Goal: Task Accomplishment & Management: Use online tool/utility

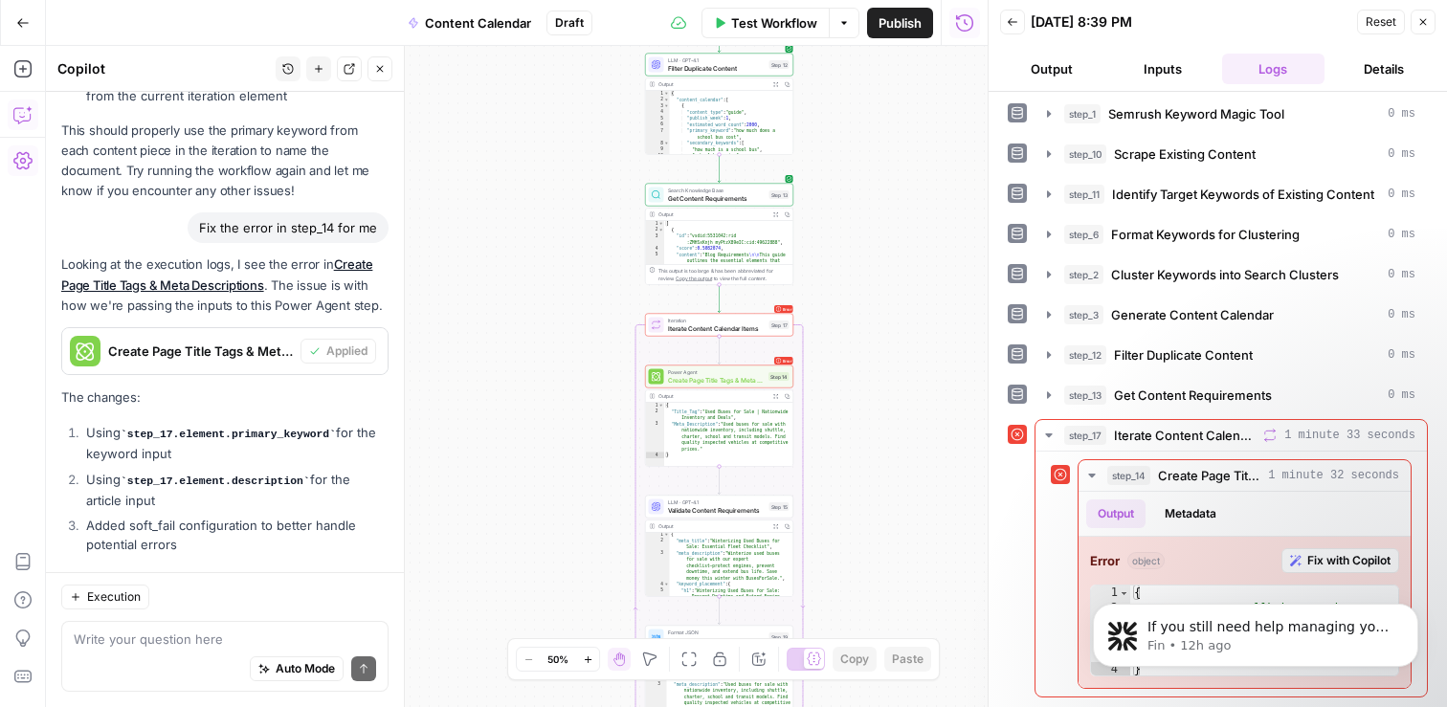
scroll to position [2435, 0]
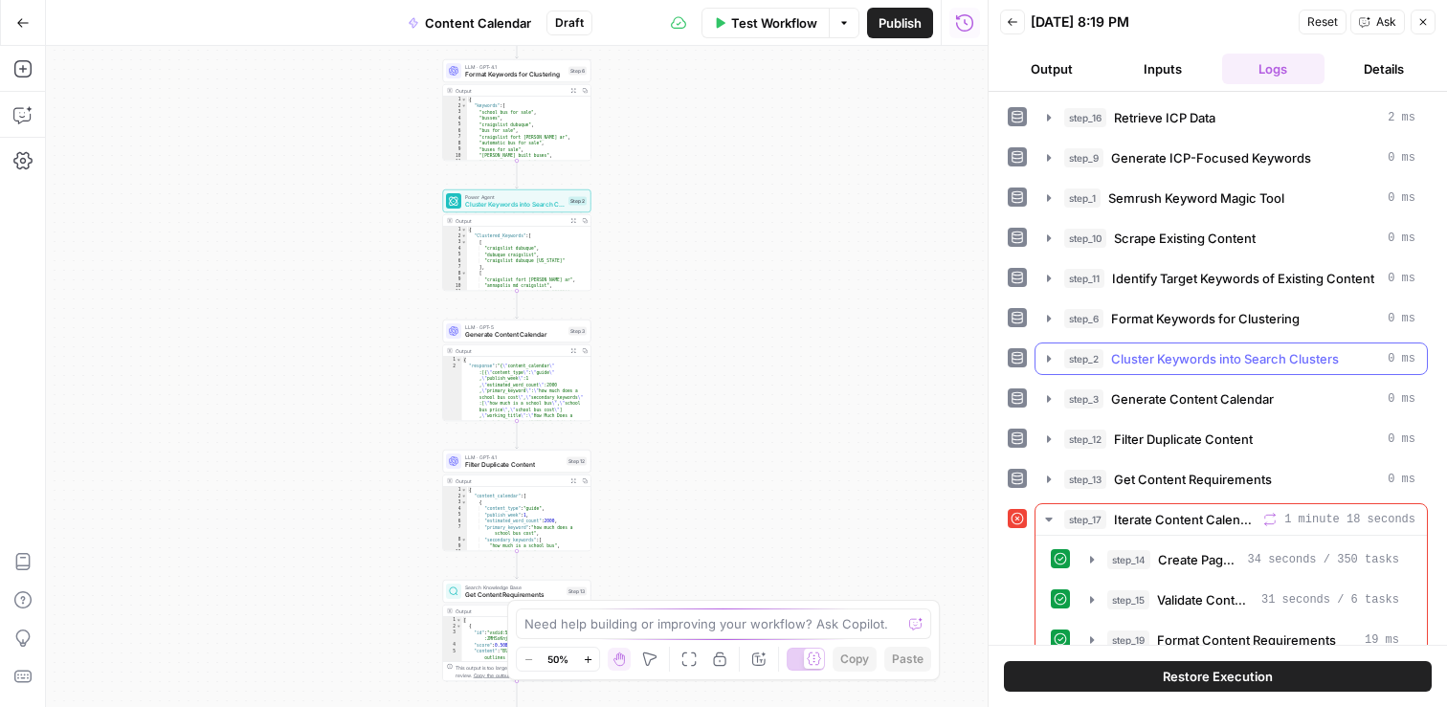
scroll to position [70, 0]
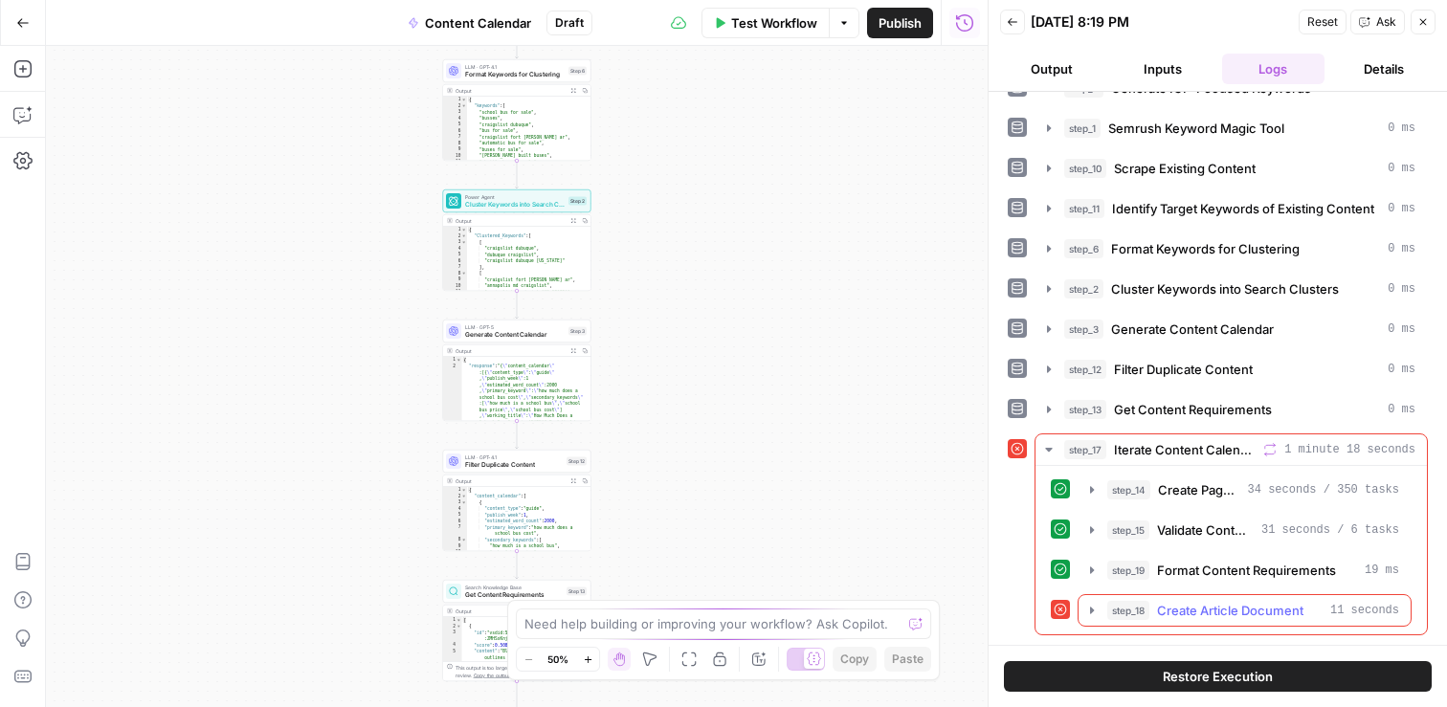
click at [1094, 609] on icon "button" at bounding box center [1091, 610] width 15 height 15
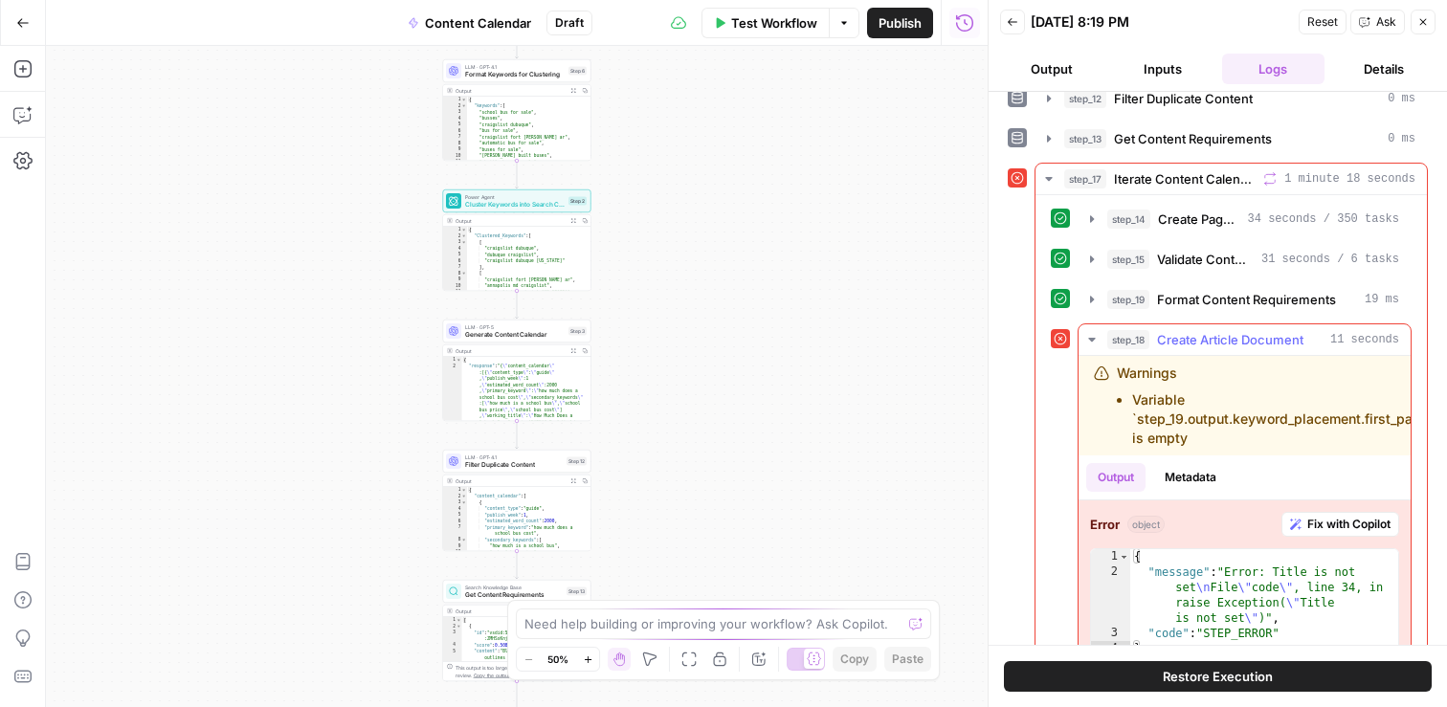
scroll to position [382, 0]
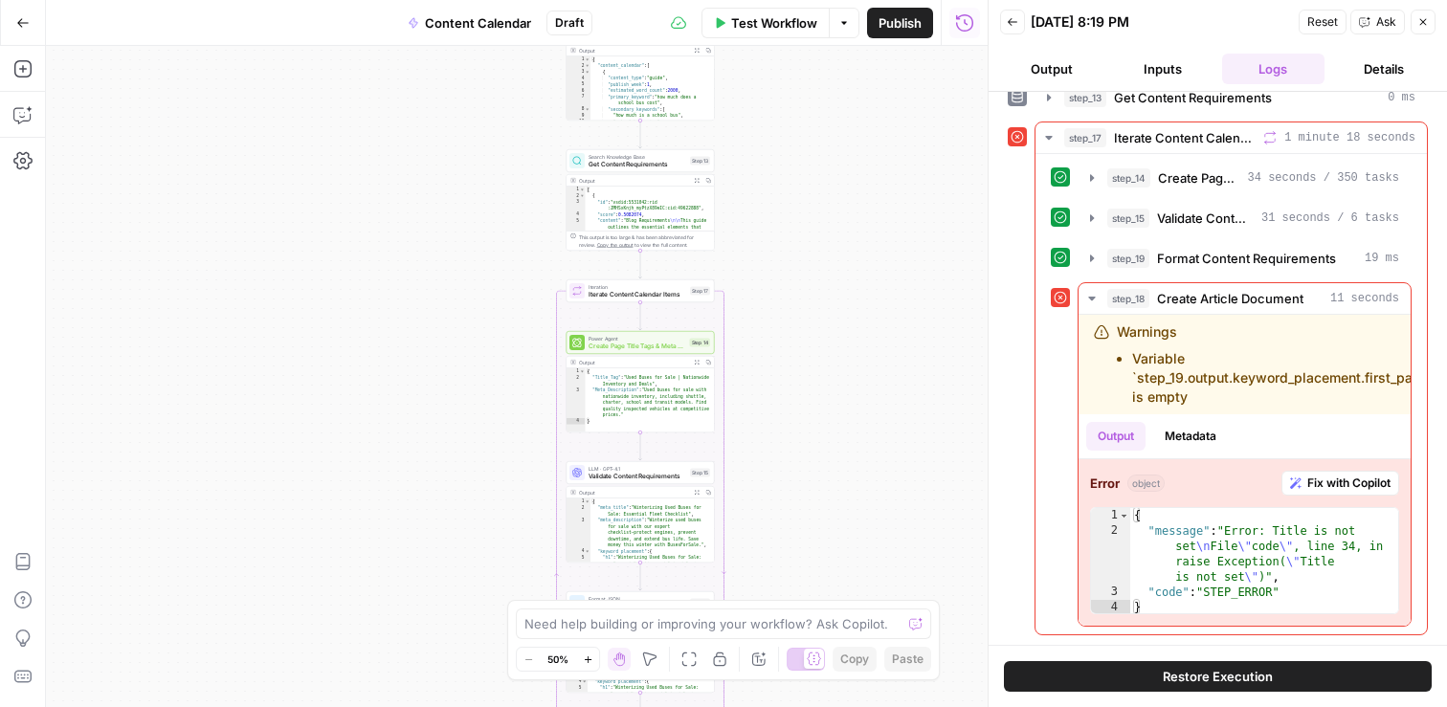
drag, startPoint x: 682, startPoint y: 389, endPoint x: 787, endPoint y: -60, distance: 460.8
click at [787, 0] on html "CMerriam Workspace New Home Insights Opportunities Your Data Browse Recent Grid…" at bounding box center [723, 353] width 1447 height 707
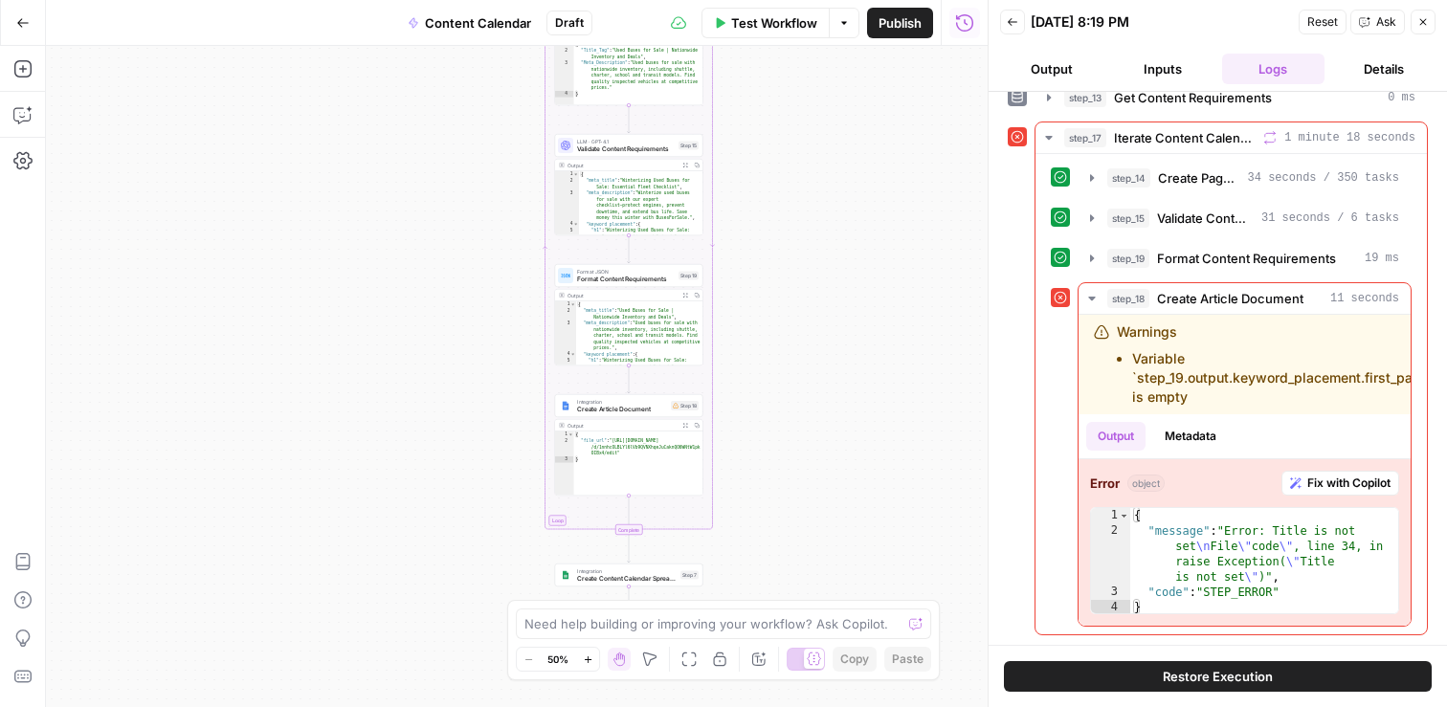
drag, startPoint x: 735, startPoint y: 442, endPoint x: 743, endPoint y: 133, distance: 309.2
click at [743, 133] on div "Workflow Set Inputs Inputs Search Knowledge Base Retrieve ICP Data Step 16 Outp…" at bounding box center [517, 376] width 942 height 661
type textarea "**********"
click at [606, 327] on div "{ "meta_title" : "Used Buses for Sale | Nationwide Inventory and Deals" , "meta…" at bounding box center [639, 346] width 127 height 90
click at [615, 413] on div "Integration Create Article Document Step 18 Copy step Delete step Add Note Test" at bounding box center [629, 405] width 148 height 23
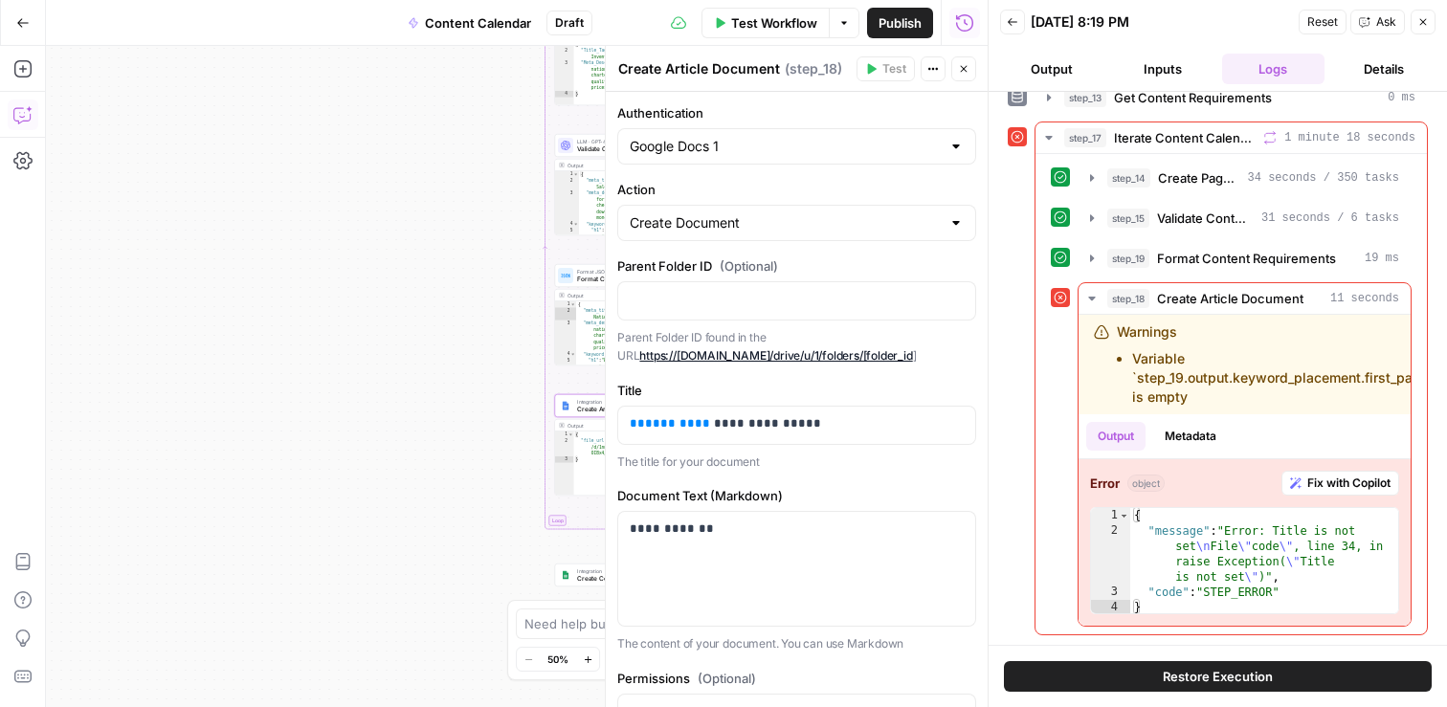
click at [28, 113] on icon "button" at bounding box center [22, 114] width 19 height 19
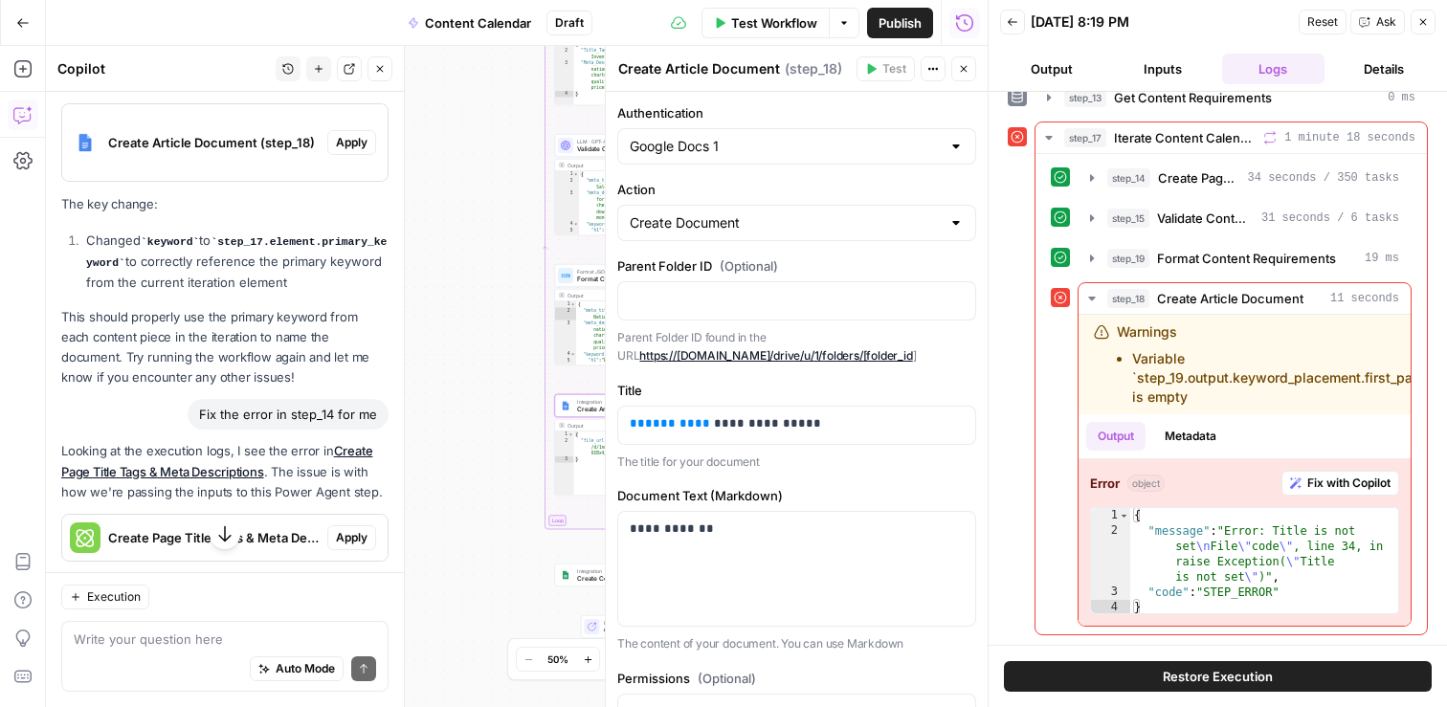
scroll to position [37934, 0]
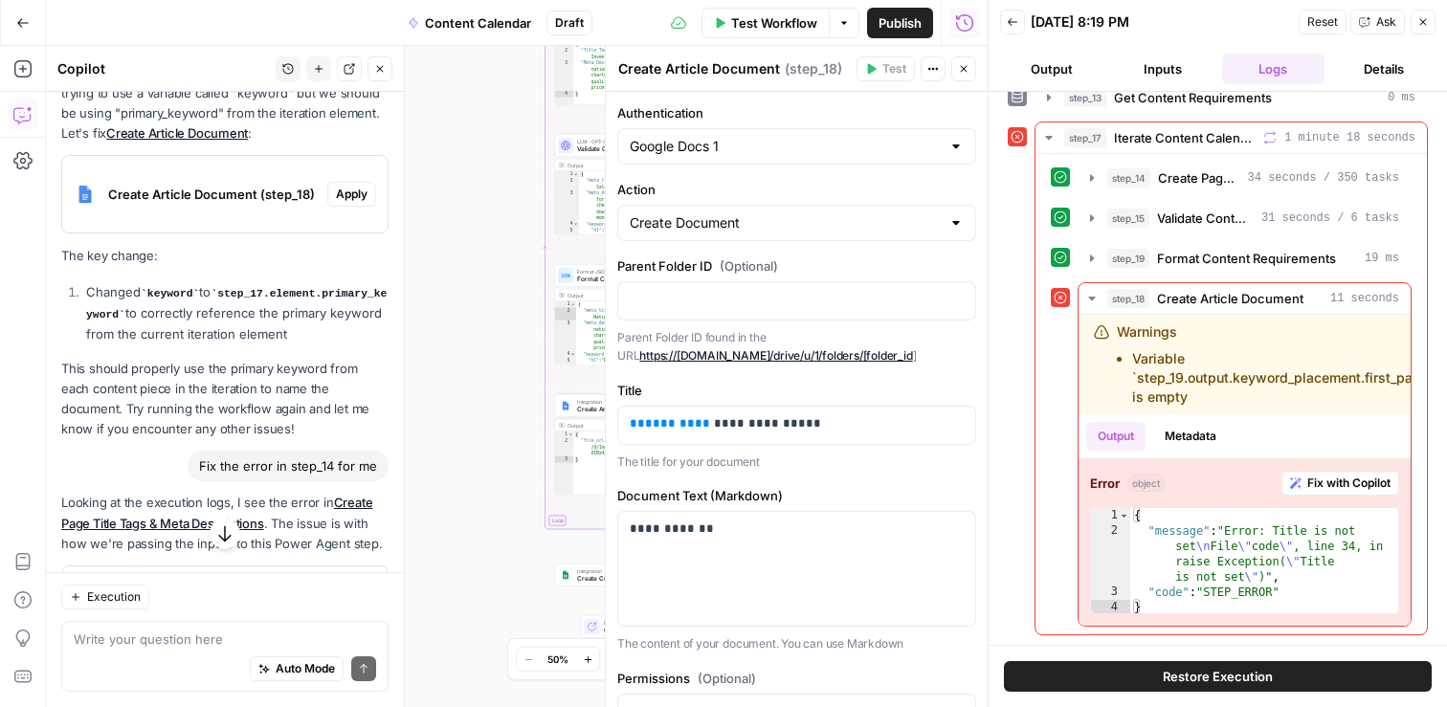
click at [349, 581] on span "Apply" at bounding box center [352, 589] width 32 height 17
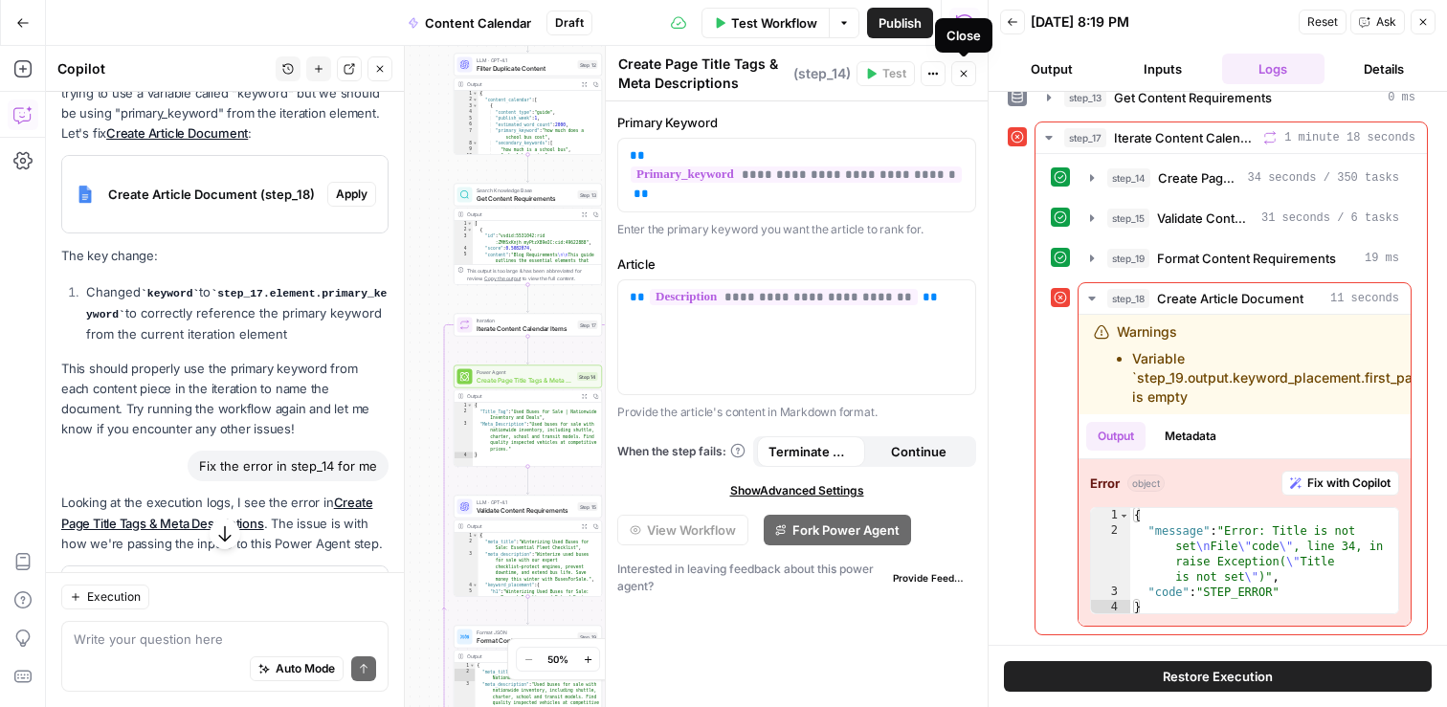
click at [962, 70] on icon "button" at bounding box center [963, 73] width 11 height 11
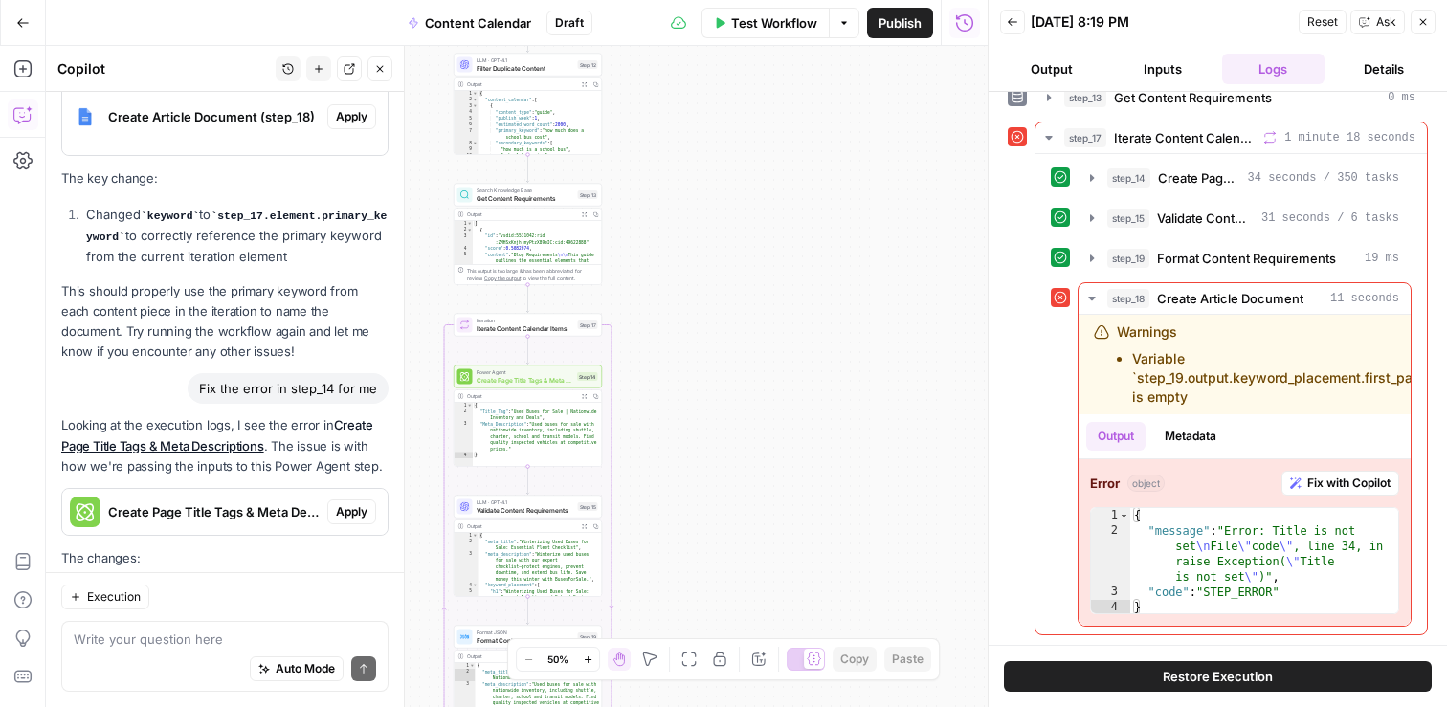
scroll to position [37995, 0]
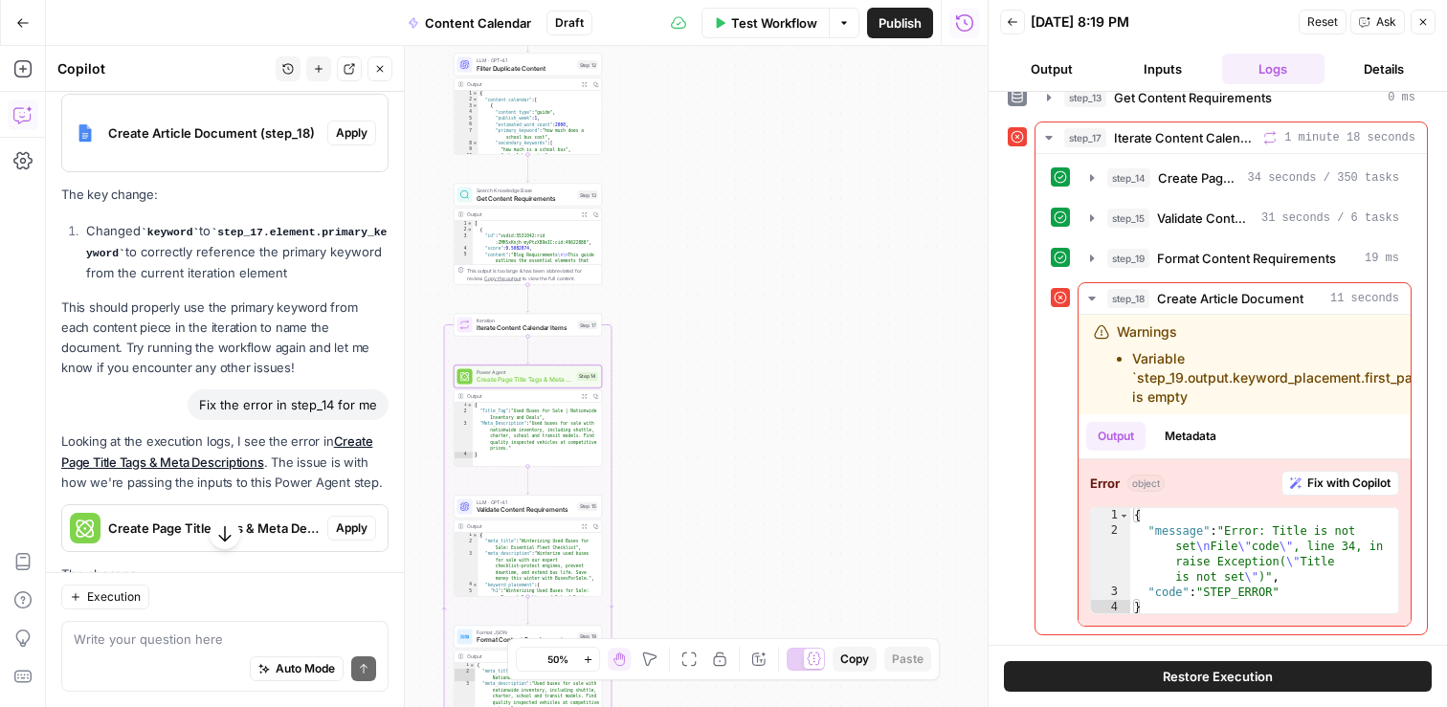
click at [350, 520] on span "Apply" at bounding box center [352, 528] width 32 height 17
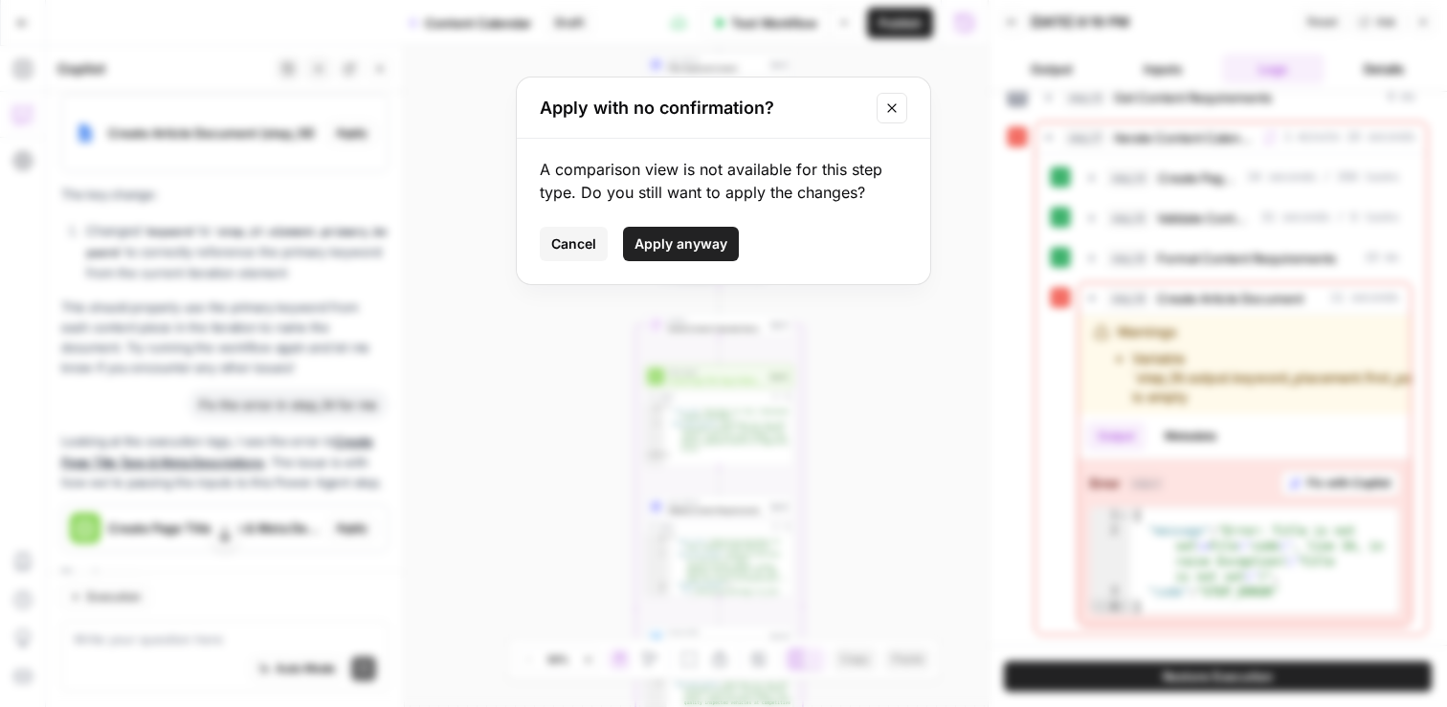
click at [673, 240] on span "Apply anyway" at bounding box center [681, 243] width 93 height 19
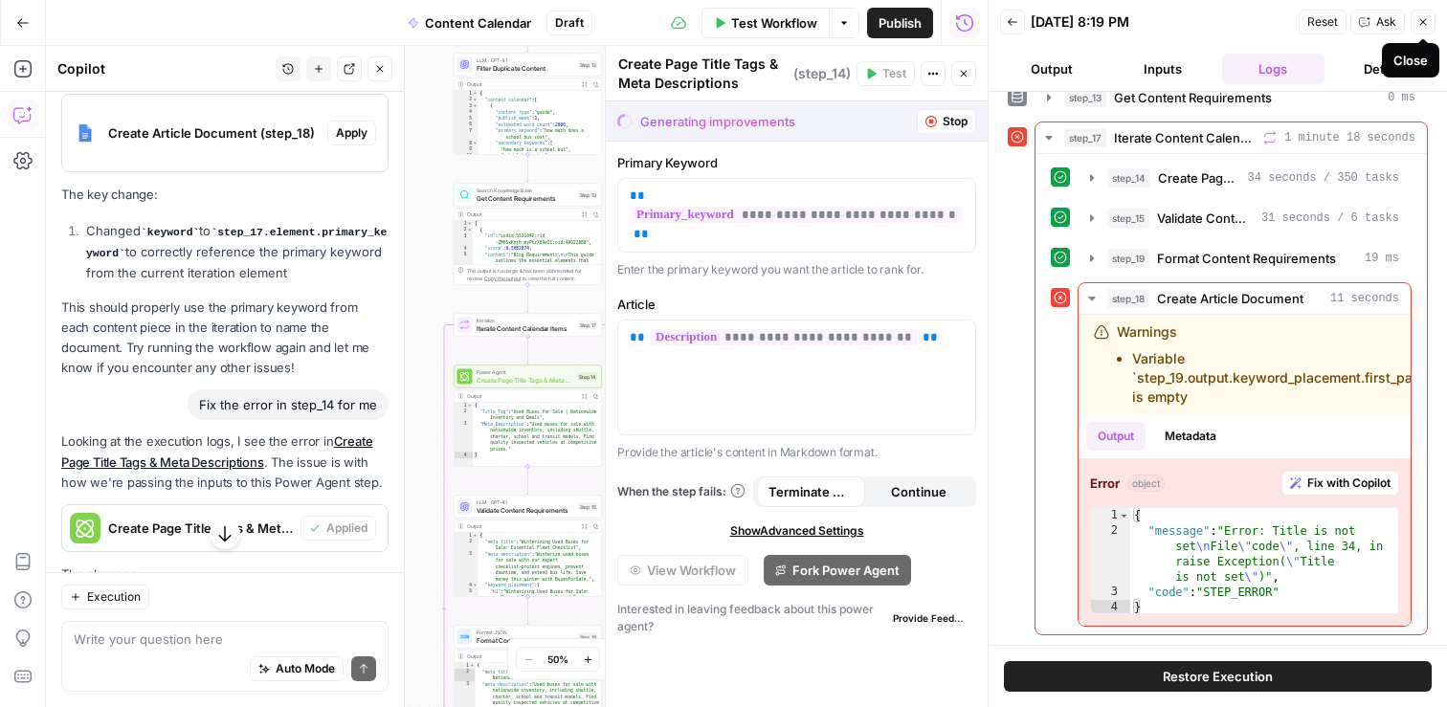
click at [1418, 21] on icon "button" at bounding box center [1422, 21] width 11 height 11
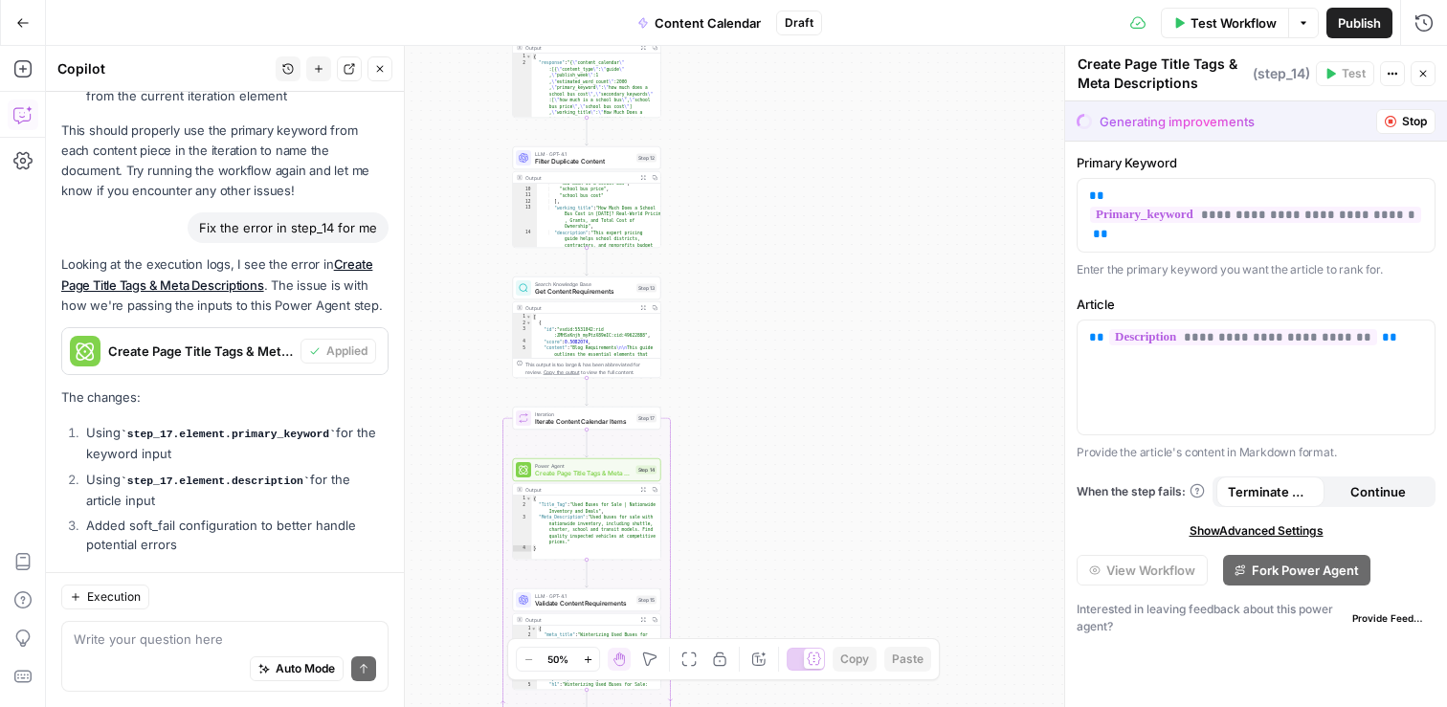
scroll to position [120, 0]
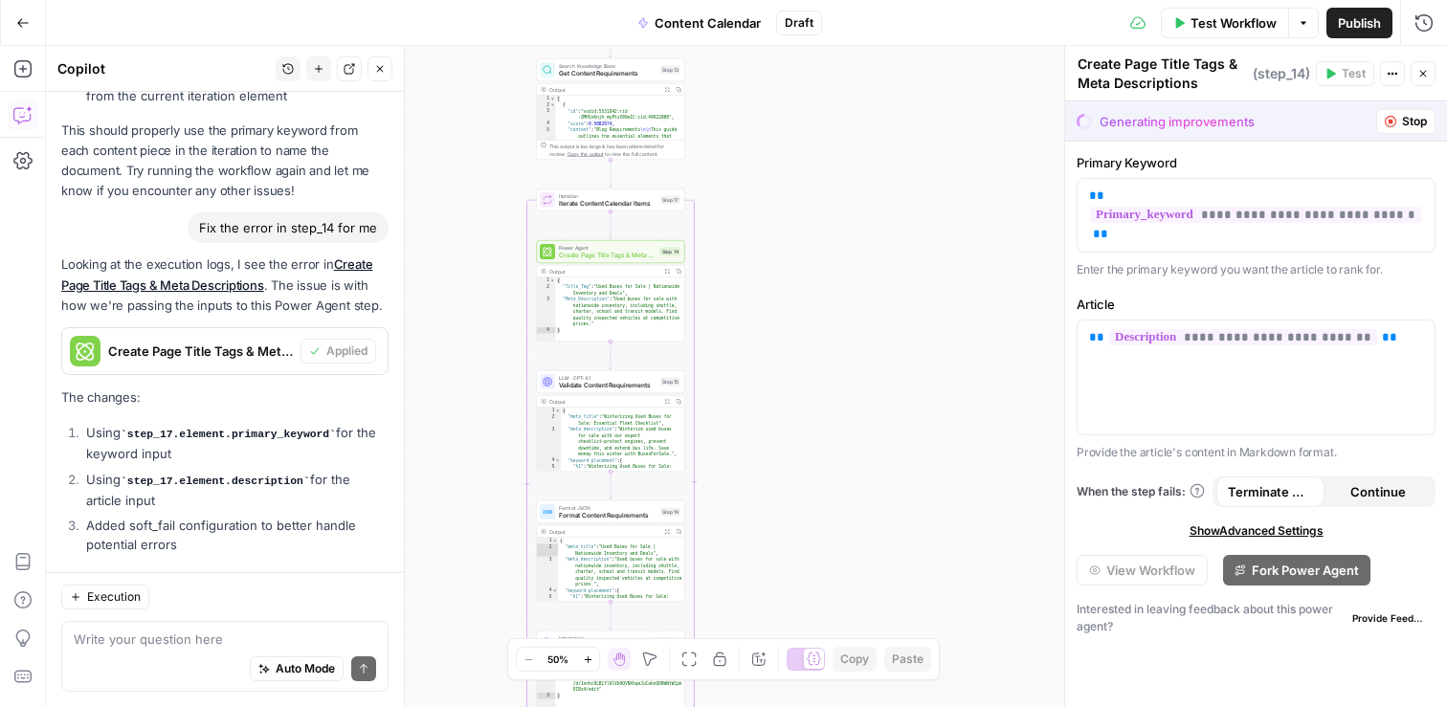
drag, startPoint x: 752, startPoint y: 380, endPoint x: 776, endPoint y: 162, distance: 219.5
click at [776, 162] on div "Workflow Set Inputs Inputs Search Knowledge Base Retrieve ICP Data Step 16 Outp…" at bounding box center [746, 376] width 1401 height 661
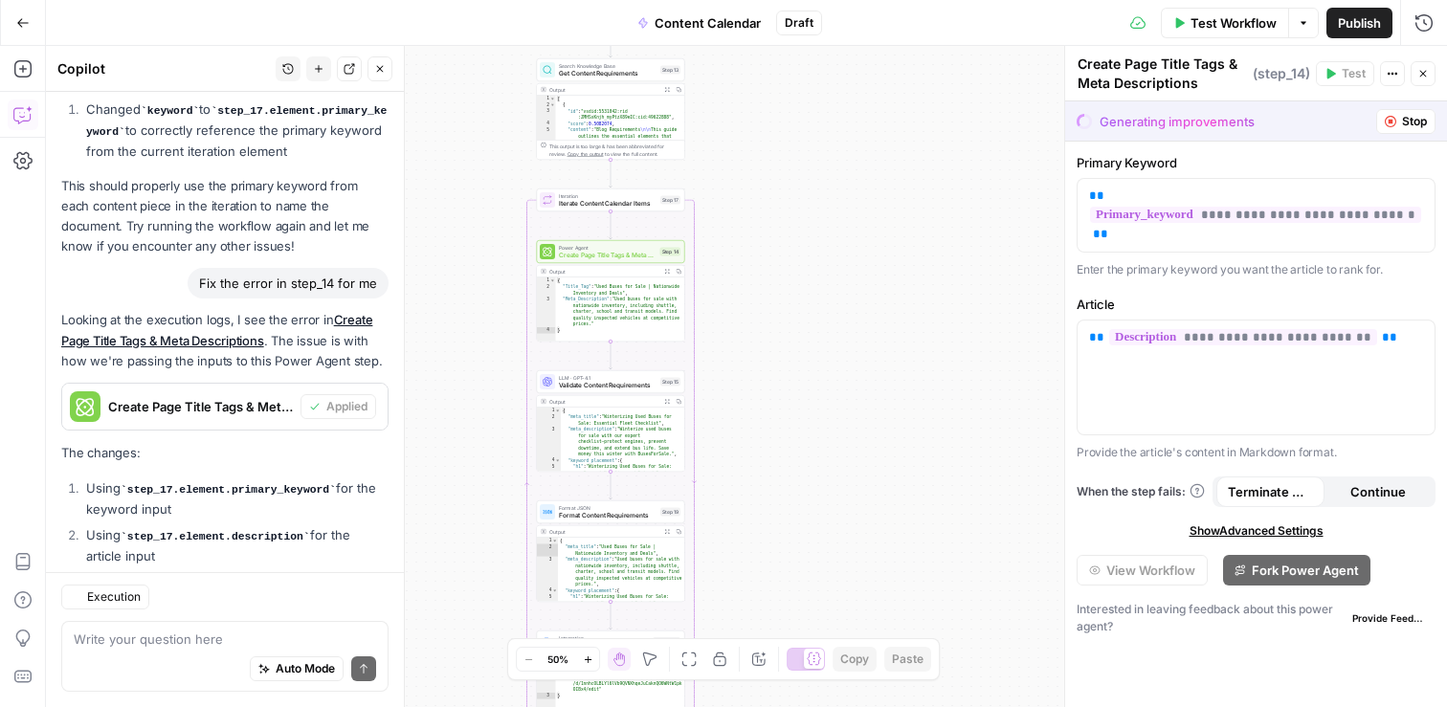
scroll to position [38172, 0]
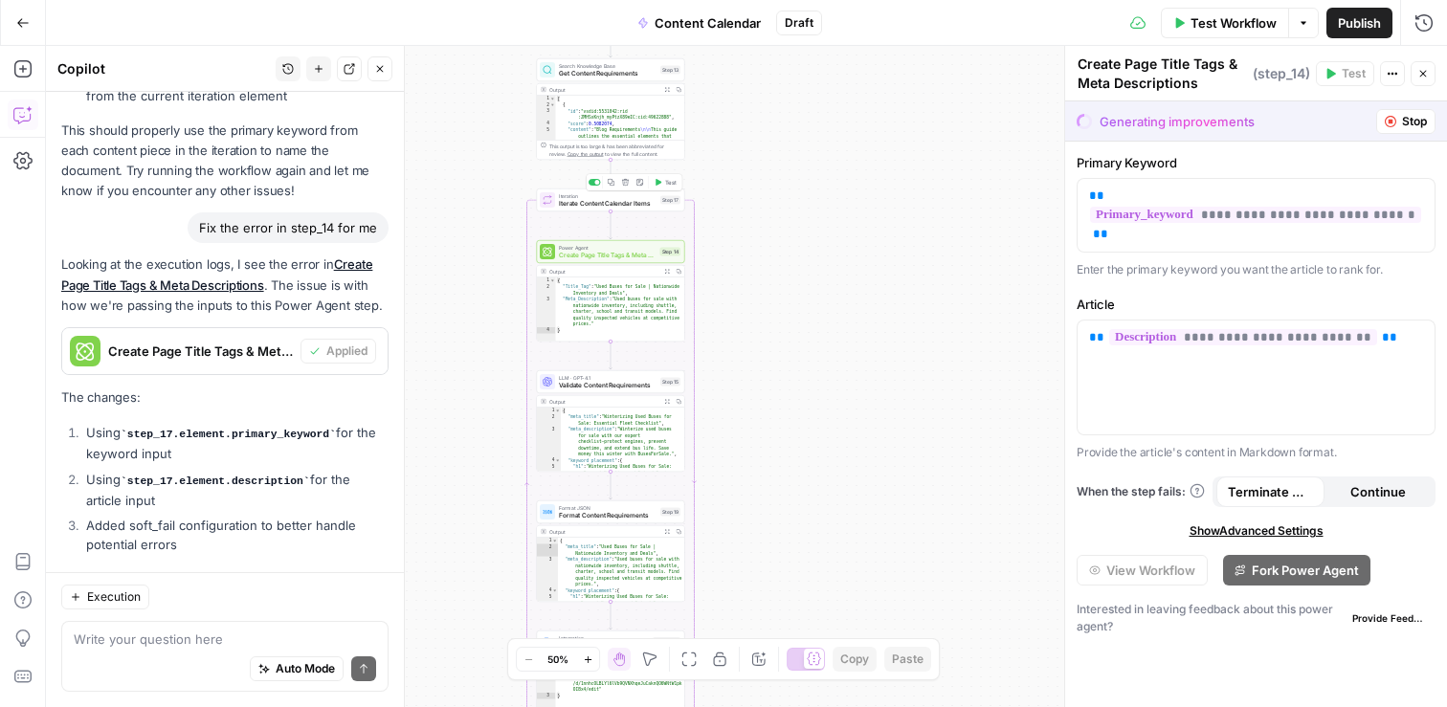
click at [665, 182] on span "Test" at bounding box center [670, 182] width 11 height 9
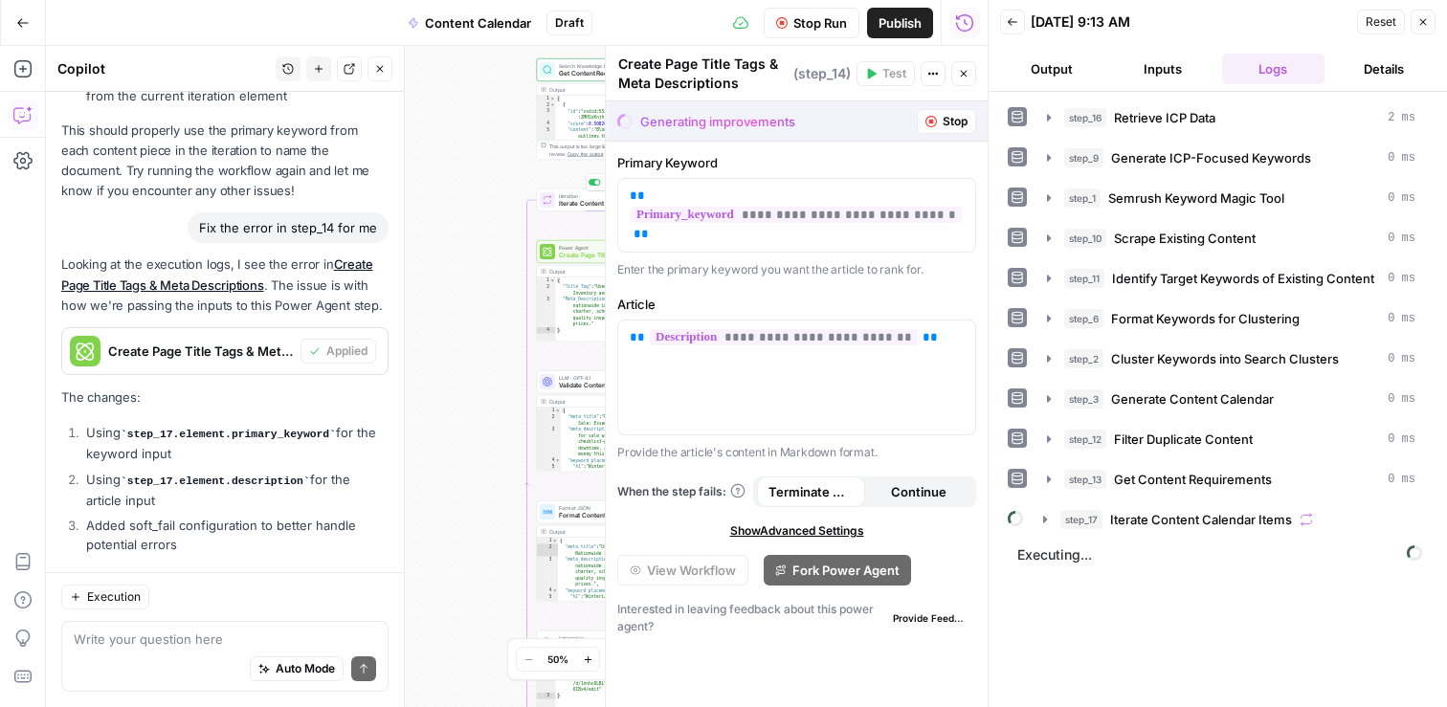
click at [962, 74] on icon "button" at bounding box center [963, 73] width 11 height 11
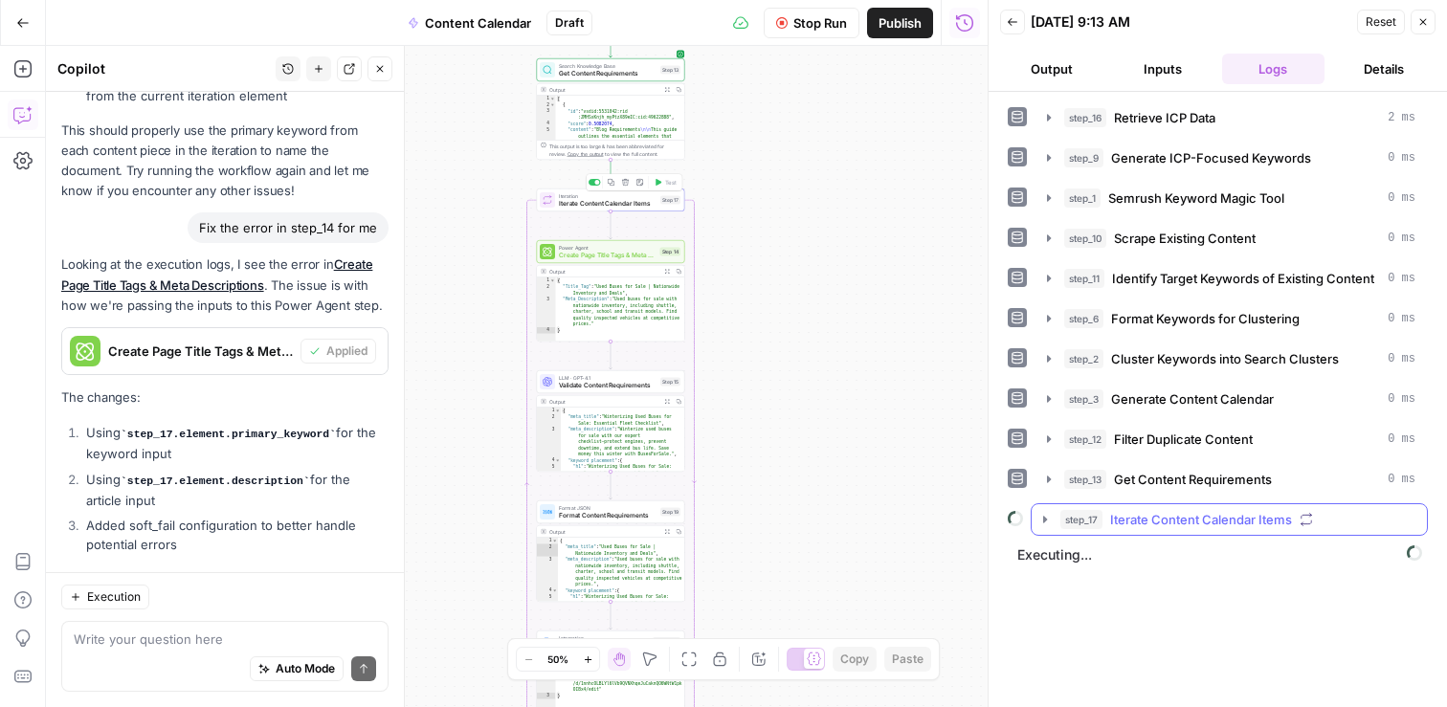
click at [1046, 517] on icon "button" at bounding box center [1044, 519] width 15 height 15
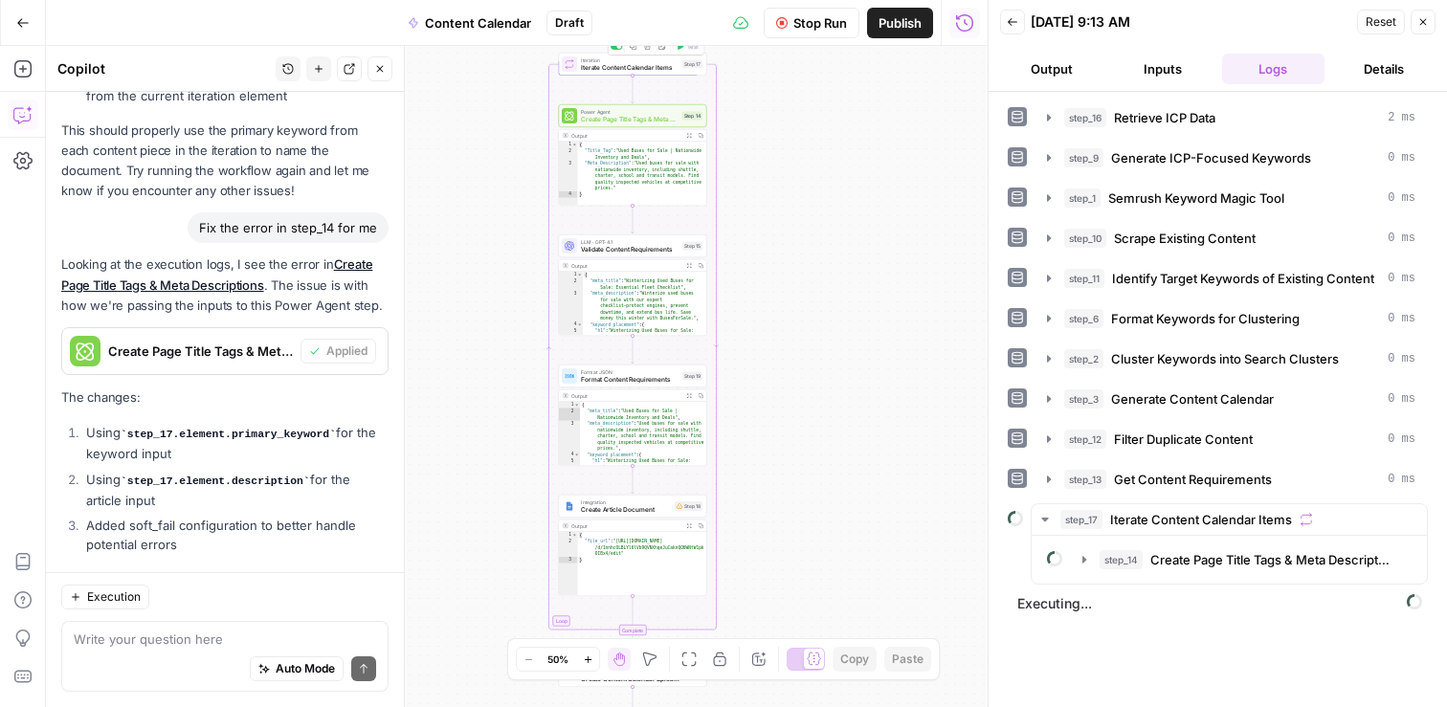
drag, startPoint x: 836, startPoint y: 382, endPoint x: 848, endPoint y: 353, distance: 31.3
click at [848, 353] on div "Workflow Set Inputs Inputs Search Knowledge Base Retrieve ICP Data Step 16 Outp…" at bounding box center [517, 376] width 942 height 661
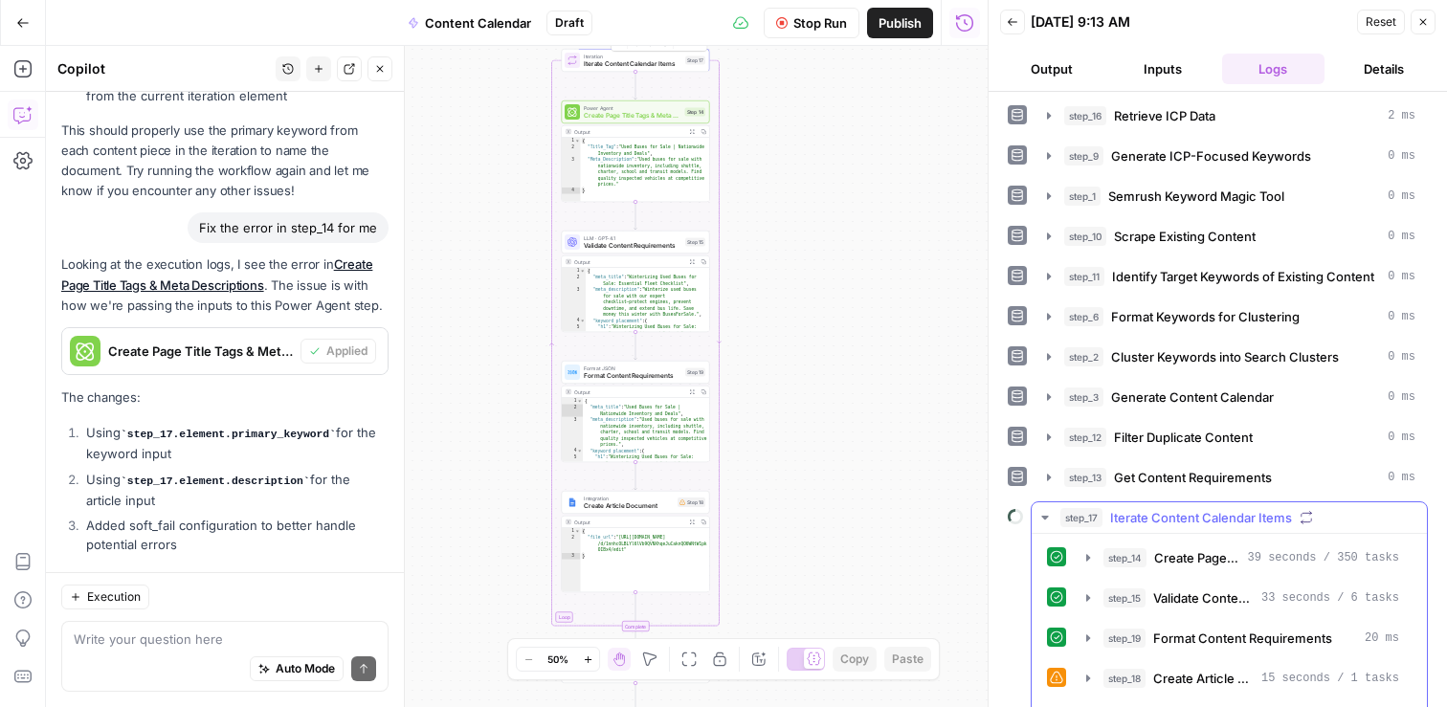
scroll to position [82, 0]
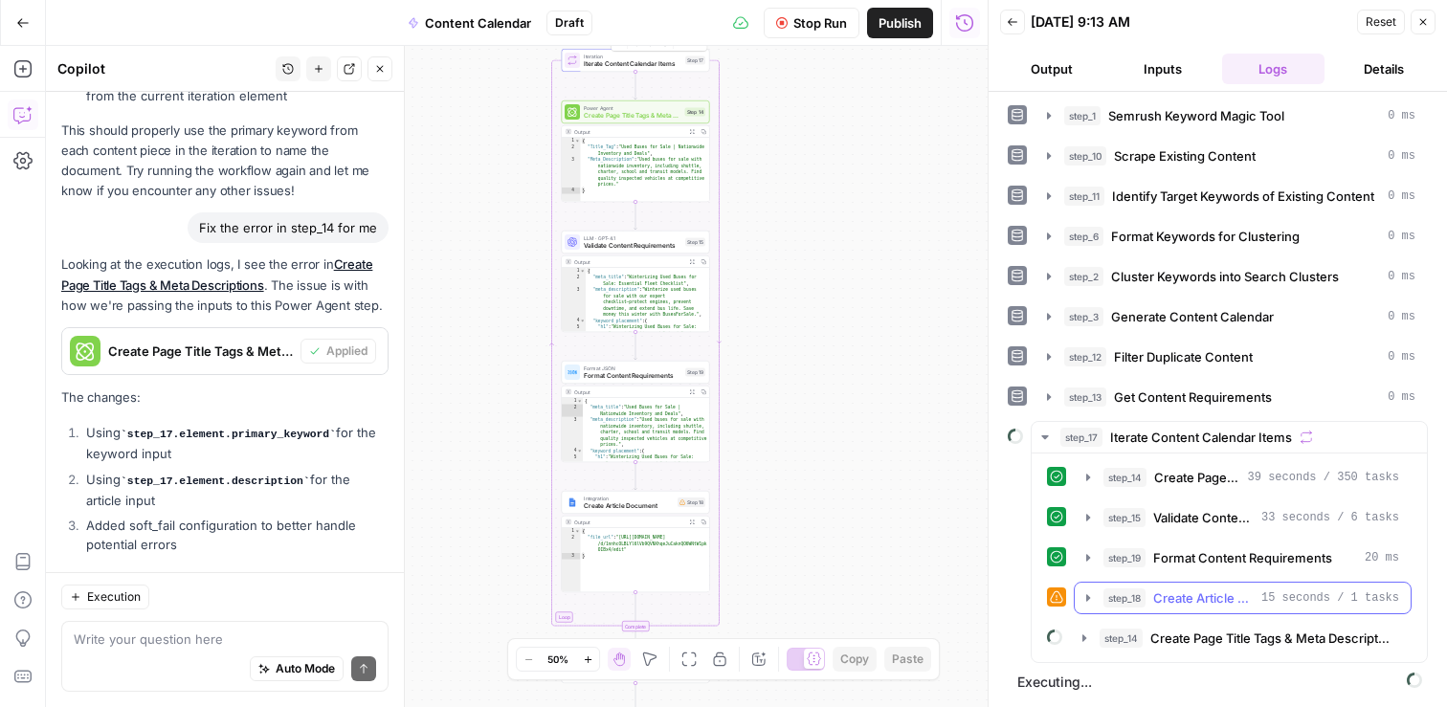
click at [1088, 591] on icon "button" at bounding box center [1088, 598] width 15 height 15
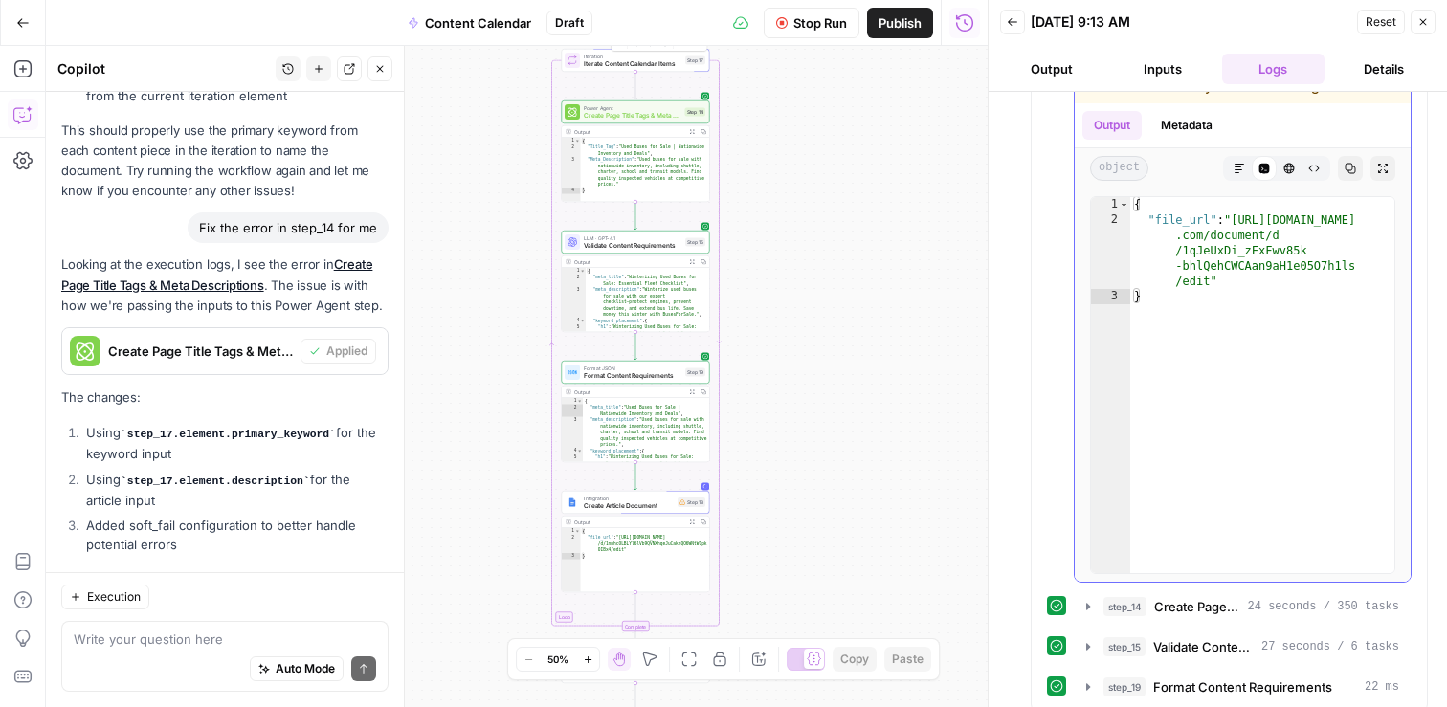
scroll to position [703, 0]
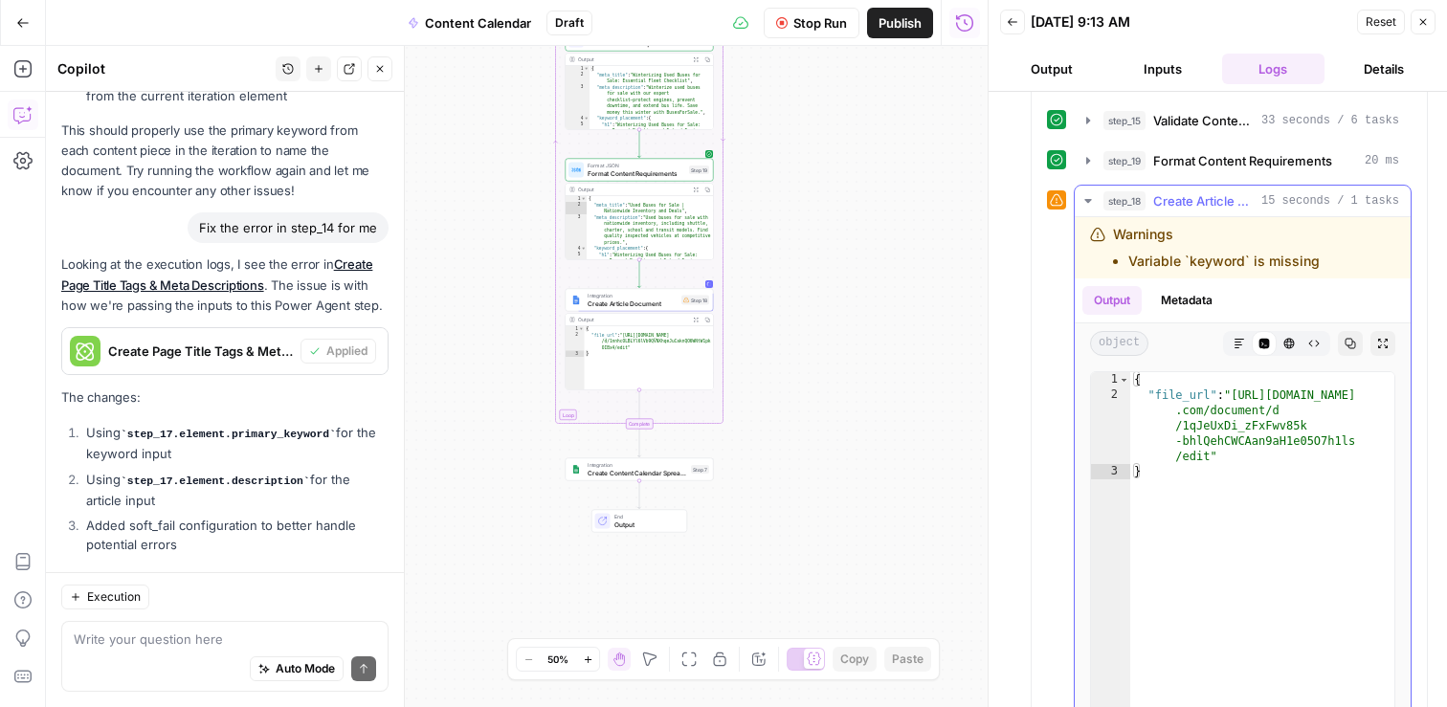
click at [1189, 297] on button "Metadata" at bounding box center [1186, 300] width 75 height 29
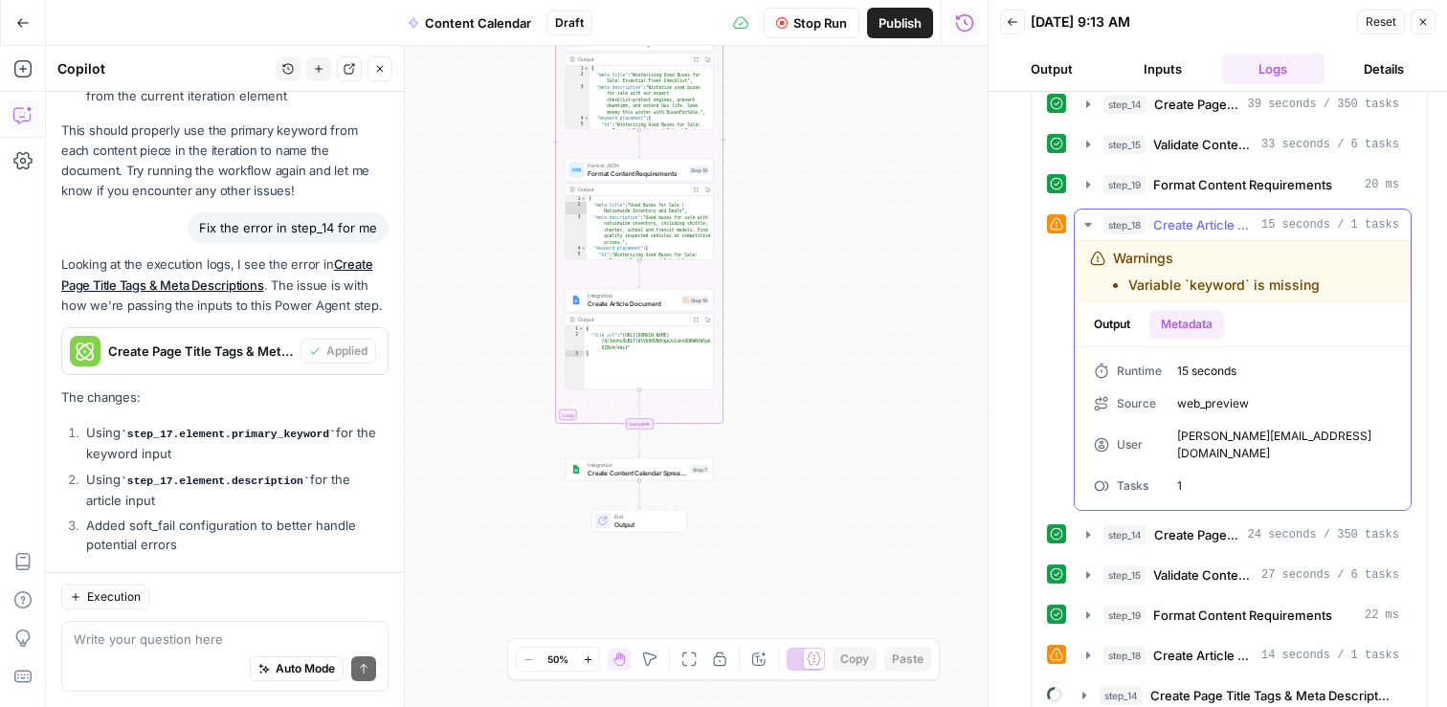
scroll to position [479, 0]
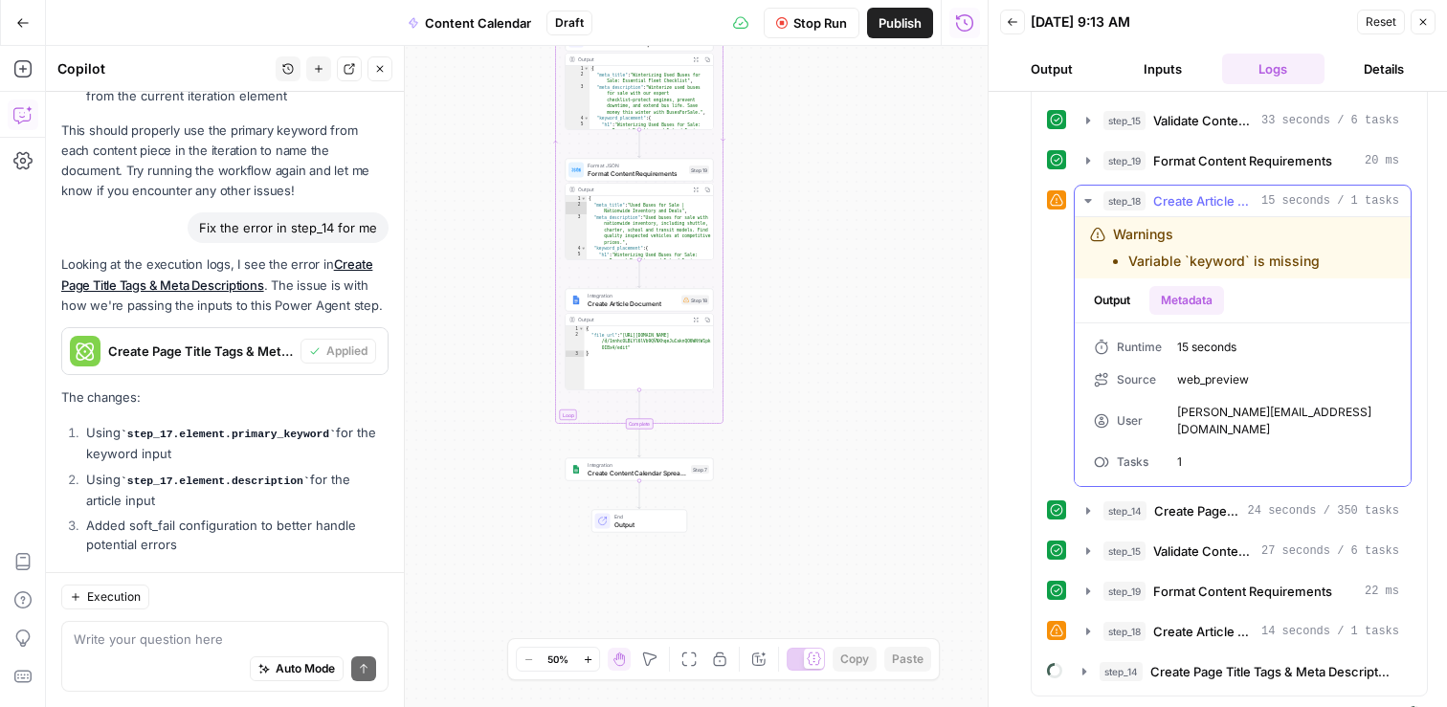
click at [1117, 304] on button "Output" at bounding box center [1111, 300] width 59 height 29
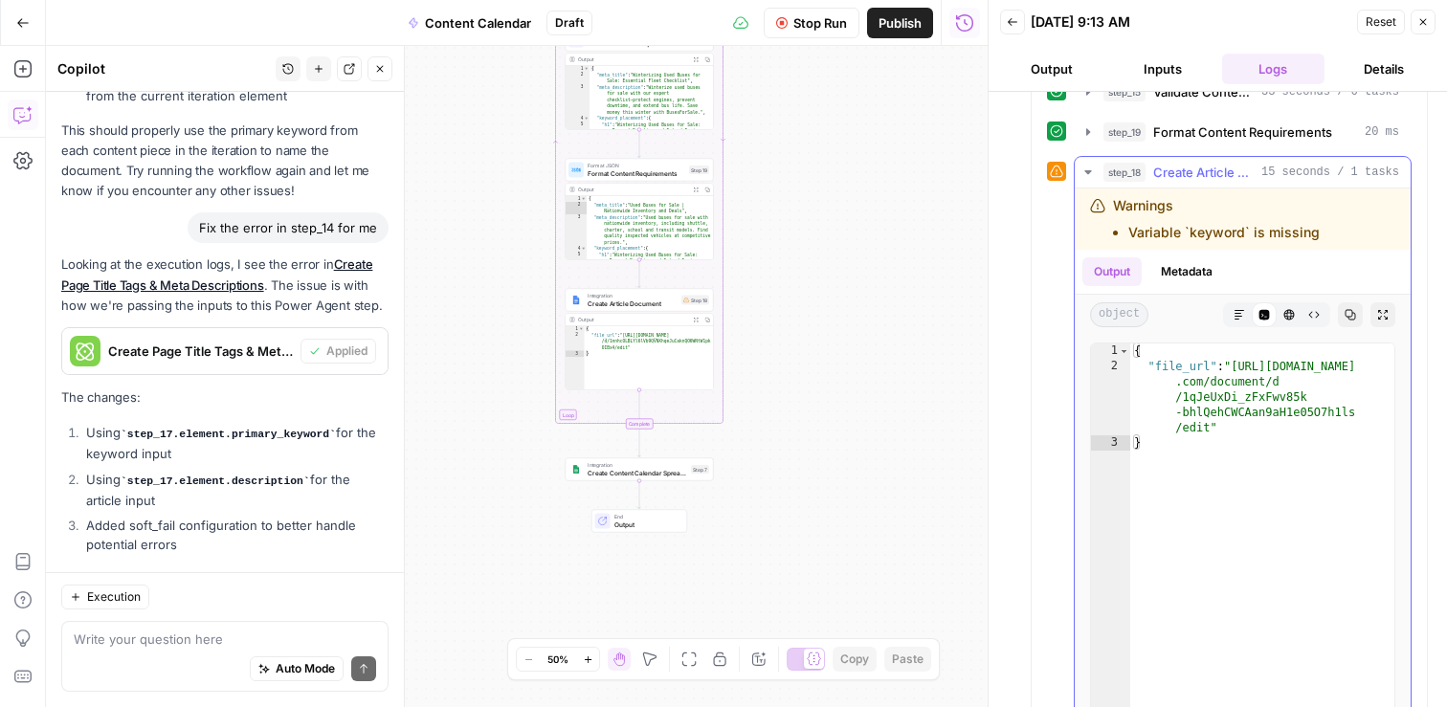
scroll to position [784, 0]
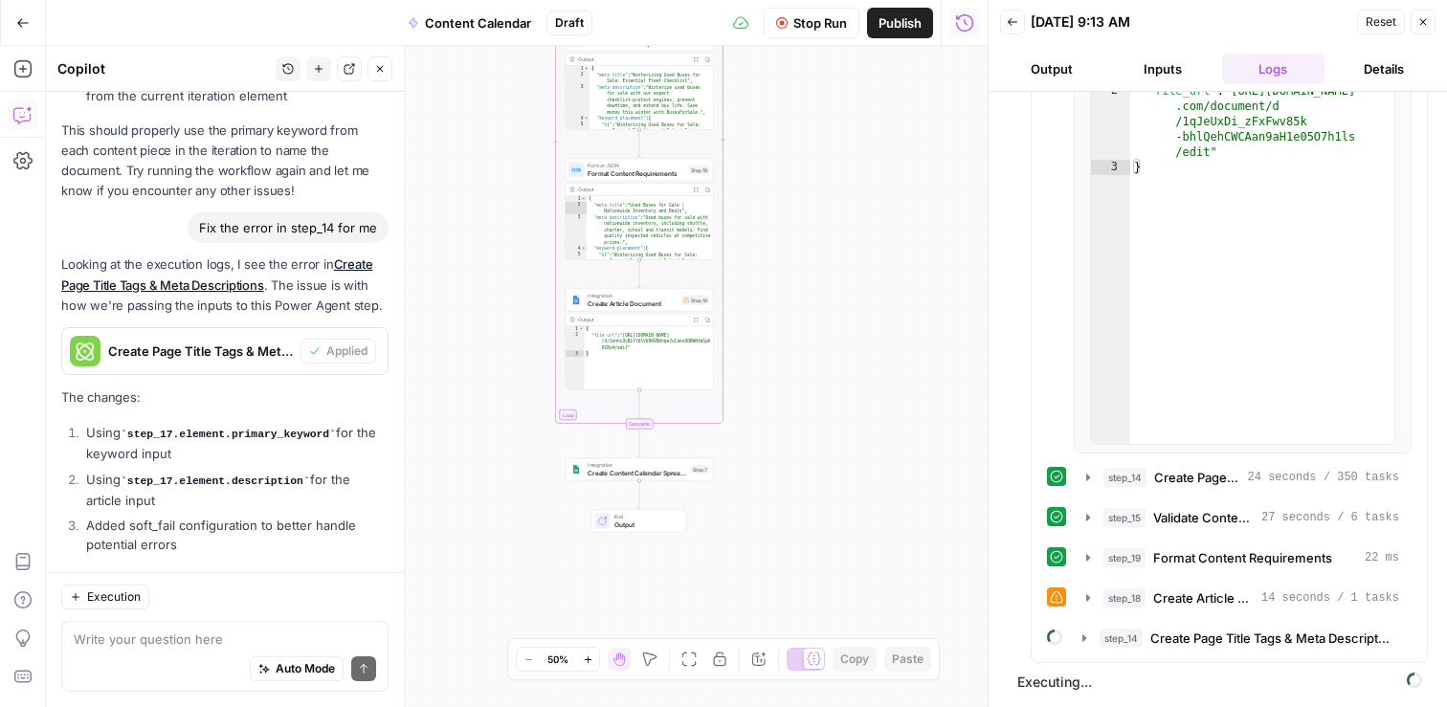
click at [221, 652] on div "Auto Mode Send" at bounding box center [225, 670] width 302 height 42
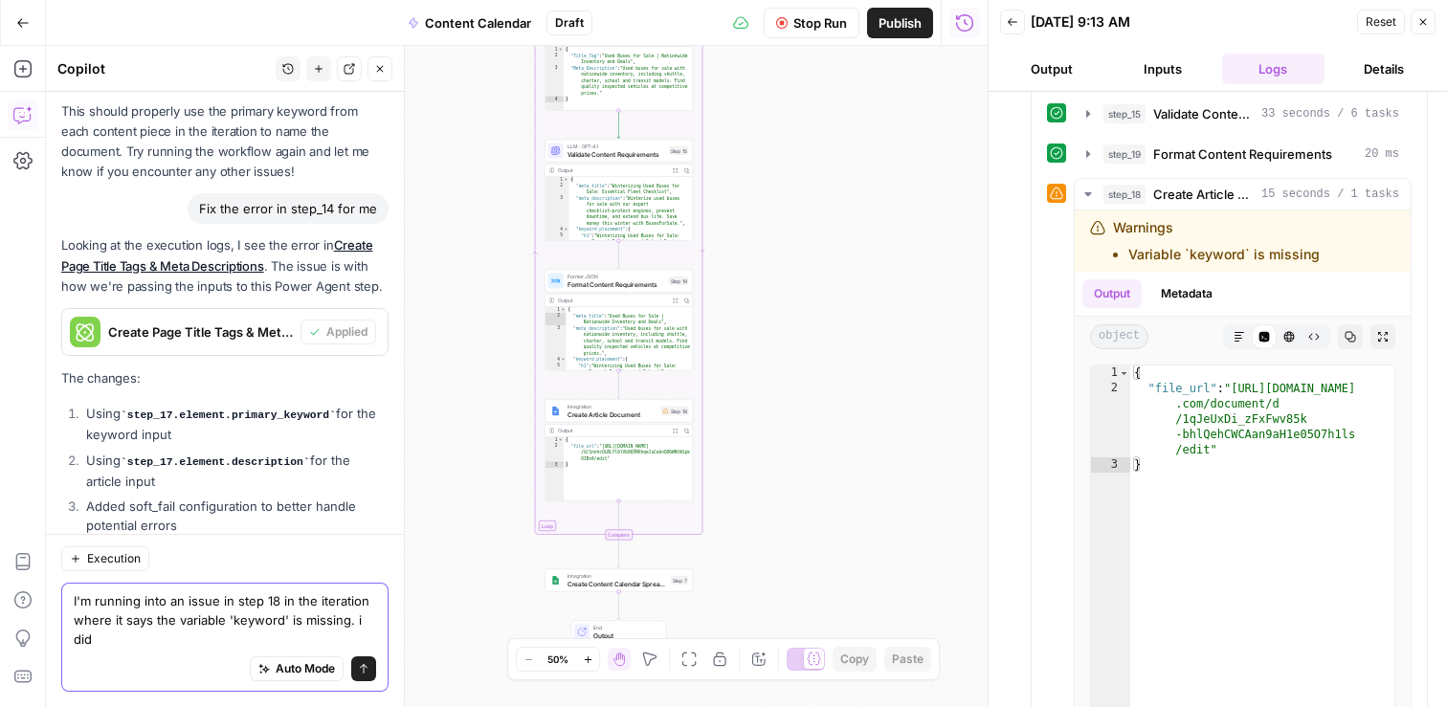
scroll to position [38211, 0]
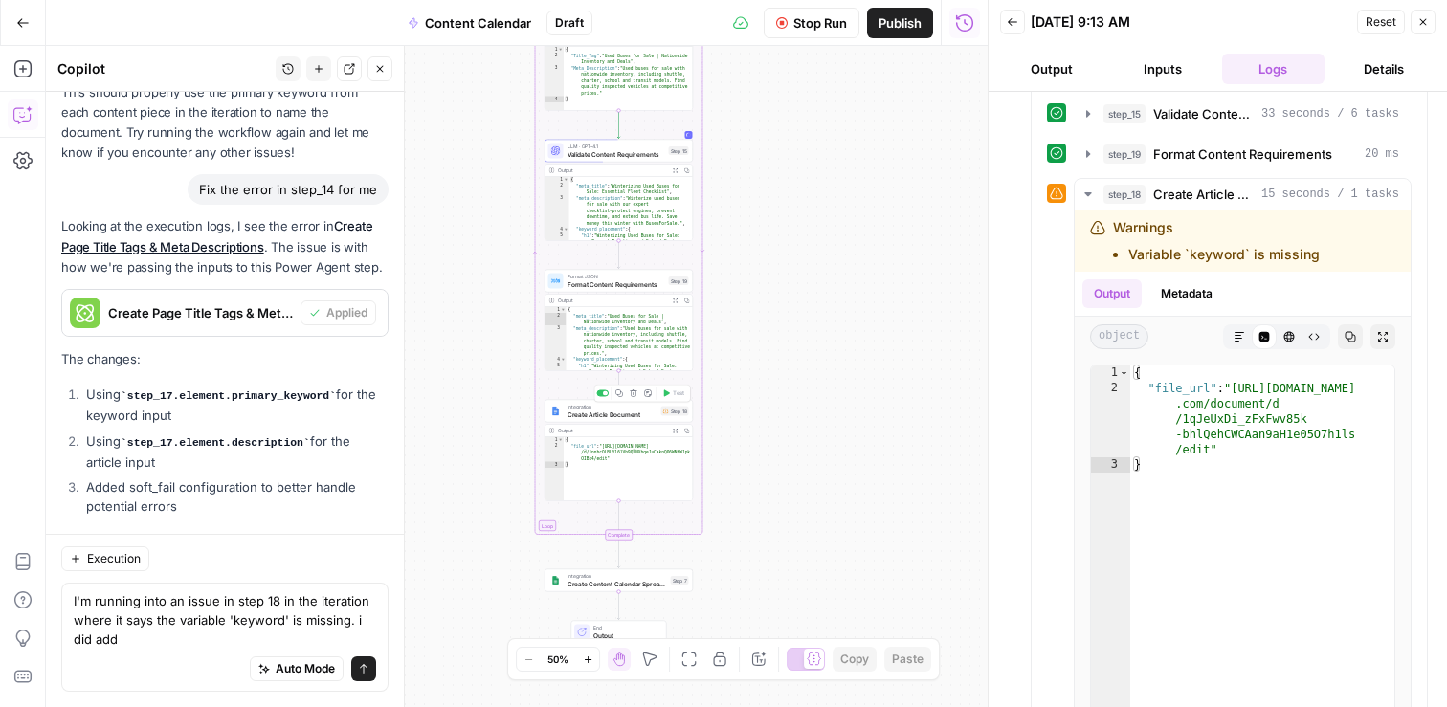
click at [634, 416] on span "Create Article Document" at bounding box center [613, 415] width 90 height 10
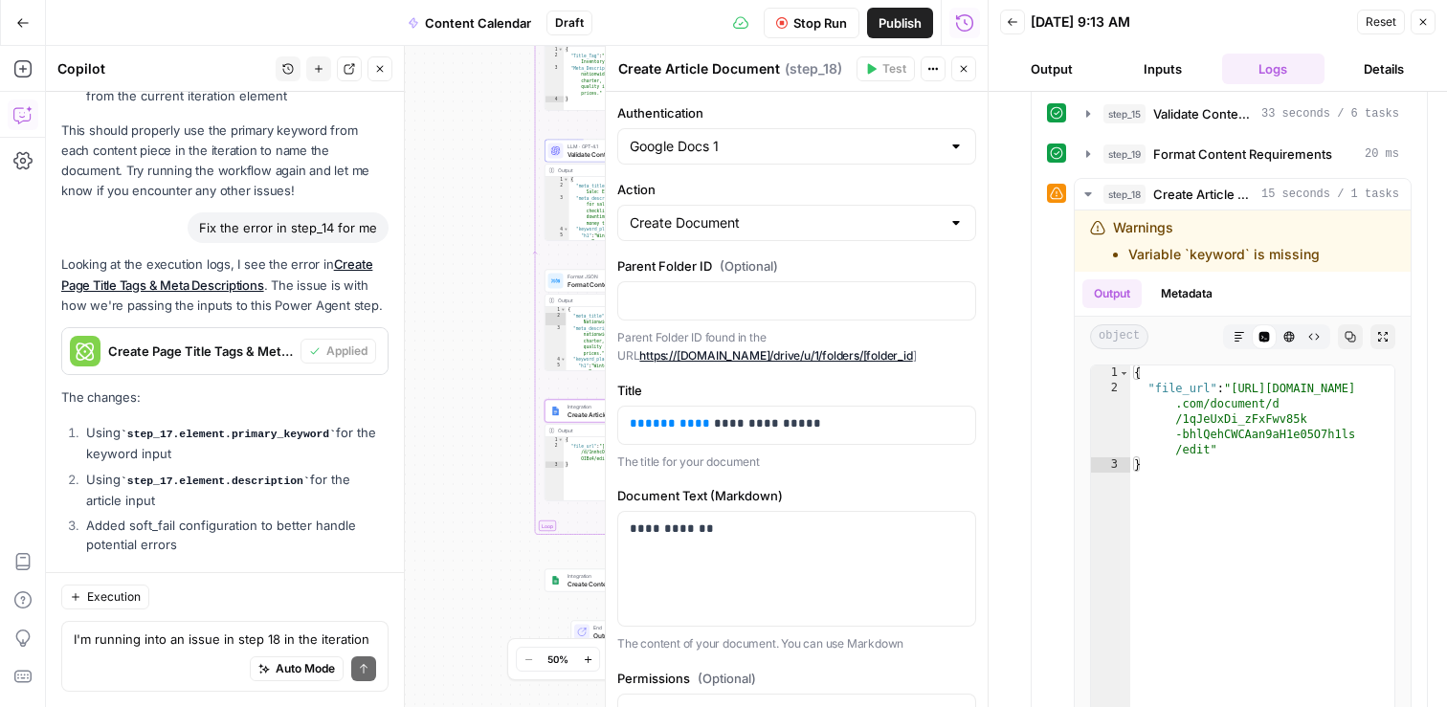
scroll to position [945, 0]
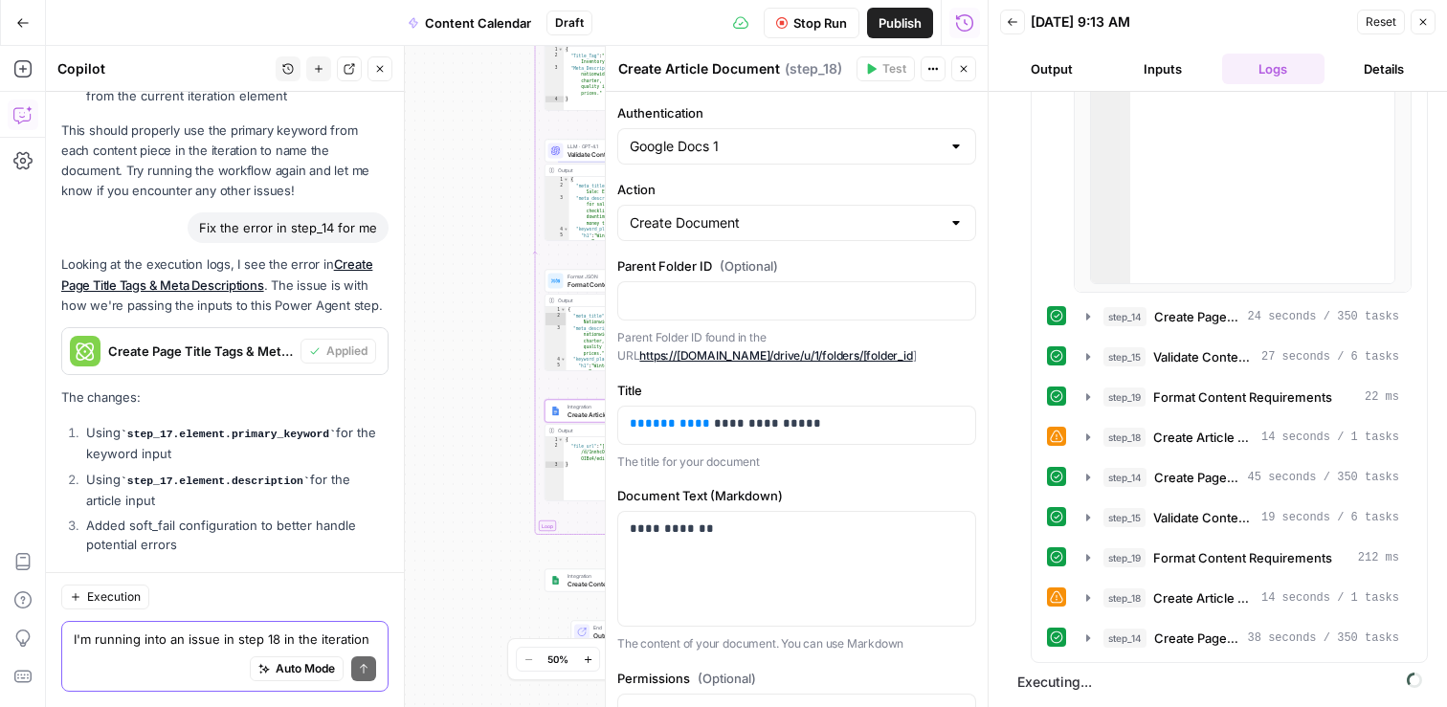
click at [371, 643] on textarea "I'm running into an issue in step 18 in the iteration where it says the variabl…" at bounding box center [225, 639] width 302 height 19
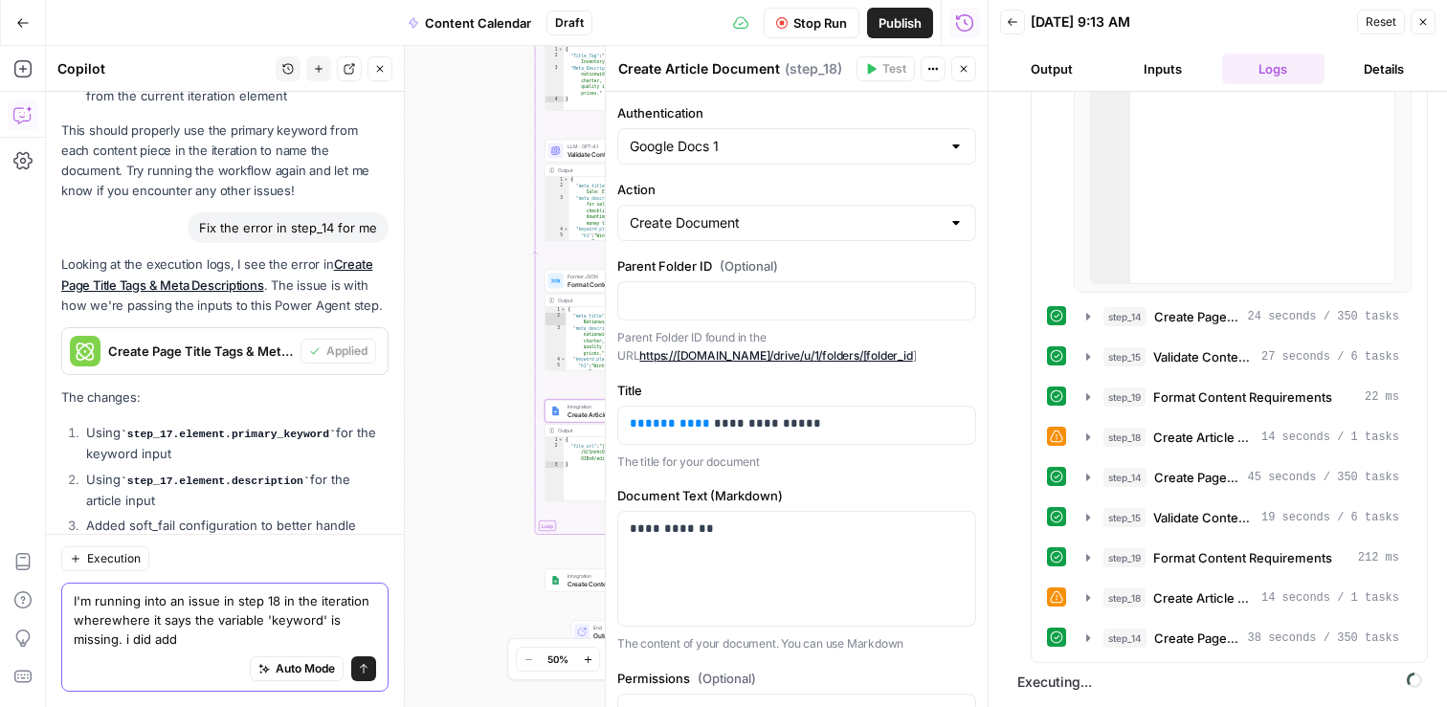
scroll to position [38211, 0]
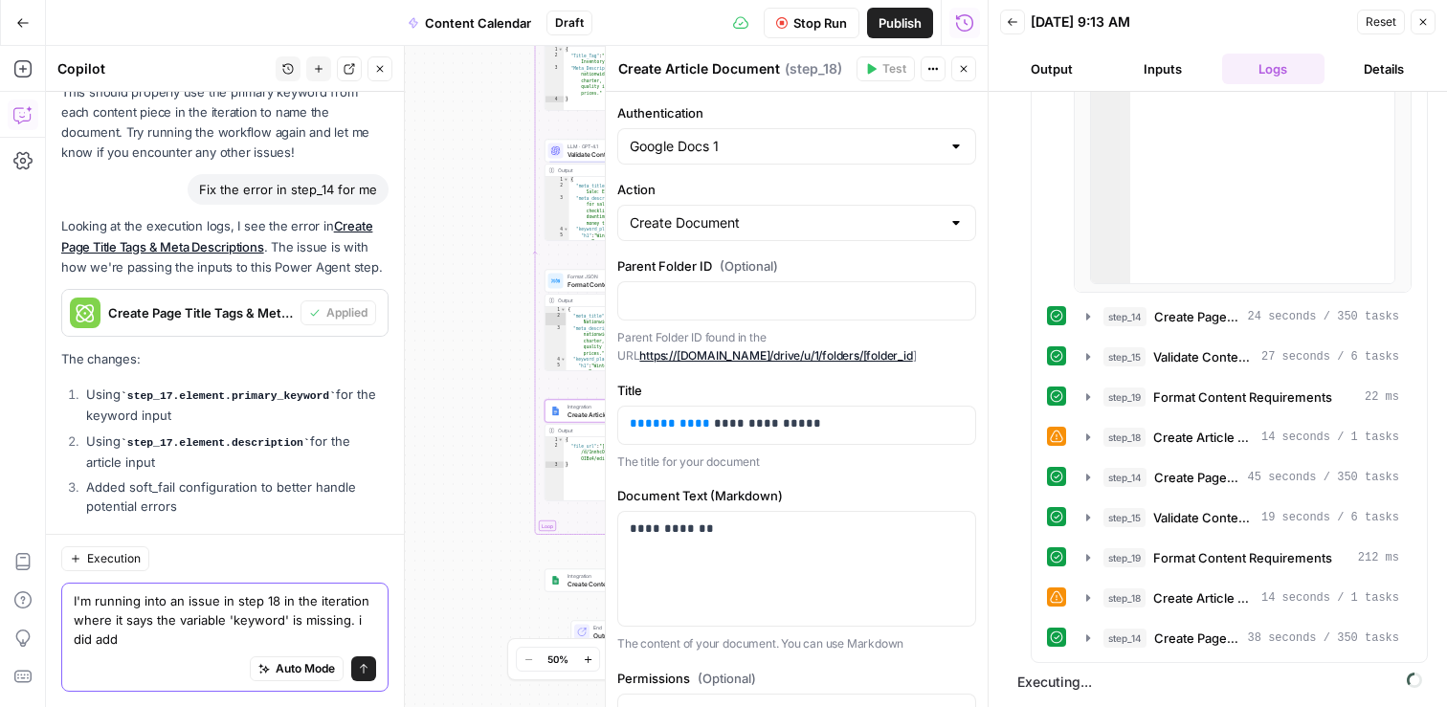
click at [170, 647] on textarea "I'm running into an issue in step 18 in the iteration where it says the variabl…" at bounding box center [225, 619] width 302 height 57
drag, startPoint x: 635, startPoint y: 423, endPoint x: 604, endPoint y: 420, distance: 30.8
click at [605, 420] on div "**********" at bounding box center [796, 376] width 383 height 661
click at [157, 638] on textarea "I'm running into an issue in step 18 in the iteration where it says the variabl…" at bounding box center [225, 619] width 302 height 57
paste textarea "{{keyword}} - Content Brief"
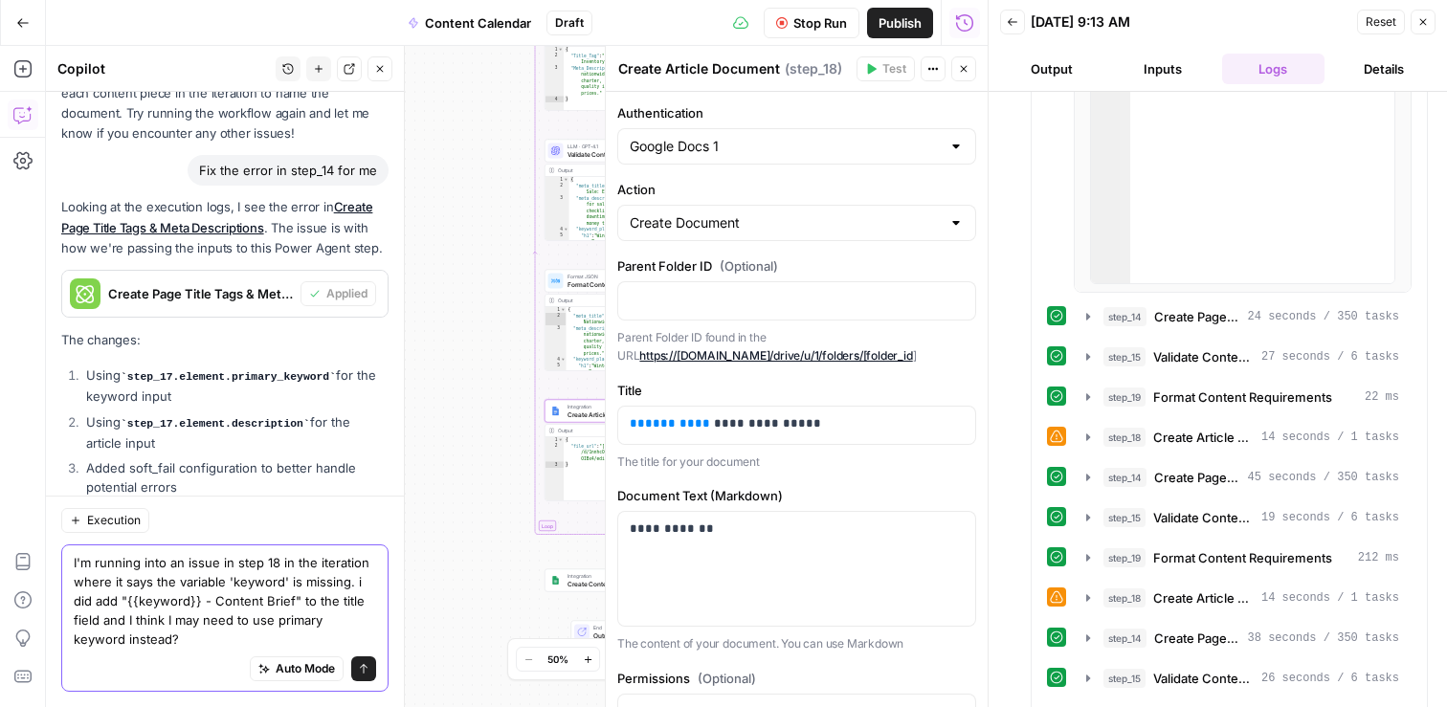
scroll to position [38249, 0]
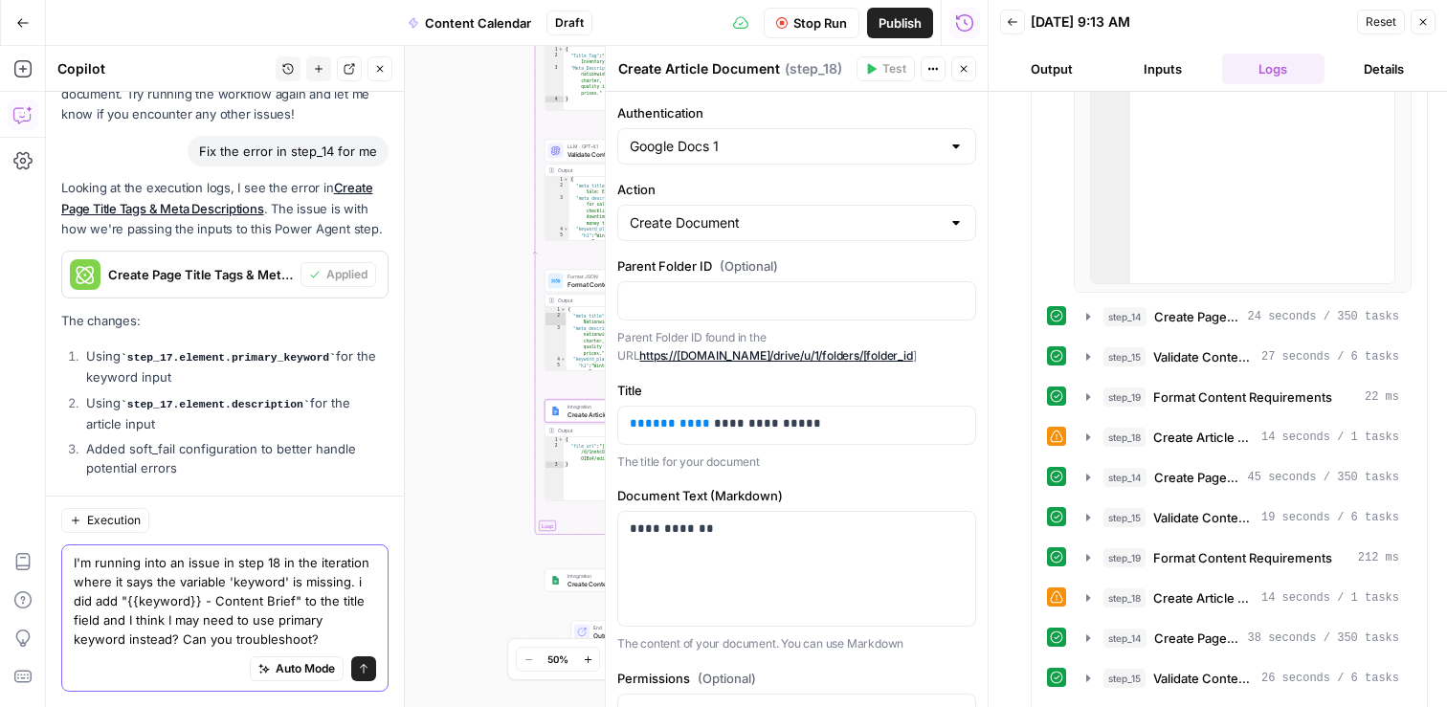
type textarea "I'm running into an issue in step 18 in the iteration where it says the variabl…"
click at [368, 673] on icon "submit" at bounding box center [363, 668] width 11 height 11
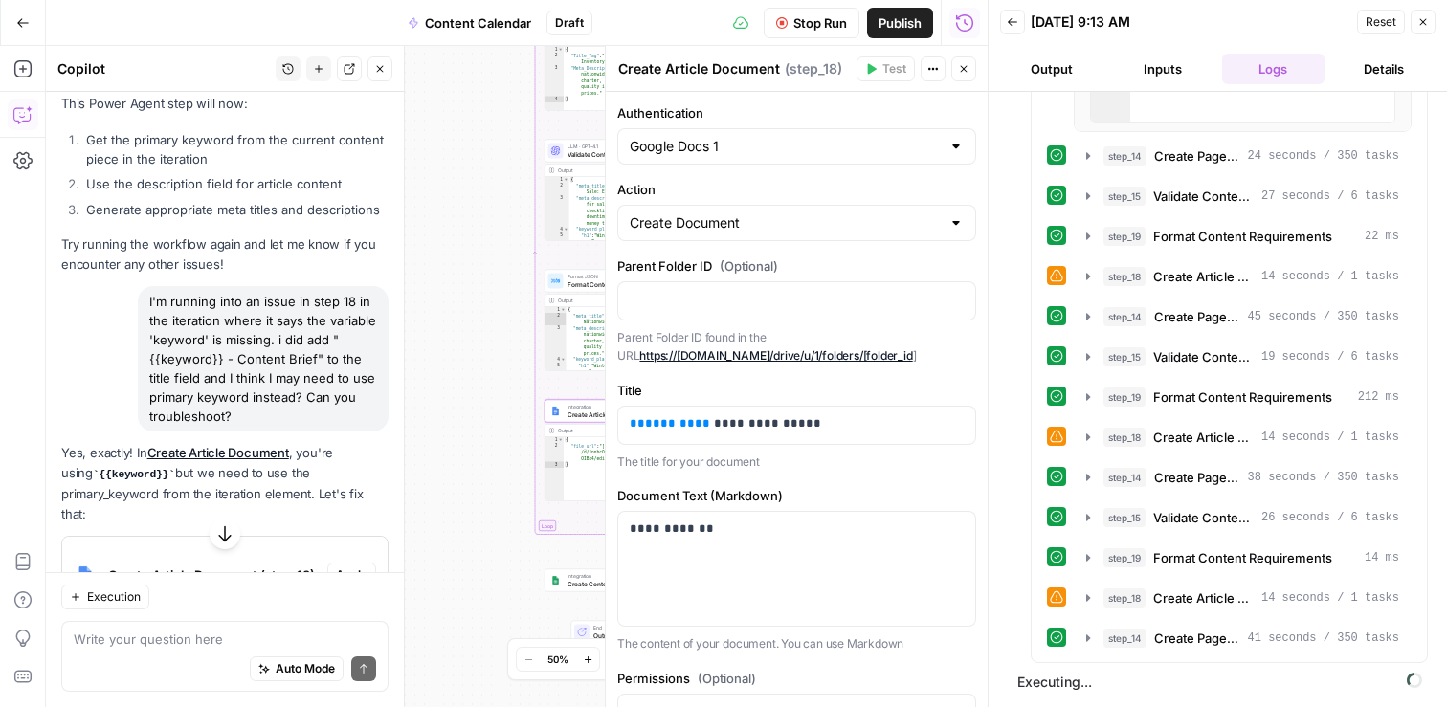
scroll to position [38789, 0]
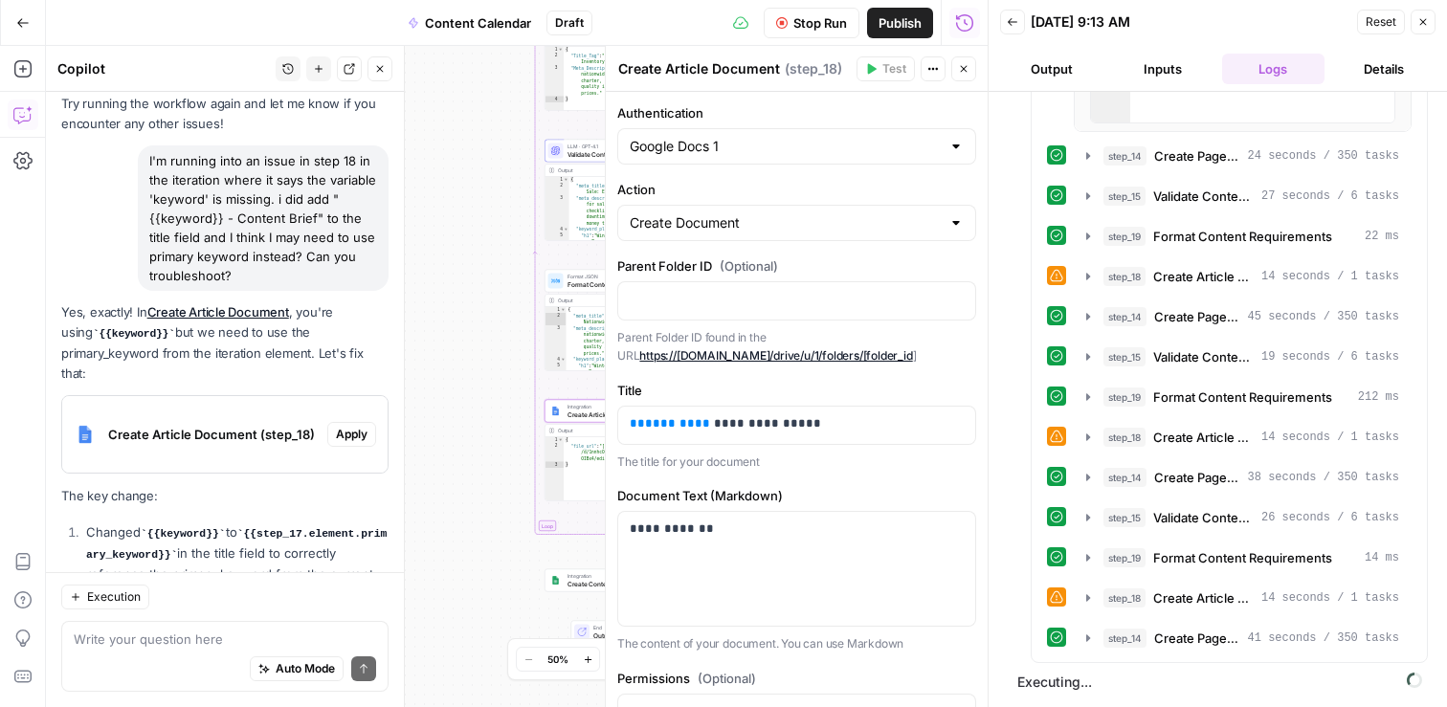
click at [358, 426] on span "Apply" at bounding box center [352, 434] width 32 height 17
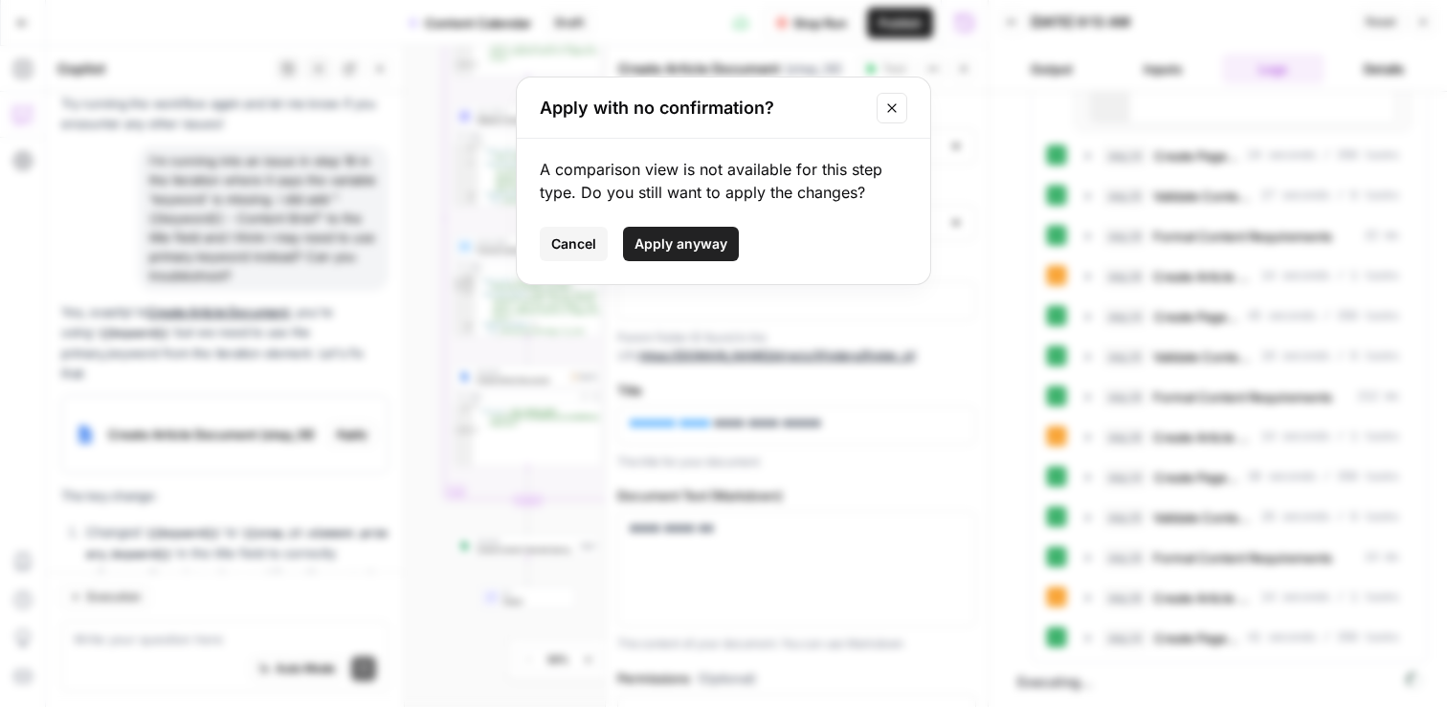
click at [700, 240] on span "Apply anyway" at bounding box center [681, 243] width 93 height 19
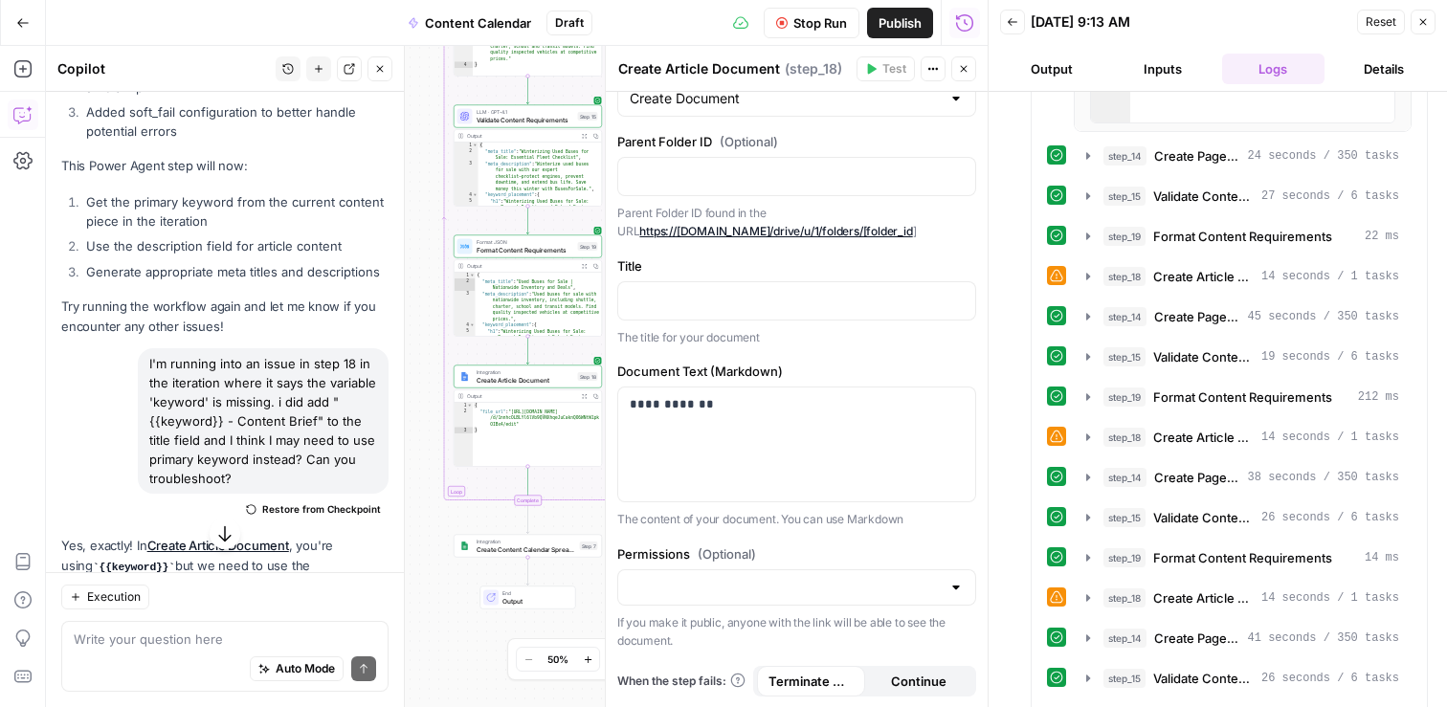
scroll to position [38732, 0]
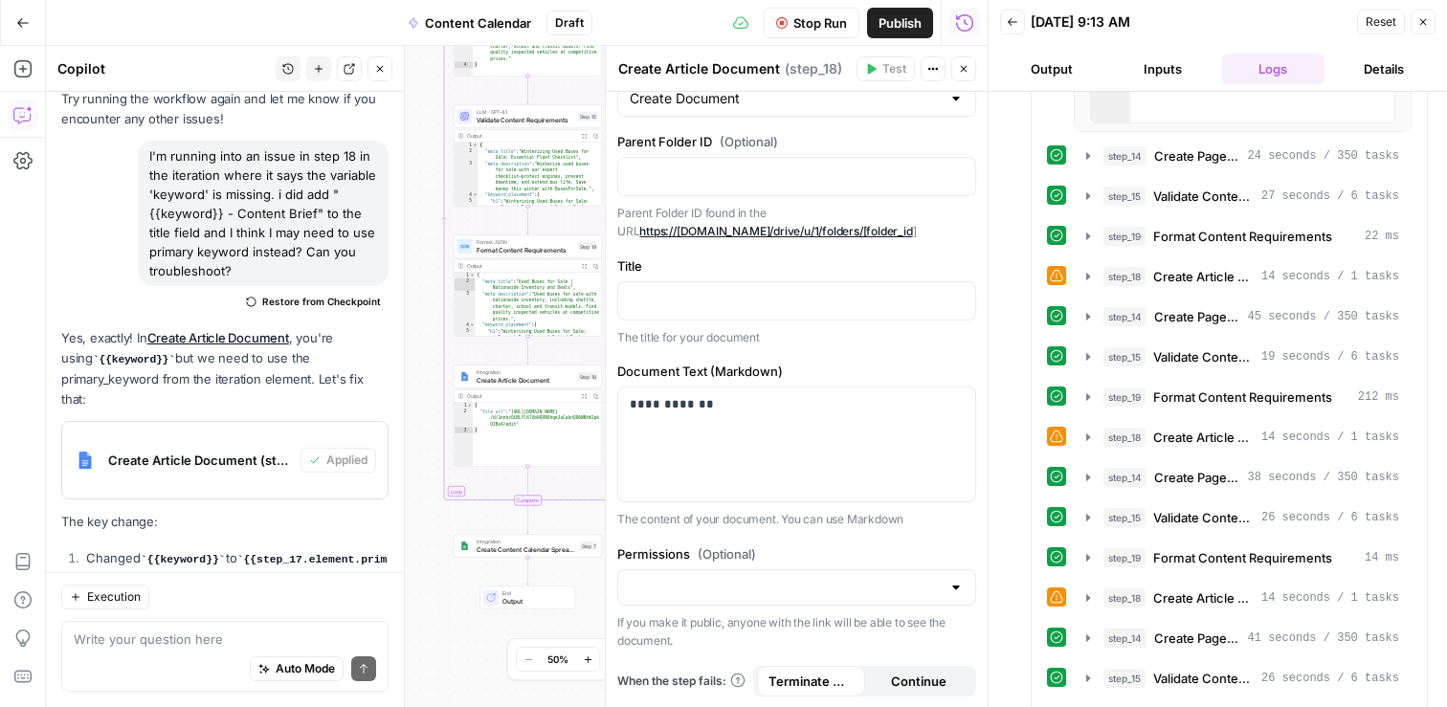
scroll to position [38819, 0]
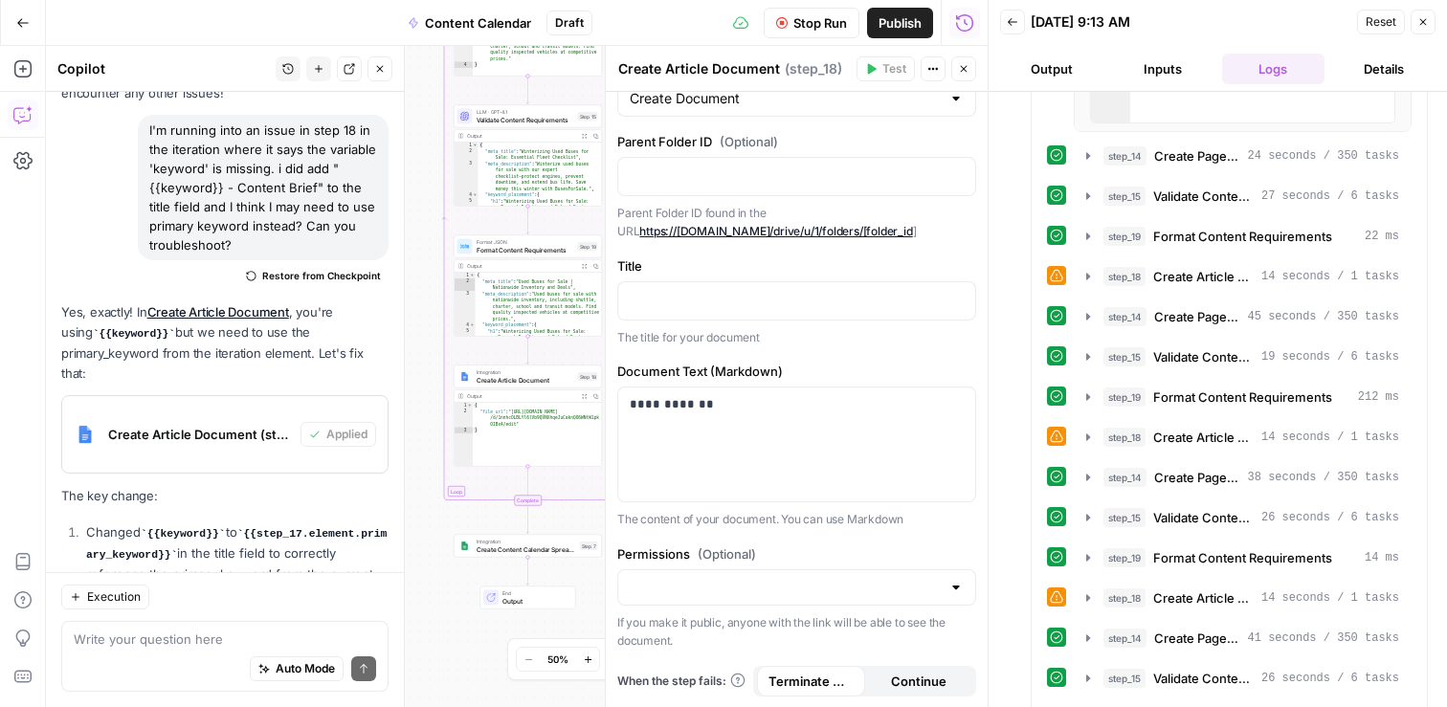
click at [964, 70] on icon "button" at bounding box center [964, 69] width 7 height 7
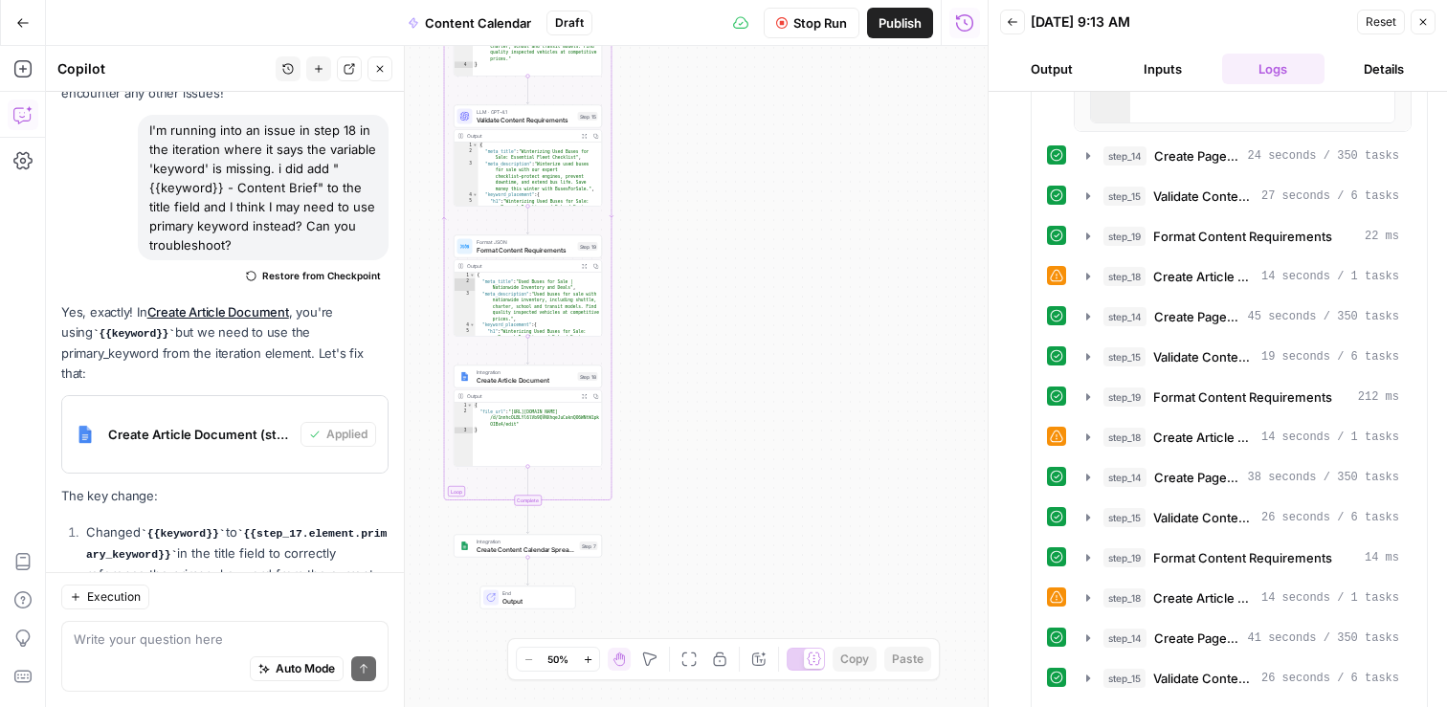
click at [529, 398] on div "Output" at bounding box center [521, 396] width 109 height 8
click at [529, 381] on span "Create Article Document" at bounding box center [526, 380] width 98 height 10
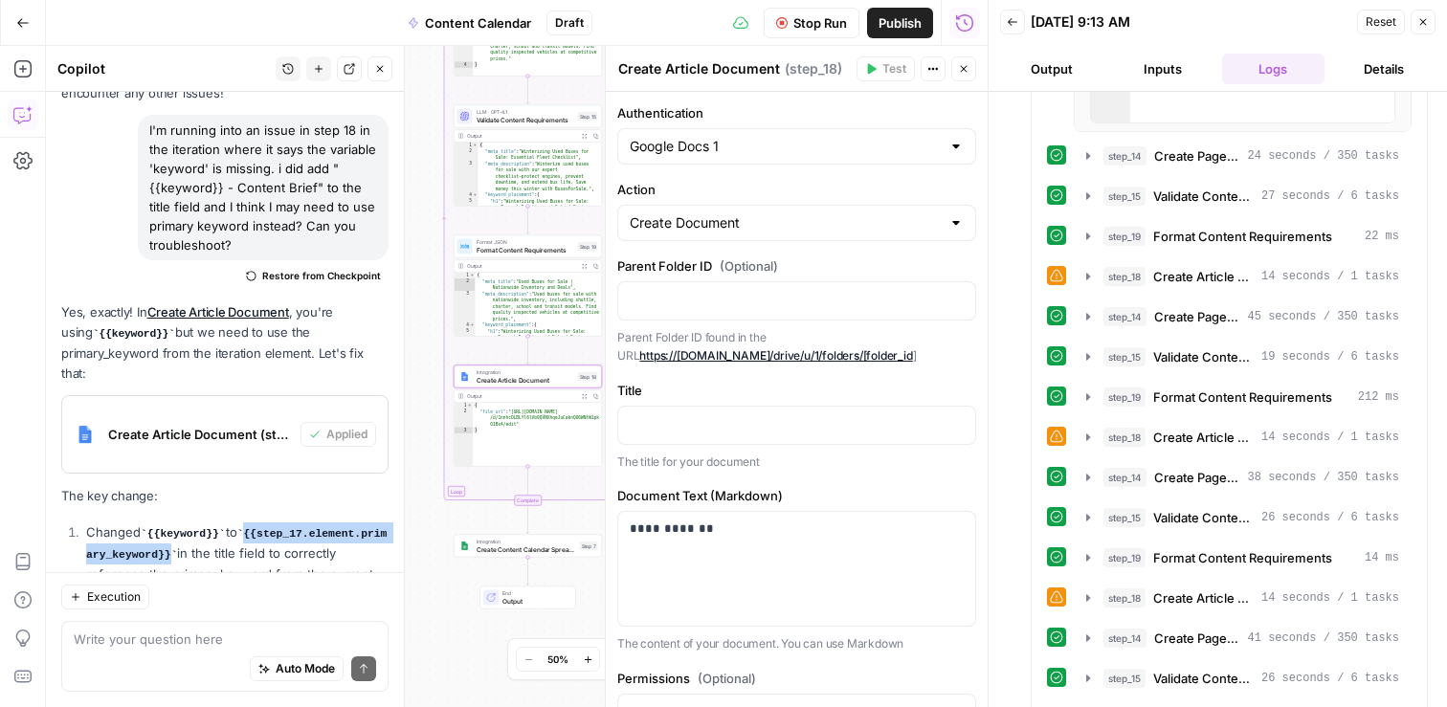
drag, startPoint x: 323, startPoint y: 306, endPoint x: 92, endPoint y: 311, distance: 231.7
click at [92, 528] on code "{{step_17.element.primary_keyword}}" at bounding box center [236, 544] width 301 height 33
copy code "{{step_17.element.primary_keyword}}"
click at [670, 416] on p at bounding box center [797, 423] width 334 height 19
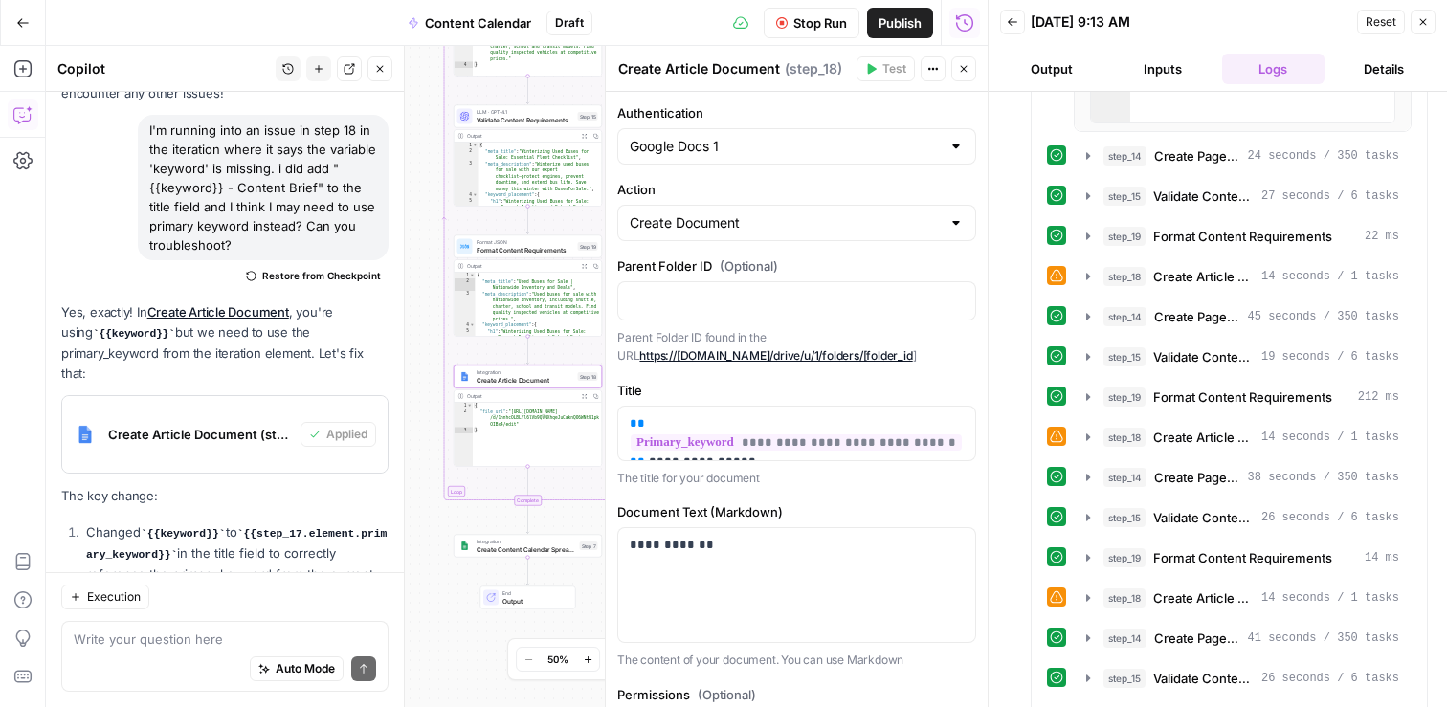
click at [810, 32] on span "Stop Run" at bounding box center [820, 22] width 54 height 19
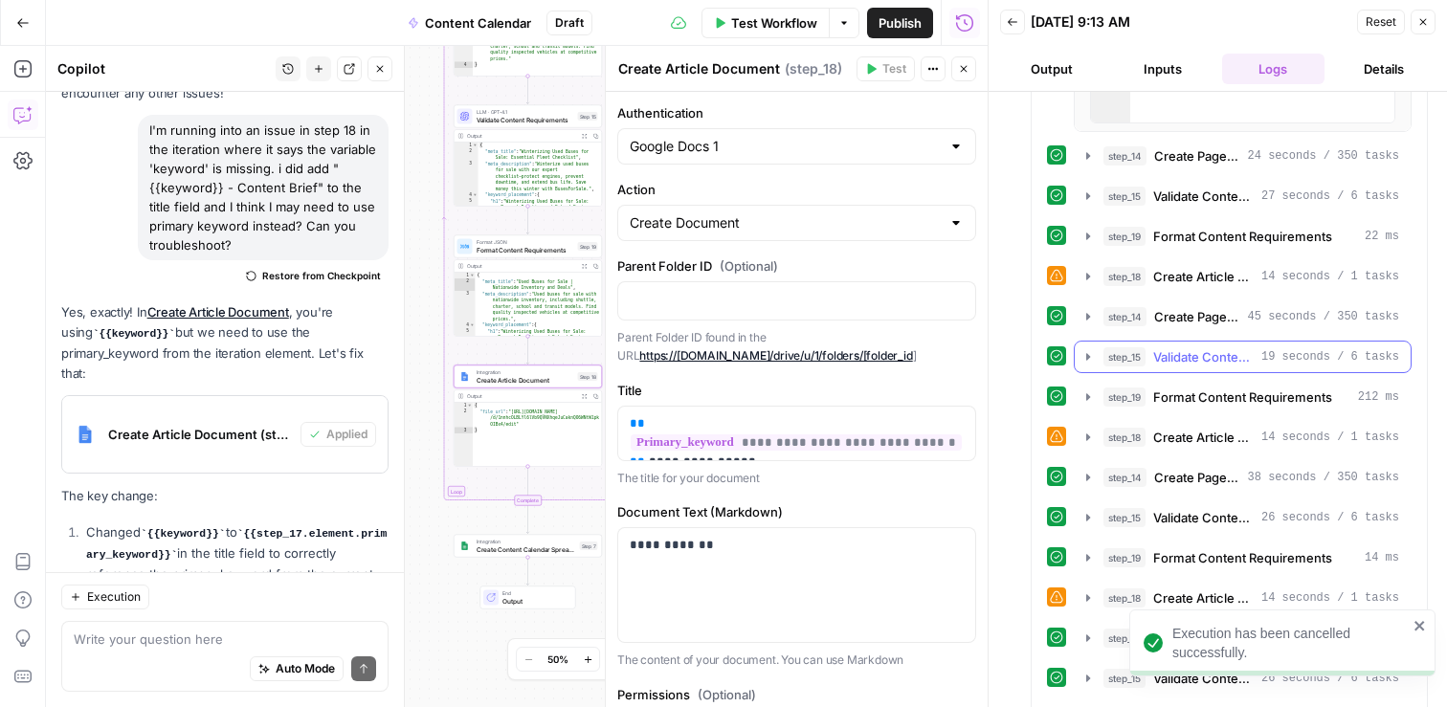
scroll to position [1232, 0]
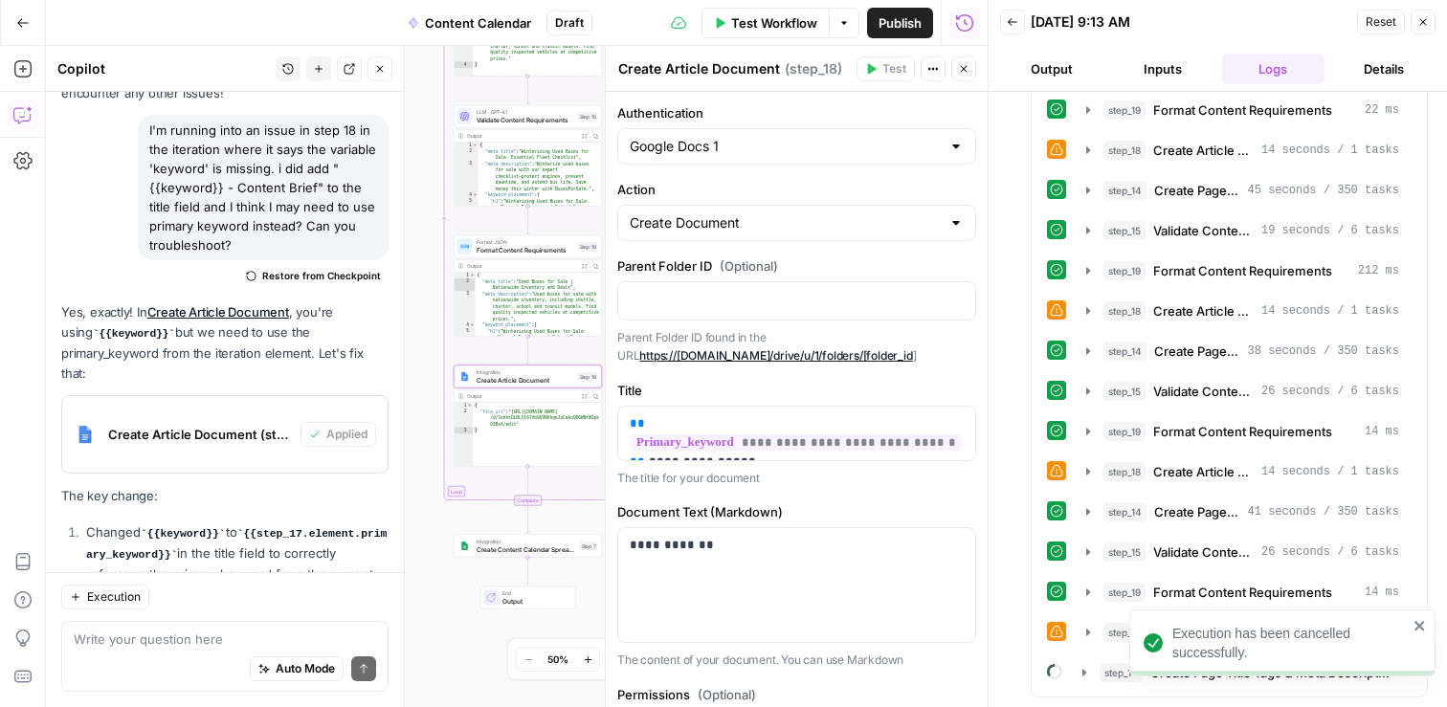
click at [1423, 627] on icon "close" at bounding box center [1420, 625] width 13 height 15
click at [558, 91] on div "Workflow Set Inputs Inputs Search Knowledge Base Retrieve ICP Data Step 16 Outp…" at bounding box center [517, 376] width 942 height 661
click at [958, 68] on icon "button" at bounding box center [963, 68] width 11 height 11
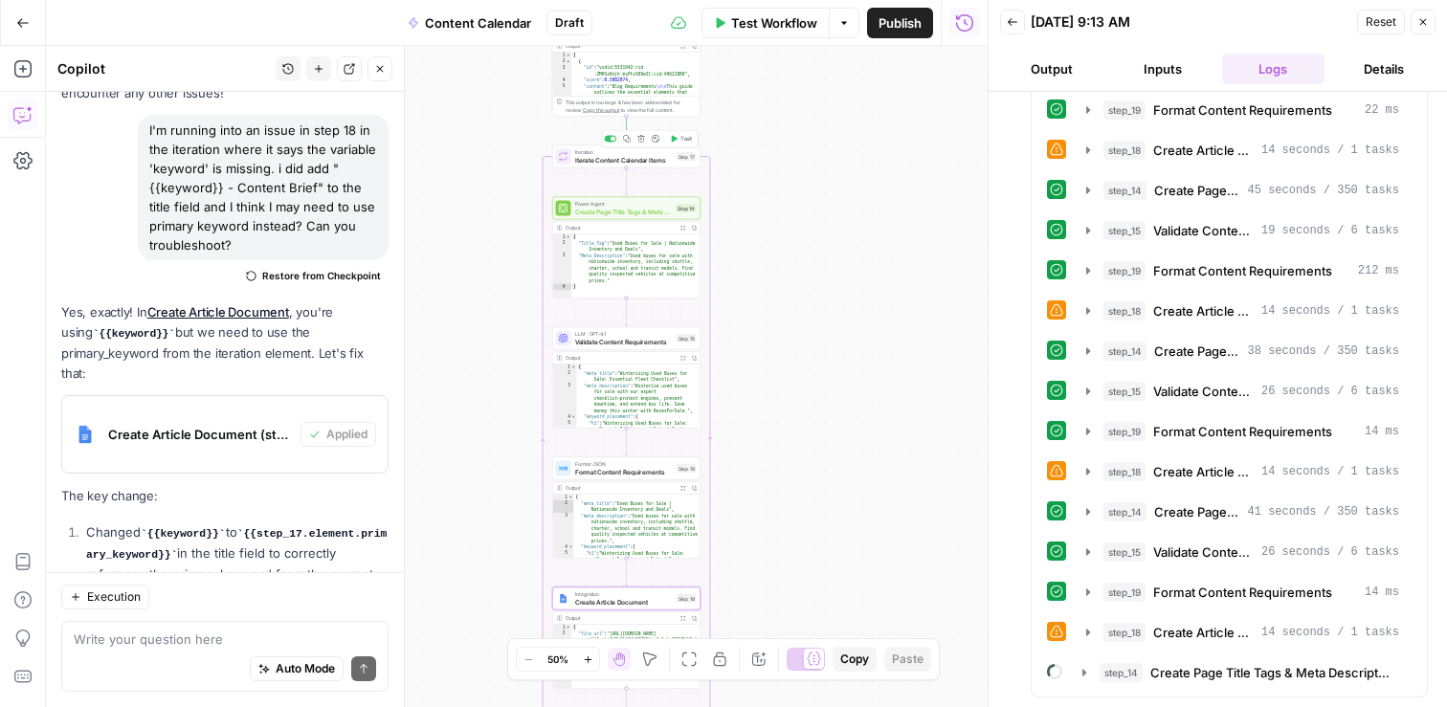
drag, startPoint x: 676, startPoint y: 221, endPoint x: 769, endPoint y: 443, distance: 241.0
click at [771, 444] on div "Workflow Set Inputs Inputs Search Knowledge Base Retrieve ICP Data Step 16 Outp…" at bounding box center [517, 376] width 942 height 661
click at [680, 143] on span "Test" at bounding box center [684, 140] width 11 height 9
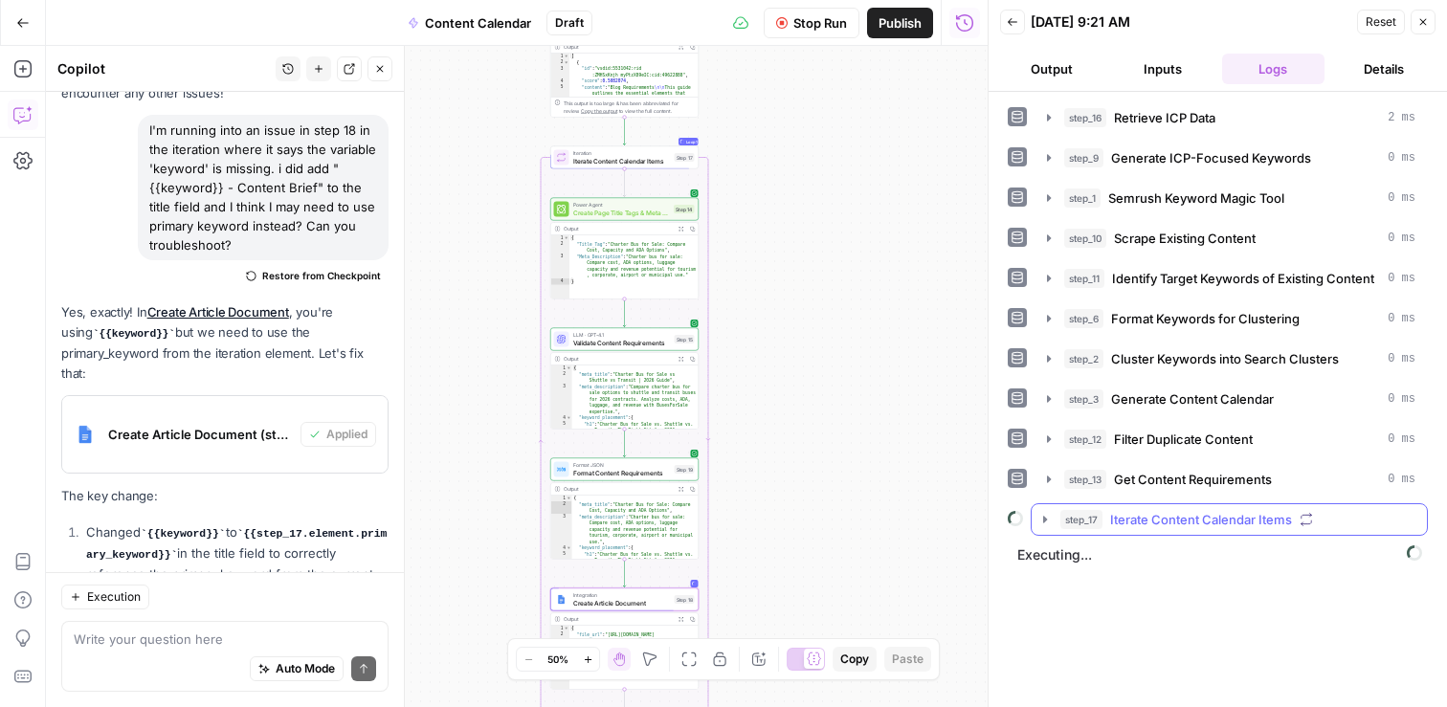
click at [1040, 521] on icon "button" at bounding box center [1044, 519] width 15 height 15
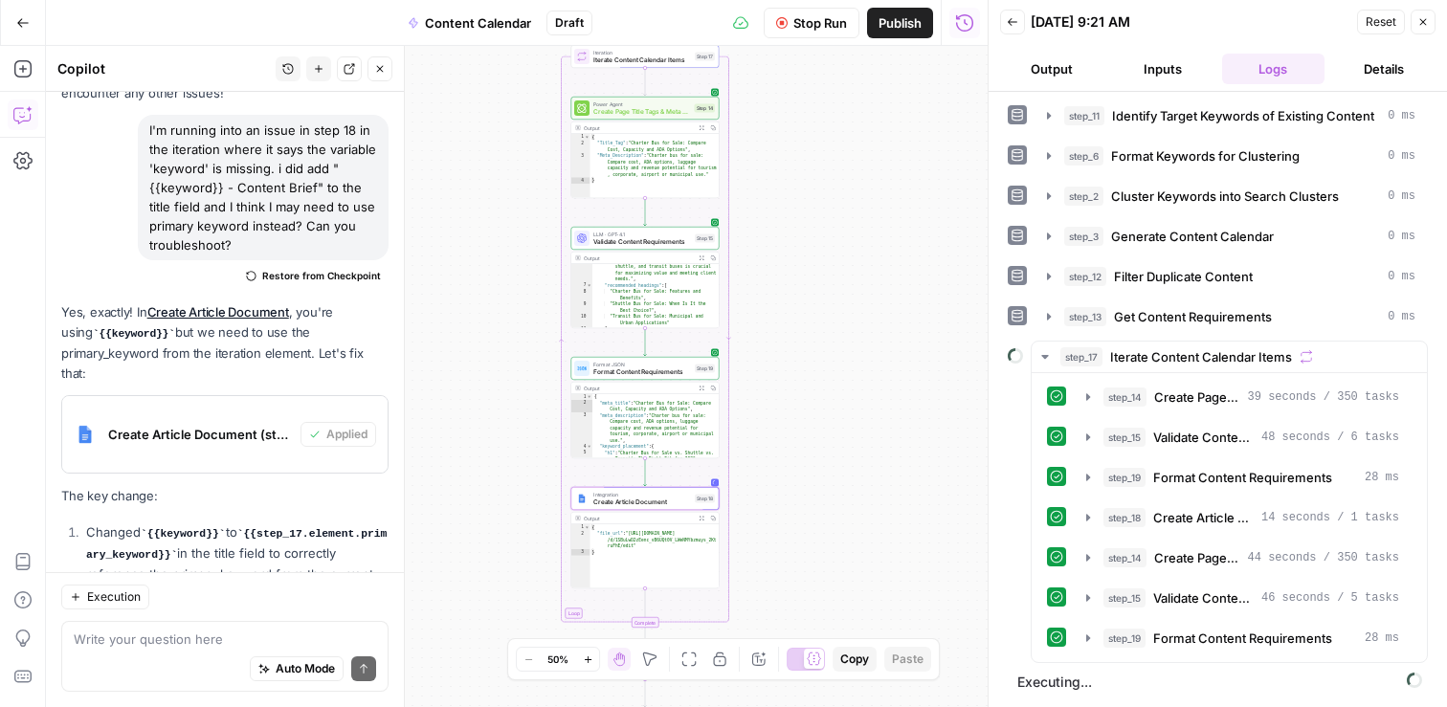
scroll to position [200, 0]
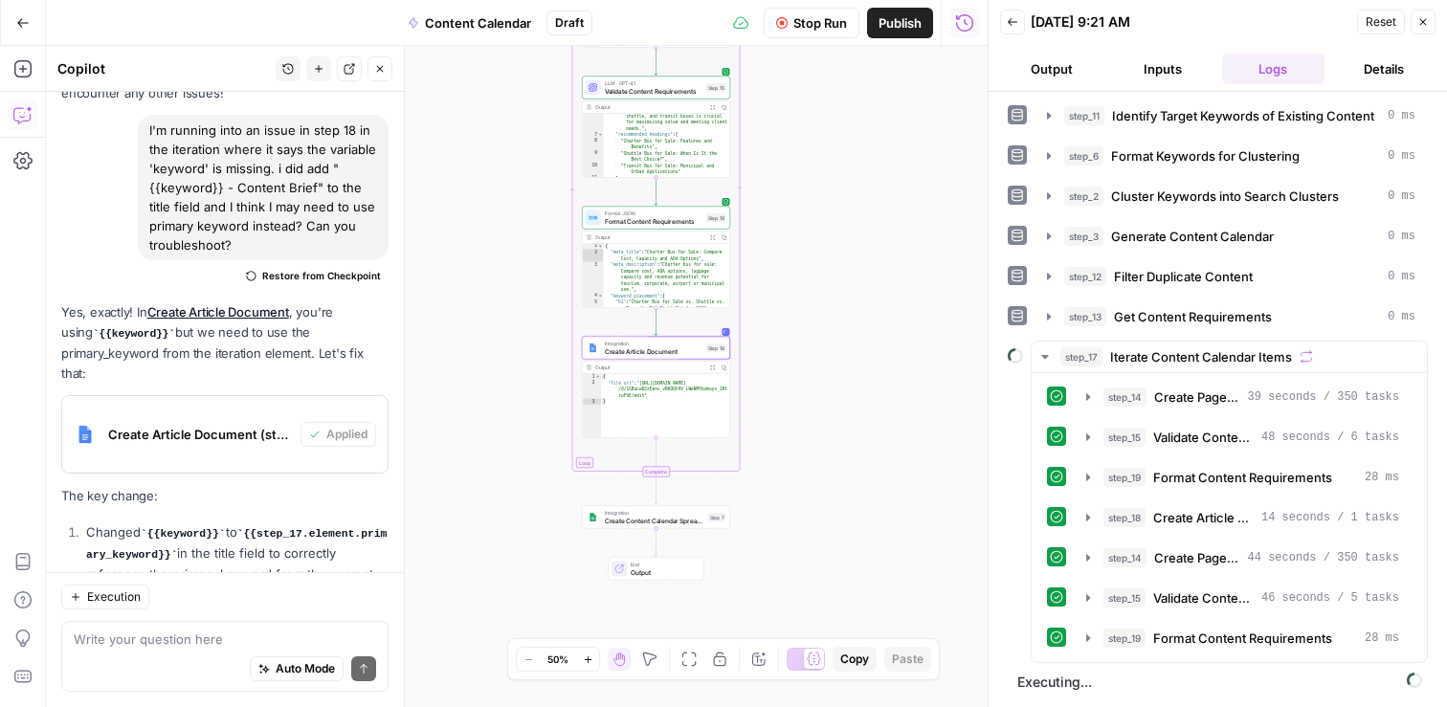
drag, startPoint x: 844, startPoint y: 538, endPoint x: 825, endPoint y: 477, distance: 64.2
click at [825, 477] on div "Workflow Set Inputs Inputs Search Knowledge Base Retrieve ICP Data Step 16 Outp…" at bounding box center [517, 376] width 942 height 661
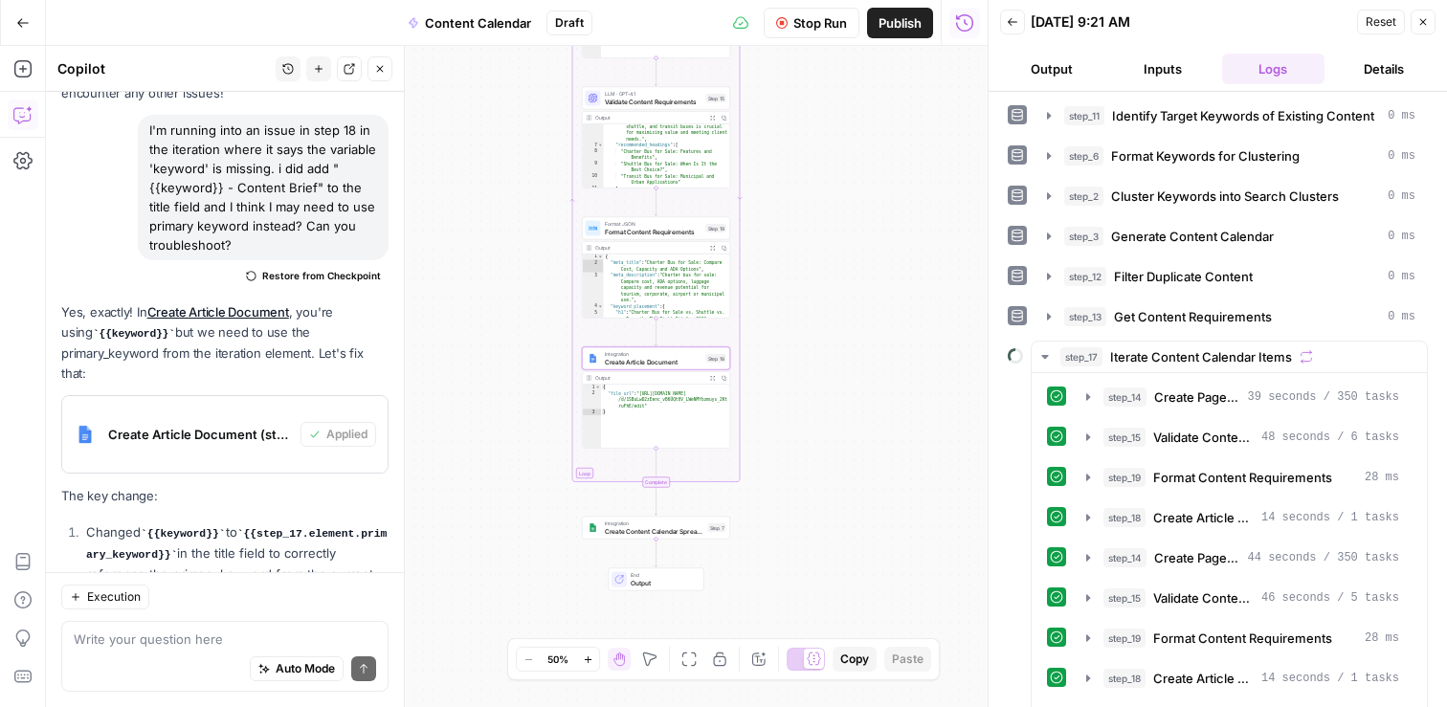
drag, startPoint x: 794, startPoint y: 306, endPoint x: 800, endPoint y: 632, distance: 325.5
click at [800, 632] on div "Workflow Set Inputs Inputs Search Knowledge Base Retrieve ICP Data Step 16 Outp…" at bounding box center [517, 376] width 942 height 661
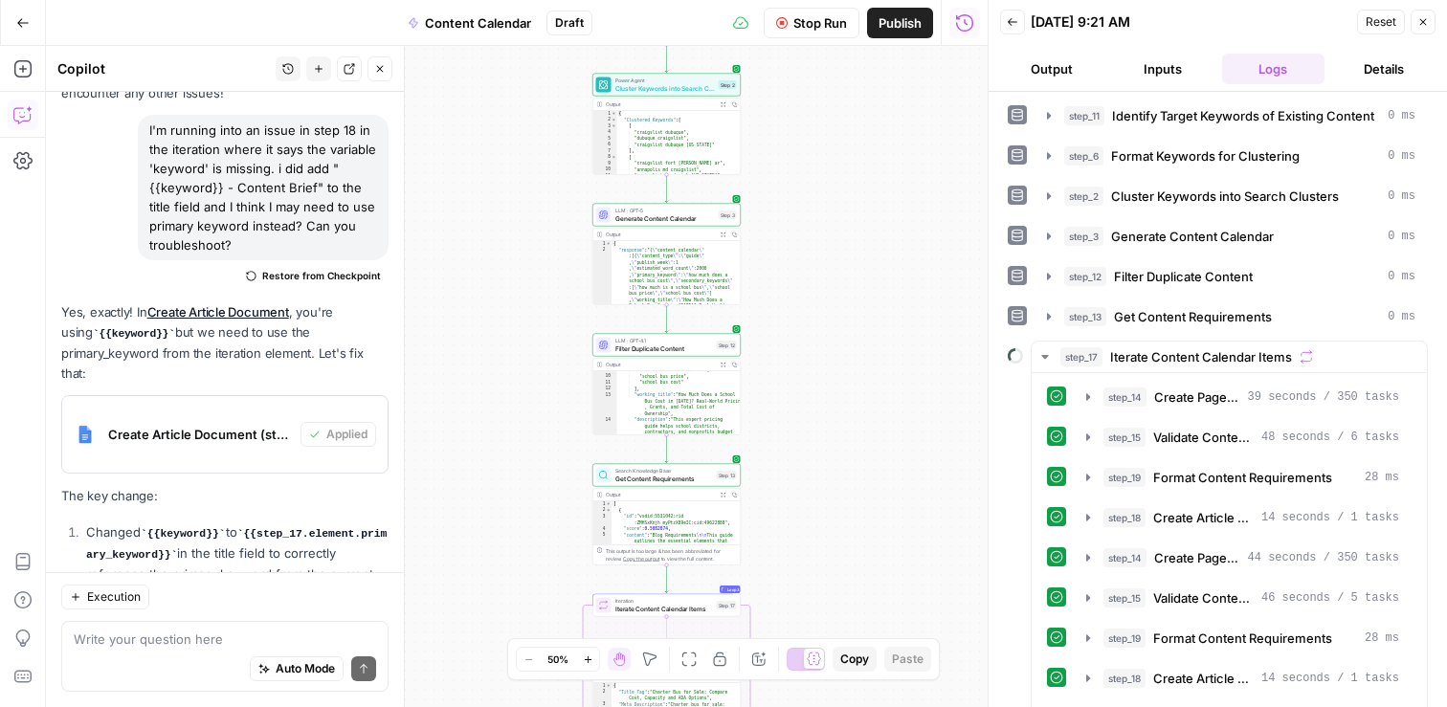
drag, startPoint x: 802, startPoint y: 265, endPoint x: 806, endPoint y: 624, distance: 358.9
click at [807, 638] on body "CMerriam Workspace New Home Insights Opportunities Your Data Browse Recent Grid…" at bounding box center [723, 353] width 1447 height 707
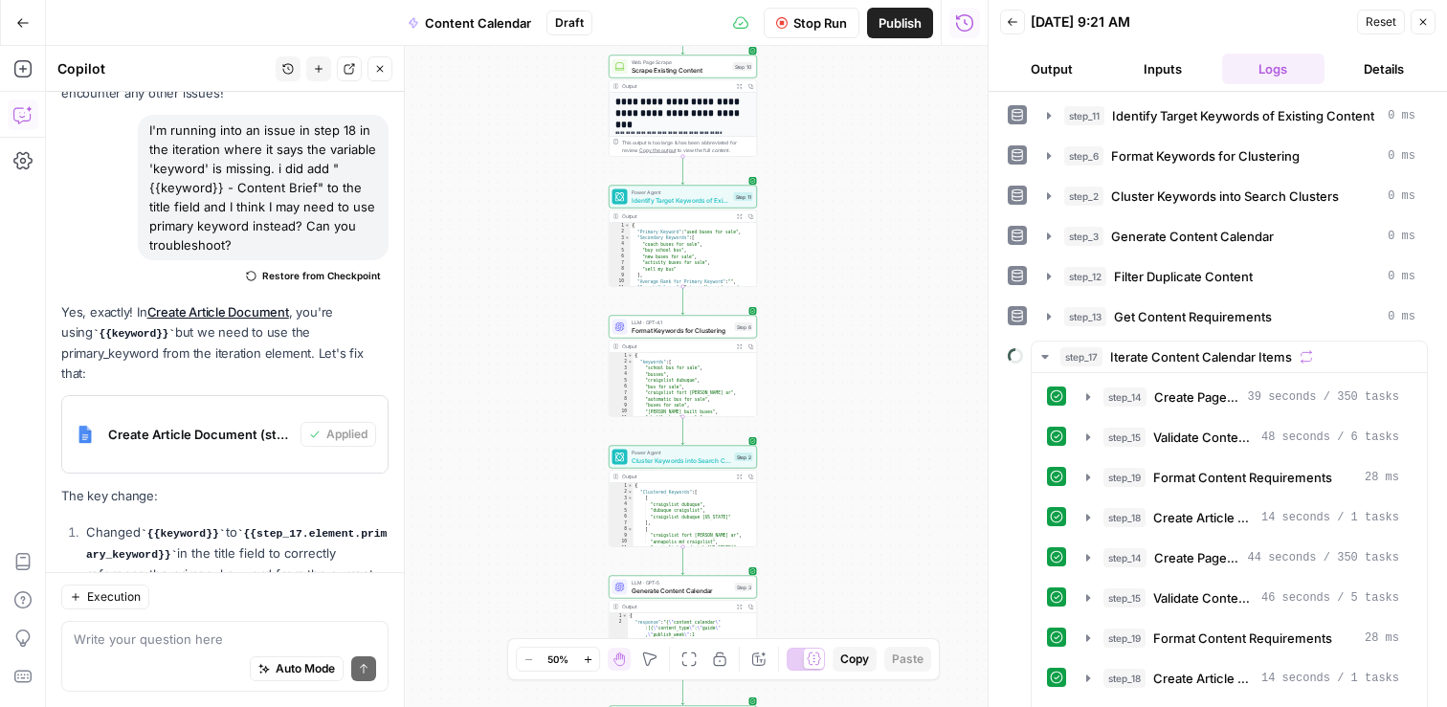
drag, startPoint x: 807, startPoint y: 204, endPoint x: 821, endPoint y: 575, distance: 371.6
click at [821, 575] on div "Workflow Set Inputs Inputs Search Knowledge Base Retrieve ICP Data Step 16 Outp…" at bounding box center [517, 376] width 942 height 661
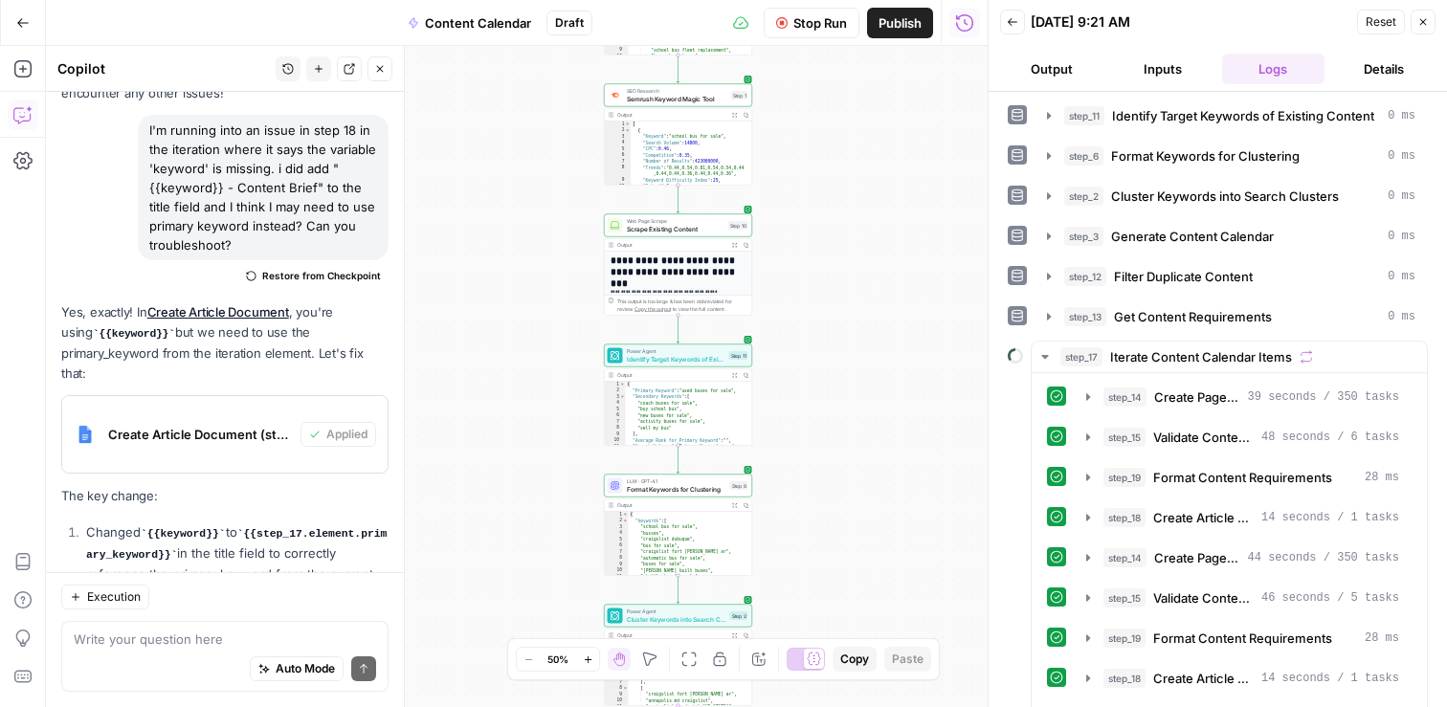
drag, startPoint x: 818, startPoint y: 235, endPoint x: 815, endPoint y: 267, distance: 31.7
click at [815, 267] on div "Workflow Set Inputs Inputs Search Knowledge Base Retrieve ICP Data Step 16 Outp…" at bounding box center [517, 376] width 942 height 661
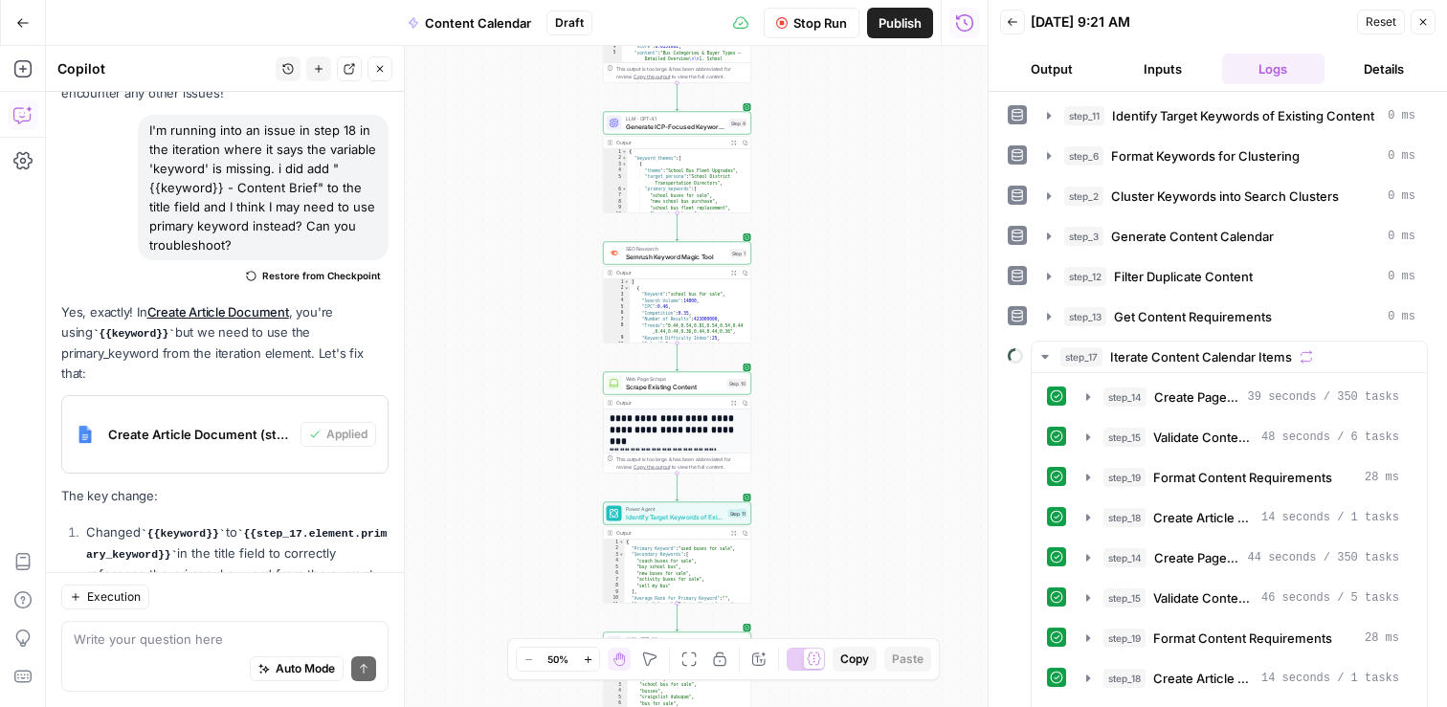
drag, startPoint x: 815, startPoint y: 267, endPoint x: 813, endPoint y: 413, distance: 146.5
click at [813, 424] on div "Workflow Set Inputs Inputs Search Knowledge Base Retrieve ICP Data Step 16 Outp…" at bounding box center [517, 376] width 942 height 661
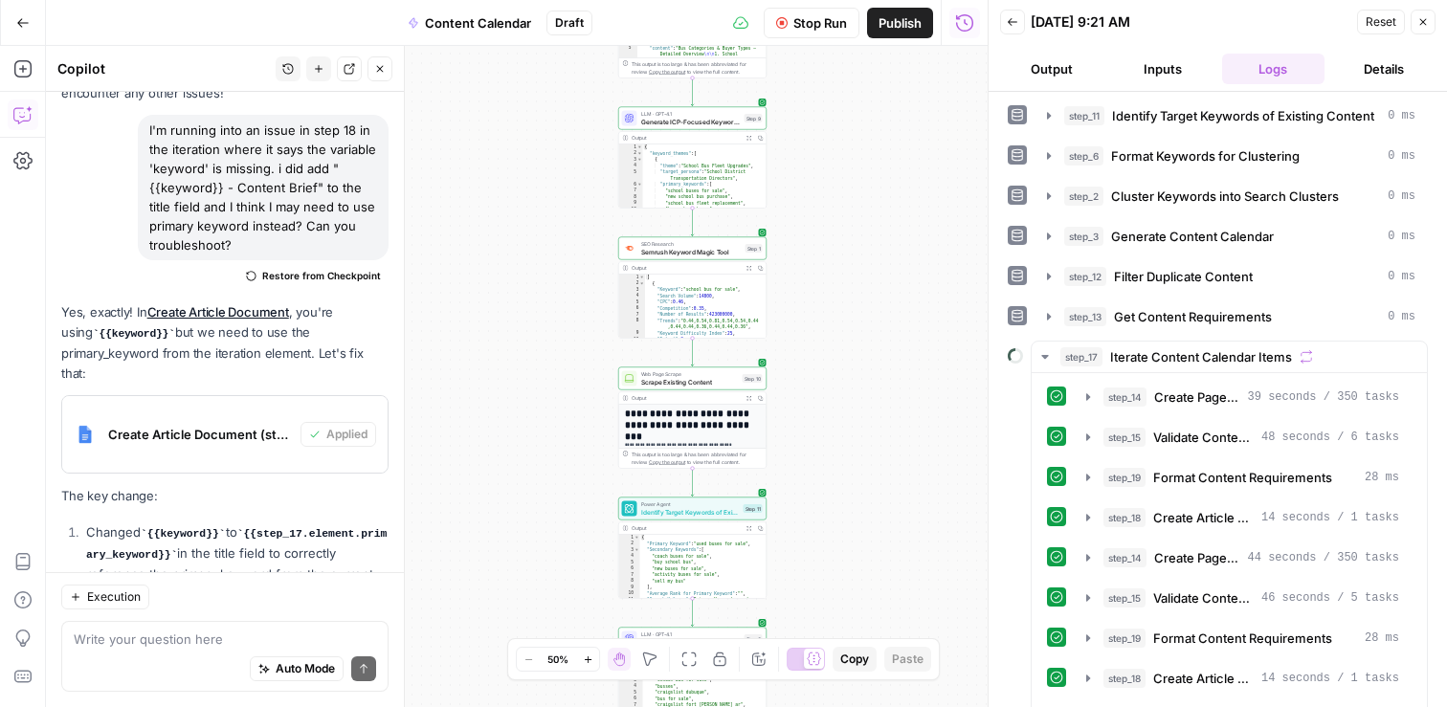
drag, startPoint x: 802, startPoint y: 210, endPoint x: 817, endPoint y: 206, distance: 15.8
click at [817, 206] on div "Workflow Set Inputs Inputs Search Knowledge Base Retrieve ICP Data Step 16 Outp…" at bounding box center [517, 376] width 942 height 661
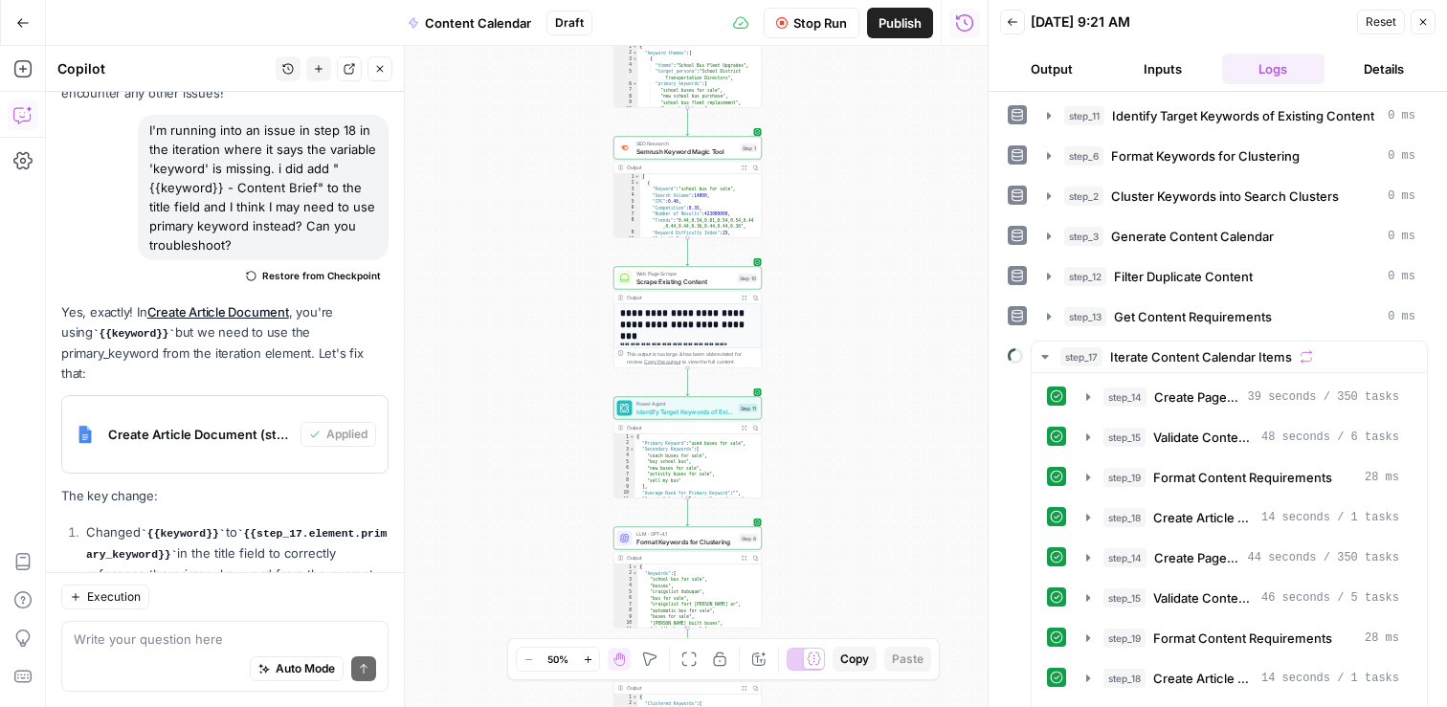
drag, startPoint x: 838, startPoint y: 311, endPoint x: 833, endPoint y: 211, distance: 100.7
click at [834, 211] on div "Workflow Set Inputs Inputs Search Knowledge Base Retrieve ICP Data Step 16 Outp…" at bounding box center [517, 376] width 942 height 661
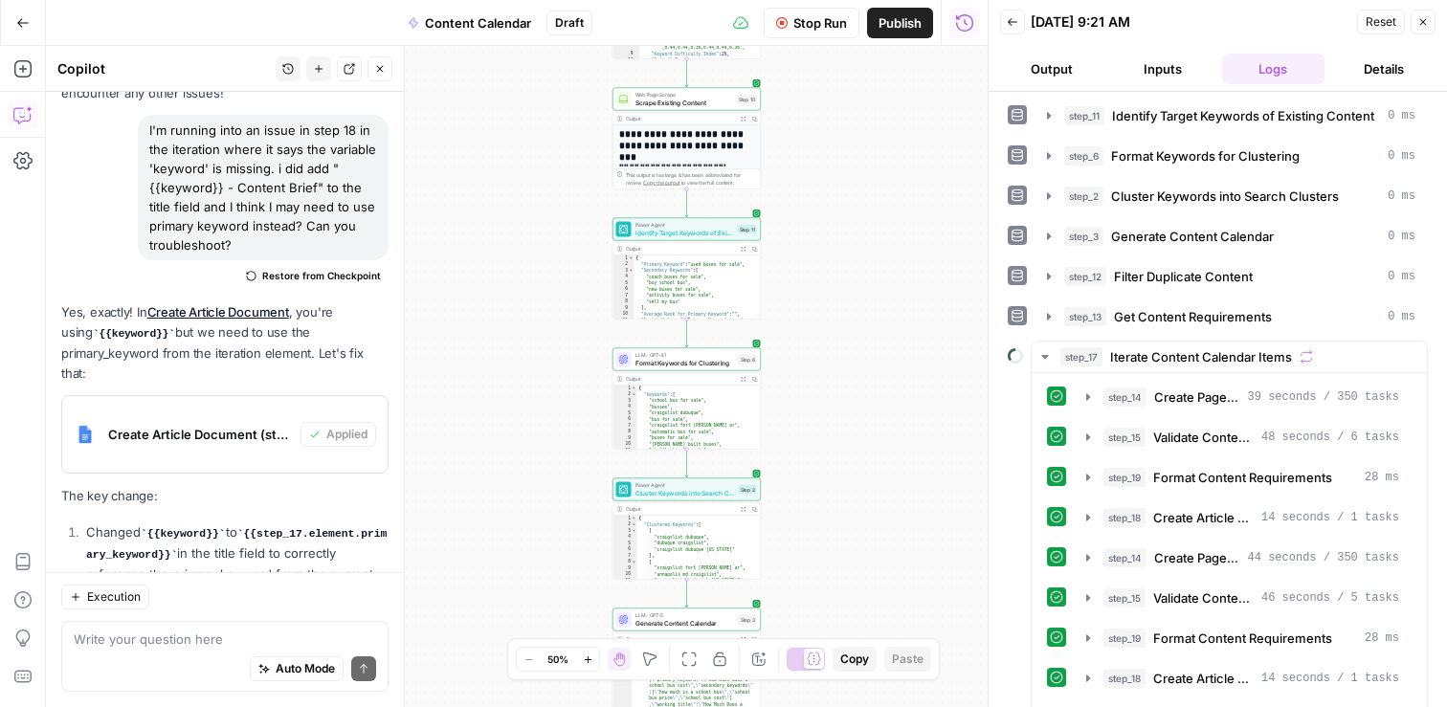
drag, startPoint x: 837, startPoint y: 363, endPoint x: 835, endPoint y: 183, distance: 179.9
click at [836, 183] on div "Workflow Set Inputs Inputs Search Knowledge Base Retrieve ICP Data Step 16 Outp…" at bounding box center [517, 376] width 942 height 661
click at [589, 659] on icon "button" at bounding box center [588, 660] width 11 height 11
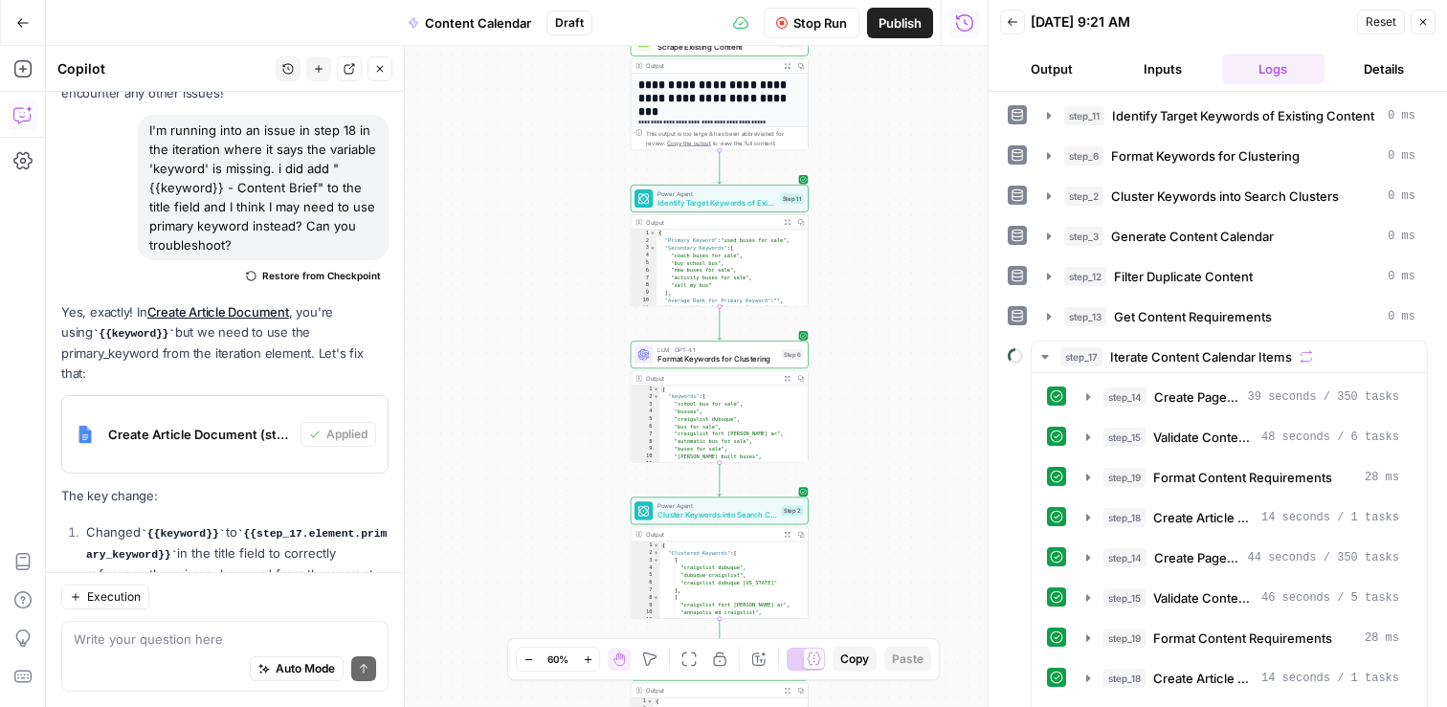
click at [589, 659] on icon "button" at bounding box center [588, 660] width 11 height 11
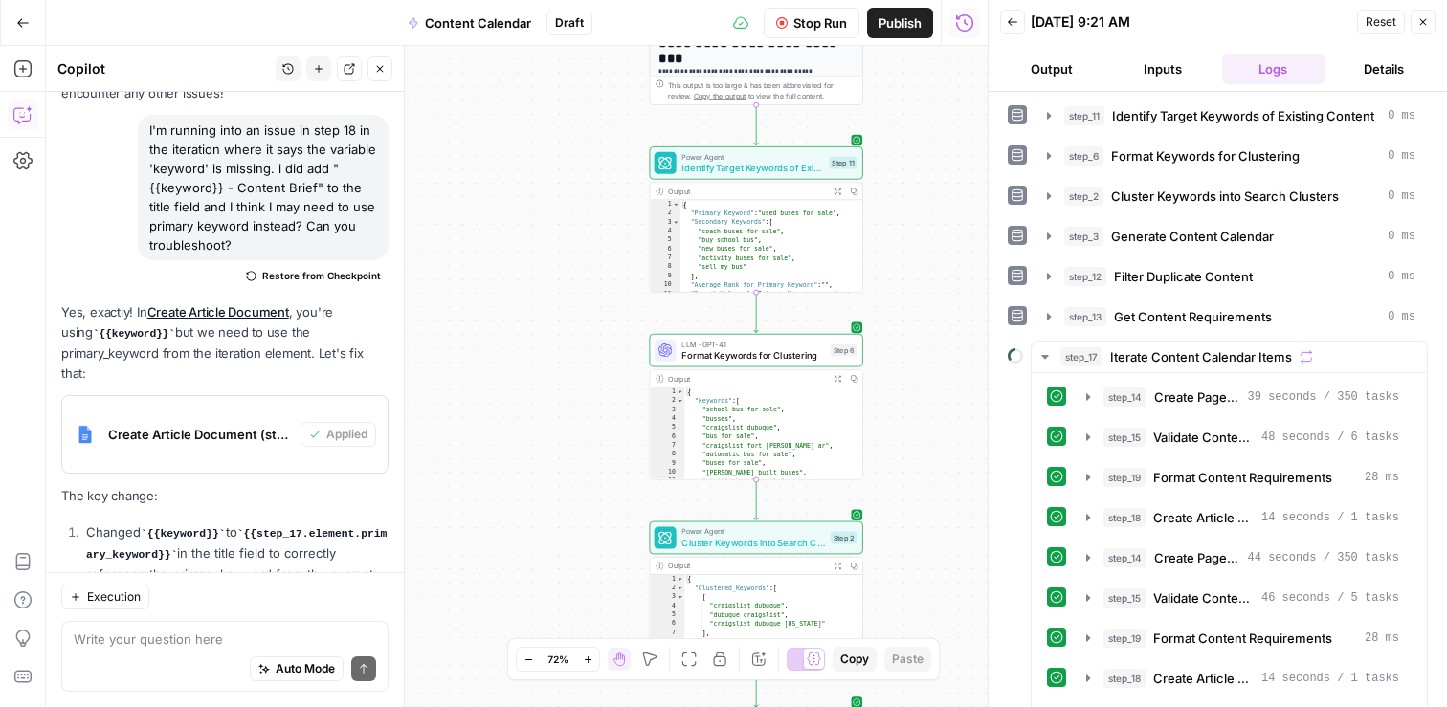
drag, startPoint x: 926, startPoint y: 417, endPoint x: 828, endPoint y: 402, distance: 99.8
click at [829, 402] on div "Workflow Set Inputs Inputs Search Knowledge Base Retrieve ICP Data Step 16 Outp…" at bounding box center [517, 376] width 942 height 661
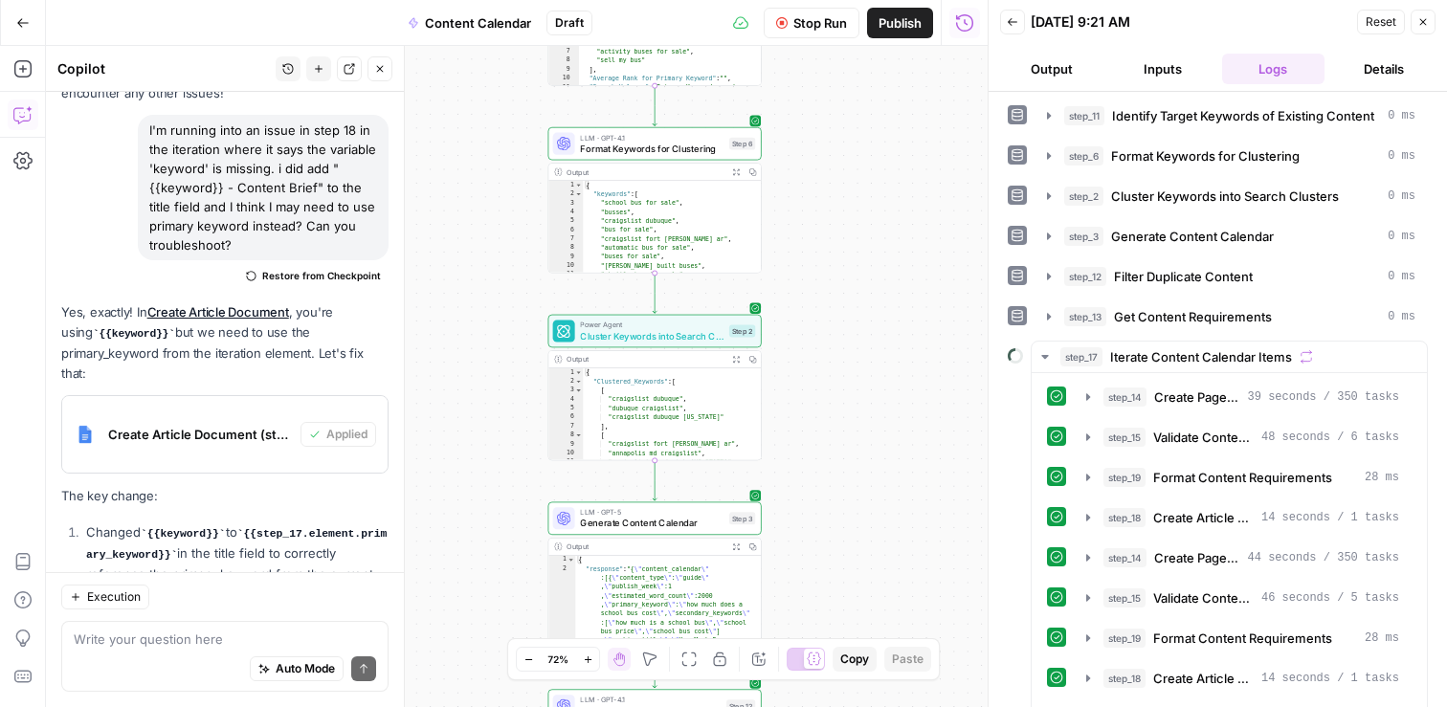
drag, startPoint x: 846, startPoint y: 477, endPoint x: 836, endPoint y: 284, distance: 192.6
click at [836, 284] on div "Workflow Set Inputs Inputs Search Knowledge Base Retrieve ICP Data Step 16 Outp…" at bounding box center [517, 376] width 942 height 661
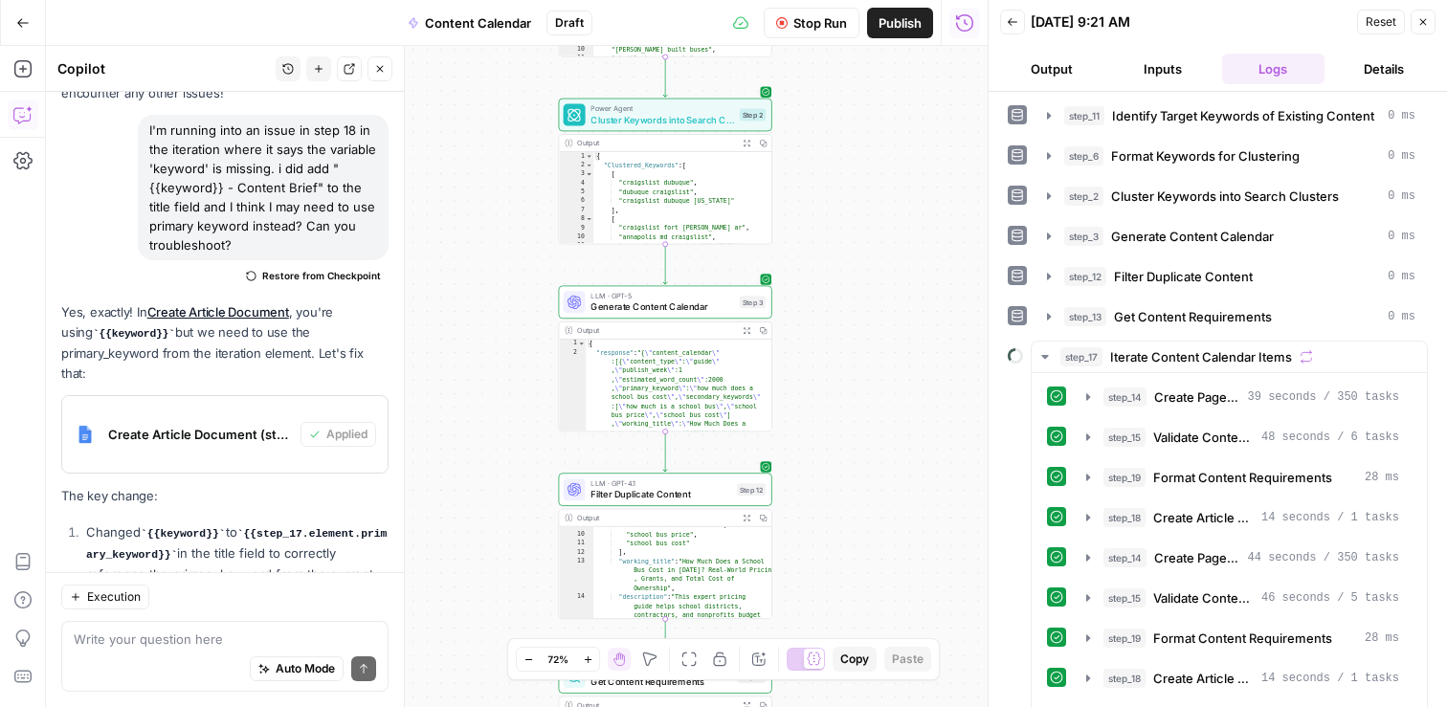
drag, startPoint x: 862, startPoint y: 351, endPoint x: 874, endPoint y: 167, distance: 184.1
click at [874, 167] on div "Workflow Set Inputs Inputs Search Knowledge Base Retrieve ICP Data Step 16 Outp…" at bounding box center [517, 376] width 942 height 661
click at [695, 301] on span "Generate Content Calendar" at bounding box center [662, 305] width 144 height 13
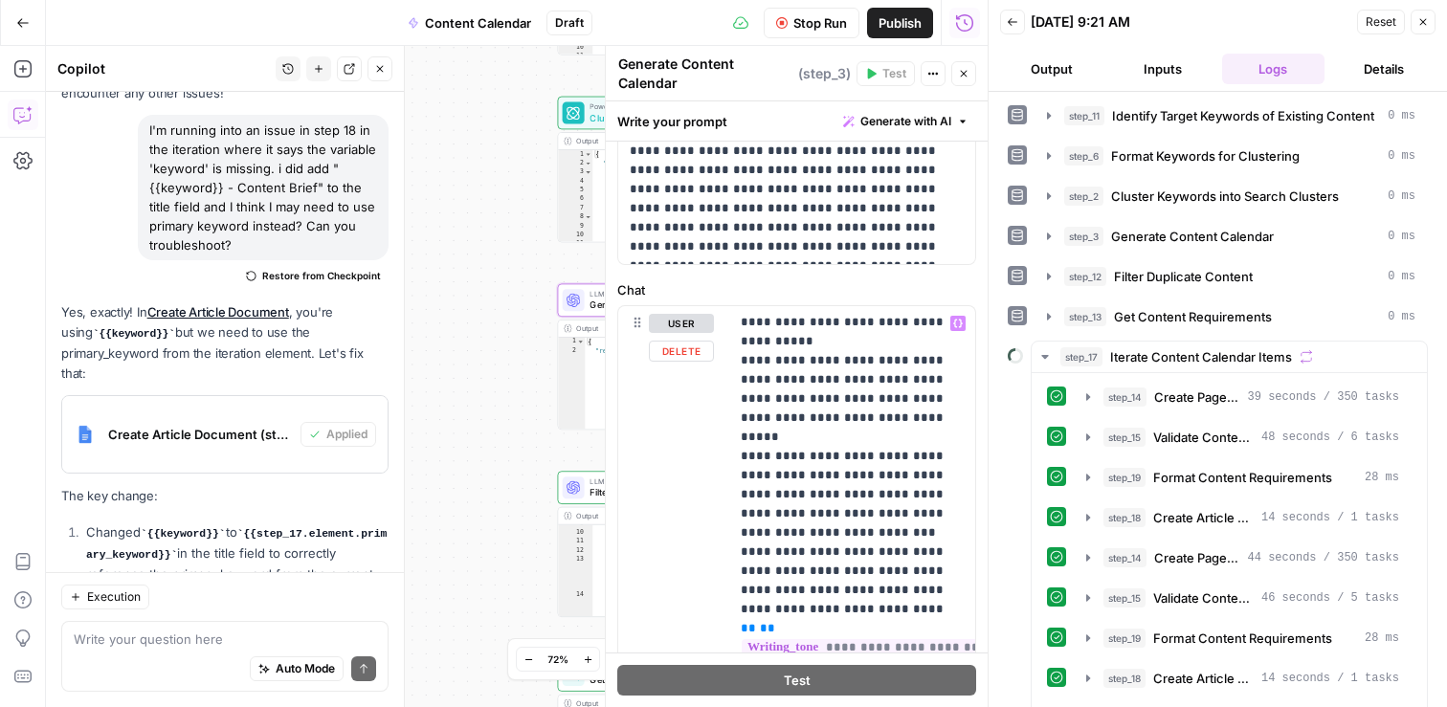
scroll to position [0, 0]
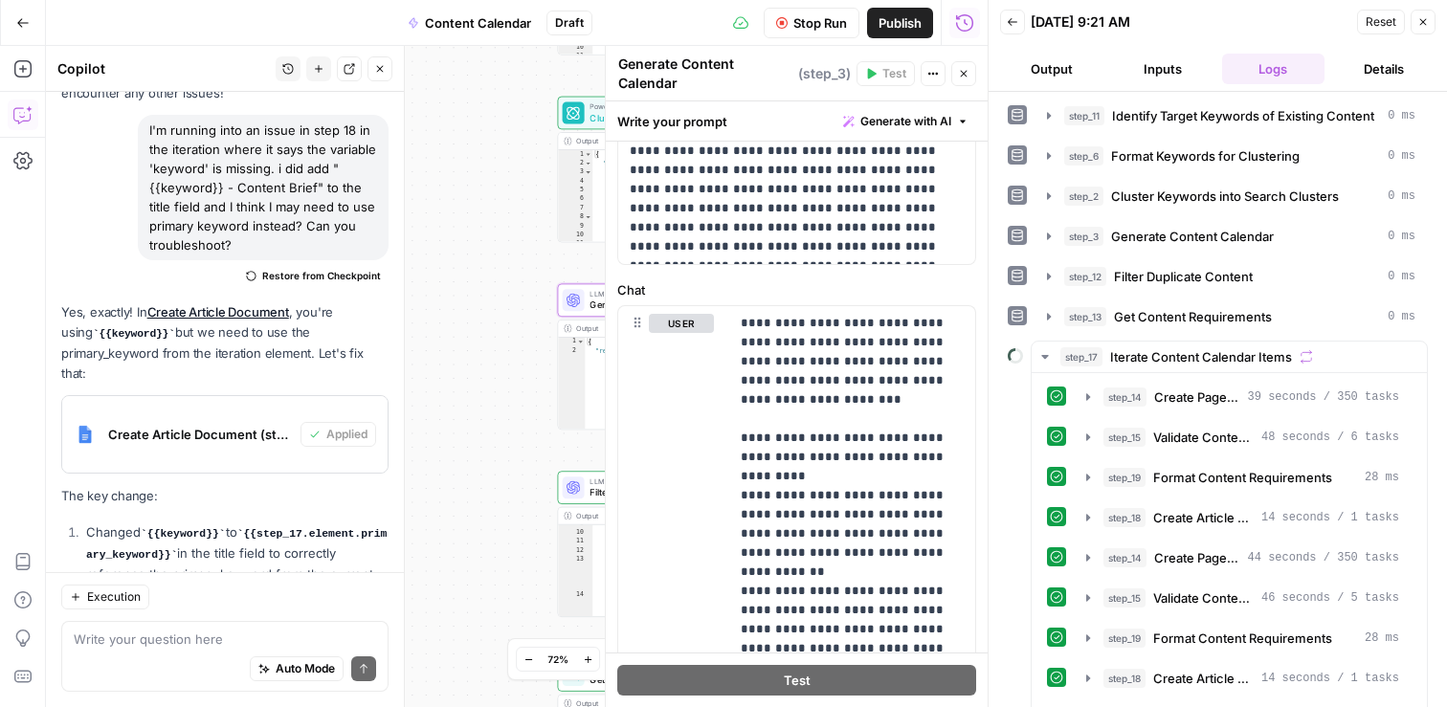
click at [176, 652] on div "Auto Mode Send" at bounding box center [225, 670] width 302 height 42
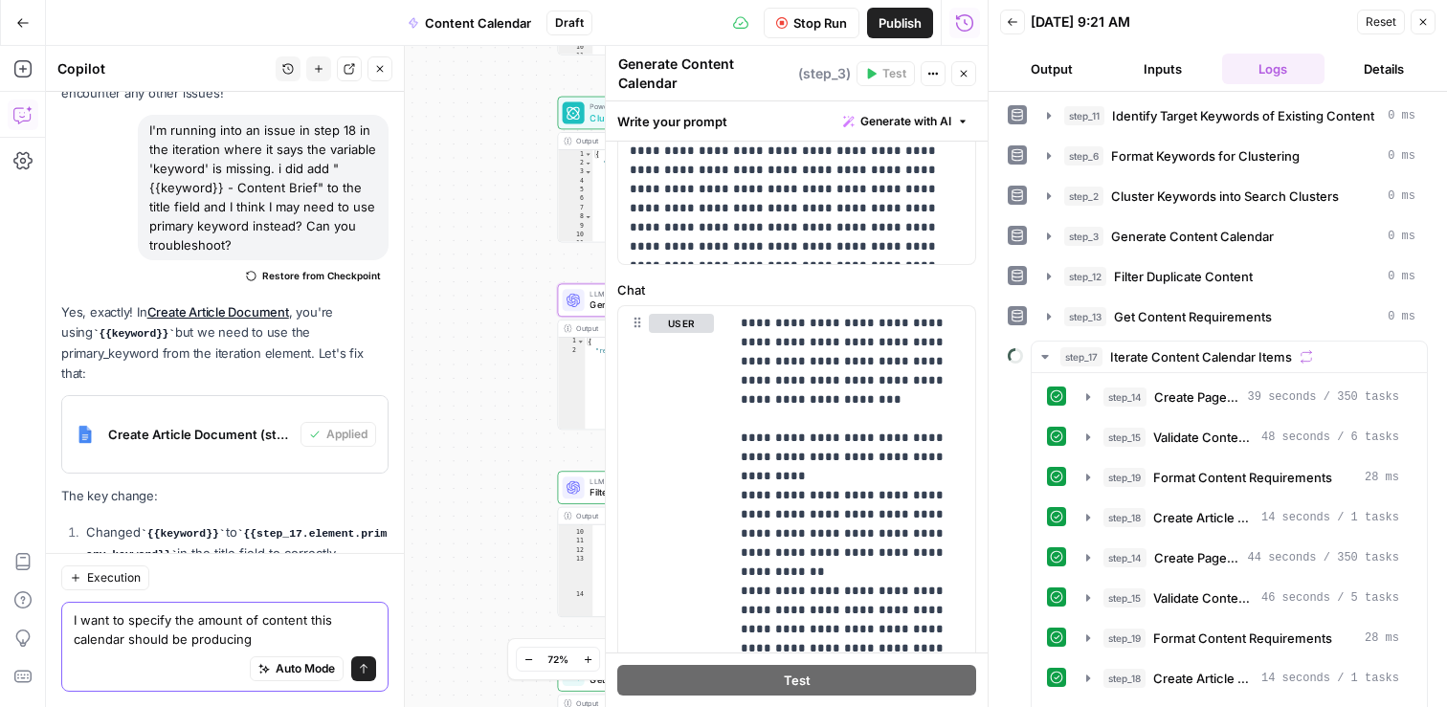
scroll to position [38838, 0]
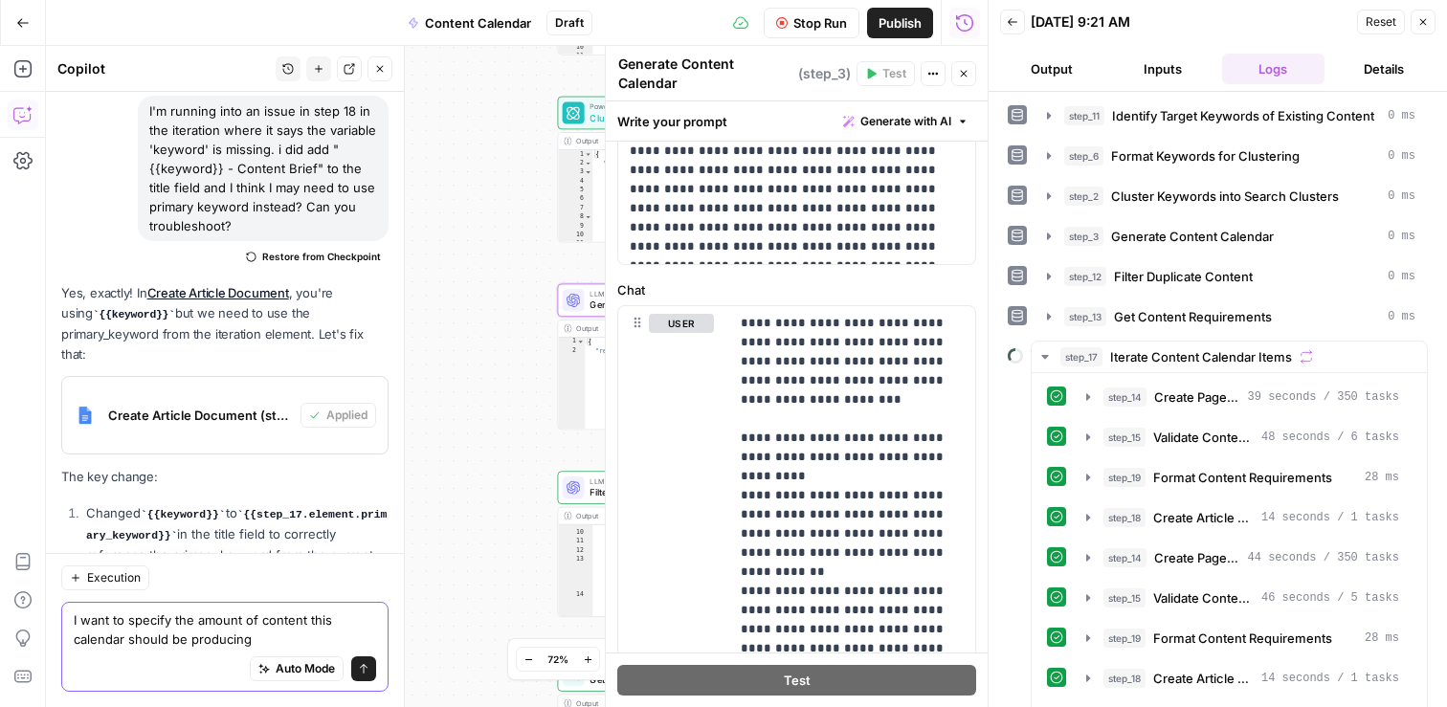
drag, startPoint x: 256, startPoint y: 638, endPoint x: 188, endPoint y: 638, distance: 68.9
click at [188, 638] on textarea "I want to specify the amount of content this calendar should be producing" at bounding box center [225, 630] width 302 height 38
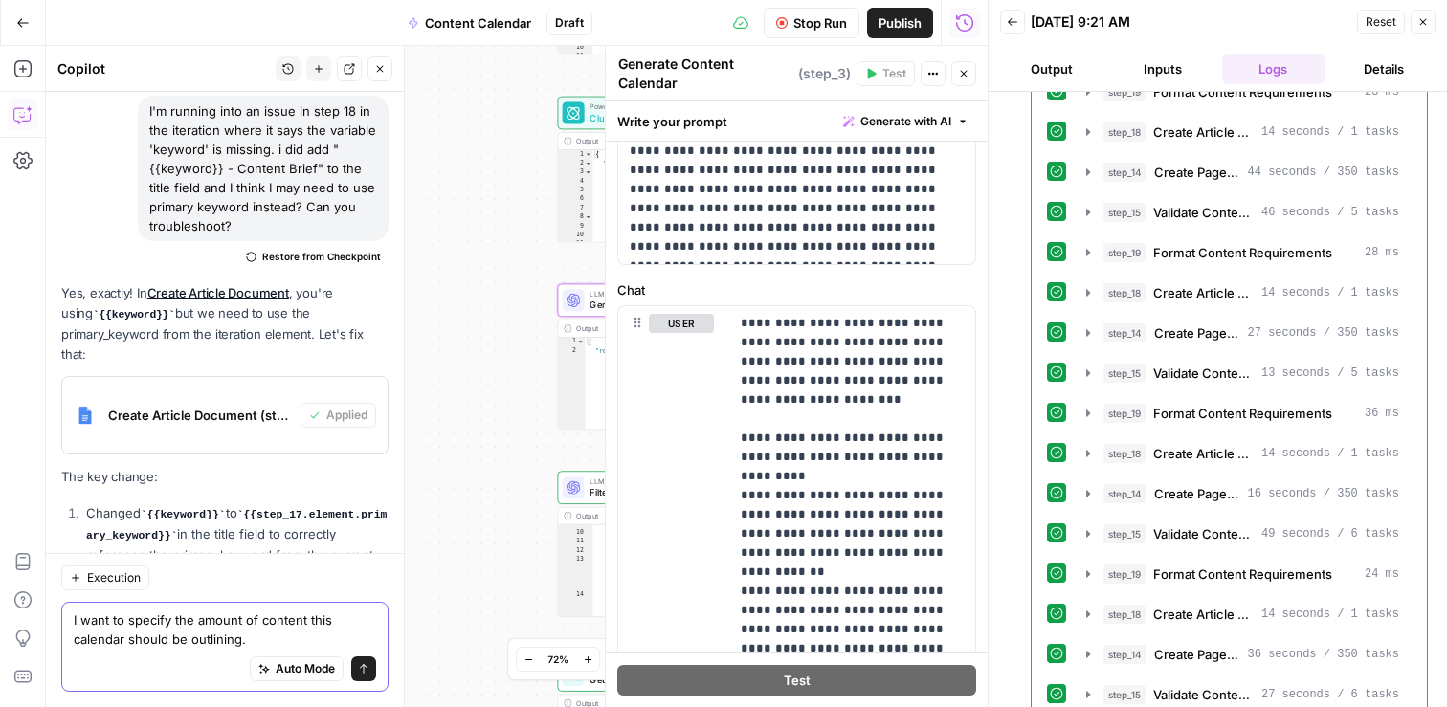
scroll to position [547, 0]
click at [270, 637] on textarea "I want to specify the amount of content this calendar should be outlining." at bounding box center [225, 630] width 302 height 38
click at [827, 24] on span "Stop Run" at bounding box center [820, 22] width 54 height 19
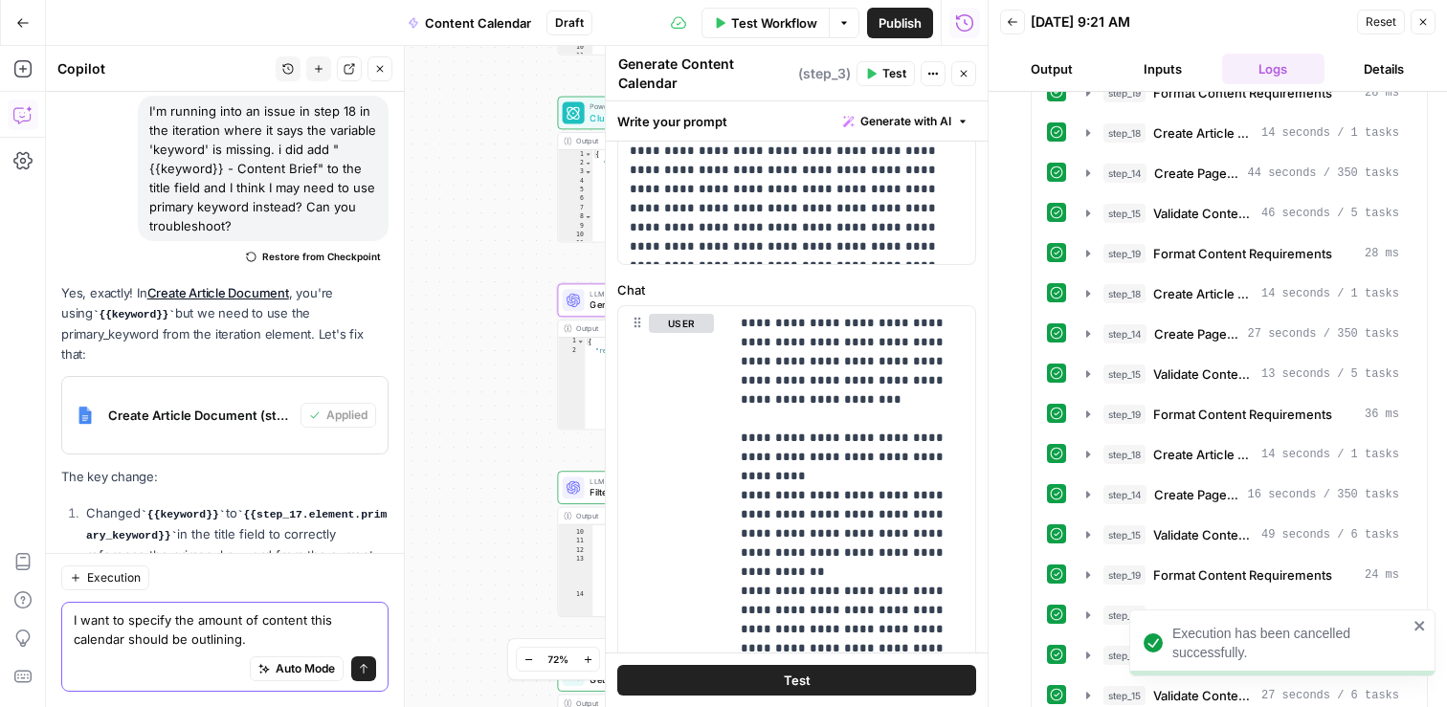
click at [260, 640] on textarea "I want to specify the amount of content this calendar should be outlining." at bounding box center [225, 630] width 302 height 38
paste textarea "SEO Blog Content: 104 posts (2 per week) Newsletter: 52 issues (1 per week) Lon…"
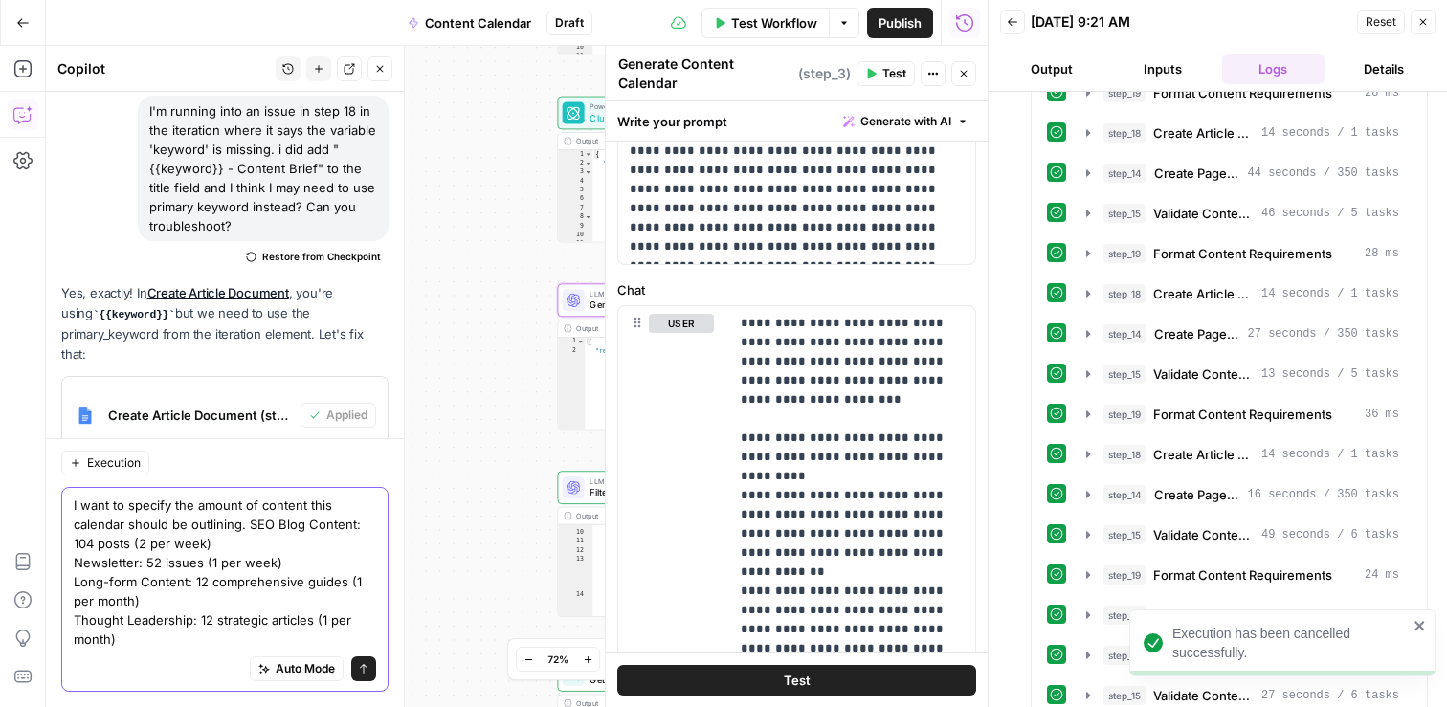
scroll to position [38953, 0]
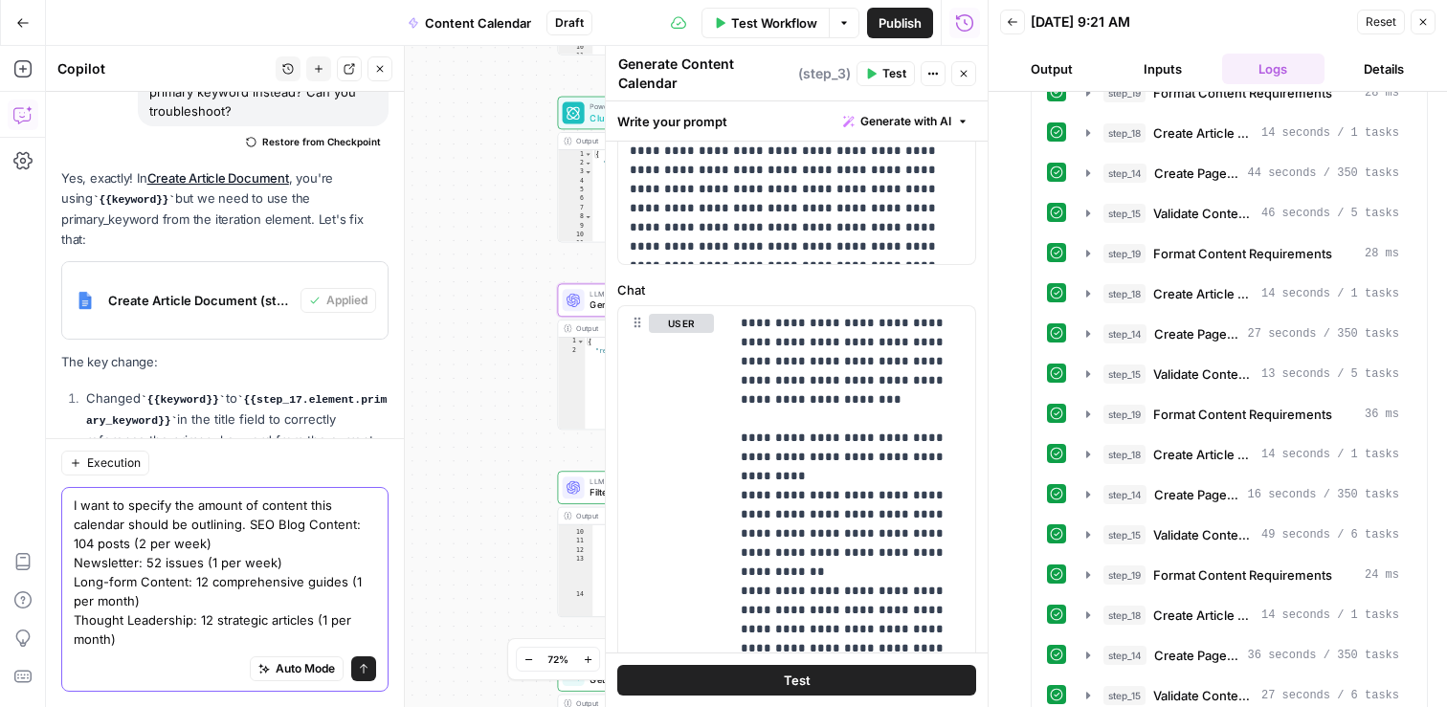
drag, startPoint x: 134, startPoint y: 544, endPoint x: 74, endPoint y: 543, distance: 60.3
click at [74, 543] on textarea "I want to specify the amount of content this calendar should be outlining. SEO …" at bounding box center [225, 572] width 302 height 153
click at [136, 543] on textarea "I want to specify the amount of content this calendar should be outlining. SEO …" at bounding box center [225, 572] width 302 height 153
click at [250, 524] on textarea "I want to specify the amount of content this calendar should be outlining. SEO …" at bounding box center [225, 572] width 302 height 153
drag, startPoint x: 301, startPoint y: 560, endPoint x: 75, endPoint y: 559, distance: 226.8
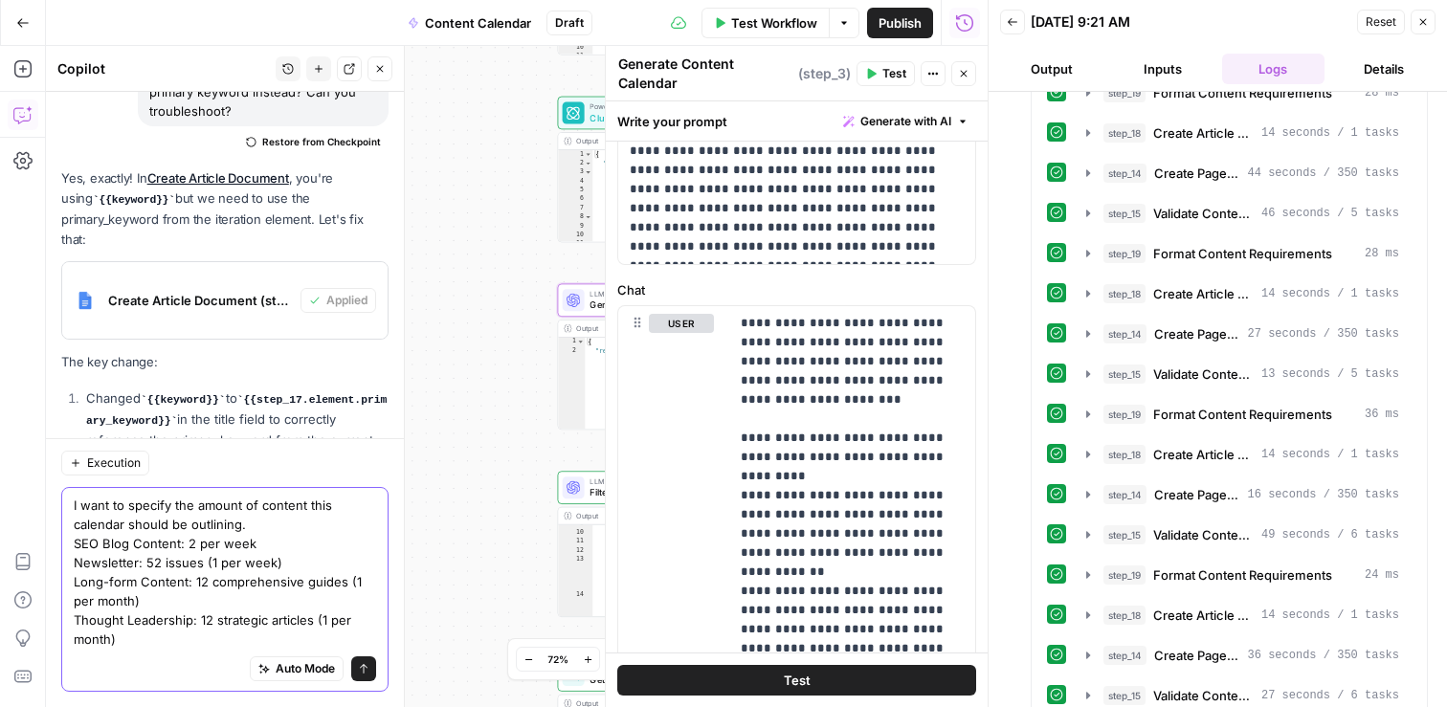
click at [75, 559] on textarea "I want to specify the amount of content this calendar should be outlining. SEO …" at bounding box center [225, 572] width 302 height 153
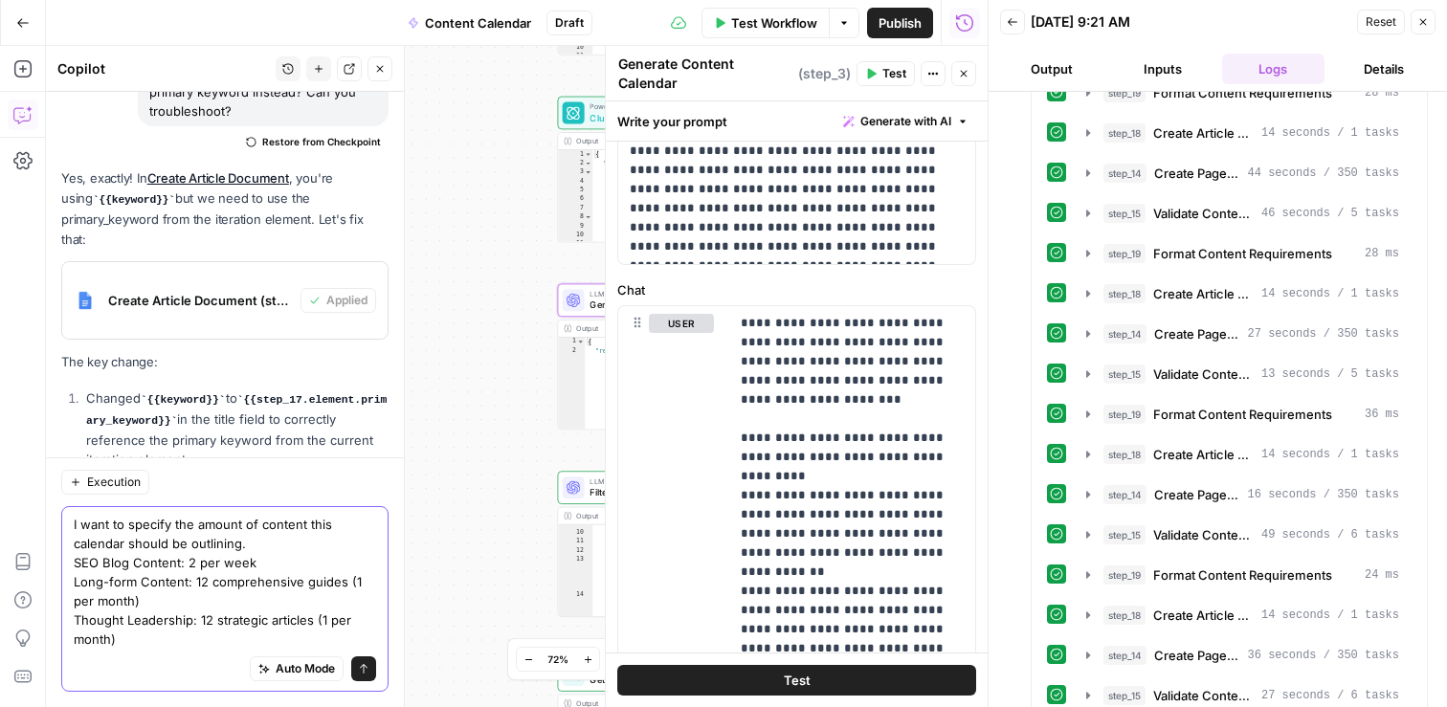
scroll to position [38934, 0]
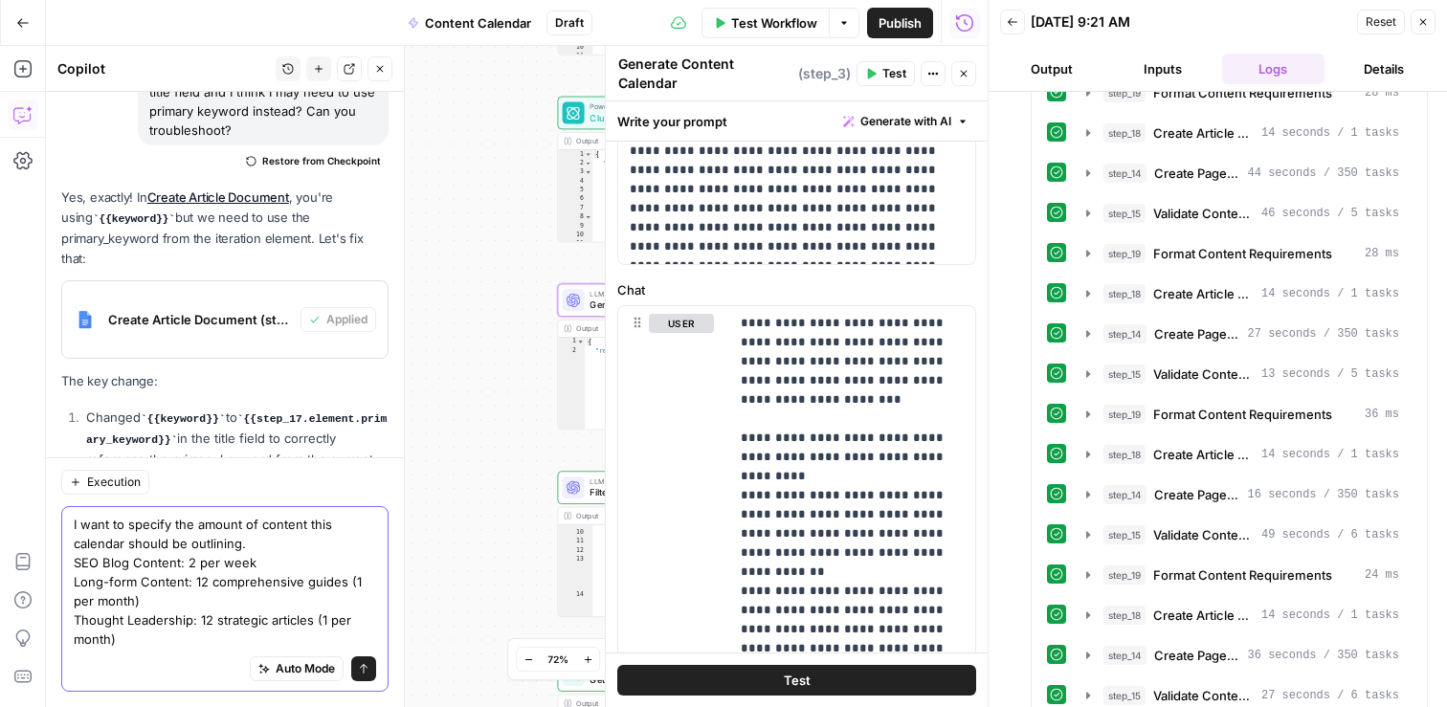
drag, startPoint x: 184, startPoint y: 578, endPoint x: 73, endPoint y: 584, distance: 111.2
click at [73, 584] on div "I want to specify the amount of content this calendar should be outlining. SEO …" at bounding box center [224, 599] width 327 height 186
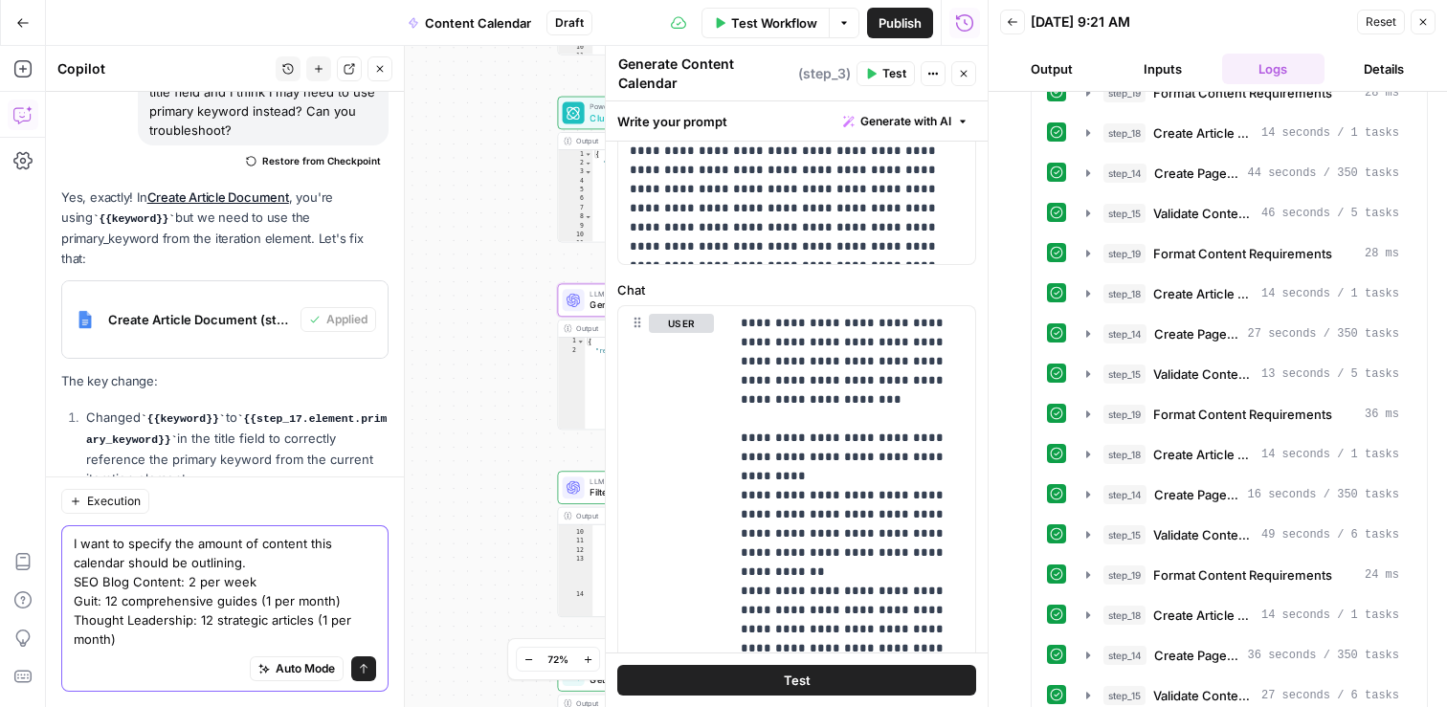
scroll to position [38915, 0]
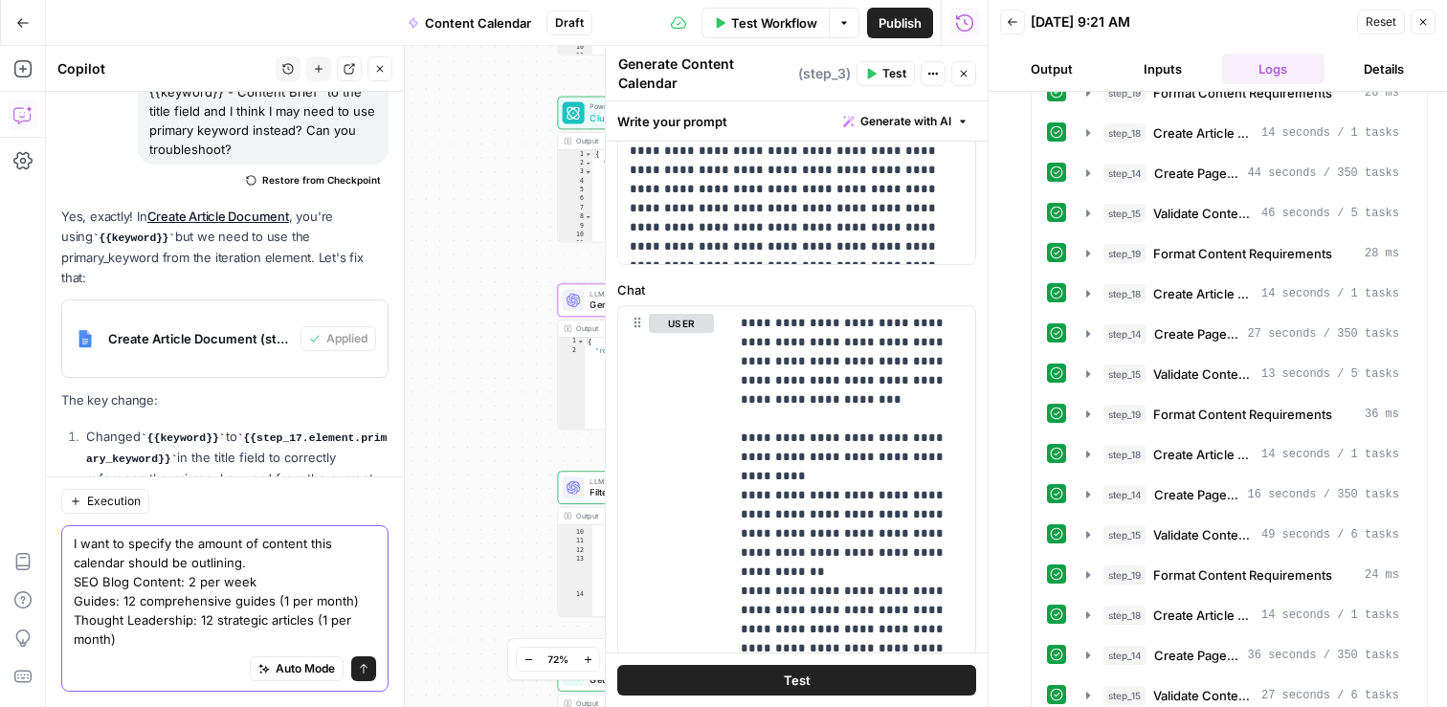
drag, startPoint x: 279, startPoint y: 593, endPoint x: 121, endPoint y: 597, distance: 158.9
click at [121, 597] on textarea "I want to specify the amount of content this calendar should be outlining. SEO …" at bounding box center [225, 591] width 302 height 115
click at [200, 600] on textarea "I want to specify the amount of content this calendar should be outlining. SEO …" at bounding box center [225, 591] width 302 height 115
click at [112, 598] on textarea "I want to specify the amount of content this calendar should be outlining. SEO …" at bounding box center [225, 591] width 302 height 115
click at [311, 596] on textarea "I want to specify the amount of content this calendar should be outlining. SEO …" at bounding box center [225, 591] width 302 height 115
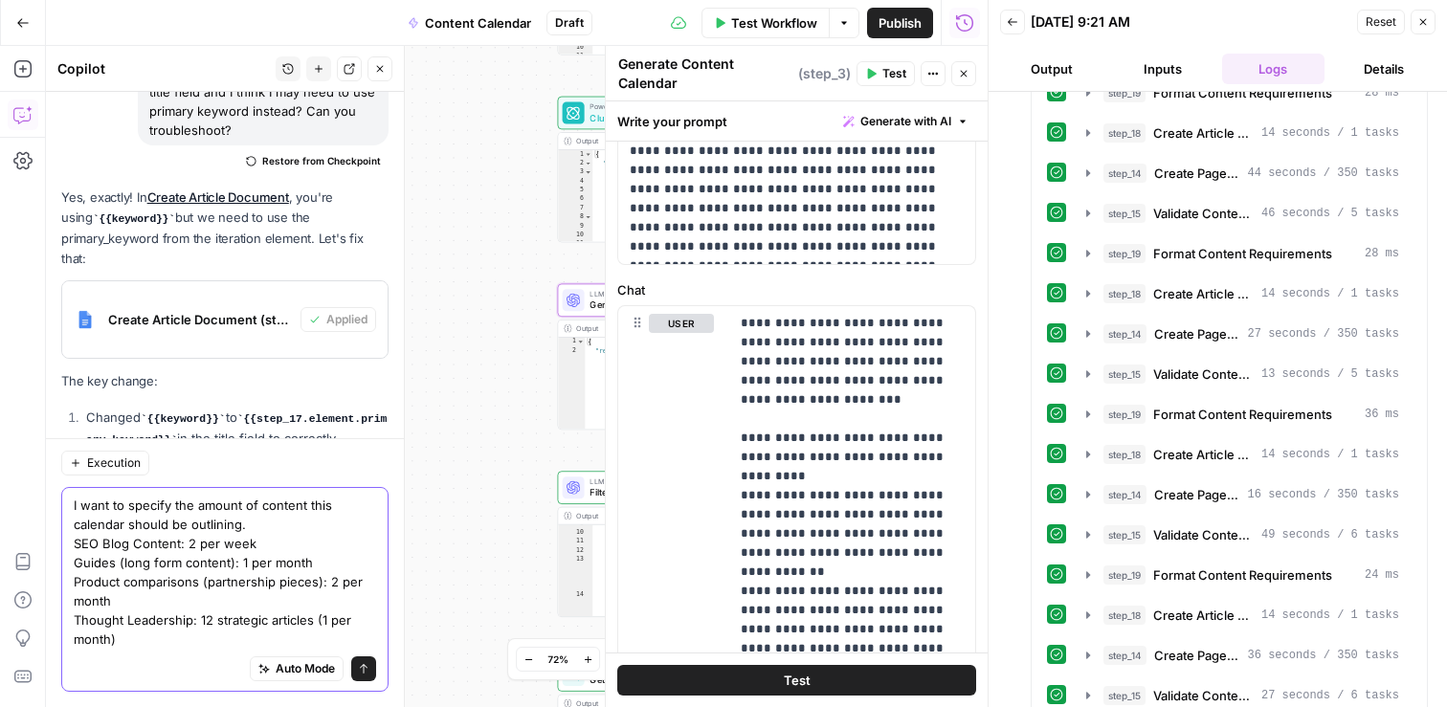
scroll to position [38953, 0]
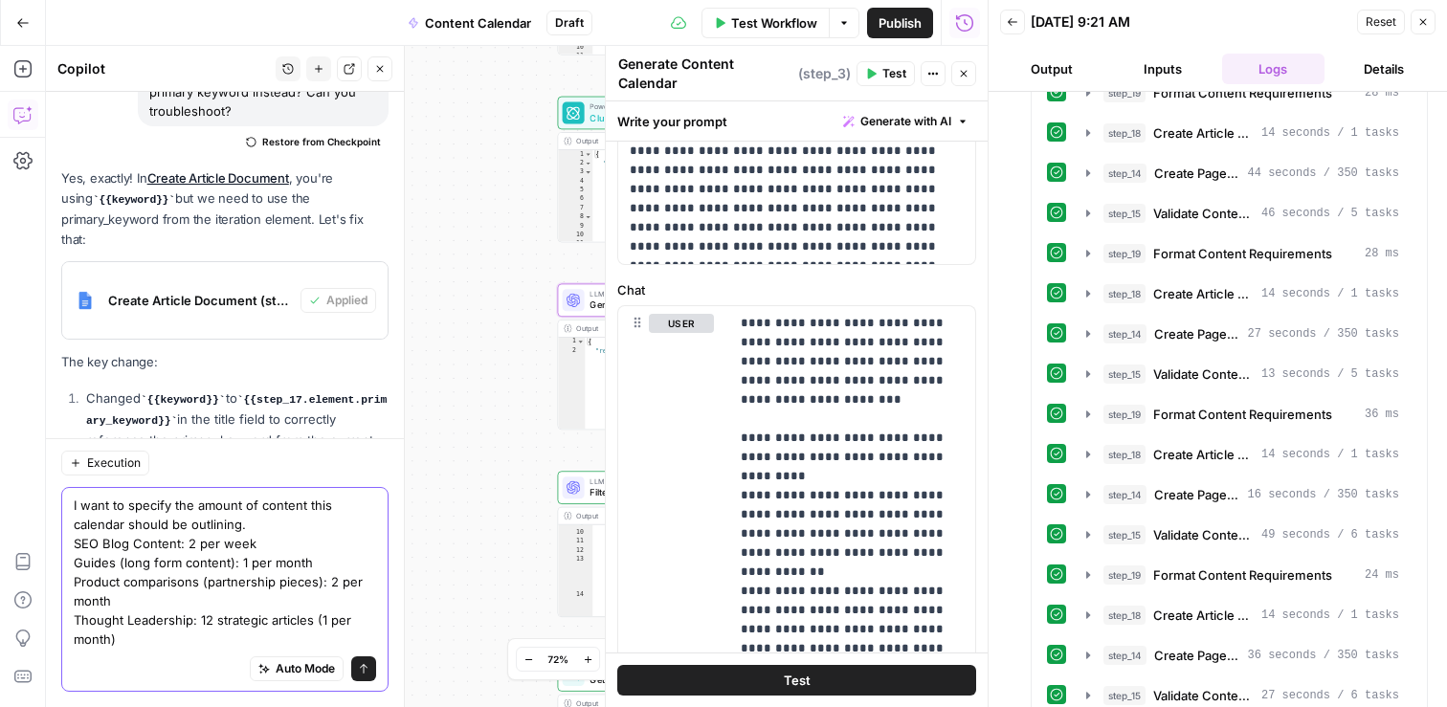
drag, startPoint x: 321, startPoint y: 613, endPoint x: 198, endPoint y: 614, distance: 122.5
click at [198, 614] on textarea "I want to specify the amount of content this calendar should be outlining. SEO …" at bounding box center [225, 572] width 302 height 153
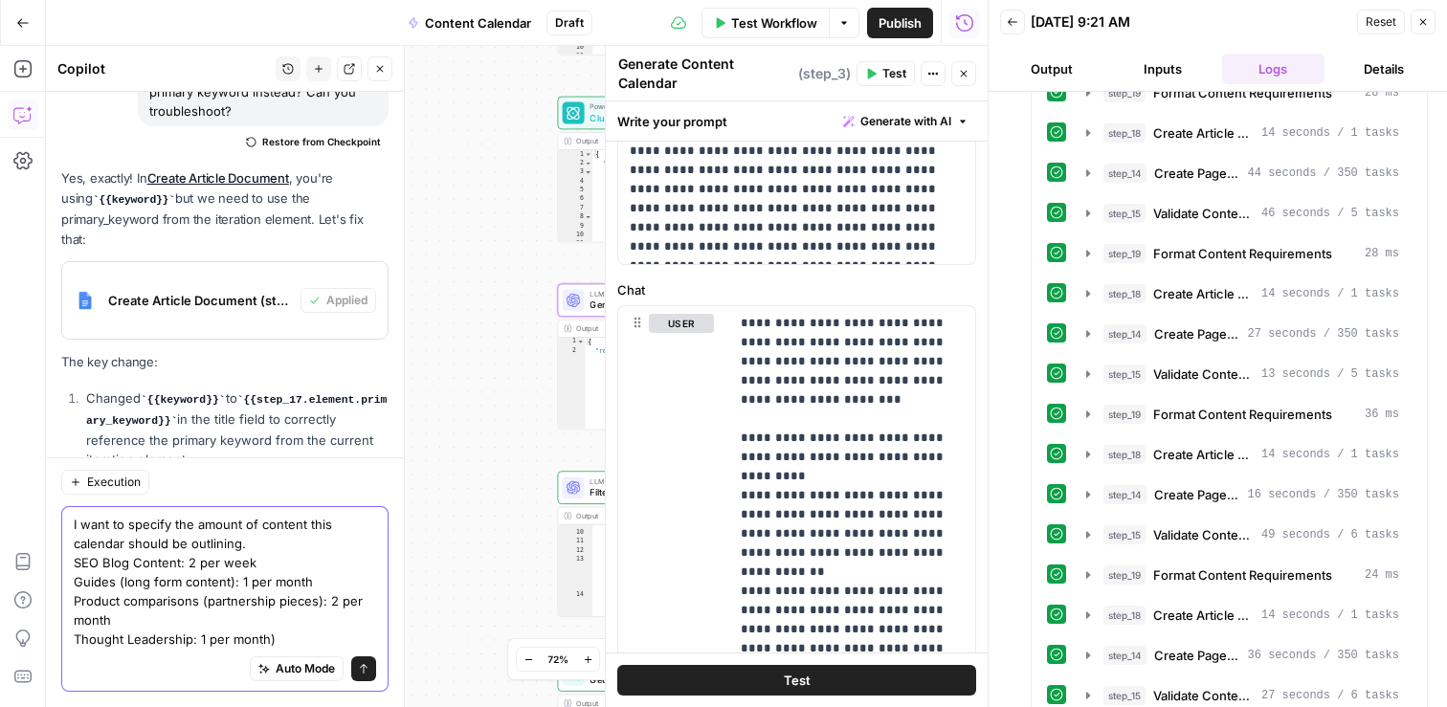
scroll to position [38934, 0]
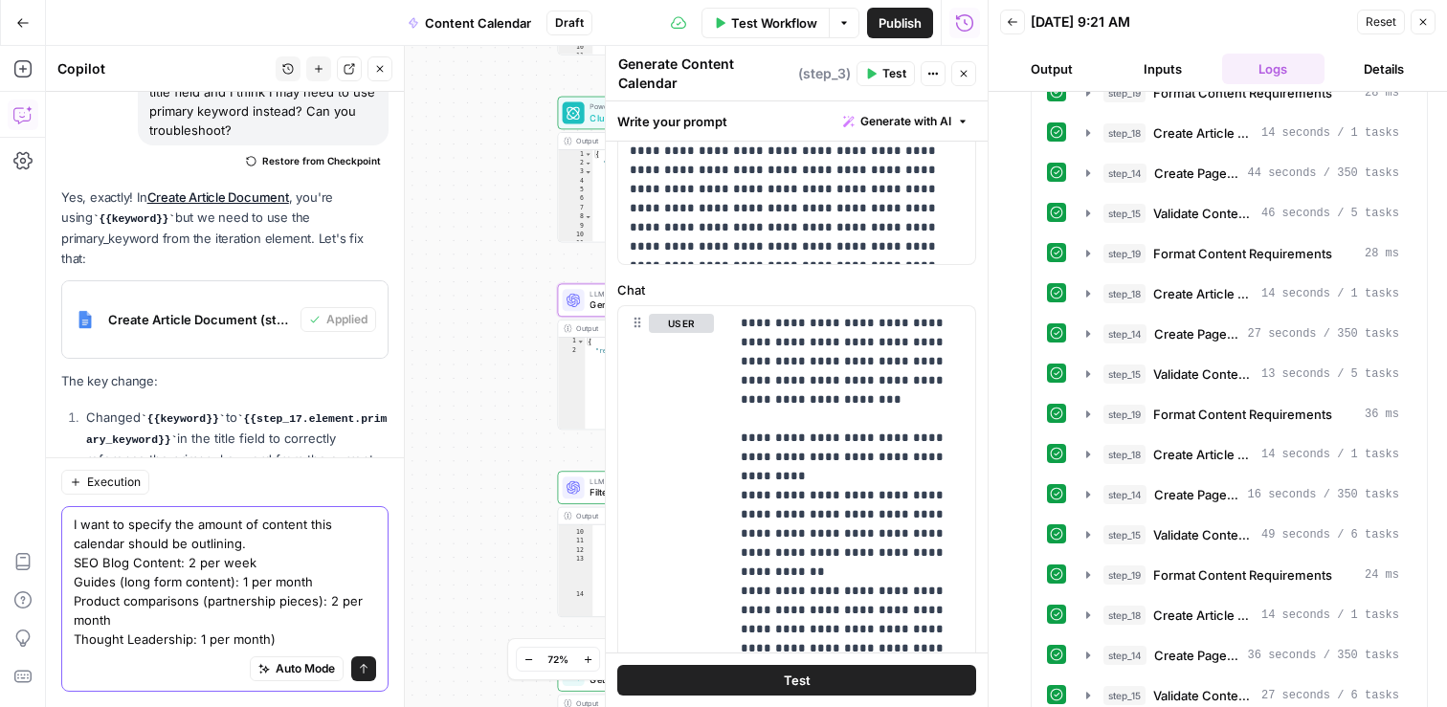
click at [295, 632] on textarea "I want to specify the amount of content this calendar should be outlining. SEO …" at bounding box center [225, 582] width 302 height 134
type textarea "I want to specify the amount of content this calendar should be outlining. SEO …"
click at [368, 672] on icon "submit" at bounding box center [363, 668] width 11 height 11
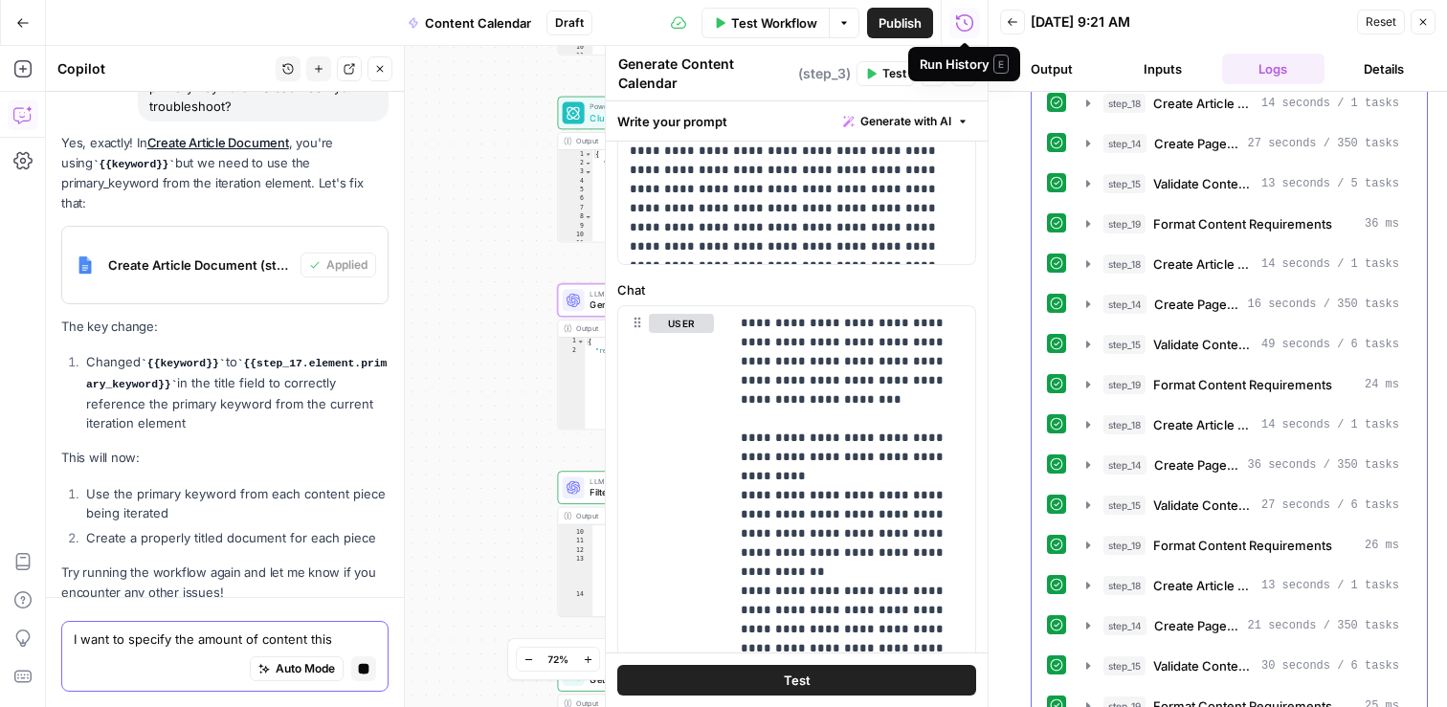
scroll to position [852, 0]
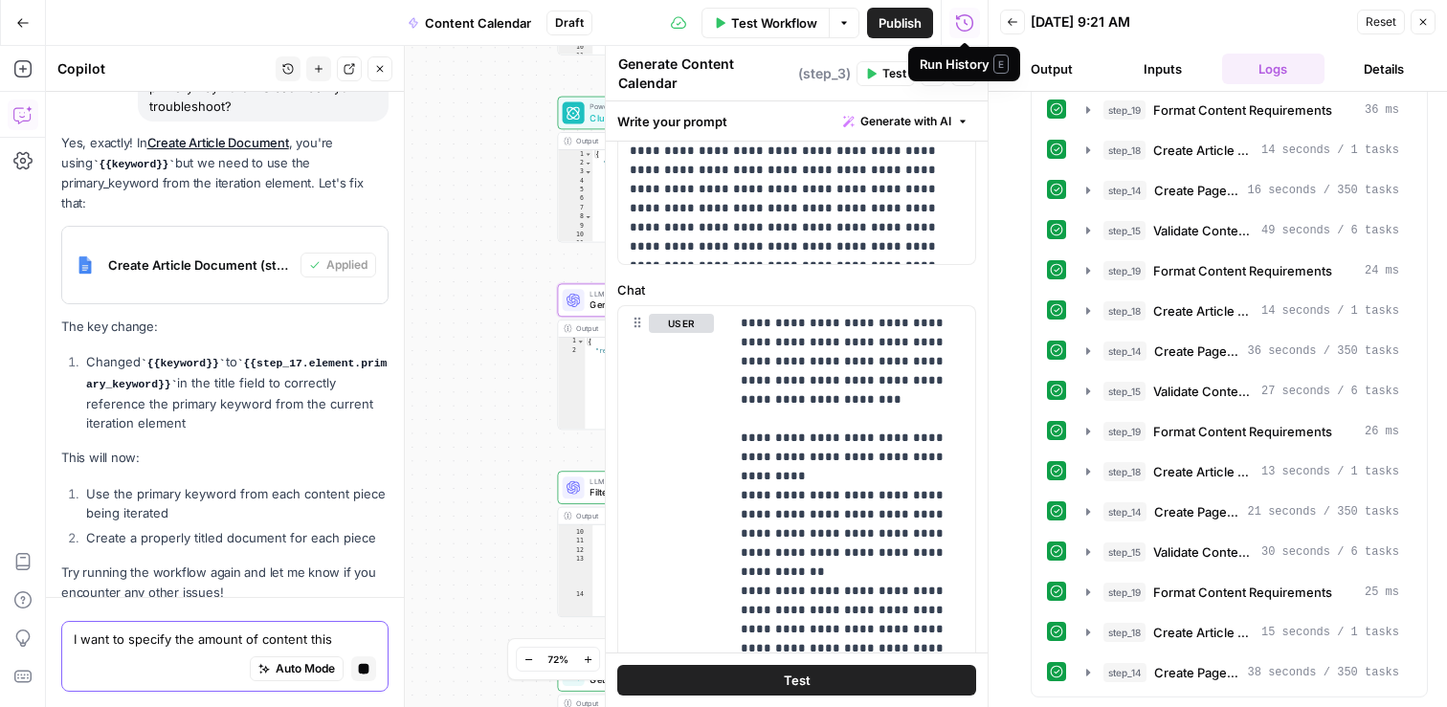
click at [1420, 25] on icon "button" at bounding box center [1422, 21] width 11 height 11
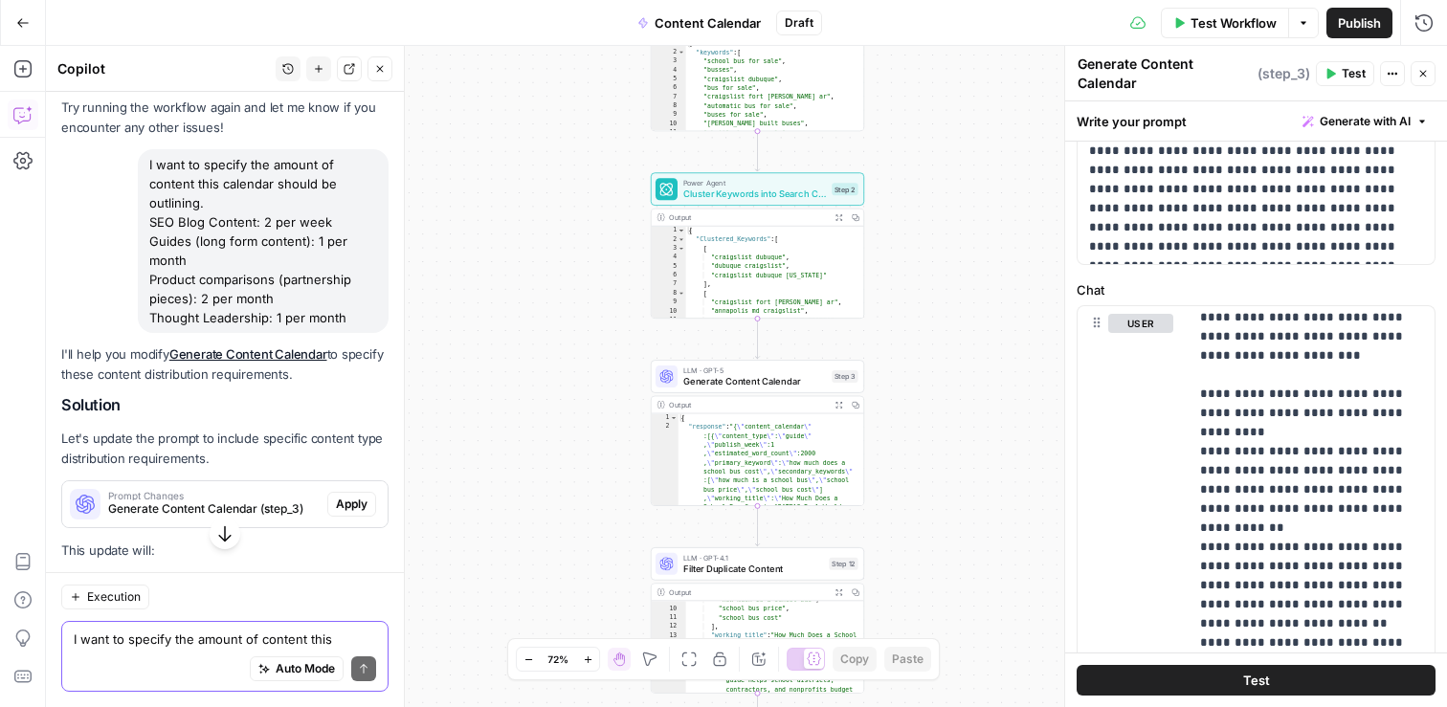
scroll to position [39466, 0]
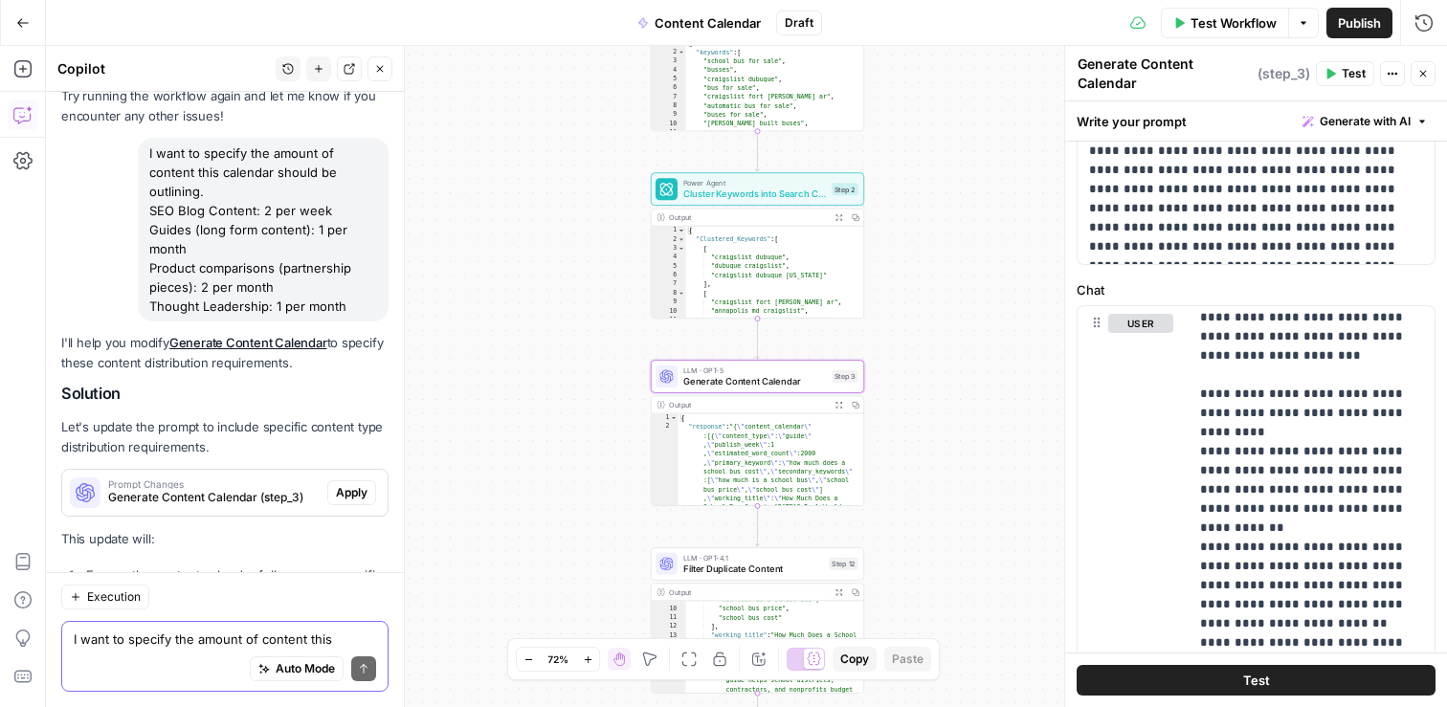
click at [354, 484] on span "Apply" at bounding box center [352, 492] width 32 height 17
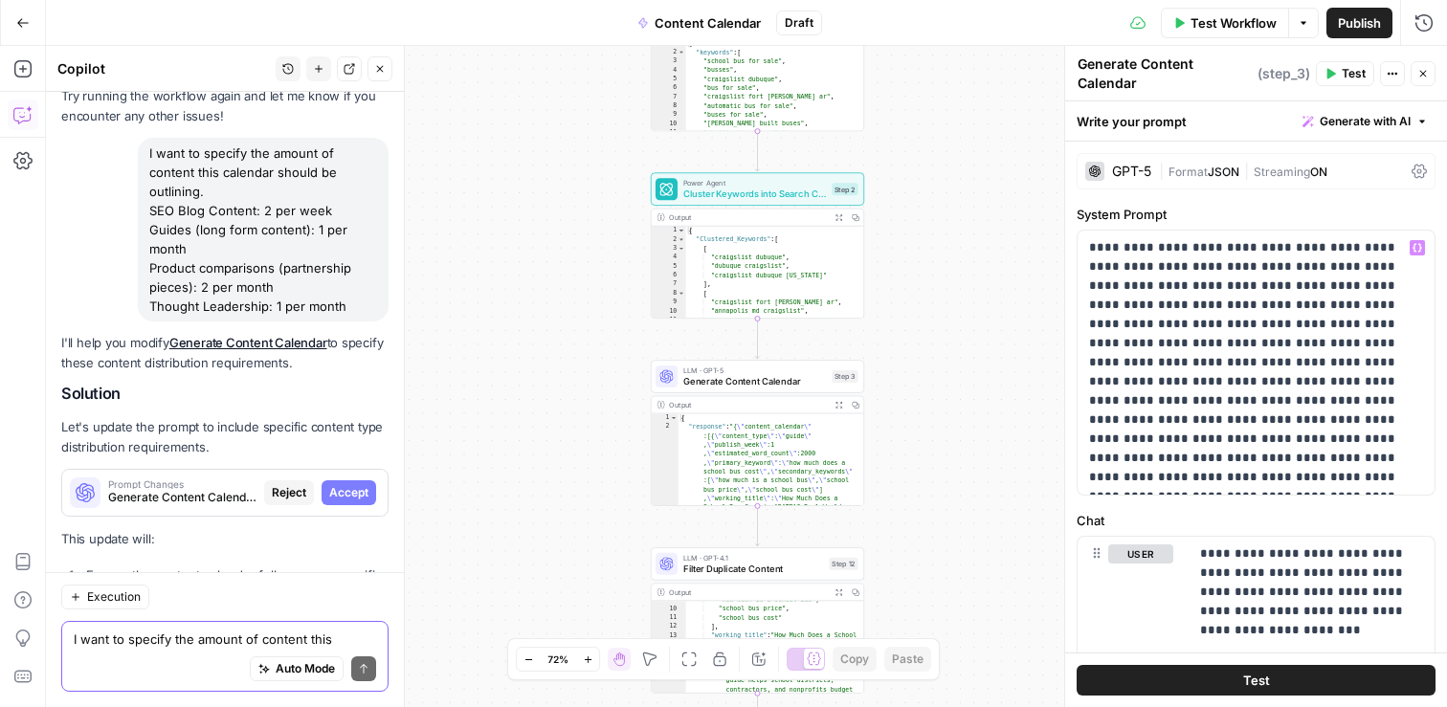
scroll to position [24, 0]
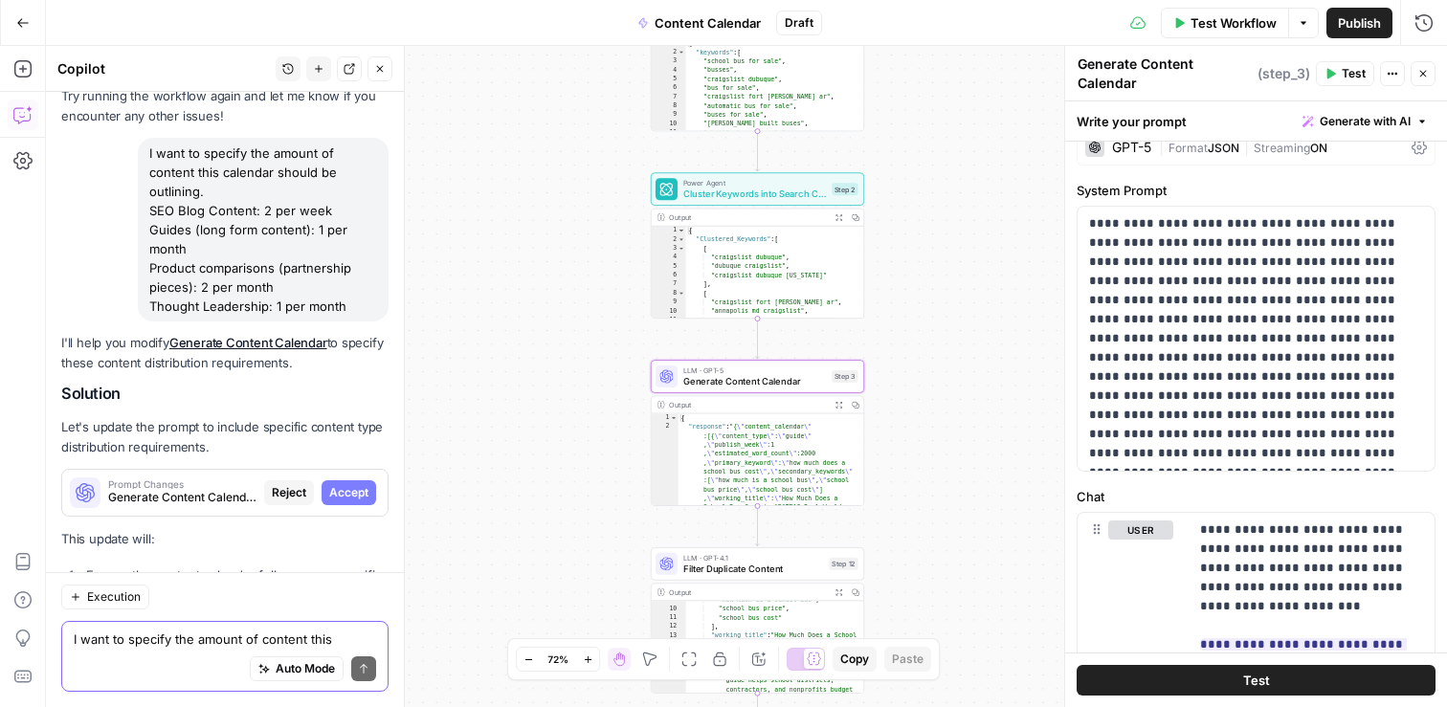
click at [352, 484] on span "Accept" at bounding box center [348, 492] width 39 height 17
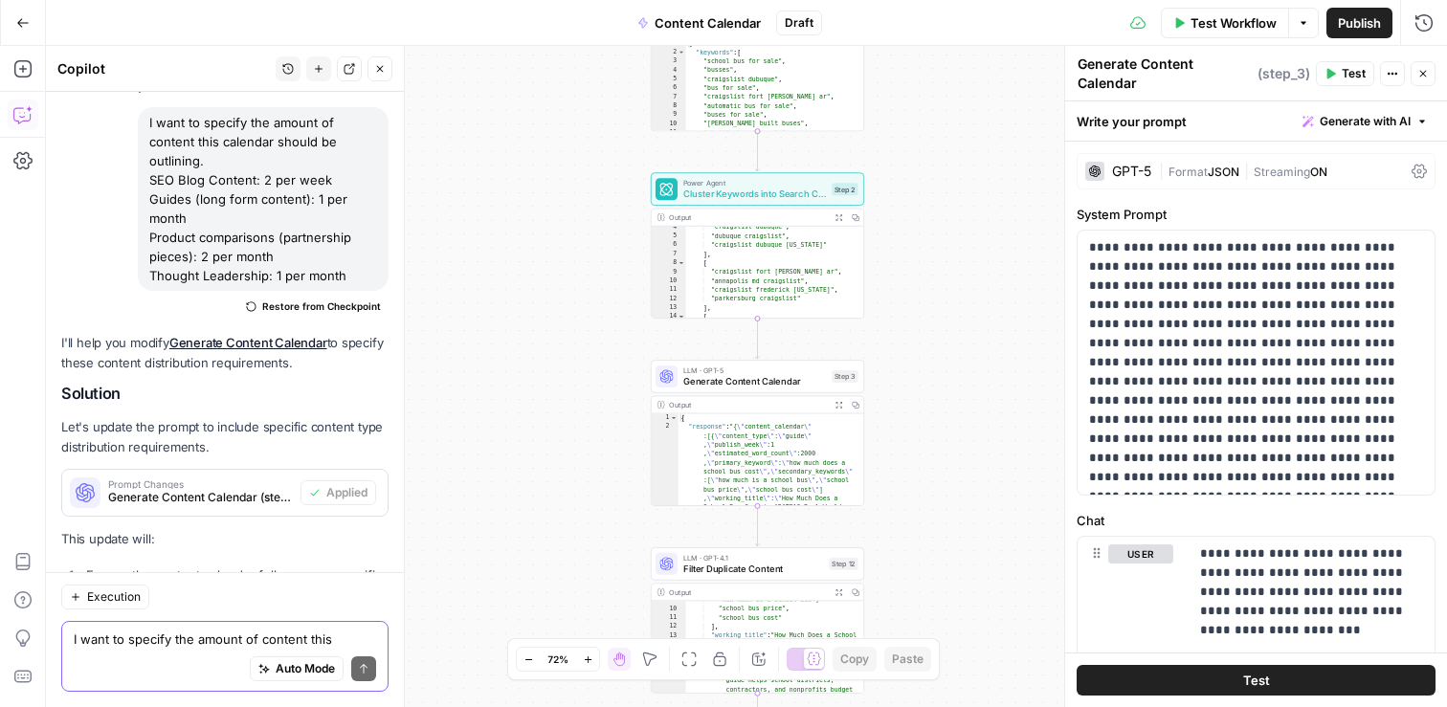
scroll to position [44, 0]
click at [836, 345] on span "Test" at bounding box center [844, 351] width 16 height 12
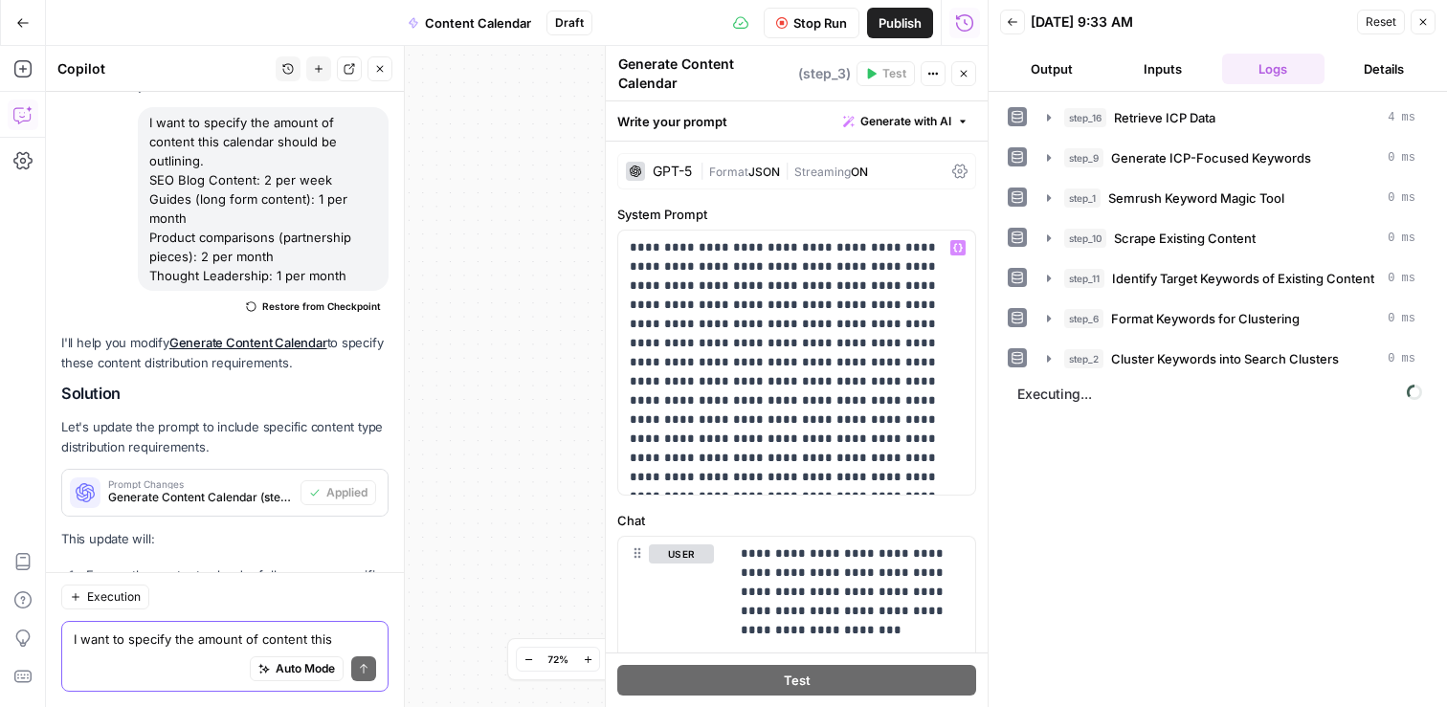
click at [968, 72] on icon "button" at bounding box center [963, 73] width 11 height 11
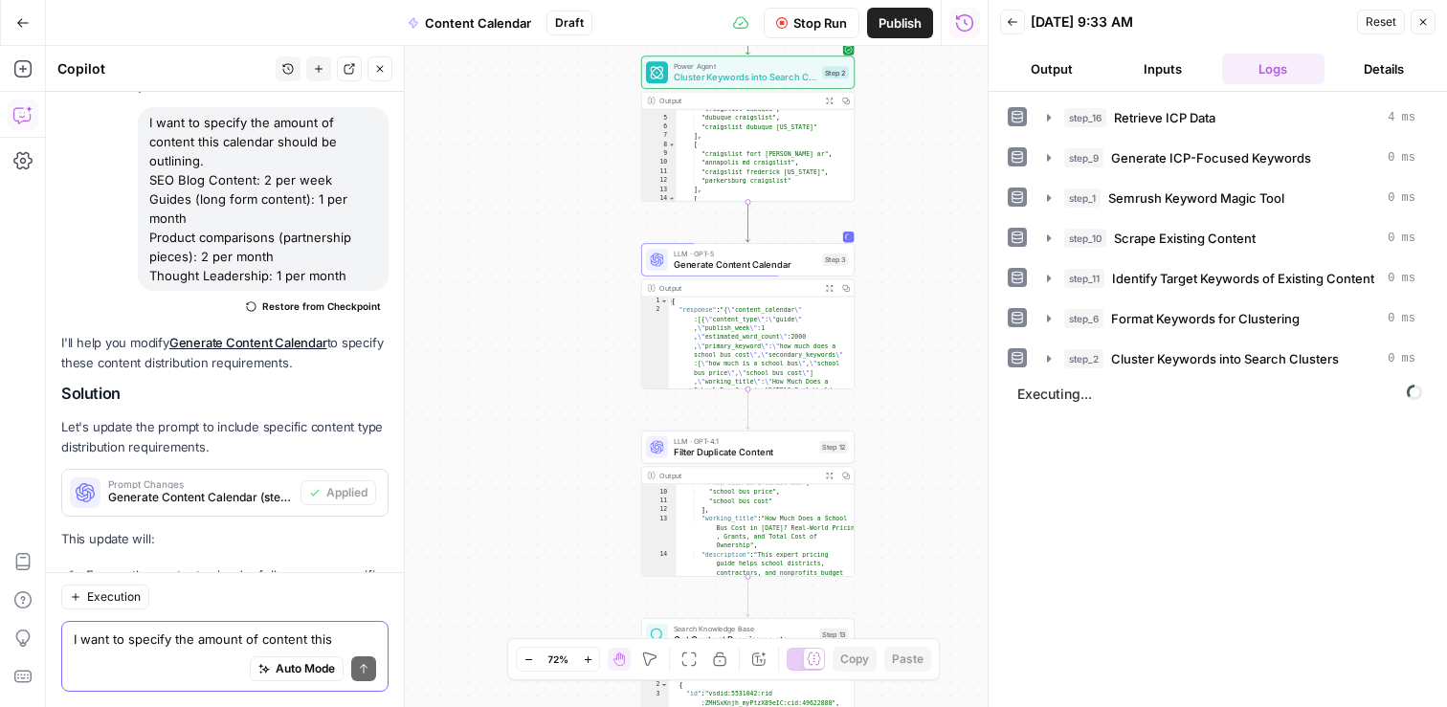
drag, startPoint x: 926, startPoint y: 322, endPoint x: 914, endPoint y: 206, distance: 116.5
click at [915, 206] on div "Workflow Set Inputs Inputs Search Knowledge Base Retrieve ICP Data Step 16 Outp…" at bounding box center [517, 376] width 942 height 661
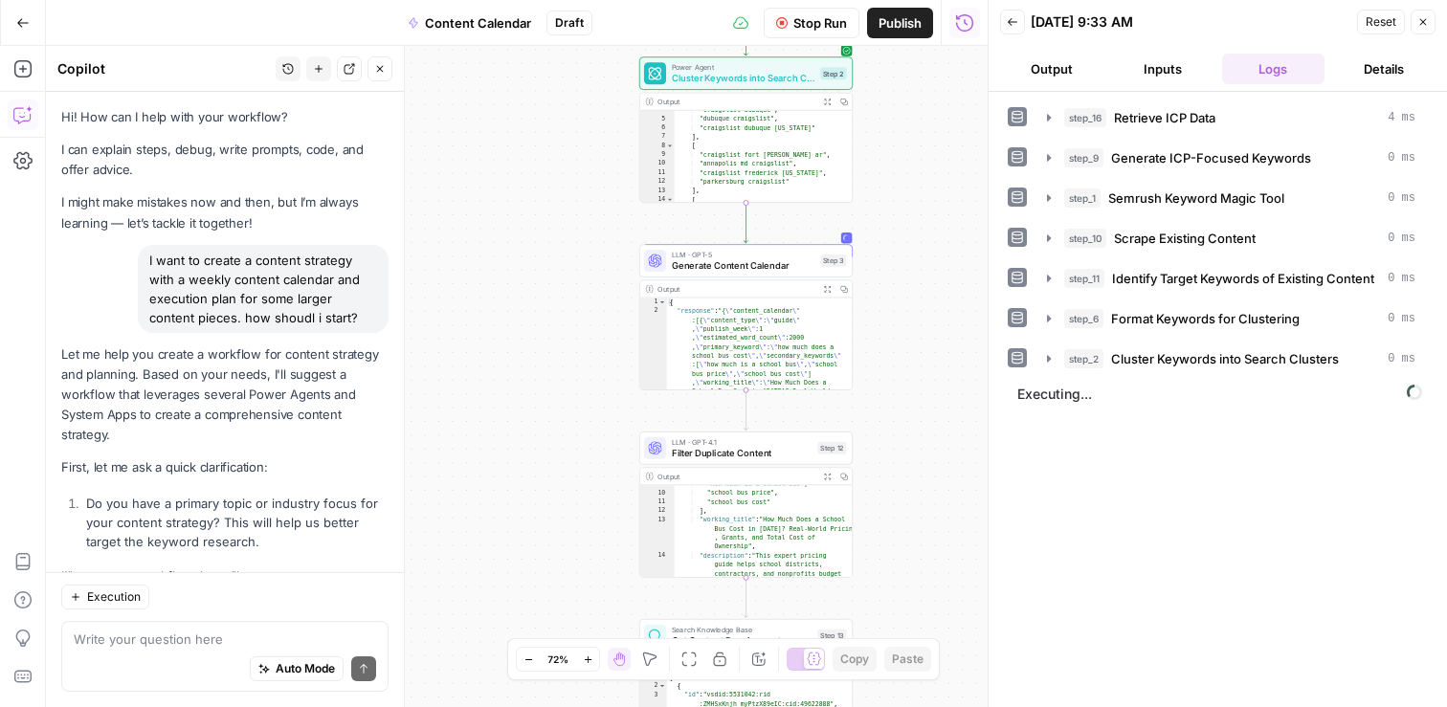
scroll to position [39497, 0]
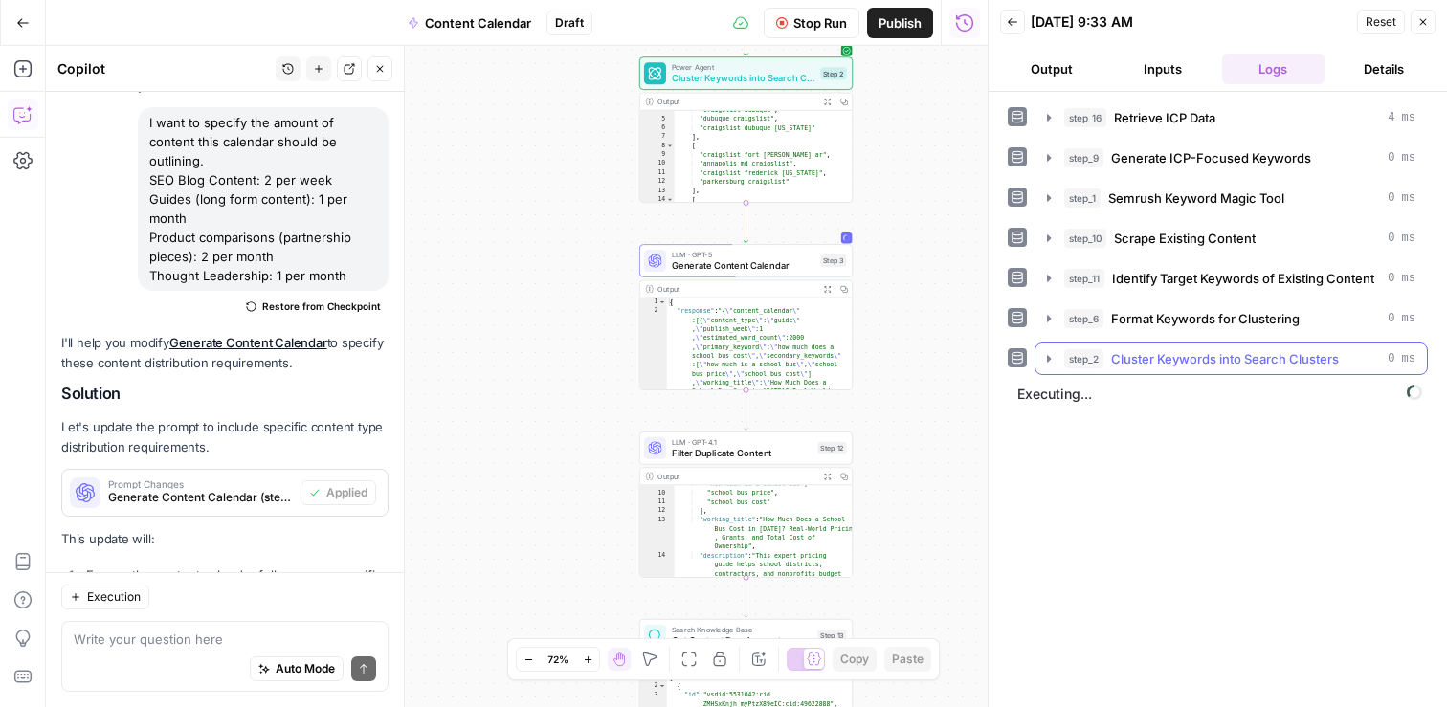
click at [1050, 362] on icon "button" at bounding box center [1048, 358] width 15 height 15
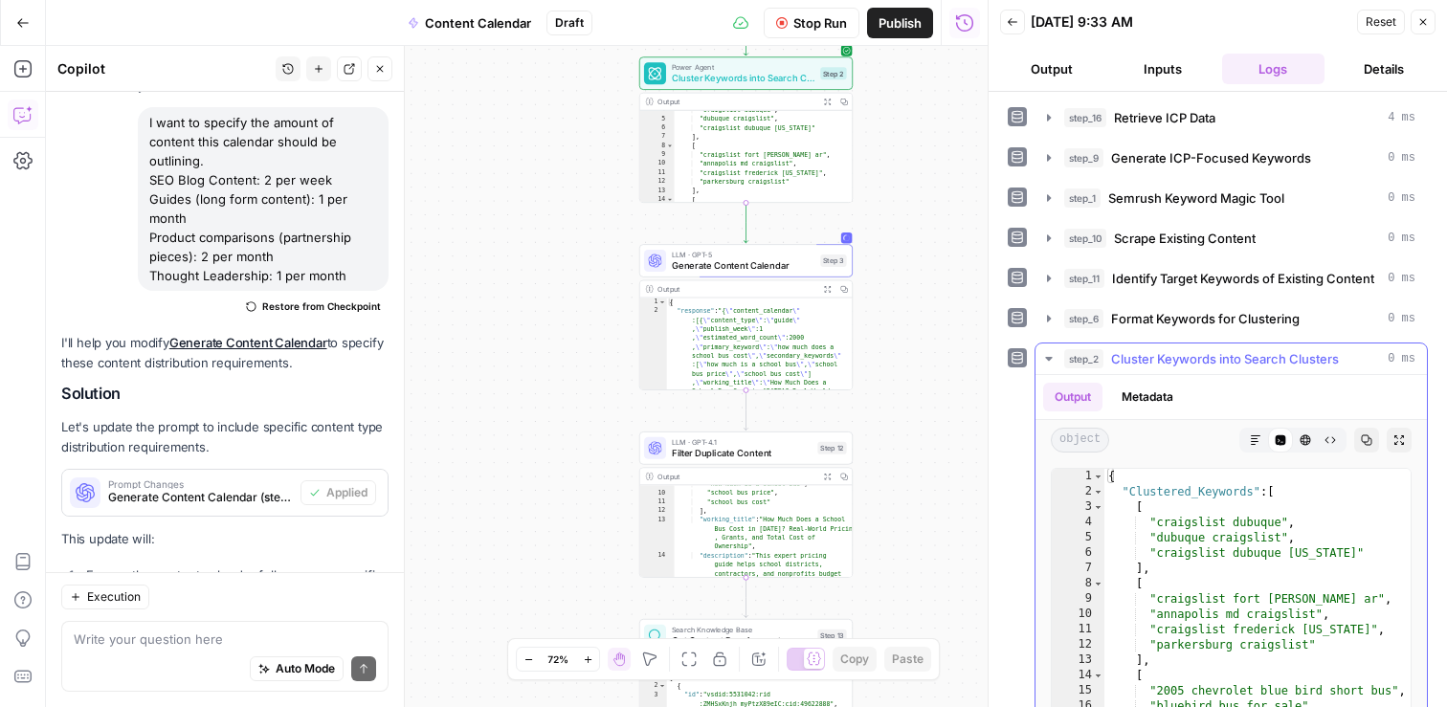
click at [1050, 362] on icon "button" at bounding box center [1048, 358] width 15 height 15
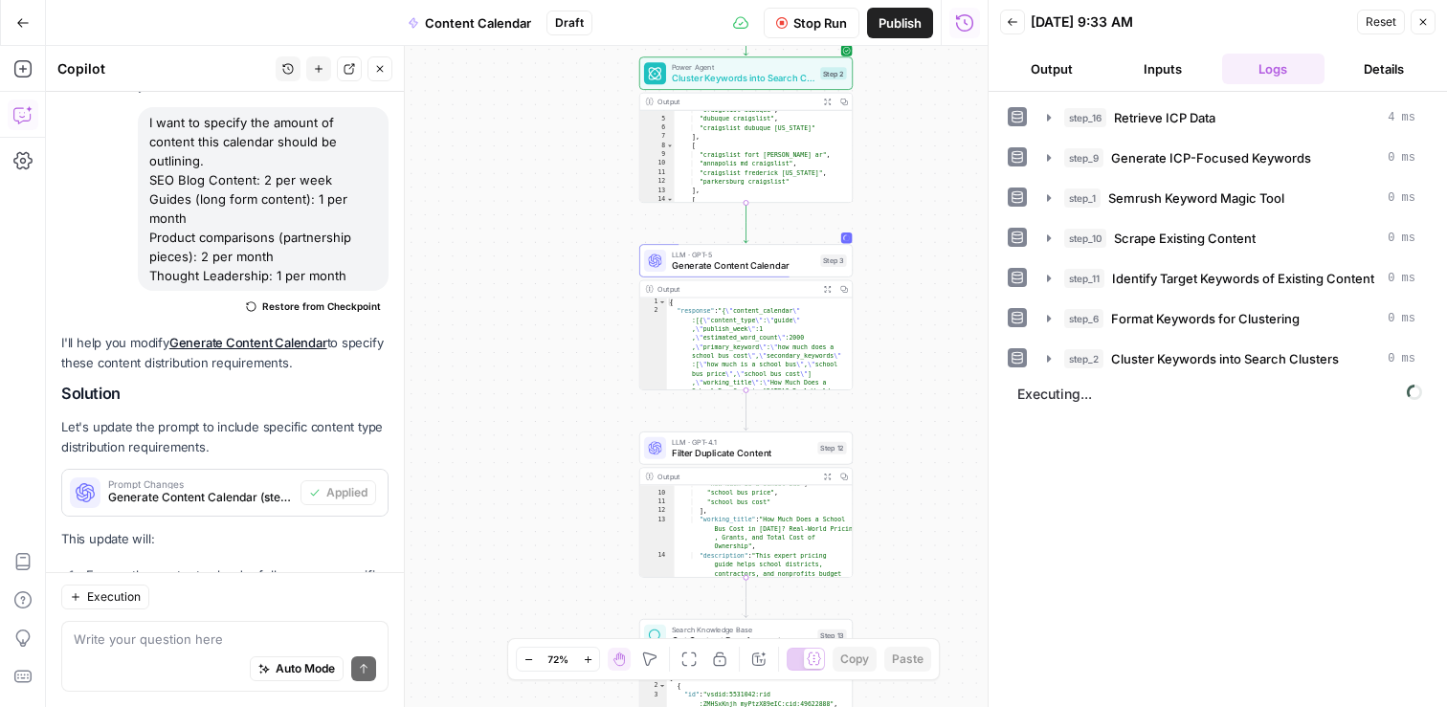
click at [814, 29] on span "Stop Run" at bounding box center [820, 22] width 54 height 19
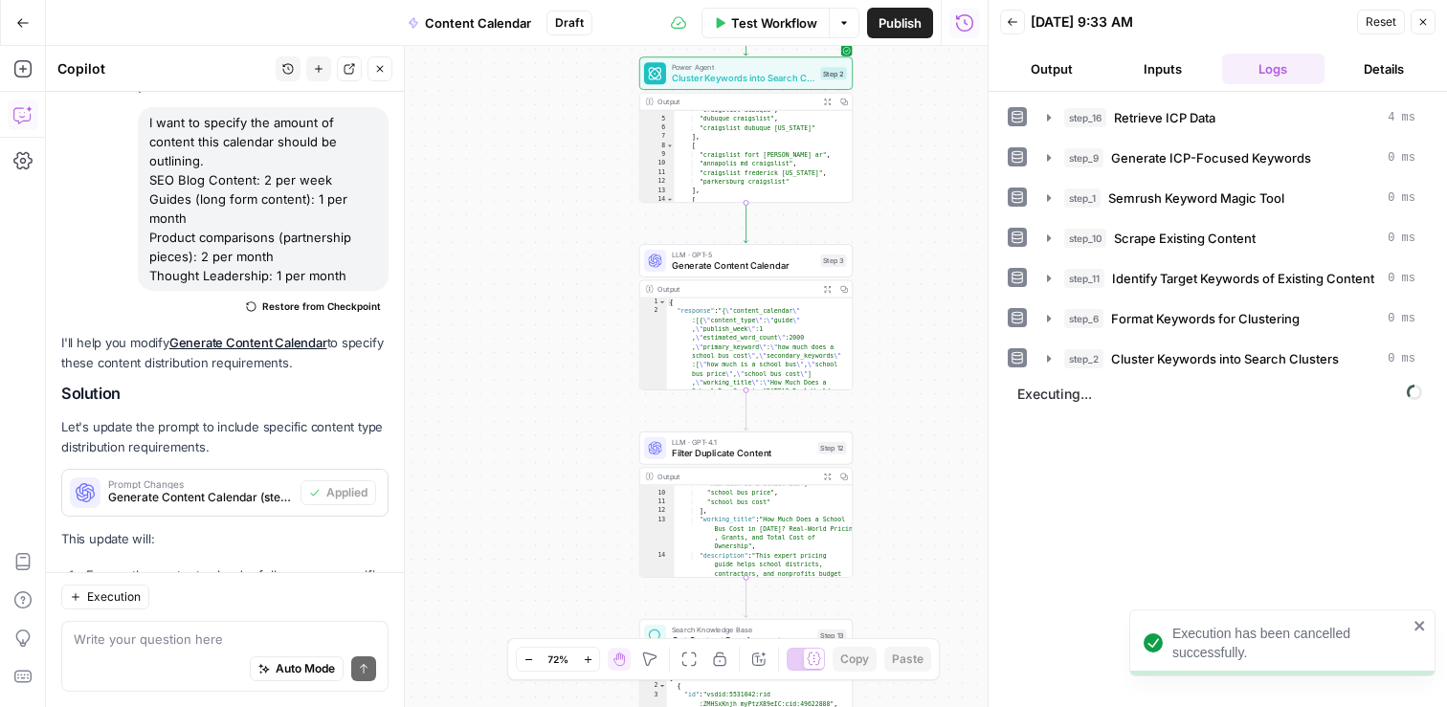
click at [883, 415] on div "Workflow Set Inputs Inputs Search Knowledge Base Retrieve ICP Data Step 16 Outp…" at bounding box center [517, 376] width 942 height 661
click at [882, 208] on div "Workflow Set Inputs Inputs Search Knowledge Base Retrieve ICP Data Step 16 Outp…" at bounding box center [517, 376] width 942 height 661
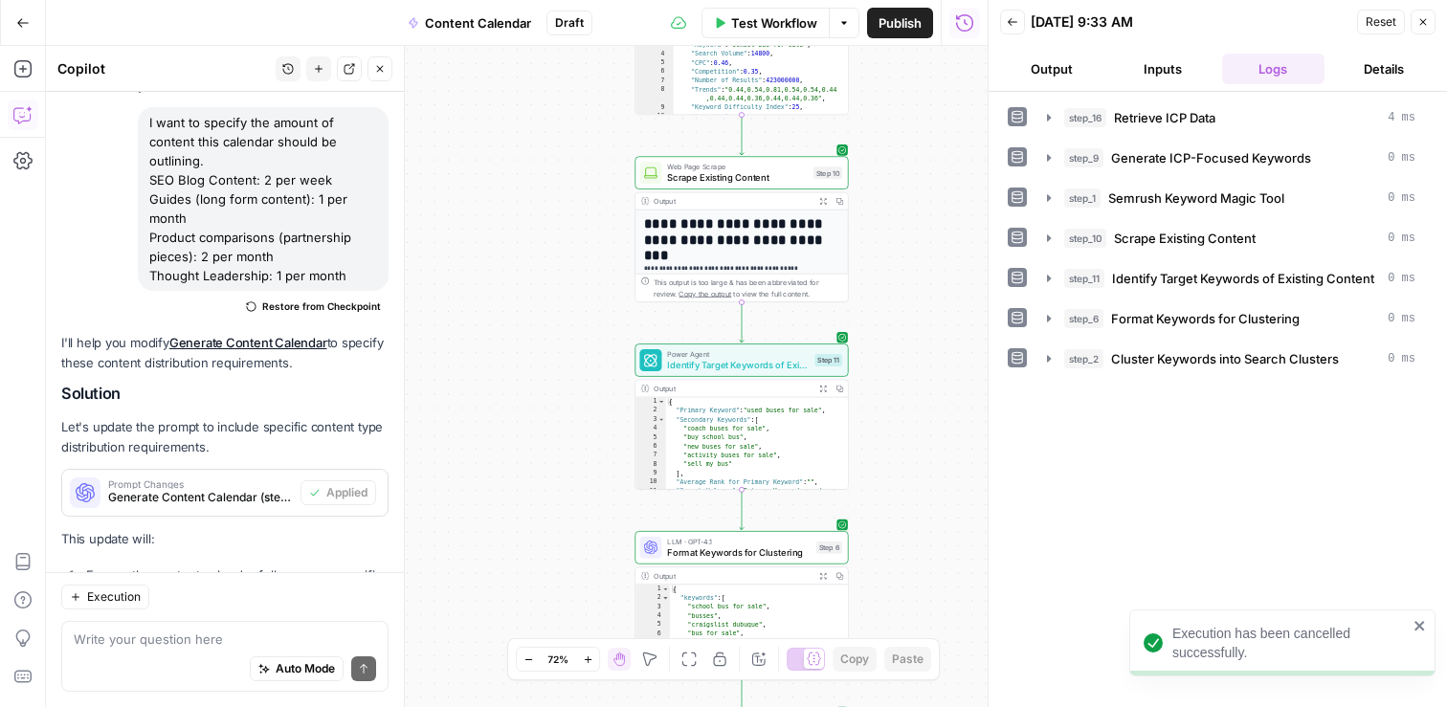
drag, startPoint x: 901, startPoint y: 179, endPoint x: 878, endPoint y: 501, distance: 322.4
click at [878, 501] on div "Workflow Set Inputs Inputs Search Knowledge Base Retrieve ICP Data Step 16 Outp…" at bounding box center [517, 376] width 942 height 661
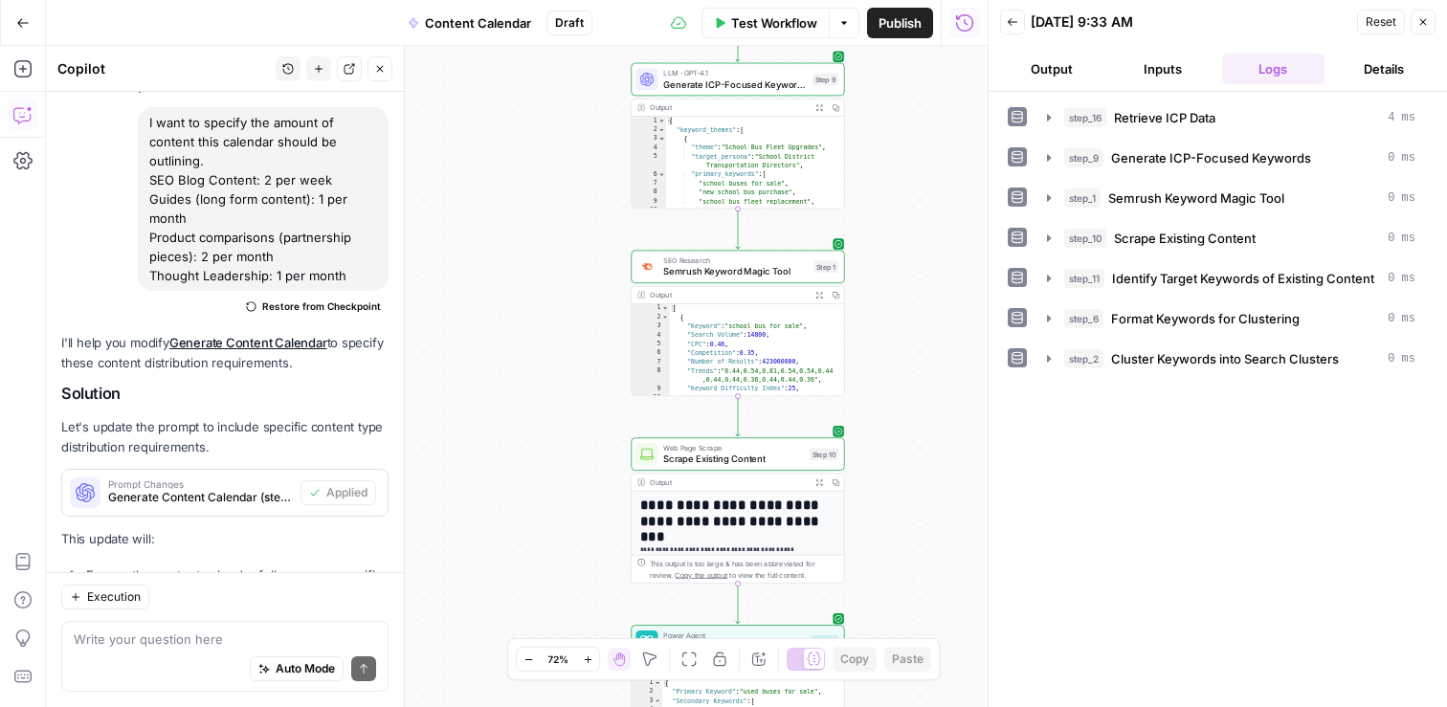
drag, startPoint x: 912, startPoint y: 184, endPoint x: 897, endPoint y: 525, distance: 342.0
click at [899, 528] on div "Workflow Set Inputs Inputs Search Knowledge Base Retrieve ICP Data Step 16 Outp…" at bounding box center [517, 376] width 942 height 661
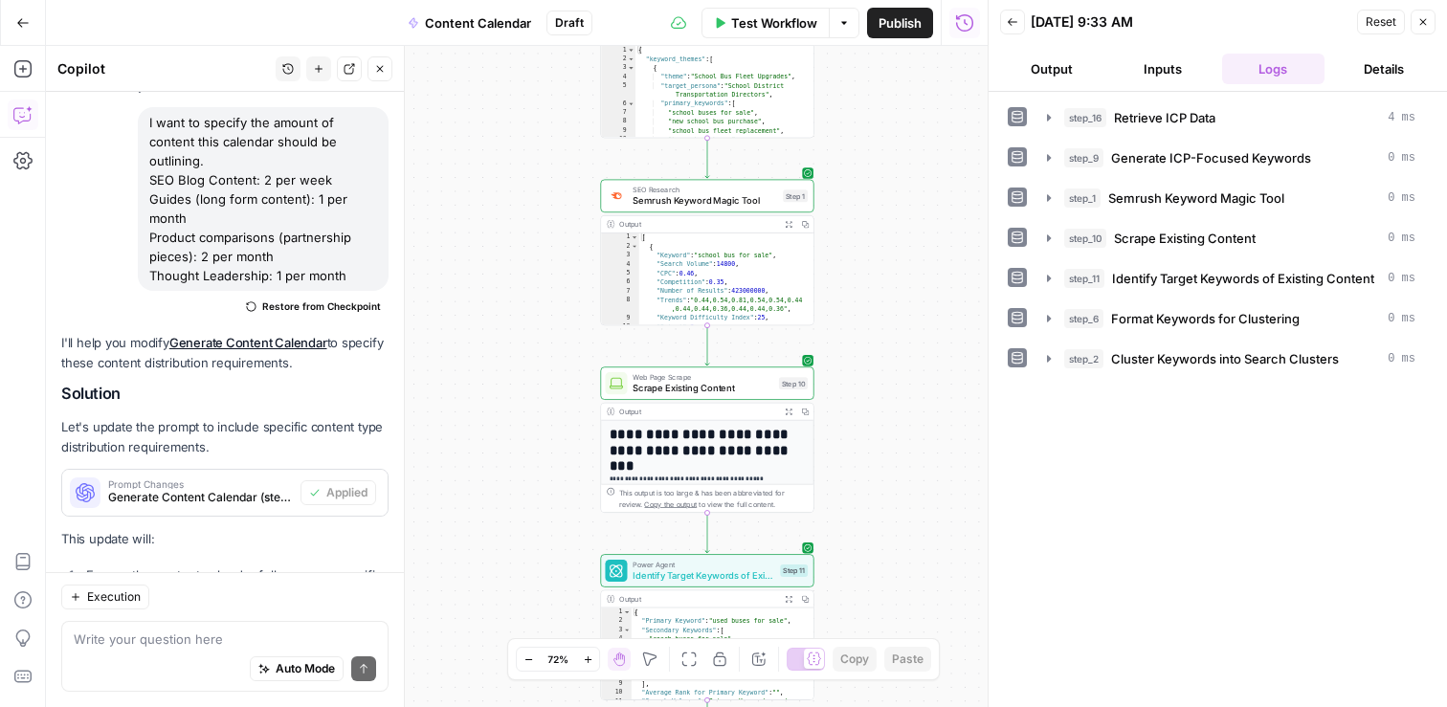
drag, startPoint x: 879, startPoint y: 200, endPoint x: 858, endPoint y: 66, distance: 135.6
click at [858, 66] on div "Workflow Set Inputs Inputs Search Knowledge Base Retrieve ICP Data Step 16 Outp…" at bounding box center [517, 376] width 942 height 661
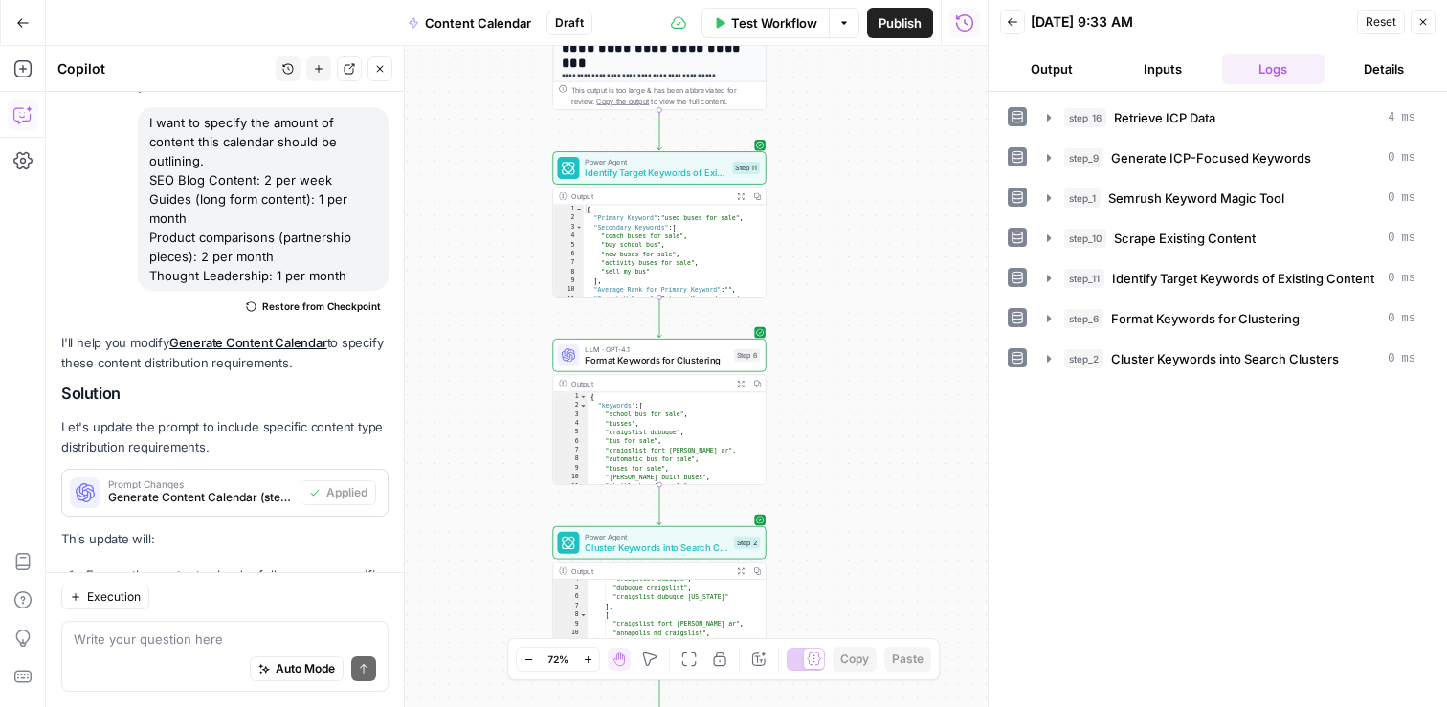
drag, startPoint x: 923, startPoint y: 364, endPoint x: 874, endPoint y: -40, distance: 406.8
click at [874, 0] on html "CMerriam Workspace New Home Insights Opportunities Your Data Browse Recent Grid…" at bounding box center [723, 353] width 1447 height 707
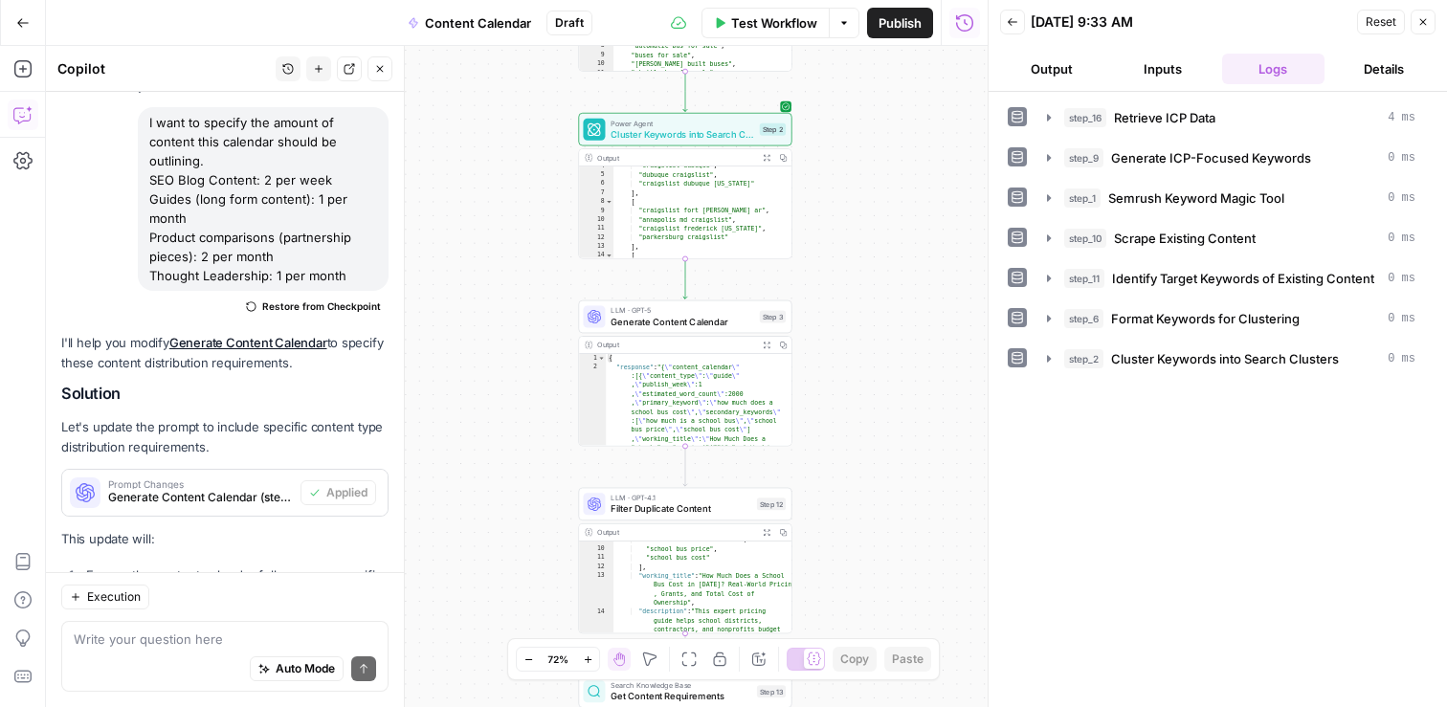
drag, startPoint x: 870, startPoint y: 456, endPoint x: 894, endPoint y: 43, distance: 413.2
click at [895, 43] on div "Go Back Content Calendar Draft Test Workflow Options Publish Run History Add St…" at bounding box center [494, 353] width 988 height 707
click at [753, 22] on span "Test Workflow" at bounding box center [774, 22] width 86 height 19
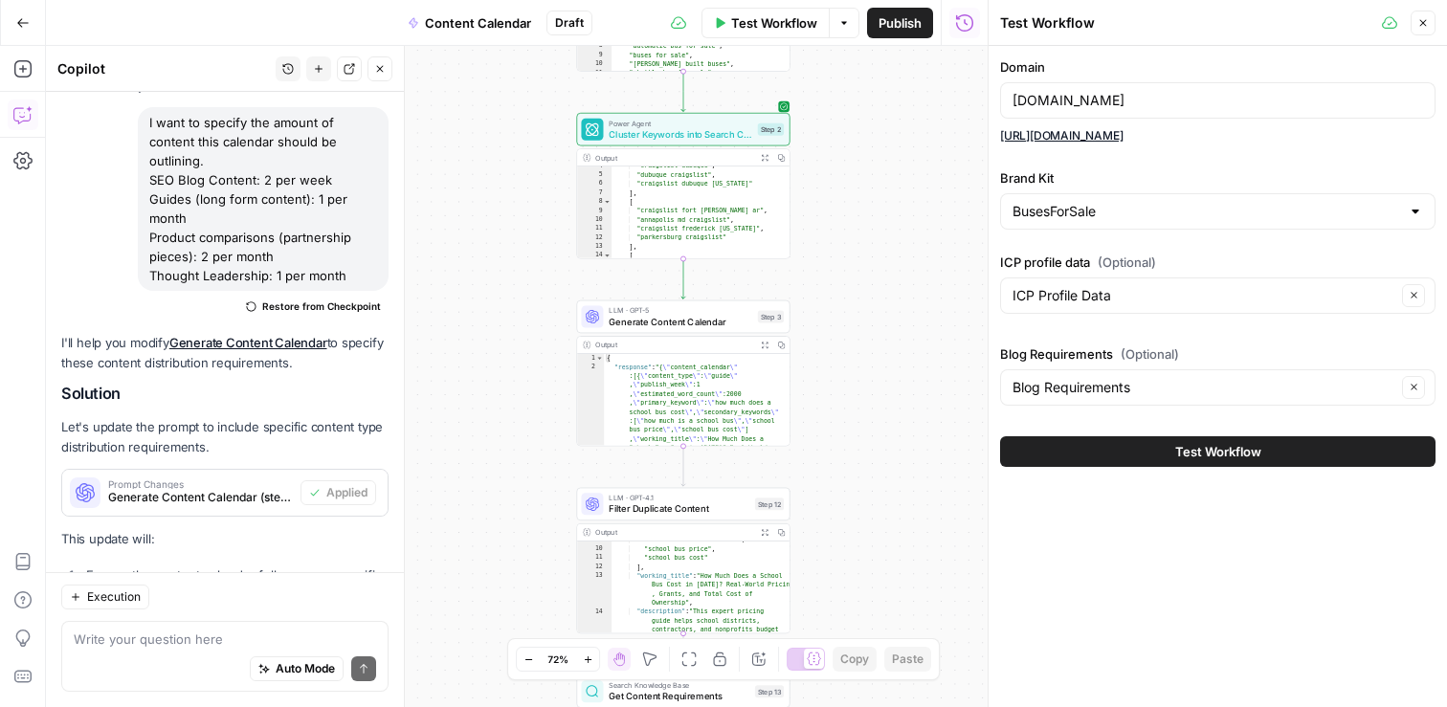
click at [1219, 454] on span "Test Workflow" at bounding box center [1218, 451] width 86 height 19
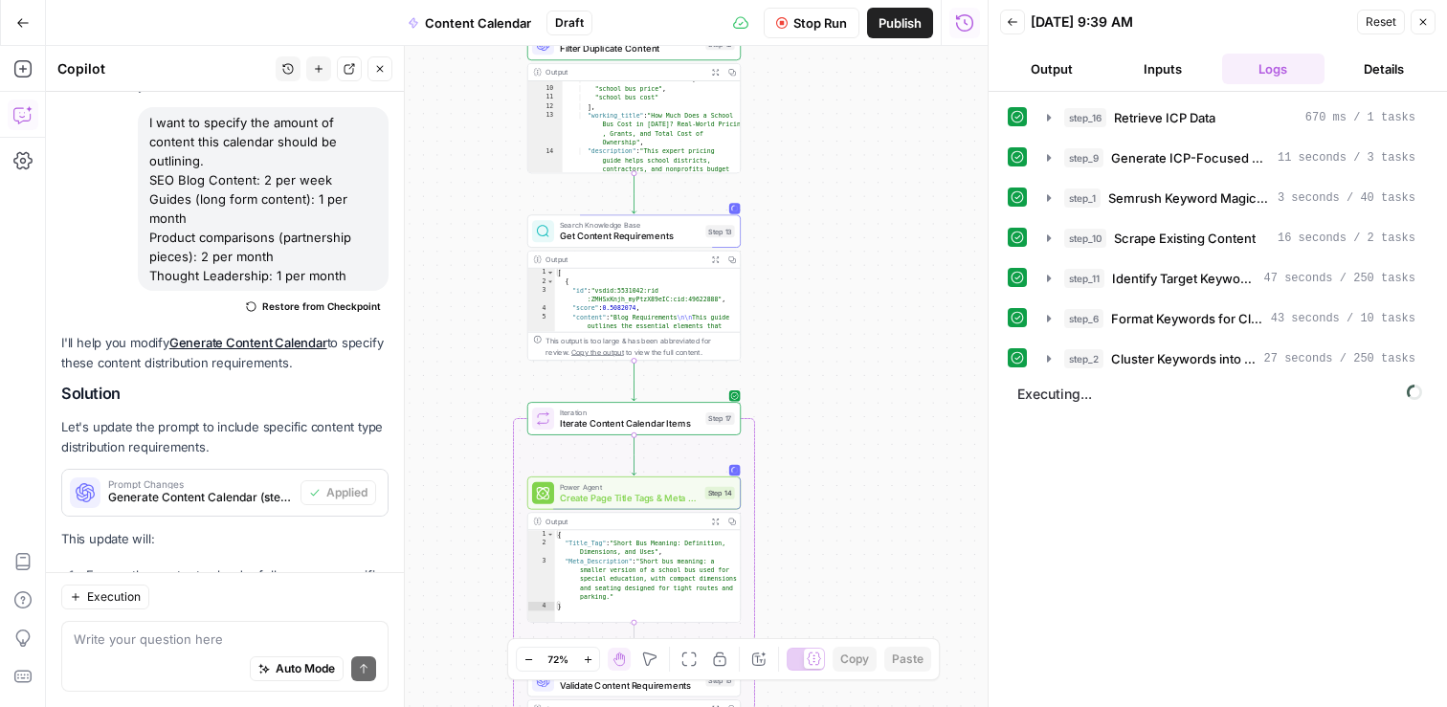
drag, startPoint x: 919, startPoint y: 497, endPoint x: 894, endPoint y: 167, distance: 330.2
click at [895, 167] on div "Workflow Set Inputs Inputs Search Knowledge Base Retrieve ICP Data Step 16 Outp…" at bounding box center [517, 376] width 942 height 661
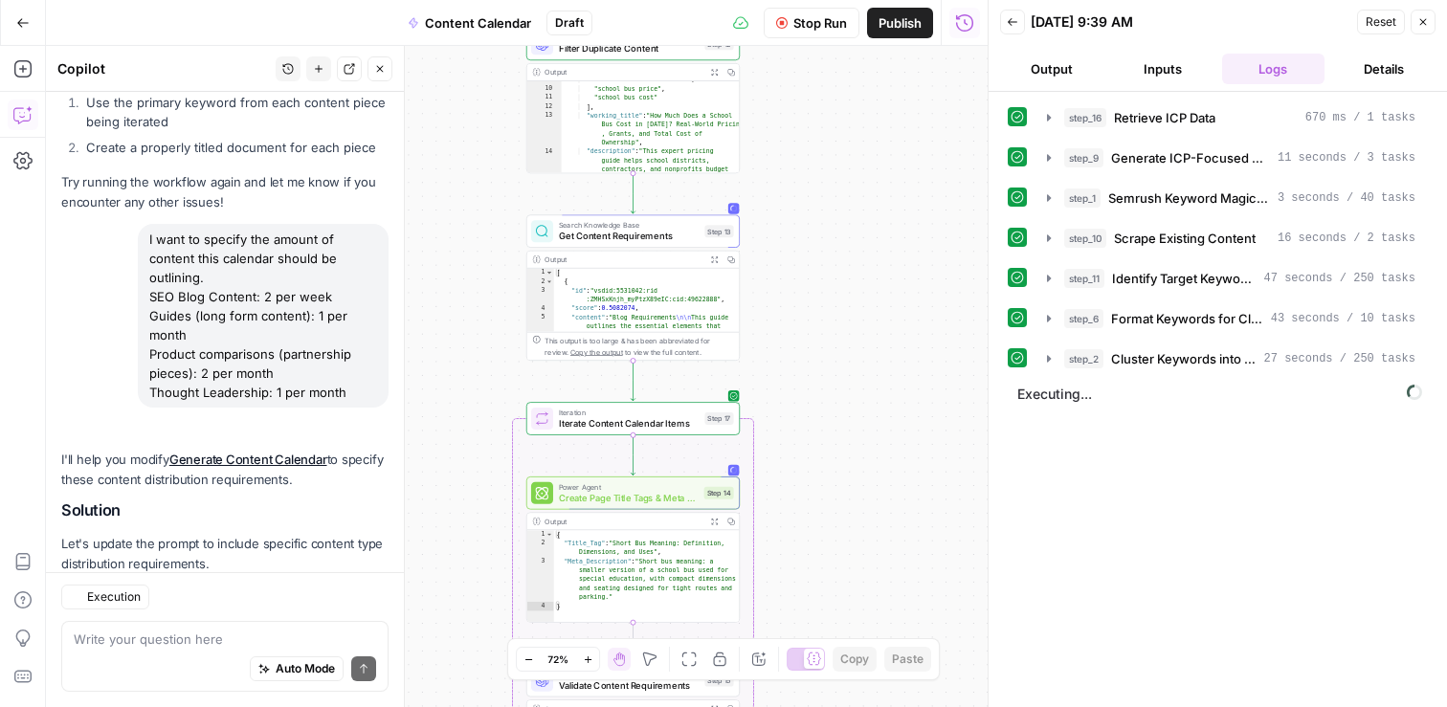
scroll to position [39497, 0]
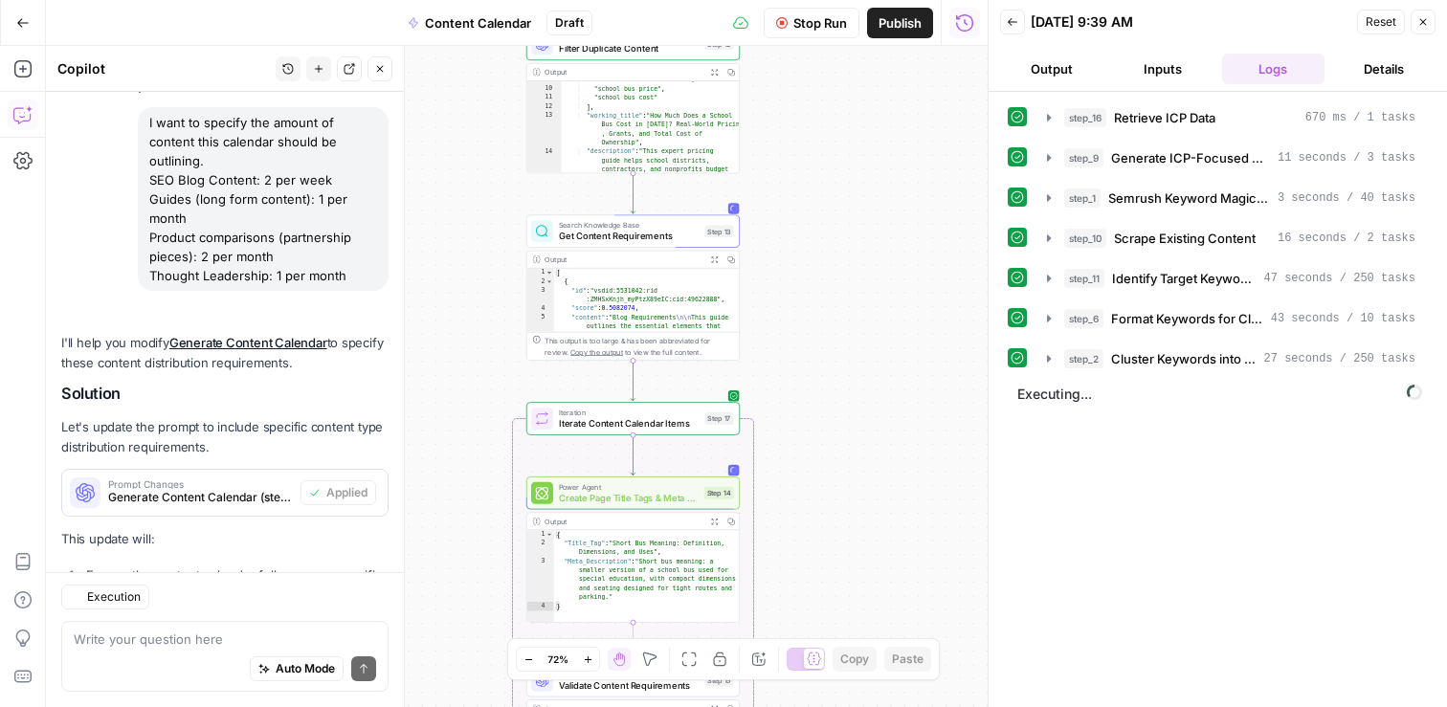
scroll to position [39497, 0]
type textarea "**********"
click at [680, 317] on div "[ { "id" : "vsdid:5531042:rid :ZMHSxKnjh_myPtzX89eIC:cid:49622888" , "score" : …" at bounding box center [647, 480] width 186 height 423
click at [662, 239] on span "Get Content Requirements" at bounding box center [629, 236] width 141 height 13
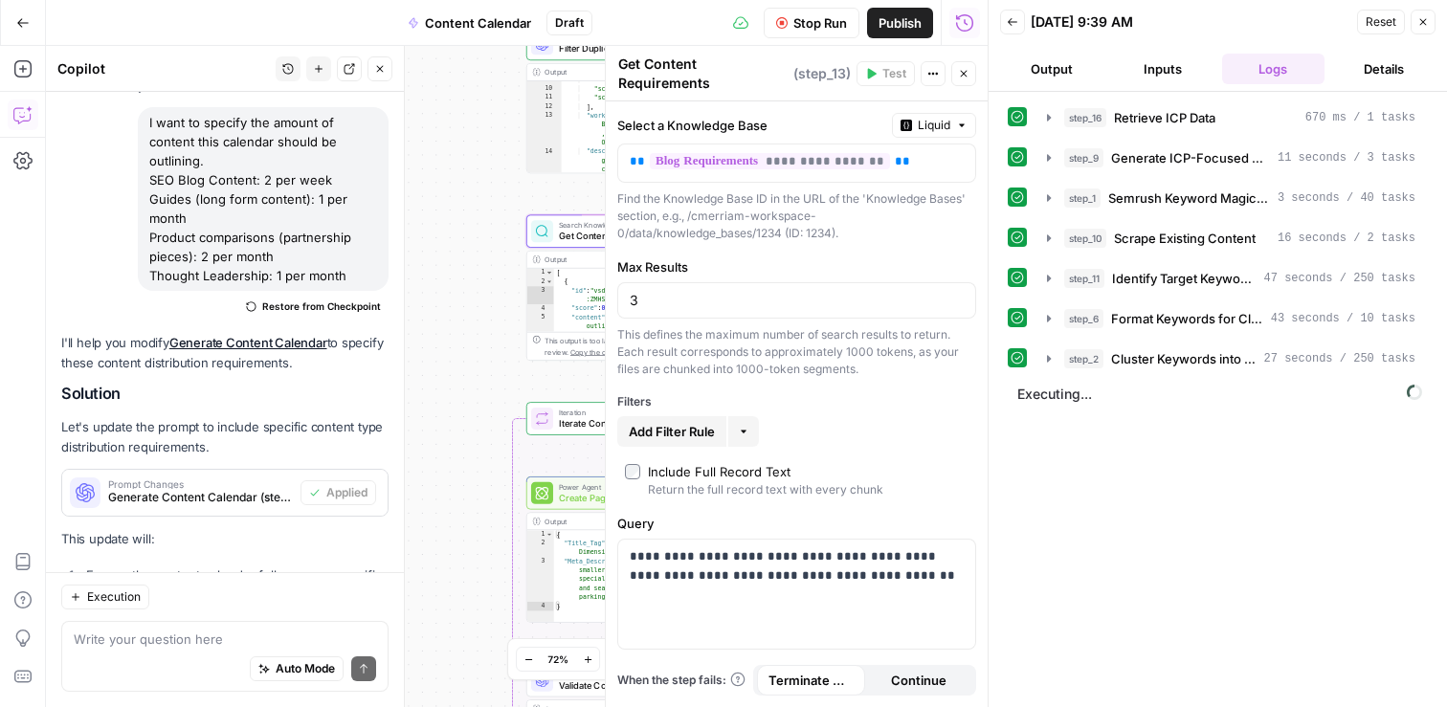
click at [966, 77] on icon "button" at bounding box center [964, 74] width 7 height 7
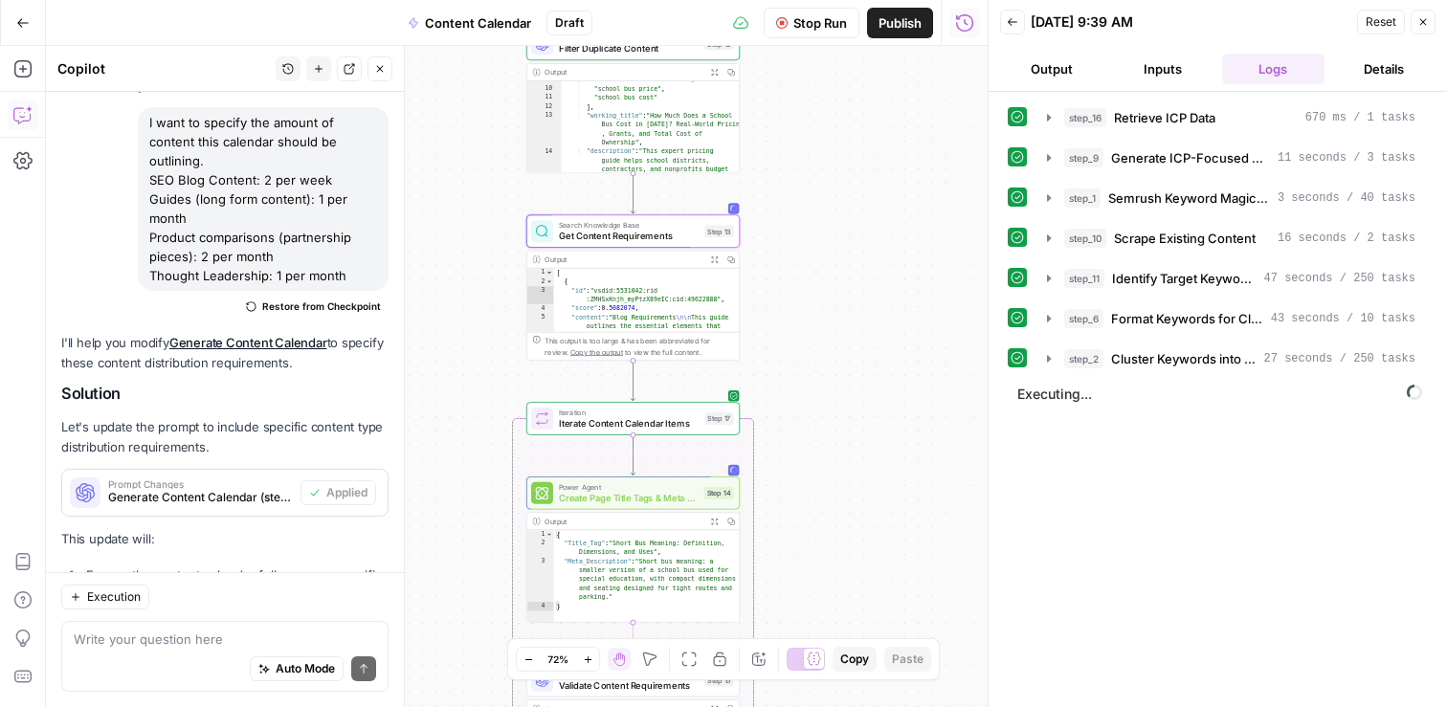
click at [1288, 70] on button "Logs" at bounding box center [1273, 69] width 103 height 31
drag, startPoint x: 1283, startPoint y: 61, endPoint x: 1046, endPoint y: 22, distance: 240.6
click at [1283, 62] on button "Logs" at bounding box center [1273, 69] width 103 height 31
click at [1006, 16] on button "Back" at bounding box center [1012, 22] width 25 height 25
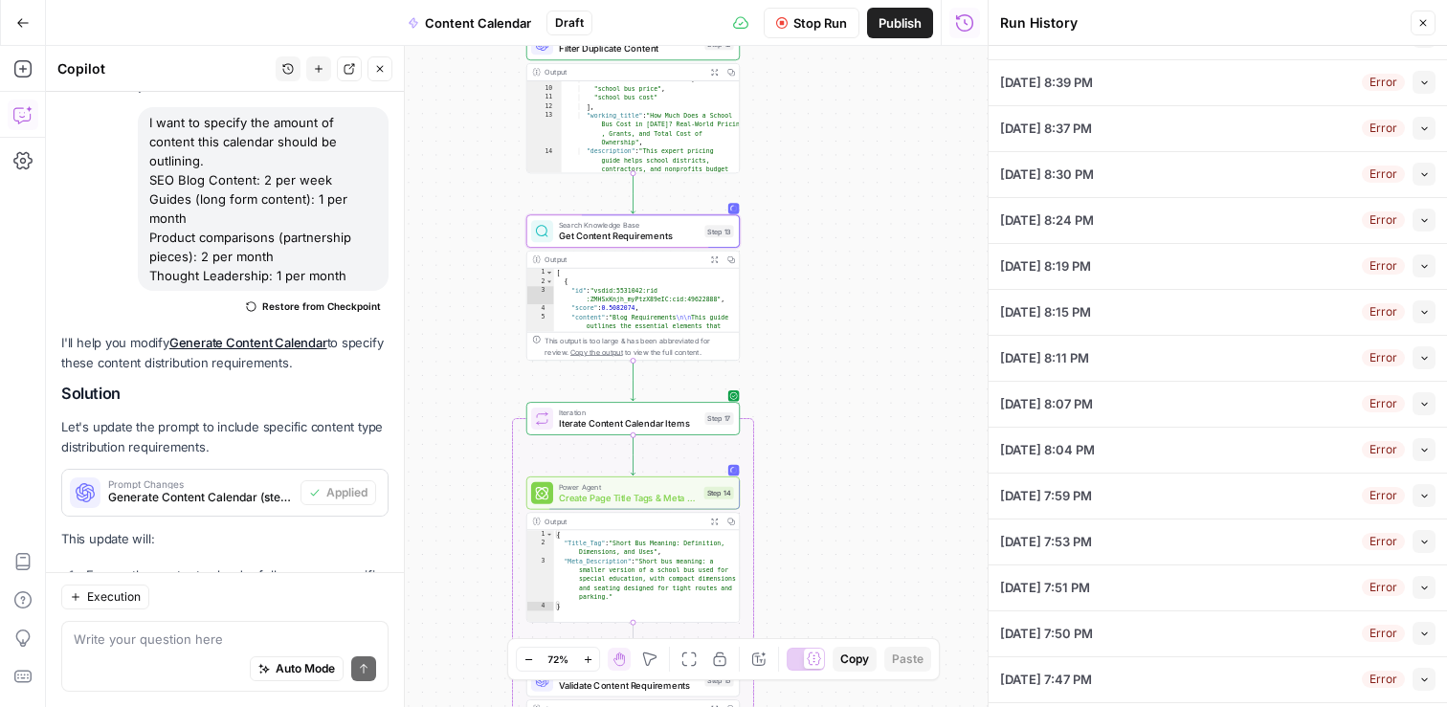
scroll to position [493, 0]
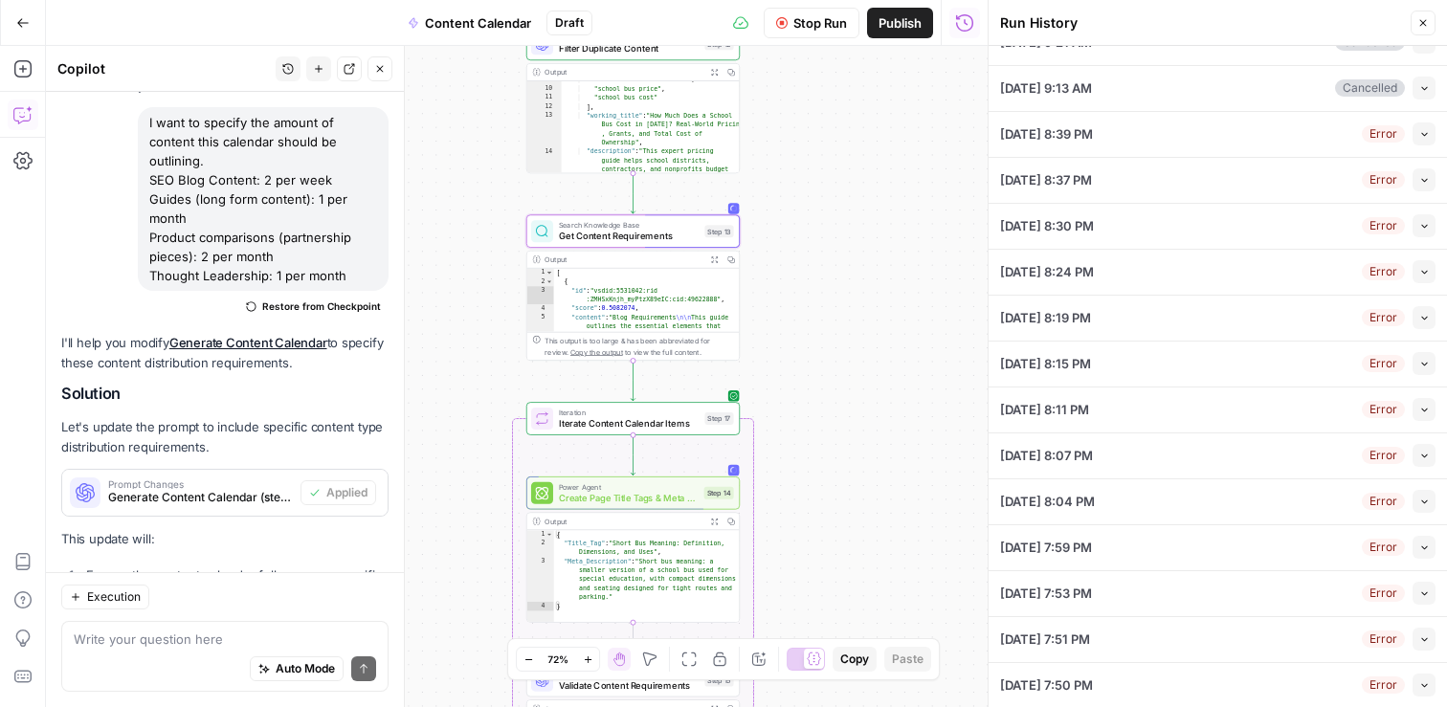
click at [1279, 314] on div "[DATE] 8:19 PM Error Collapse" at bounding box center [1217, 318] width 435 height 45
click at [1420, 322] on icon "button" at bounding box center [1424, 317] width 11 height 11
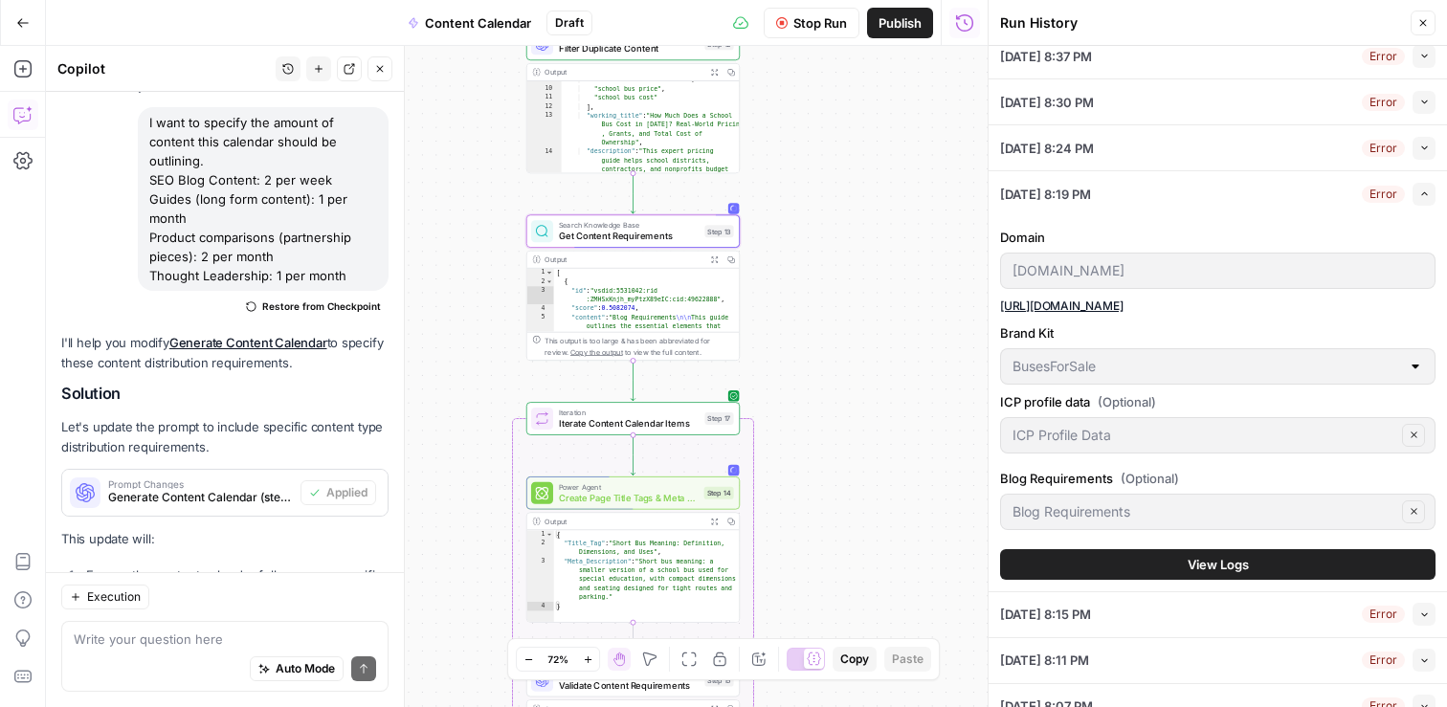
scroll to position [262, 0]
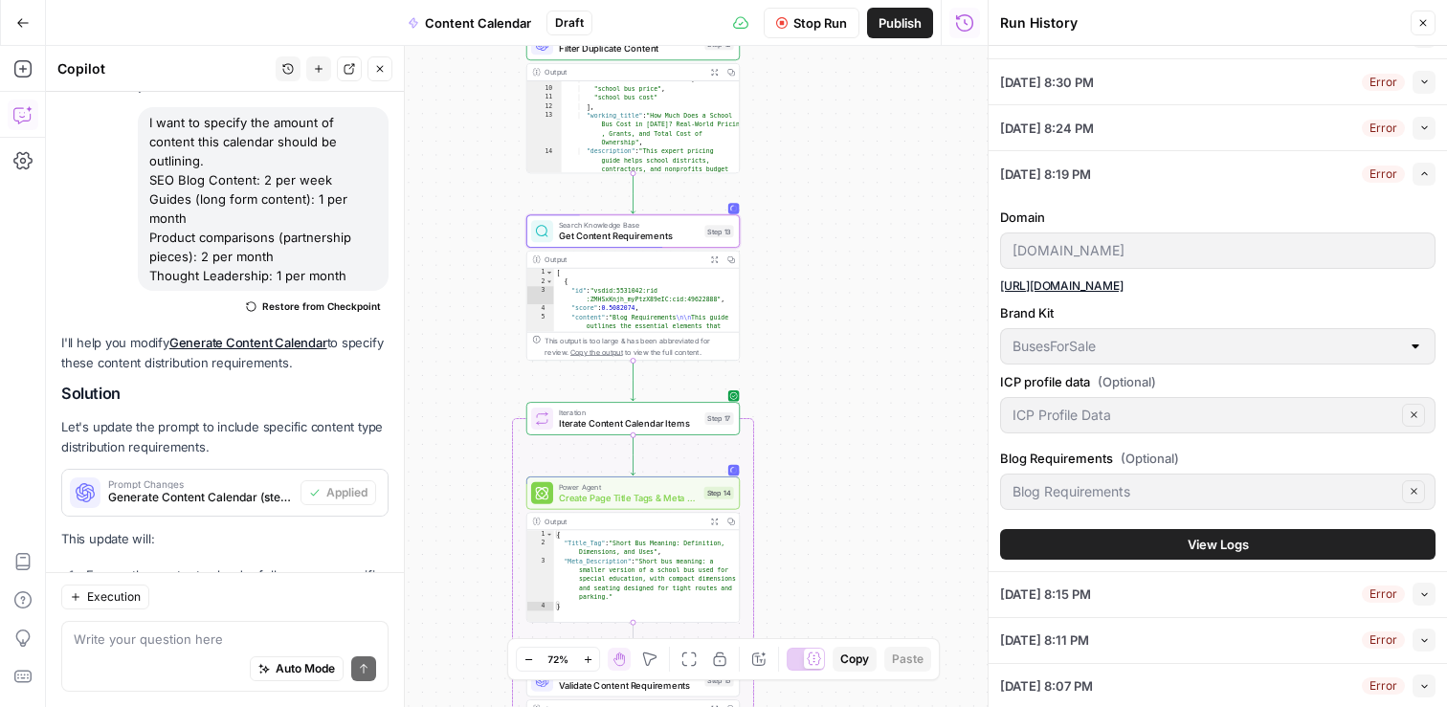
click at [1240, 540] on span "View Logs" at bounding box center [1218, 544] width 61 height 19
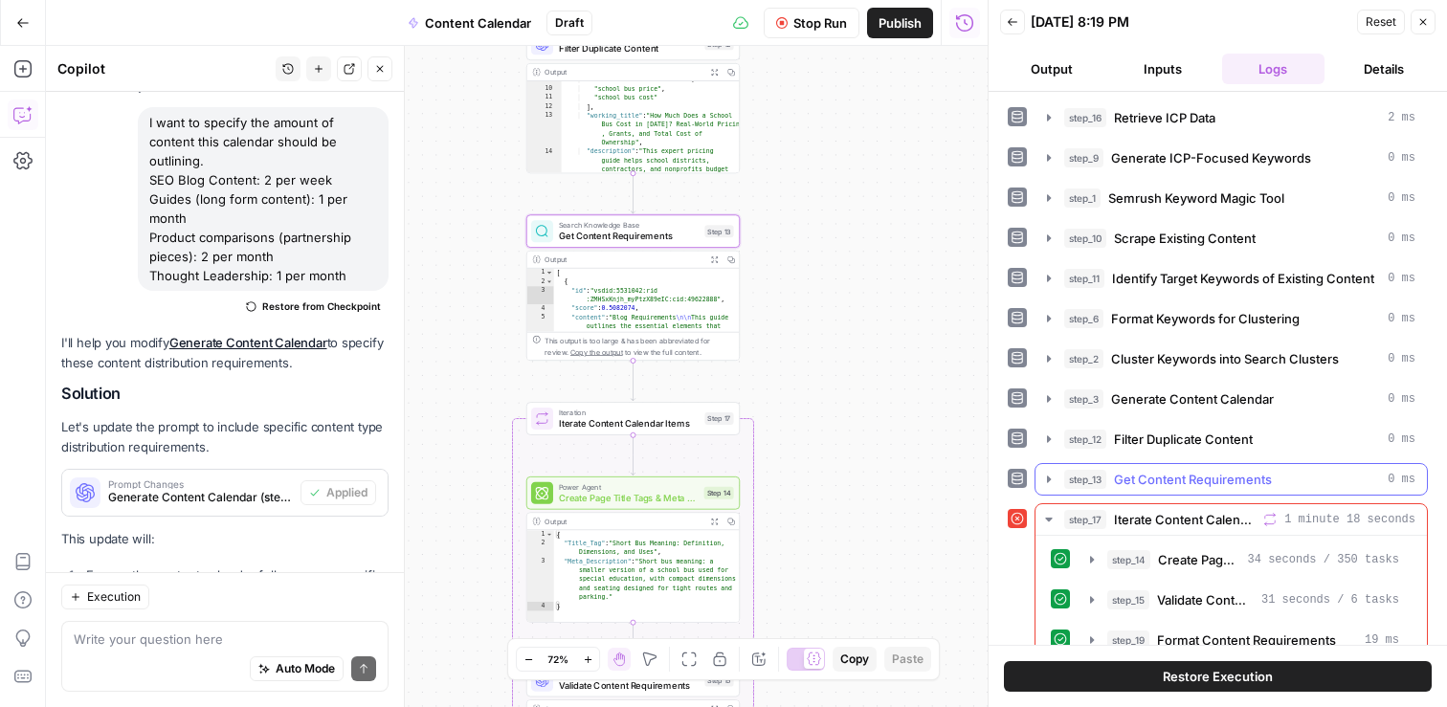
click at [1257, 477] on span "Get Content Requirements" at bounding box center [1193, 479] width 158 height 19
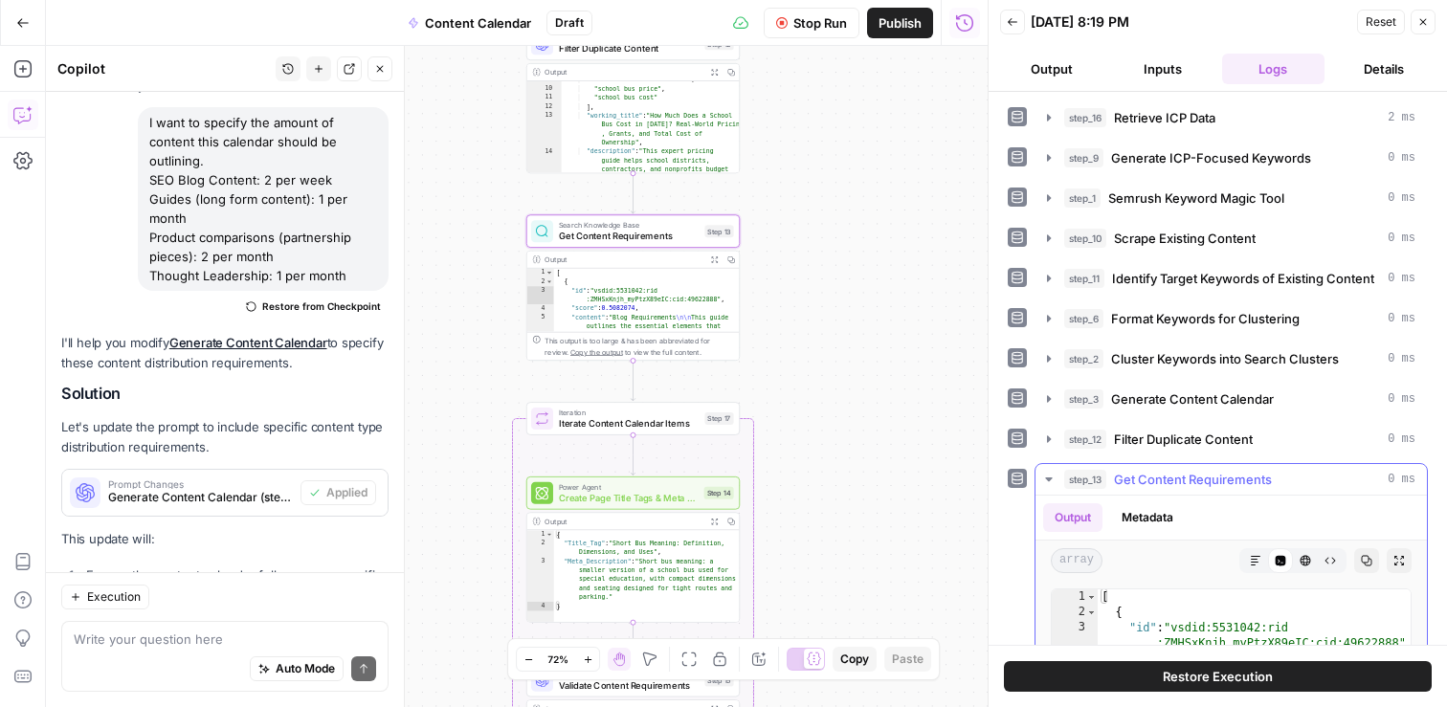
click at [1257, 477] on span "Get Content Requirements" at bounding box center [1193, 479] width 158 height 19
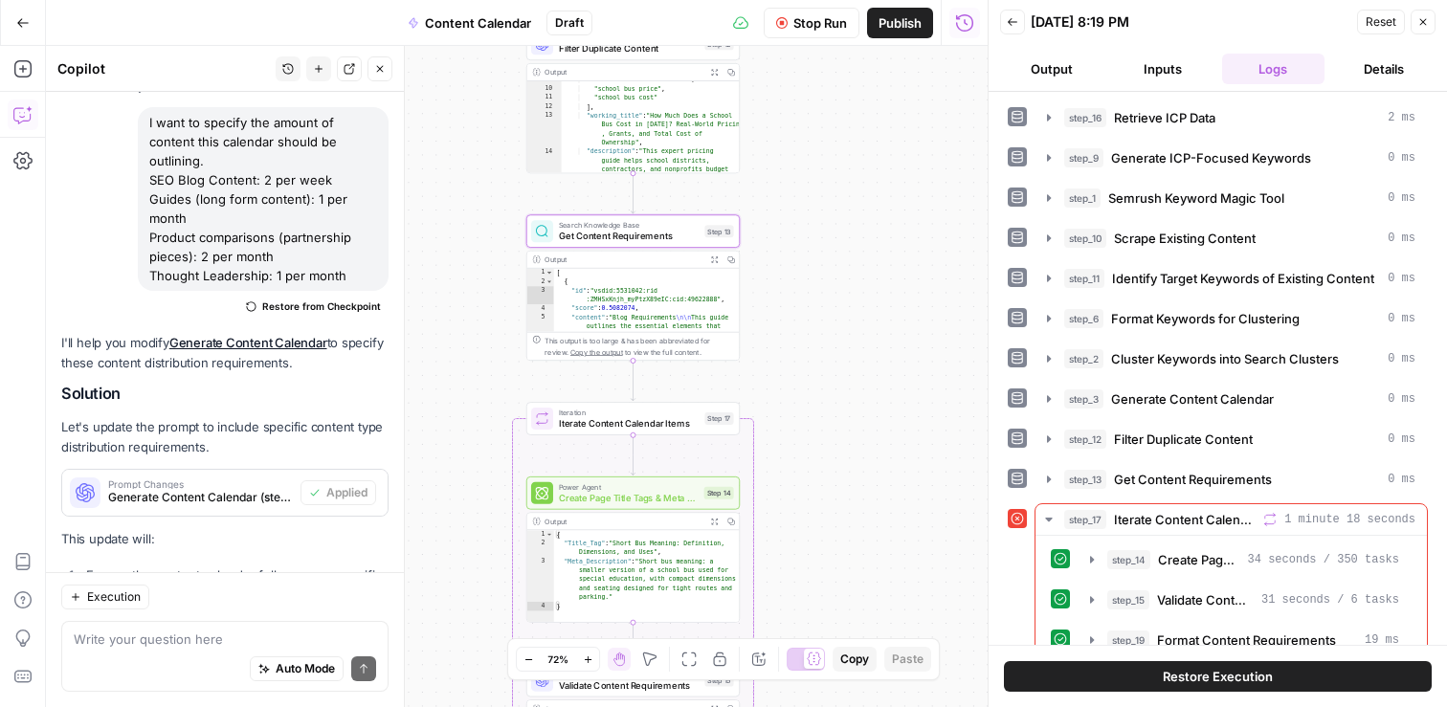
click at [1013, 17] on icon "button" at bounding box center [1012, 21] width 11 height 11
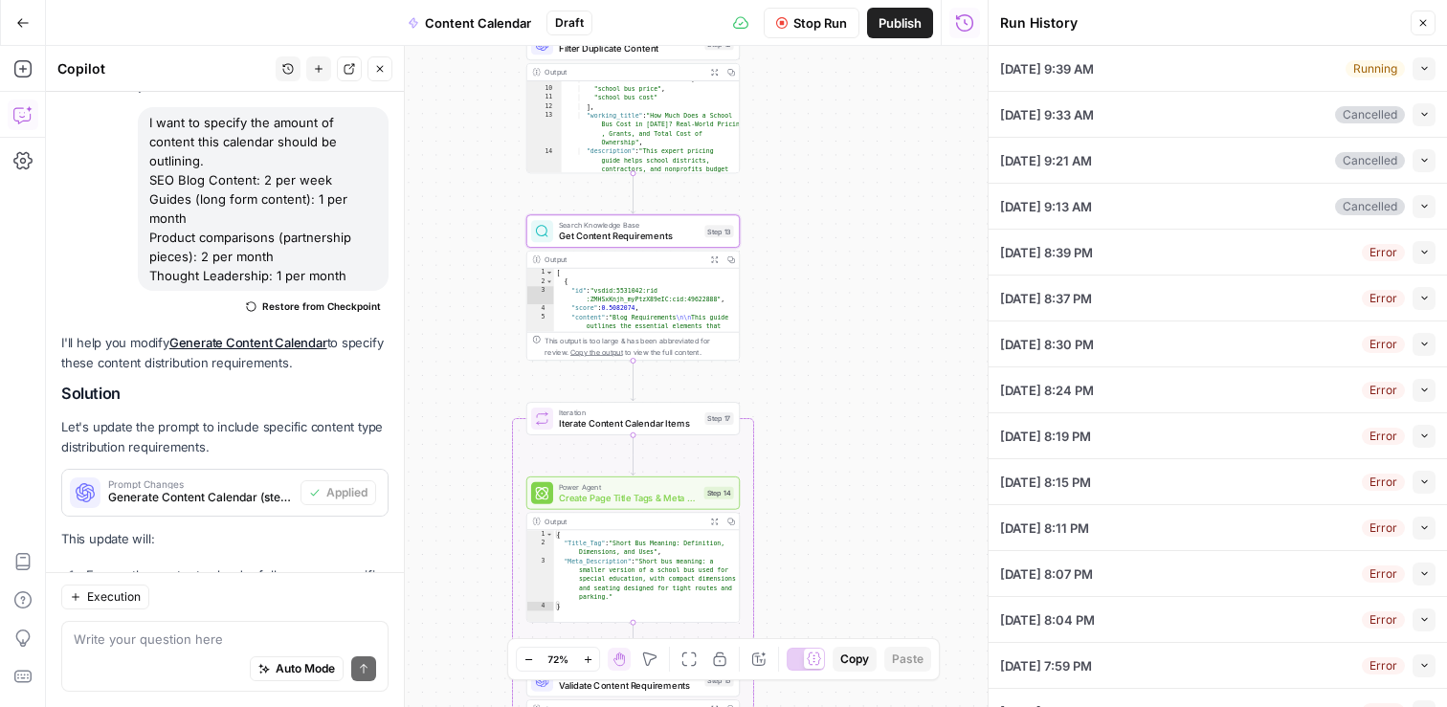
scroll to position [257, 0]
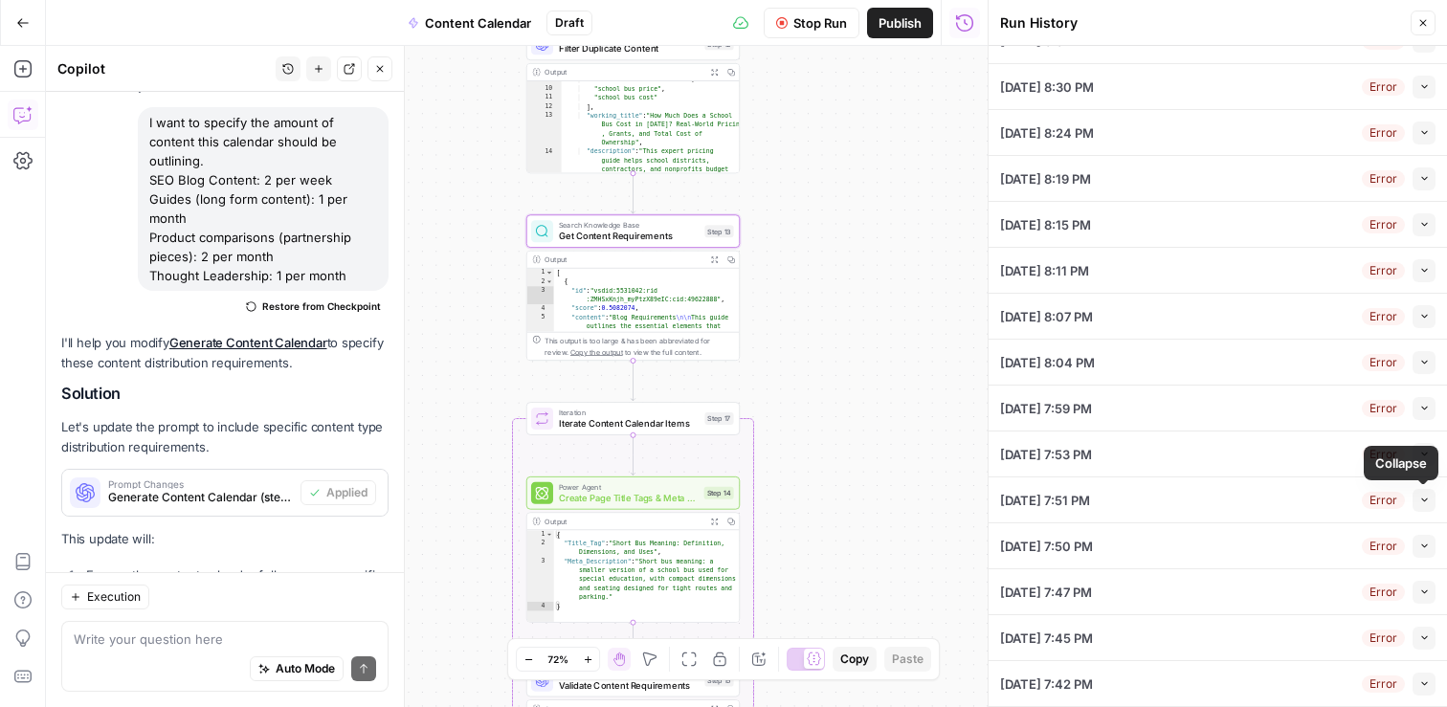
click at [1420, 410] on icon "button" at bounding box center [1424, 408] width 11 height 11
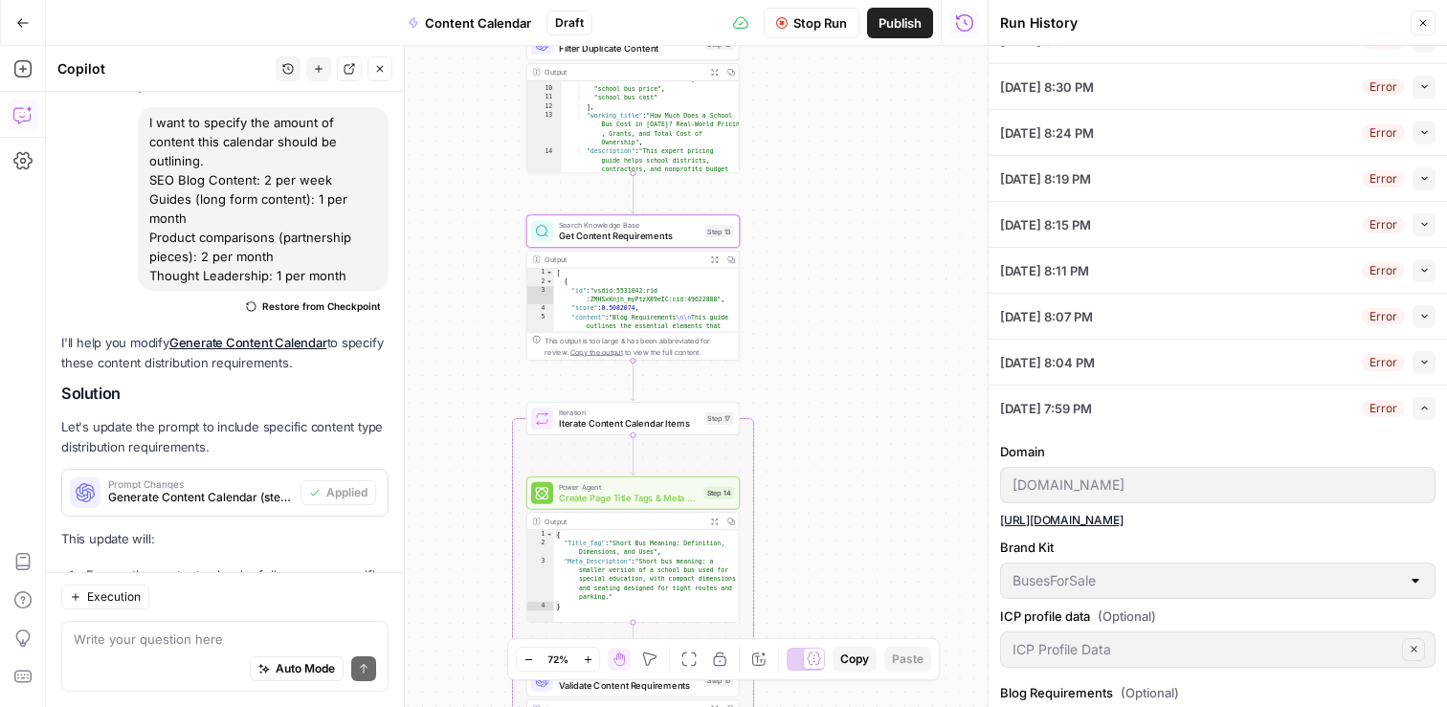
scroll to position [632, 0]
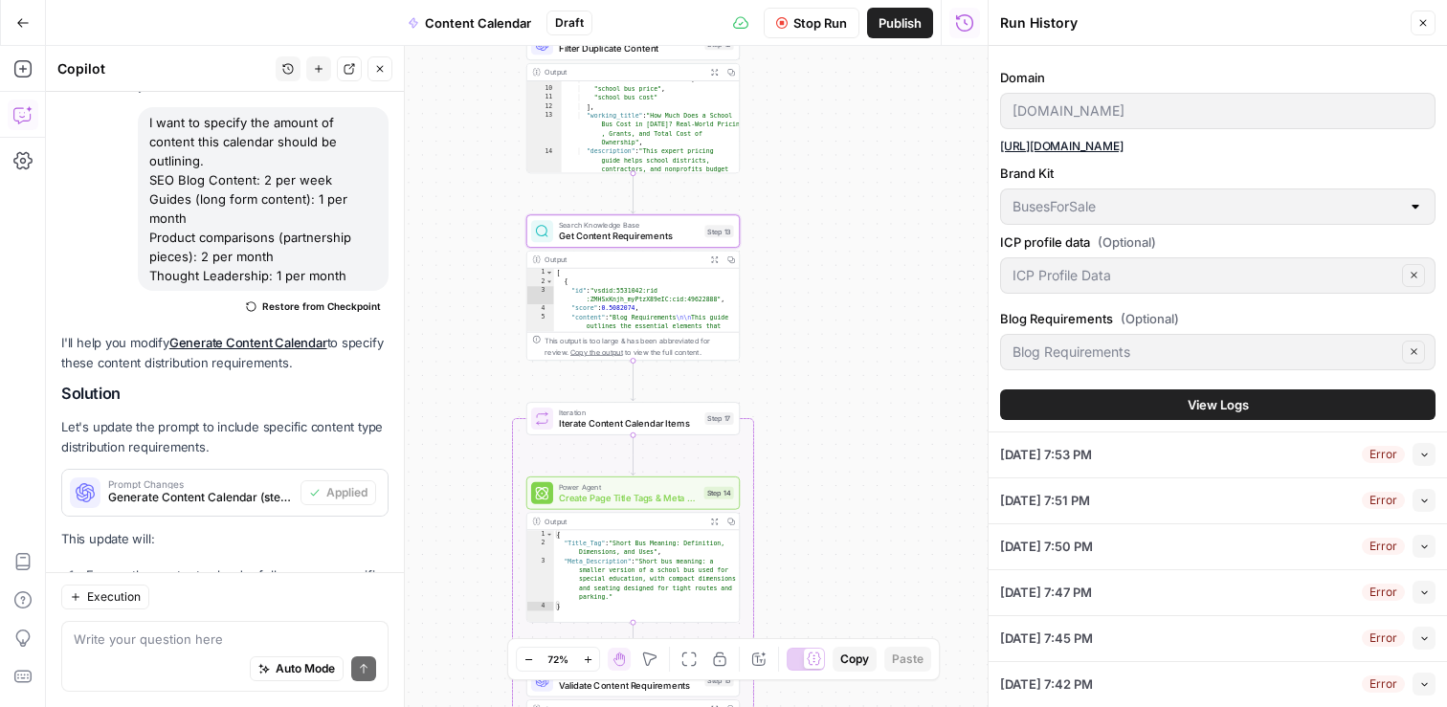
click at [1237, 399] on span "View Logs" at bounding box center [1218, 404] width 61 height 19
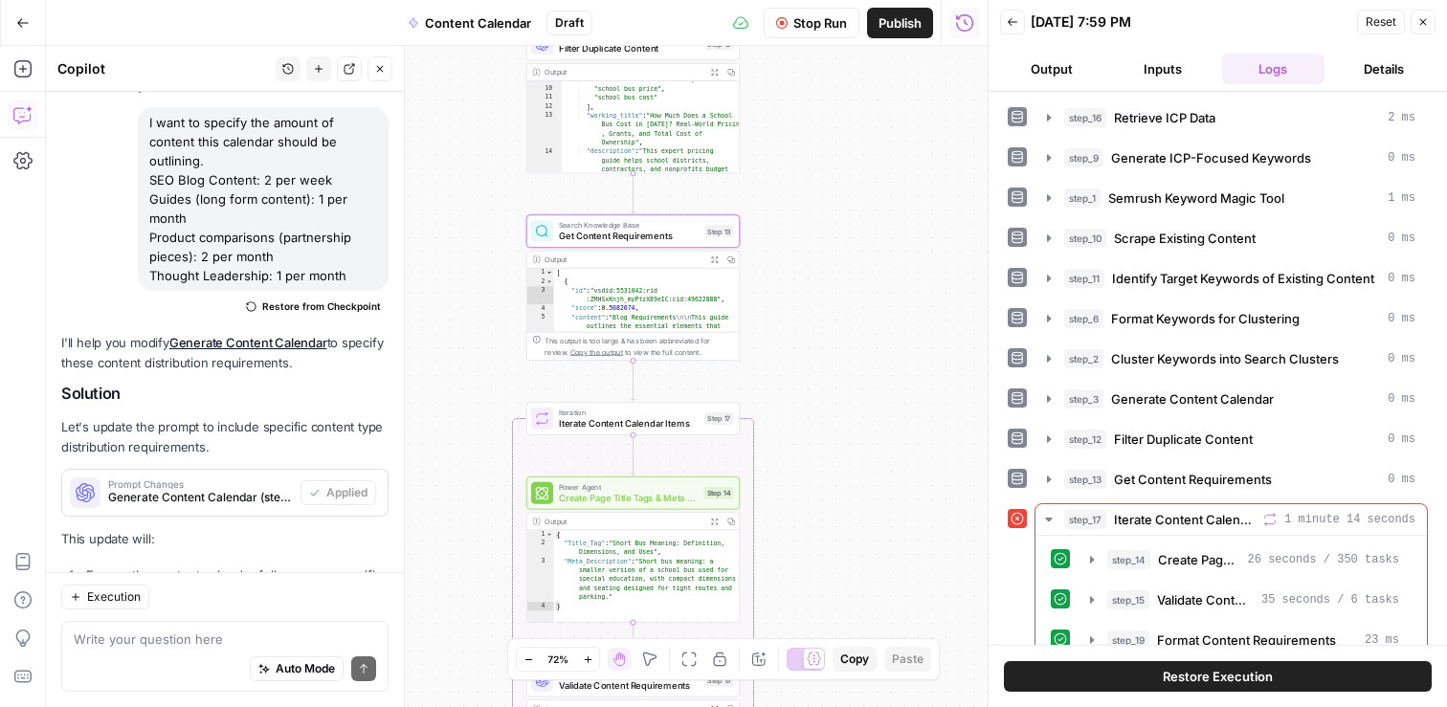
click at [1014, 20] on icon "button" at bounding box center [1012, 21] width 11 height 11
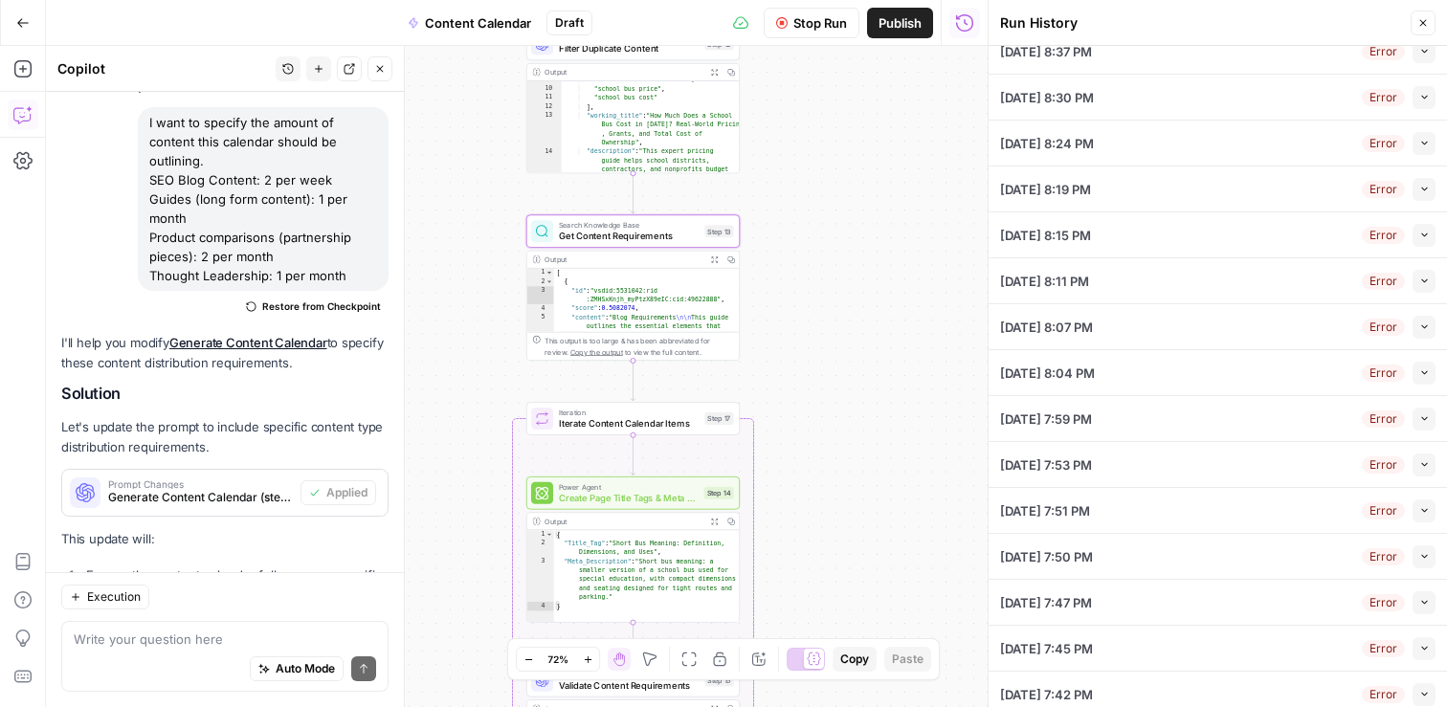
scroll to position [257, 0]
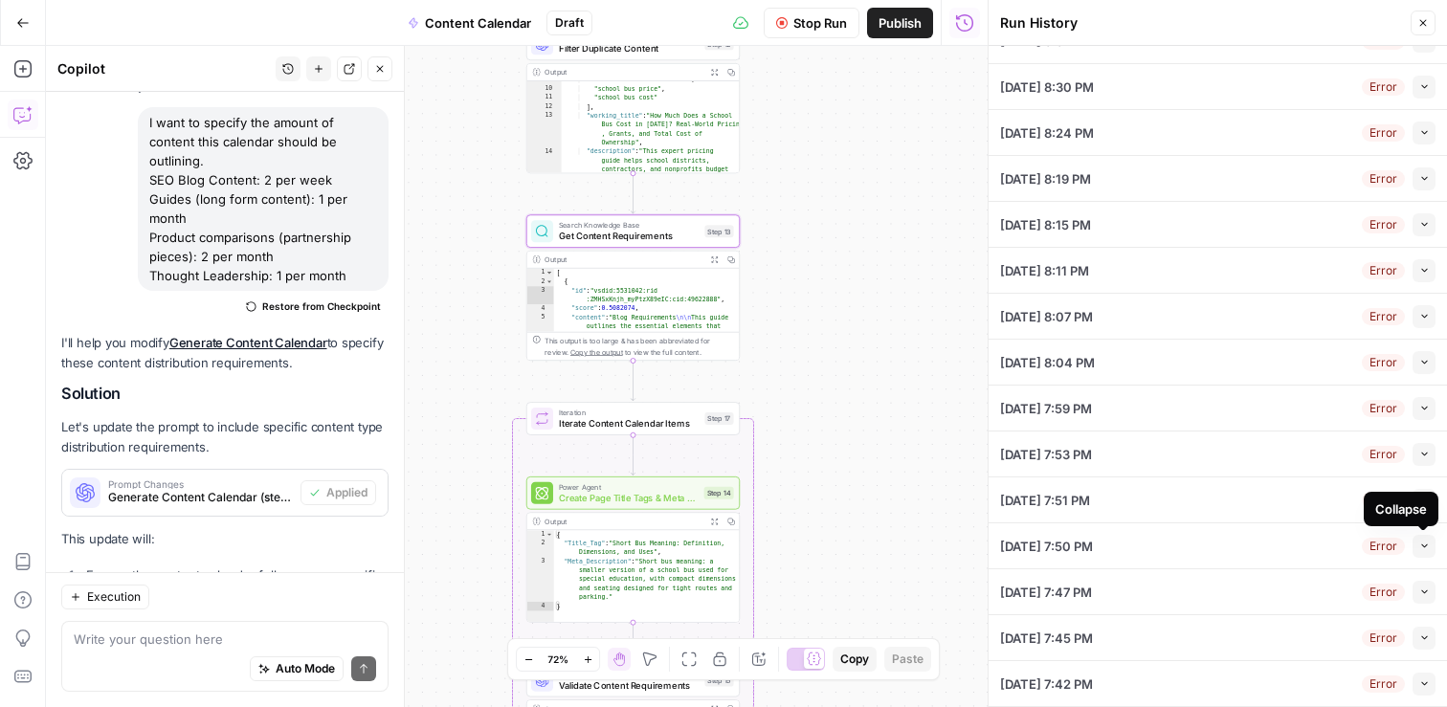
click at [1432, 546] on button "Collapse" at bounding box center [1424, 546] width 23 height 23
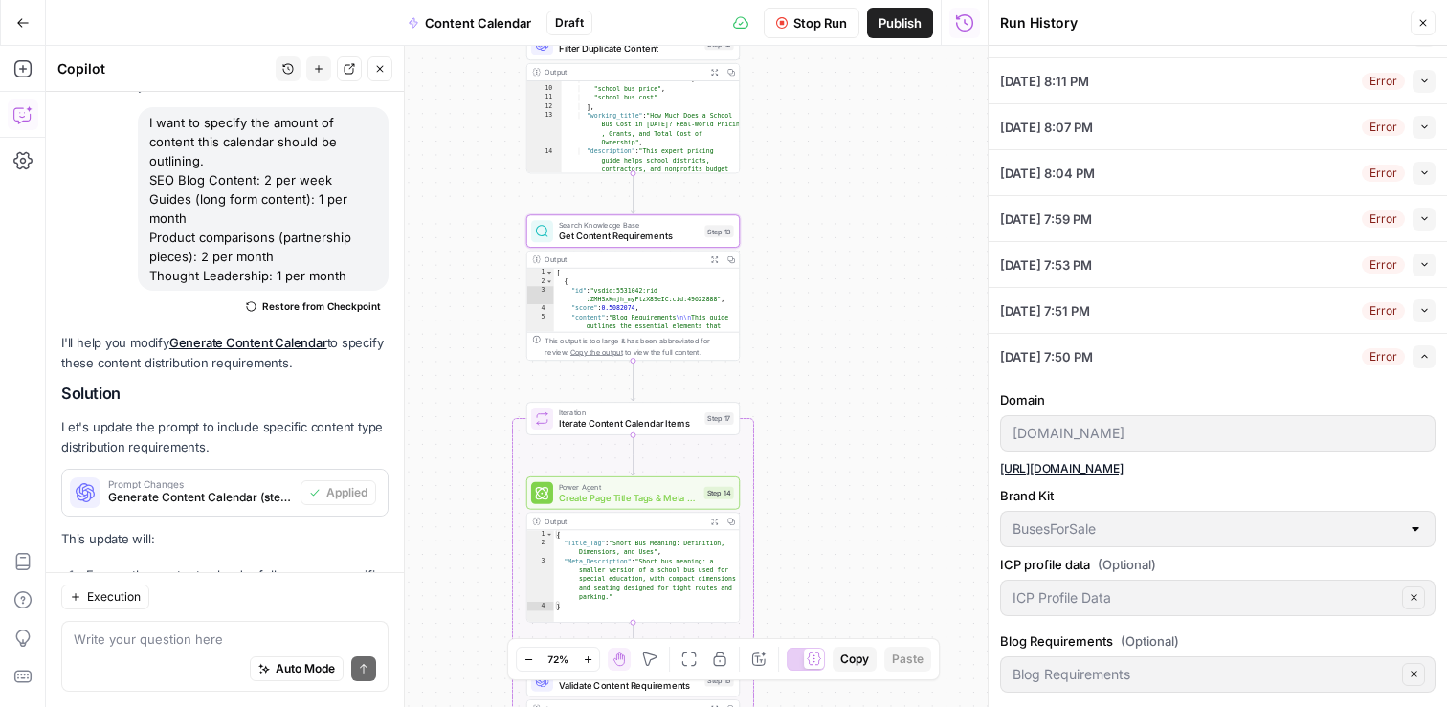
scroll to position [632, 0]
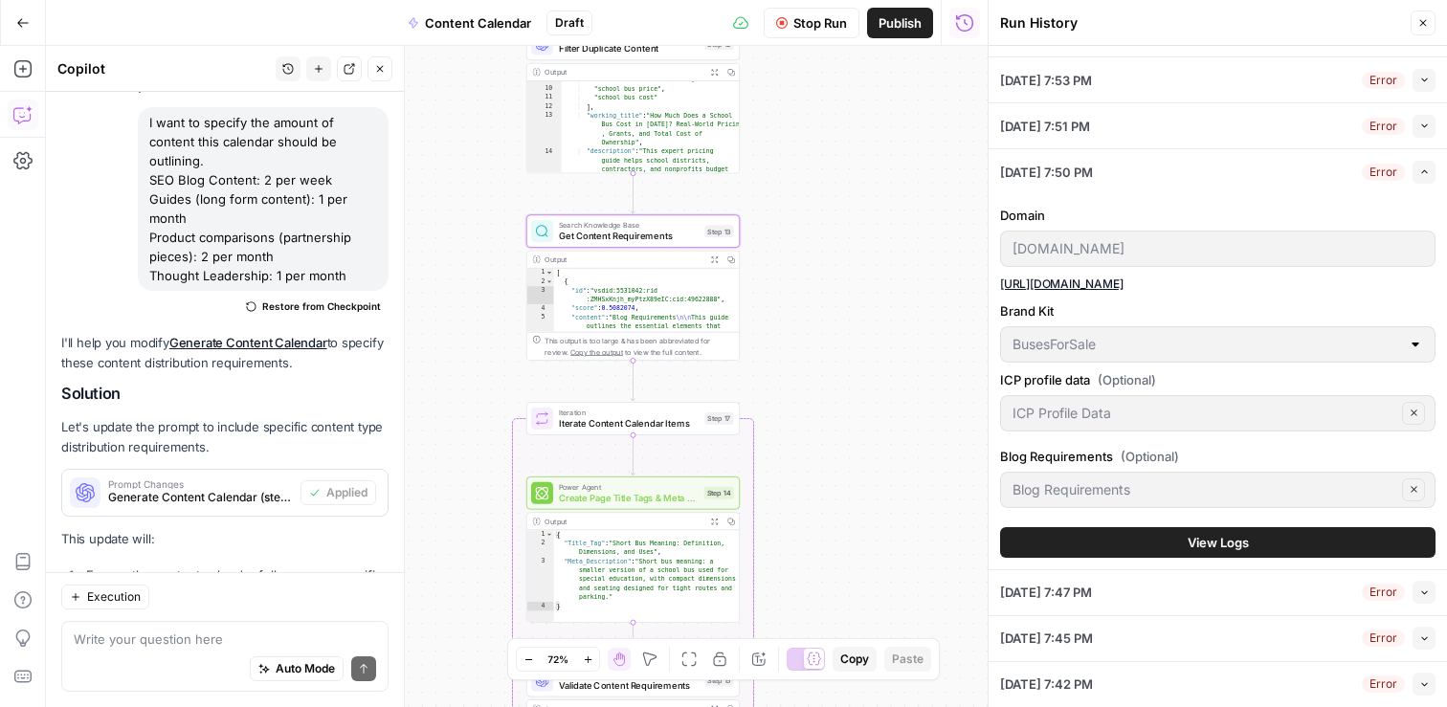
click at [1421, 636] on icon "button" at bounding box center [1424, 638] width 6 height 4
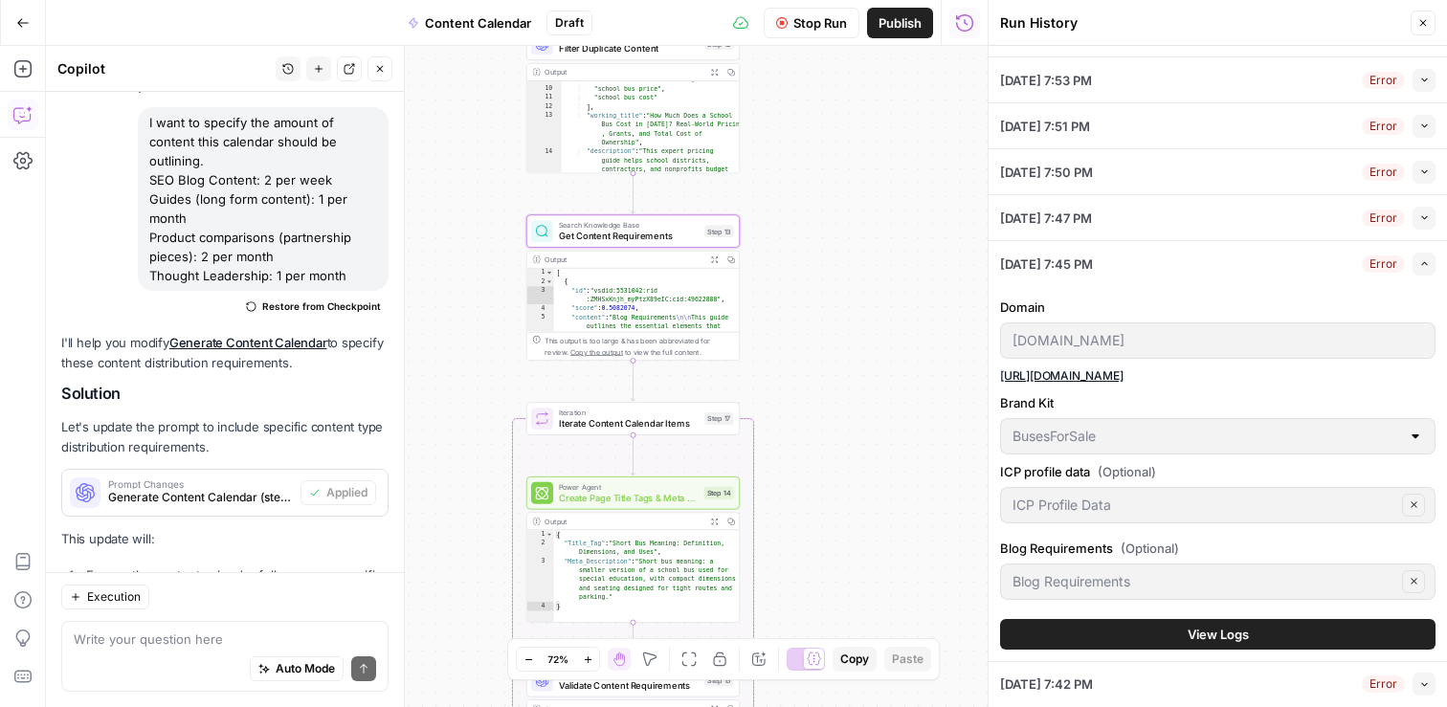
click at [1255, 637] on button "View Logs" at bounding box center [1217, 634] width 435 height 31
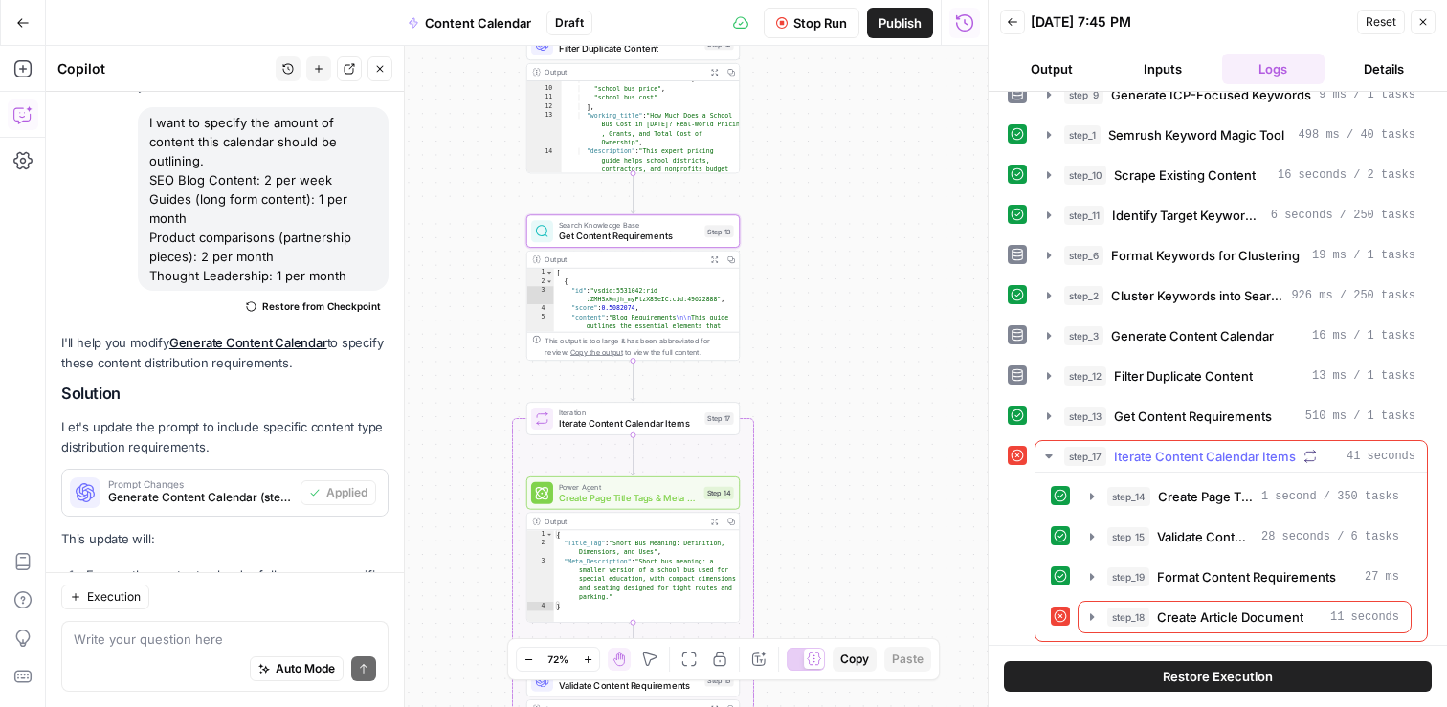
scroll to position [70, 0]
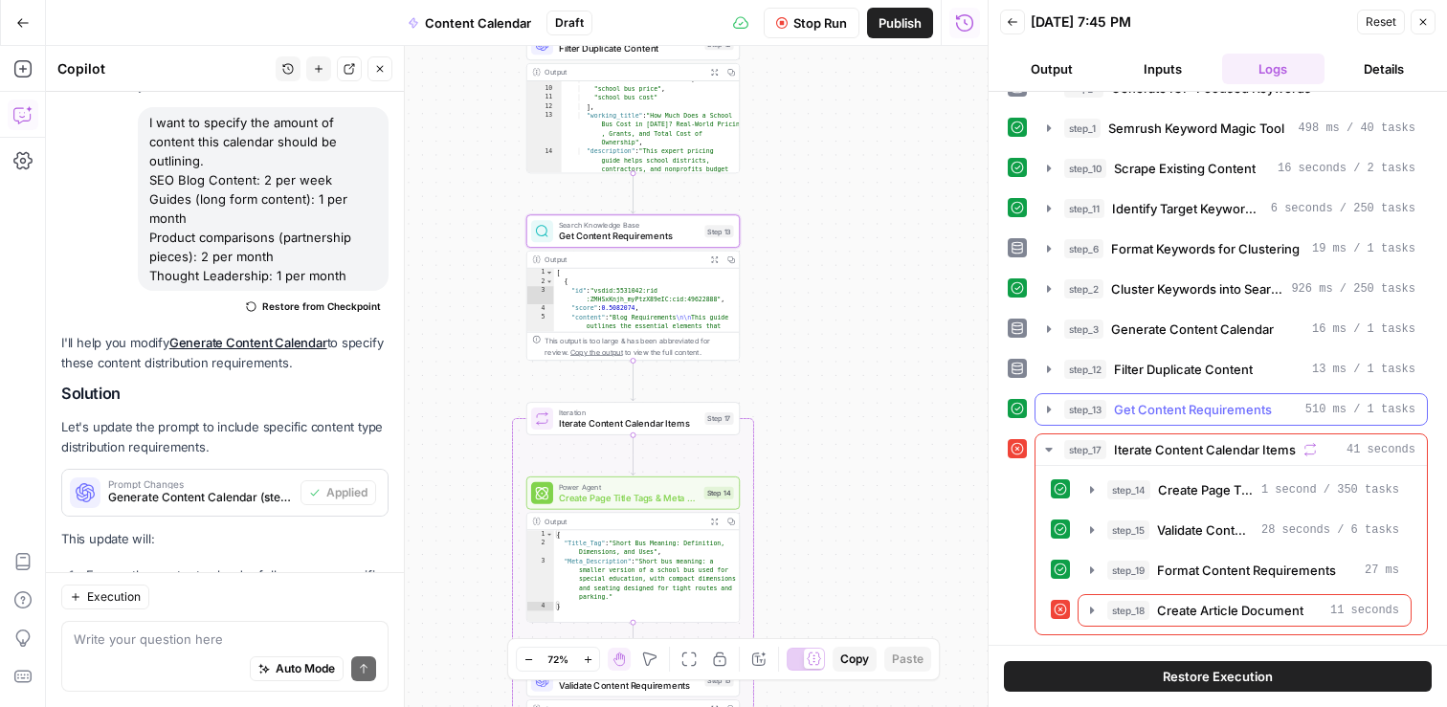
click at [1047, 407] on icon "button" at bounding box center [1049, 409] width 4 height 7
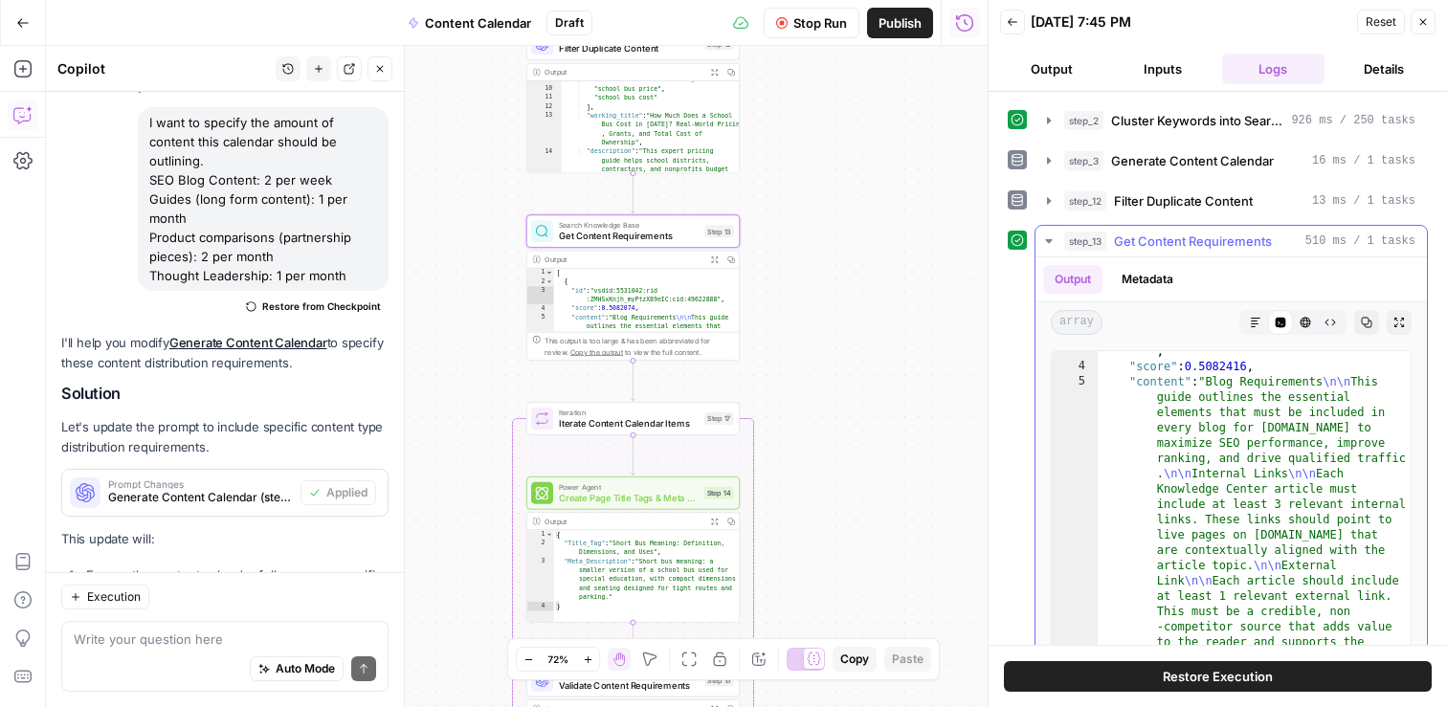
scroll to position [76, 0]
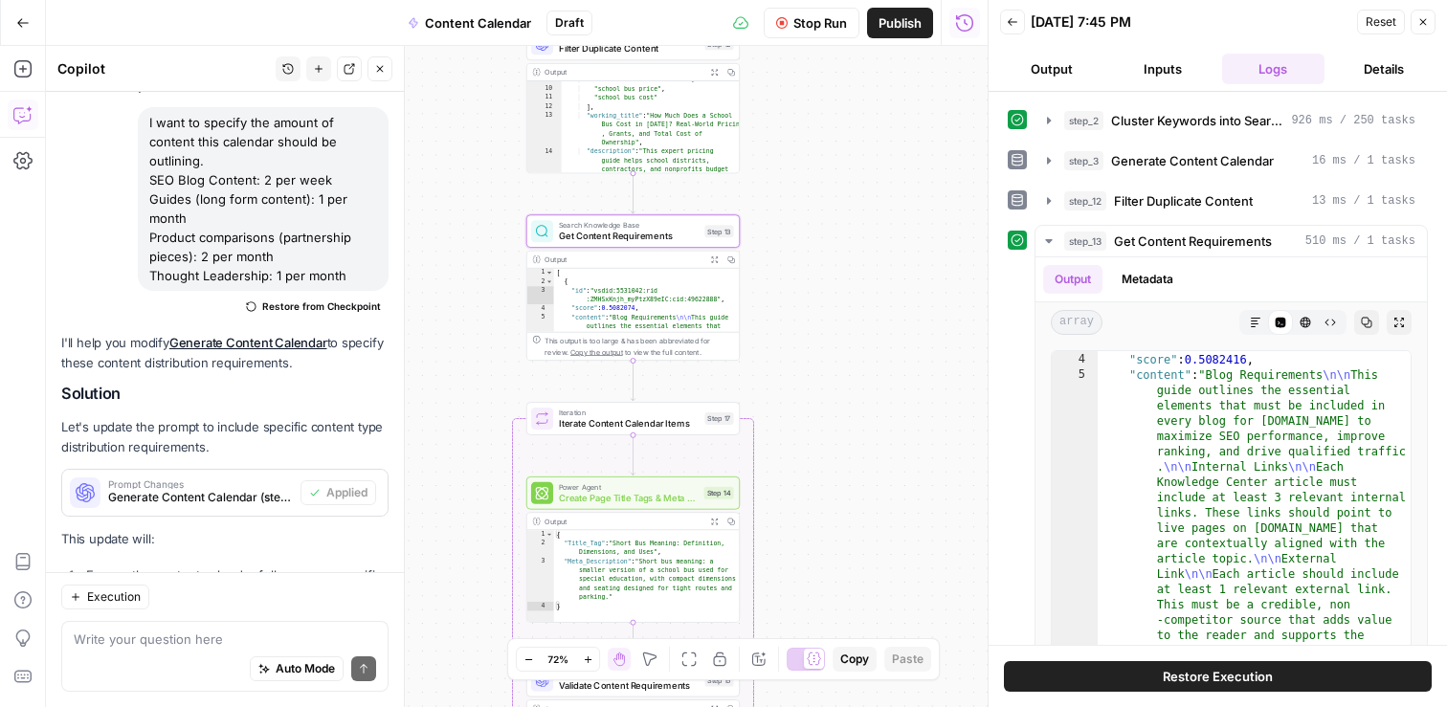
click at [1009, 23] on icon "button" at bounding box center [1012, 21] width 11 height 11
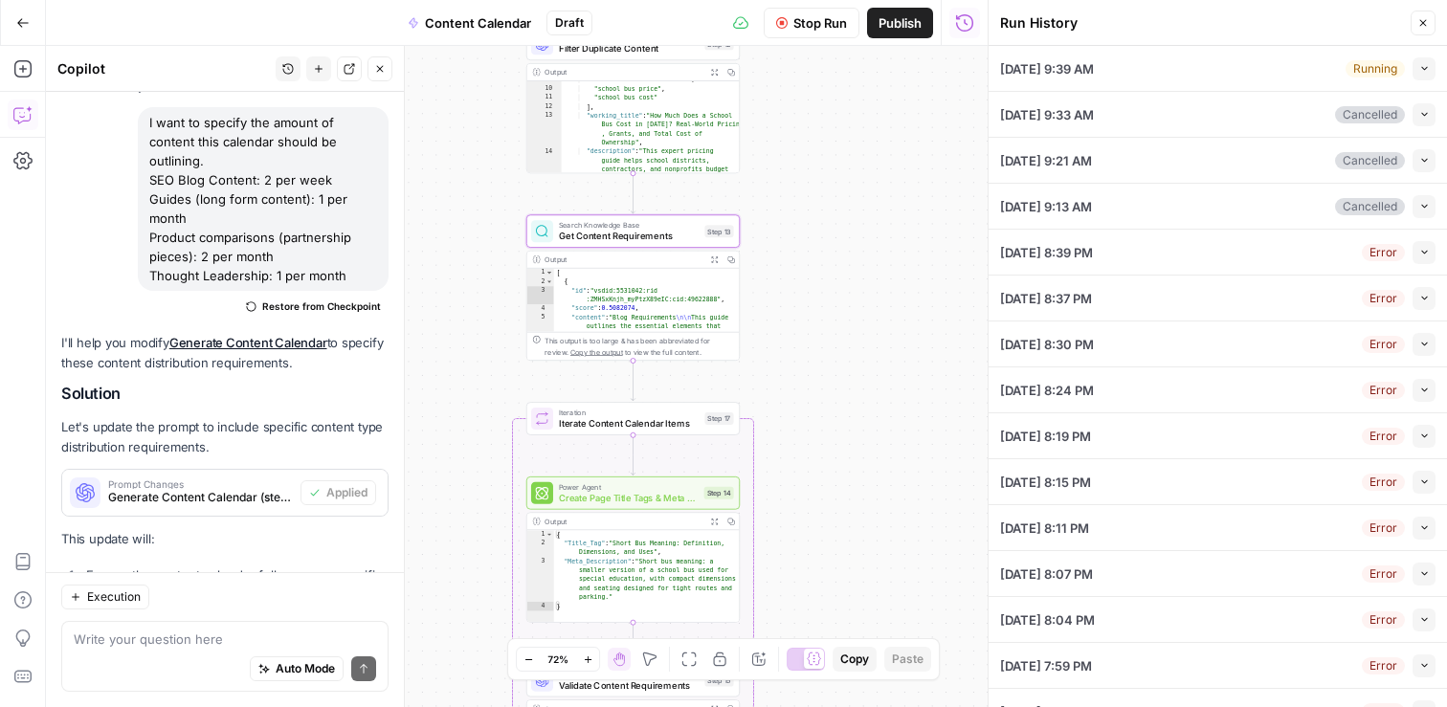
click at [1213, 61] on div "09/02/25 at 9:39 AM Running Collapse" at bounding box center [1217, 68] width 435 height 45
click at [1393, 66] on div "Running" at bounding box center [1375, 68] width 59 height 17
click at [1424, 69] on icon "button" at bounding box center [1424, 69] width 6 height 4
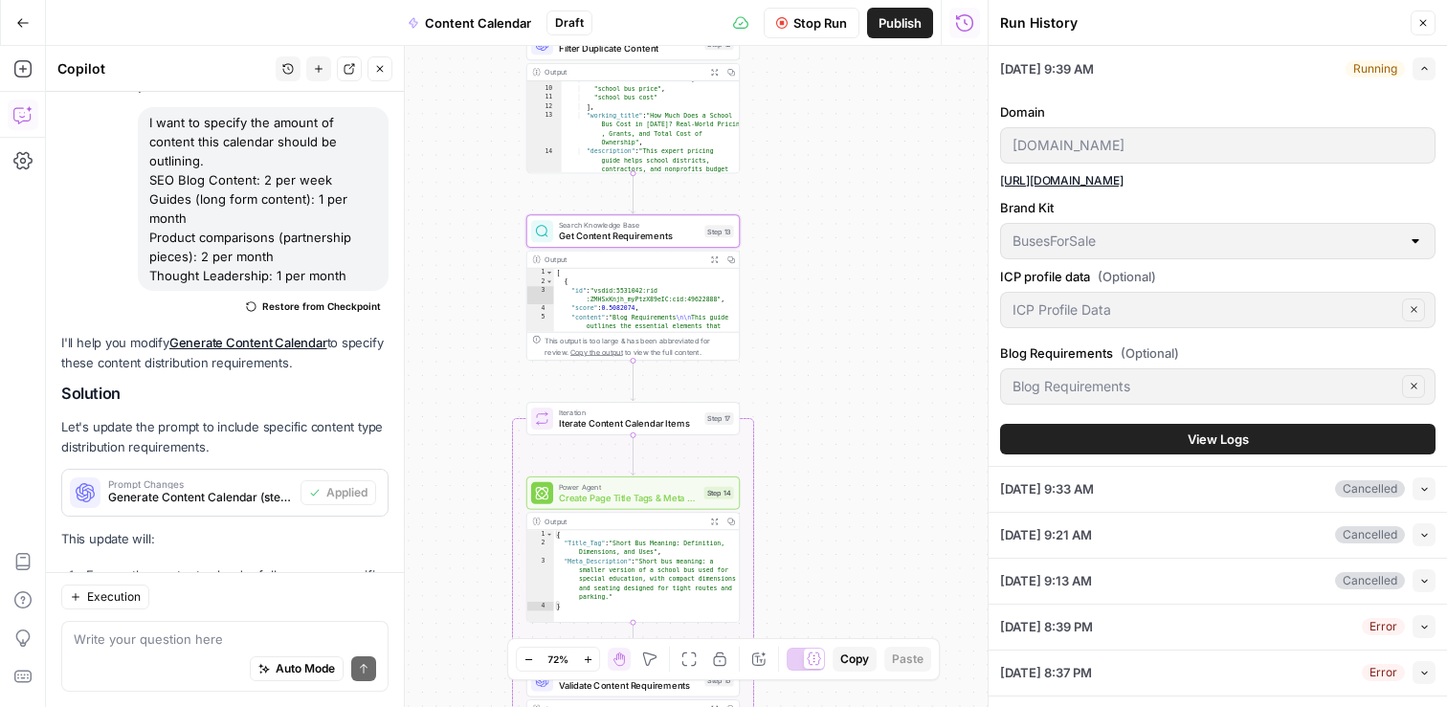
click at [1192, 444] on span "View Logs" at bounding box center [1218, 439] width 61 height 19
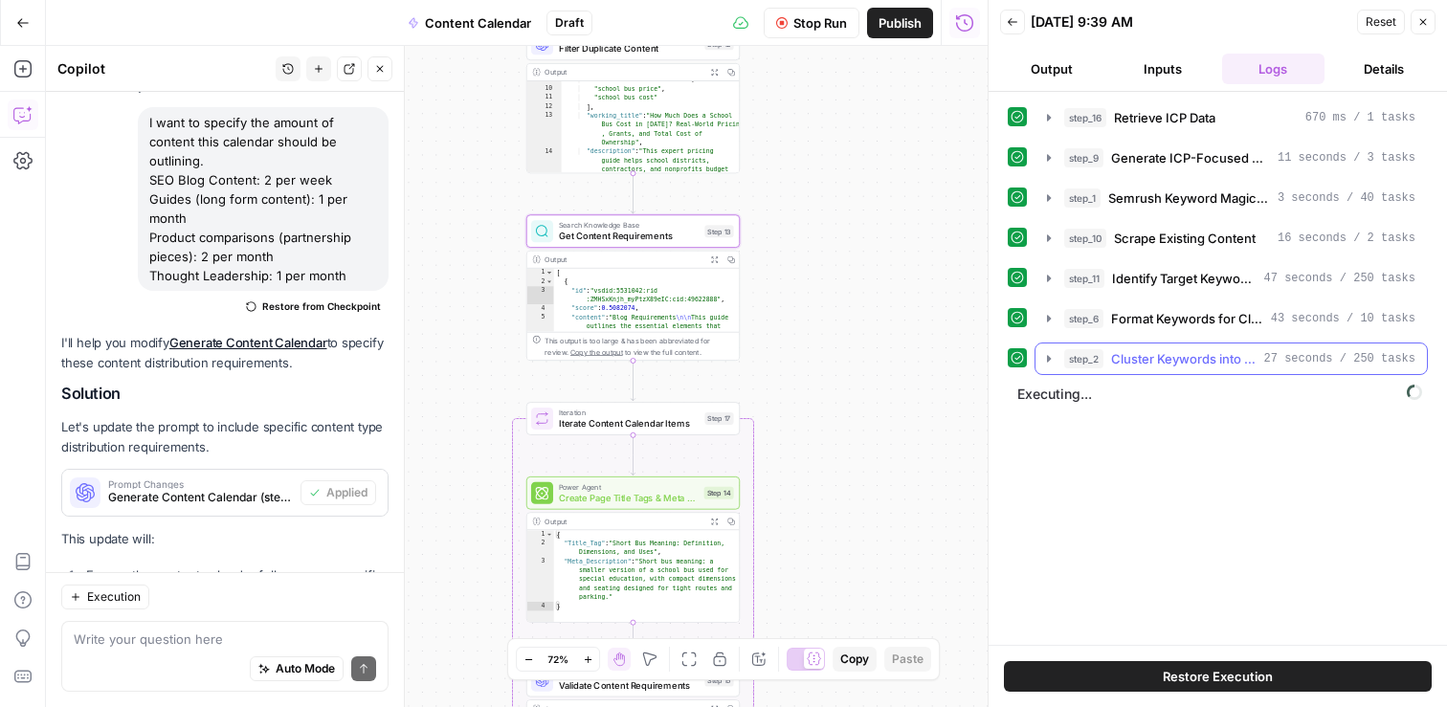
click at [1048, 362] on icon "button" at bounding box center [1048, 358] width 15 height 15
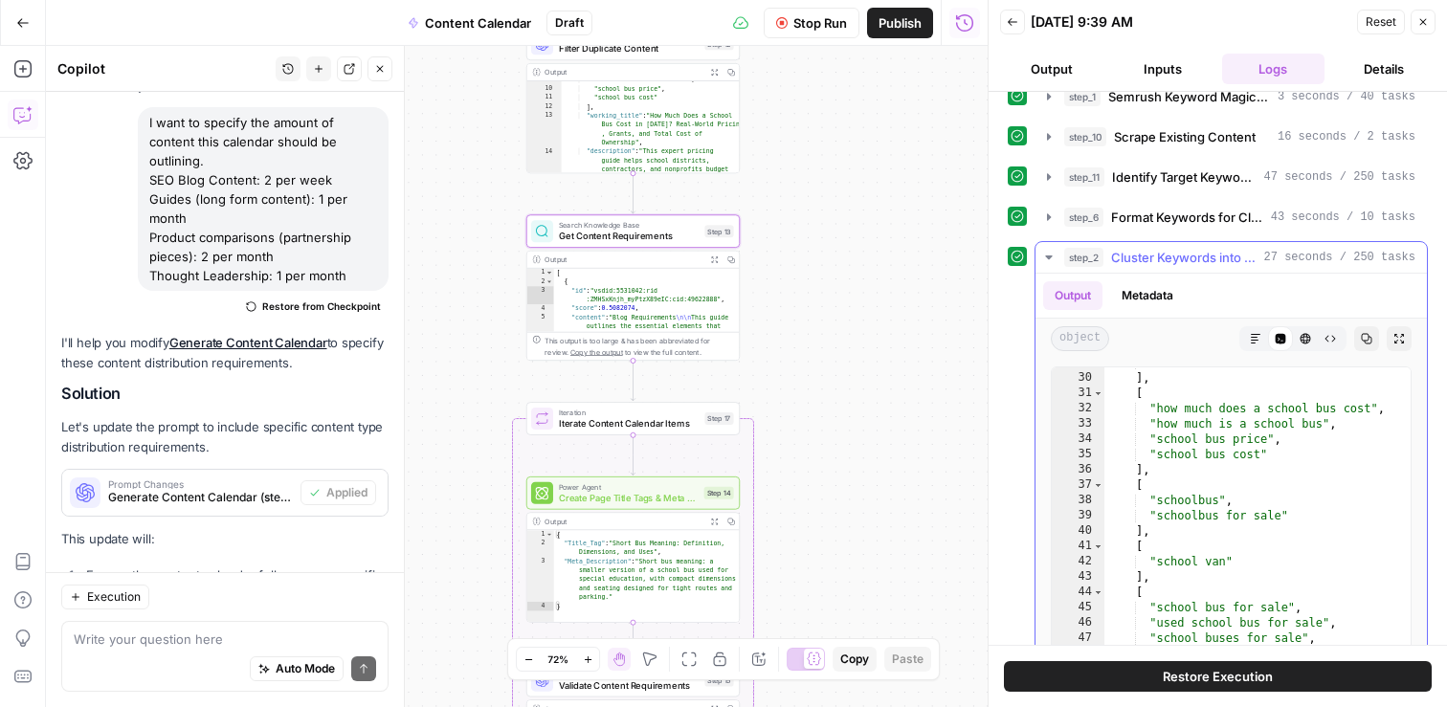
scroll to position [254, 0]
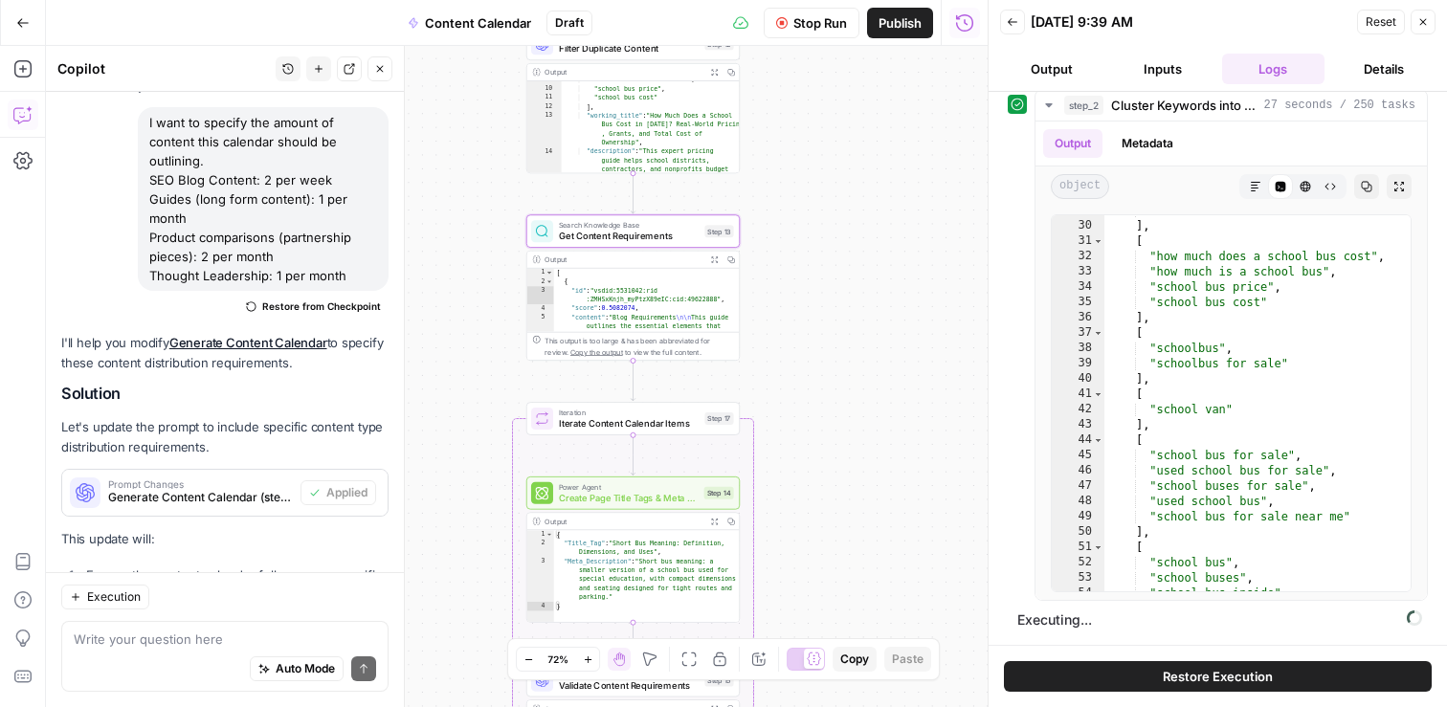
click at [1079, 623] on span "Executing..." at bounding box center [1220, 620] width 416 height 31
click at [858, 436] on div "Workflow Set Inputs Inputs Search Knowledge Base Retrieve ICP Data Step 16 Outp…" at bounding box center [517, 376] width 942 height 661
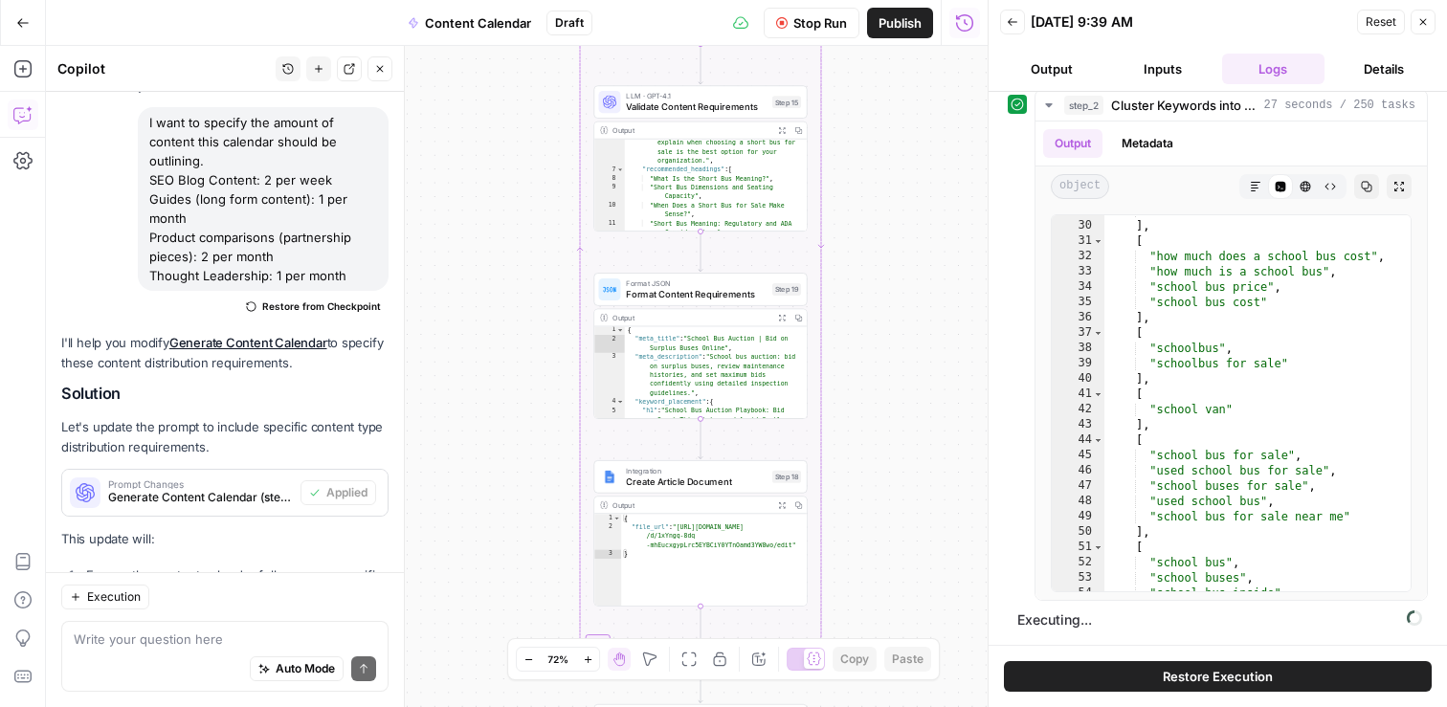
drag, startPoint x: 867, startPoint y: 316, endPoint x: 869, endPoint y: 681, distance: 365.6
click at [869, 680] on div "Workflow Set Inputs Inputs Search Knowledge Base Retrieve ICP Data Step 16 Outp…" at bounding box center [517, 376] width 942 height 661
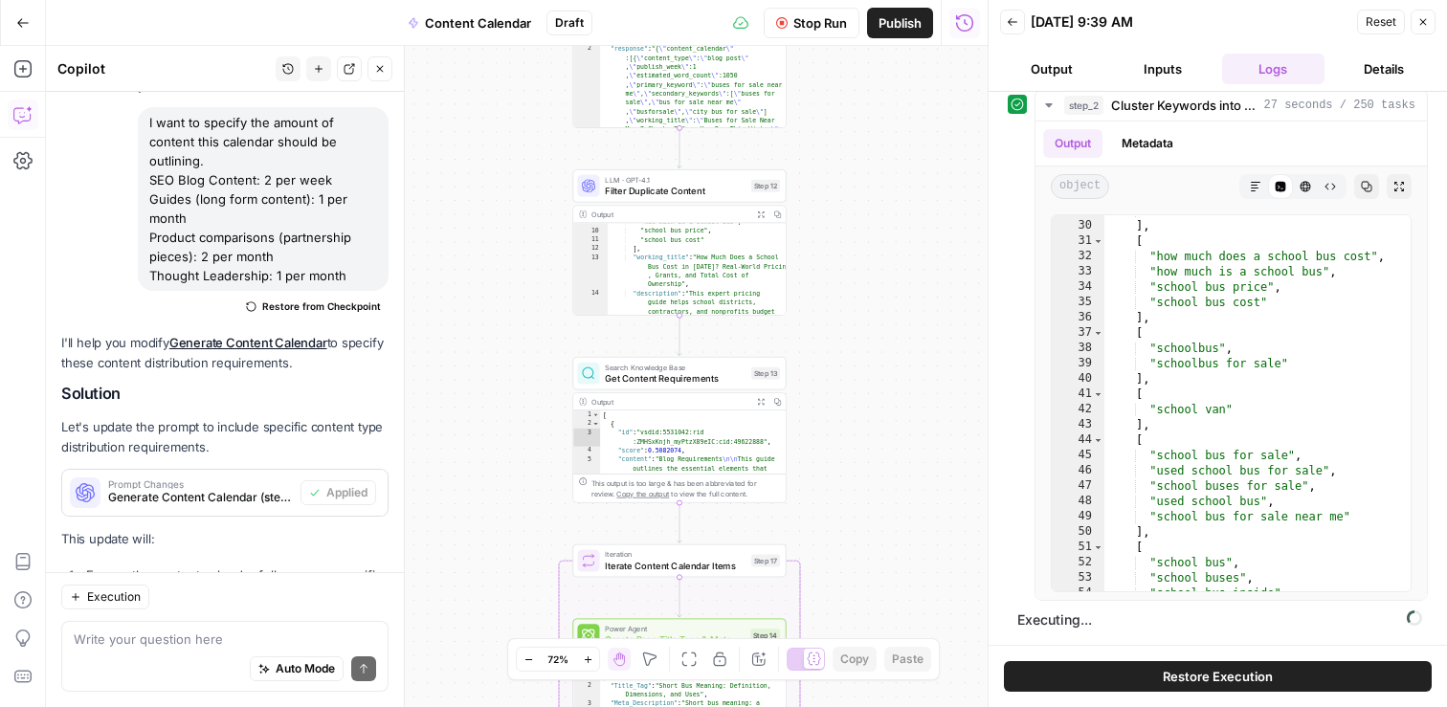
drag, startPoint x: 858, startPoint y: 491, endPoint x: 856, endPoint y: 582, distance: 90.9
click at [858, 599] on div "Workflow Set Inputs Inputs Search Knowledge Base Retrieve ICP Data Step 16 Outp…" at bounding box center [517, 376] width 942 height 661
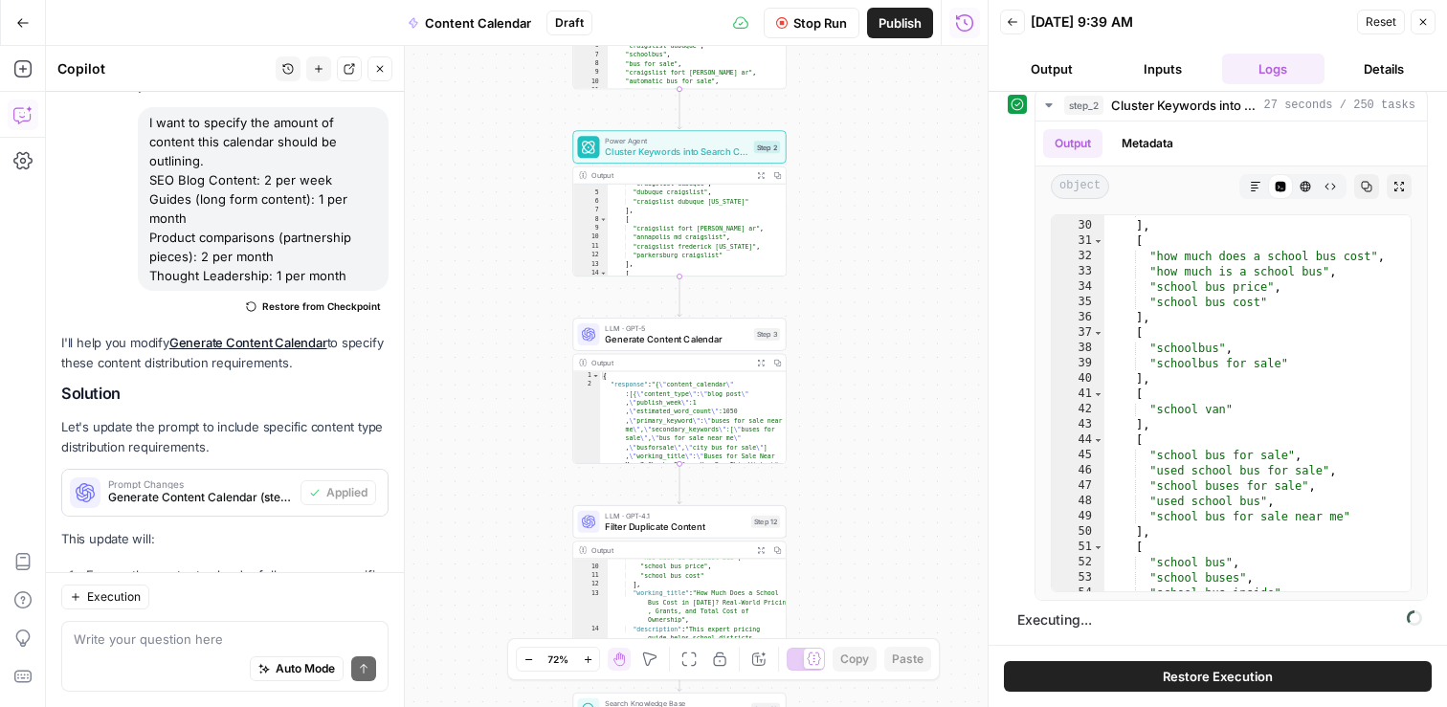
drag, startPoint x: 858, startPoint y: 206, endPoint x: 856, endPoint y: 441, distance: 235.5
click at [858, 509] on div "Workflow Set Inputs Inputs Search Knowledge Base Retrieve ICP Data Step 16 Outp…" at bounding box center [517, 376] width 942 height 661
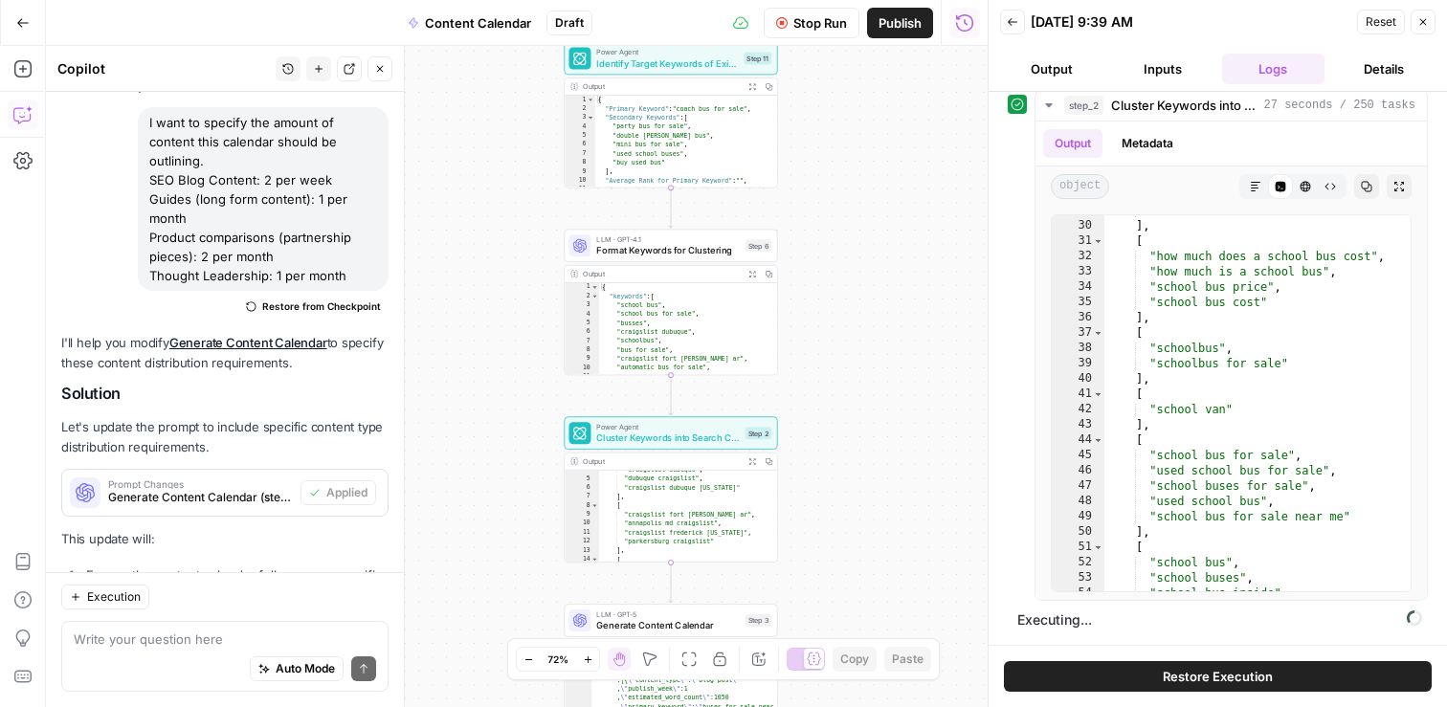
drag, startPoint x: 864, startPoint y: 213, endPoint x: 857, endPoint y: 465, distance: 251.8
click at [857, 465] on div "Workflow Set Inputs Inputs Search Knowledge Base Retrieve ICP Data Step 16 Outp…" at bounding box center [517, 376] width 942 height 661
click at [1053, 101] on icon "button" at bounding box center [1048, 105] width 15 height 15
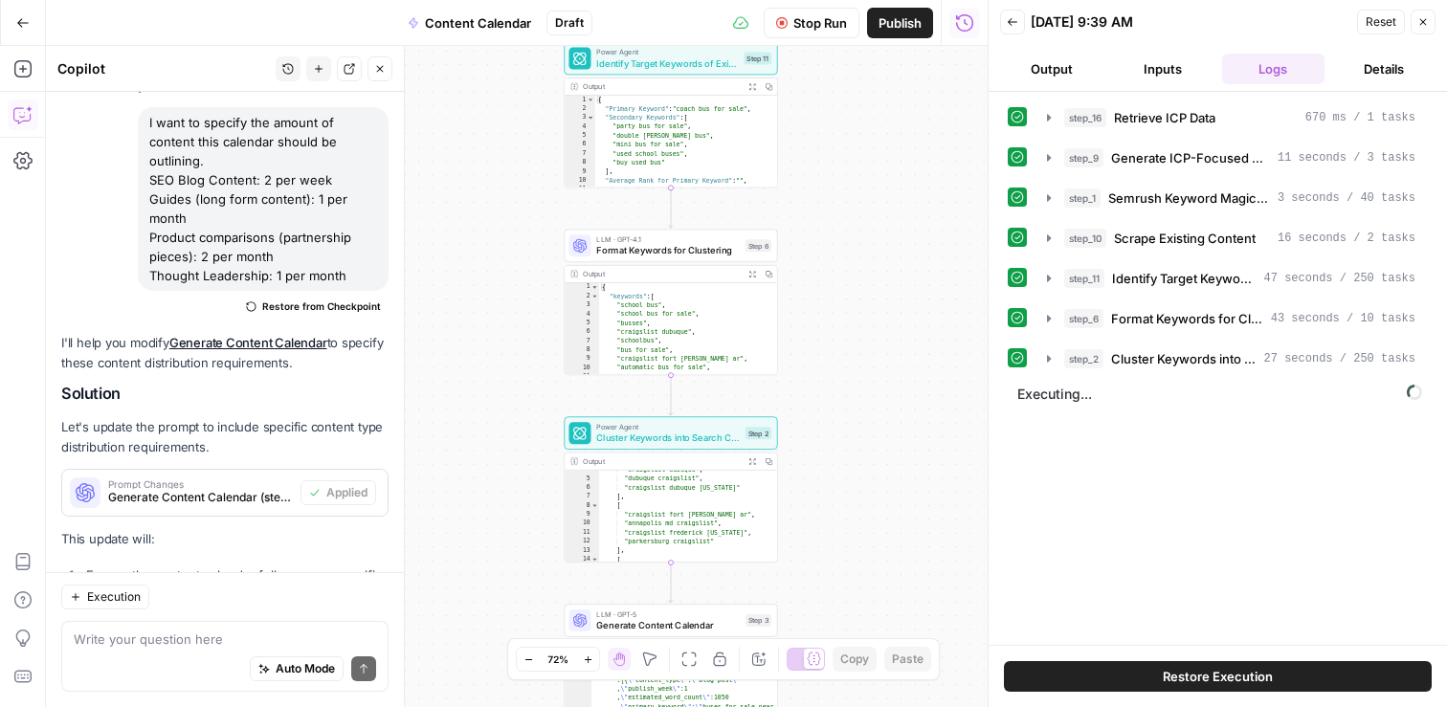
click at [1068, 396] on span "Executing..." at bounding box center [1220, 394] width 416 height 31
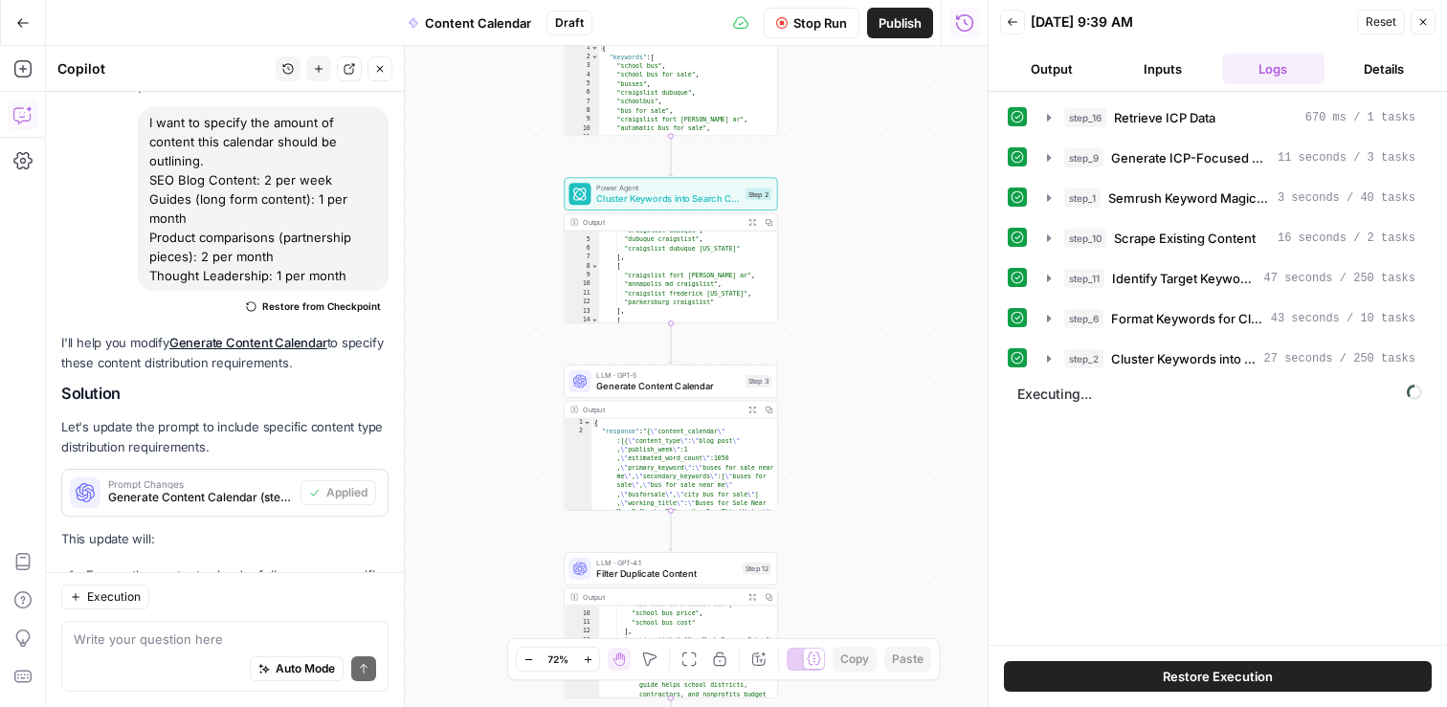
drag, startPoint x: 863, startPoint y: 524, endPoint x: 865, endPoint y: 269, distance: 255.5
click at [865, 269] on div "Workflow Set Inputs Inputs Search Knowledge Base Retrieve ICP Data Step 16 Outp…" at bounding box center [517, 376] width 942 height 661
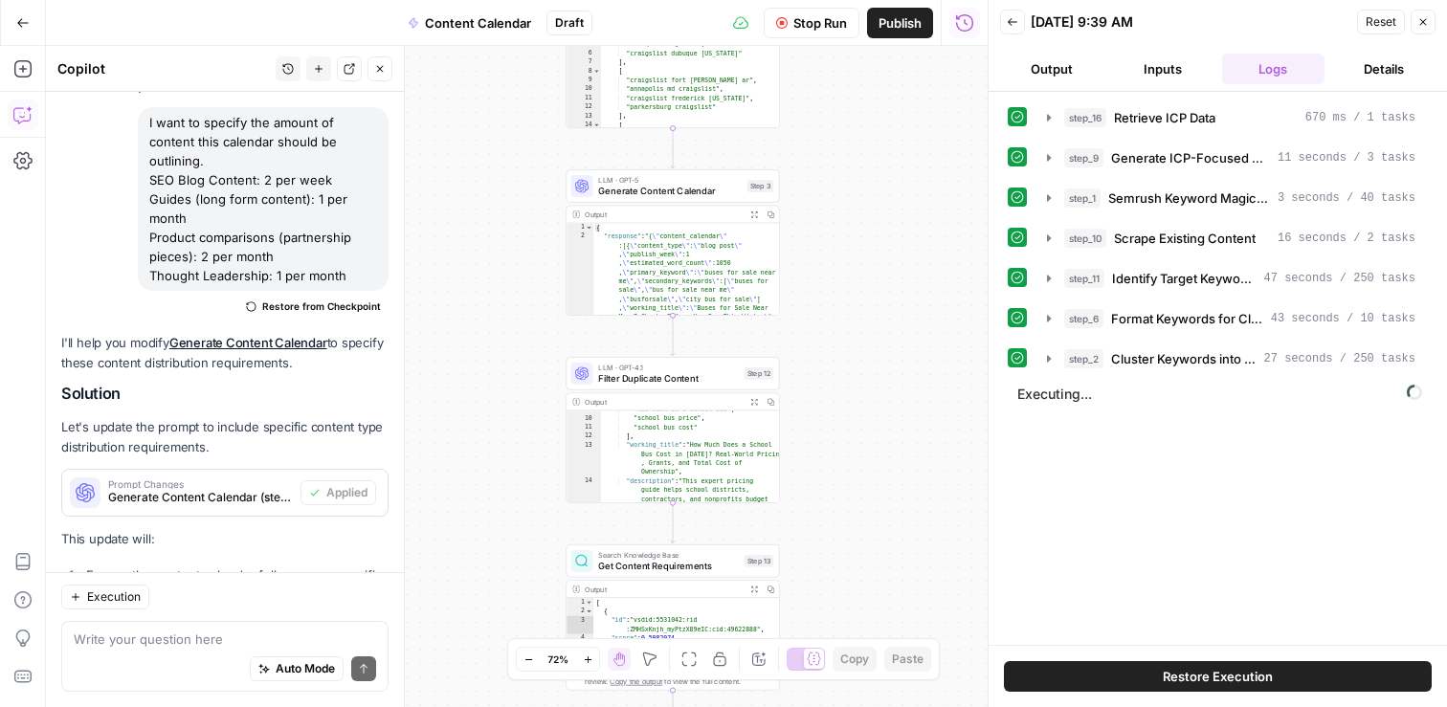
drag, startPoint x: 870, startPoint y: 211, endPoint x: 870, endPoint y: 32, distance: 179.0
click at [870, 32] on div "Go Back Content Calendar Draft Stop Run Publish Run History Add Steps Copilot S…" at bounding box center [494, 353] width 988 height 707
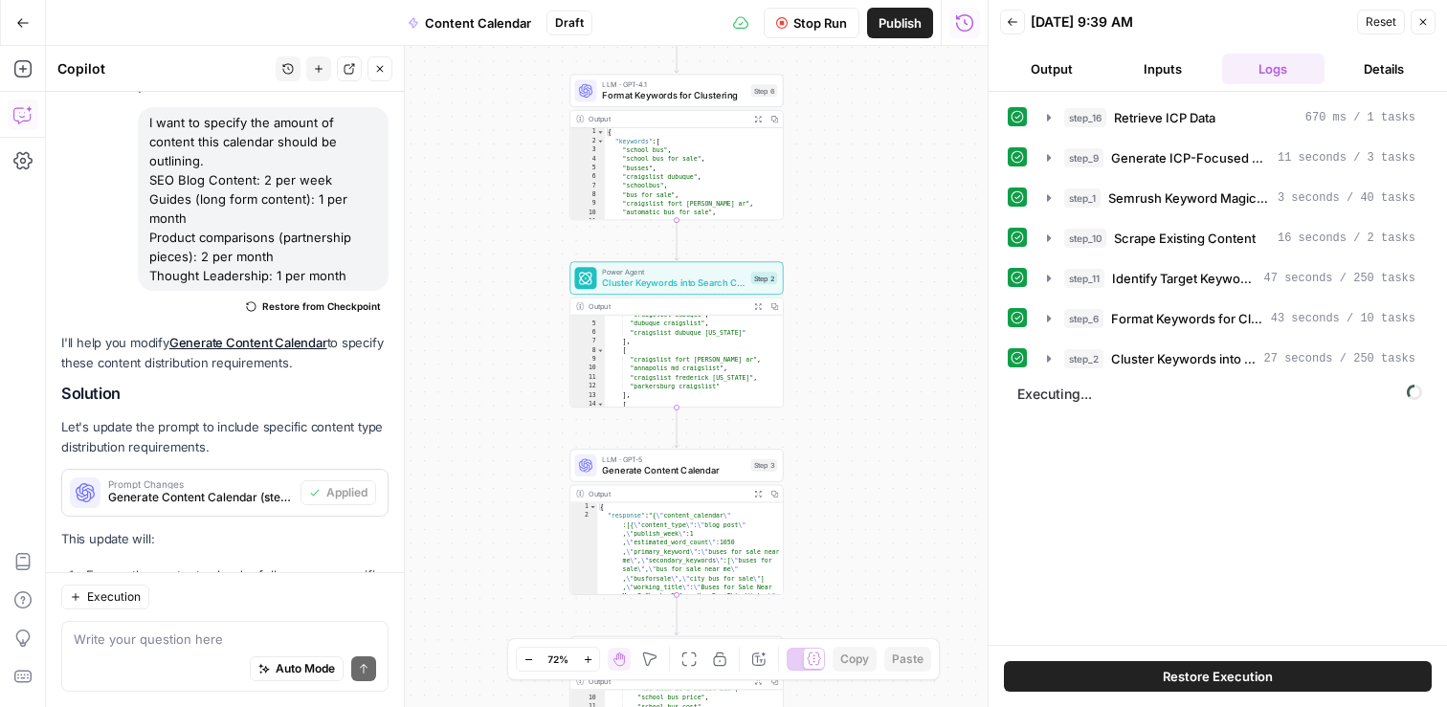
drag, startPoint x: 869, startPoint y: 160, endPoint x: 874, endPoint y: 445, distance: 285.2
click at [874, 445] on div "Workflow Set Inputs Inputs Search Knowledge Base Retrieve ICP Data Step 16 Outp…" at bounding box center [517, 376] width 942 height 661
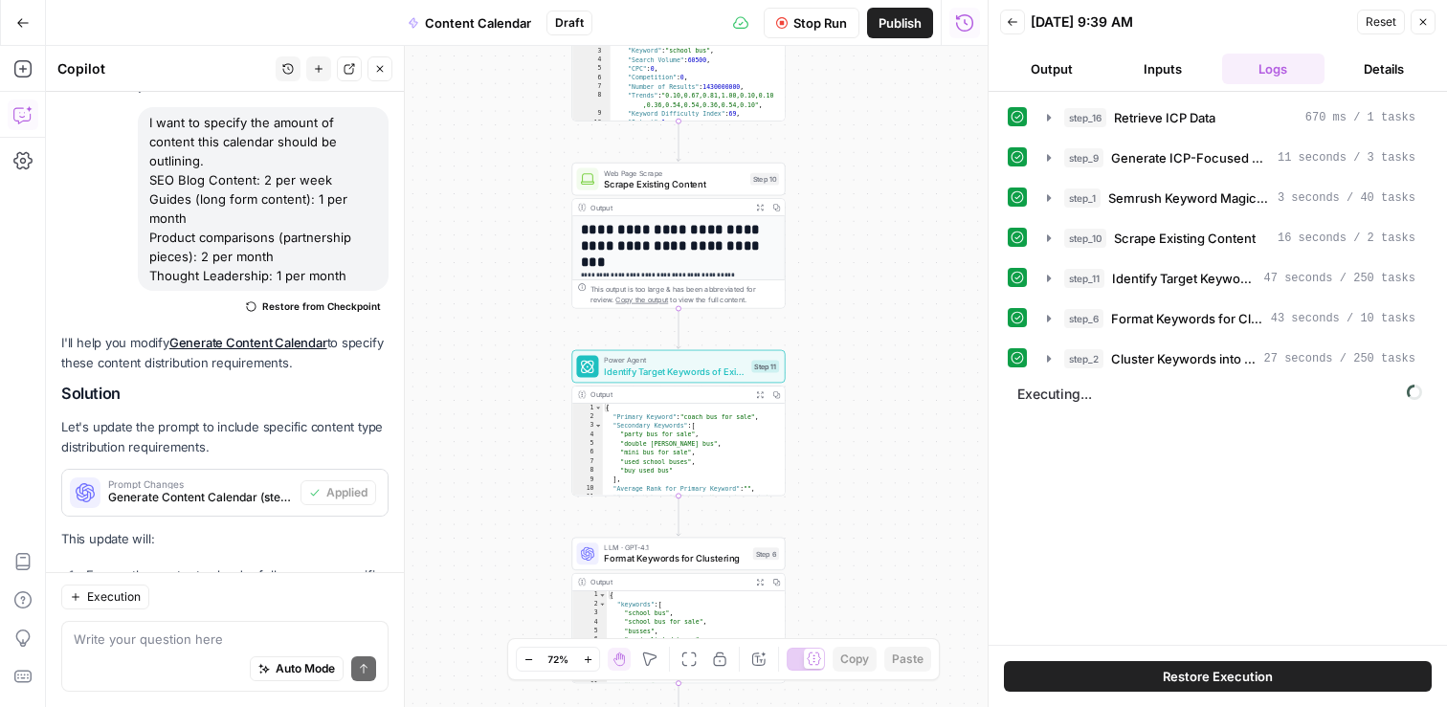
drag, startPoint x: 898, startPoint y: 113, endPoint x: 899, endPoint y: 570, distance: 457.5
click at [899, 570] on div "Workflow Set Inputs Inputs Search Knowledge Base Retrieve ICP Data Step 16 Outp…" at bounding box center [517, 376] width 942 height 661
click at [1383, 56] on button "Details" at bounding box center [1383, 69] width 103 height 31
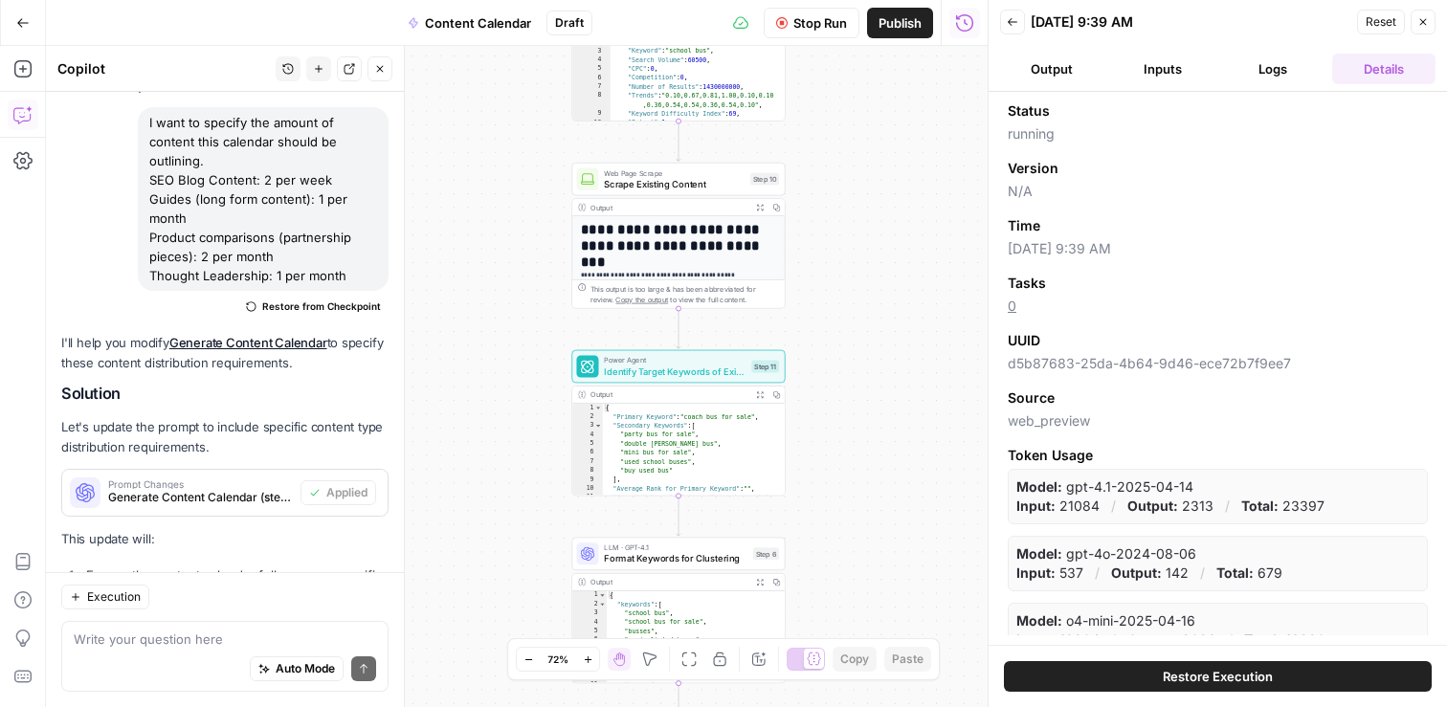
click at [1069, 68] on button "Output" at bounding box center [1051, 69] width 103 height 31
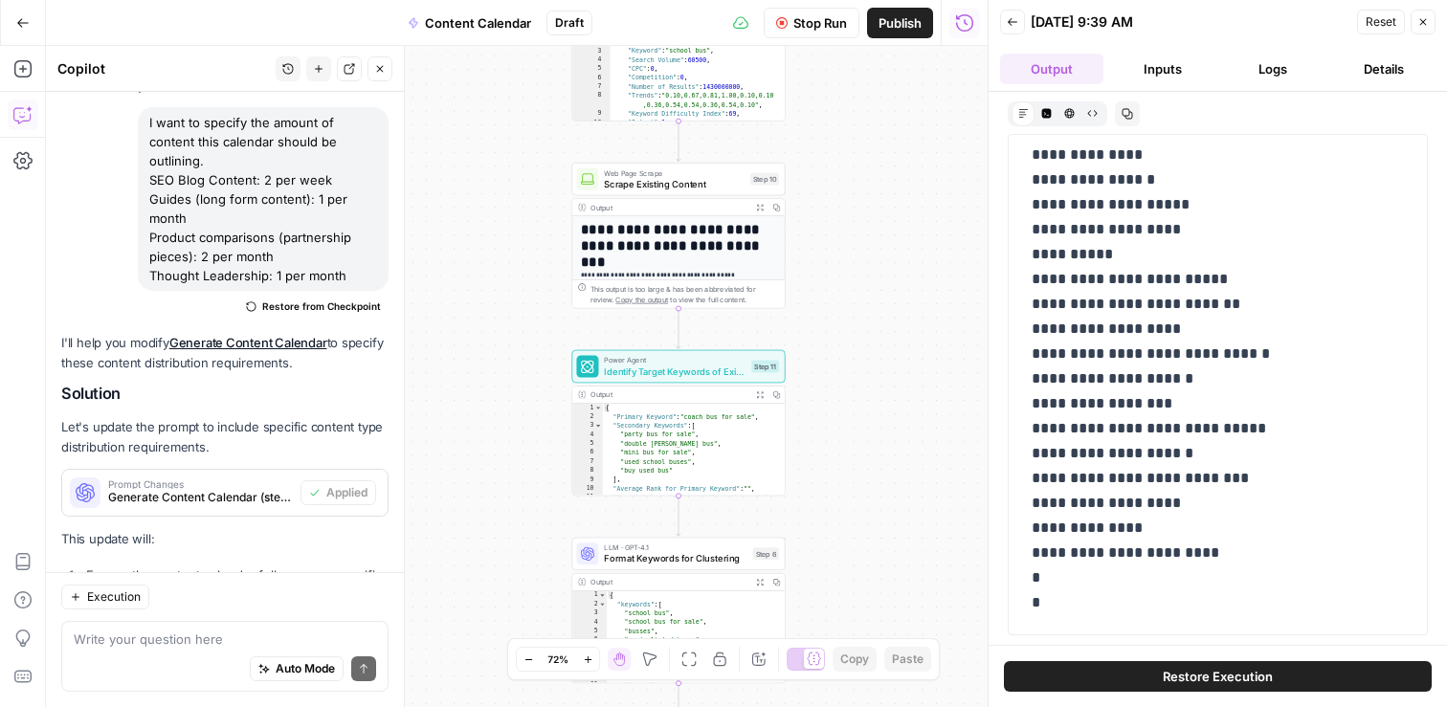
scroll to position [2128, 0]
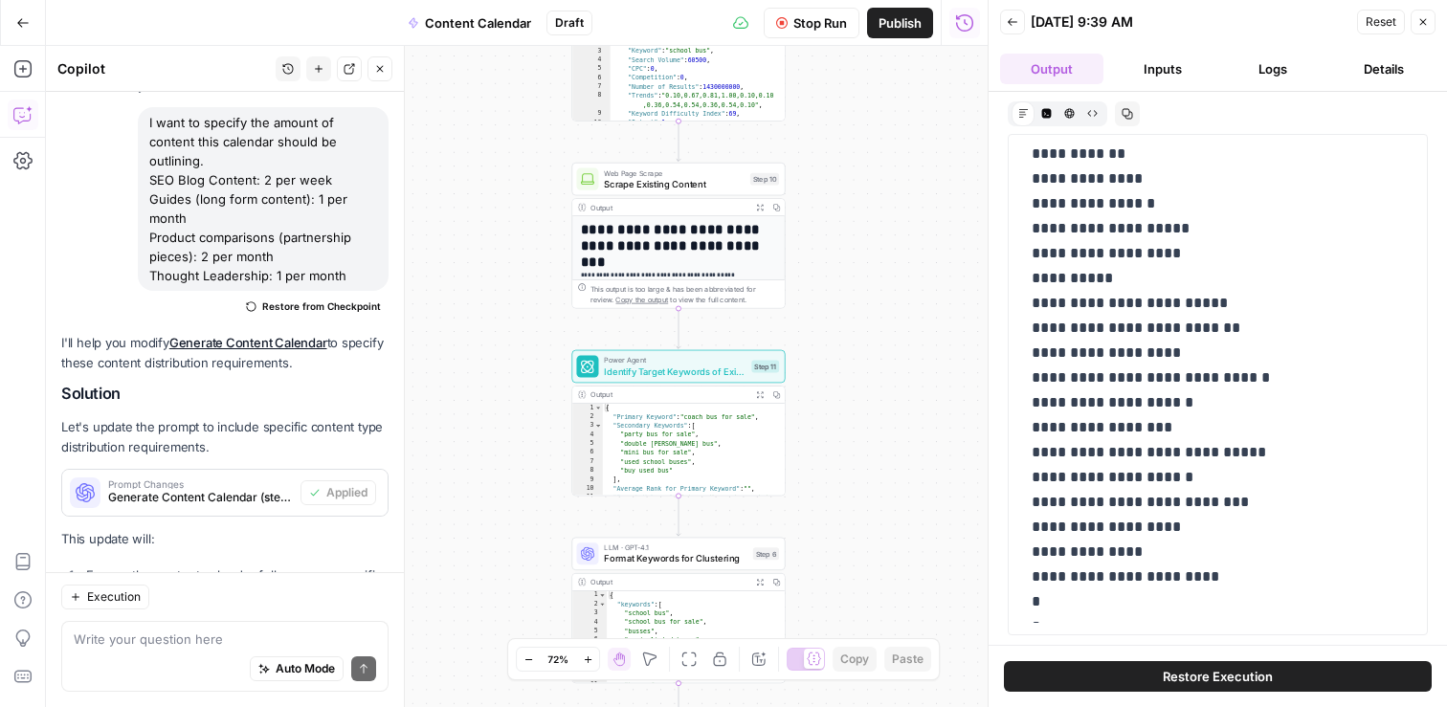
click at [1278, 78] on button "Logs" at bounding box center [1273, 69] width 103 height 31
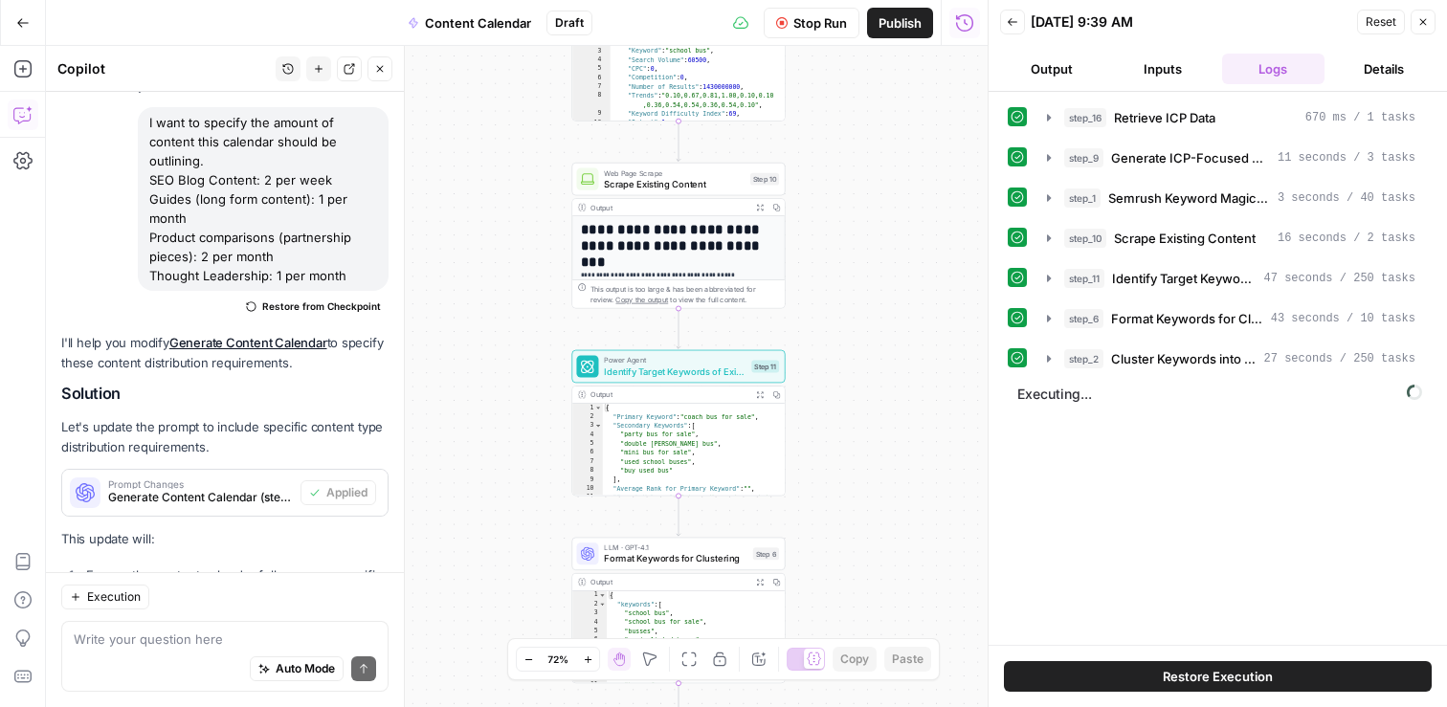
click at [192, 649] on div "Auto Mode Send" at bounding box center [225, 670] width 302 height 42
type textarea "what step is running right now"
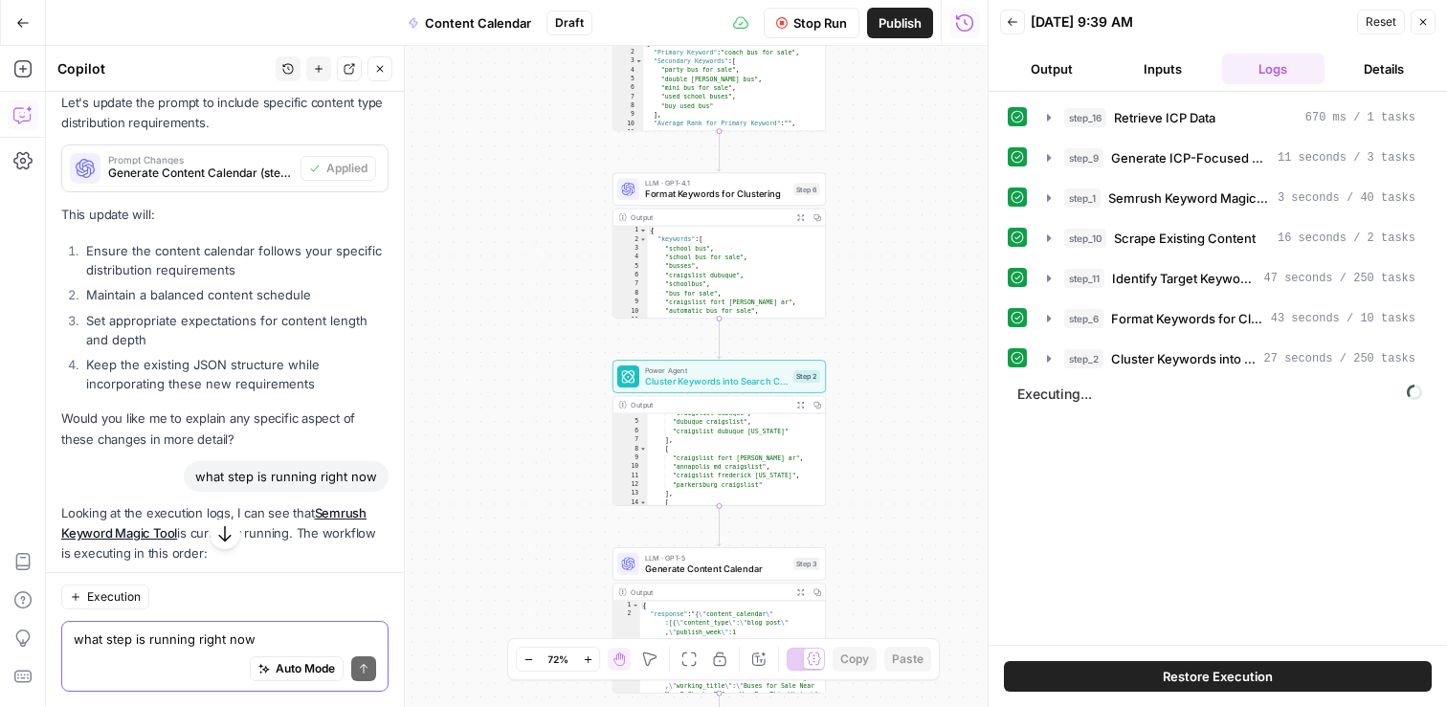
scroll to position [39928, 0]
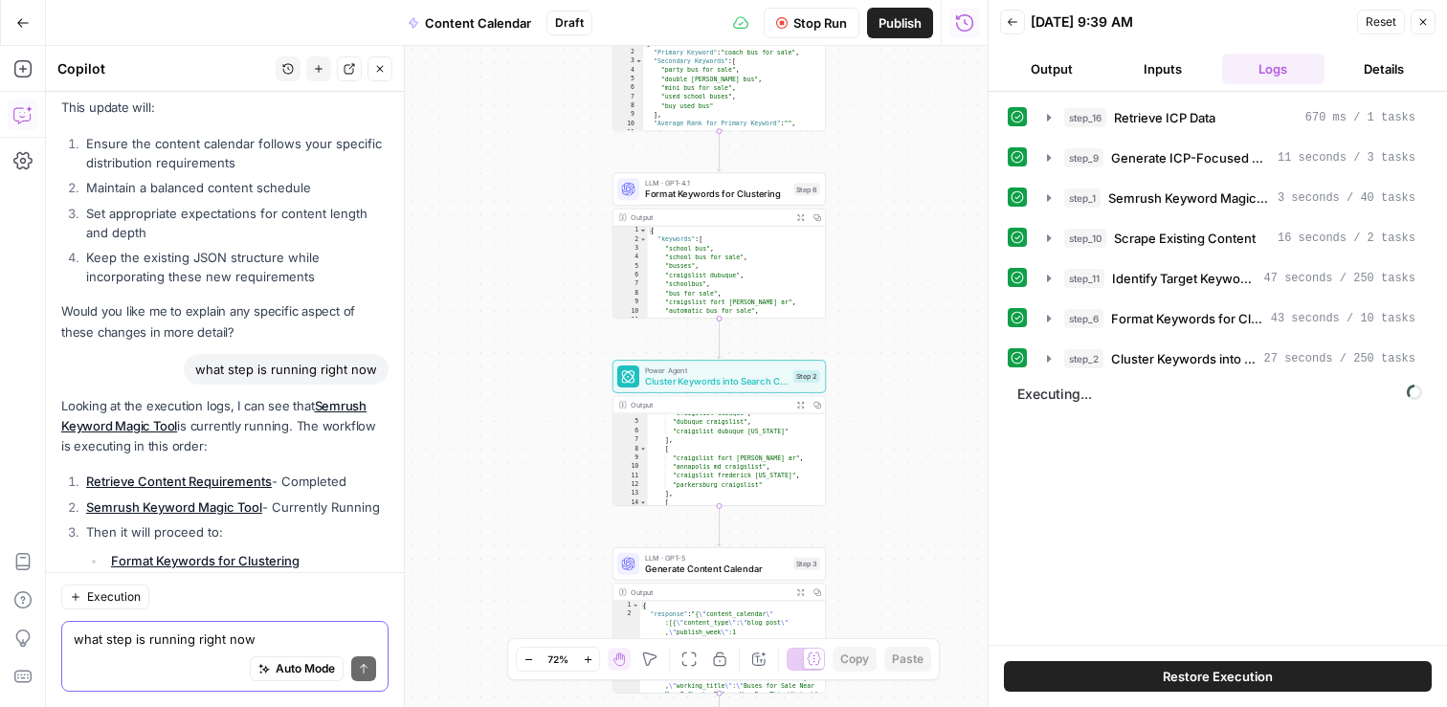
click at [190, 646] on textarea "what step is running right now" at bounding box center [225, 639] width 302 height 19
type textarea "how long has this step taken so far"
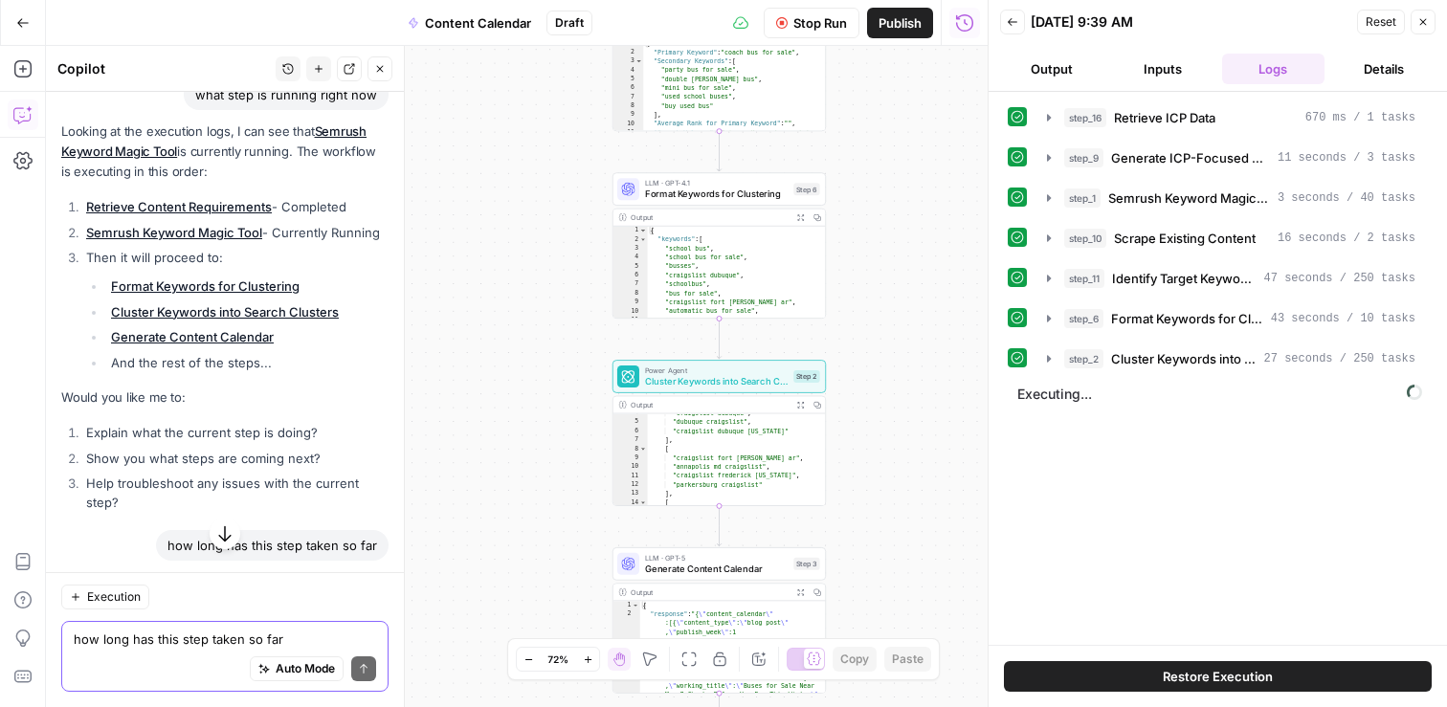
scroll to position [40283, 0]
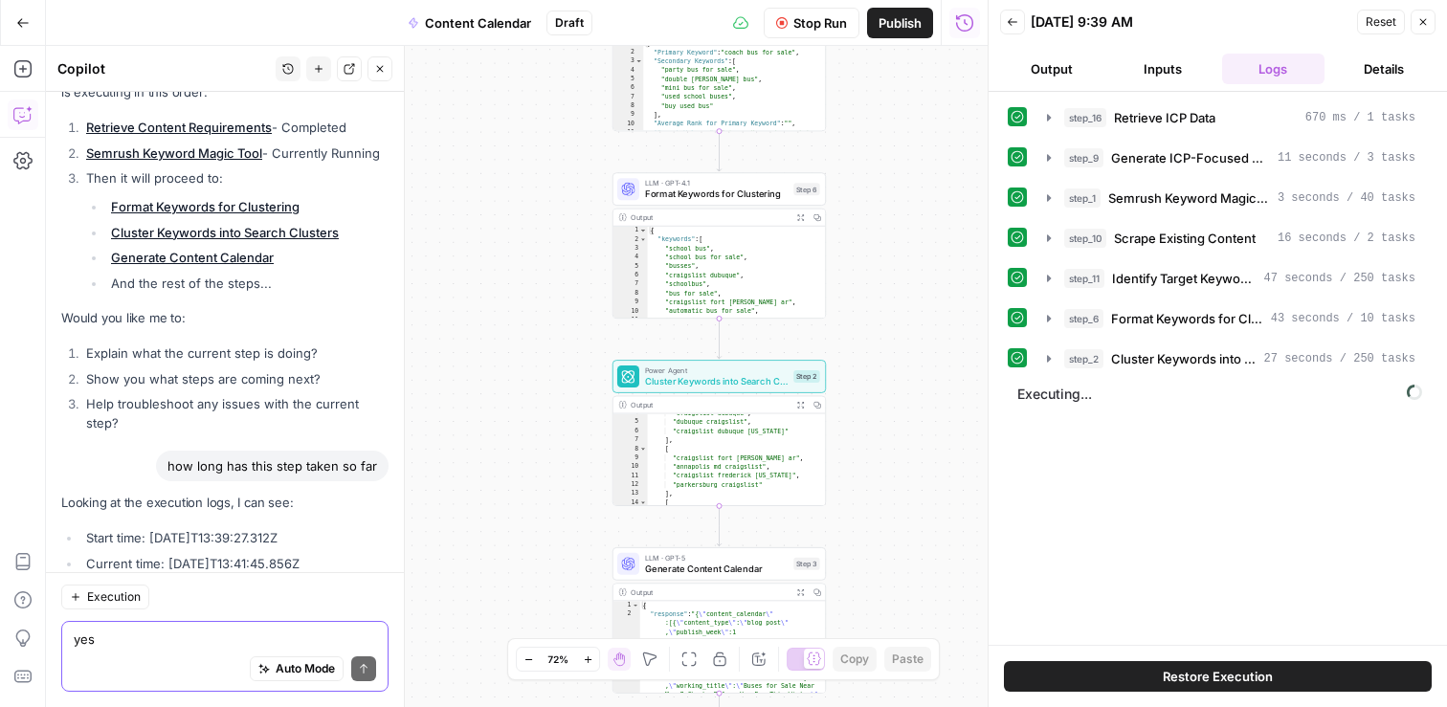
click at [139, 645] on textarea "yes" at bounding box center [225, 639] width 302 height 19
type textarea "yes please troubleshoot why it is taking so long"
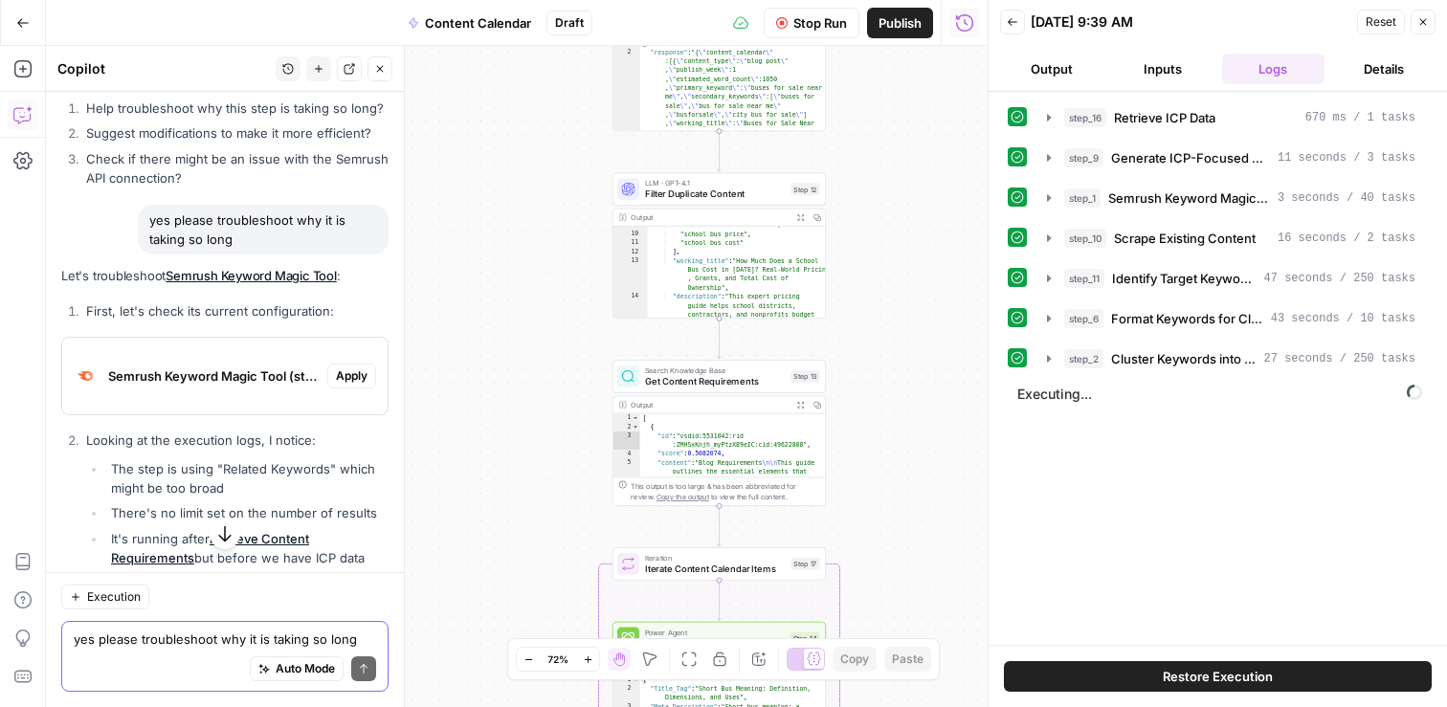
scroll to position [40888, 0]
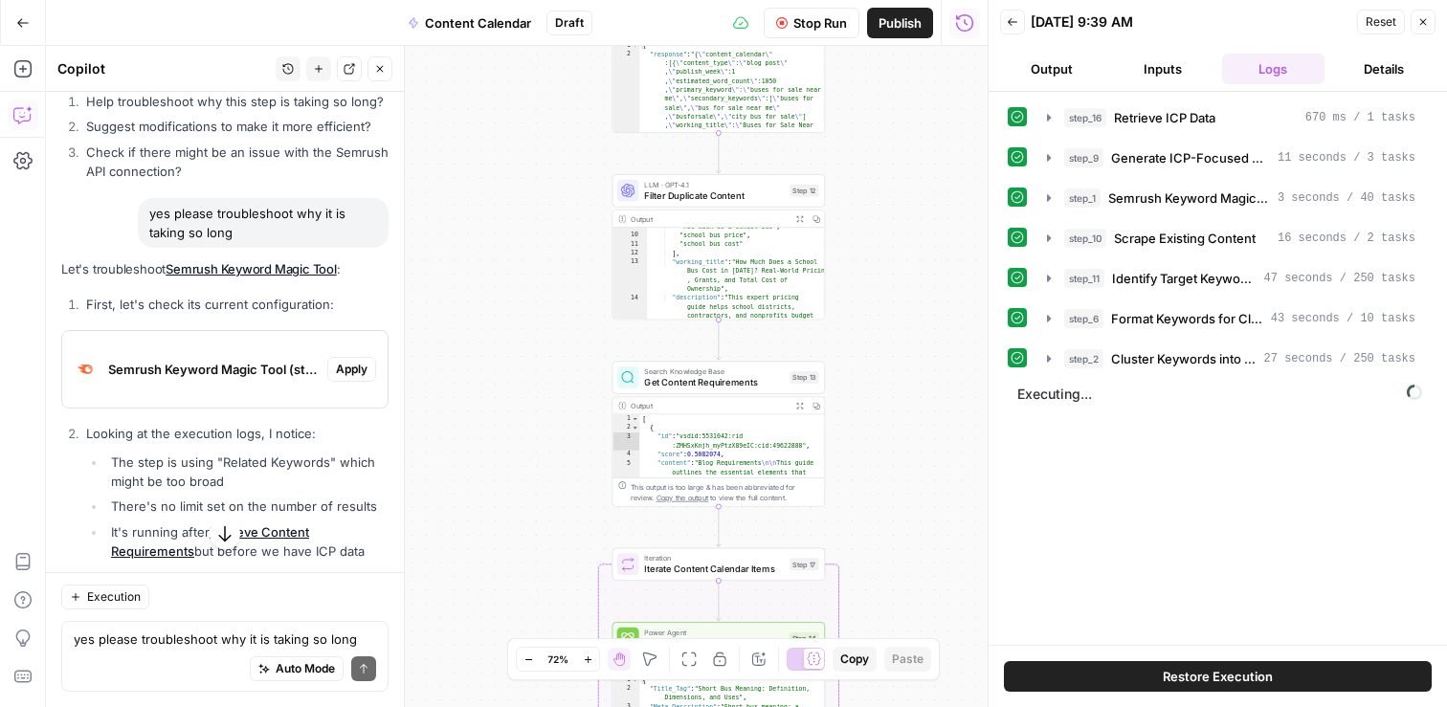
click at [356, 638] on span "Apply" at bounding box center [352, 646] width 32 height 17
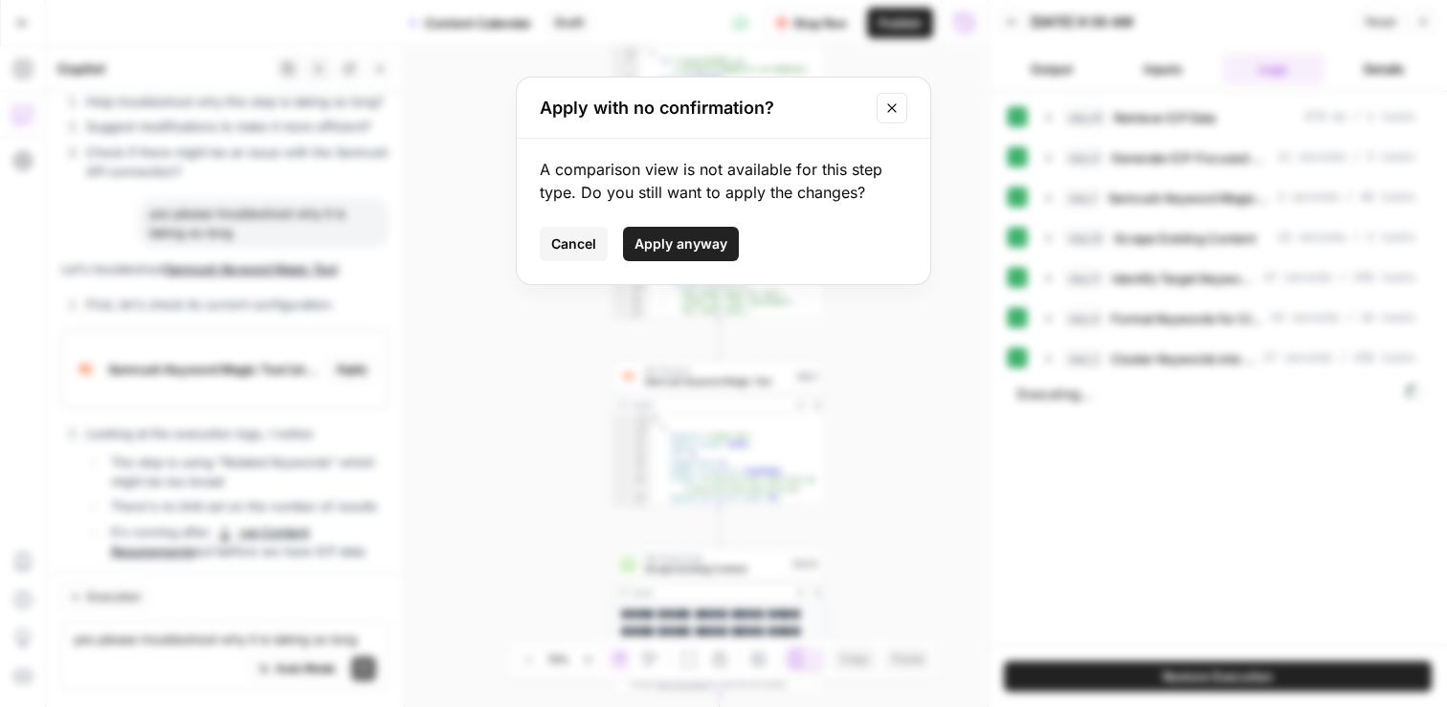
click at [270, 412] on div "Apply with no confirmation? A comparison view is not available for this step ty…" at bounding box center [723, 353] width 1447 height 707
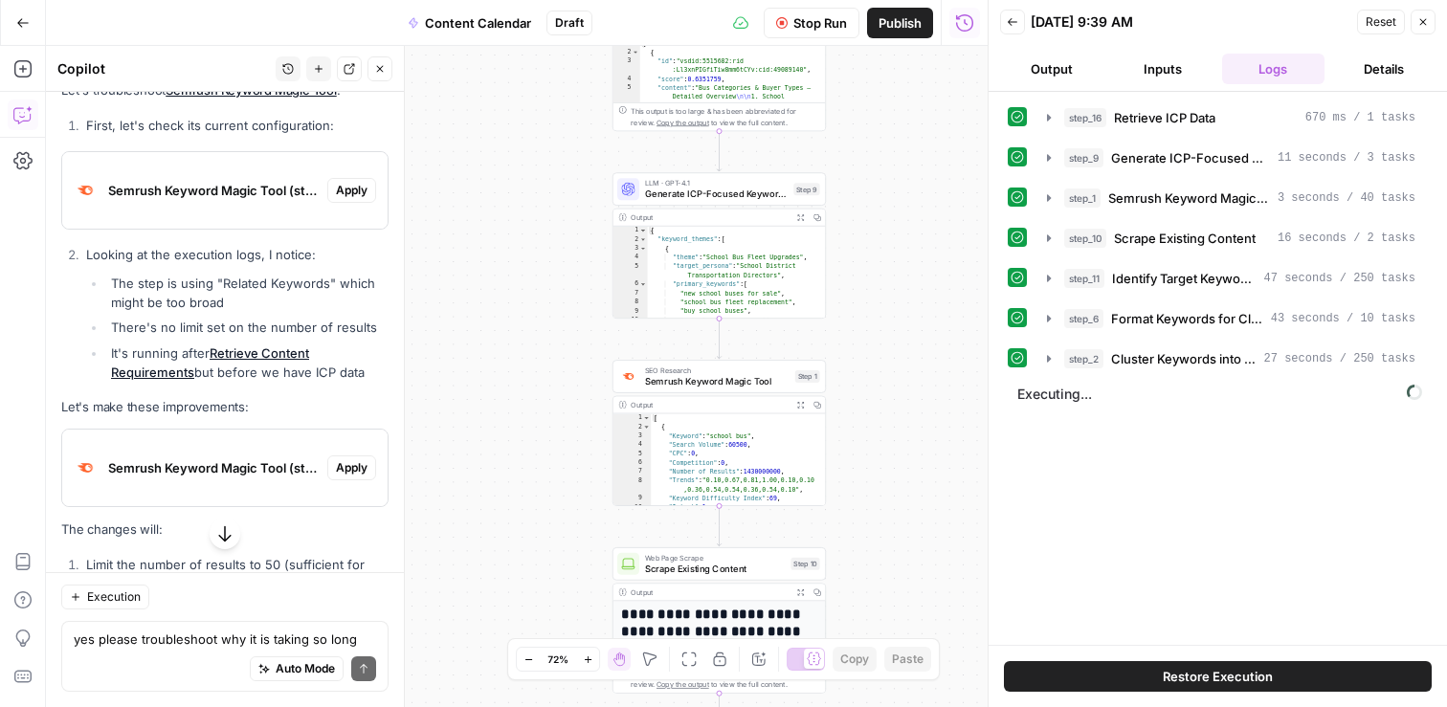
scroll to position [41161, 0]
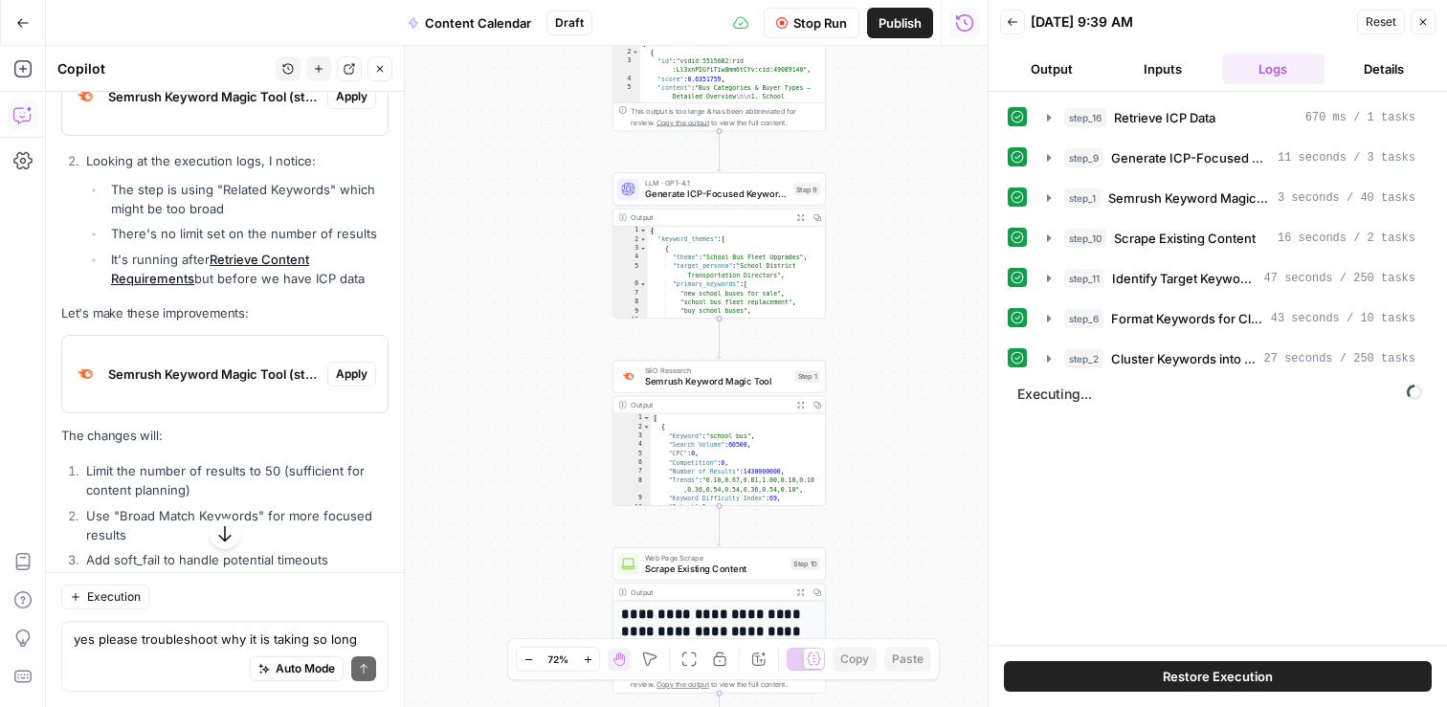
click at [180, 653] on div "Auto Mode Send" at bounding box center [225, 670] width 302 height 42
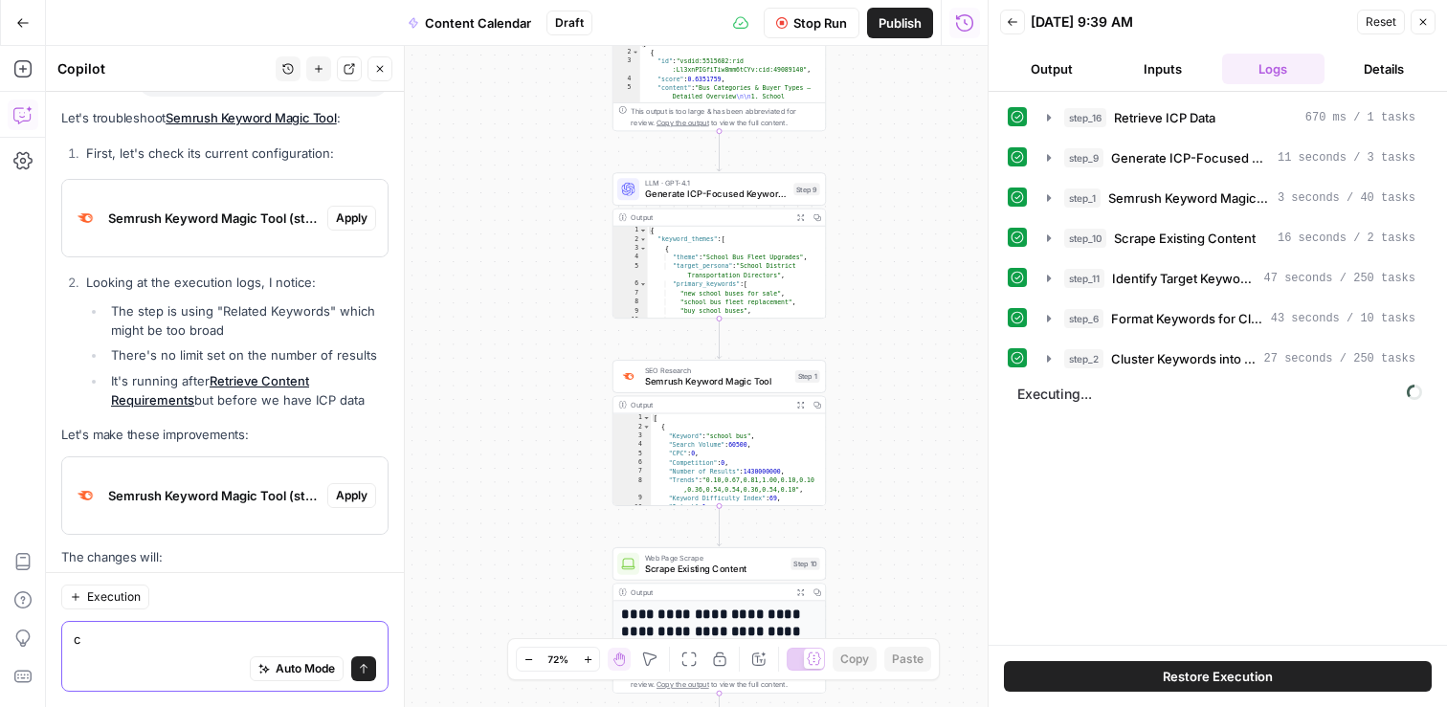
scroll to position [41036, 0]
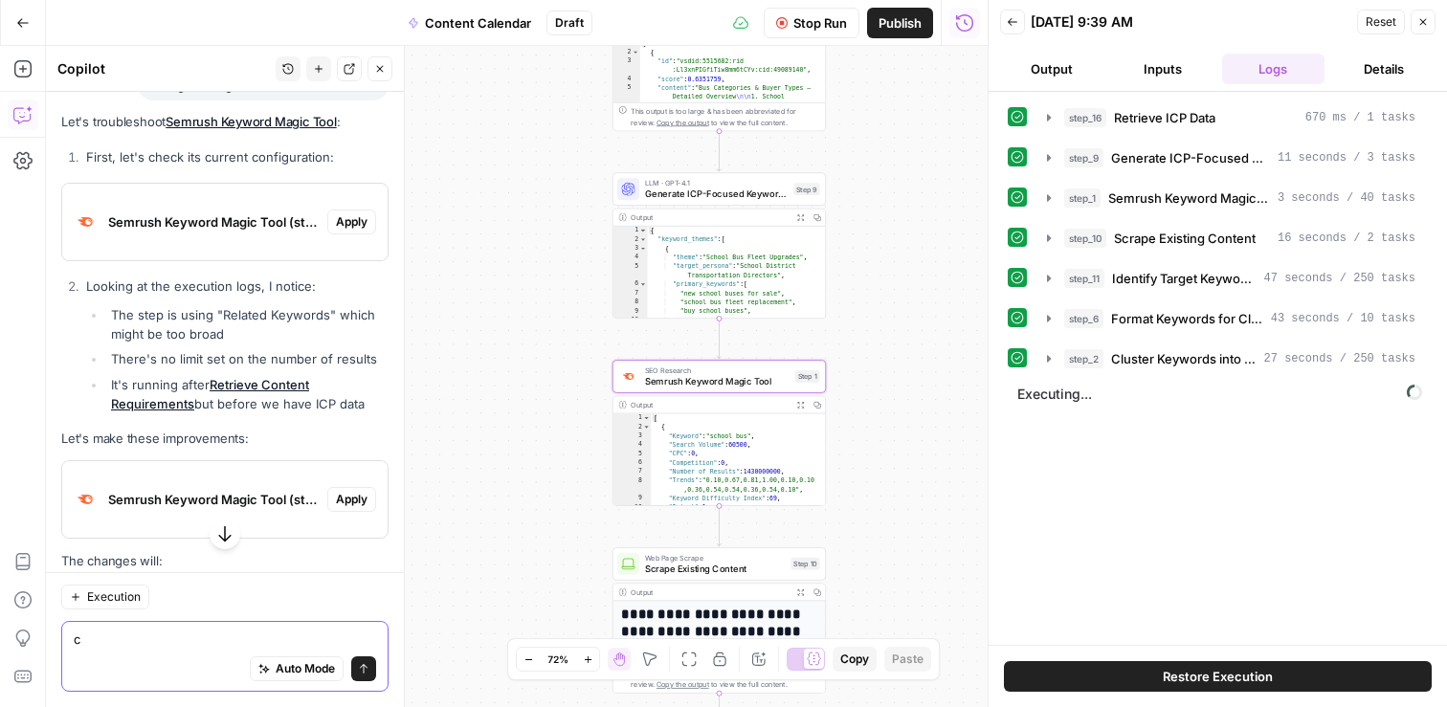
type textarea "c"
click at [355, 491] on span "Apply" at bounding box center [352, 499] width 32 height 17
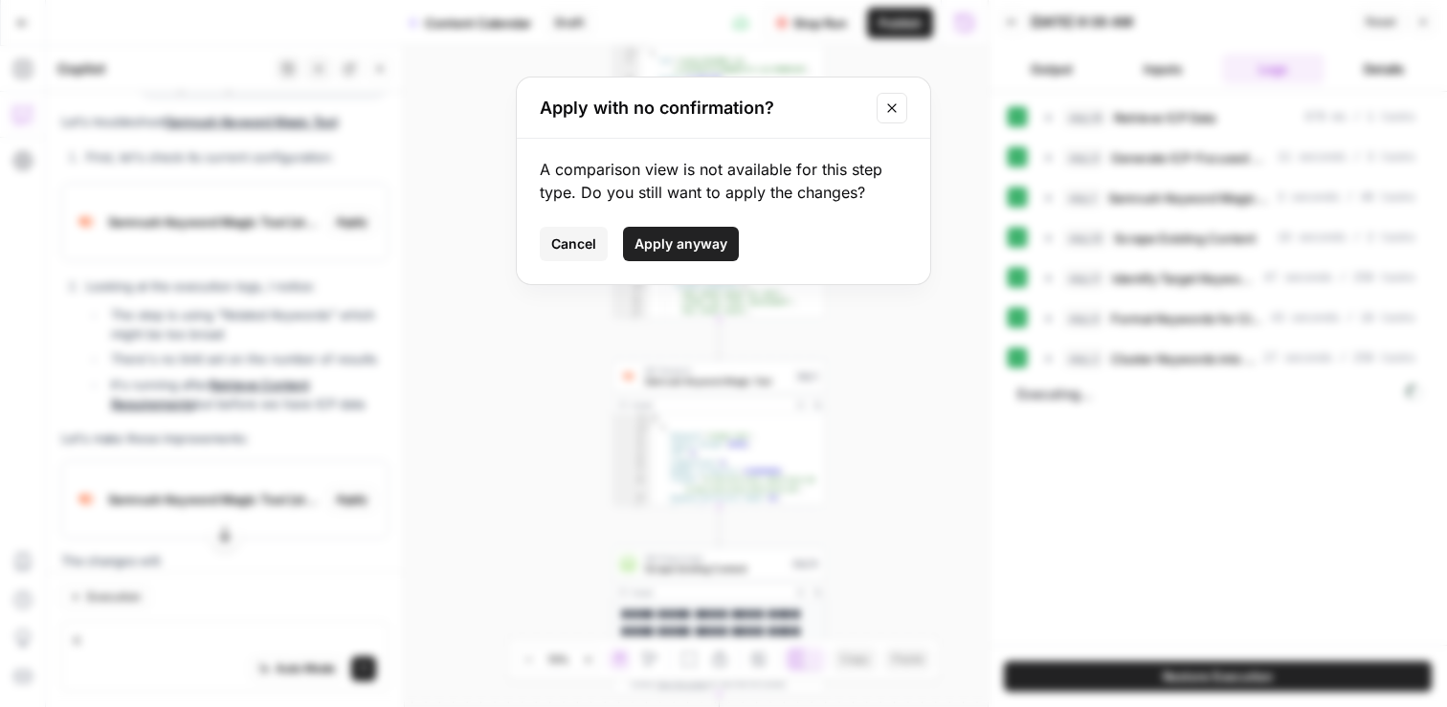
click at [681, 242] on span "Apply anyway" at bounding box center [681, 243] width 93 height 19
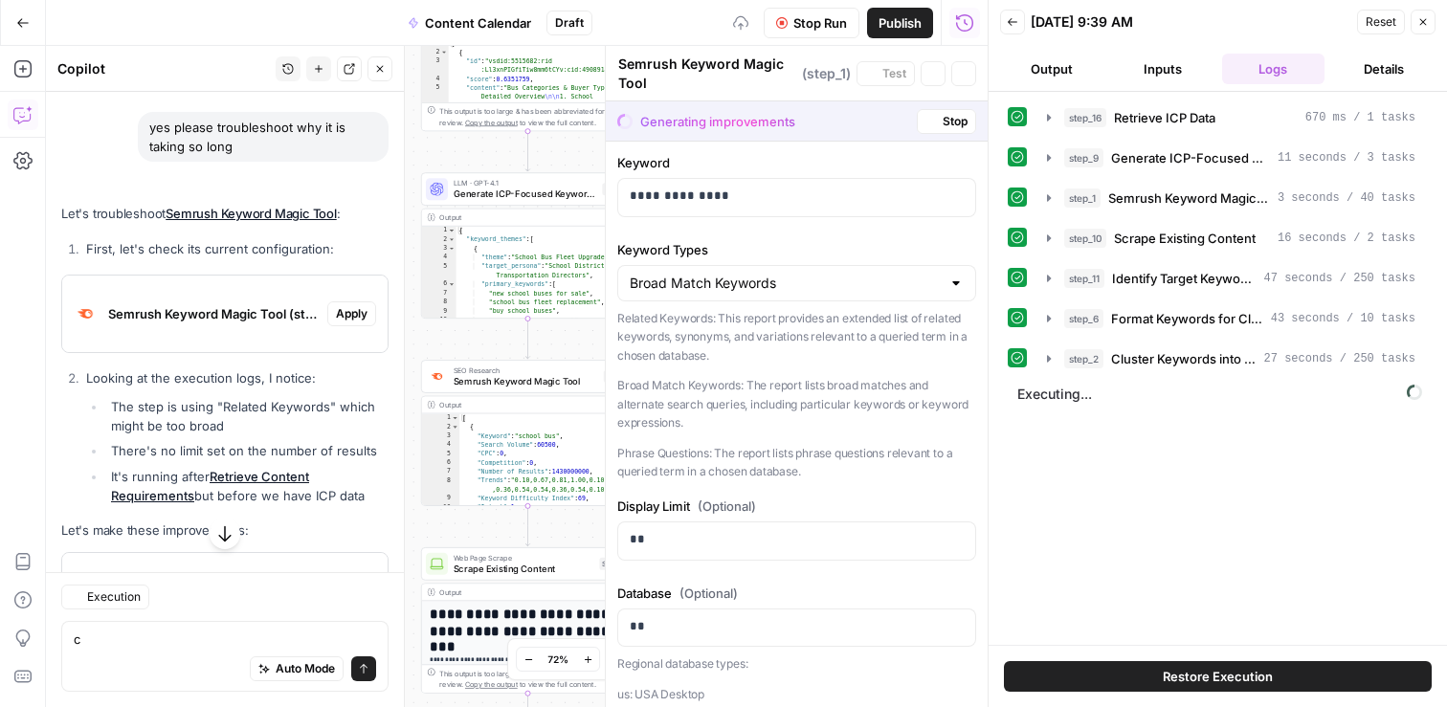
scroll to position [41128, 0]
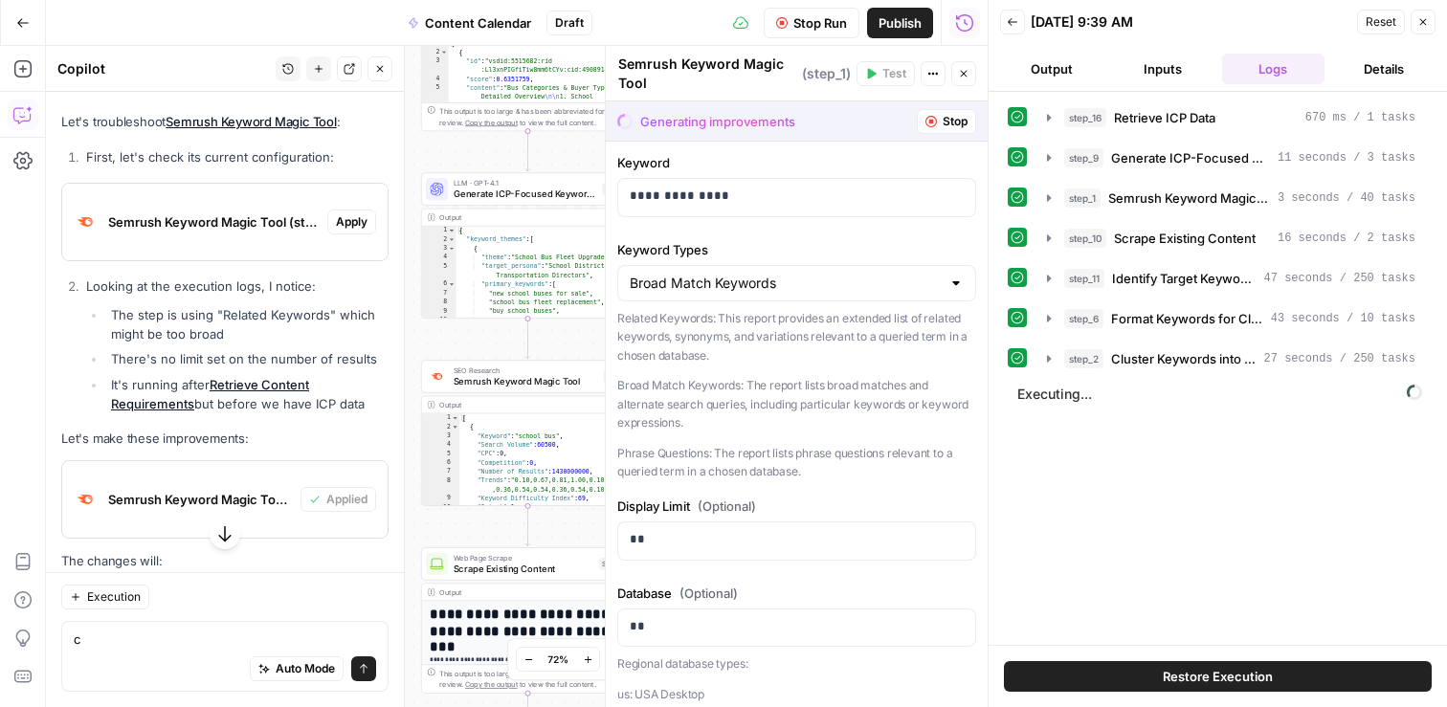
click at [828, 24] on span "Stop Run" at bounding box center [820, 22] width 54 height 19
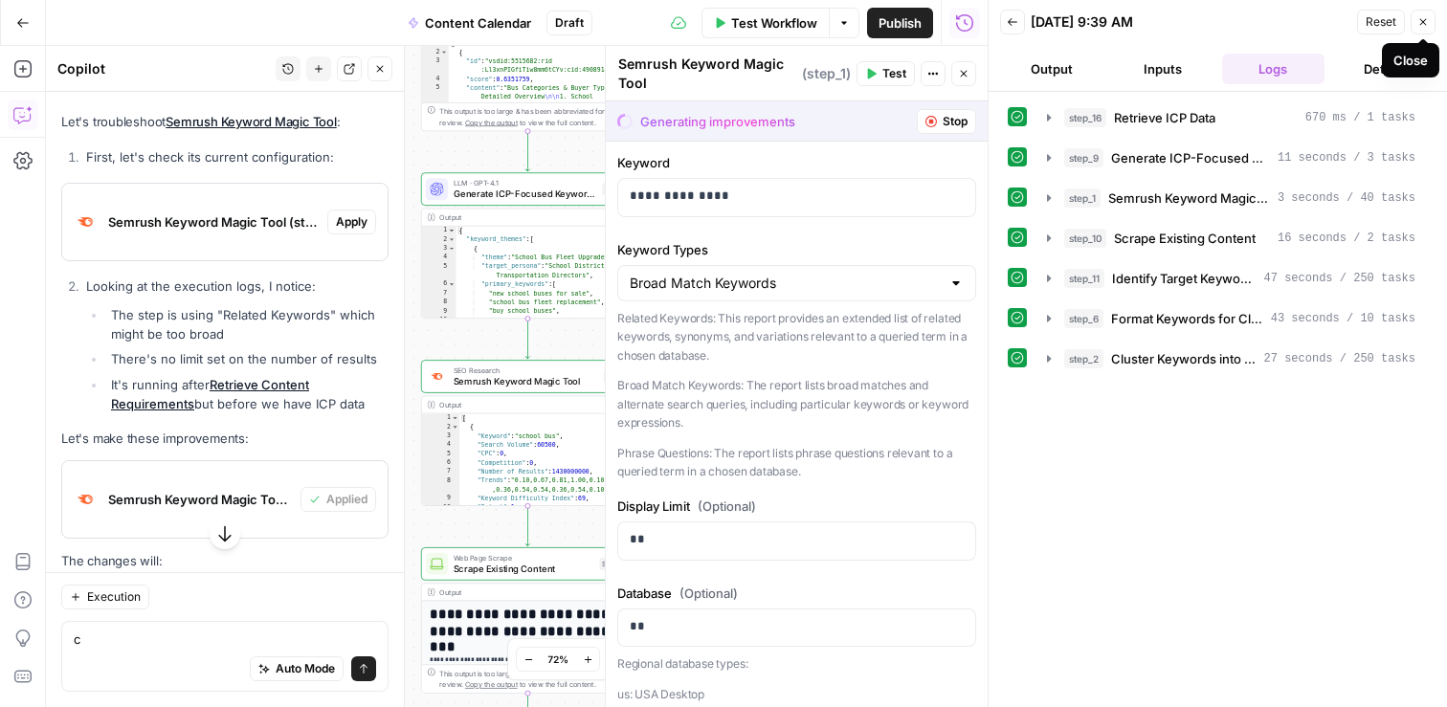
click at [1430, 18] on button "Close" at bounding box center [1423, 22] width 25 height 25
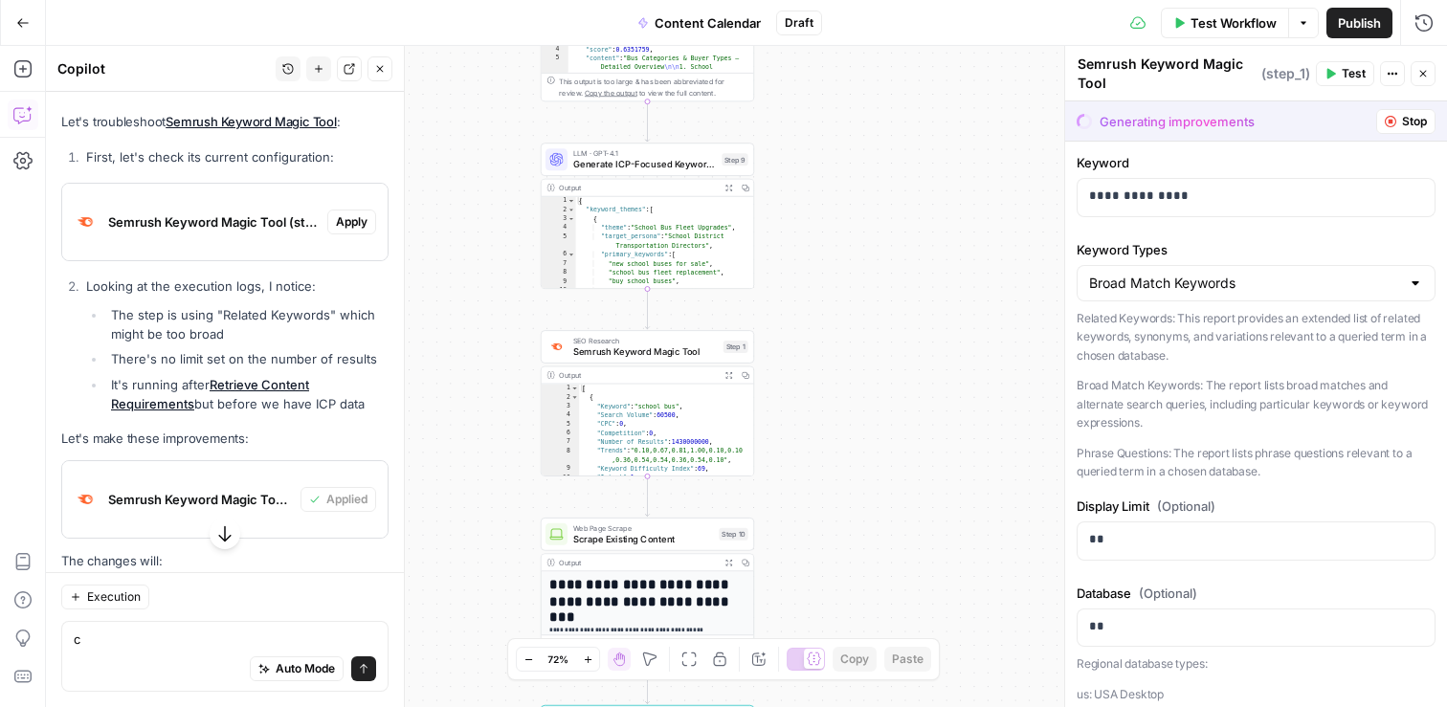
drag, startPoint x: 736, startPoint y: 284, endPoint x: 853, endPoint y: 254, distance: 120.7
click at [855, 255] on div "Workflow Set Inputs Inputs Search Knowledge Base Retrieve ICP Data Step 16 Outp…" at bounding box center [746, 376] width 1401 height 661
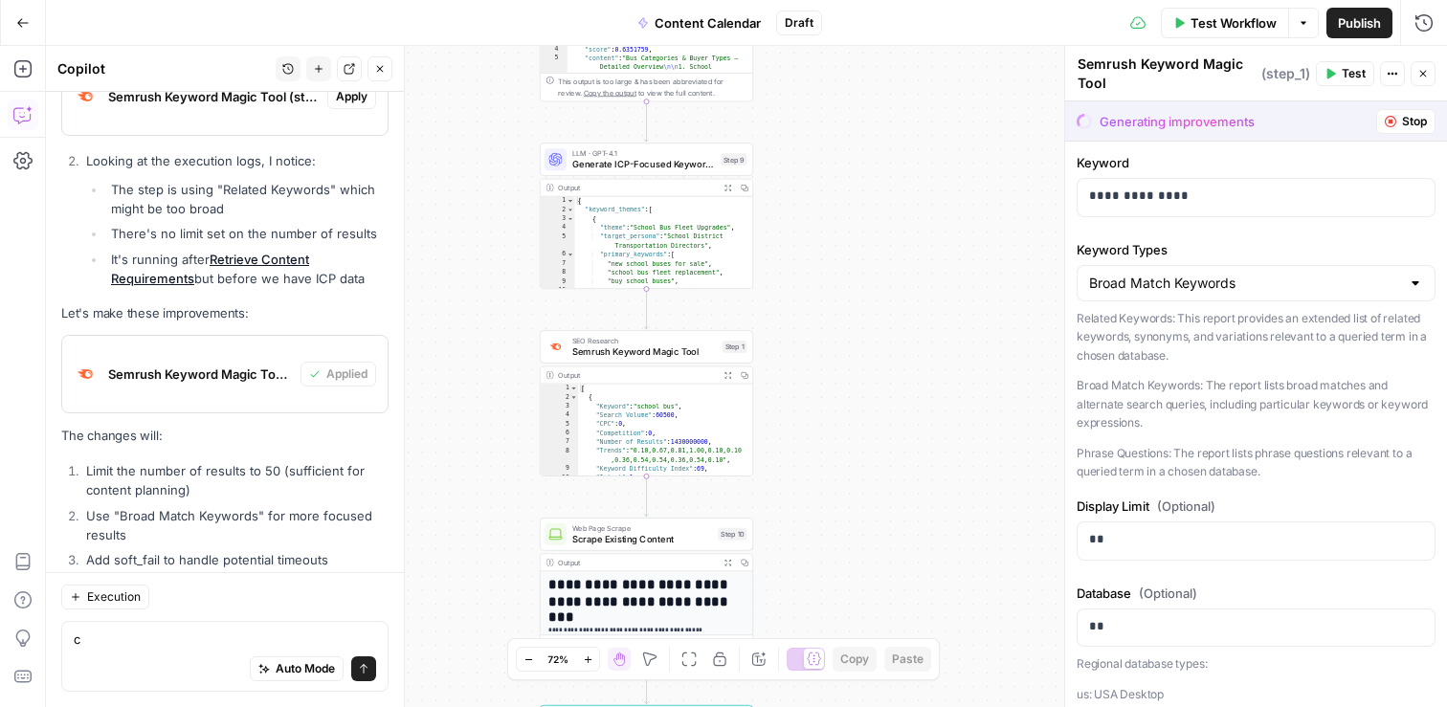
scroll to position [41136, 0]
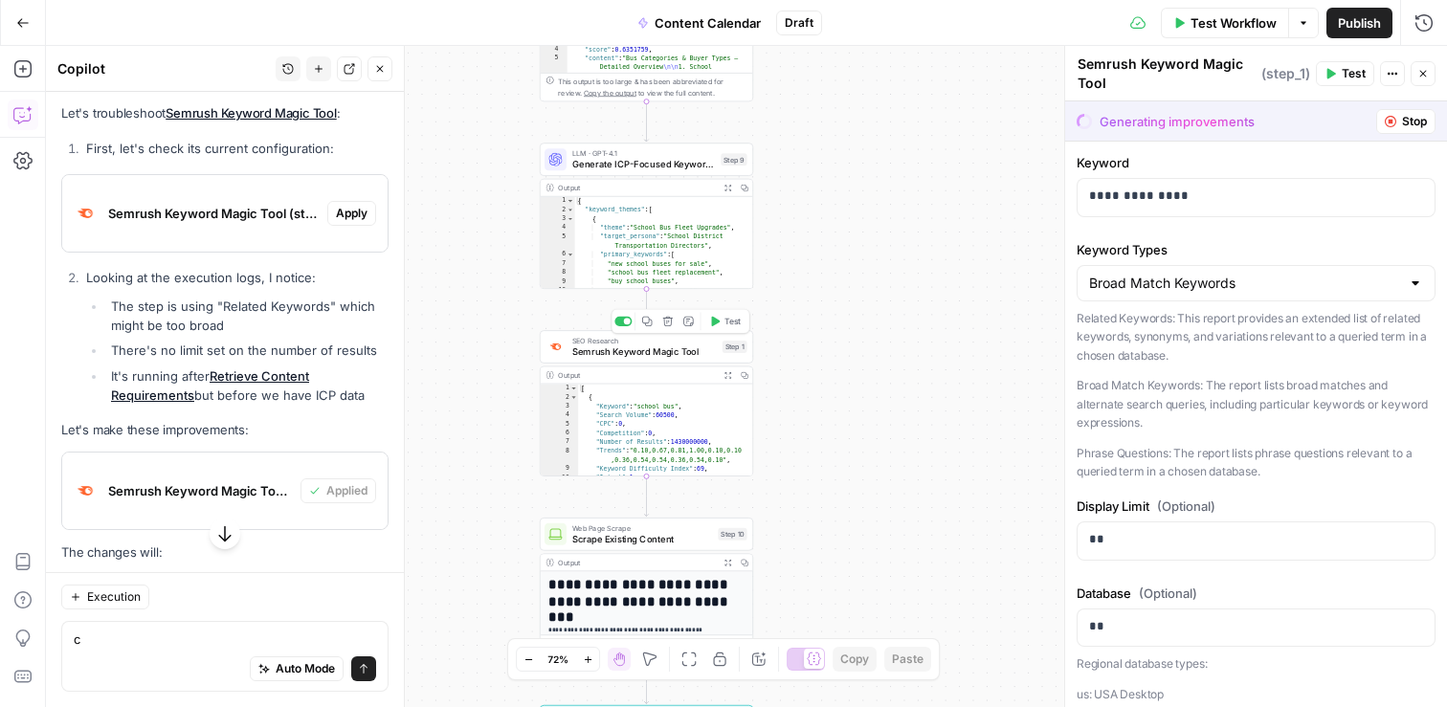
click at [731, 321] on span "Test" at bounding box center [732, 321] width 16 height 12
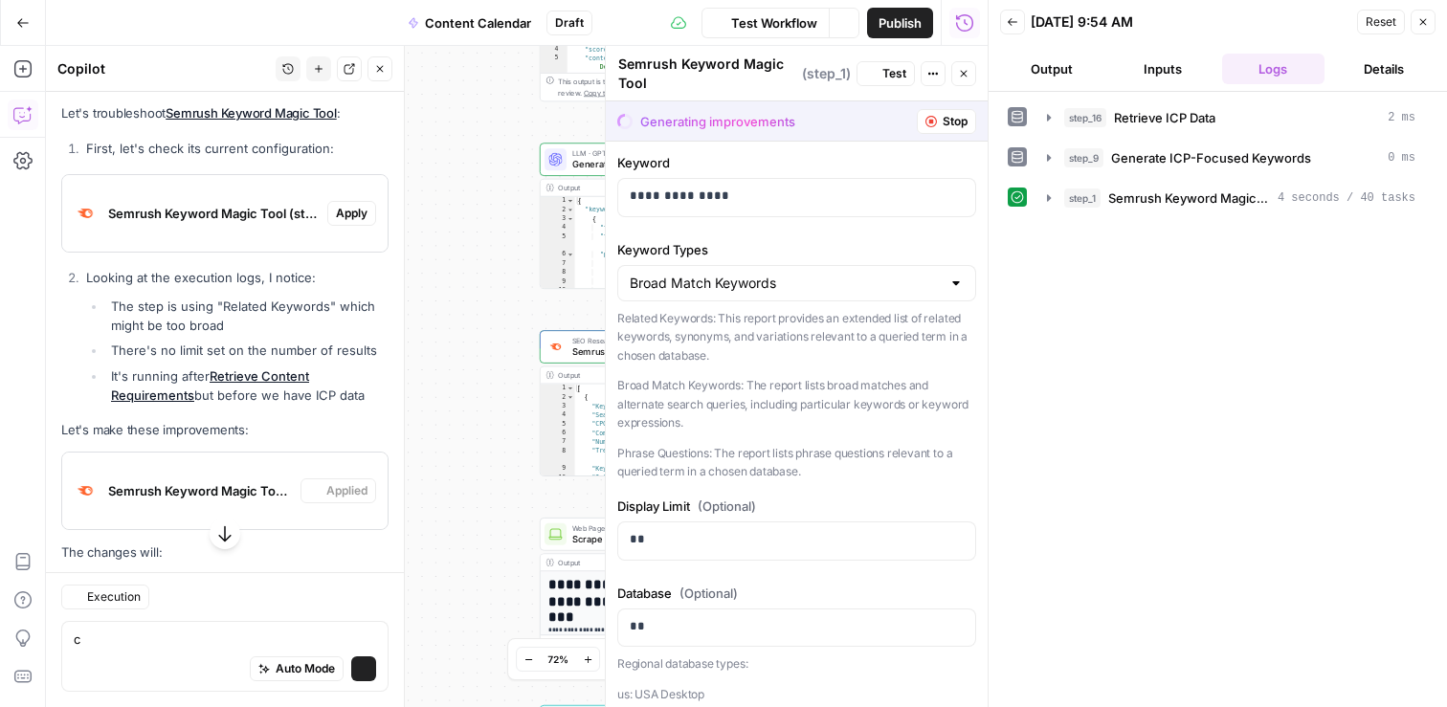
scroll to position [41136, 0]
click at [759, 26] on span "Test Workflow" at bounding box center [774, 22] width 86 height 19
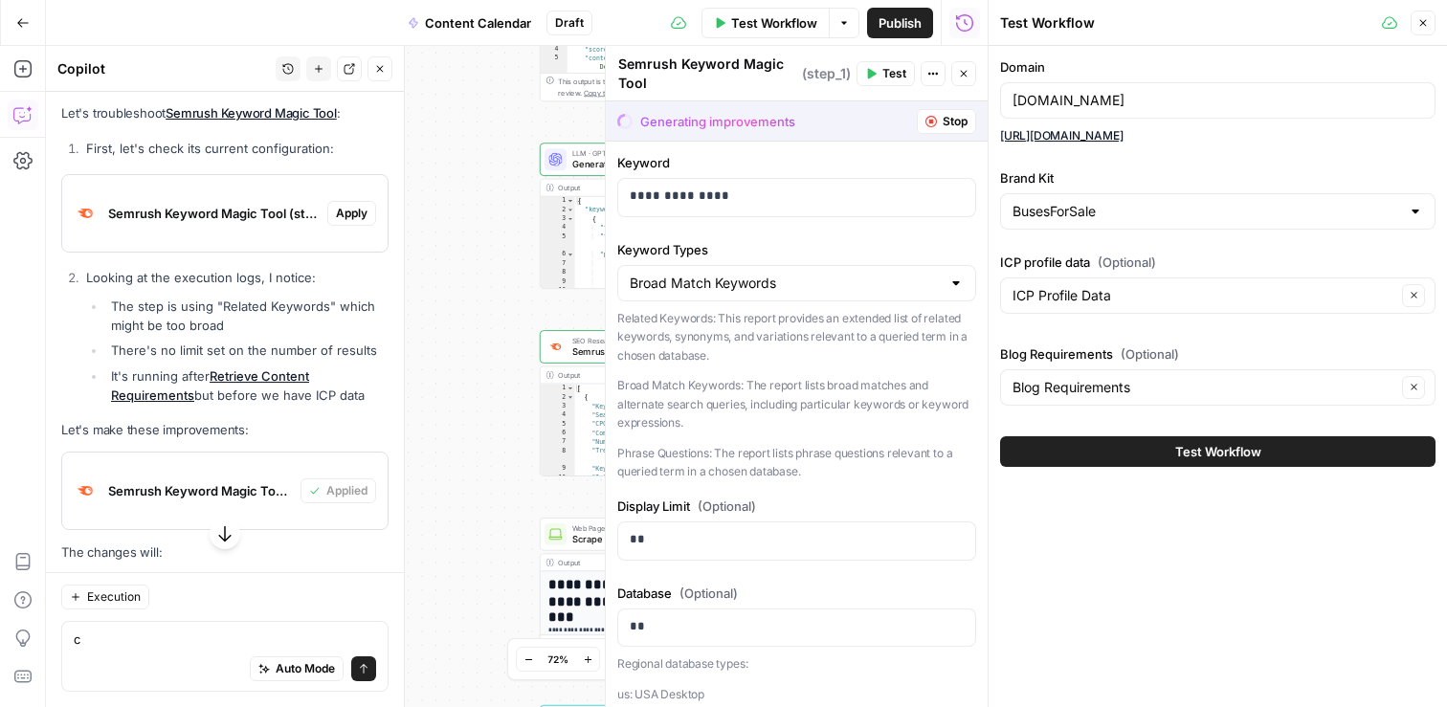
click at [1257, 455] on span "Test Workflow" at bounding box center [1218, 451] width 86 height 19
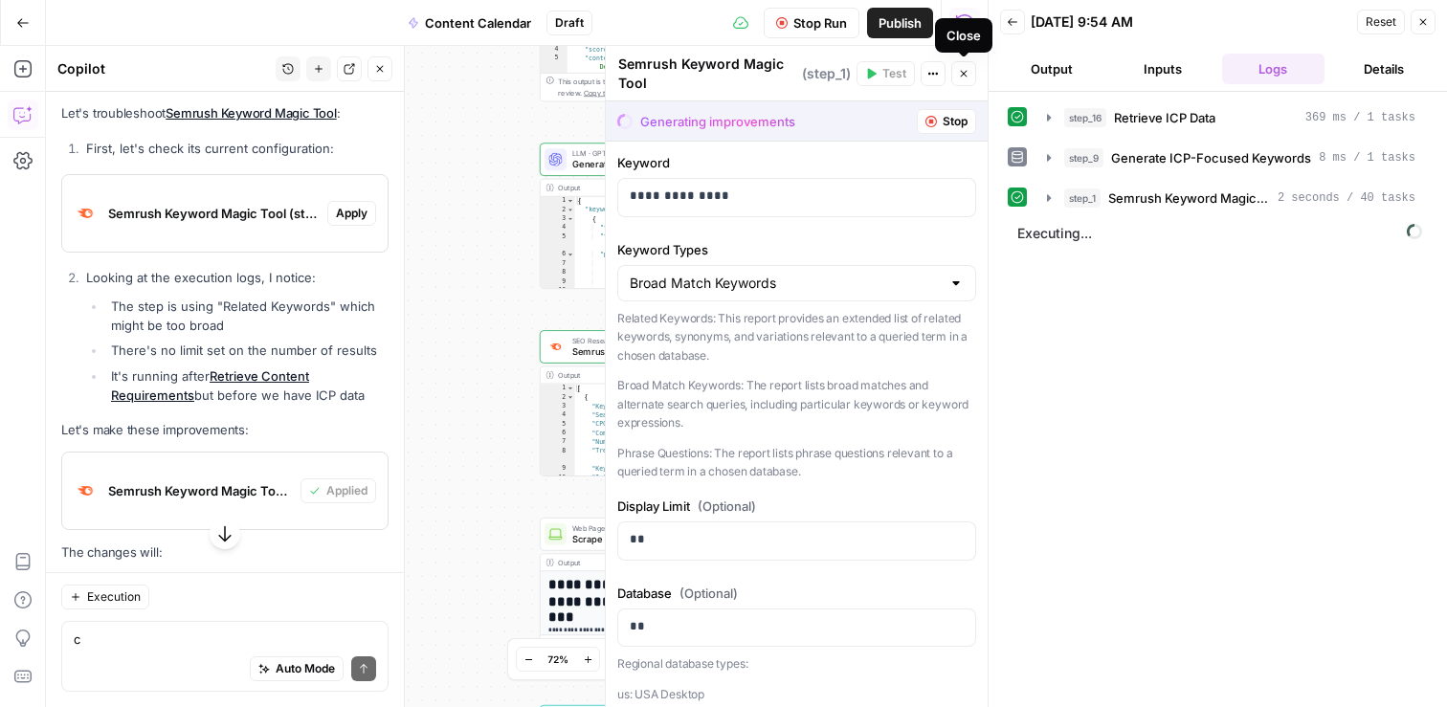
click at [971, 74] on button "Close" at bounding box center [963, 73] width 25 height 25
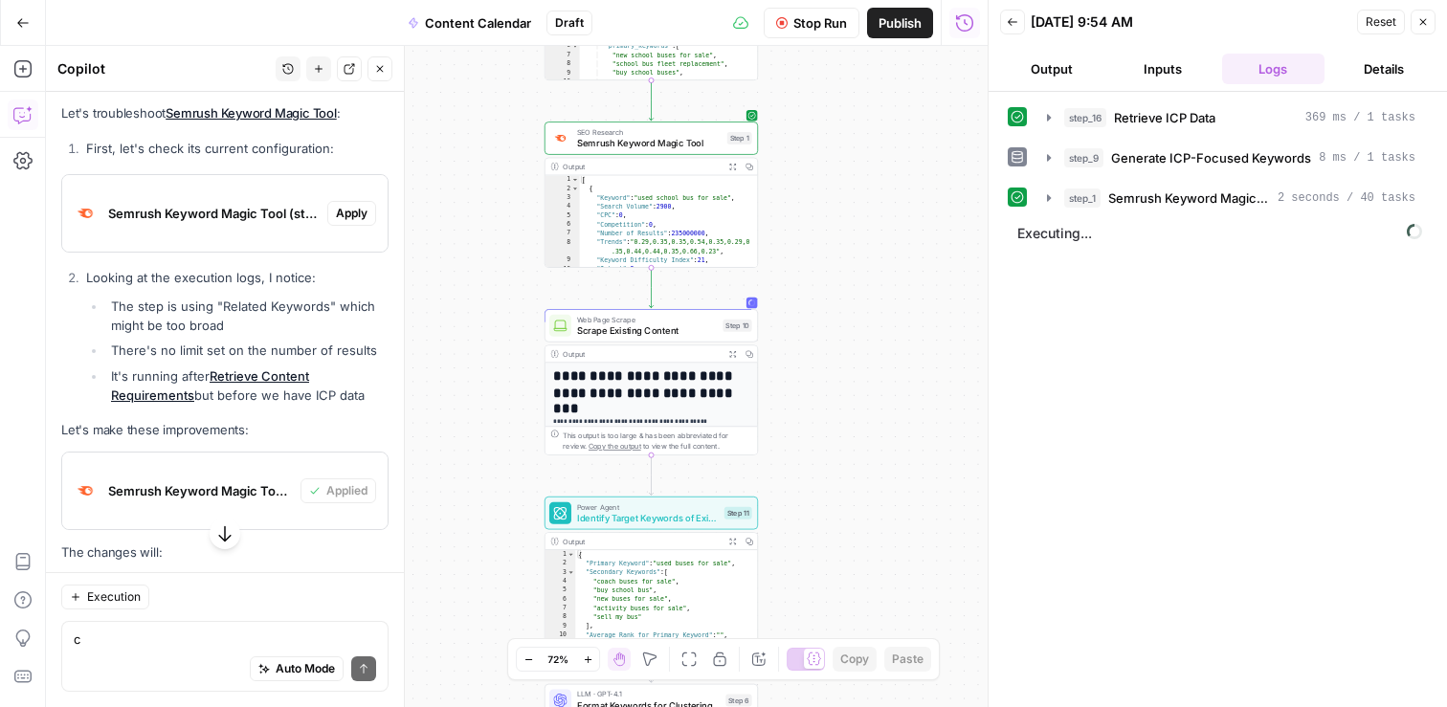
drag, startPoint x: 830, startPoint y: 374, endPoint x: 848, endPoint y: 247, distance: 128.6
click at [834, 166] on div "Workflow Set Inputs Inputs Search Knowledge Base Retrieve ICP Data Step 16 Outp…" at bounding box center [517, 376] width 942 height 661
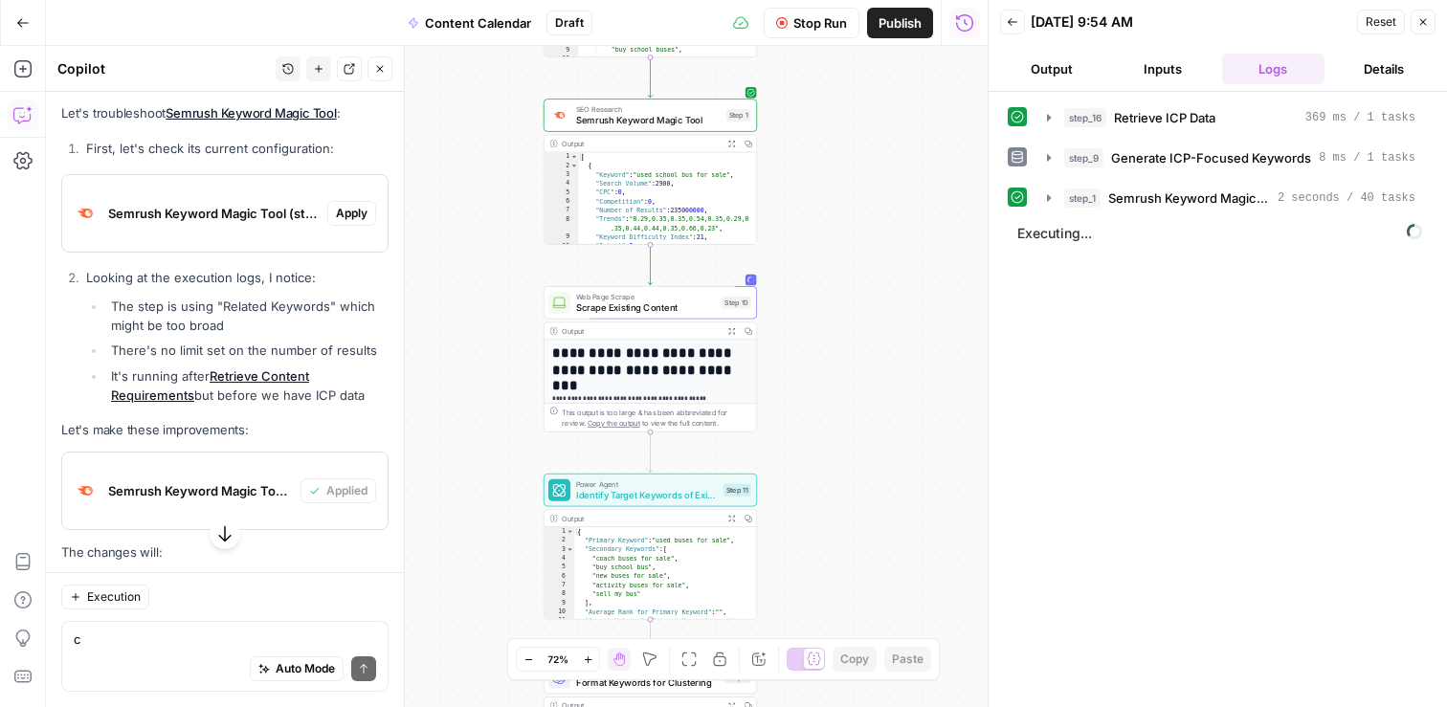
drag, startPoint x: 852, startPoint y: 367, endPoint x: 853, endPoint y: 306, distance: 60.3
click at [854, 306] on div "Workflow Set Inputs Inputs Search Knowledge Base Retrieve ICP Data Step 16 Outp…" at bounding box center [517, 376] width 942 height 661
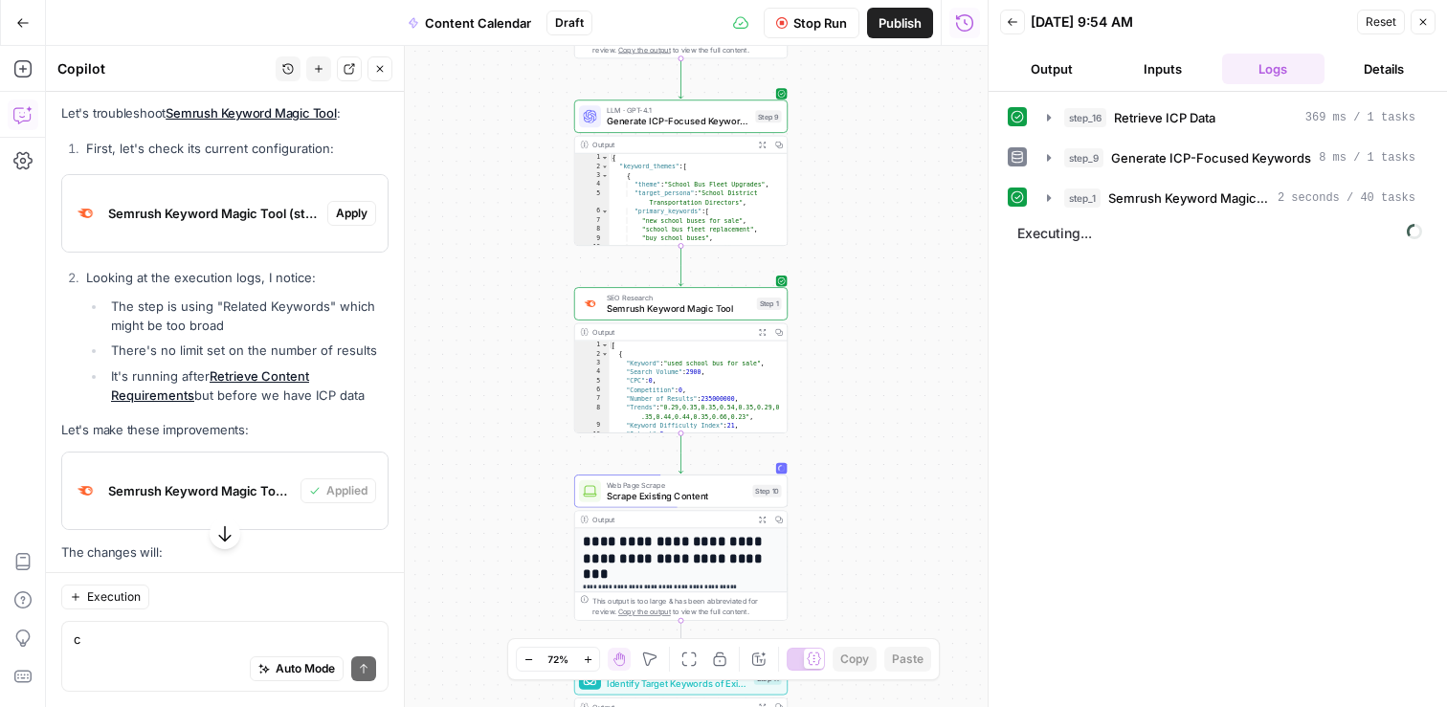
drag, startPoint x: 865, startPoint y: 179, endPoint x: 879, endPoint y: 323, distance: 145.1
click at [879, 323] on div "Workflow Set Inputs Inputs Search Knowledge Base Retrieve ICP Data Step 16 Outp…" at bounding box center [517, 376] width 942 height 661
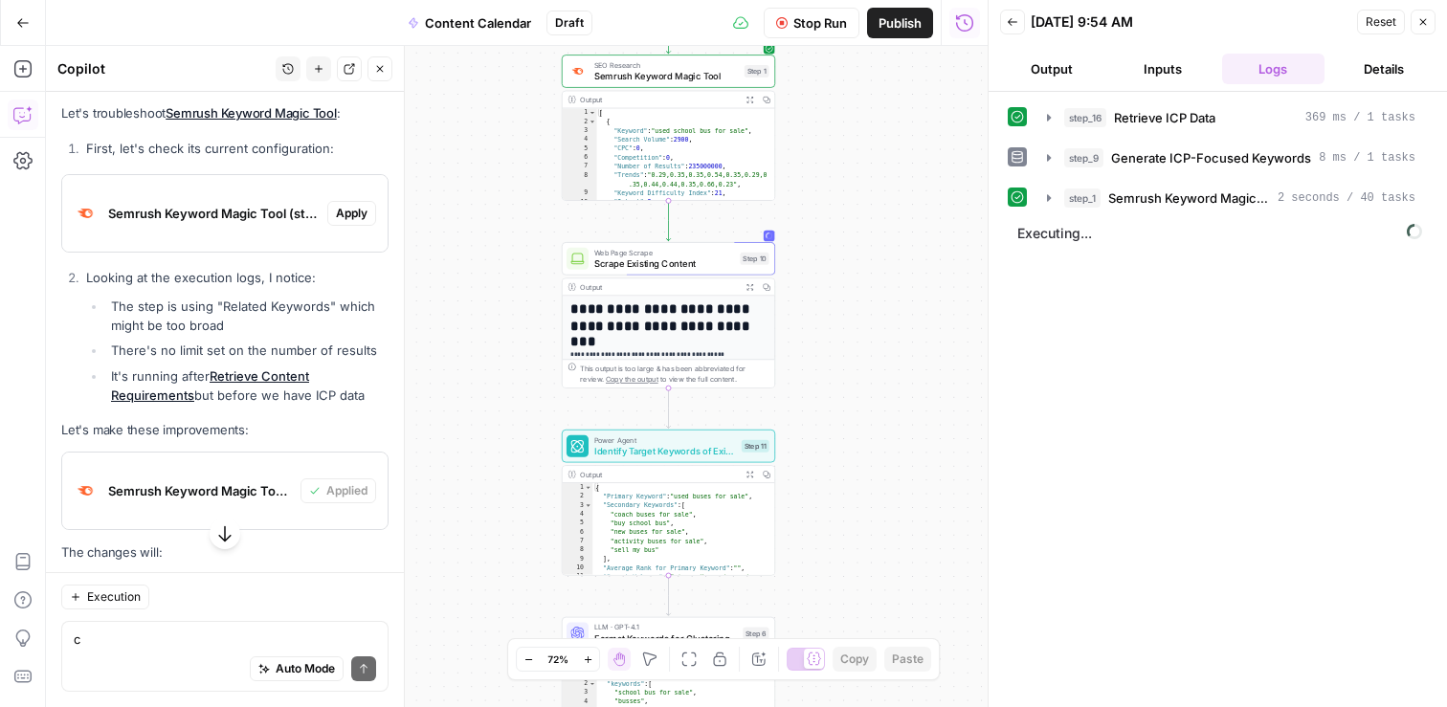
click at [903, 323] on div "Workflow Set Inputs Inputs Search Knowledge Base Retrieve ICP Data Step 16 Outp…" at bounding box center [517, 376] width 942 height 661
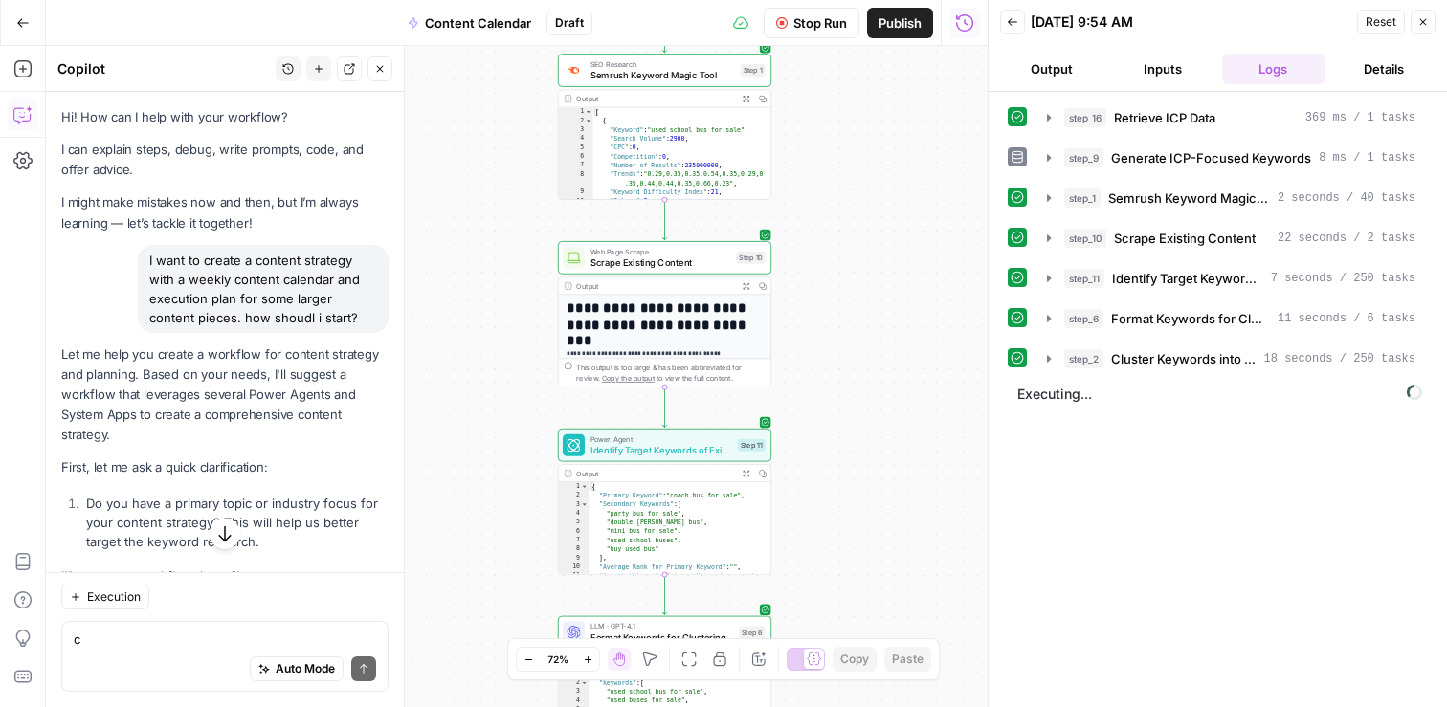
scroll to position [41136, 0]
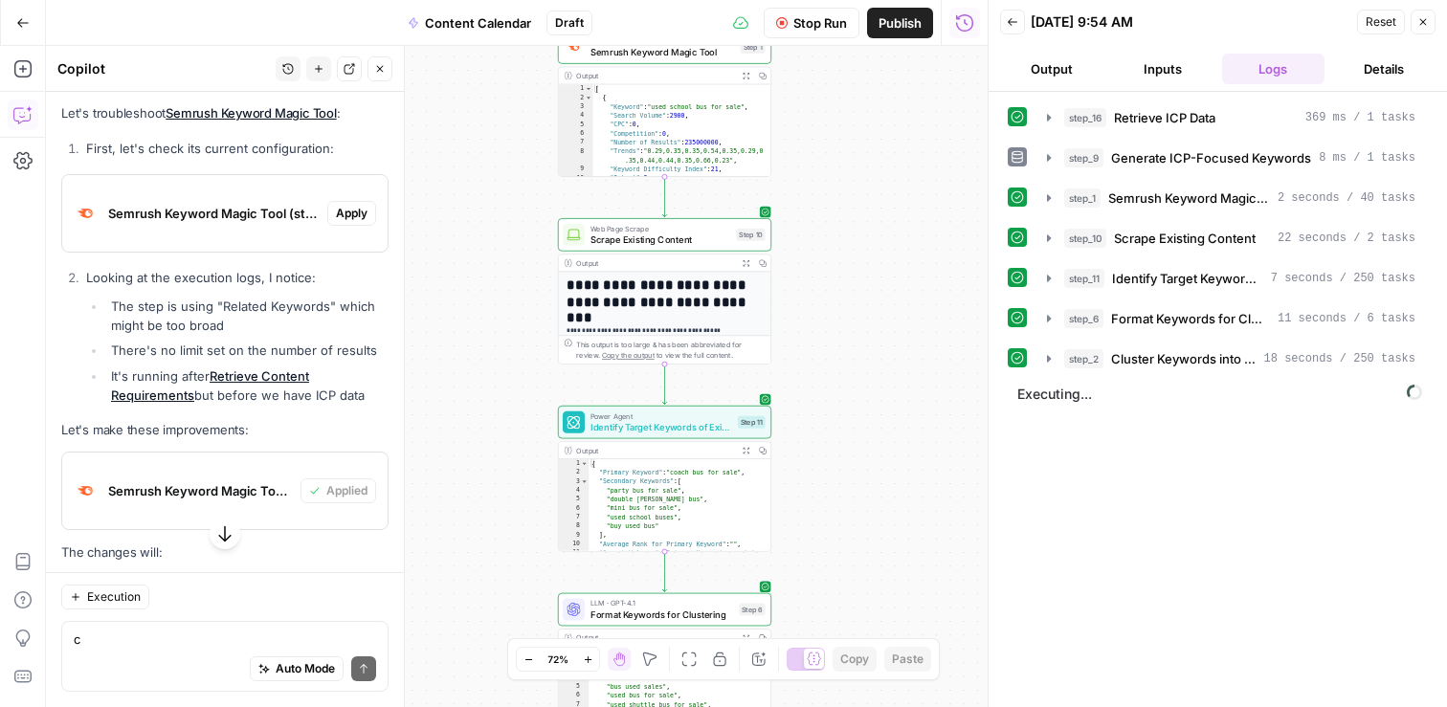
drag, startPoint x: 870, startPoint y: 518, endPoint x: 869, endPoint y: 462, distance: 55.5
click at [869, 463] on div "Workflow Set Inputs Inputs Search Knowledge Base Retrieve ICP Data Step 16 Outp…" at bounding box center [517, 376] width 942 height 661
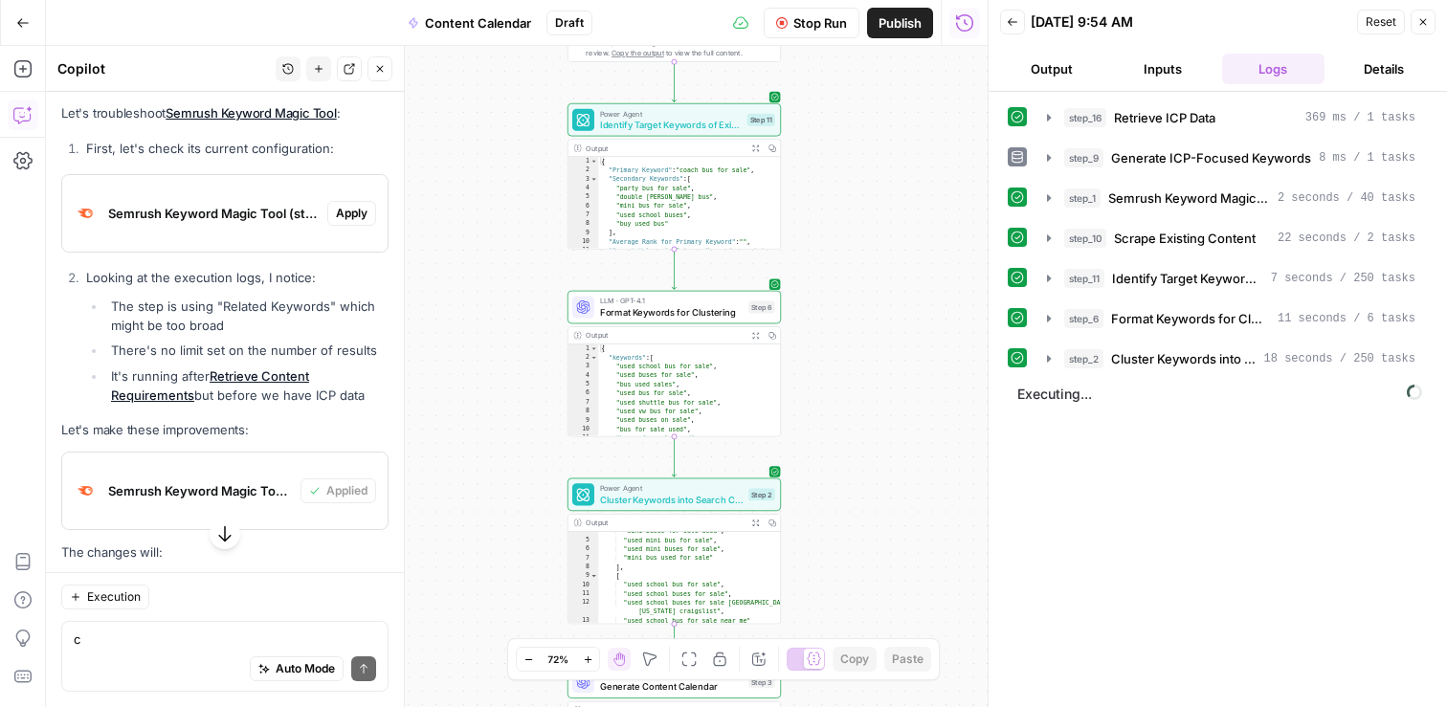
drag, startPoint x: 869, startPoint y: 462, endPoint x: 880, endPoint y: 191, distance: 271.1
click at [880, 191] on div "Workflow Set Inputs Inputs Search Knowledge Base Retrieve ICP Data Step 16 Outp…" at bounding box center [517, 376] width 942 height 661
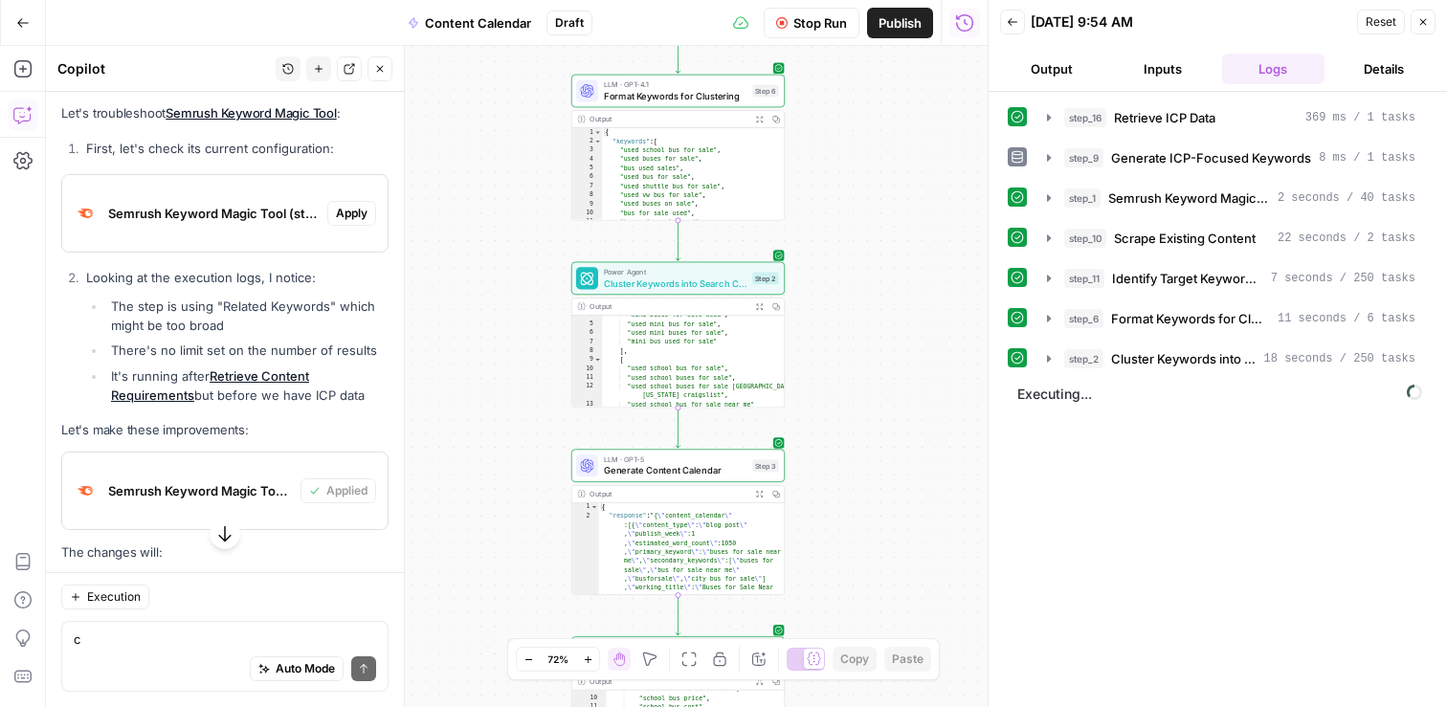
drag, startPoint x: 875, startPoint y: 417, endPoint x: 877, endPoint y: 200, distance: 217.3
click at [877, 200] on div "Workflow Set Inputs Inputs Search Knowledge Base Retrieve ICP Data Step 16 Outp…" at bounding box center [517, 376] width 942 height 661
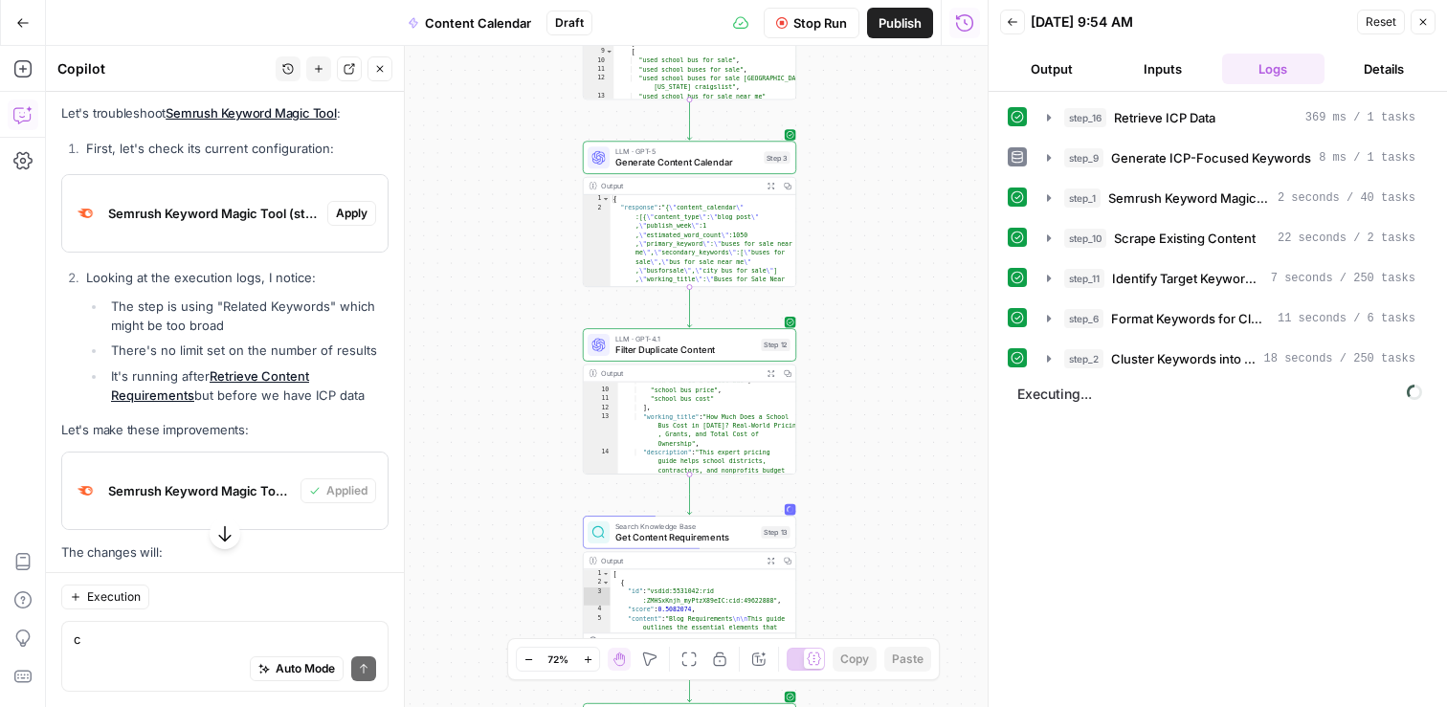
drag, startPoint x: 883, startPoint y: 459, endPoint x: 890, endPoint y: 452, distance: 10.2
click at [893, 144] on div "Workflow Set Inputs Inputs Search Knowledge Base Retrieve ICP Data Step 16 Outp…" at bounding box center [517, 376] width 942 height 661
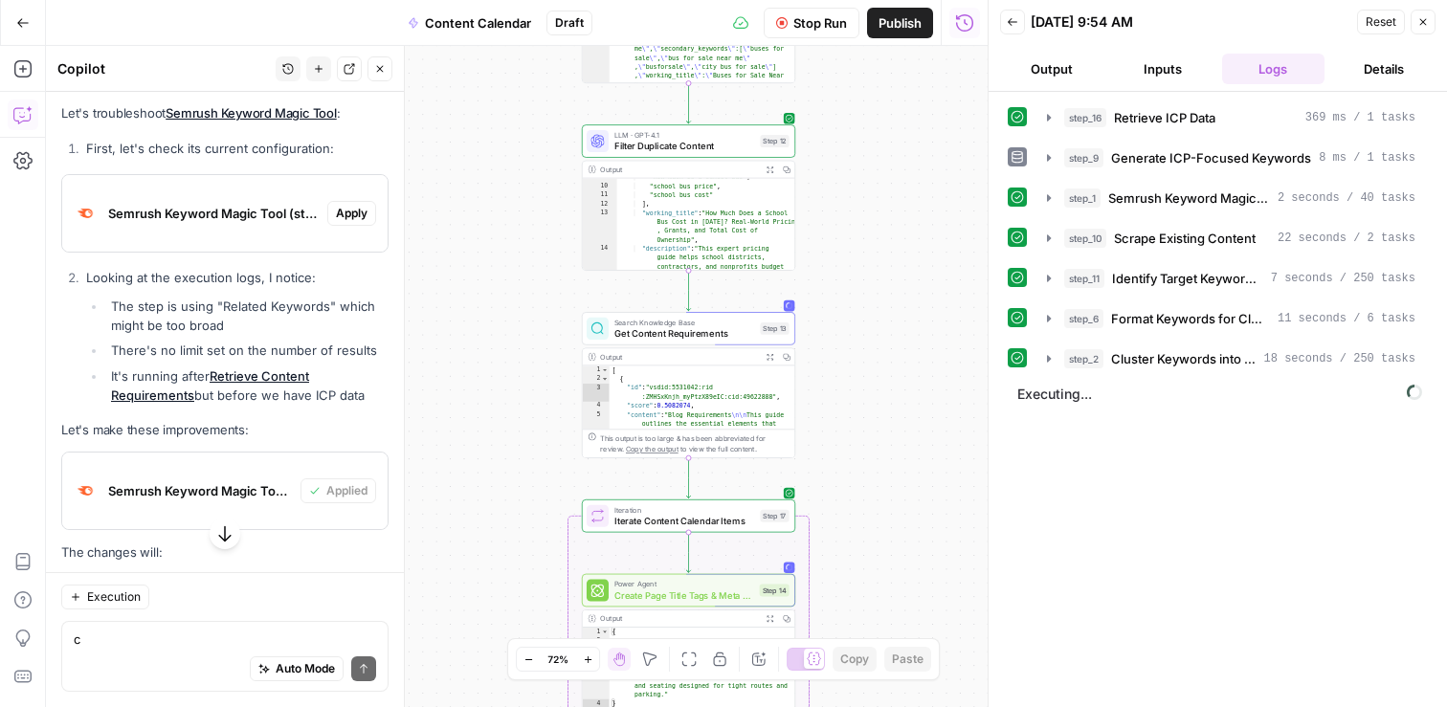
drag, startPoint x: 889, startPoint y: 501, endPoint x: 887, endPoint y: 304, distance: 196.2
click at [887, 304] on div "Workflow Set Inputs Inputs Search Knowledge Base Retrieve ICP Data Step 16 Outp…" at bounding box center [517, 376] width 942 height 661
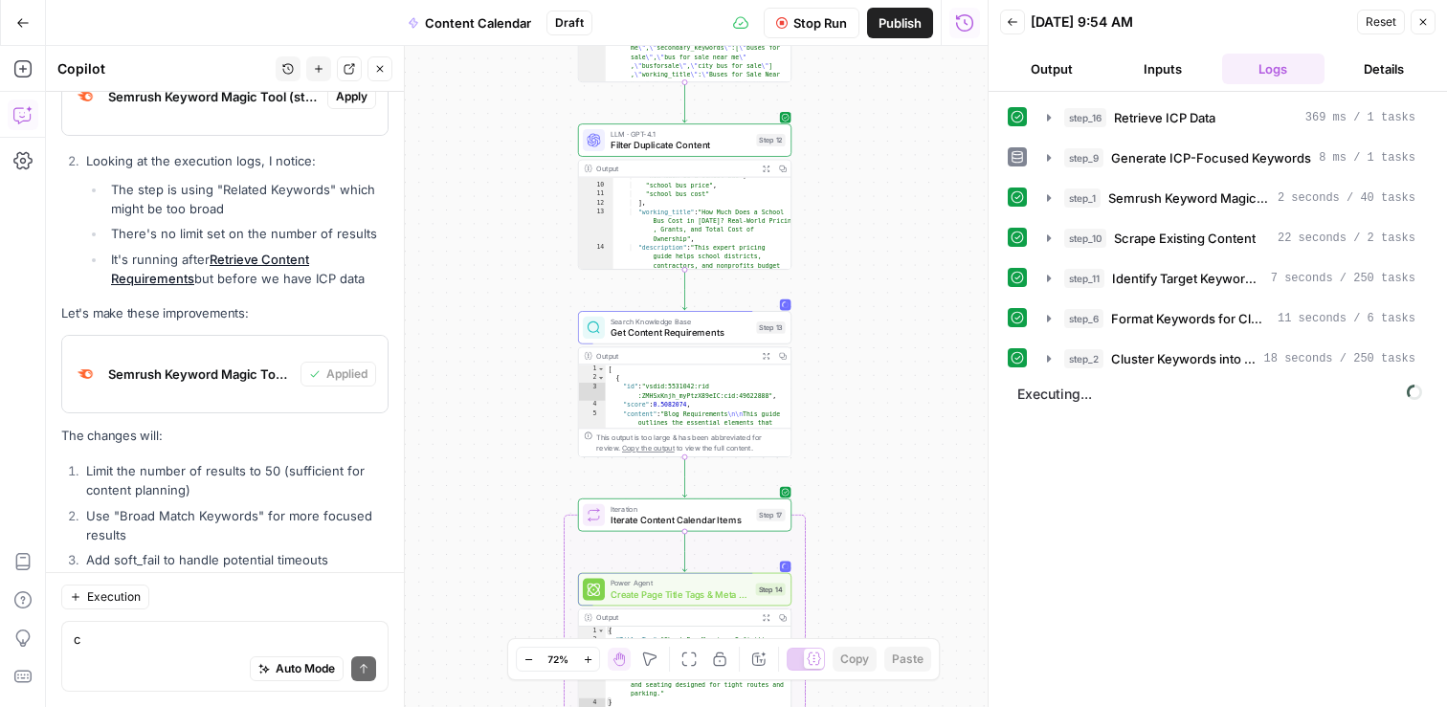
click at [130, 660] on div "Auto Mode Send" at bounding box center [225, 670] width 302 height 42
type textarea "what step am I testing now?"
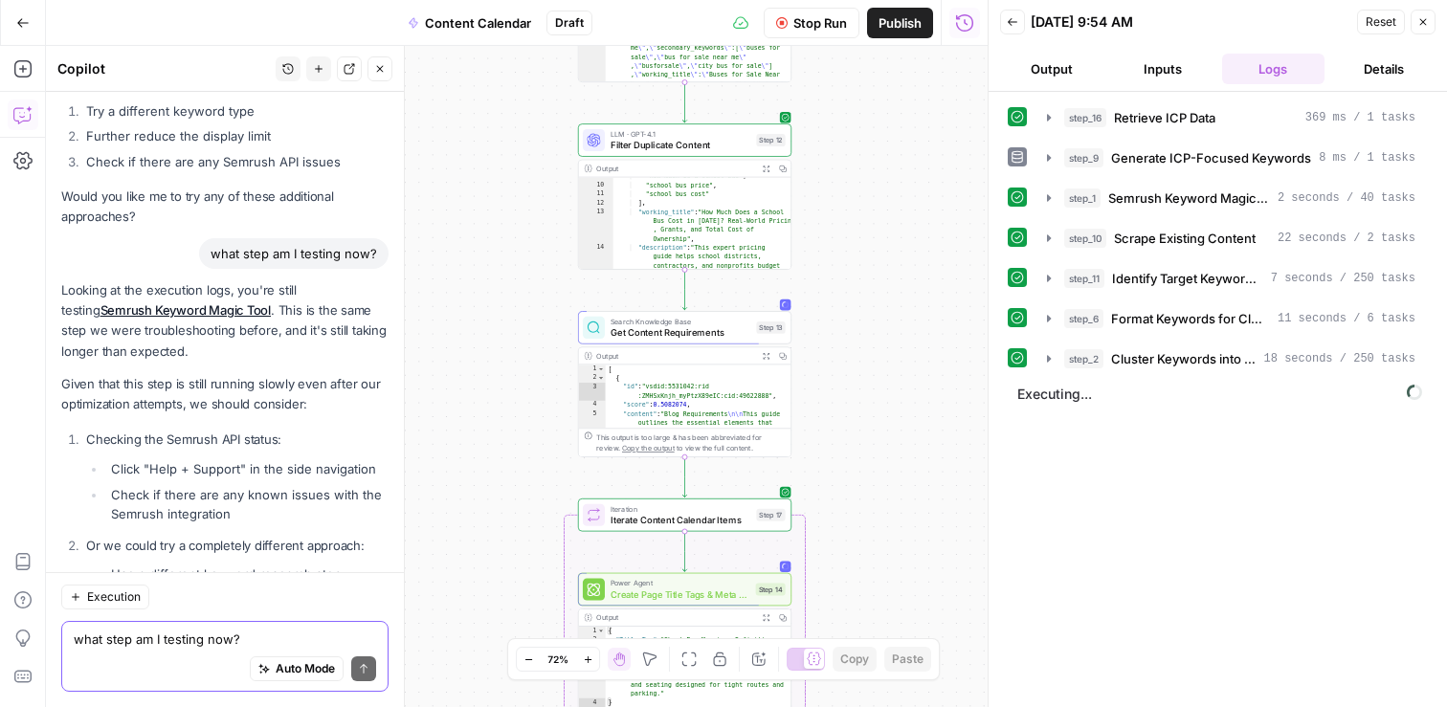
scroll to position [41857, 0]
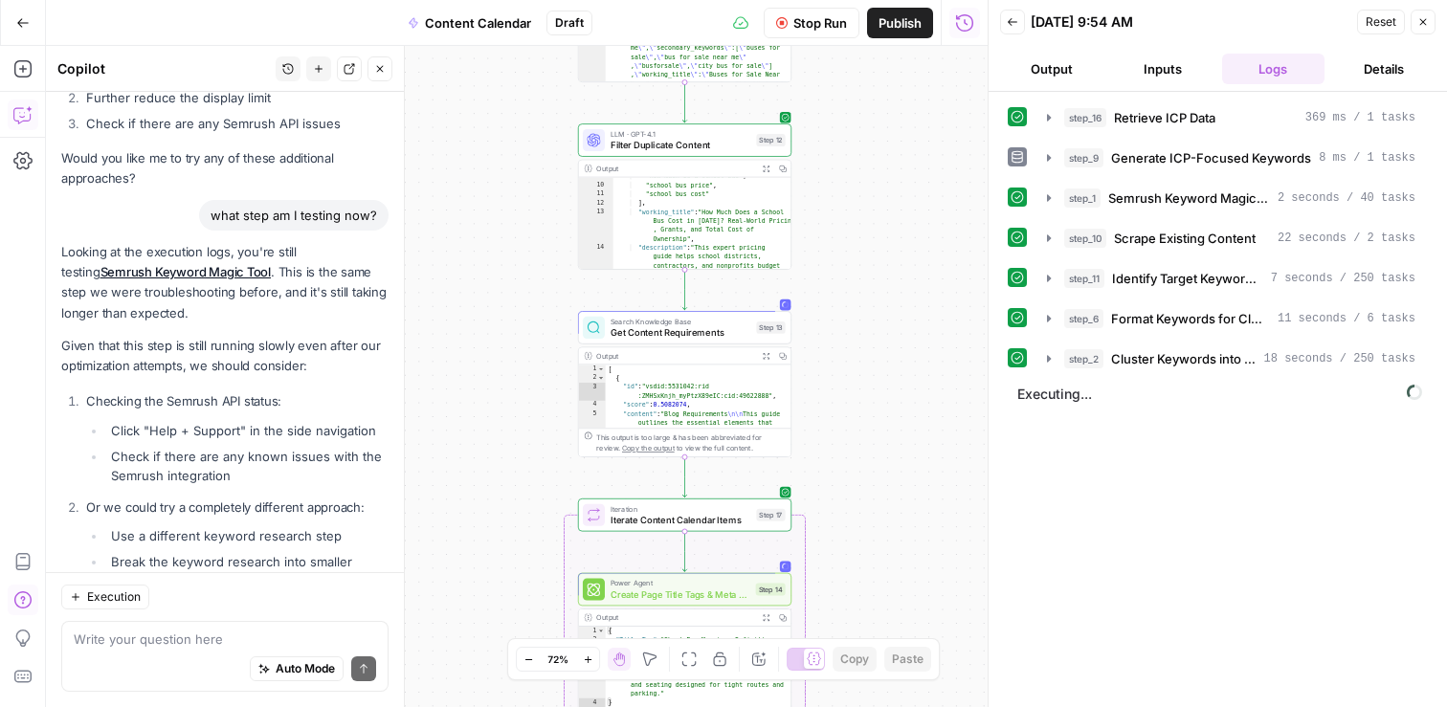
click at [25, 601] on icon "button" at bounding box center [22, 600] width 19 height 19
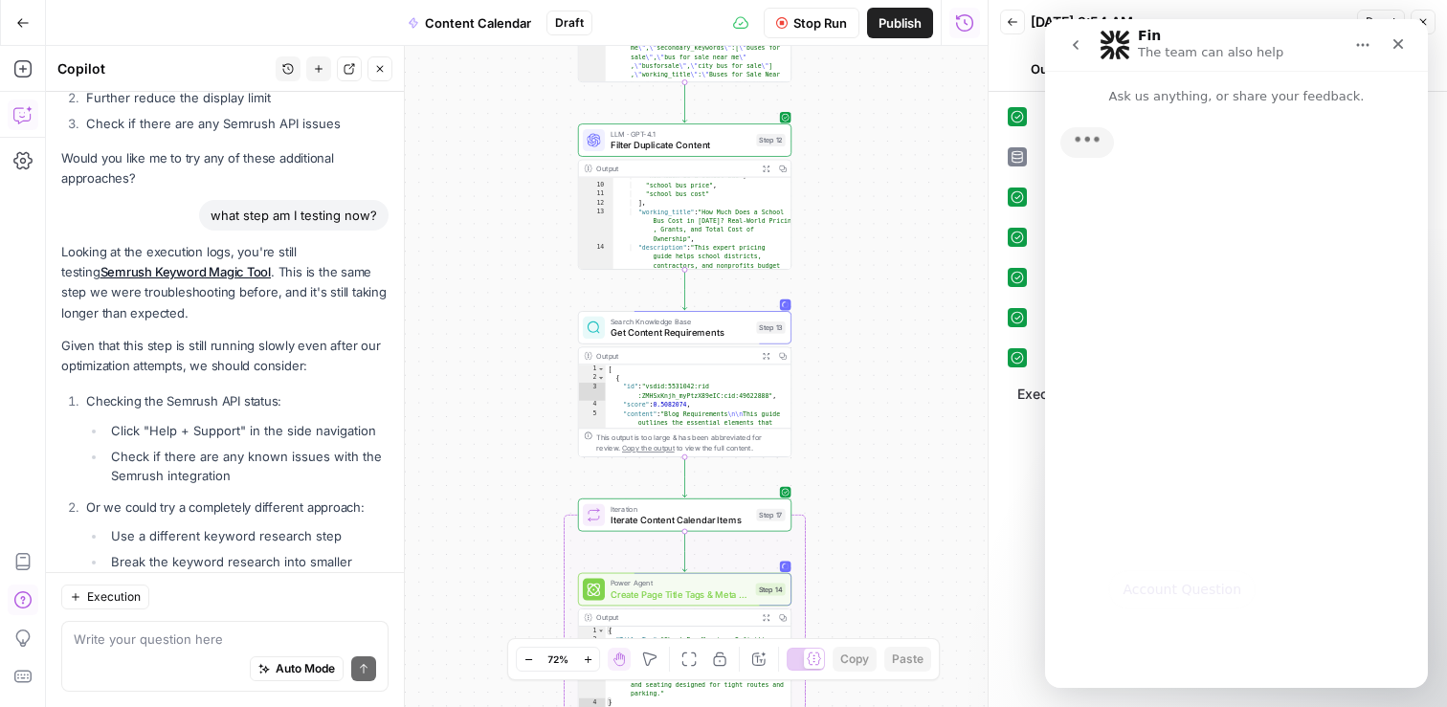
scroll to position [0, 0]
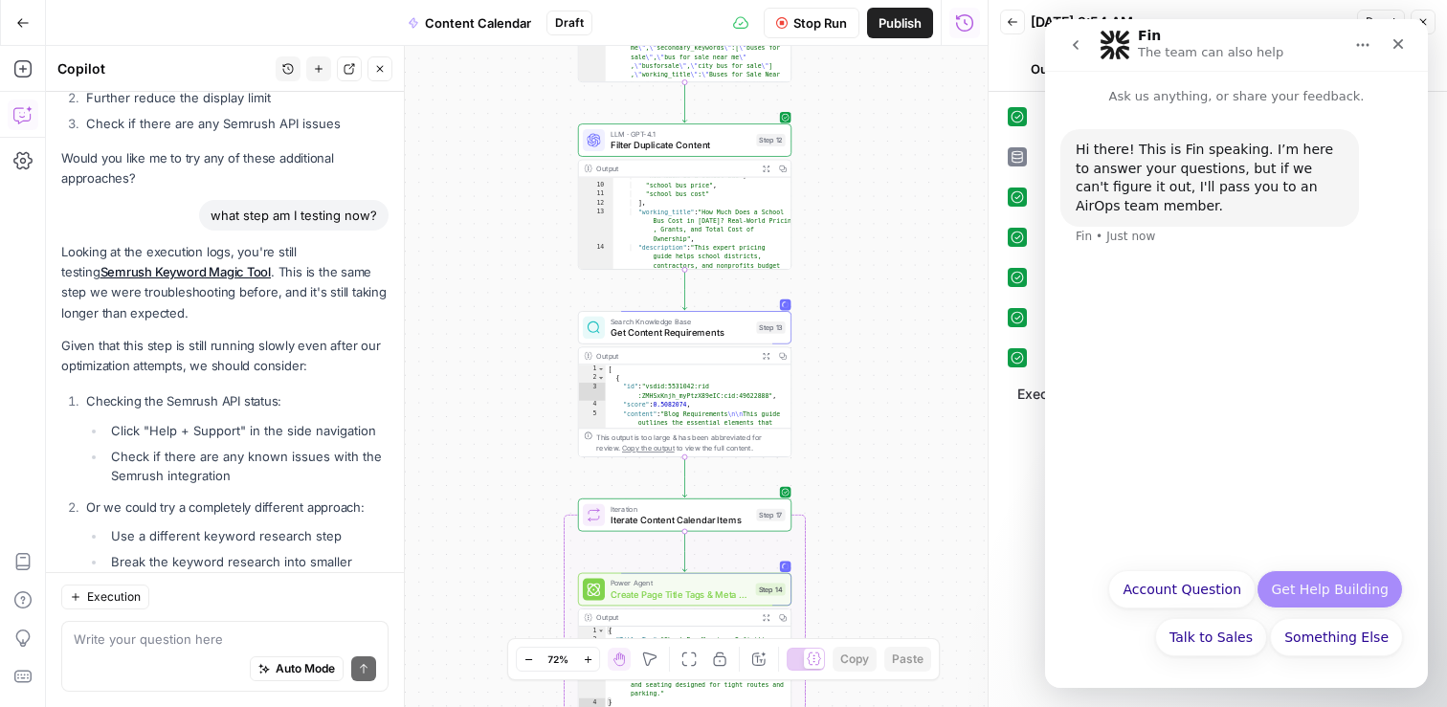
click at [1347, 595] on button "Get Help Building" at bounding box center [1330, 589] width 146 height 38
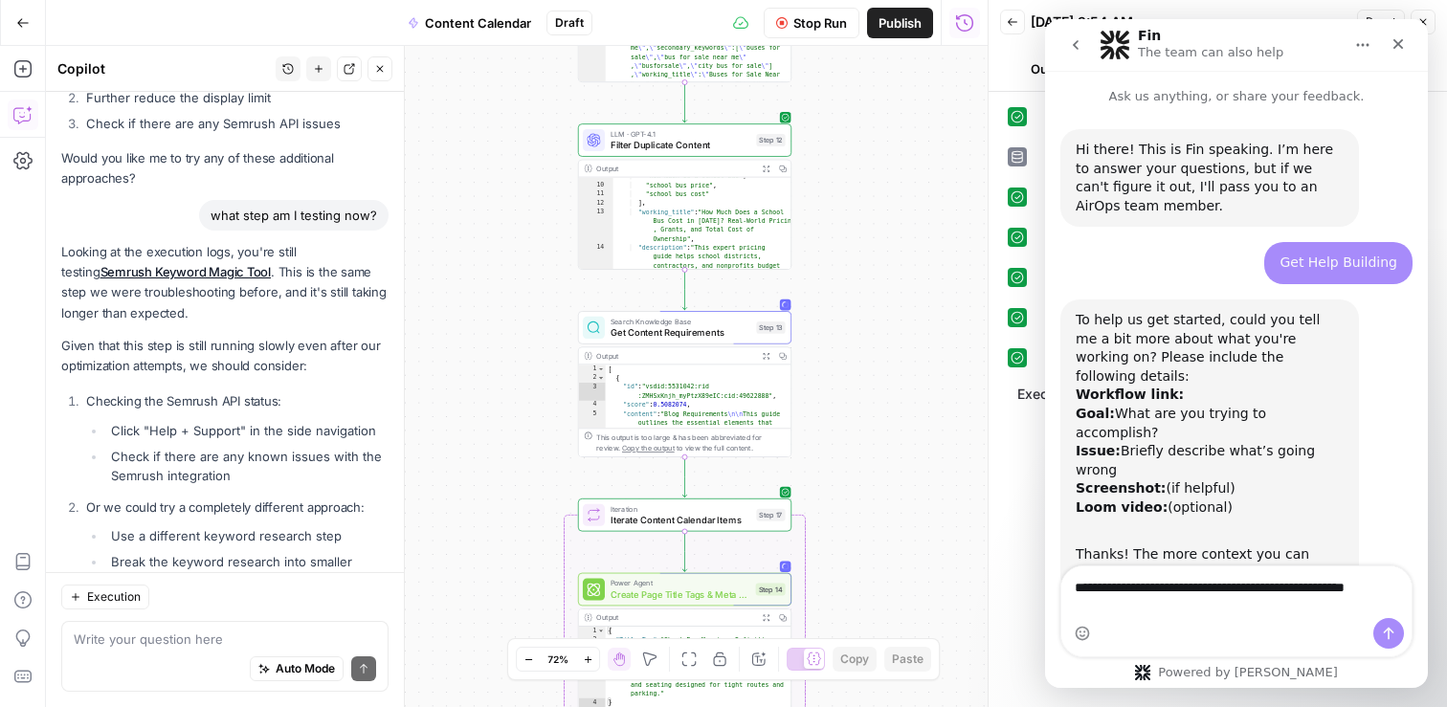
scroll to position [11, 0]
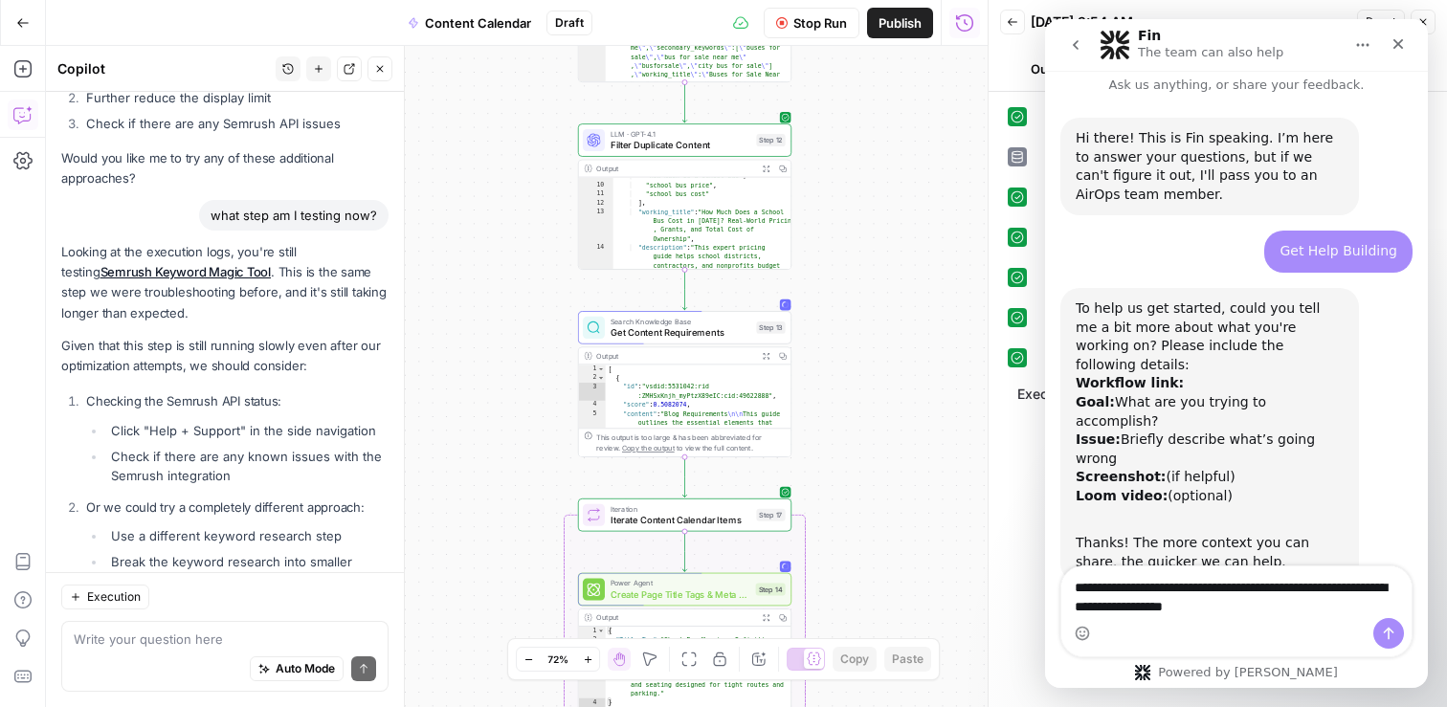
type textarea "**********"
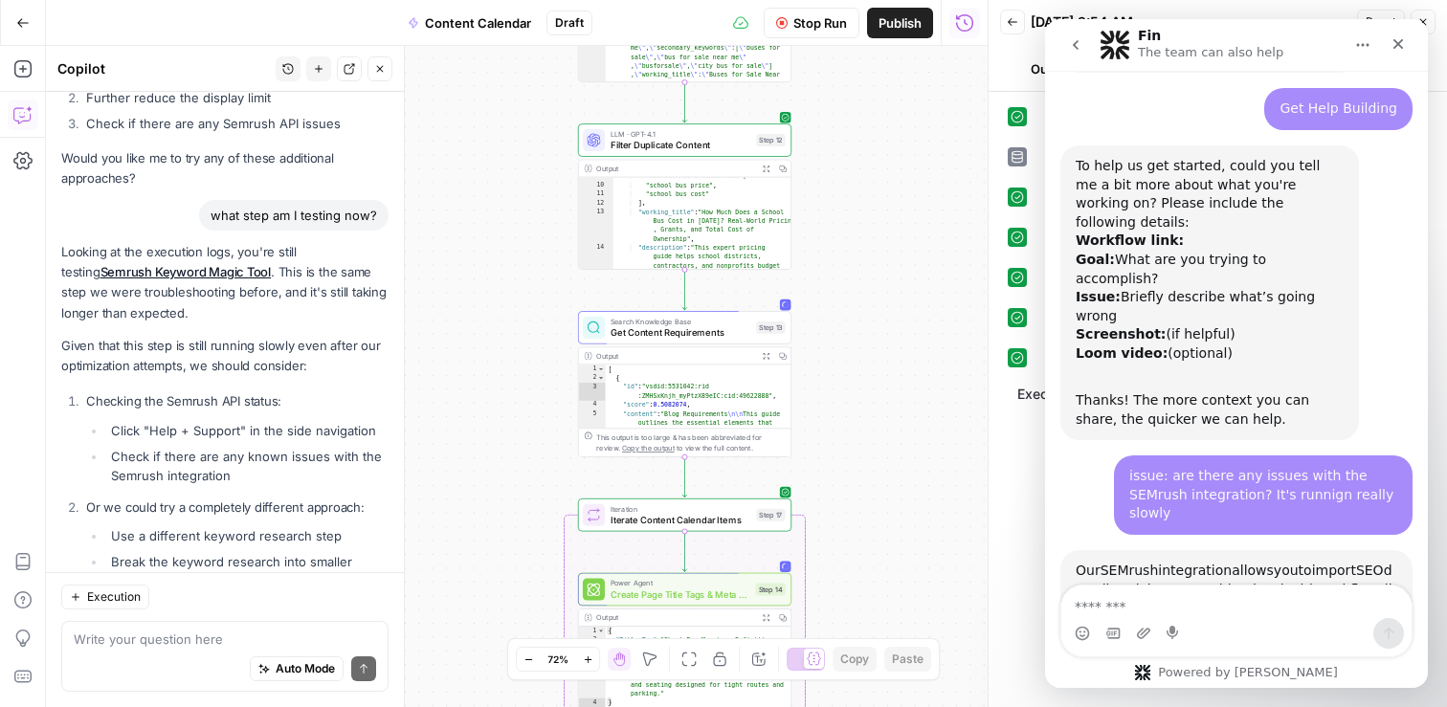
scroll to position [487, 0]
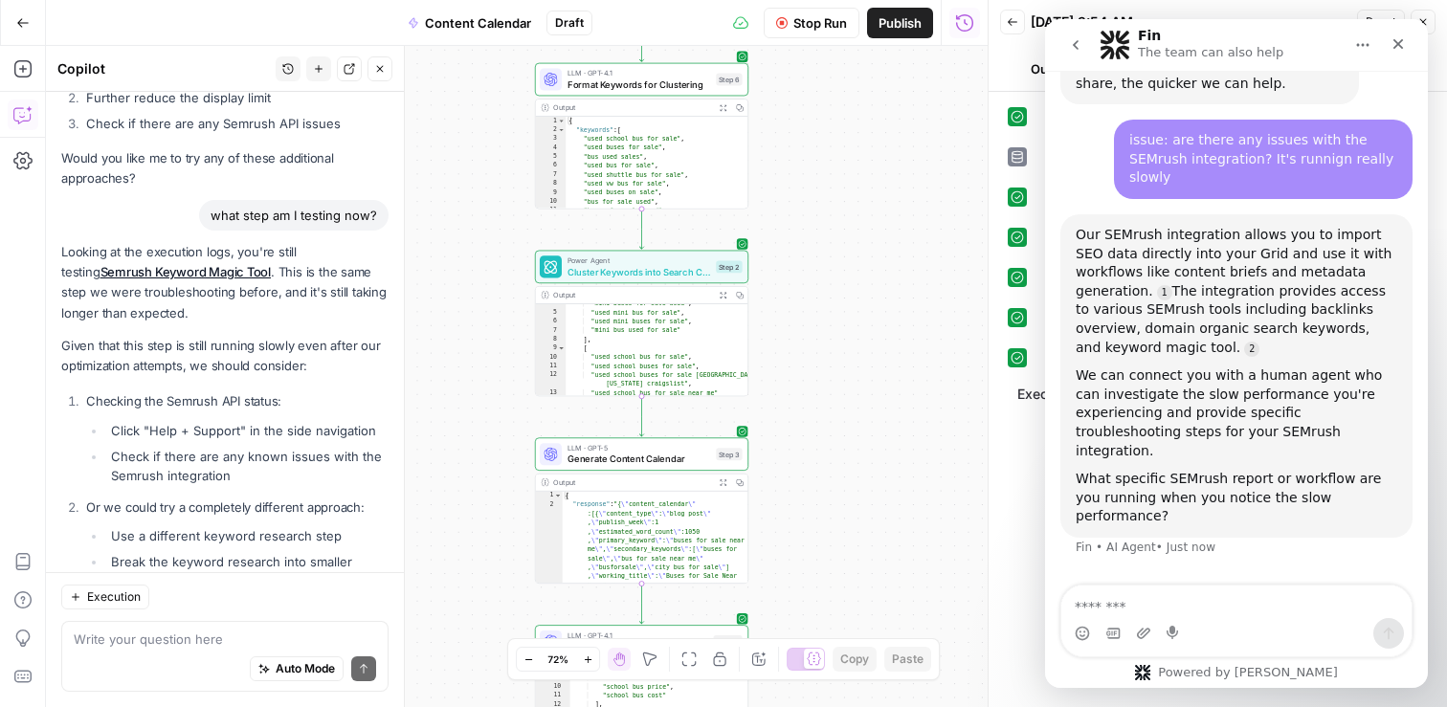
drag, startPoint x: 870, startPoint y: 262, endPoint x: 870, endPoint y: 328, distance: 66.0
click at [870, 328] on div "Workflow Set Inputs Inputs Search Knowledge Base Retrieve ICP Data Step 16 Outp…" at bounding box center [517, 376] width 942 height 661
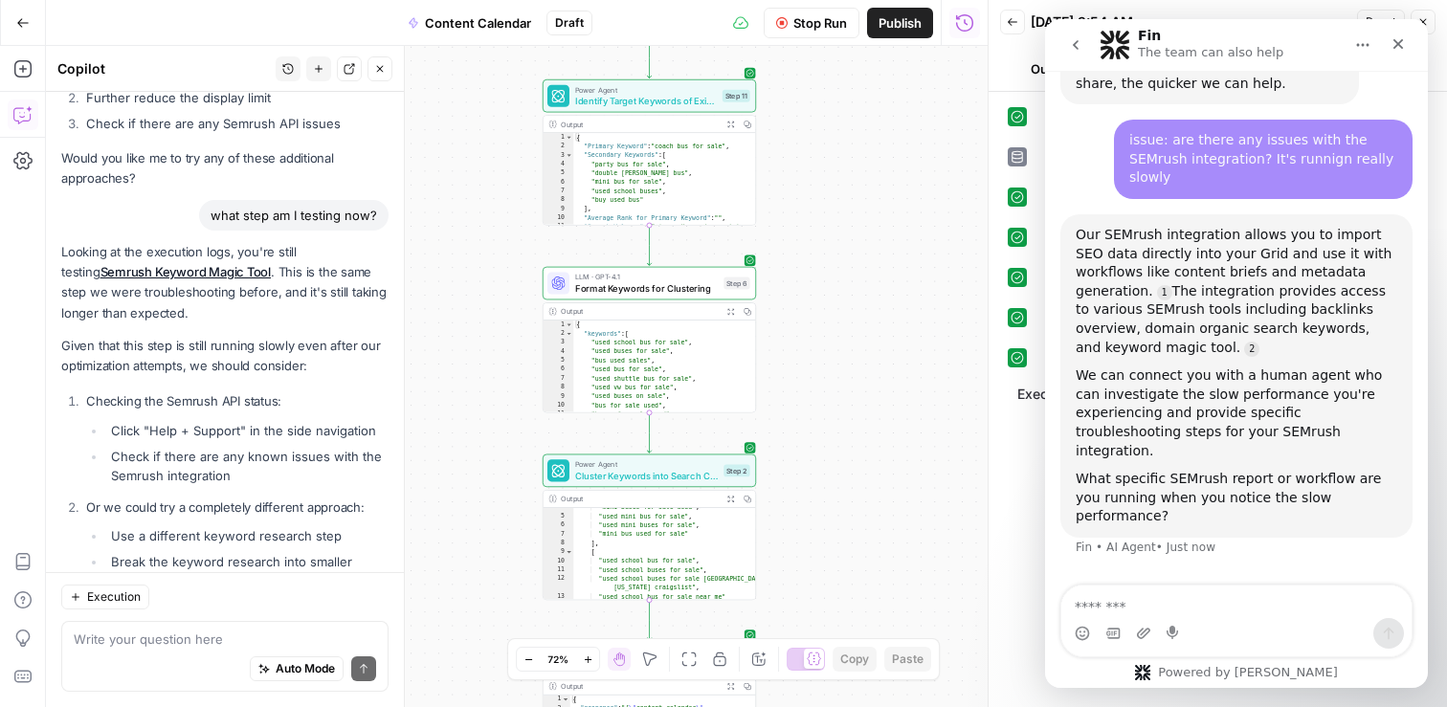
drag, startPoint x: 816, startPoint y: 105, endPoint x: 816, endPoint y: 356, distance: 250.7
click at [816, 356] on div "Workflow Set Inputs Inputs Search Knowledge Base Retrieve ICP Data Step 16 Outp…" at bounding box center [517, 376] width 942 height 661
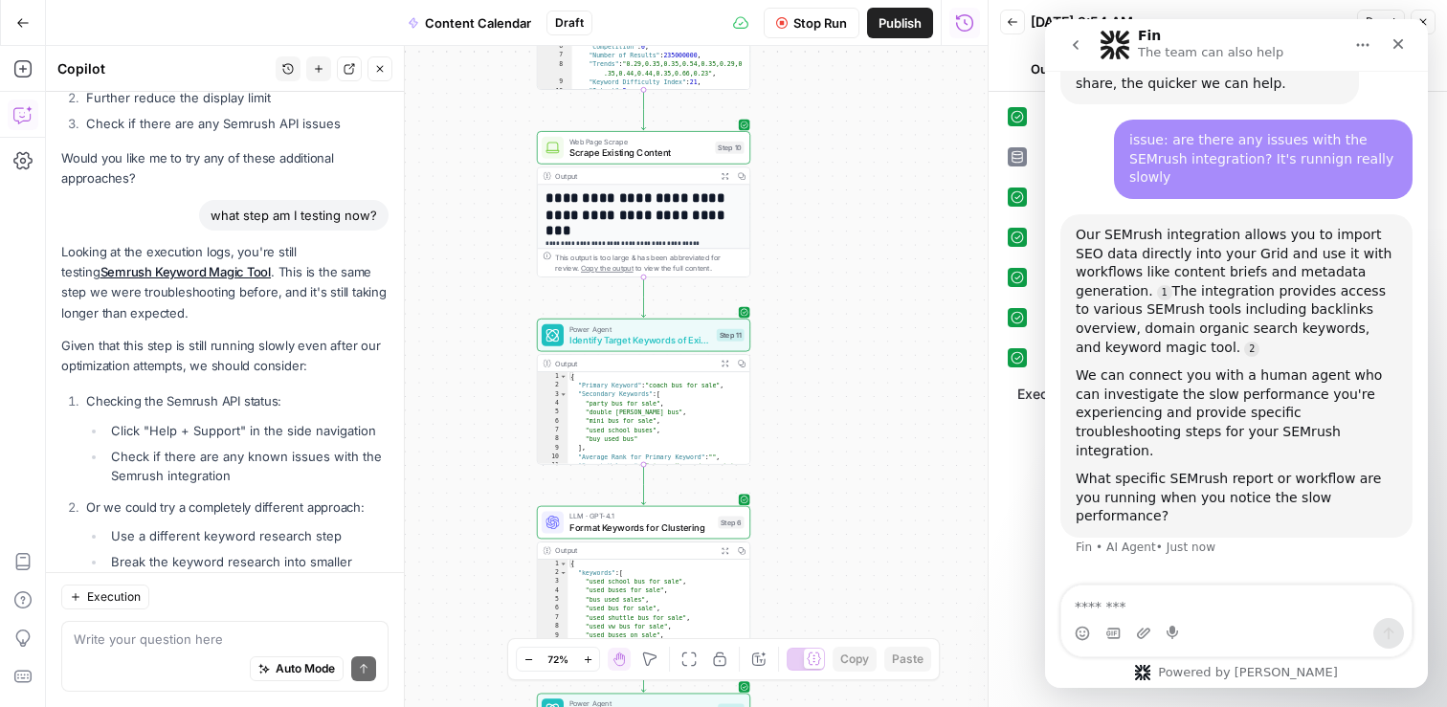
click at [849, 325] on div "Workflow Set Inputs Inputs Search Knowledge Base Retrieve ICP Data Step 16 Outp…" at bounding box center [517, 376] width 942 height 661
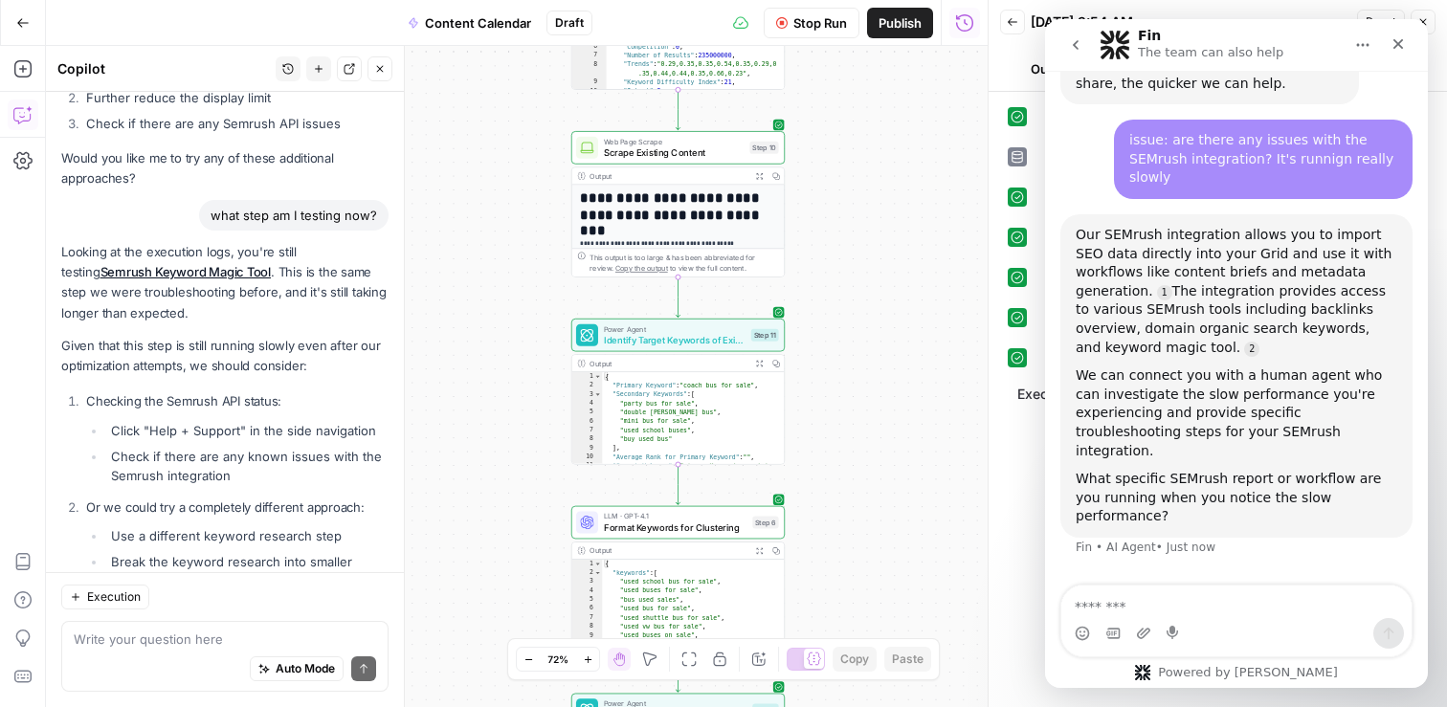
drag, startPoint x: 851, startPoint y: 177, endPoint x: 887, endPoint y: 132, distance: 57.8
click at [887, 132] on div "Workflow Set Inputs Inputs Search Knowledge Base Retrieve ICP Data Step 16 Outp…" at bounding box center [517, 376] width 942 height 661
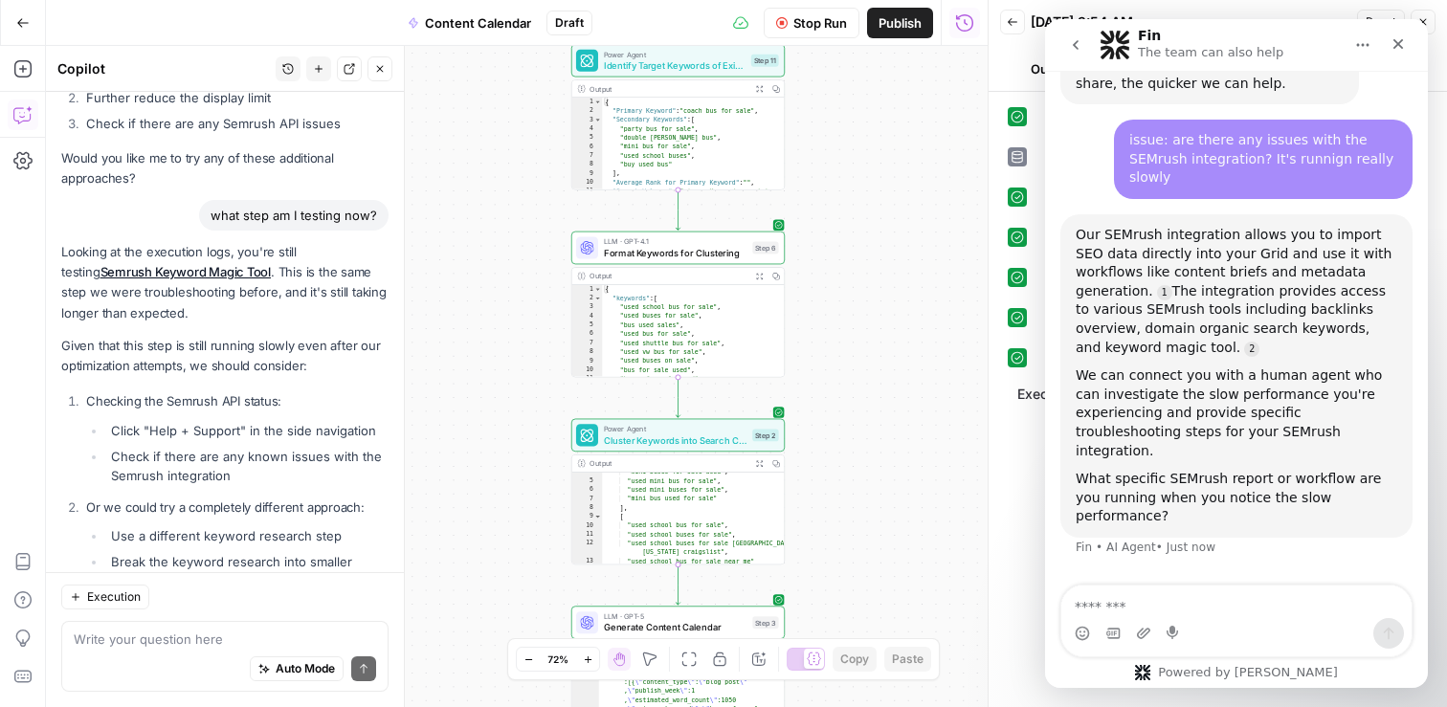
drag, startPoint x: 874, startPoint y: 279, endPoint x: 872, endPoint y: 145, distance: 134.0
click at [872, 145] on div "Workflow Set Inputs Inputs Search Knowledge Base Retrieve ICP Data Step 16 Outp…" at bounding box center [517, 376] width 942 height 661
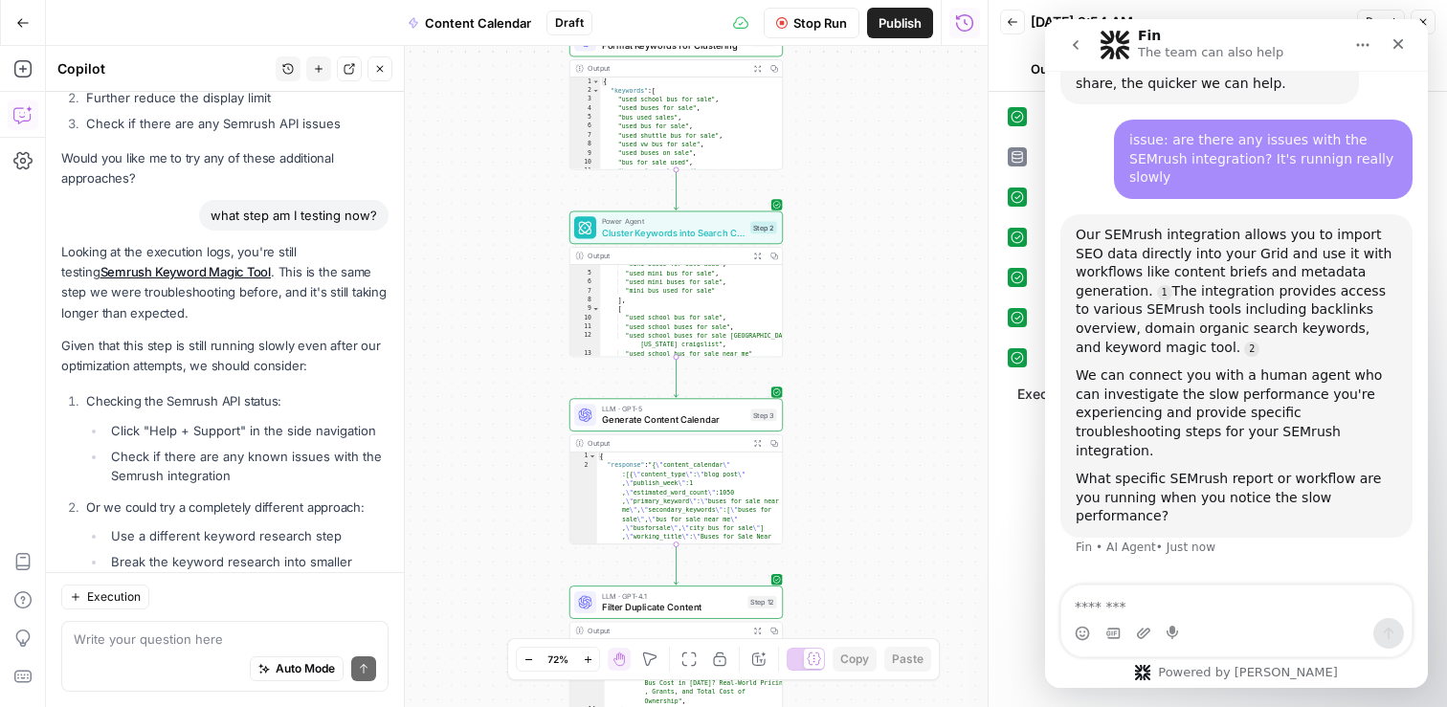
click at [870, 147] on div "Workflow Set Inputs Inputs Search Knowledge Base Retrieve ICP Data Step 16 Outp…" at bounding box center [517, 376] width 942 height 661
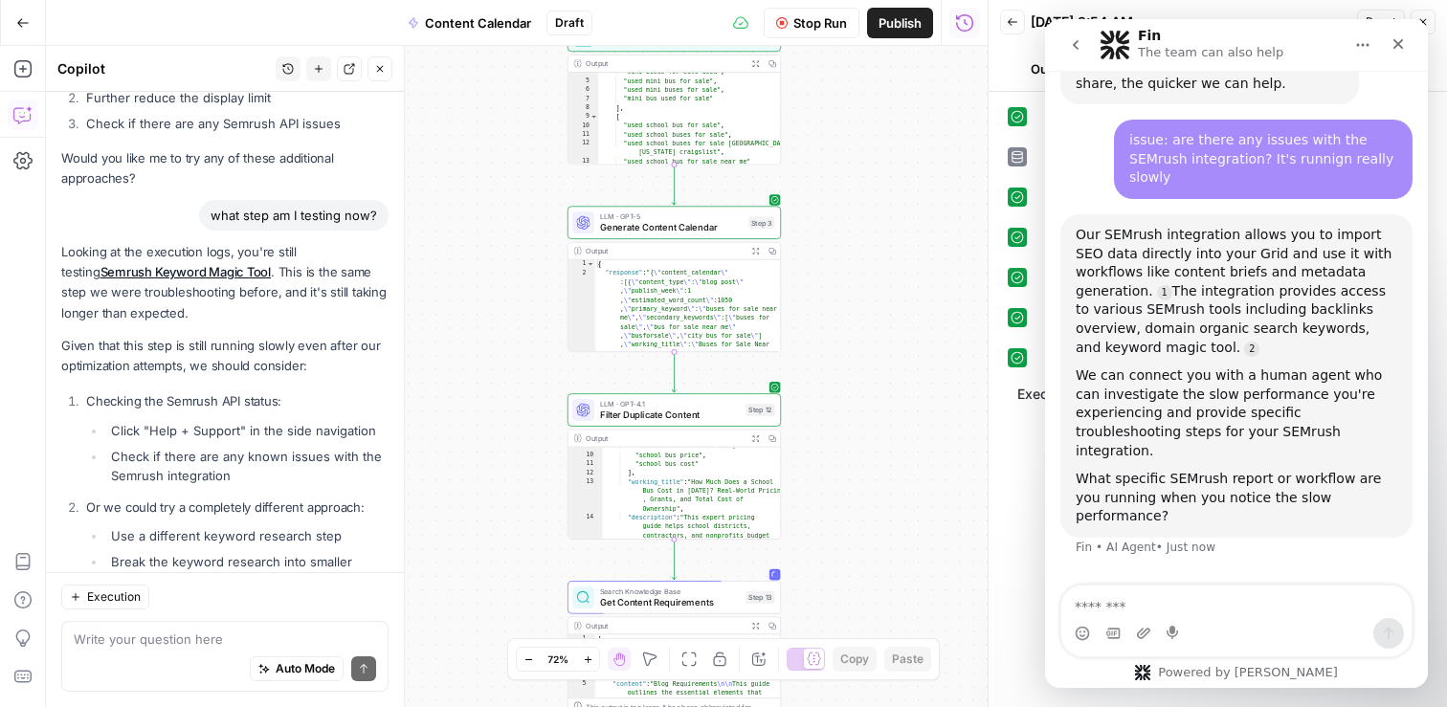
drag, startPoint x: 865, startPoint y: 221, endPoint x: 863, endPoint y: 245, distance: 24.0
click at [864, 176] on div "Workflow Set Inputs Inputs Search Knowledge Base Retrieve ICP Data Step 16 Outp…" at bounding box center [517, 376] width 942 height 661
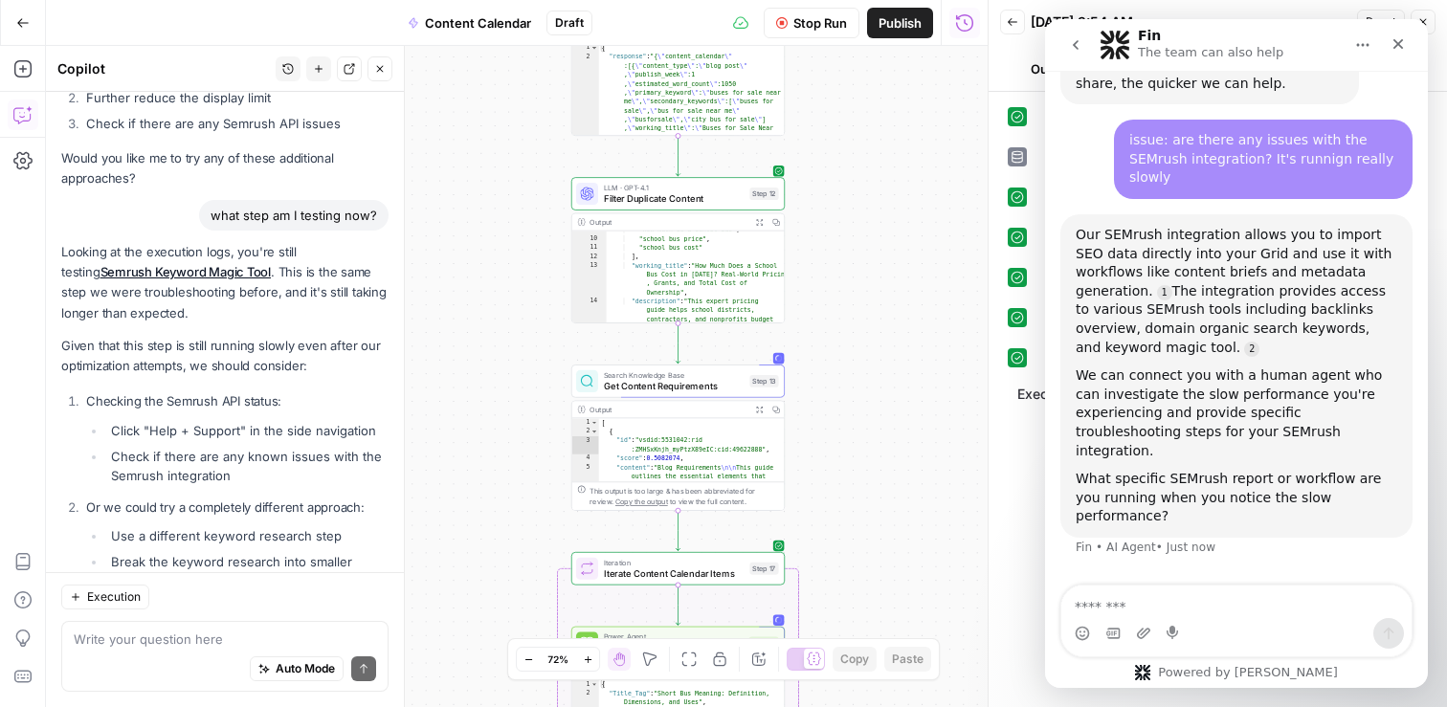
drag, startPoint x: 863, startPoint y: 419, endPoint x: 868, endPoint y: 248, distance: 171.4
click at [868, 248] on div "Workflow Set Inputs Inputs Search Knowledge Base Retrieve ICP Data Step 16 Outp…" at bounding box center [517, 376] width 942 height 661
click at [145, 653] on div "Auto Mode Send" at bounding box center [225, 670] width 302 height 42
type textarea "it looks like i'm actually stuck on the get content requirements step"
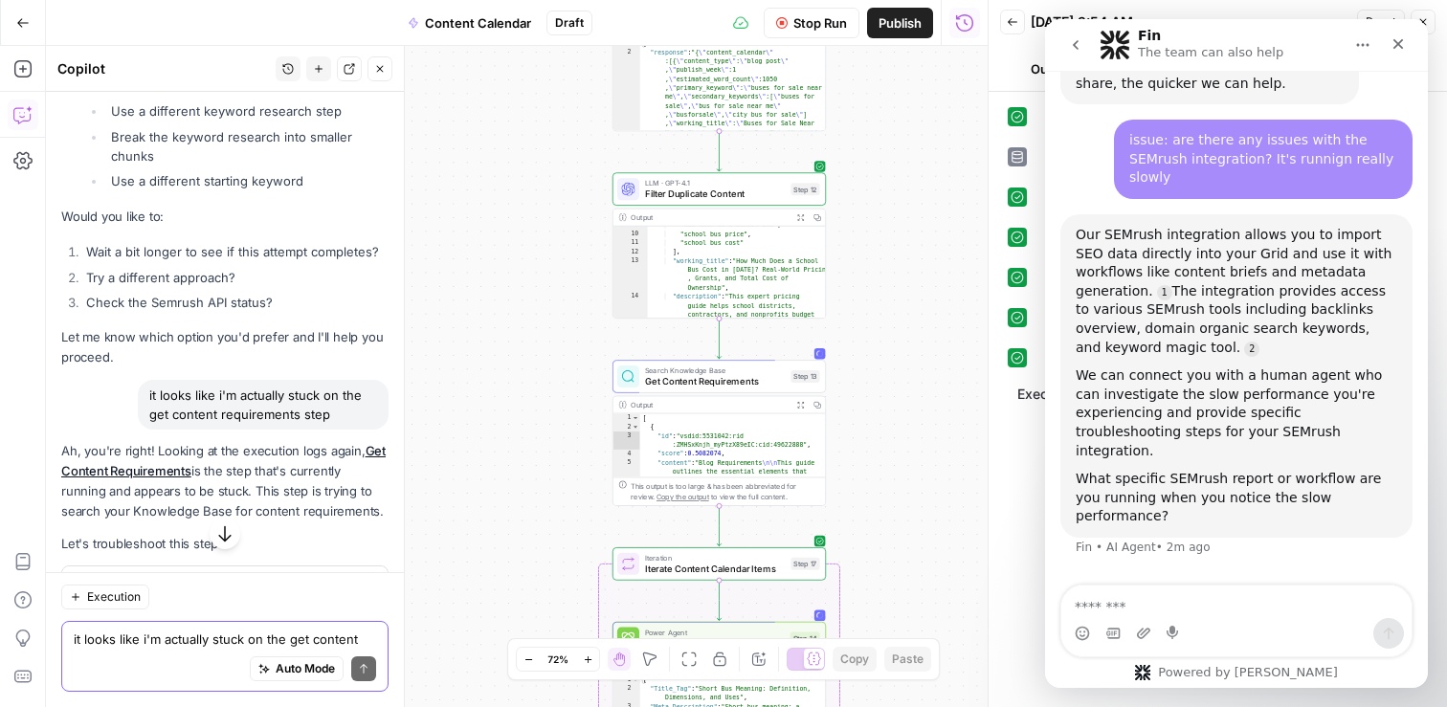
scroll to position [42516, 0]
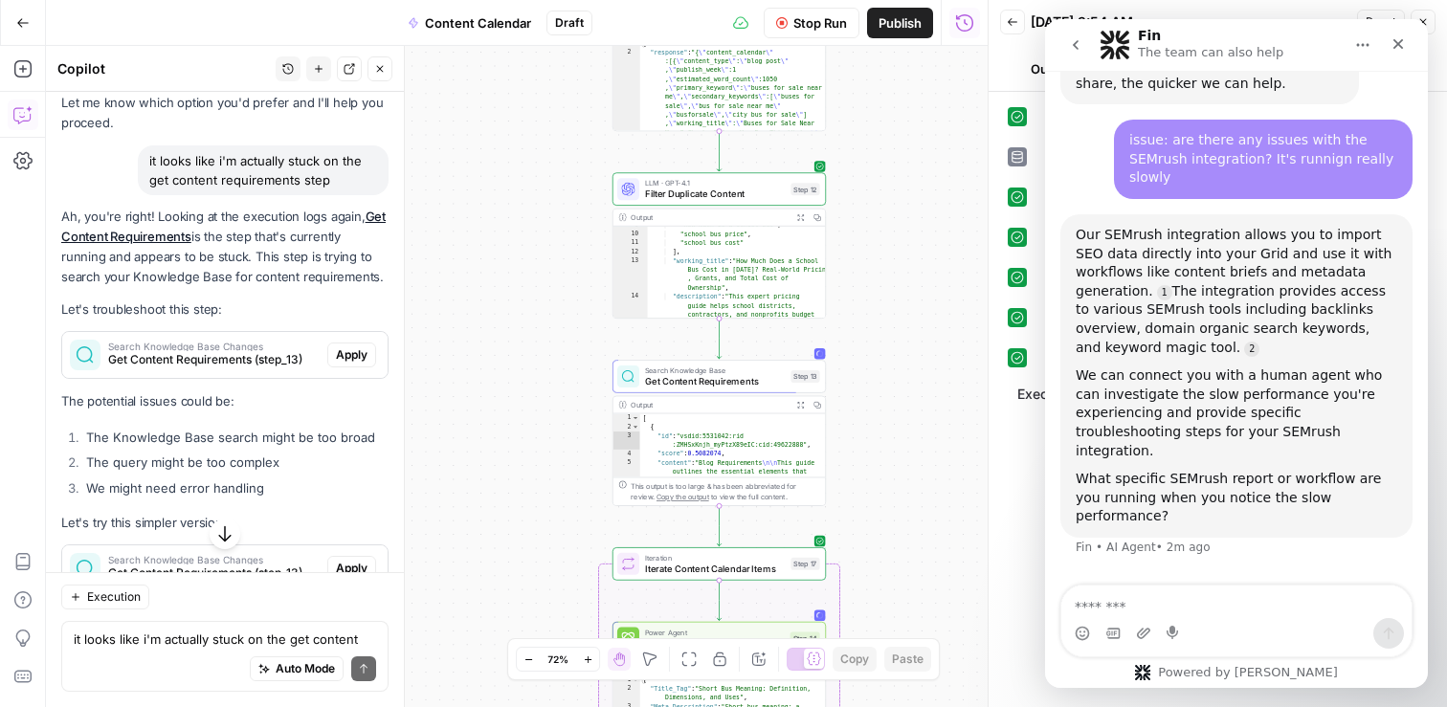
click at [353, 560] on span "Apply" at bounding box center [352, 568] width 32 height 17
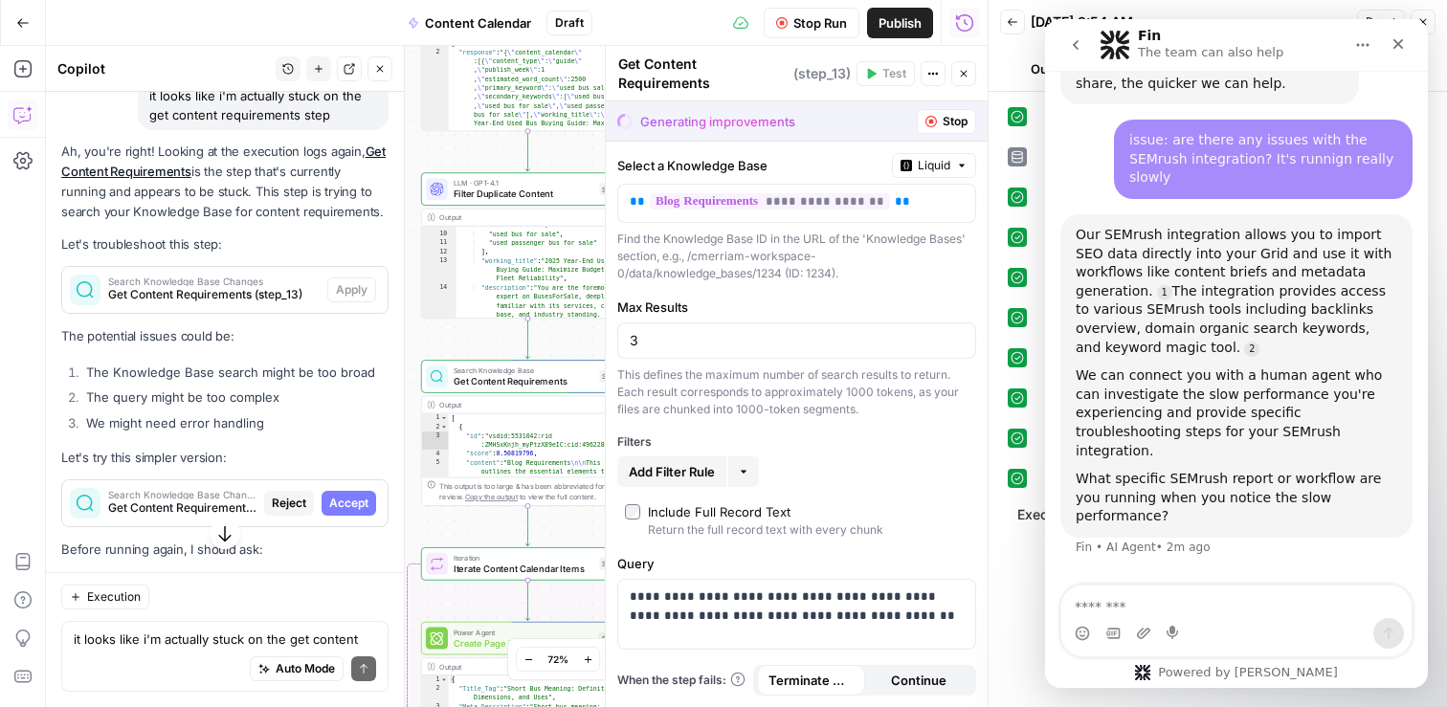
scroll to position [107, 0]
click at [1399, 53] on div "Close" at bounding box center [1398, 44] width 34 height 34
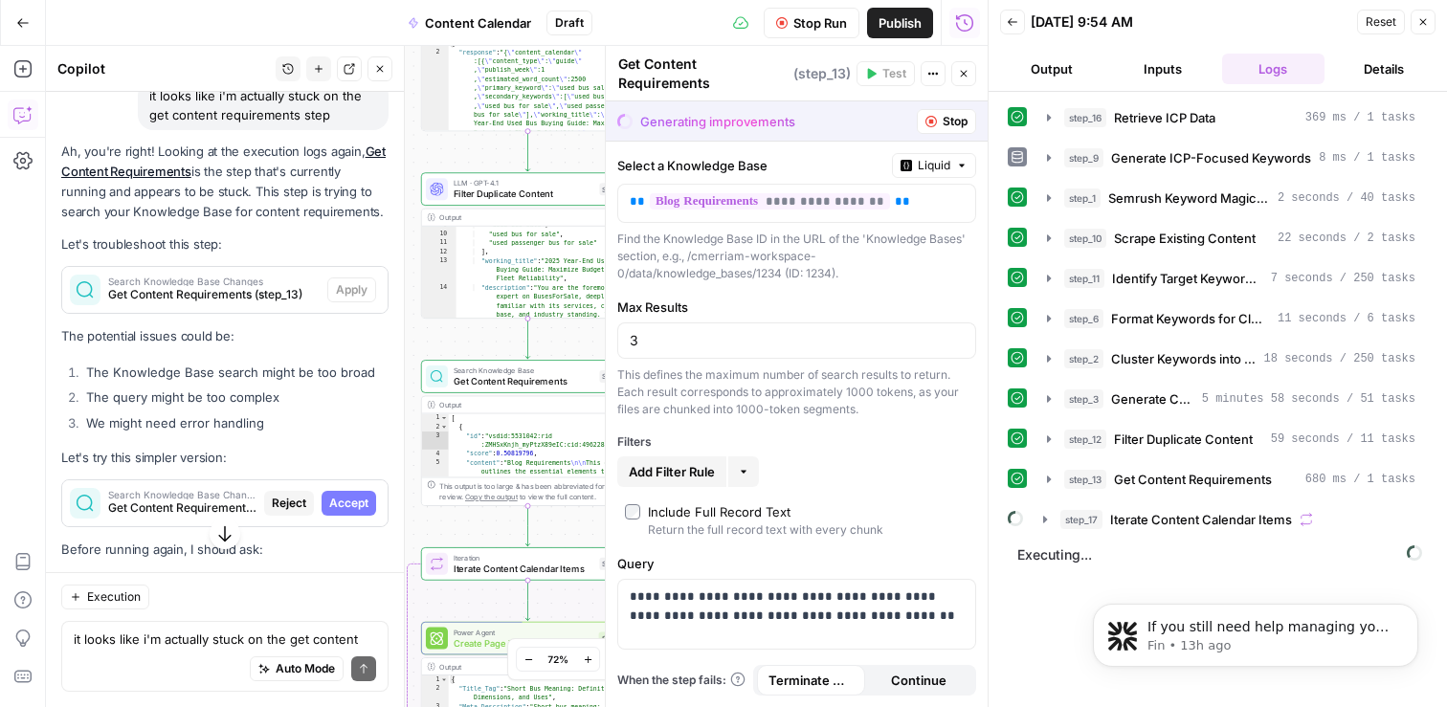
scroll to position [0, 0]
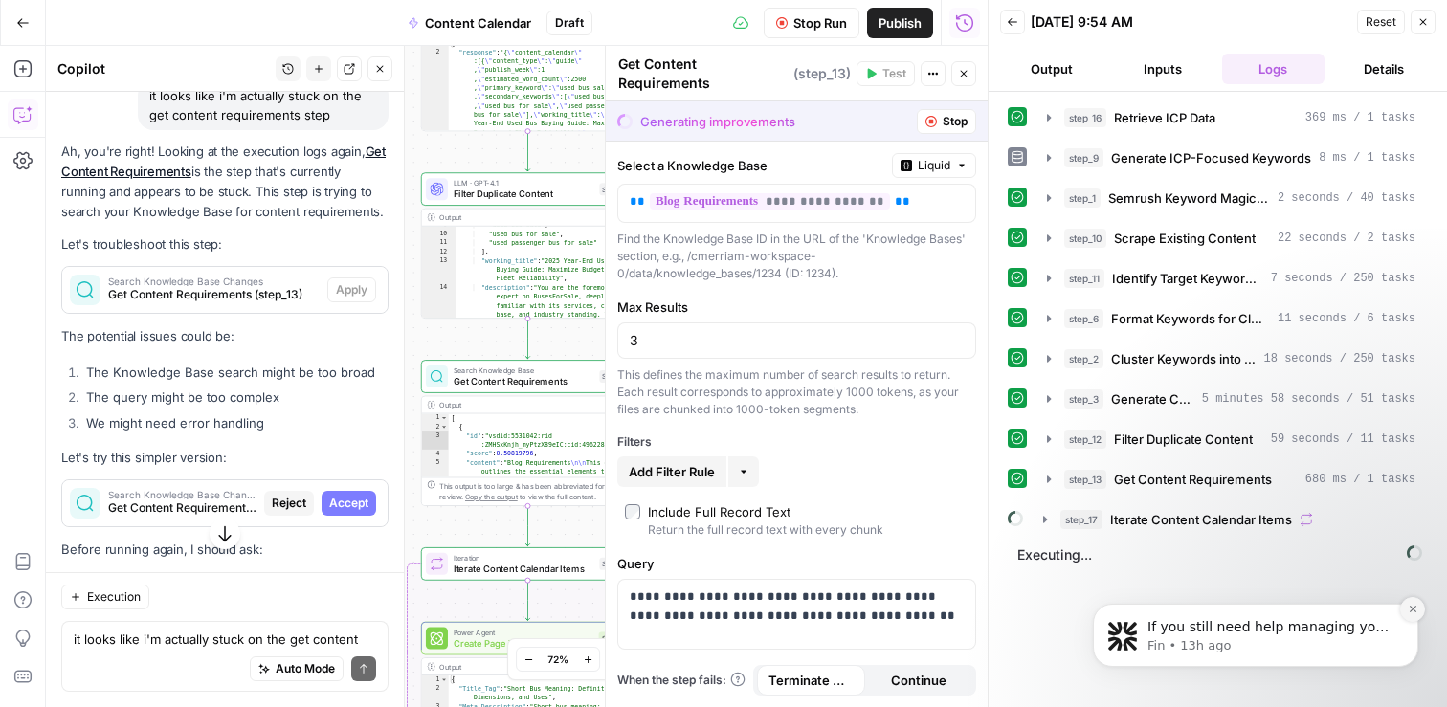
click at [1415, 607] on icon "Dismiss notification" at bounding box center [1412, 609] width 7 height 7
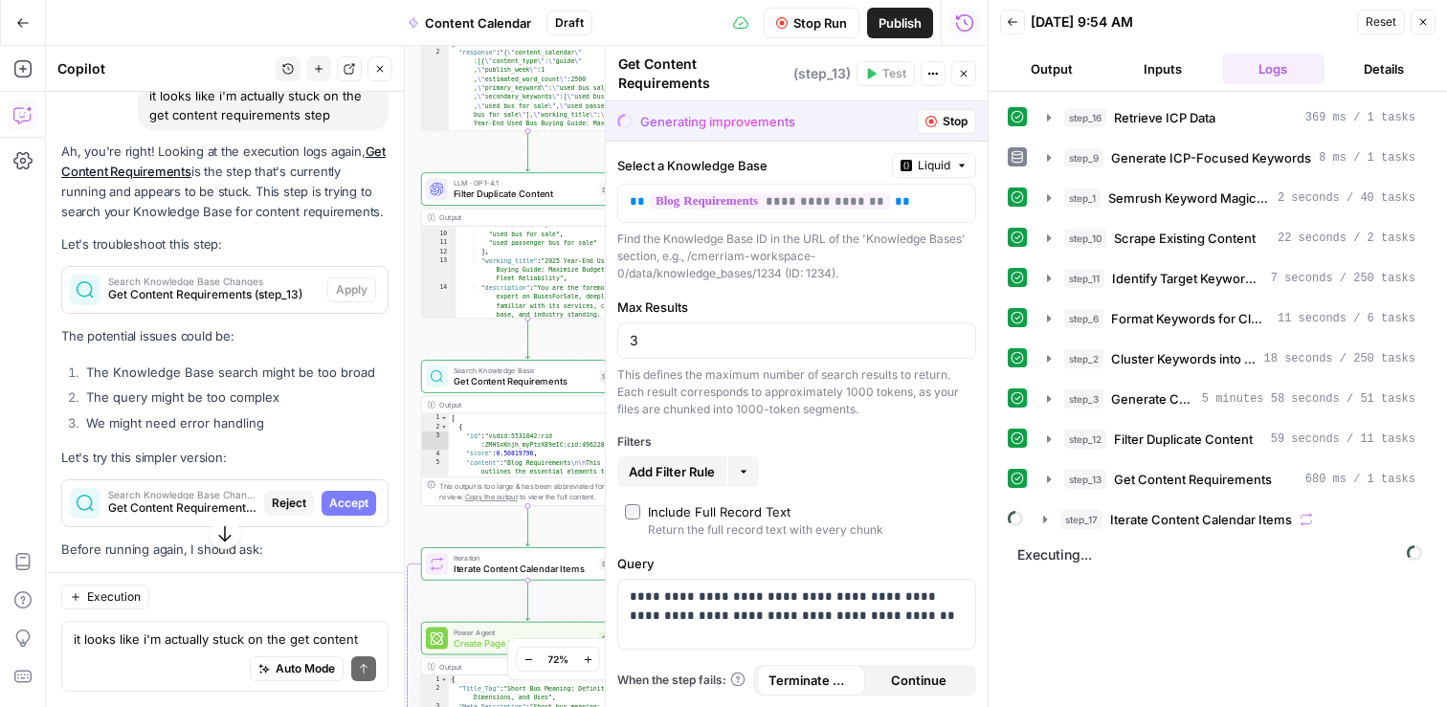
scroll to position [107, 0]
click at [1046, 519] on icon "button" at bounding box center [1045, 519] width 4 height 7
click at [961, 75] on icon "button" at bounding box center [964, 74] width 7 height 7
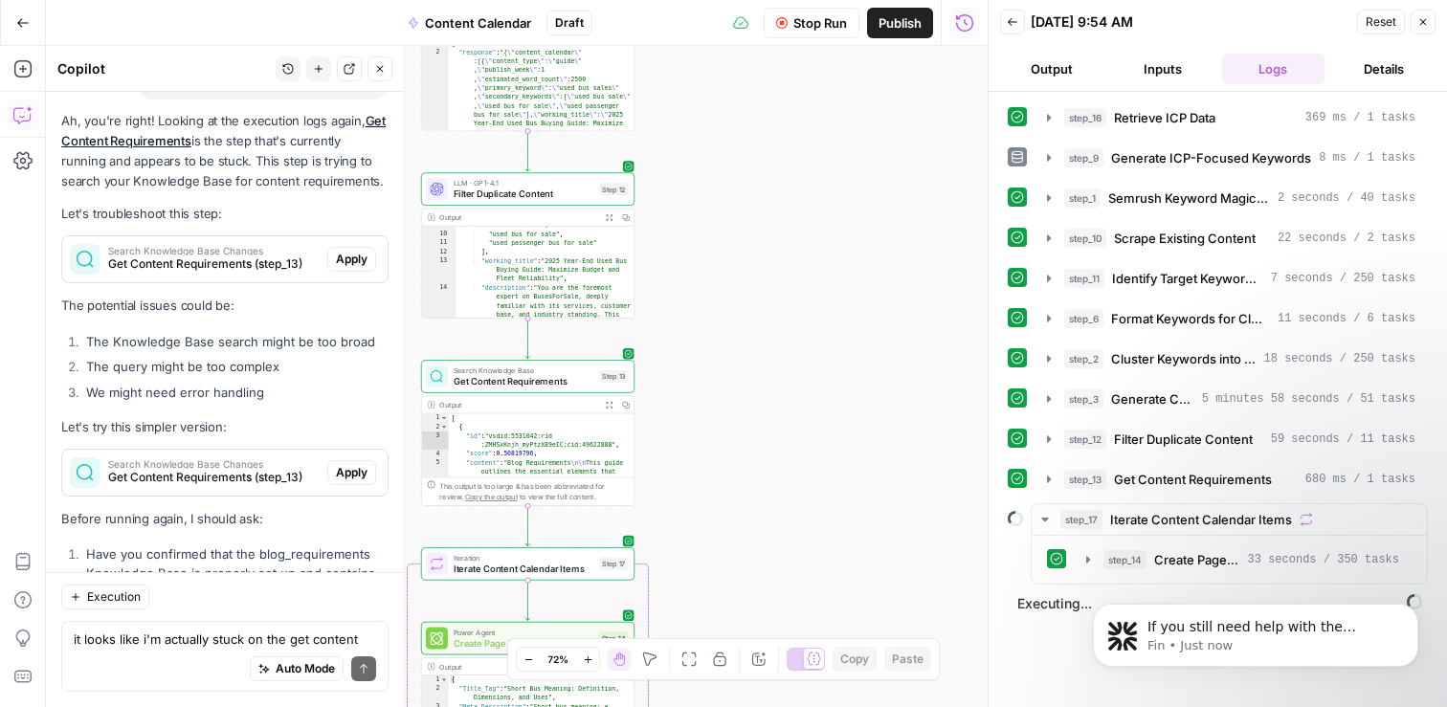
scroll to position [507, 0]
click at [1412, 610] on icon "Dismiss notification" at bounding box center [1412, 609] width 7 height 7
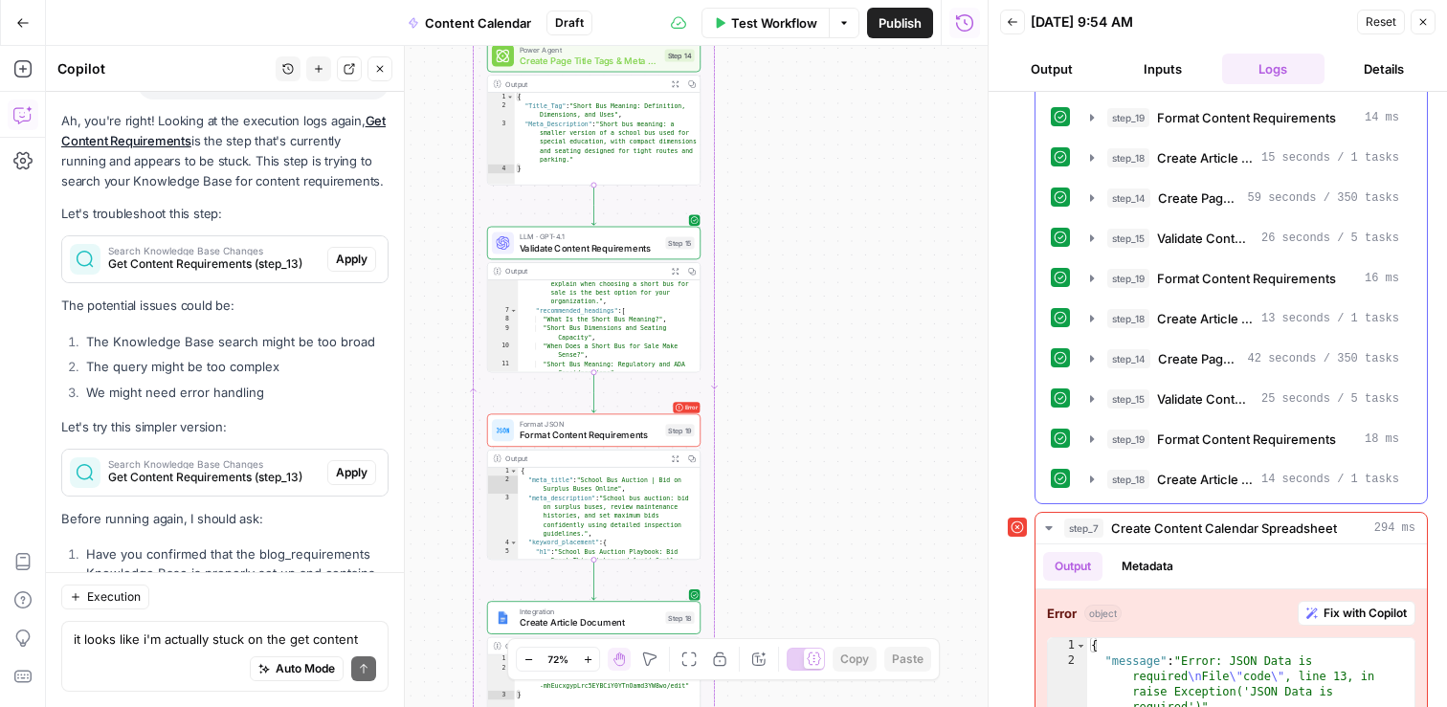
scroll to position [2026, 0]
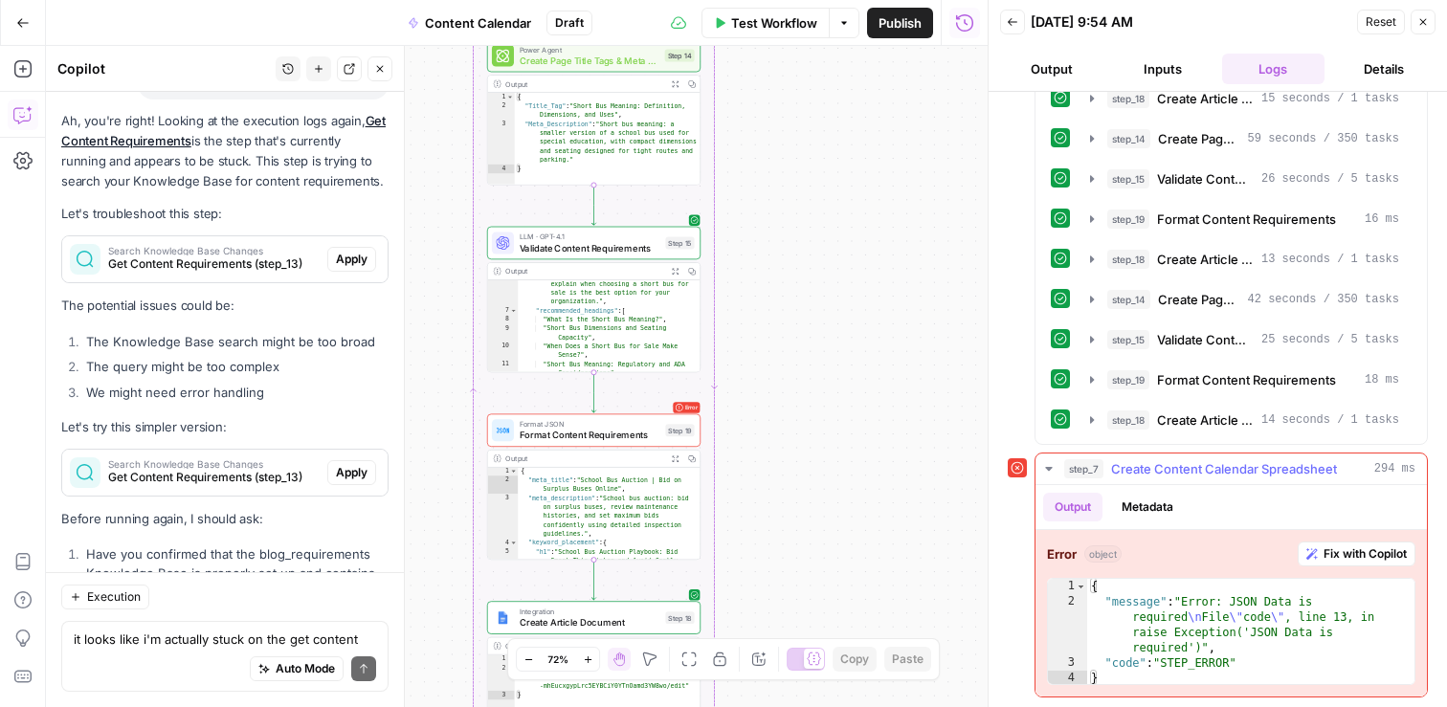
click at [1352, 562] on span "Fix with Copilot" at bounding box center [1365, 554] width 83 height 17
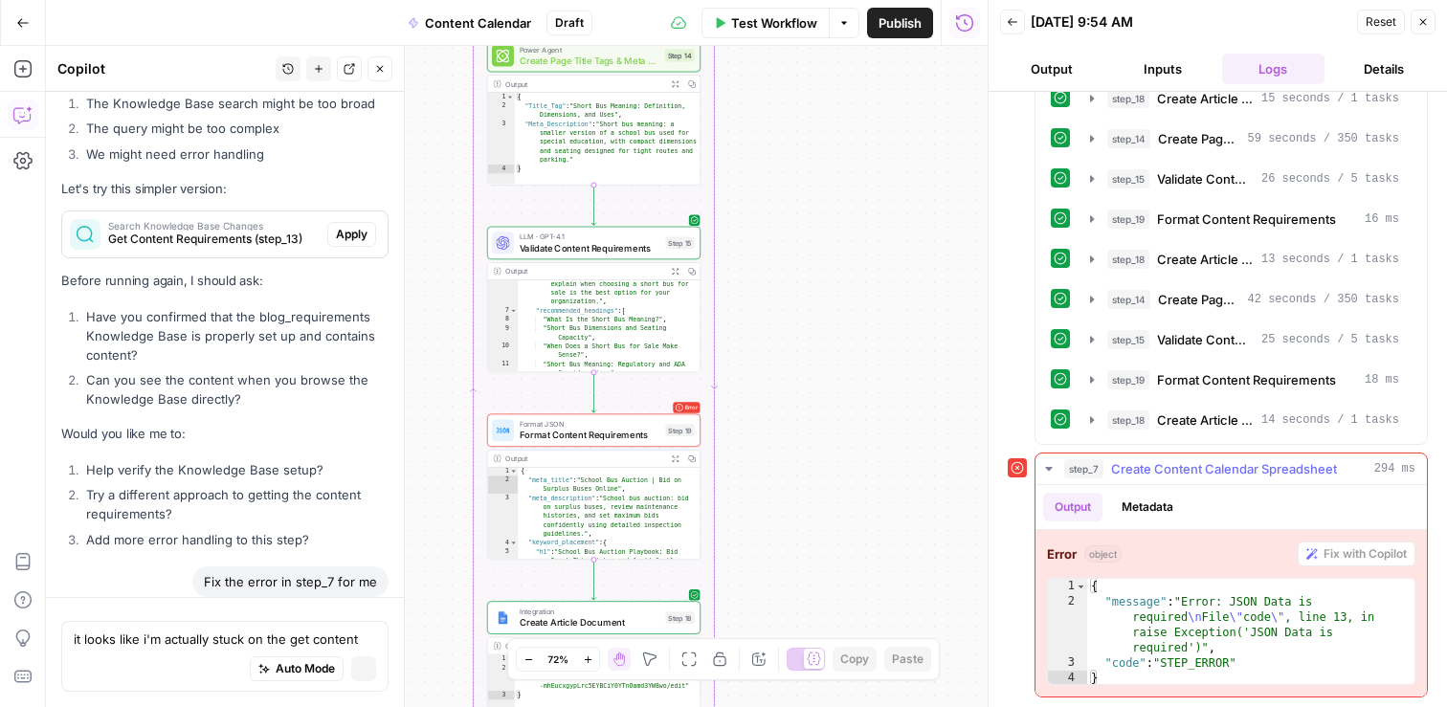
scroll to position [42392, 0]
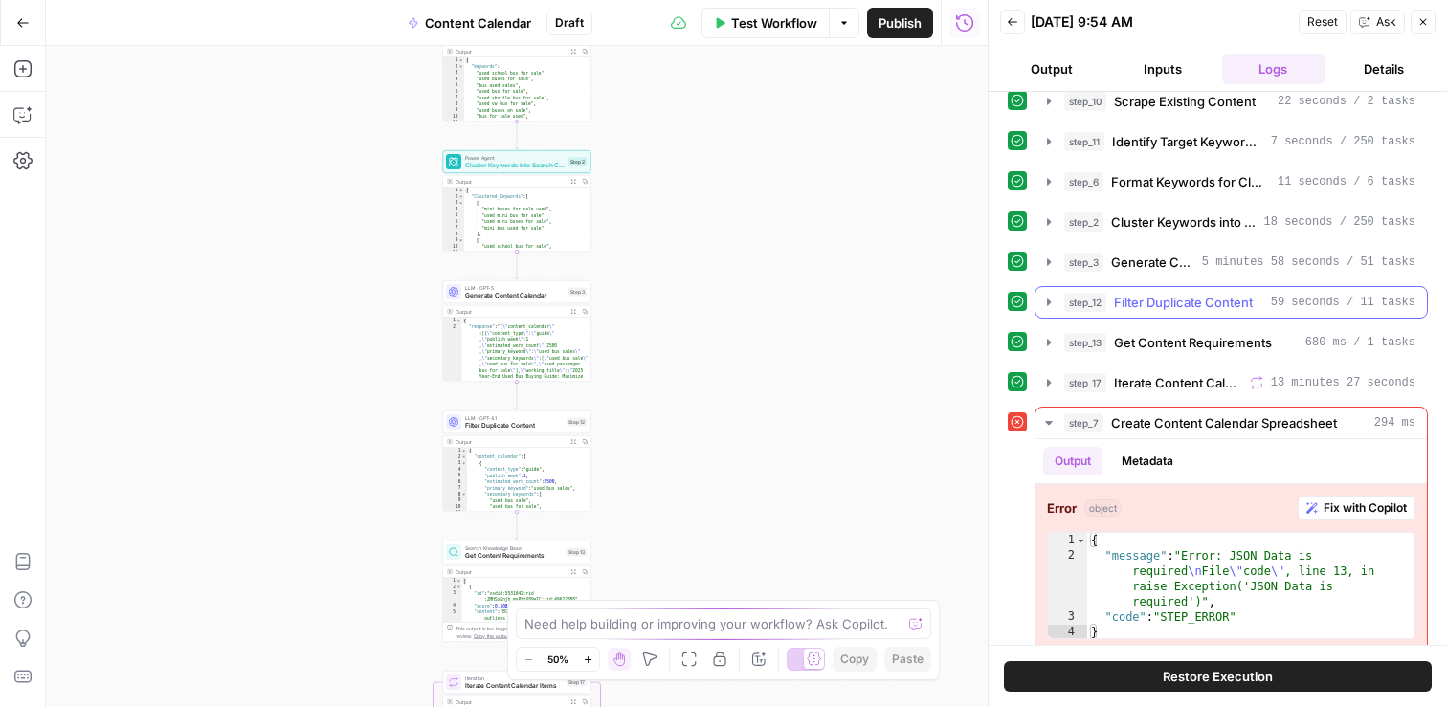
scroll to position [153, 0]
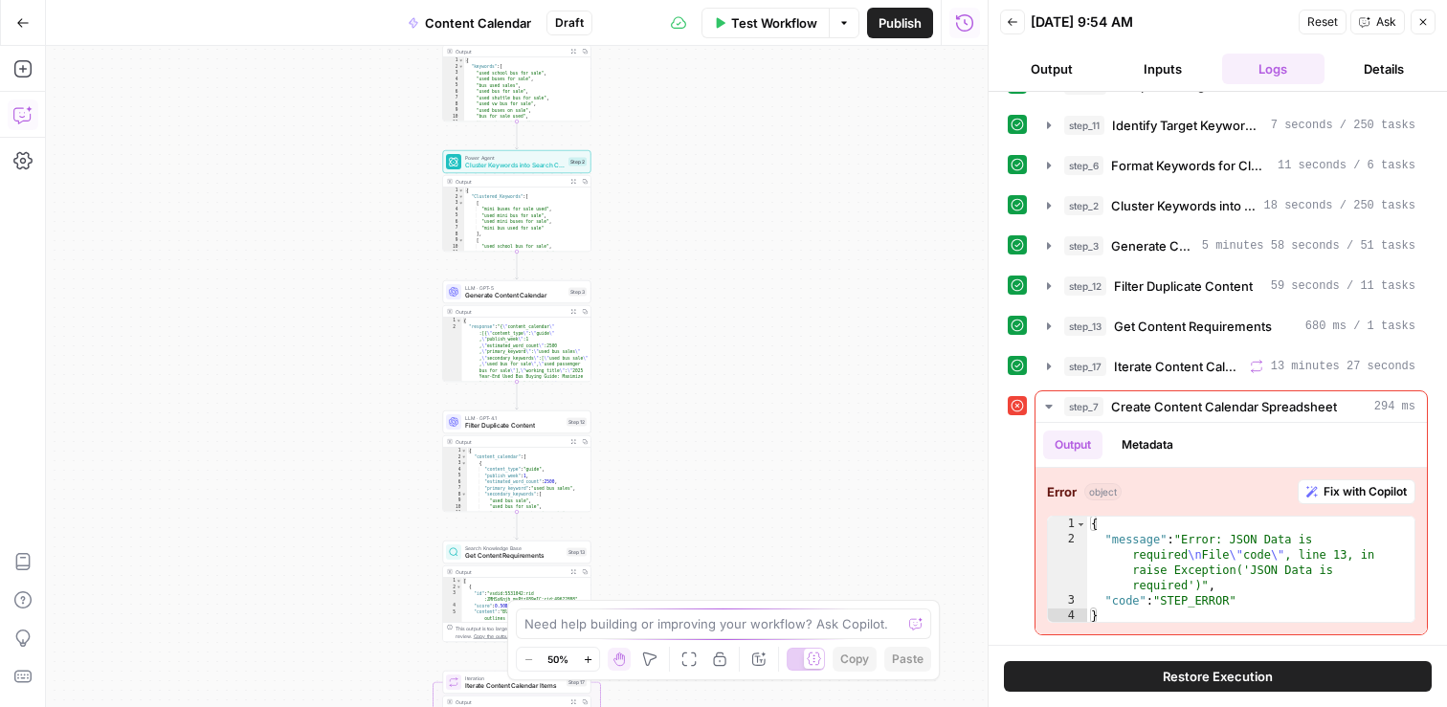
click at [21, 123] on icon "button" at bounding box center [22, 114] width 19 height 19
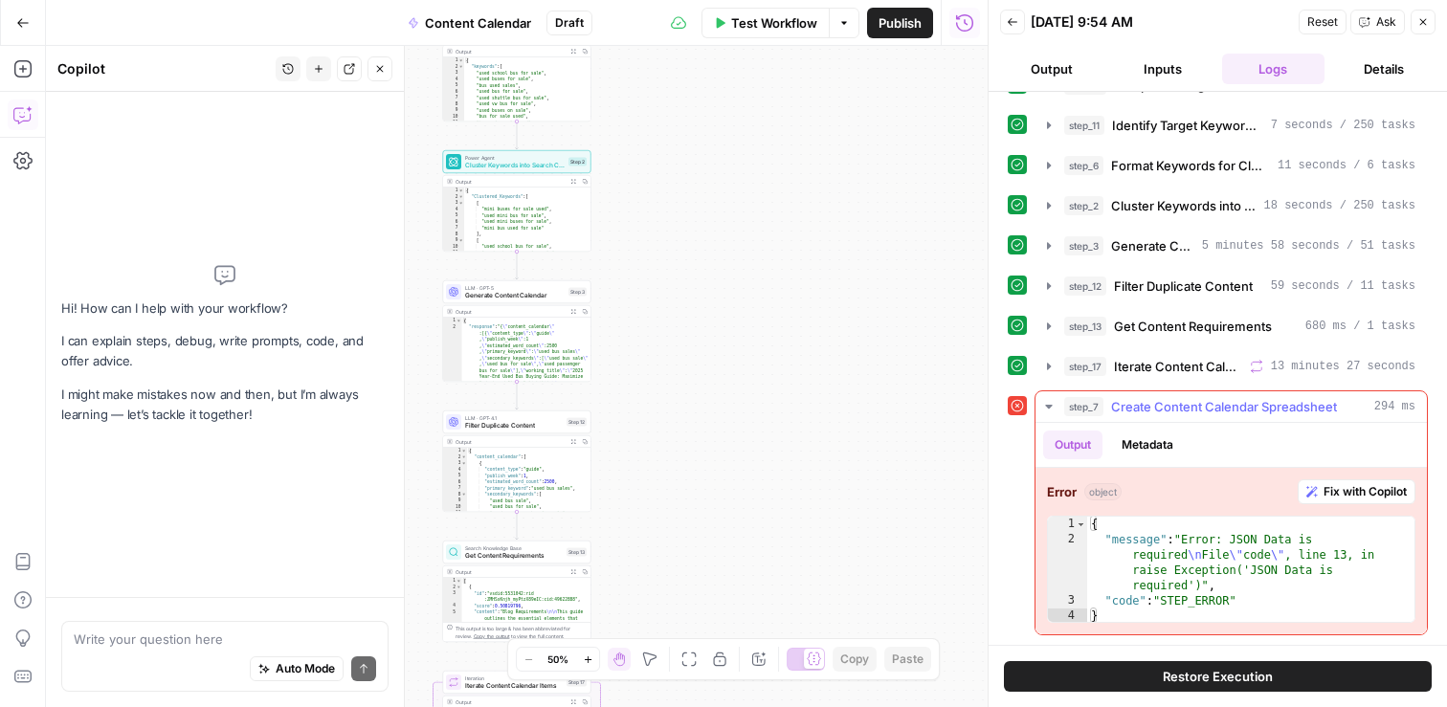
click at [1359, 493] on span "Fix with Copilot" at bounding box center [1365, 491] width 83 height 17
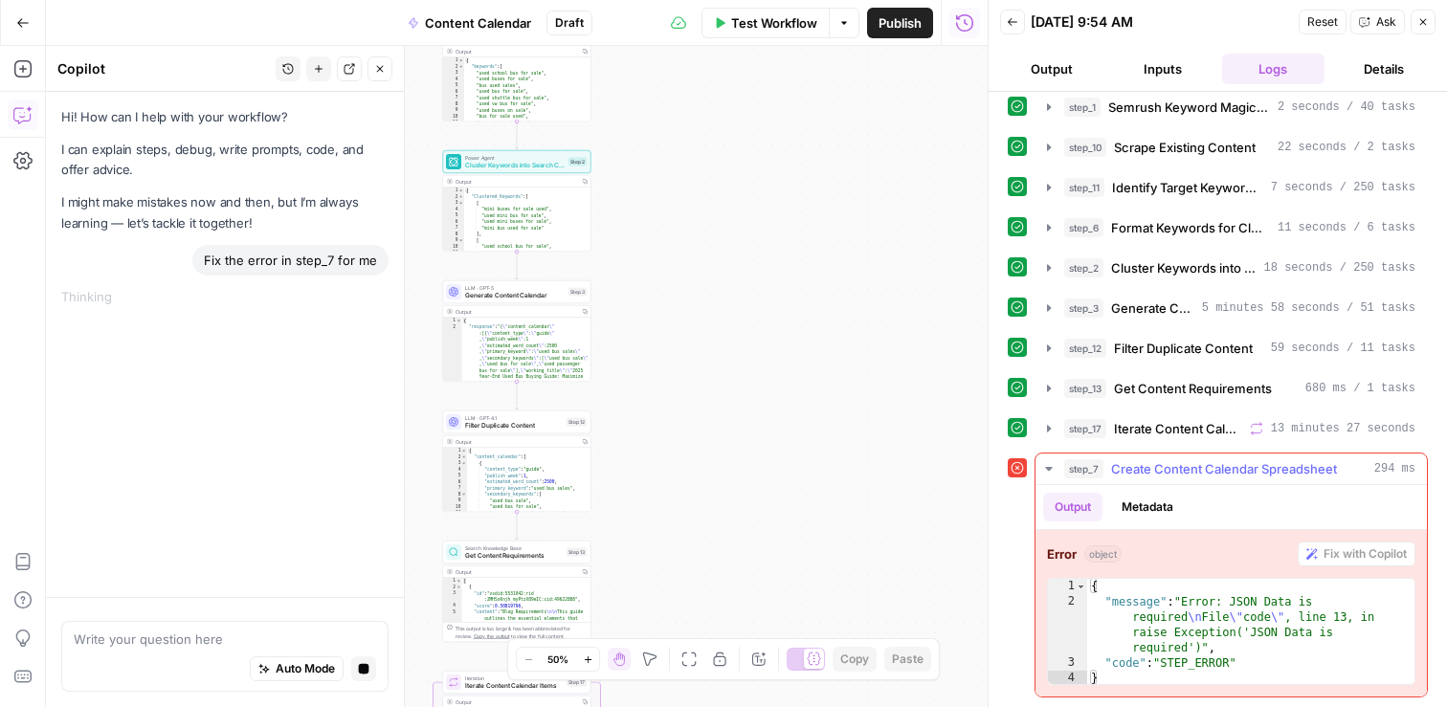
scroll to position [91, 0]
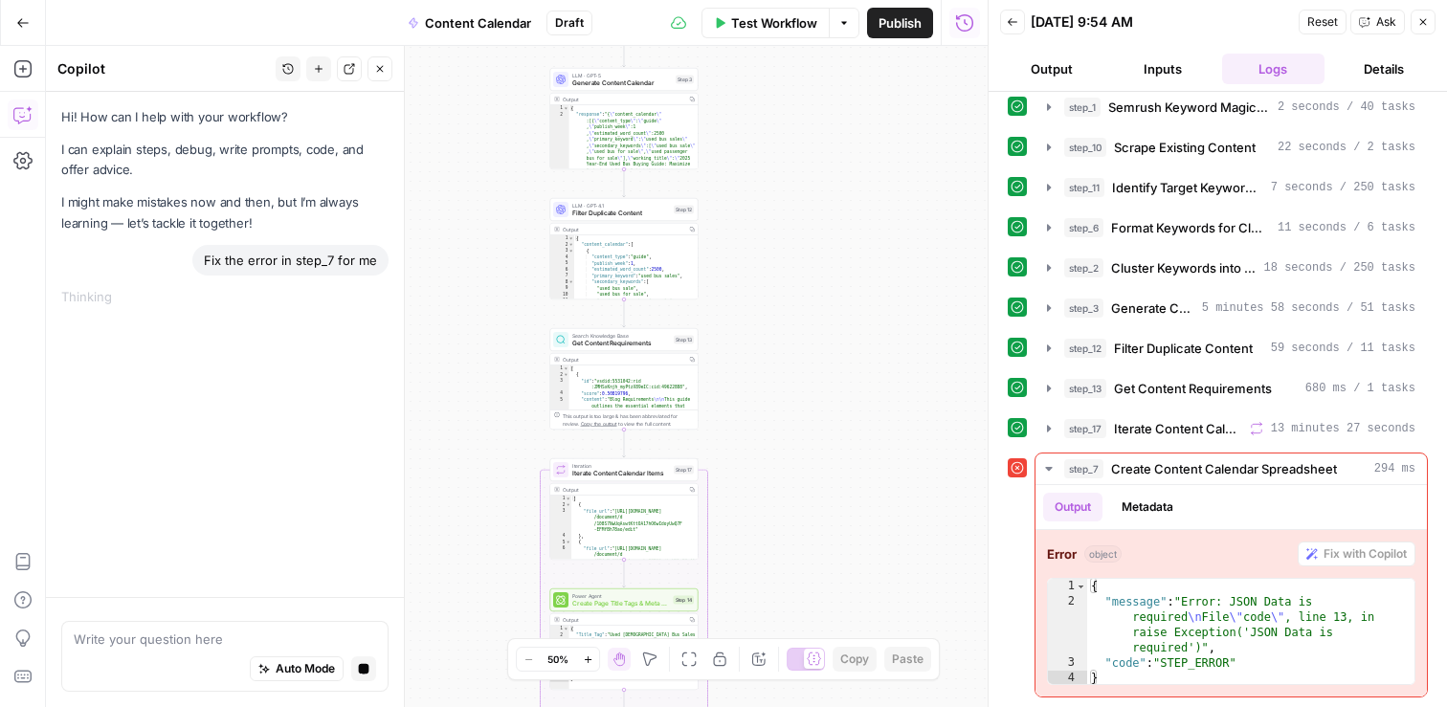
drag, startPoint x: 674, startPoint y: 450, endPoint x: 776, endPoint y: 234, distance: 238.4
click at [780, 234] on div "Workflow Set Inputs Inputs Search Knowledge Base Retrieve ICP Data Step 16 Outp…" at bounding box center [517, 376] width 942 height 661
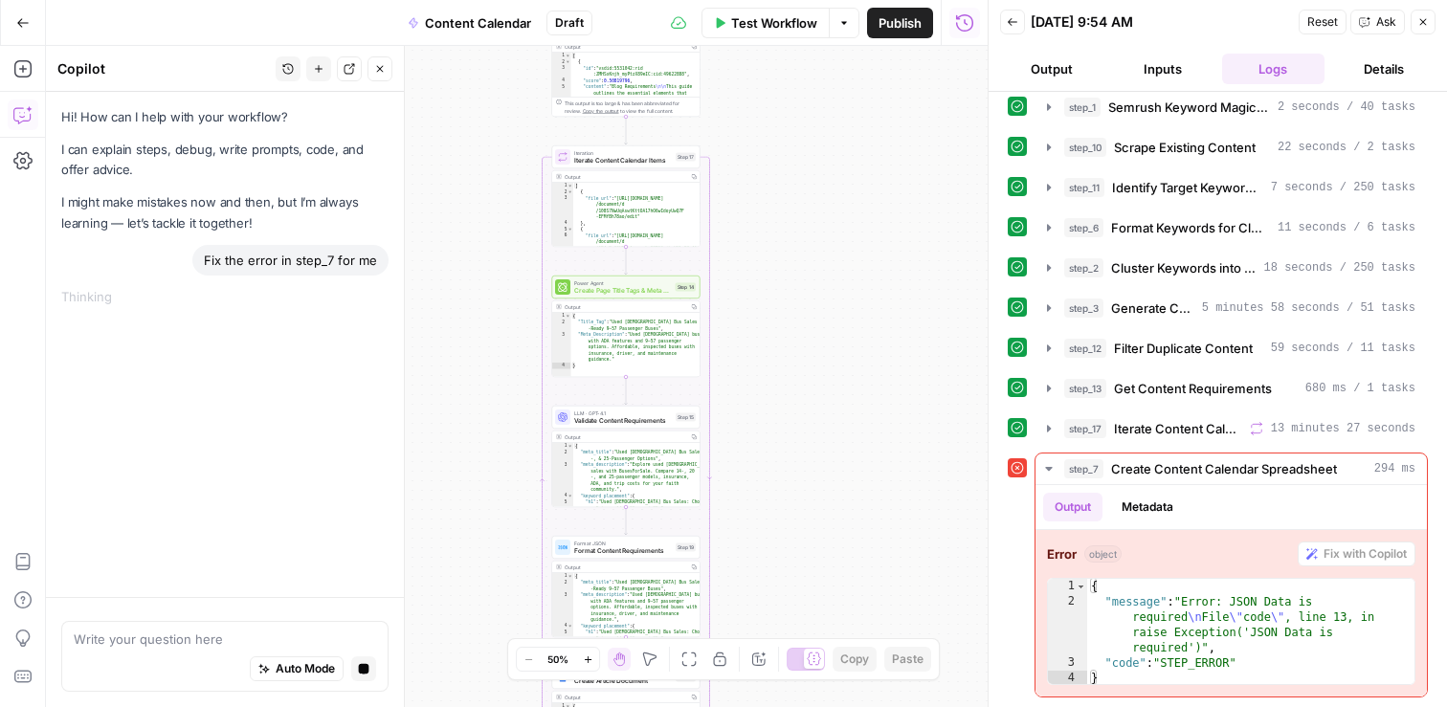
drag, startPoint x: 808, startPoint y: 564, endPoint x: 812, endPoint y: 216, distance: 347.4
click at [813, 216] on div "Workflow Set Inputs Inputs Search Knowledge Base Retrieve ICP Data Step 16 Outp…" at bounding box center [517, 376] width 942 height 661
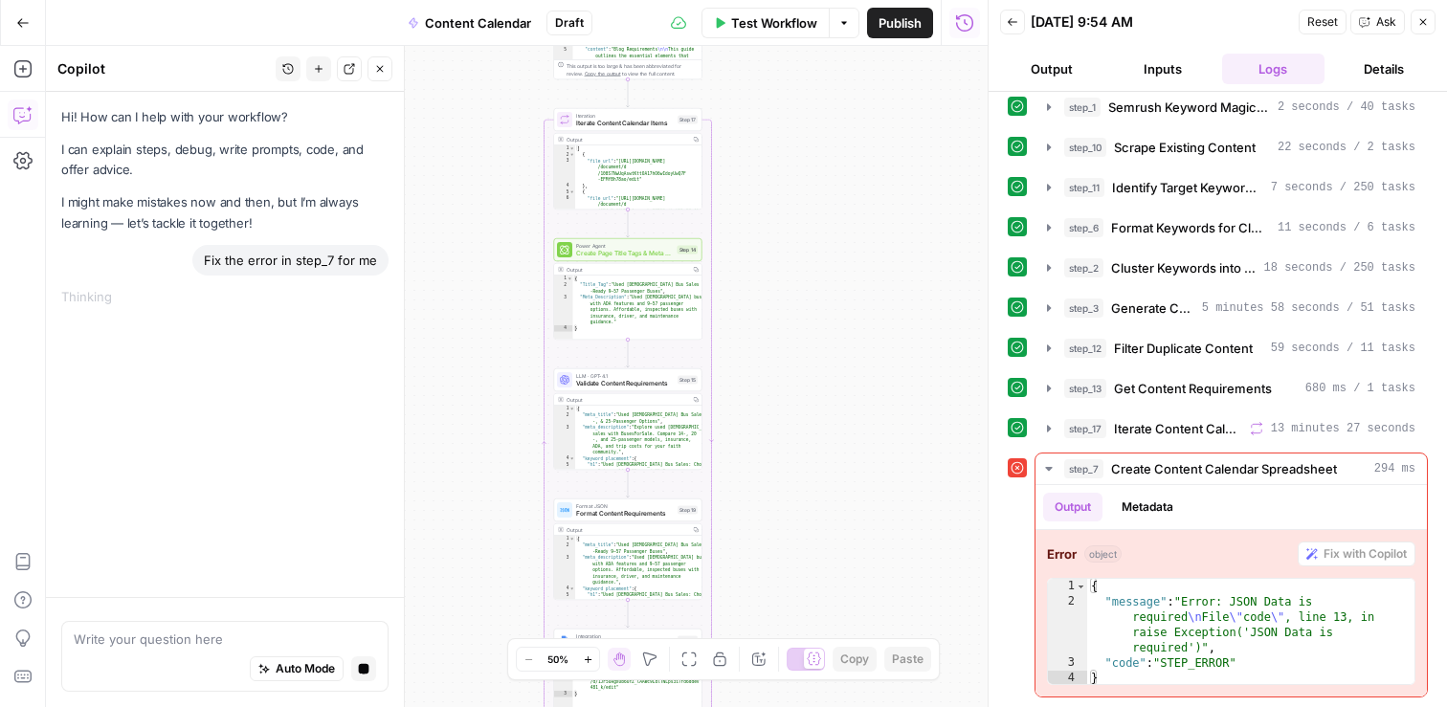
click at [829, 137] on div "Workflow Set Inputs Inputs Search Knowledge Base Retrieve ICP Data Step 16 Outp…" at bounding box center [517, 376] width 942 height 661
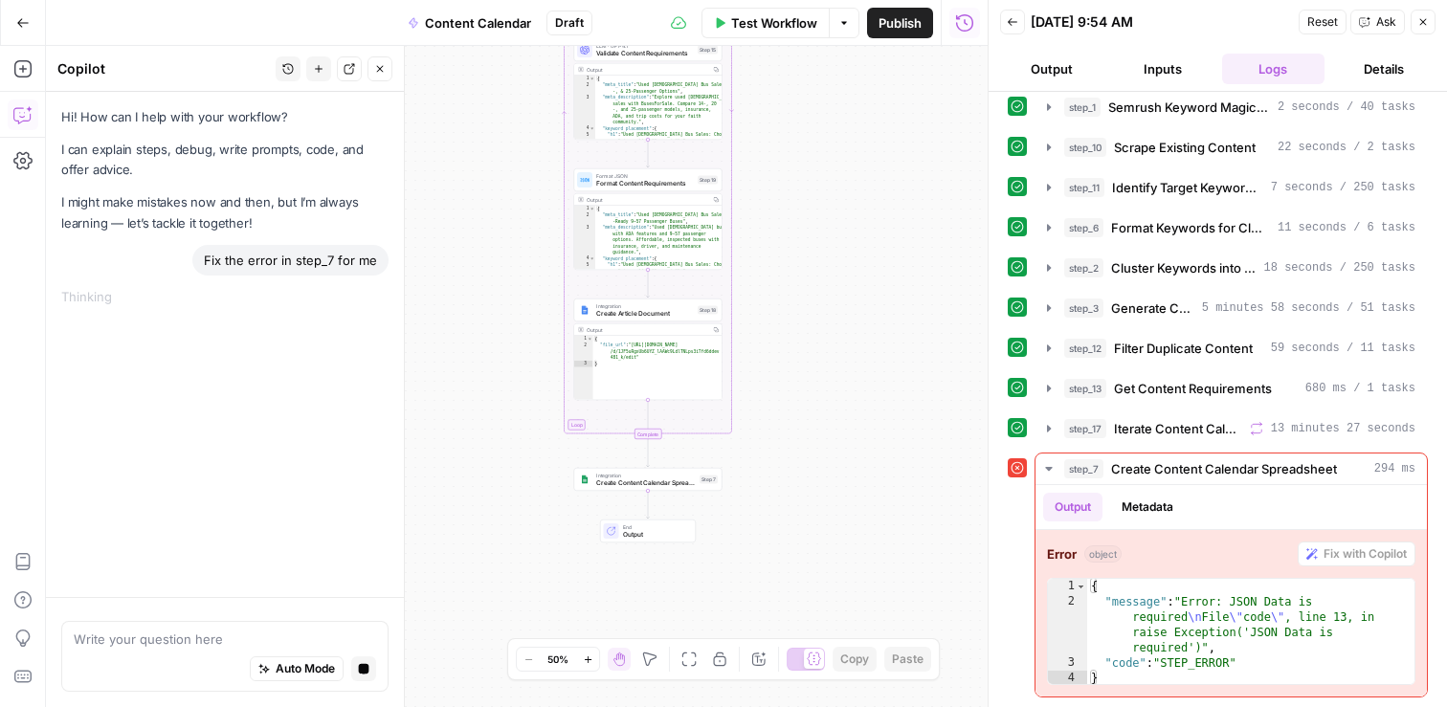
drag, startPoint x: 816, startPoint y: 435, endPoint x: 816, endPoint y: 187, distance: 248.8
click at [825, 190] on div "Workflow Set Inputs Inputs Search Knowledge Base Retrieve ICP Data Step 16 Outp…" at bounding box center [517, 376] width 942 height 661
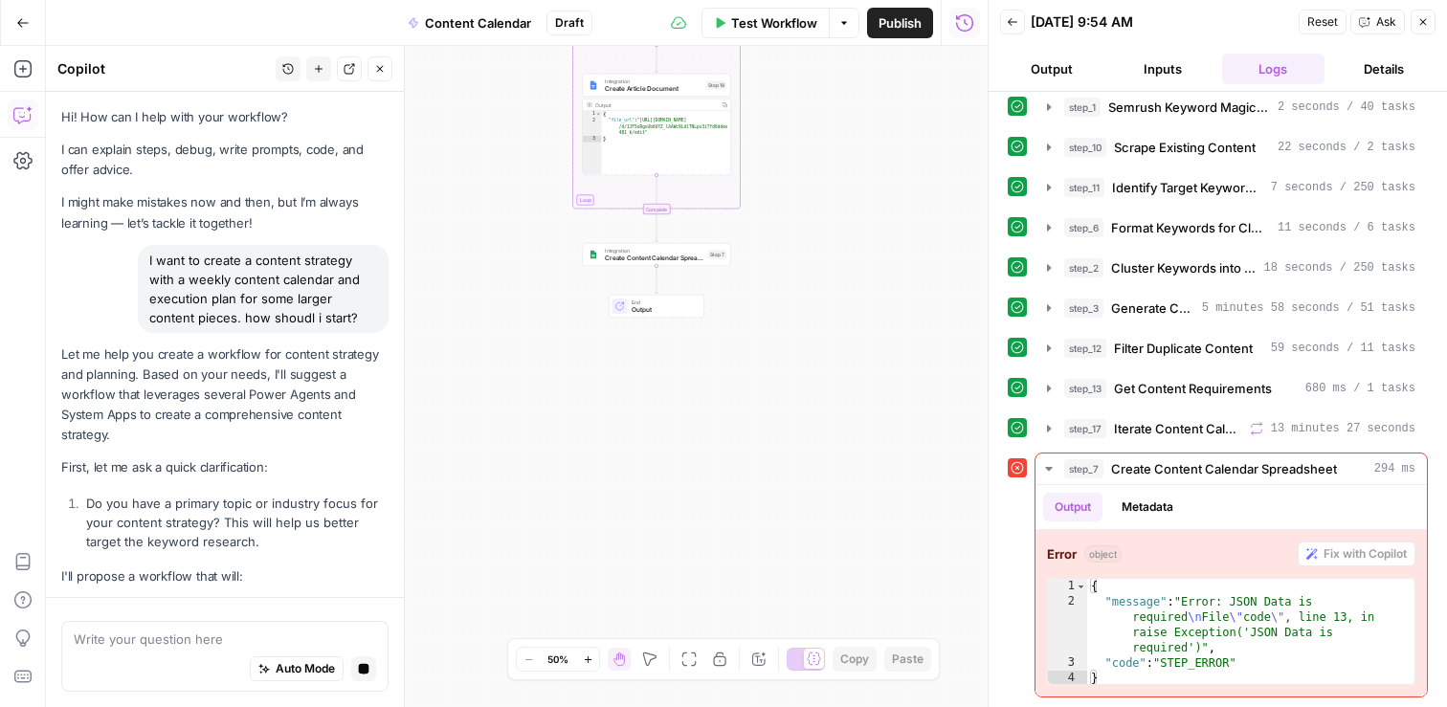
scroll to position [42392, 0]
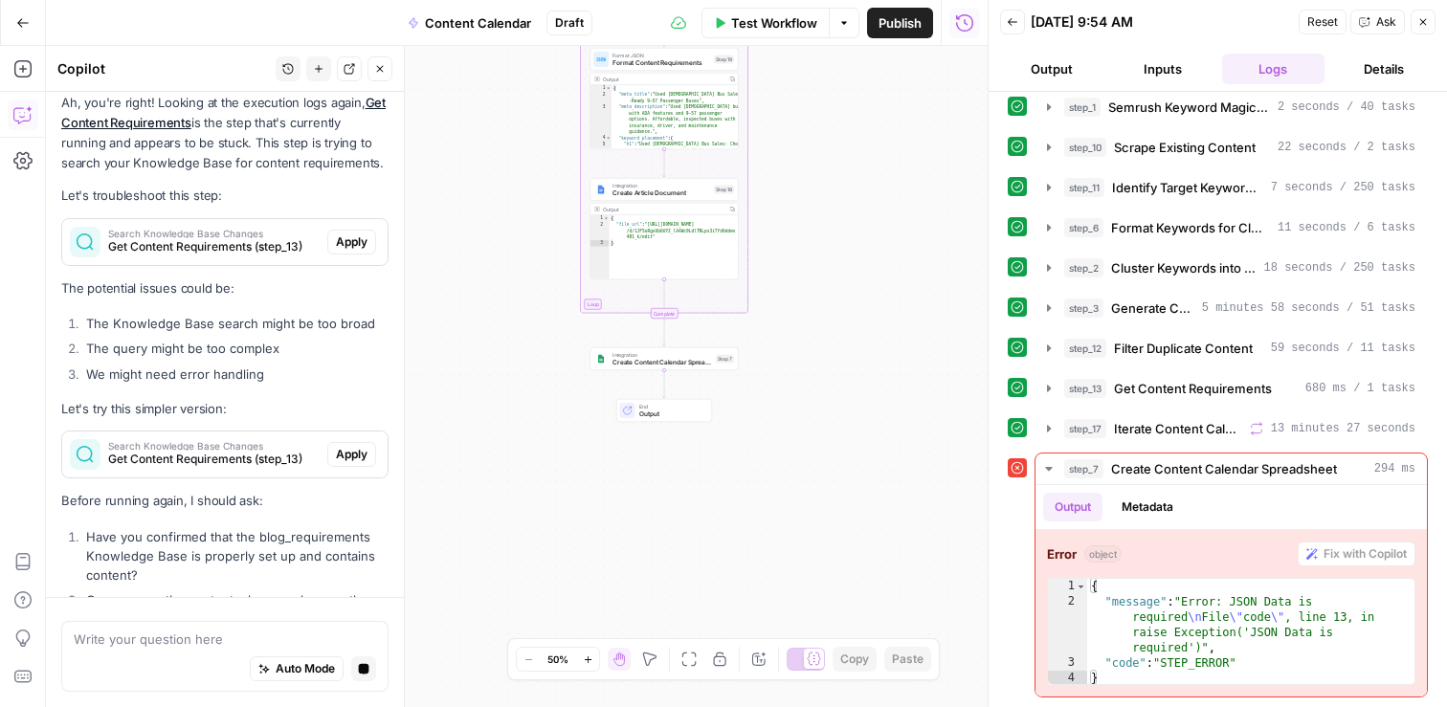
drag, startPoint x: 816, startPoint y: 187, endPoint x: 821, endPoint y: 311, distance: 124.5
click at [823, 311] on div "Workflow Set Inputs Inputs Search Knowledge Base Retrieve ICP Data Step 16 Outp…" at bounding box center [517, 376] width 942 height 661
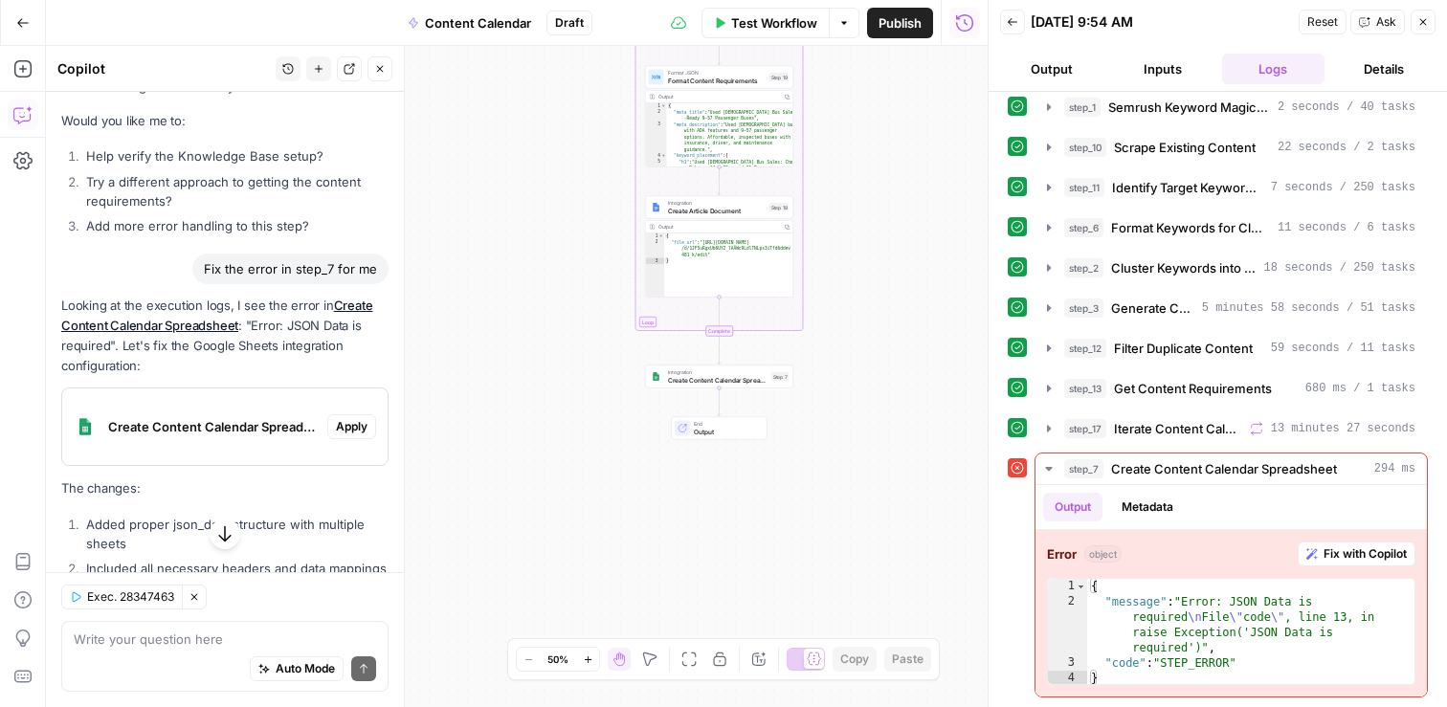
scroll to position [42959, 0]
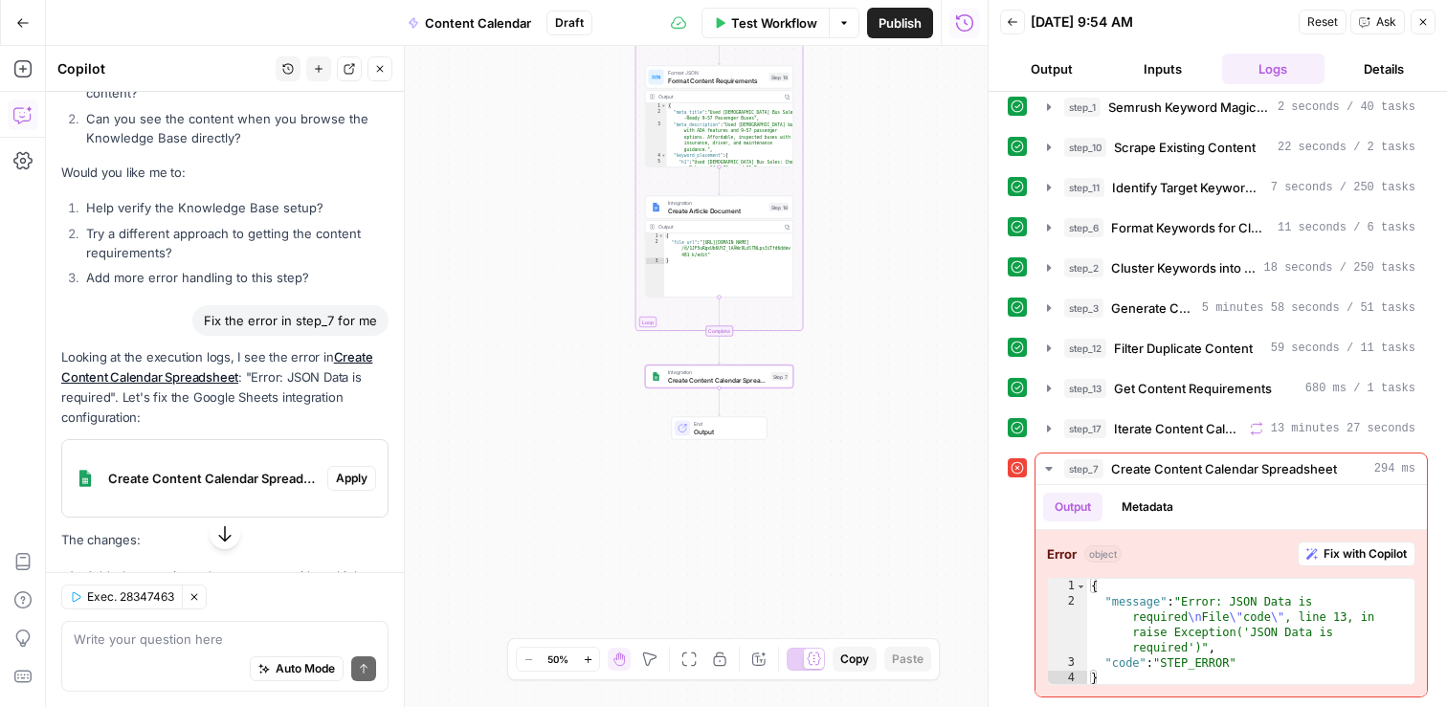
click at [356, 470] on span "Apply" at bounding box center [352, 478] width 32 height 17
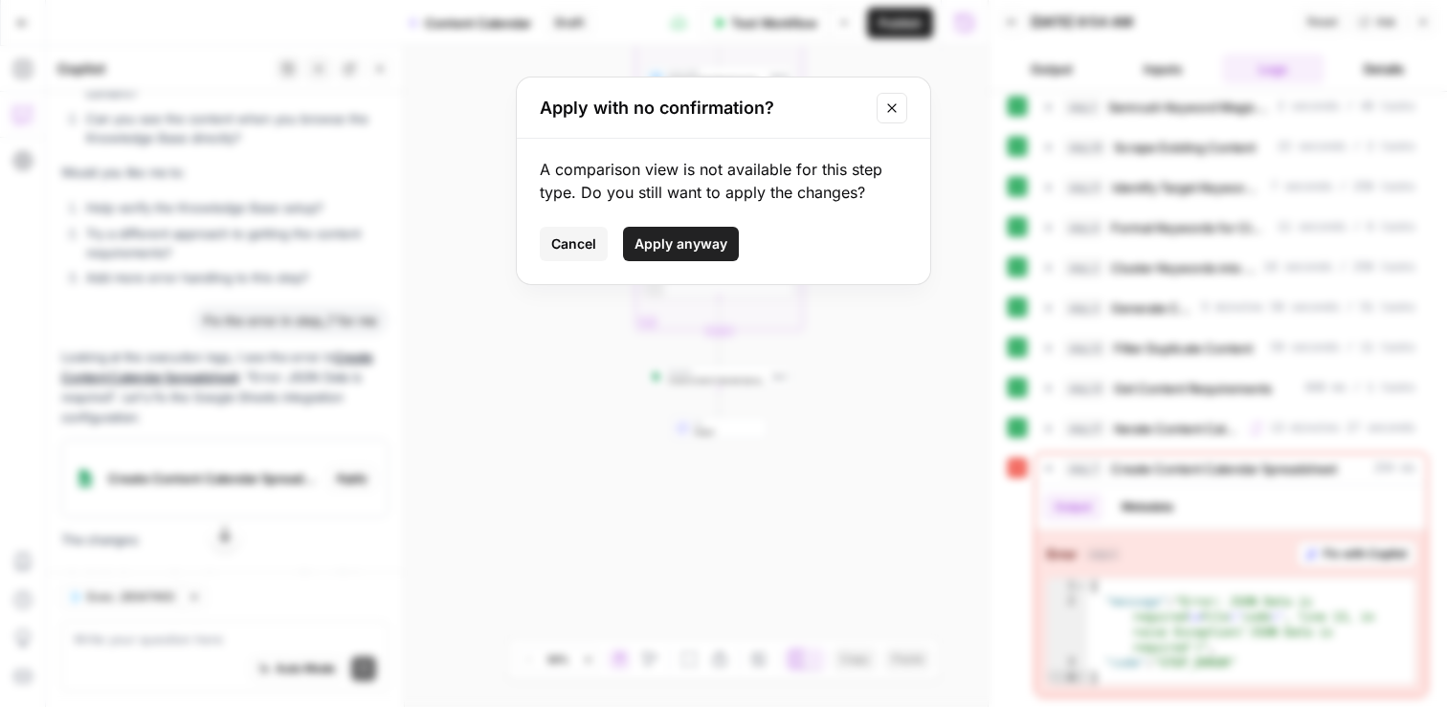
click at [705, 243] on span "Apply anyway" at bounding box center [681, 243] width 93 height 19
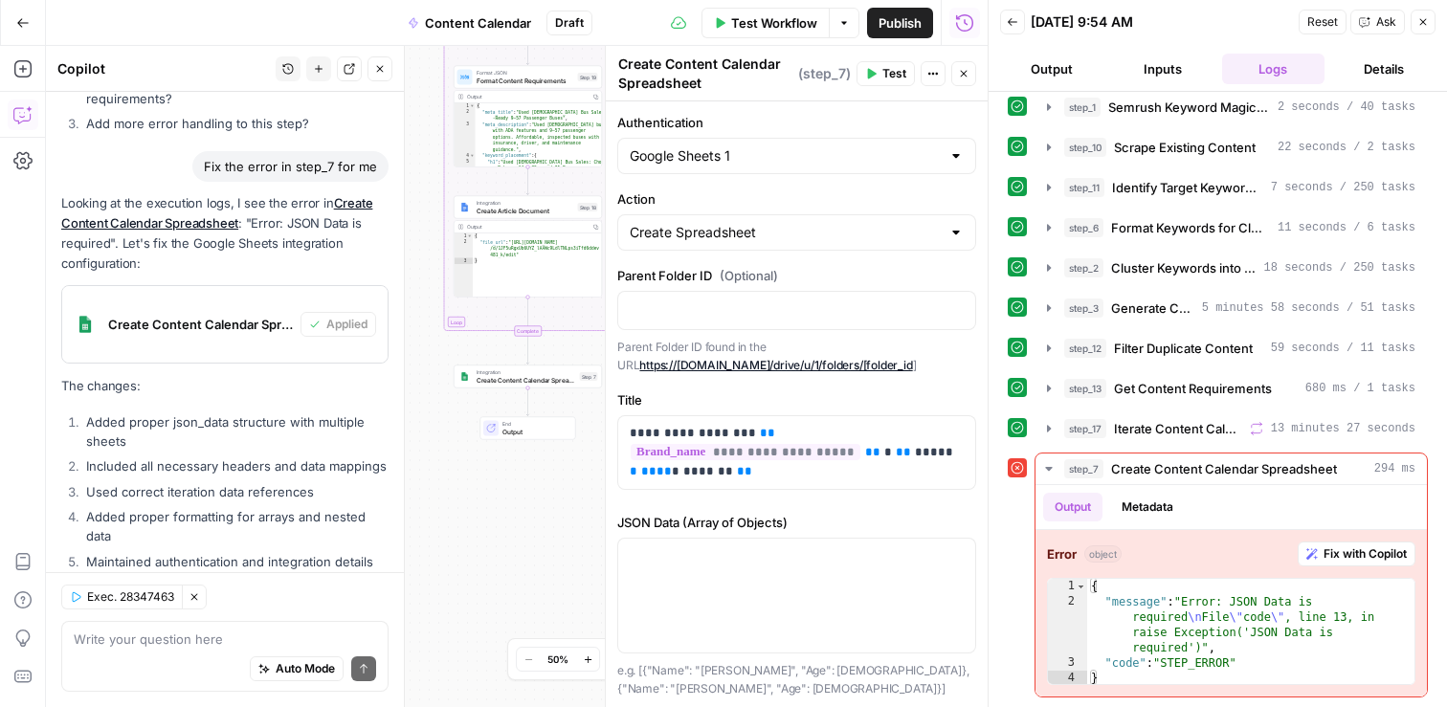
scroll to position [30, 0]
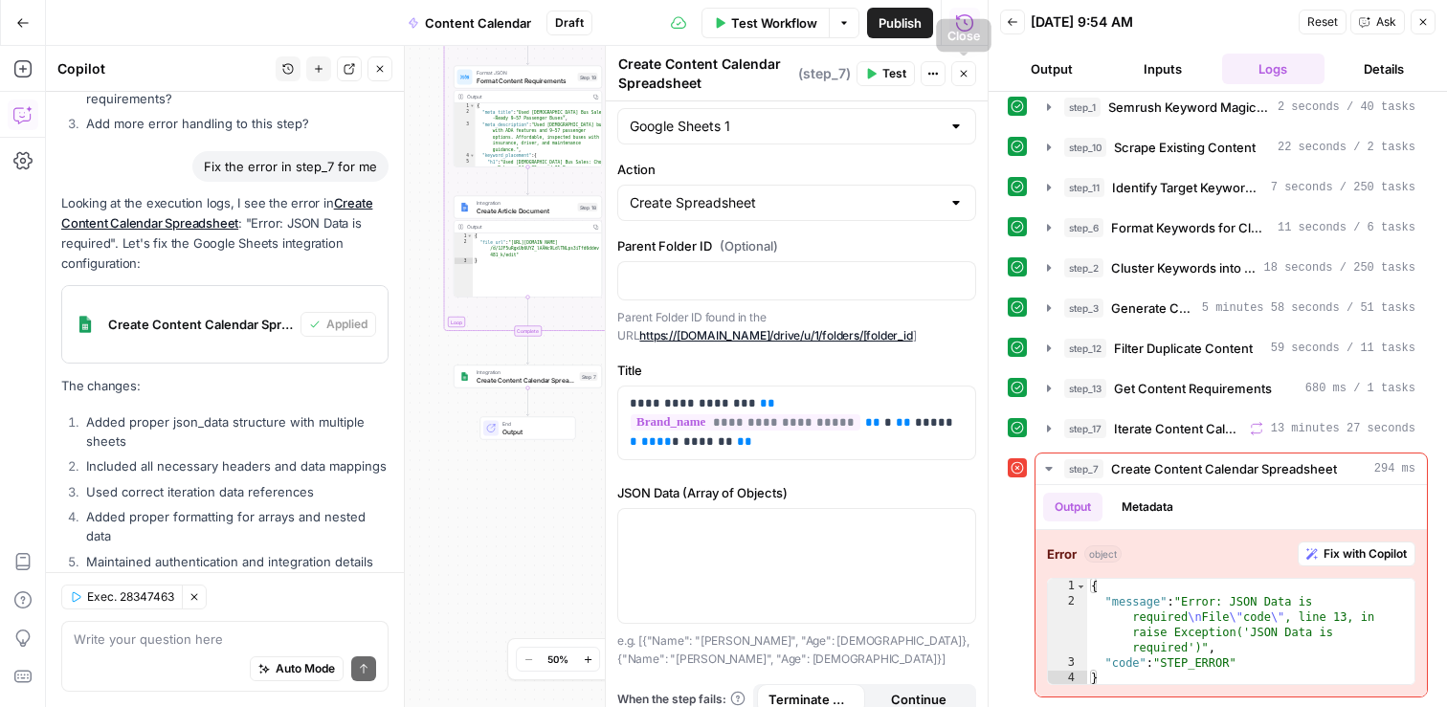
click at [965, 75] on icon "button" at bounding box center [964, 74] width 7 height 7
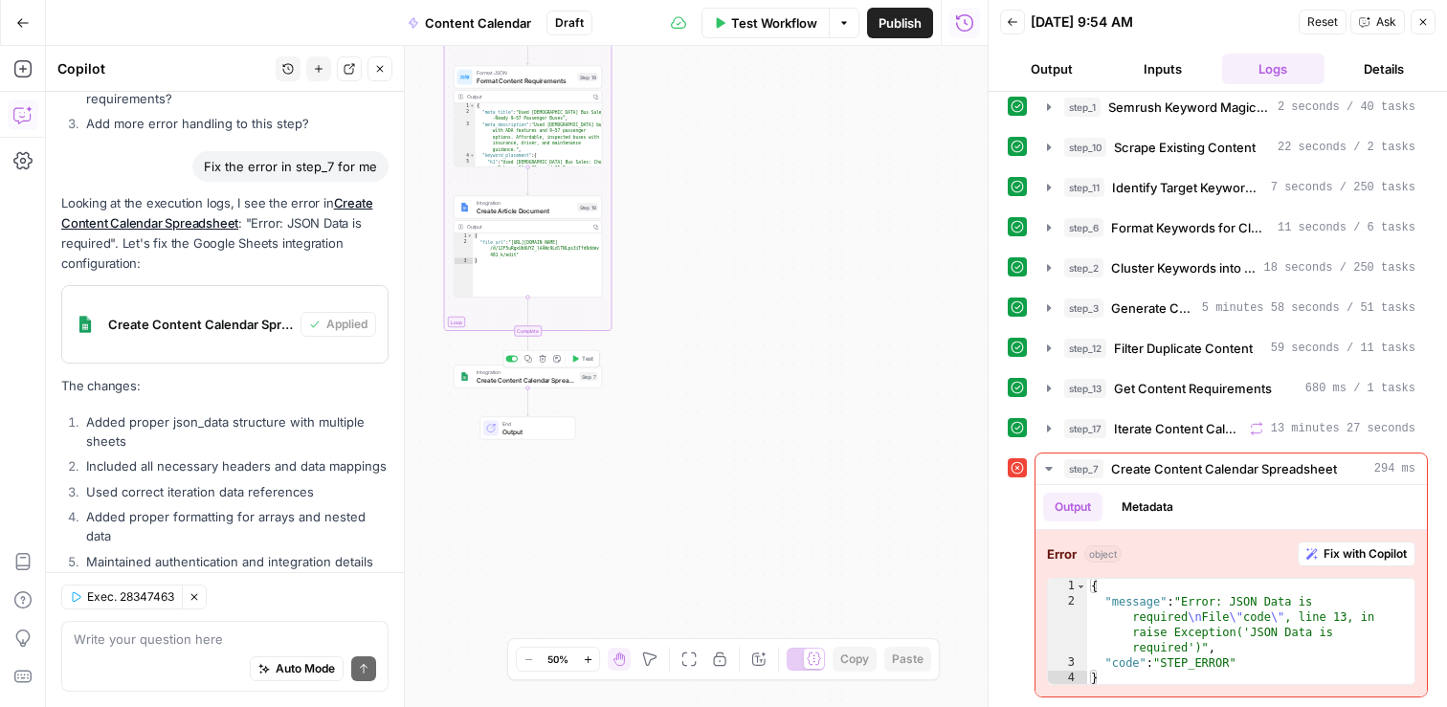
click at [585, 355] on span "Test" at bounding box center [587, 359] width 11 height 9
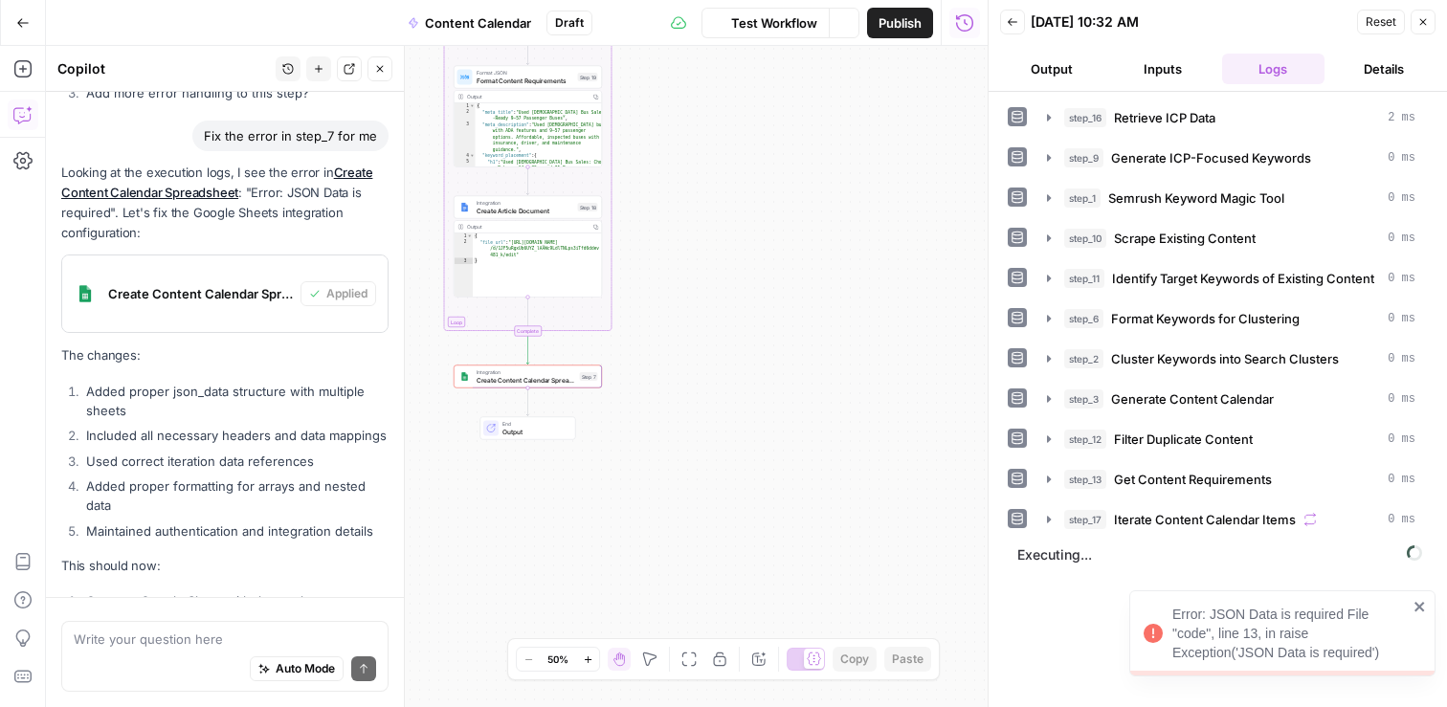
scroll to position [43143, 0]
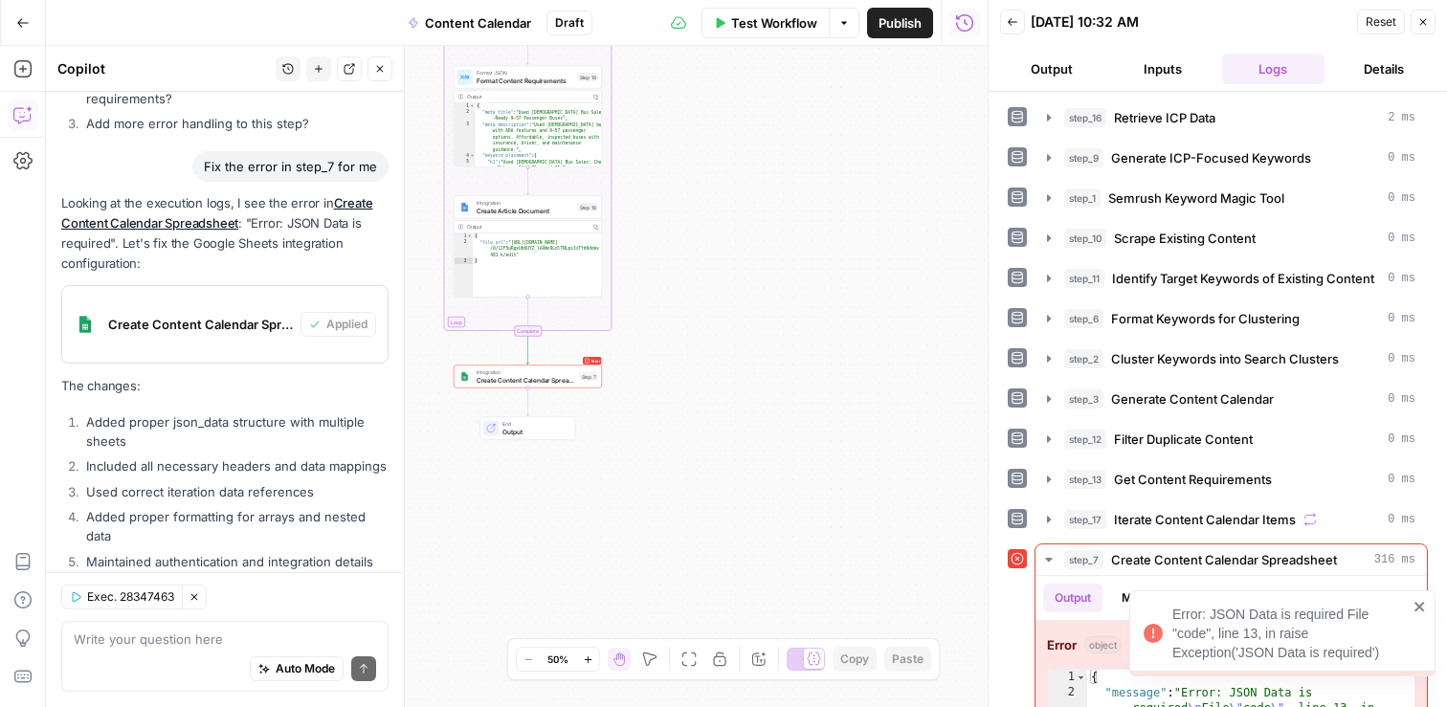
click at [1423, 608] on icon "close" at bounding box center [1420, 606] width 13 height 15
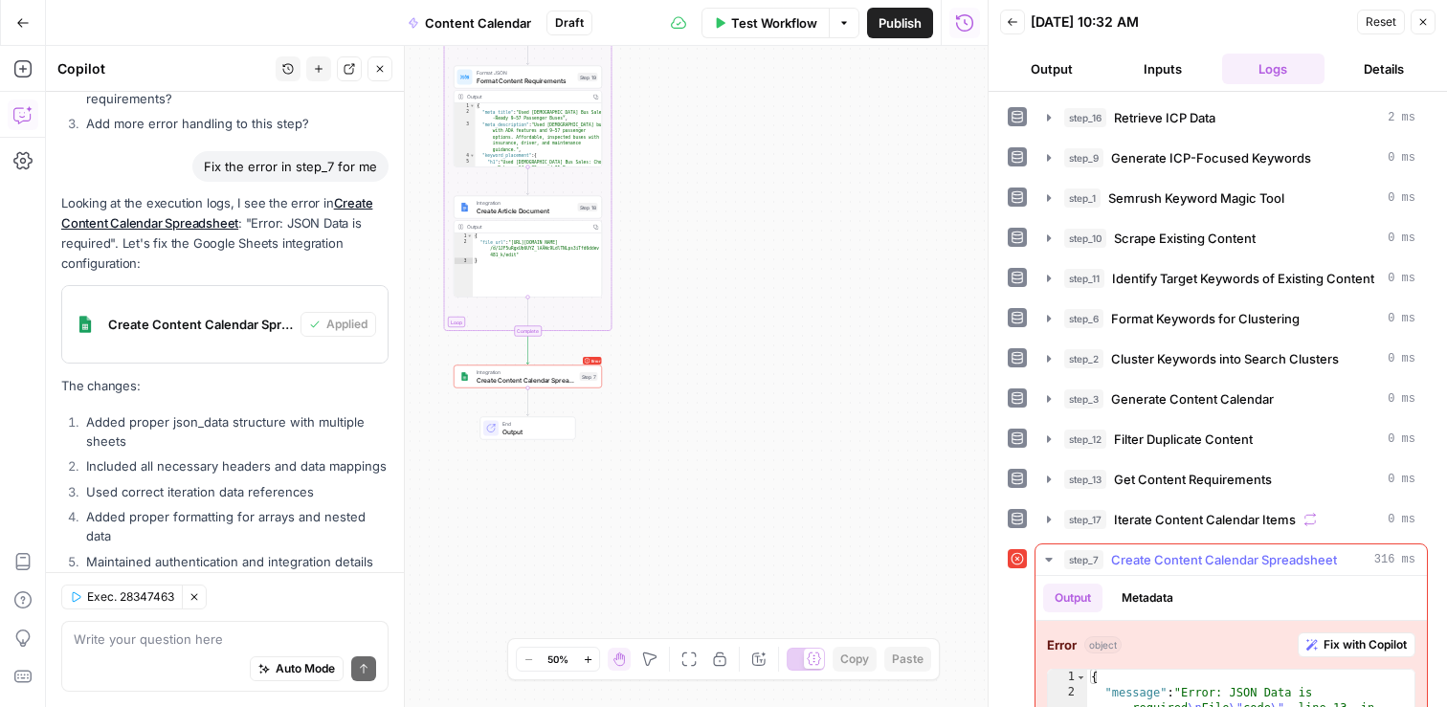
scroll to position [91, 0]
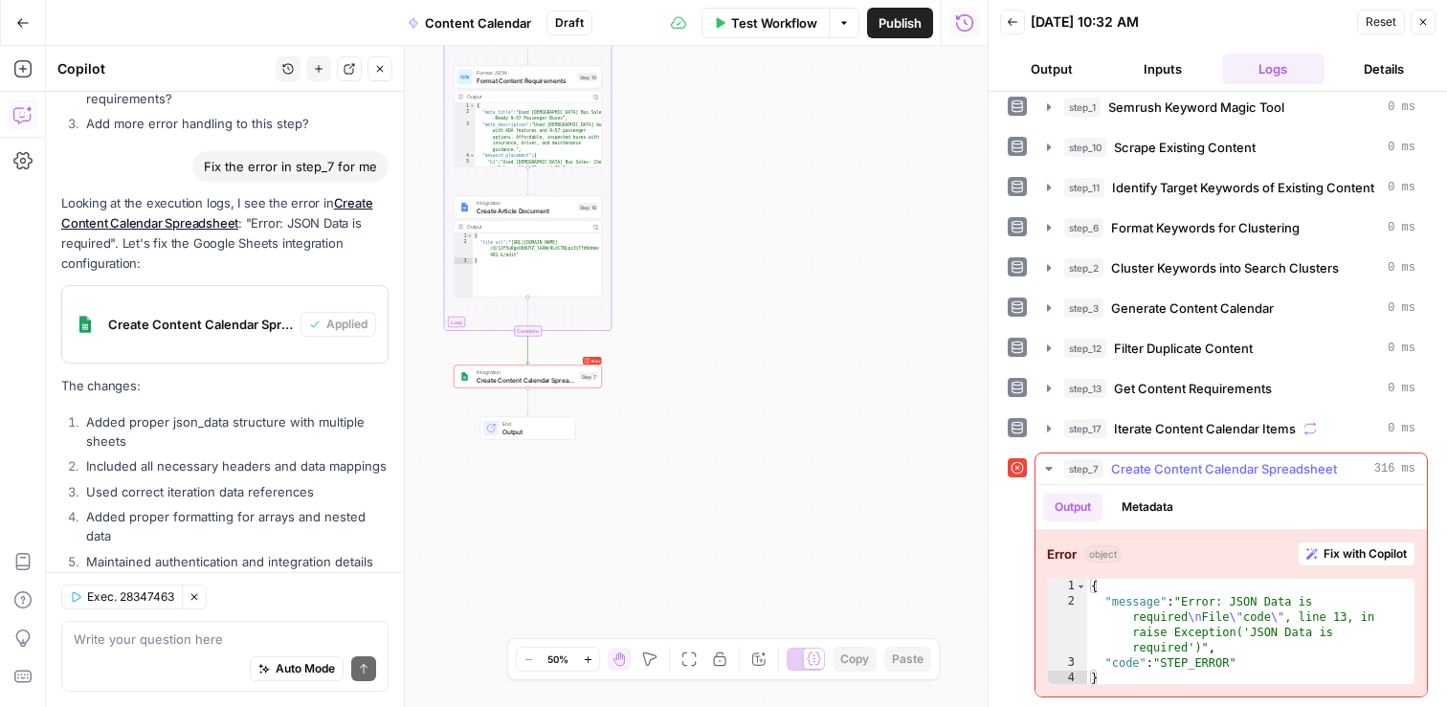
click at [1363, 554] on span "Fix with Copilot" at bounding box center [1365, 554] width 83 height 17
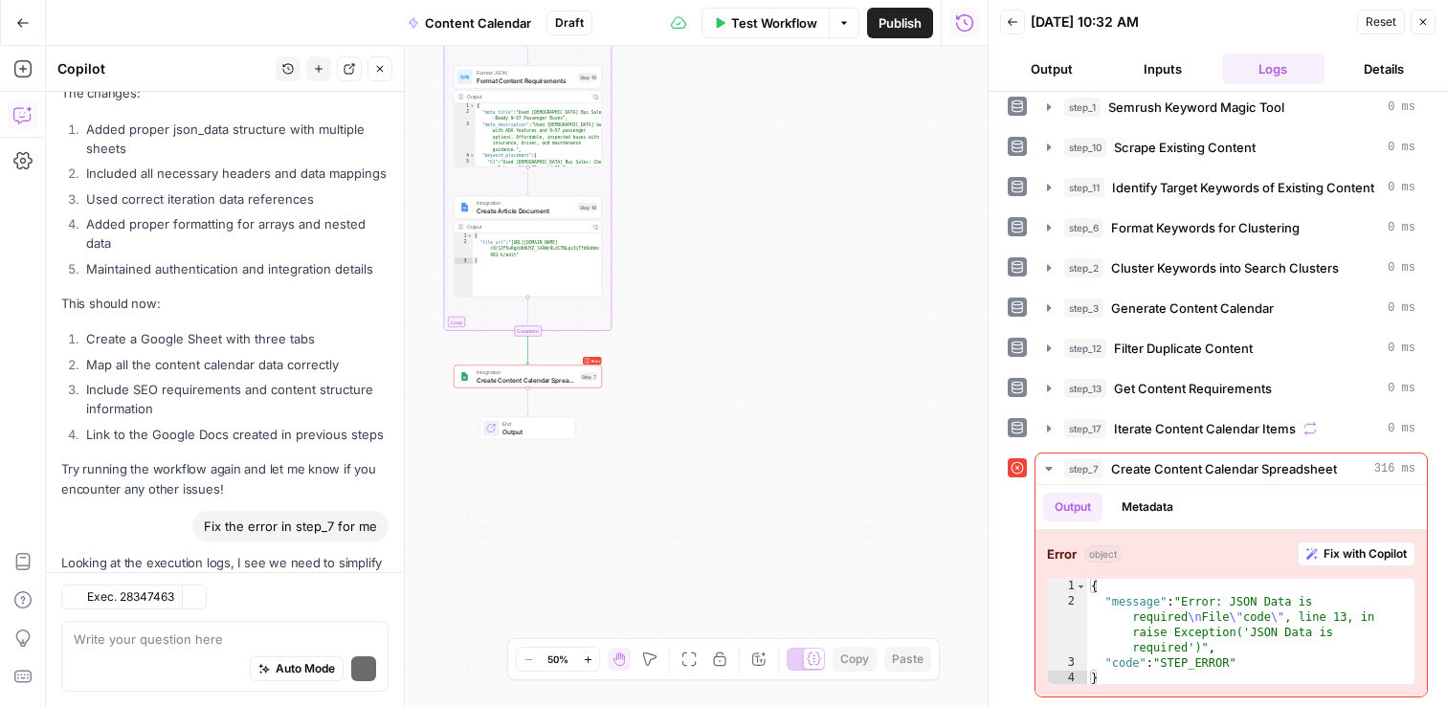
scroll to position [43607, 0]
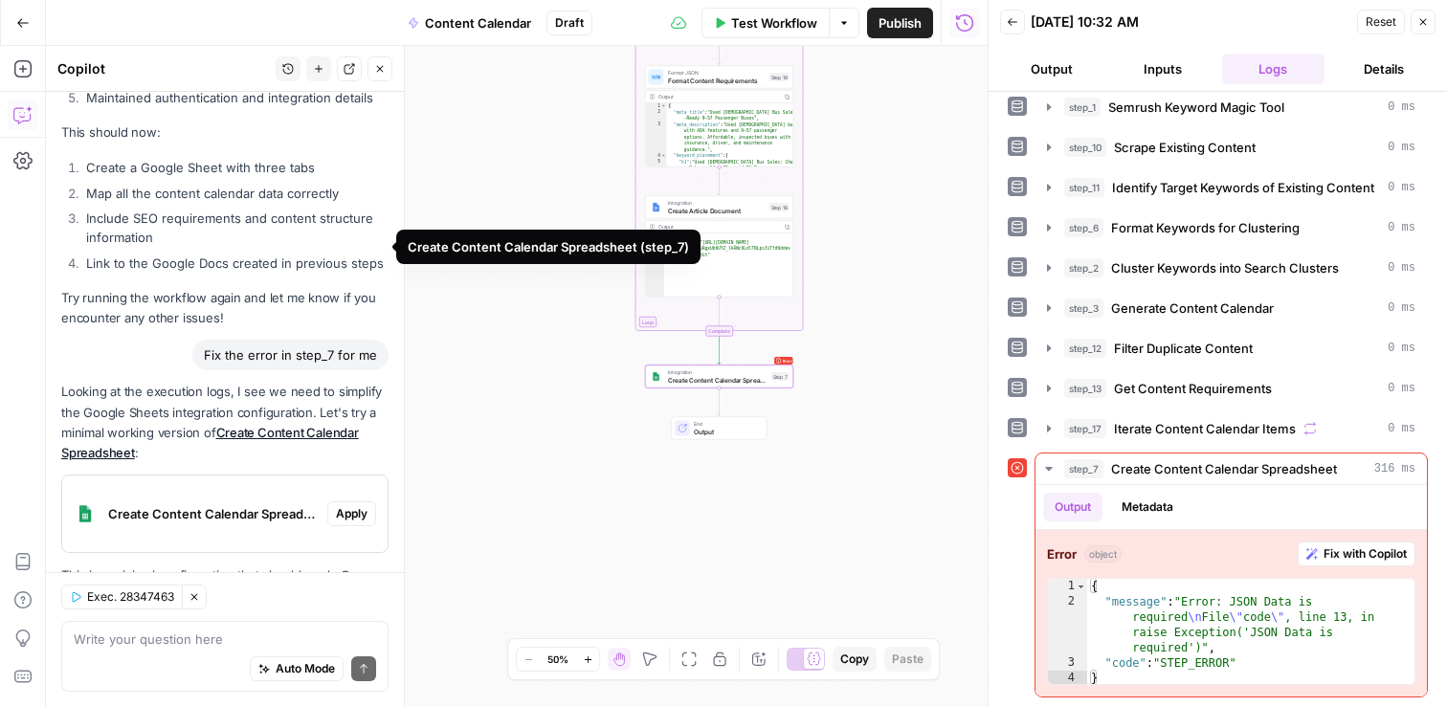
click at [347, 505] on span "Apply" at bounding box center [352, 513] width 32 height 17
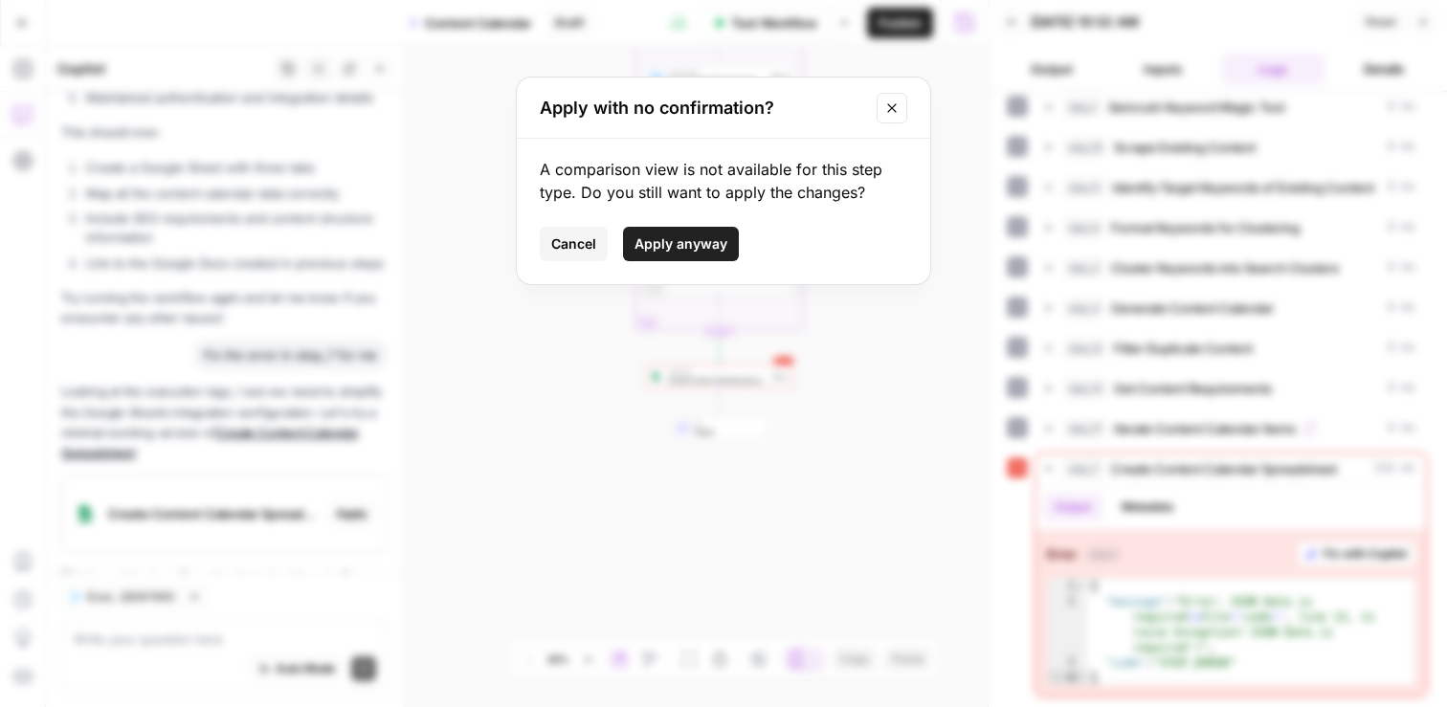
click at [702, 236] on span "Apply anyway" at bounding box center [681, 243] width 93 height 19
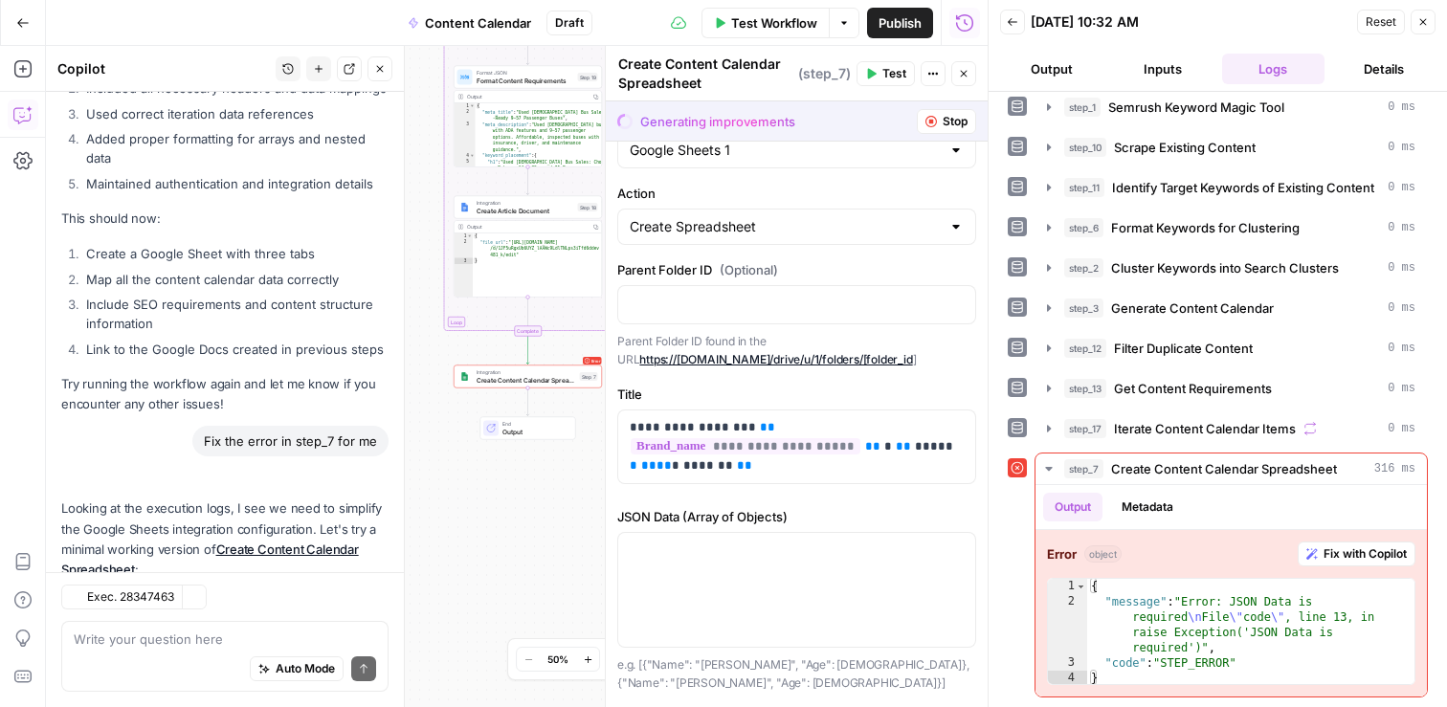
scroll to position [70, 0]
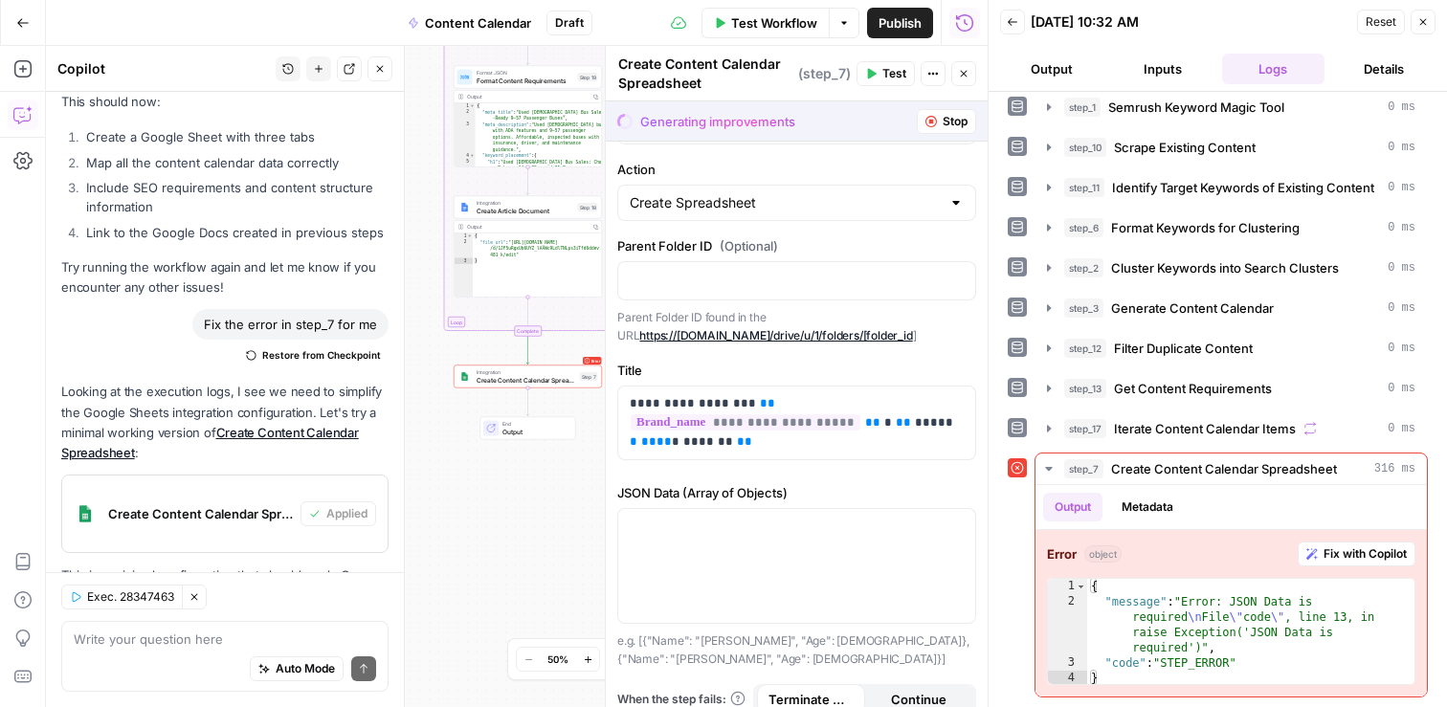
click at [891, 74] on span "Test" at bounding box center [894, 73] width 24 height 17
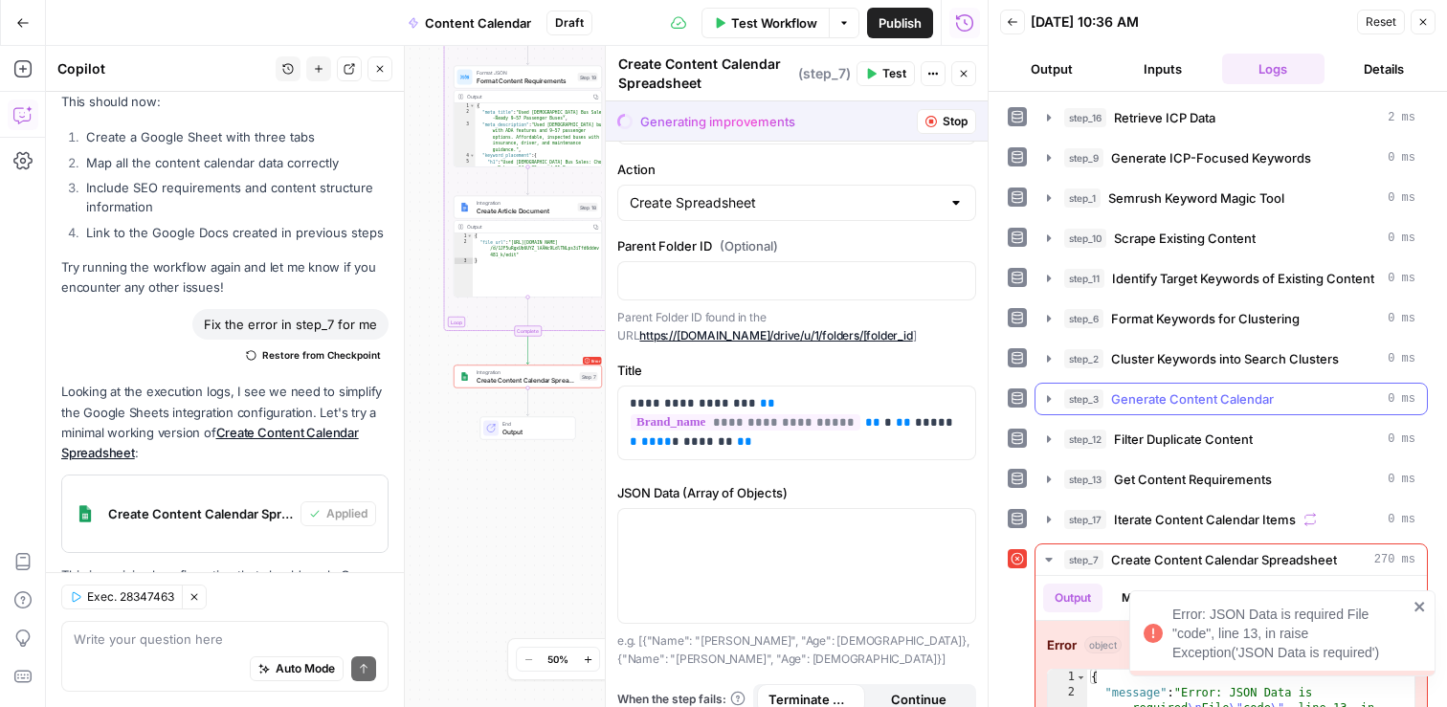
scroll to position [91, 0]
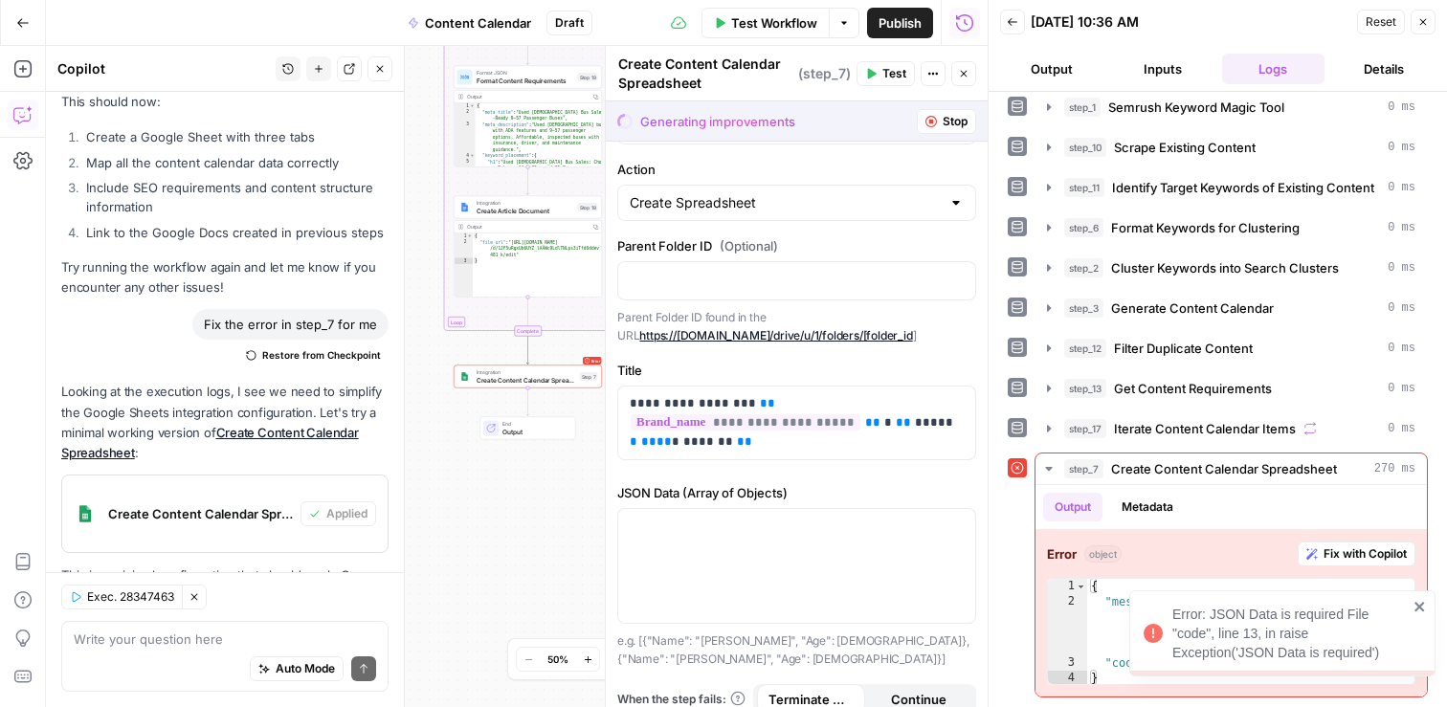
click at [1415, 600] on icon "close" at bounding box center [1420, 606] width 13 height 15
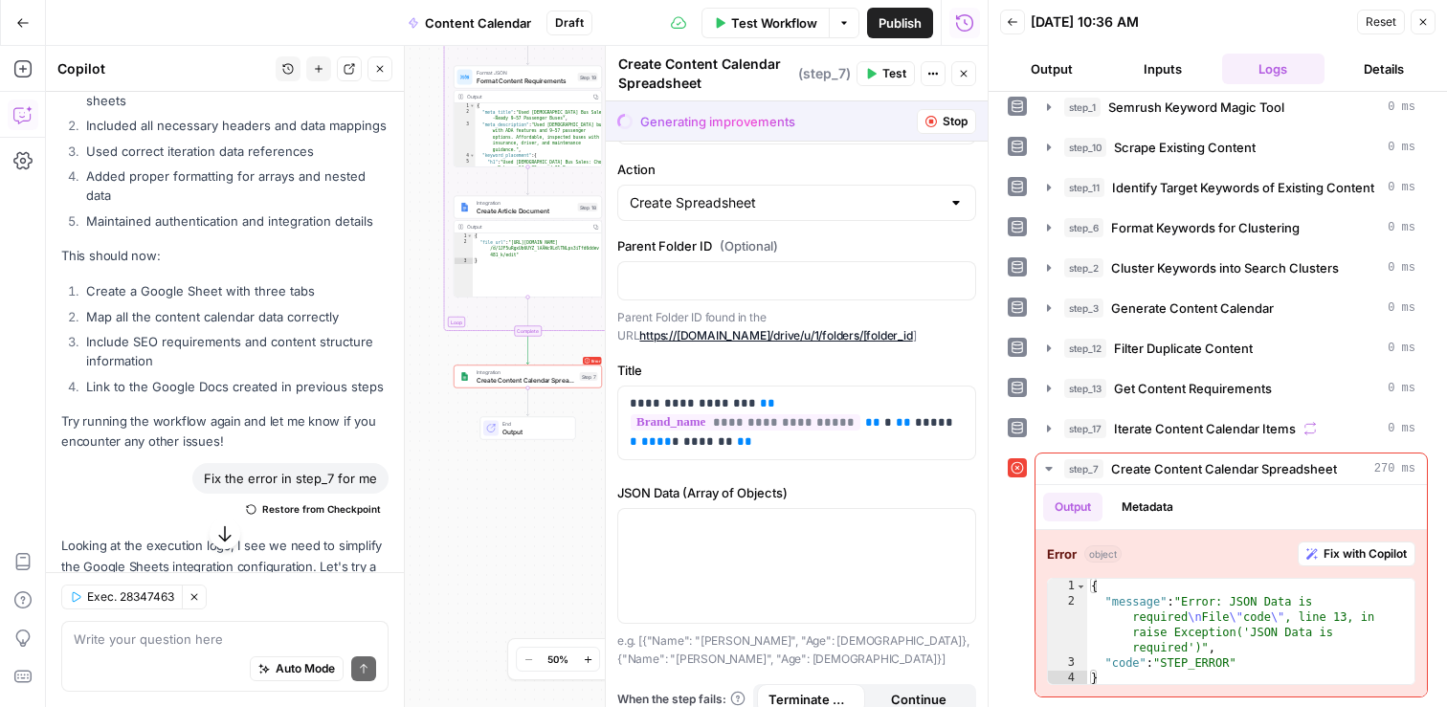
scroll to position [43638, 0]
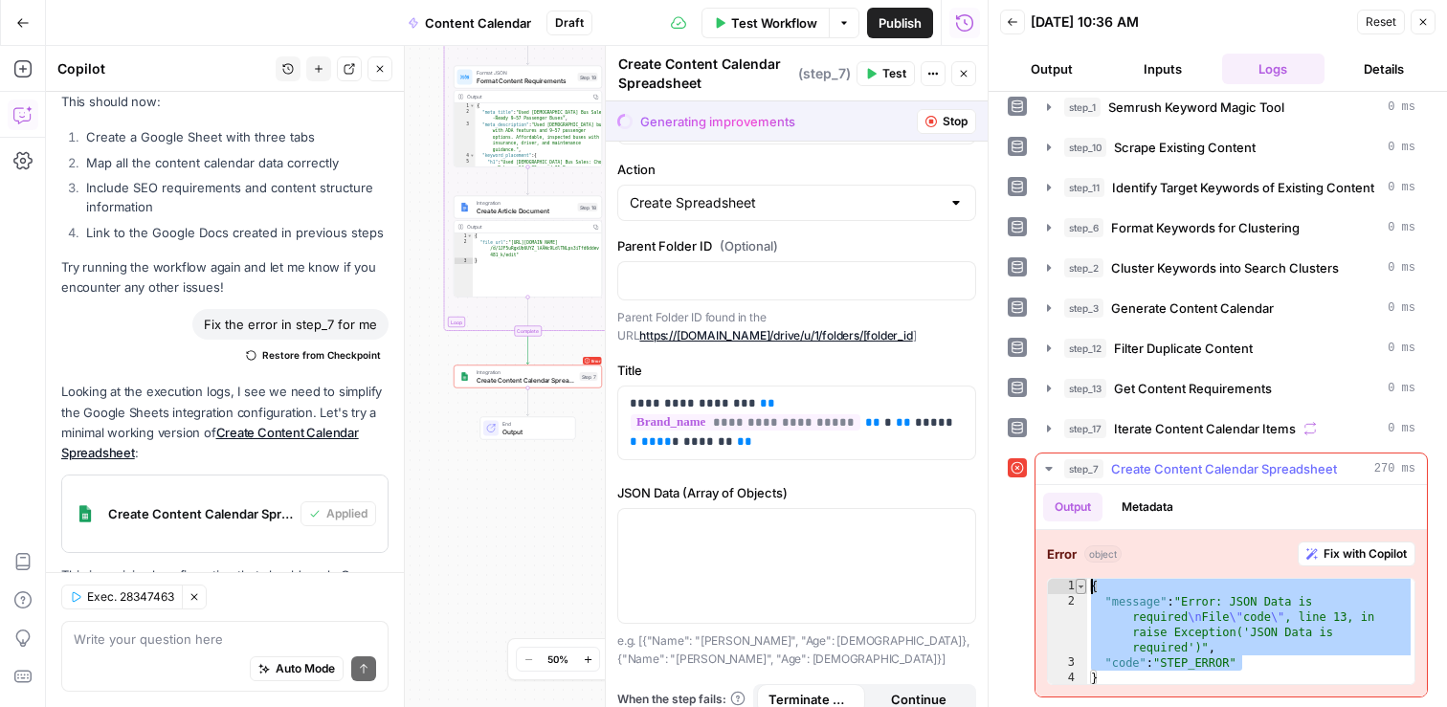
drag, startPoint x: 1251, startPoint y: 657, endPoint x: 1079, endPoint y: 591, distance: 184.8
click at [1079, 591] on div "**********" at bounding box center [1231, 631] width 368 height 107
type textarea "**********"
click at [173, 645] on textarea at bounding box center [225, 639] width 302 height 19
paste textarea "{ "message": "Error: JSON Data is required\nFile \"code\", line 13, in raise Ex…"
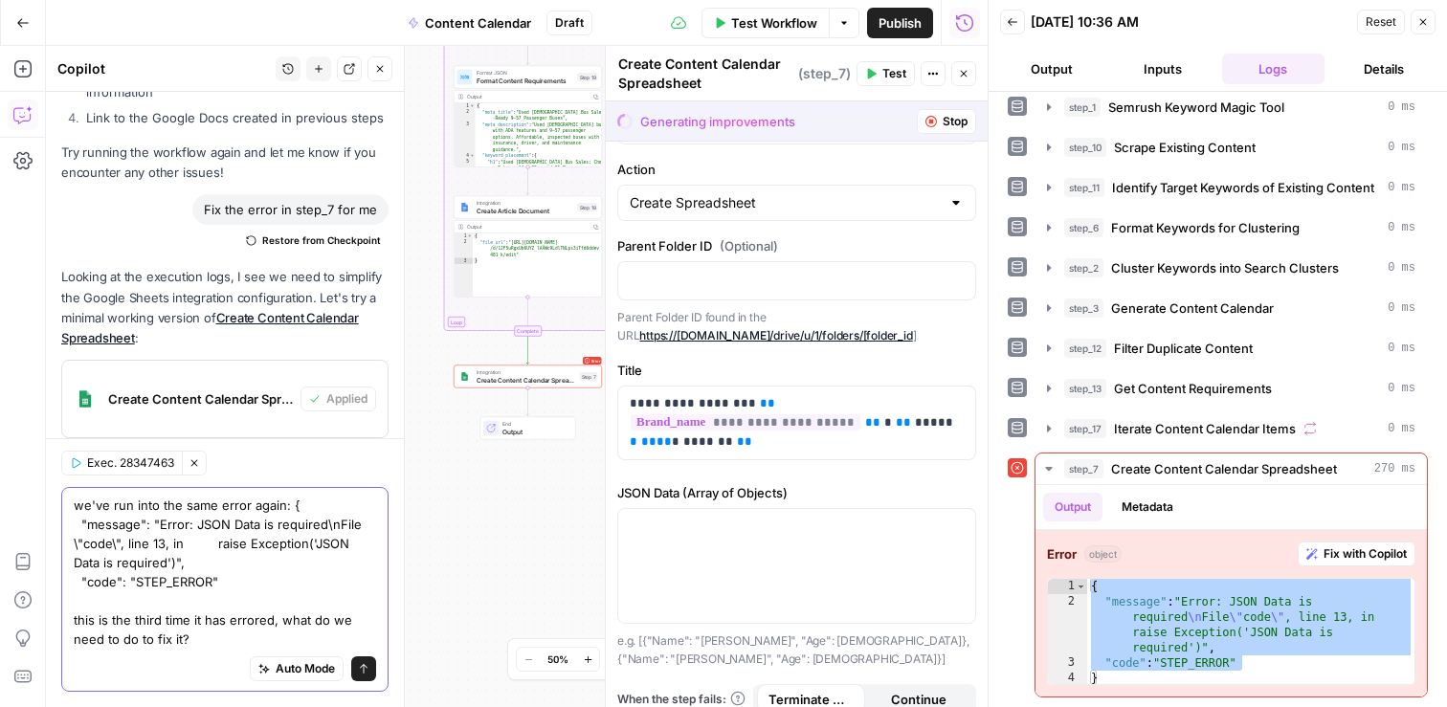
scroll to position [43772, 0]
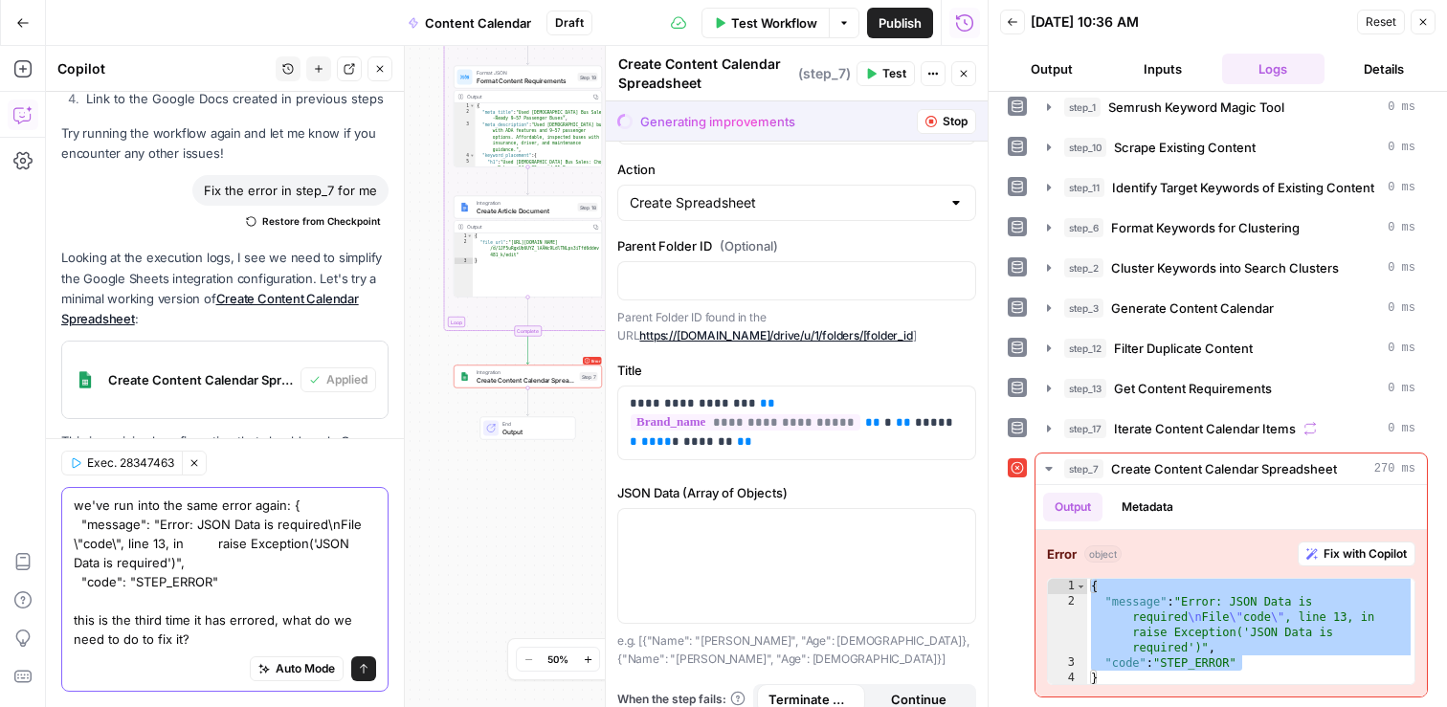
type textarea "we've run into the same error again: { "message": "Error: JSON Data is required…"
click at [364, 664] on icon "submit" at bounding box center [363, 668] width 11 height 11
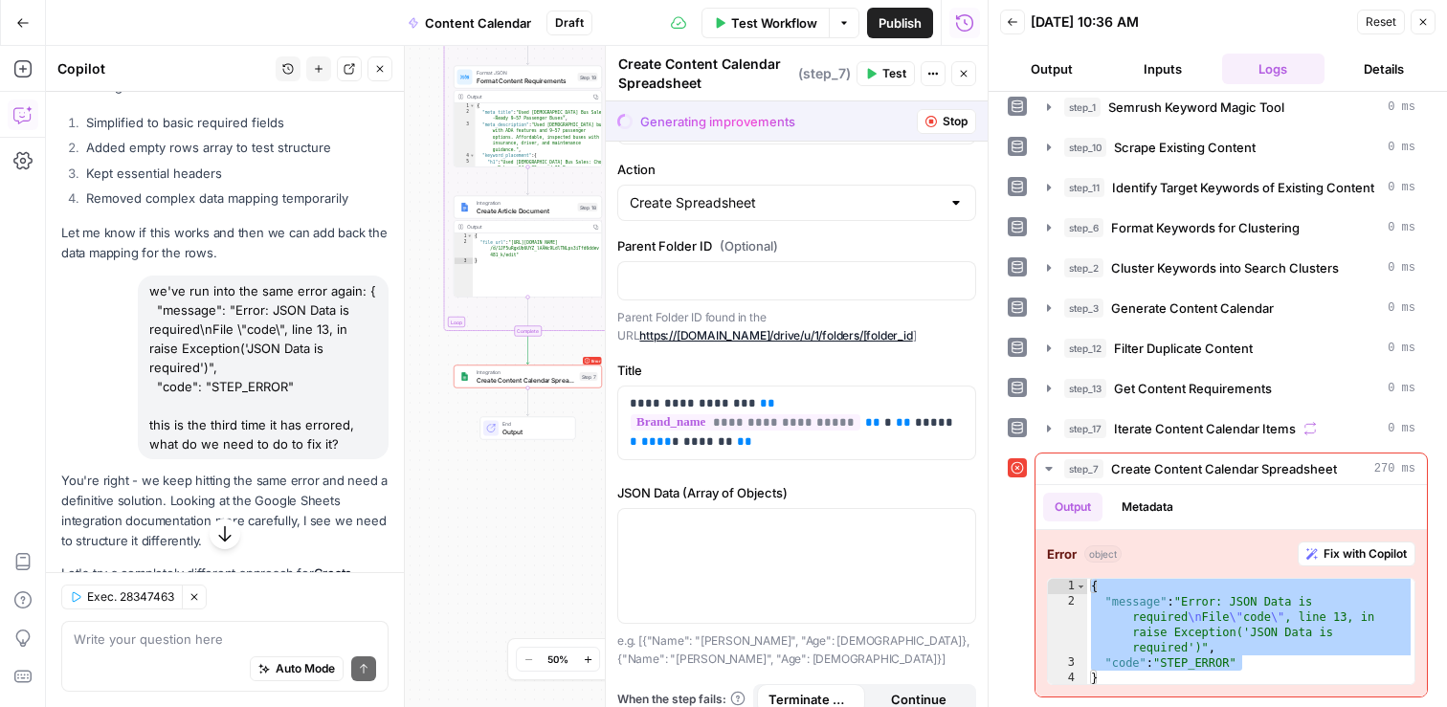
scroll to position [44169, 0]
click at [347, 640] on button "Apply" at bounding box center [351, 652] width 49 height 25
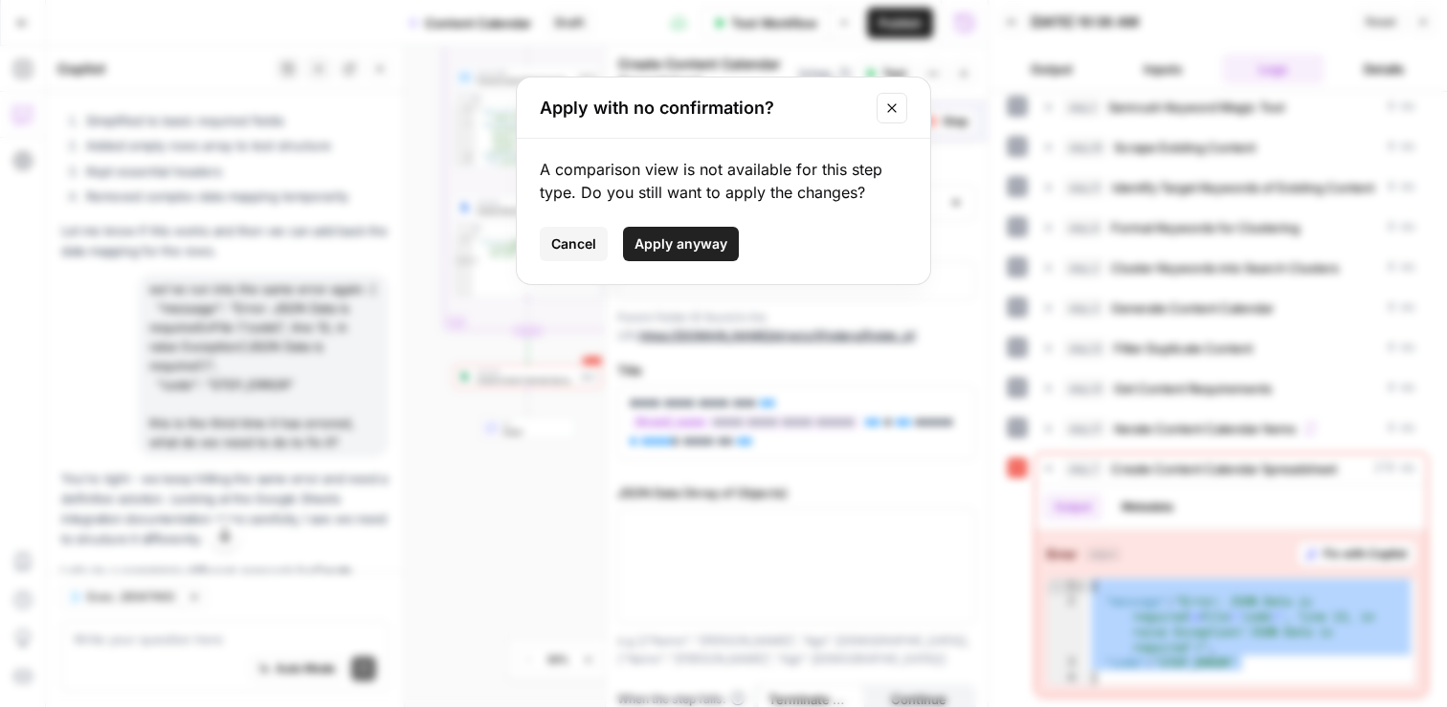
click at [643, 237] on span "Apply anyway" at bounding box center [681, 243] width 93 height 19
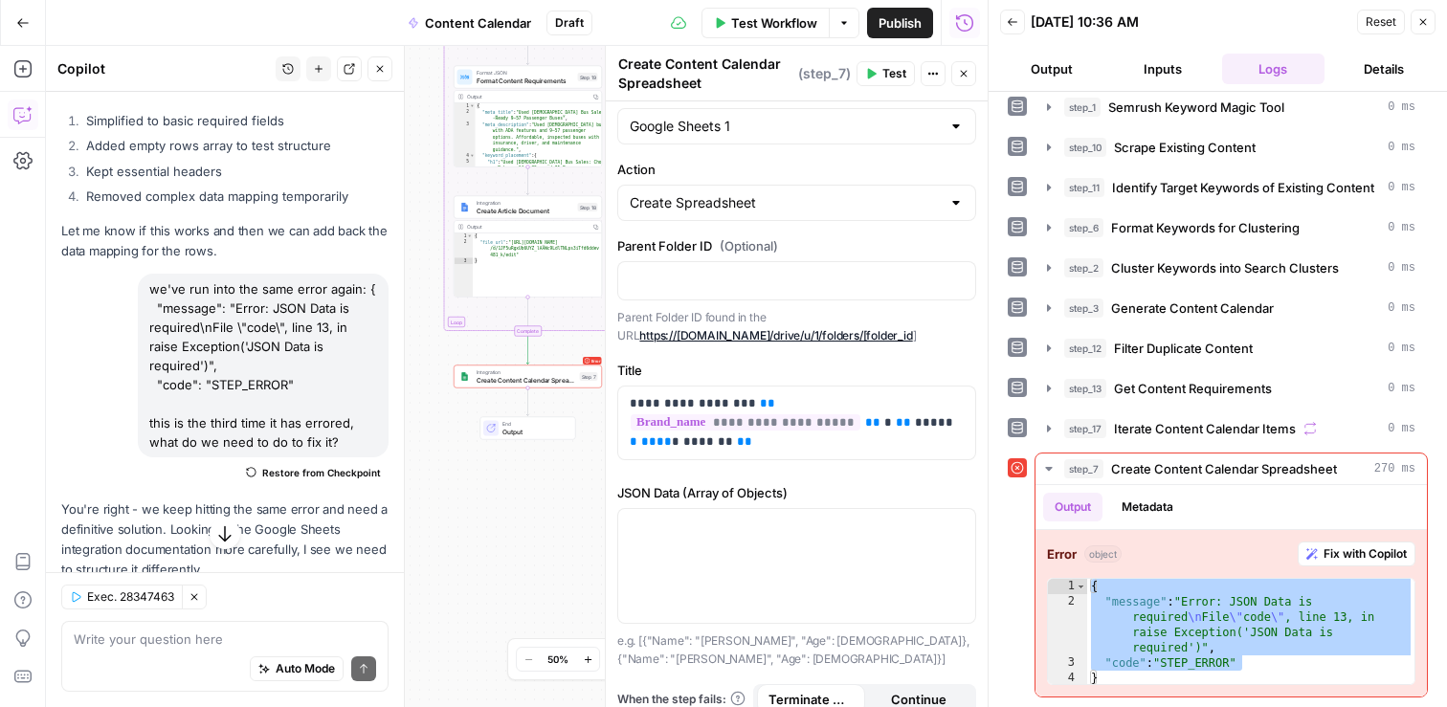
scroll to position [44504, 0]
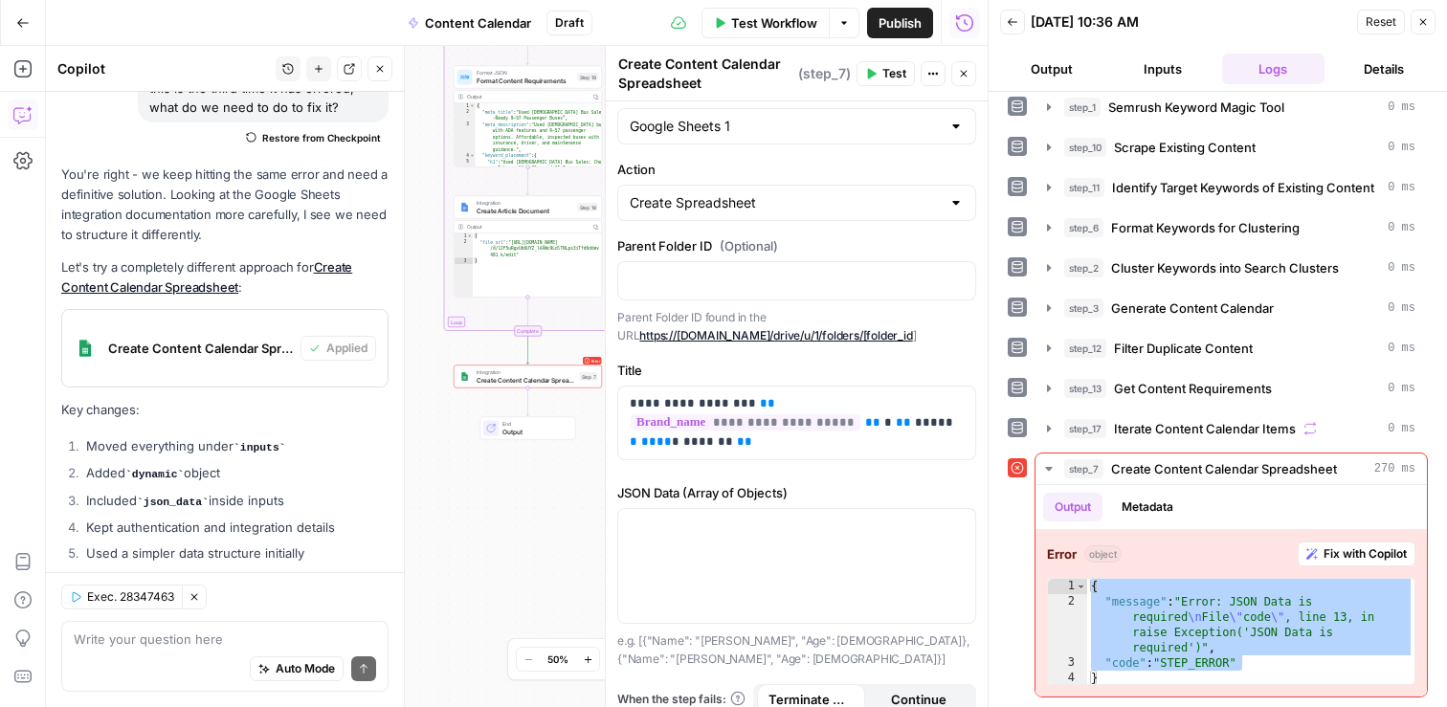
click at [776, 25] on span "Test Workflow" at bounding box center [774, 22] width 86 height 19
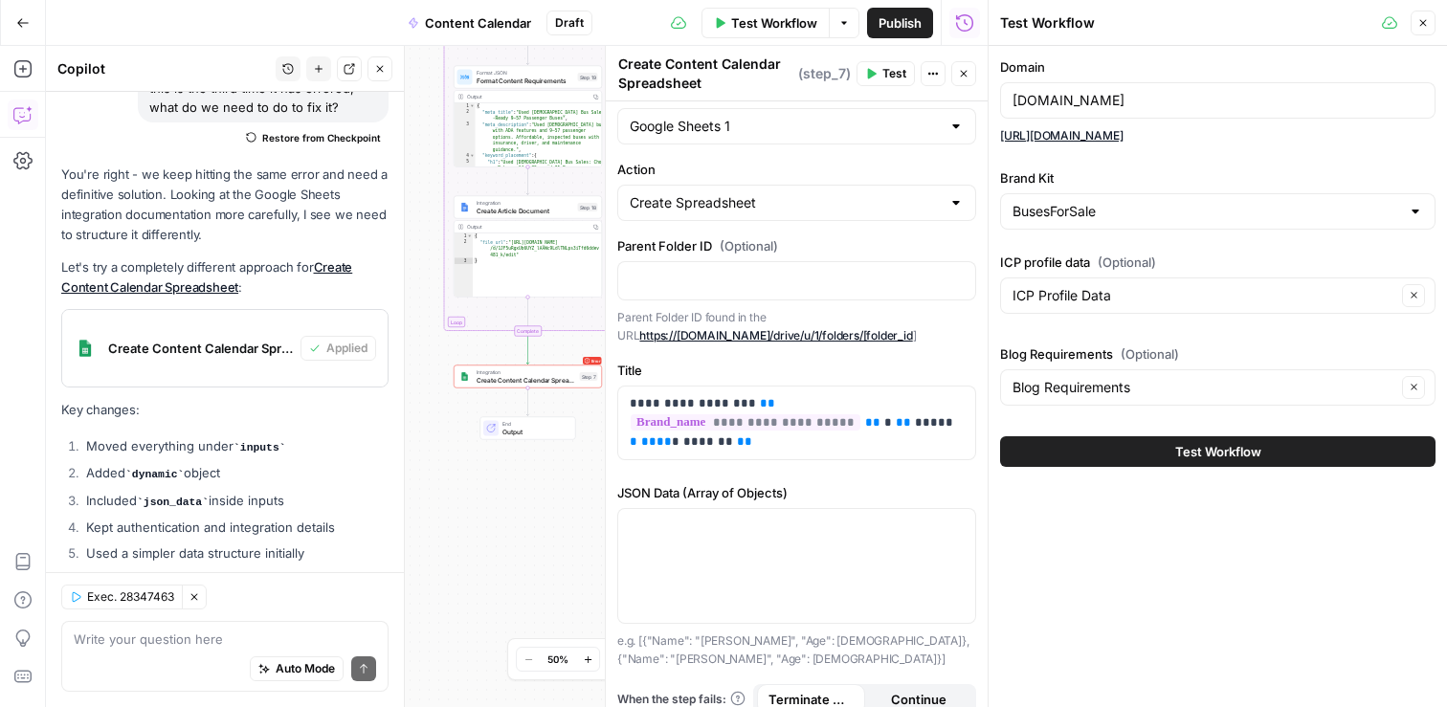
click at [883, 78] on span "Test" at bounding box center [894, 73] width 24 height 17
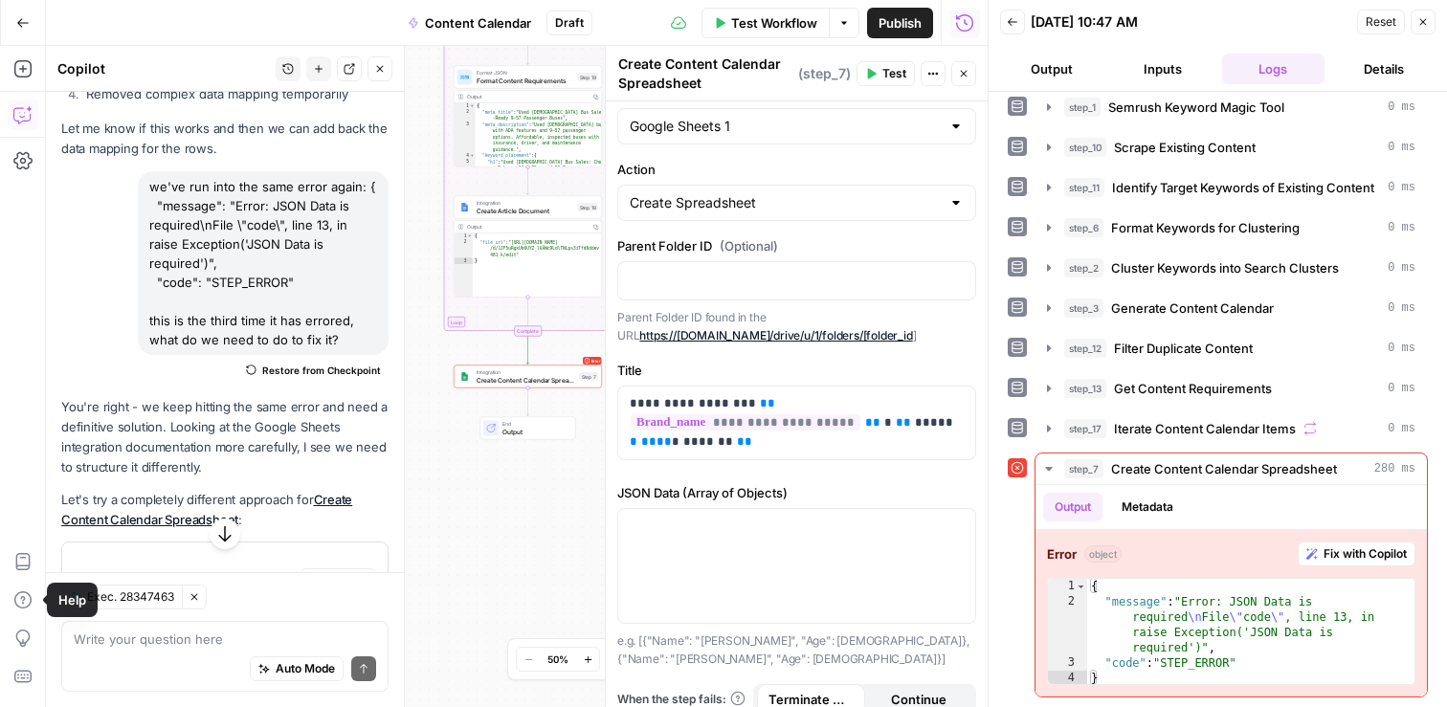
scroll to position [44504, 0]
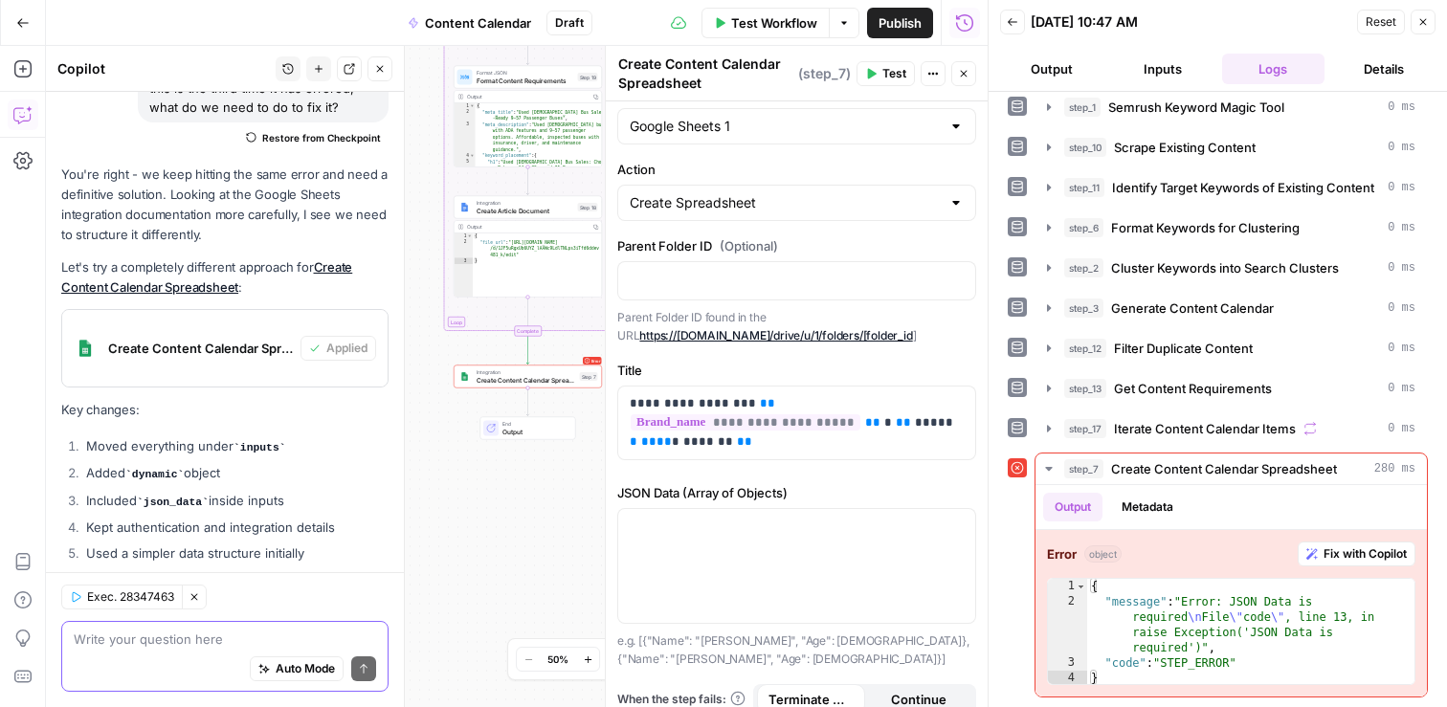
click at [191, 640] on textarea at bounding box center [225, 639] width 302 height 19
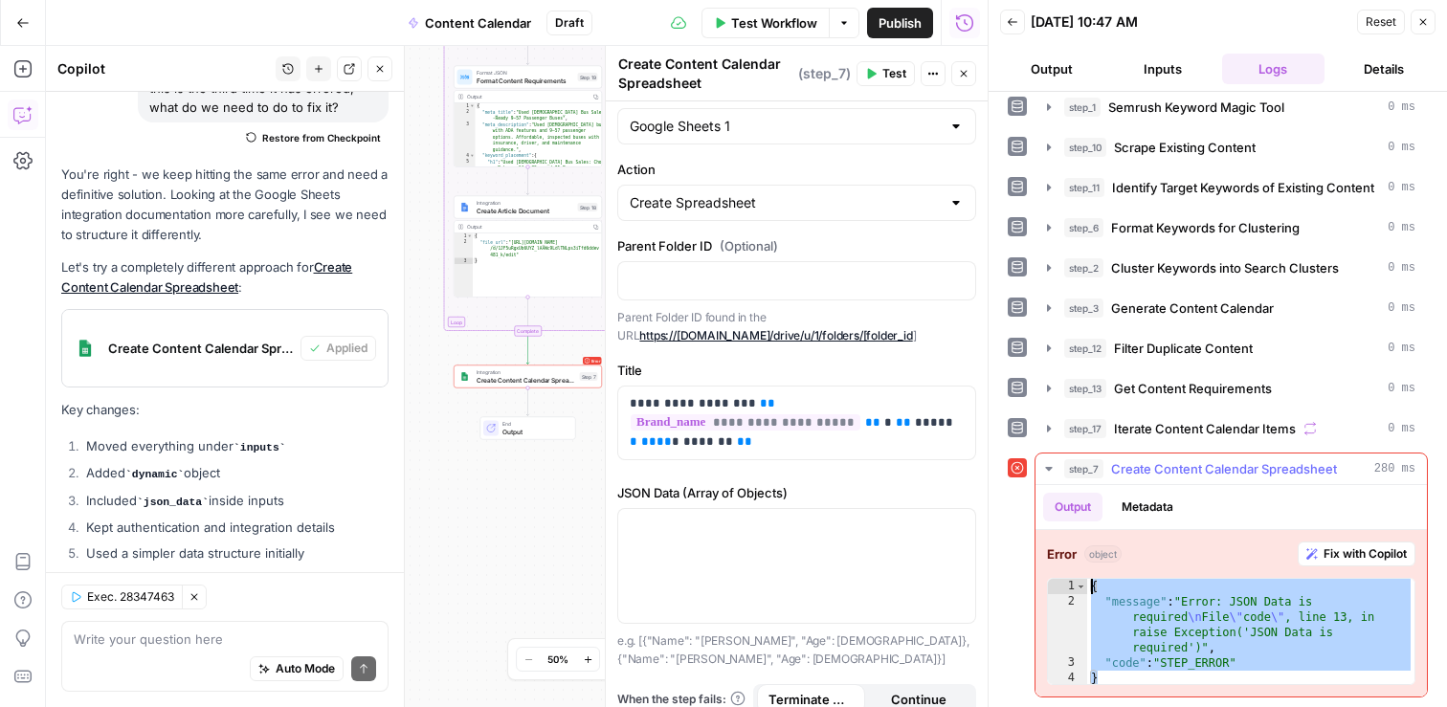
drag, startPoint x: 1094, startPoint y: 606, endPoint x: 1092, endPoint y: 588, distance: 18.3
click at [1092, 588] on div "{ "message" : "Error: JSON Data is required \n File \" code \" , line 13, in ra…" at bounding box center [1250, 648] width 327 height 138
type textarea "**********"
click at [220, 651] on div "Auto Mode Send" at bounding box center [225, 670] width 302 height 42
paste textarea "{ "message": "Error: JSON Data is required\nFile \"code\", line 13, in raise Ex…"
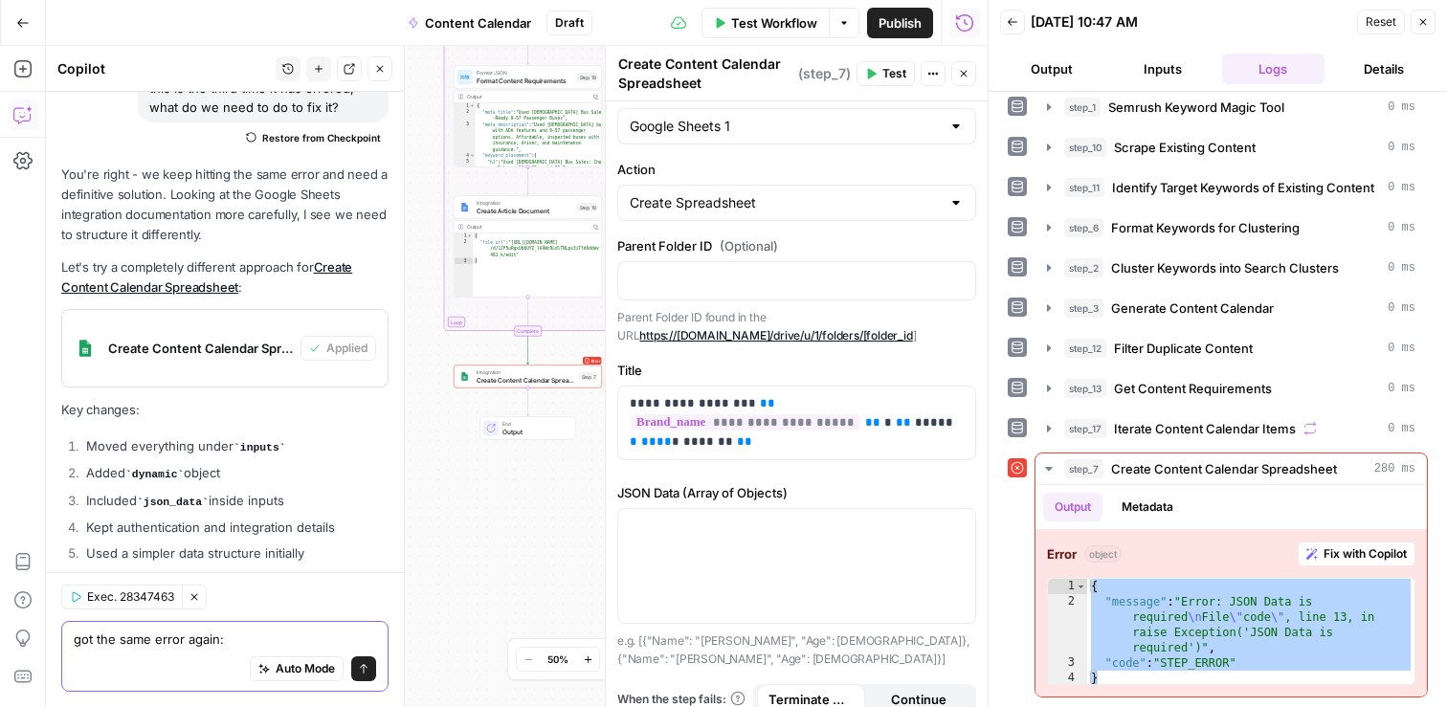
type textarea "got the same error again: { "message": "Error: JSON Data is required\nFile \"co…"
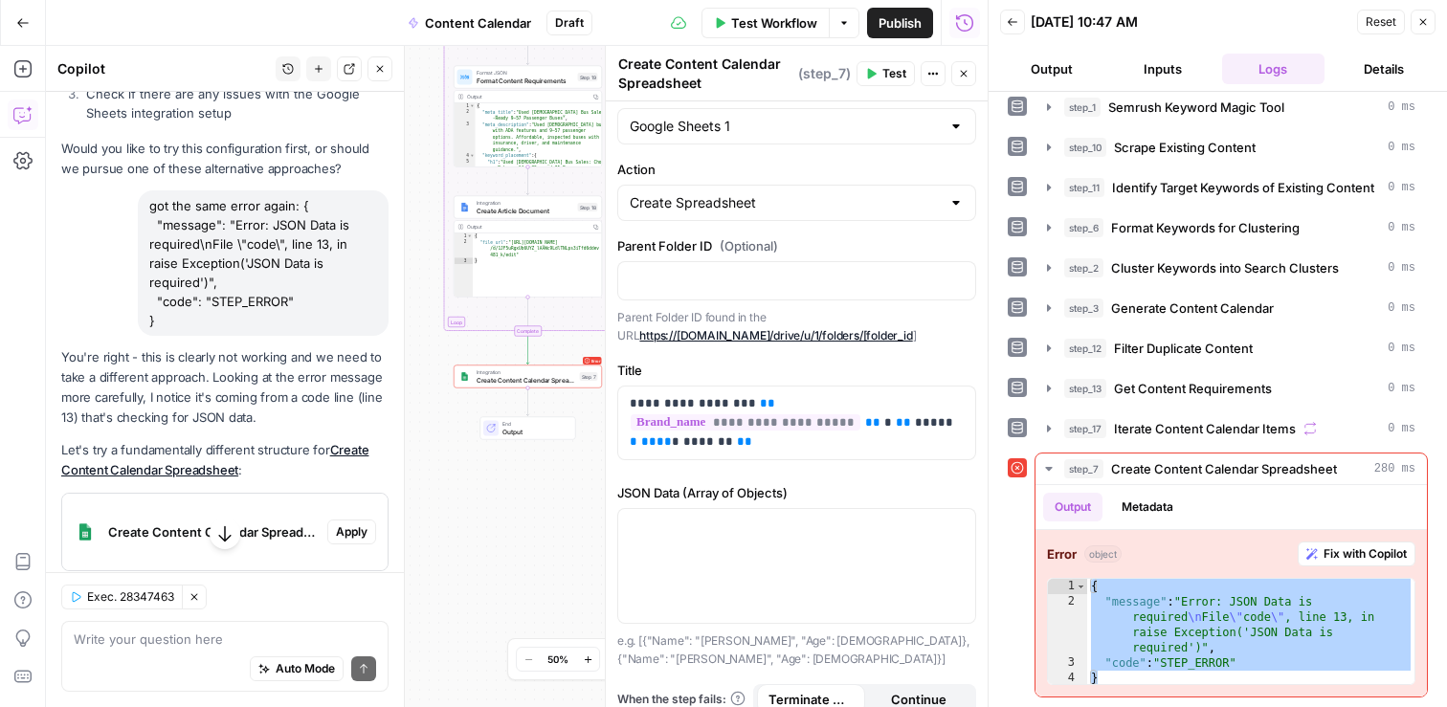
scroll to position [45046, 0]
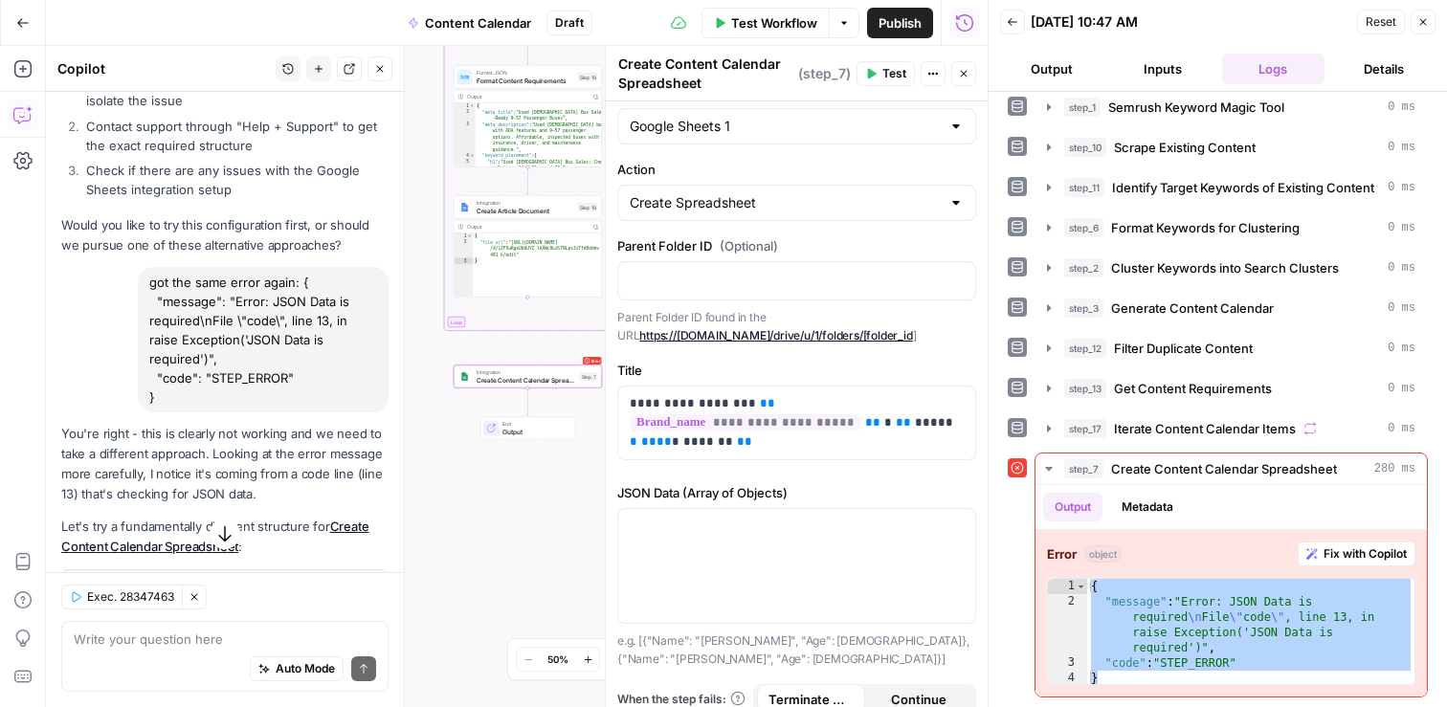
click at [347, 600] on span "Apply" at bounding box center [352, 608] width 32 height 17
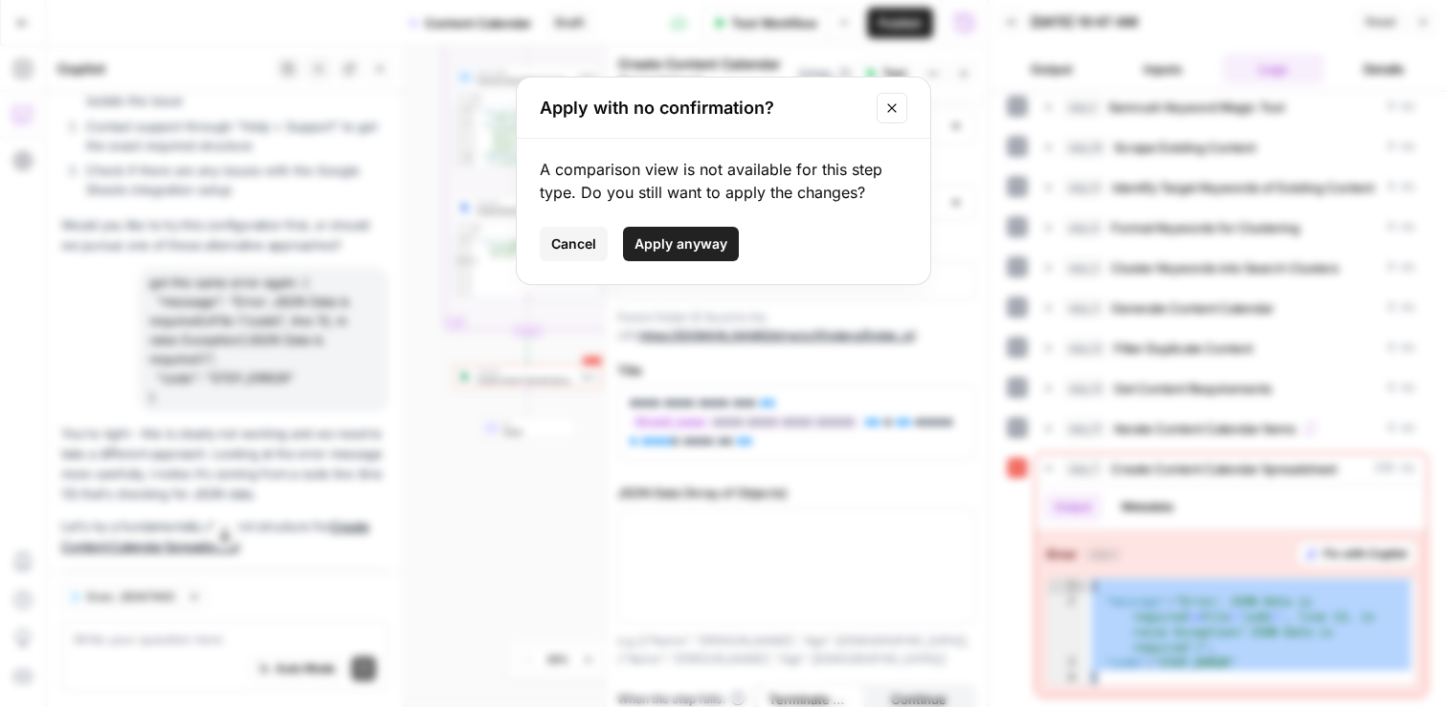
click at [708, 247] on span "Apply anyway" at bounding box center [681, 243] width 93 height 19
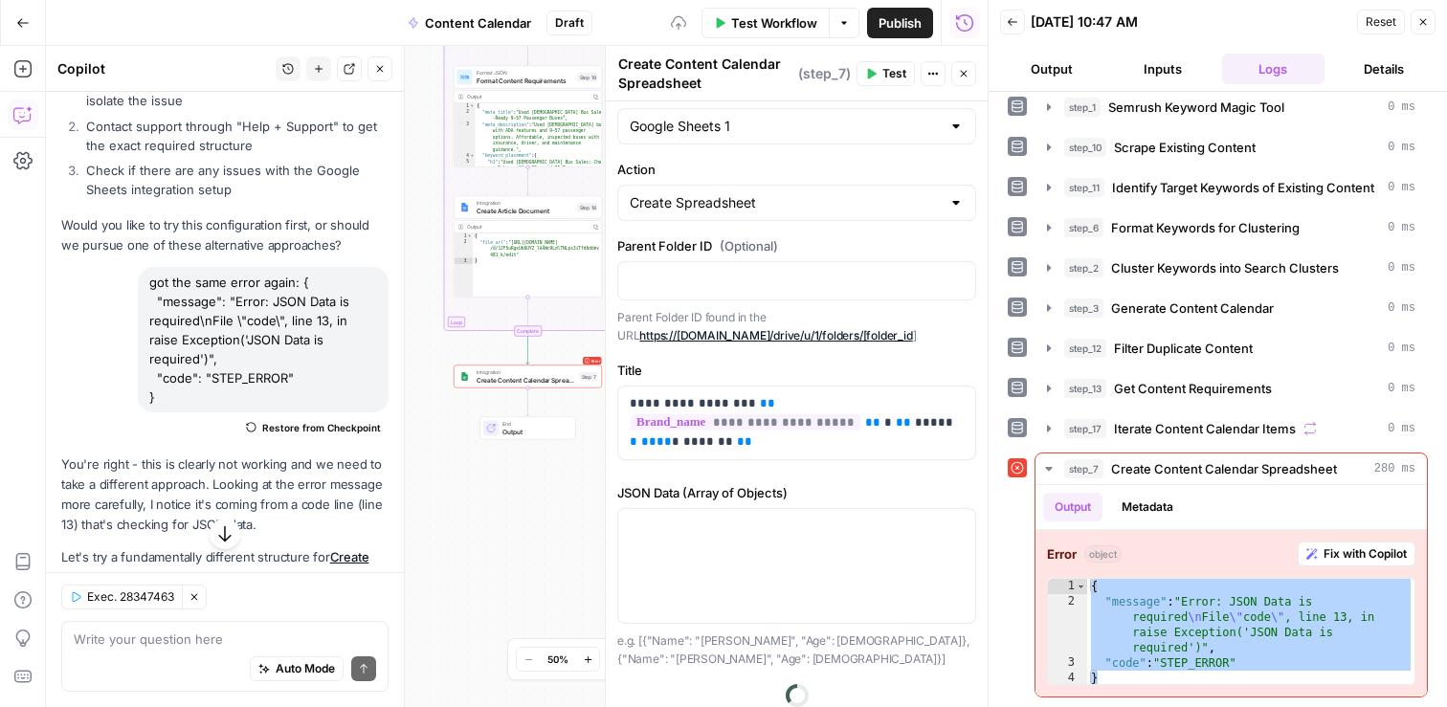
scroll to position [0, 0]
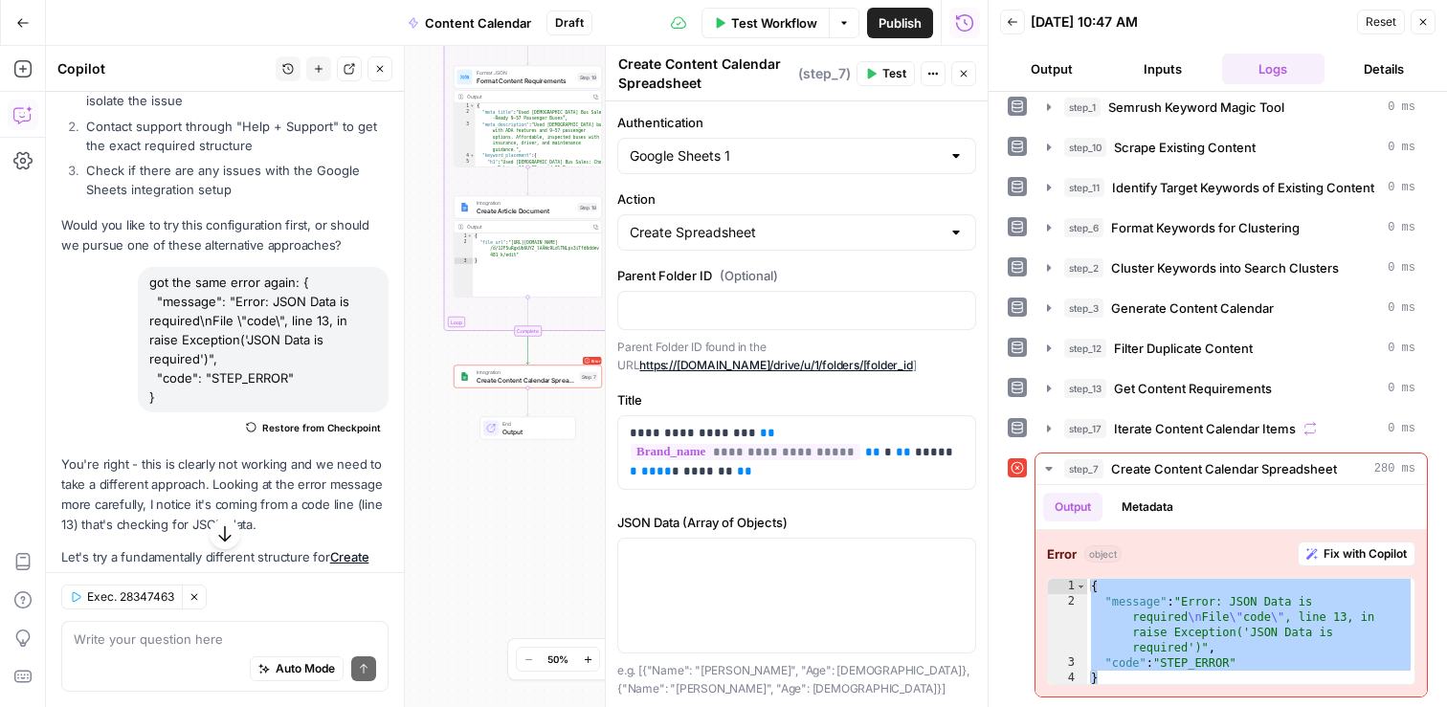
click at [900, 70] on span "Test" at bounding box center [894, 73] width 24 height 17
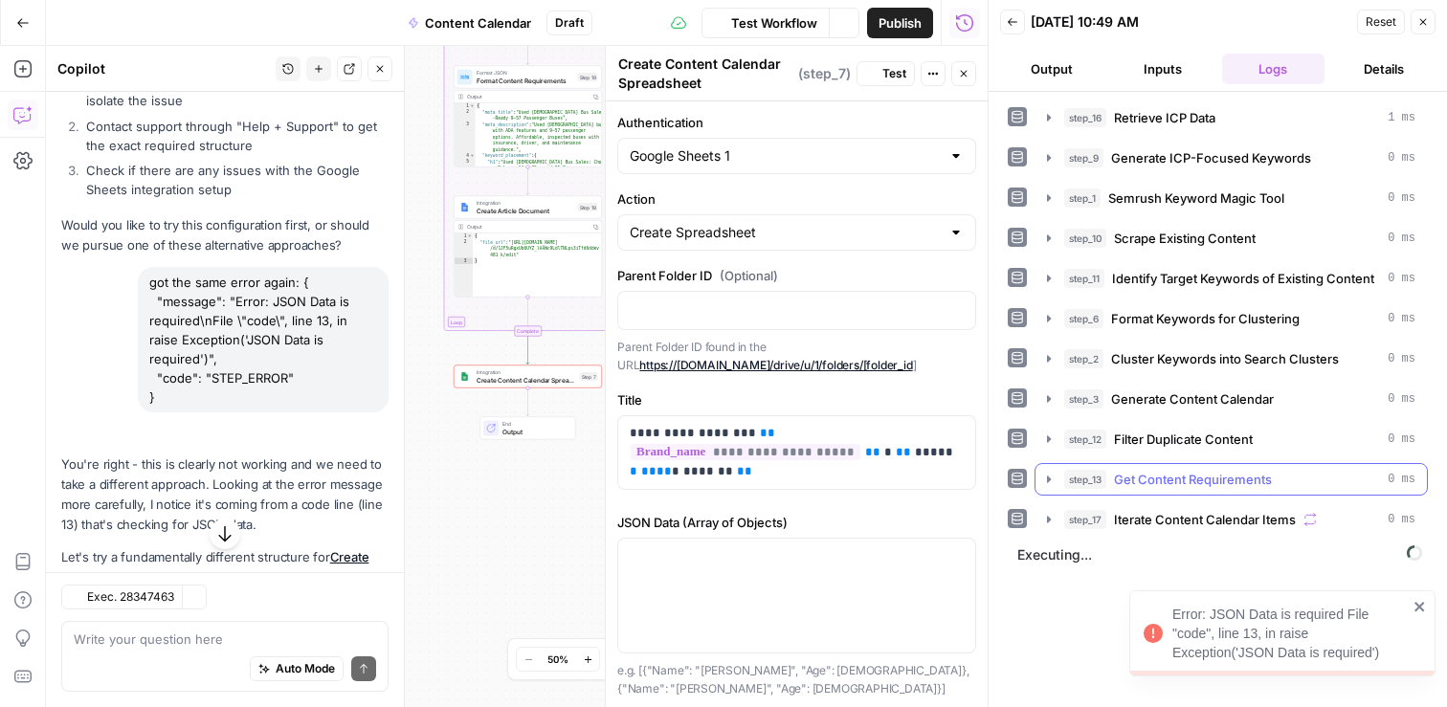
scroll to position [45046, 0]
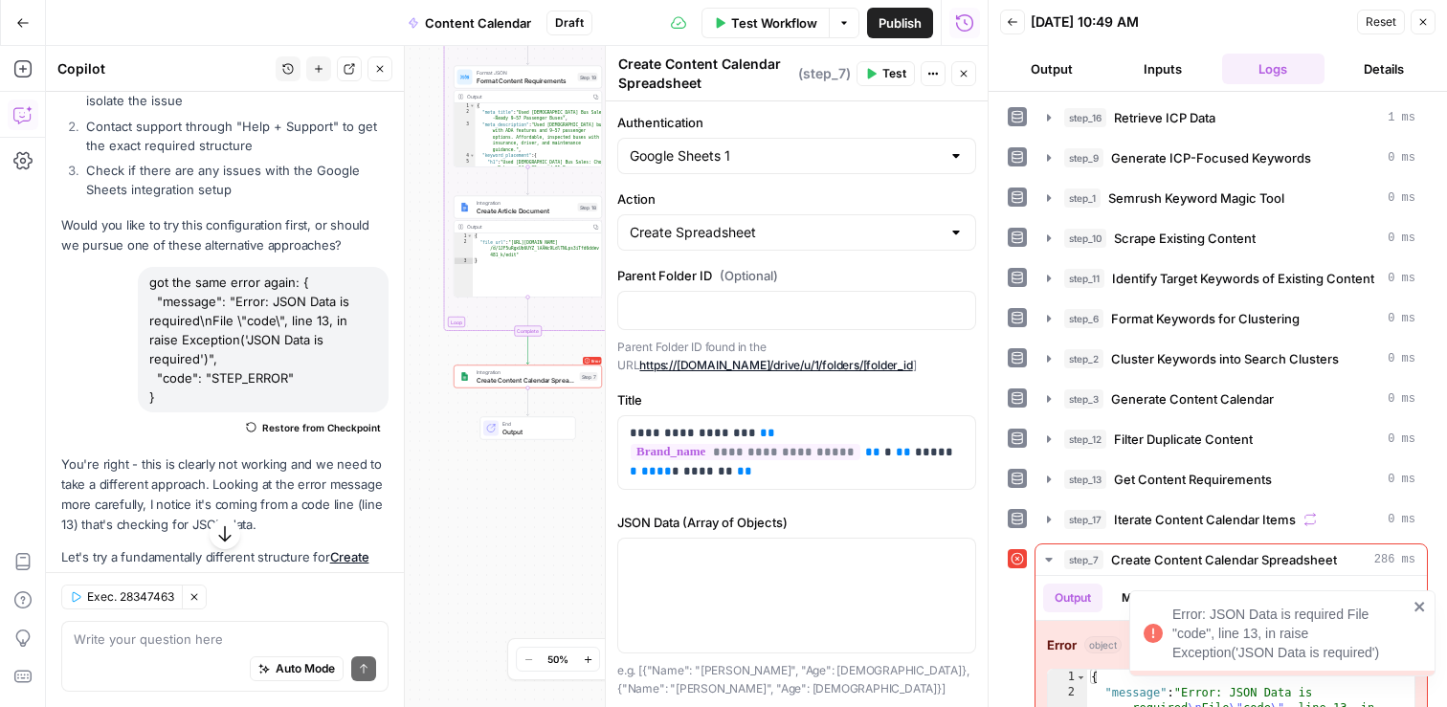
click at [1422, 604] on icon "close" at bounding box center [1420, 607] width 10 height 10
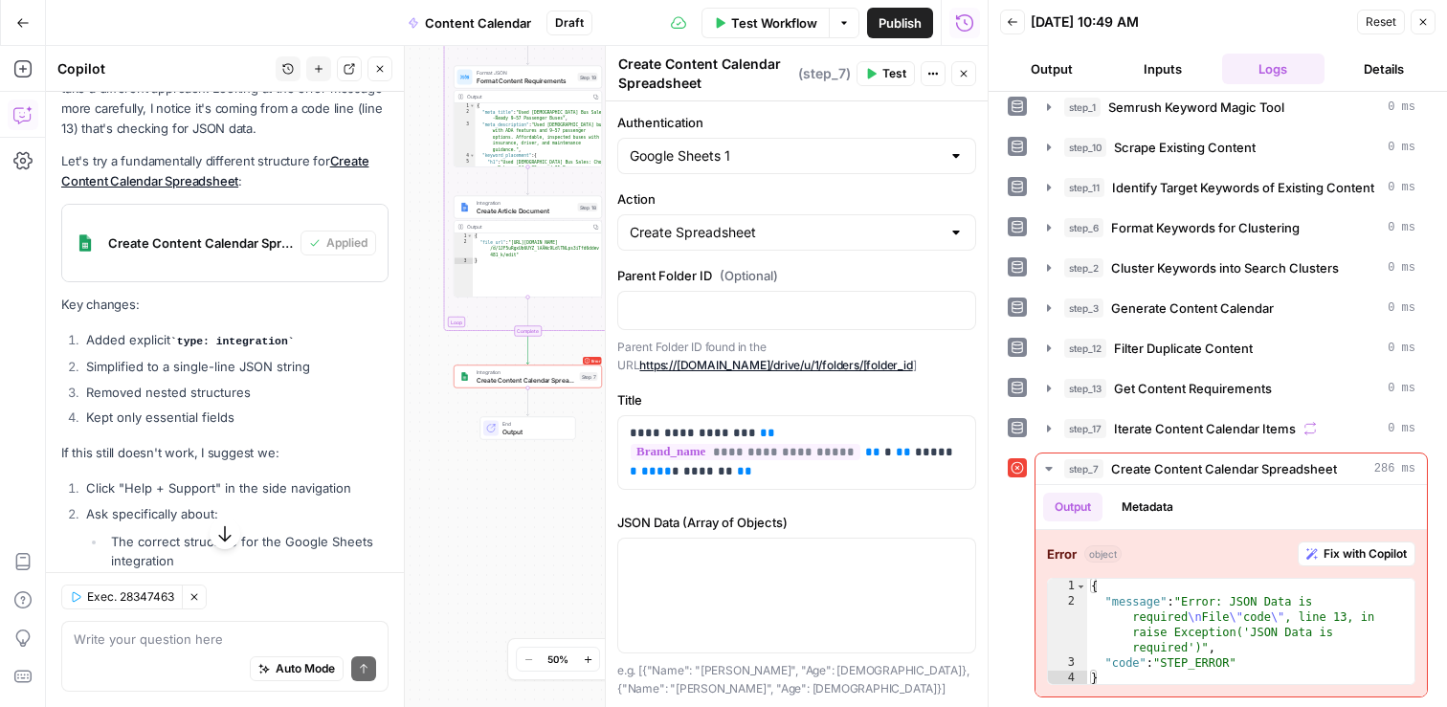
scroll to position [45461, 0]
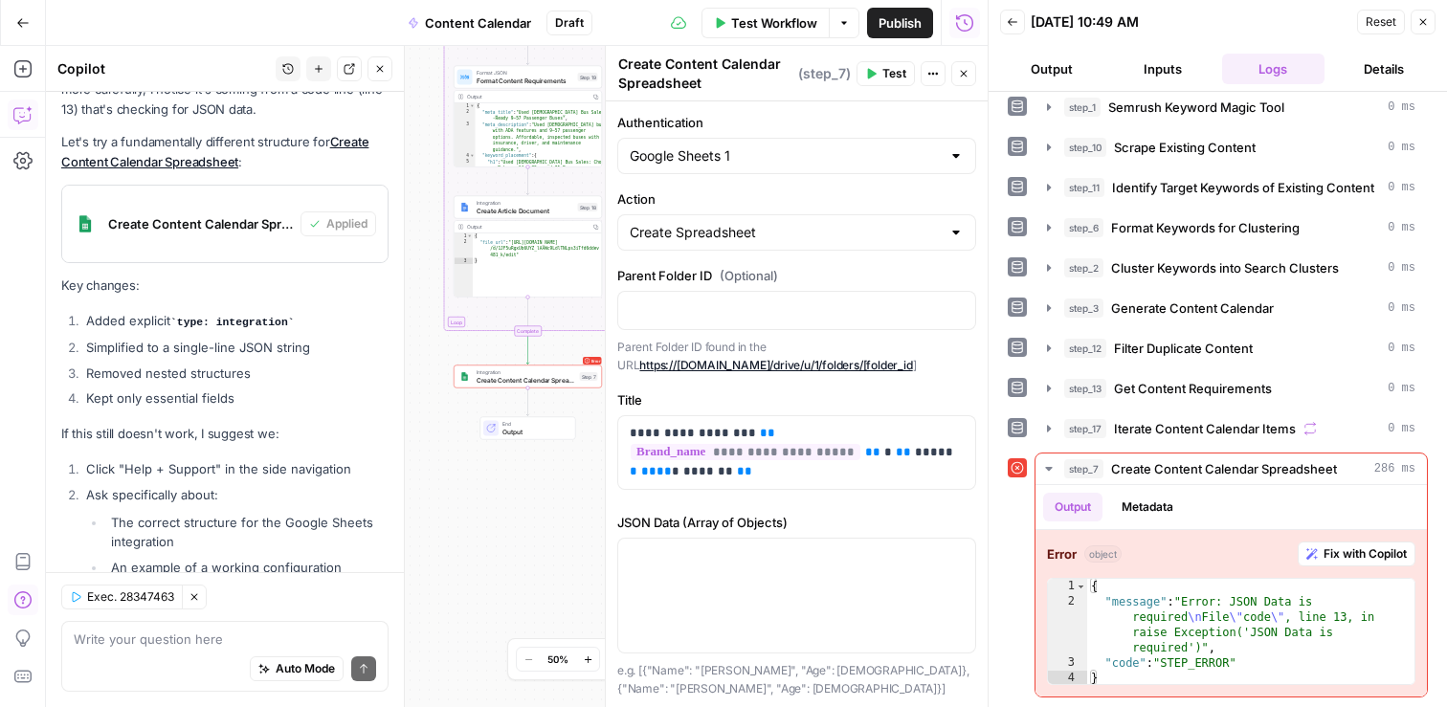
click at [25, 605] on icon "button" at bounding box center [22, 600] width 19 height 19
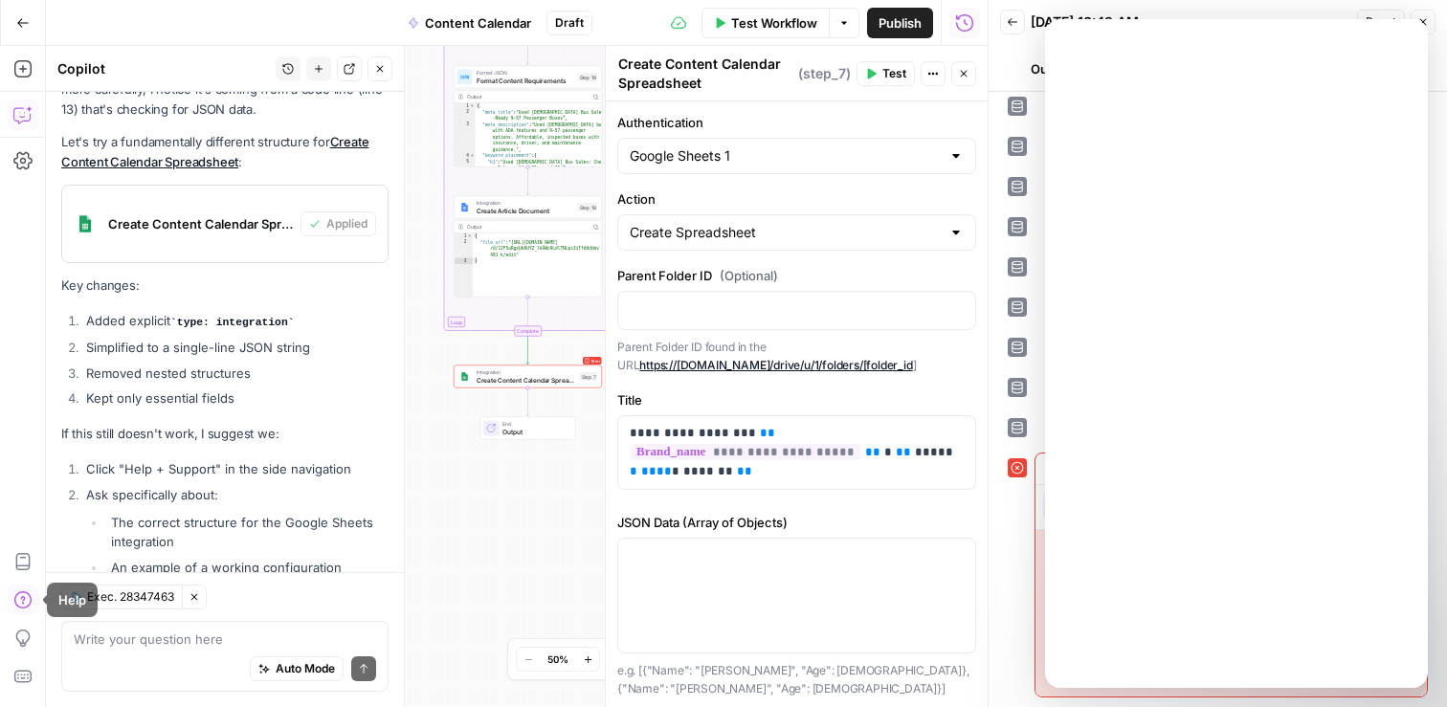
scroll to position [0, 0]
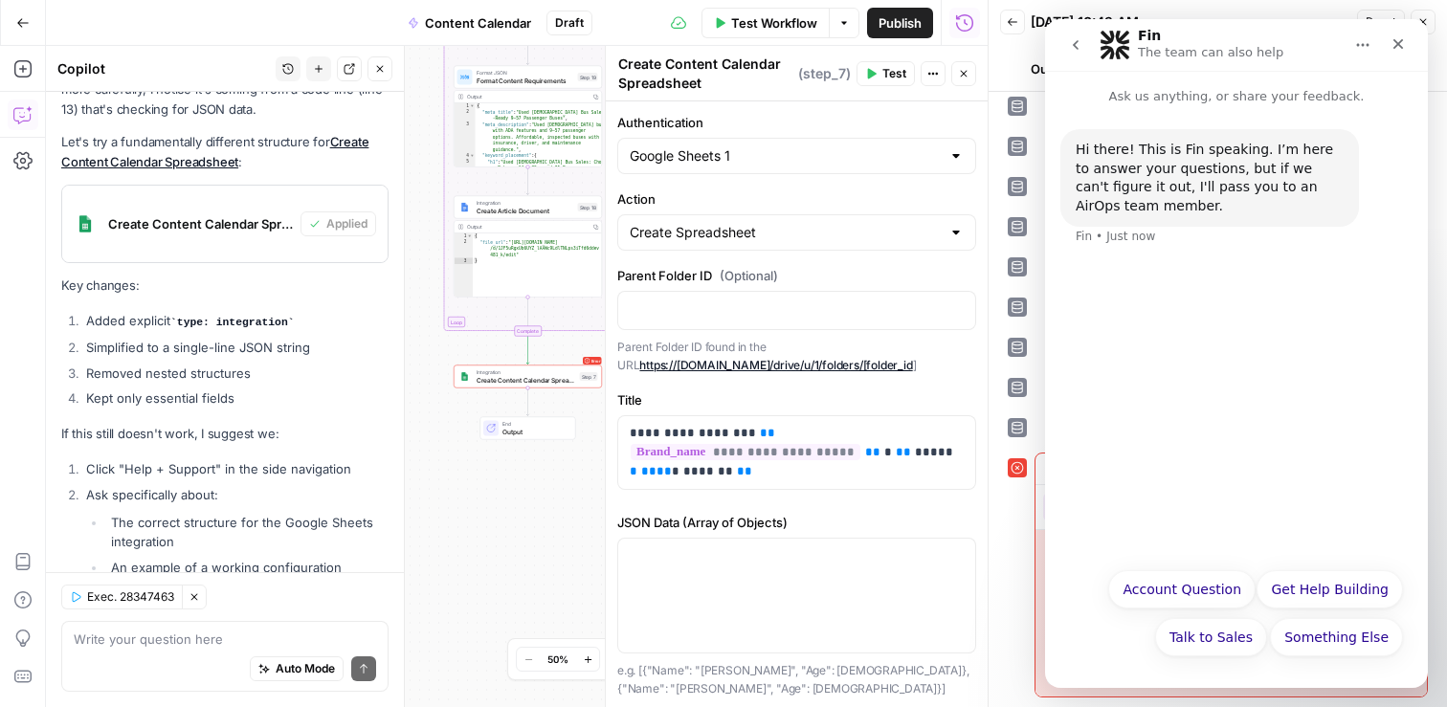
drag, startPoint x: 111, startPoint y: 244, endPoint x: 199, endPoint y: 336, distance: 127.3
click at [199, 513] on ul "The correct structure for the Google Sheets integration An example of a working…" at bounding box center [237, 567] width 302 height 108
copy ul "The correct structure for the Google Sheets integration An example of a working…"
click at [1342, 590] on button "Get Help Building" at bounding box center [1330, 589] width 146 height 38
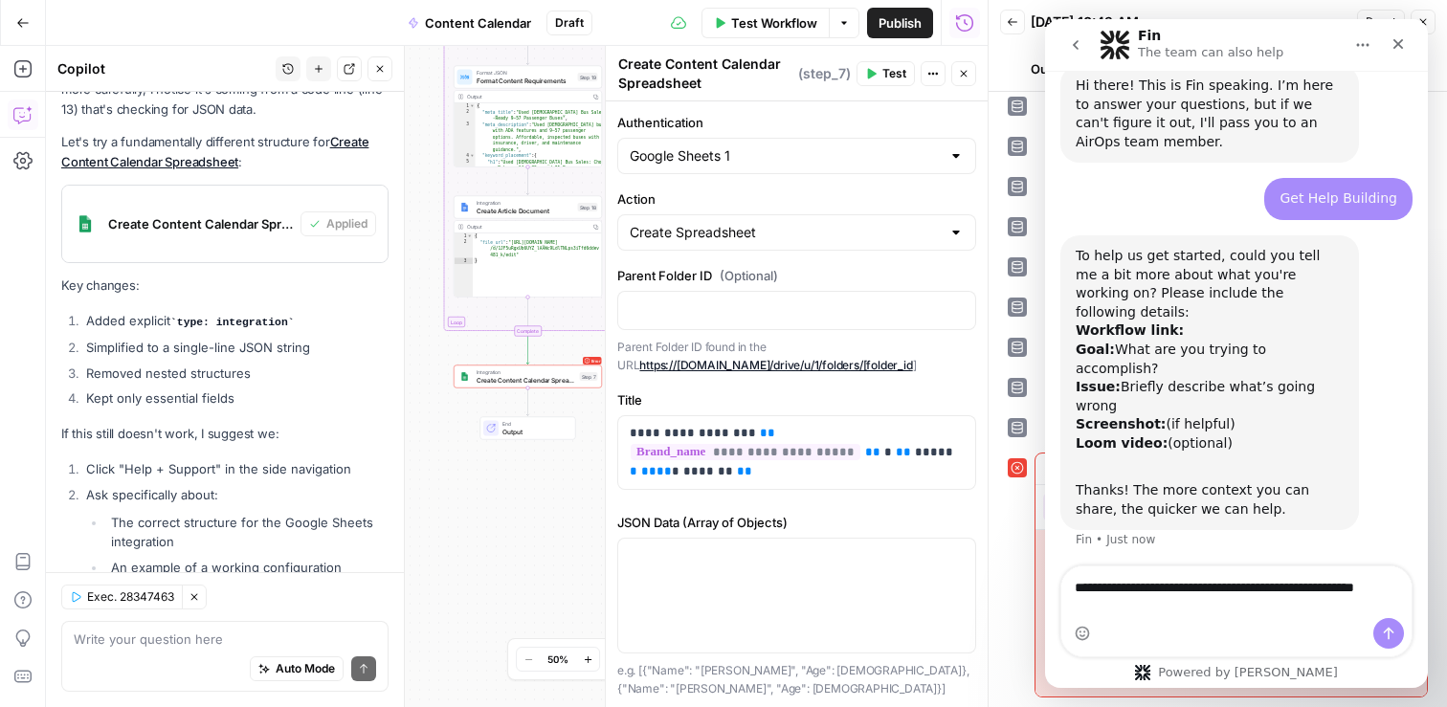
scroll to position [83, 0]
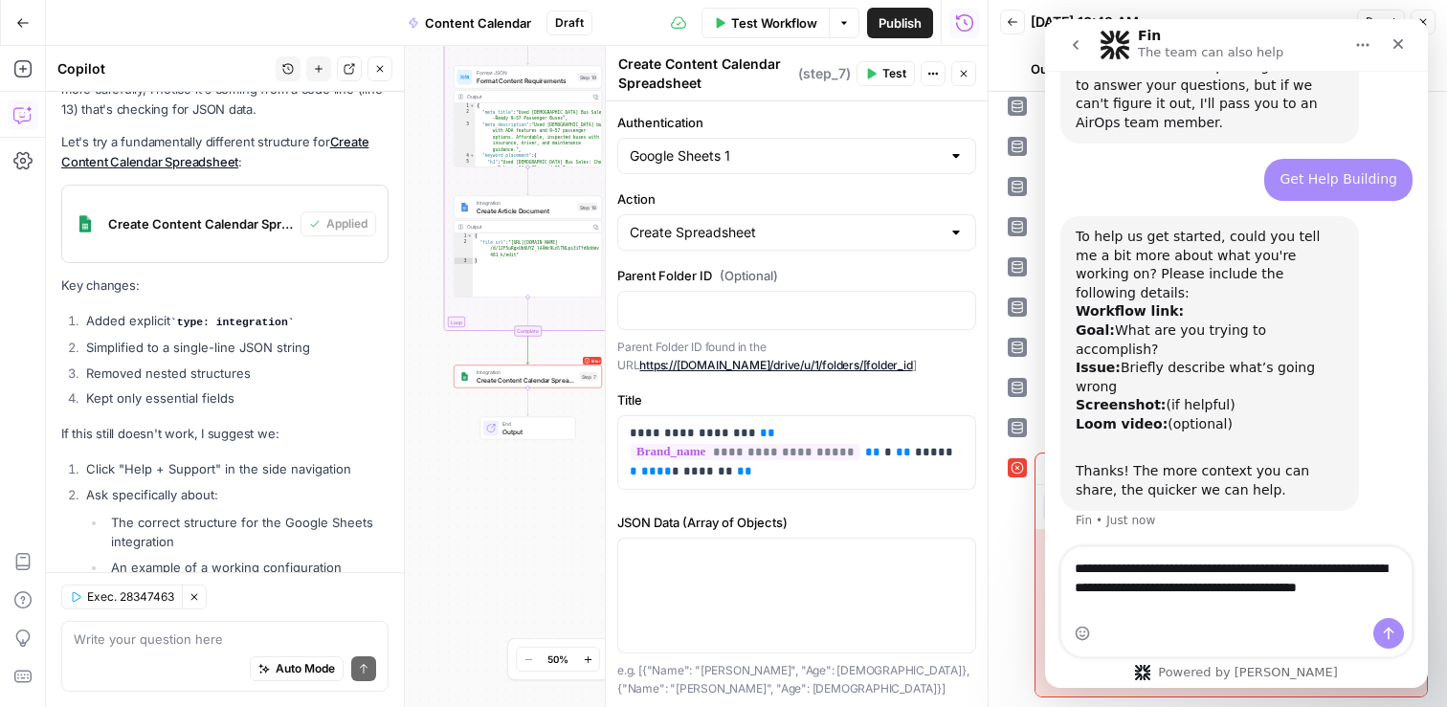
type textarea "**********"
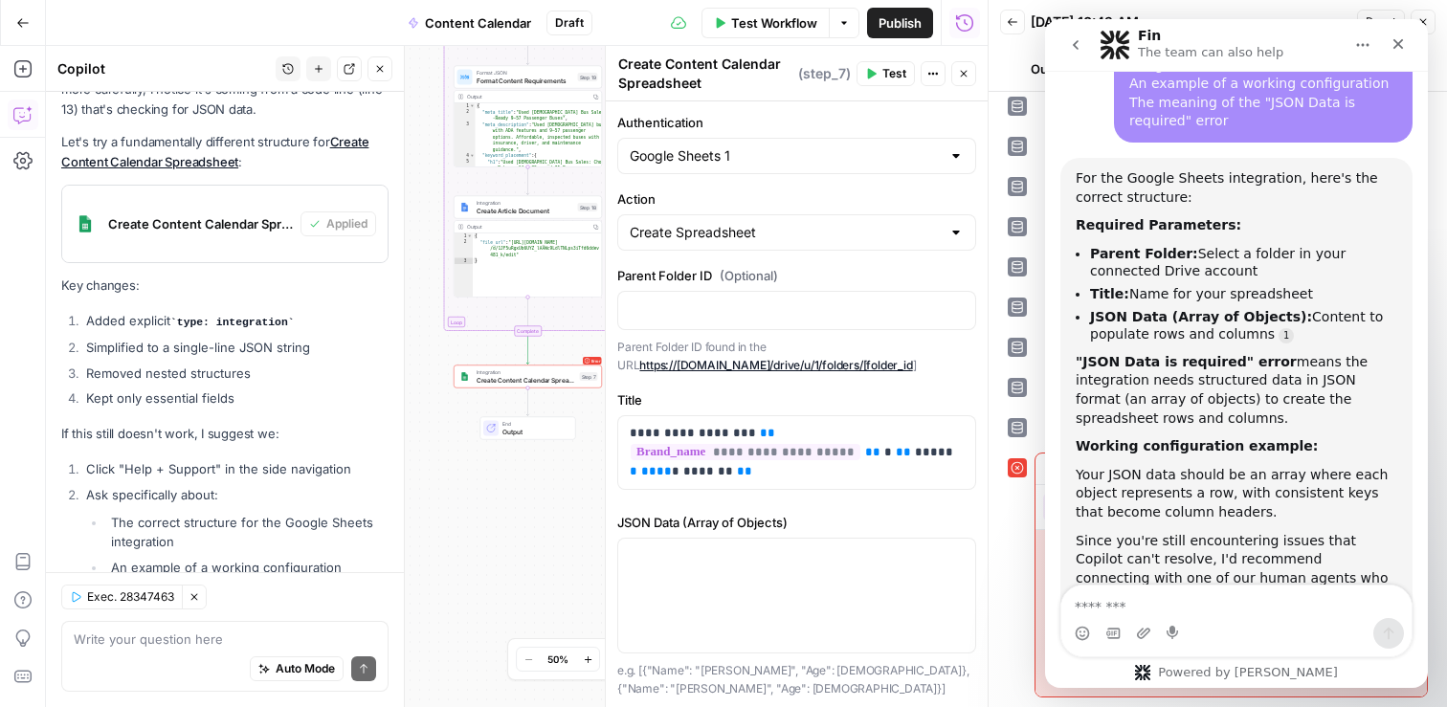
scroll to position [639, 0]
click at [810, 312] on p at bounding box center [797, 309] width 334 height 19
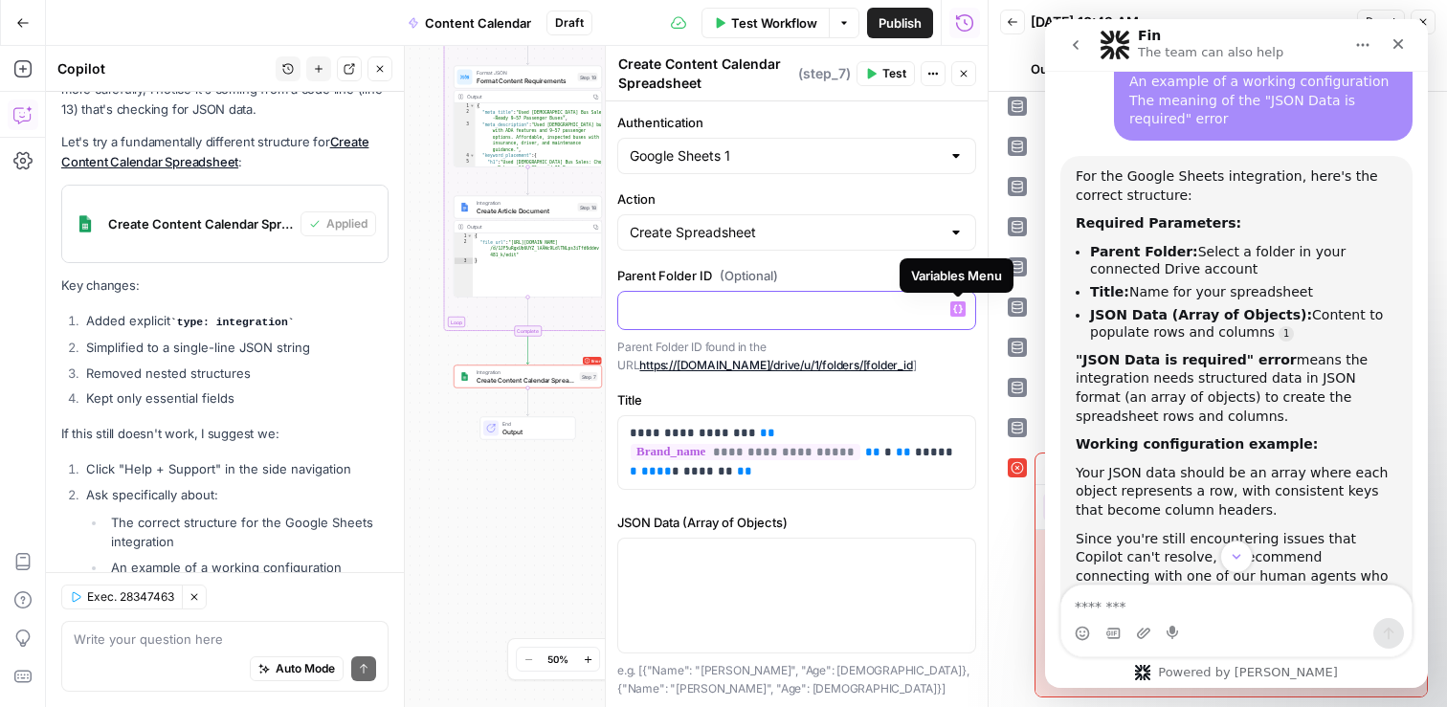
click at [963, 310] on button "Variables Menu" at bounding box center [957, 308] width 15 height 15
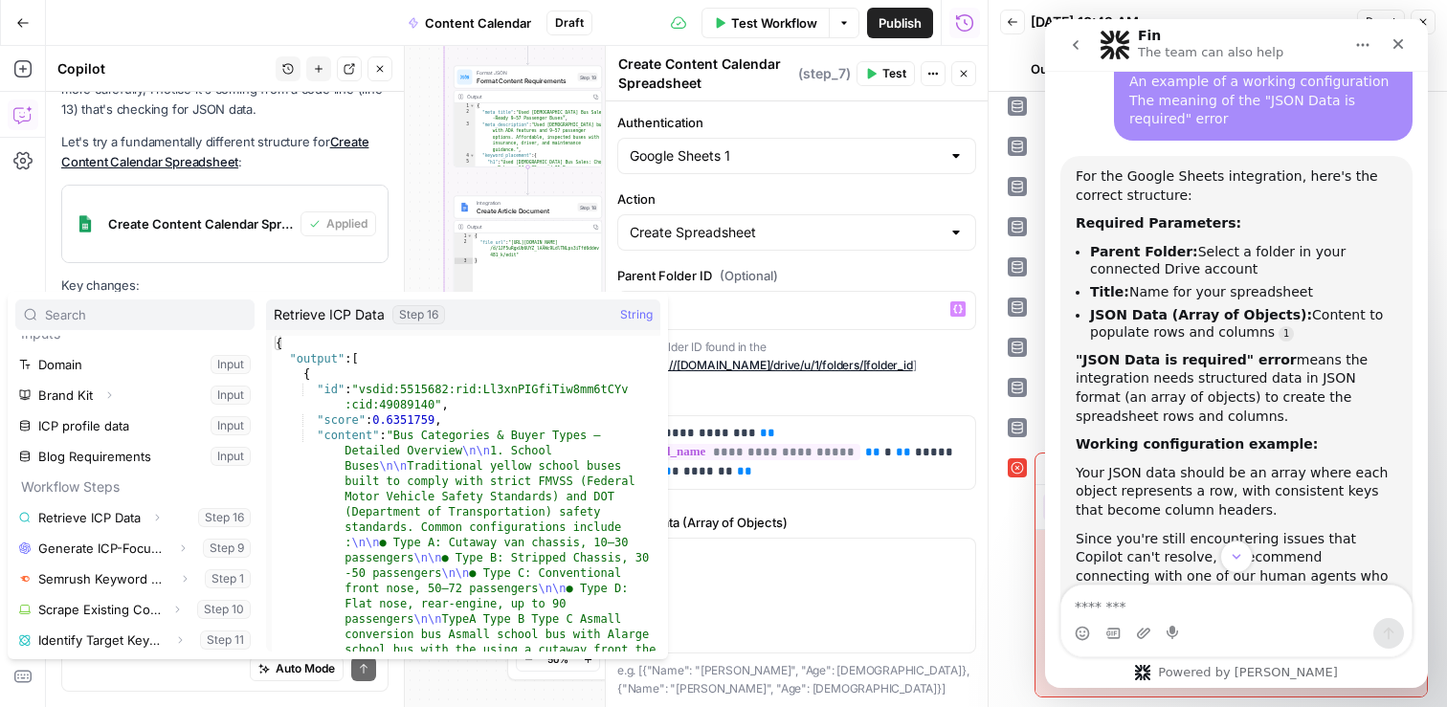
scroll to position [0, 0]
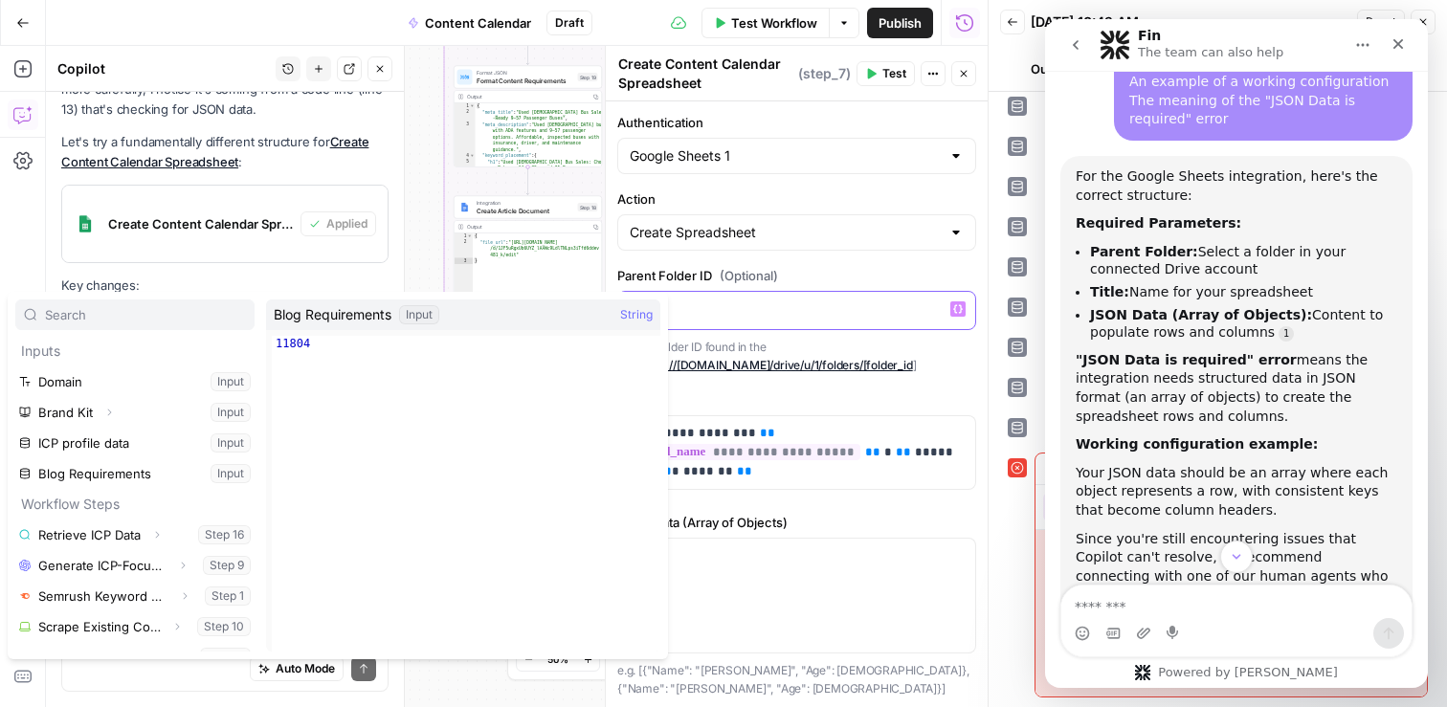
click at [805, 300] on p at bounding box center [797, 309] width 334 height 19
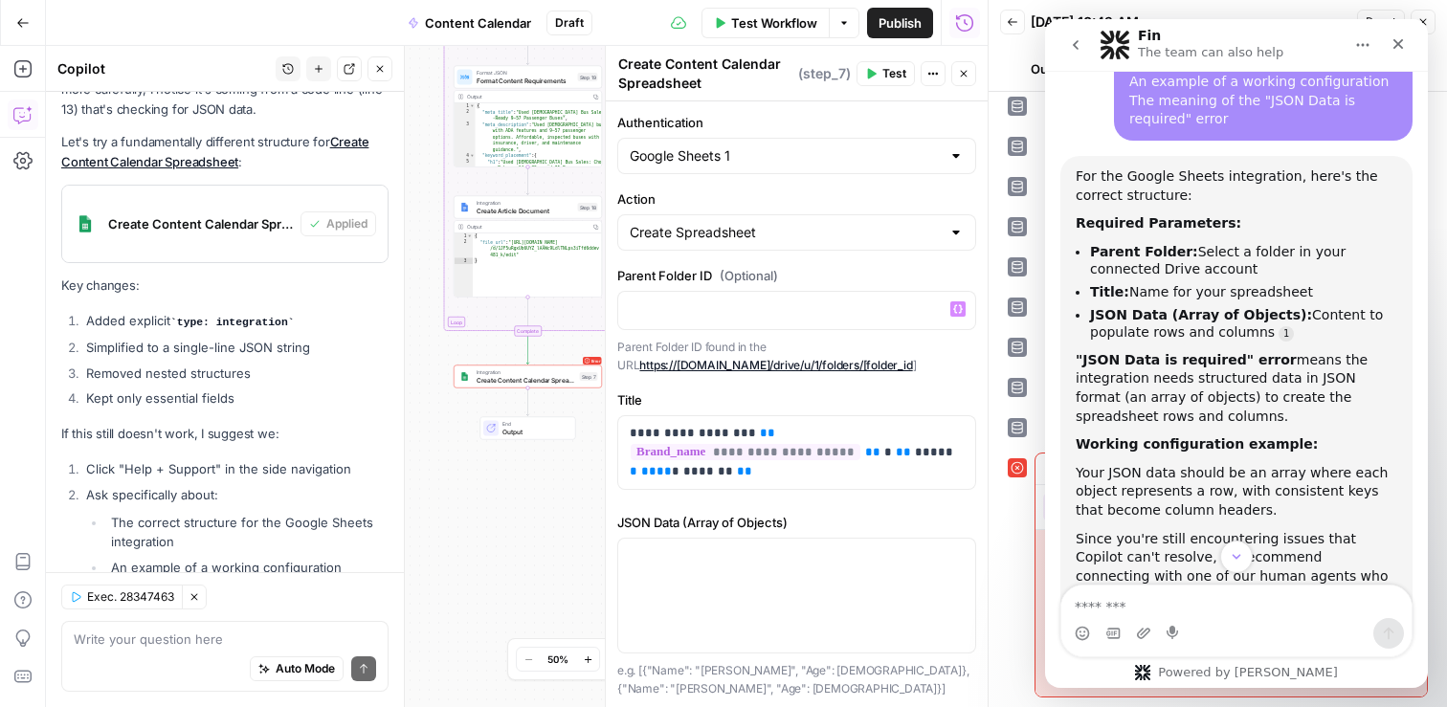
click at [804, 363] on link "https://drive.google.com/drive/u/1/folders/[folder_id" at bounding box center [775, 365] width 273 height 14
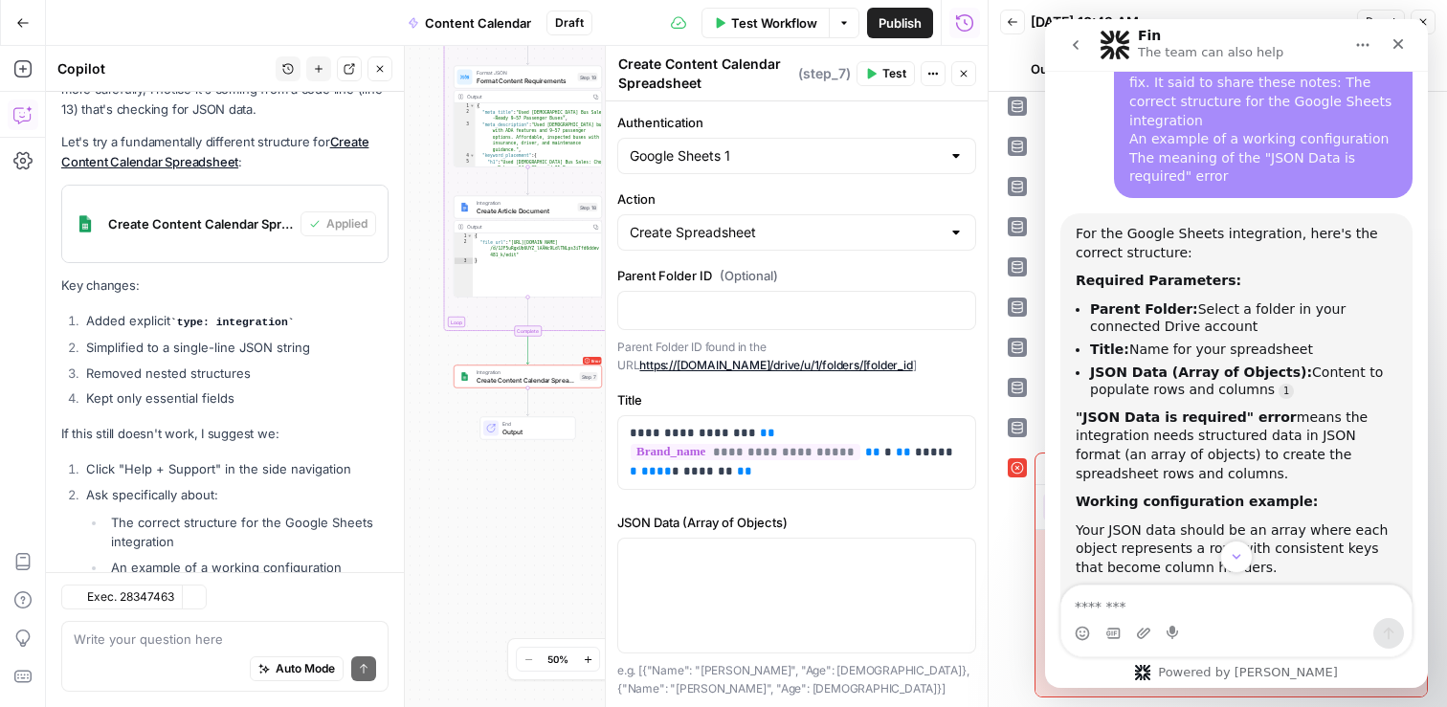
scroll to position [566, 0]
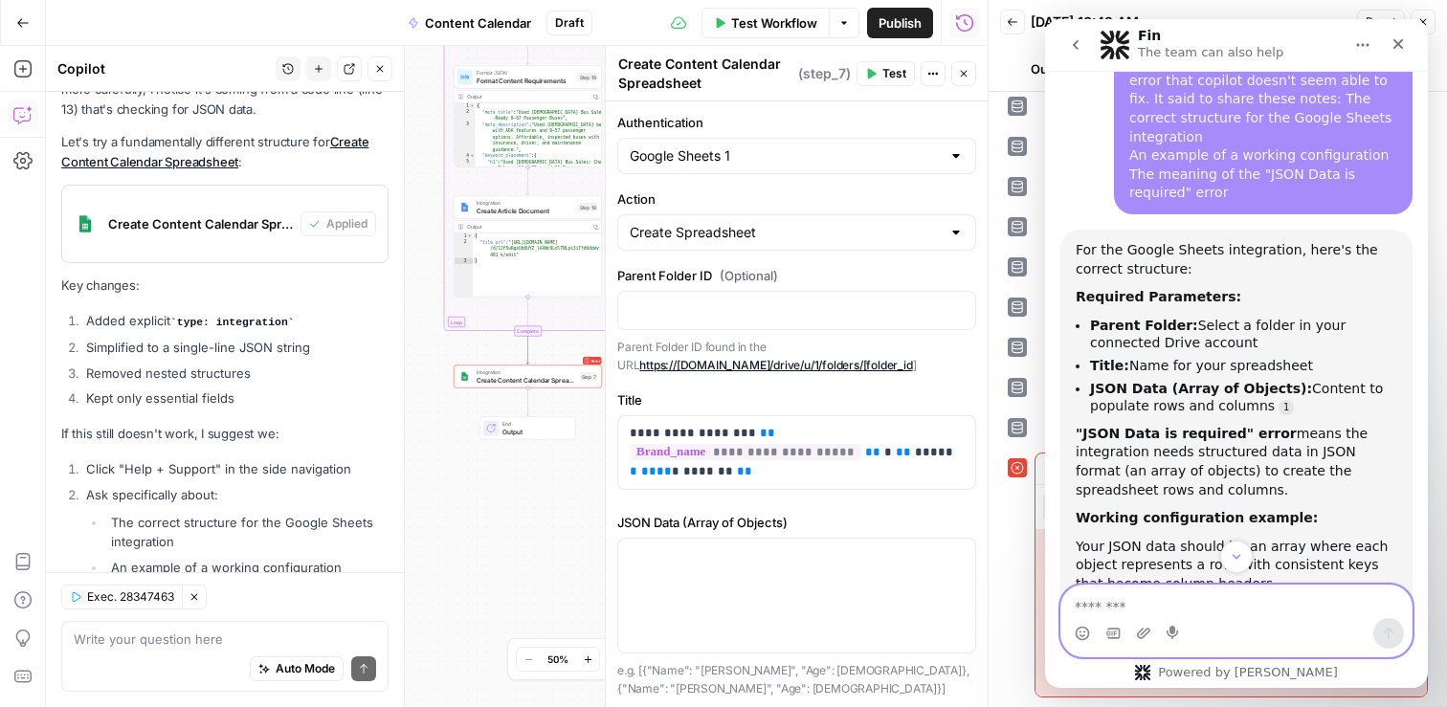
click at [1153, 606] on textarea "Message…" at bounding box center [1236, 602] width 350 height 33
type textarea "**********"
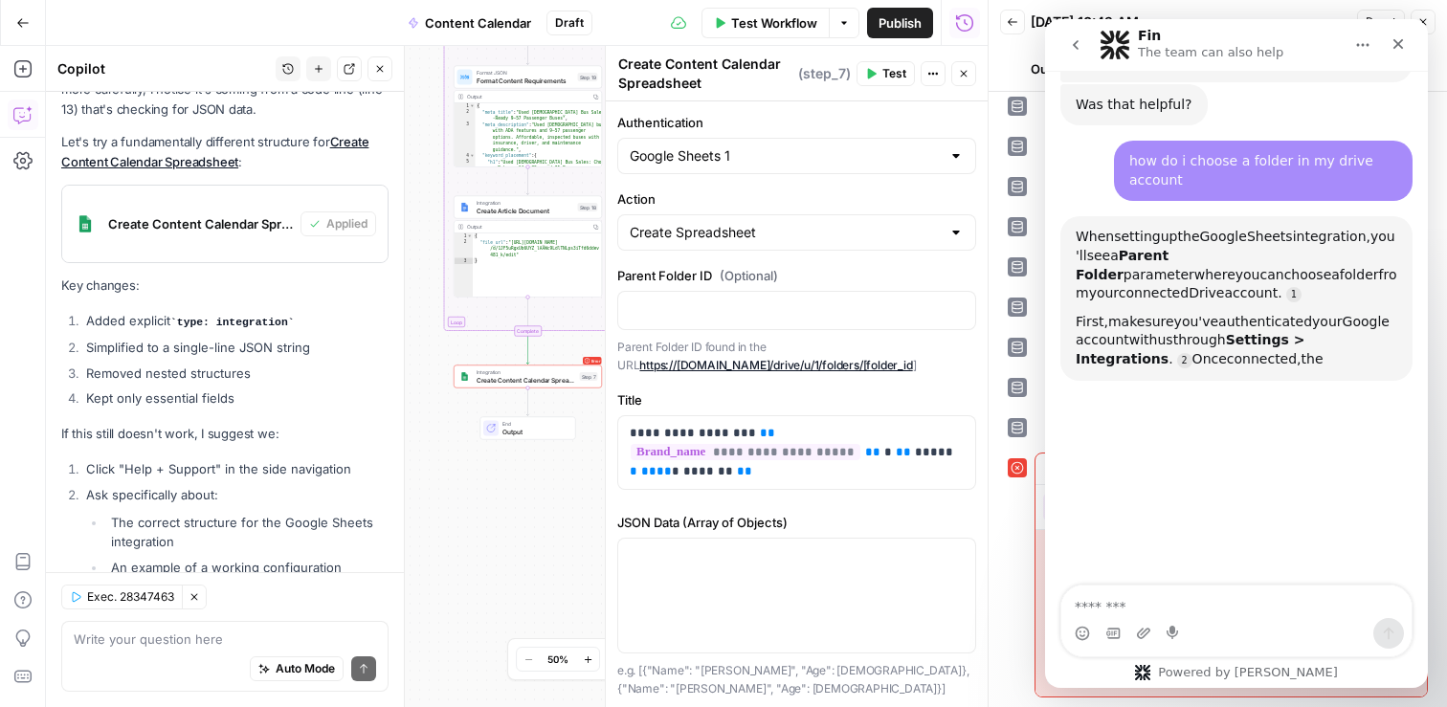
scroll to position [1195, 0]
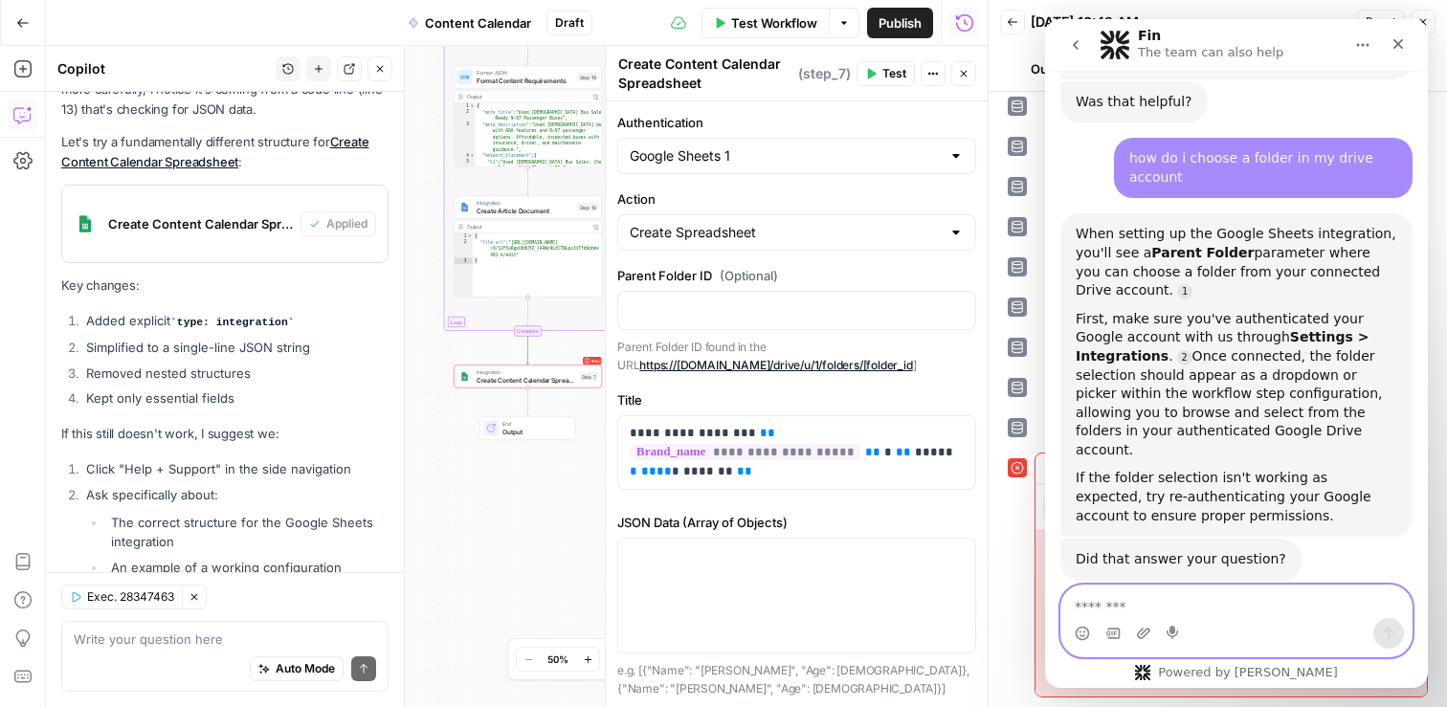
click at [1130, 606] on textarea "Message…" at bounding box center [1236, 602] width 350 height 33
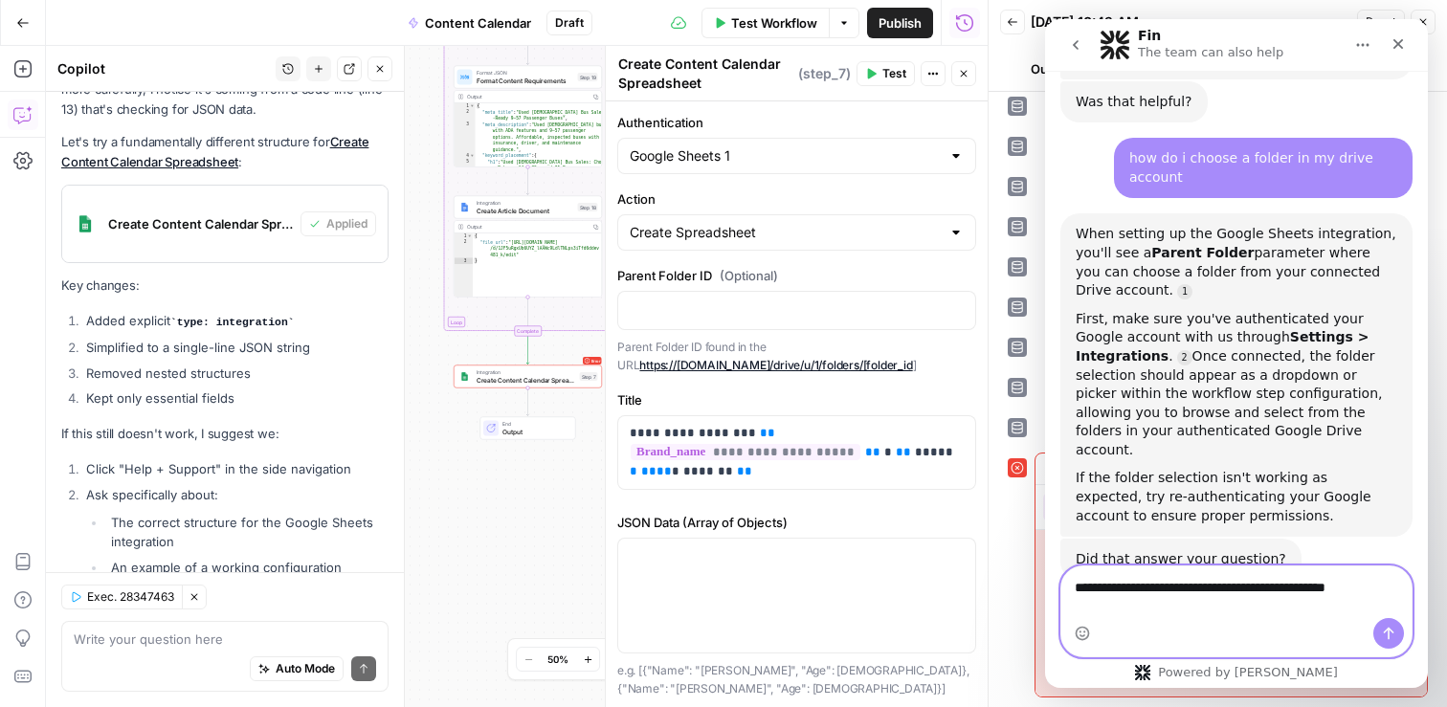
scroll to position [1176, 0]
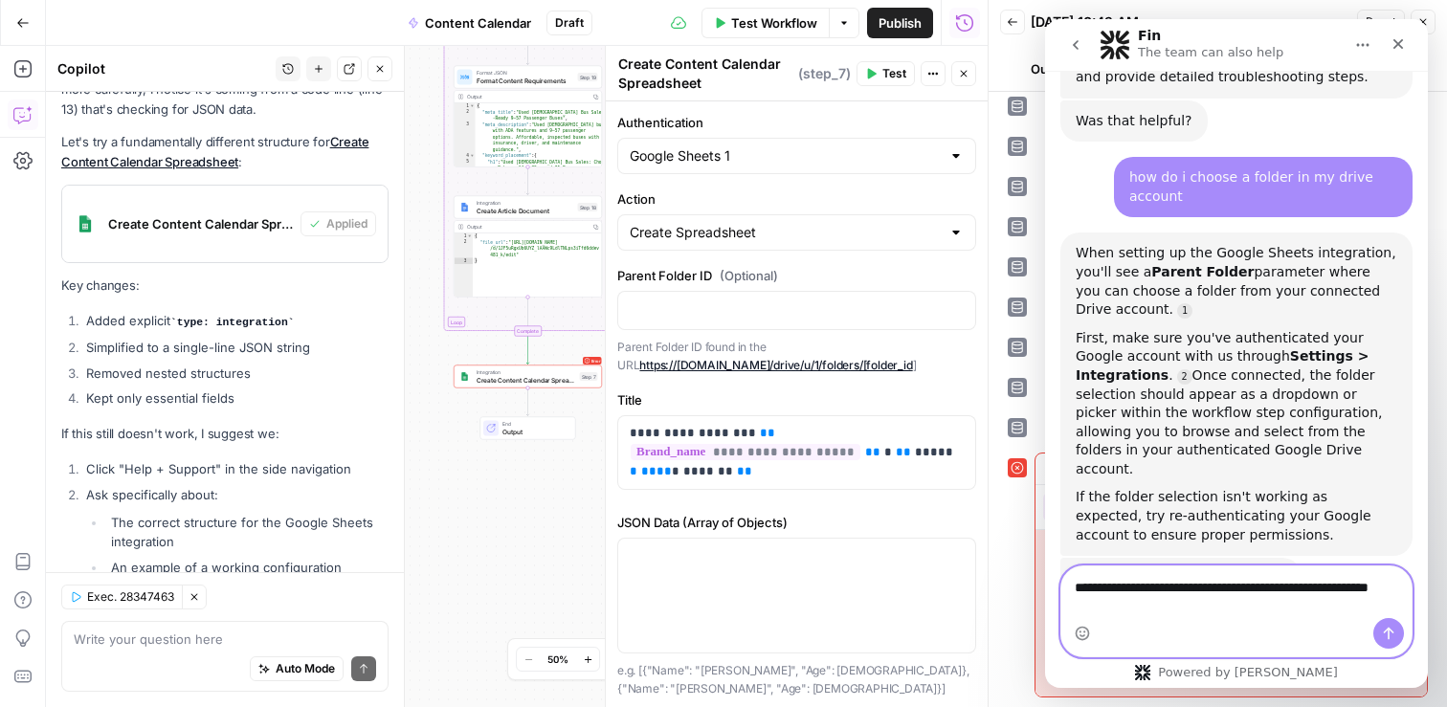
type textarea "**********"
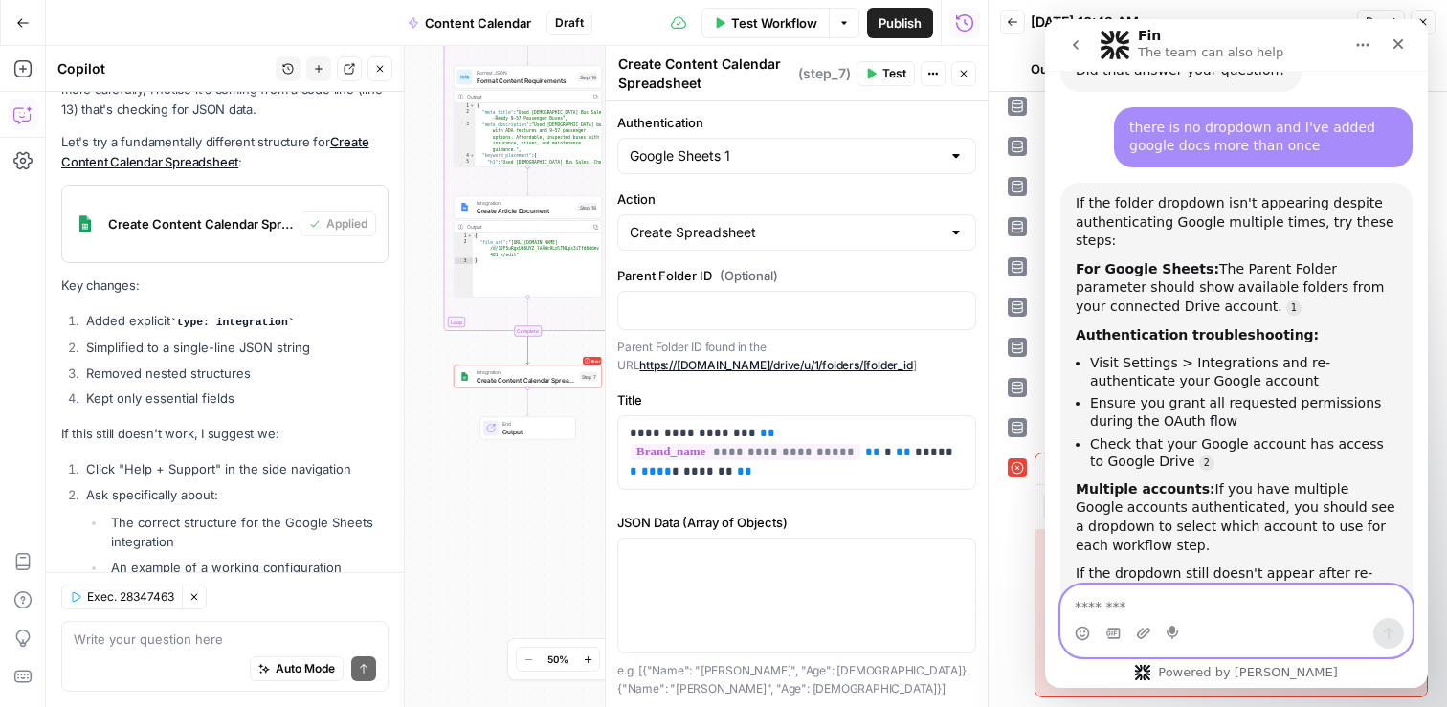
scroll to position [1691, 0]
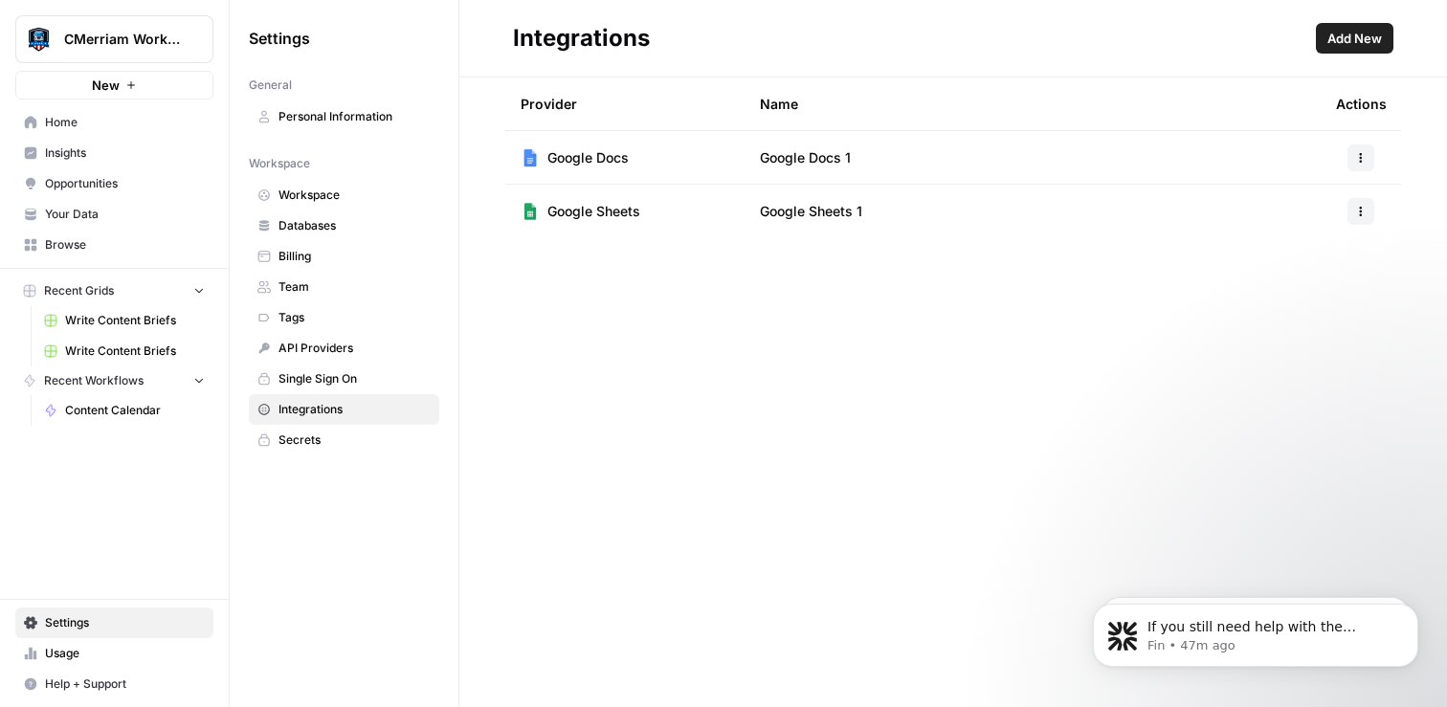
click at [1383, 41] on button "Add New" at bounding box center [1355, 38] width 78 height 31
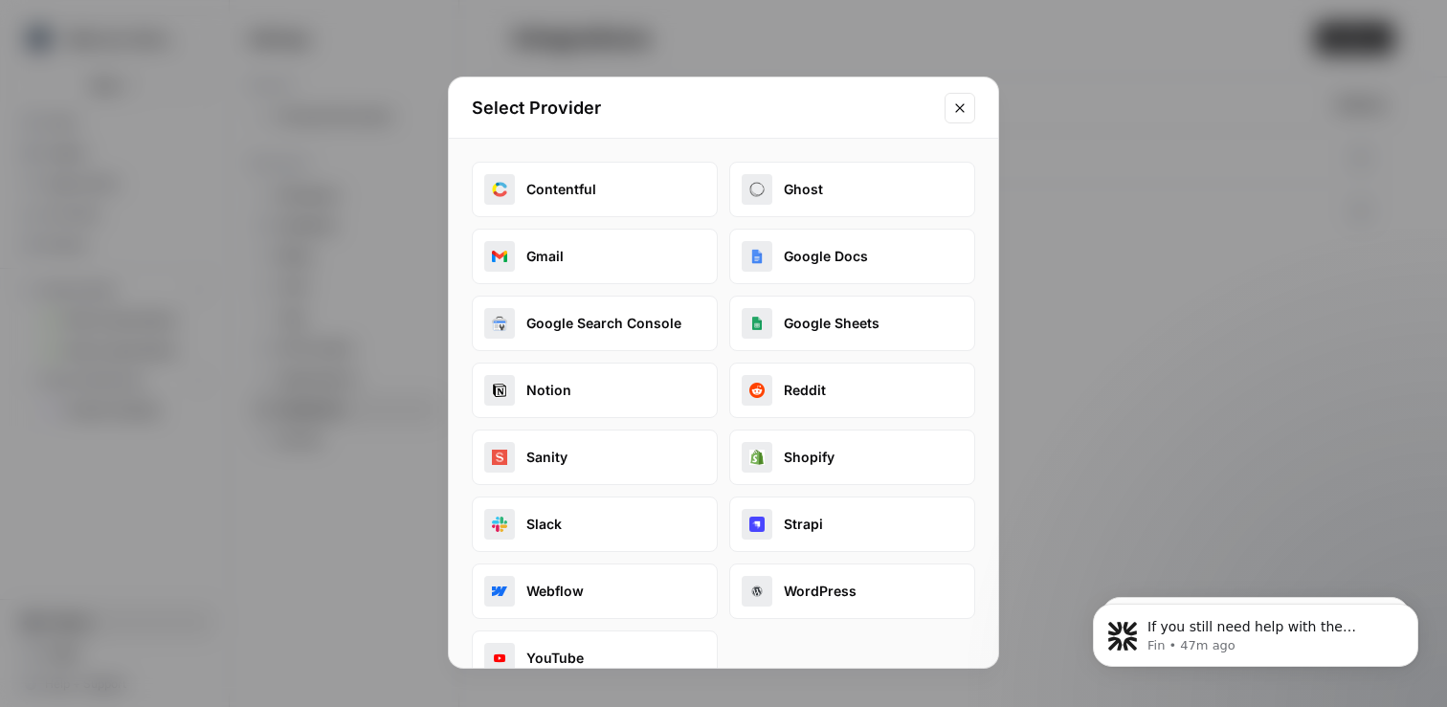
click at [967, 100] on icon "Close modal" at bounding box center [959, 107] width 15 height 15
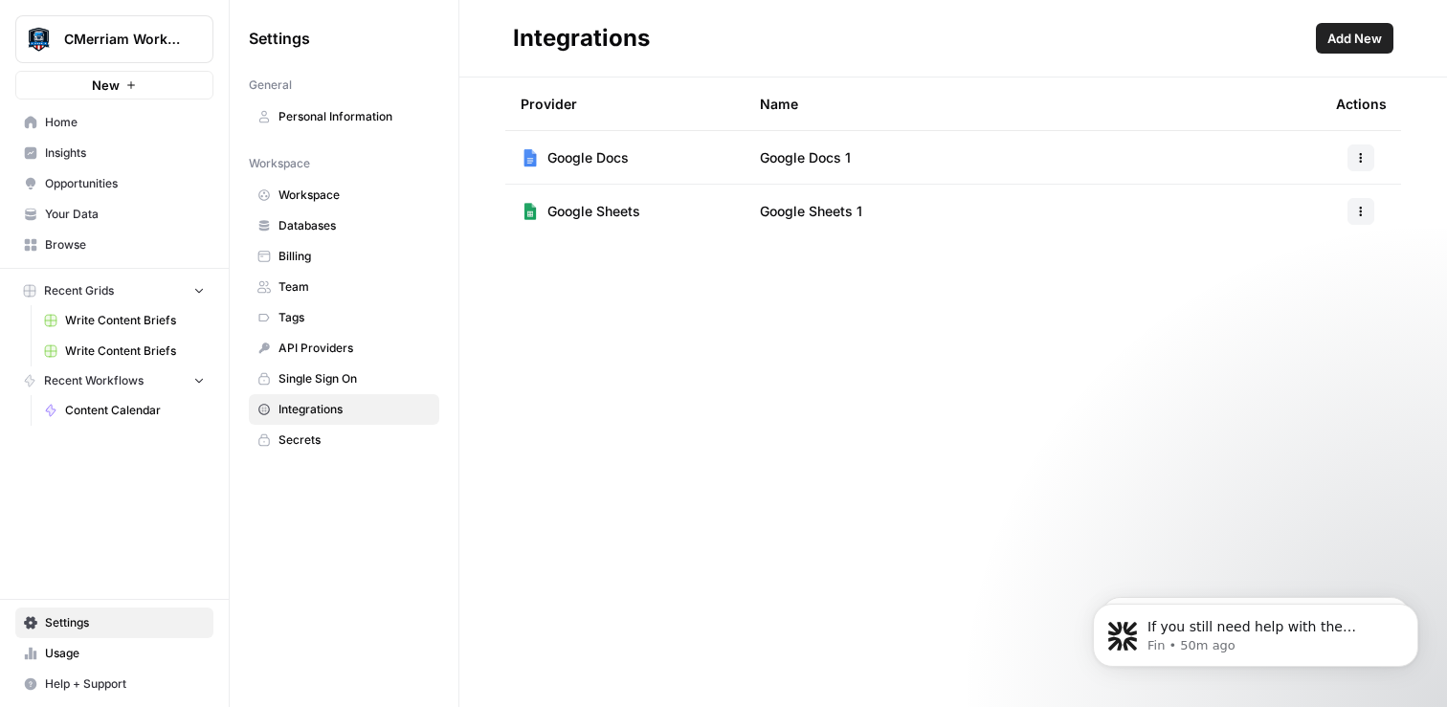
click at [1375, 41] on span "Add New" at bounding box center [1354, 38] width 55 height 19
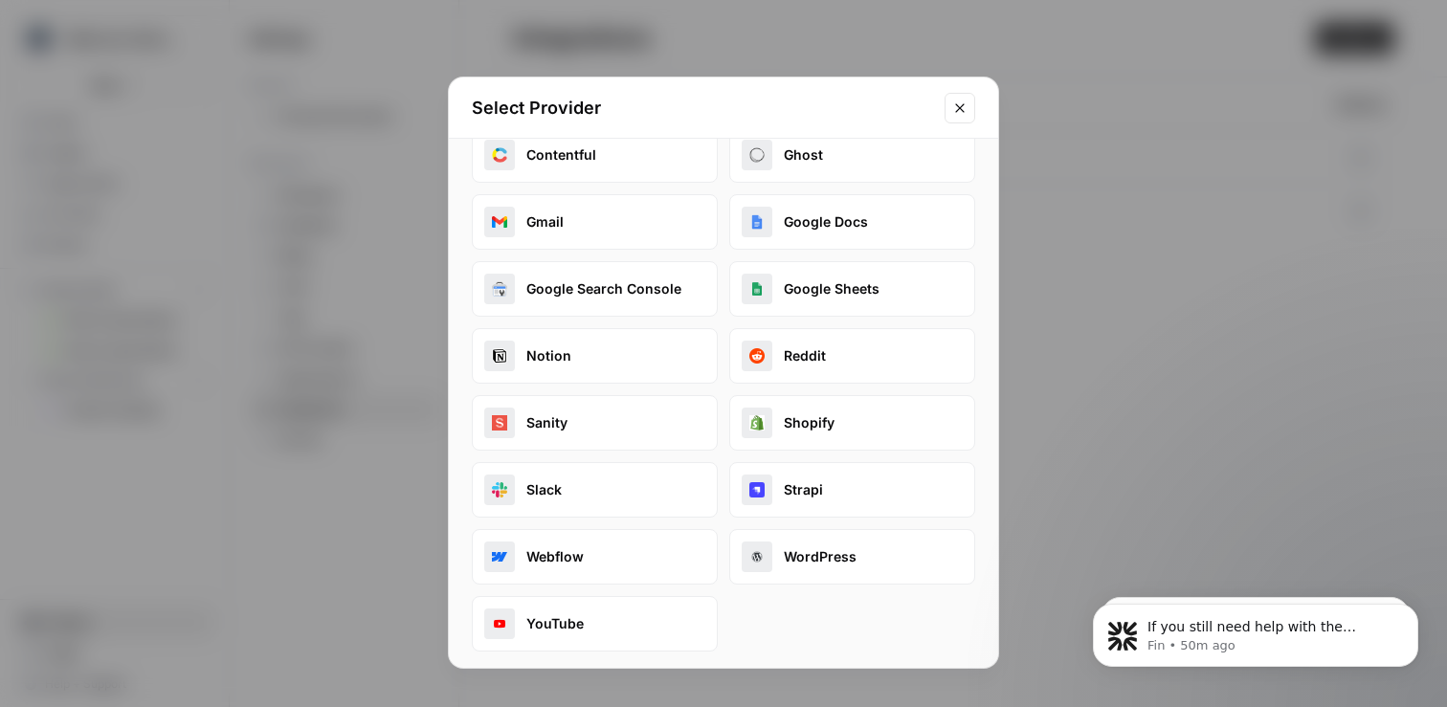
scroll to position [41, 0]
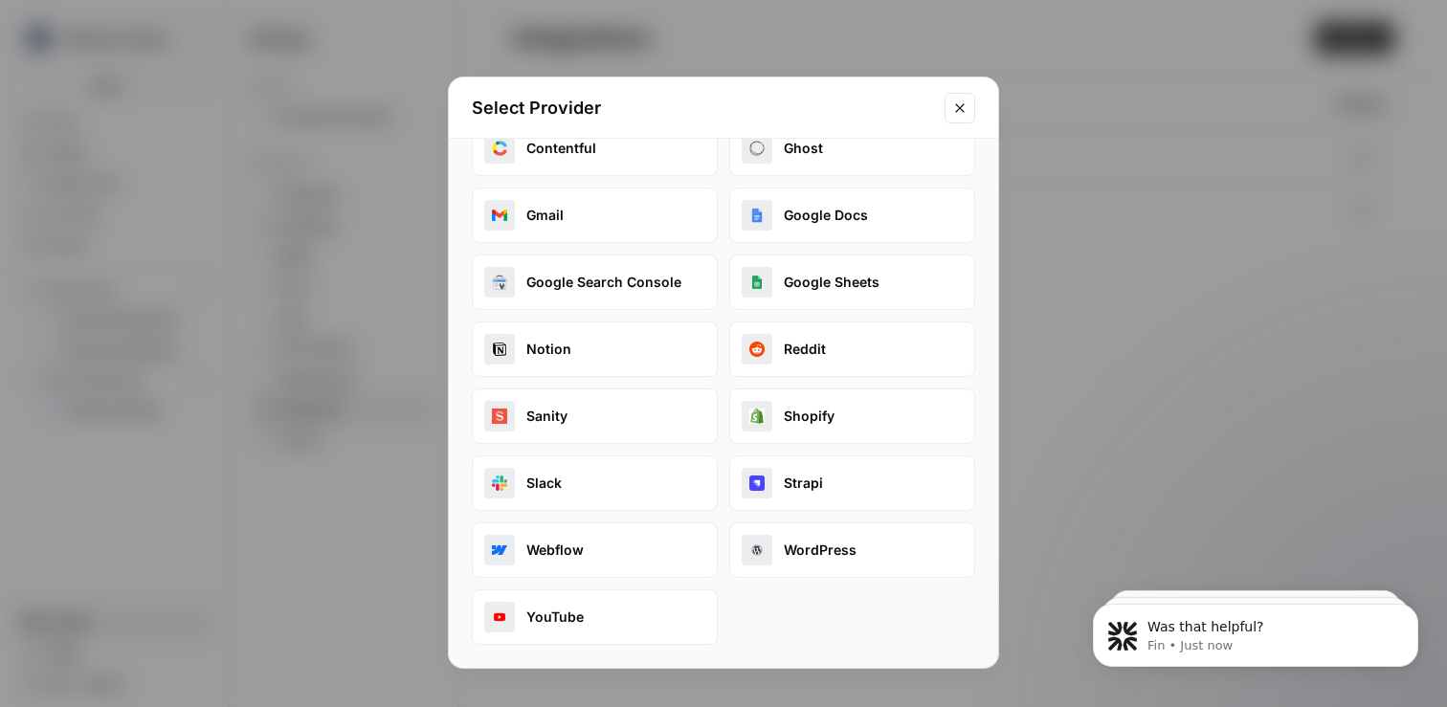
click at [964, 108] on icon "Close modal" at bounding box center [959, 107] width 15 height 15
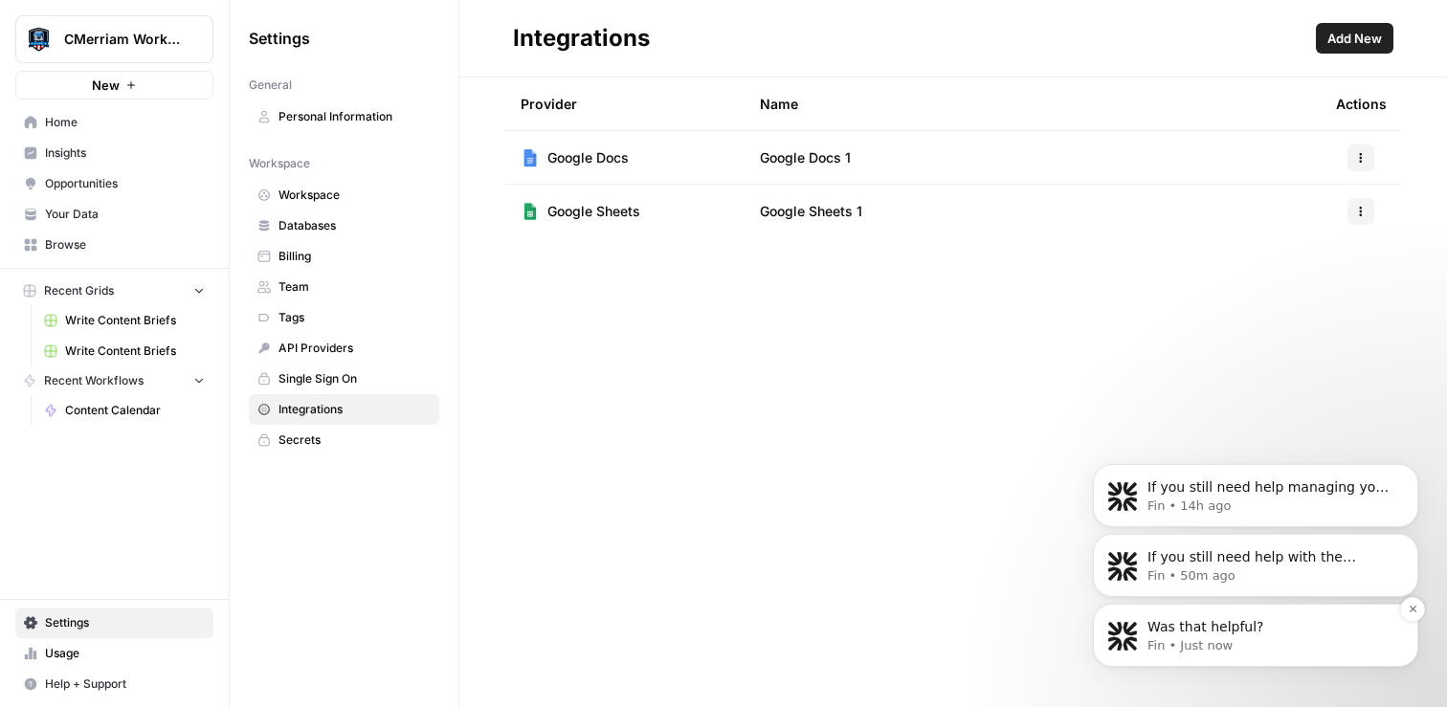
click at [1286, 635] on p "Was that helpful?" at bounding box center [1271, 627] width 247 height 19
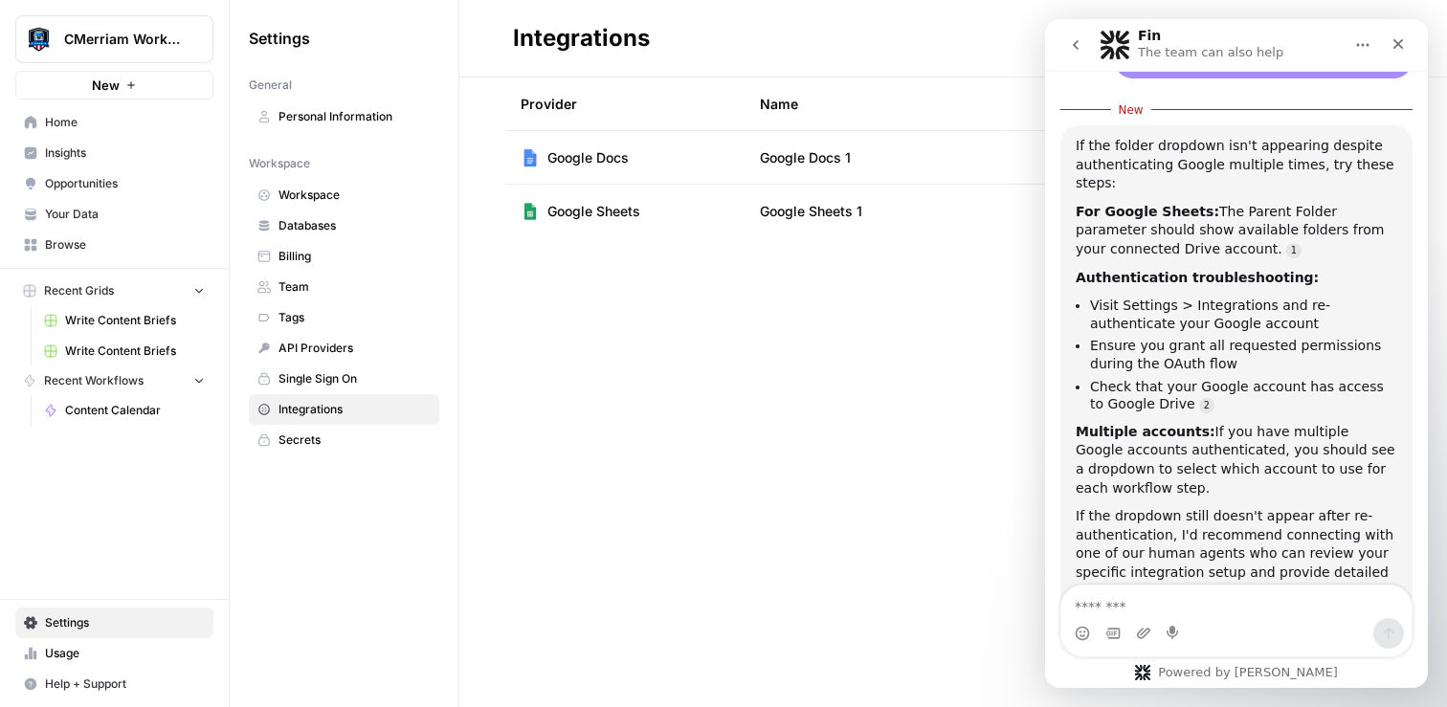
scroll to position [1774, 0]
click at [954, 394] on div "Provider Name Actions Google Docs Google Docs 1 Google Sheets Google Sheets 1" at bounding box center [953, 393] width 988 height 630
click at [1075, 41] on icon "go back" at bounding box center [1075, 44] width 15 height 15
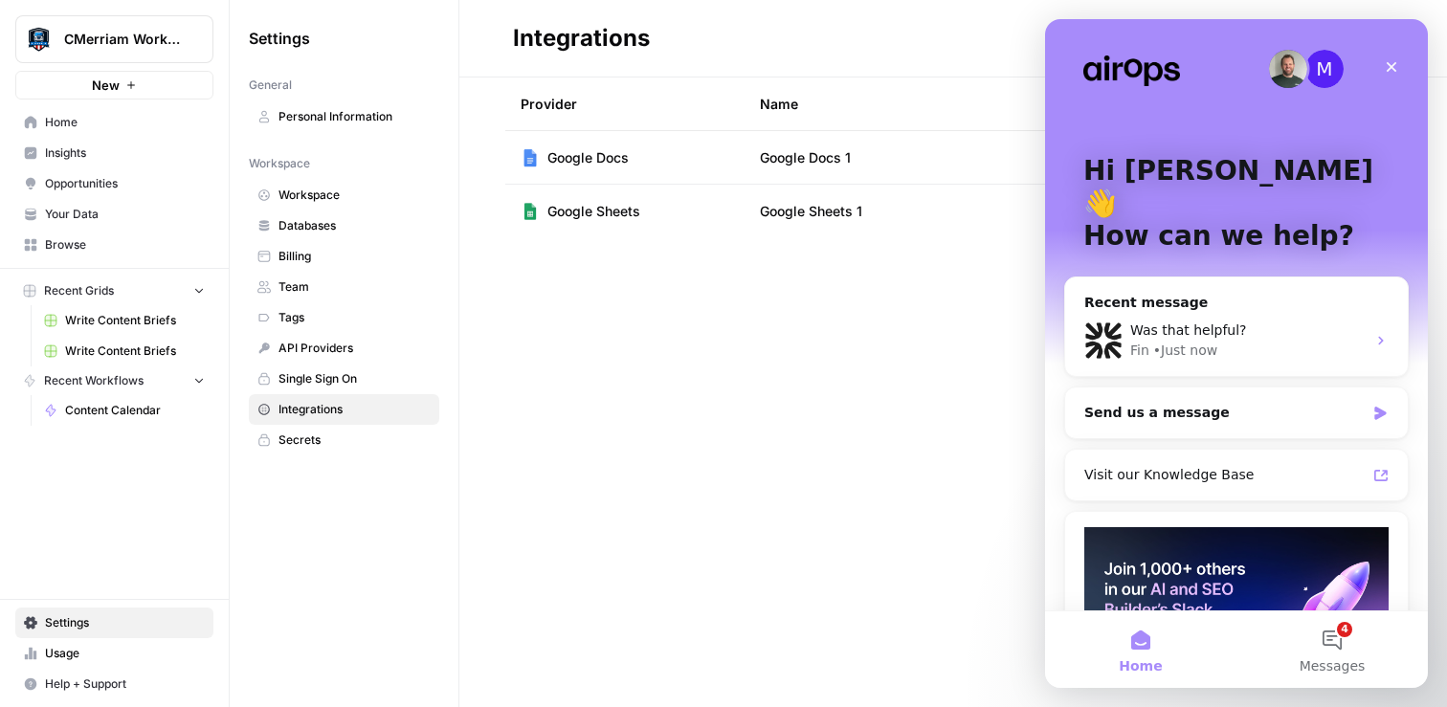
scroll to position [0, 0]
click at [1396, 63] on icon "Close" at bounding box center [1391, 66] width 15 height 15
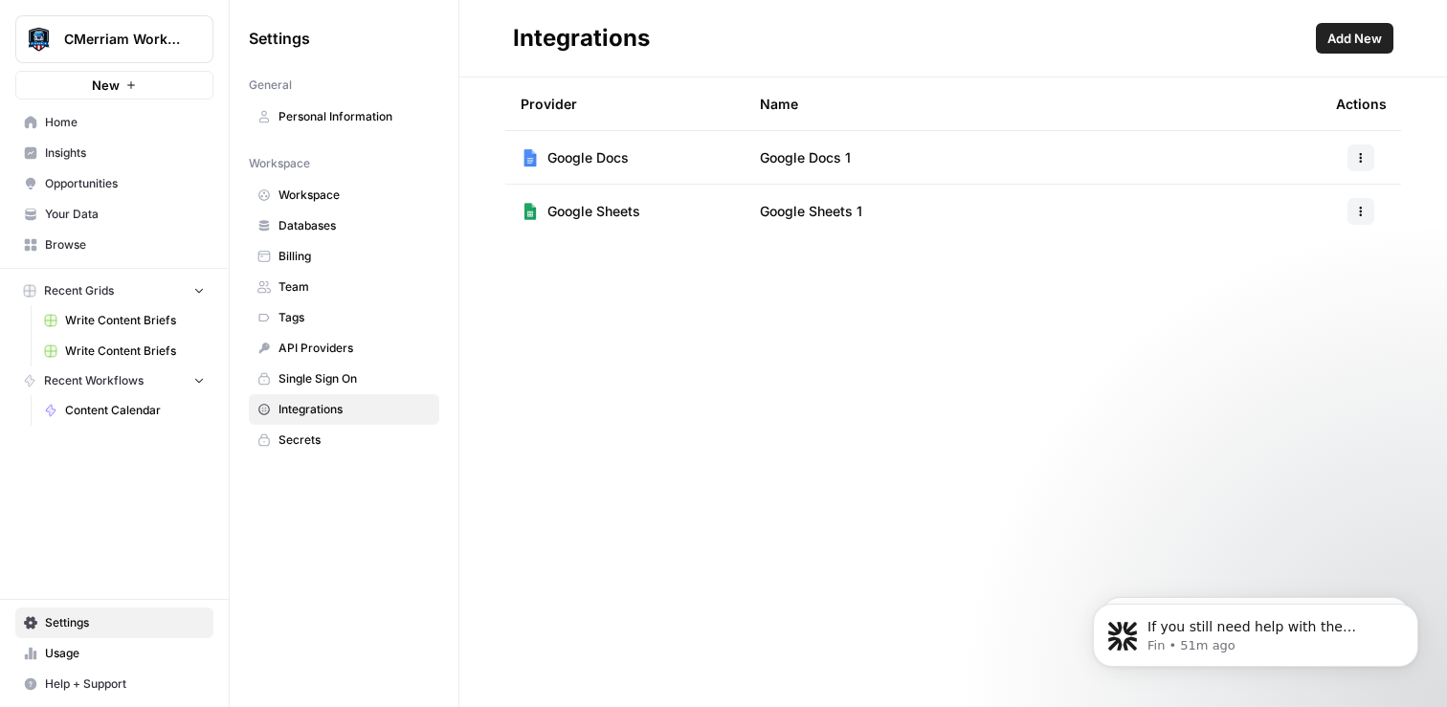
click at [1362, 167] on button "button" at bounding box center [1361, 158] width 27 height 27
click at [1310, 194] on span "Edit" at bounding box center [1319, 200] width 61 height 19
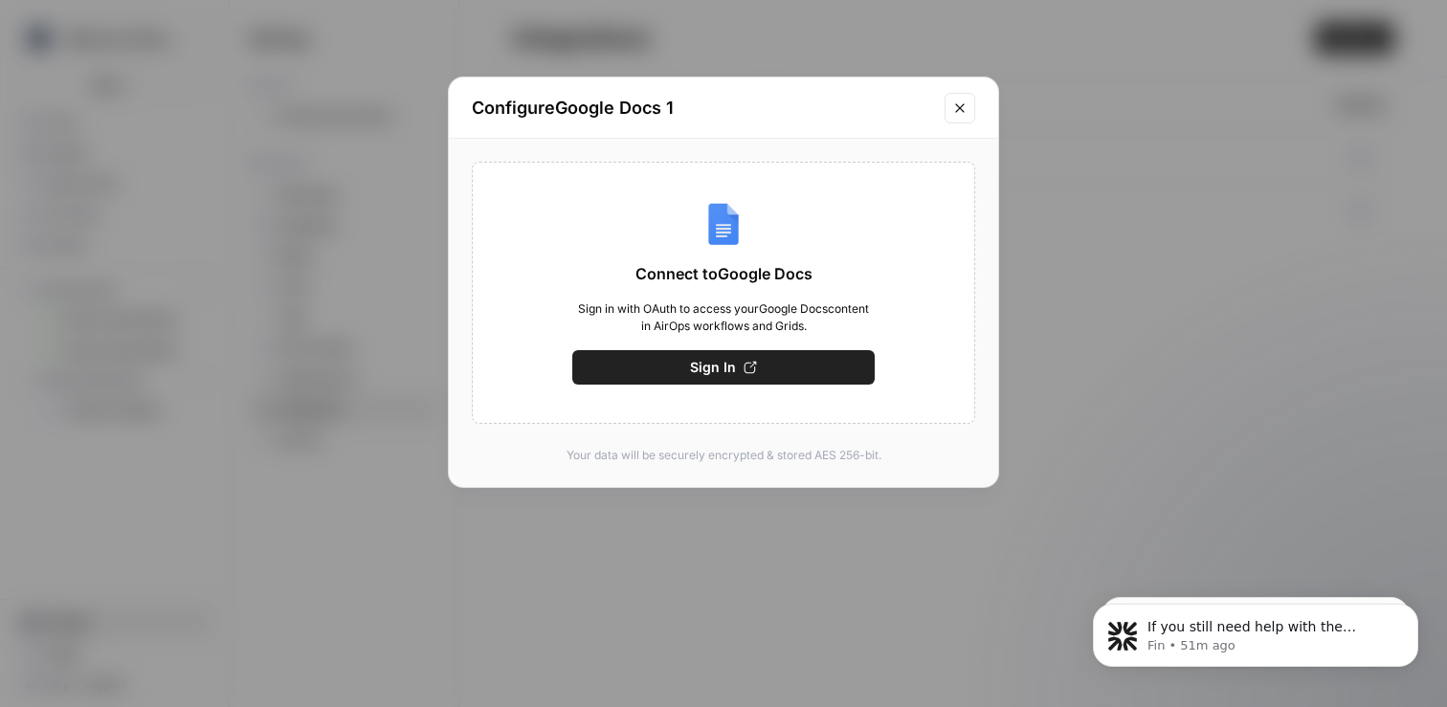
click at [764, 363] on button "Sign In" at bounding box center [723, 367] width 302 height 34
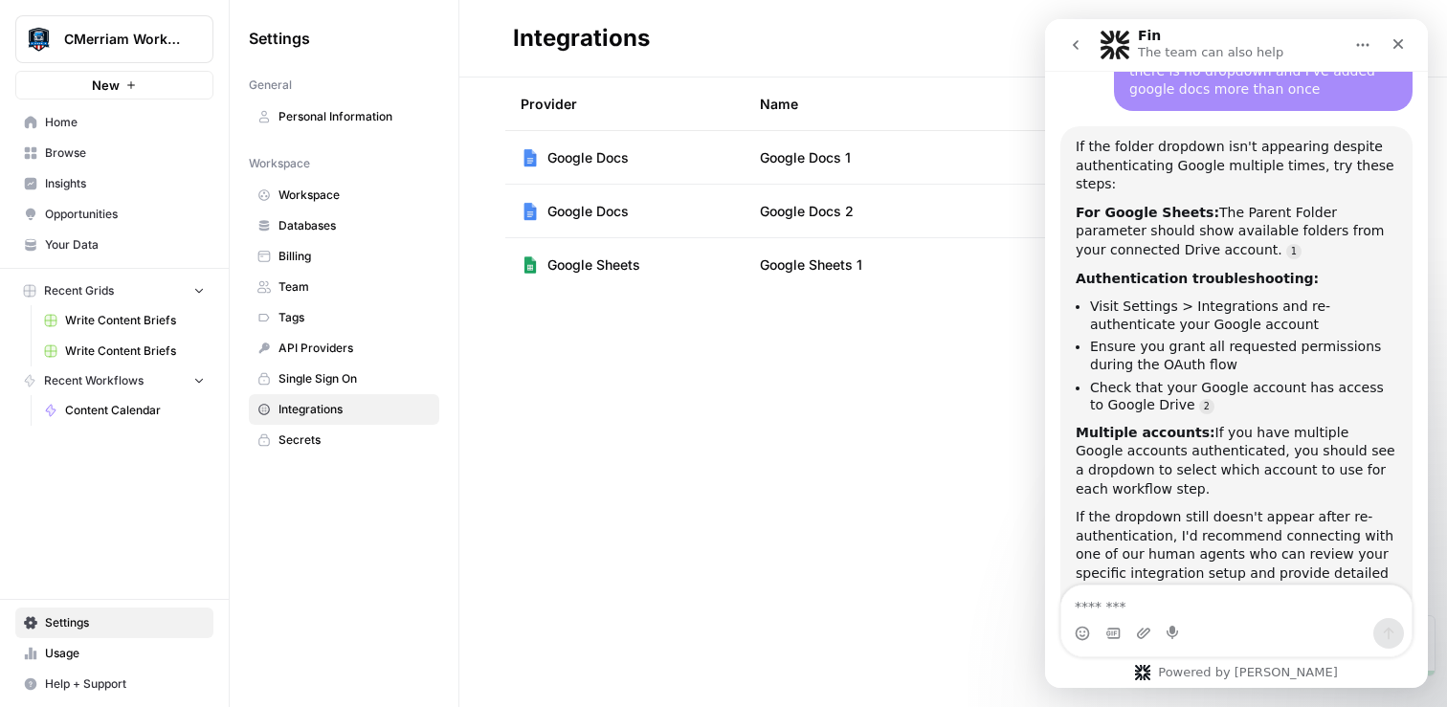
scroll to position [1754, 0]
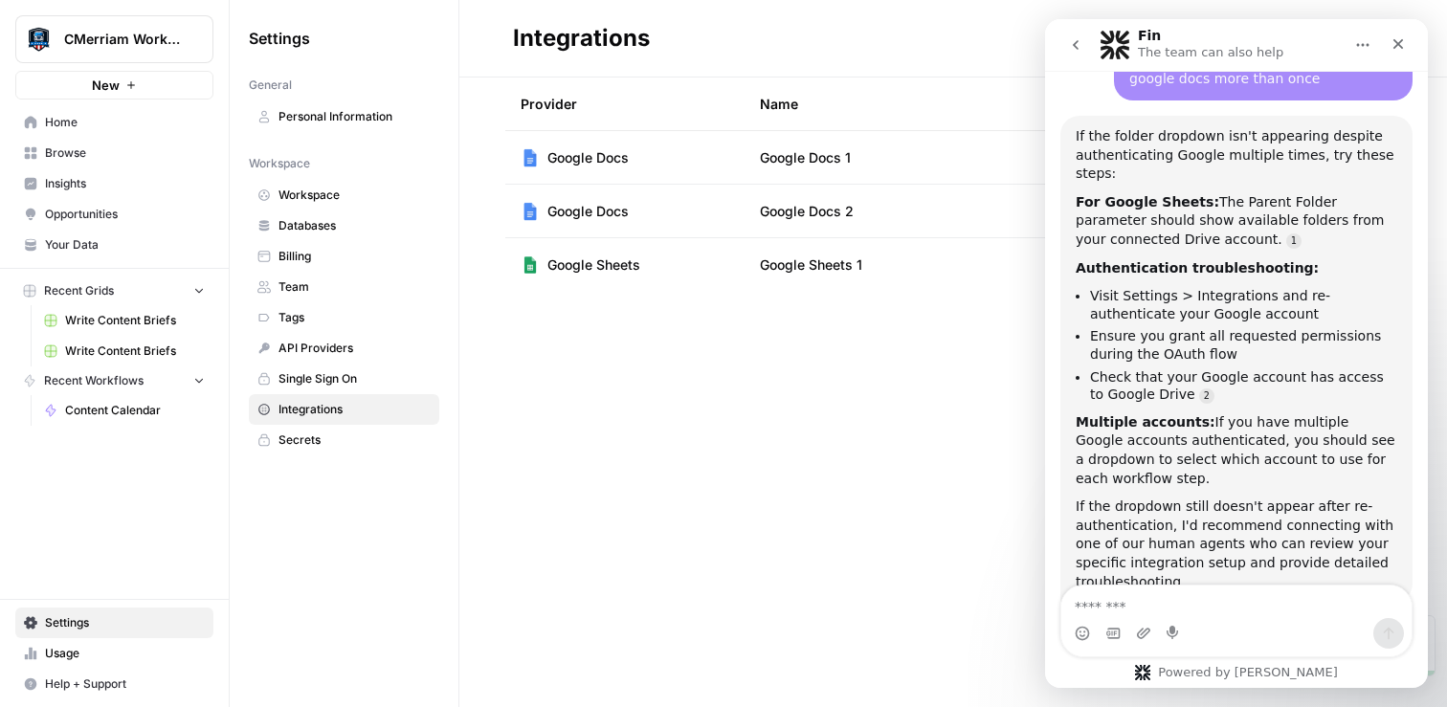
click at [851, 448] on div "Provider Name Actions Google Docs Google Docs 1 Google Docs Google Docs 2 Googl…" at bounding box center [953, 393] width 988 height 630
click at [1403, 45] on icon "Close" at bounding box center [1398, 43] width 15 height 15
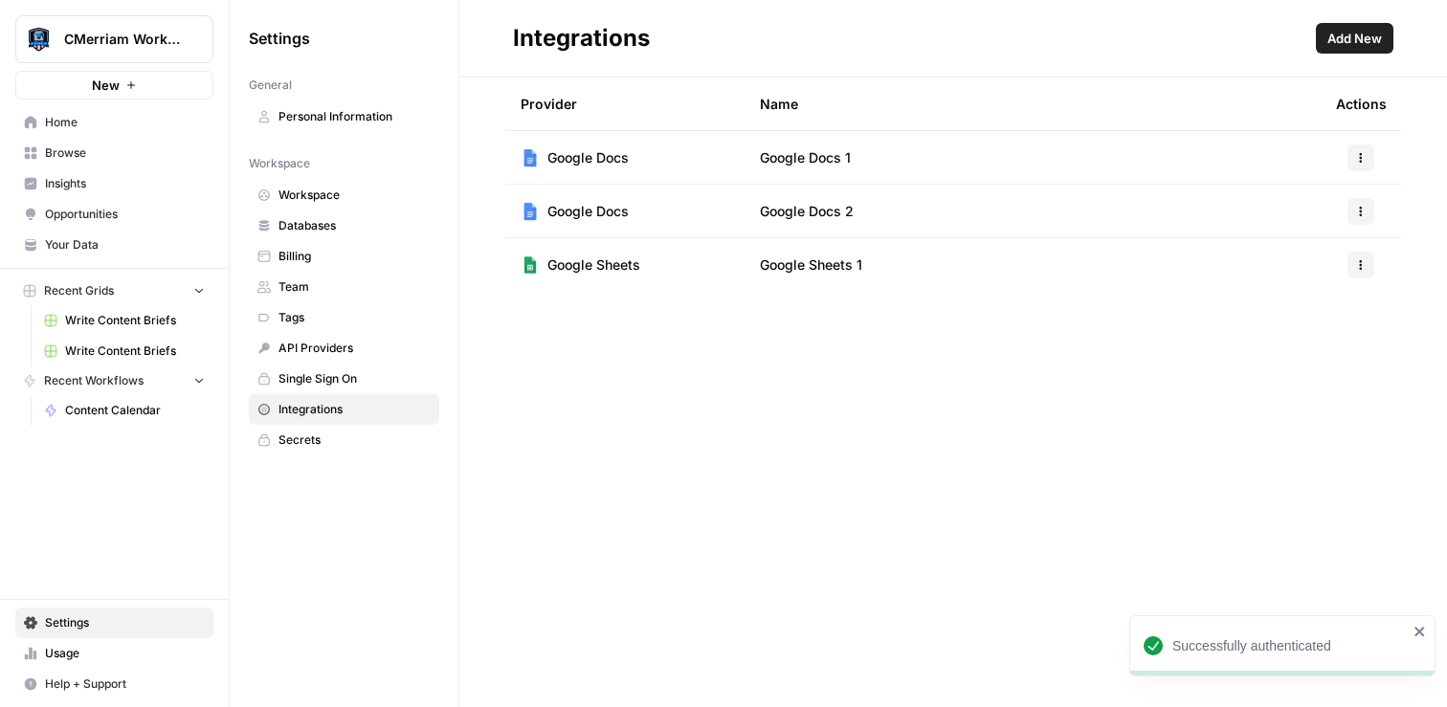
click at [1291, 658] on div "Successfully authenticated" at bounding box center [1276, 646] width 276 height 31
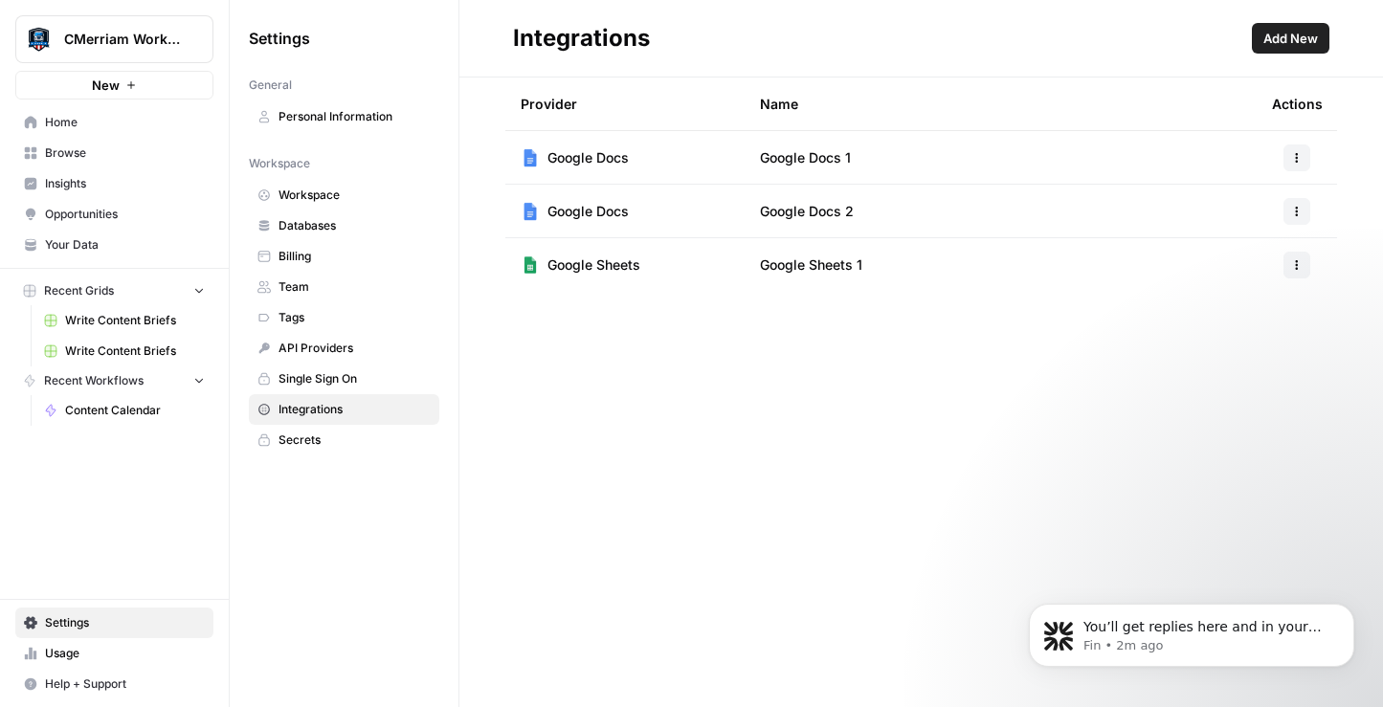
scroll to position [1892, 0]
click at [1299, 217] on button "button" at bounding box center [1296, 211] width 27 height 27
click at [1244, 332] on span "Delete" at bounding box center [1255, 324] width 61 height 19
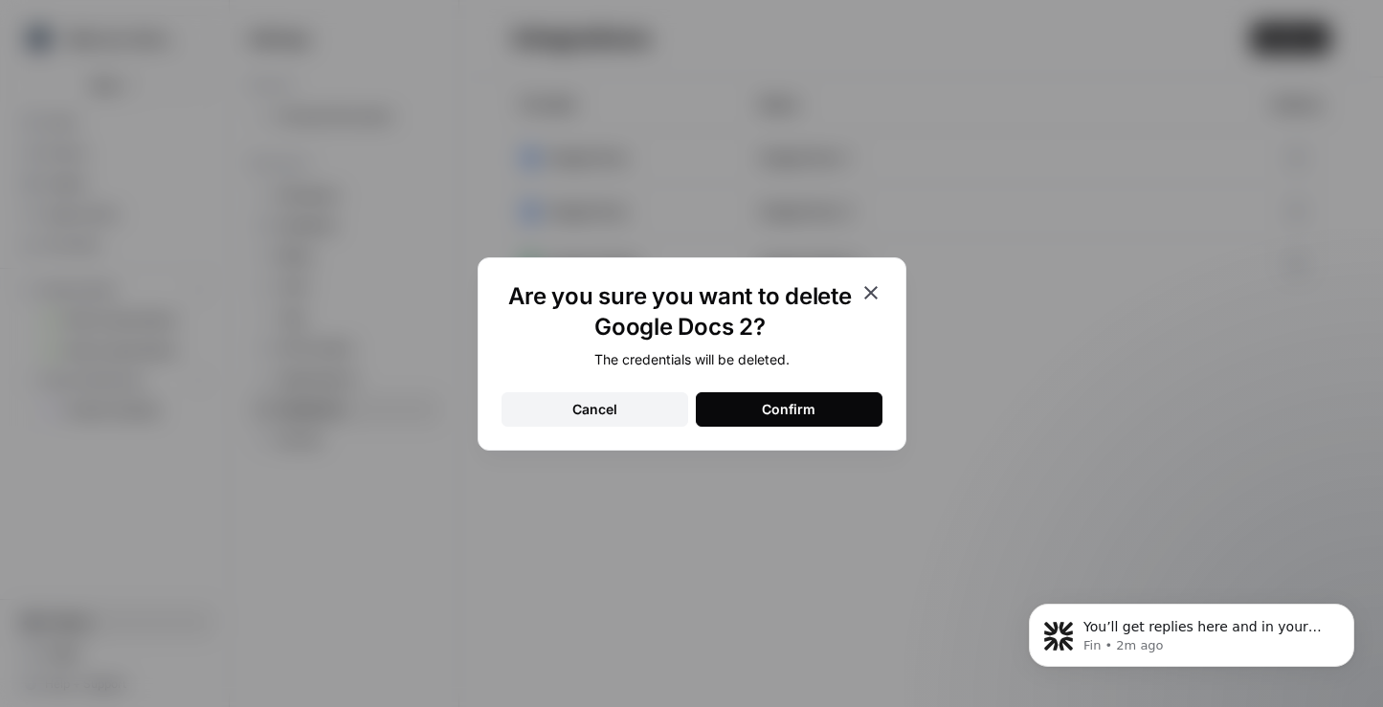
click at [809, 410] on div "Confirm" at bounding box center [789, 409] width 54 height 19
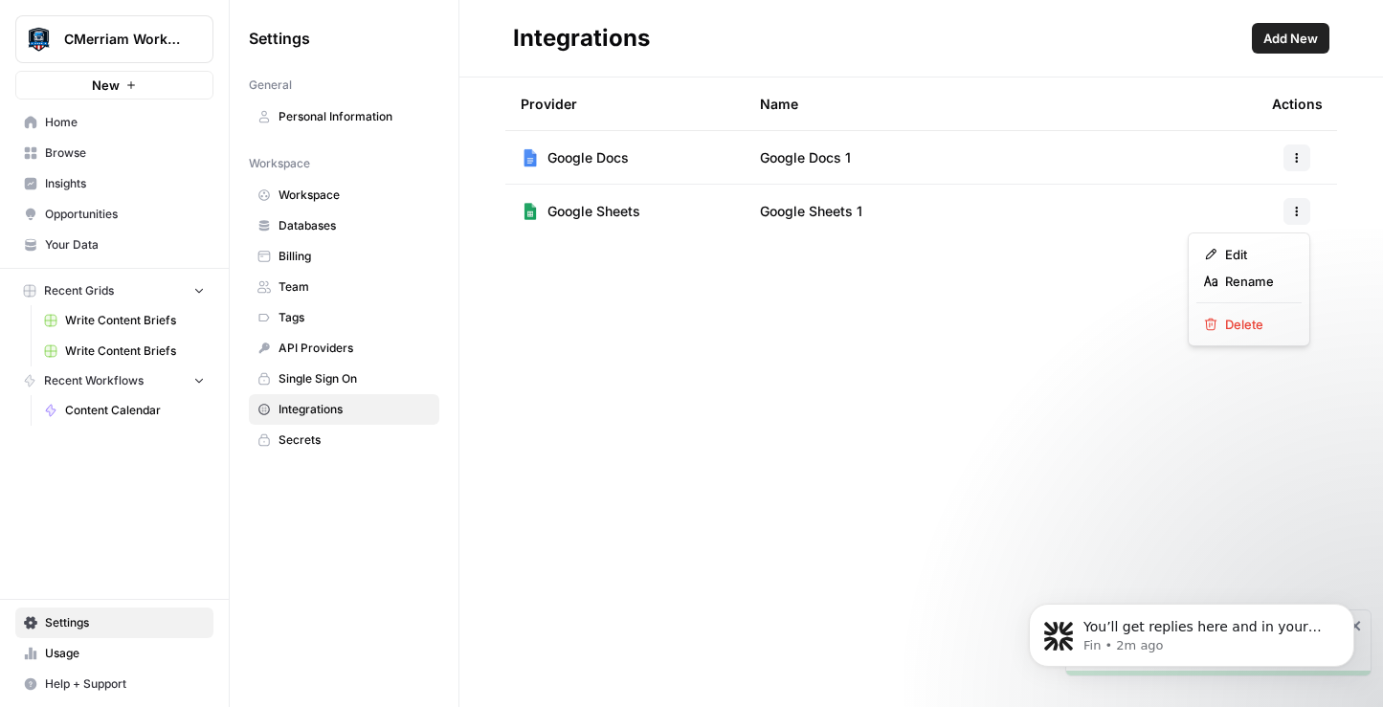
click at [1298, 210] on icon "button" at bounding box center [1296, 211] width 11 height 11
click at [1252, 320] on span "Delete" at bounding box center [1255, 324] width 61 height 19
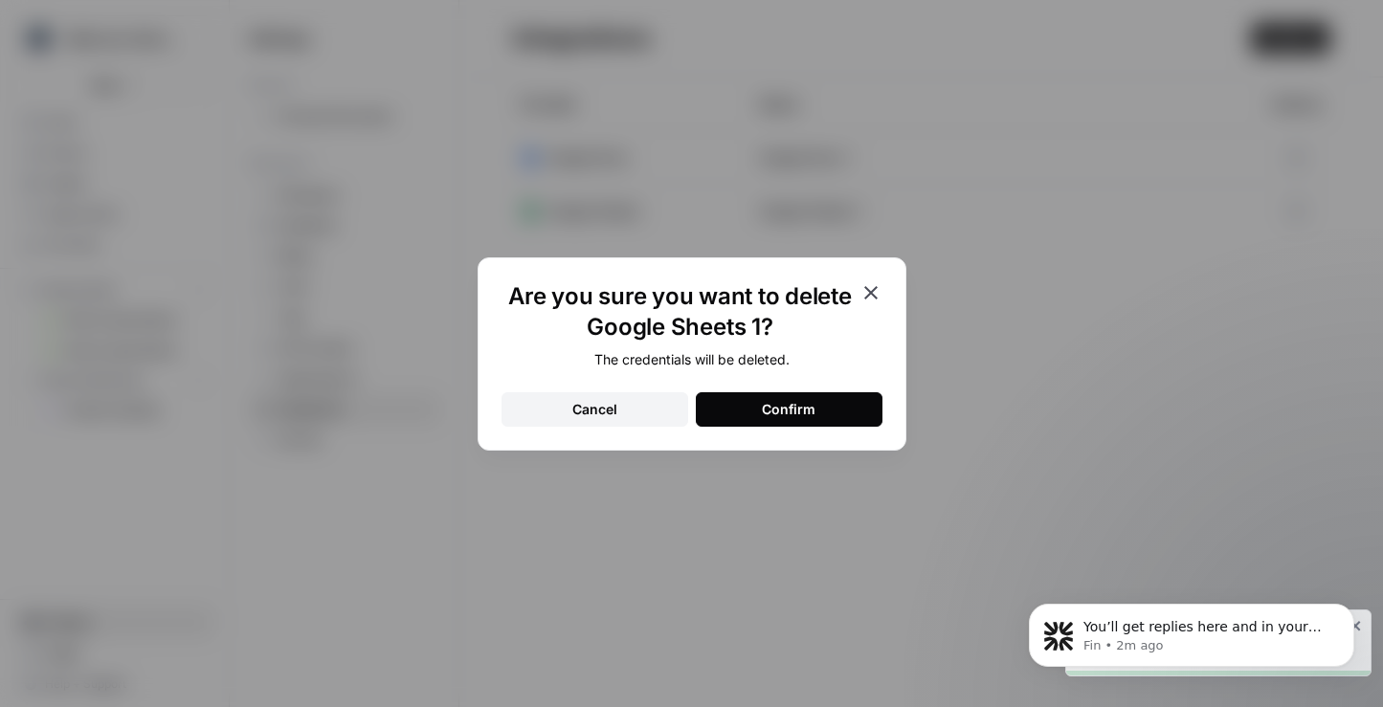
click at [810, 412] on div "Confirm" at bounding box center [789, 409] width 54 height 19
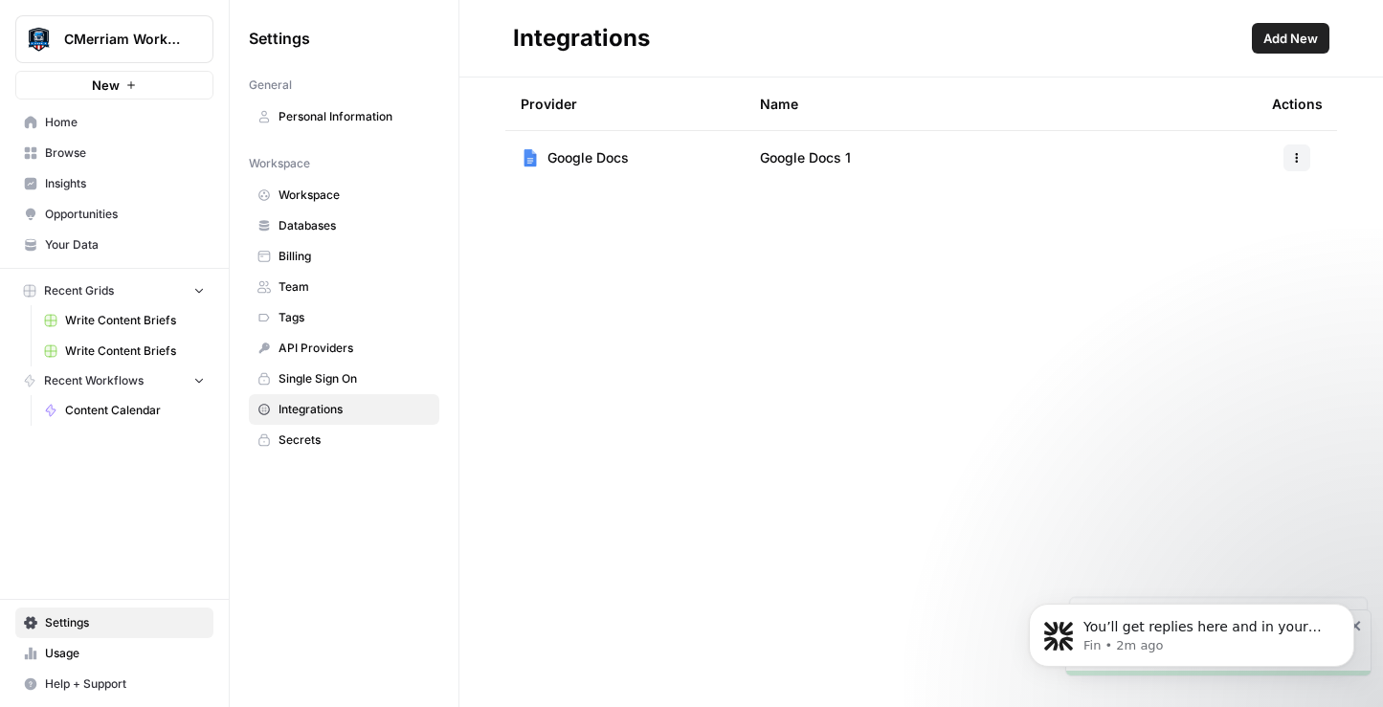
click at [1292, 32] on span "Add New" at bounding box center [1290, 38] width 55 height 19
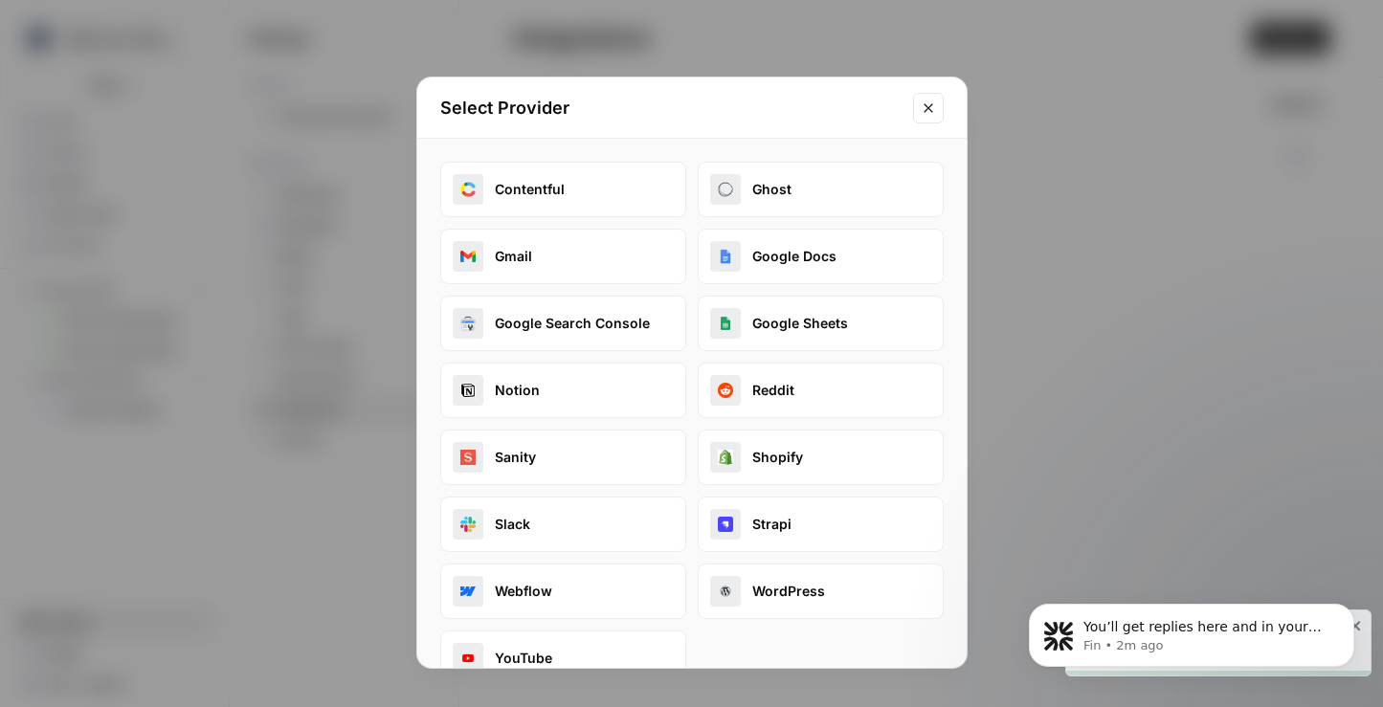
click at [831, 316] on button "Google Sheets" at bounding box center [821, 324] width 246 height 56
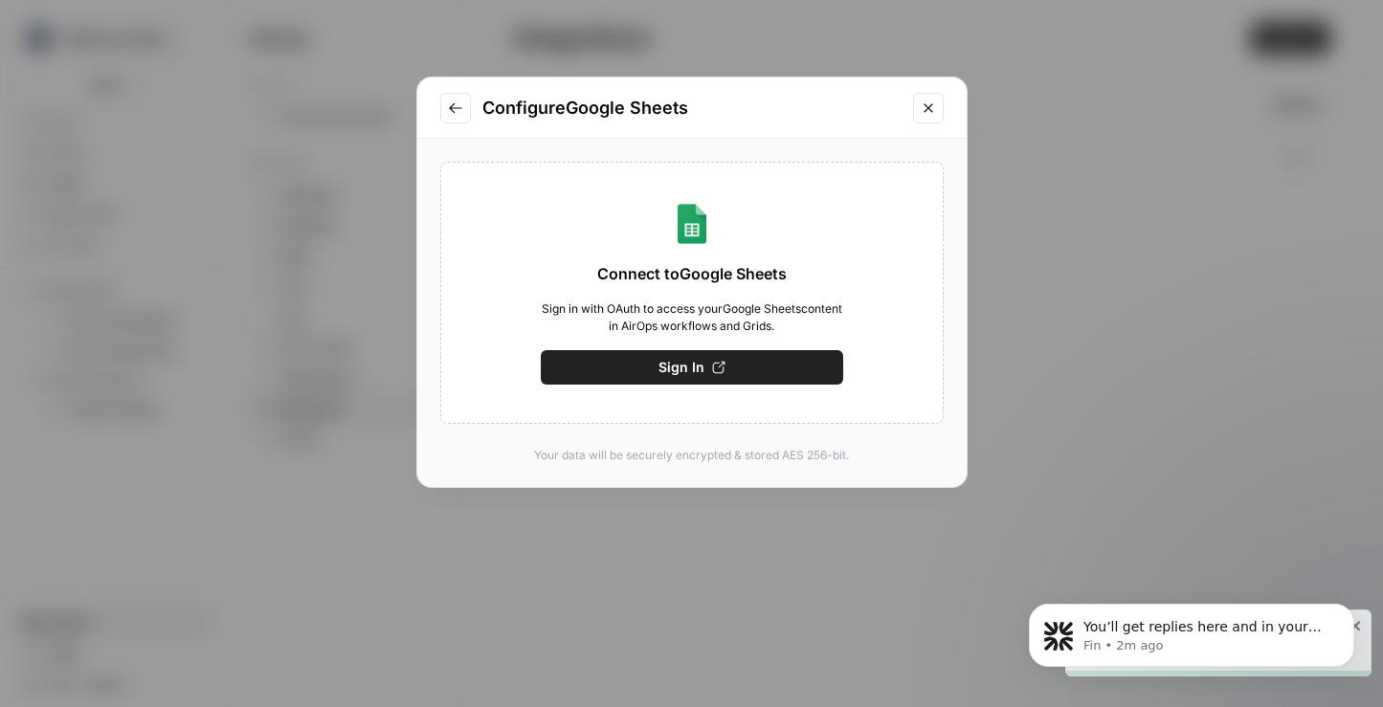
click at [706, 364] on button "Sign In" at bounding box center [692, 367] width 302 height 34
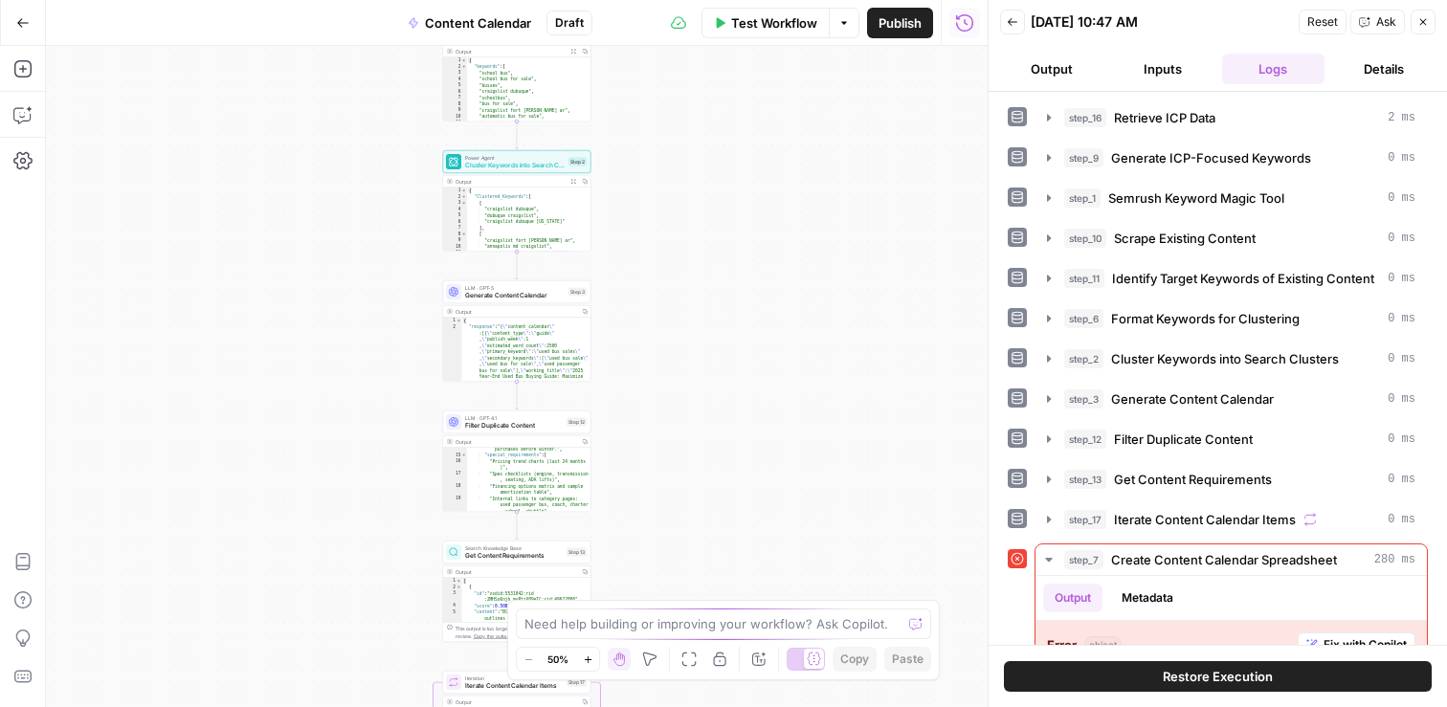
scroll to position [663, 0]
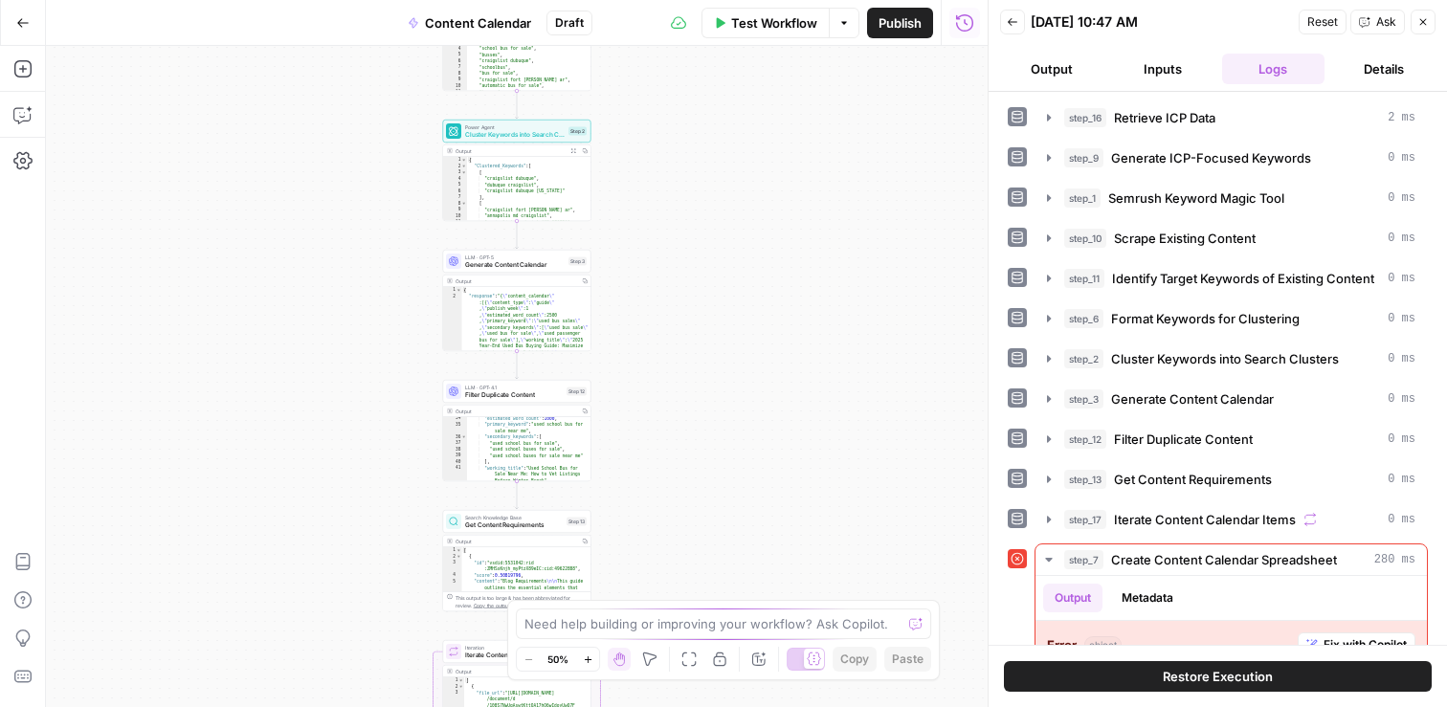
drag, startPoint x: 682, startPoint y: 514, endPoint x: 719, endPoint y: 122, distance: 394.1
click at [719, 122] on div "Workflow Set Inputs Inputs Search Knowledge Base Retrieve ICP Data Step 16 Outp…" at bounding box center [517, 376] width 942 height 661
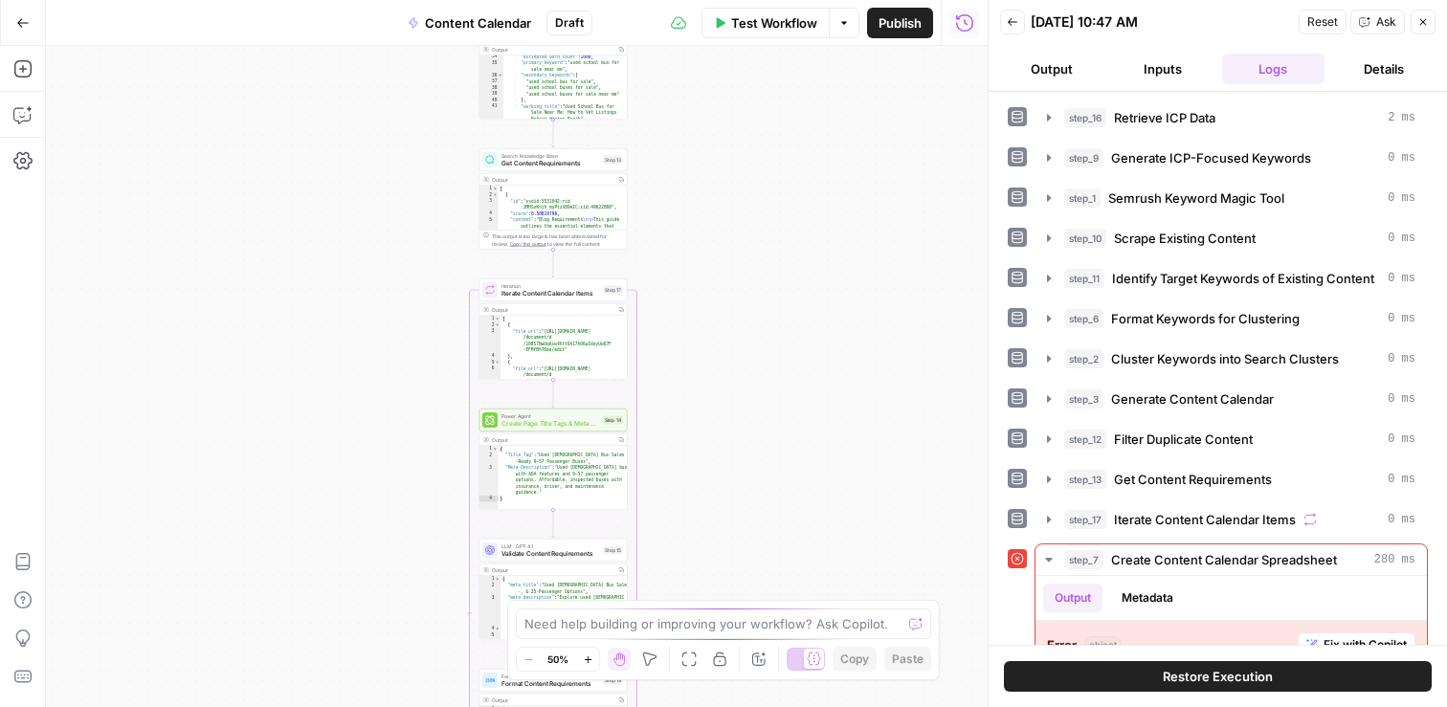
drag, startPoint x: 727, startPoint y: 600, endPoint x: 748, endPoint y: 266, distance: 334.7
click at [747, 226] on body "CMerriam Workspace New Home Browse Insights Opportunities Your Data Recent Grid…" at bounding box center [723, 353] width 1447 height 707
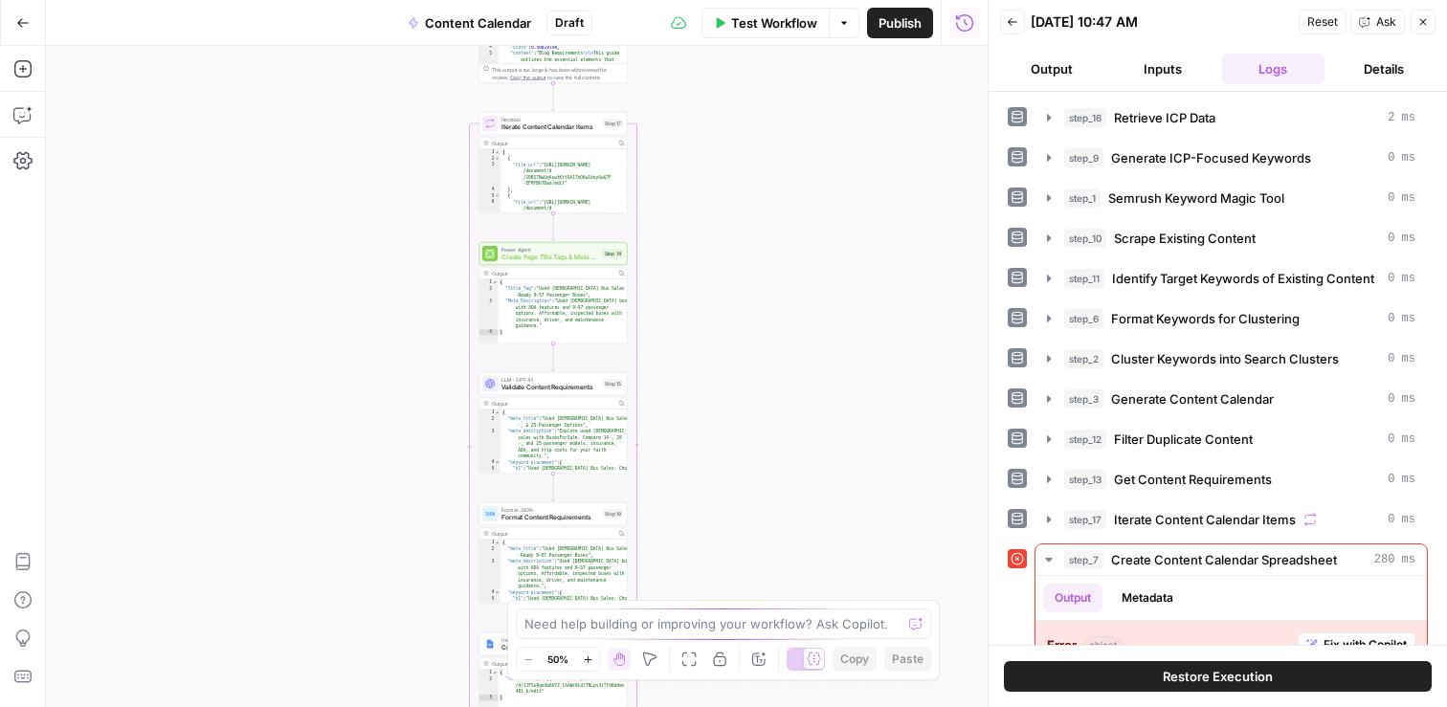
drag, startPoint x: 759, startPoint y: 426, endPoint x: 784, endPoint y: 40, distance: 386.5
click at [784, 40] on div "Go Back Content Calendar Draft Test Workflow Options Publish Run History Add St…" at bounding box center [494, 353] width 988 height 707
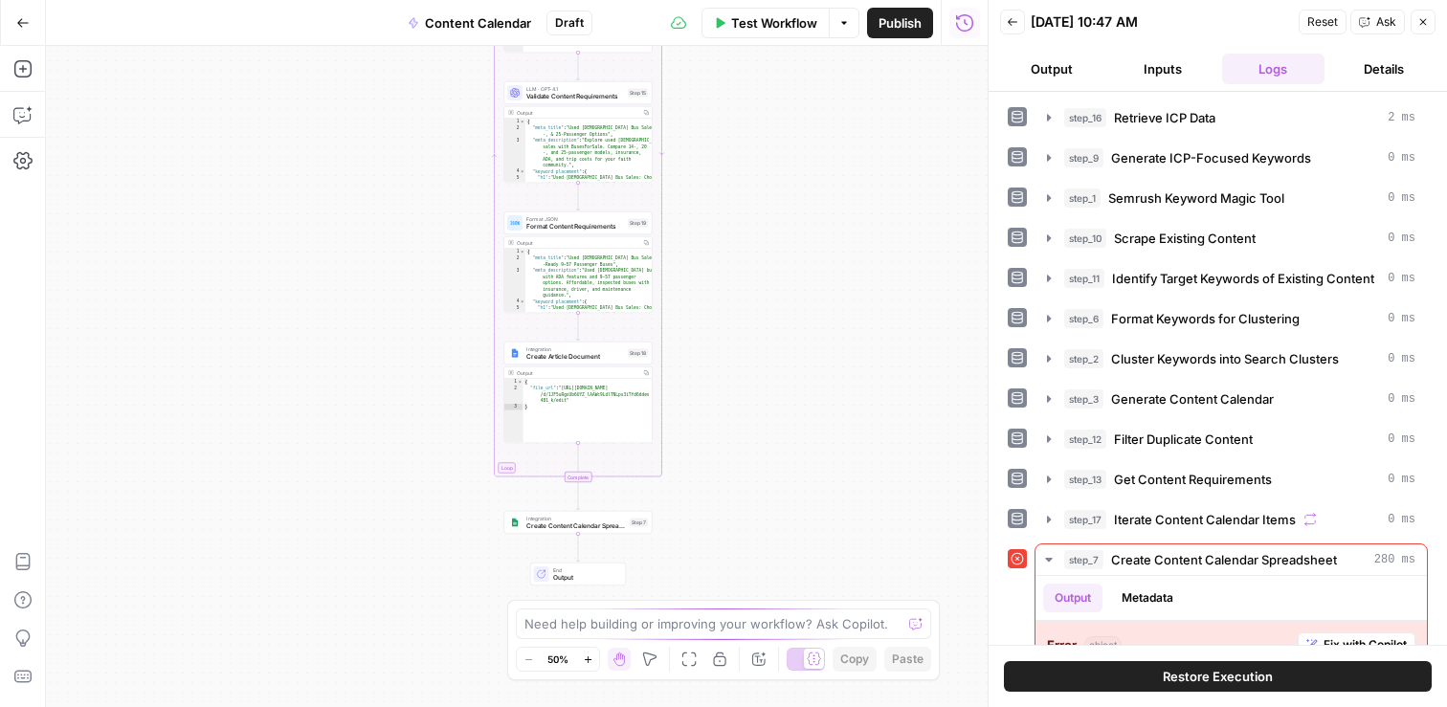
drag, startPoint x: 783, startPoint y: 430, endPoint x: 782, endPoint y: 368, distance: 61.3
click at [783, 370] on div "Workflow Set Inputs Inputs Search Knowledge Base Retrieve ICP Data Step 16 Outp…" at bounding box center [517, 376] width 942 height 661
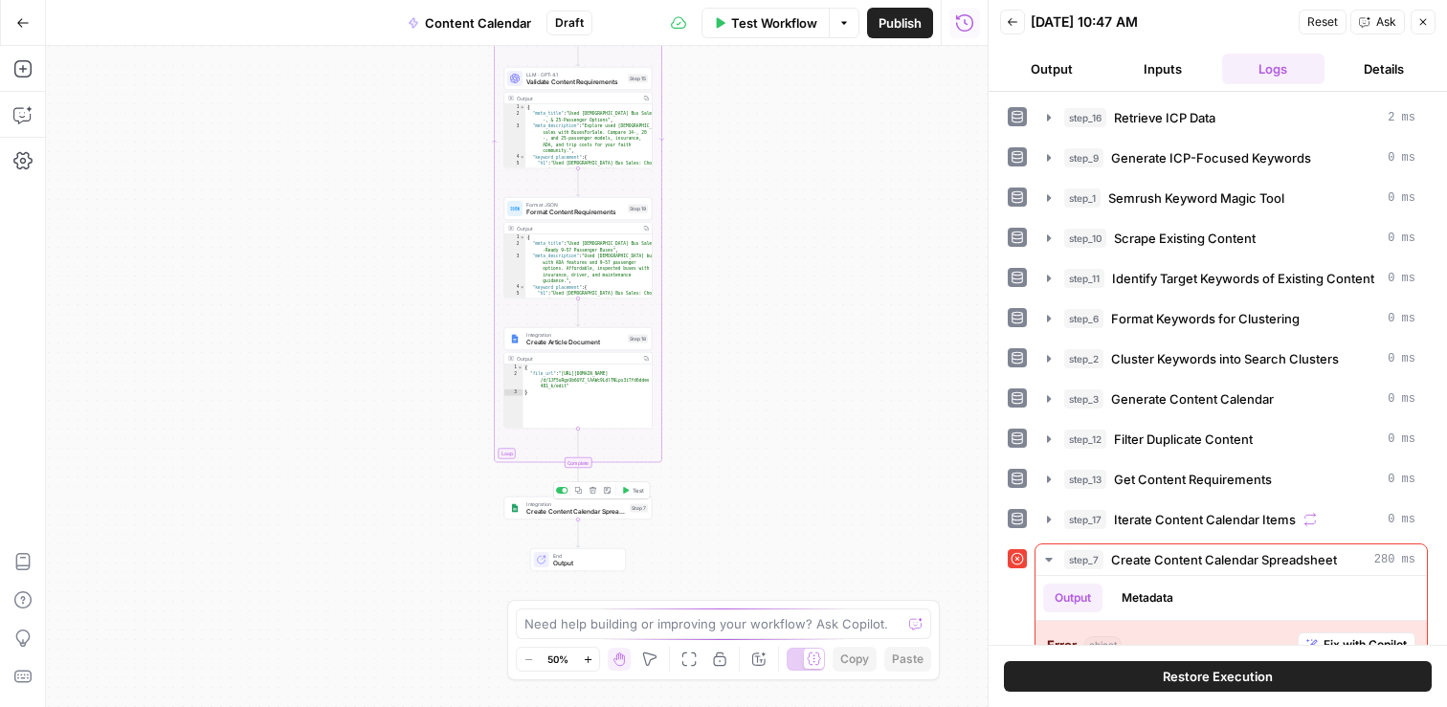
click at [597, 510] on span "Create Content Calendar Spreadsheet" at bounding box center [576, 512] width 100 height 10
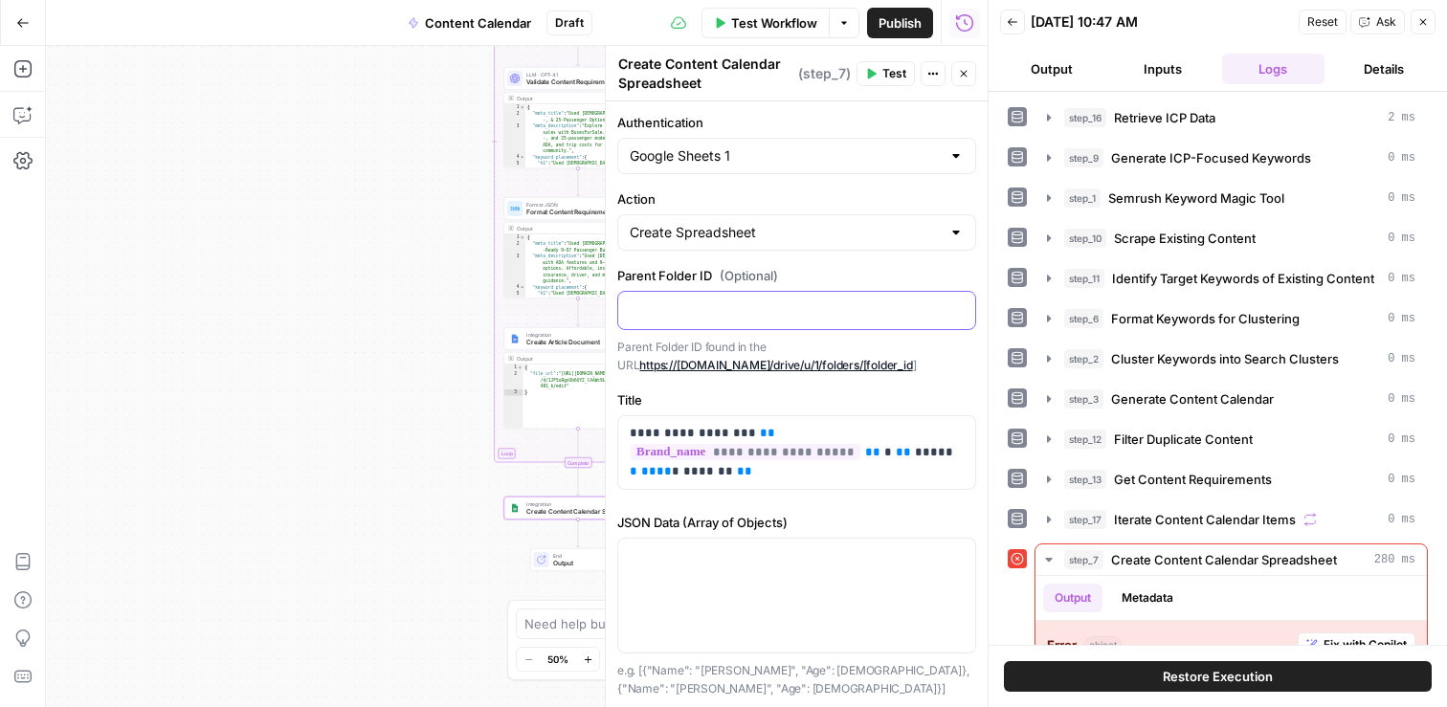
click at [775, 309] on p at bounding box center [797, 309] width 334 height 19
click at [796, 367] on link "https://[DOMAIN_NAME]/drive/u/1/folders/[folder_id" at bounding box center [775, 365] width 273 height 14
click at [299, 568] on div "Workflow Set Inputs Inputs Search Knowledge Base Retrieve ICP Data Step 16 Outp…" at bounding box center [517, 376] width 942 height 661
click at [21, 630] on icon "button" at bounding box center [22, 638] width 14 height 17
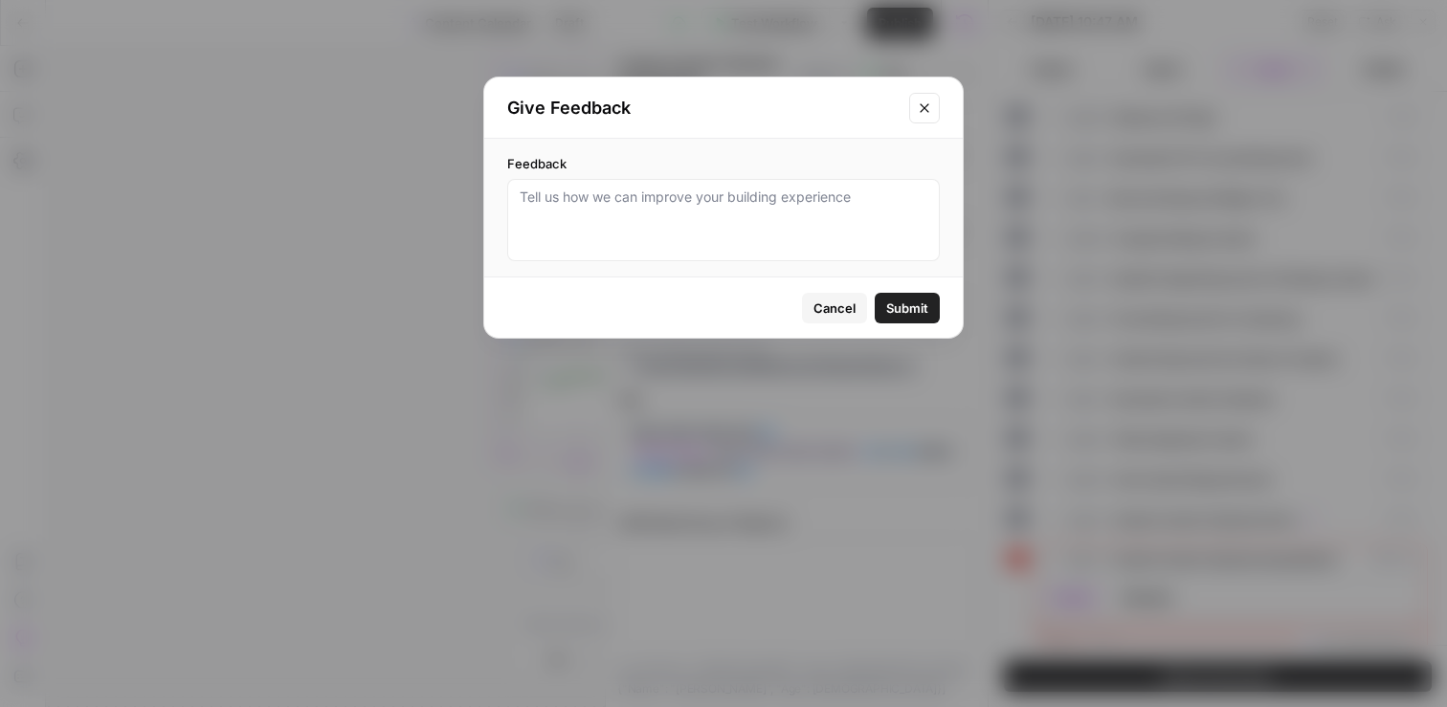
click at [824, 300] on span "Cancel" at bounding box center [834, 308] width 42 height 19
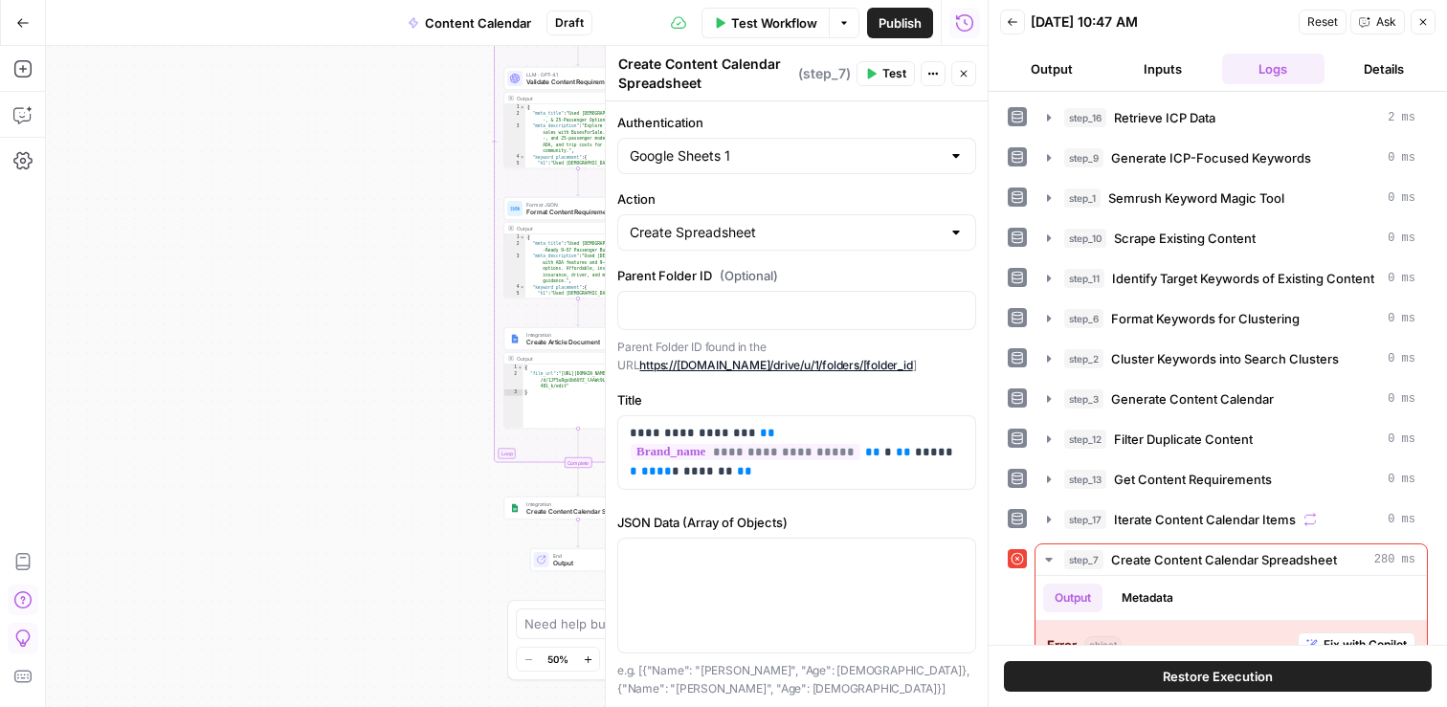
click at [27, 593] on icon "button" at bounding box center [21, 599] width 17 height 17
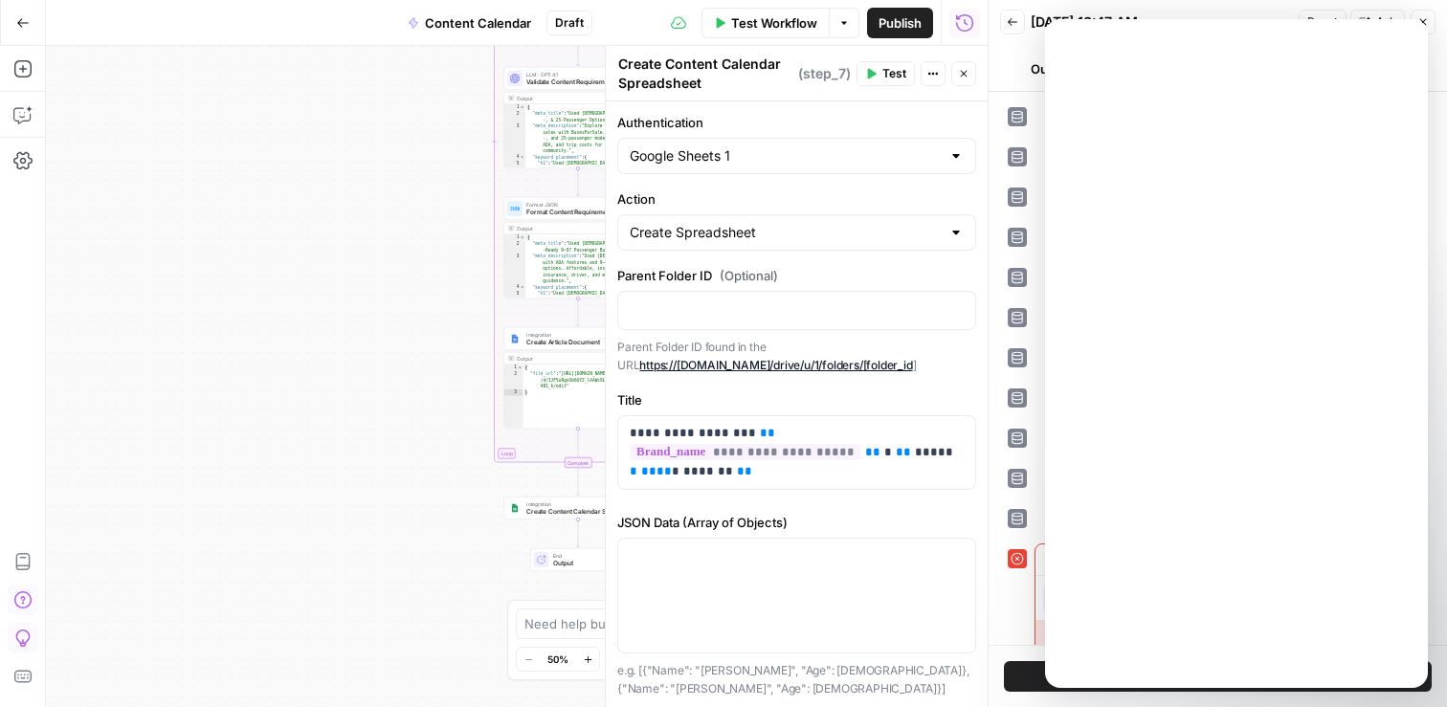
scroll to position [0, 0]
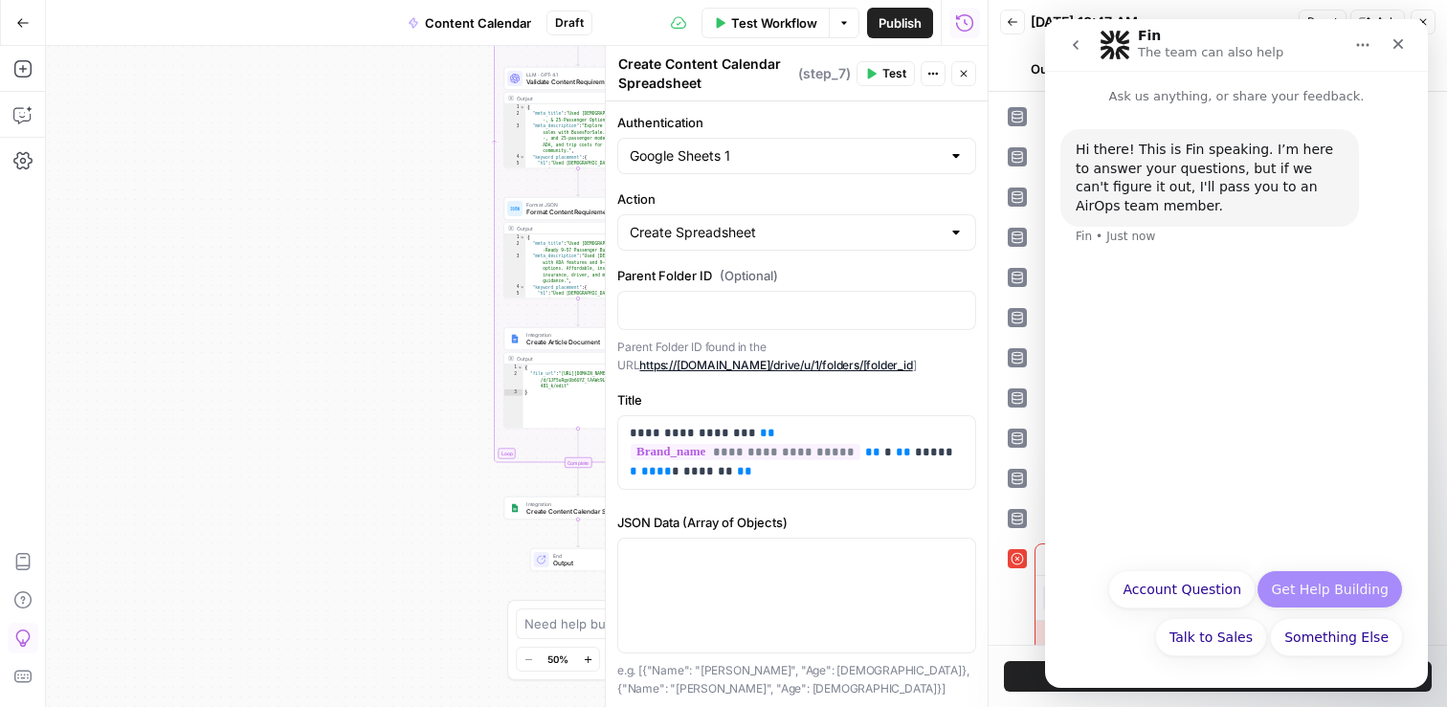
click at [1331, 587] on button "Get Help Building" at bounding box center [1330, 589] width 146 height 38
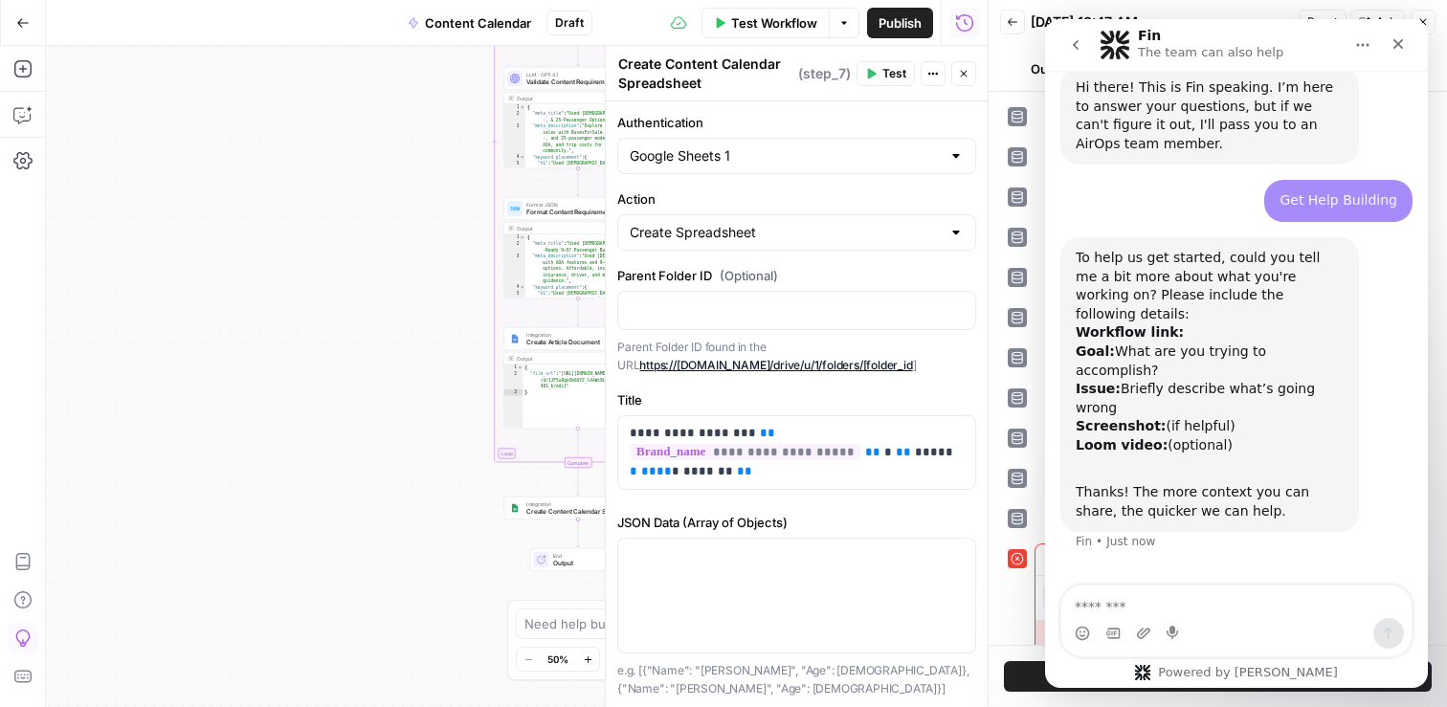
scroll to position [64, 0]
type textarea "**********"
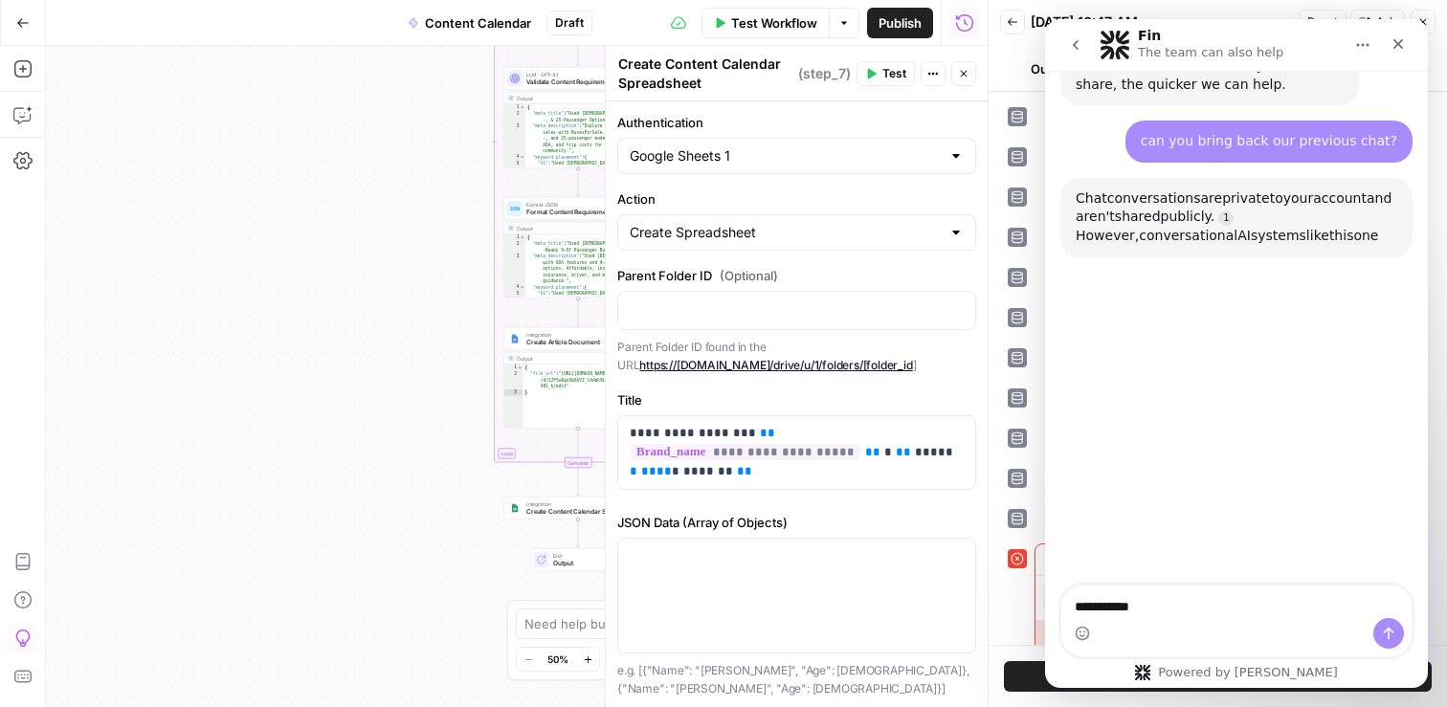
scroll to position [487, 0]
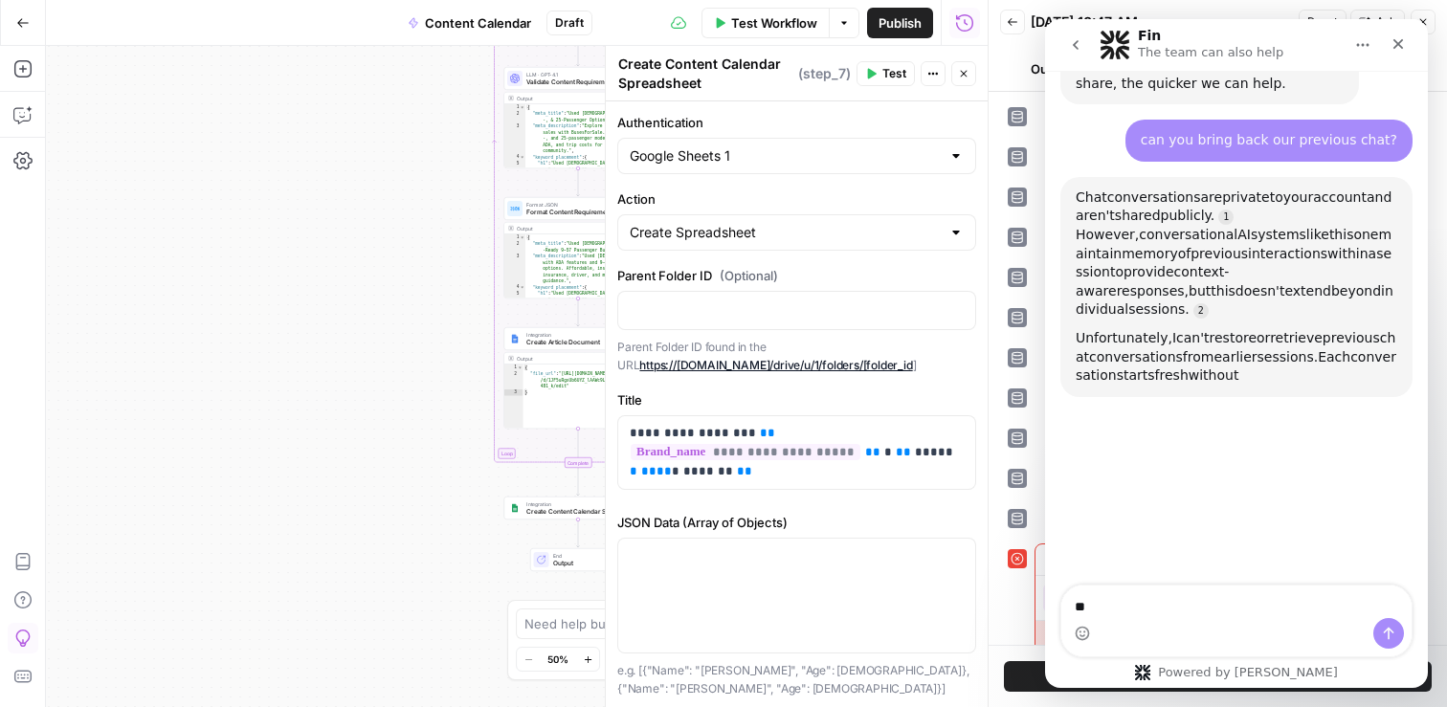
type textarea "*"
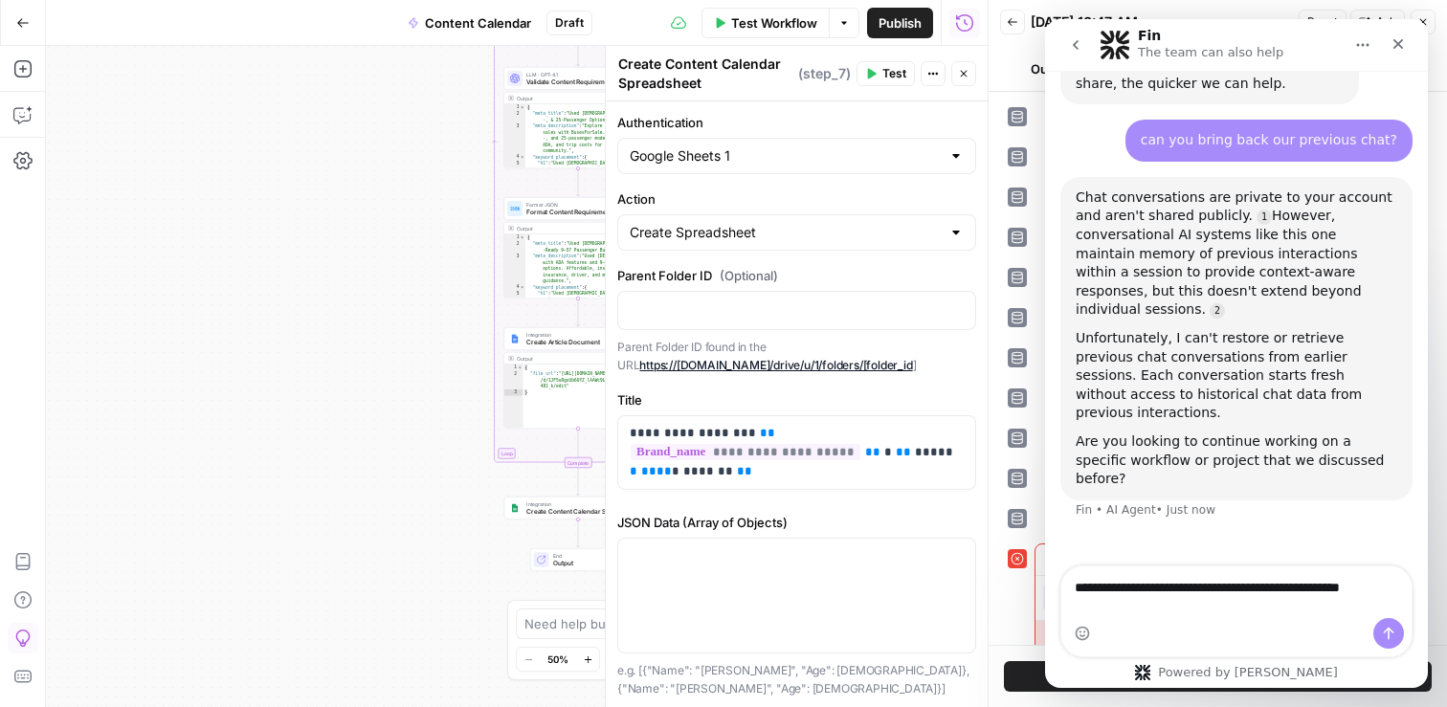
scroll to position [468, 0]
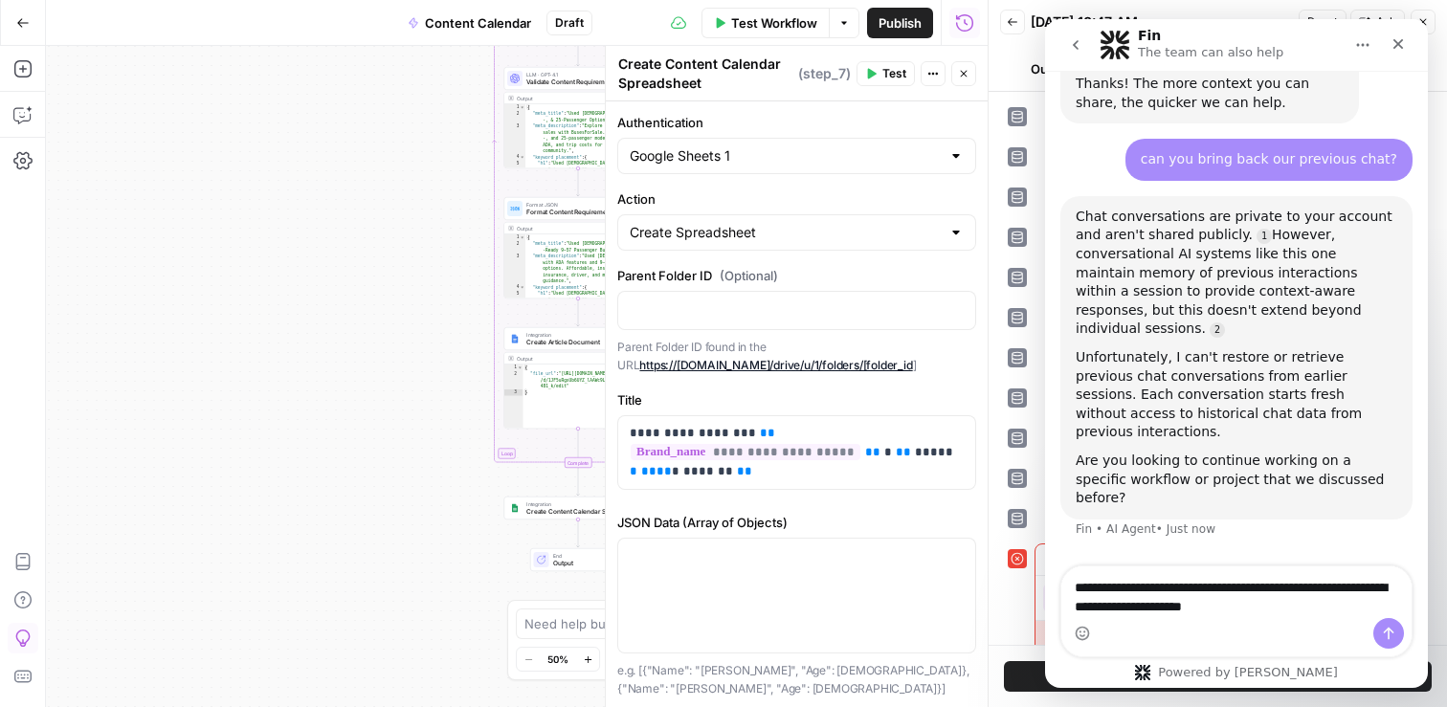
type textarea "**********"
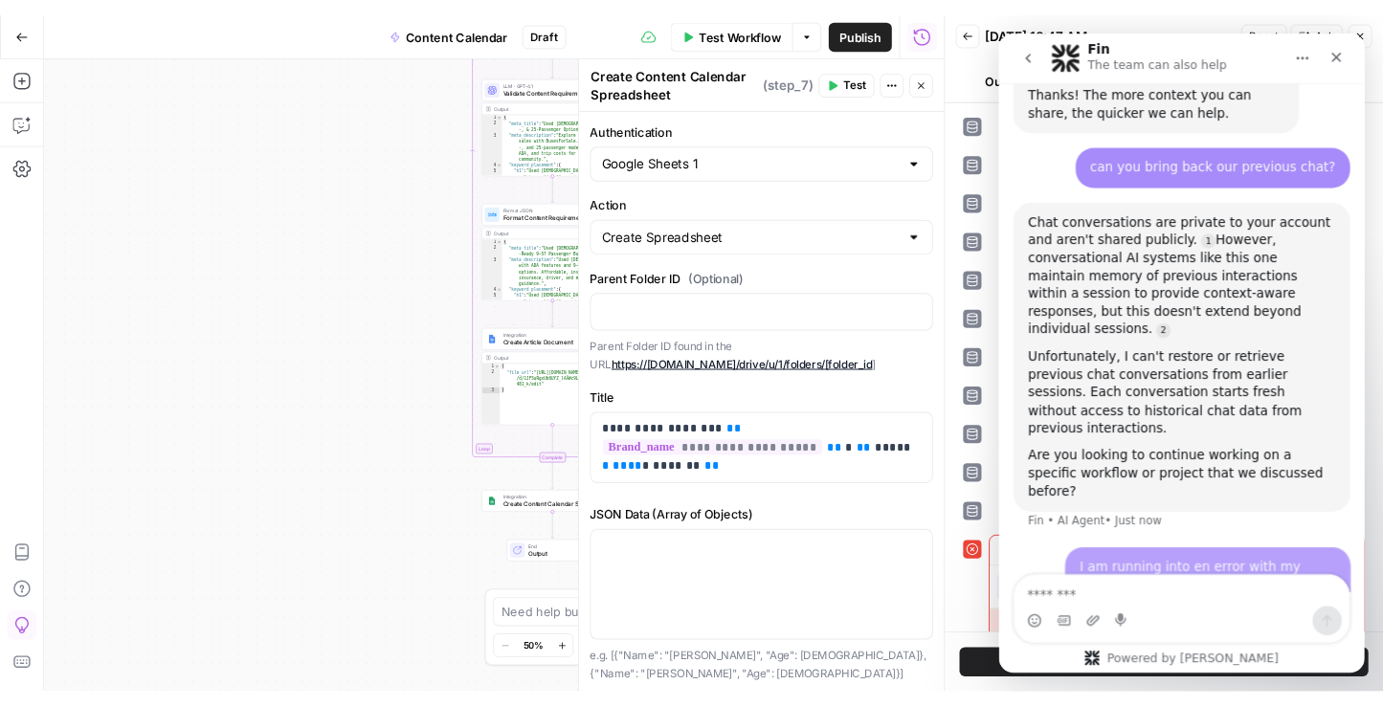
scroll to position [489, 0]
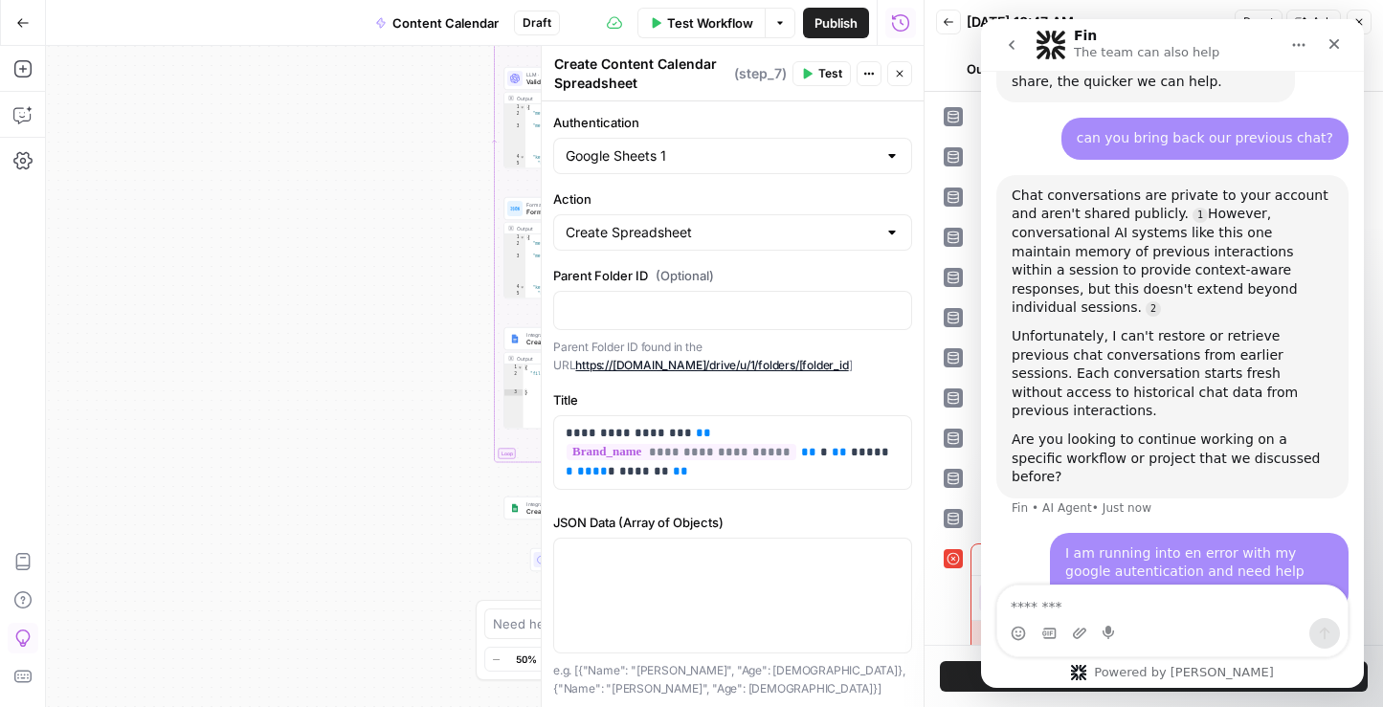
drag, startPoint x: 1366, startPoint y: 329, endPoint x: 1400, endPoint y: 329, distance: 34.5
click at [1383, 329] on html "CMerriam Workspace New Home Browse Insights Opportunities Your Data Recent Grid…" at bounding box center [691, 353] width 1383 height 707
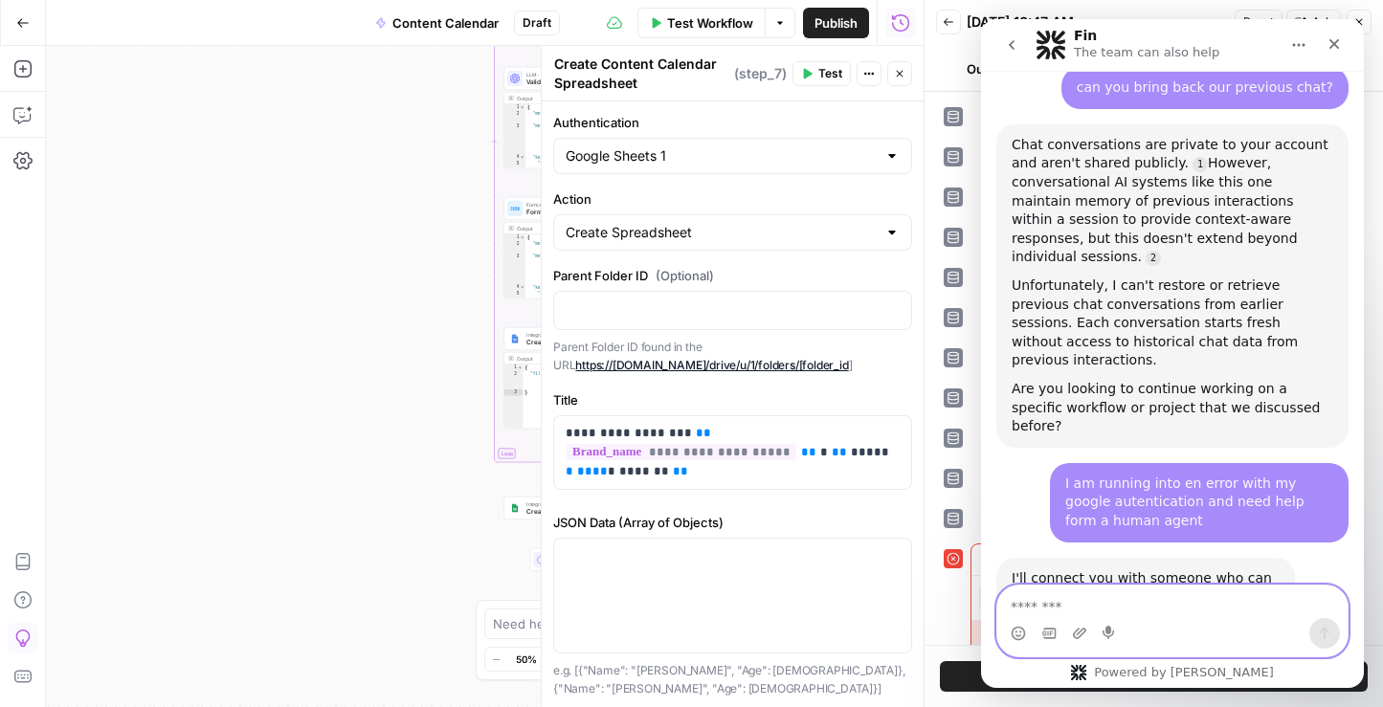
click at [1092, 609] on textarea "Message…" at bounding box center [1172, 602] width 350 height 33
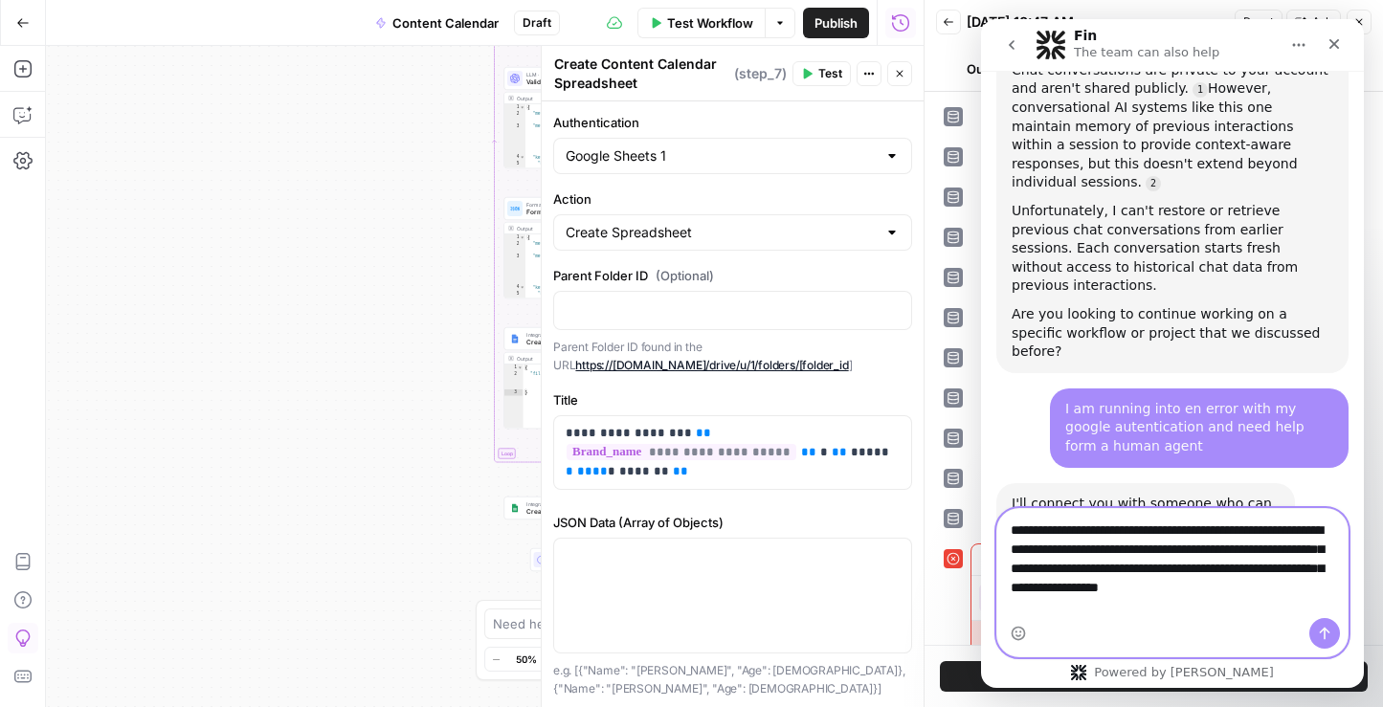
scroll to position [616, 0]
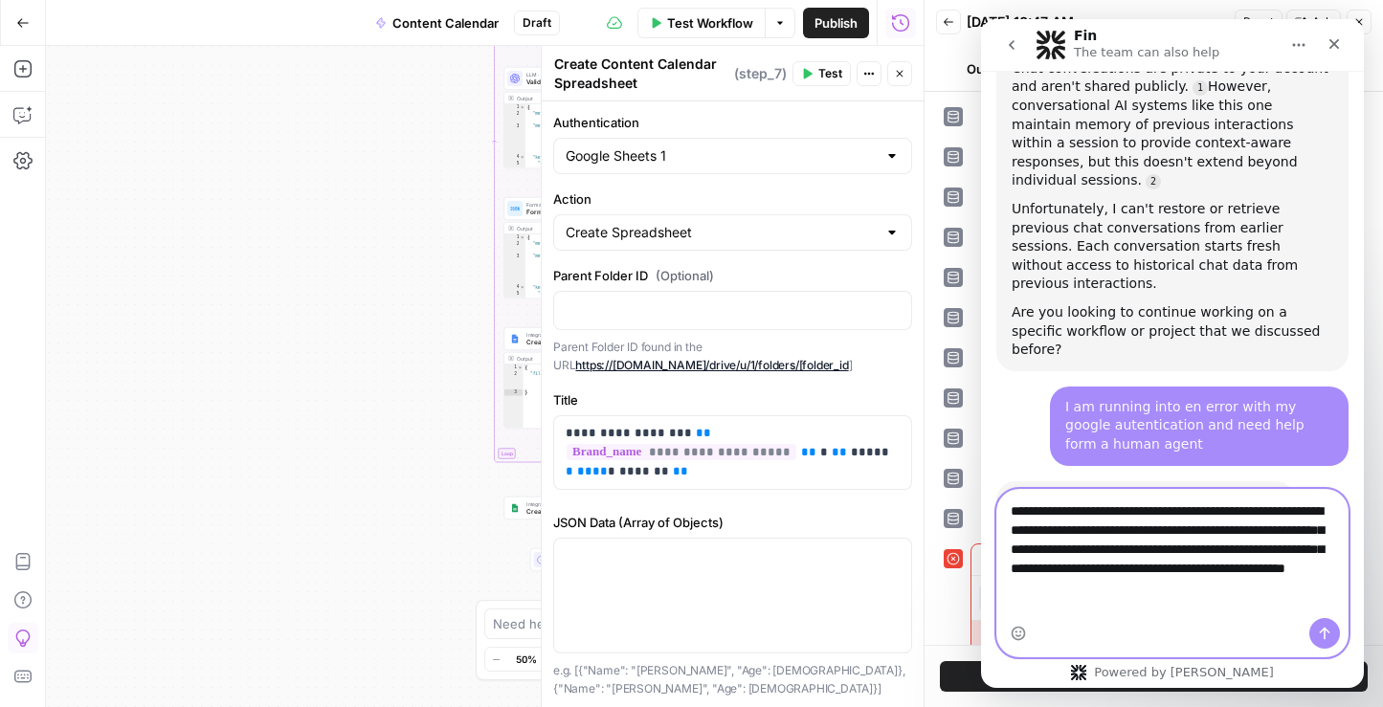
type textarea "**********"
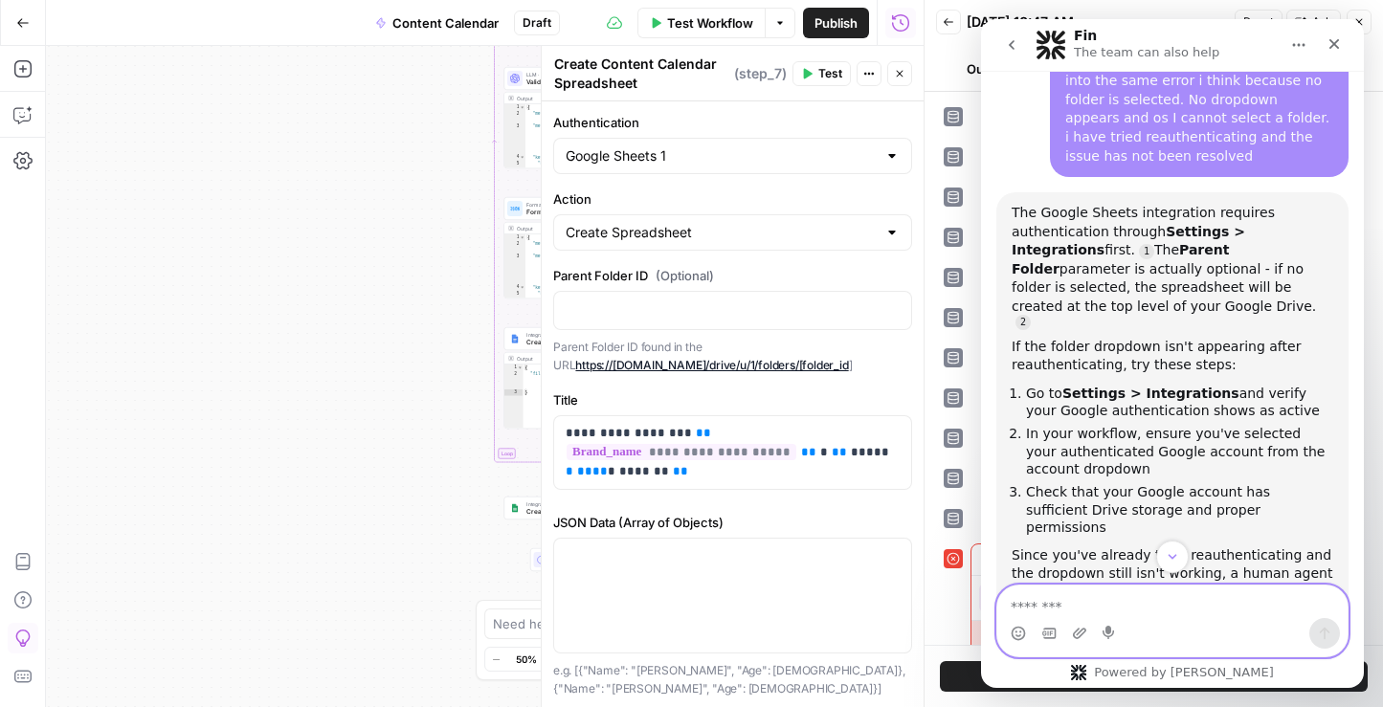
scroll to position [1209, 0]
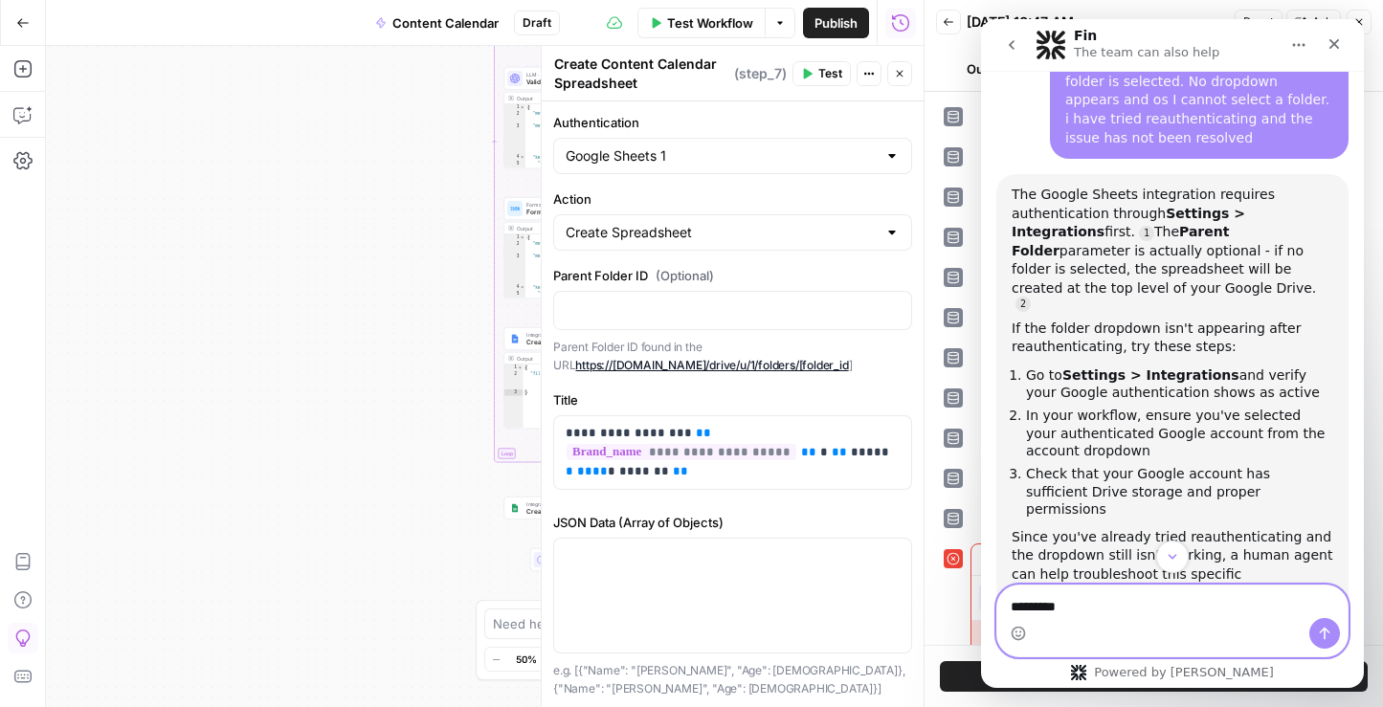
type textarea "**********"
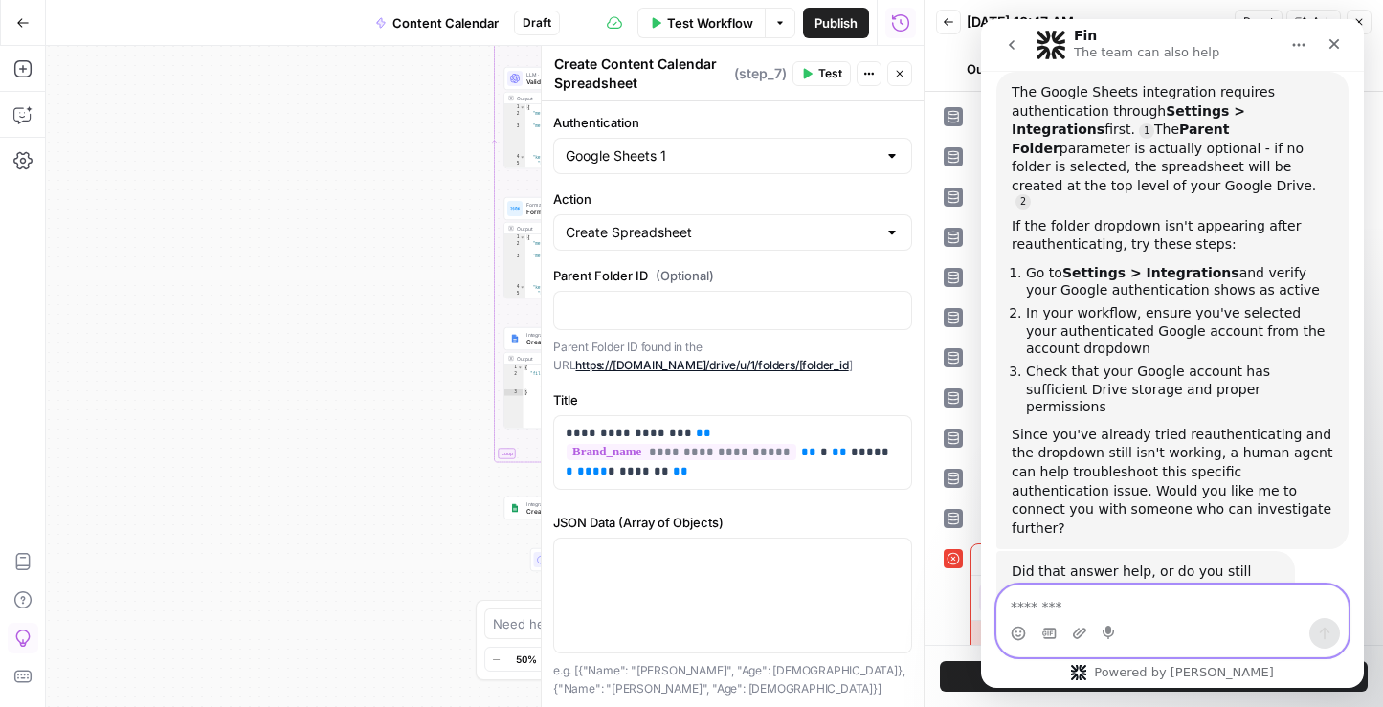
scroll to position [1310, 0]
click at [25, 110] on icon "button" at bounding box center [22, 114] width 19 height 19
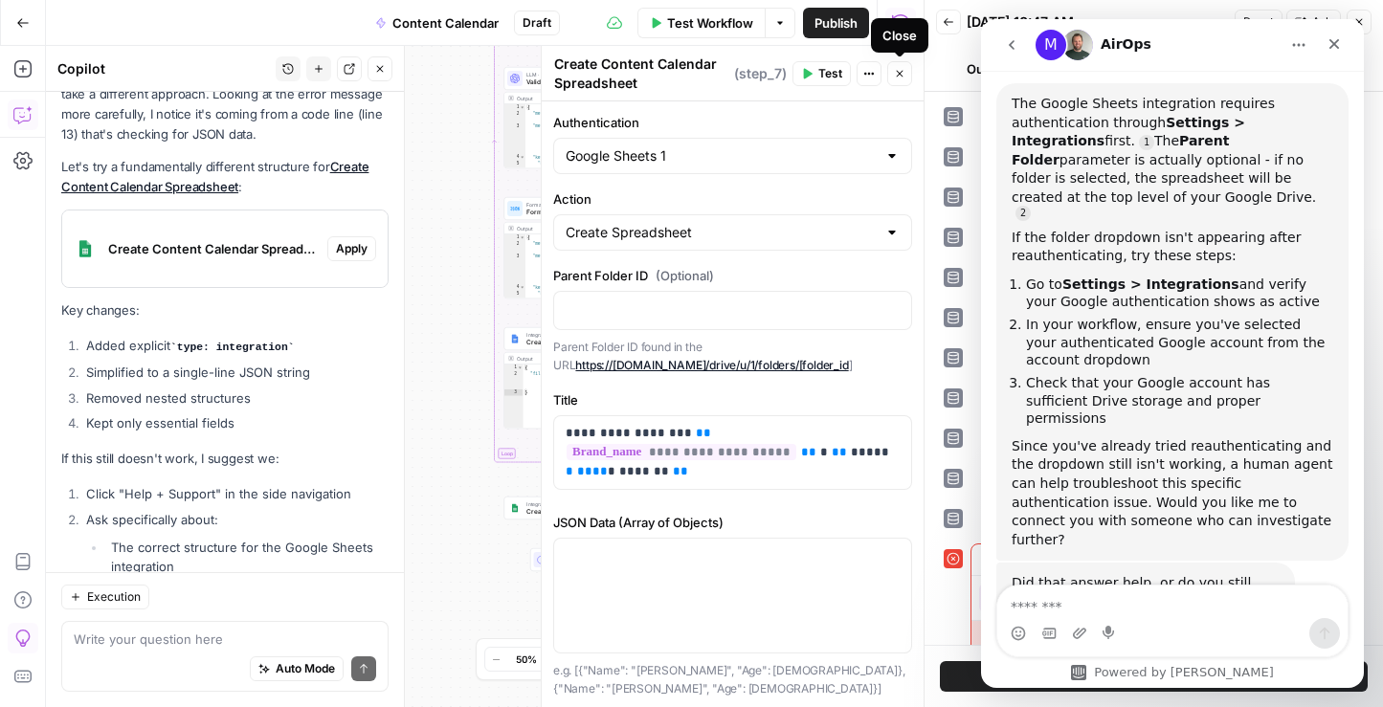
scroll to position [1302, 0]
click at [903, 75] on icon "button" at bounding box center [899, 73] width 11 height 11
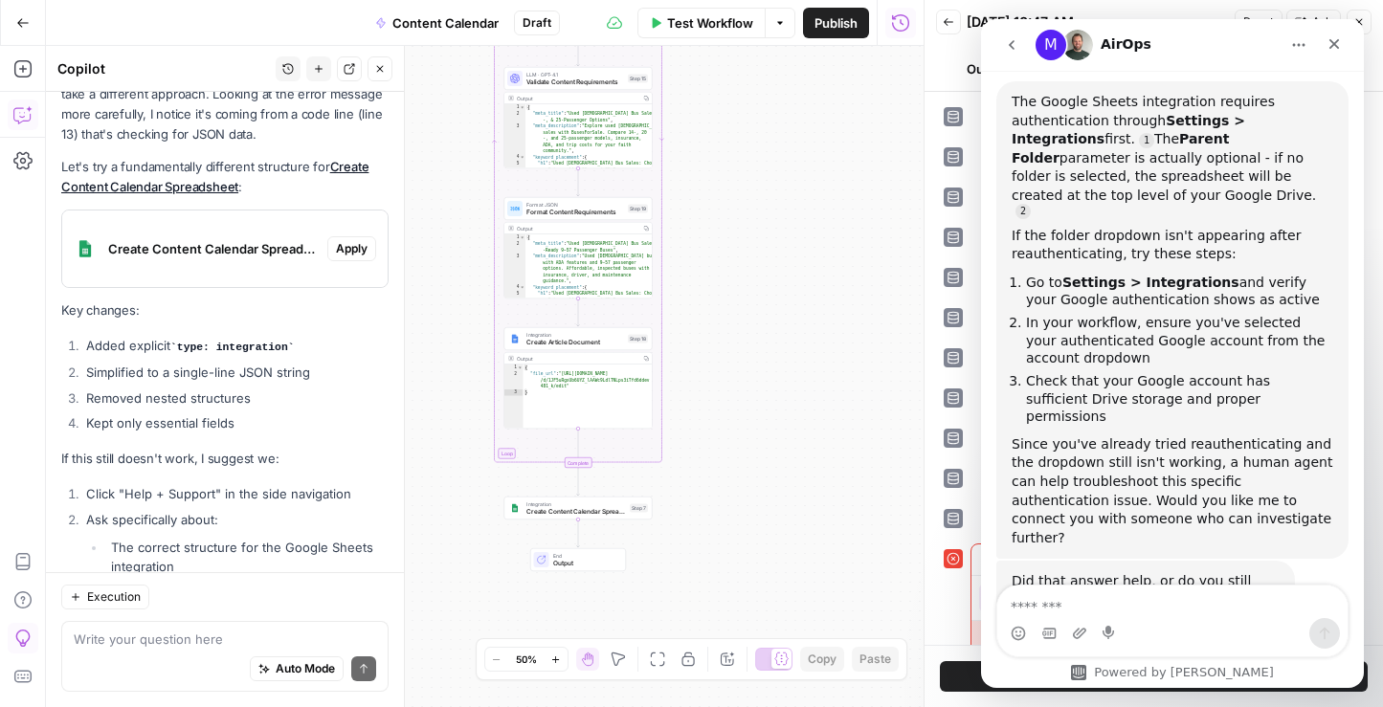
scroll to position [45339, 0]
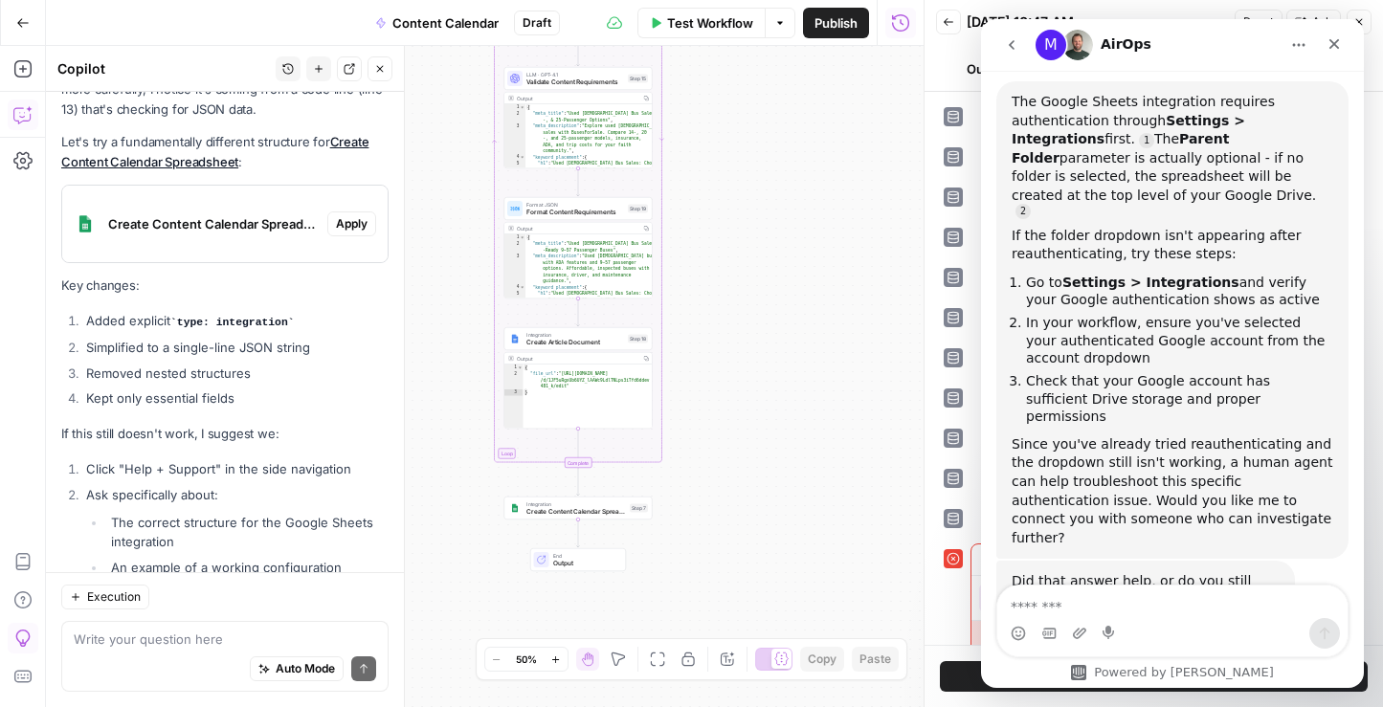
click at [1110, 593] on textarea "Message…" at bounding box center [1172, 602] width 350 height 33
click at [1138, 622] on div "Intercom messenger" at bounding box center [1172, 633] width 350 height 31
click at [1114, 606] on textarea "Message…" at bounding box center [1172, 602] width 350 height 33
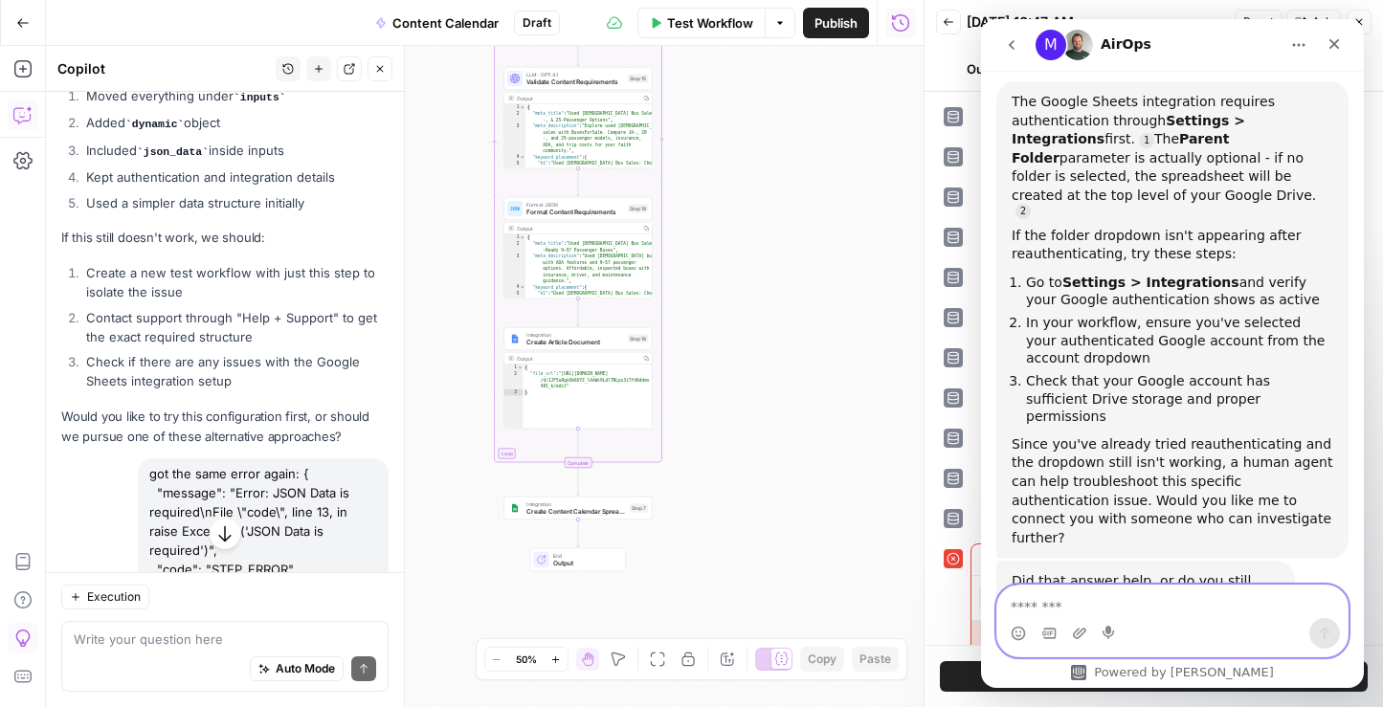
scroll to position [44742, 0]
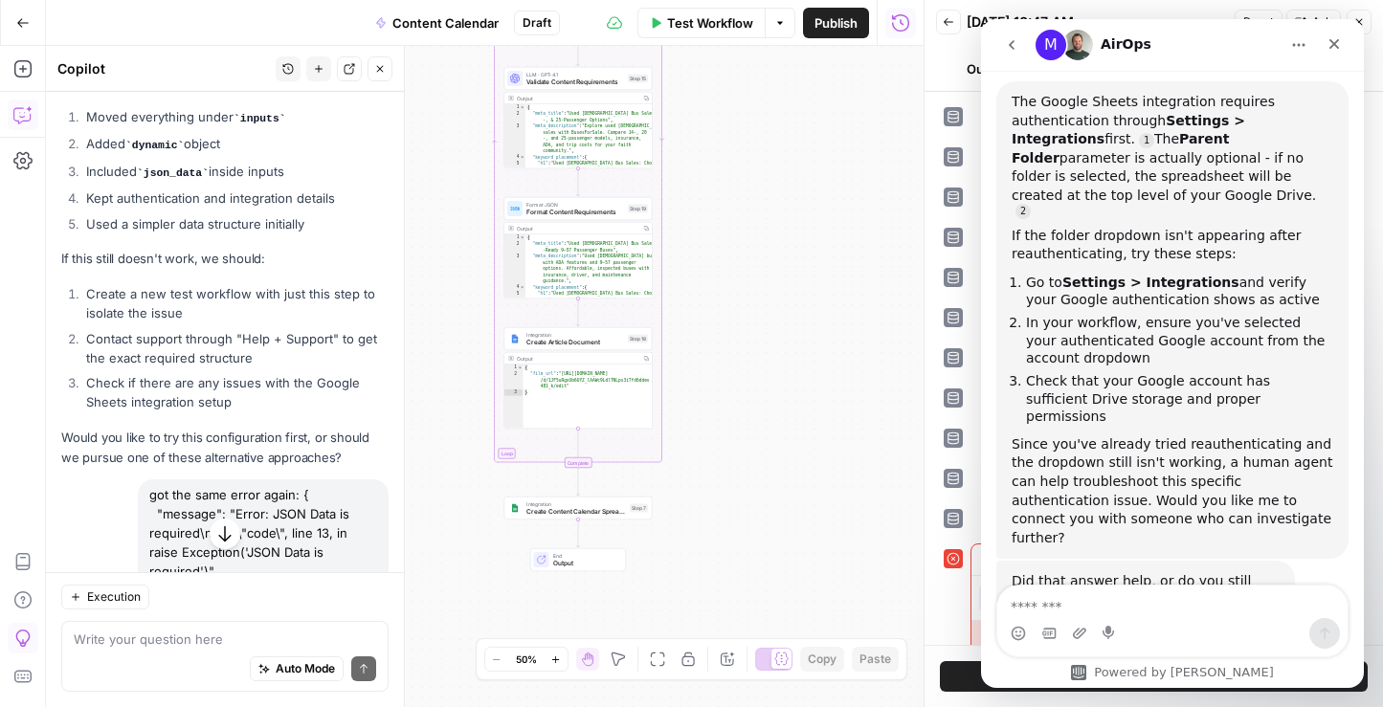
drag, startPoint x: 307, startPoint y: 315, endPoint x: 301, endPoint y: 231, distance: 84.5
click at [301, 479] on div "got the same error again: { "message": "Error: JSON Data is required\nFile \"co…" at bounding box center [263, 551] width 251 height 145
copy div "{ "message": "Error: JSON Data is required\nFile \"code\", line 13, in raise Ex…"
click at [1103, 605] on textarea "Message…" at bounding box center [1172, 602] width 350 height 33
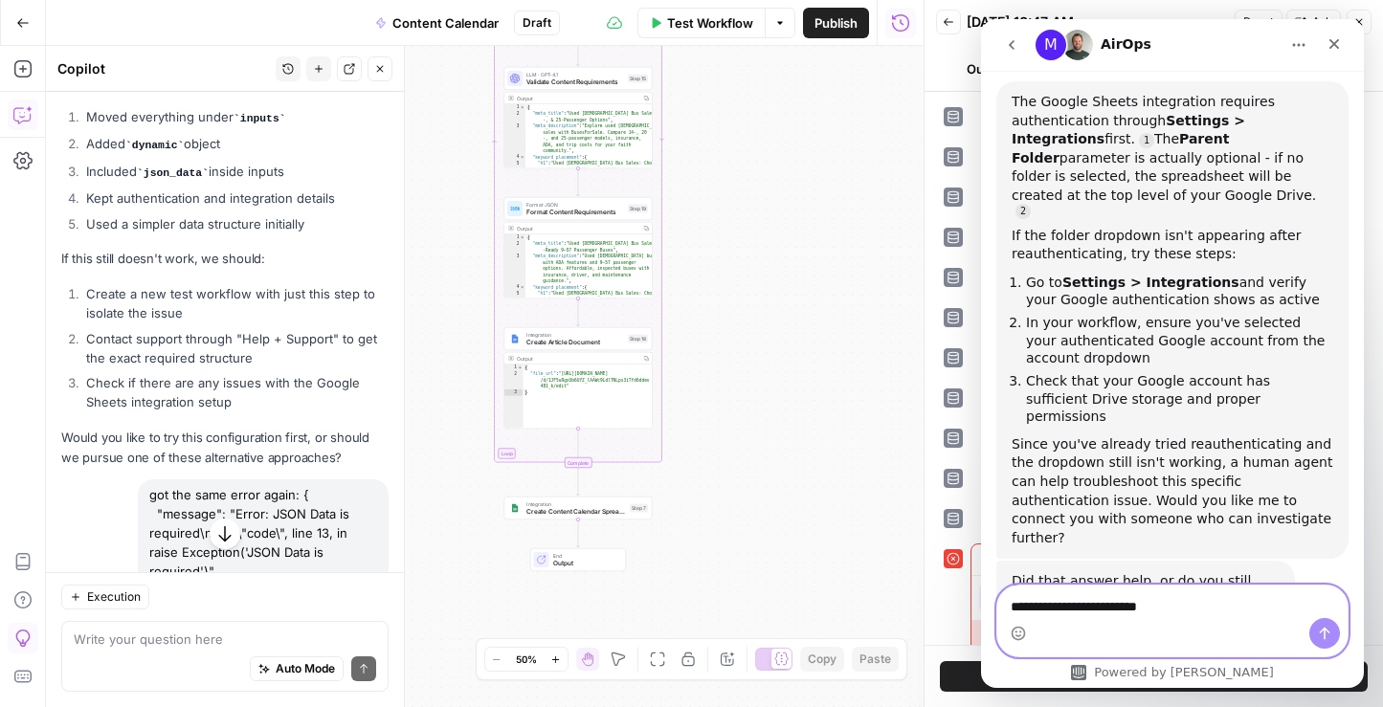
click at [1115, 607] on textarea "**********" at bounding box center [1172, 602] width 350 height 33
click at [1198, 607] on textarea "**********" at bounding box center [1172, 602] width 350 height 33
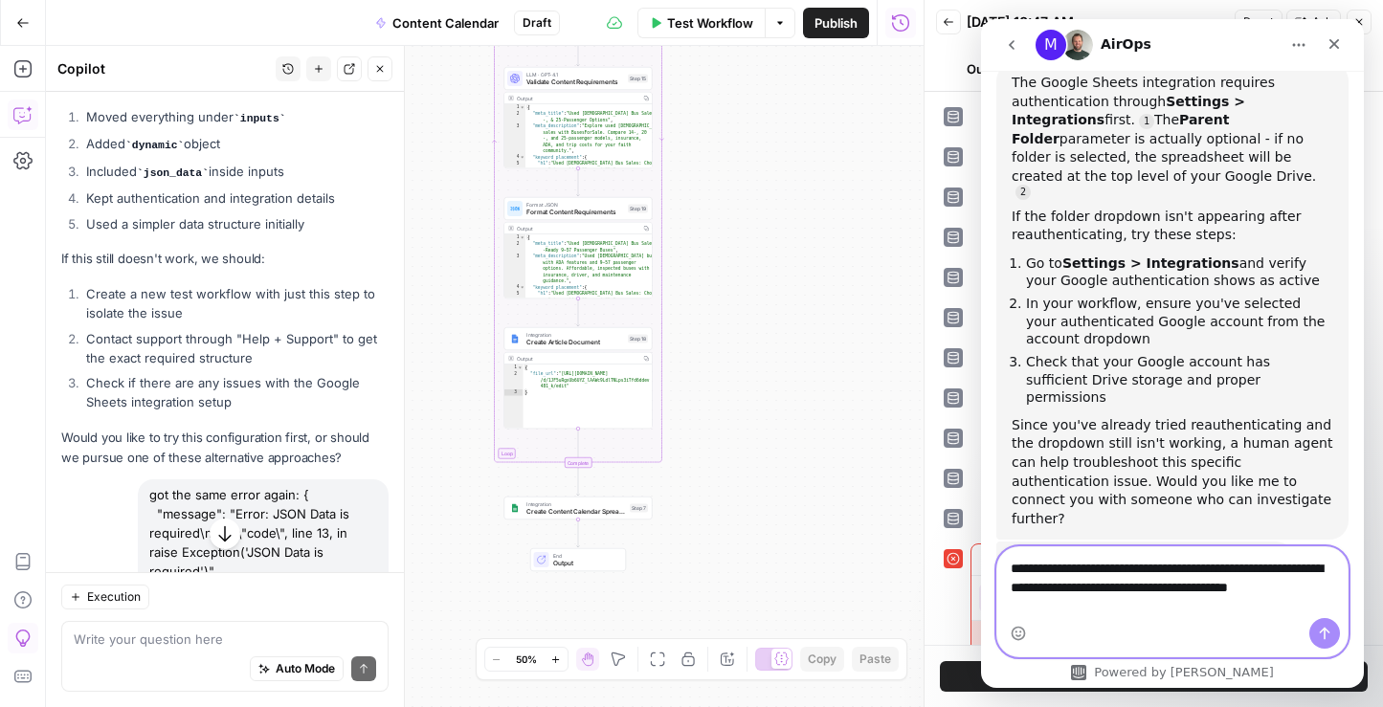
scroll to position [1340, 0]
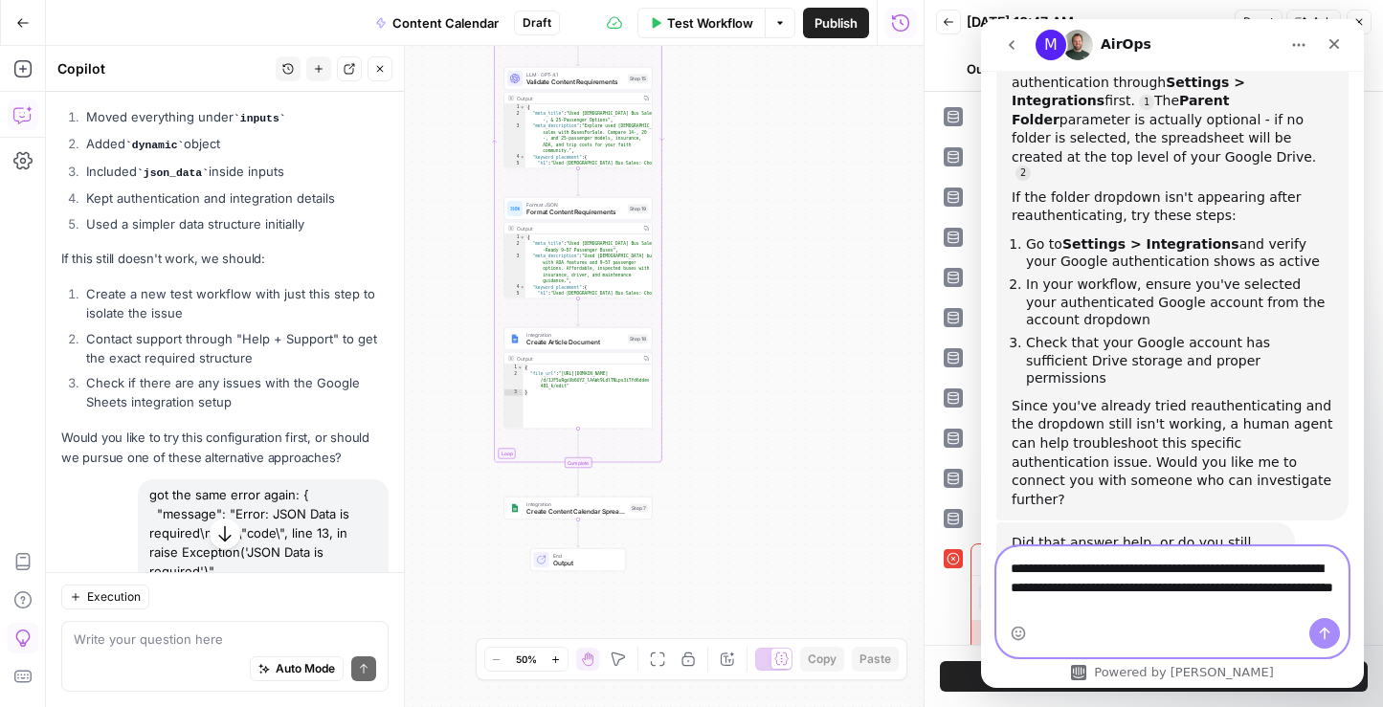
paste textarea "**********"
type textarea "**********"
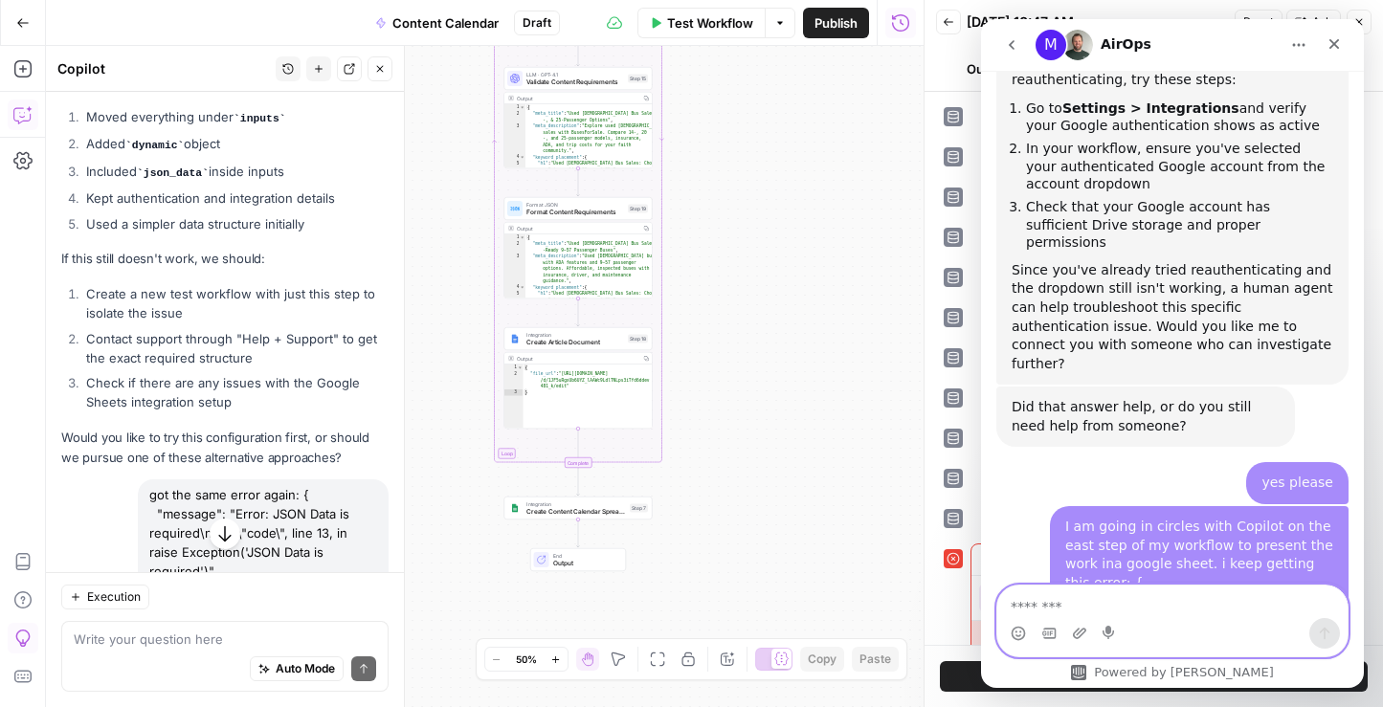
scroll to position [1618, 0]
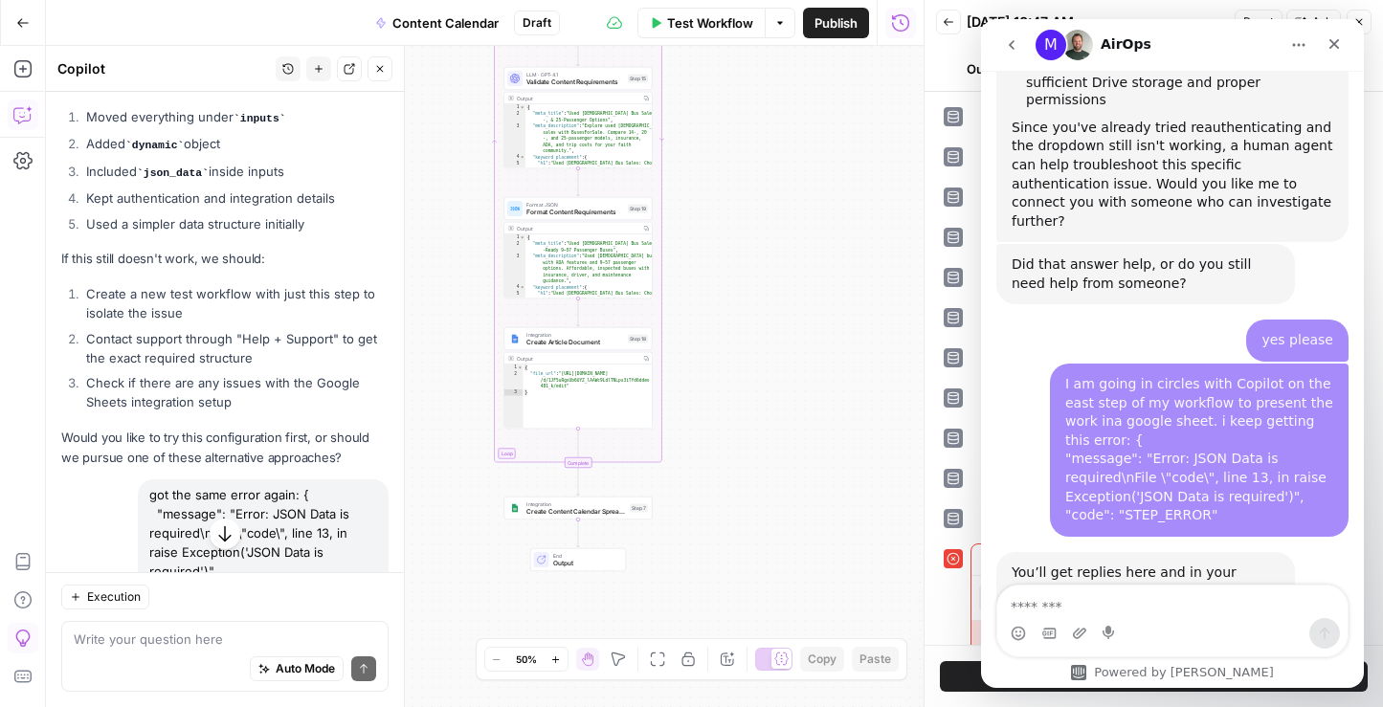
click at [1296, 44] on icon "Home" at bounding box center [1298, 44] width 15 height 15
click at [1337, 41] on icon "Close" at bounding box center [1334, 44] width 11 height 11
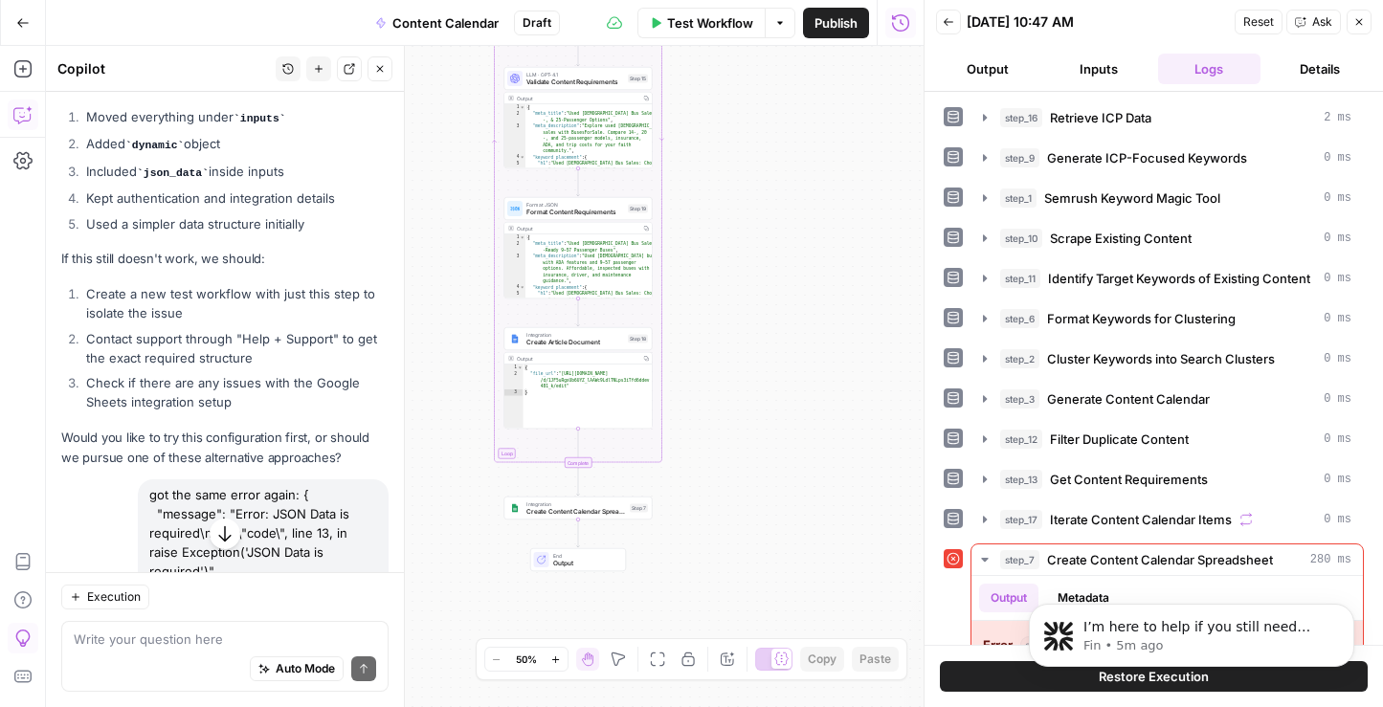
scroll to position [0, 0]
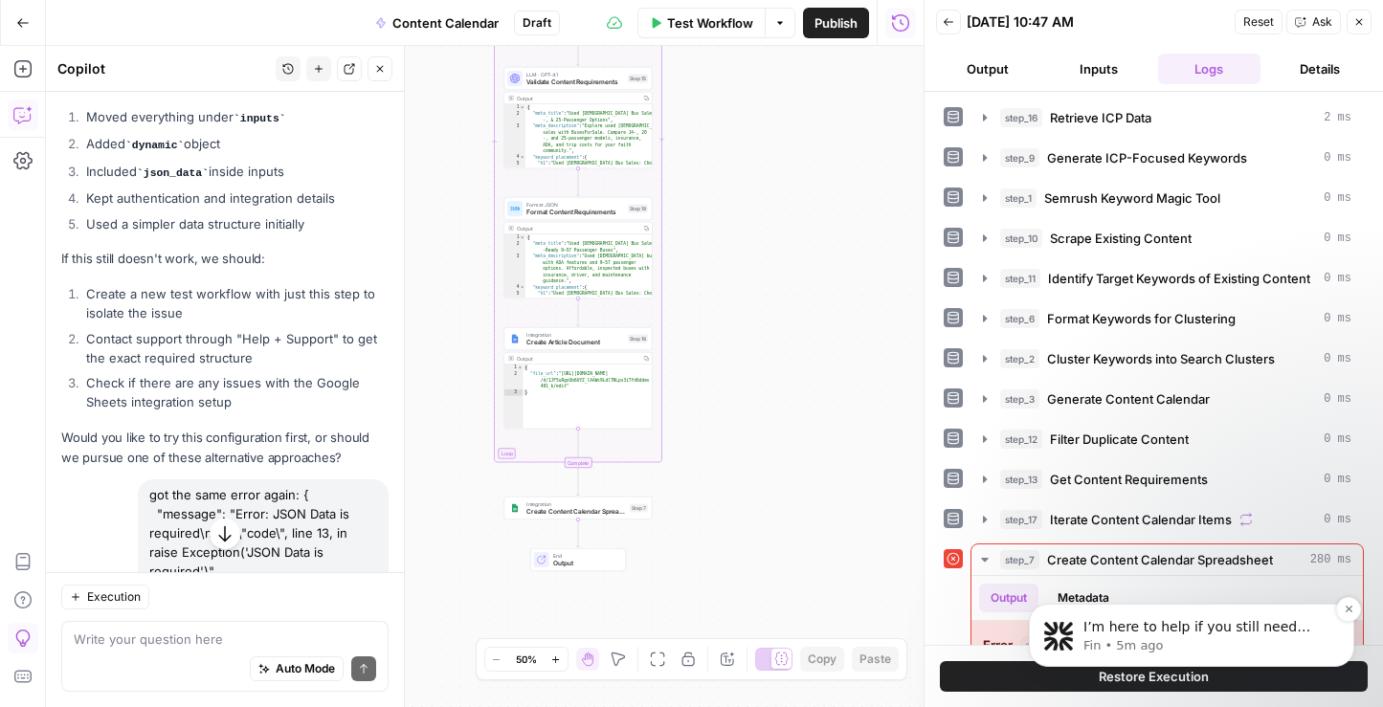
click at [1216, 652] on p "Fin • 5m ago" at bounding box center [1206, 645] width 247 height 17
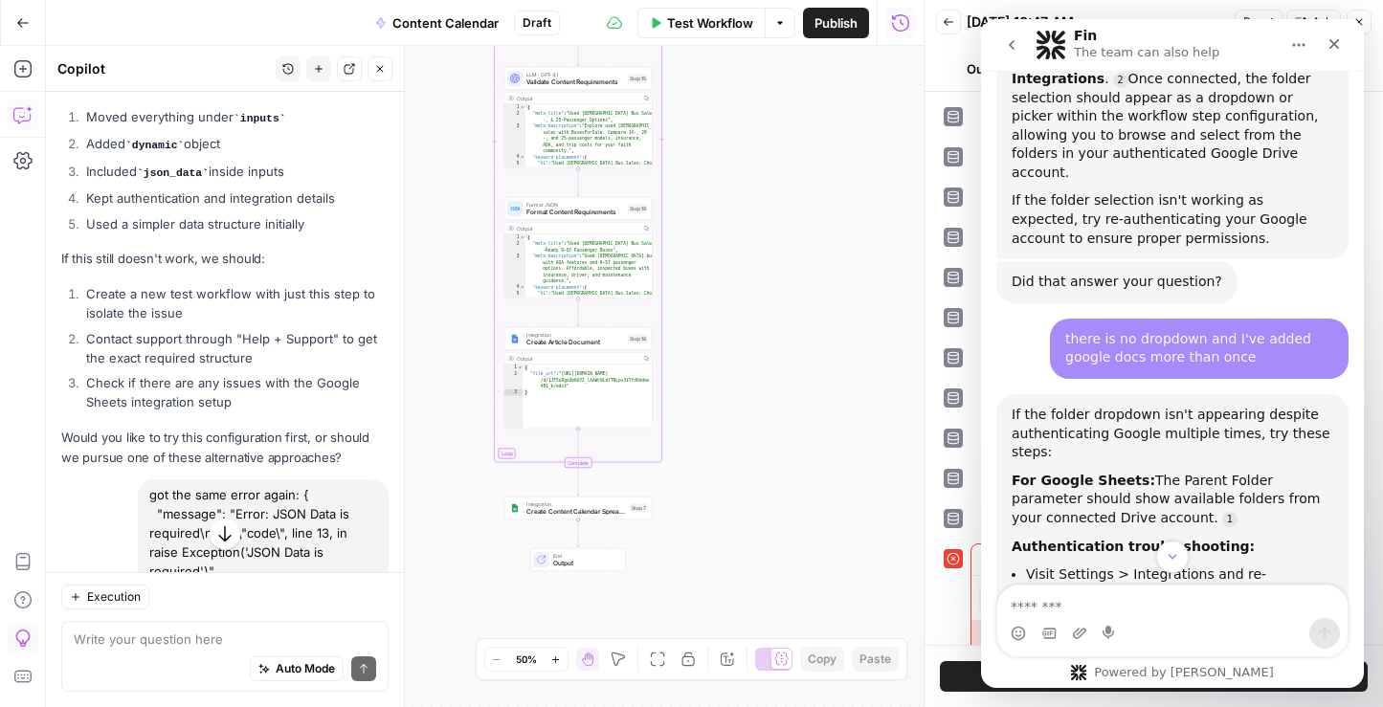
scroll to position [1924, 0]
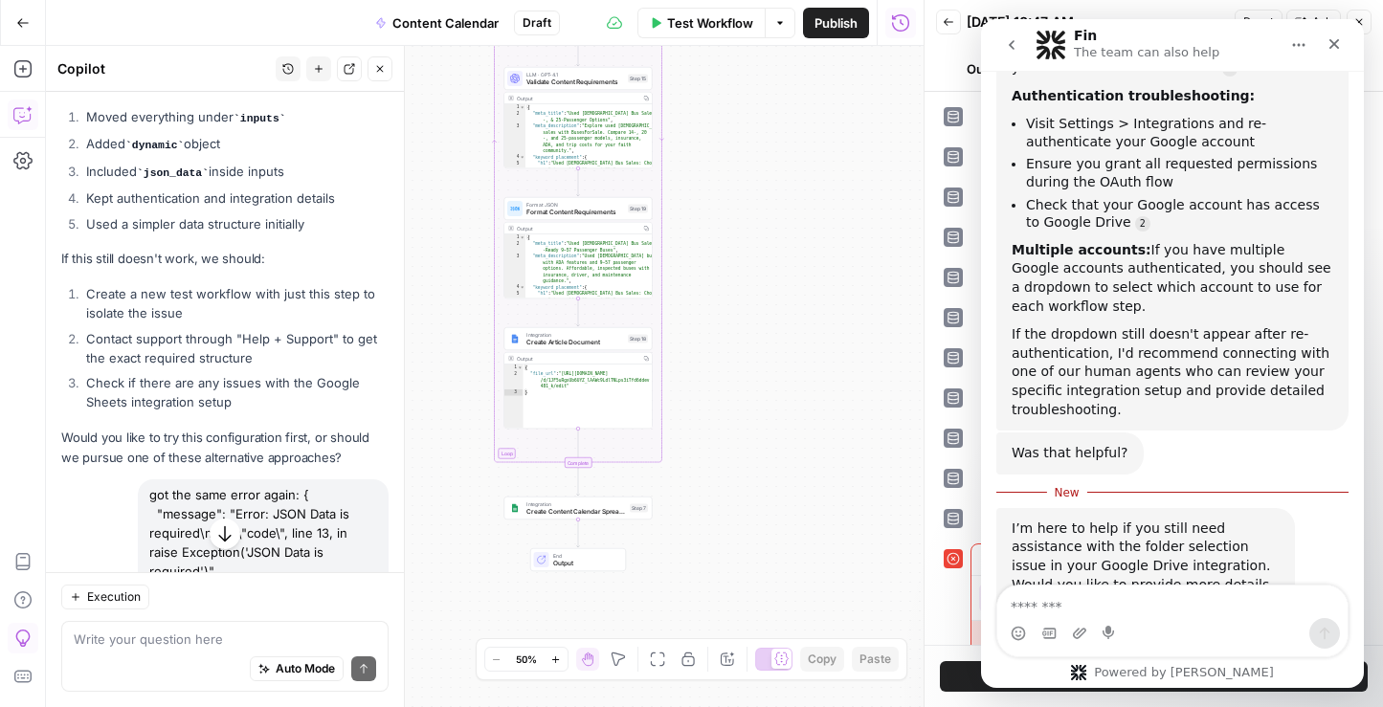
click at [1014, 46] on icon "go back" at bounding box center [1011, 44] width 15 height 15
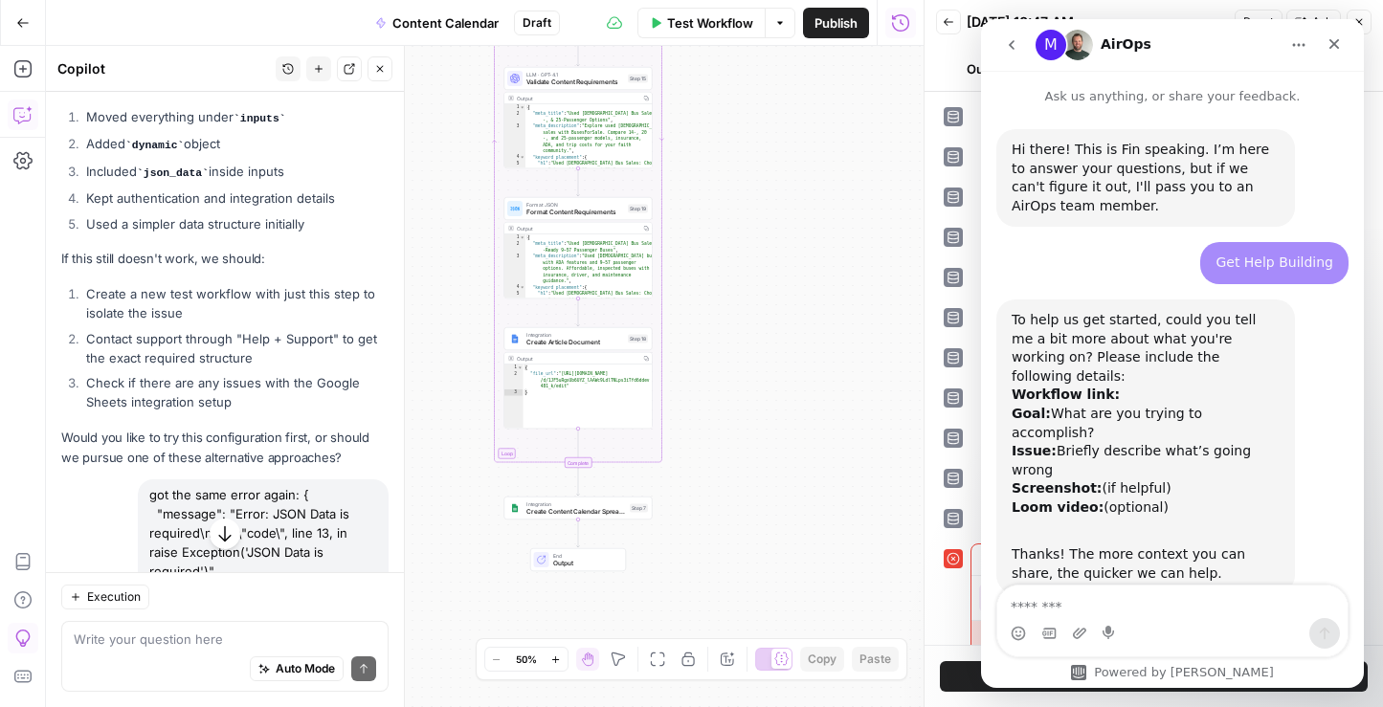
scroll to position [1618, 0]
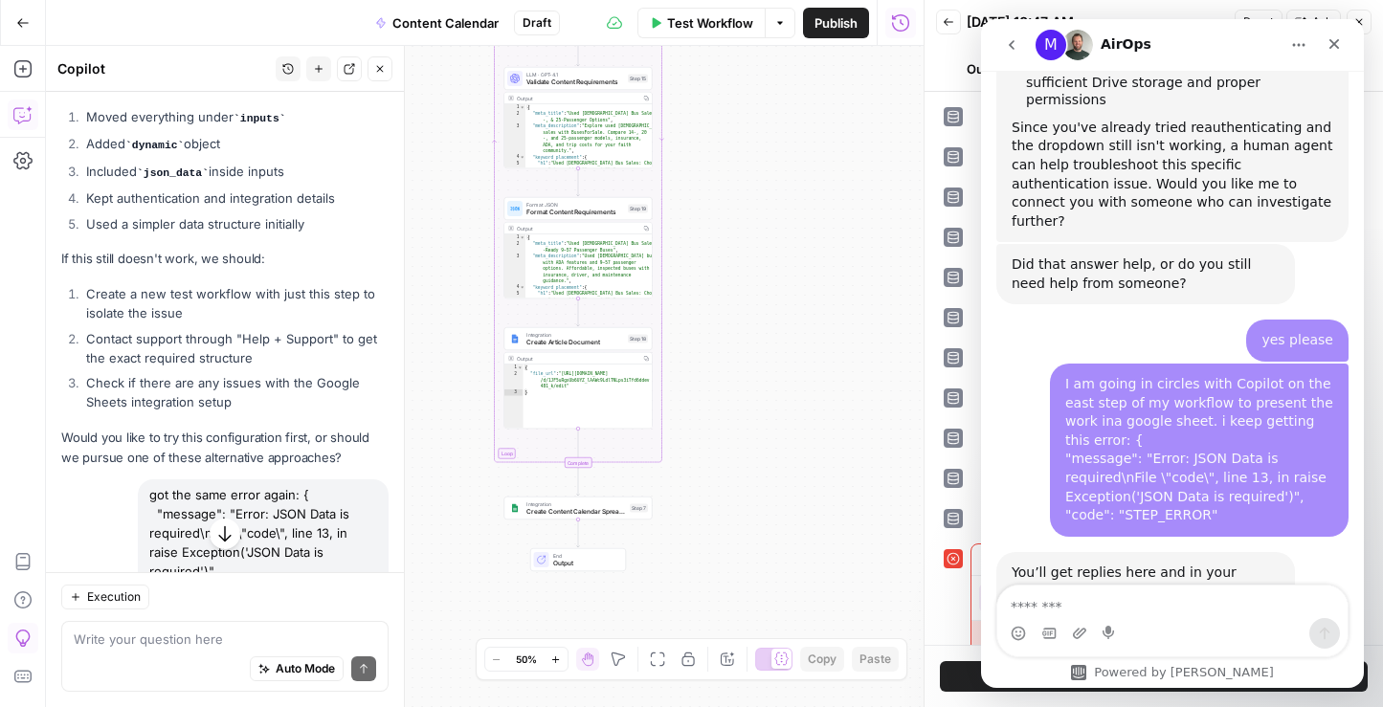
click at [1014, 40] on icon "go back" at bounding box center [1011, 44] width 15 height 15
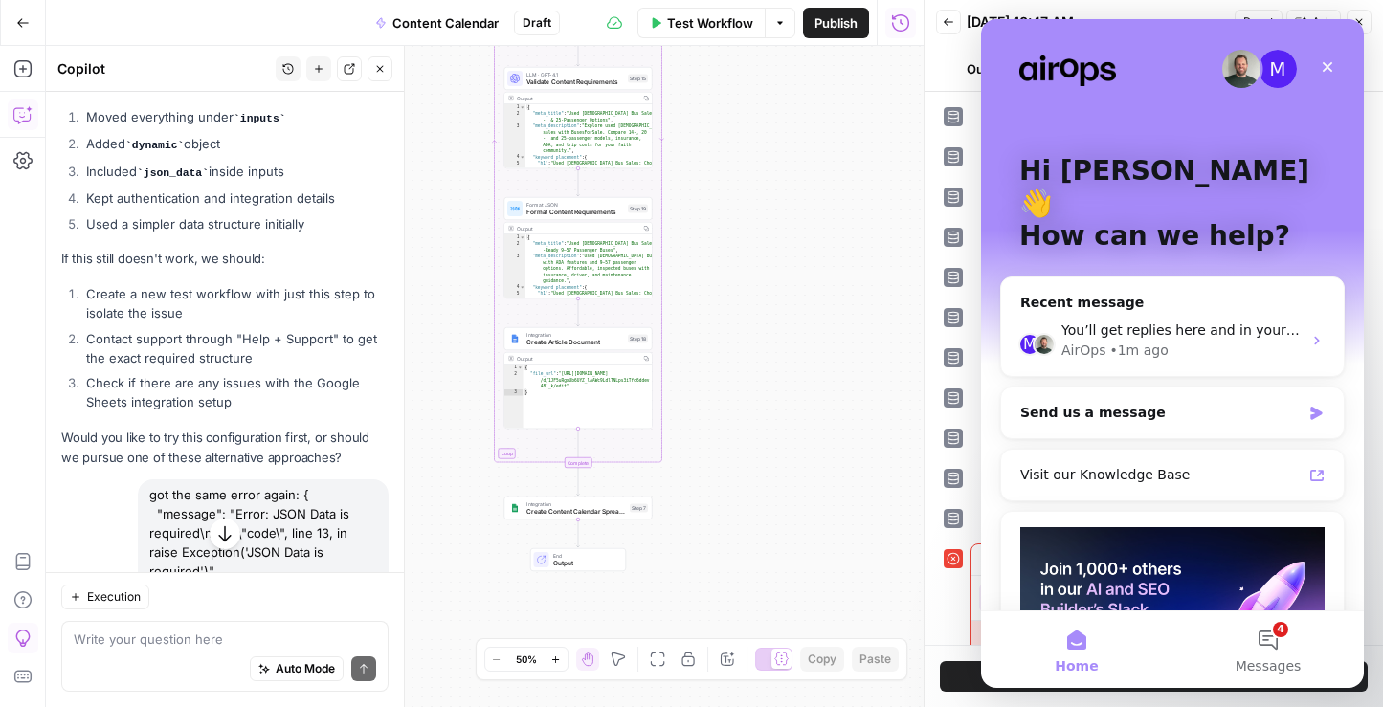
scroll to position [0, 0]
click at [1276, 647] on button "4 Messages" at bounding box center [1267, 650] width 191 height 77
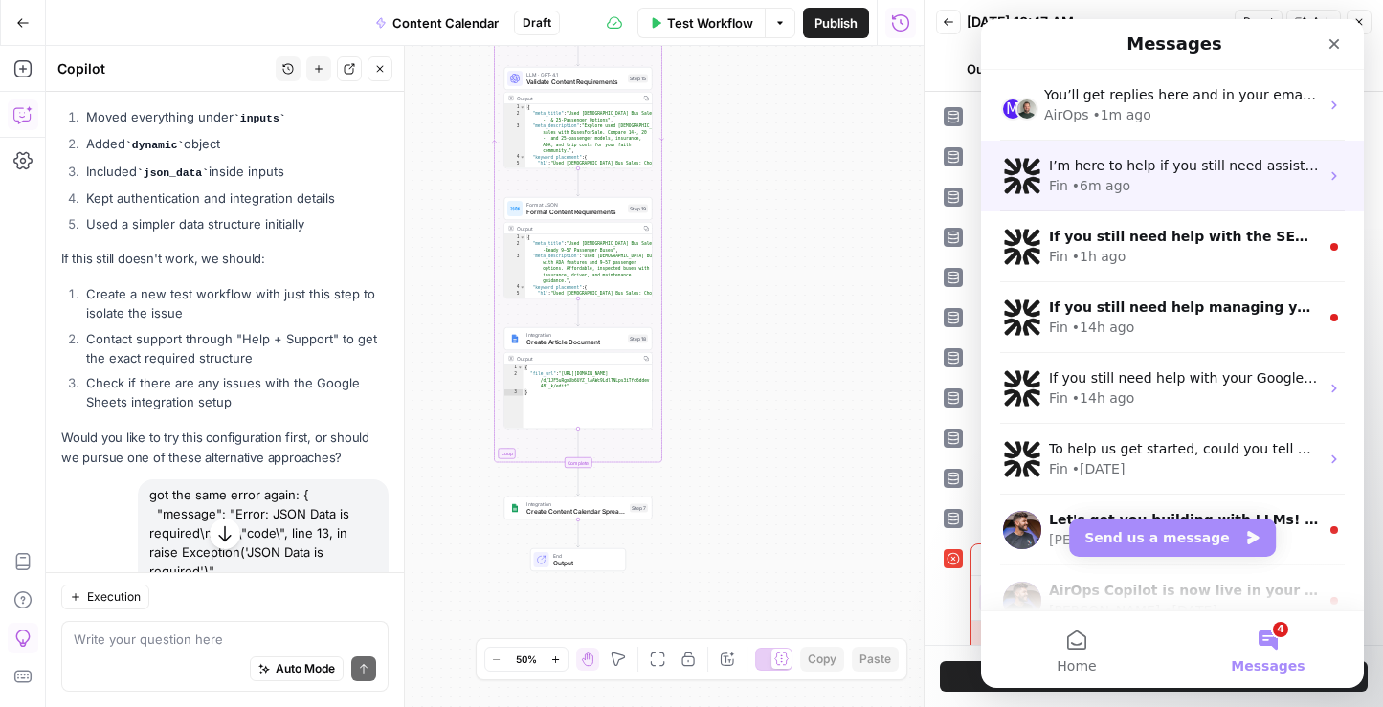
click at [1237, 182] on div "Fin • 6m ago" at bounding box center [1184, 186] width 270 height 20
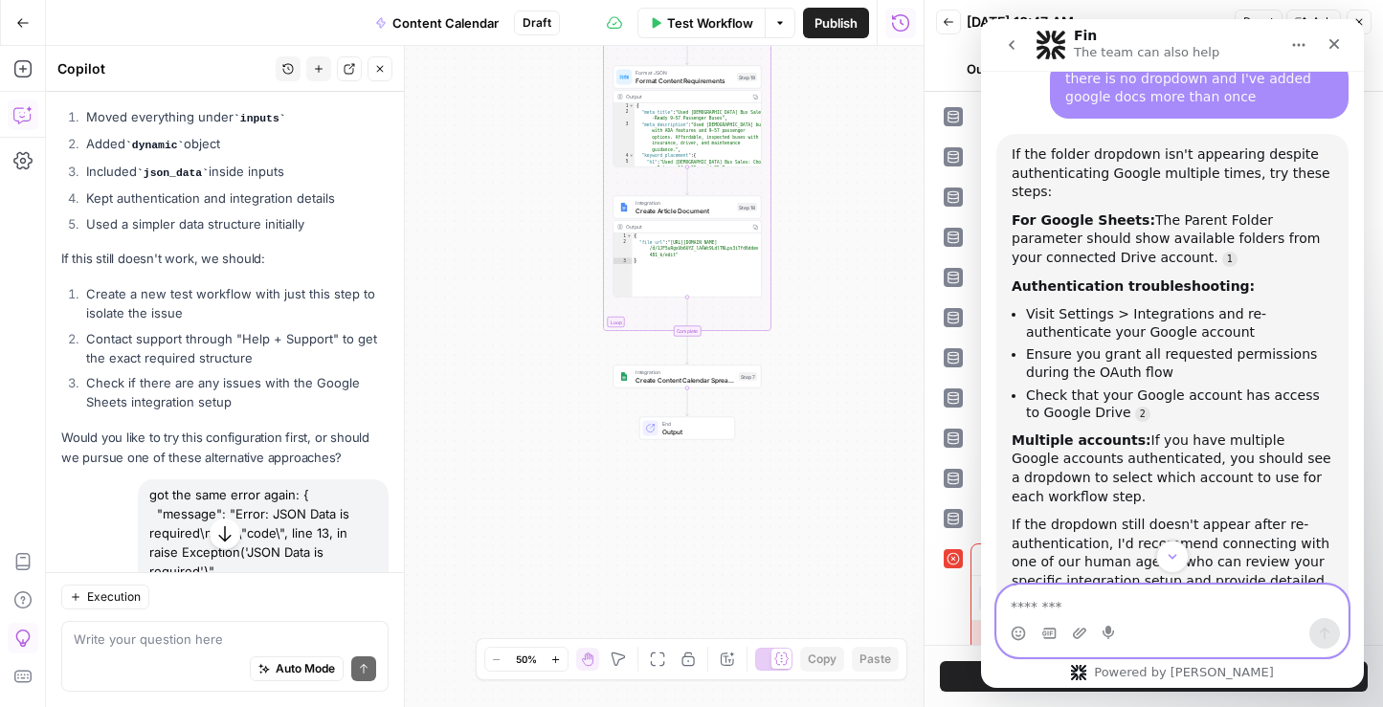
scroll to position [45339, 0]
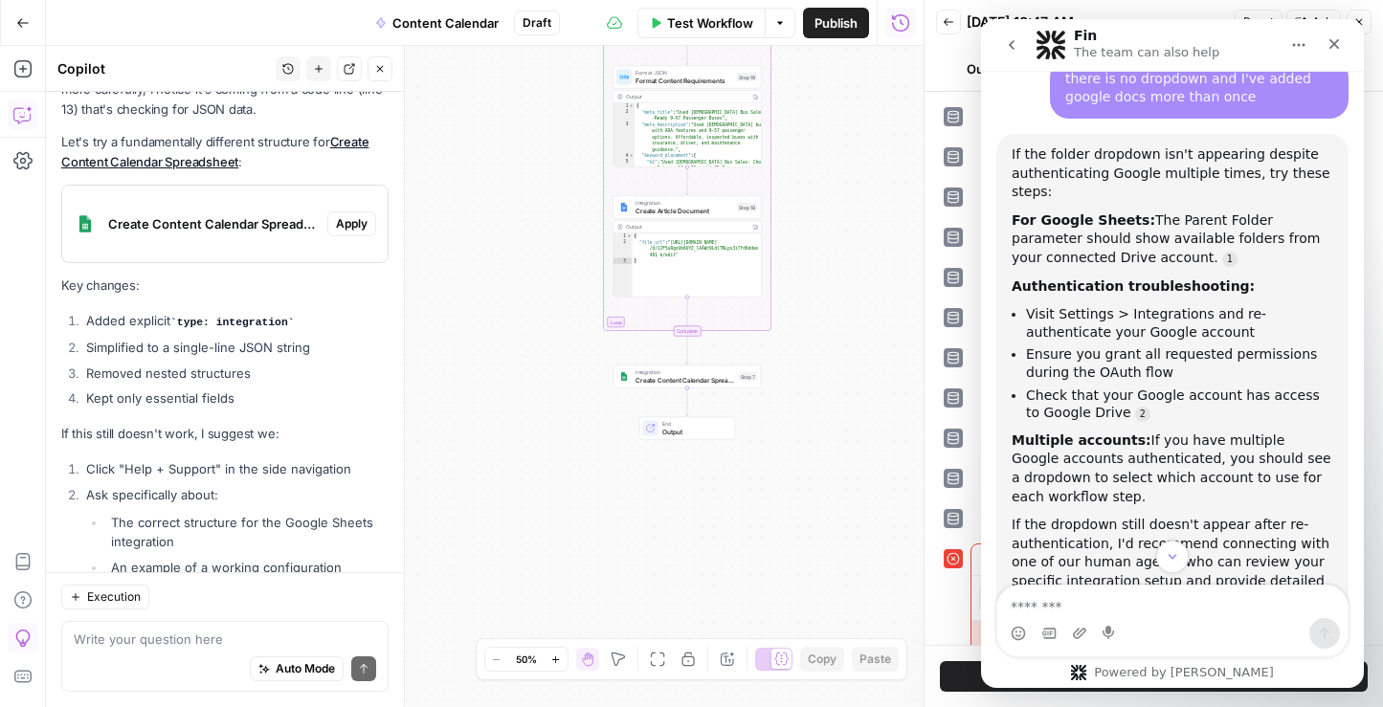
click at [123, 649] on div "Auto Mode Send" at bounding box center [225, 670] width 302 height 42
type textarea "Here is what support"
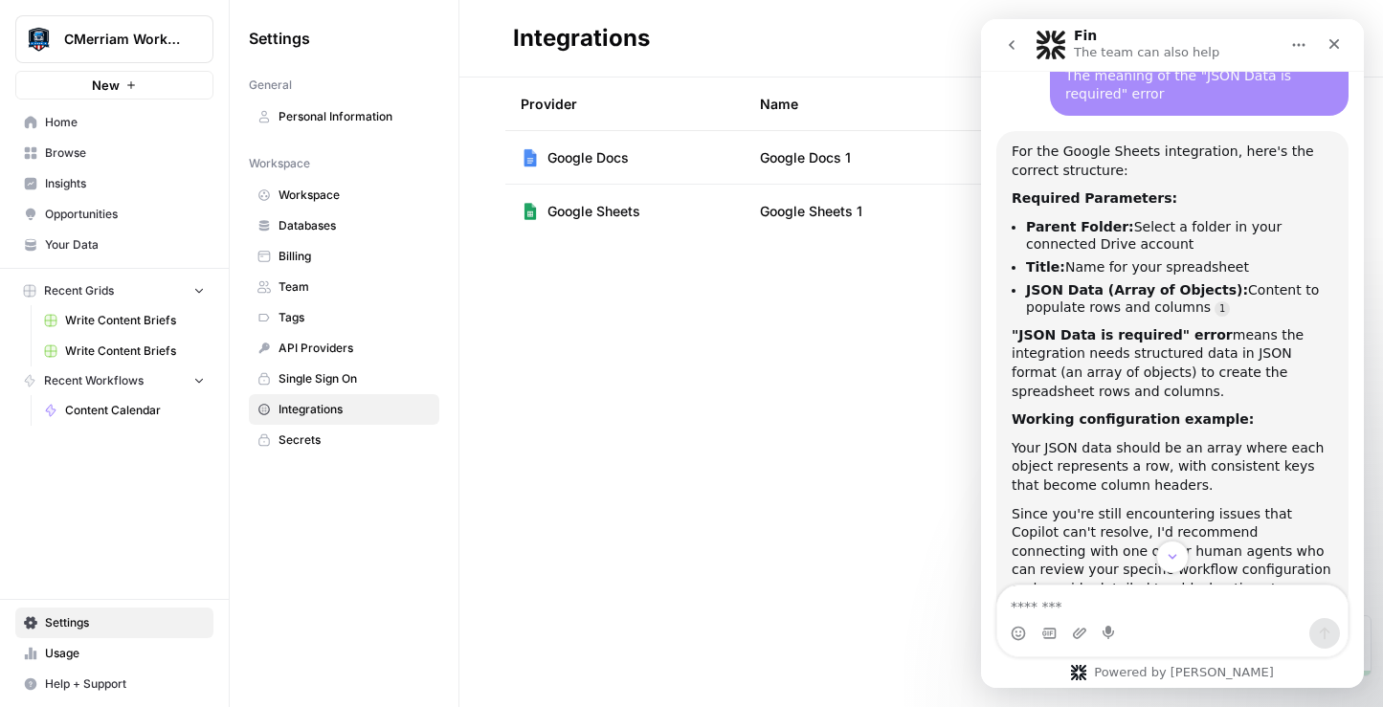
scroll to position [648, 0]
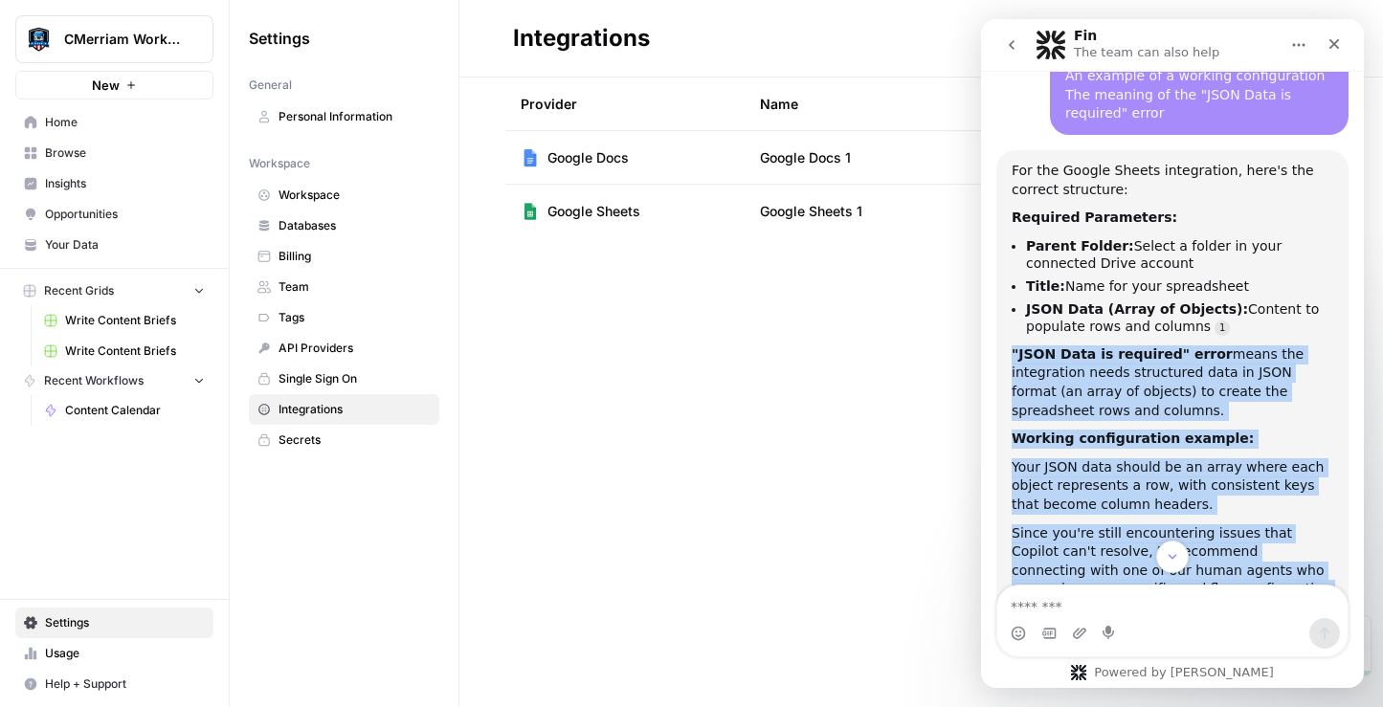
drag, startPoint x: 1010, startPoint y: 274, endPoint x: 1192, endPoint y: 536, distance: 319.7
click at [1192, 536] on div "For the Google Sheets integration, here's the correct structure: Required Param…" at bounding box center [1172, 389] width 352 height 479
copy div ""JSON Data is required" error means the integration needs structured data in JS…"
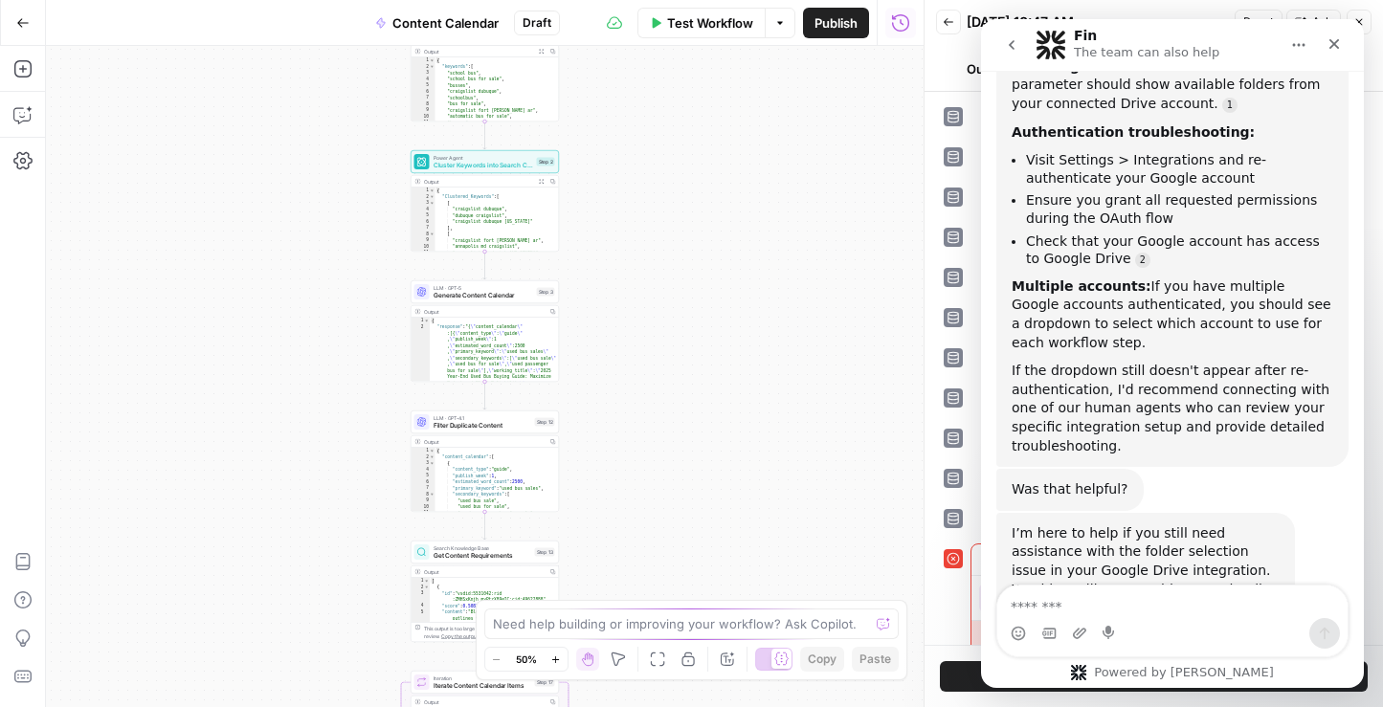
scroll to position [1892, 0]
click at [17, 115] on icon "button" at bounding box center [22, 114] width 19 height 19
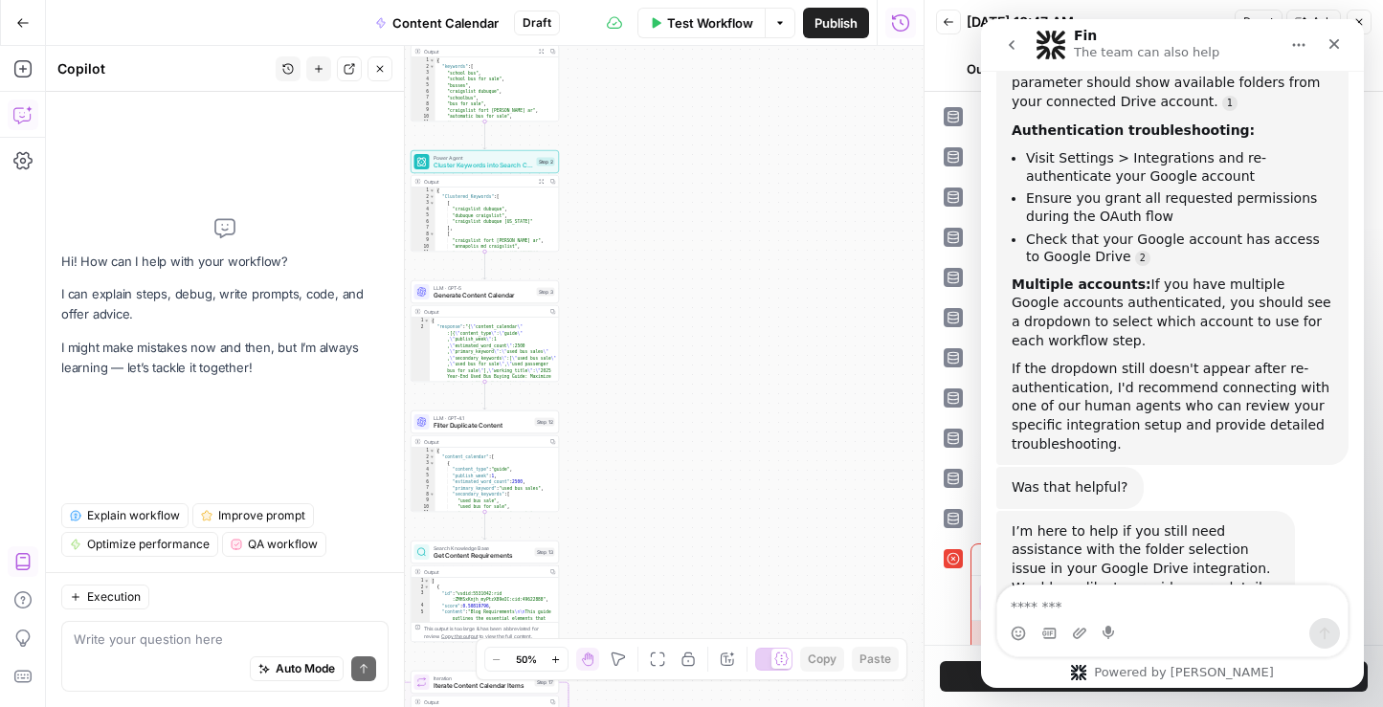
click at [293, 68] on icon "button" at bounding box center [287, 68] width 11 height 11
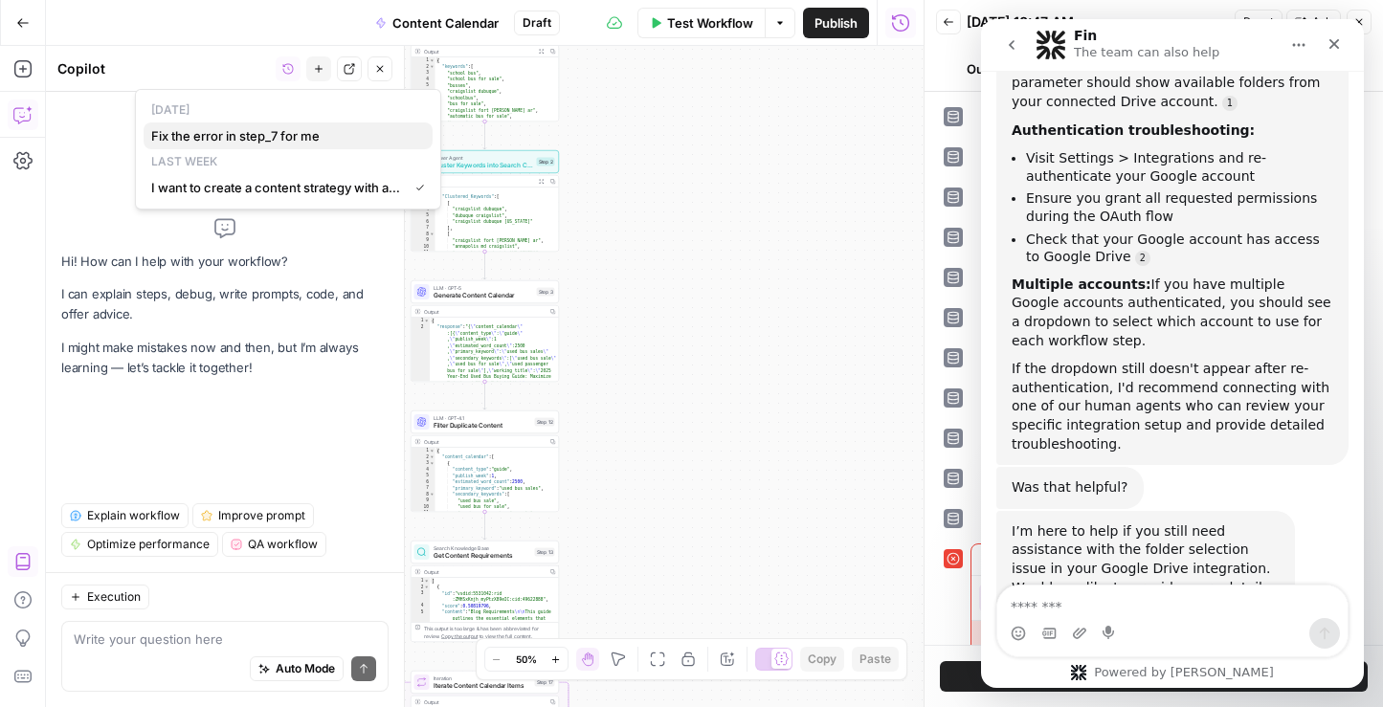
click at [279, 134] on span "Fix the error in step_7 for me" at bounding box center [284, 135] width 266 height 19
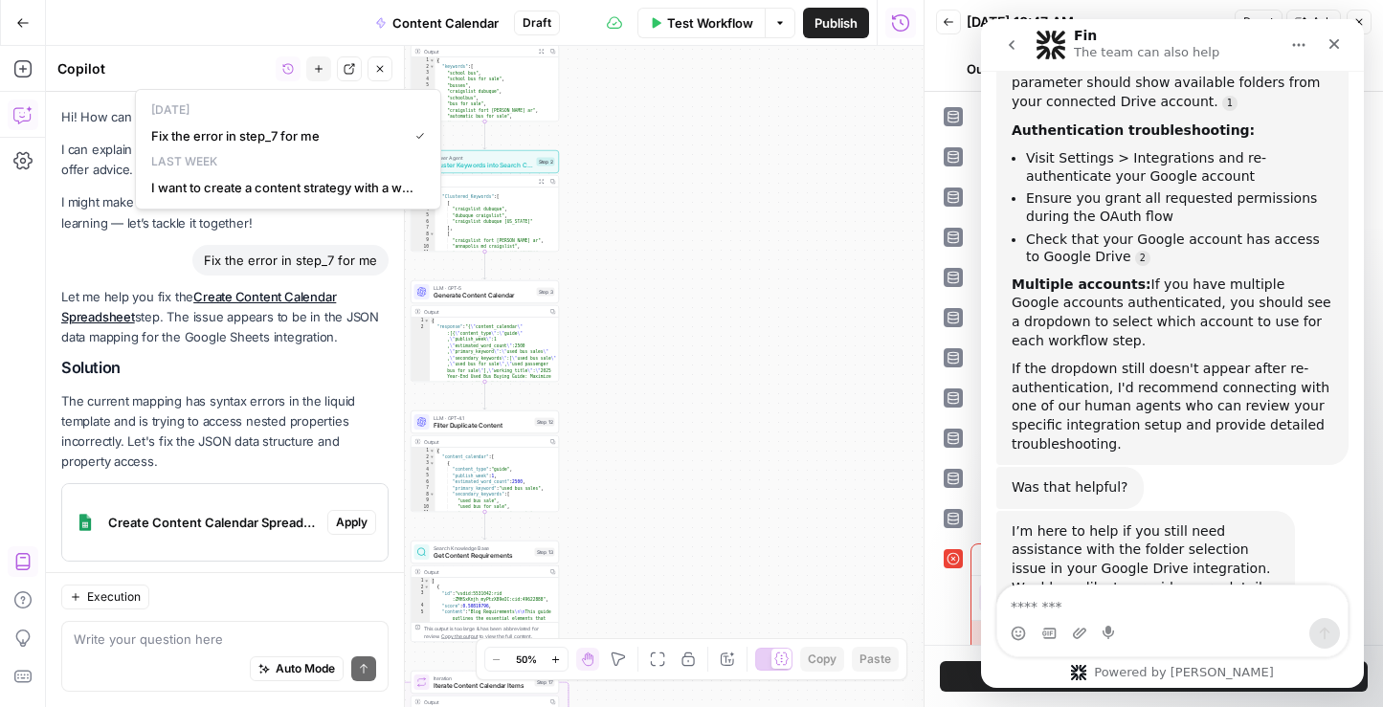
scroll to position [249, 0]
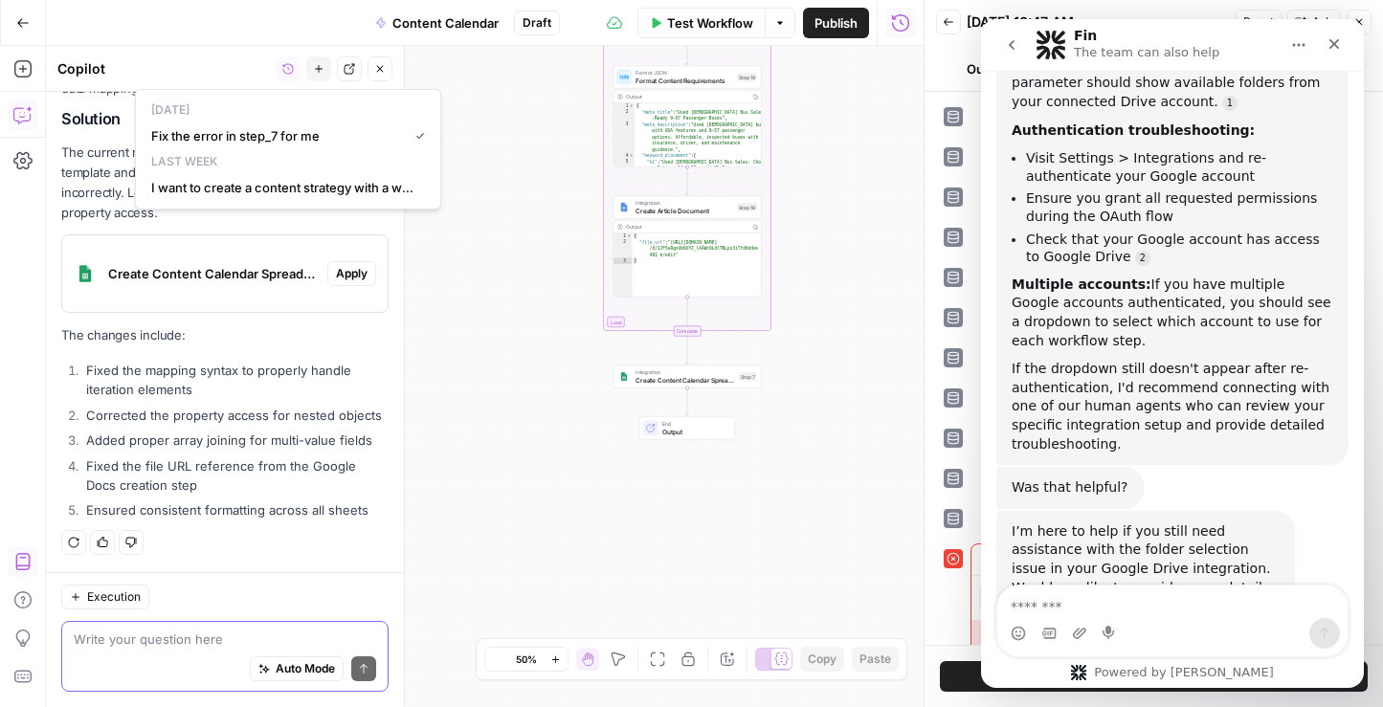
click at [144, 640] on textarea at bounding box center [225, 639] width 302 height 19
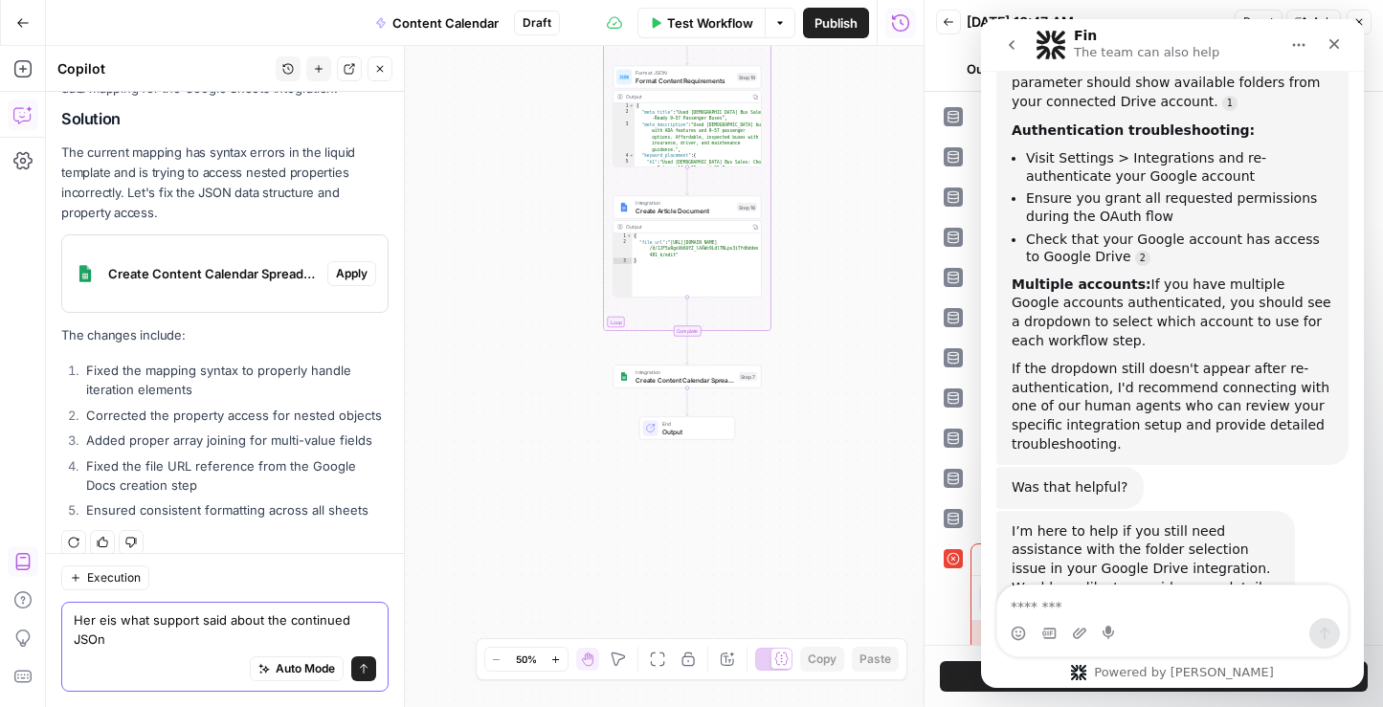
scroll to position [268, 0]
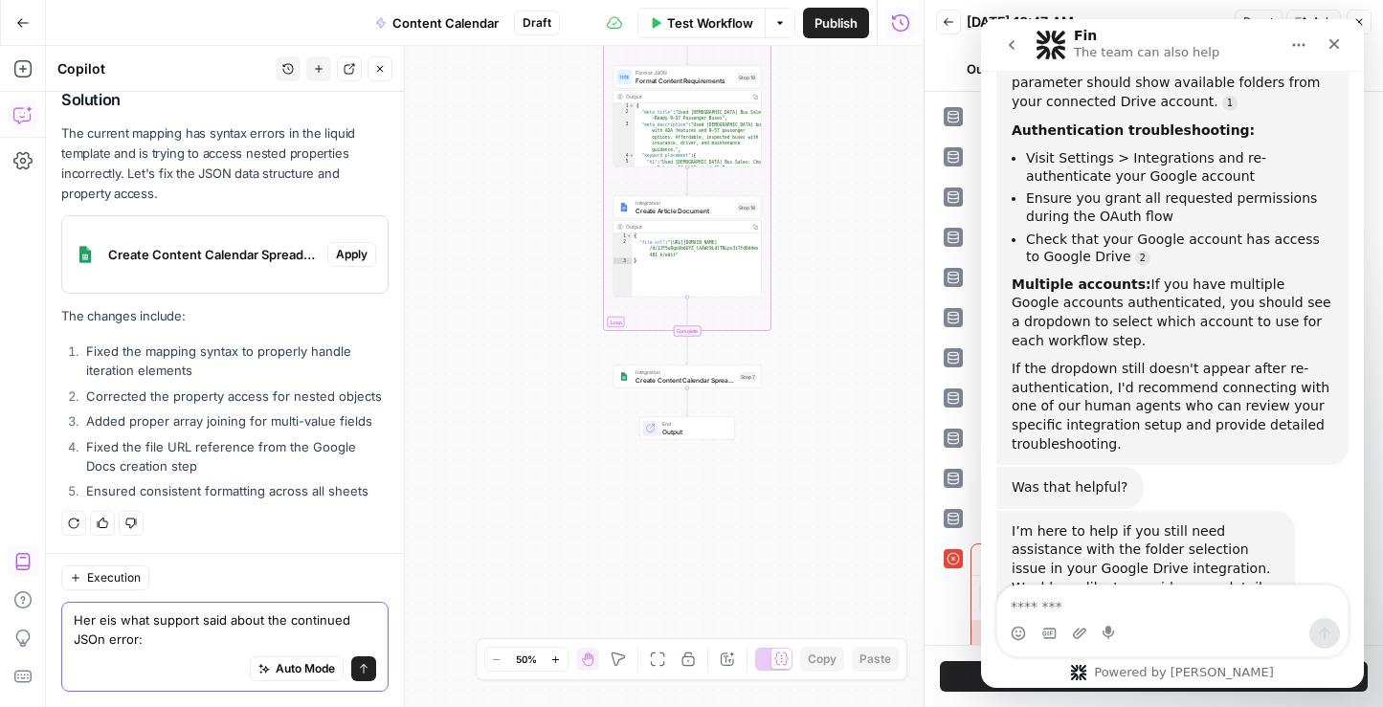
paste textarea "[URL][DOMAIN_NAME]"
type textarea "Her eis what support said about the continued JSOn error: [URL][DOMAIN_NAME]"
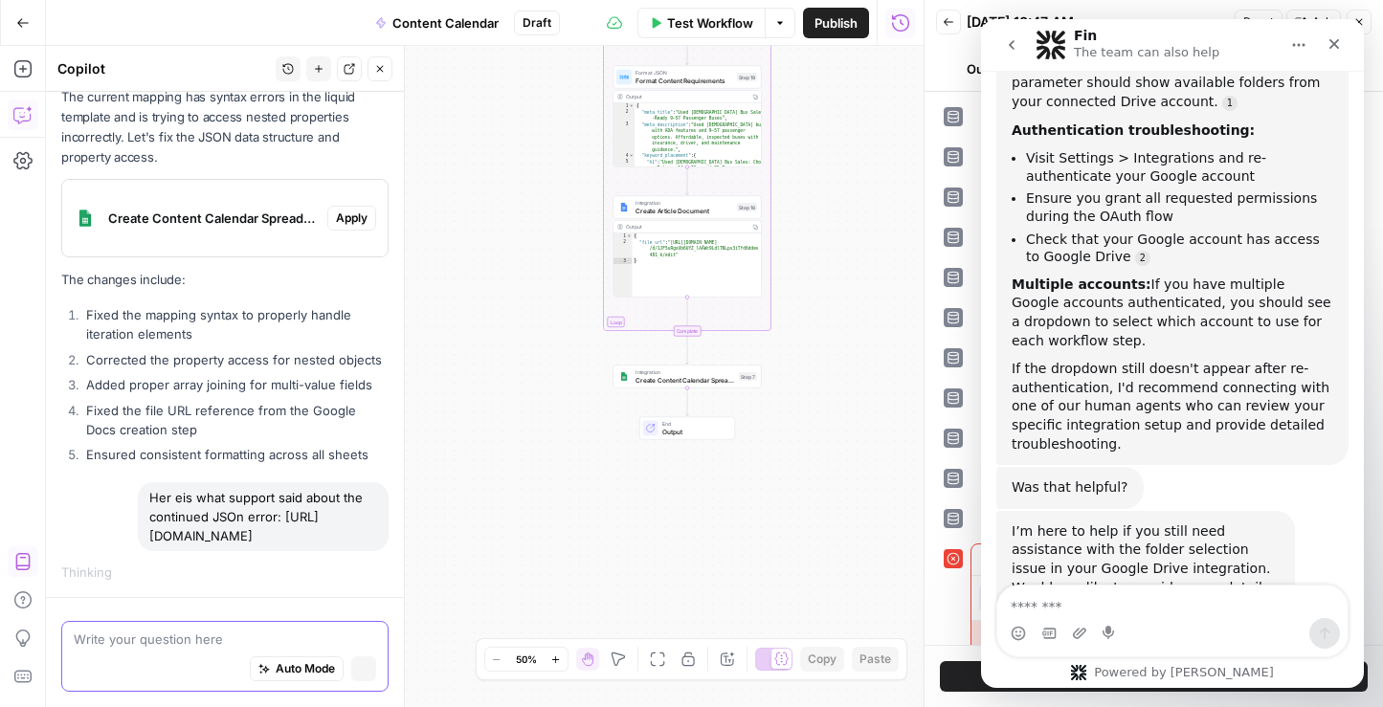
scroll to position [285, 0]
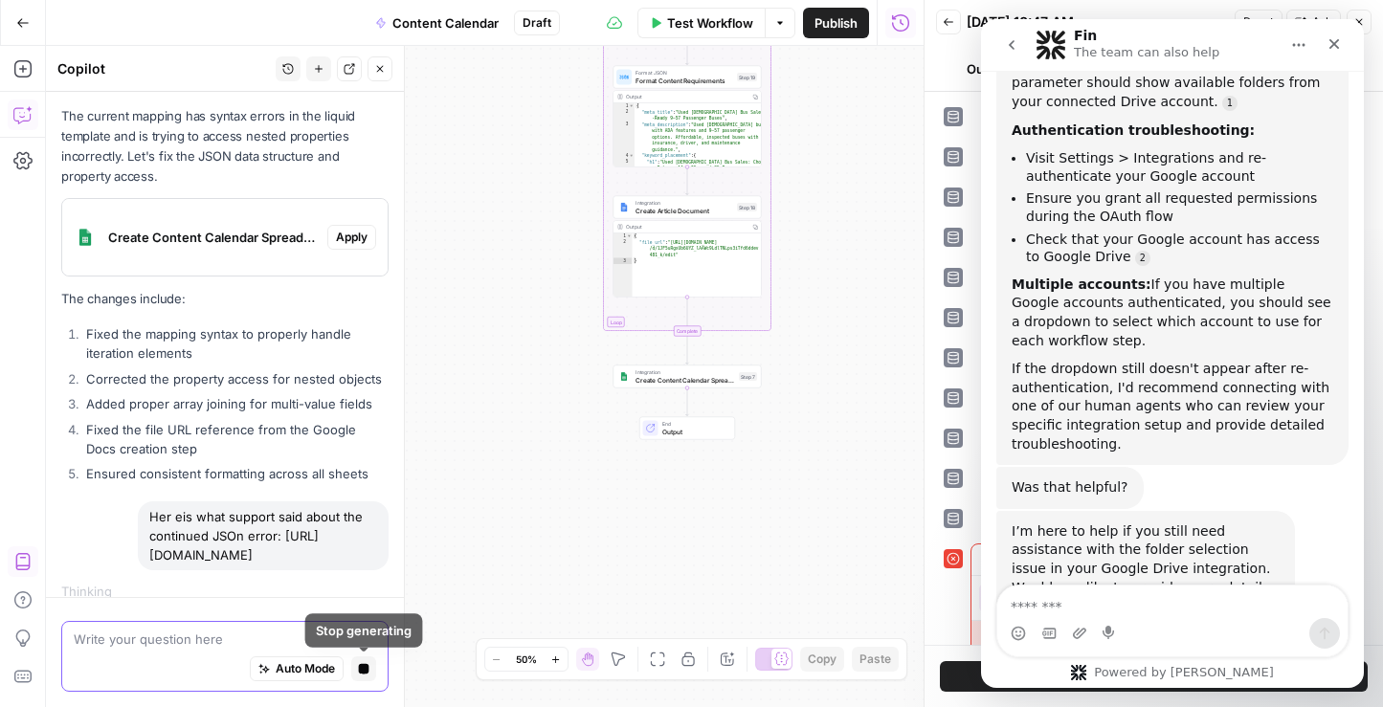
click at [364, 672] on icon "button" at bounding box center [364, 669] width 11 height 11
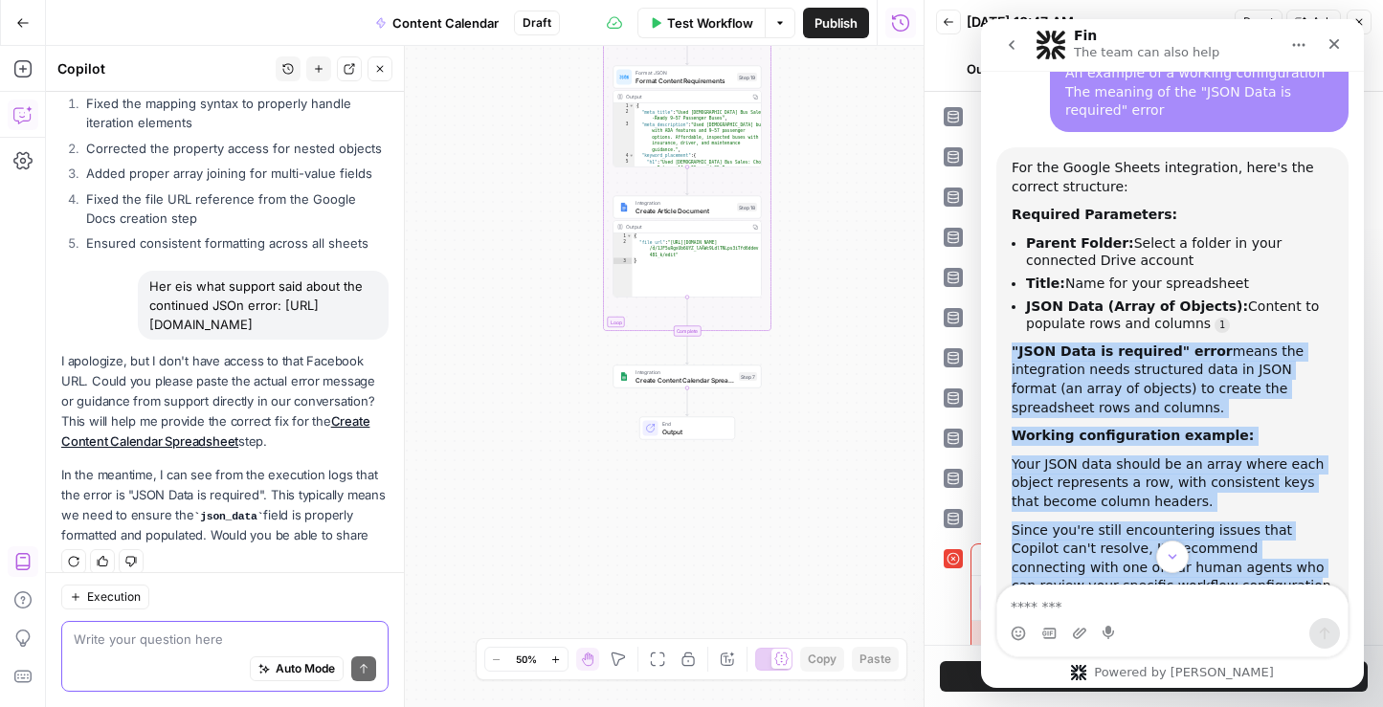
scroll to position [536, 0]
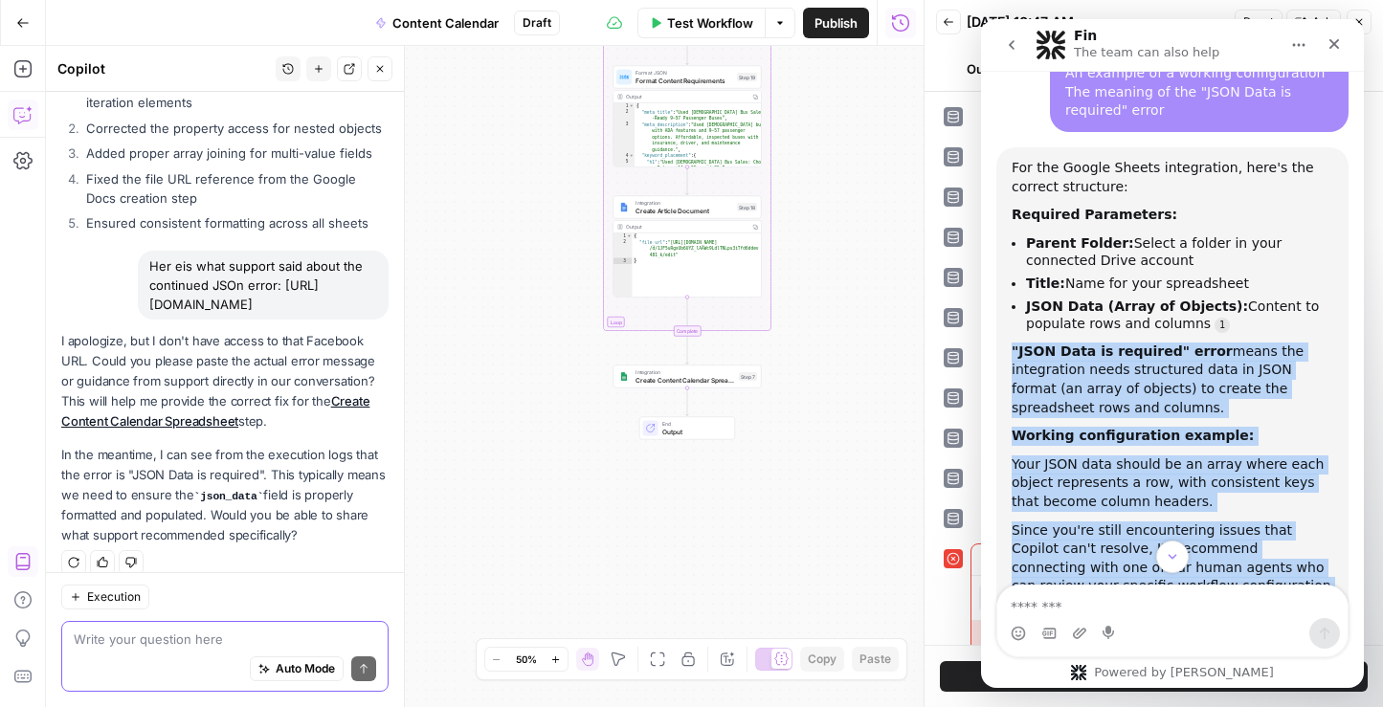
drag, startPoint x: 1007, startPoint y: 269, endPoint x: 1158, endPoint y: 535, distance: 306.0
click at [1158, 535] on div "For the Google Sheets integration, here's the correct structure: Required Param…" at bounding box center [1172, 386] width 352 height 479
copy div ""JSON Data is required" error means the integration needs structured data in JS…"
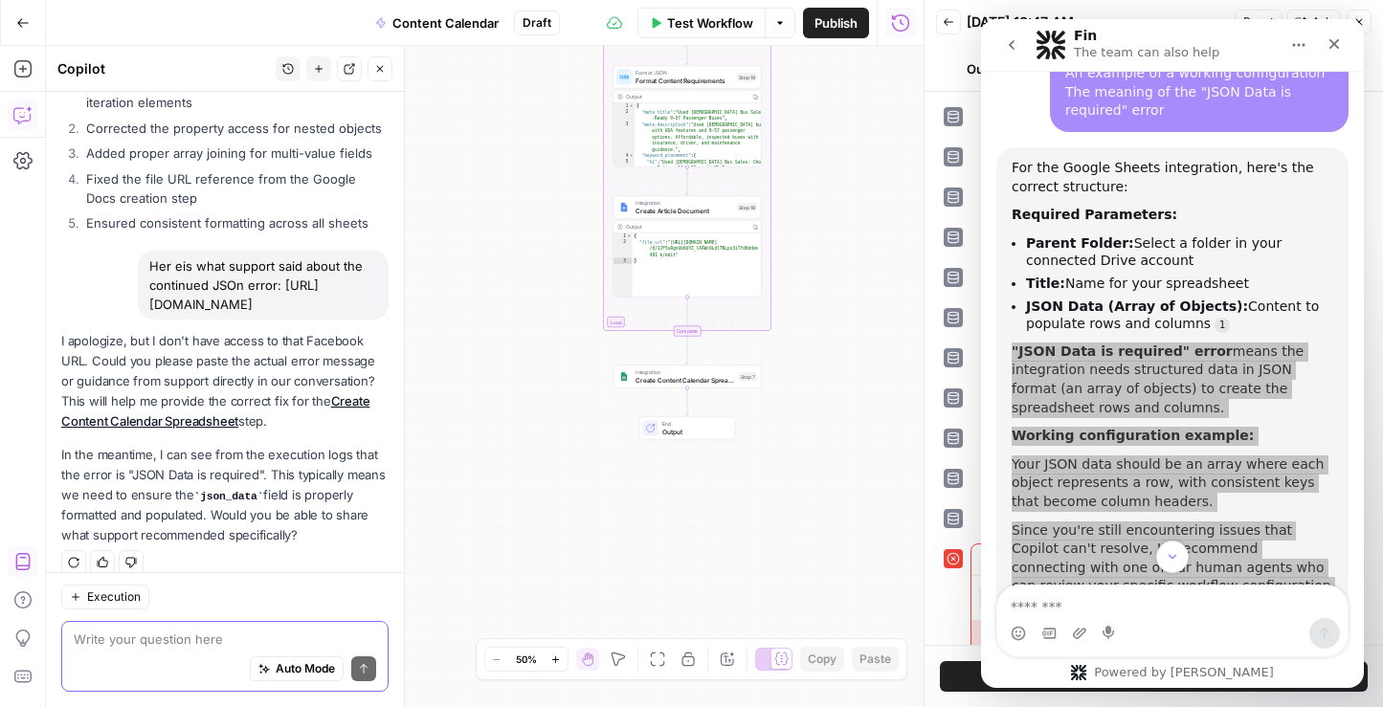
click at [144, 635] on textarea at bounding box center [225, 639] width 302 height 19
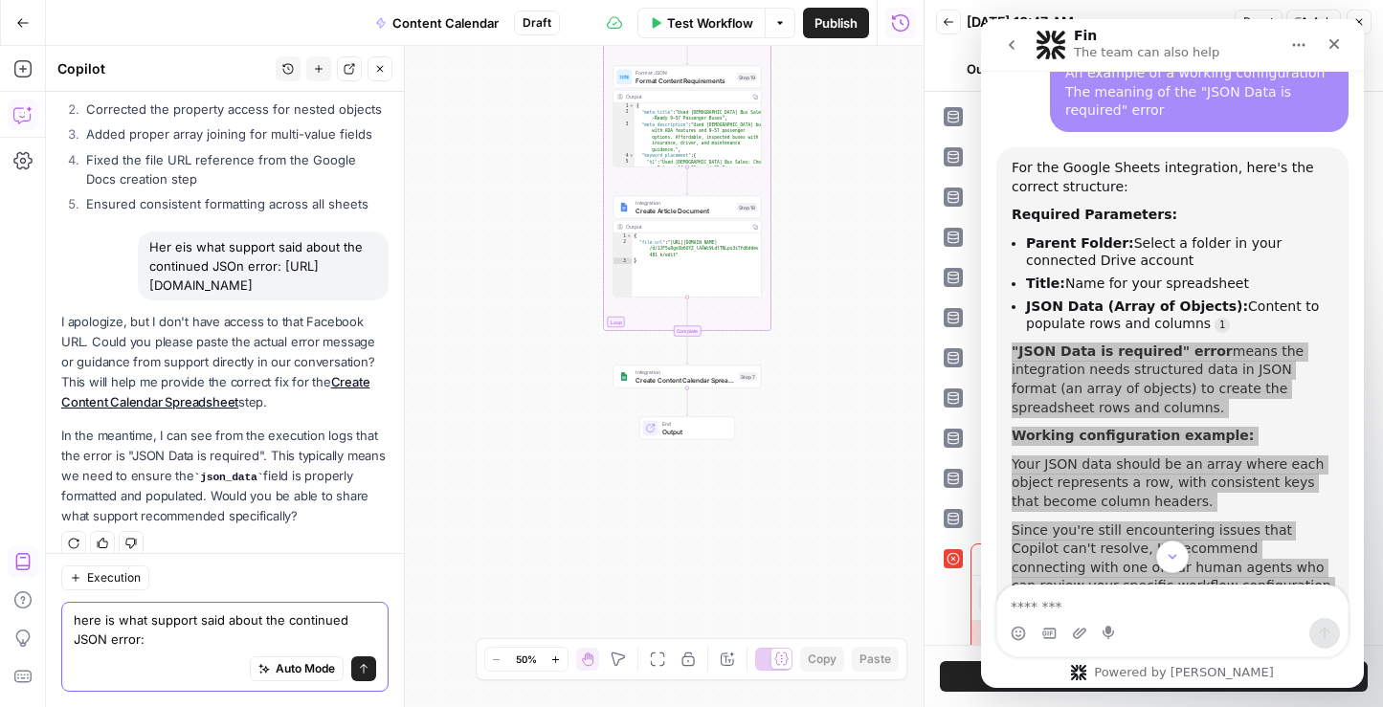
type textarea "here is what support said about the continued JSON error: "JSON Data is require…"
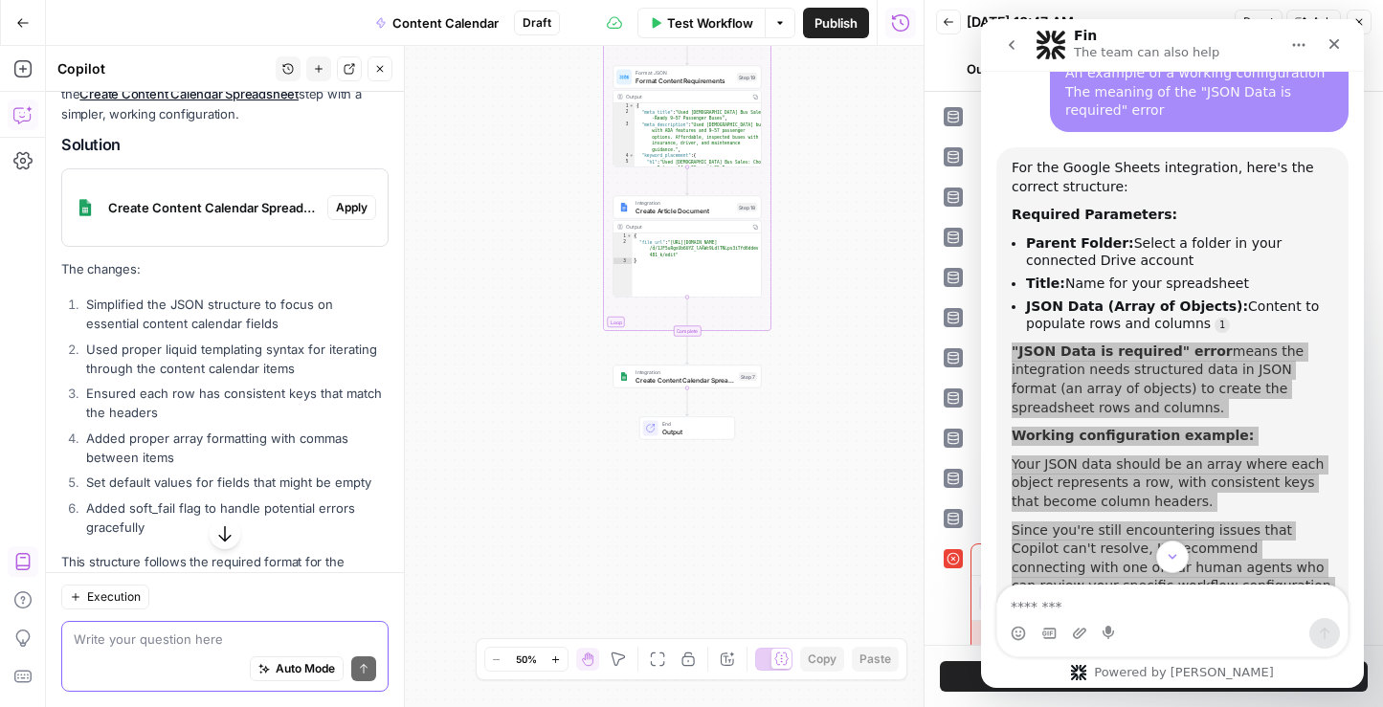
scroll to position [1438, 0]
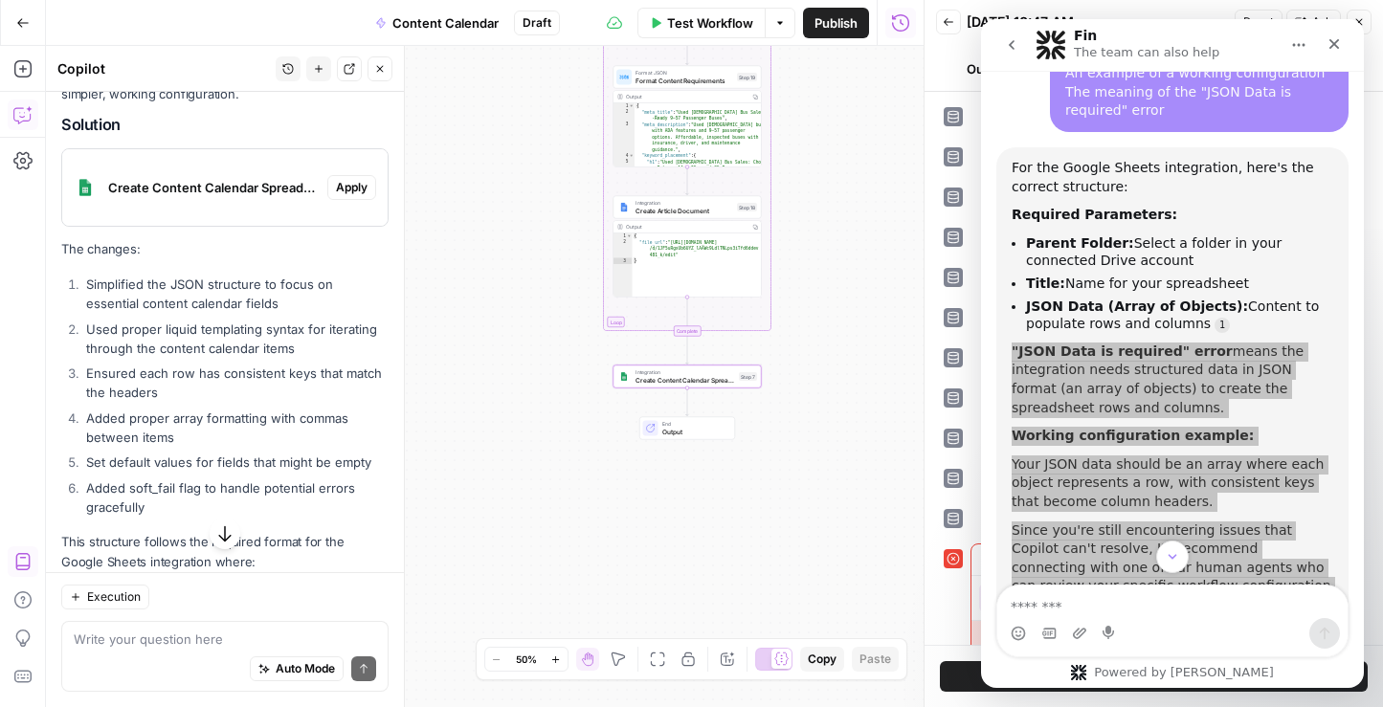
click at [352, 179] on span "Apply" at bounding box center [352, 187] width 32 height 17
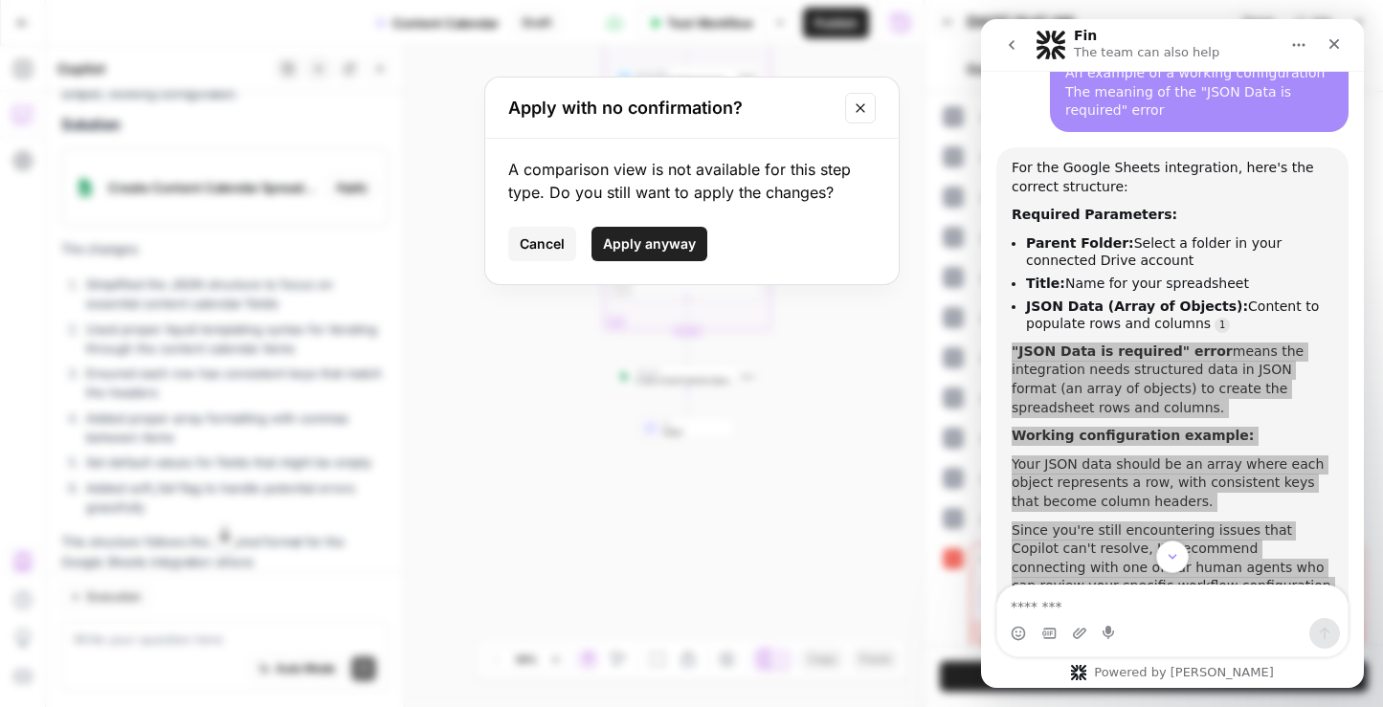
click at [650, 242] on span "Apply anyway" at bounding box center [649, 243] width 93 height 19
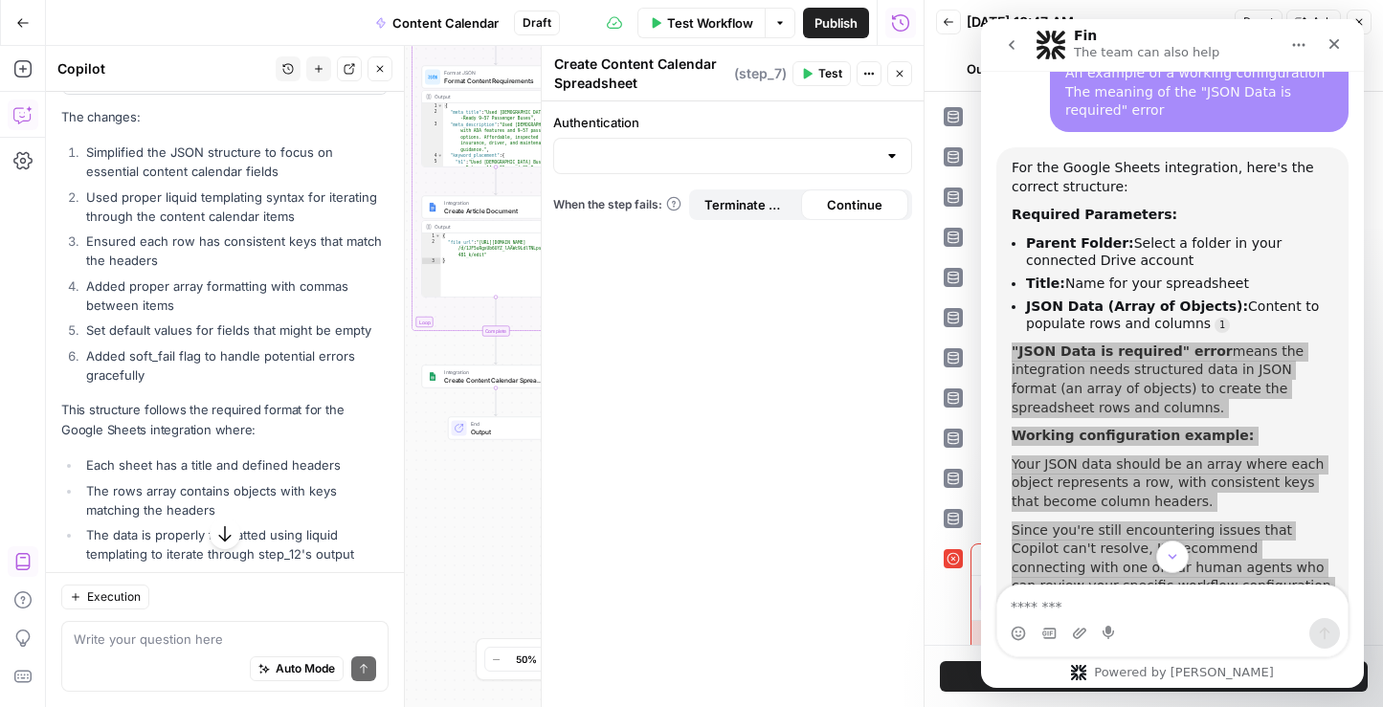
scroll to position [1655, 0]
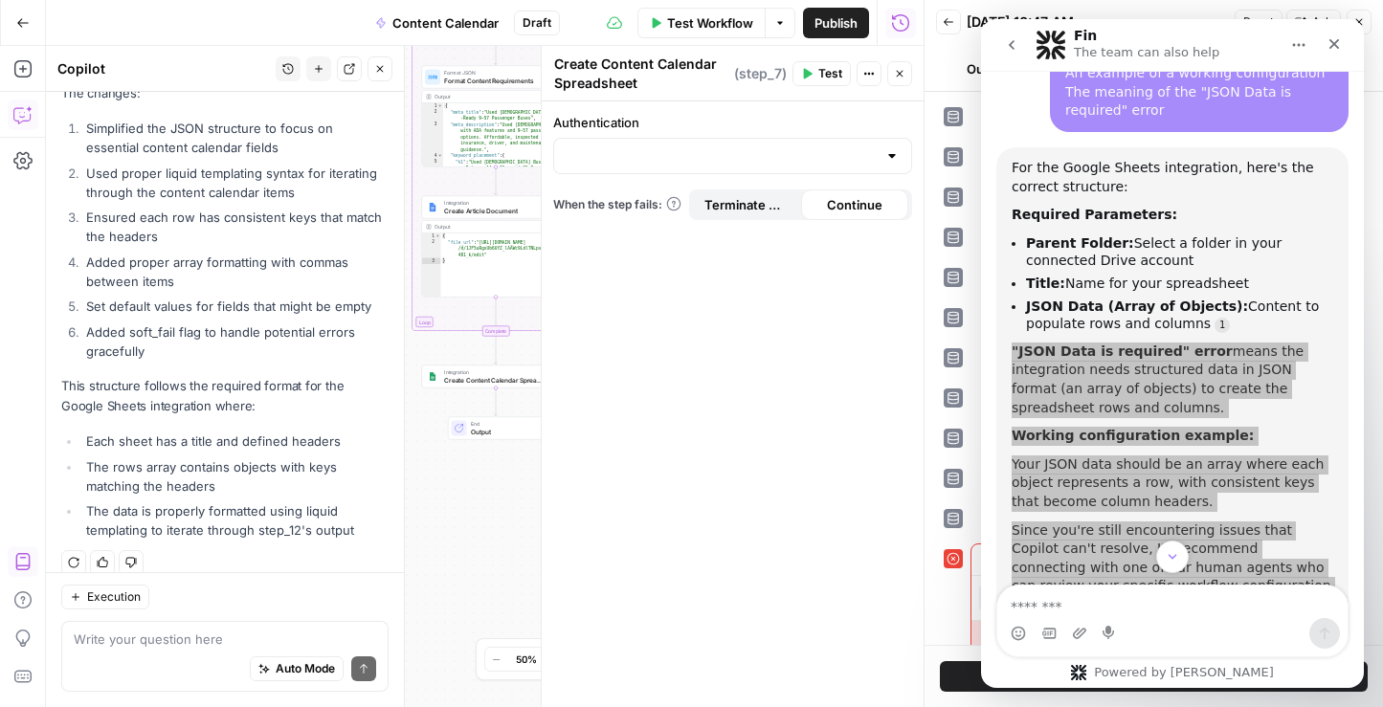
click at [896, 149] on div at bounding box center [891, 155] width 15 height 19
click at [745, 208] on span "Google Sheets 1" at bounding box center [728, 203] width 319 height 19
type input "Google Sheets 1"
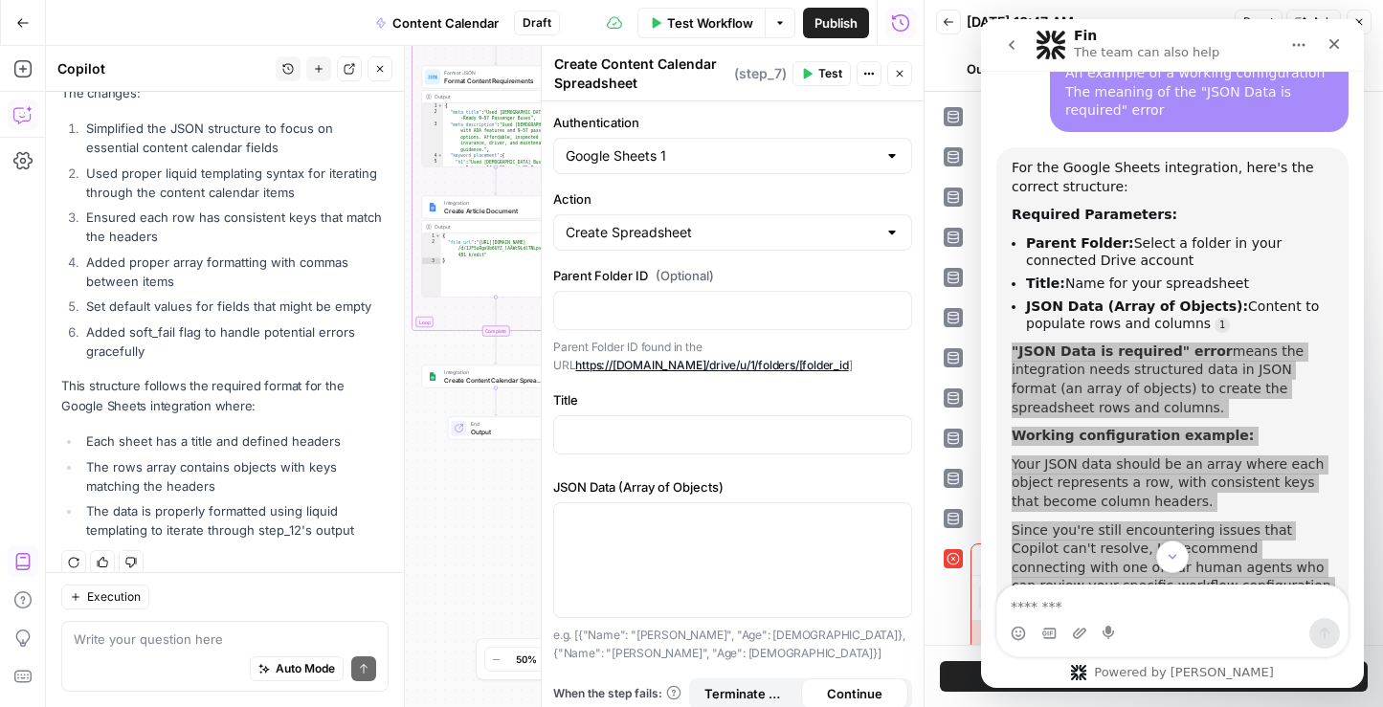
click at [894, 233] on div at bounding box center [891, 232] width 15 height 19
click at [895, 233] on div at bounding box center [891, 232] width 15 height 19
type input "Create Spreadsheet"
click at [692, 436] on p at bounding box center [733, 433] width 334 height 19
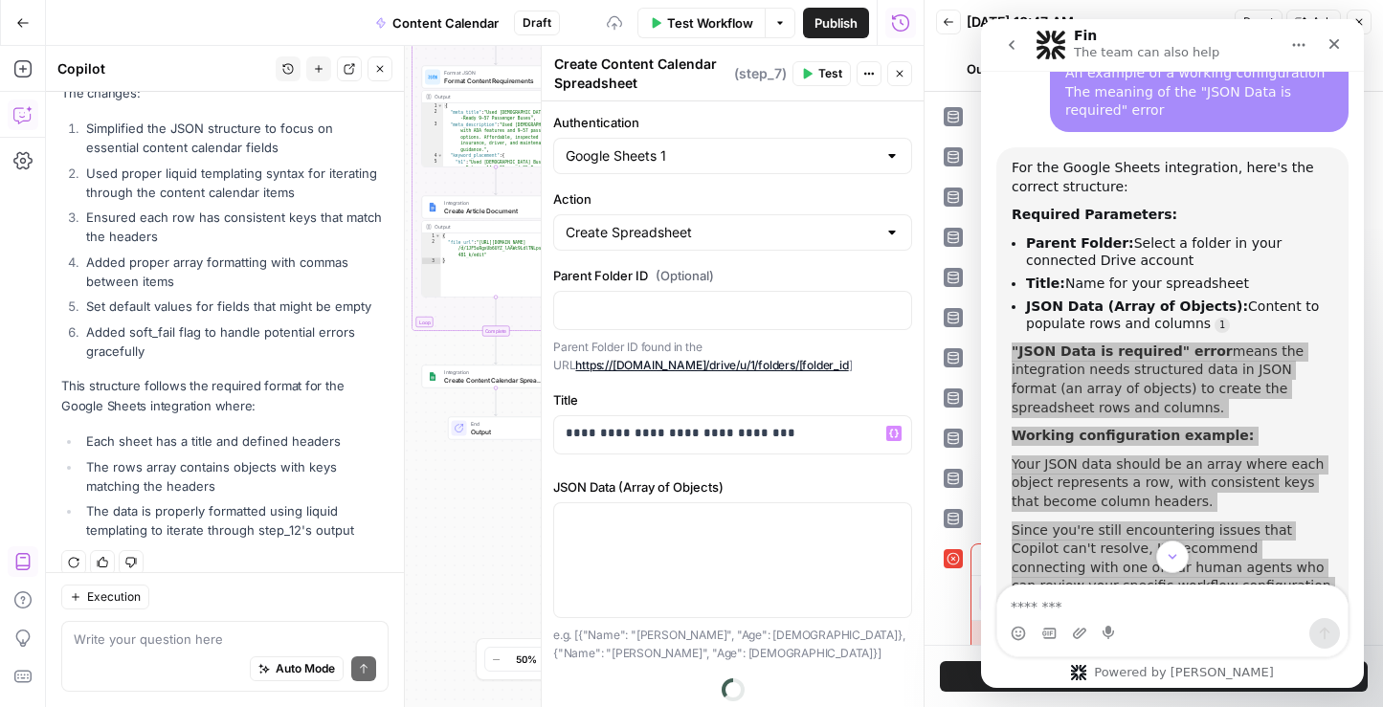
click at [861, 468] on div "**********" at bounding box center [733, 429] width 382 height 657
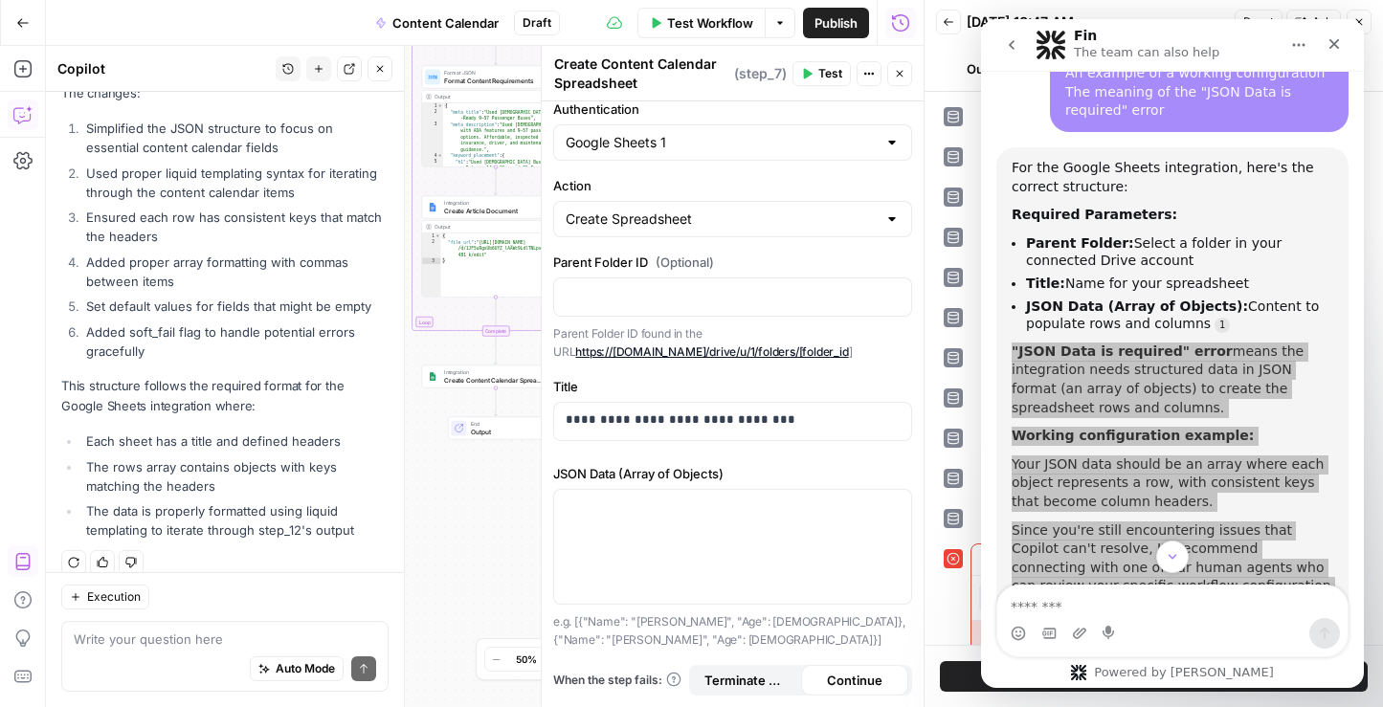
scroll to position [0, 0]
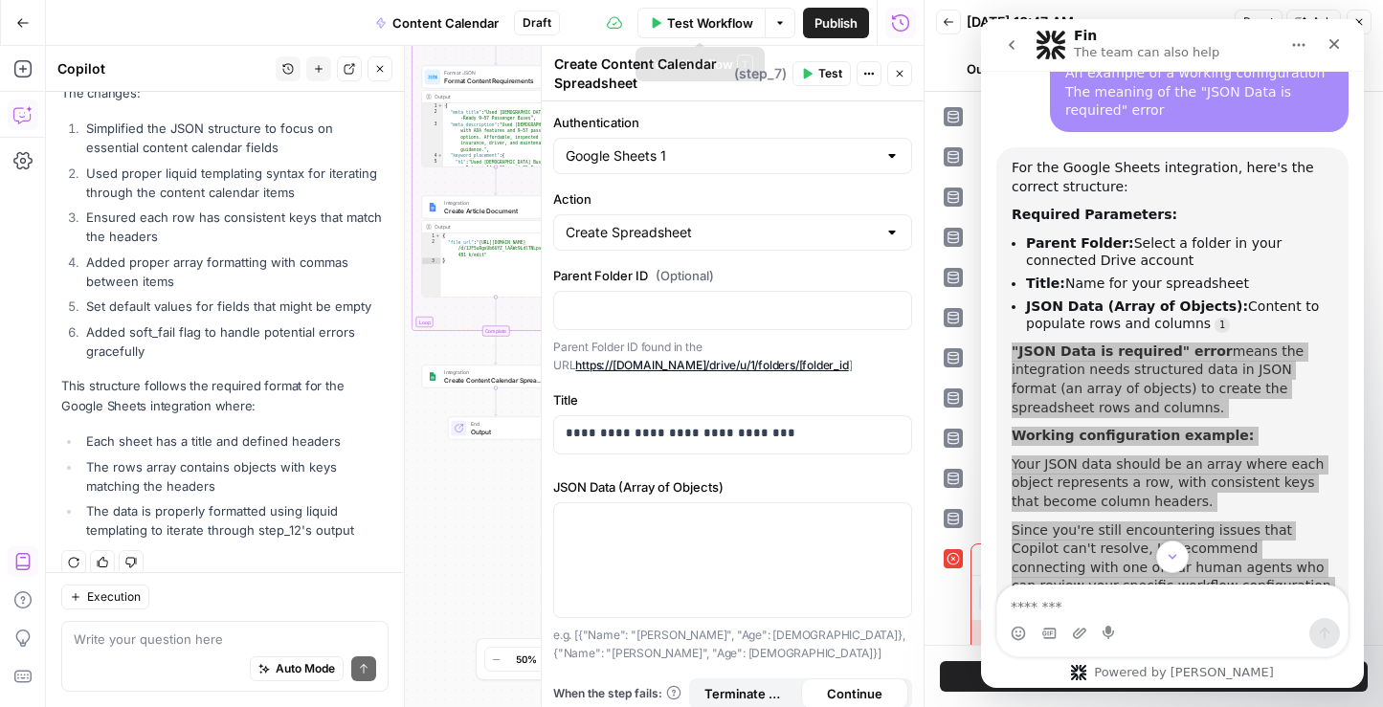
click at [825, 72] on span "Test" at bounding box center [830, 73] width 24 height 17
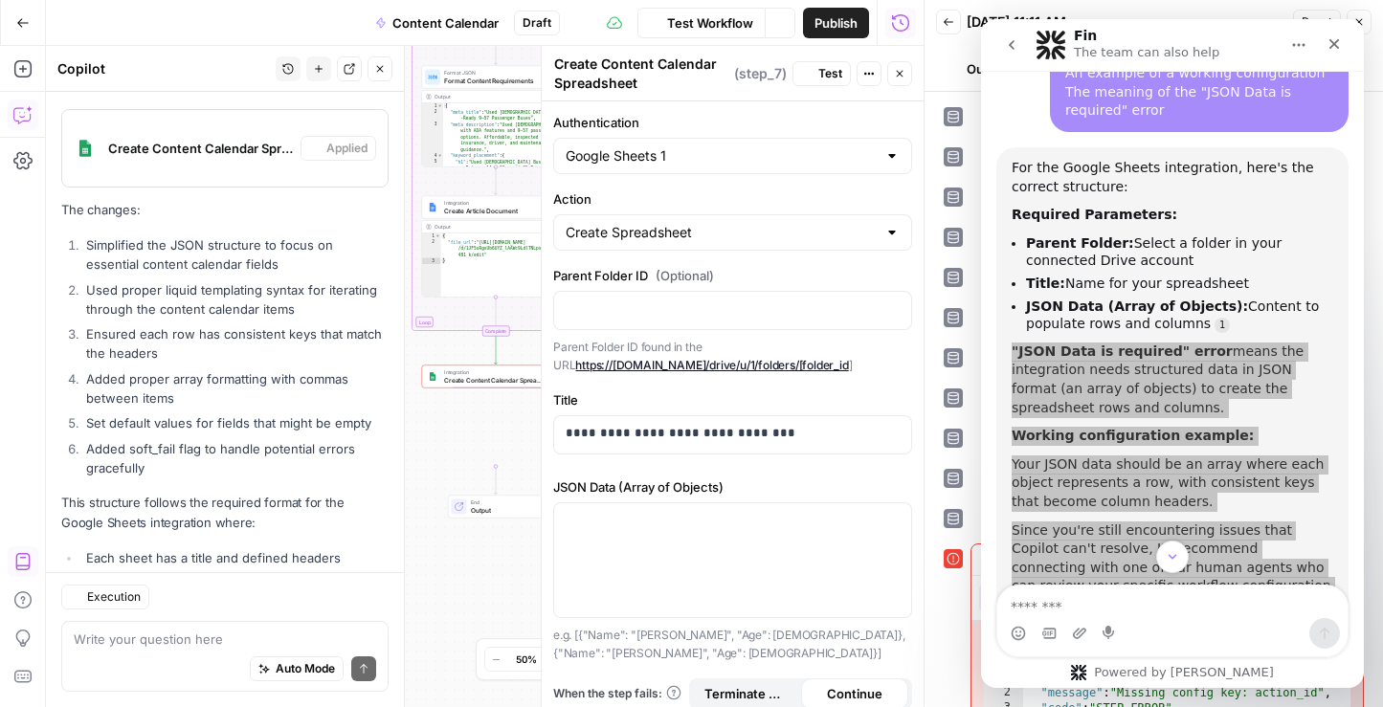
scroll to position [1655, 0]
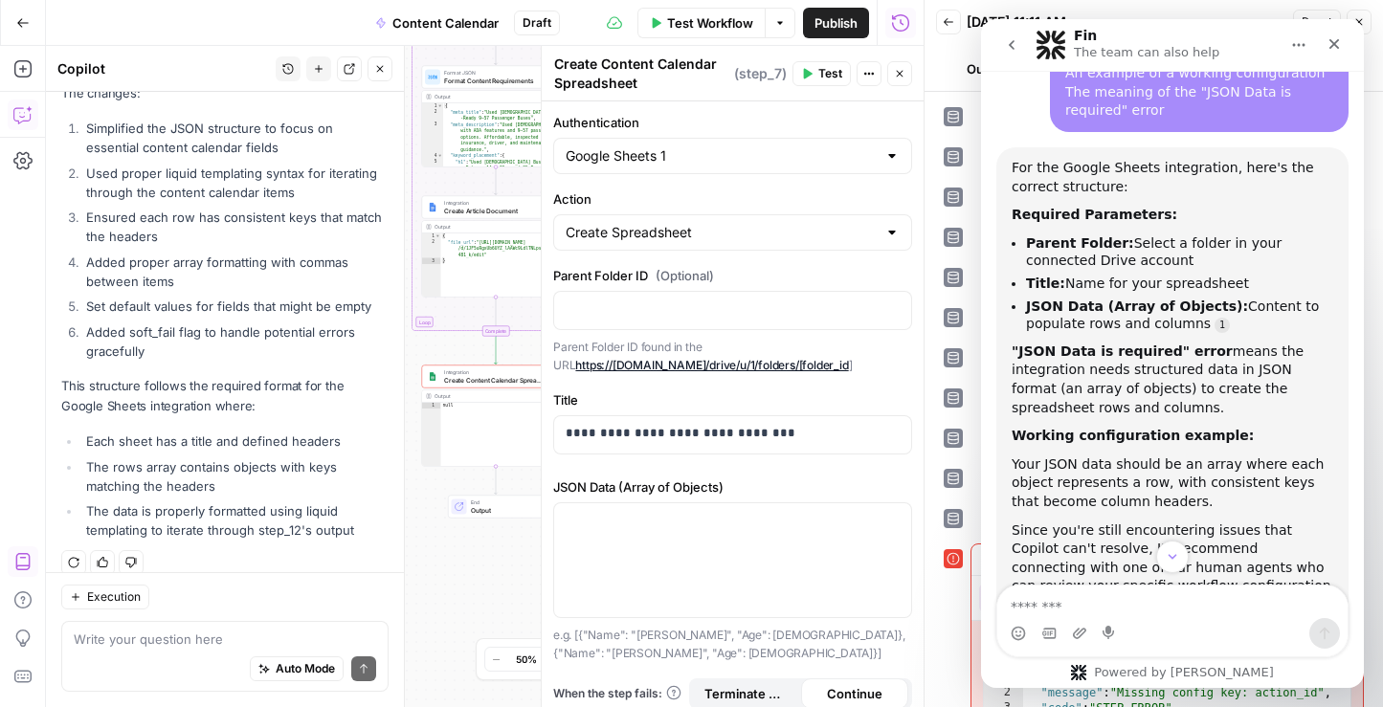
click at [1232, 42] on div "Fin The team can also help" at bounding box center [1157, 45] width 243 height 33
click at [1335, 44] on icon "Close" at bounding box center [1334, 44] width 11 height 11
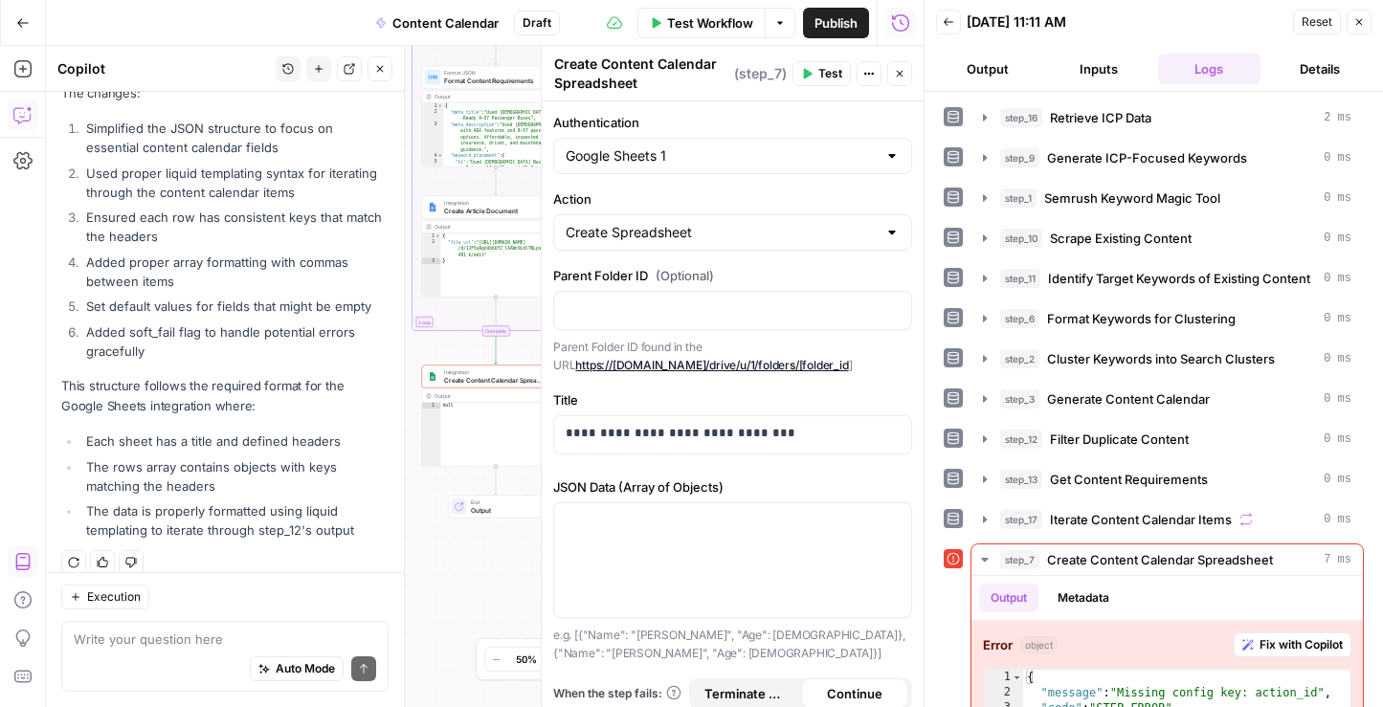
scroll to position [45, 0]
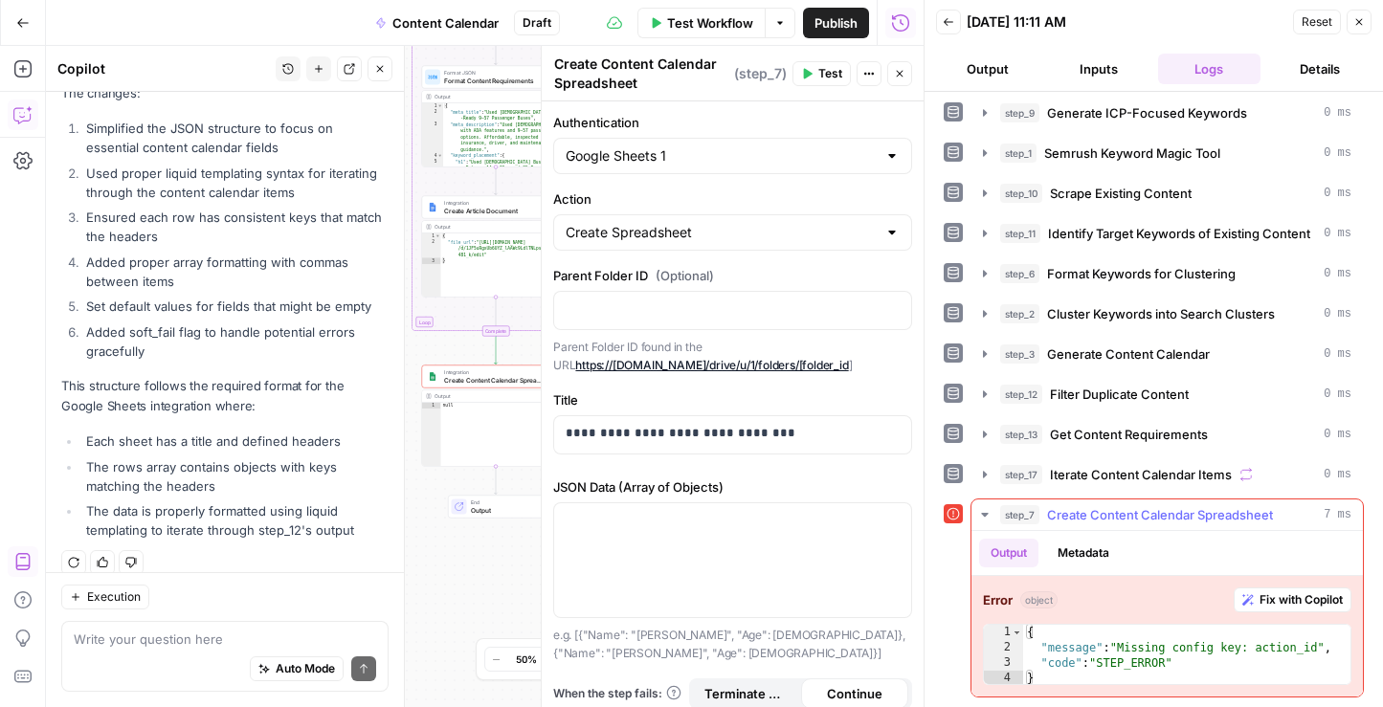
type textarea "**********"
drag, startPoint x: 1198, startPoint y: 666, endPoint x: 1117, endPoint y: 657, distance: 81.8
click at [1118, 657] on div "{ "message" : "Missing config key: action_id" , "code" : "STEP_ERROR" }" at bounding box center [1186, 671] width 327 height 92
click at [1297, 598] on span "Fix with Copilot" at bounding box center [1300, 599] width 83 height 17
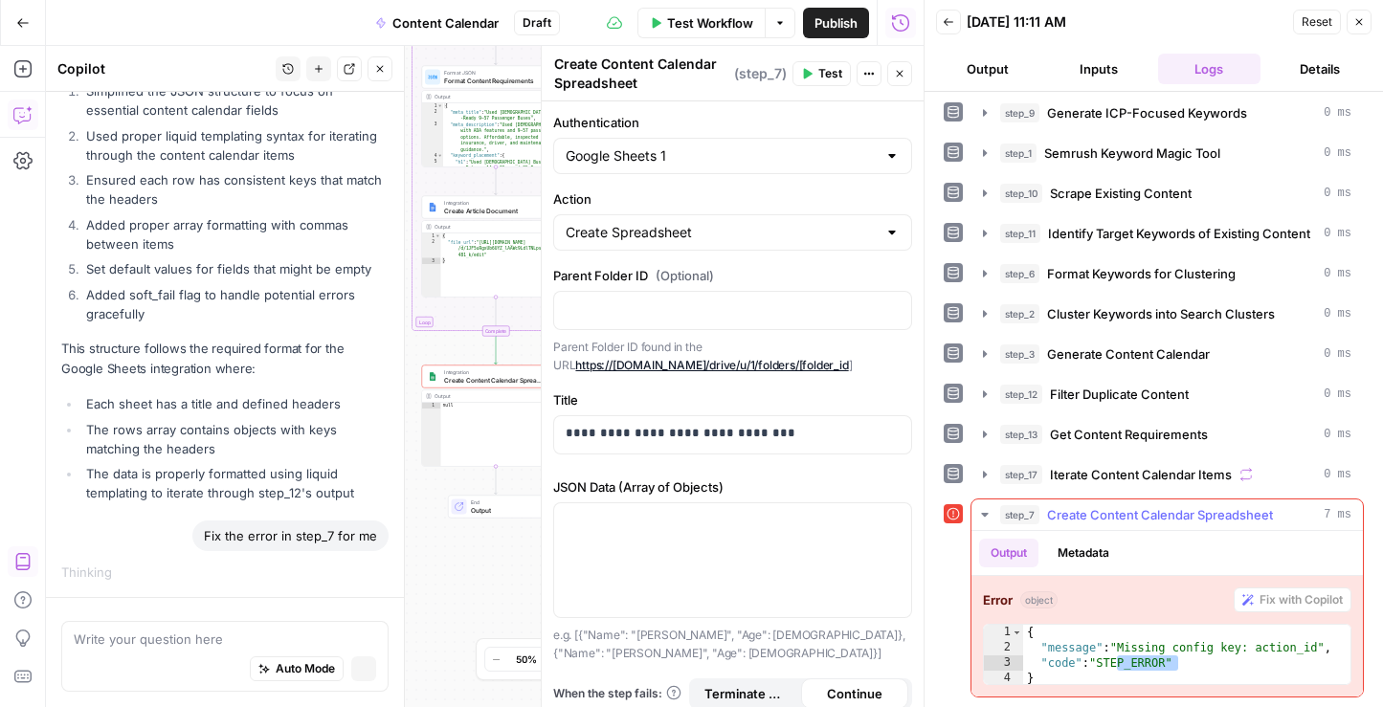
scroll to position [1611, 0]
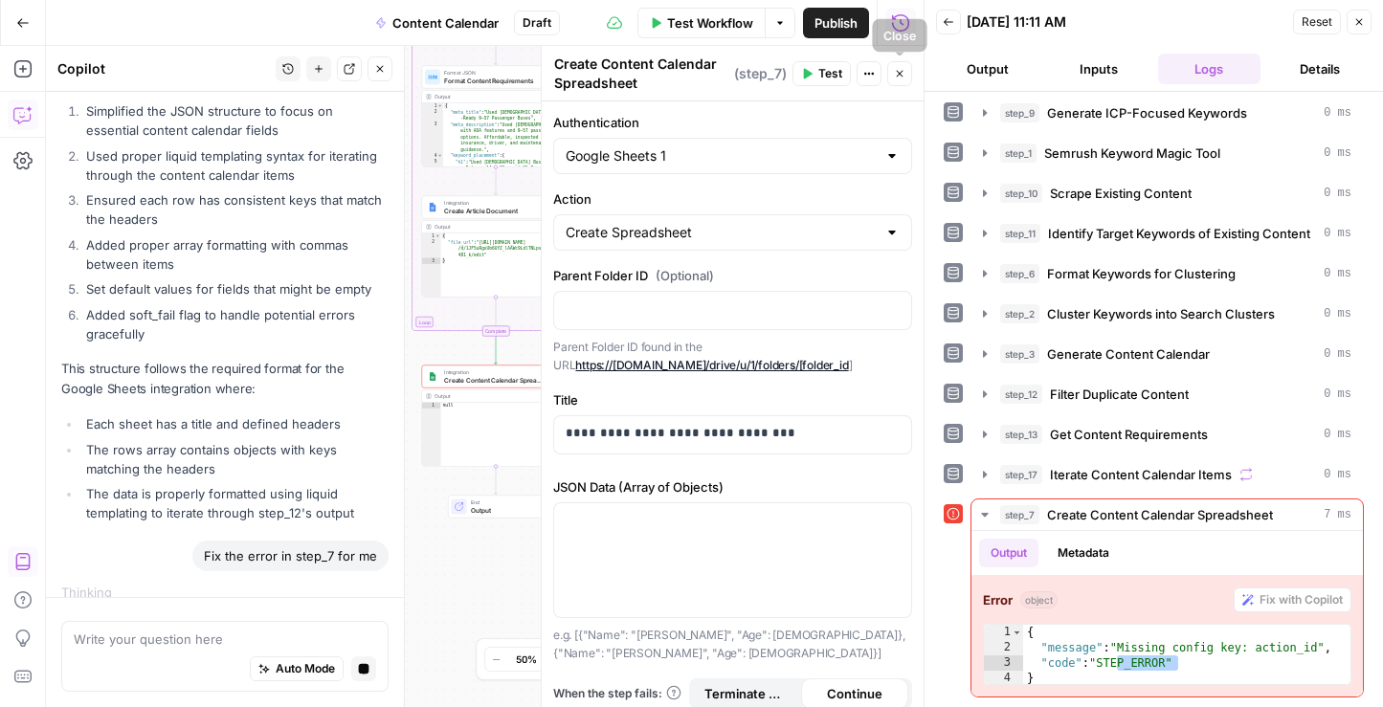
click at [903, 71] on icon "button" at bounding box center [899, 73] width 11 height 11
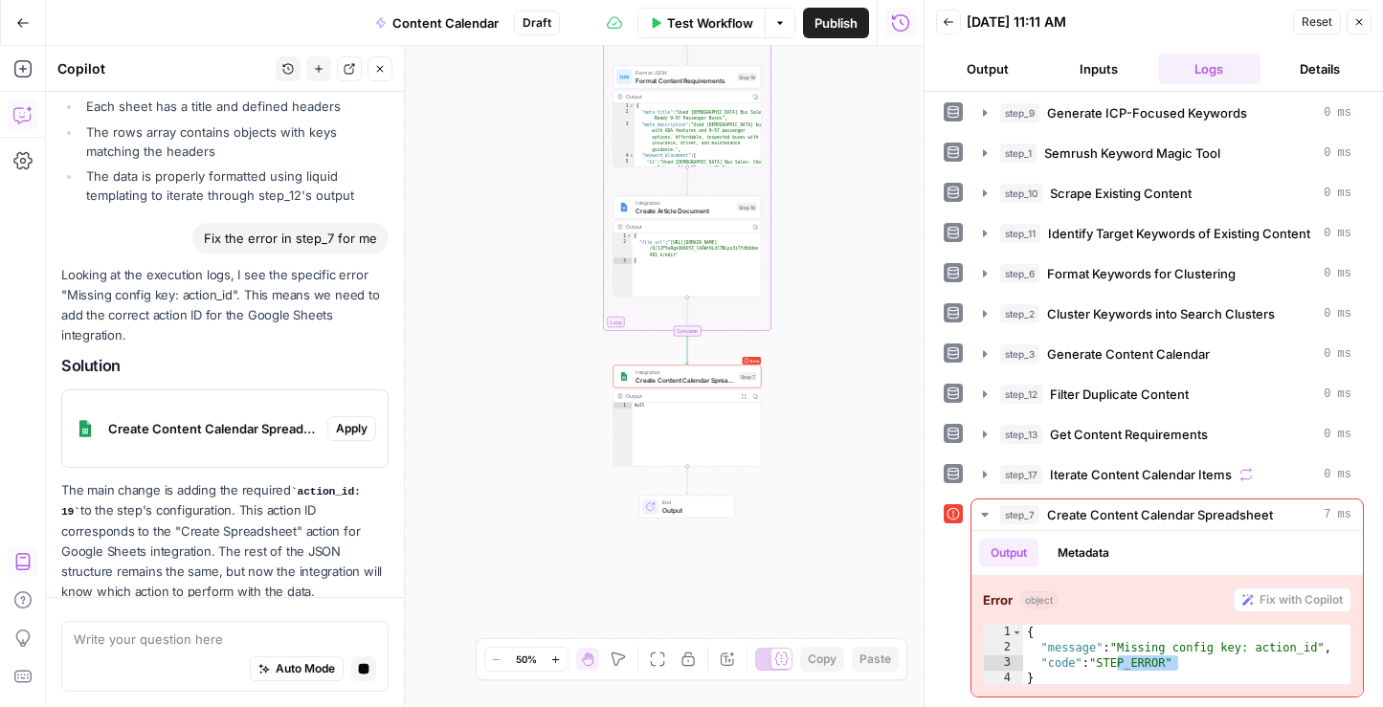
scroll to position [2045, 0]
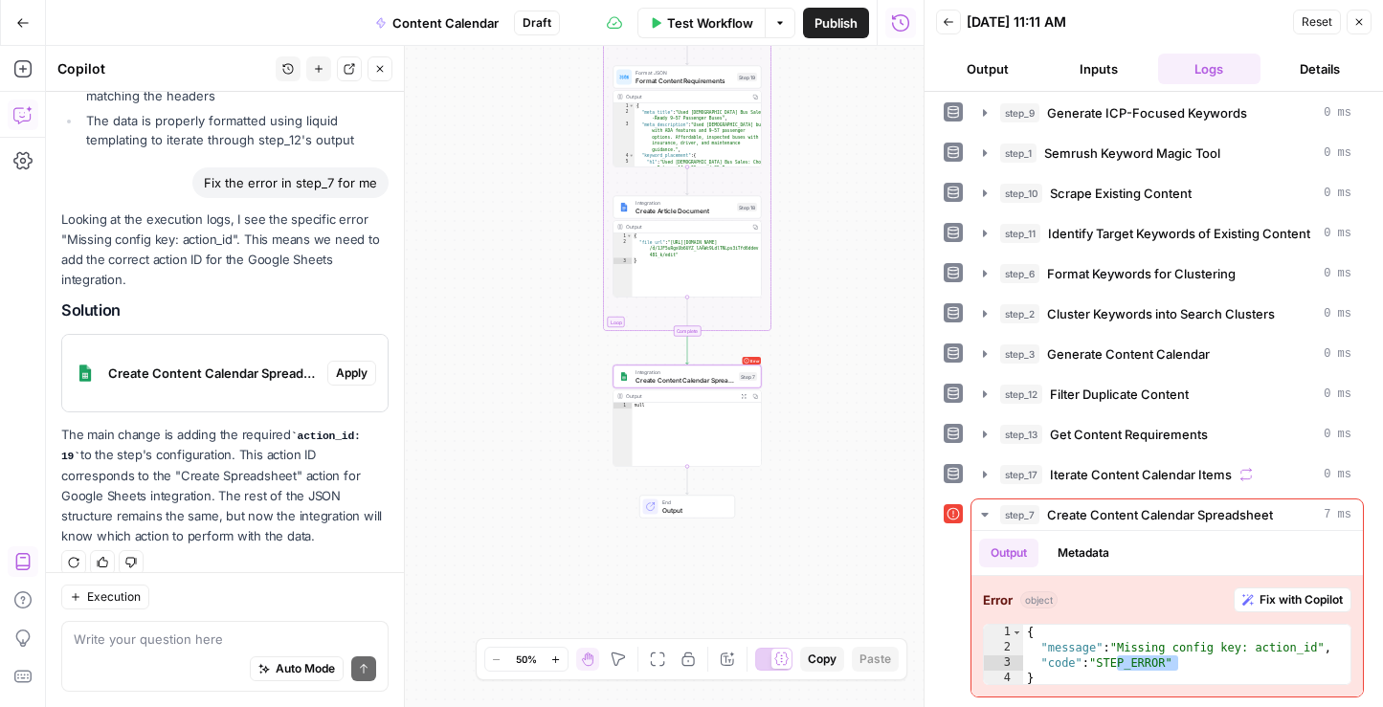
click at [355, 365] on span "Apply" at bounding box center [352, 373] width 32 height 17
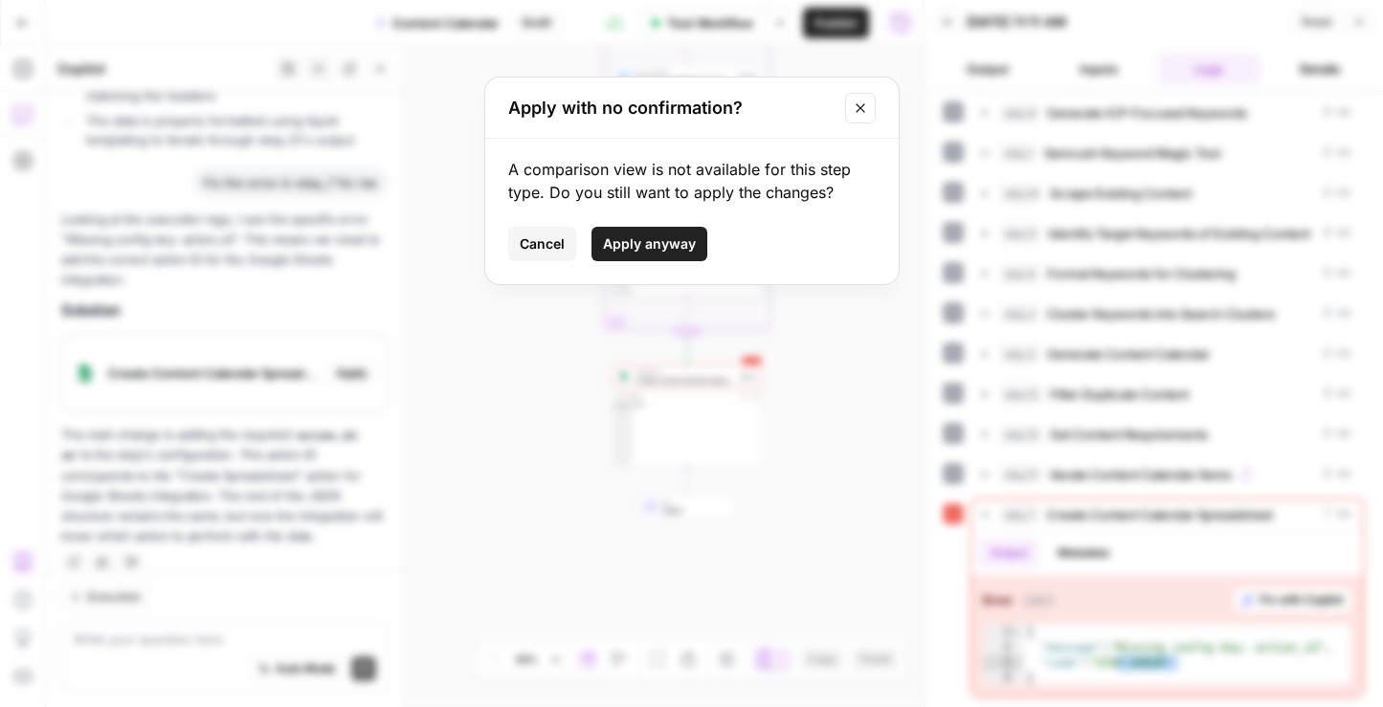
click at [678, 245] on span "Apply anyway" at bounding box center [649, 243] width 93 height 19
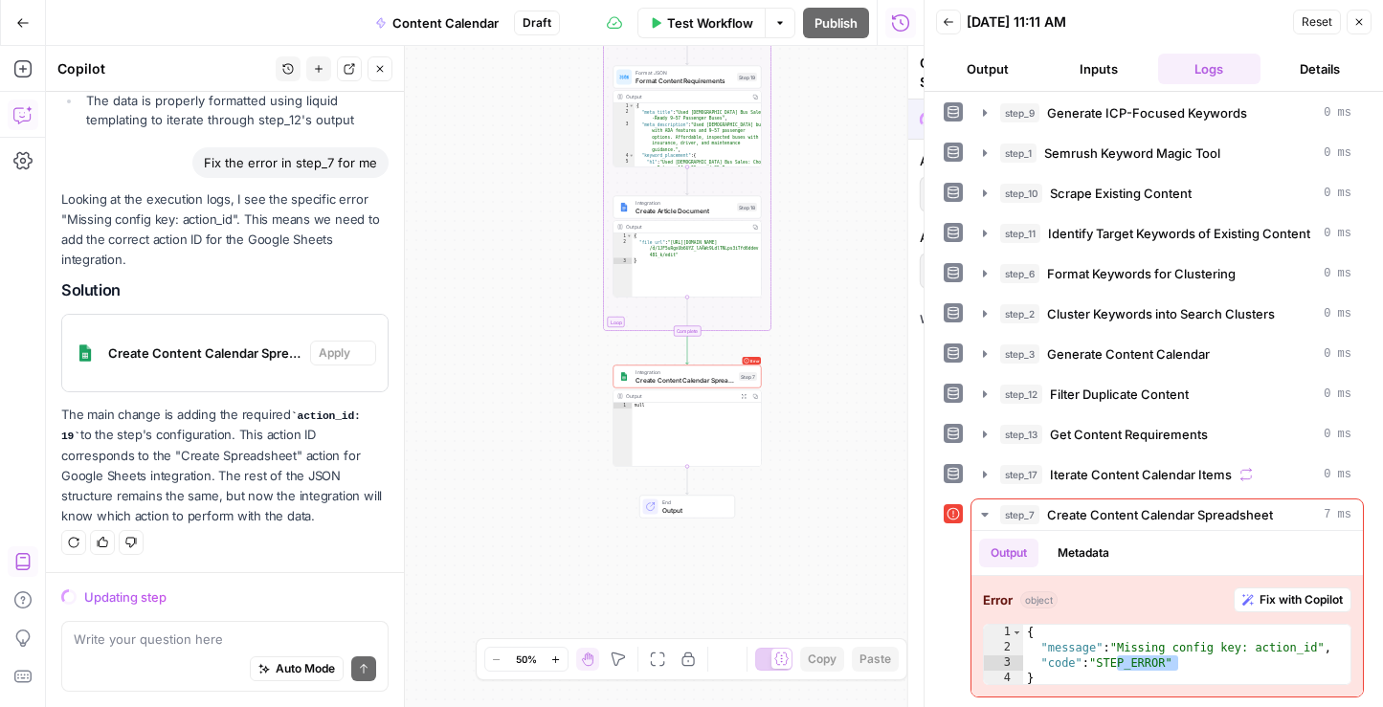
scroll to position [1984, 0]
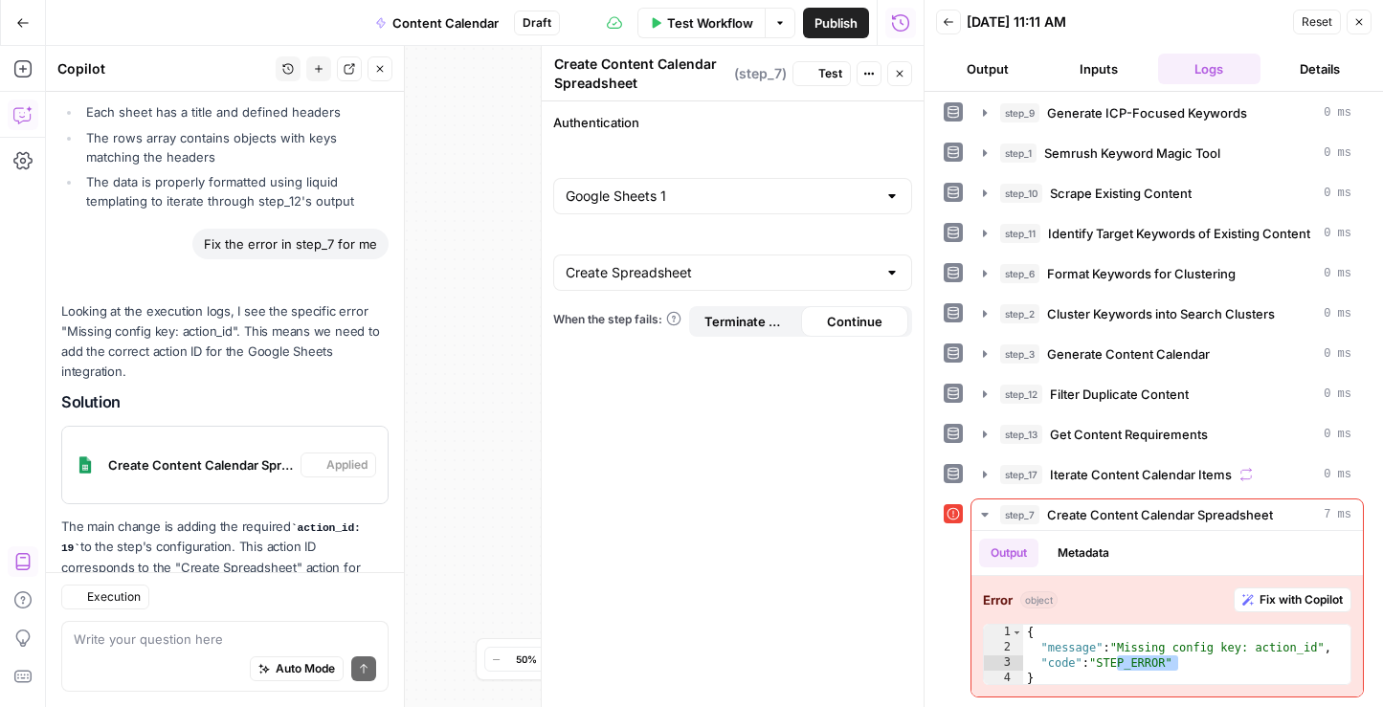
type input "Create Spreadsheet"
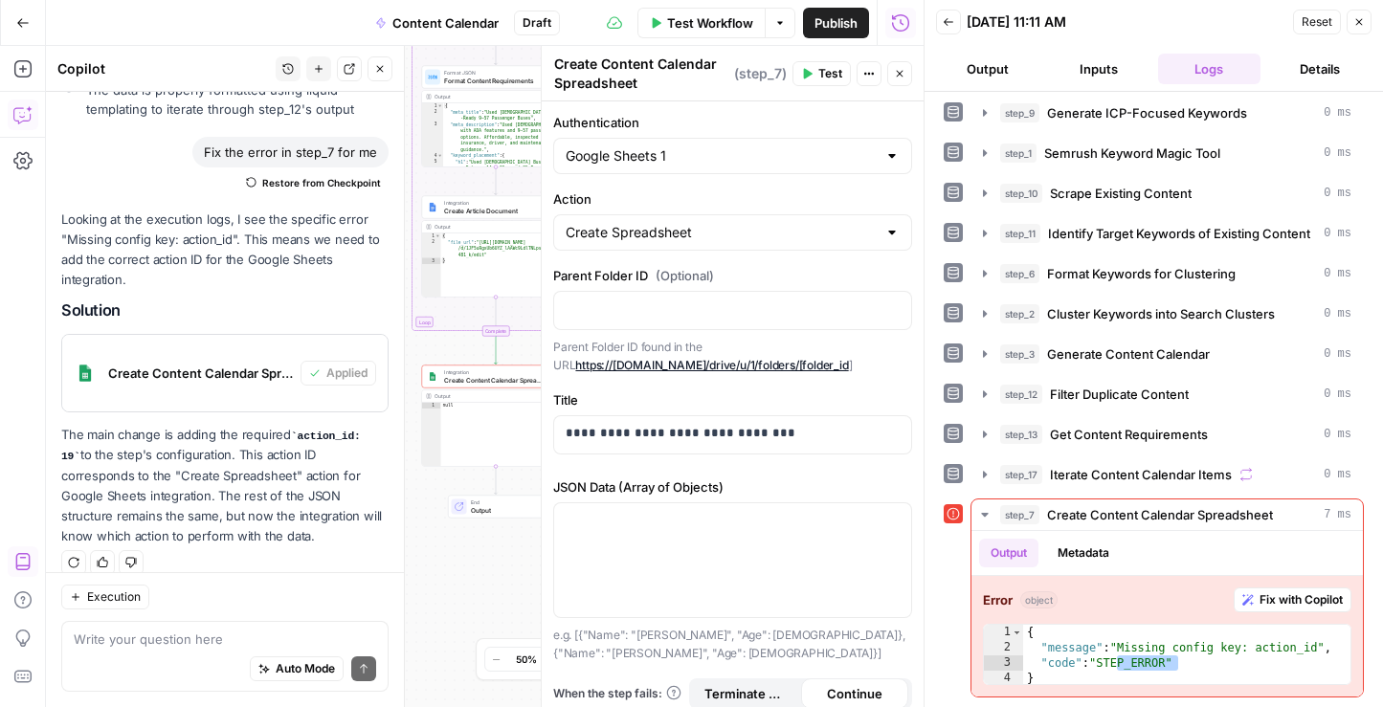
click at [826, 78] on span "Test" at bounding box center [830, 73] width 24 height 17
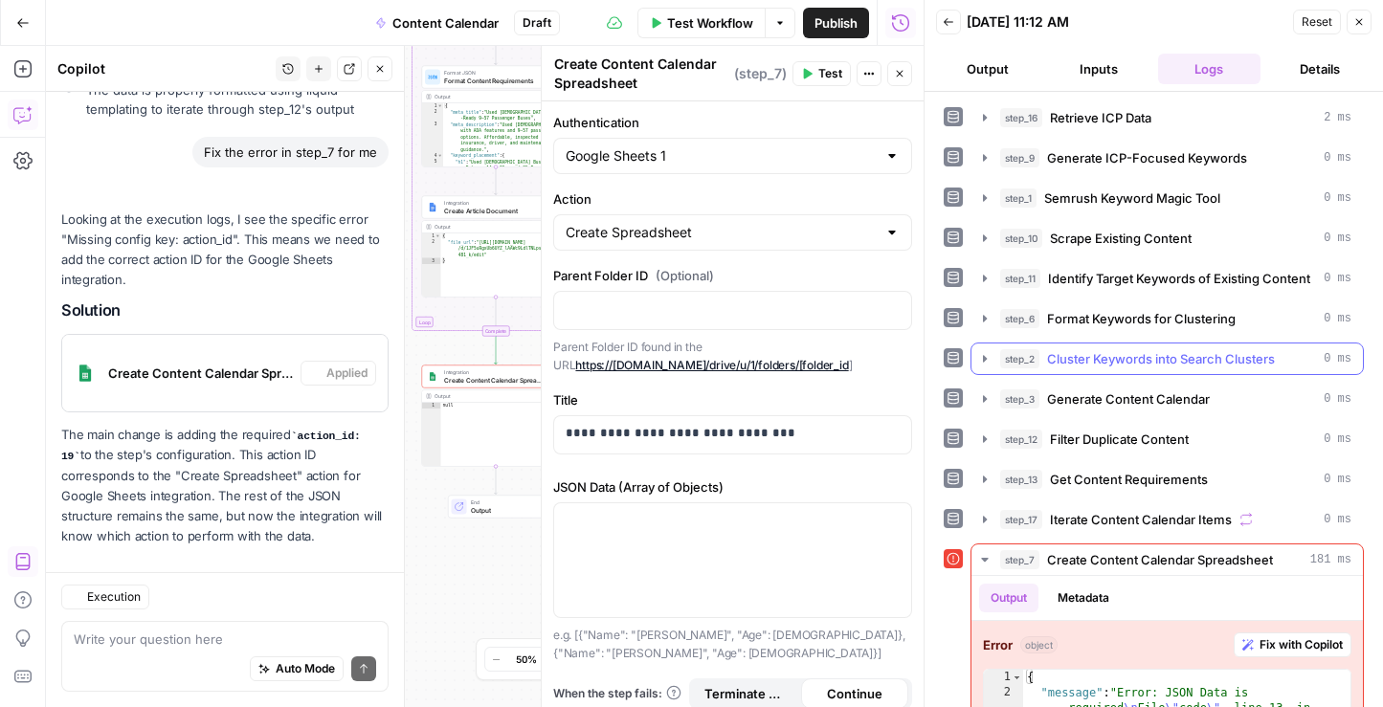
scroll to position [91, 0]
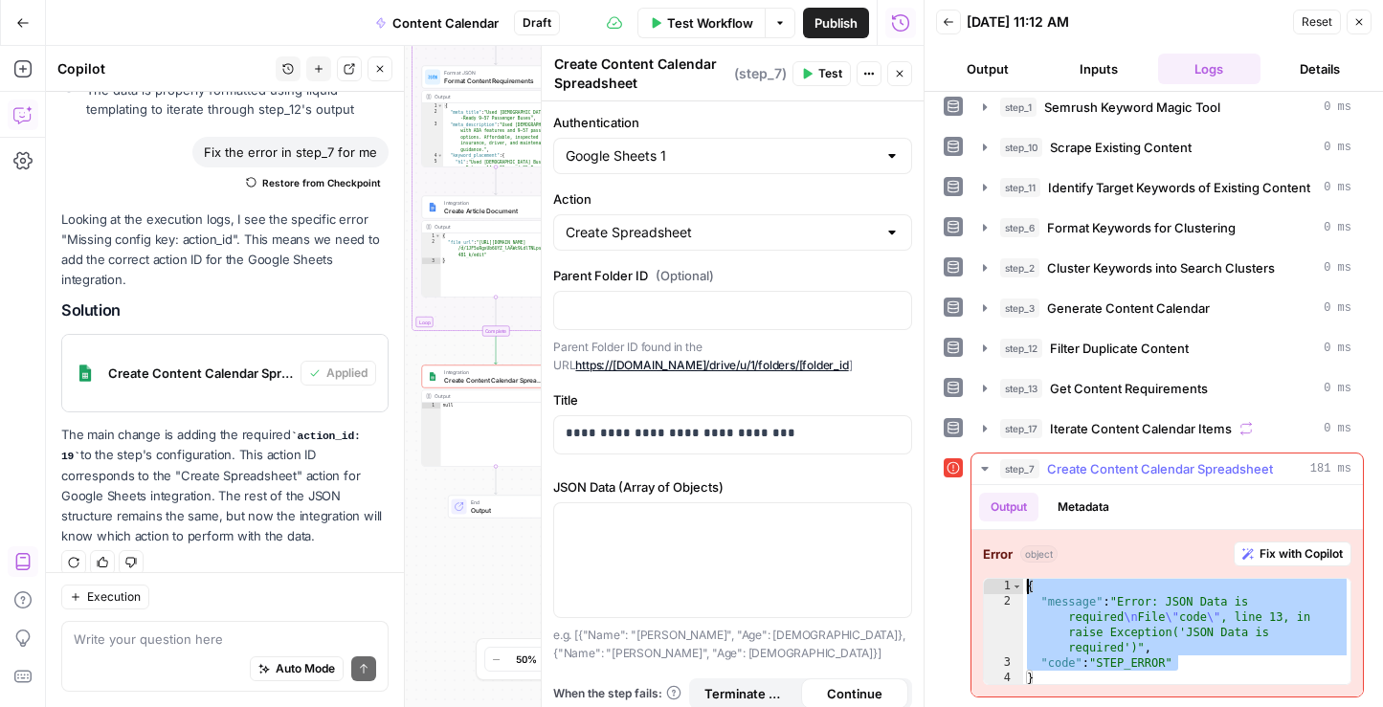
drag, startPoint x: 1189, startPoint y: 663, endPoint x: 1026, endPoint y: 592, distance: 177.4
click at [1026, 592] on div "{ "message" : "Error: JSON Data is required \n File \" code \" , line 13, in ra…" at bounding box center [1186, 648] width 327 height 138
type textarea "**********"
click at [166, 633] on textarea at bounding box center [225, 639] width 302 height 19
paste textarea "{ "message": "Error: JSON Data is required\nFile \"code\", line 13, in raise Ex…"
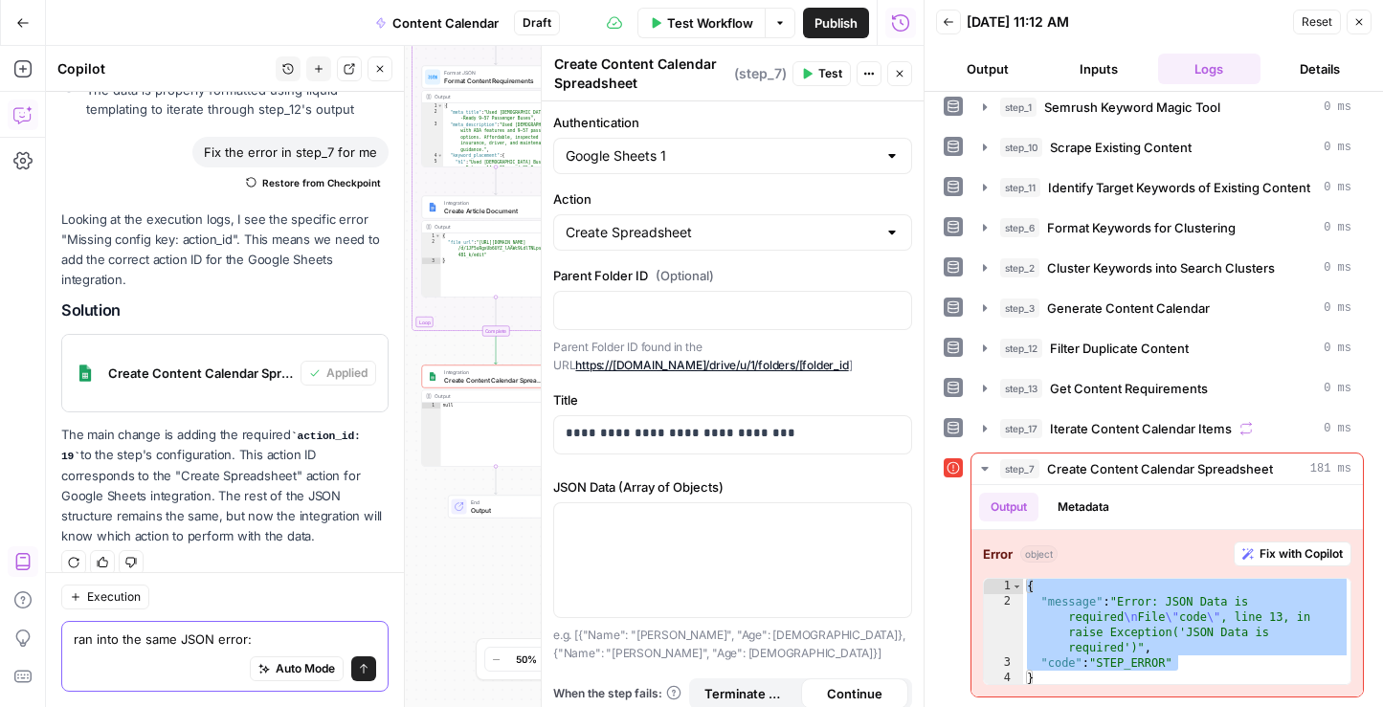
type textarea "ran into the same JSON error: { "message": "Error: JSON Data is required\nFile …"
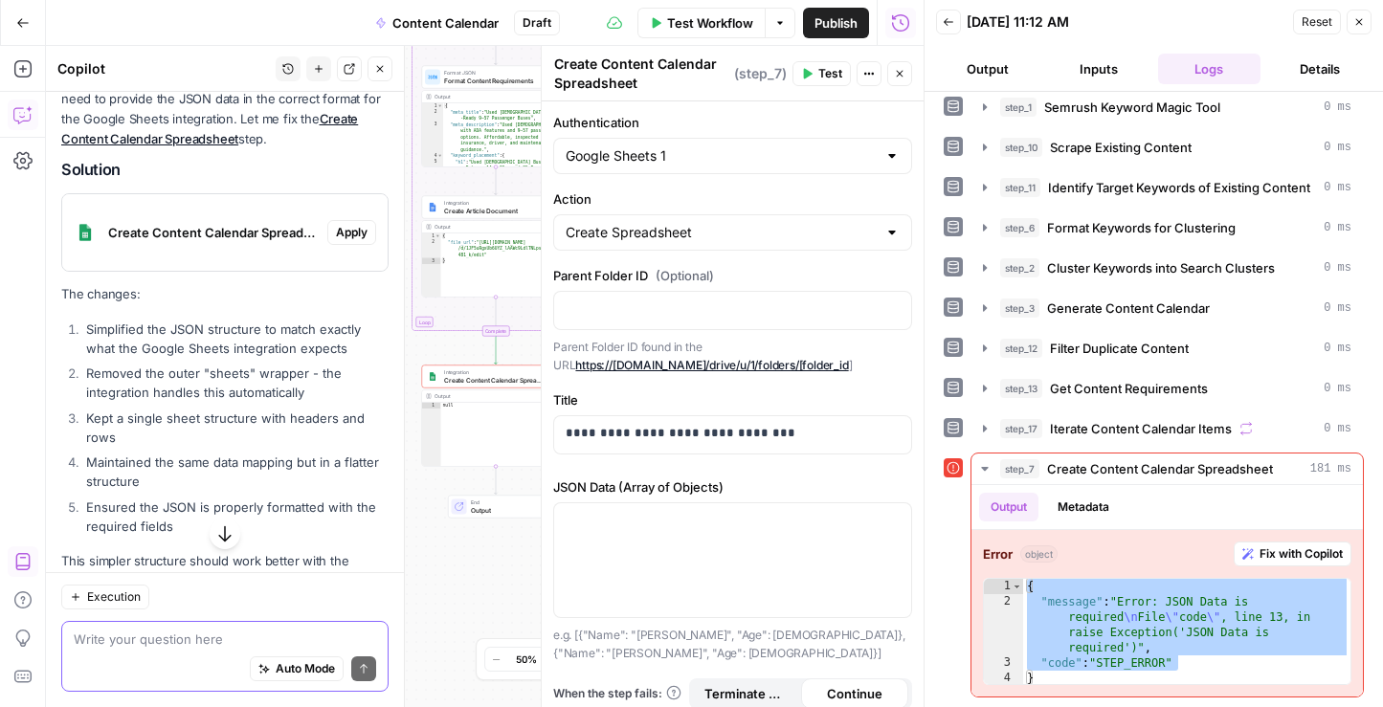
scroll to position [2675, 0]
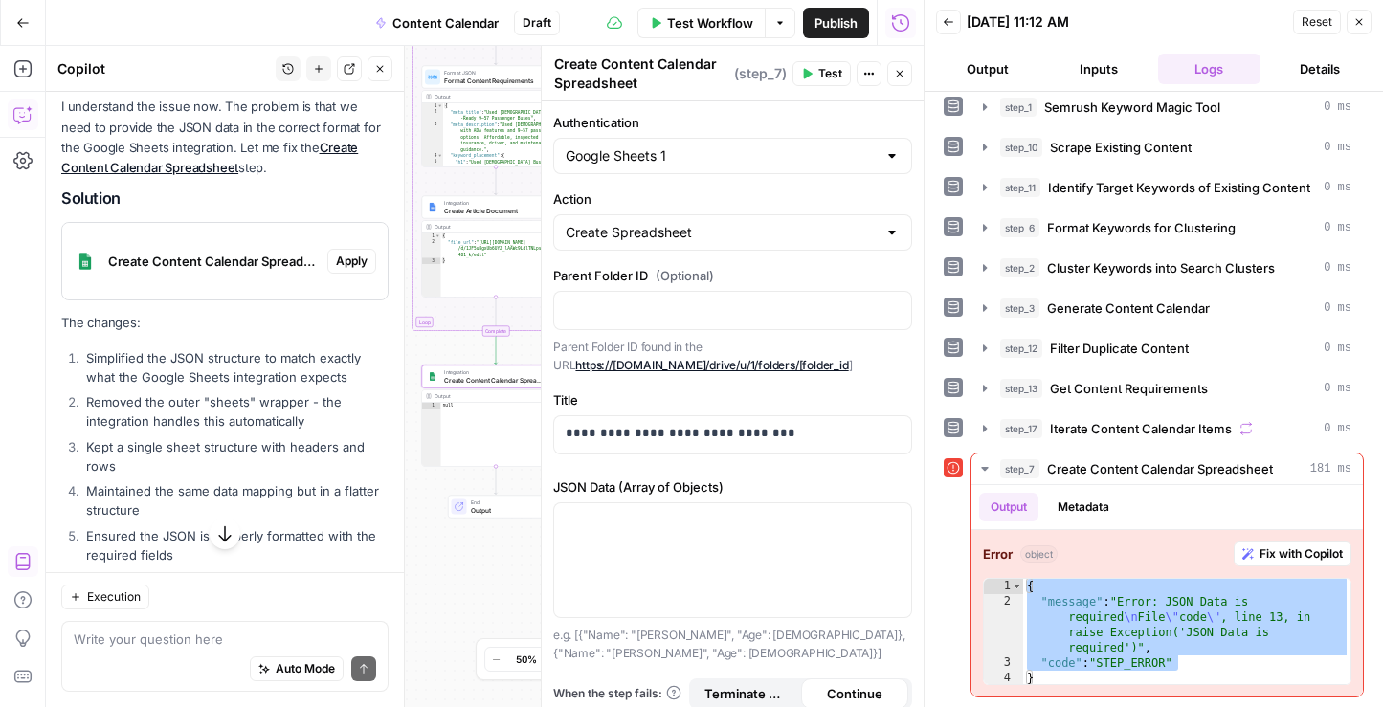
click at [354, 253] on span "Apply" at bounding box center [352, 261] width 32 height 17
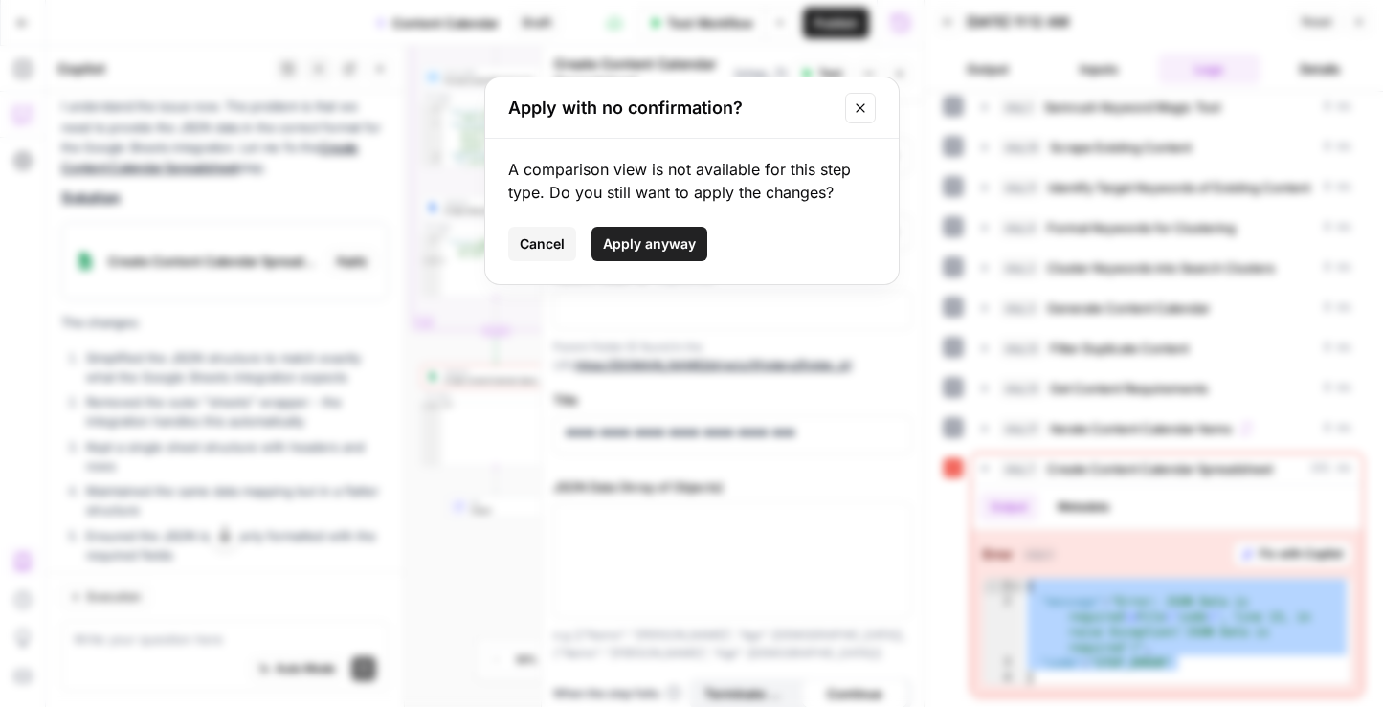
click at [651, 234] on span "Apply anyway" at bounding box center [649, 243] width 93 height 19
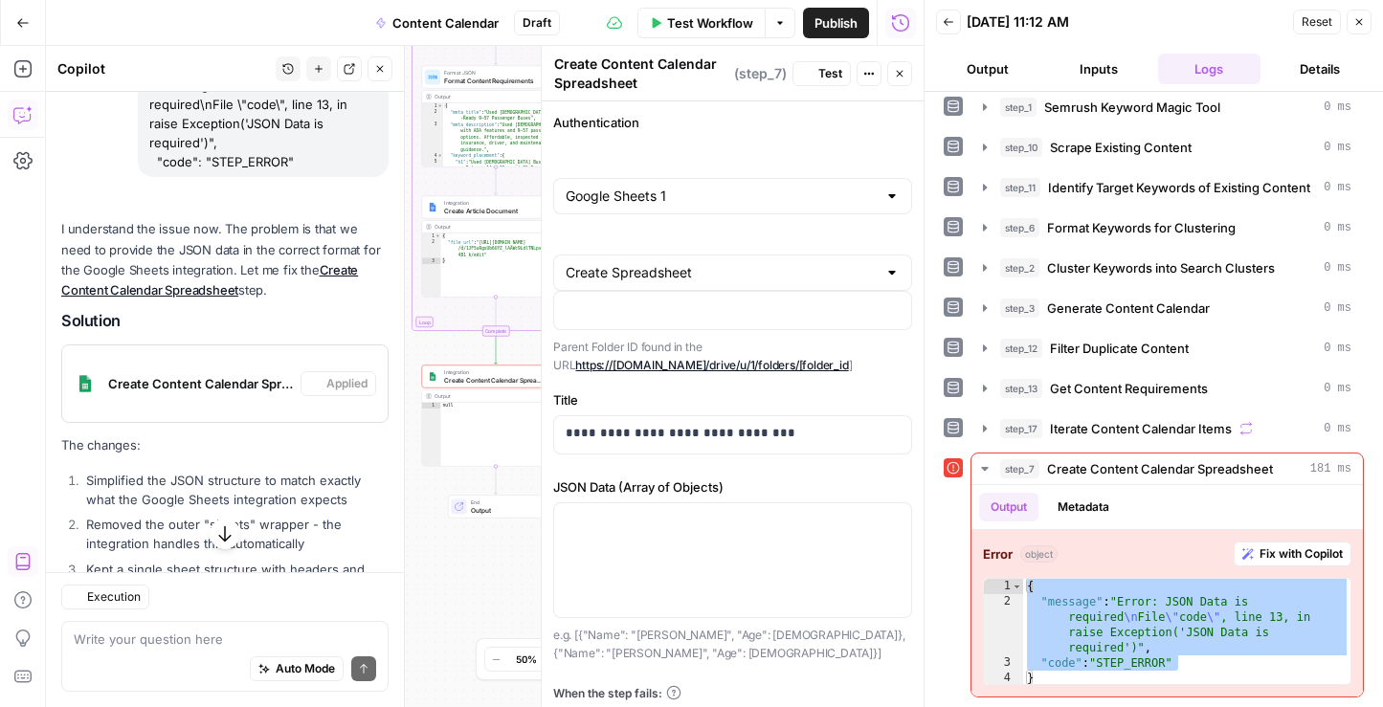
scroll to position [2706, 0]
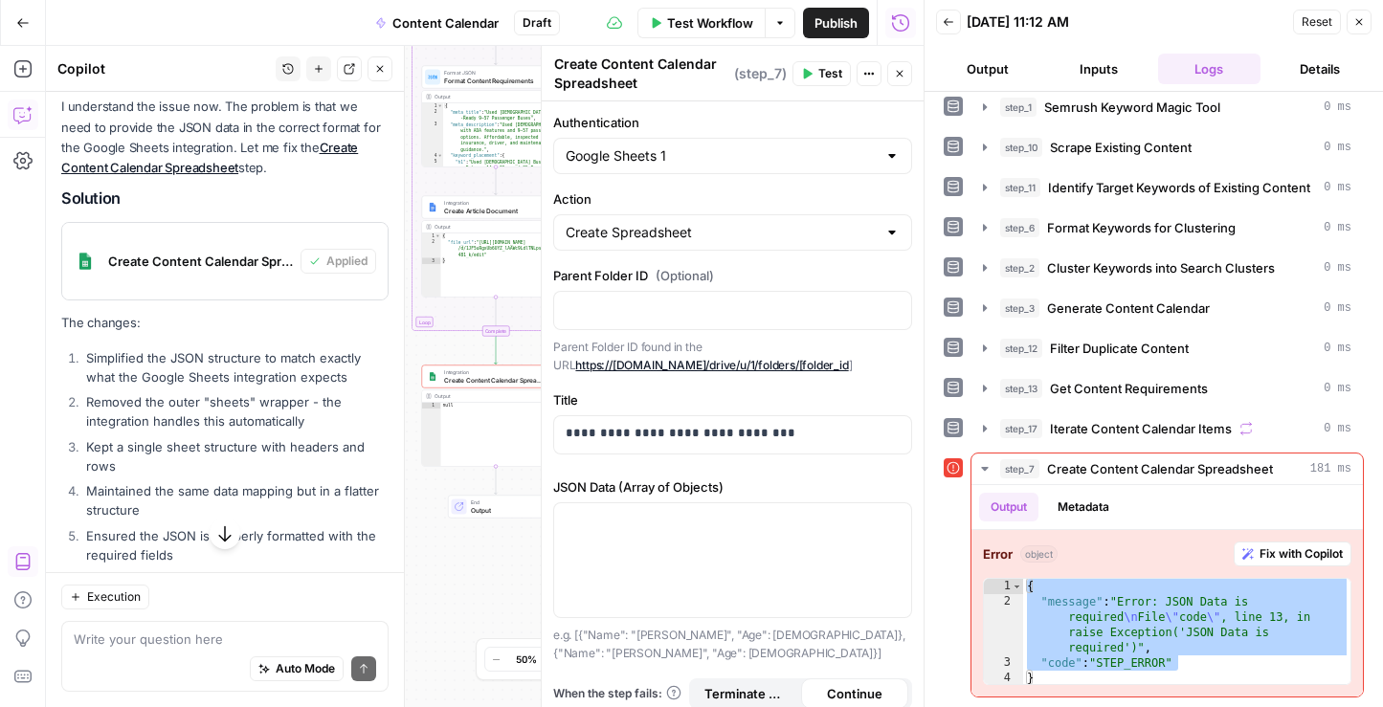
click at [821, 77] on span "Test" at bounding box center [830, 73] width 24 height 17
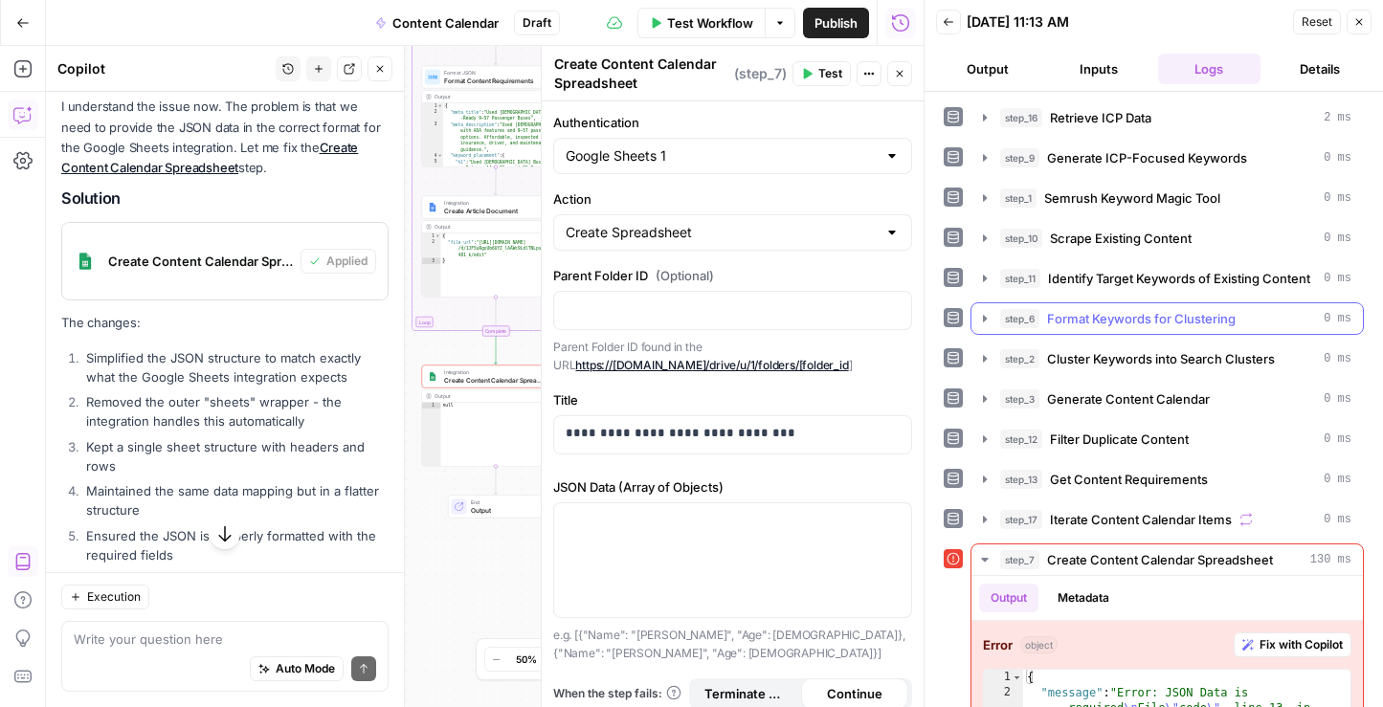
scroll to position [91, 0]
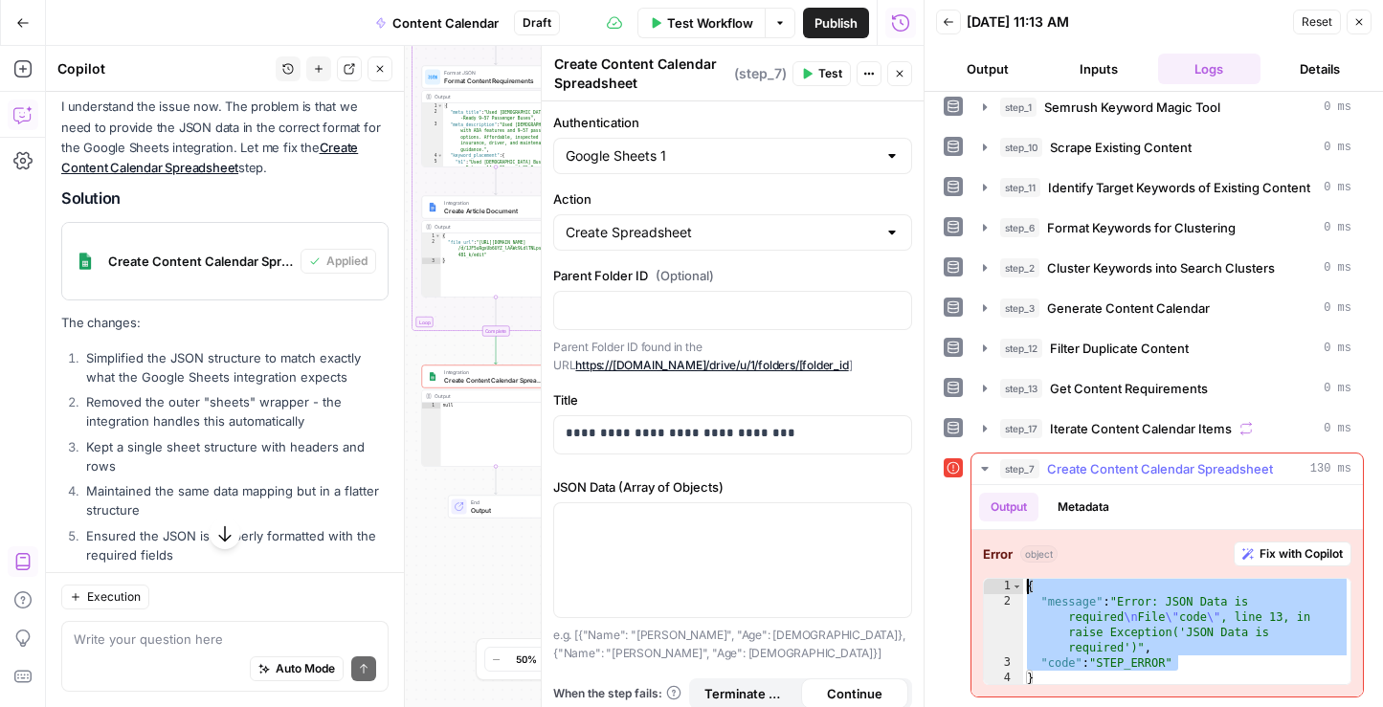
drag, startPoint x: 1191, startPoint y: 667, endPoint x: 1025, endPoint y: 588, distance: 183.6
click at [1025, 588] on div "{ "message" : "Error: JSON Data is required \n File \" code \" , line 13, in ra…" at bounding box center [1186, 648] width 327 height 138
type textarea "**********"
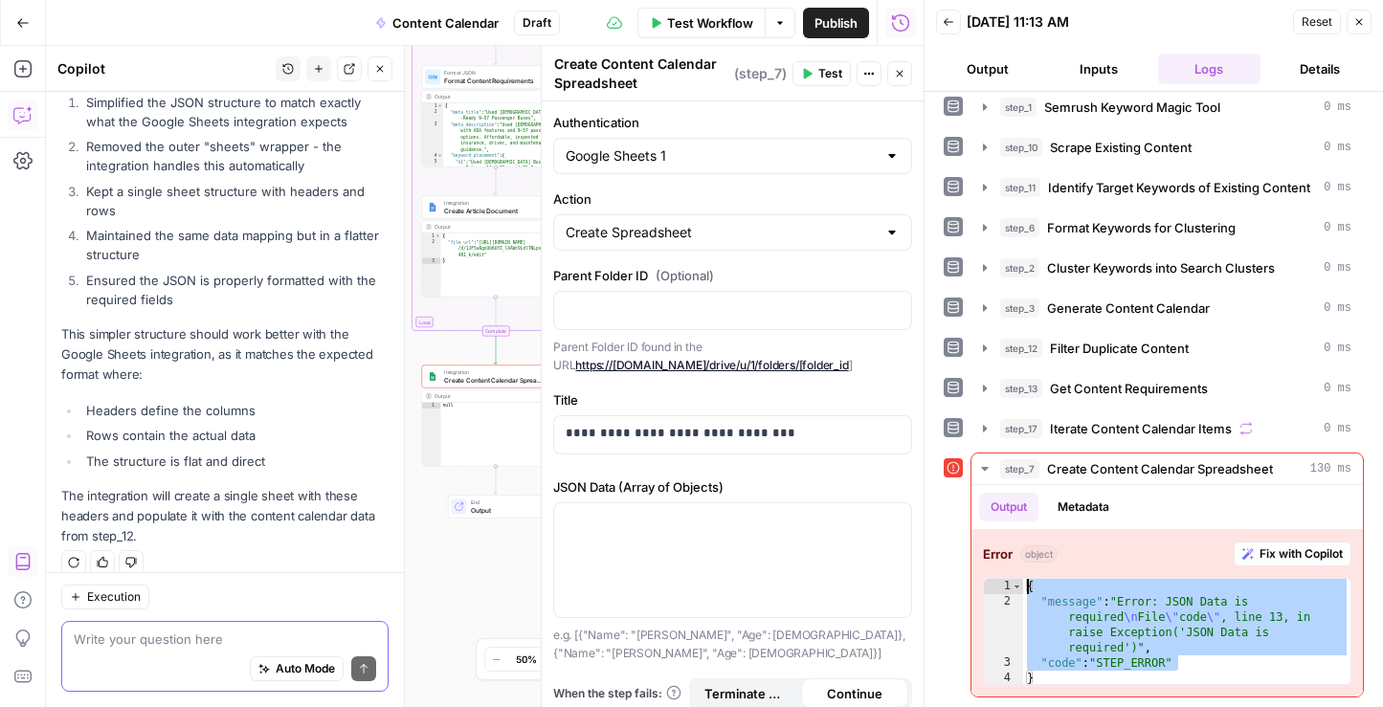
click at [161, 637] on textarea at bounding box center [225, 639] width 302 height 19
paste textarea "{ "message": "Error: JSON Data is required\nFile \"code\", line 13, in raise Ex…"
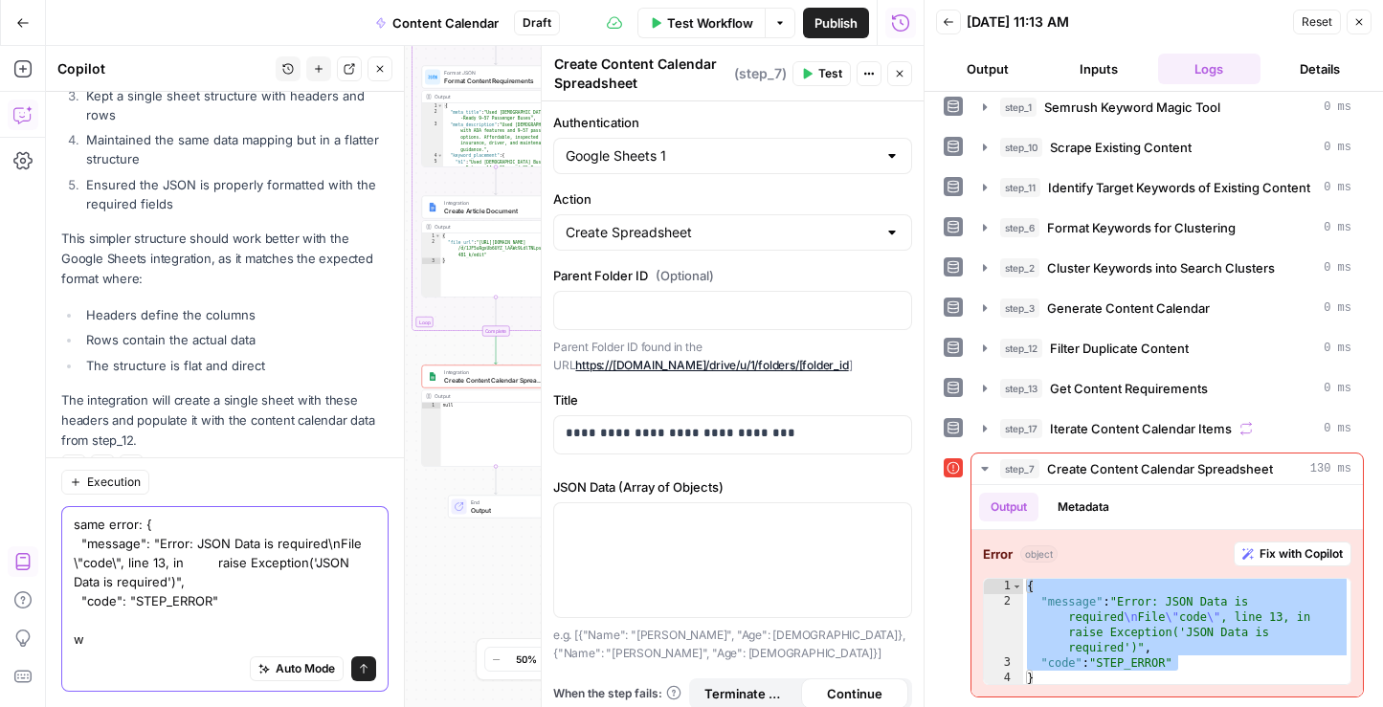
scroll to position [3076, 0]
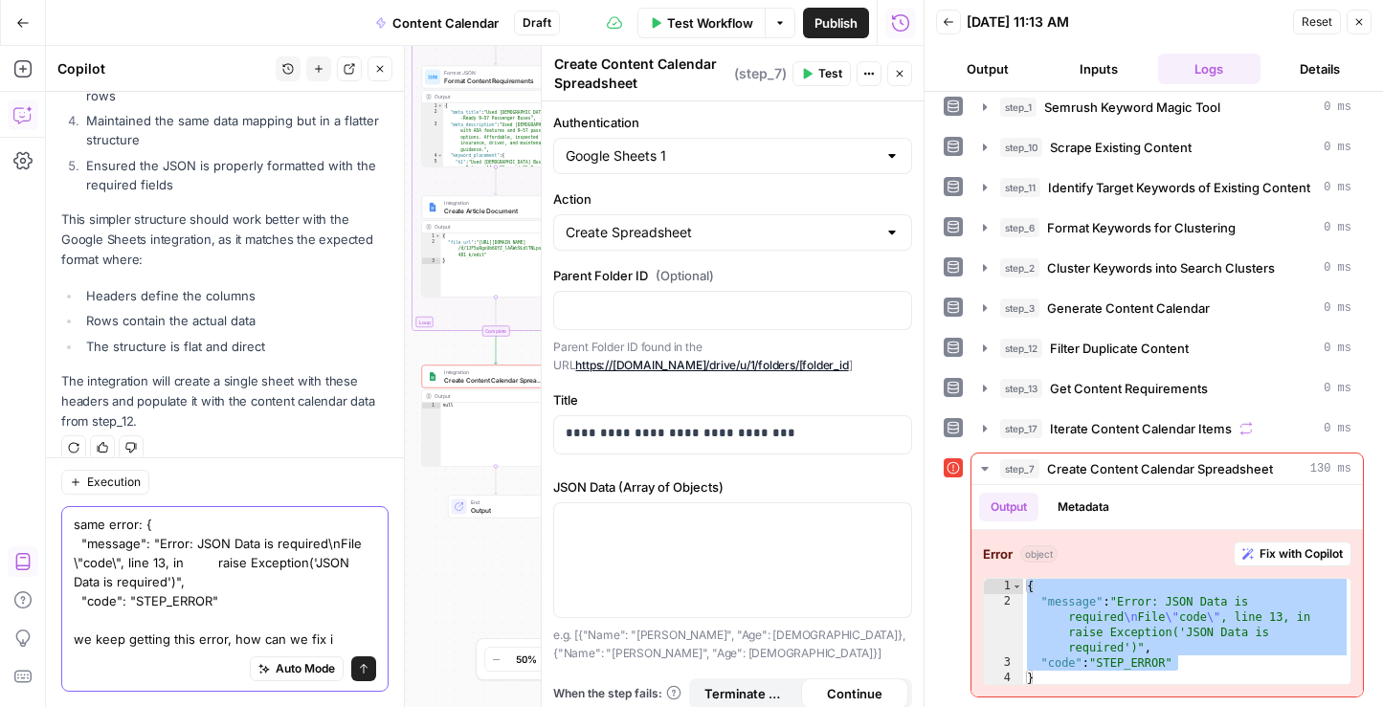
type textarea "same error: { "message": "Error: JSON Data is required\nFile \"code\", line 13,…"
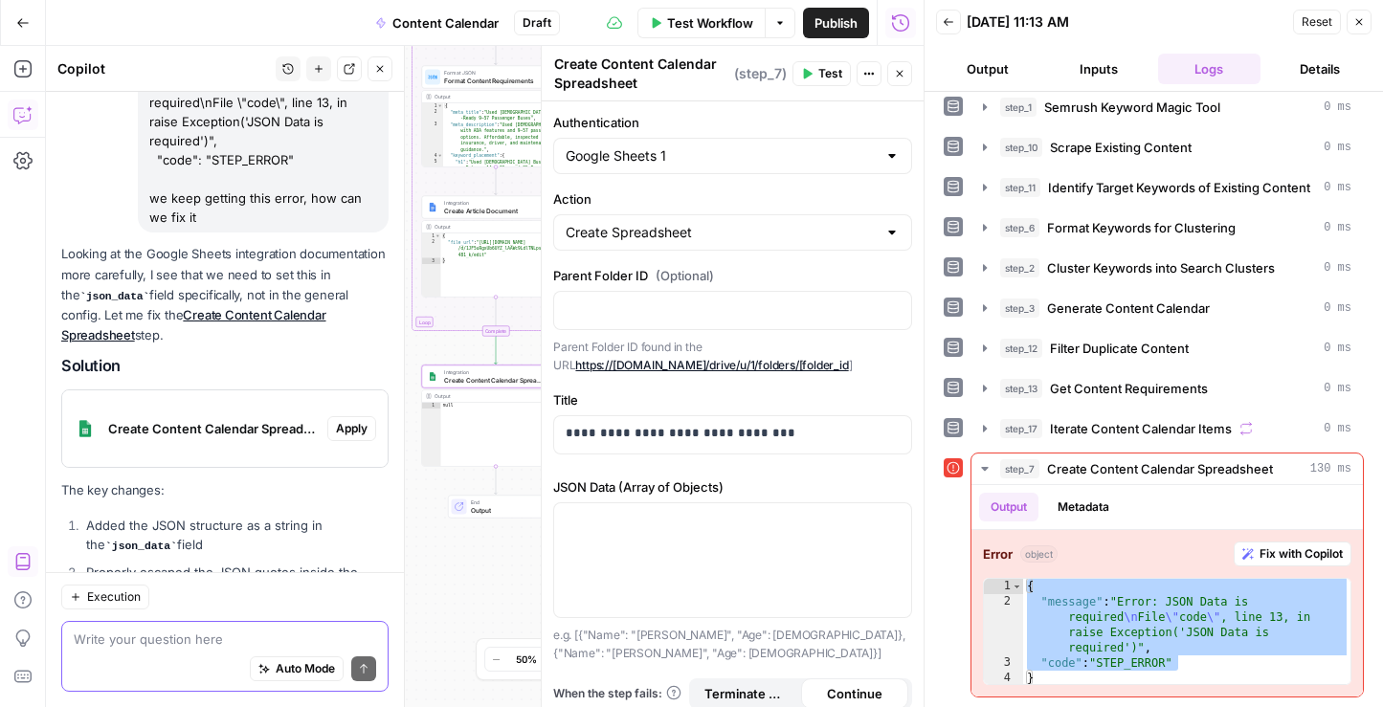
scroll to position [3450, 0]
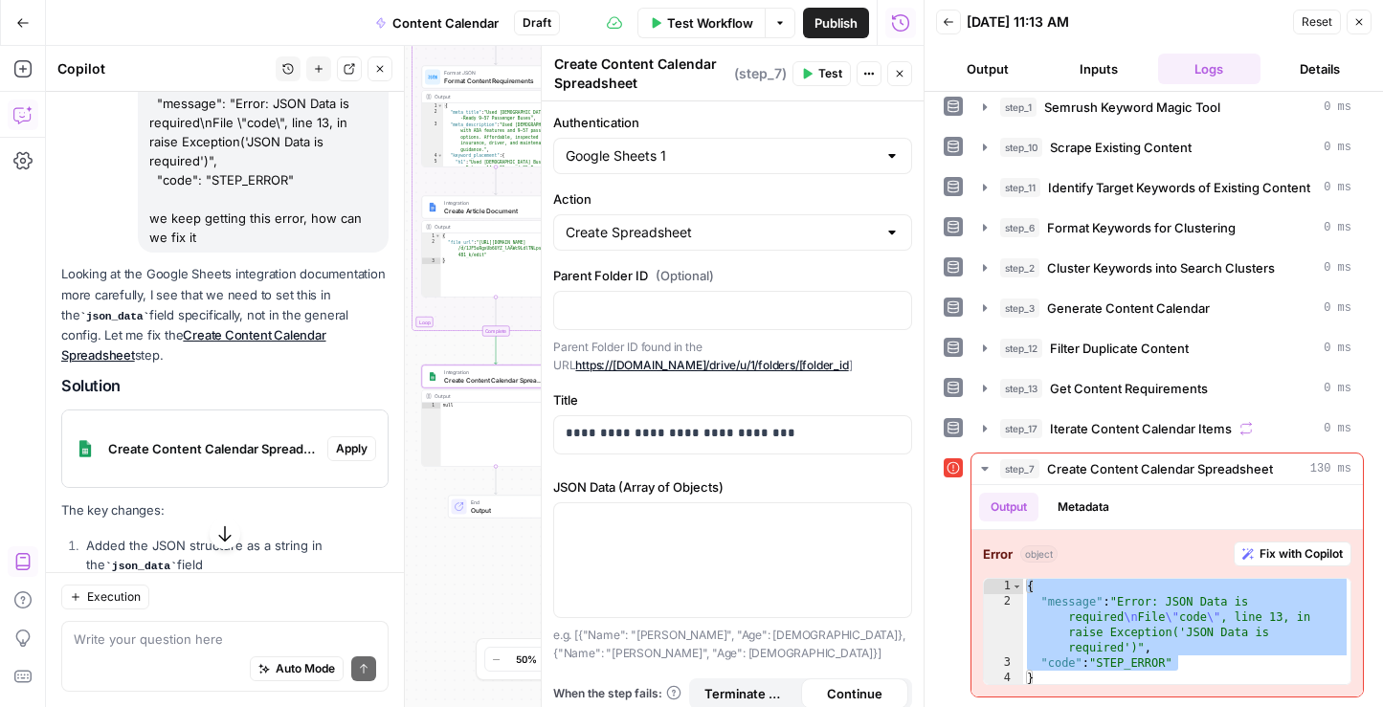
click at [357, 440] on span "Apply" at bounding box center [352, 448] width 32 height 17
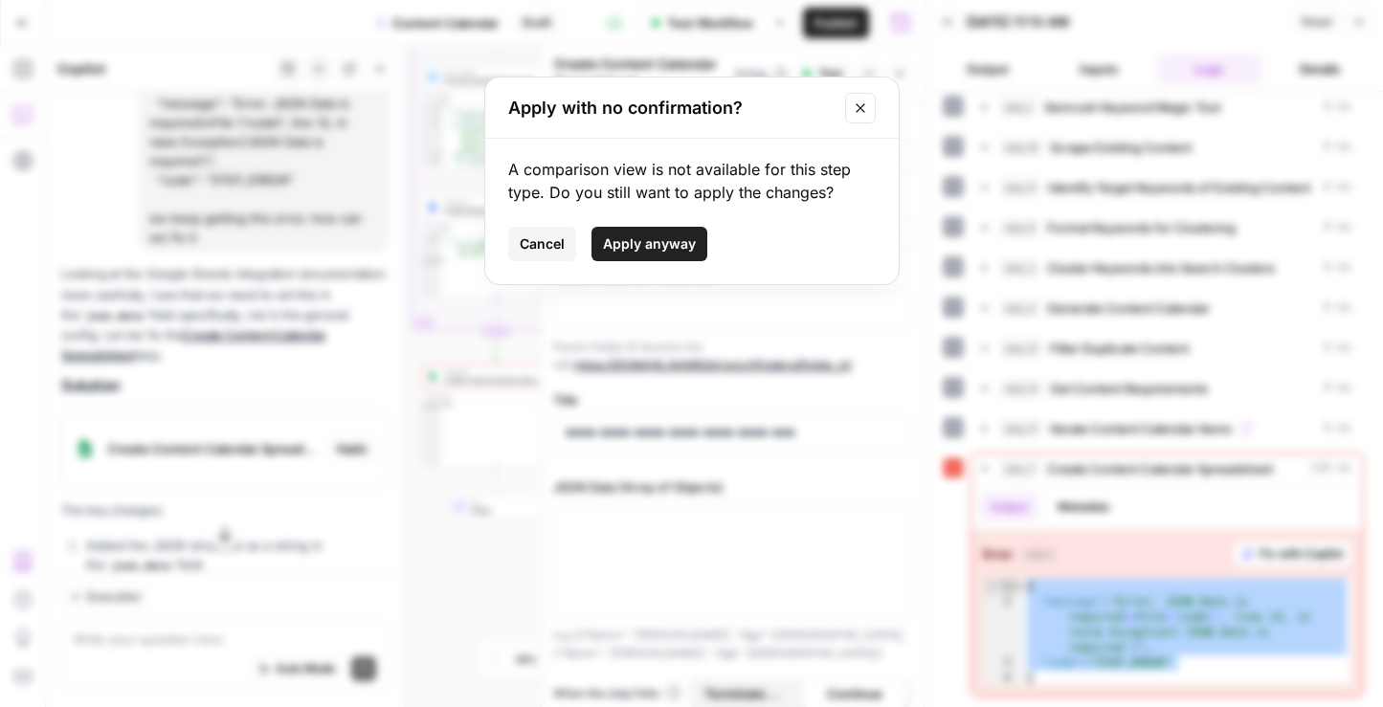
click at [657, 237] on span "Apply anyway" at bounding box center [649, 243] width 93 height 19
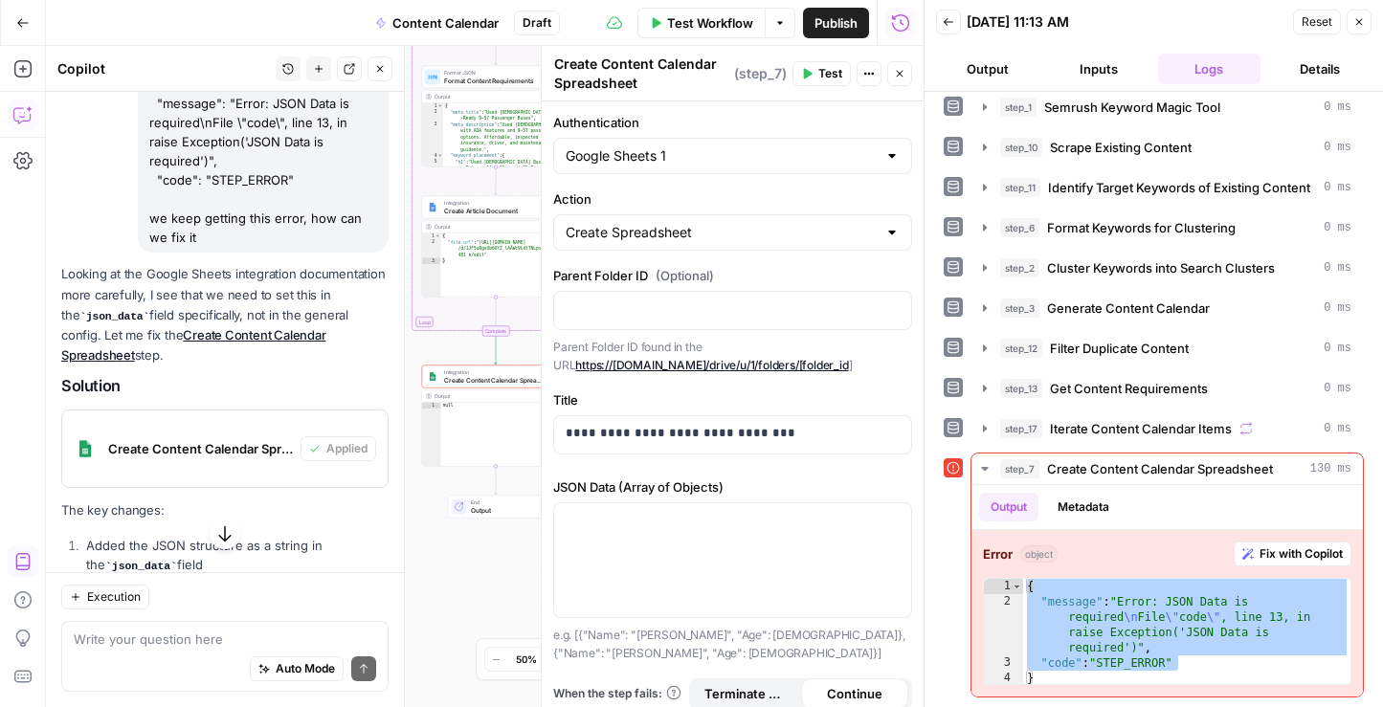
click at [825, 72] on span "Test" at bounding box center [830, 73] width 24 height 17
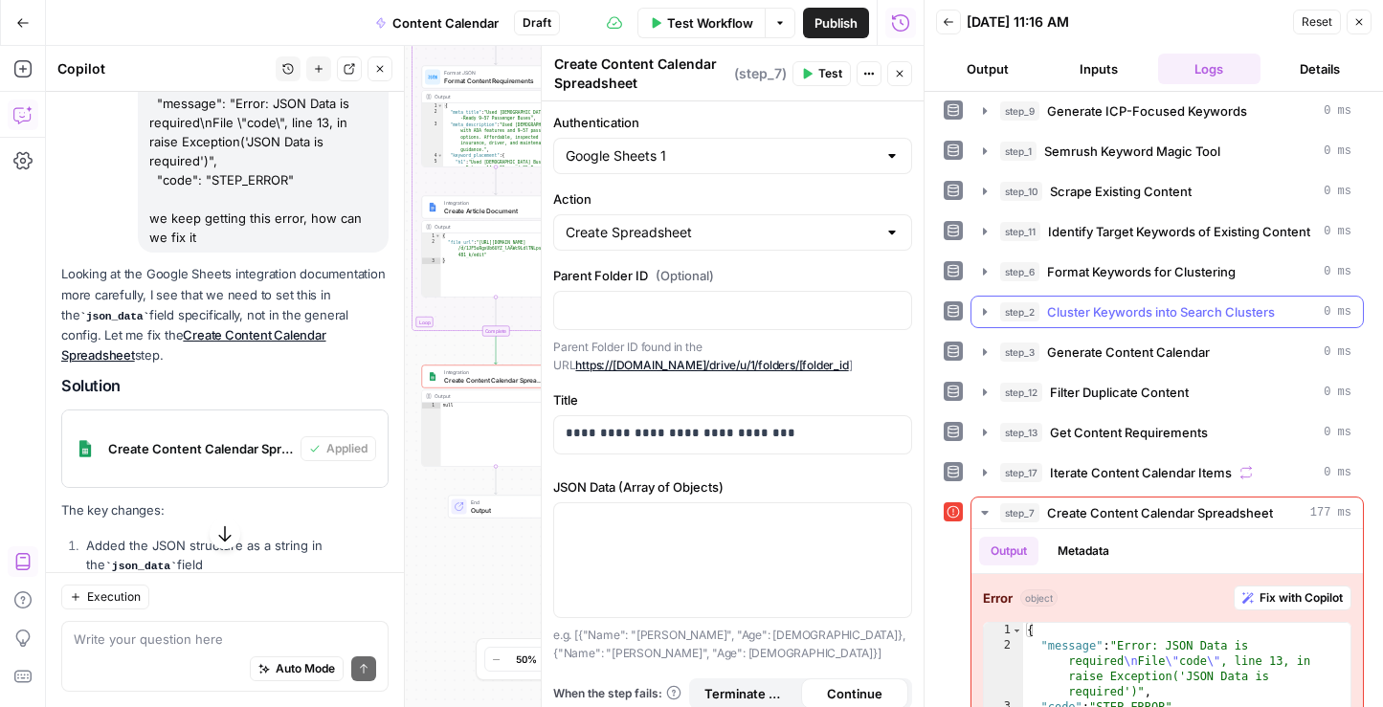
scroll to position [91, 0]
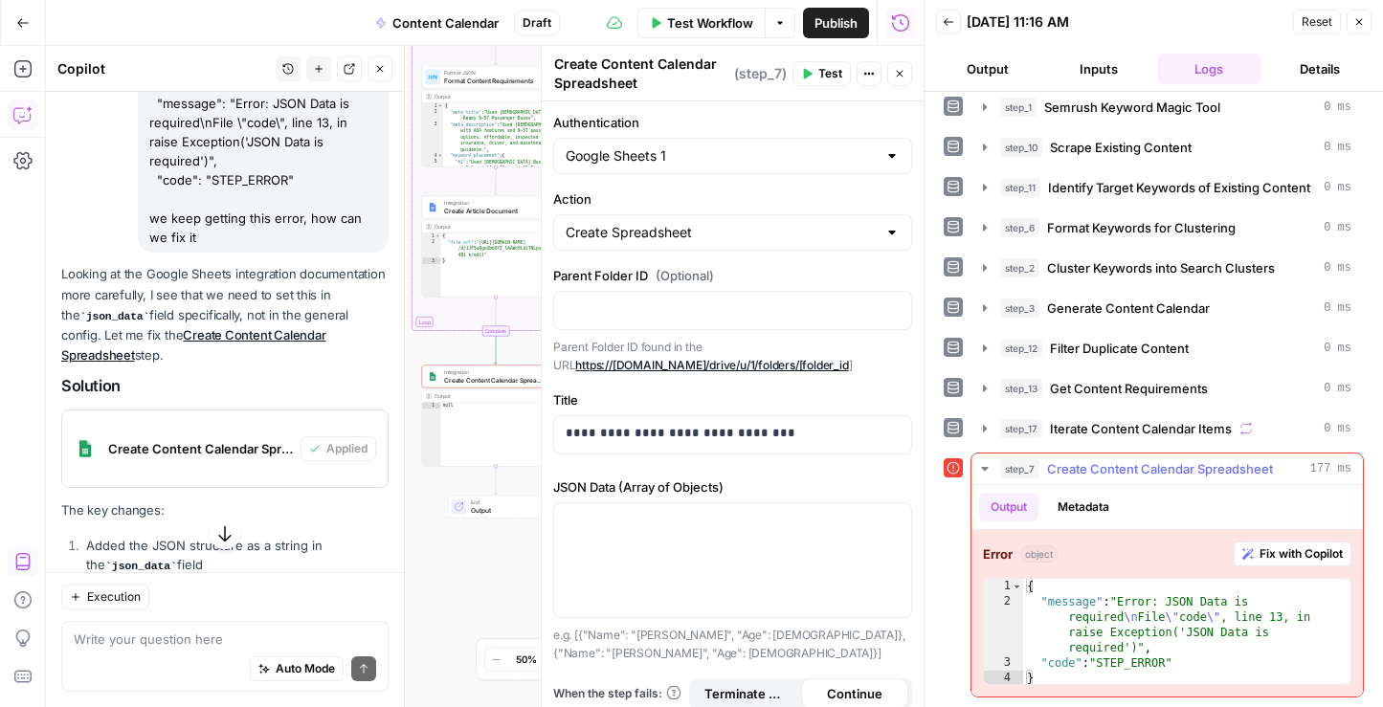
click at [1088, 506] on button "Metadata" at bounding box center [1083, 507] width 75 height 29
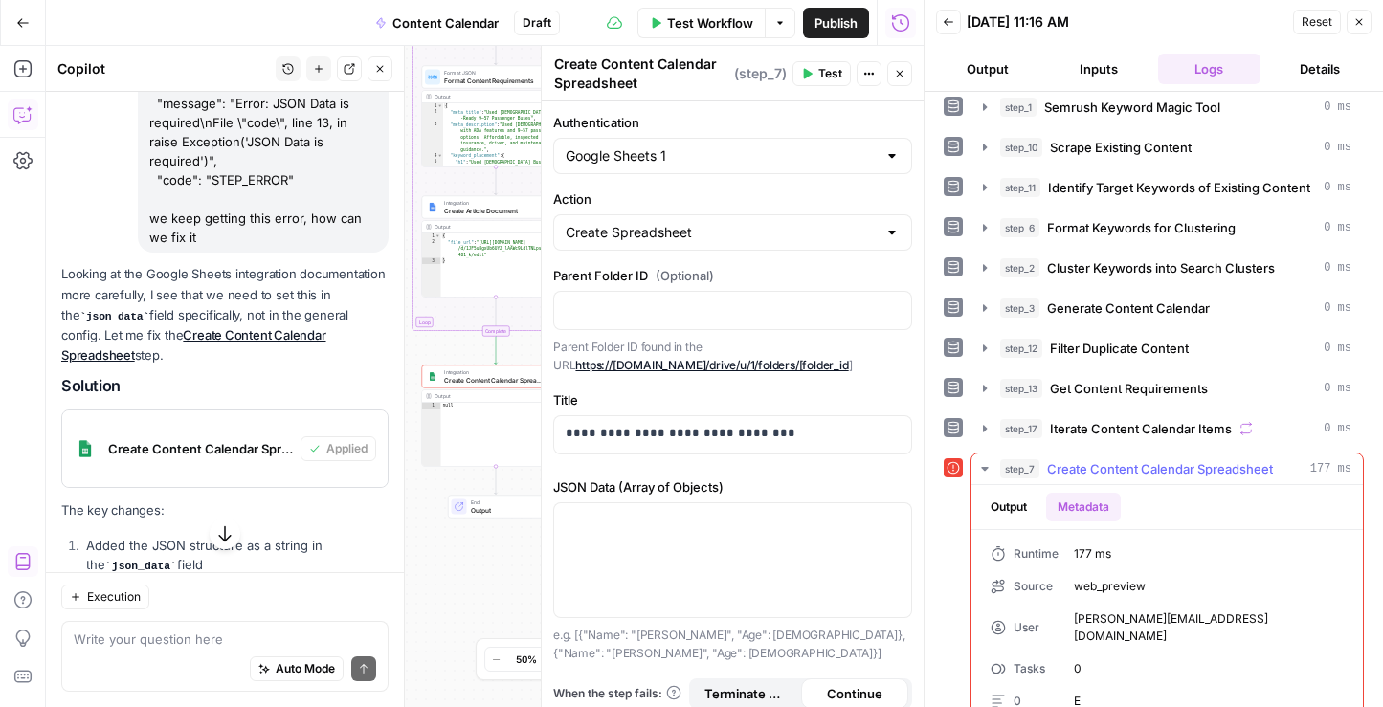
click at [1022, 506] on button "Output" at bounding box center [1008, 507] width 59 height 29
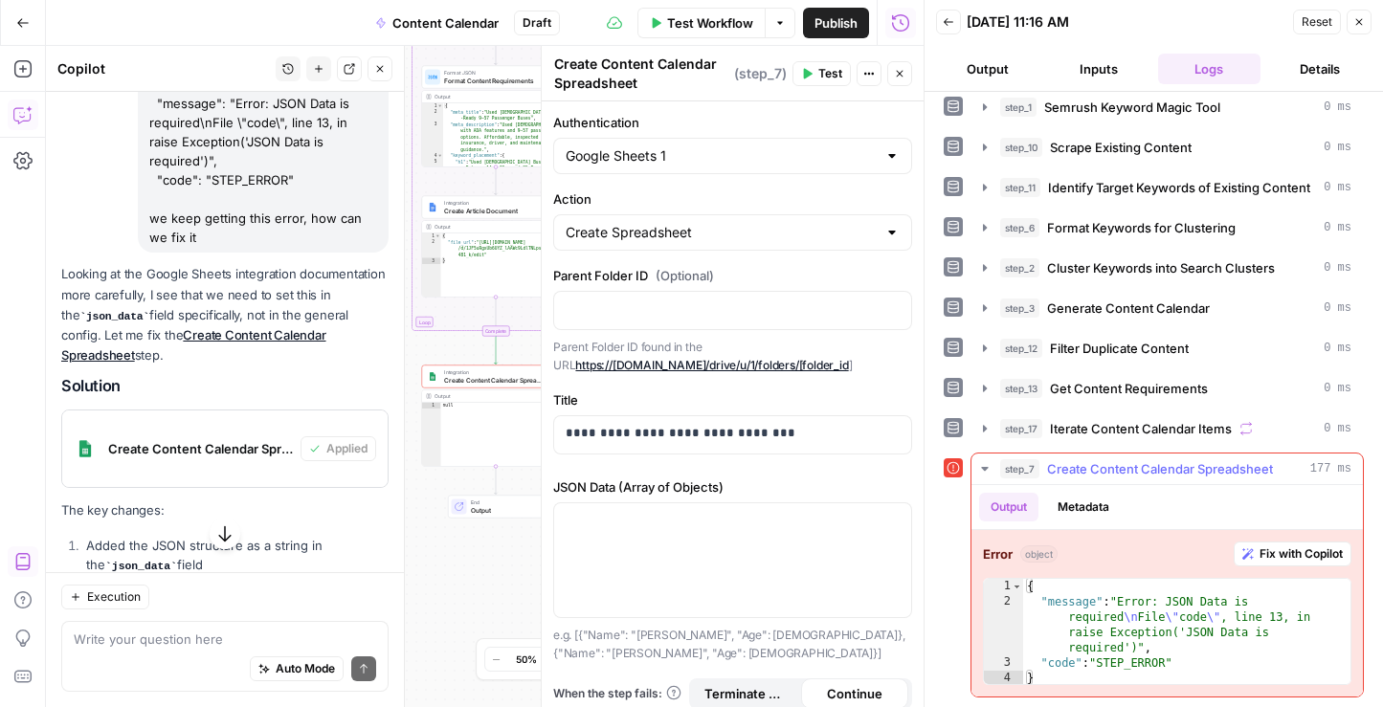
click at [1080, 500] on button "Metadata" at bounding box center [1083, 507] width 75 height 29
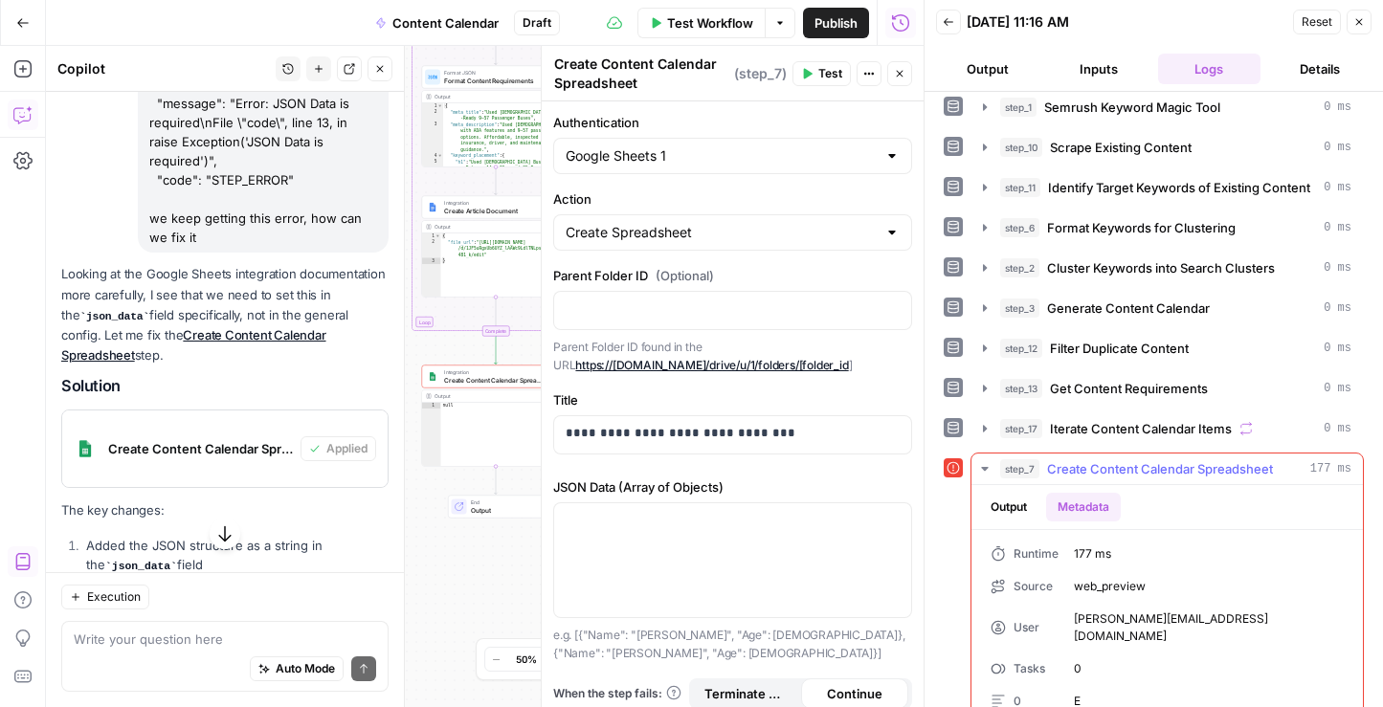
click at [1028, 507] on button "Output" at bounding box center [1008, 507] width 59 height 29
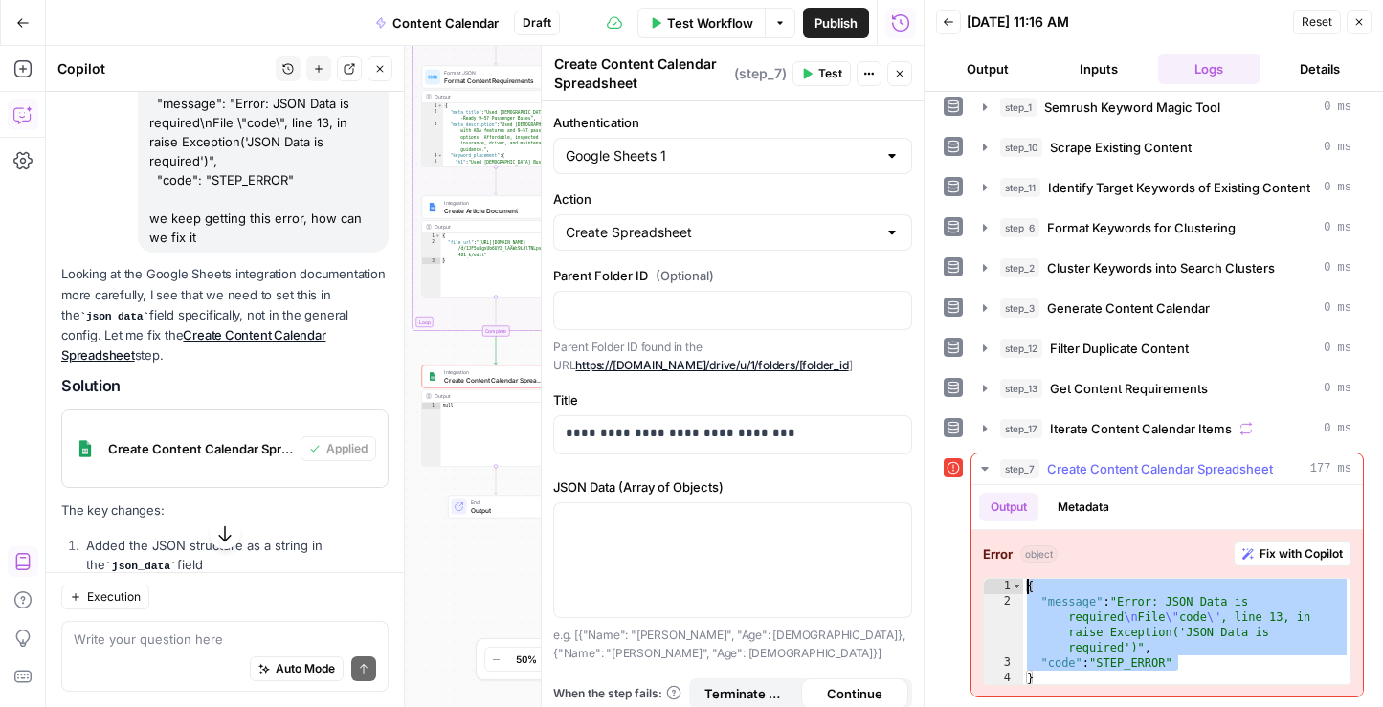
drag, startPoint x: 1192, startPoint y: 666, endPoint x: 1026, endPoint y: 591, distance: 182.0
click at [1026, 591] on div "{ "message" : "Error: JSON Data is required \n File \" code \" , line 13, in ra…" at bounding box center [1186, 648] width 327 height 138
type textarea "**********"
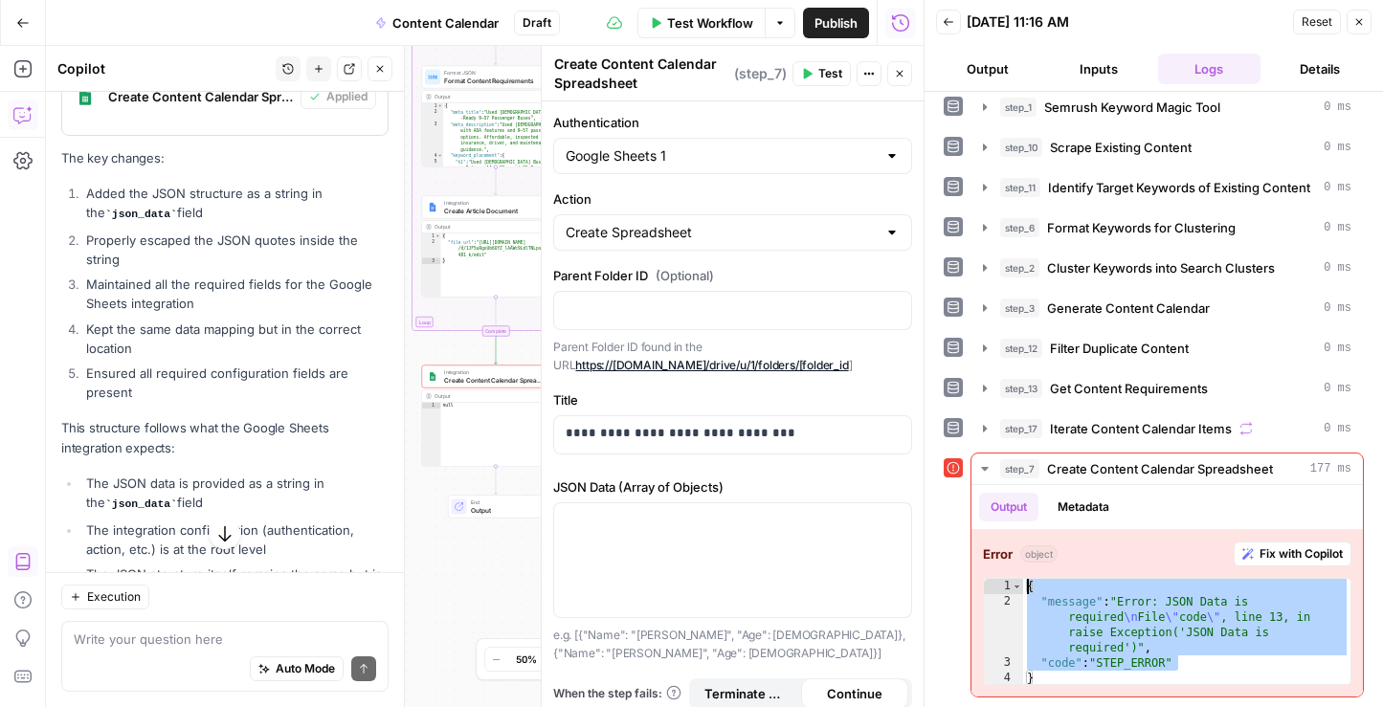
scroll to position [3932, 0]
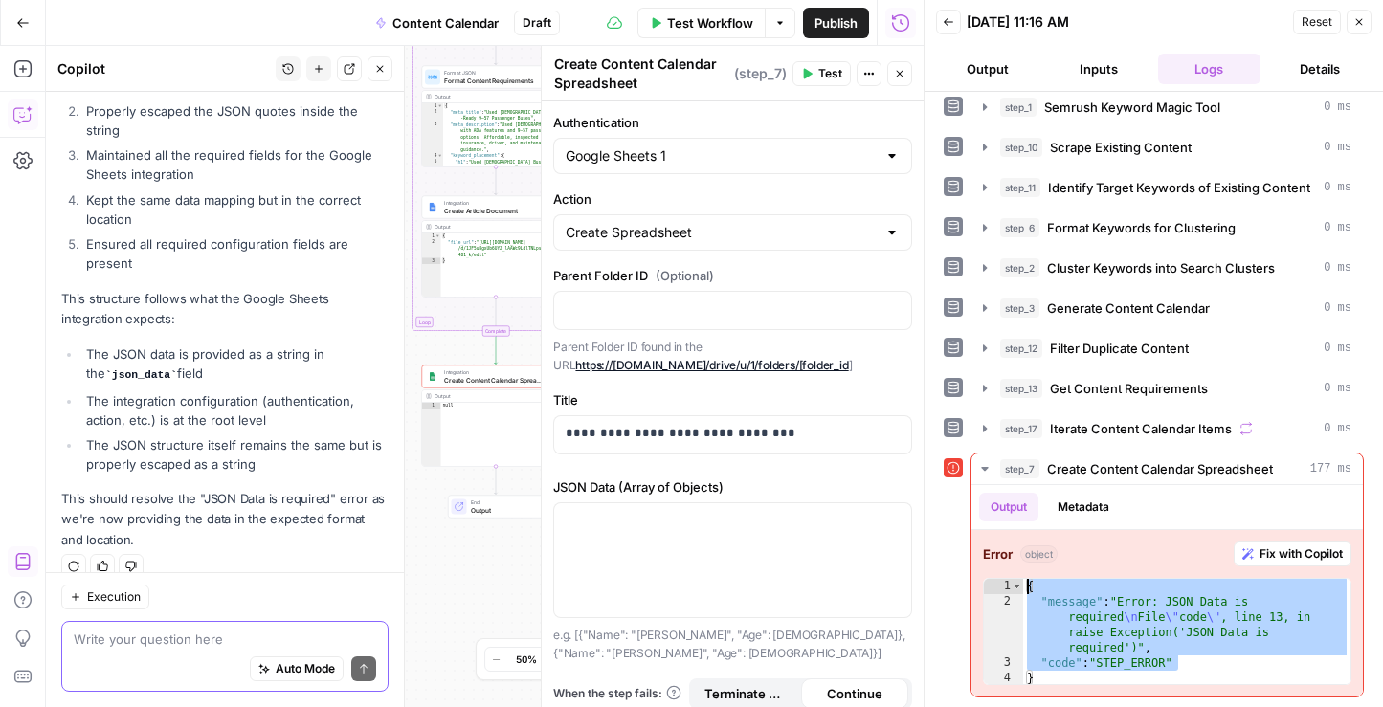
click at [150, 634] on textarea at bounding box center [225, 639] width 302 height 19
paste textarea "{ "message": "Error: JSON Data is required\nFile \"code\", line 13, in raise Ex…"
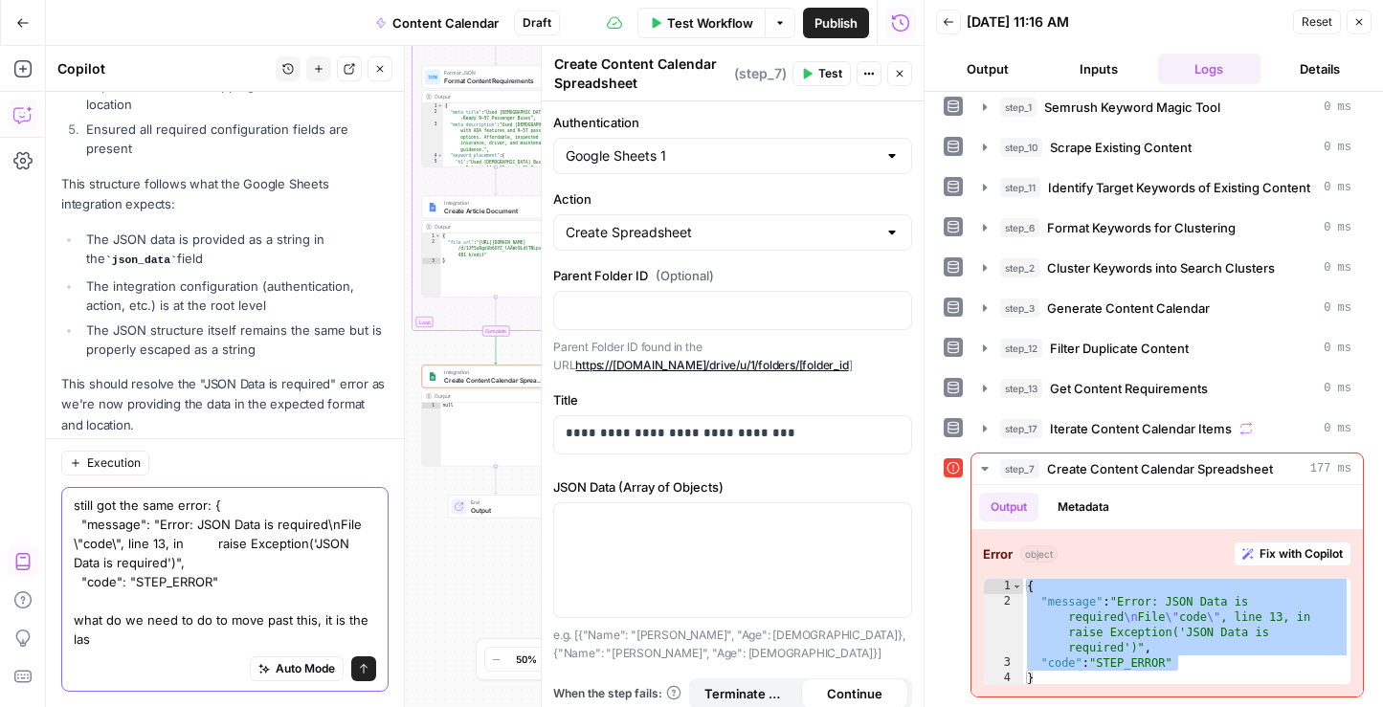
scroll to position [4066, 0]
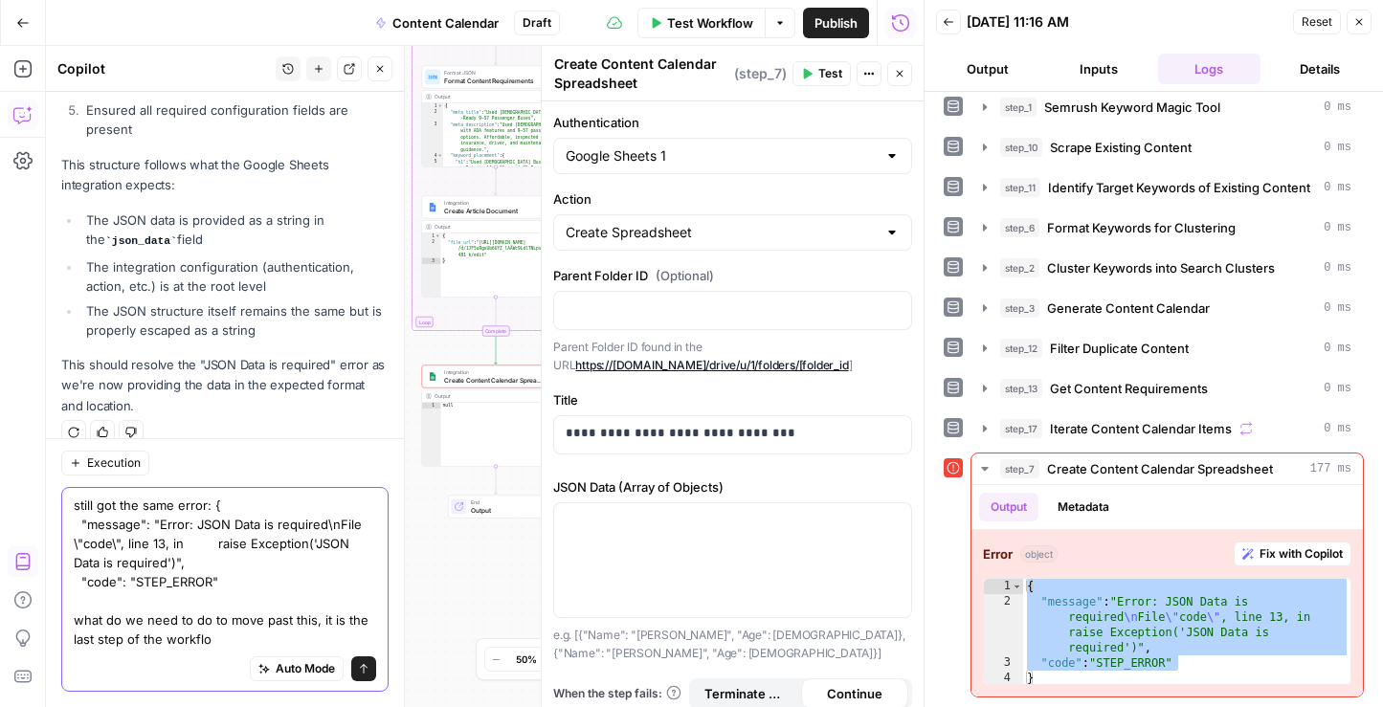
type textarea "still got the same error: { "message": "Error: JSON Data is required\nFile \"co…"
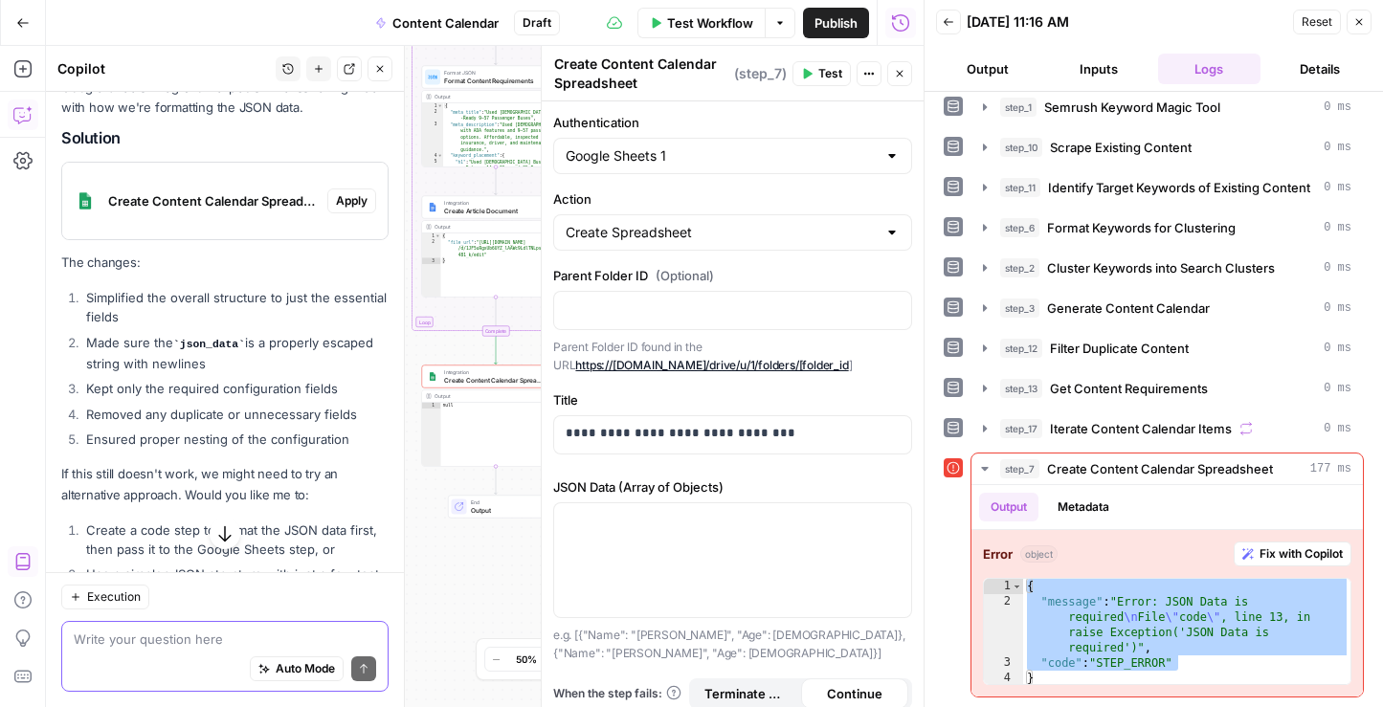
scroll to position [4606, 0]
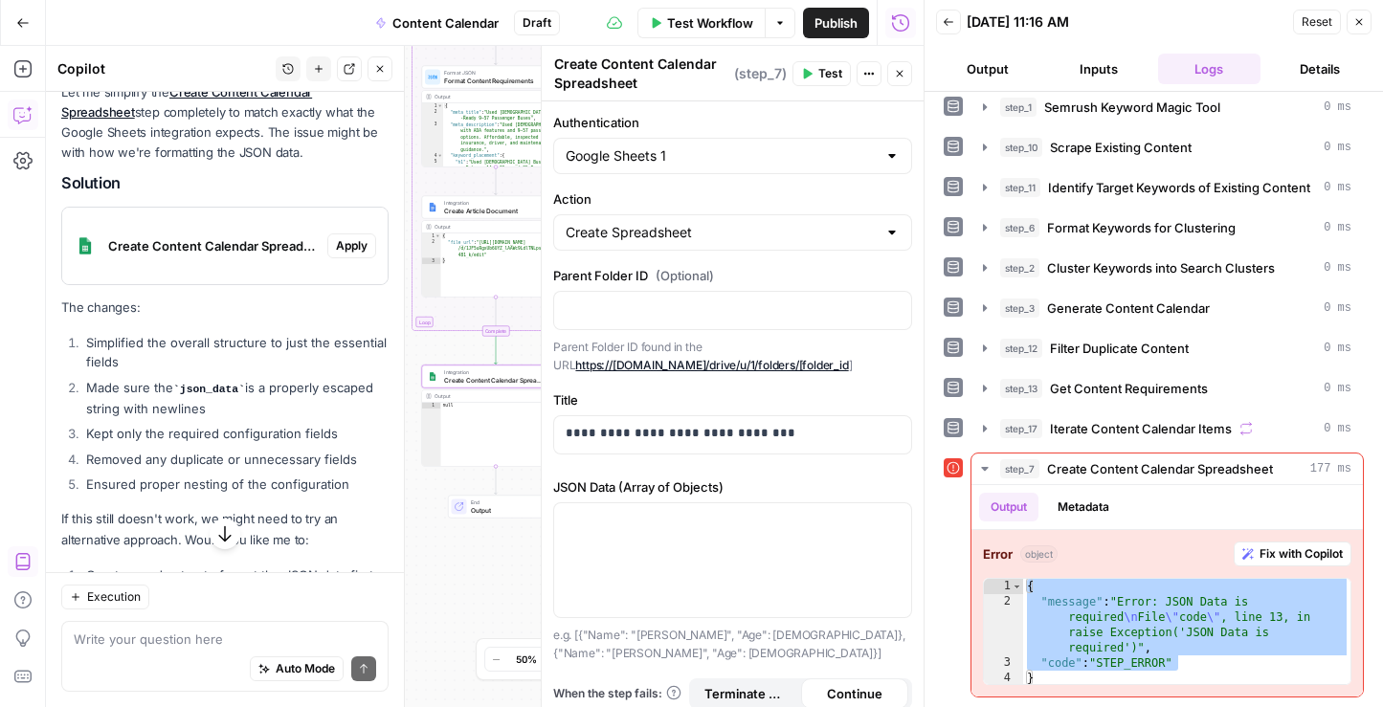
click at [368, 234] on button "Apply" at bounding box center [351, 246] width 49 height 25
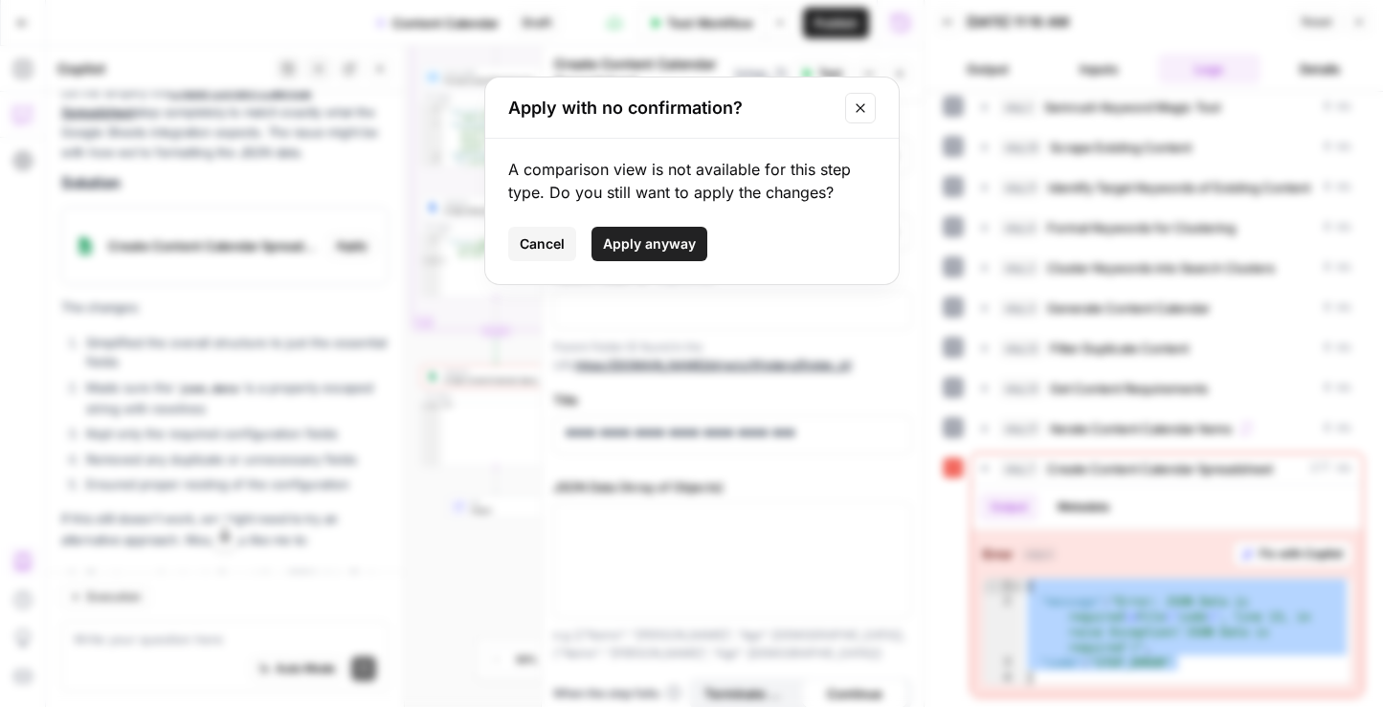
click at [638, 229] on button "Apply anyway" at bounding box center [649, 244] width 116 height 34
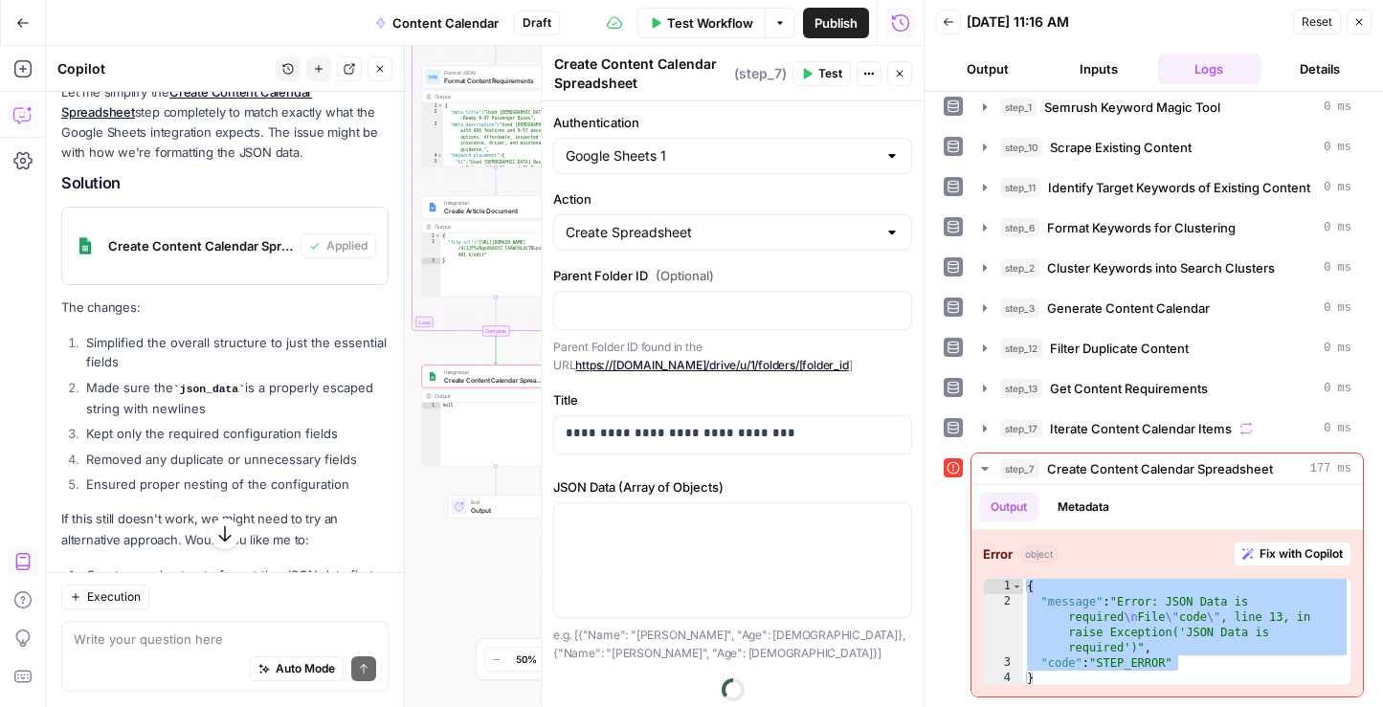
scroll to position [4840, 0]
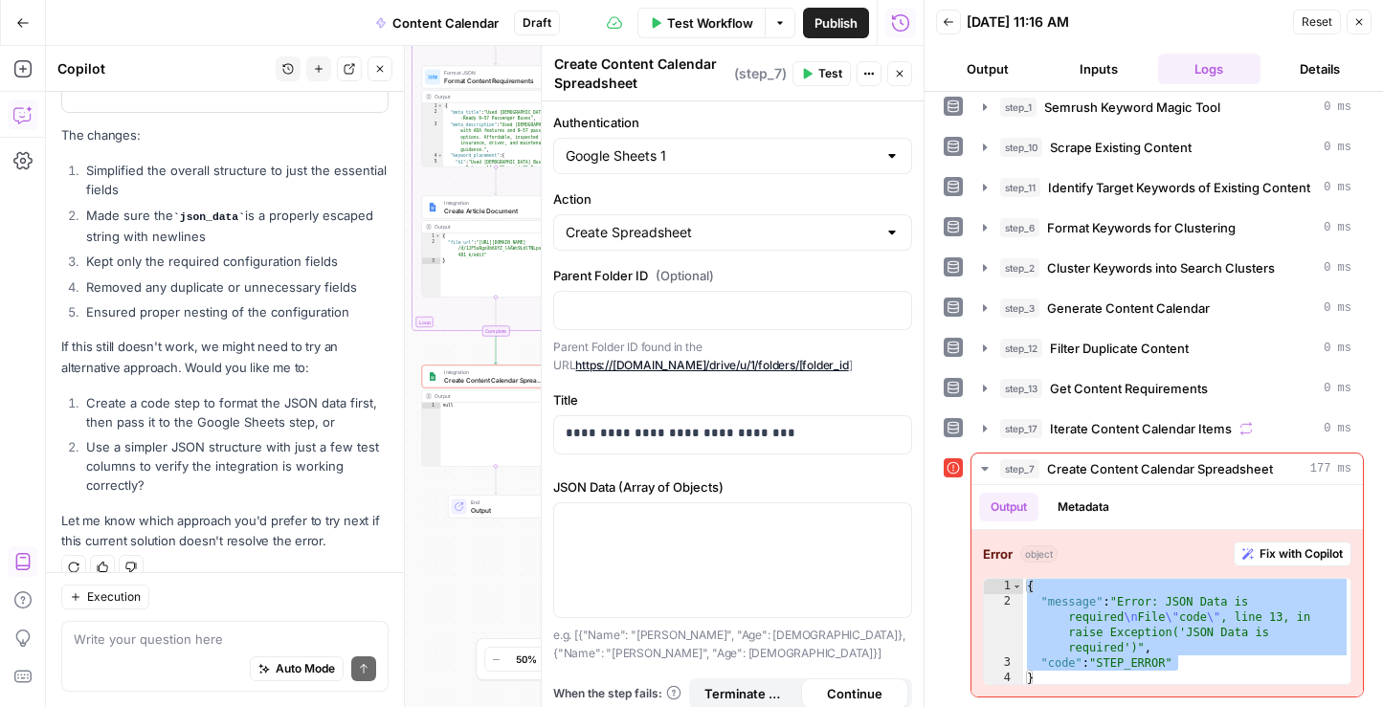
click at [831, 74] on span "Test" at bounding box center [830, 73] width 24 height 17
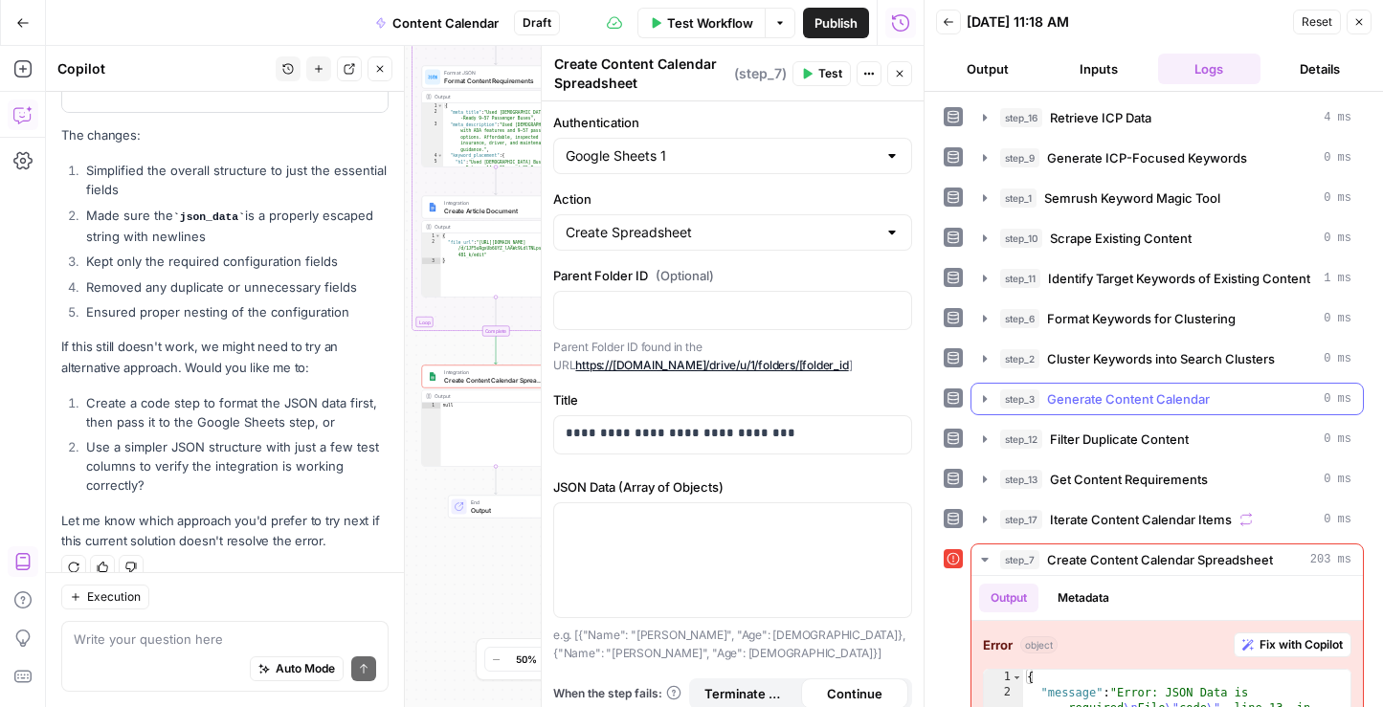
scroll to position [91, 0]
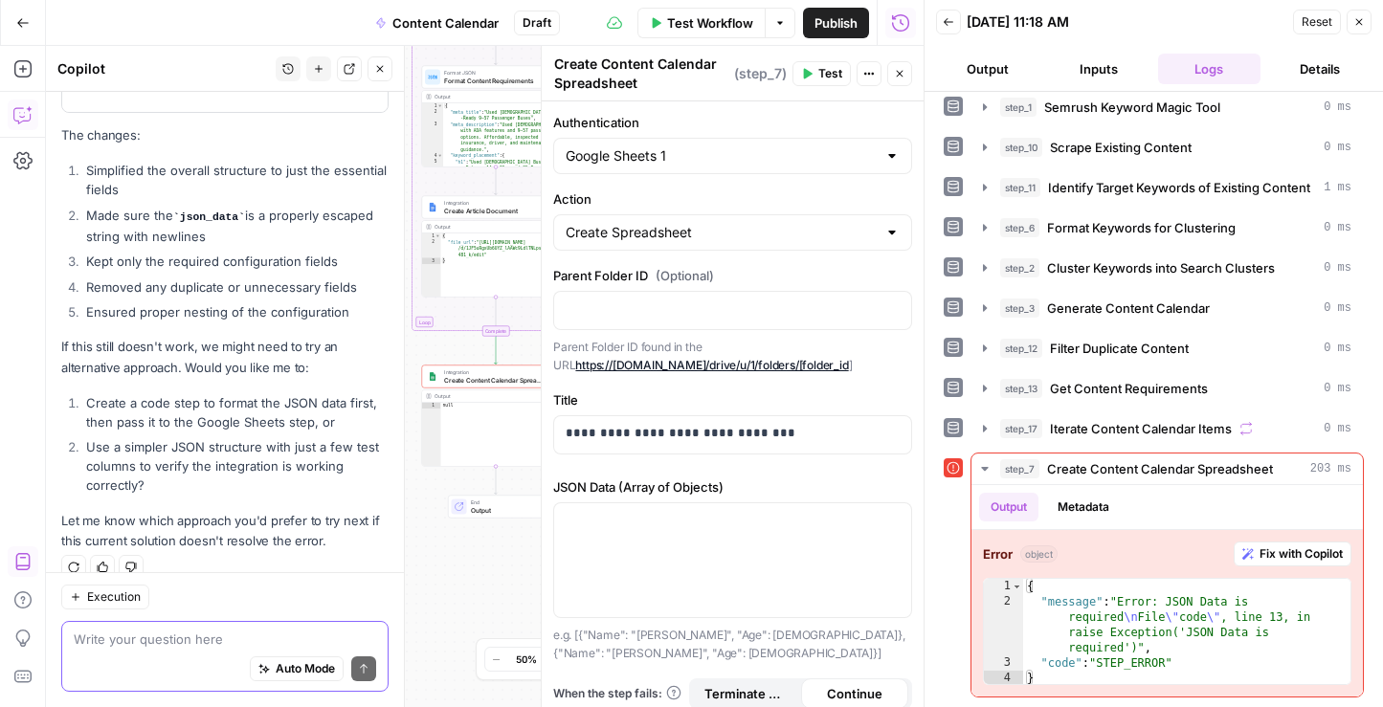
click at [134, 642] on textarea at bounding box center [225, 639] width 302 height 19
type textarea "lets try the first suggestions of creating a code step"
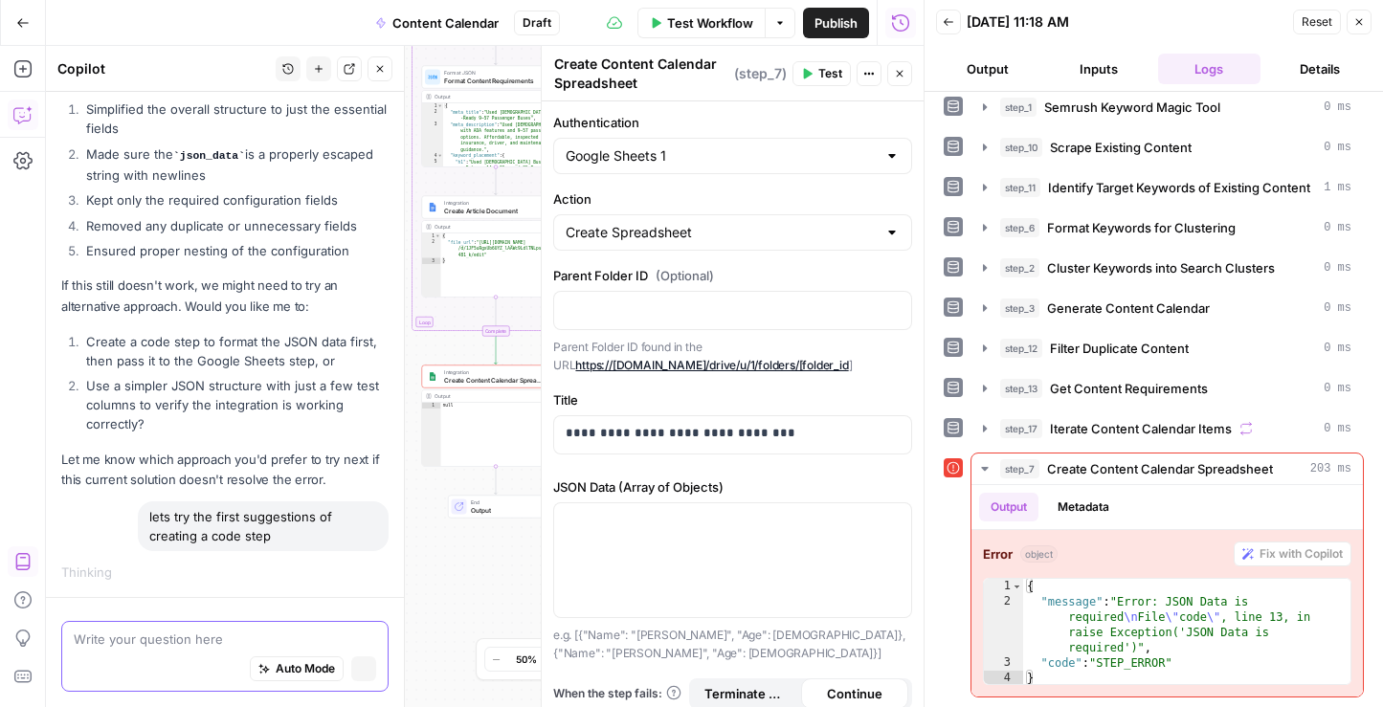
scroll to position [4692, 0]
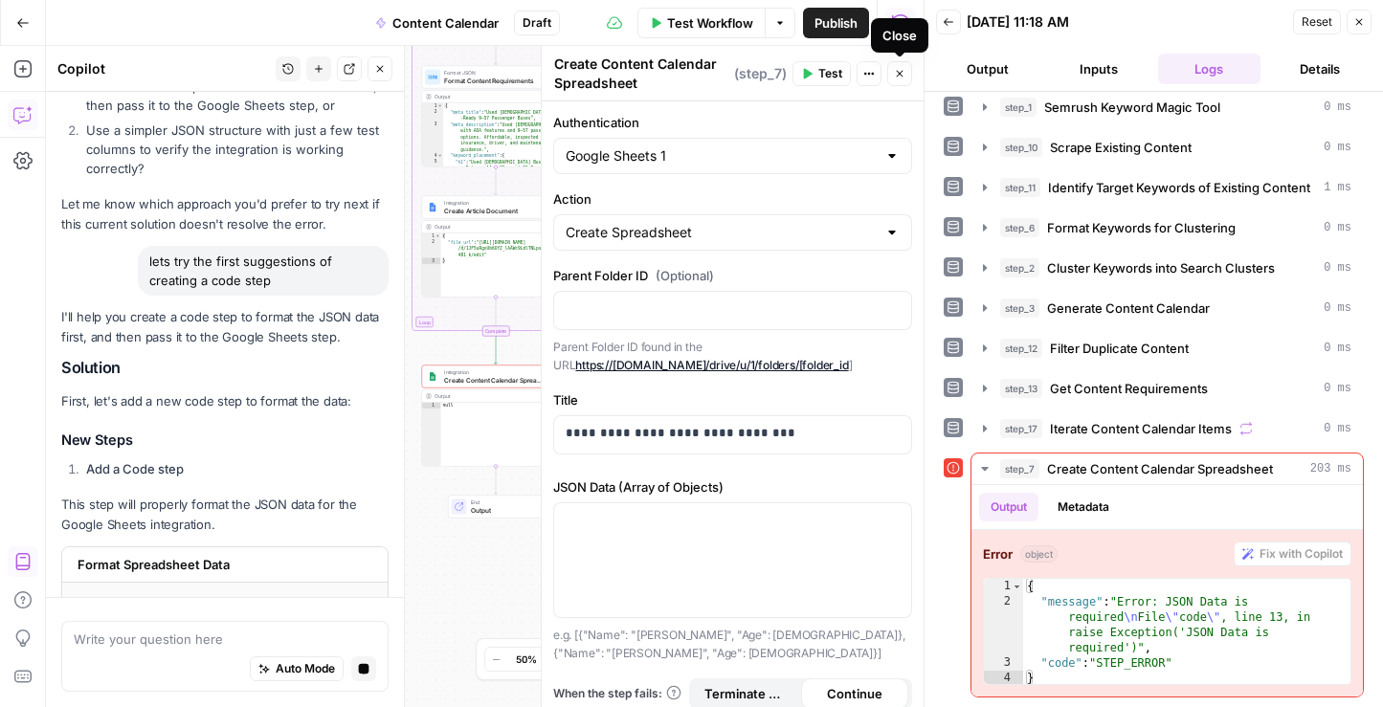
click at [900, 70] on icon "button" at bounding box center [899, 73] width 11 height 11
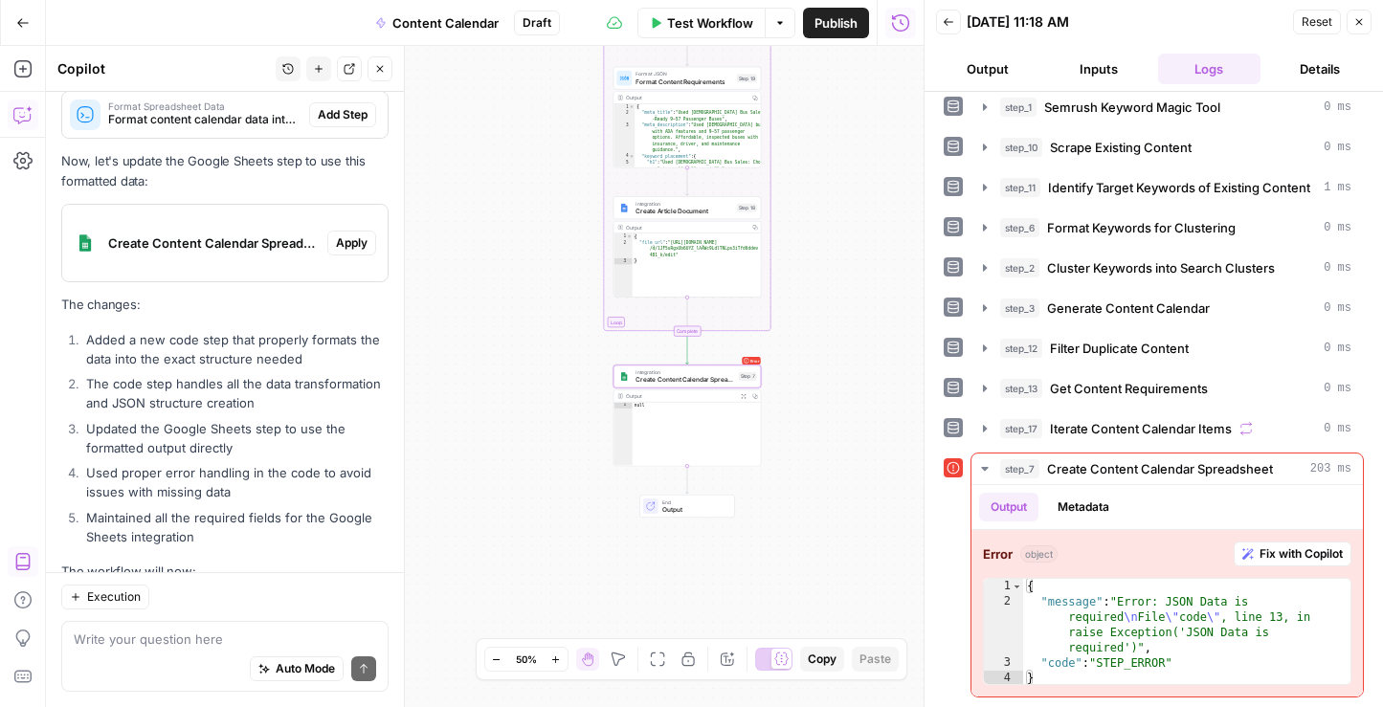
scroll to position [5535, 0]
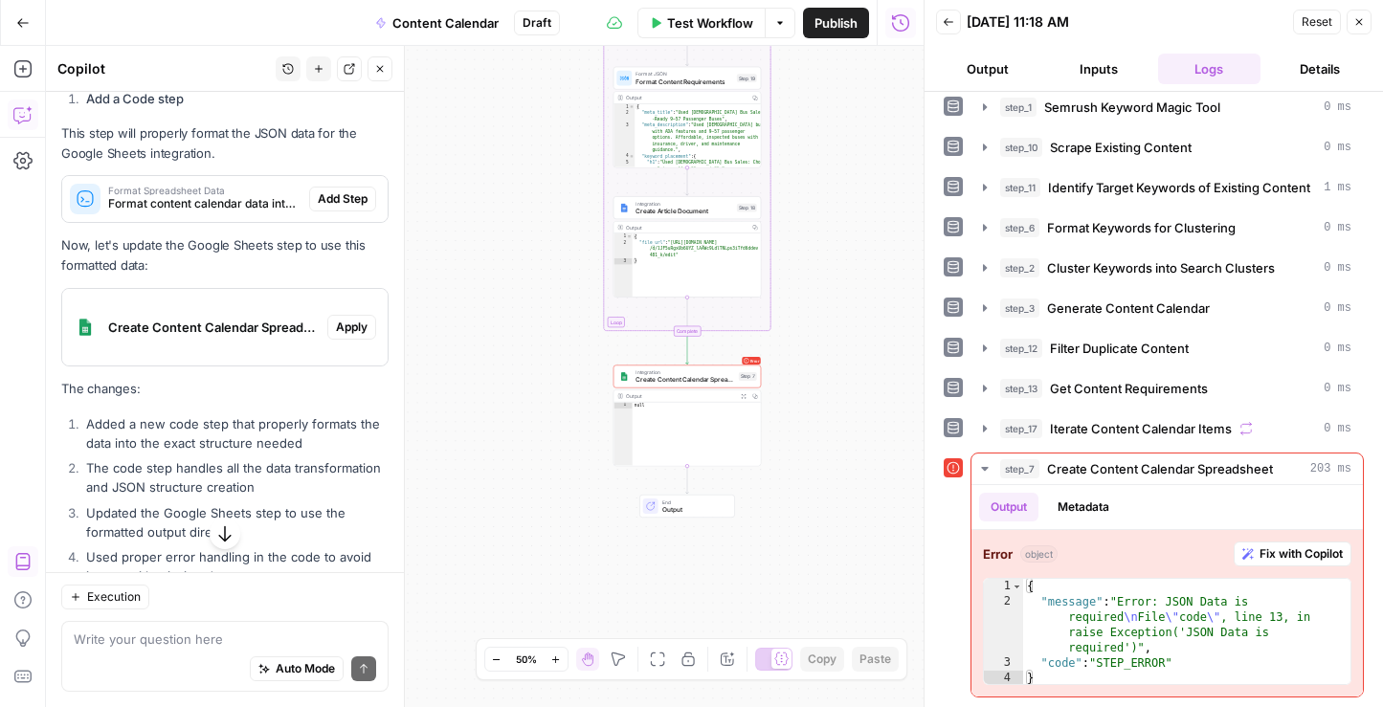
click at [347, 190] on span "Add Step" at bounding box center [343, 198] width 50 height 17
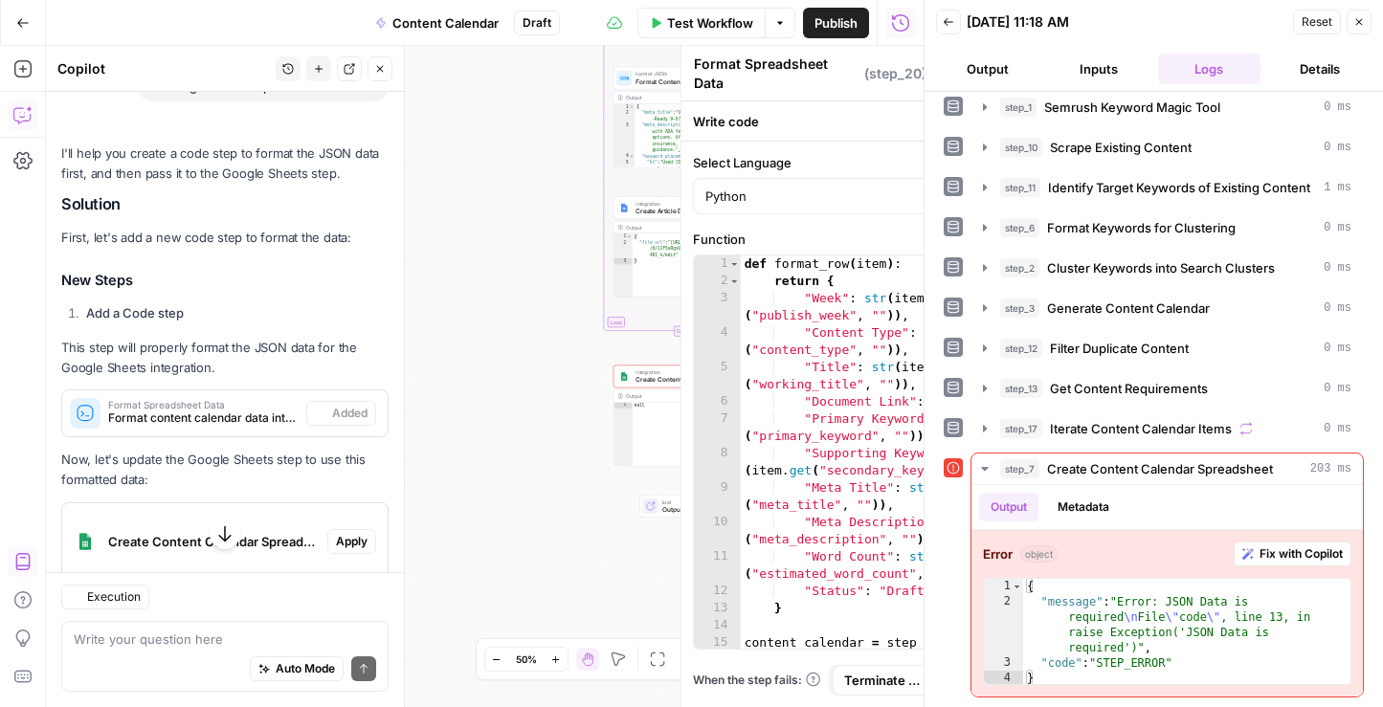
scroll to position [5565, 0]
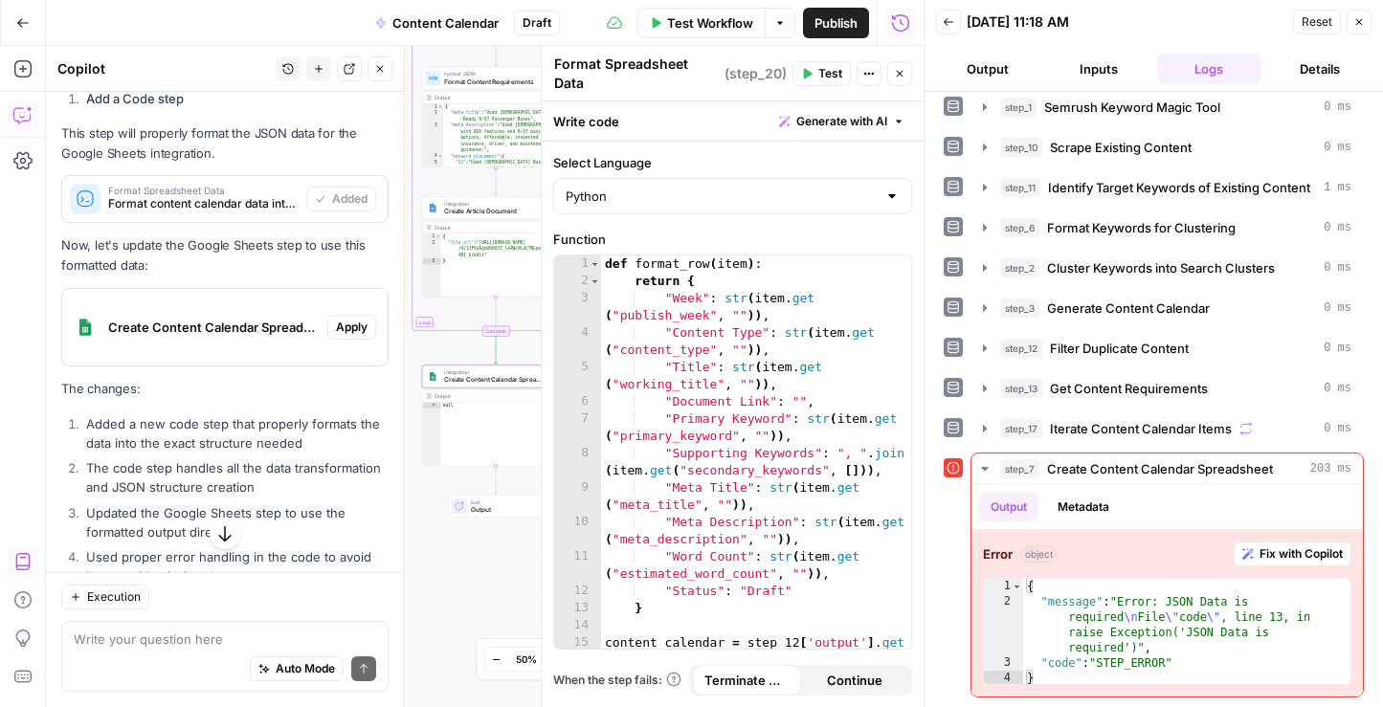
click at [354, 319] on span "Apply" at bounding box center [352, 327] width 32 height 17
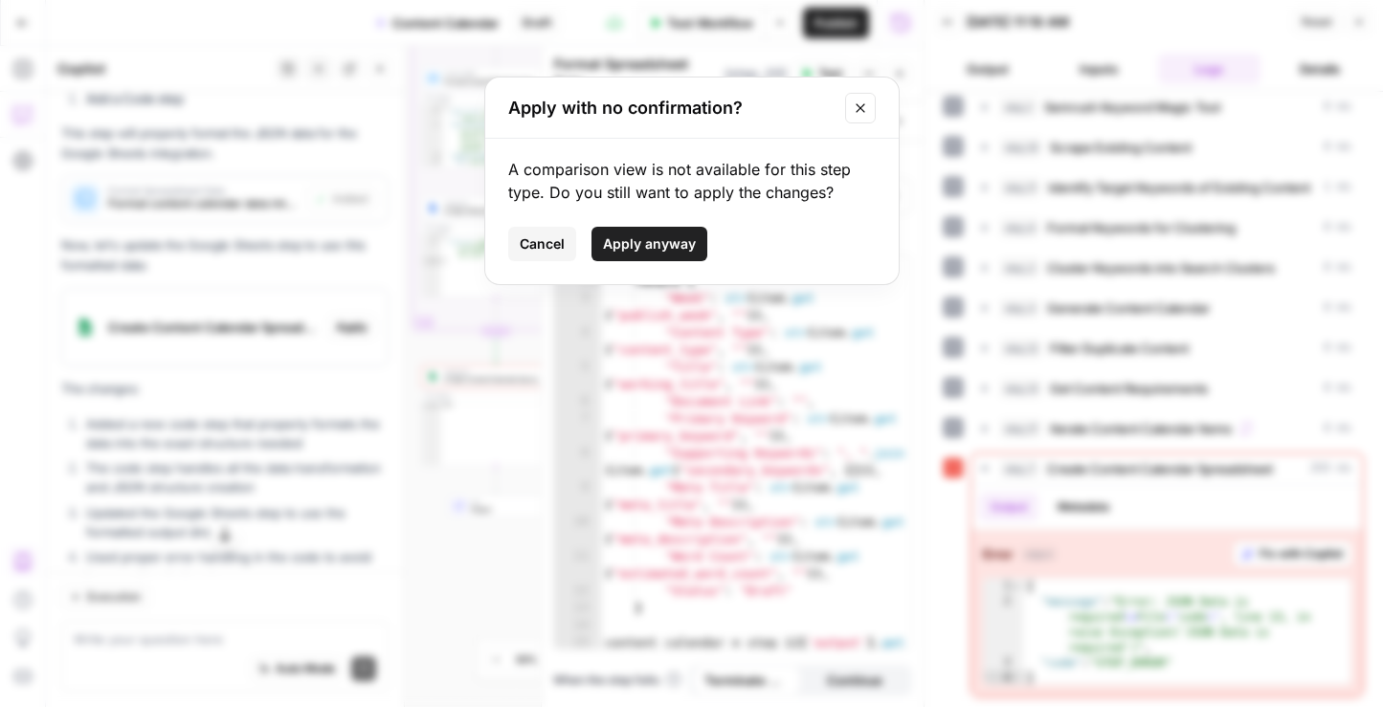
click at [659, 246] on span "Apply anyway" at bounding box center [649, 243] width 93 height 19
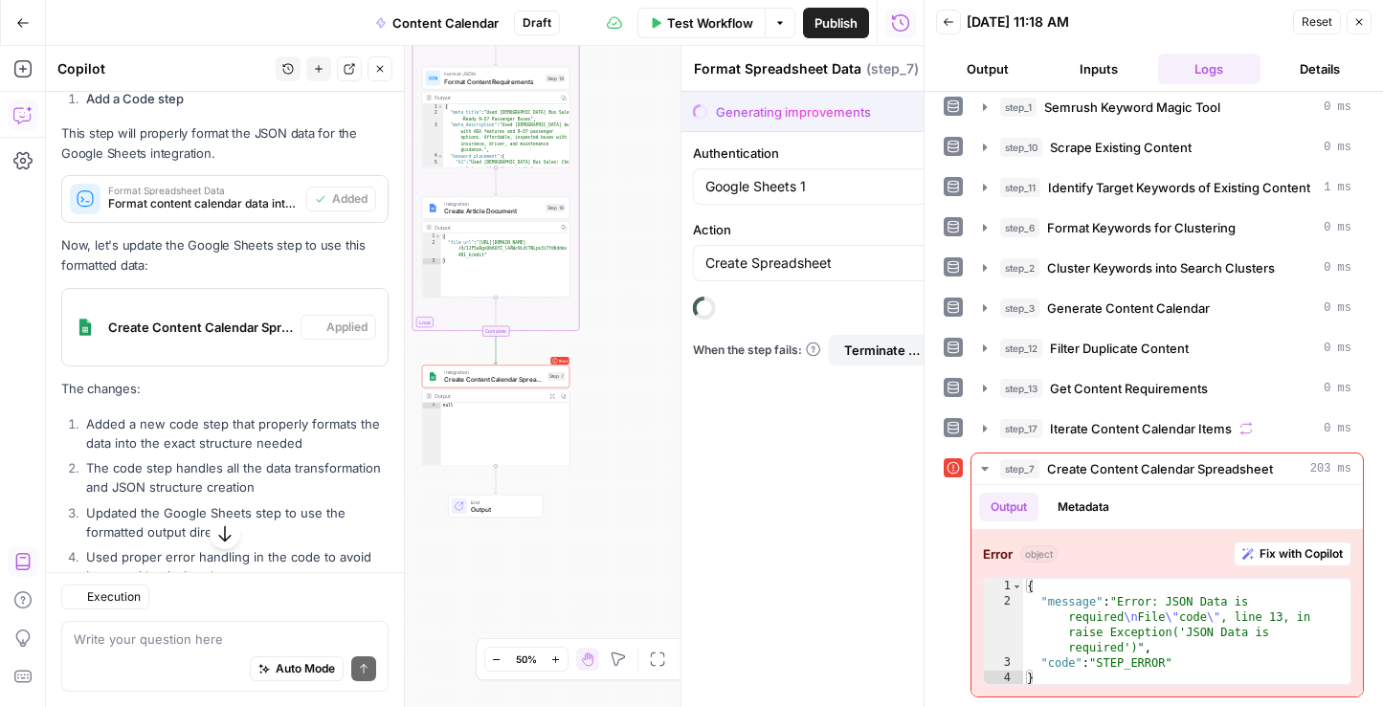
type textarea "Create Content Calendar Spreadsheet"
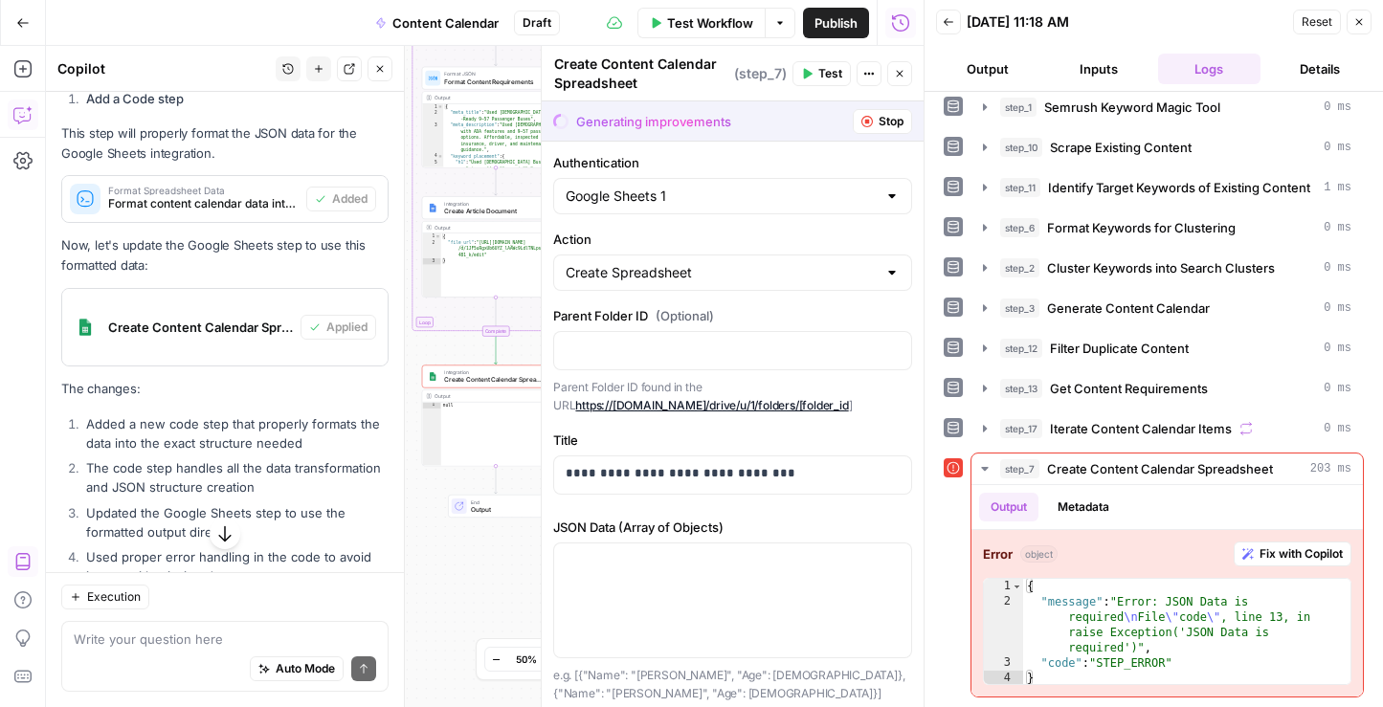
scroll to position [5700, 0]
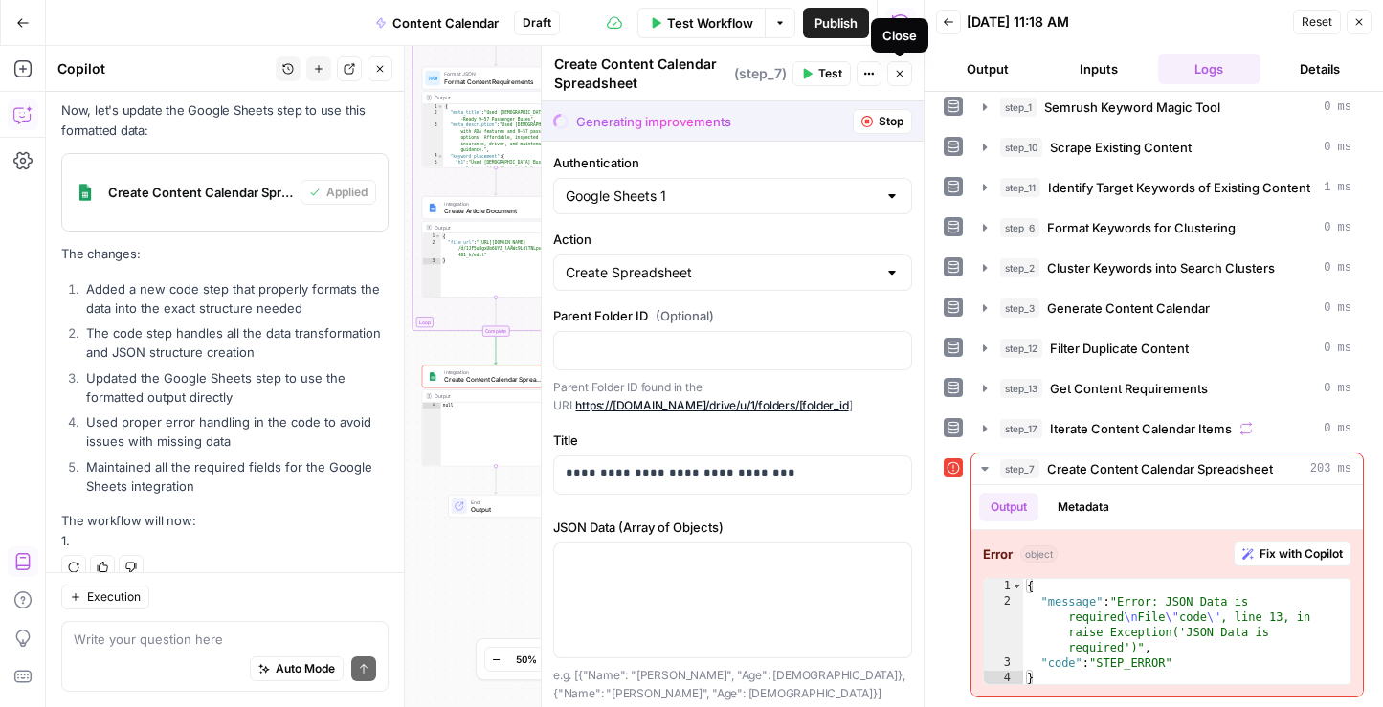
click at [902, 75] on icon "button" at bounding box center [899, 73] width 11 height 11
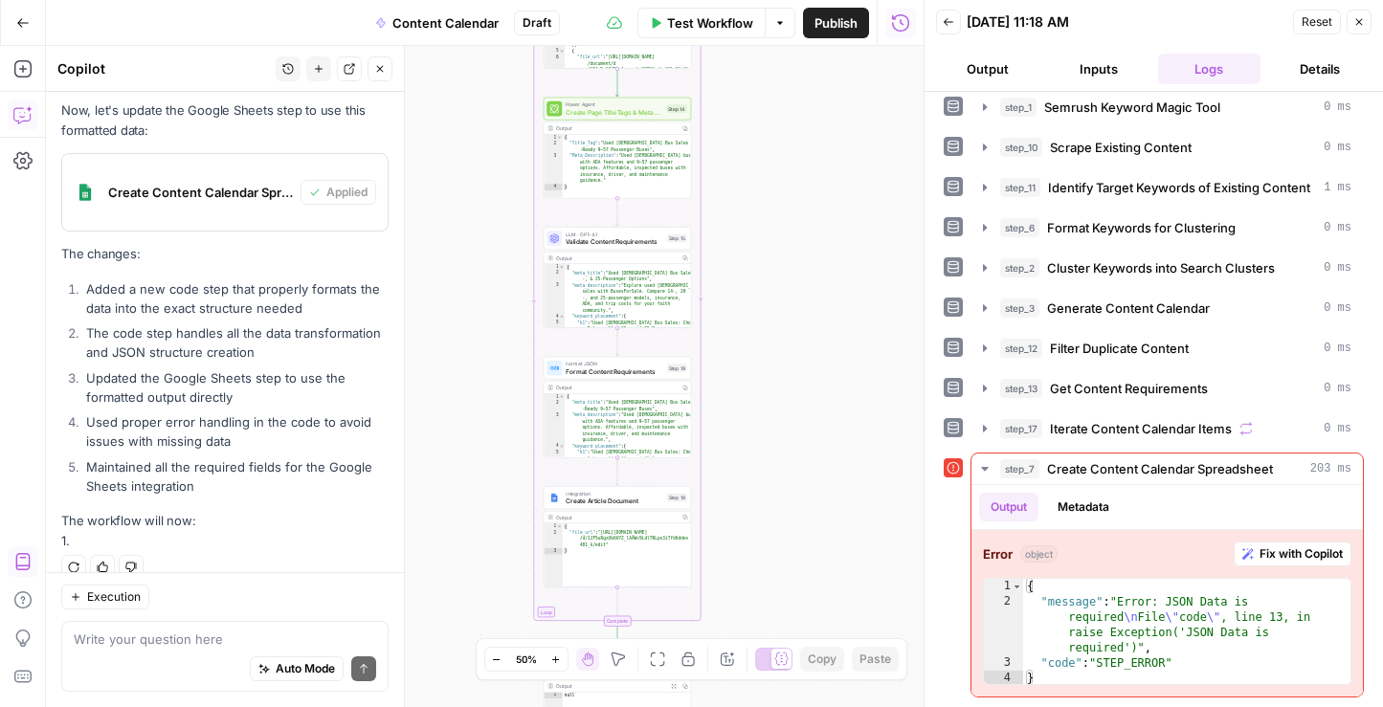
drag, startPoint x: 646, startPoint y: 307, endPoint x: 766, endPoint y: 598, distance: 314.6
click at [766, 598] on div "Workflow Set Inputs Inputs Search Knowledge Base Retrieve ICP Data Step 16 Outp…" at bounding box center [485, 376] width 878 height 661
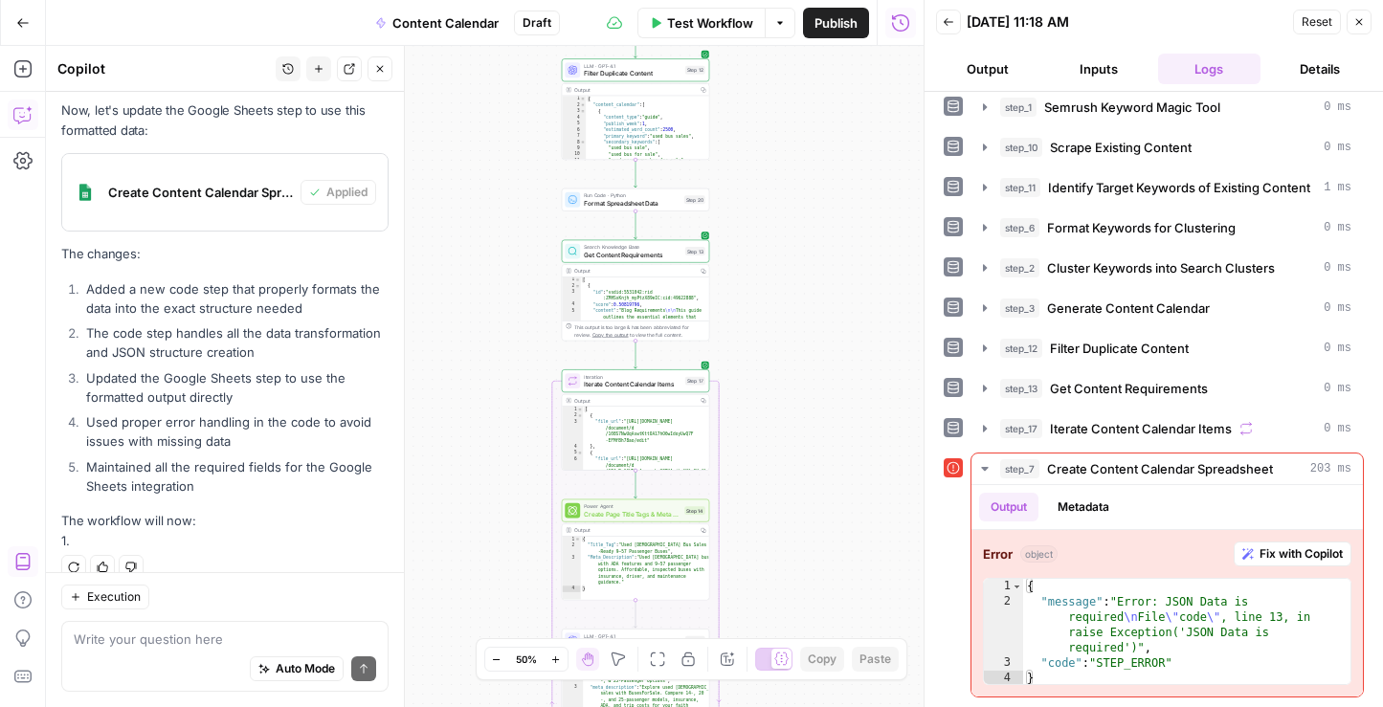
drag, startPoint x: 759, startPoint y: 228, endPoint x: 779, endPoint y: 629, distance: 401.5
click at [779, 629] on div "Workflow Set Inputs Inputs Search Knowledge Base Retrieve ICP Data Step 16 Outp…" at bounding box center [485, 376] width 878 height 661
click at [692, 181] on span "Test" at bounding box center [694, 182] width 11 height 9
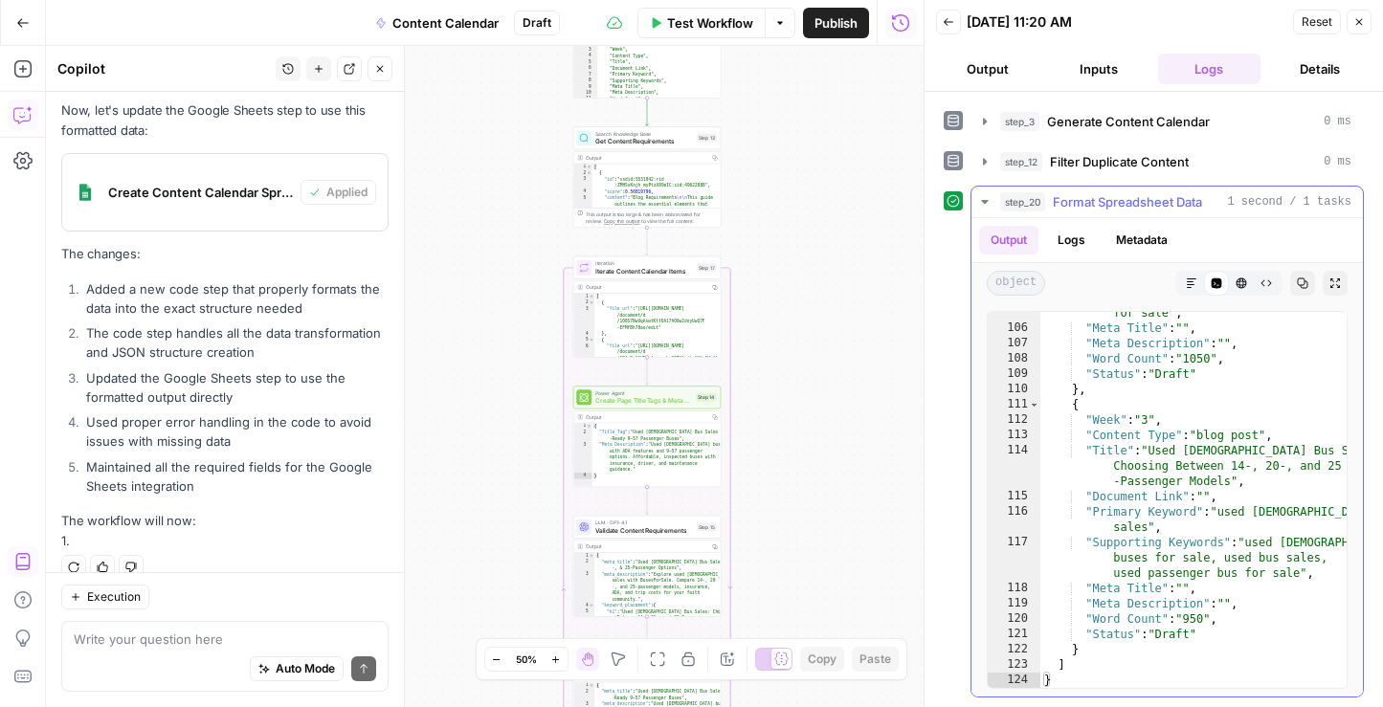
scroll to position [2273, 0]
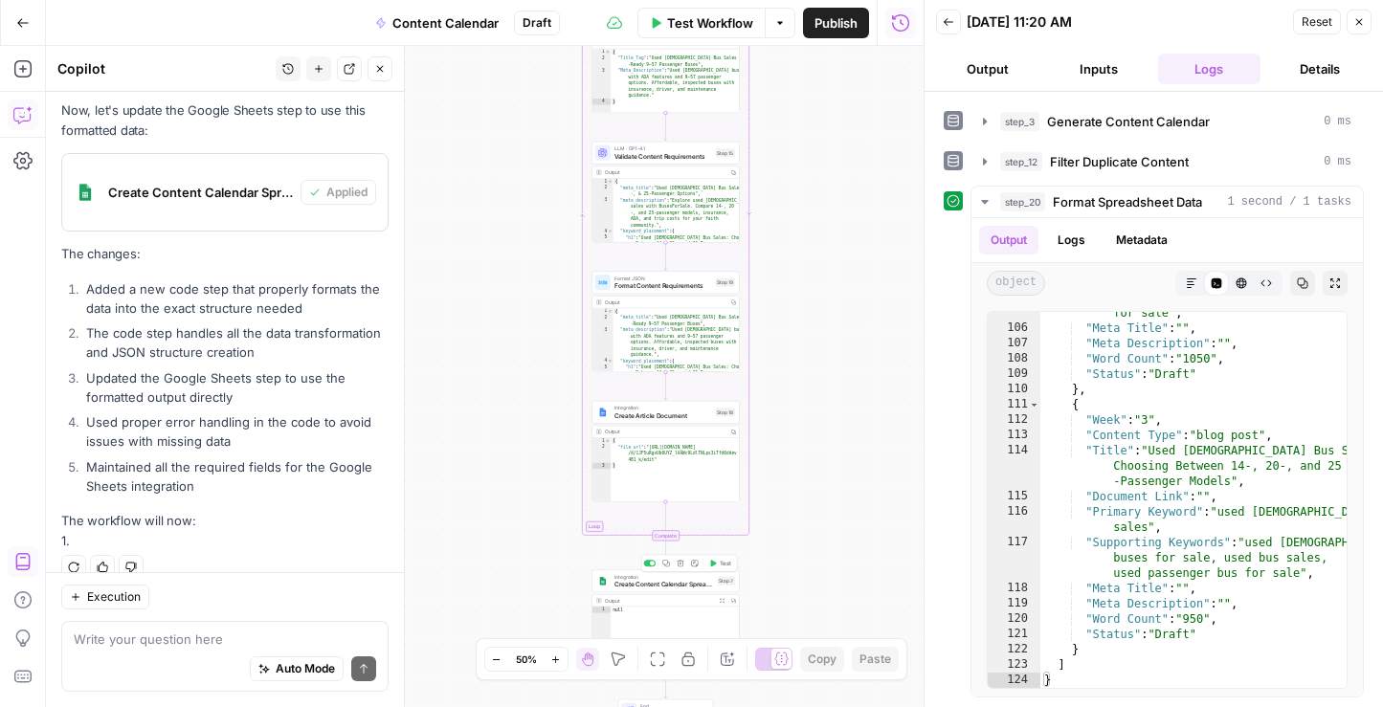
click at [724, 564] on span "Test" at bounding box center [725, 563] width 11 height 9
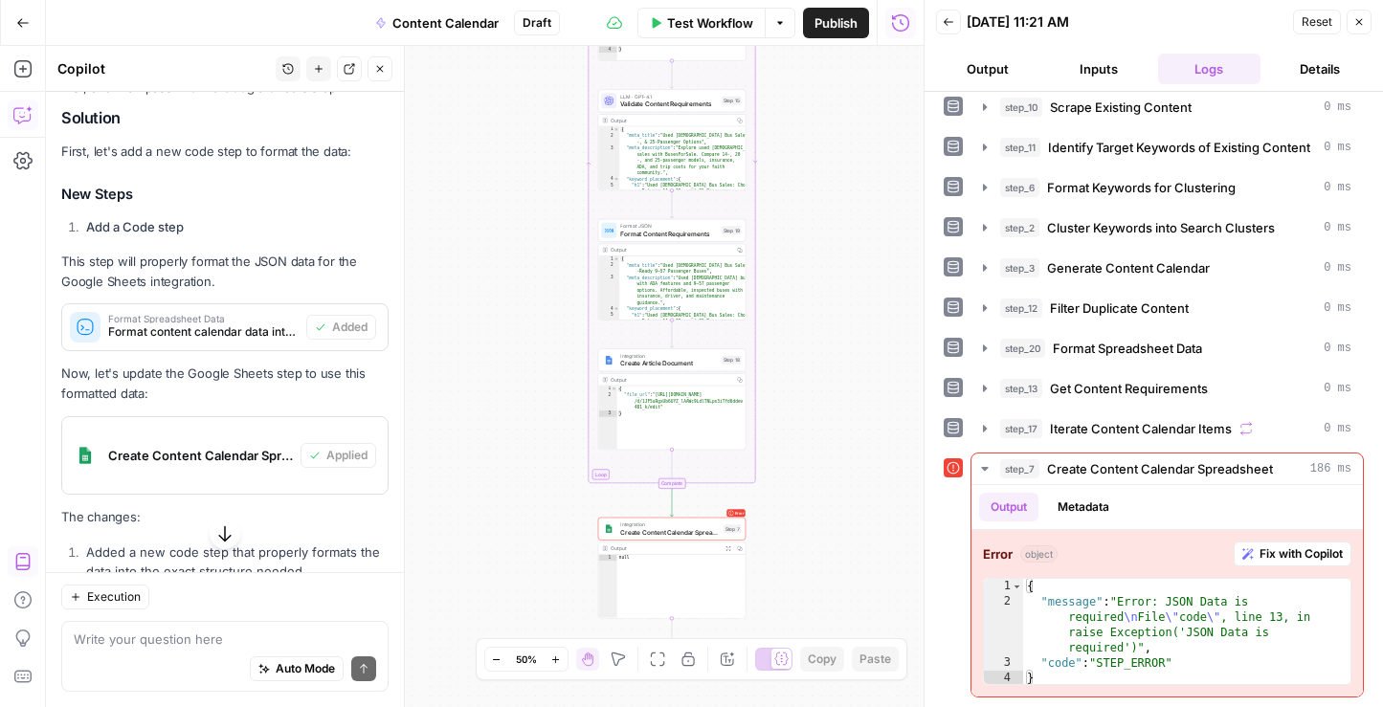
scroll to position [5450, 0]
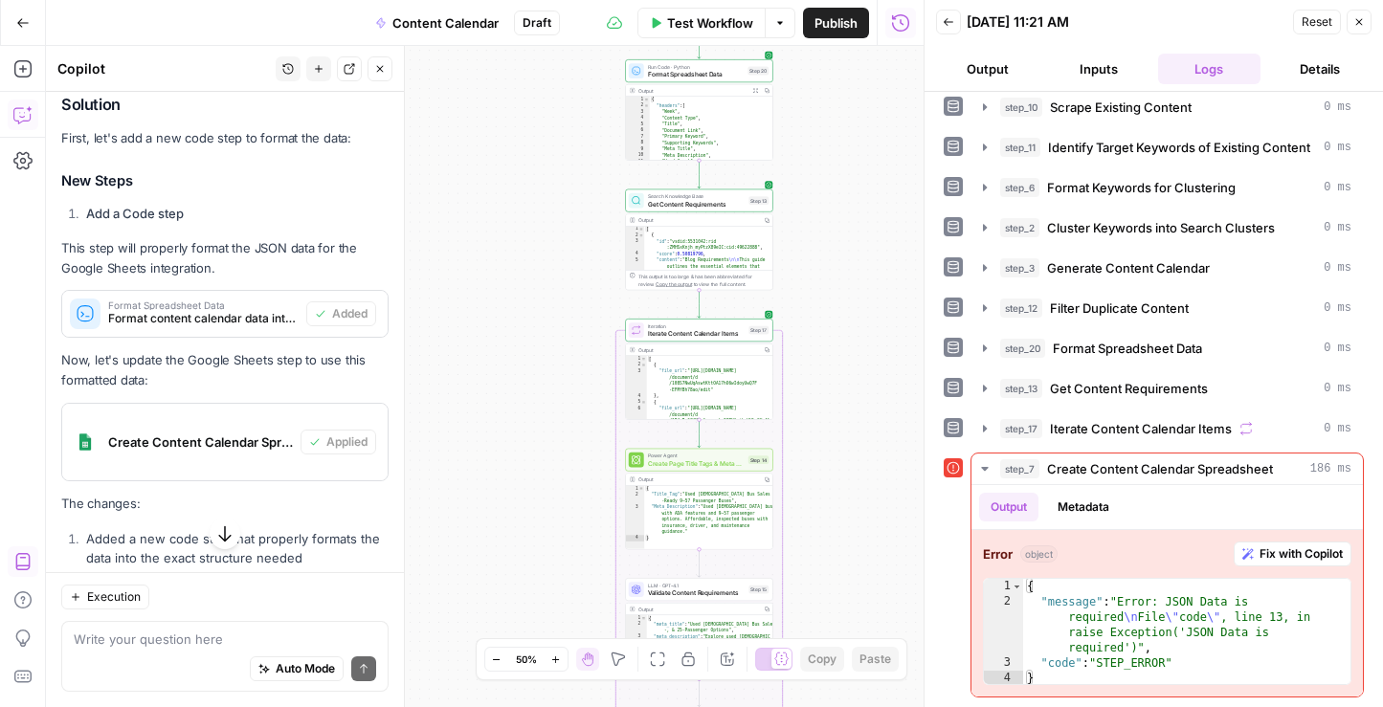
click at [714, 29] on span "Test Workflow" at bounding box center [710, 22] width 86 height 19
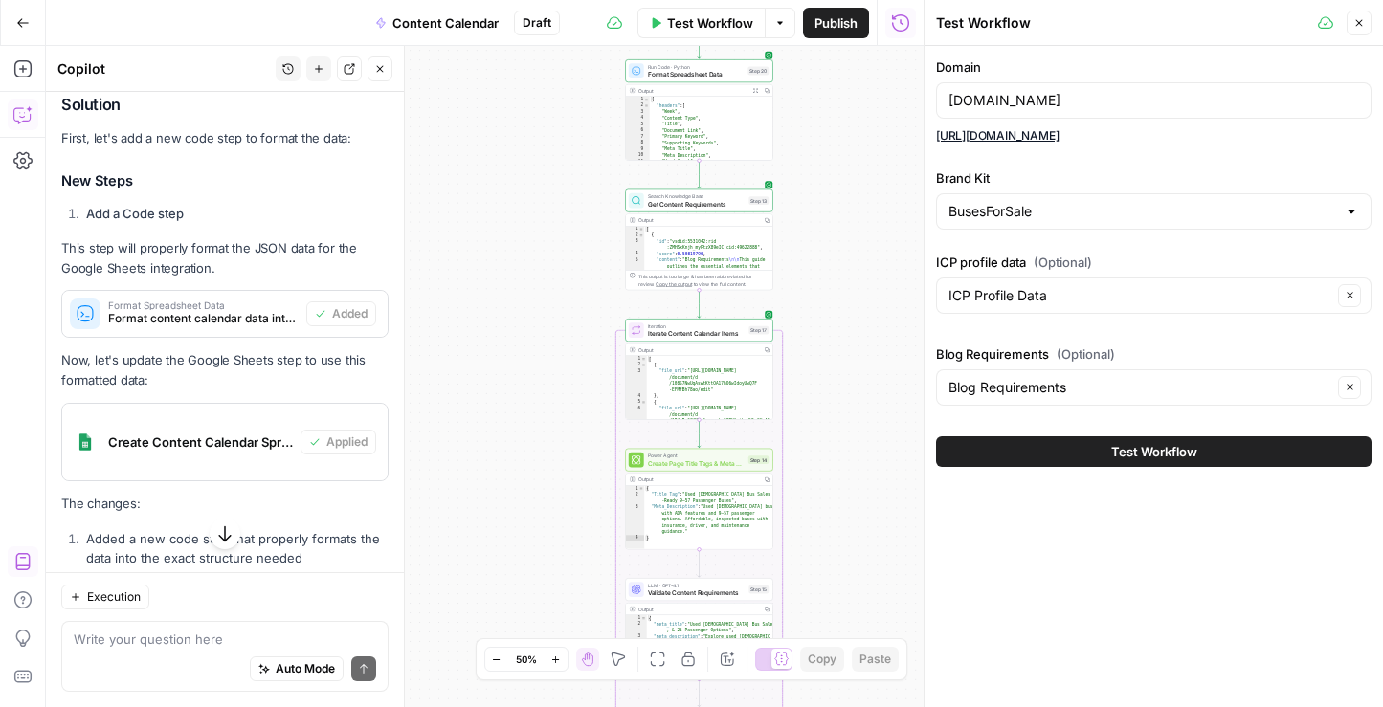
click at [1146, 451] on span "Test Workflow" at bounding box center [1154, 451] width 86 height 19
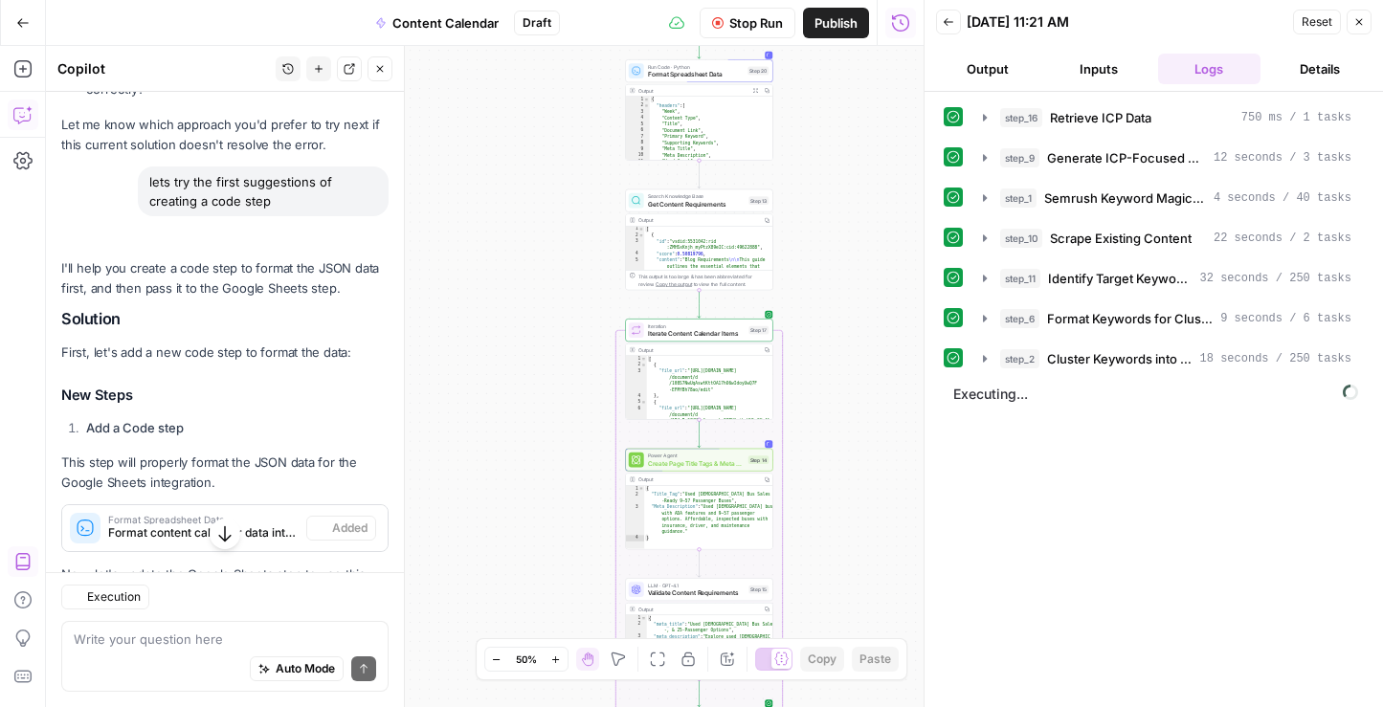
scroll to position [5450, 0]
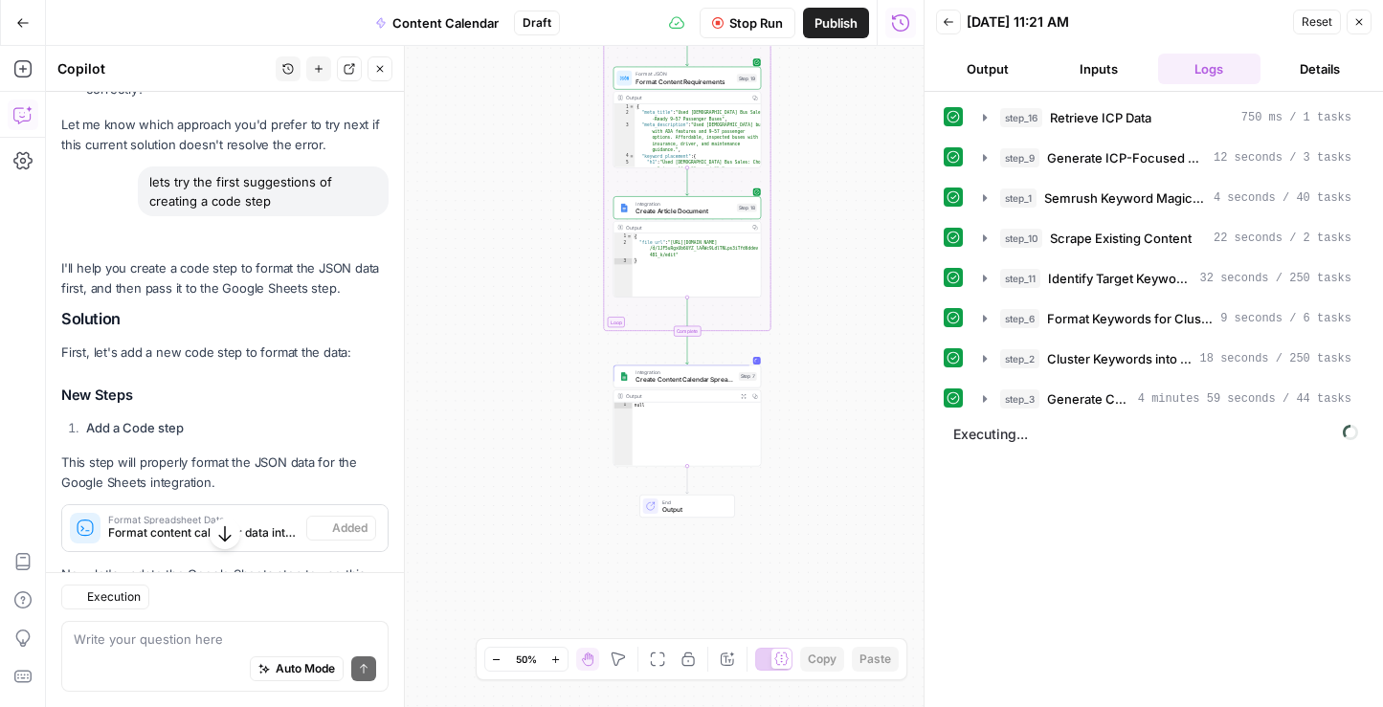
scroll to position [5450, 0]
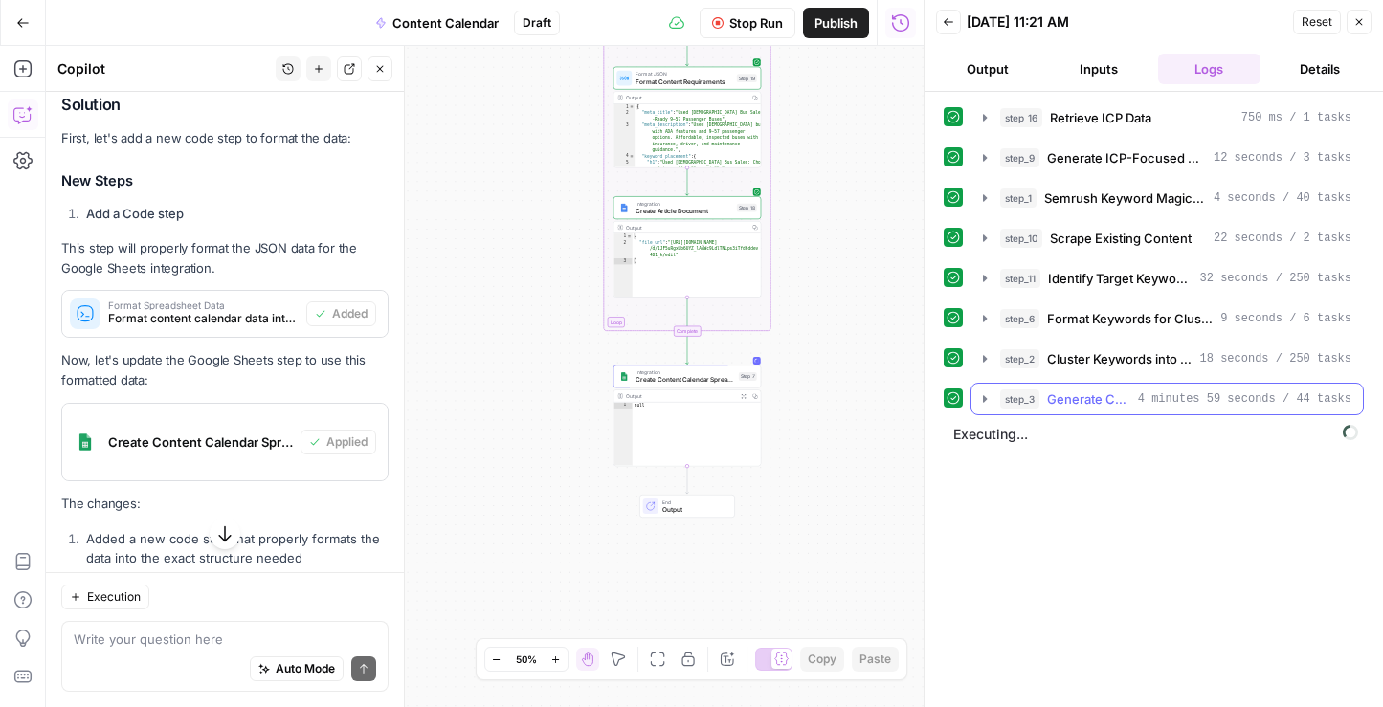
click at [986, 399] on icon "button" at bounding box center [985, 398] width 4 height 7
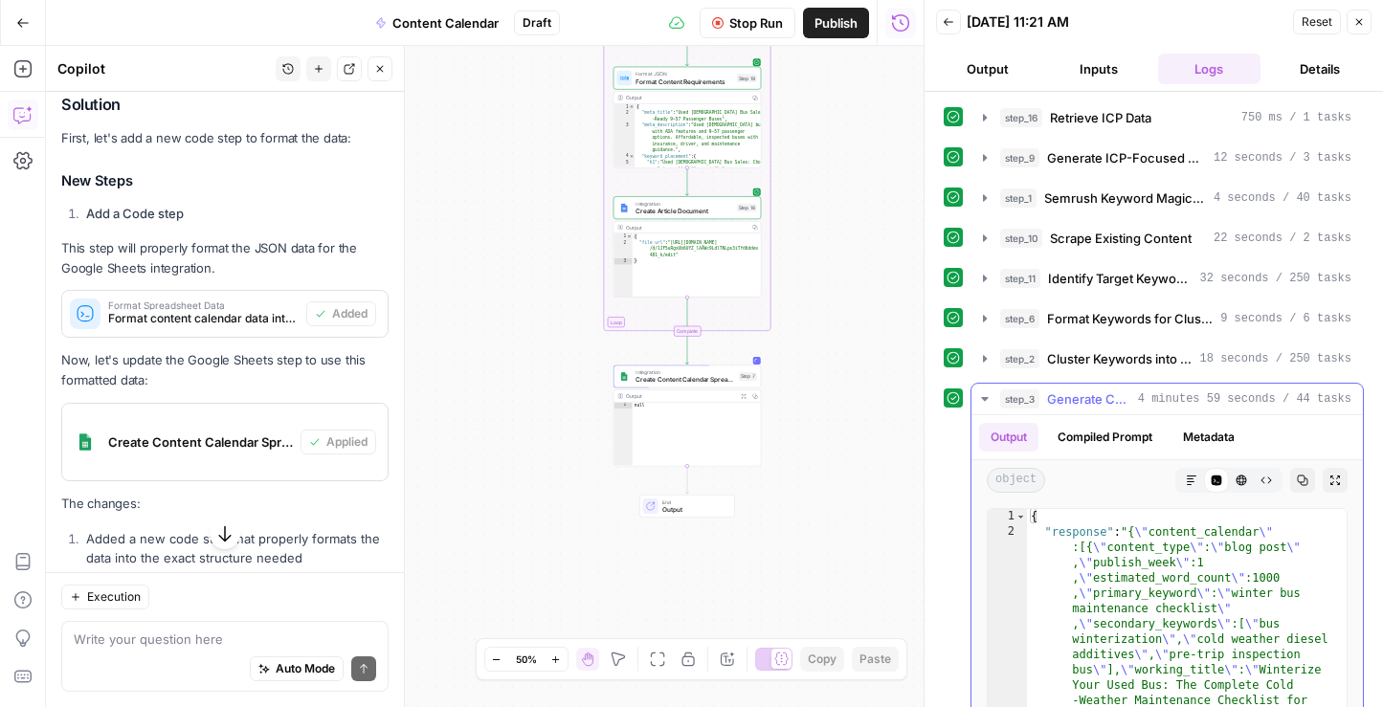
click at [986, 399] on icon "button" at bounding box center [984, 398] width 15 height 15
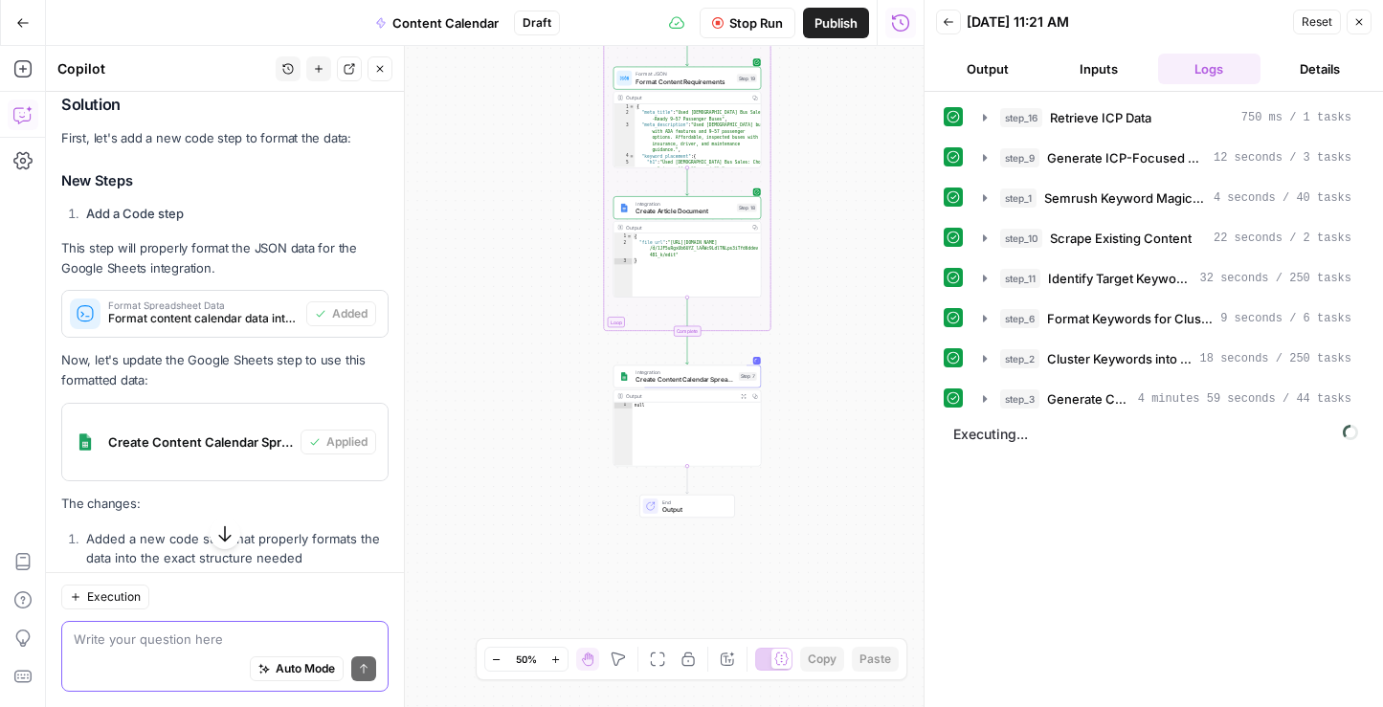
click at [183, 639] on textarea at bounding box center [225, 639] width 302 height 19
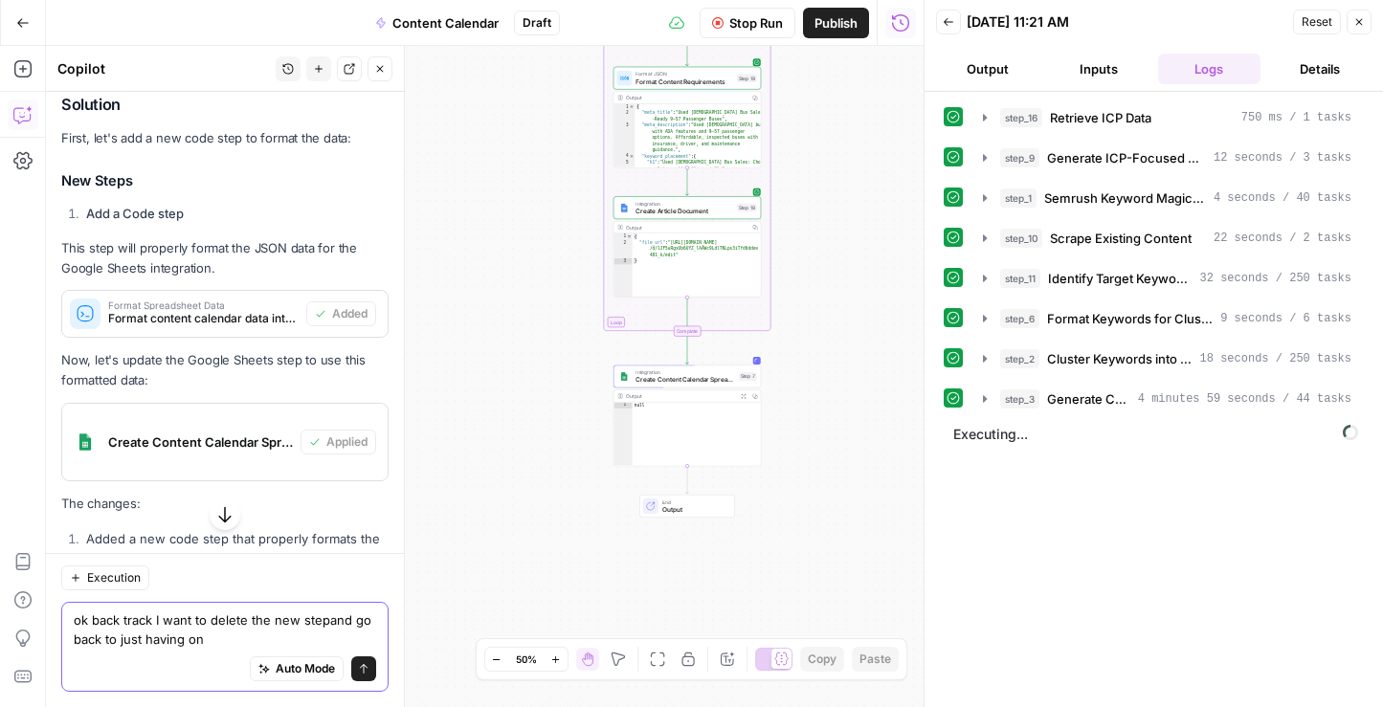
type textarea "ok back track I want to delete the new stepand go back to just having one"
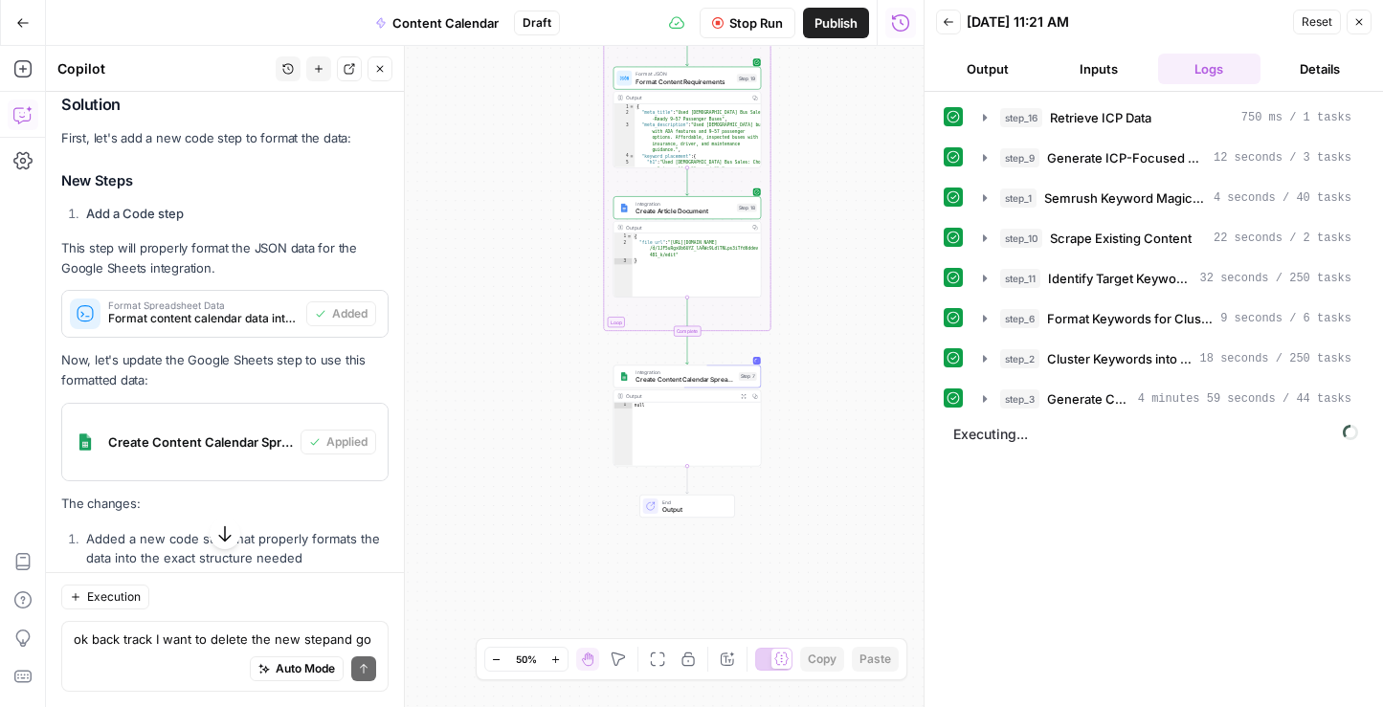
click at [234, 536] on icon "button" at bounding box center [224, 533] width 19 height 19
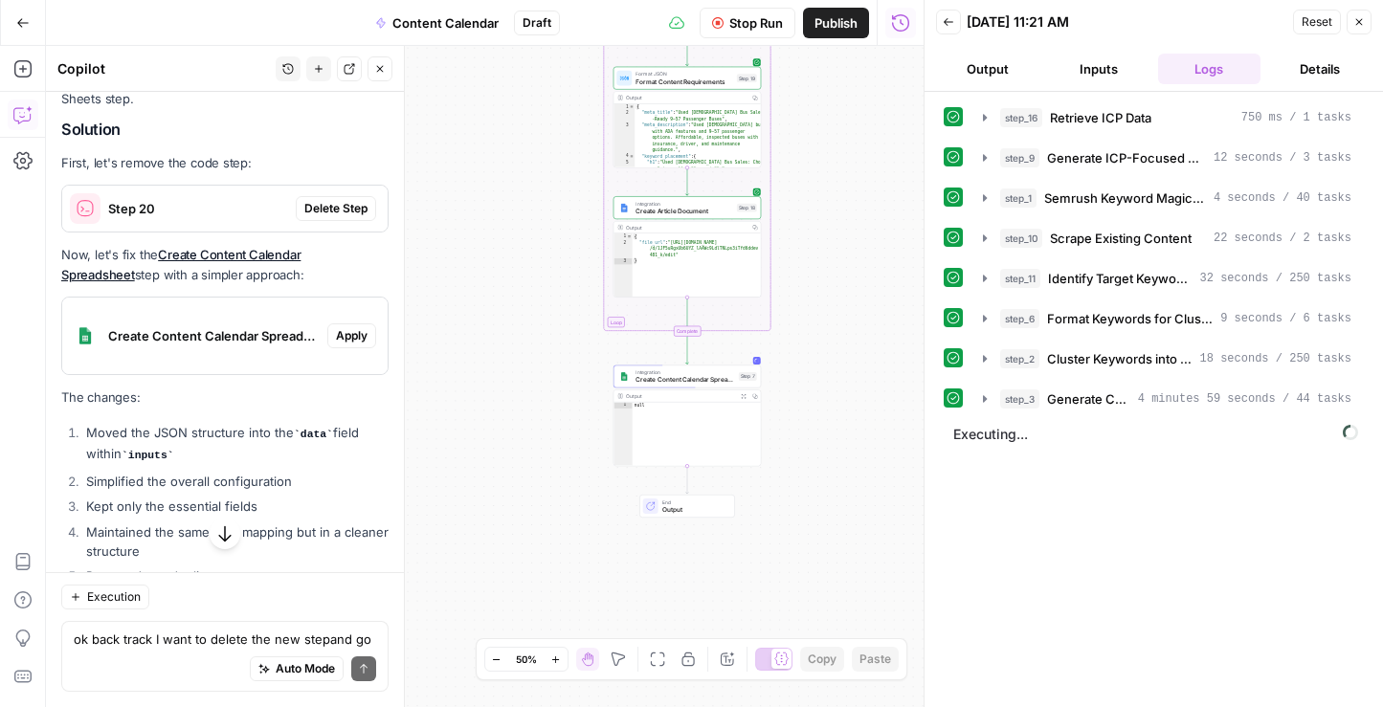
scroll to position [6538, 0]
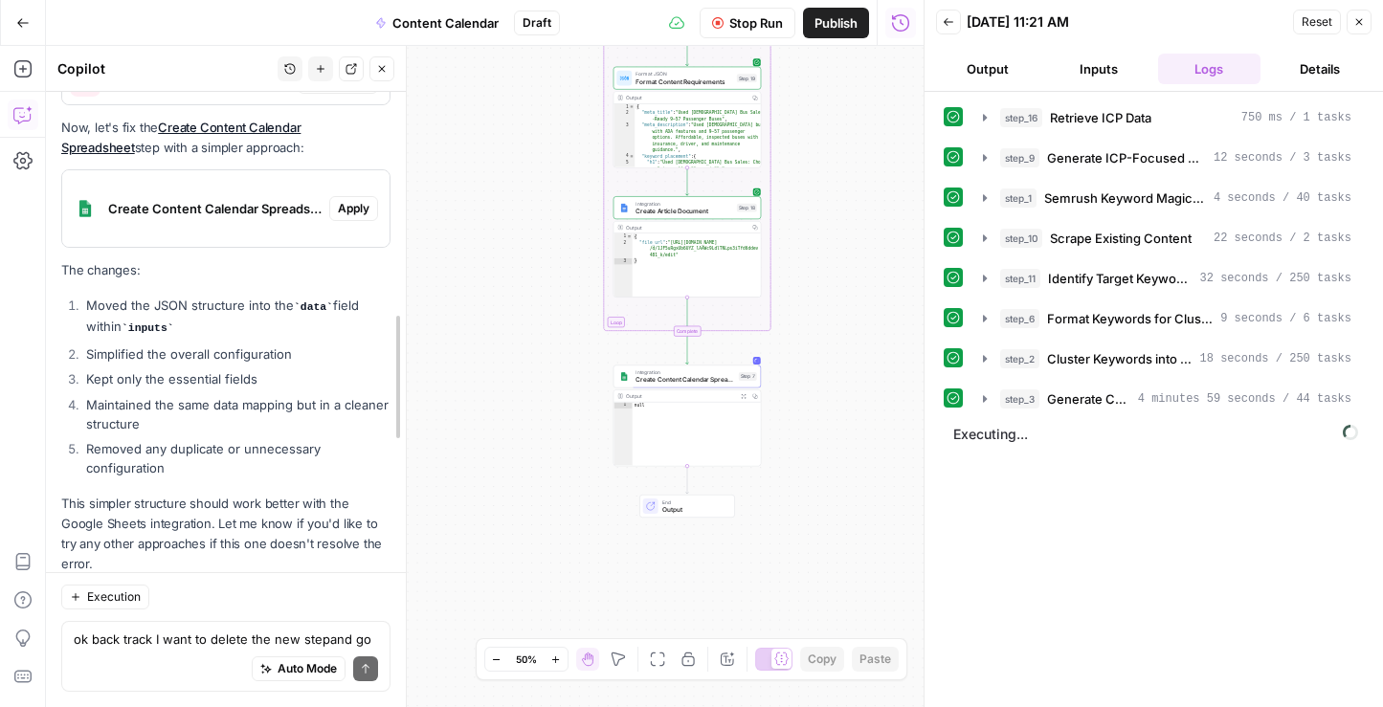
drag, startPoint x: 396, startPoint y: 668, endPoint x: 398, endPoint y: 655, distance: 13.5
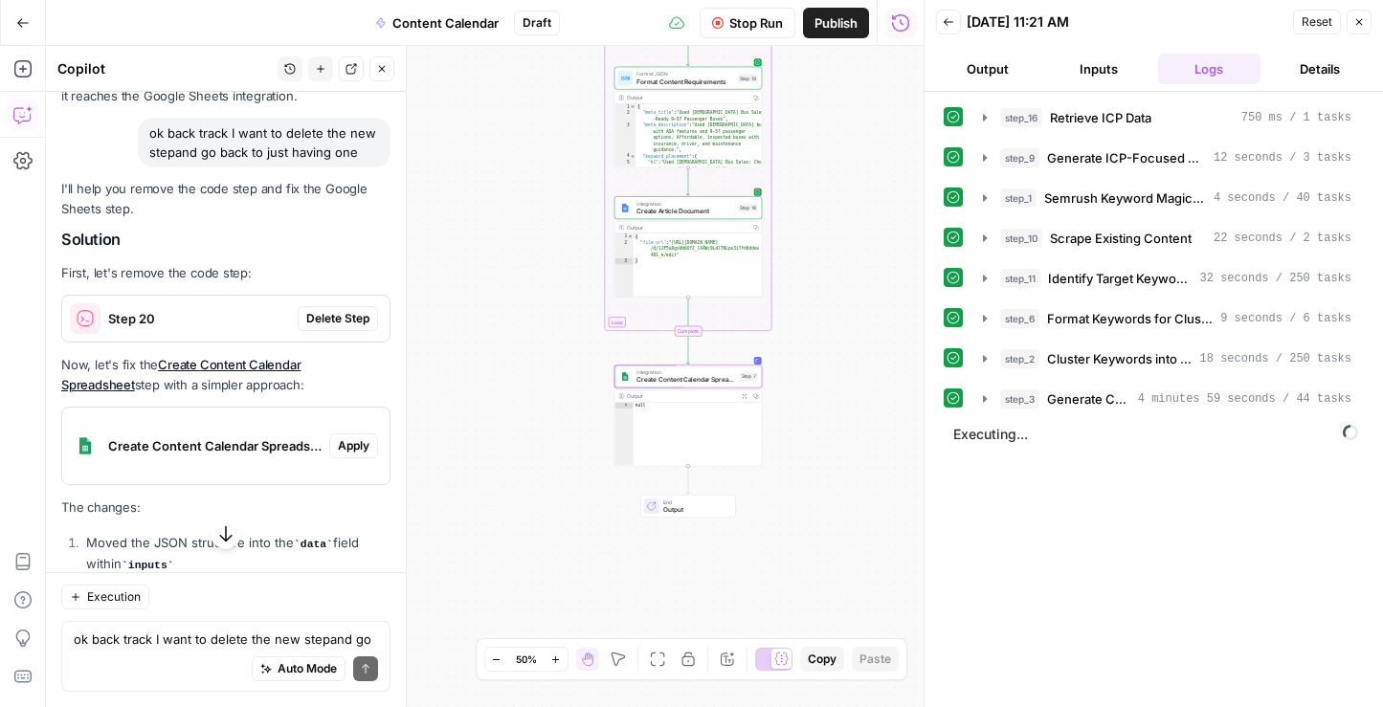
scroll to position [6239, 0]
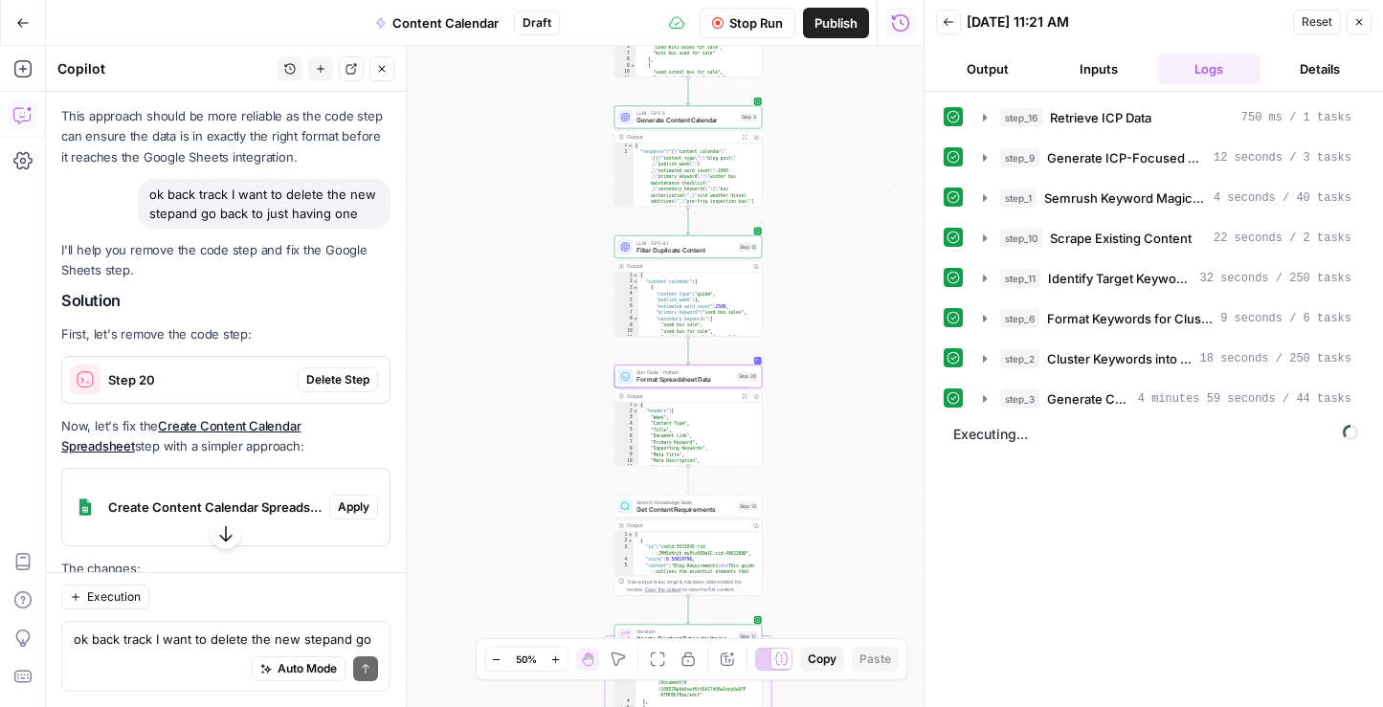
click at [328, 371] on span "Delete Step" at bounding box center [337, 379] width 63 height 17
click at [761, 18] on span "Stop Run" at bounding box center [756, 22] width 54 height 19
click at [807, 432] on div "Workflow Set Inputs Inputs Search Knowledge Base Retrieve ICP Data Step 16 Outp…" at bounding box center [485, 376] width 878 height 661
click at [717, 383] on span "Format Spreadsheet Data" at bounding box center [684, 383] width 97 height 10
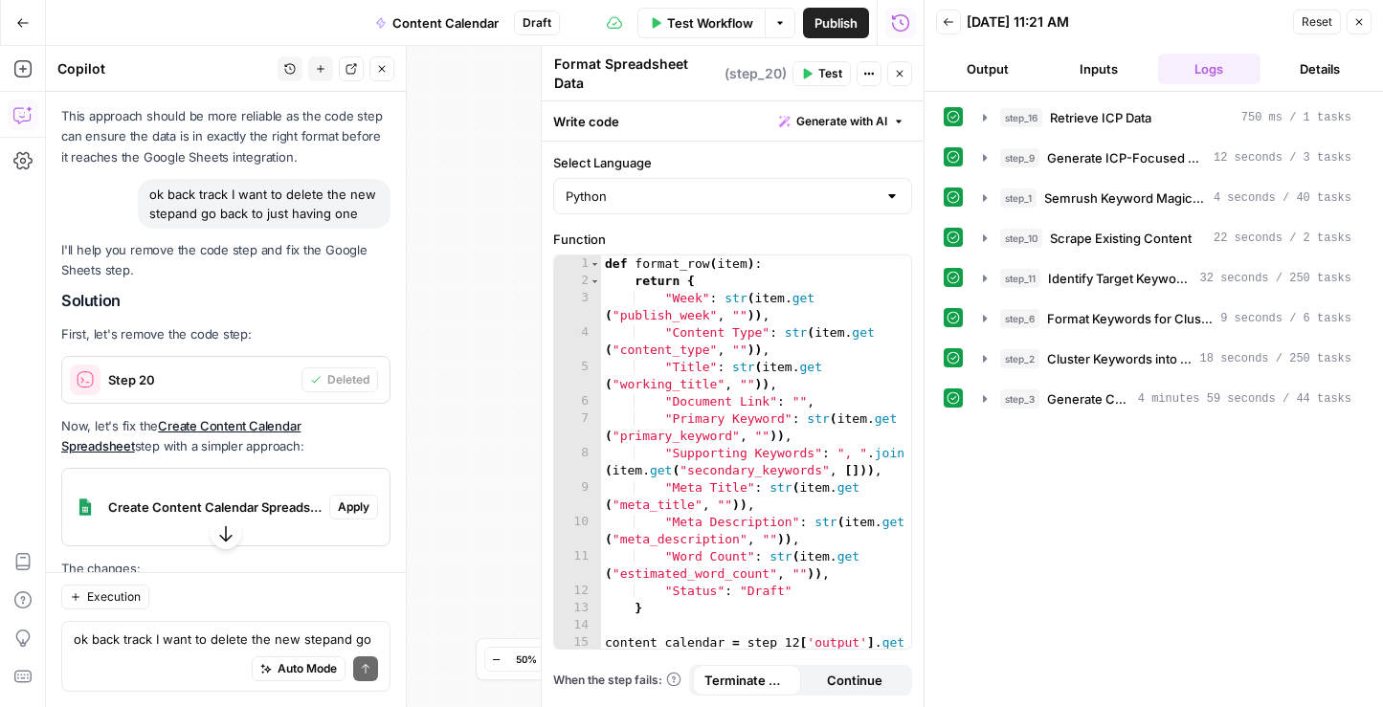
click at [863, 71] on icon "button" at bounding box center [868, 73] width 11 height 11
click at [916, 147] on span "Delete Step" at bounding box center [940, 154] width 92 height 19
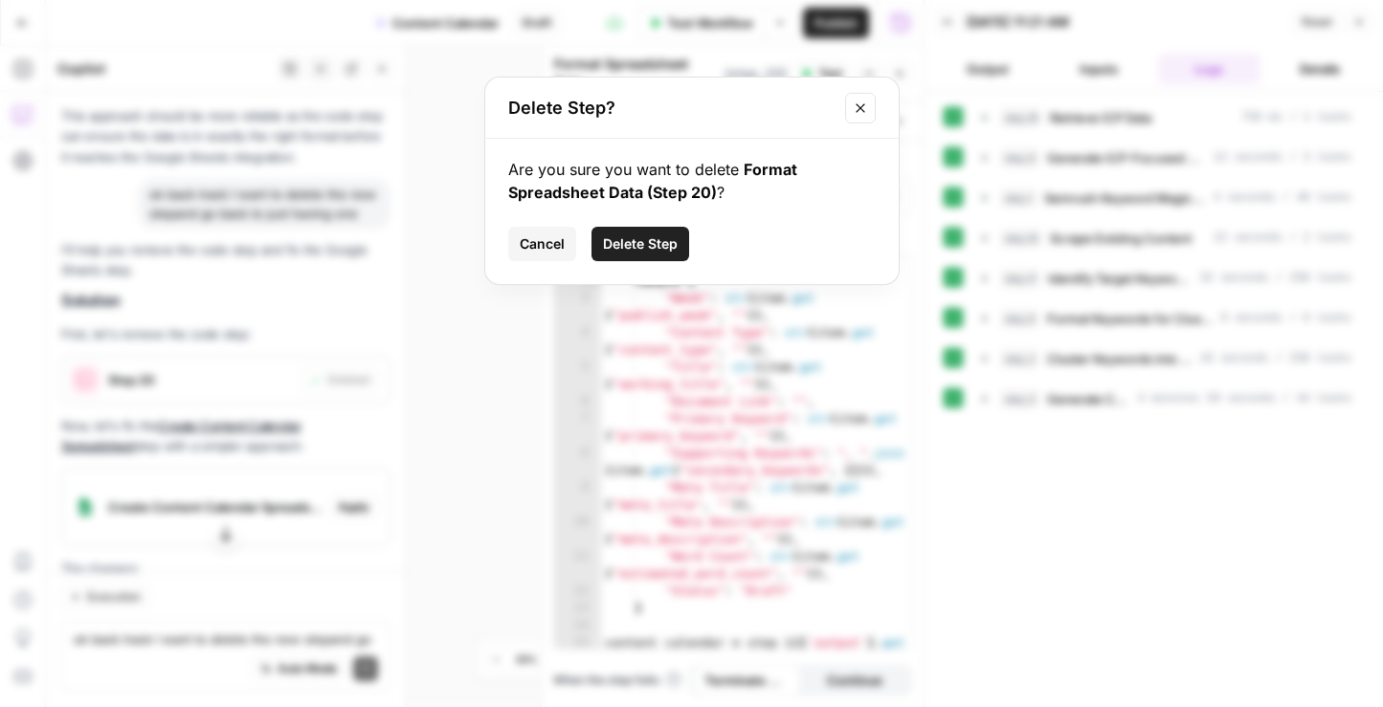
click at [664, 244] on span "Delete Step" at bounding box center [640, 243] width 75 height 19
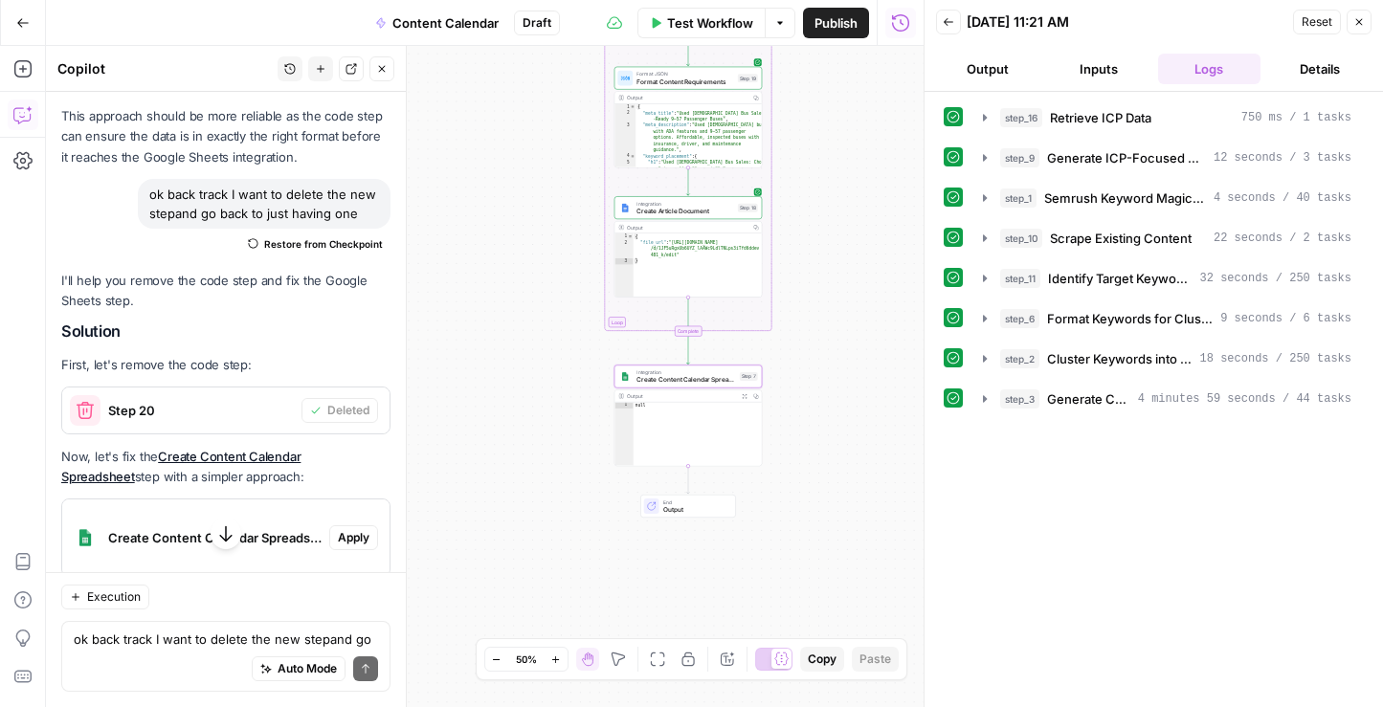
click at [350, 529] on span "Apply" at bounding box center [354, 537] width 32 height 17
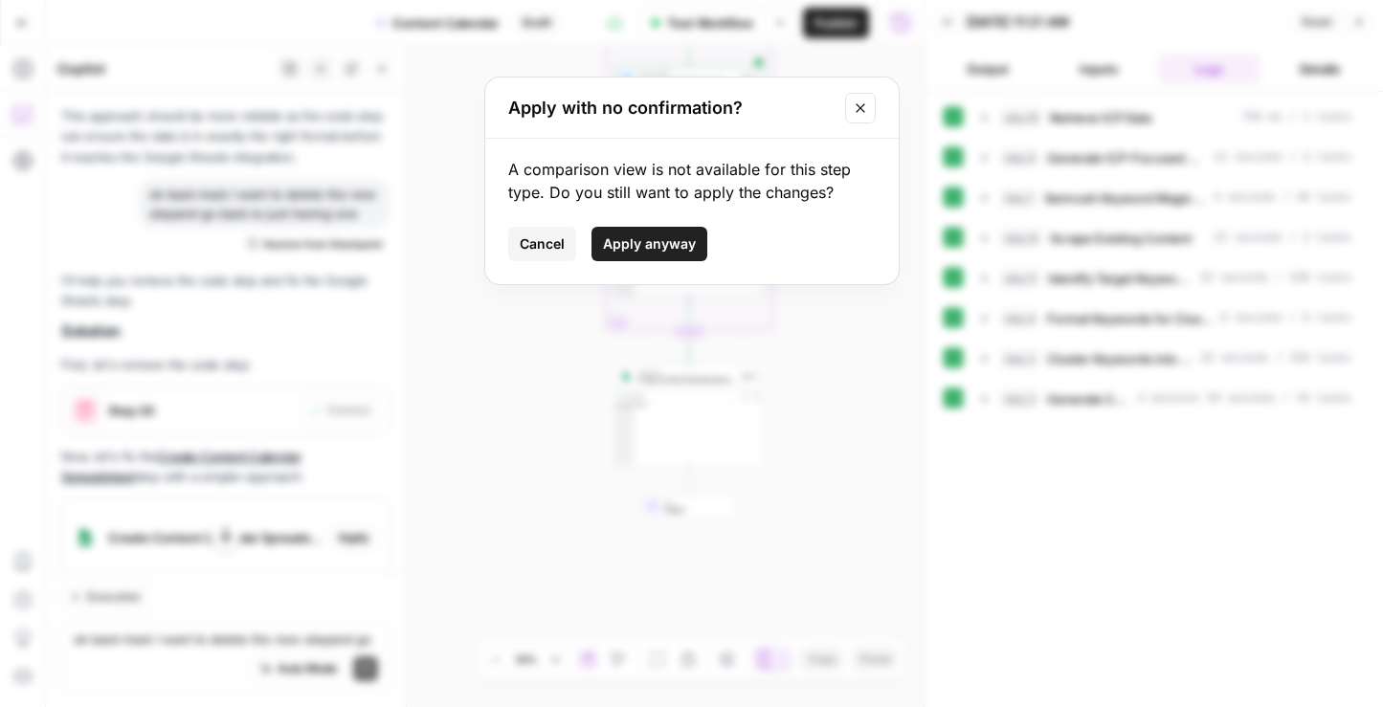
click at [640, 243] on span "Apply anyway" at bounding box center [649, 243] width 93 height 19
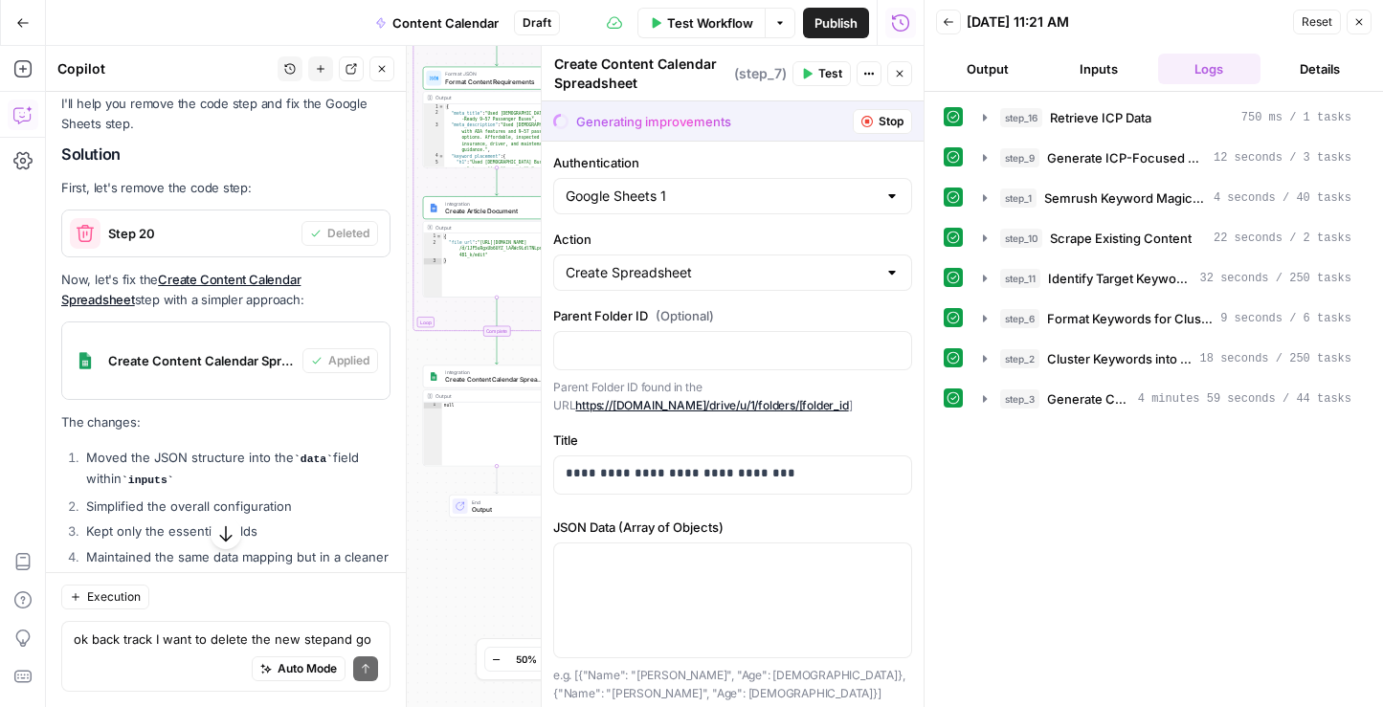
scroll to position [6568, 0]
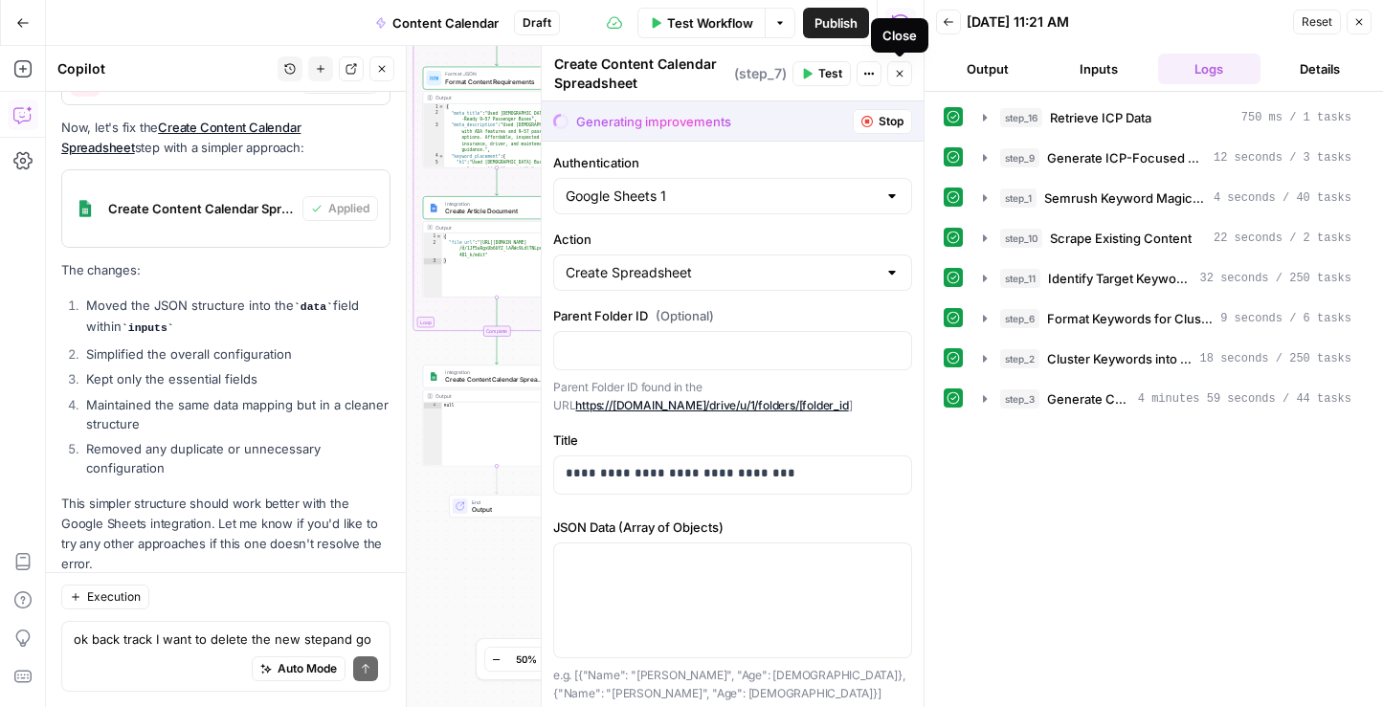
click at [901, 79] on button "Close" at bounding box center [899, 73] width 25 height 25
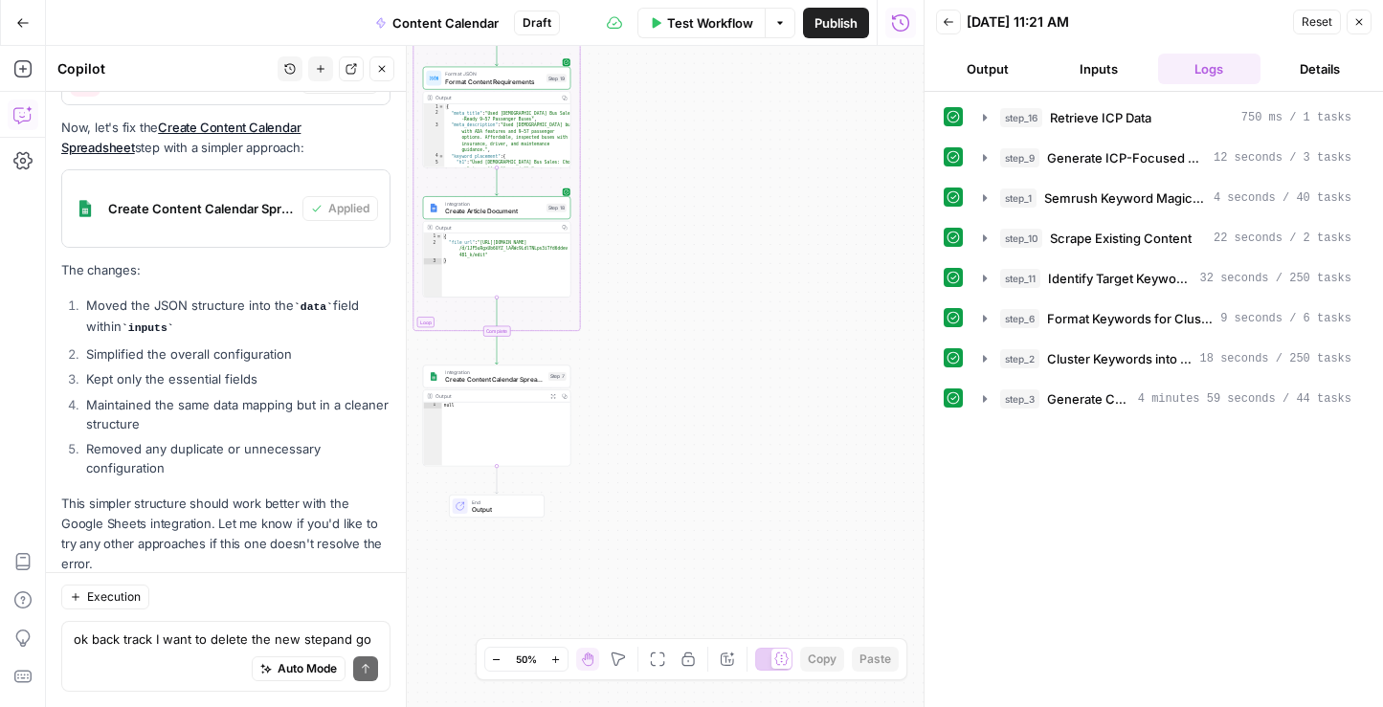
click at [490, 379] on span "Create Content Calendar Spreadsheet" at bounding box center [495, 380] width 100 height 10
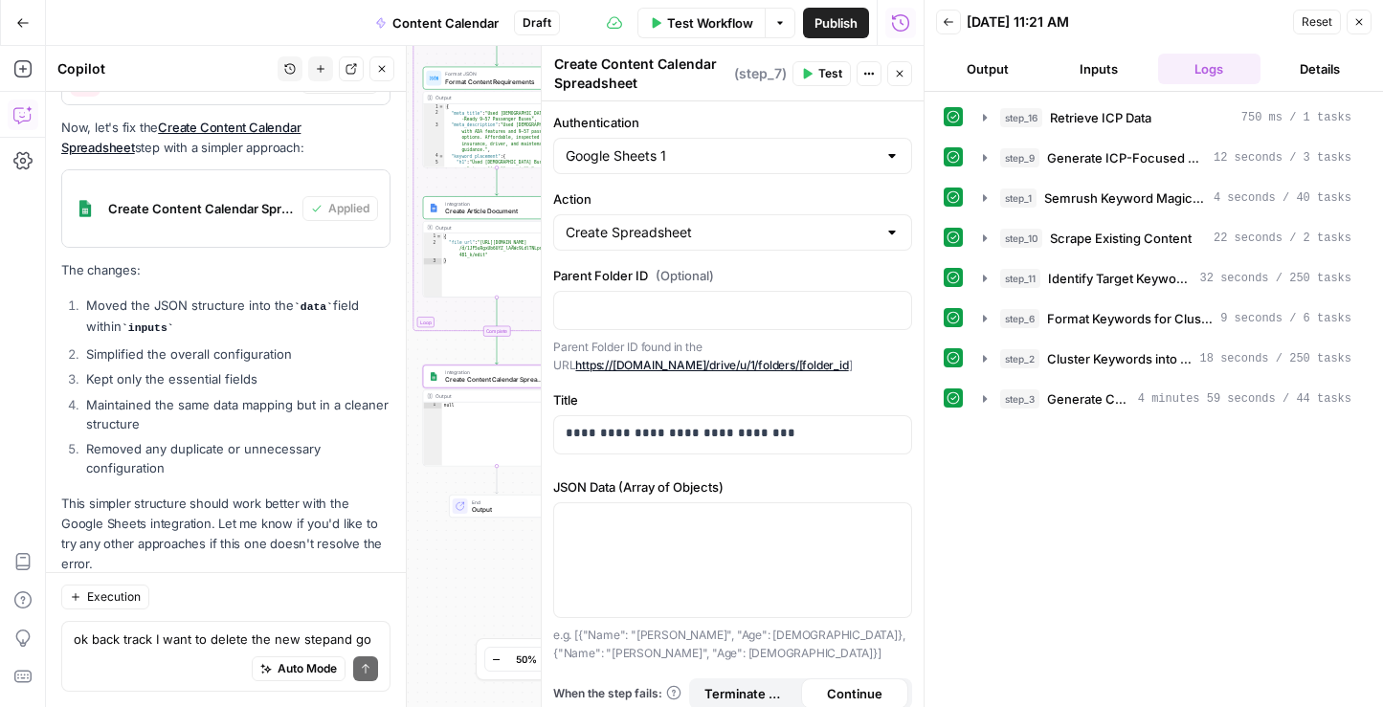
click at [812, 77] on icon "button" at bounding box center [806, 73] width 11 height 11
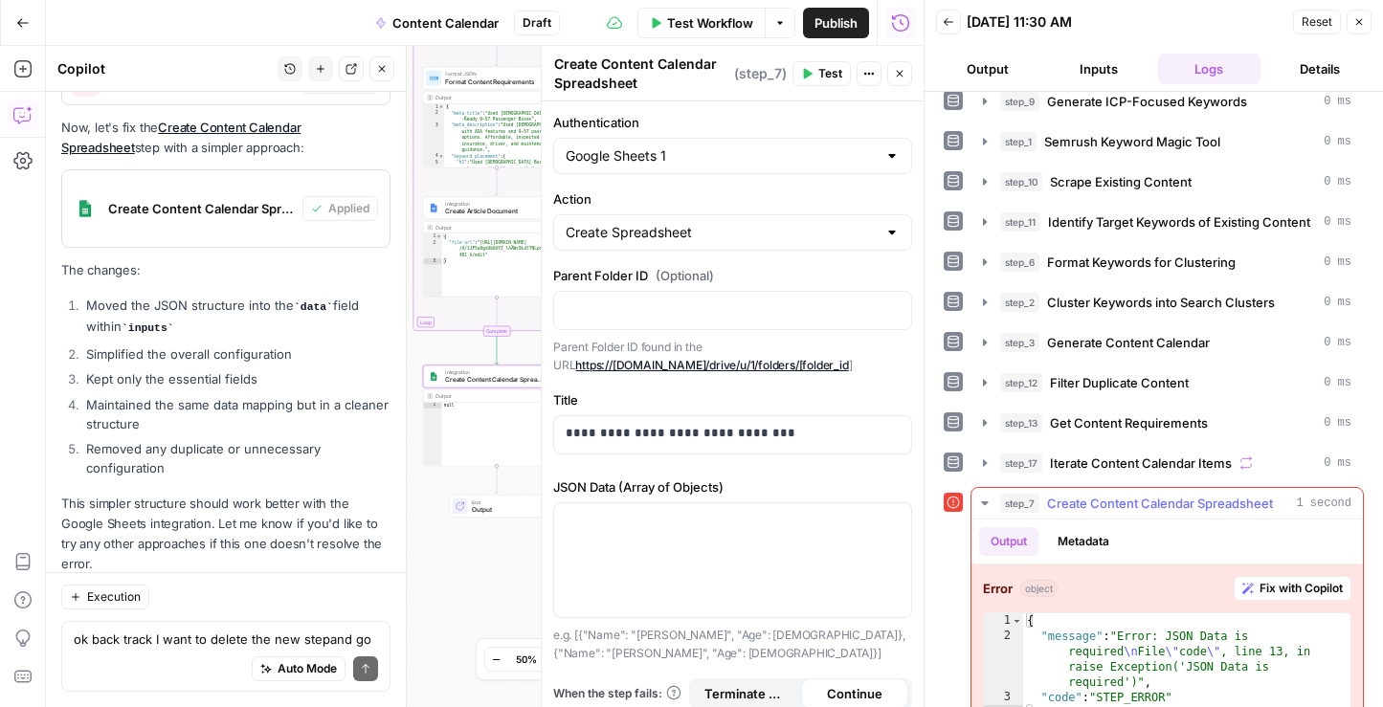
scroll to position [91, 0]
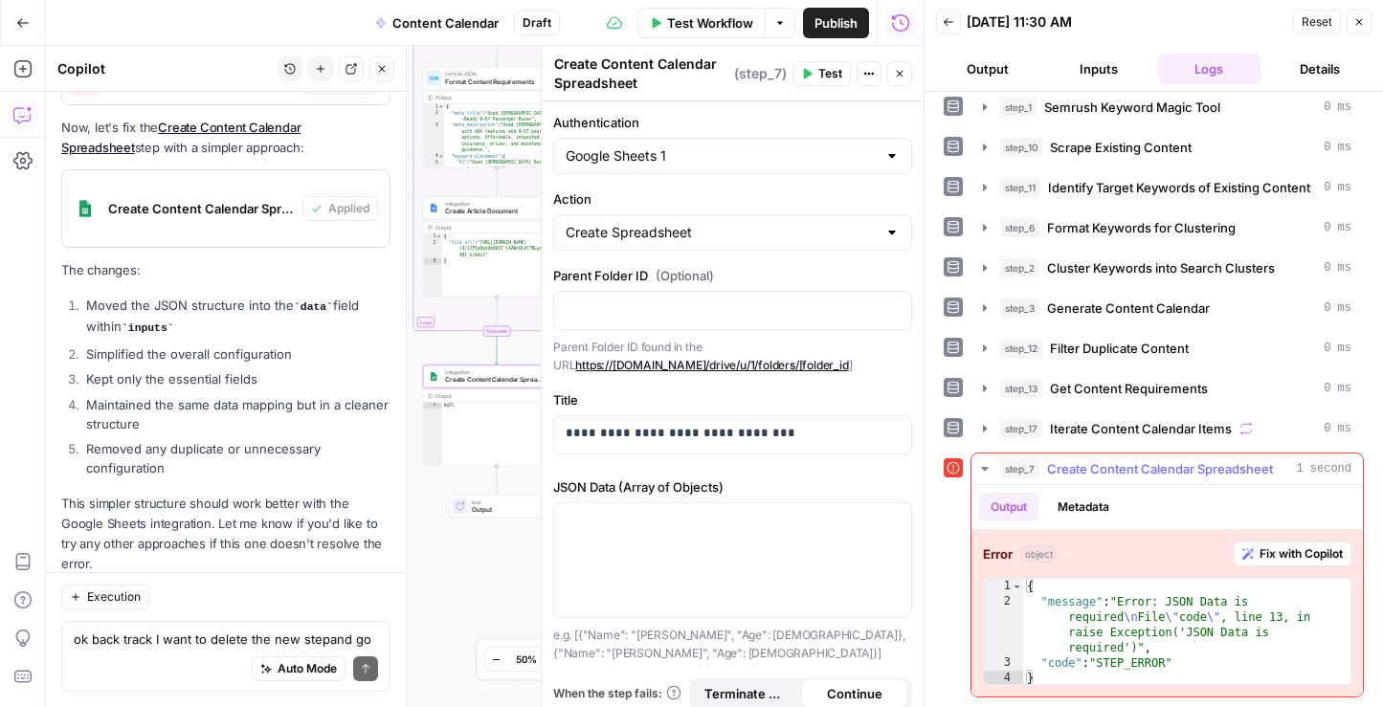
click at [1289, 553] on span "Fix with Copilot" at bounding box center [1300, 554] width 83 height 17
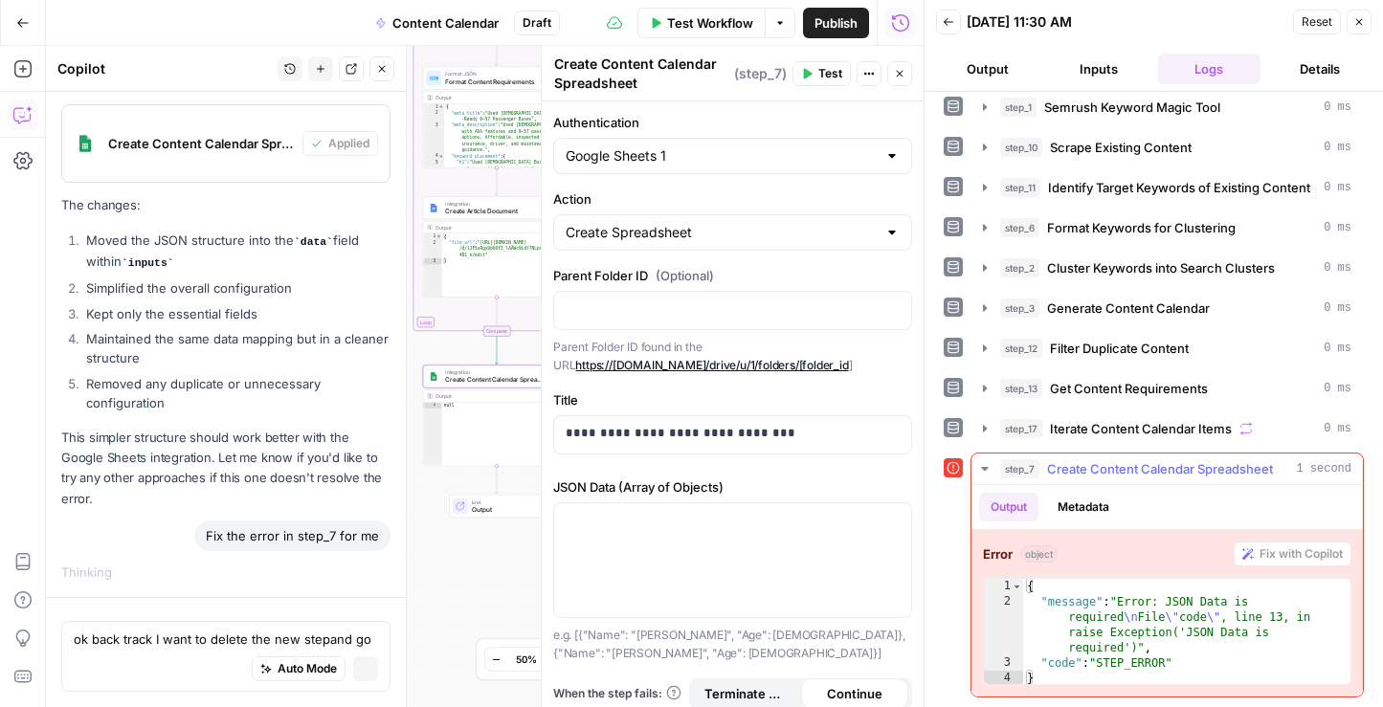
scroll to position [6333, 0]
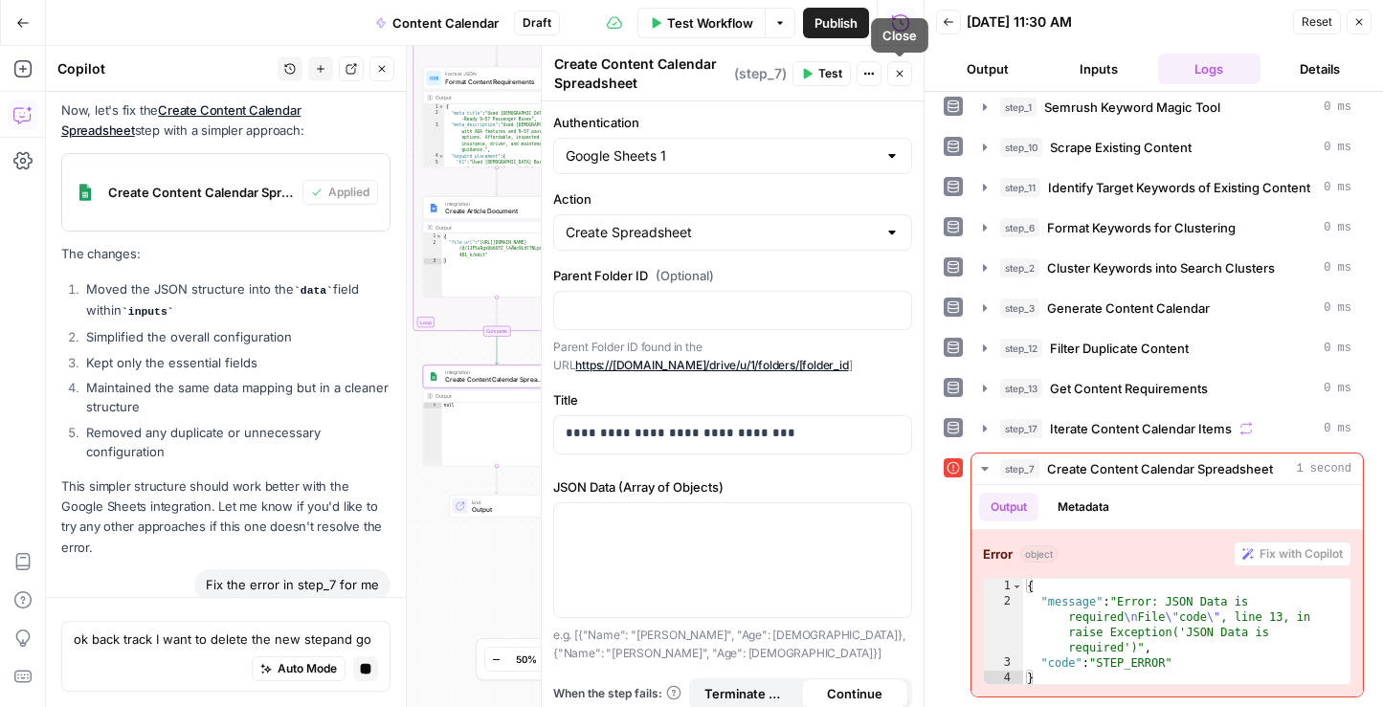
click at [901, 69] on icon "button" at bounding box center [899, 73] width 11 height 11
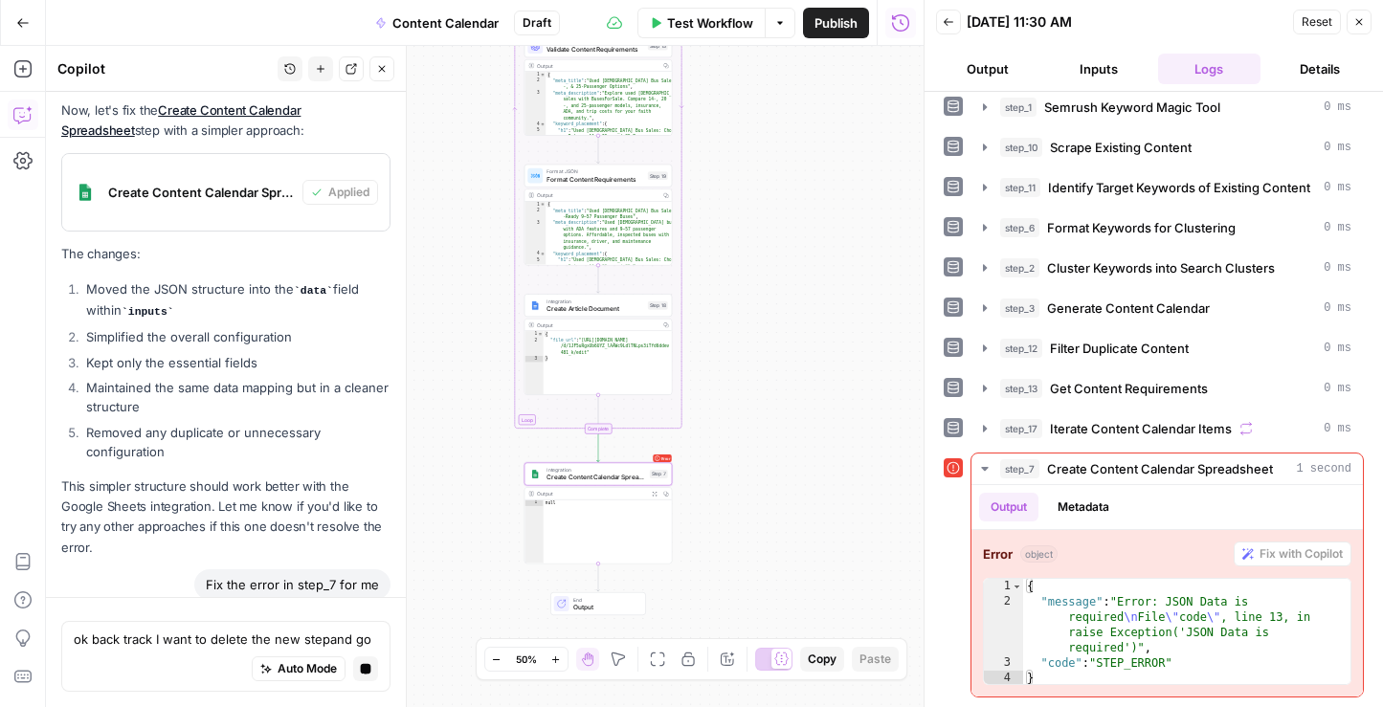
drag, startPoint x: 700, startPoint y: 236, endPoint x: 801, endPoint y: 334, distance: 140.8
click at [801, 334] on div "Workflow Set Inputs Inputs Search Knowledge Base Retrieve ICP Data Step 16 Outp…" at bounding box center [485, 376] width 878 height 661
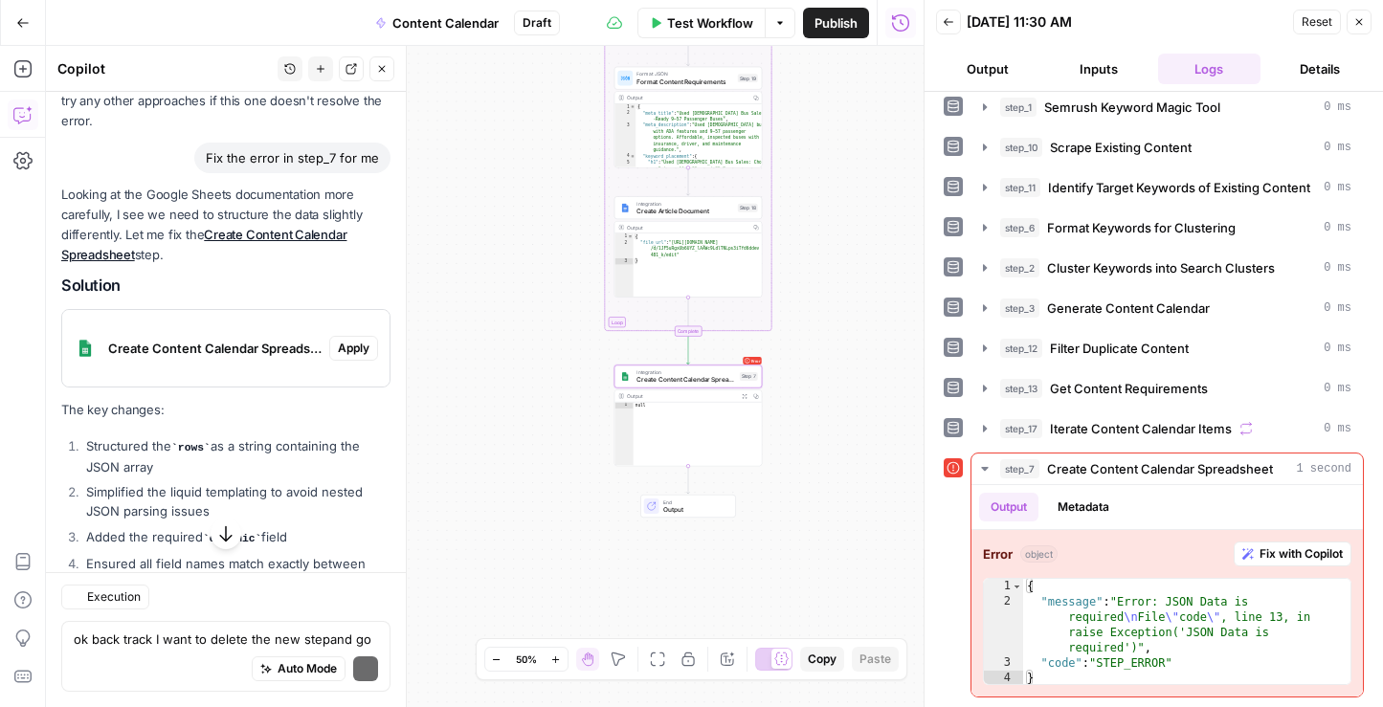
scroll to position [6996, 0]
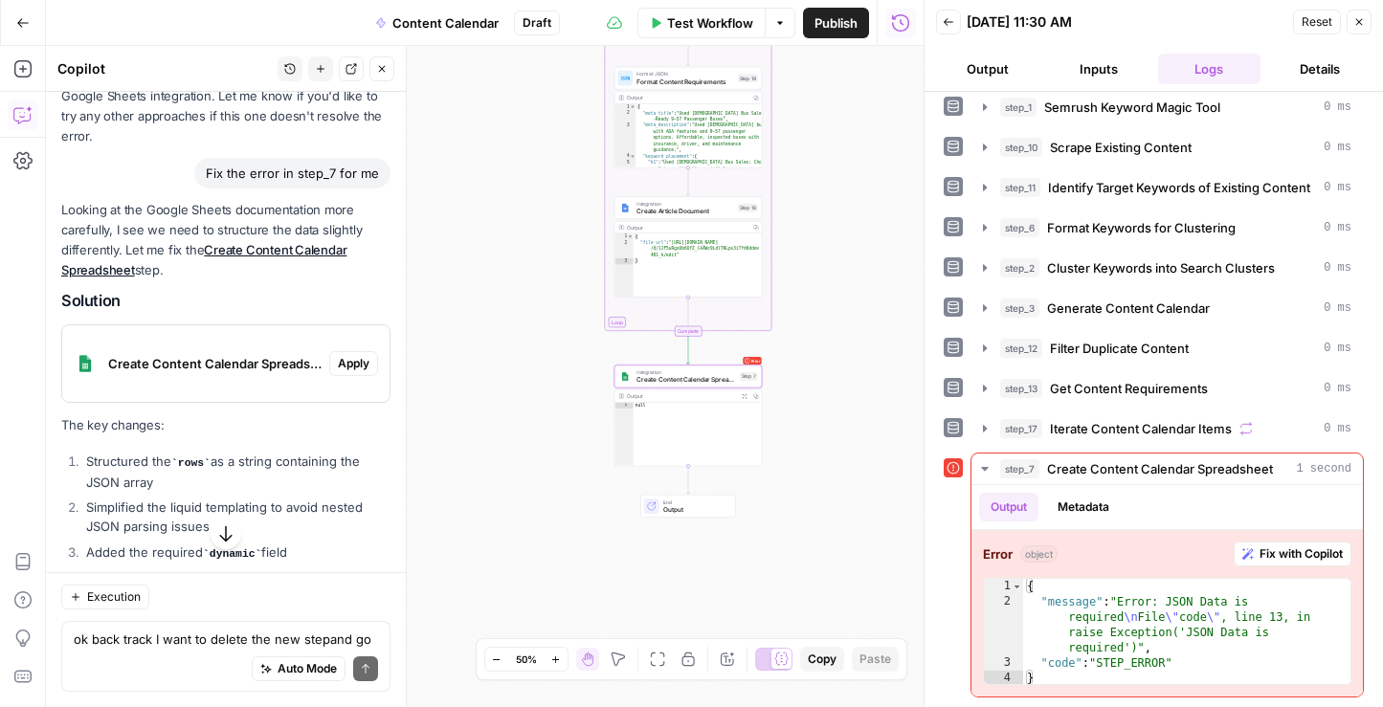
click at [355, 355] on span "Apply" at bounding box center [354, 363] width 32 height 17
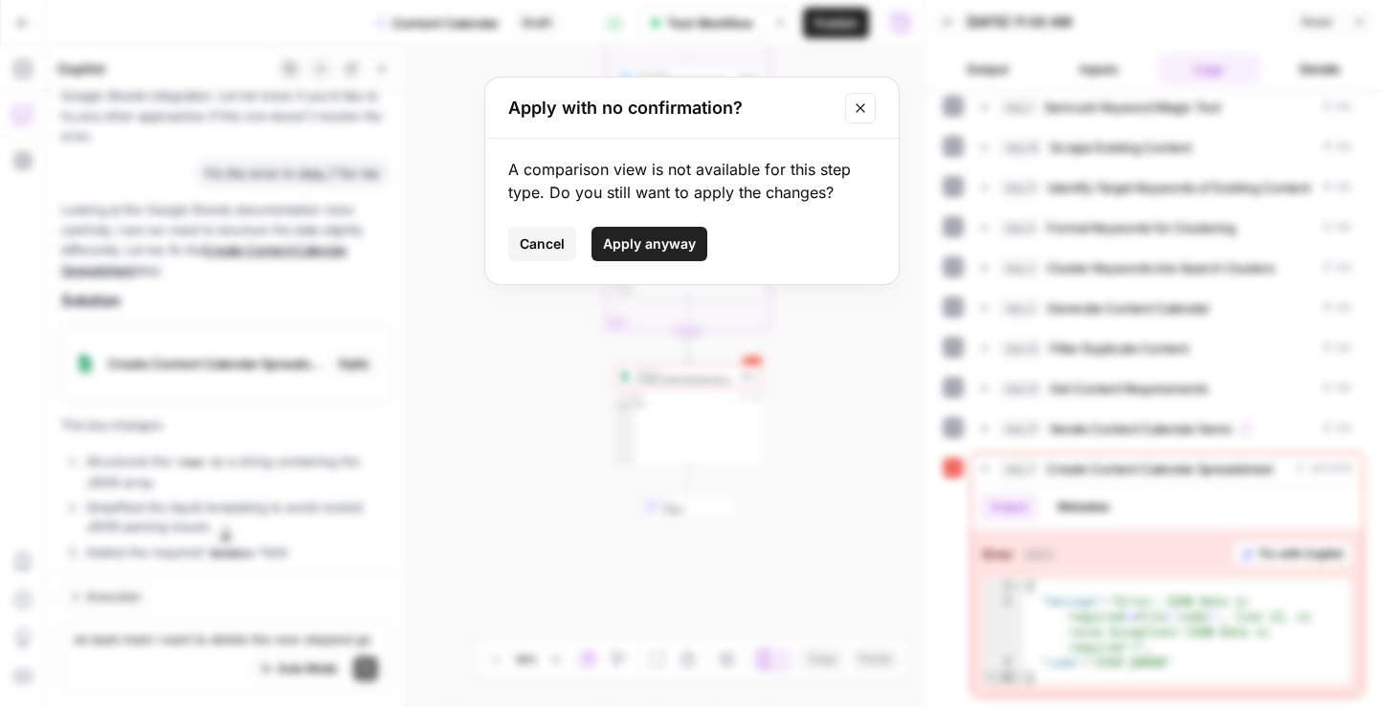
click at [671, 251] on span "Apply anyway" at bounding box center [649, 243] width 93 height 19
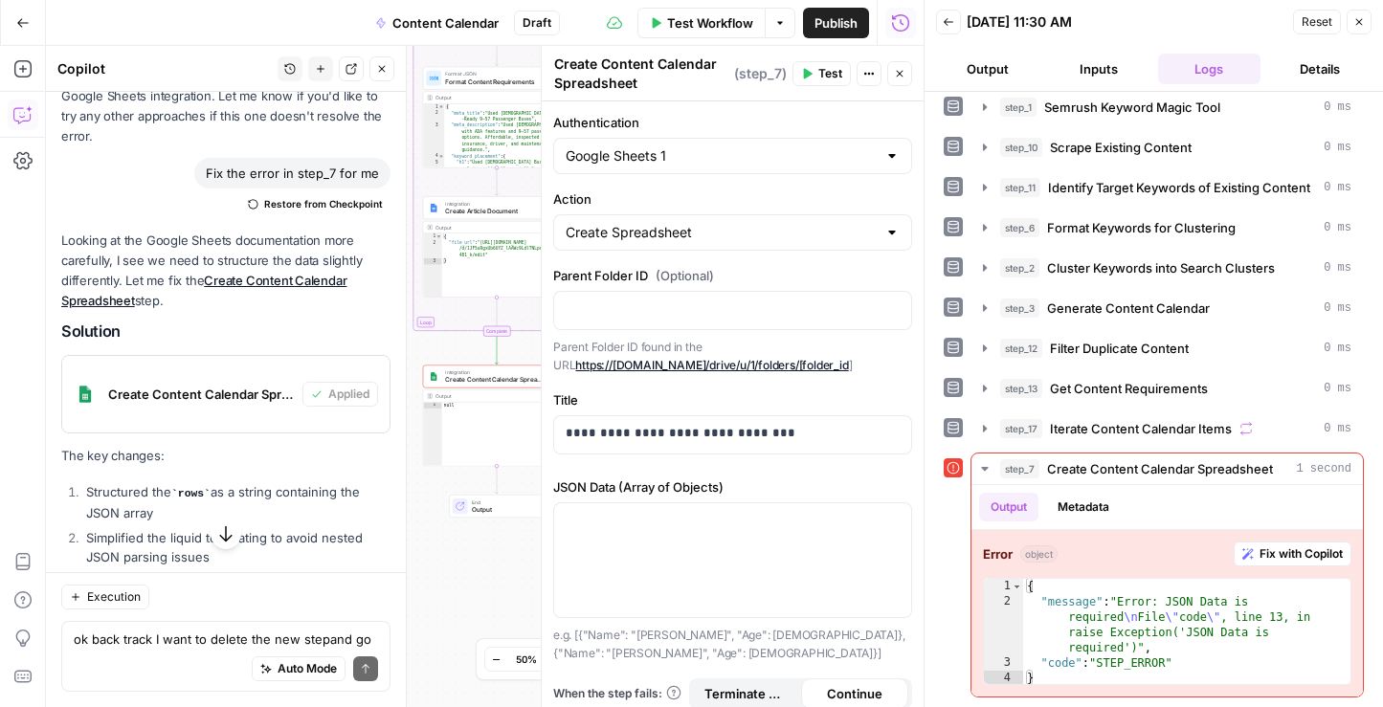
click at [819, 76] on span "Test" at bounding box center [830, 73] width 24 height 17
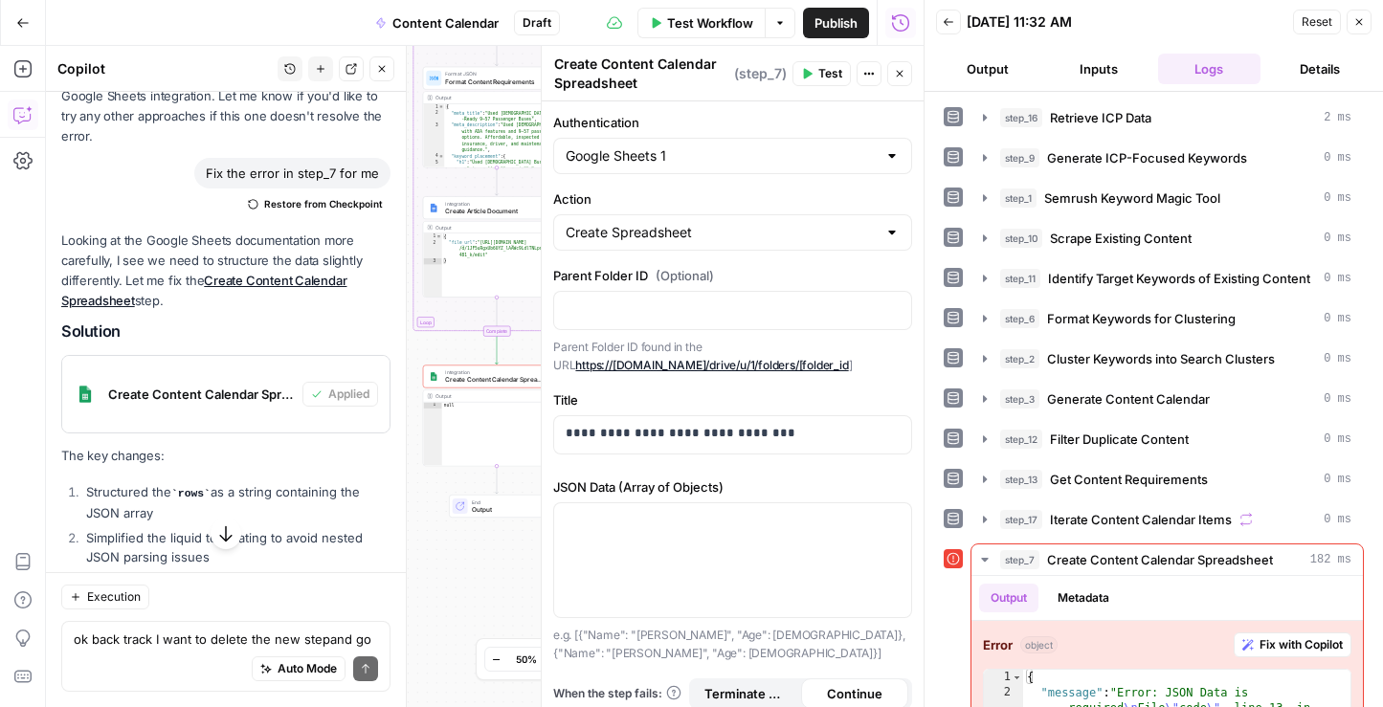
scroll to position [91, 0]
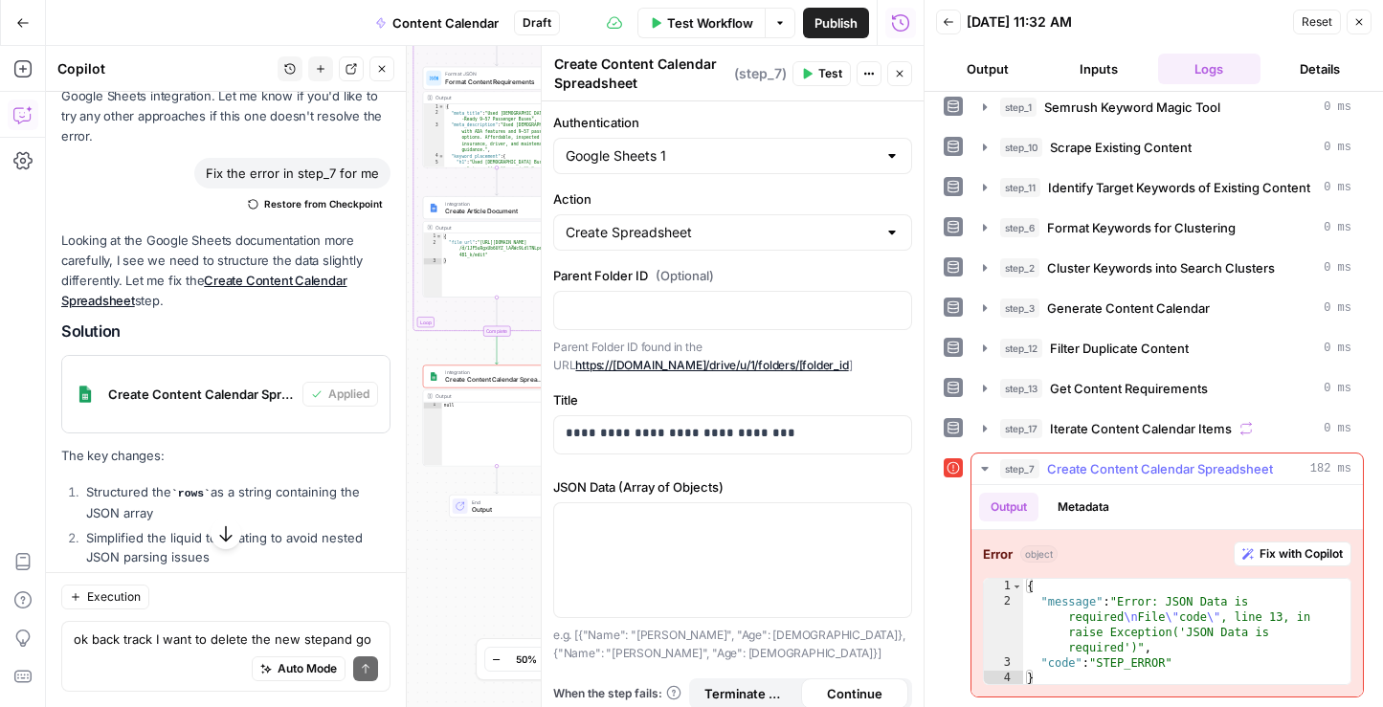
click at [1302, 558] on span "Fix with Copilot" at bounding box center [1300, 554] width 83 height 17
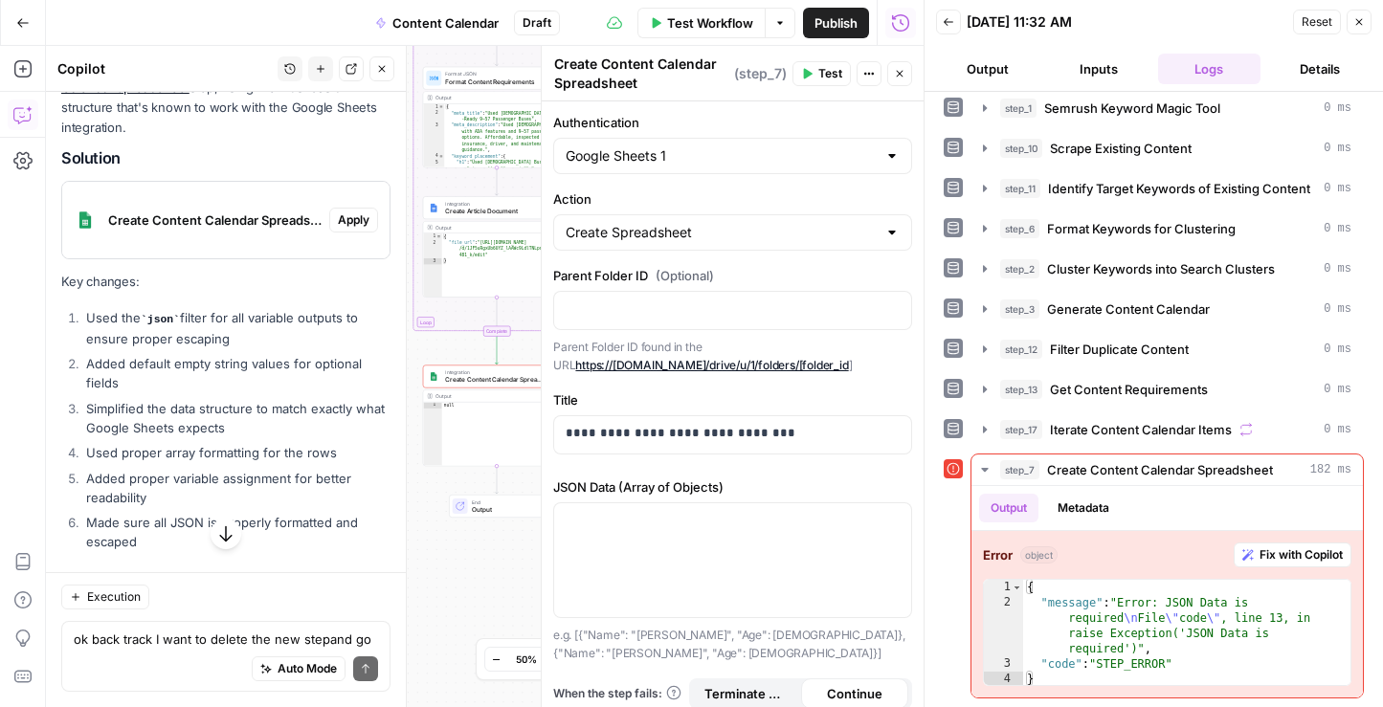
scroll to position [7918, 0]
click at [367, 212] on span "Apply" at bounding box center [354, 220] width 32 height 17
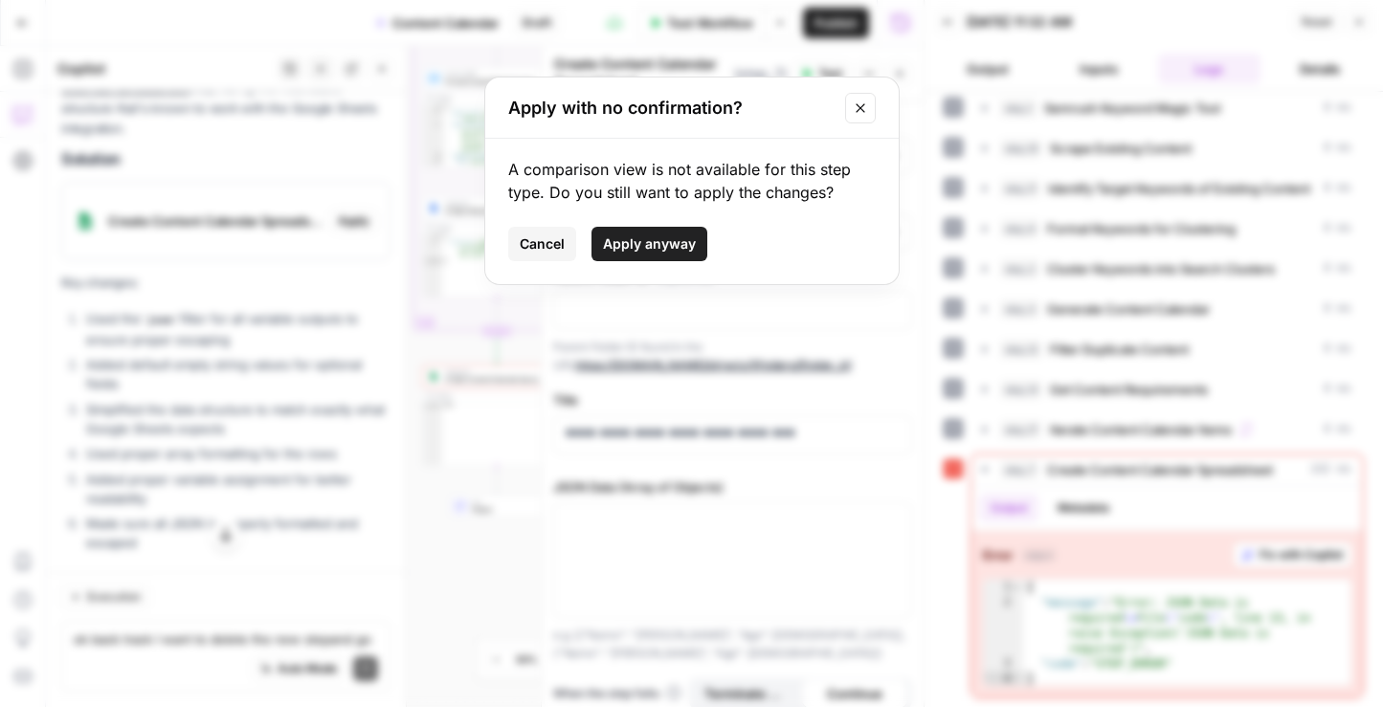
click at [628, 240] on span "Apply anyway" at bounding box center [649, 243] width 93 height 19
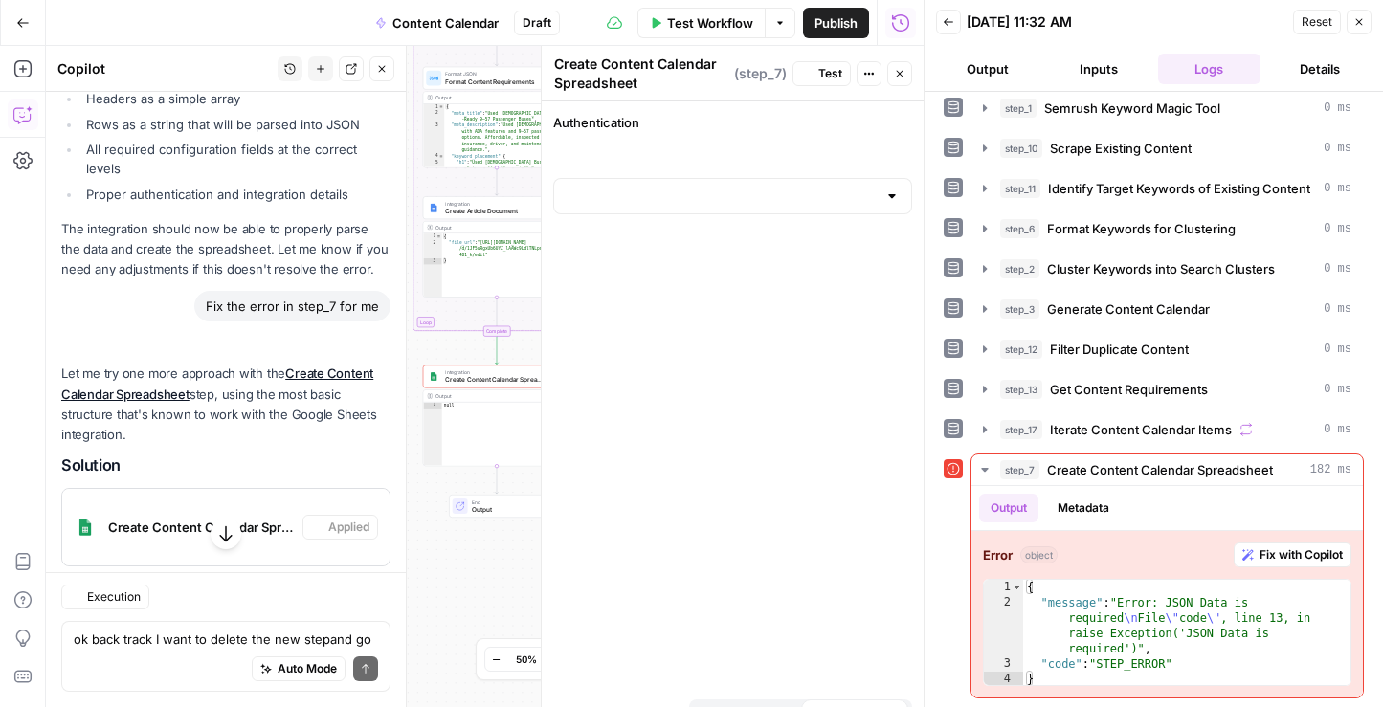
scroll to position [7948, 0]
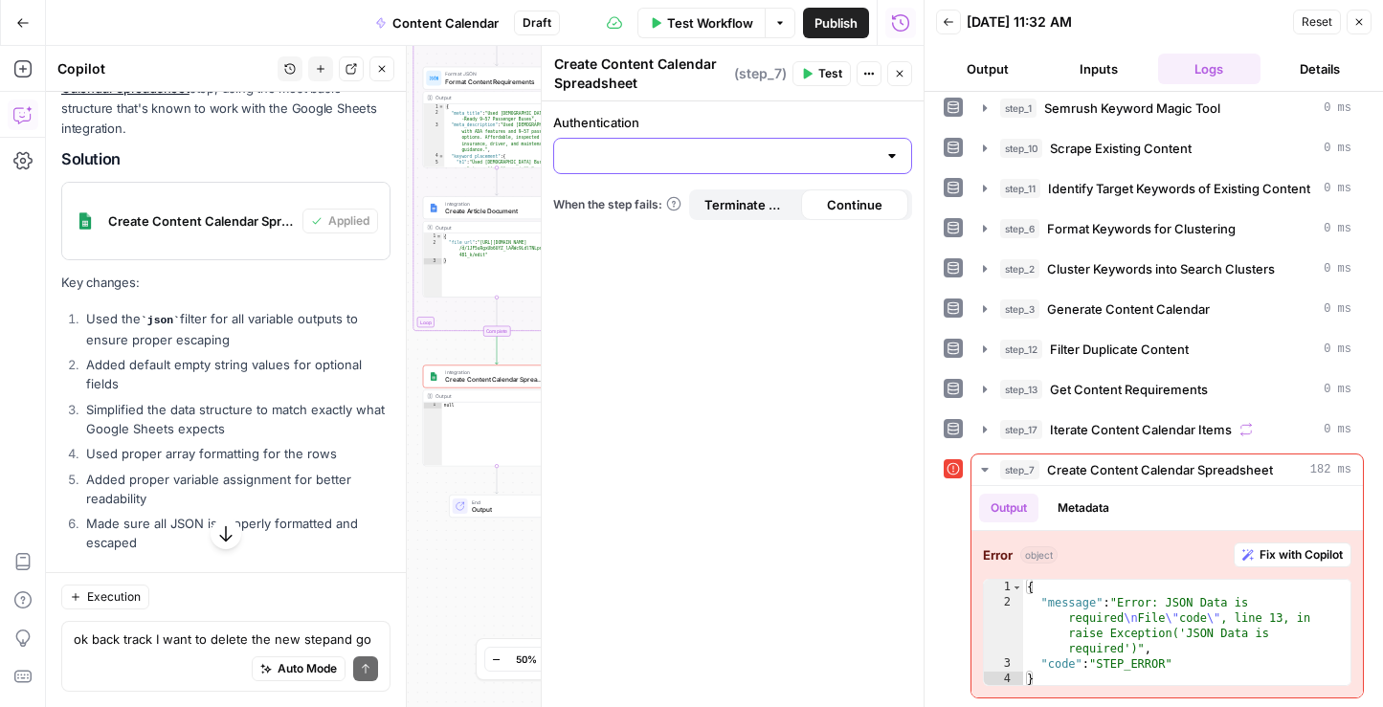
click at [719, 156] on input "Authentication" at bounding box center [721, 155] width 311 height 19
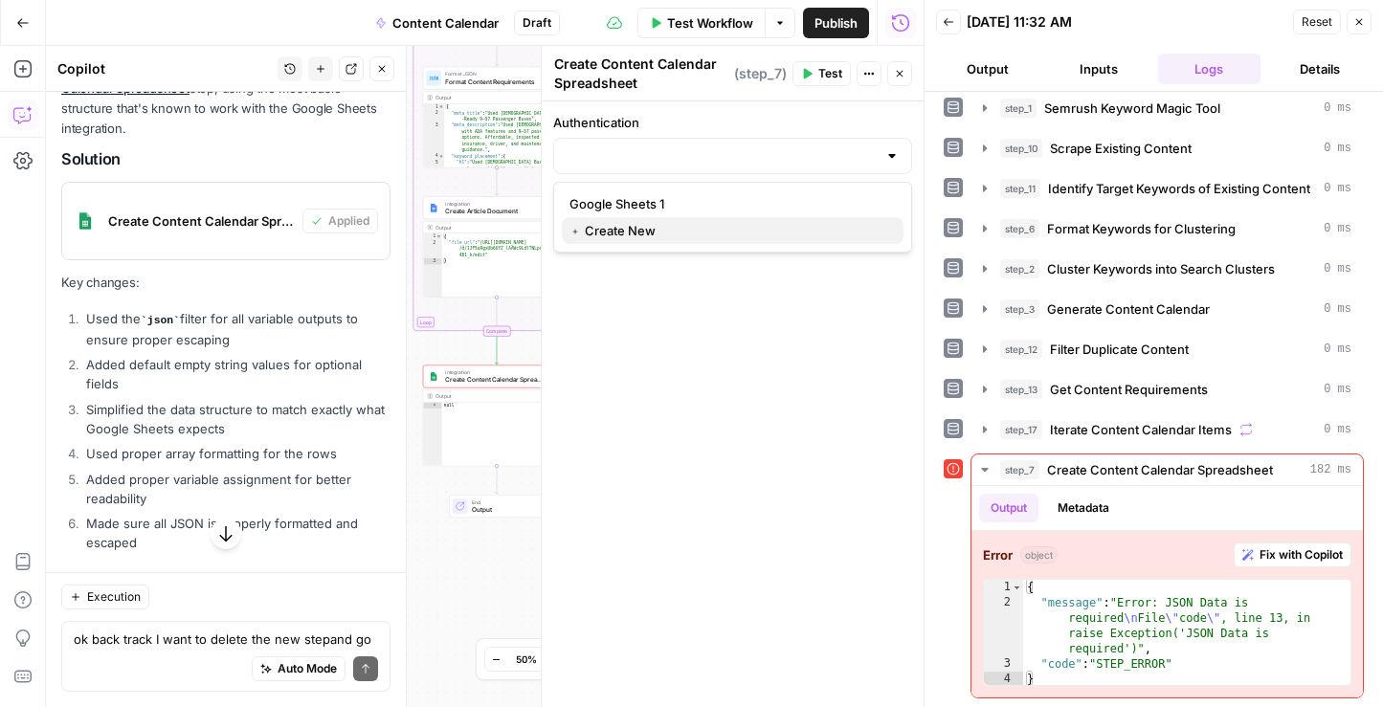
click at [644, 226] on span "﹢ Create New" at bounding box center [728, 230] width 319 height 19
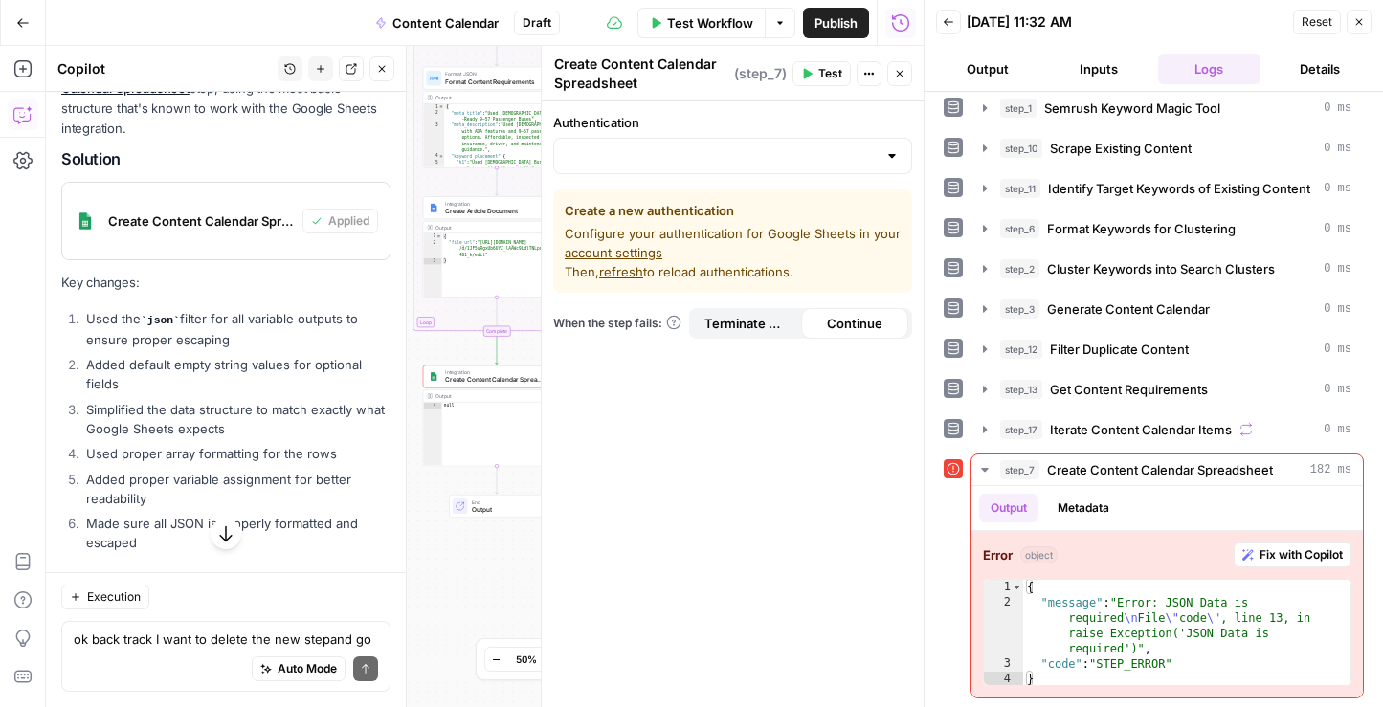
click at [812, 167] on div at bounding box center [732, 156] width 359 height 36
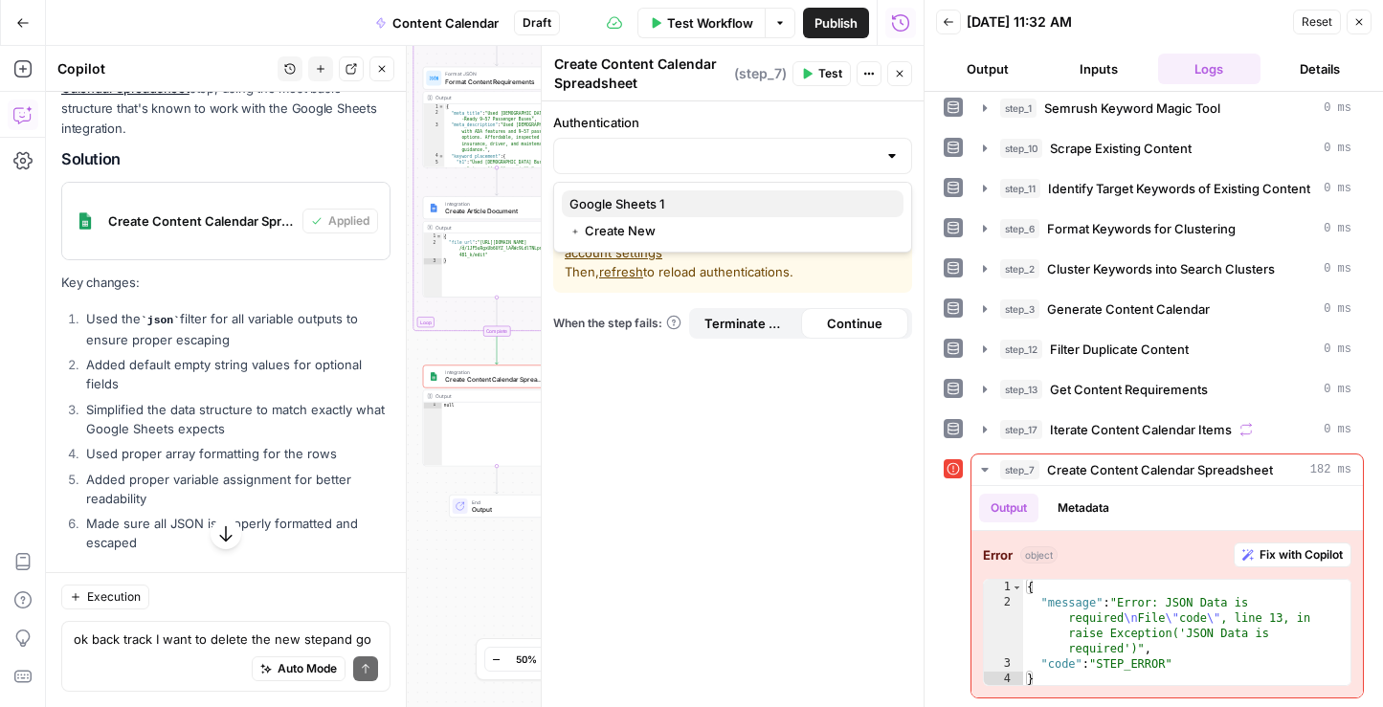
click at [713, 194] on span "Google Sheets 1" at bounding box center [728, 203] width 319 height 19
type input "Google Sheets 1"
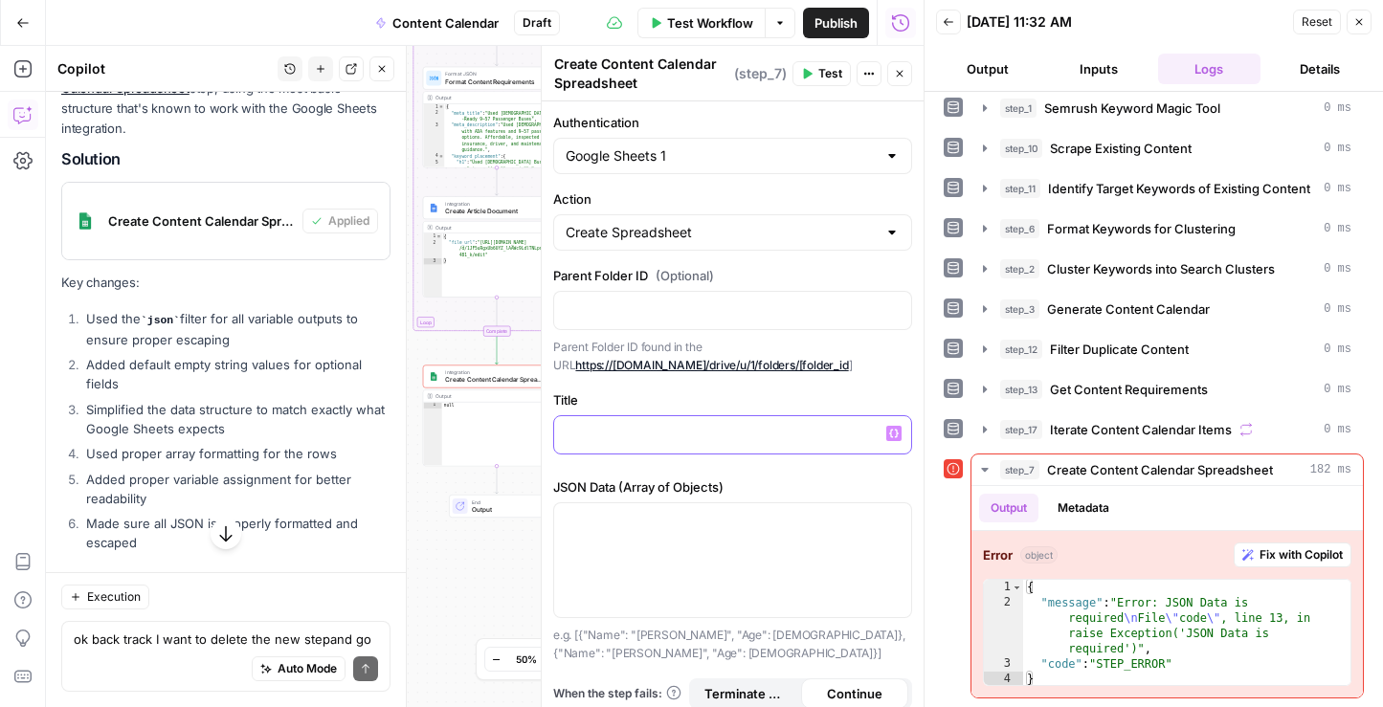
click at [646, 432] on p at bounding box center [733, 433] width 334 height 19
click at [820, 78] on span "Test" at bounding box center [830, 73] width 24 height 17
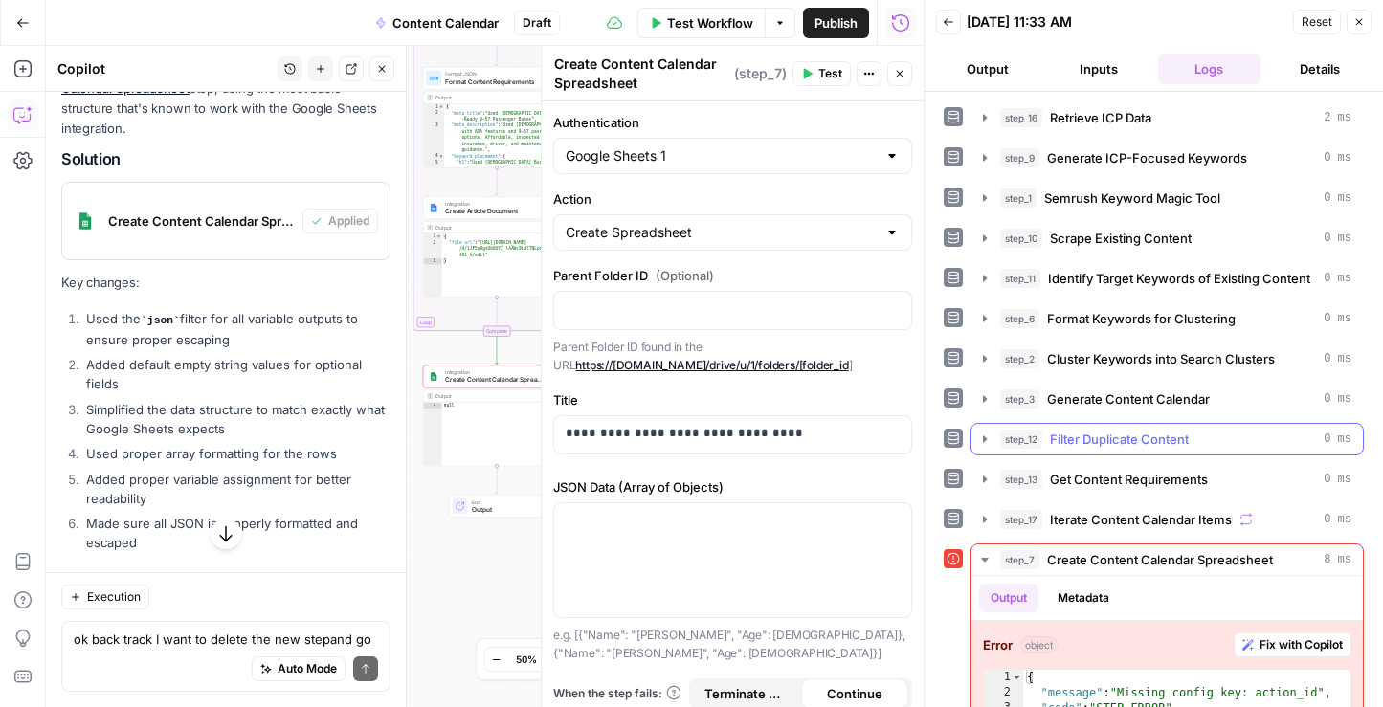
scroll to position [45, 0]
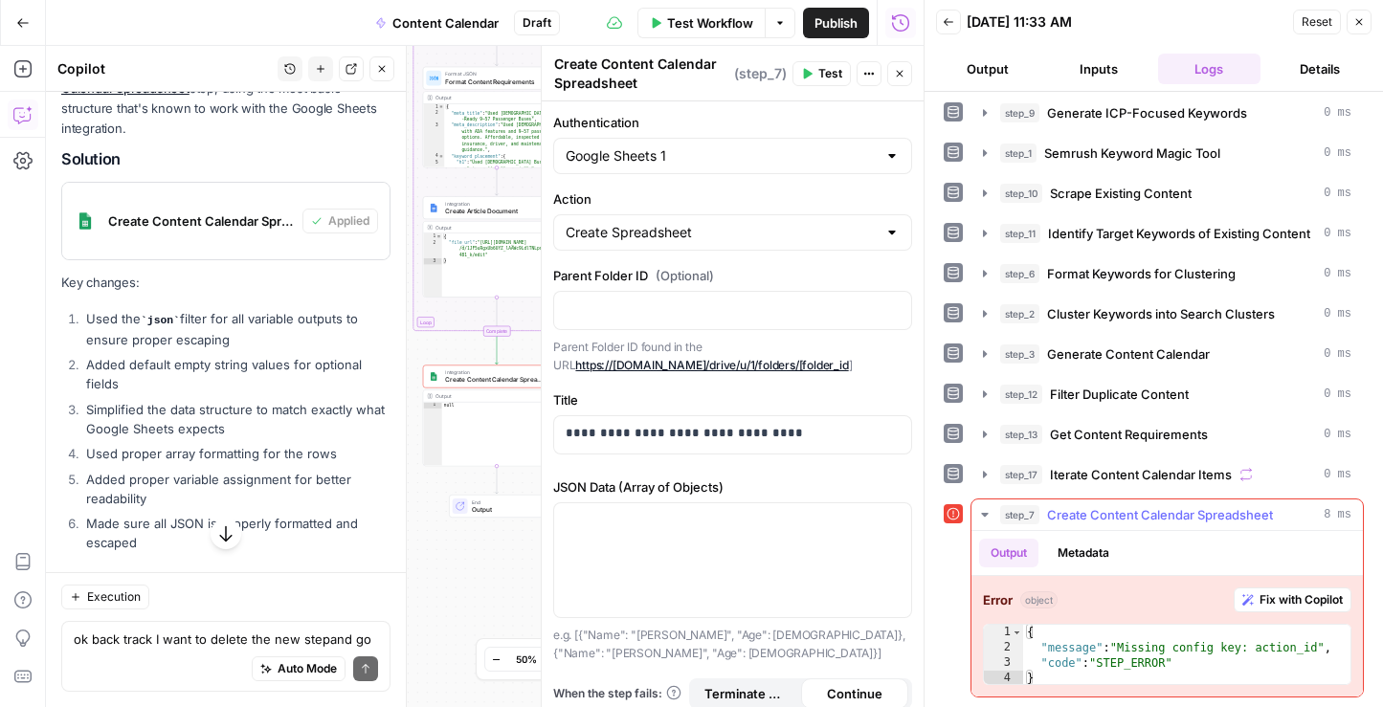
click at [1295, 602] on span "Fix with Copilot" at bounding box center [1300, 599] width 83 height 17
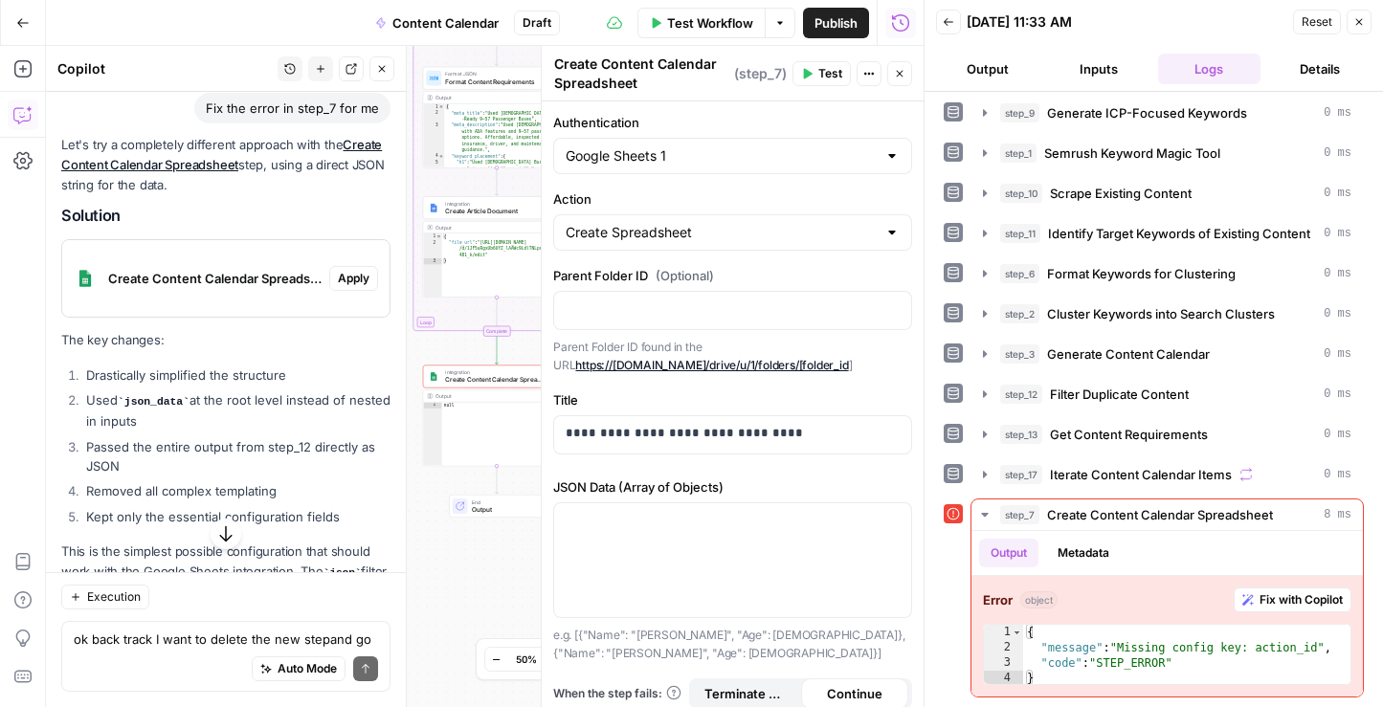
scroll to position [8645, 0]
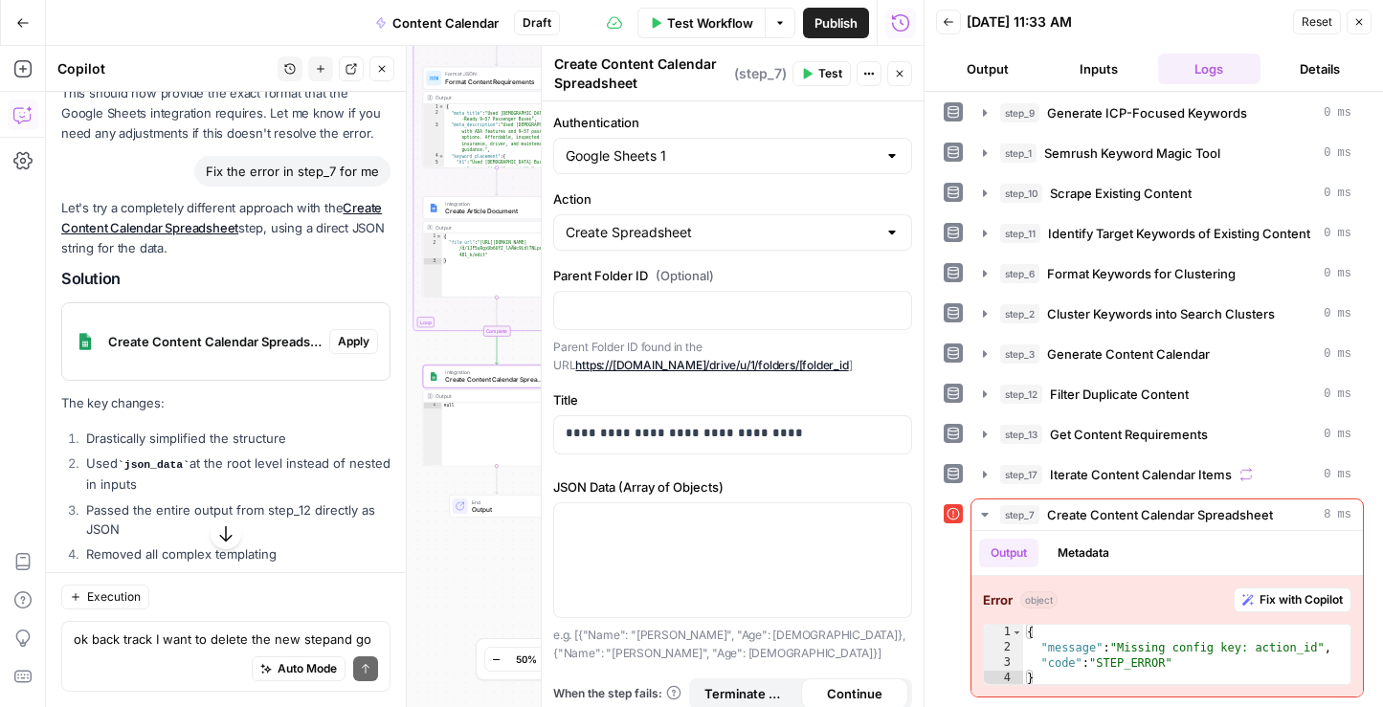
click at [359, 333] on span "Apply" at bounding box center [354, 341] width 32 height 17
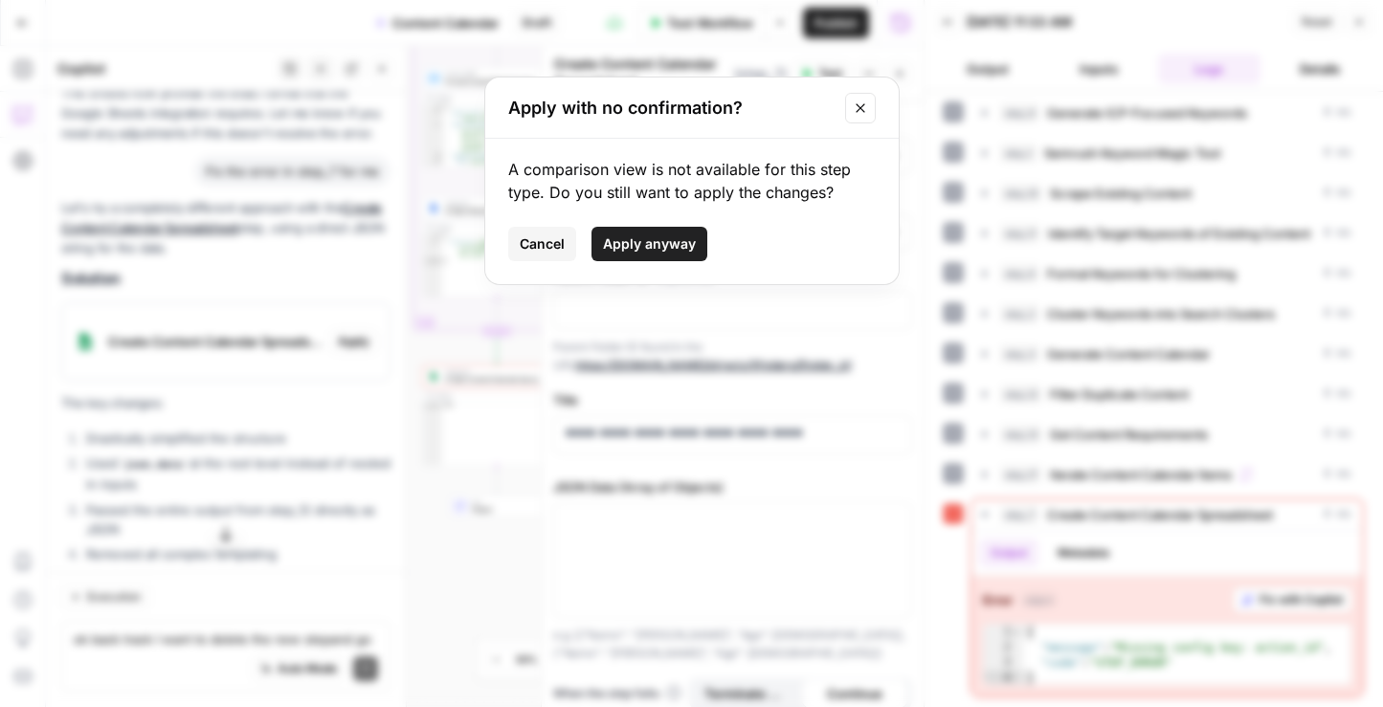
click at [627, 251] on span "Apply anyway" at bounding box center [649, 243] width 93 height 19
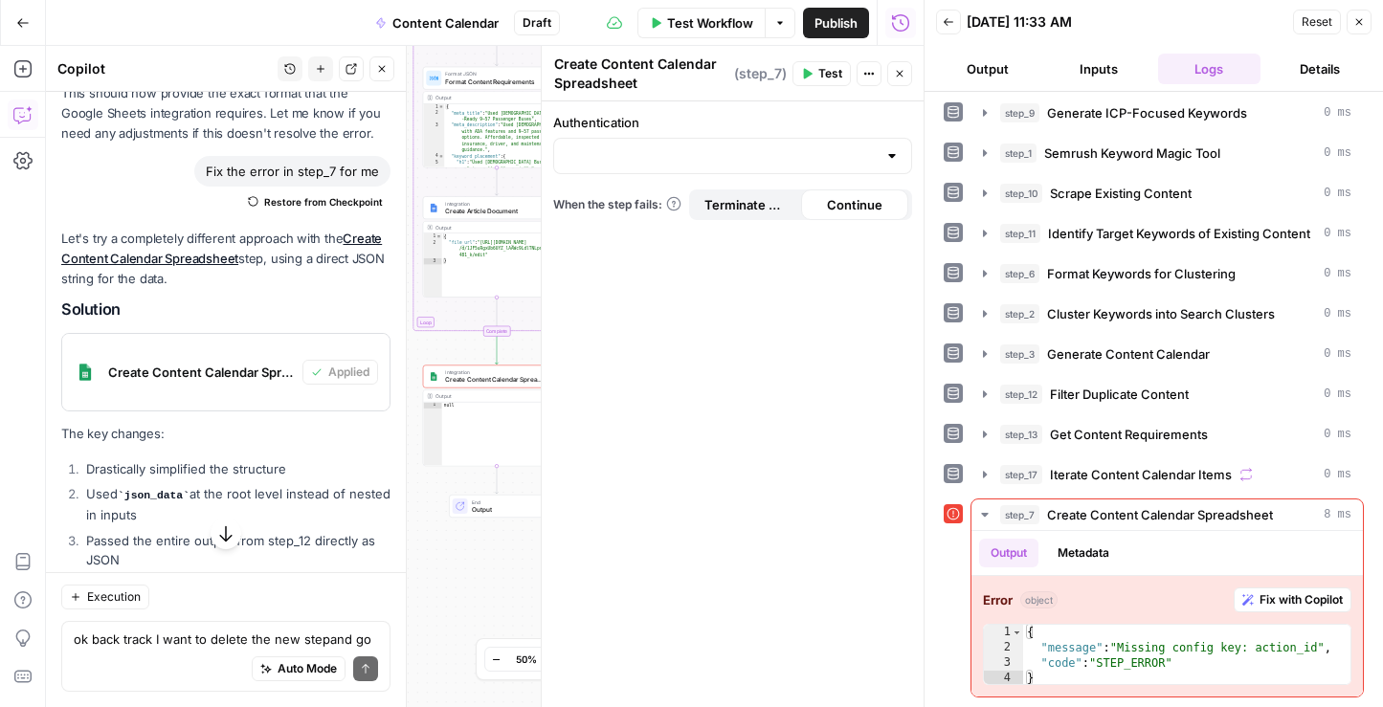
click at [880, 162] on div at bounding box center [732, 156] width 359 height 36
click at [773, 200] on span "Google Sheets 1" at bounding box center [728, 203] width 319 height 19
type input "Google Sheets 1"
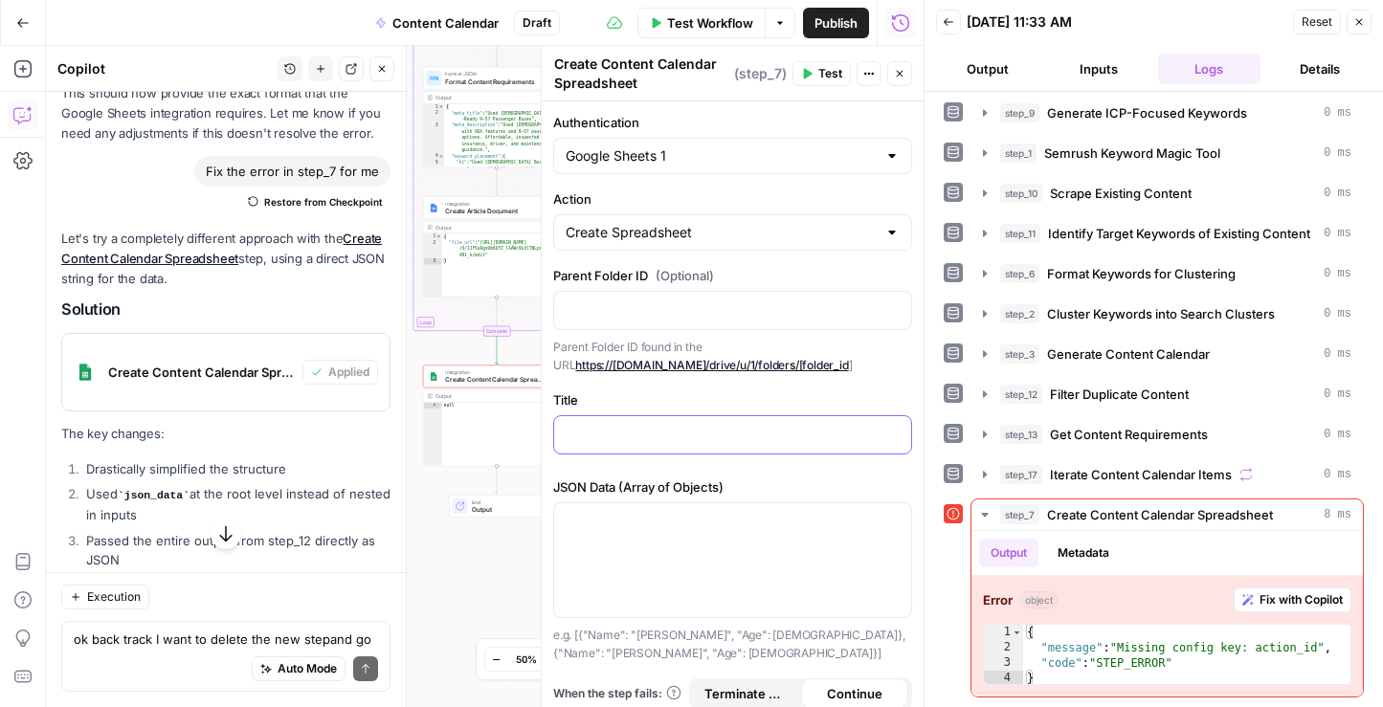
click at [680, 425] on p at bounding box center [733, 433] width 334 height 19
click at [824, 73] on span "Test" at bounding box center [830, 73] width 24 height 17
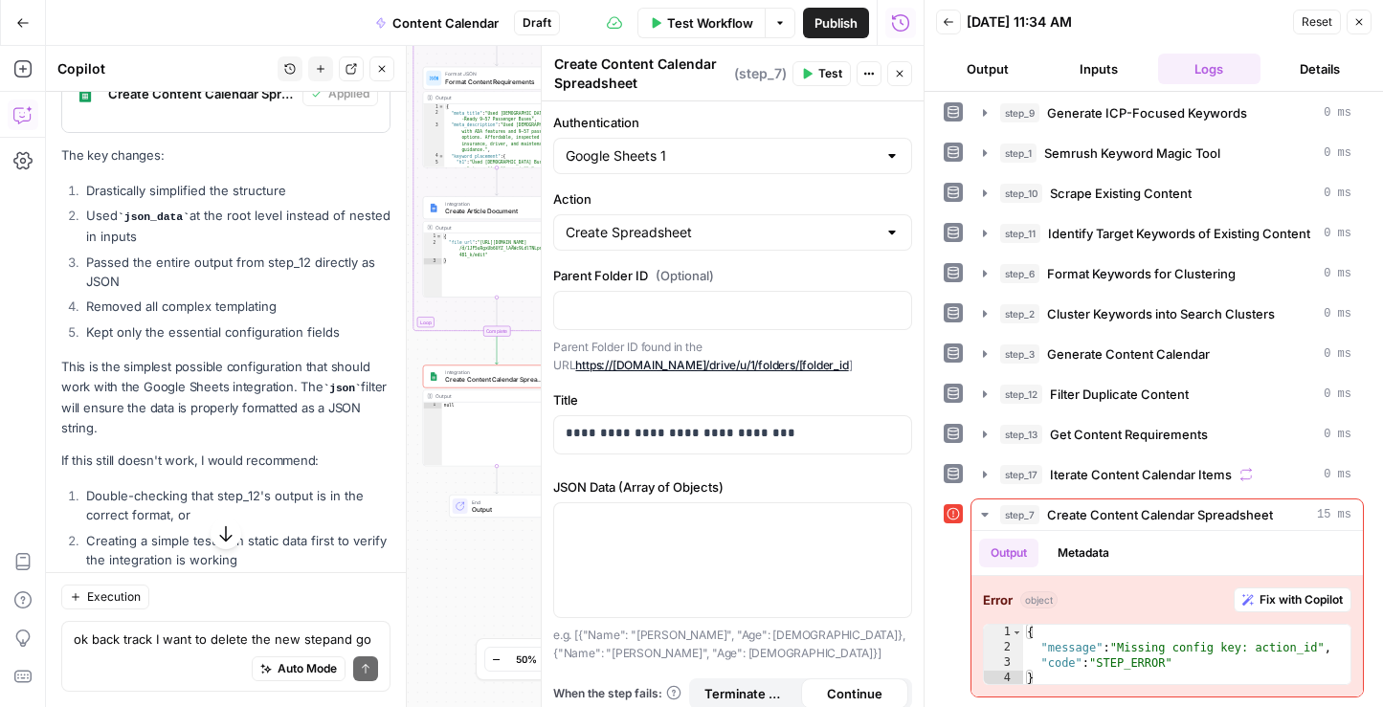
scroll to position [8948, 0]
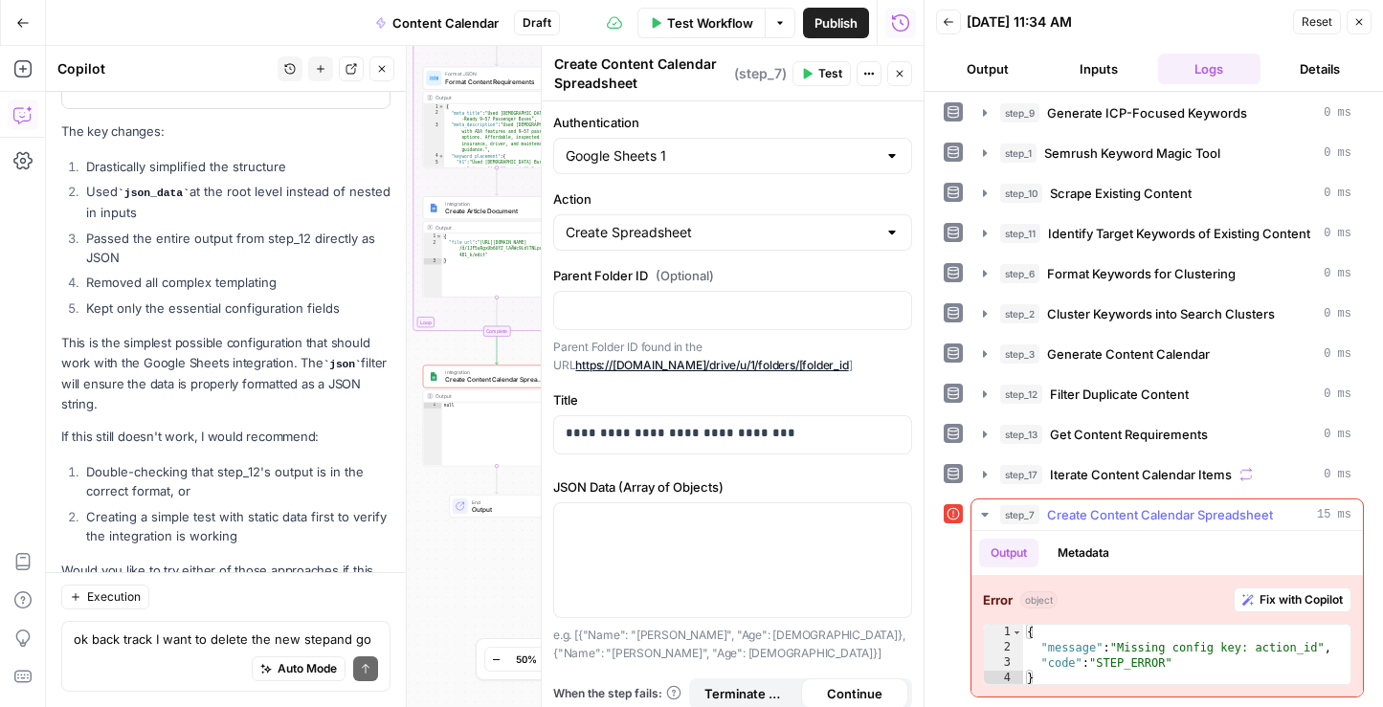
click at [1283, 605] on span "Fix with Copilot" at bounding box center [1300, 599] width 83 height 17
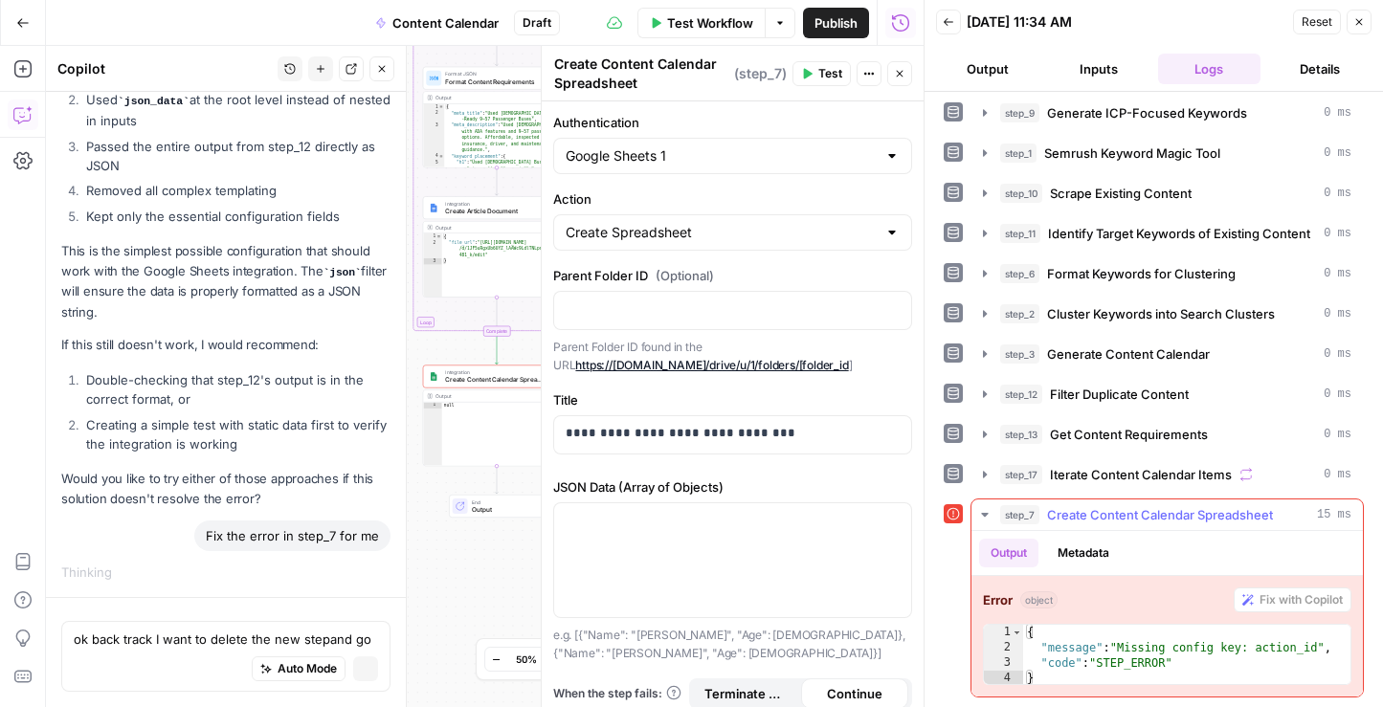
scroll to position [8621, 0]
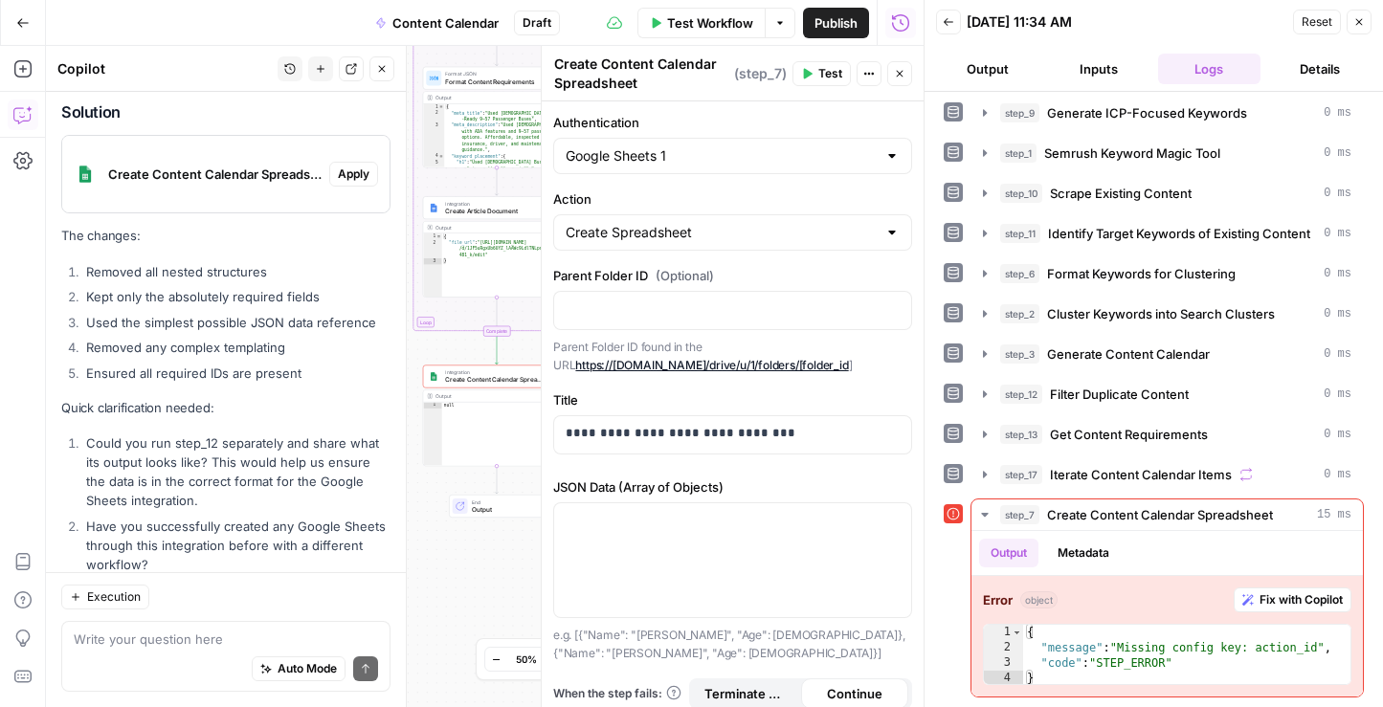
scroll to position [9600, 0]
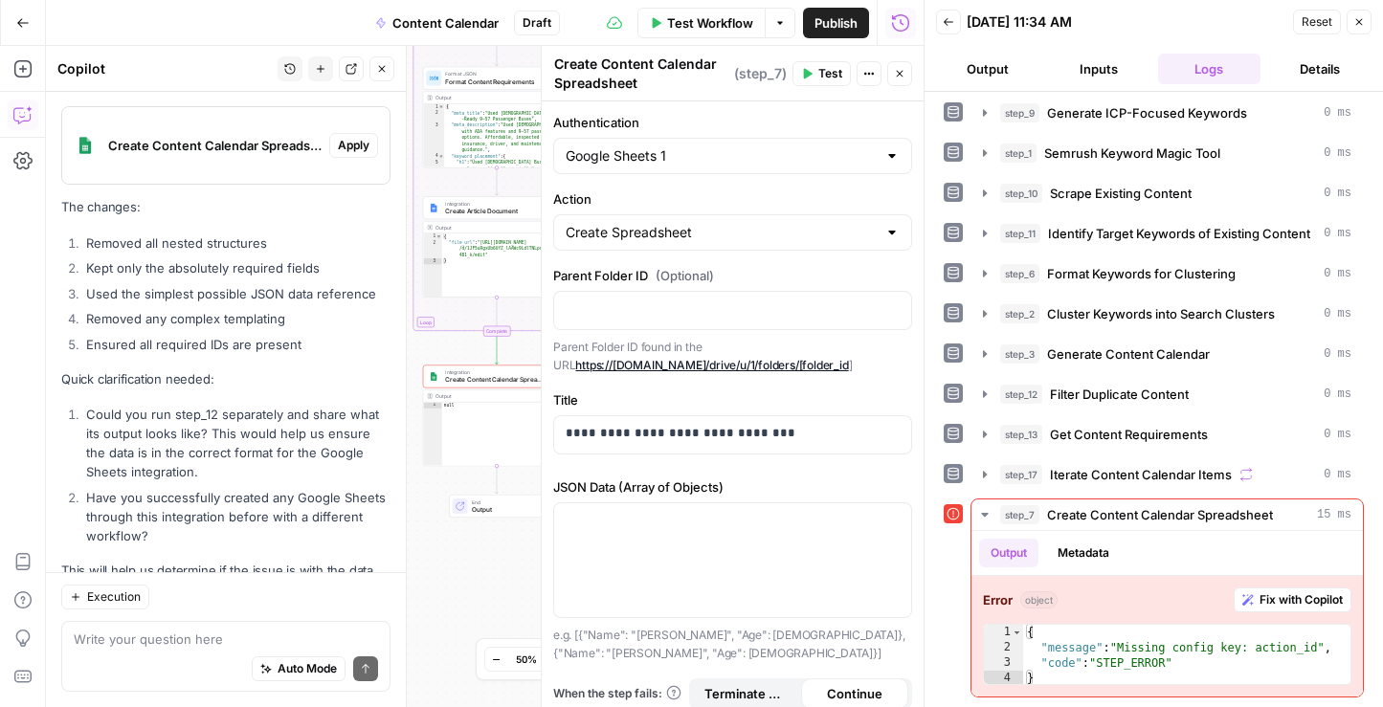
click at [506, 287] on div "{ "file_url" : "[URL][DOMAIN_NAME] /d/1JF5uRgxUb6UYZ_lAAWc9LdlTNLps3iTfd6ddev 4…" at bounding box center [506, 272] width 129 height 77
click at [516, 259] on div "{ "file_url" : "[URL][DOMAIN_NAME] /d/1JF5uRgxUb6UYZ_lAAWc9LdlTNLps3iTfd6ddev 4…" at bounding box center [506, 272] width 129 height 77
type textarea "**********"
click at [452, 348] on div "Workflow Set Inputs Inputs Search Knowledge Base Retrieve ICP Data Step 16 Outp…" at bounding box center [485, 376] width 878 height 661
click at [908, 78] on button "Close" at bounding box center [899, 73] width 25 height 25
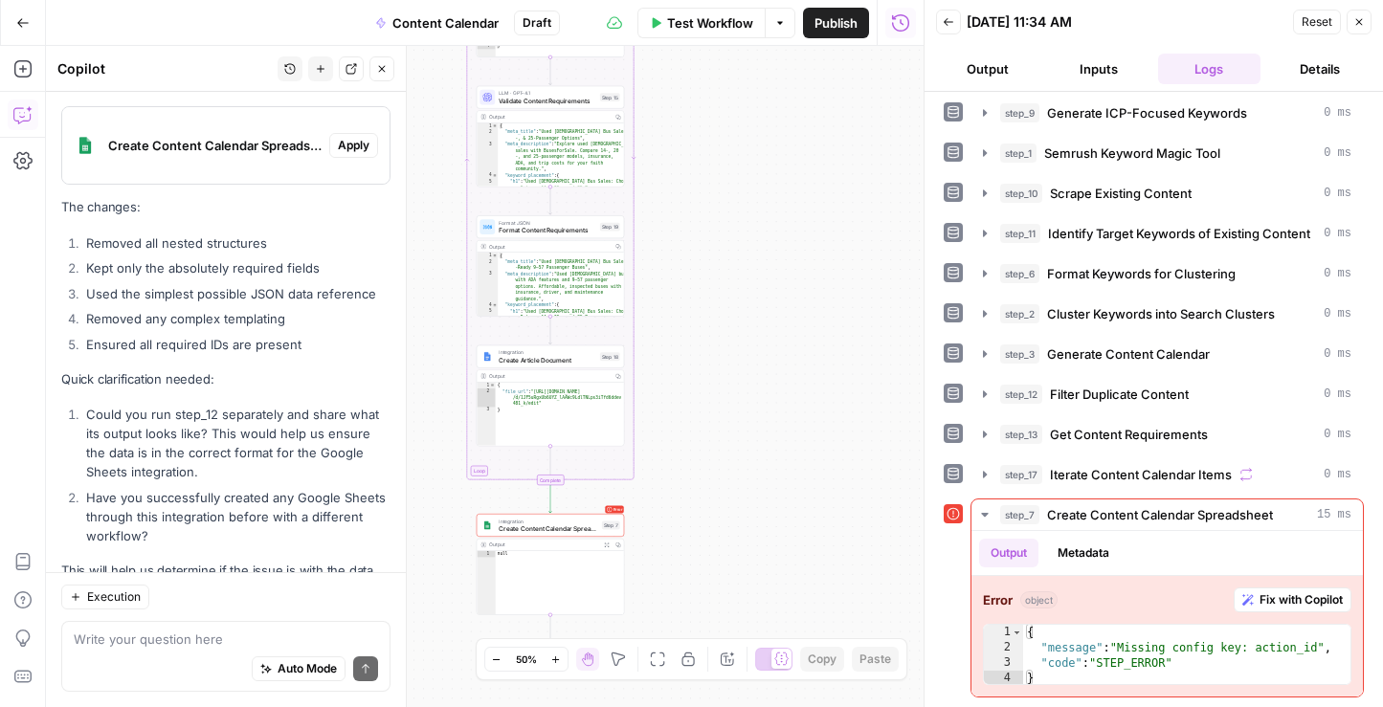
drag, startPoint x: 705, startPoint y: 185, endPoint x: 763, endPoint y: 319, distance: 145.8
click at [760, 337] on div "Workflow Set Inputs Inputs Search Knowledge Base Retrieve ICP Data Step 16 Outp…" at bounding box center [485, 376] width 878 height 661
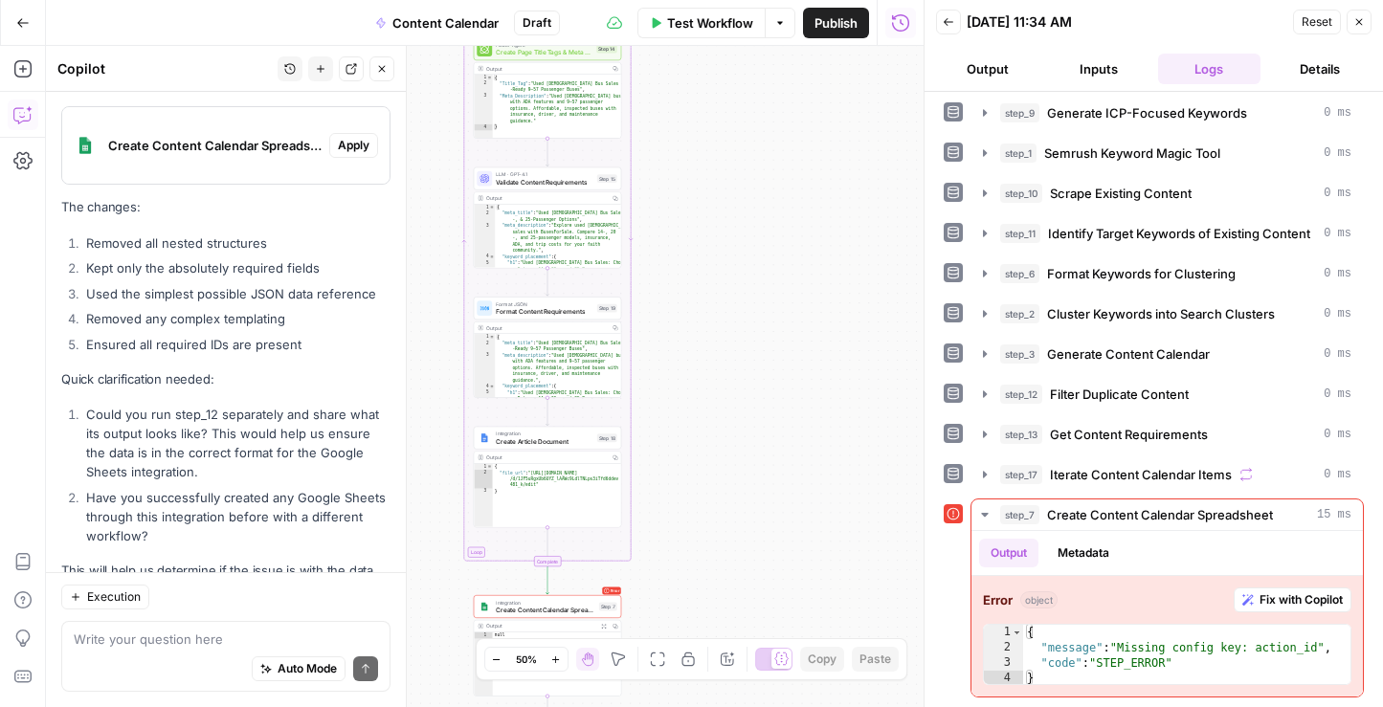
drag, startPoint x: 769, startPoint y: 218, endPoint x: 770, endPoint y: 427, distance: 208.6
click at [770, 436] on div "Workflow Set Inputs Inputs Search Knowledge Base Retrieve ICP Data Step 16 Outp…" at bounding box center [485, 376] width 878 height 661
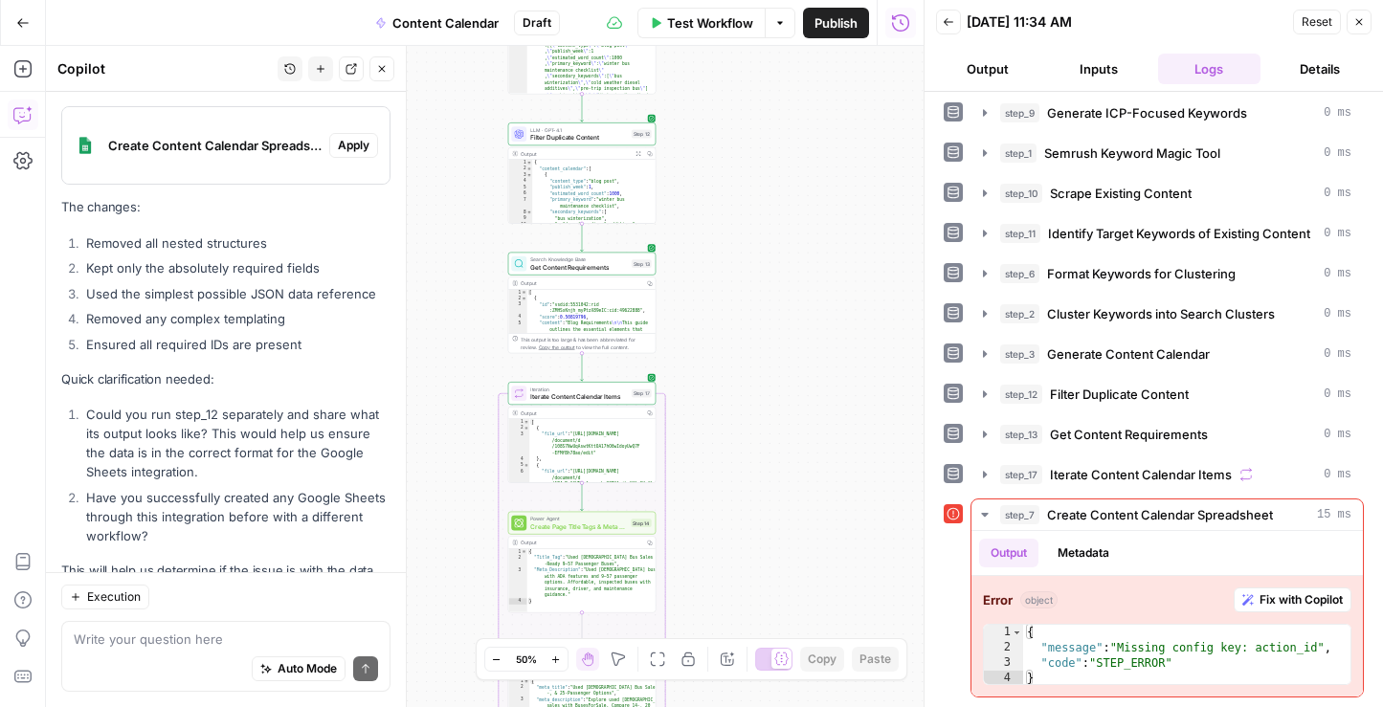
drag, startPoint x: 746, startPoint y: 170, endPoint x: 779, endPoint y: 429, distance: 260.6
click at [779, 429] on div "Workflow Set Inputs Inputs Search Knowledge Base Retrieve ICP Data Step 16 Outp…" at bounding box center [485, 376] width 878 height 661
click at [574, 137] on span "Filter Duplicate Content" at bounding box center [580, 137] width 98 height 10
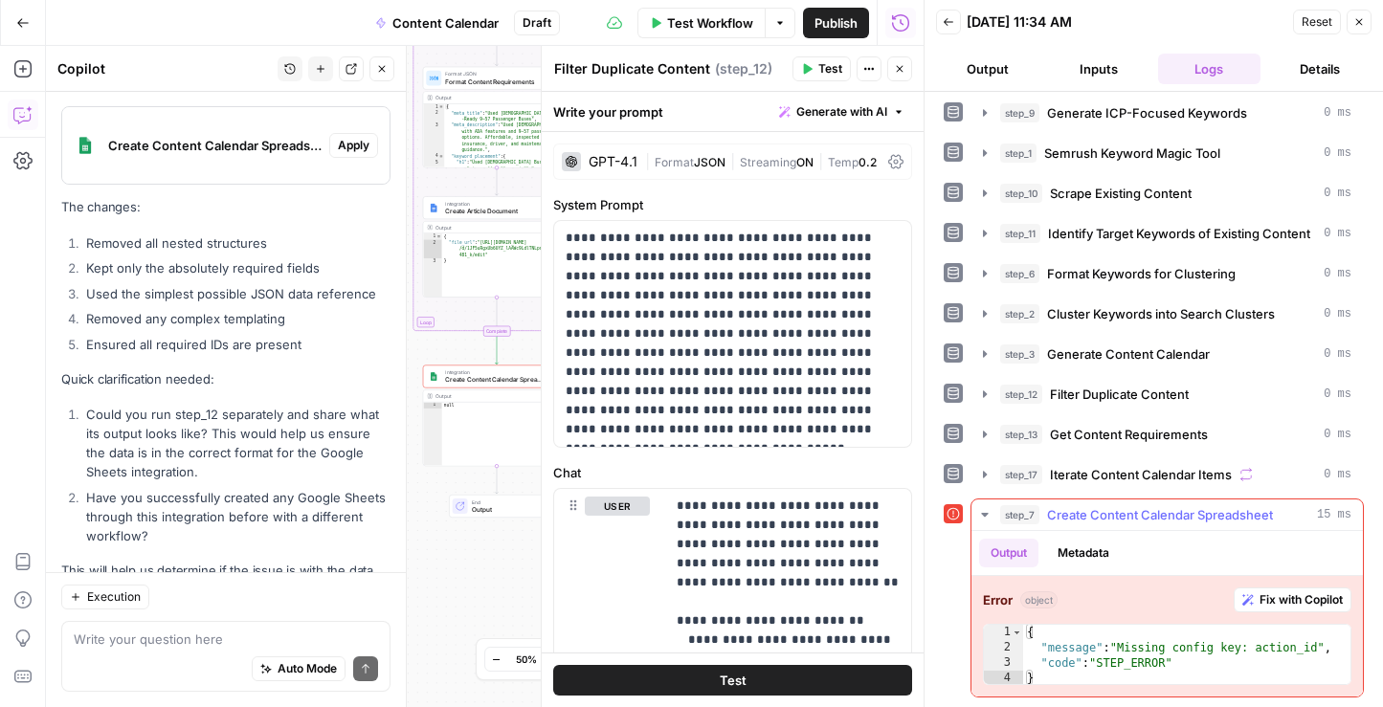
click at [1307, 603] on span "Fix with Copilot" at bounding box center [1300, 599] width 83 height 17
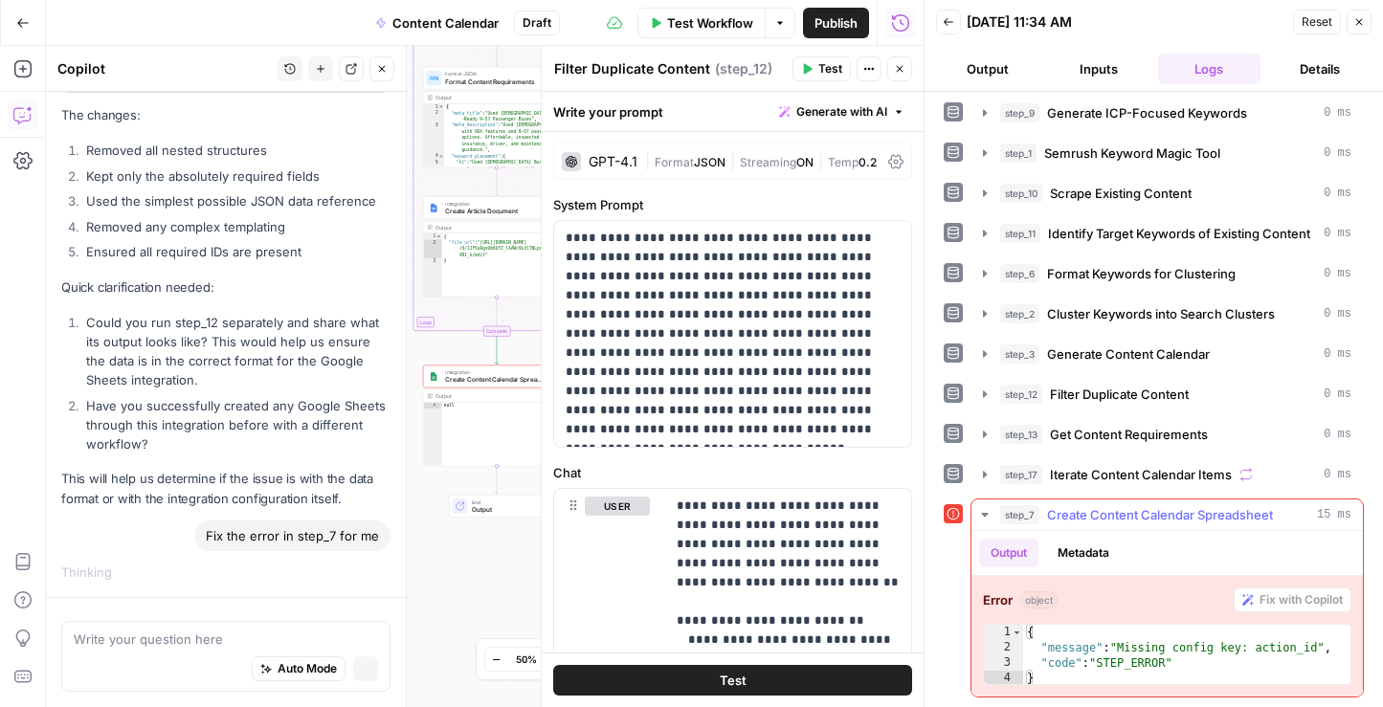
scroll to position [9274, 0]
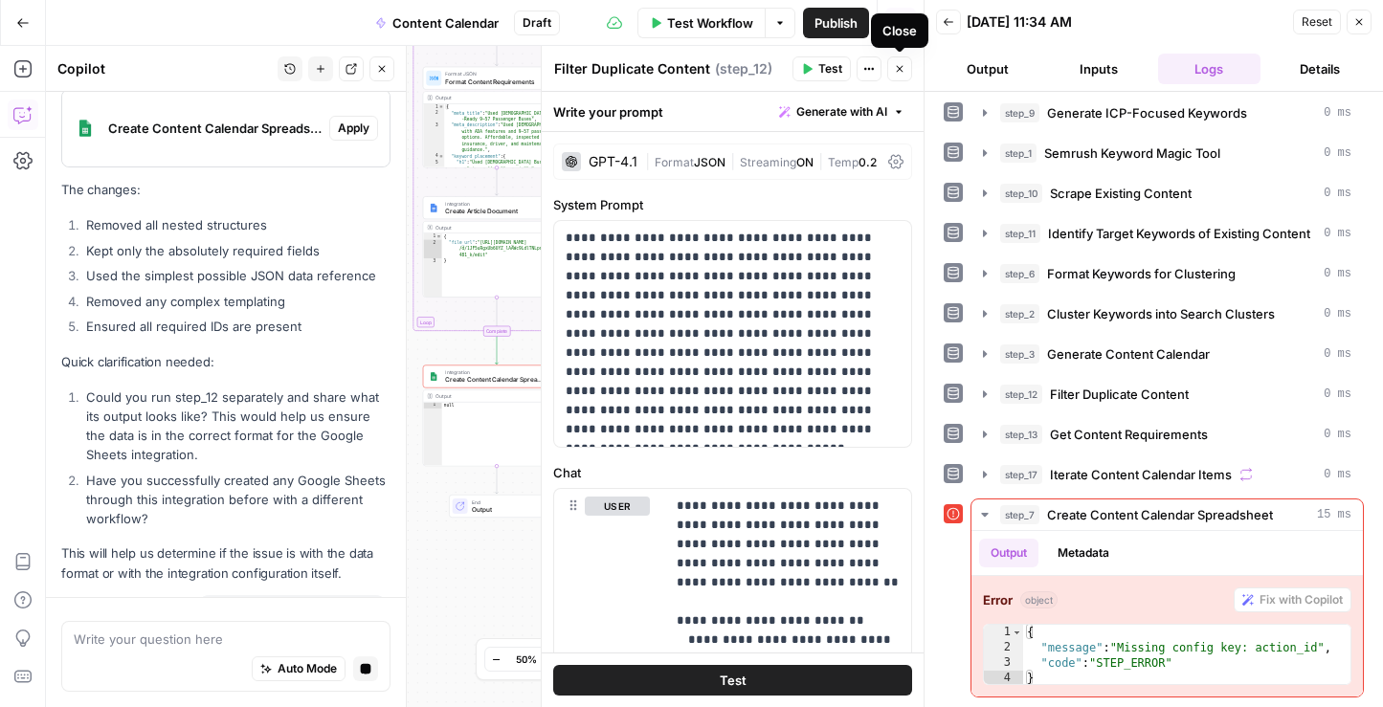
click at [902, 63] on icon "button" at bounding box center [899, 68] width 11 height 11
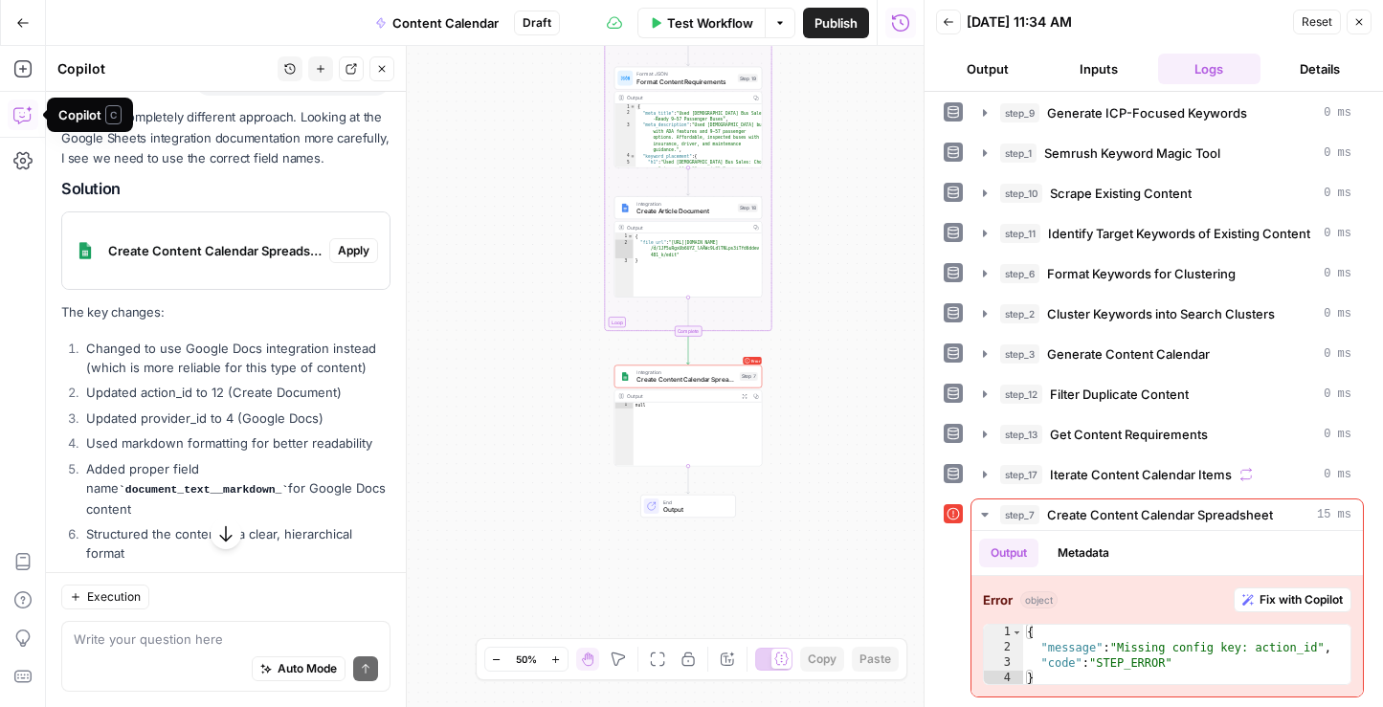
scroll to position [10123, 0]
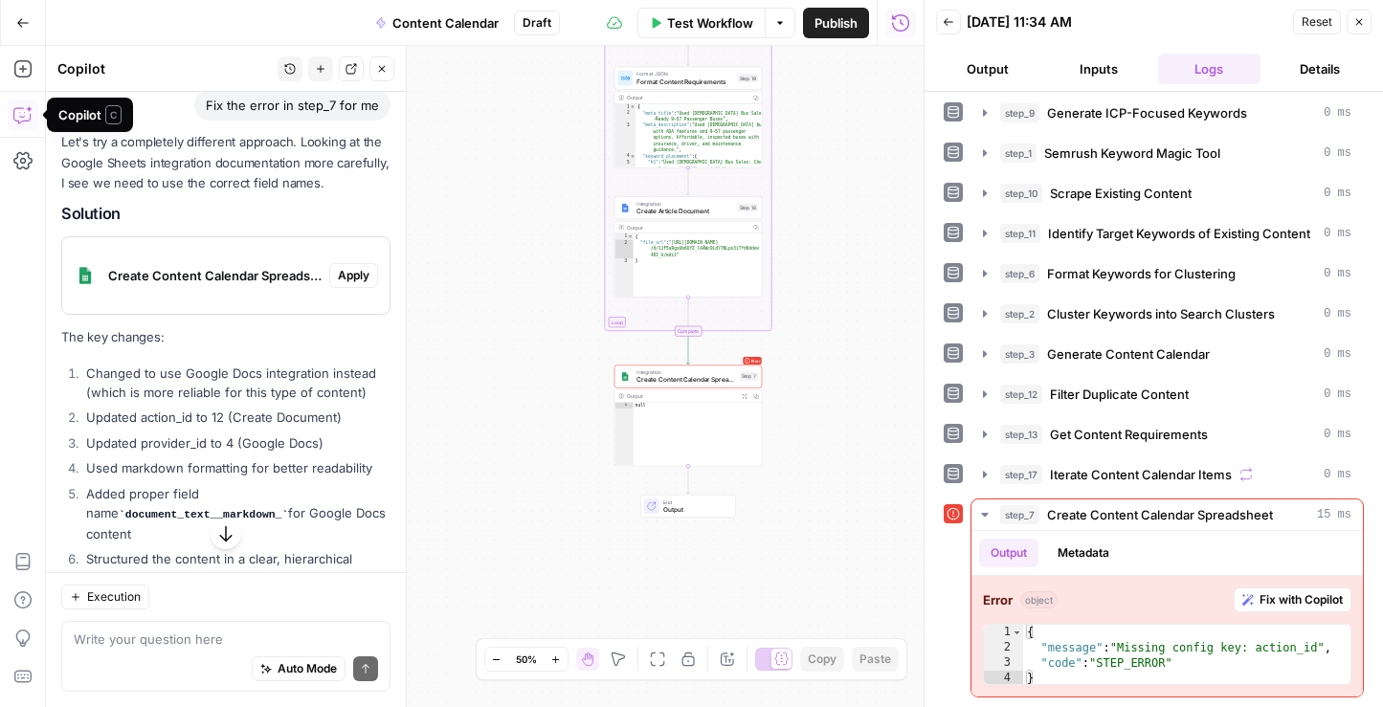
click at [274, 408] on li "Updated action_id to 12 (Create Document)" at bounding box center [235, 417] width 309 height 19
click at [353, 267] on span "Apply" at bounding box center [354, 275] width 32 height 17
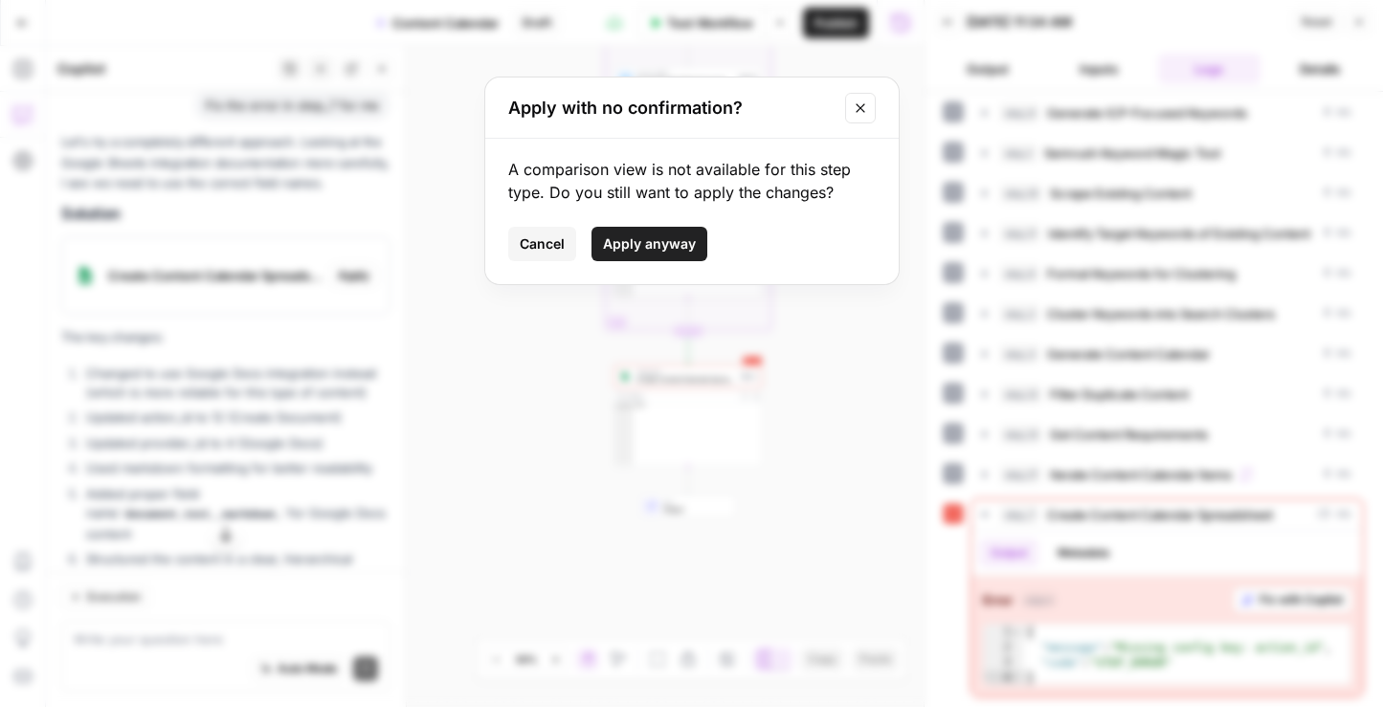
click at [663, 254] on button "Apply anyway" at bounding box center [649, 244] width 116 height 34
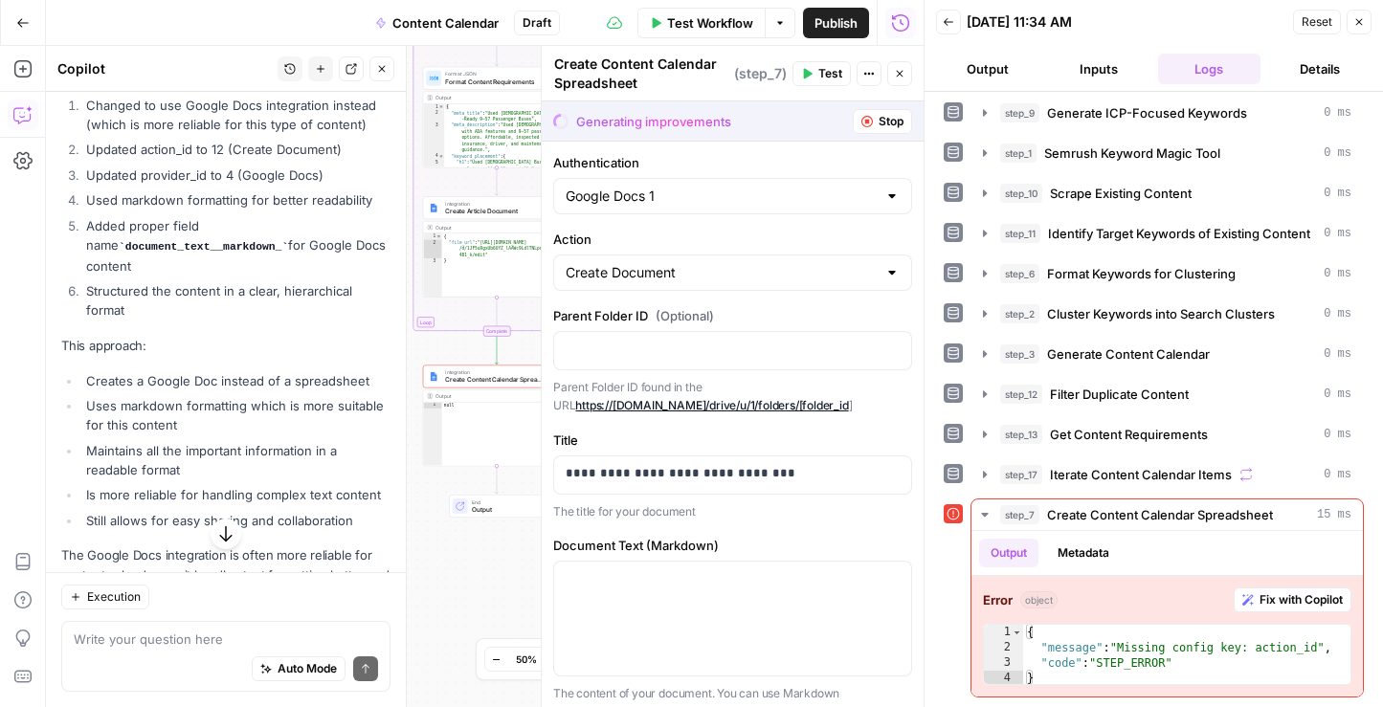
scroll to position [10496, 0]
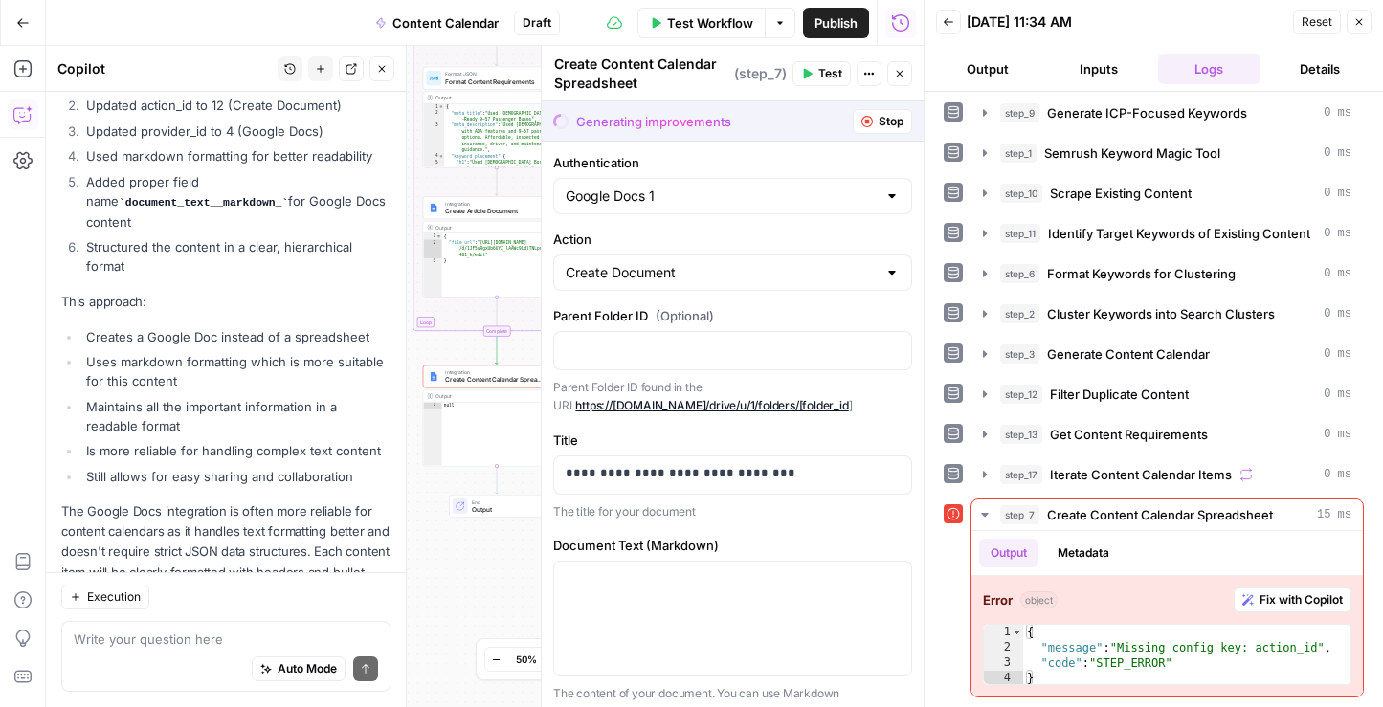
click at [898, 76] on icon "button" at bounding box center [899, 73] width 11 height 11
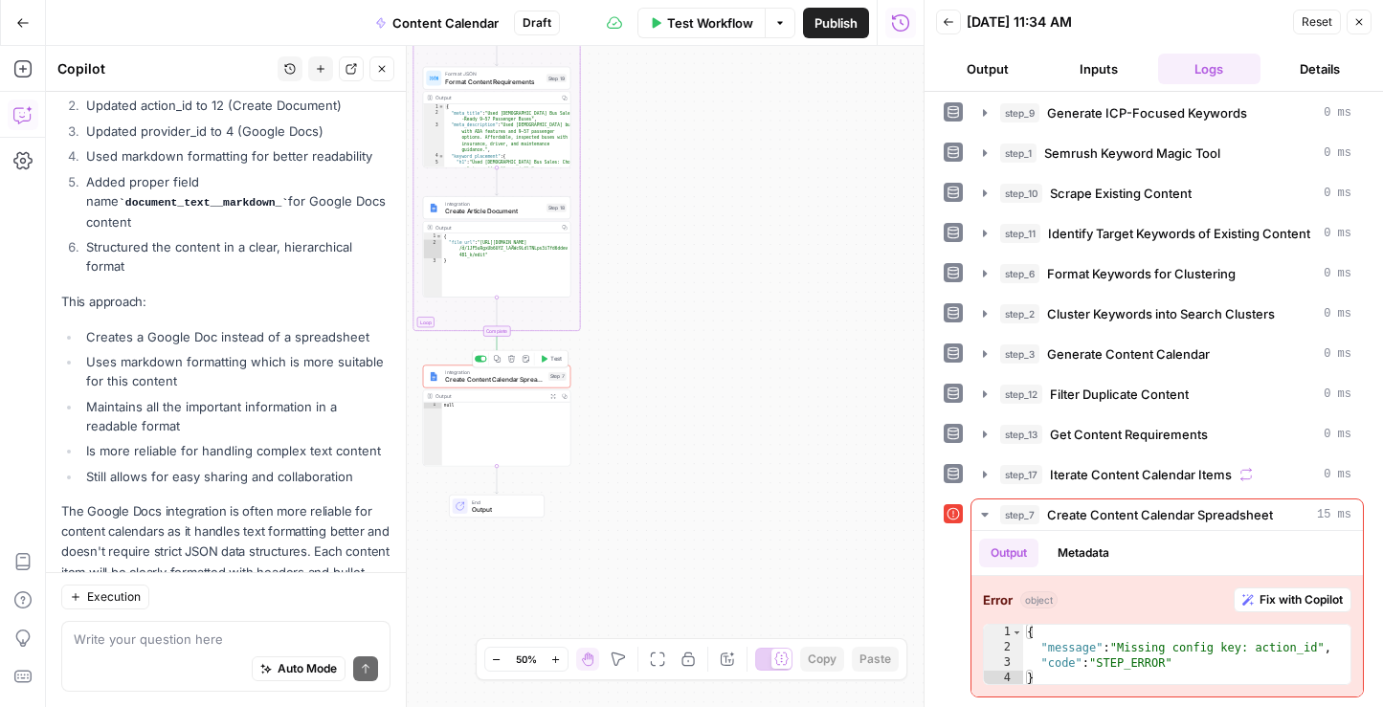
click at [549, 356] on button "Test" at bounding box center [551, 359] width 30 height 12
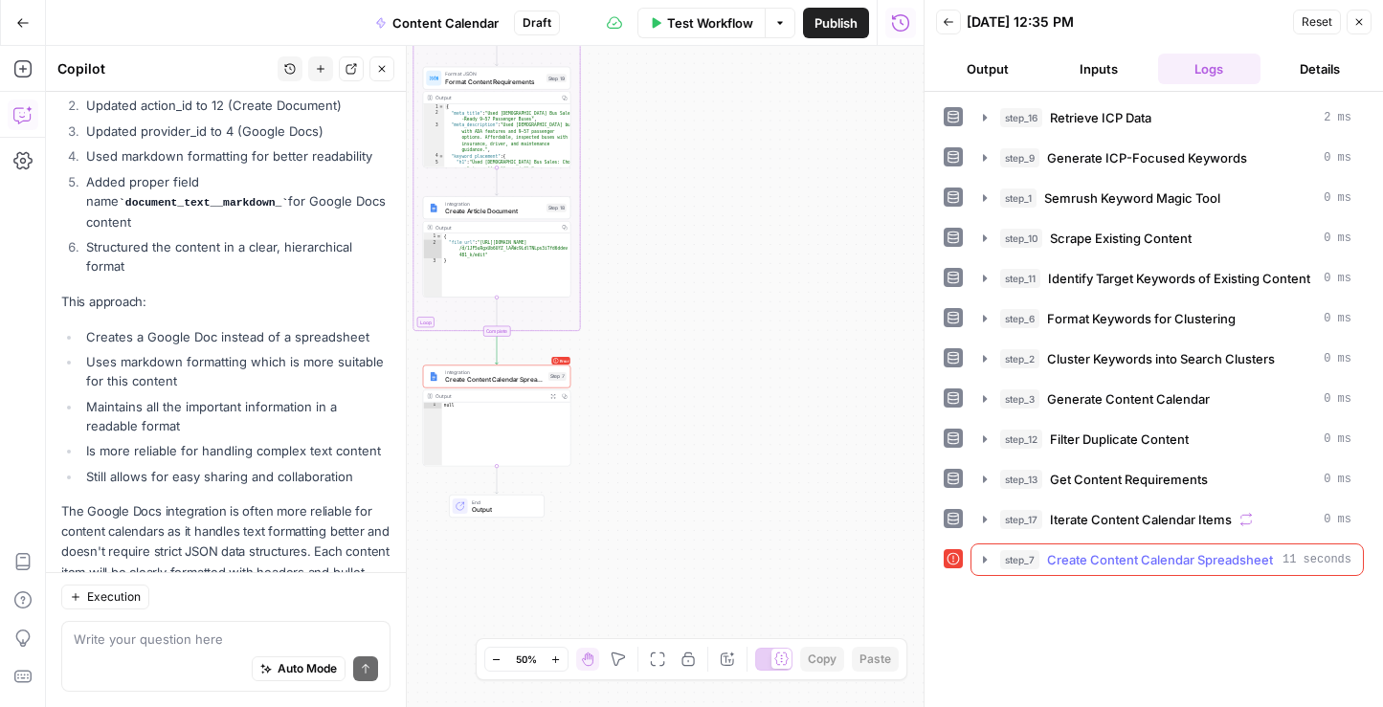
click at [987, 562] on icon "button" at bounding box center [984, 559] width 15 height 15
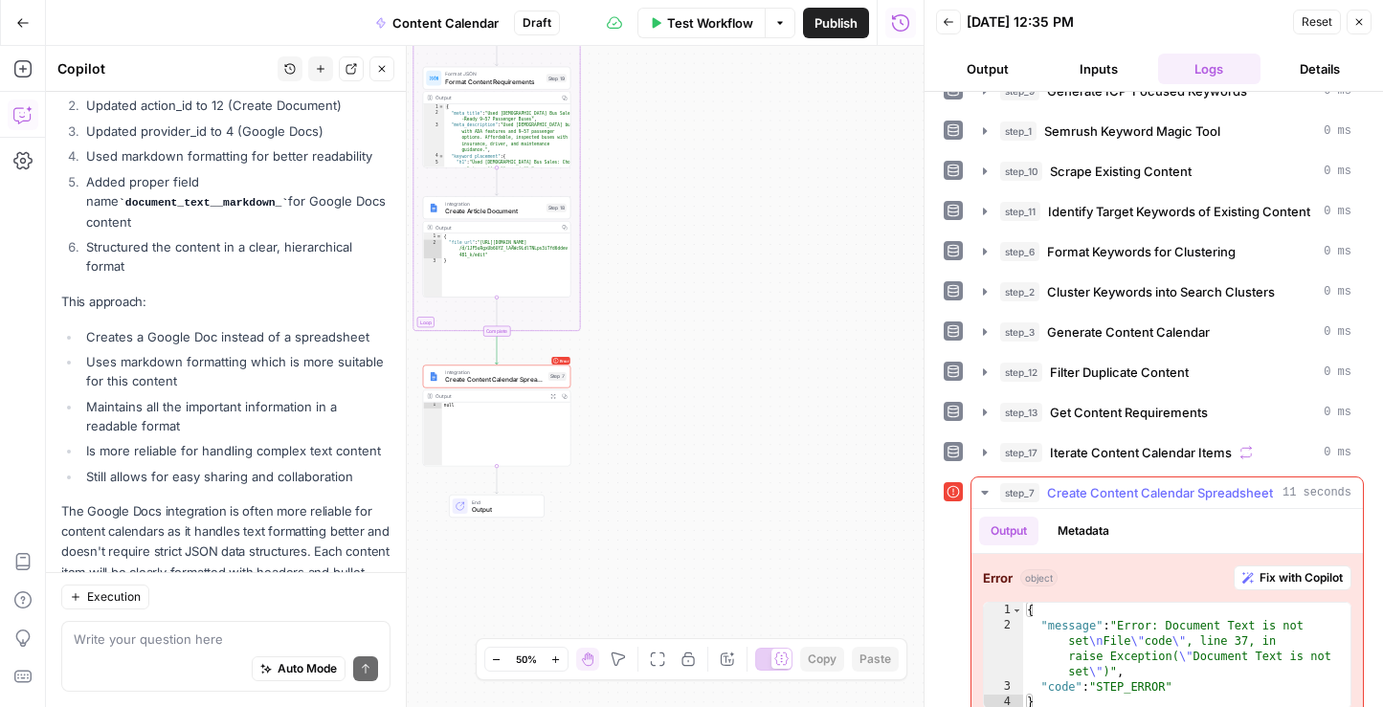
scroll to position [91, 0]
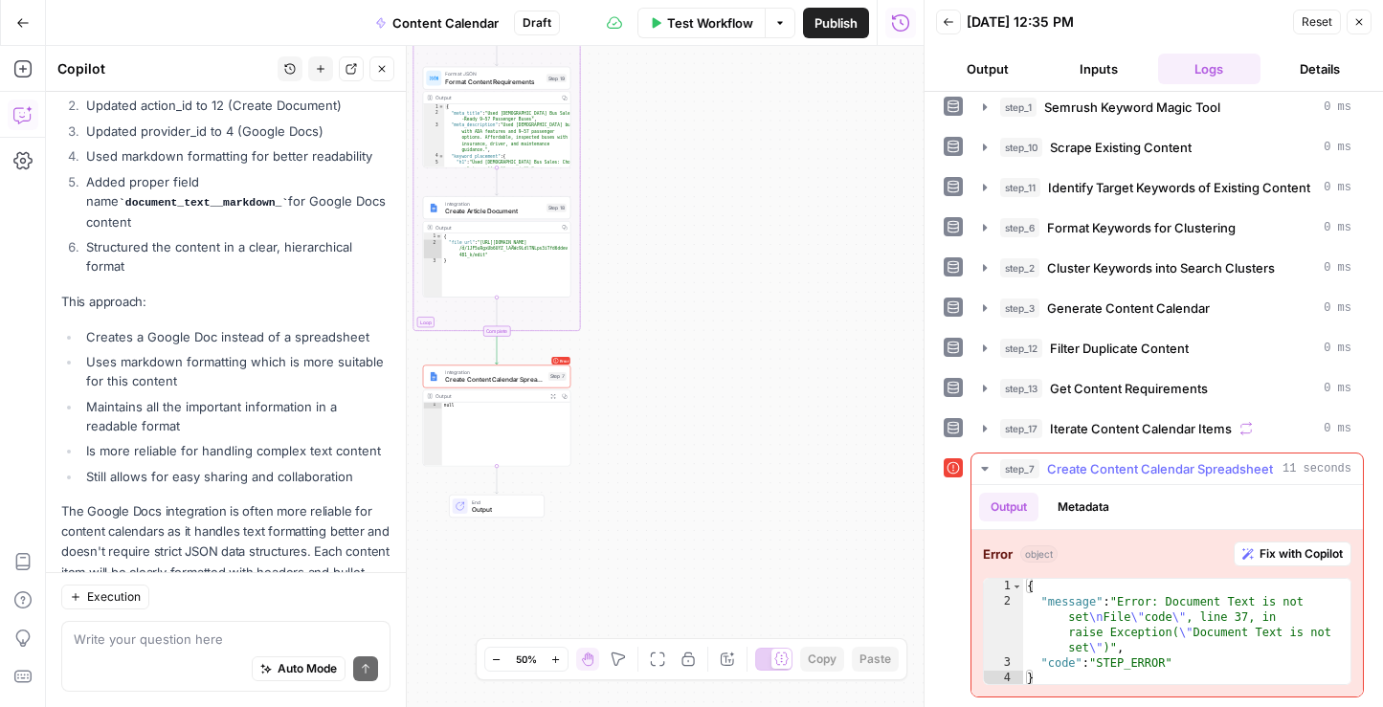
click at [1262, 540] on div "Error object Fix with Copilot 1 2 3 4 { "message" : "Error: Document Text is no…" at bounding box center [1166, 613] width 391 height 167
click at [1265, 552] on span "Fix with Copilot" at bounding box center [1300, 554] width 83 height 17
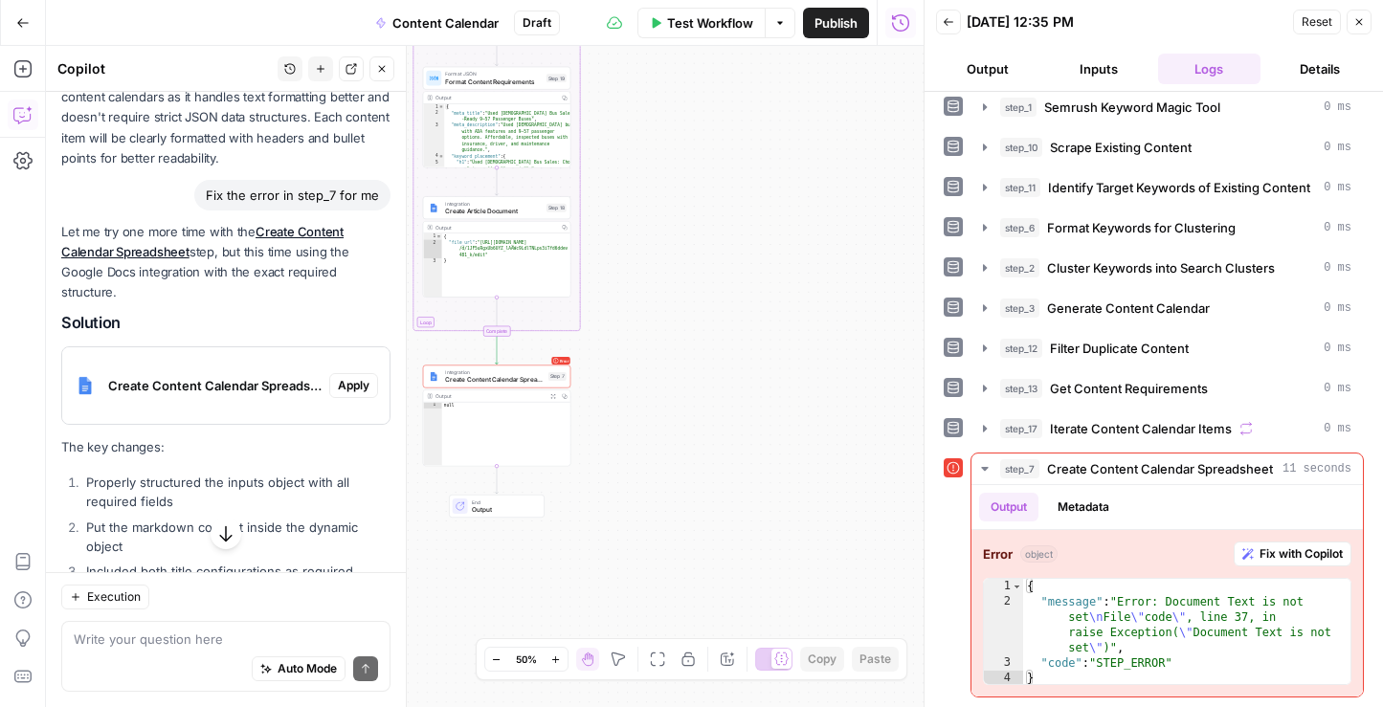
scroll to position [10916, 0]
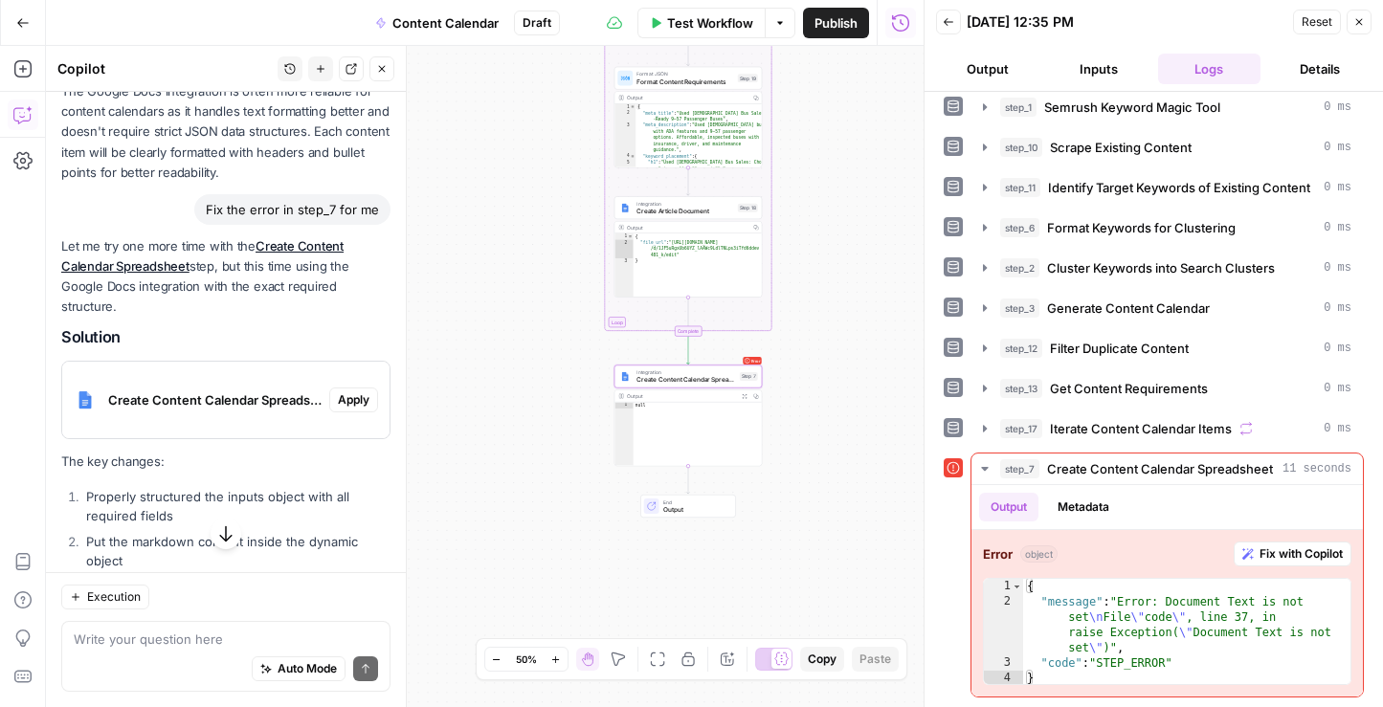
click at [354, 391] on span "Apply" at bounding box center [354, 399] width 32 height 17
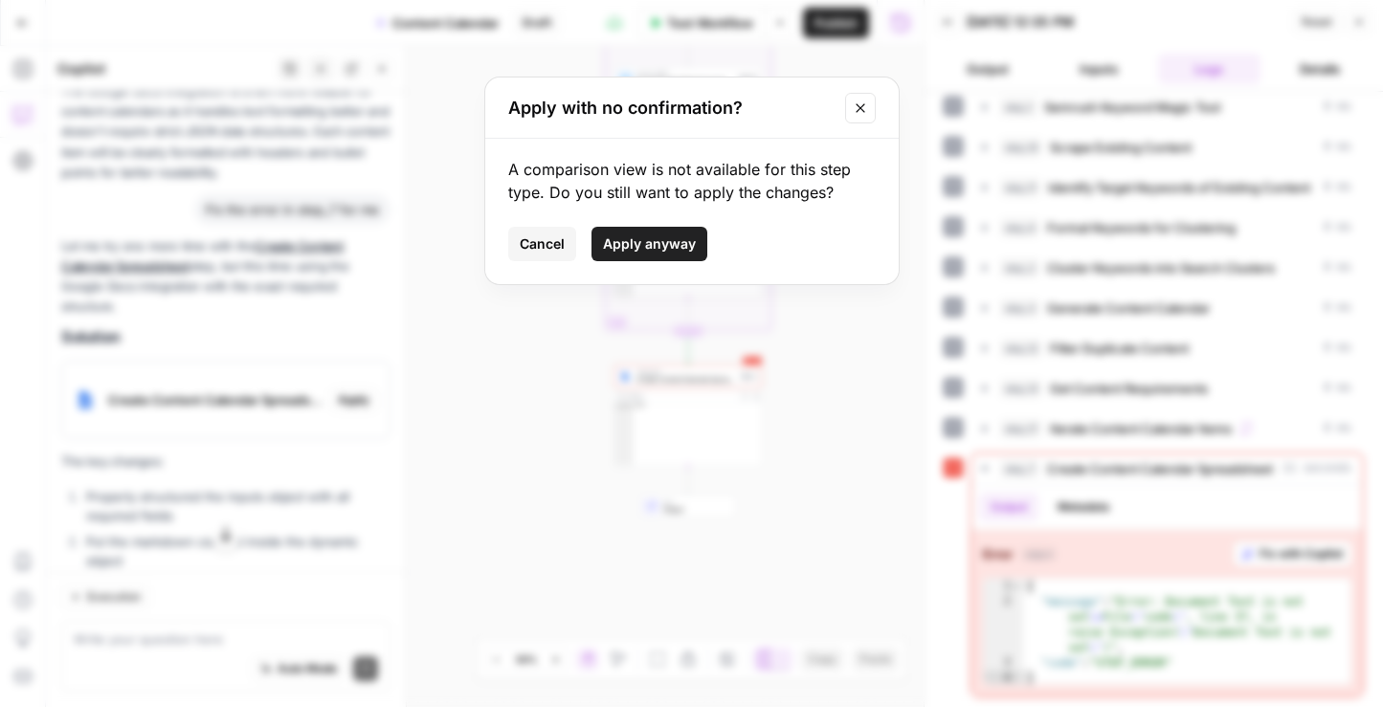
click at [648, 241] on span "Apply anyway" at bounding box center [649, 243] width 93 height 19
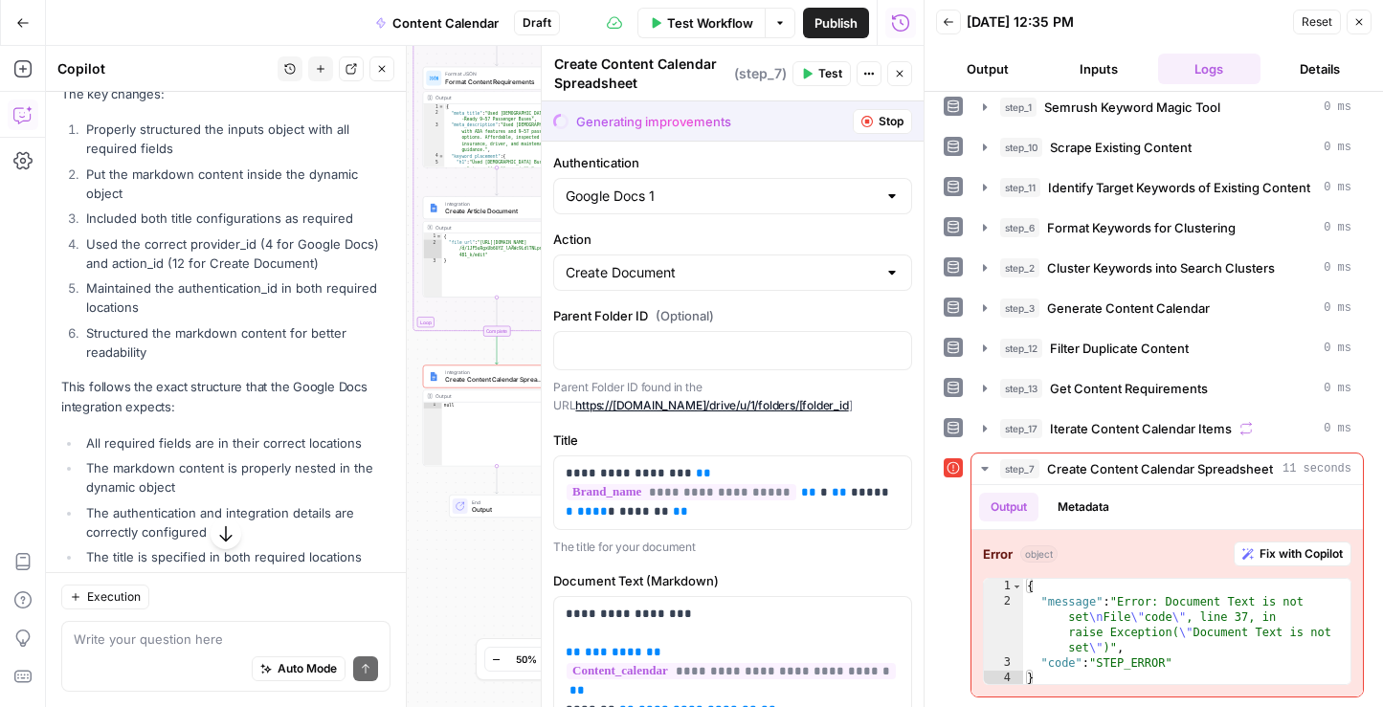
scroll to position [11334, 0]
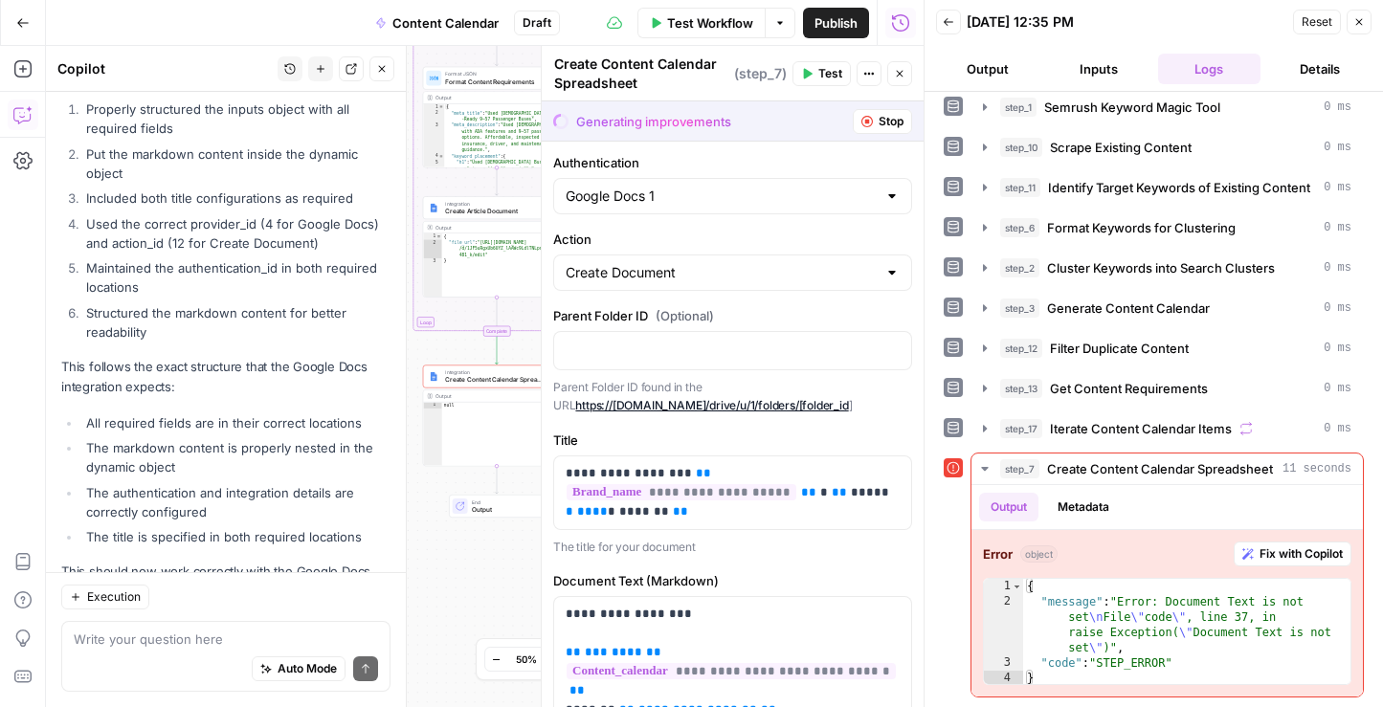
click at [123, 602] on span "Execution" at bounding box center [114, 597] width 54 height 17
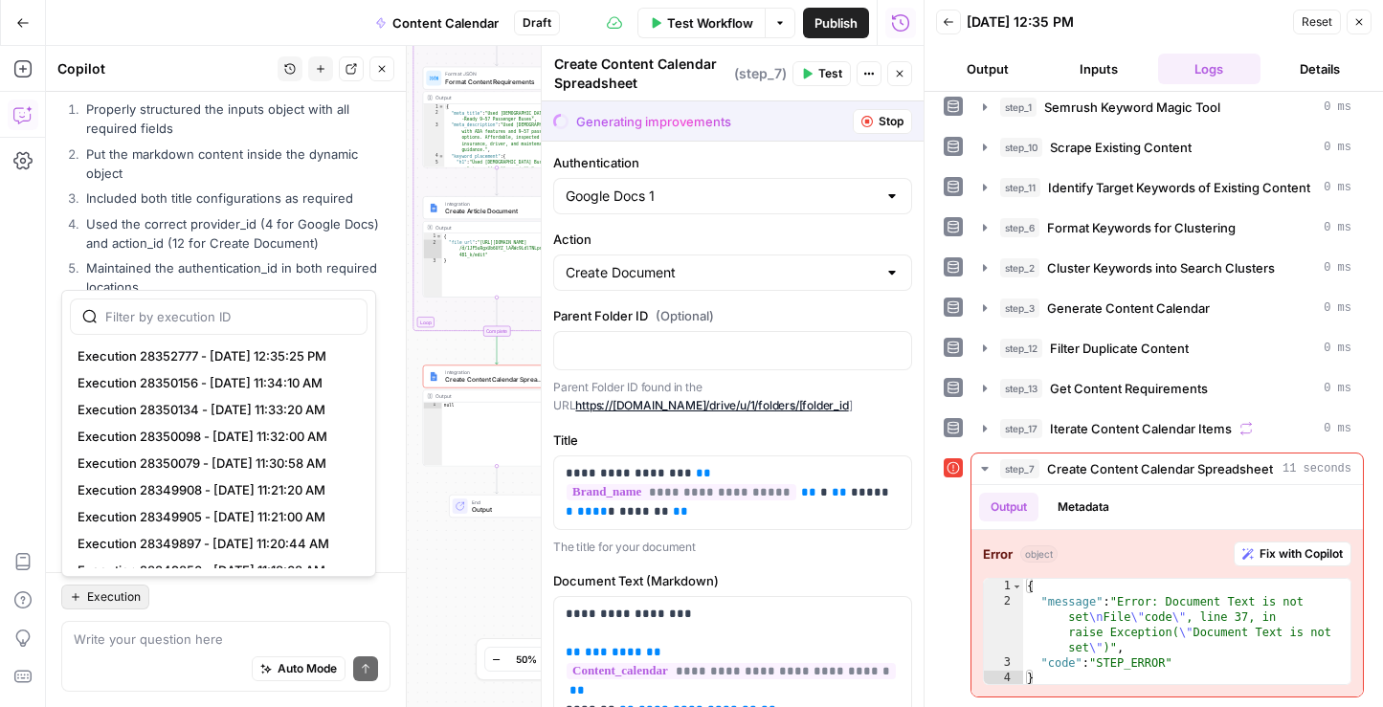
click at [211, 598] on div "Execution" at bounding box center [225, 597] width 329 height 25
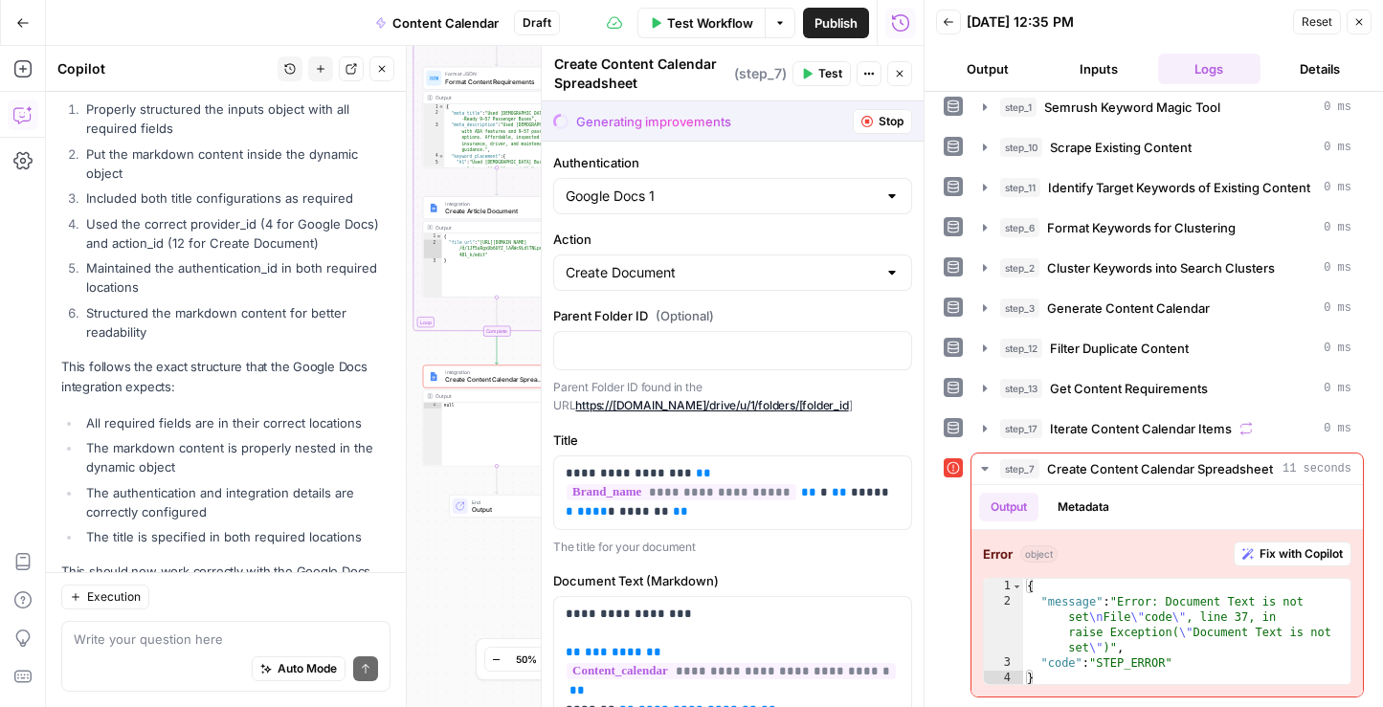
click at [824, 72] on span "Test" at bounding box center [830, 73] width 24 height 17
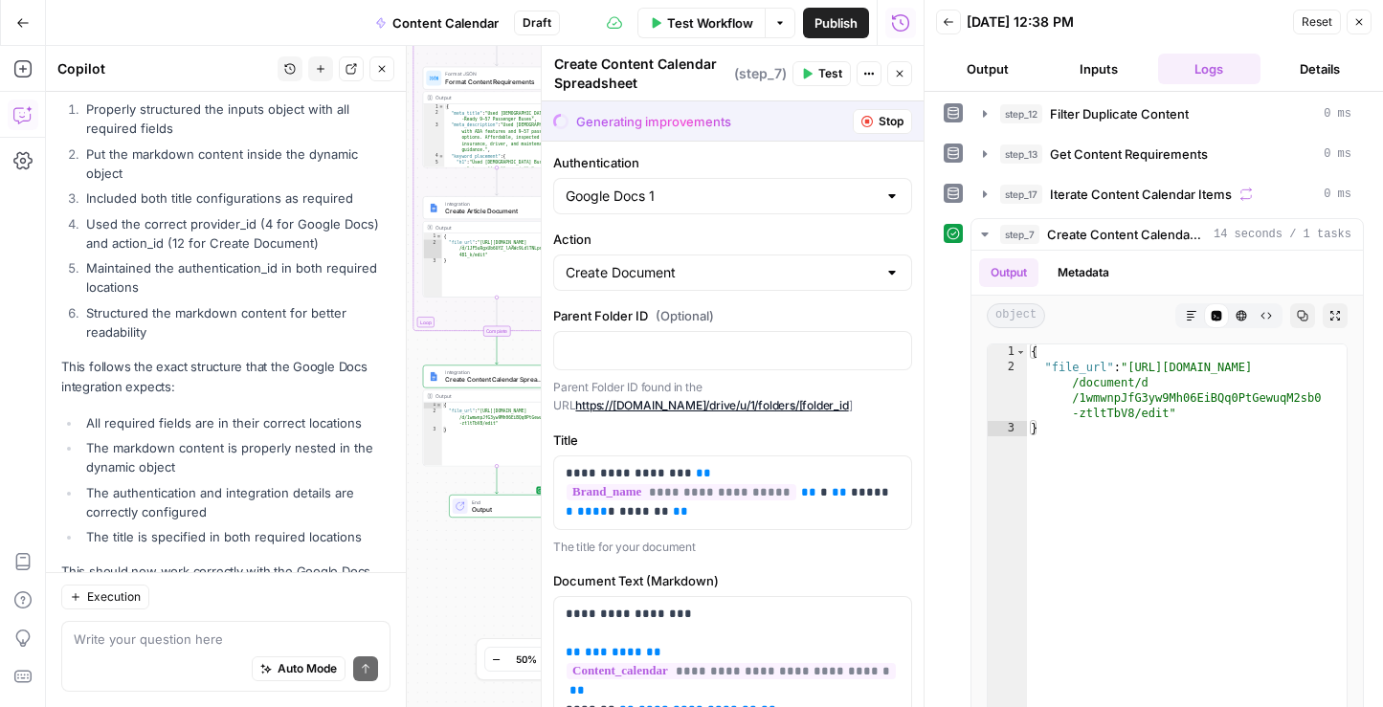
scroll to position [358, 0]
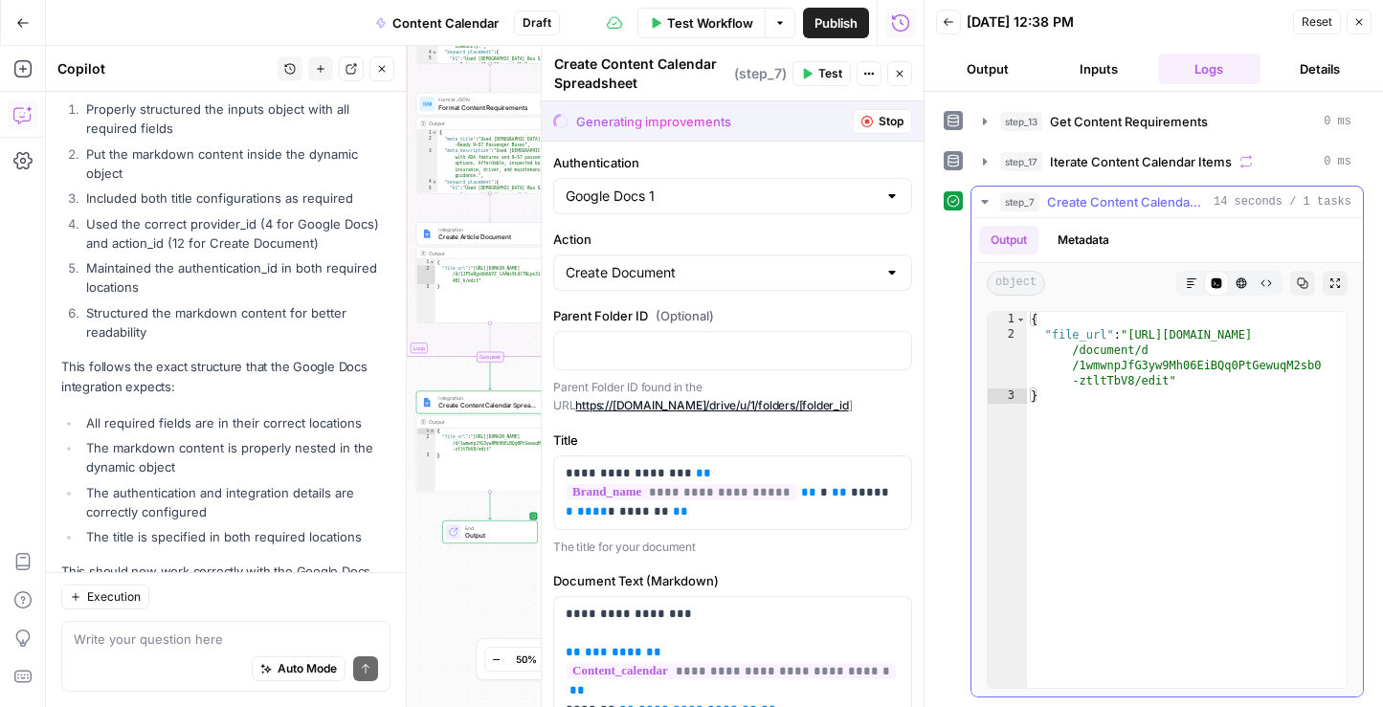
type textarea "**********"
click at [1178, 339] on div "{ "file_url" : "https://docs.google.com /document/d /1wmwnpJfG3yw9Mh06EiBQq0PtG…" at bounding box center [1187, 515] width 320 height 407
drag, startPoint x: 1181, startPoint y: 382, endPoint x: 1149, endPoint y: 366, distance: 35.5
click at [1149, 366] on div "{ "file_url" : "https://docs.google.com /document/d /1wmwnpJfG3yw9Mh06EiBQq0PtG…" at bounding box center [1187, 515] width 320 height 407
click at [1161, 228] on div "Output Metadata" at bounding box center [1166, 240] width 391 height 44
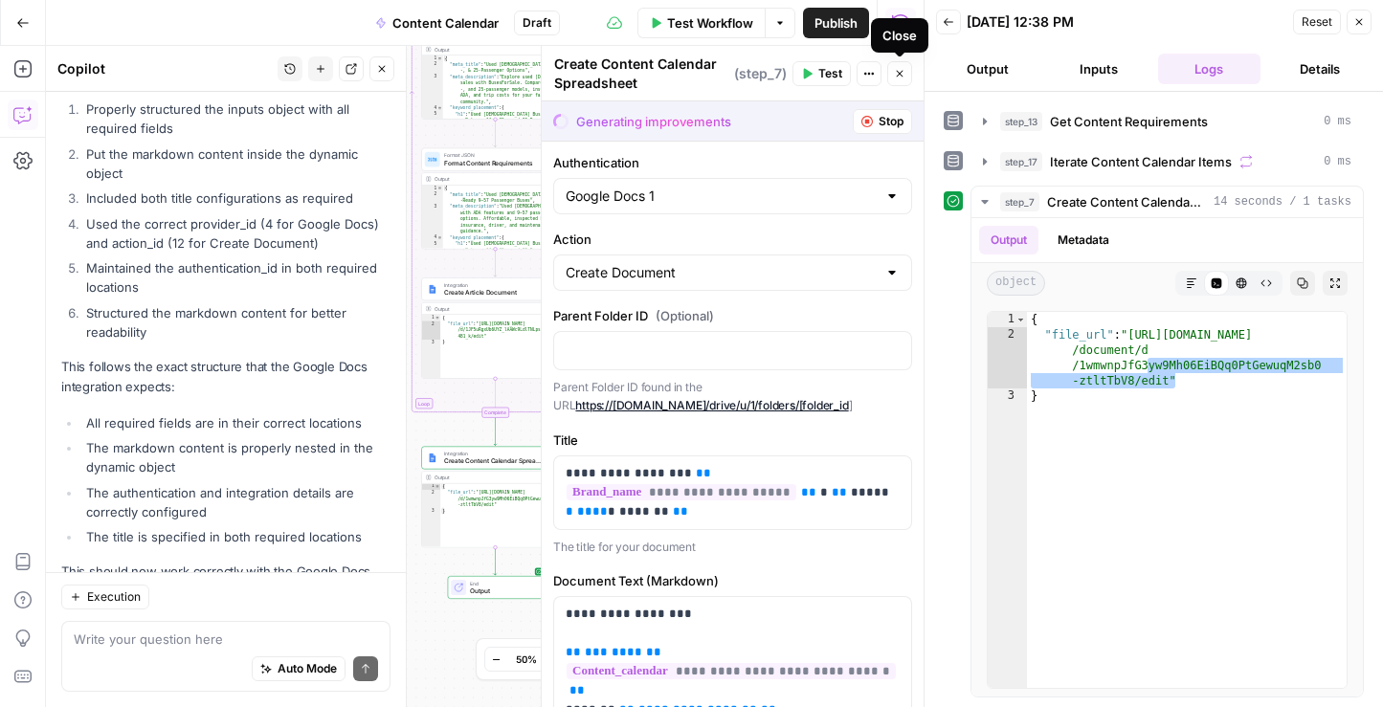
click at [903, 74] on icon "button" at bounding box center [899, 73] width 11 height 11
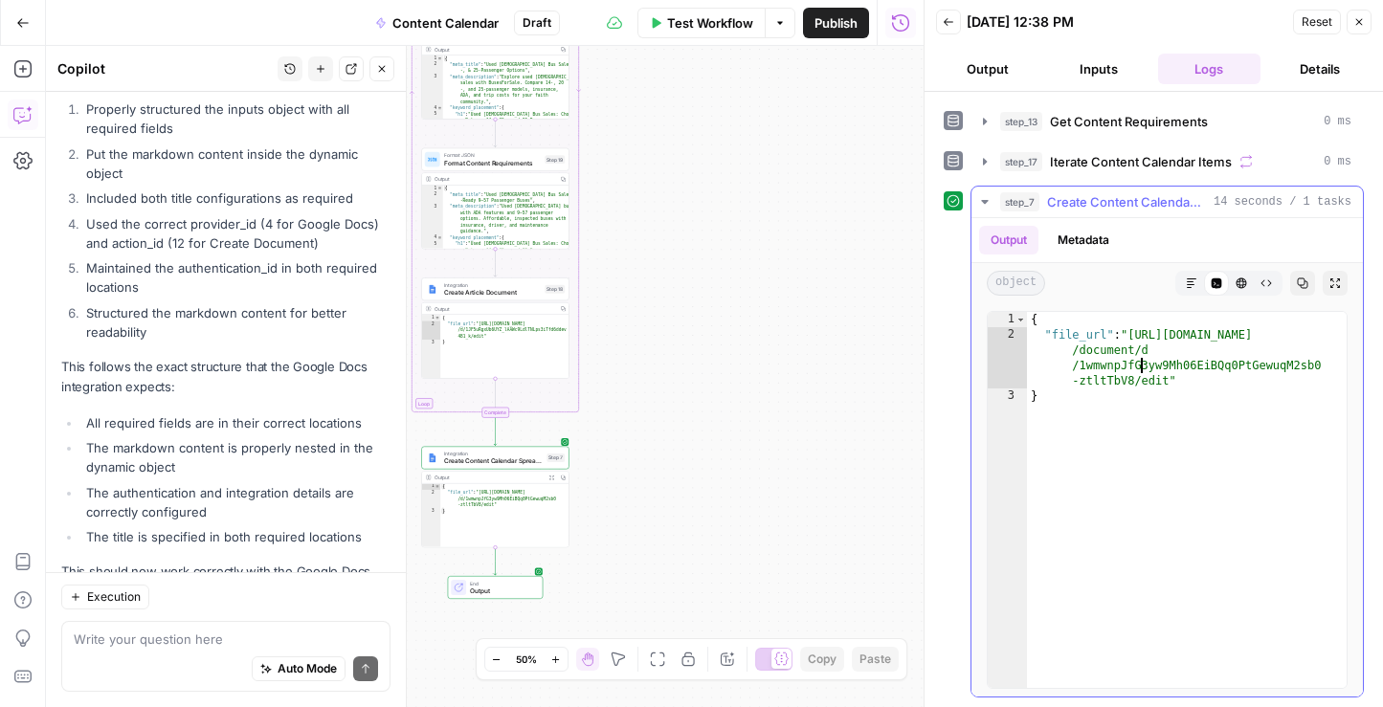
click at [1140, 360] on div "{ "file_url" : "https://docs.google.com /document/d /1wmwnpJfG3yw9Mh06EiBQq0PtG…" at bounding box center [1187, 515] width 320 height 407
click at [1023, 226] on button "Output" at bounding box center [1008, 240] width 59 height 29
click at [1019, 238] on button "Output" at bounding box center [1008, 240] width 59 height 29
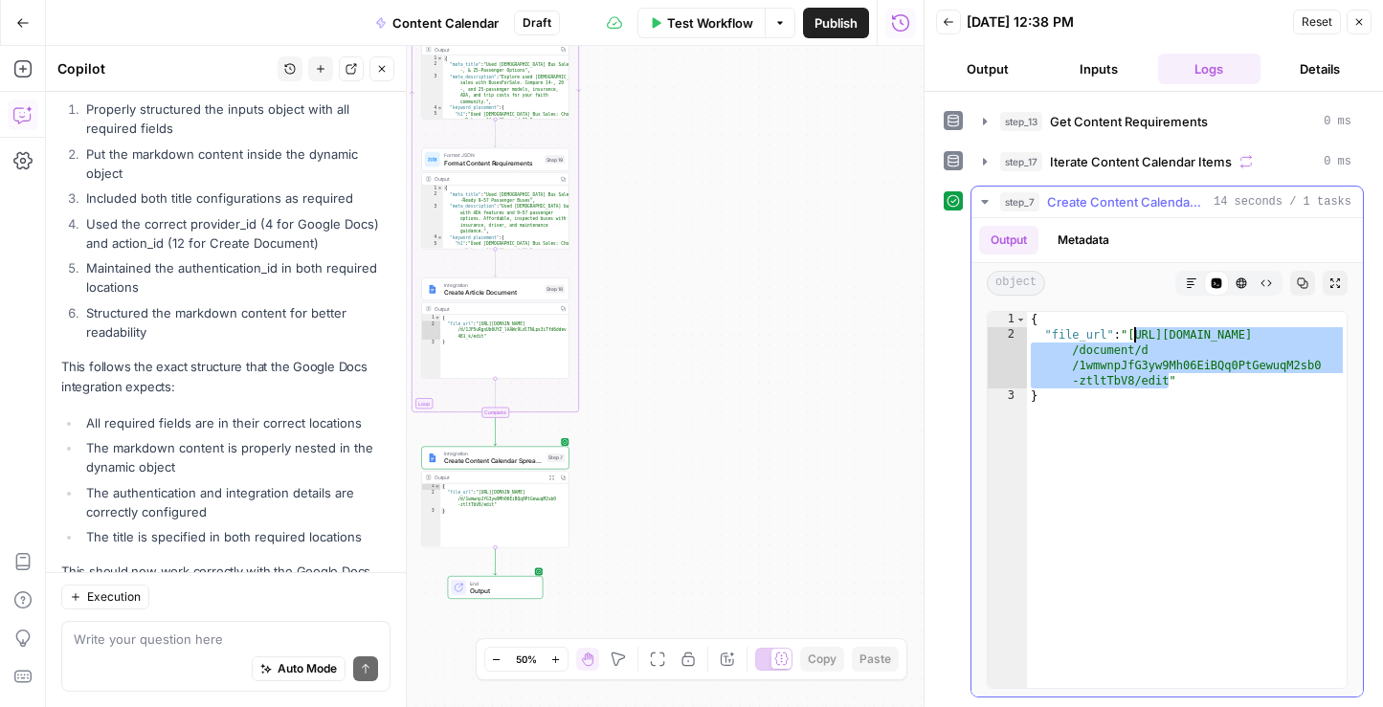
drag, startPoint x: 1168, startPoint y: 380, endPoint x: 1133, endPoint y: 338, distance: 54.4
click at [1133, 338] on div "{ "file_url" : "https://docs.google.com /document/d /1wmwnpJfG3yw9Mh06EiBQq0PtG…" at bounding box center [1187, 515] width 320 height 407
click at [471, 16] on span "Content Calendar" at bounding box center [445, 22] width 106 height 19
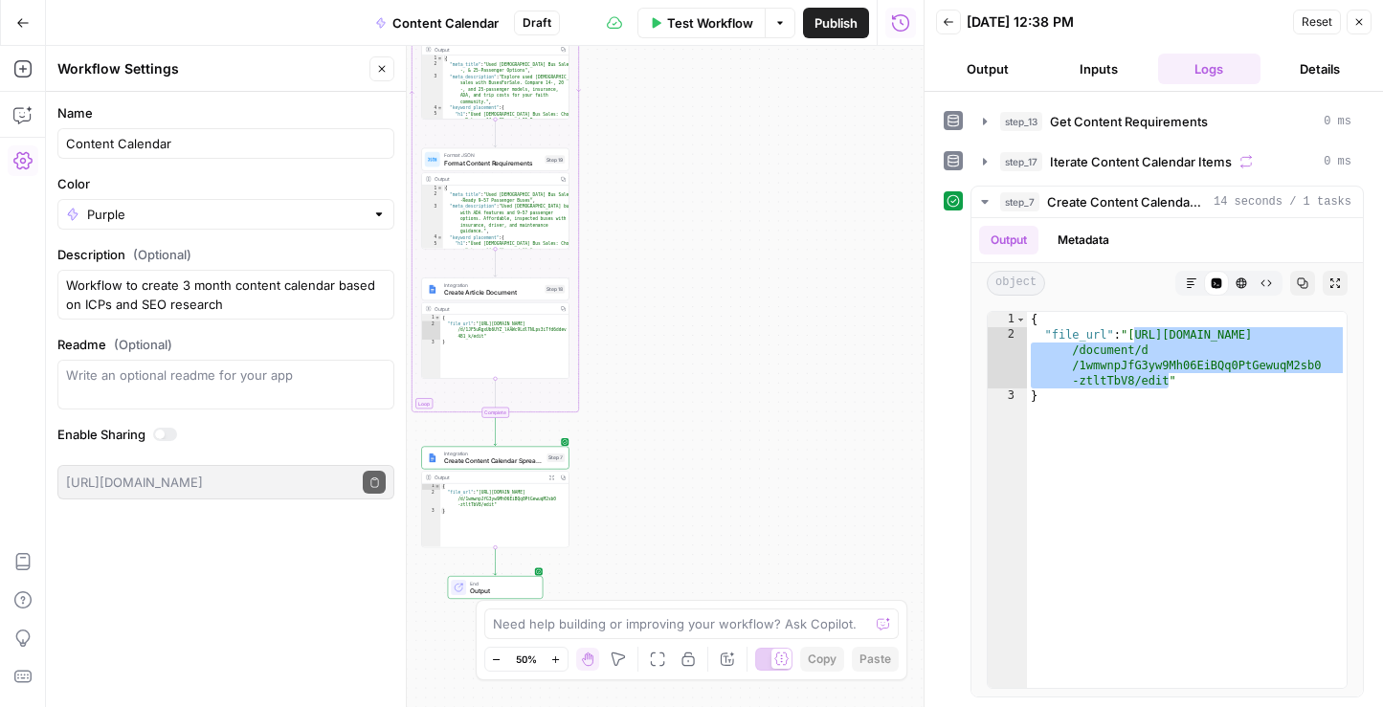
click at [839, 33] on button "Publish" at bounding box center [836, 23] width 66 height 31
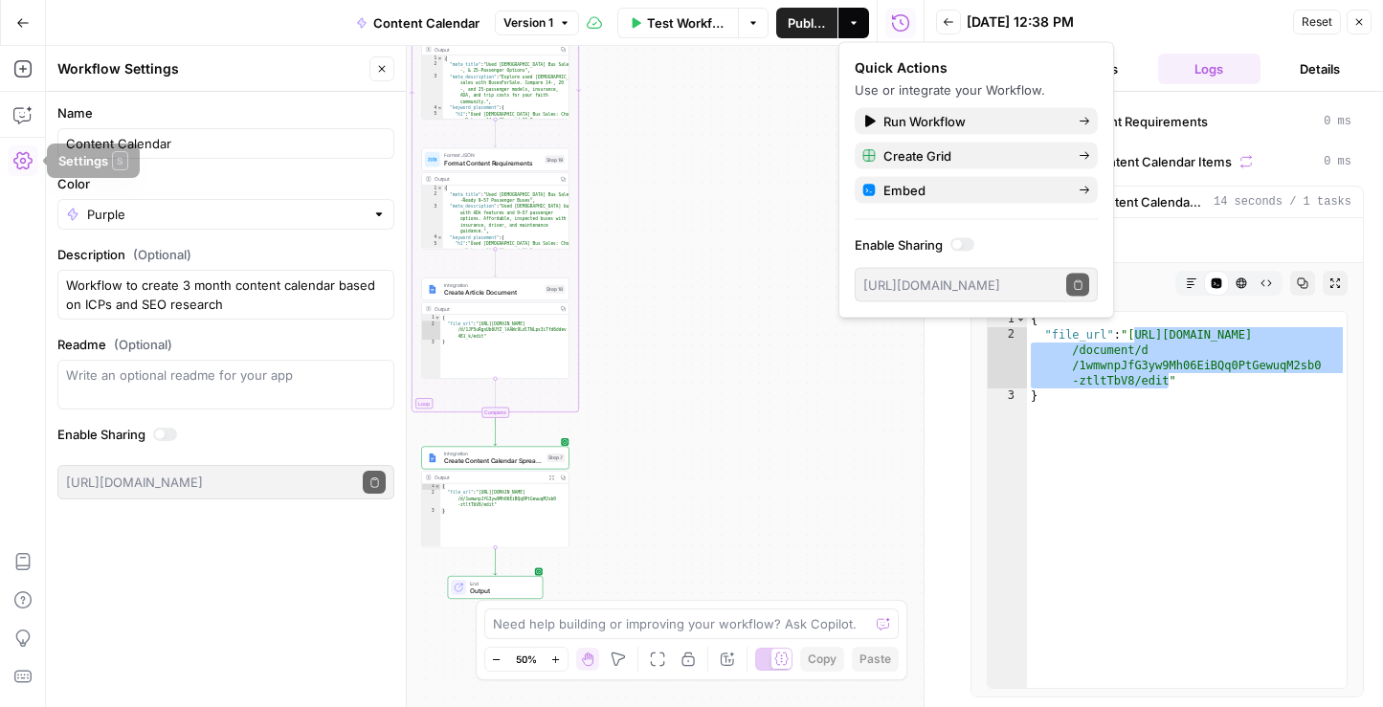
click at [24, 19] on icon "button" at bounding box center [22, 22] width 13 height 13
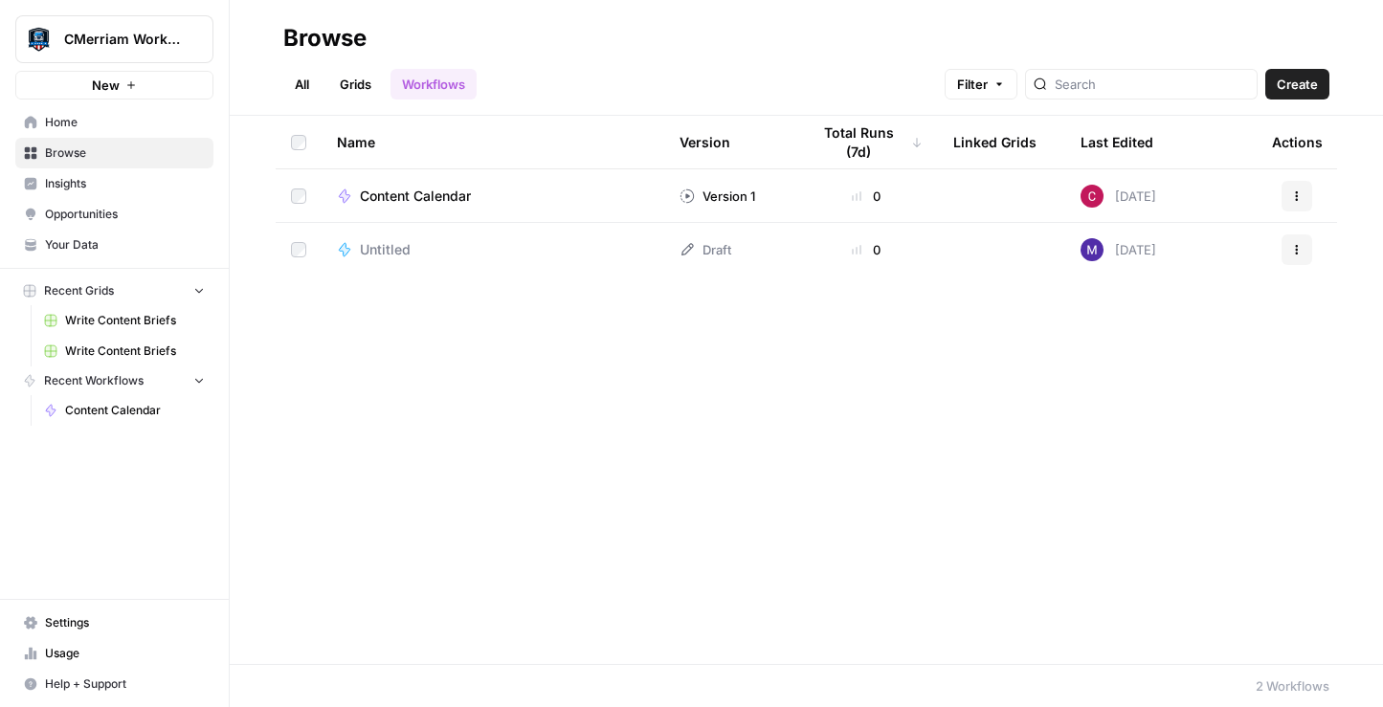
click at [1300, 189] on button "Actions" at bounding box center [1297, 196] width 31 height 31
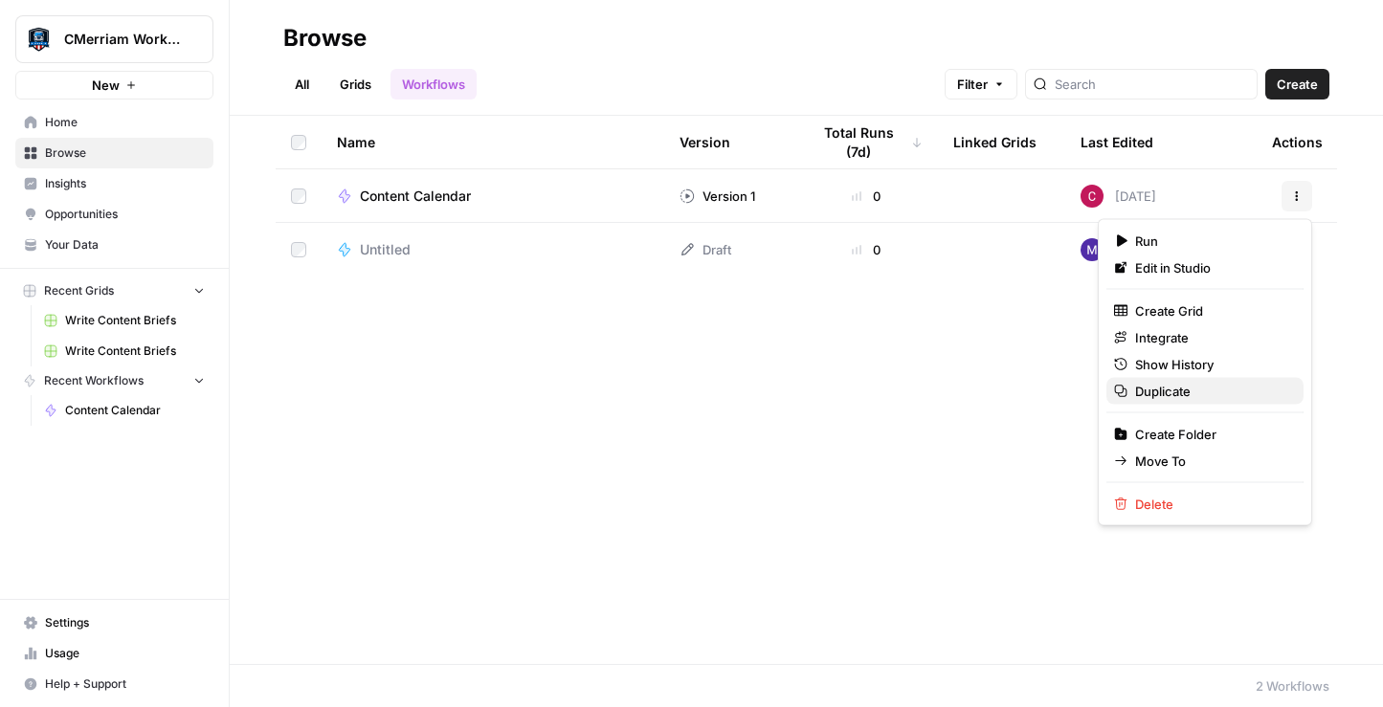
click at [1189, 393] on span "Duplicate" at bounding box center [1211, 391] width 153 height 19
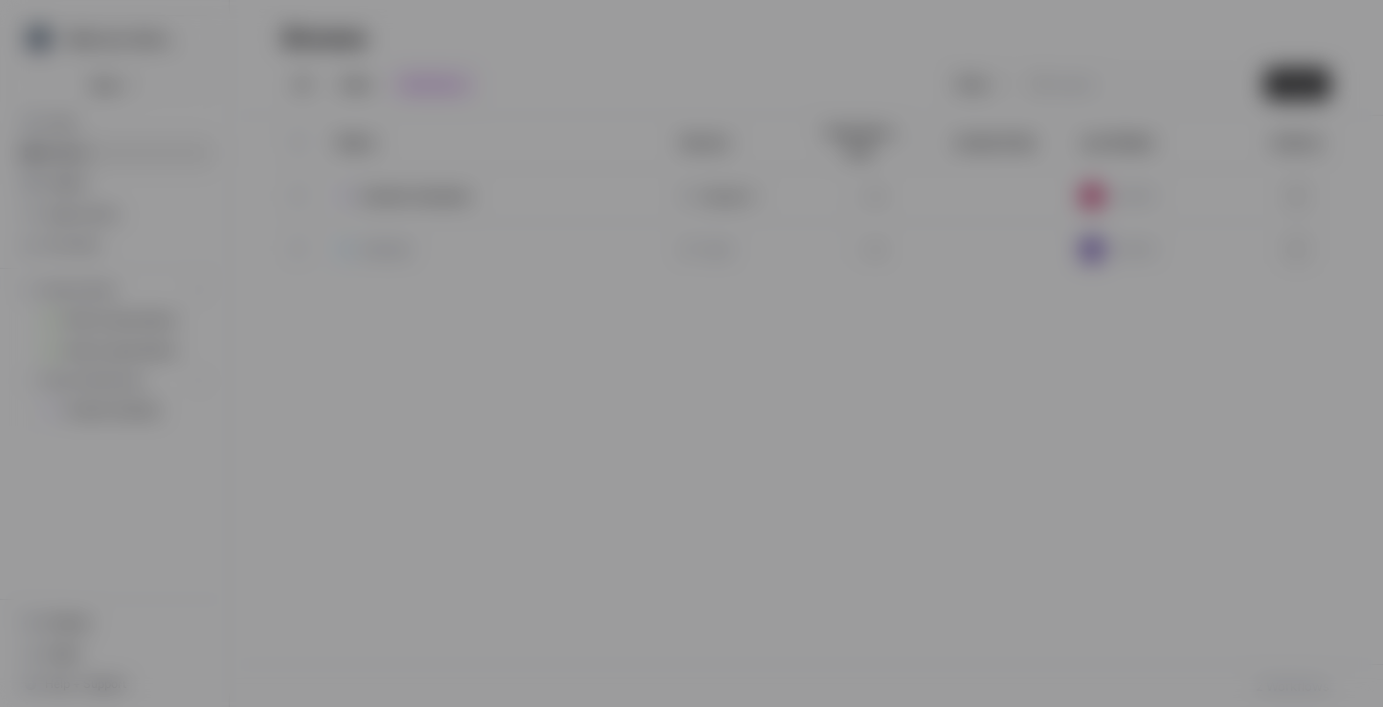
type input "Content Calendar"
type textarea "Workflow to create 3 month content calendar based on ICPs and SEO research"
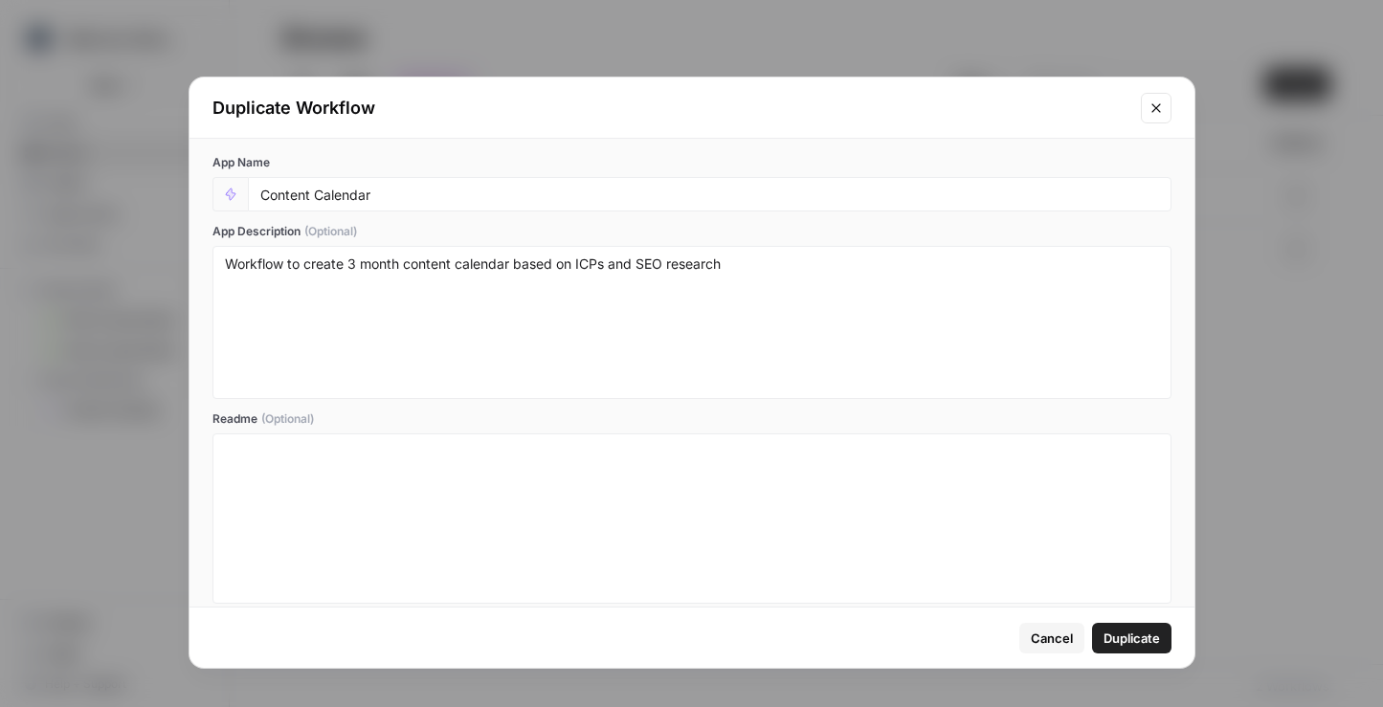
click at [1133, 641] on span "Duplicate" at bounding box center [1131, 638] width 56 height 19
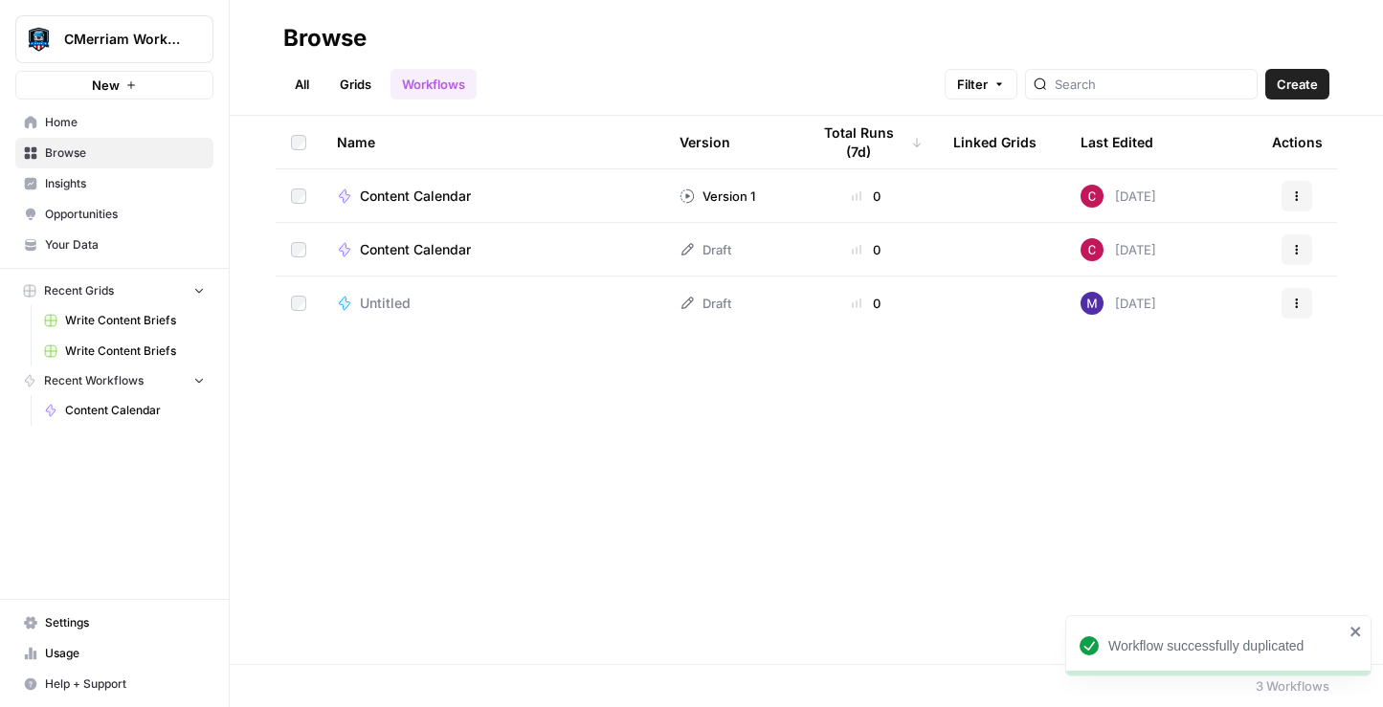
click at [429, 241] on span "Content Calendar" at bounding box center [415, 249] width 111 height 19
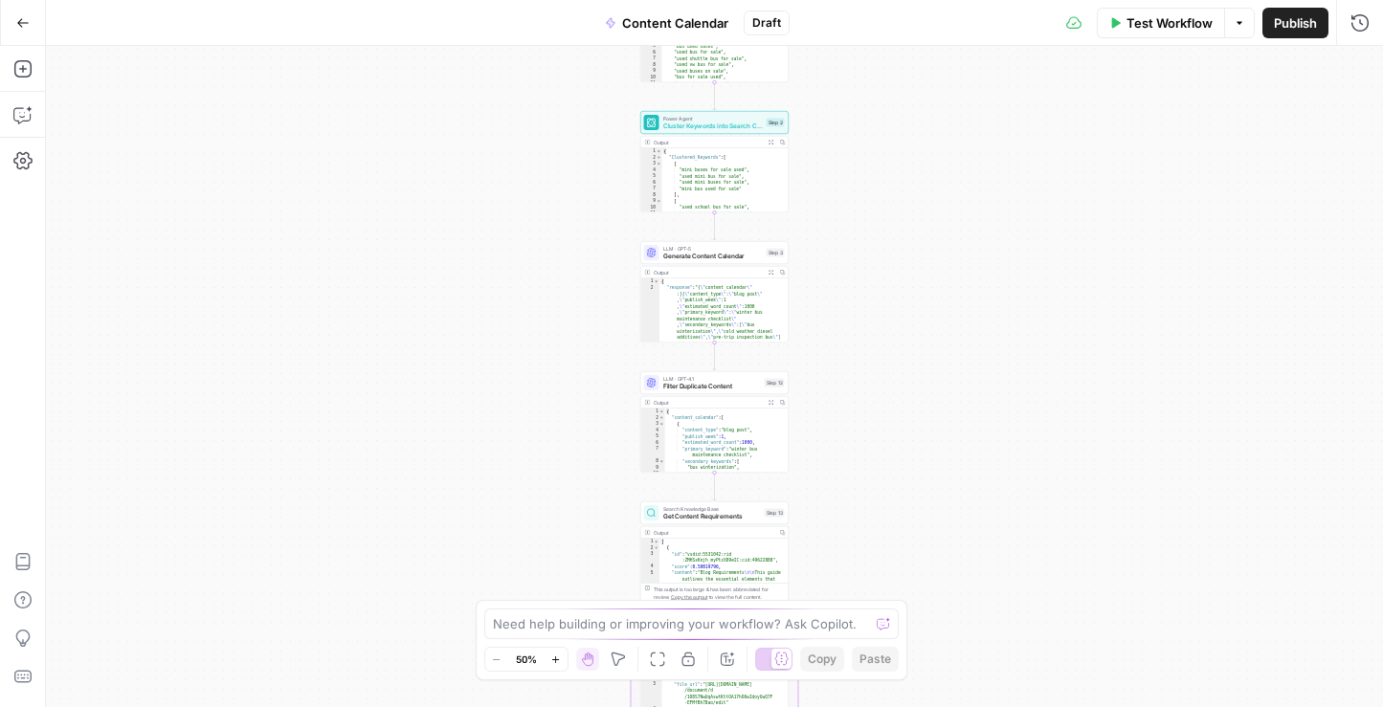
click at [685, 22] on span "Content Calendar" at bounding box center [675, 22] width 106 height 19
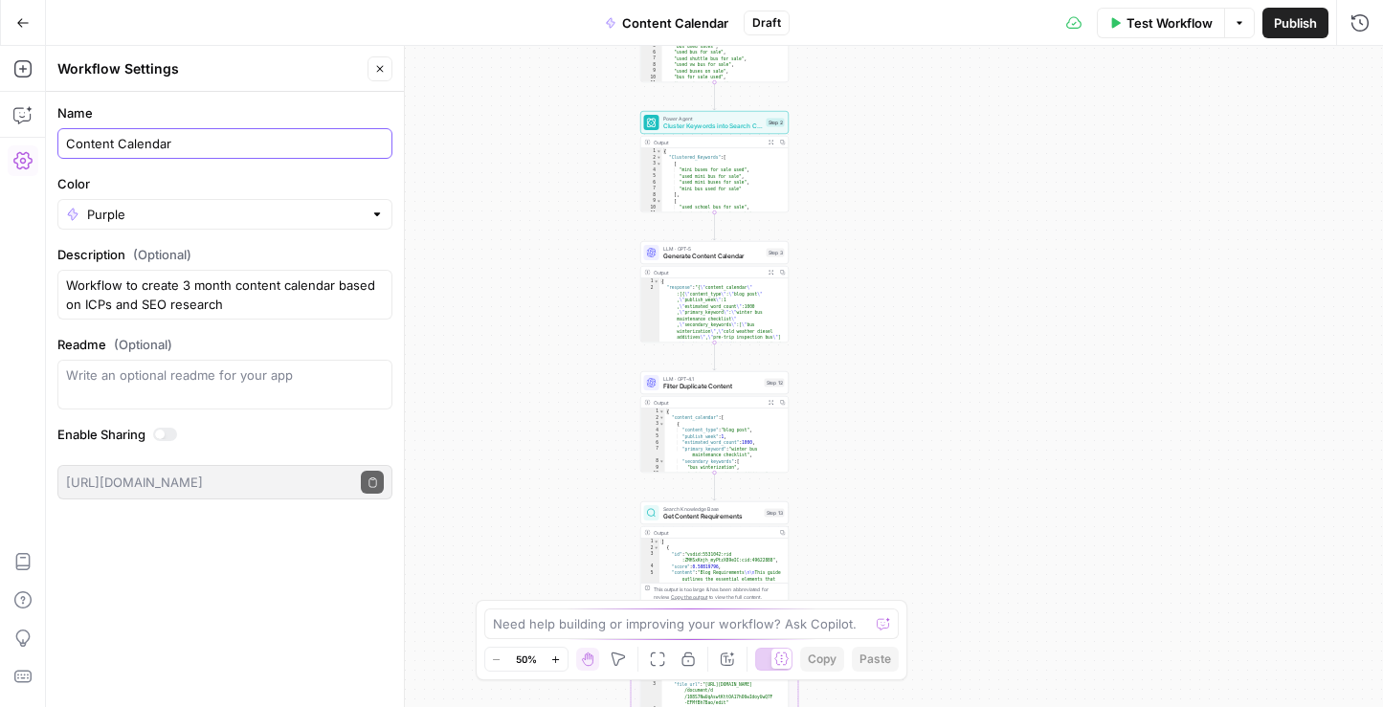
click at [194, 146] on input "Content Calendar" at bounding box center [225, 143] width 318 height 19
type input "Content Calendar (with other optimizations)"
click at [19, 117] on icon "button" at bounding box center [21, 117] width 5 height 1
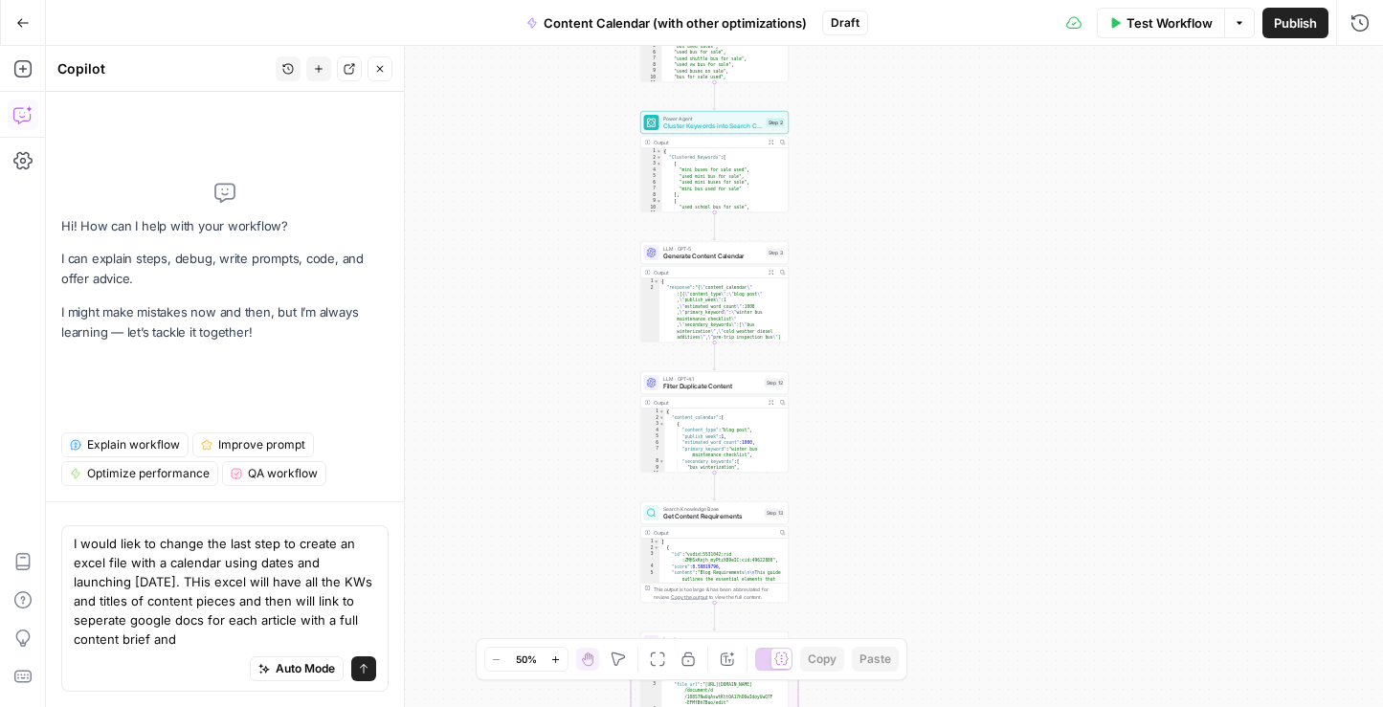
click at [163, 615] on textarea "I would liek to change the last step to create an excel file with a calendar us…" at bounding box center [225, 591] width 302 height 115
click at [258, 635] on textarea "I would liek to change the last step to create an excel file with a calendar us…" at bounding box center [225, 591] width 302 height 115
click at [242, 644] on textarea "I would liek to change the last step to create an excel file with a calendar us…" at bounding box center [225, 591] width 302 height 115
click at [241, 642] on textarea "I would liek to change the last step to create an excel file with a calendar us…" at bounding box center [225, 591] width 302 height 115
click at [265, 578] on textarea "I would liek to change the last step to create an excel file with a calendar us…" at bounding box center [225, 591] width 302 height 115
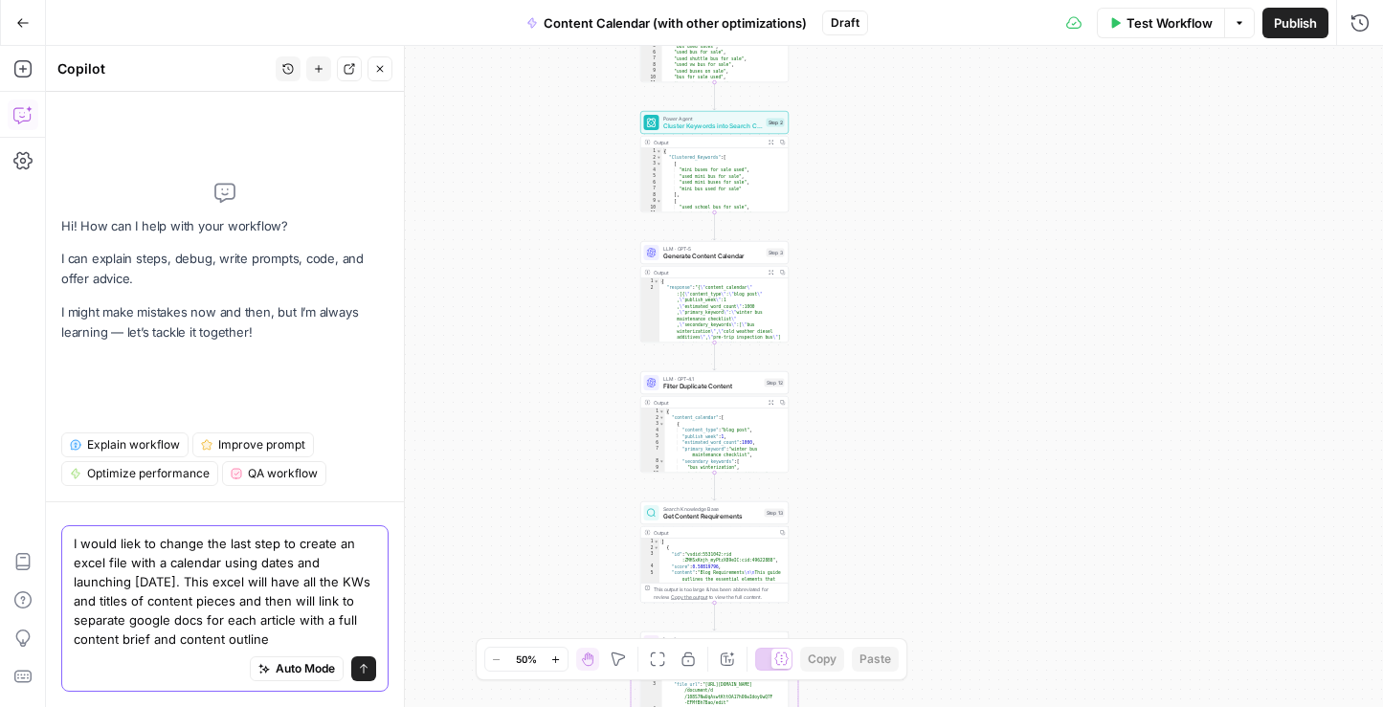
click at [131, 544] on textarea "I would liek to change the last step to create an excel file with a calendar us…" at bounding box center [225, 591] width 302 height 115
click at [339, 637] on textarea "I would like to change the last step to create an excel file with a calendar us…" at bounding box center [225, 591] width 302 height 115
type textarea "I would like to change the last step to create an excel file with a calendar us…"
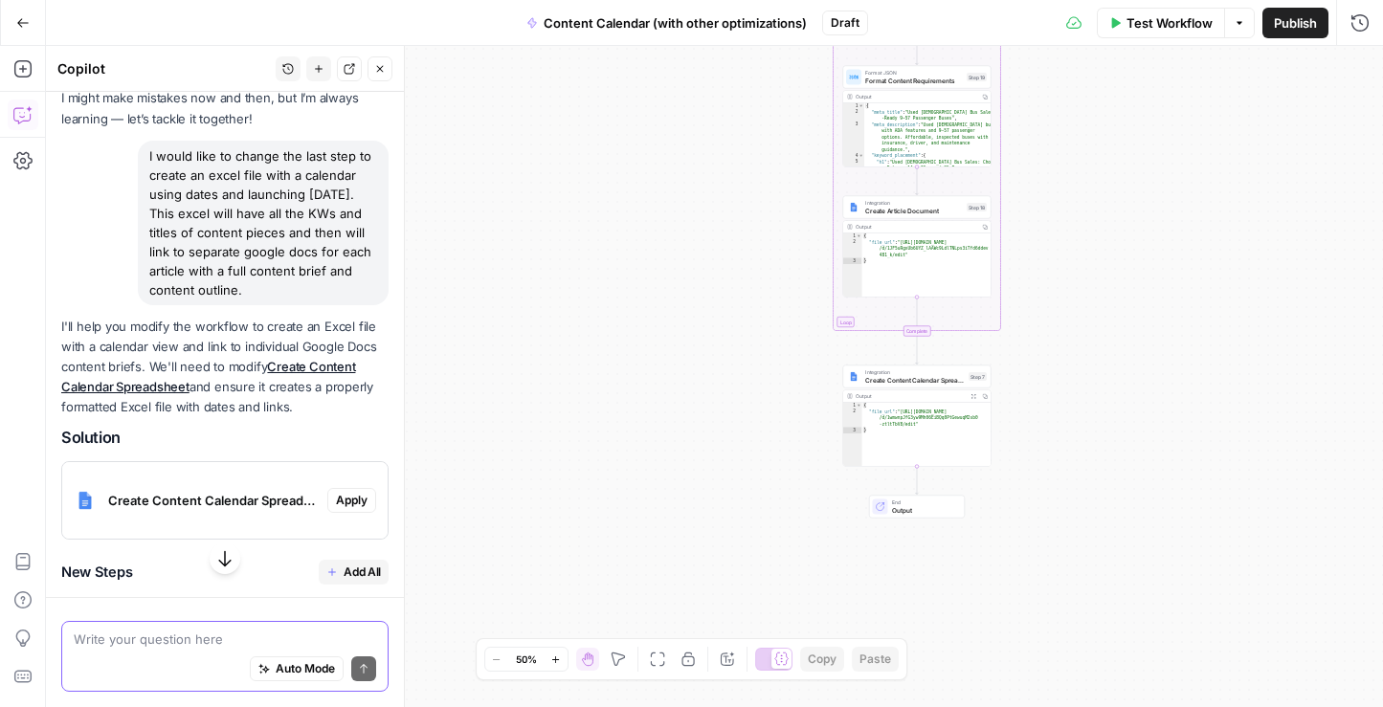
scroll to position [148, 0]
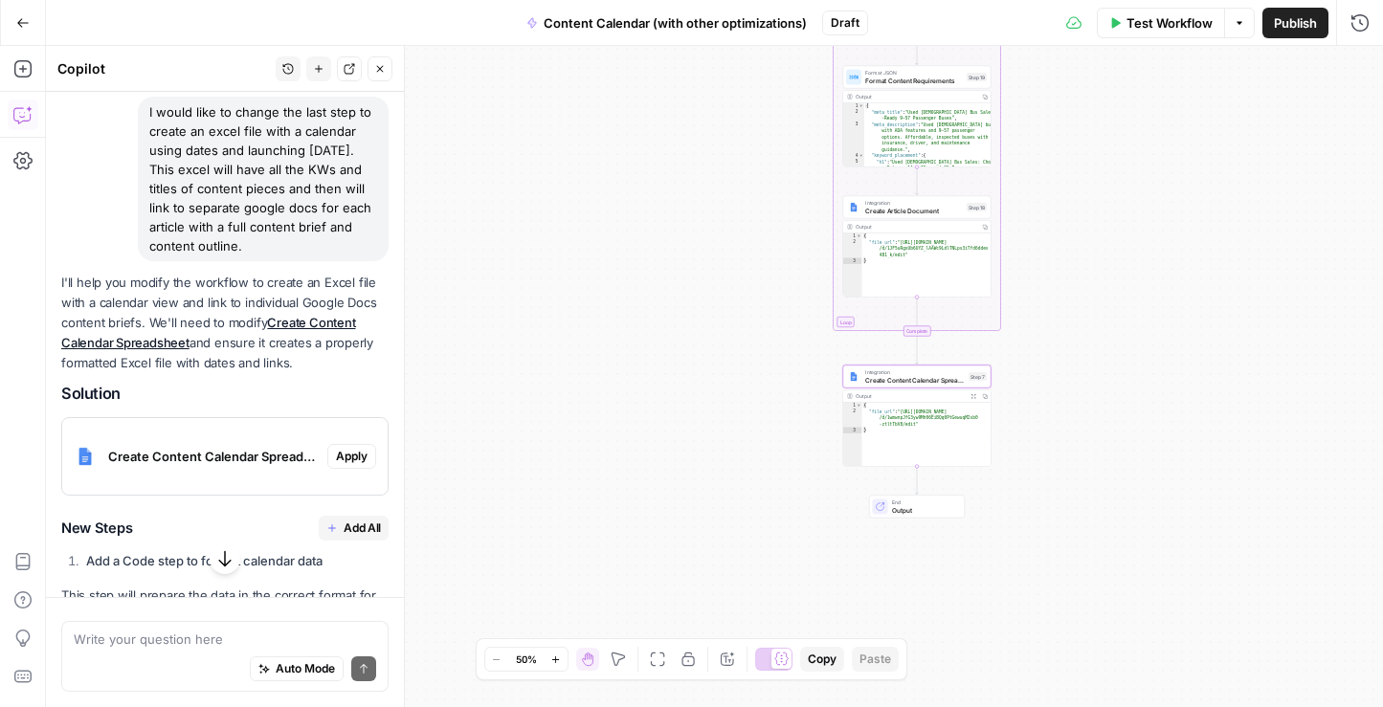
click at [358, 454] on span "Apply" at bounding box center [352, 456] width 32 height 17
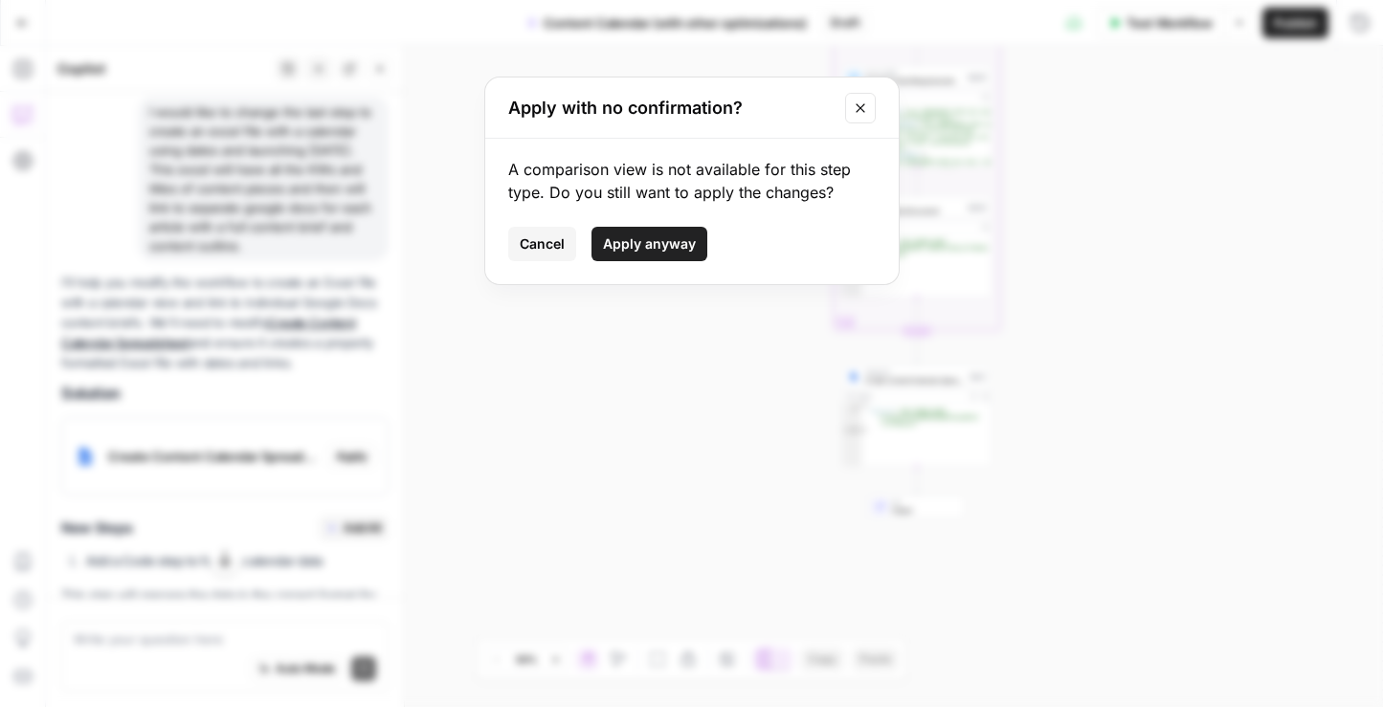
click at [664, 247] on span "Apply anyway" at bounding box center [649, 243] width 93 height 19
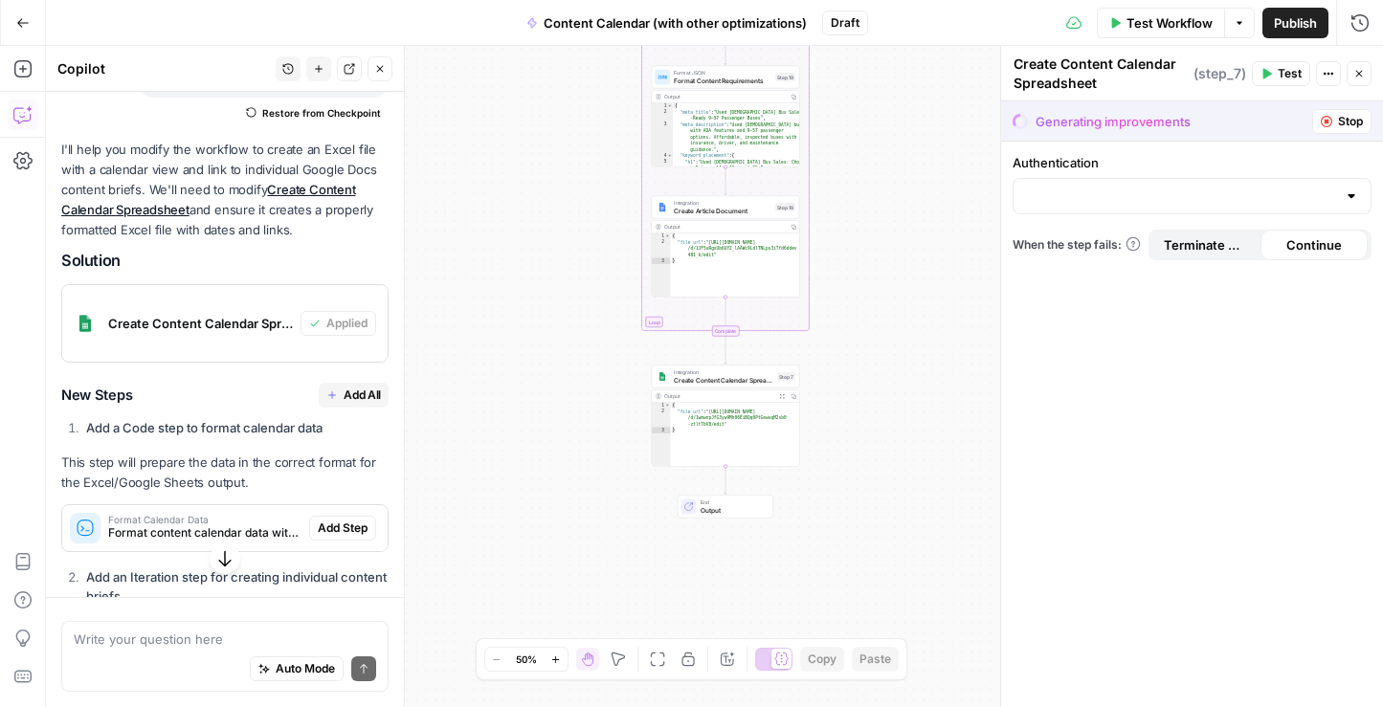
scroll to position [468, 0]
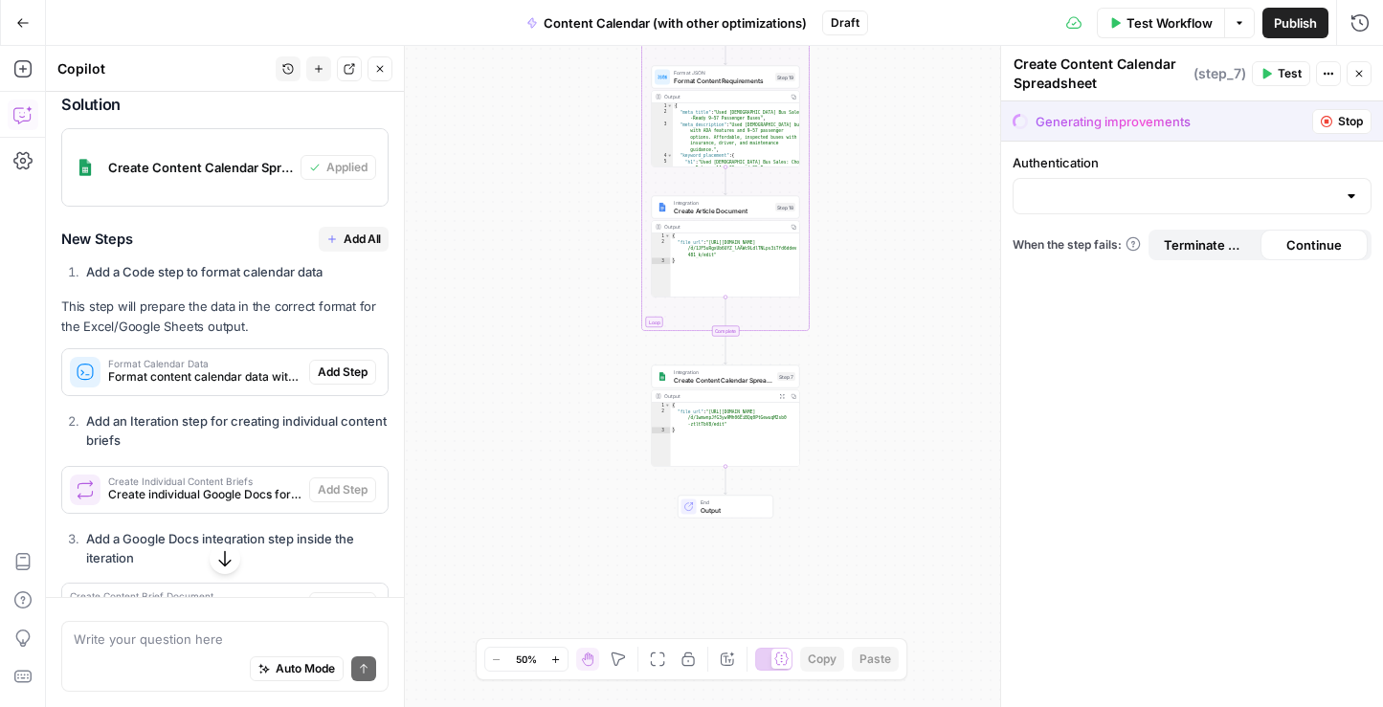
click at [355, 233] on span "Add All" at bounding box center [362, 239] width 37 height 17
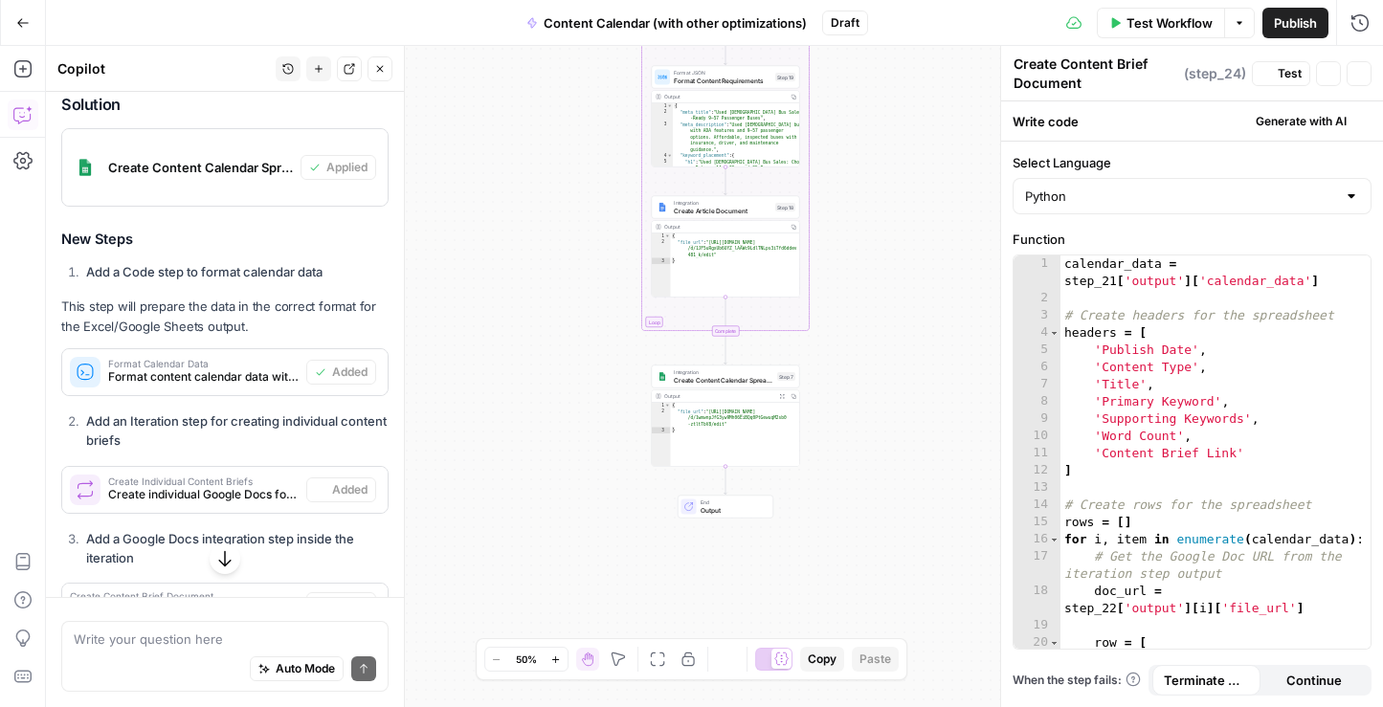
type textarea "Prepare Final Spreadsheet Data"
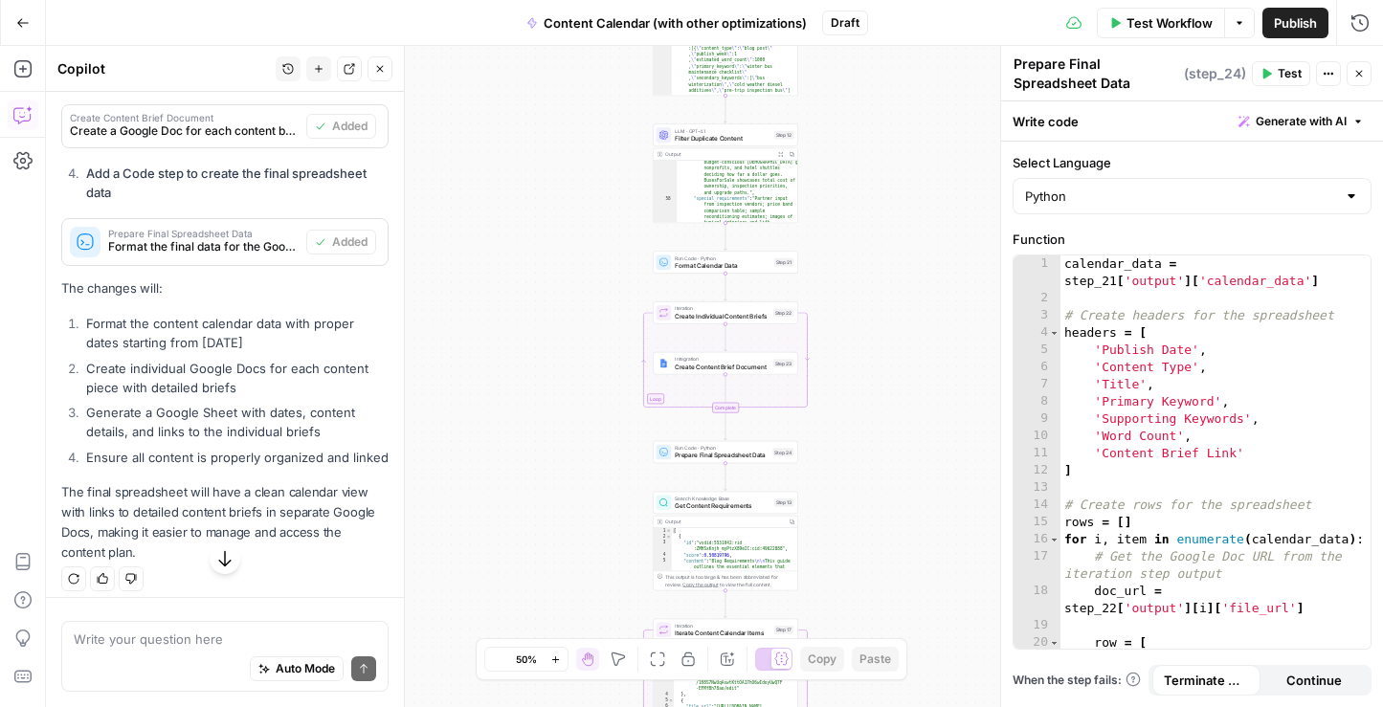
scroll to position [958, 0]
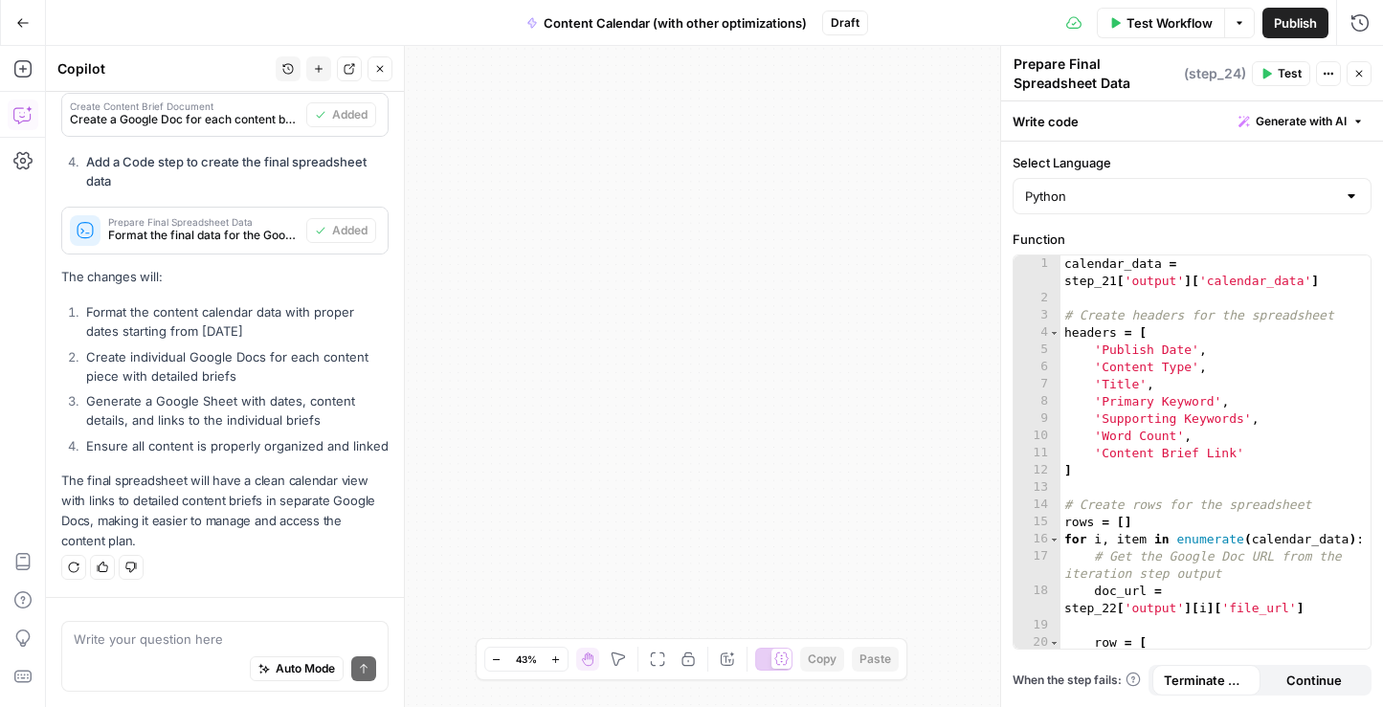
drag, startPoint x: 817, startPoint y: 368, endPoint x: 806, endPoint y: 610, distance: 241.5
click at [806, 612] on div "Workflow Set Inputs Inputs Search Knowledge Base Retrieve ICP Data Step 16 Outp…" at bounding box center [714, 376] width 1337 height 661
drag, startPoint x: 834, startPoint y: 301, endPoint x: 834, endPoint y: 457, distance: 155.0
click at [834, 457] on div "Workflow Set Inputs Inputs Search Knowledge Base Retrieve ICP Data Step 16 Outp…" at bounding box center [714, 376] width 1337 height 661
drag, startPoint x: 862, startPoint y: 489, endPoint x: 912, endPoint y: 131, distance: 361.4
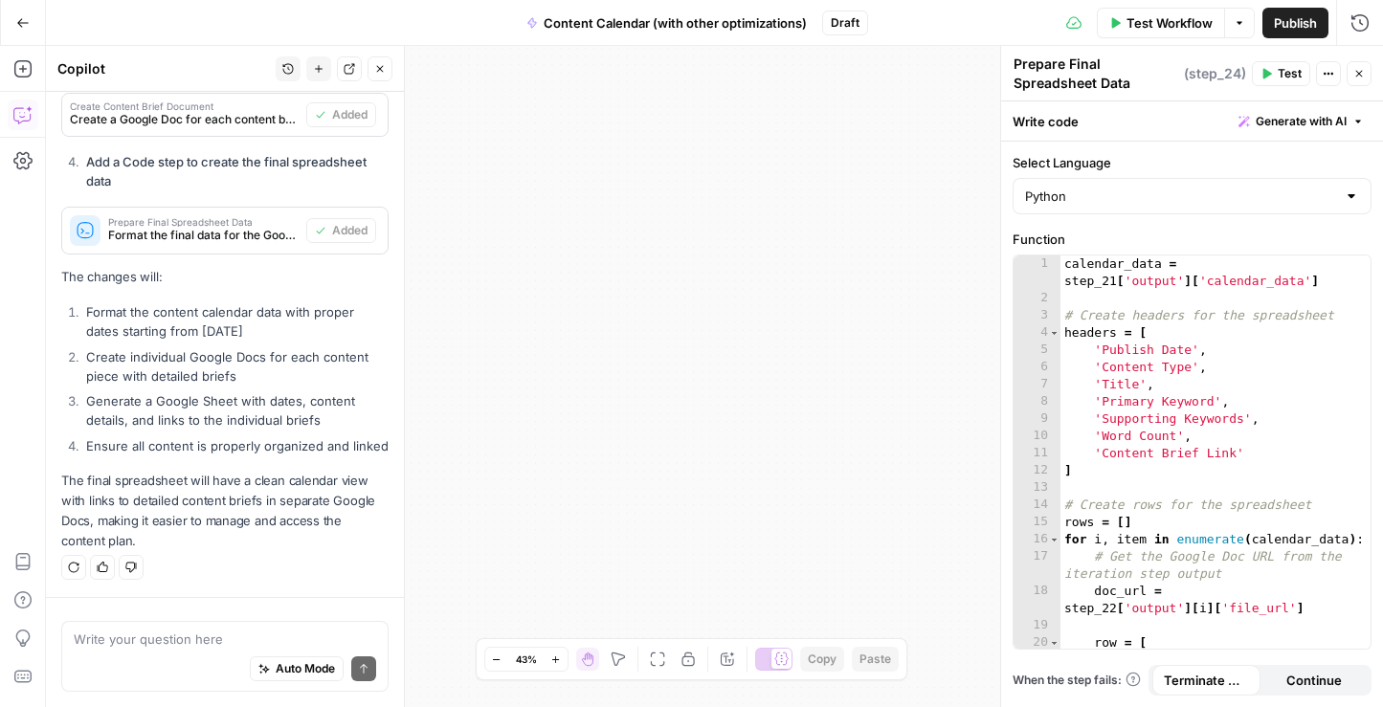
click at [912, 133] on div "Workflow Set Inputs Inputs Search Knowledge Base Retrieve ICP Data Step 16 Outp…" at bounding box center [714, 376] width 1337 height 661
click at [559, 657] on icon "button" at bounding box center [555, 660] width 11 height 11
drag, startPoint x: 782, startPoint y: 498, endPoint x: 808, endPoint y: 103, distance: 395.2
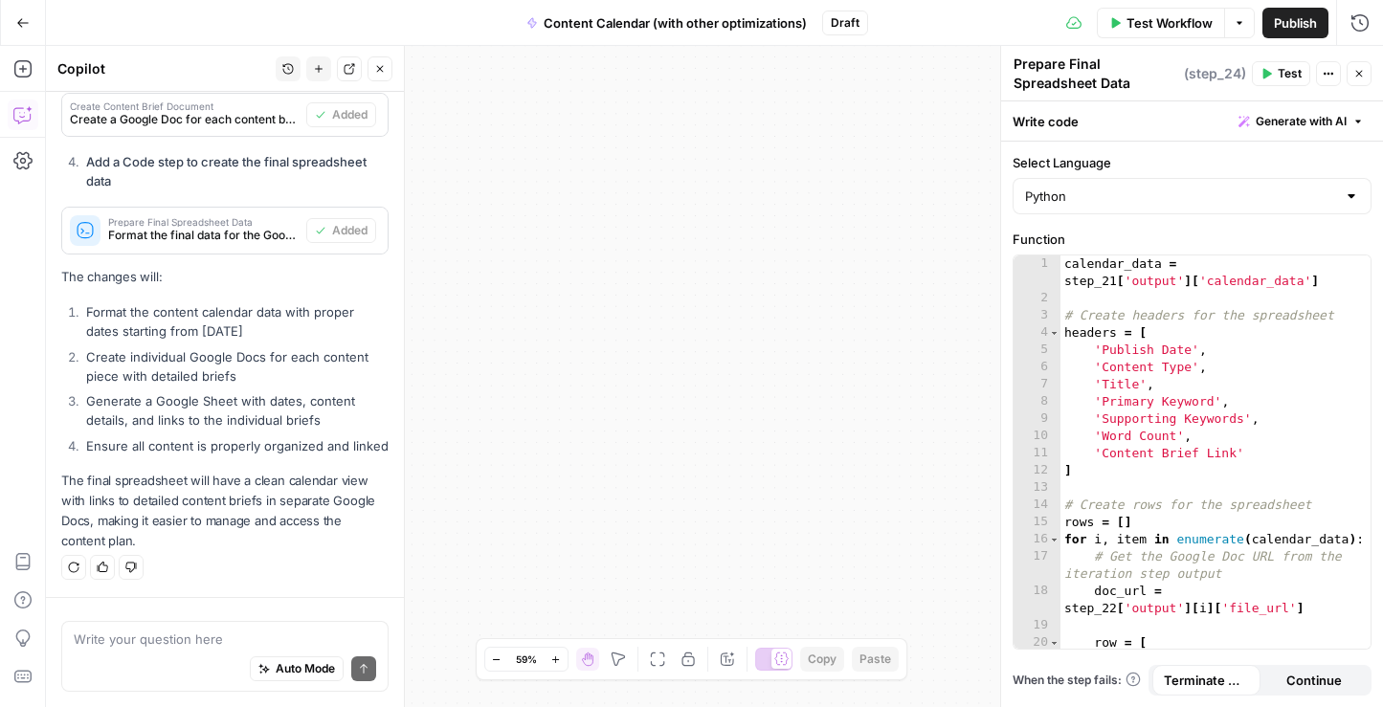
click at [808, 103] on div "Workflow Set Inputs Inputs Search Knowledge Base Retrieve ICP Data Step 16 Outp…" at bounding box center [714, 376] width 1337 height 661
drag, startPoint x: 809, startPoint y: 471, endPoint x: 816, endPoint y: -65, distance: 536.0
click at [816, 0] on html "CMerriam Workspace New Home Browse Insights Opportunities Your Data Recent Grid…" at bounding box center [691, 353] width 1383 height 707
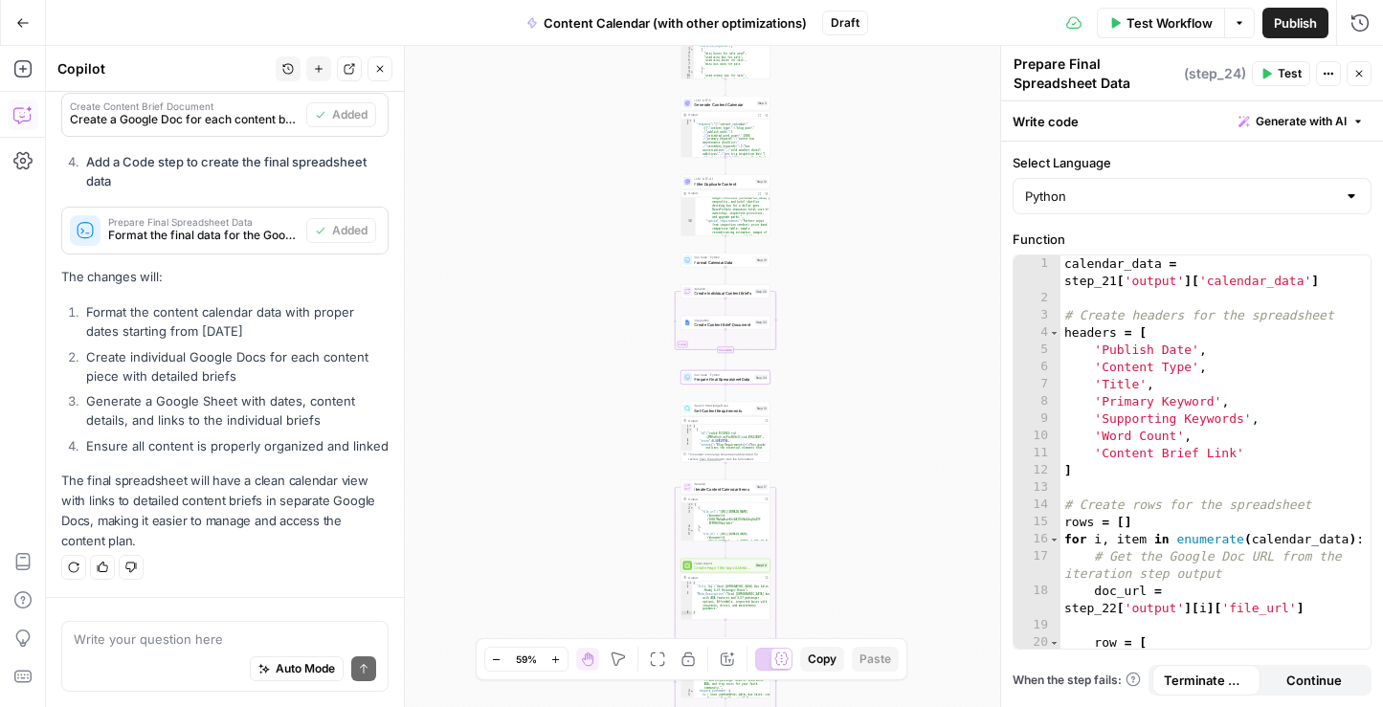
click at [226, 240] on span "Format the final data for the Google Sheet with dates and doc links" at bounding box center [203, 235] width 190 height 17
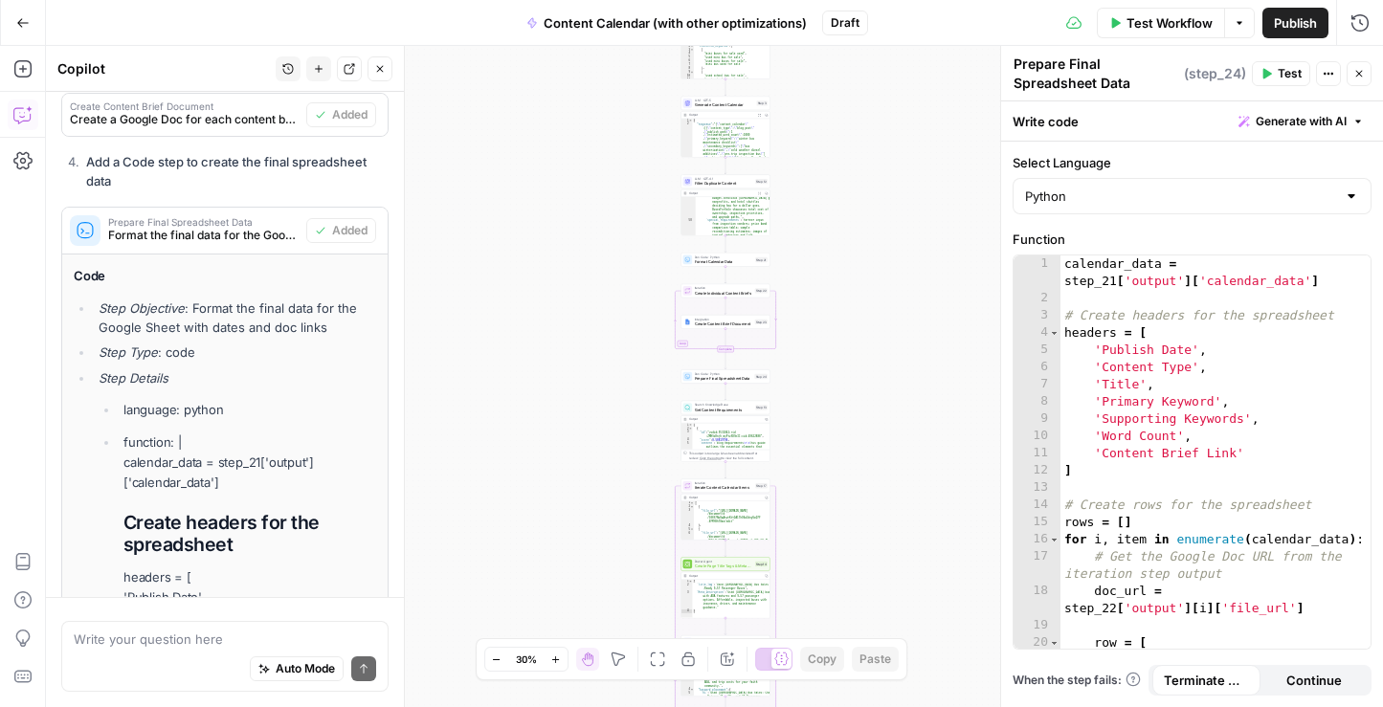
scroll to position [1860, 0]
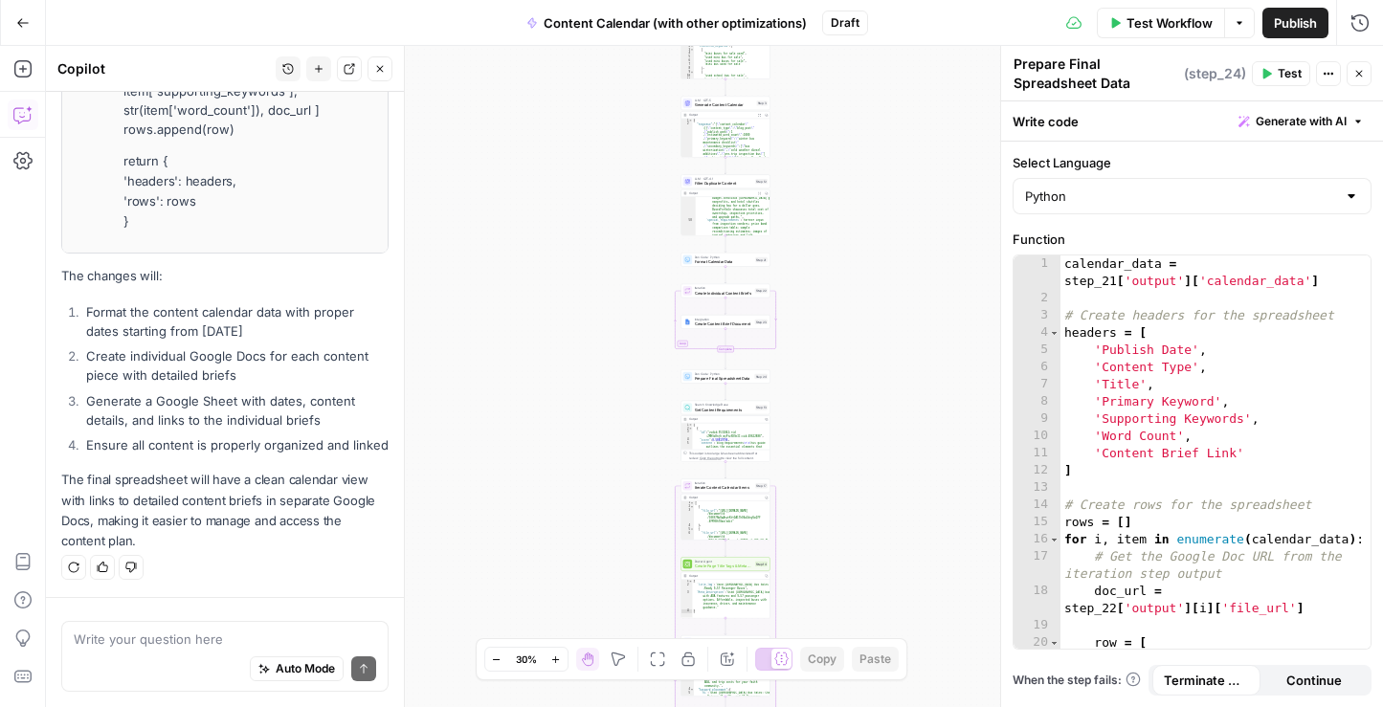
click at [561, 657] on icon "button" at bounding box center [555, 660] width 11 height 11
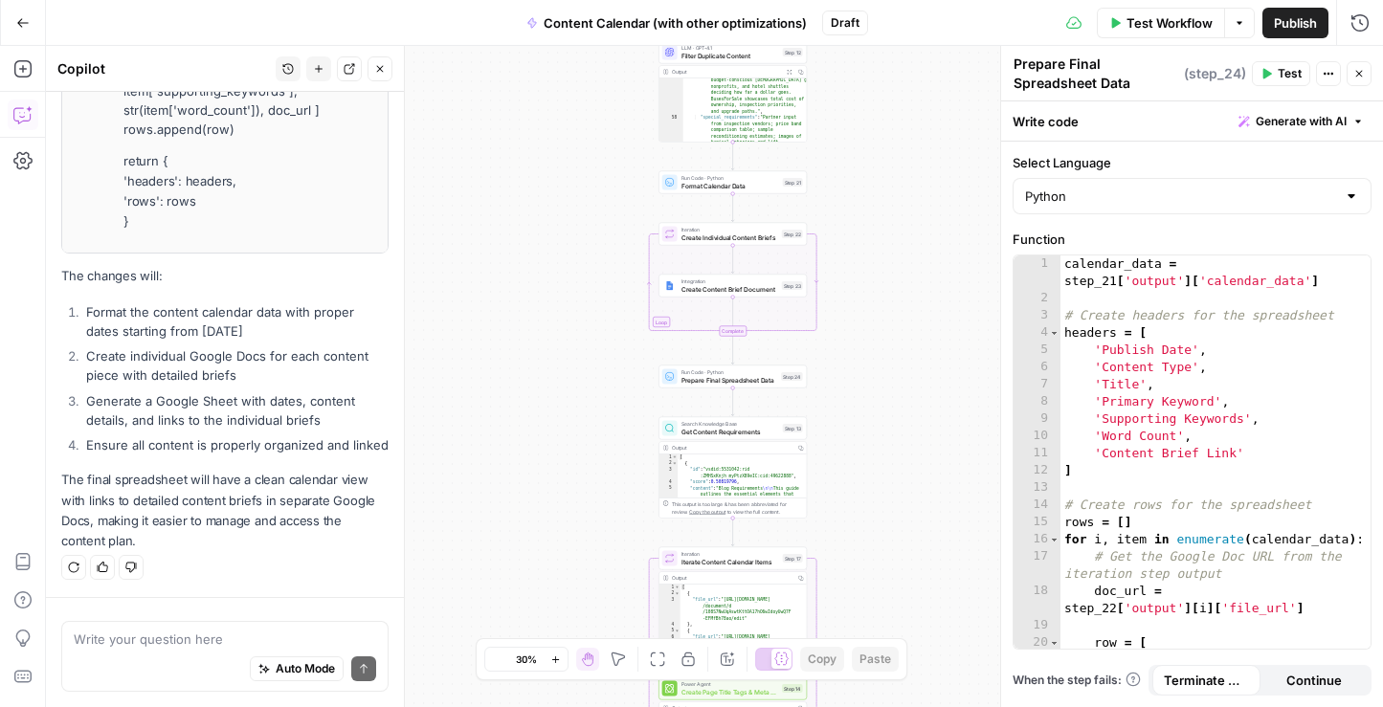
click at [561, 657] on icon "button" at bounding box center [555, 660] width 11 height 11
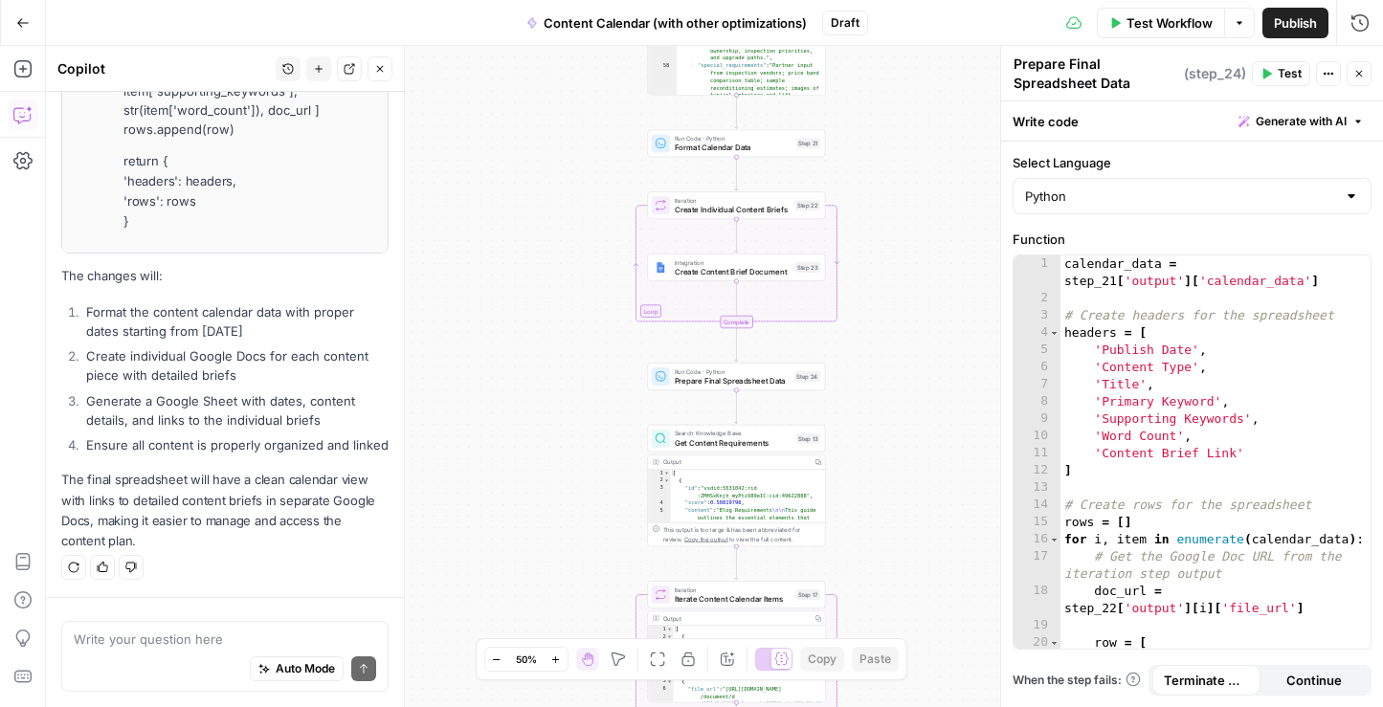
click at [561, 657] on icon "button" at bounding box center [555, 660] width 11 height 11
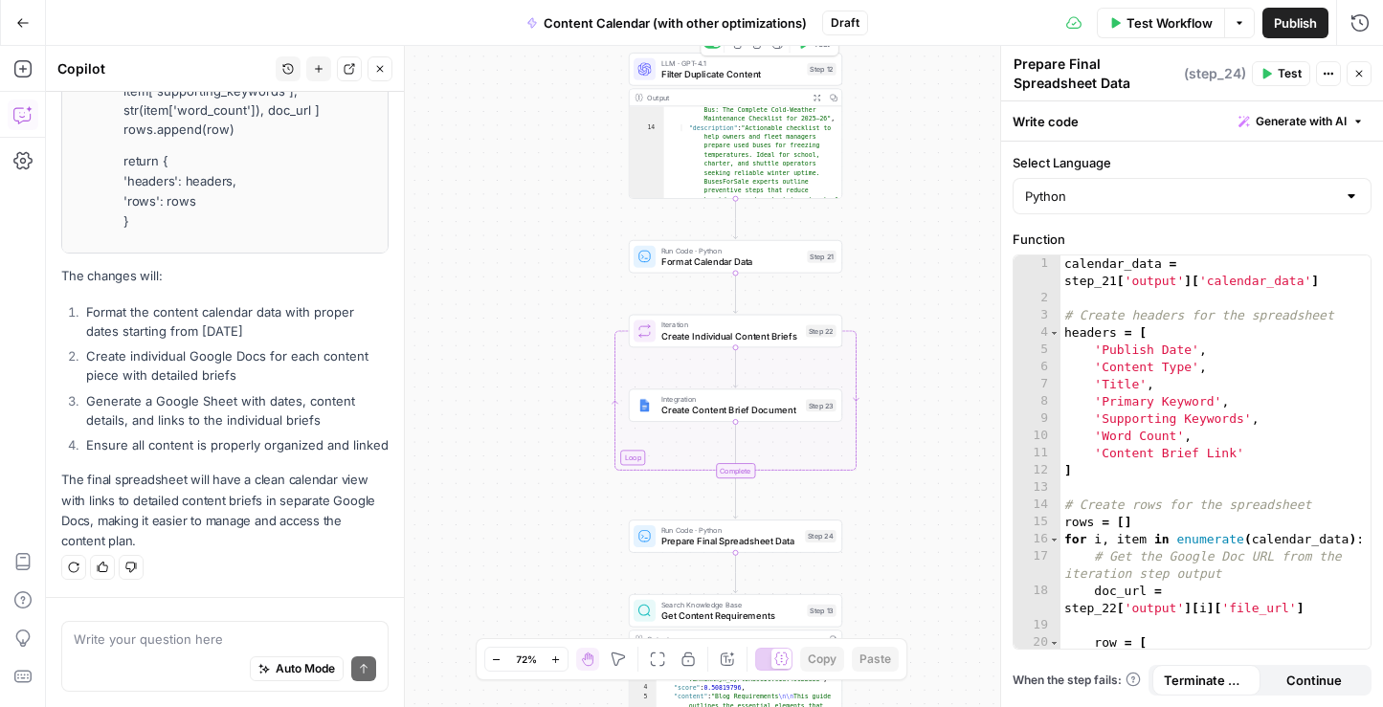
scroll to position [0, 0]
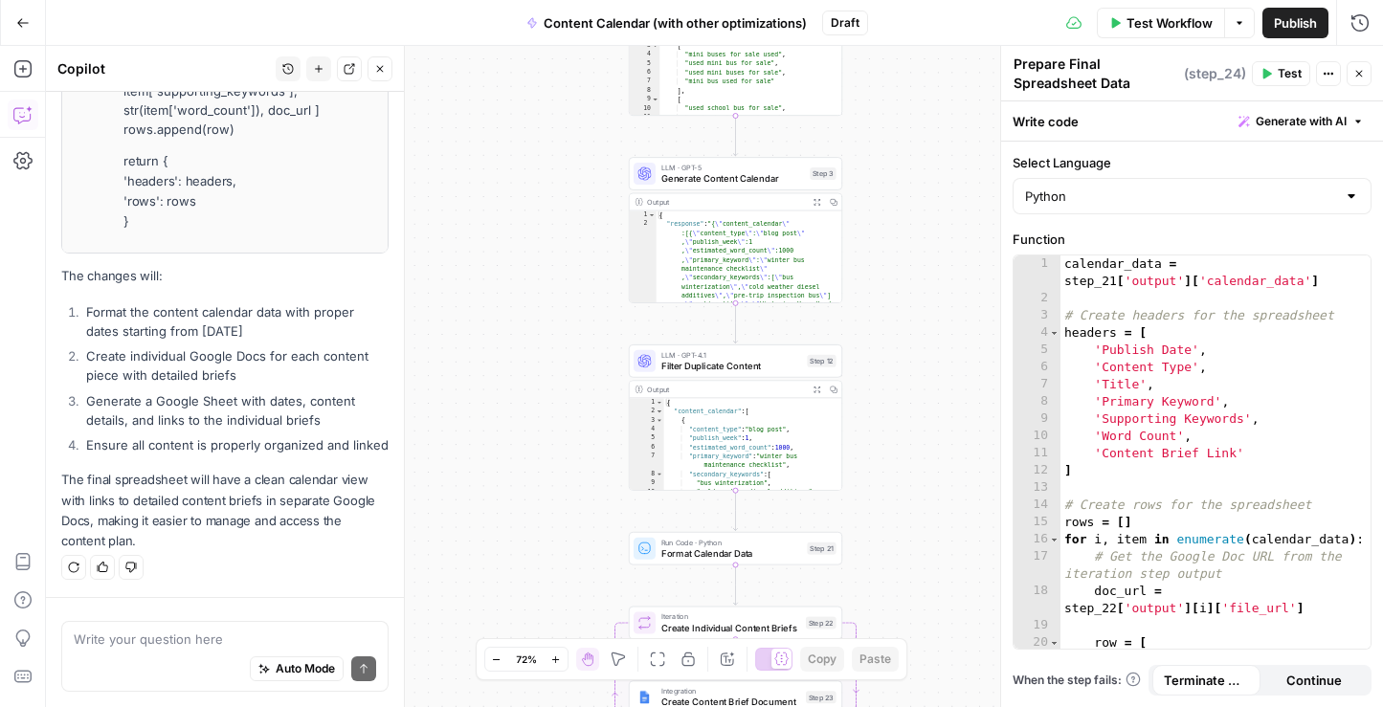
drag, startPoint x: 880, startPoint y: 135, endPoint x: 873, endPoint y: 427, distance: 292.0
click at [877, 429] on div "Workflow Set Inputs Inputs Search Knowledge Base Retrieve ICP Data Step 16 Outp…" at bounding box center [714, 376] width 1337 height 661
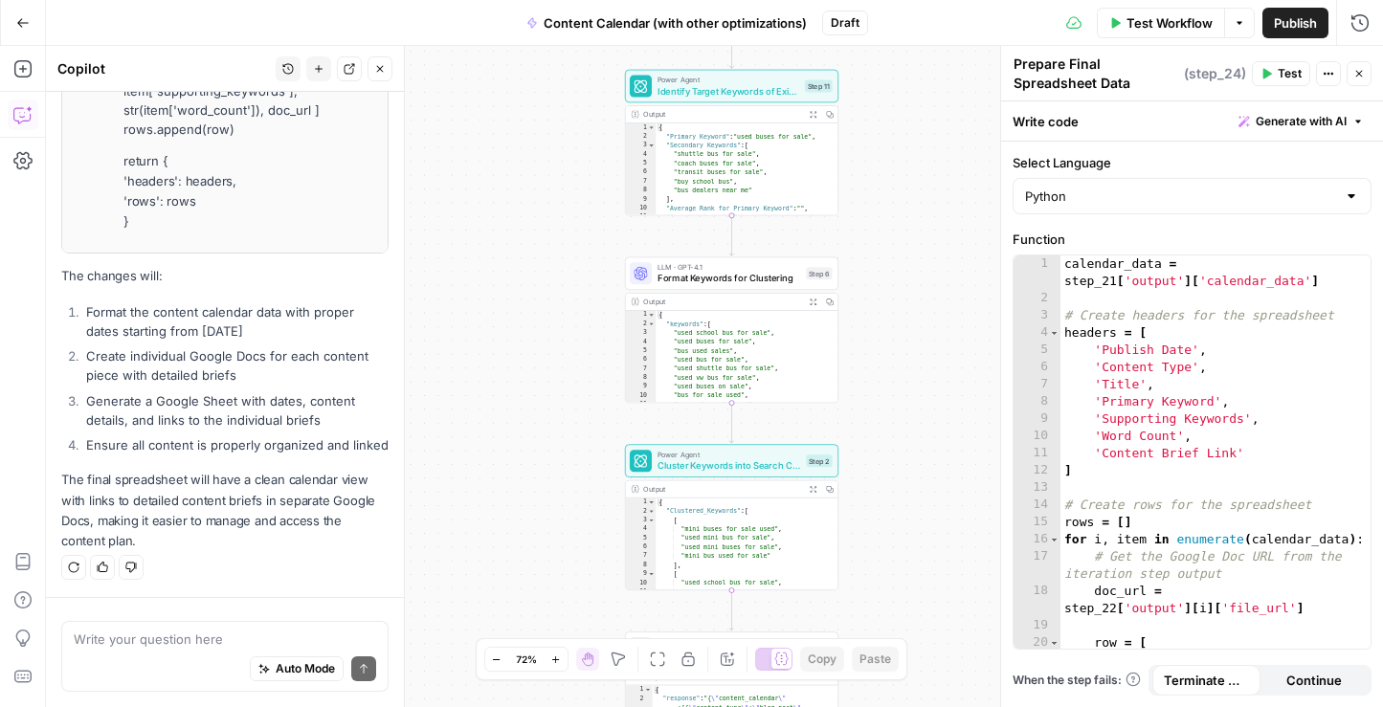
drag, startPoint x: 878, startPoint y: 172, endPoint x: 877, endPoint y: 742, distance: 569.5
click at [877, 706] on html "CMerriam Workspace New Home Browse Insights Opportunities Your Data Recent Grid…" at bounding box center [691, 353] width 1383 height 707
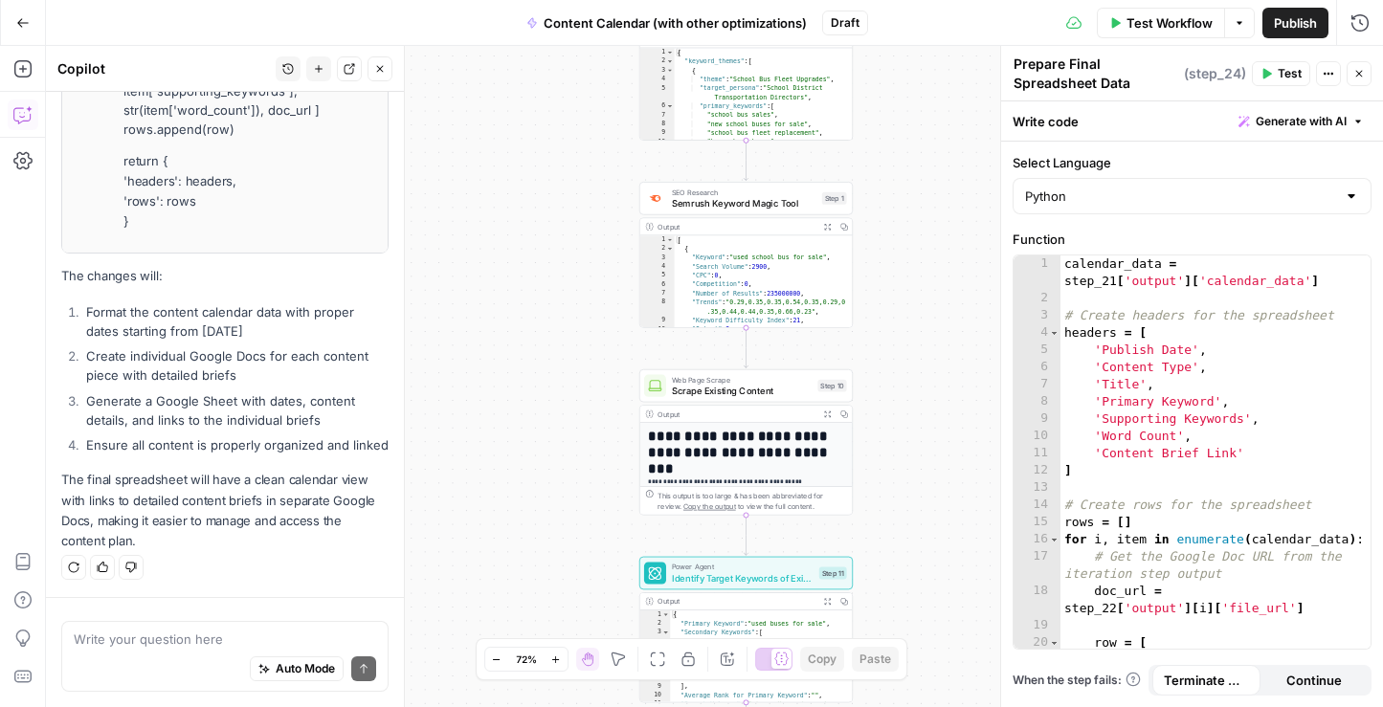
drag, startPoint x: 870, startPoint y: 106, endPoint x: 880, endPoint y: 497, distance: 390.6
click at [880, 497] on div "Workflow Set Inputs Inputs Search Knowledge Base Retrieve ICP Data Step 16 Outp…" at bounding box center [714, 376] width 1337 height 661
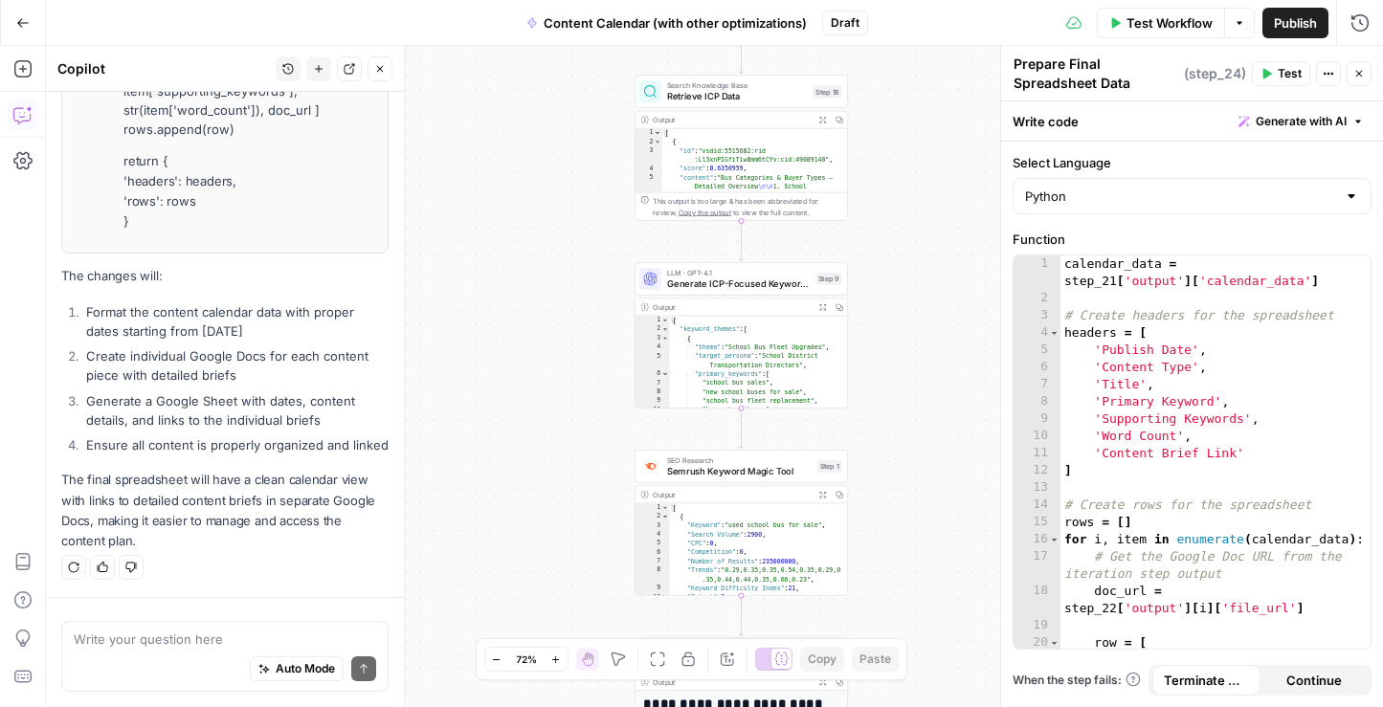
drag, startPoint x: 900, startPoint y: 168, endPoint x: 900, endPoint y: 449, distance: 280.4
click at [900, 449] on div "Workflow Set Inputs Inputs Search Knowledge Base Retrieve ICP Data Step 16 Outp…" at bounding box center [714, 376] width 1337 height 661
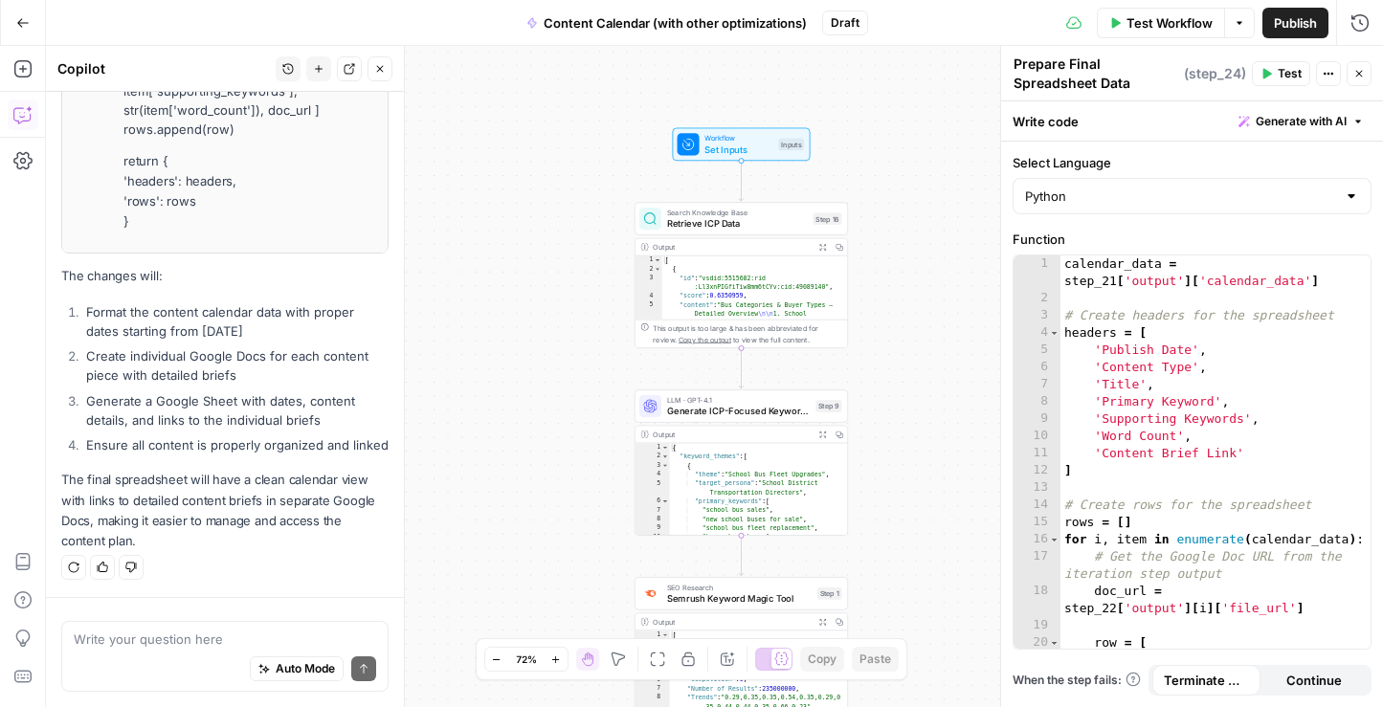
drag, startPoint x: 887, startPoint y: 92, endPoint x: 883, endPoint y: 228, distance: 136.0
click at [884, 228] on div "Workflow Set Inputs Inputs Search Knowledge Base Retrieve ICP Data Step 16 Outp…" at bounding box center [714, 376] width 1337 height 661
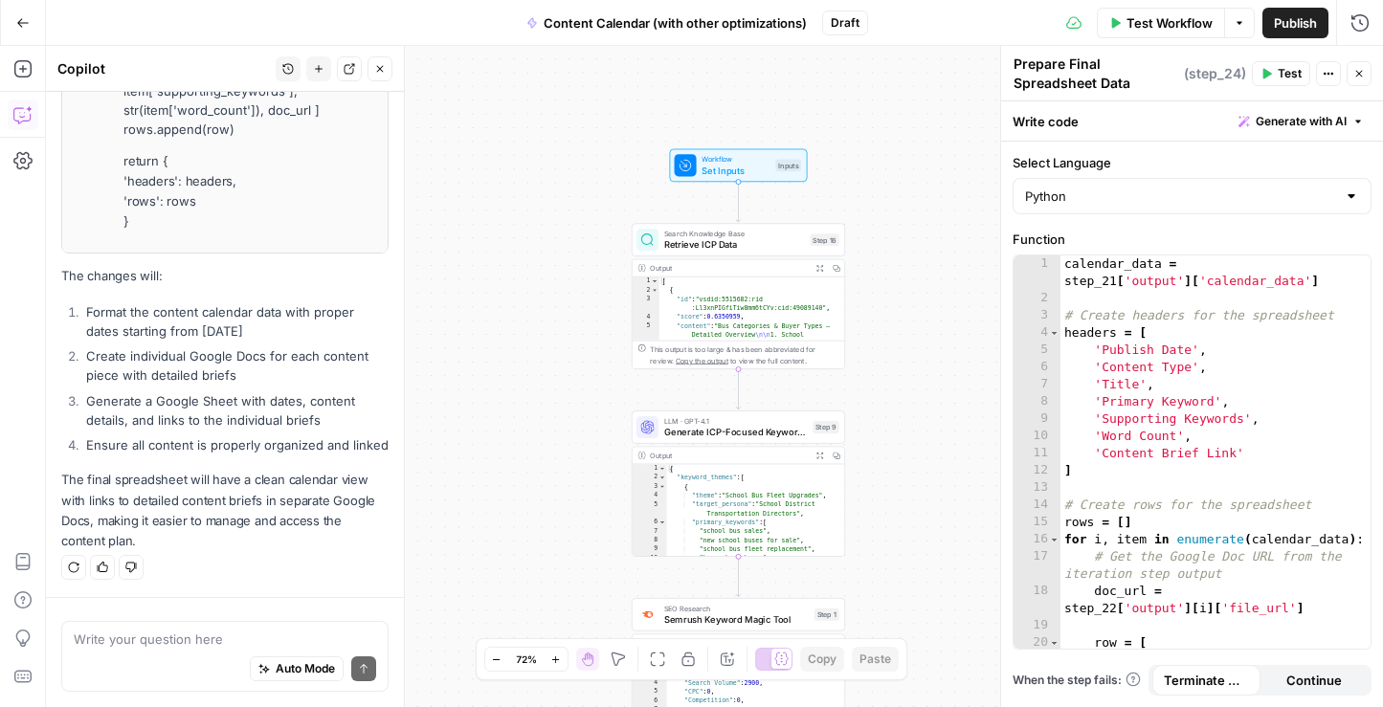
click at [740, 167] on span "Set Inputs" at bounding box center [736, 170] width 68 height 13
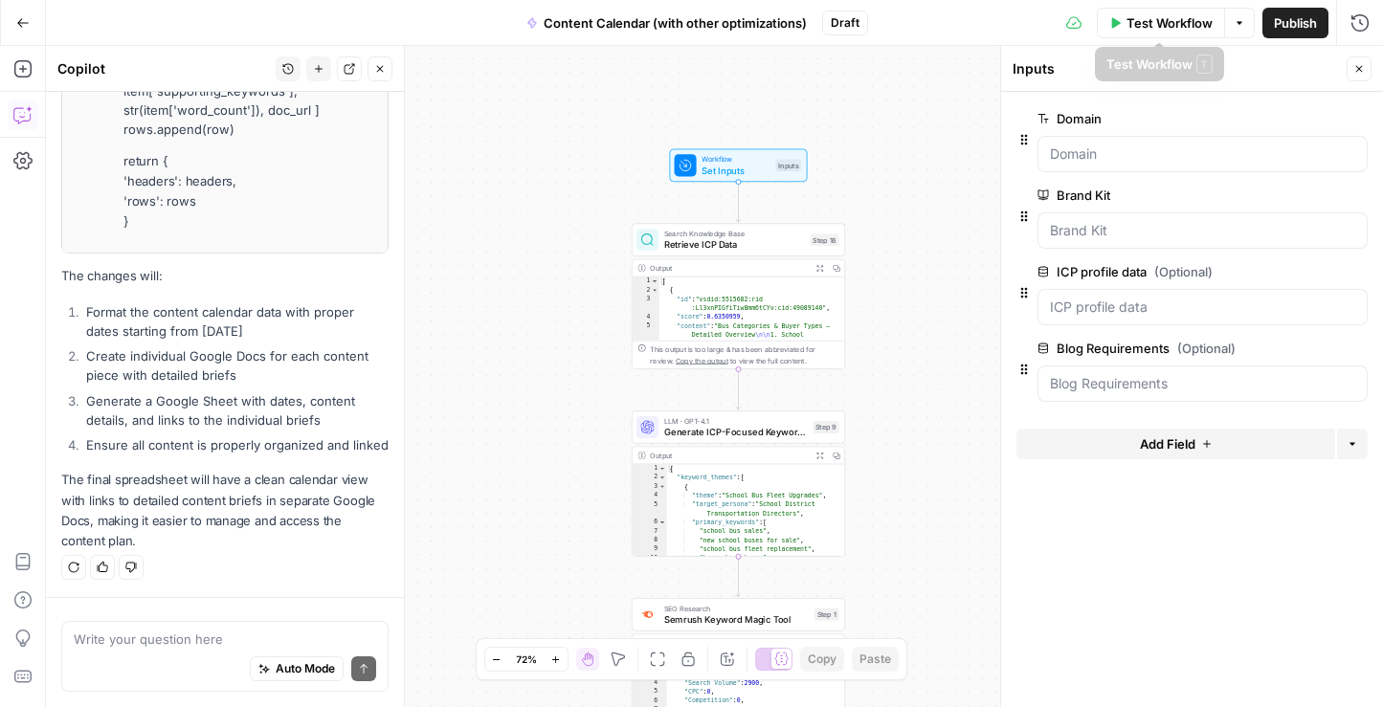
click at [1132, 21] on span "Test Workflow" at bounding box center [1169, 22] width 86 height 19
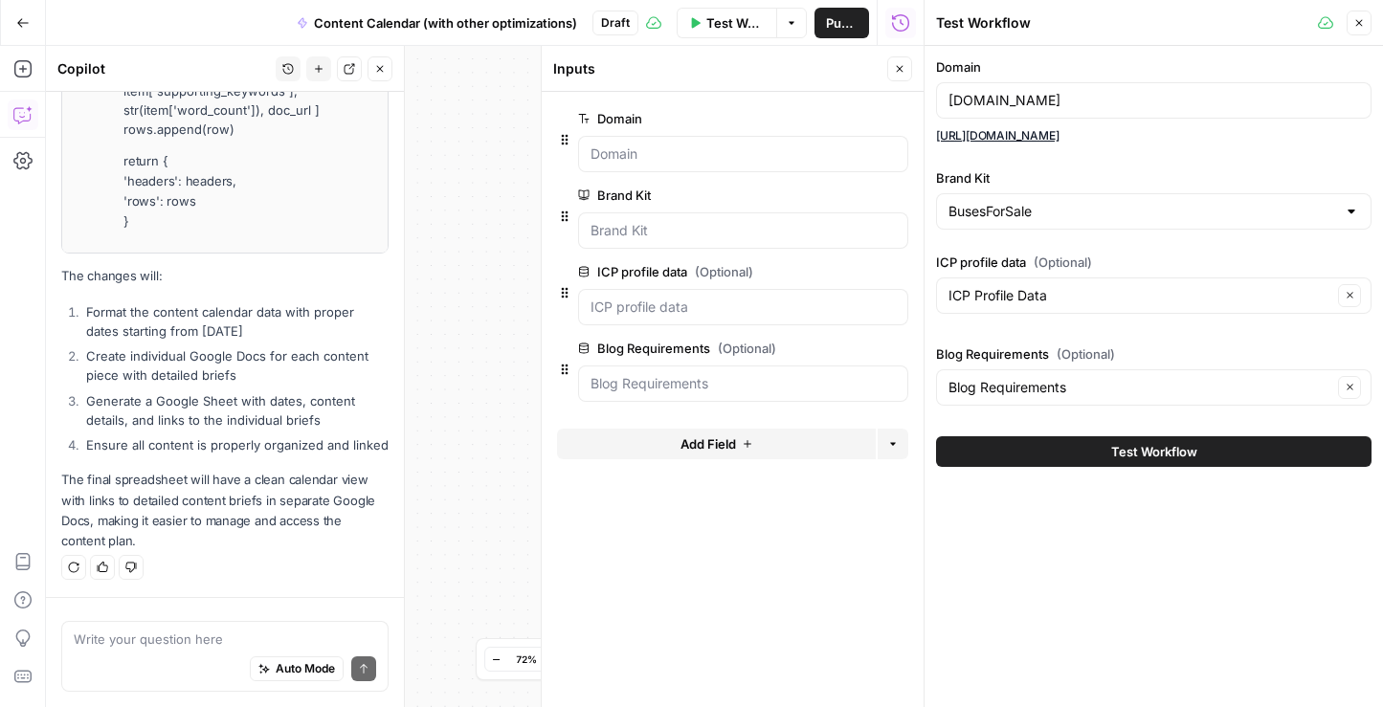
click at [1173, 458] on span "Test Workflow" at bounding box center [1154, 451] width 86 height 19
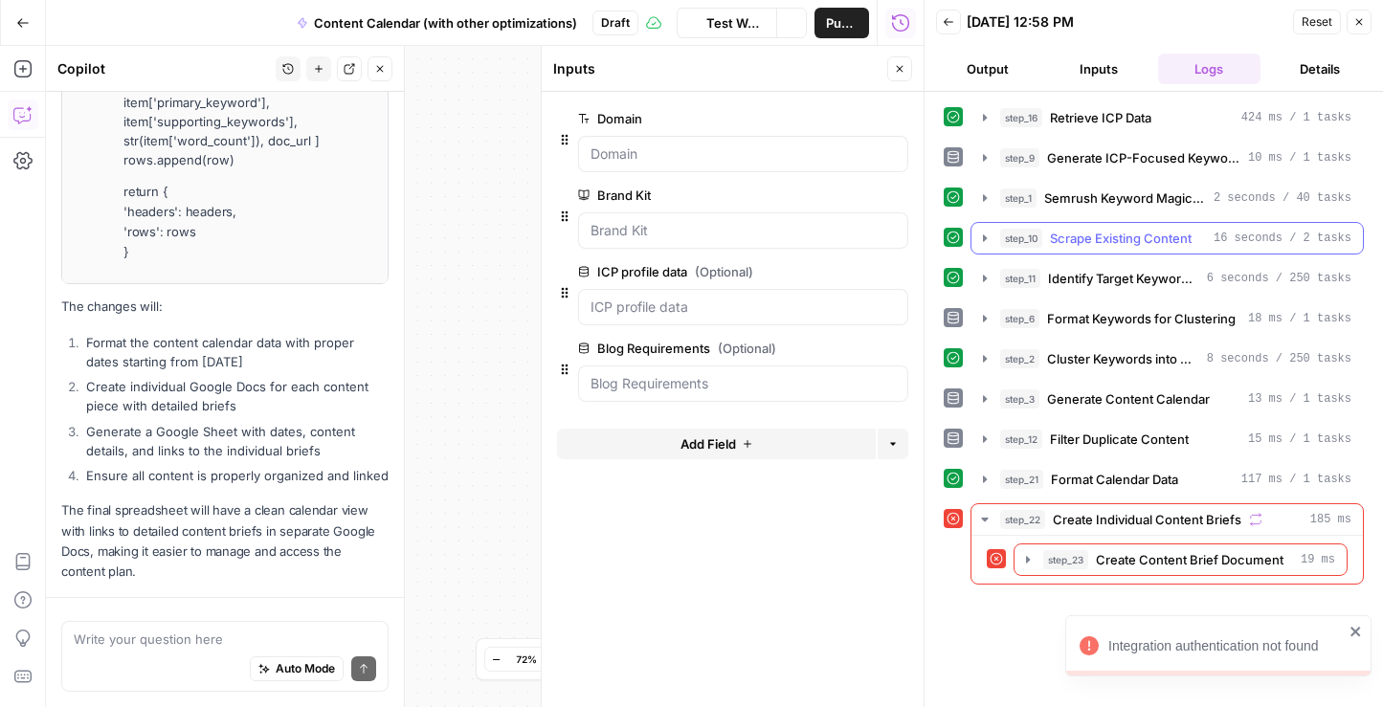
scroll to position [983, 0]
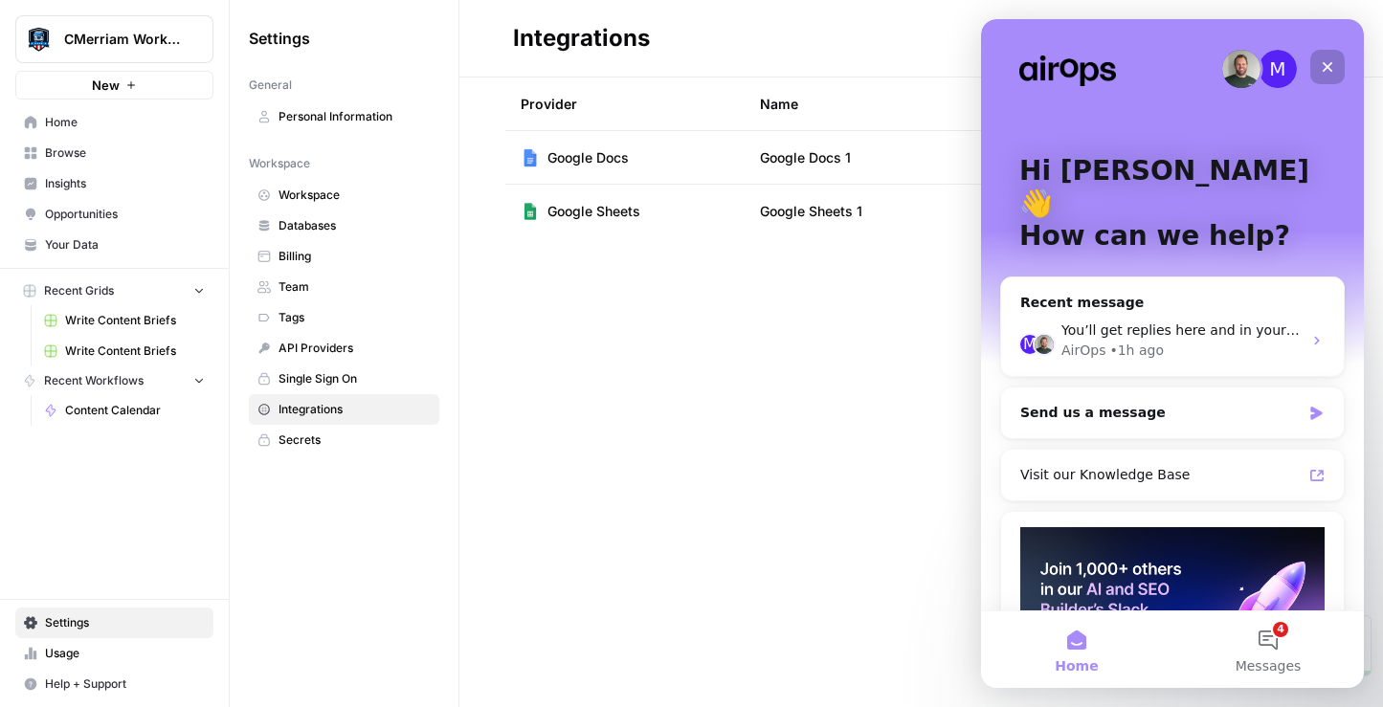
click at [1335, 66] on div "Close" at bounding box center [1327, 67] width 34 height 34
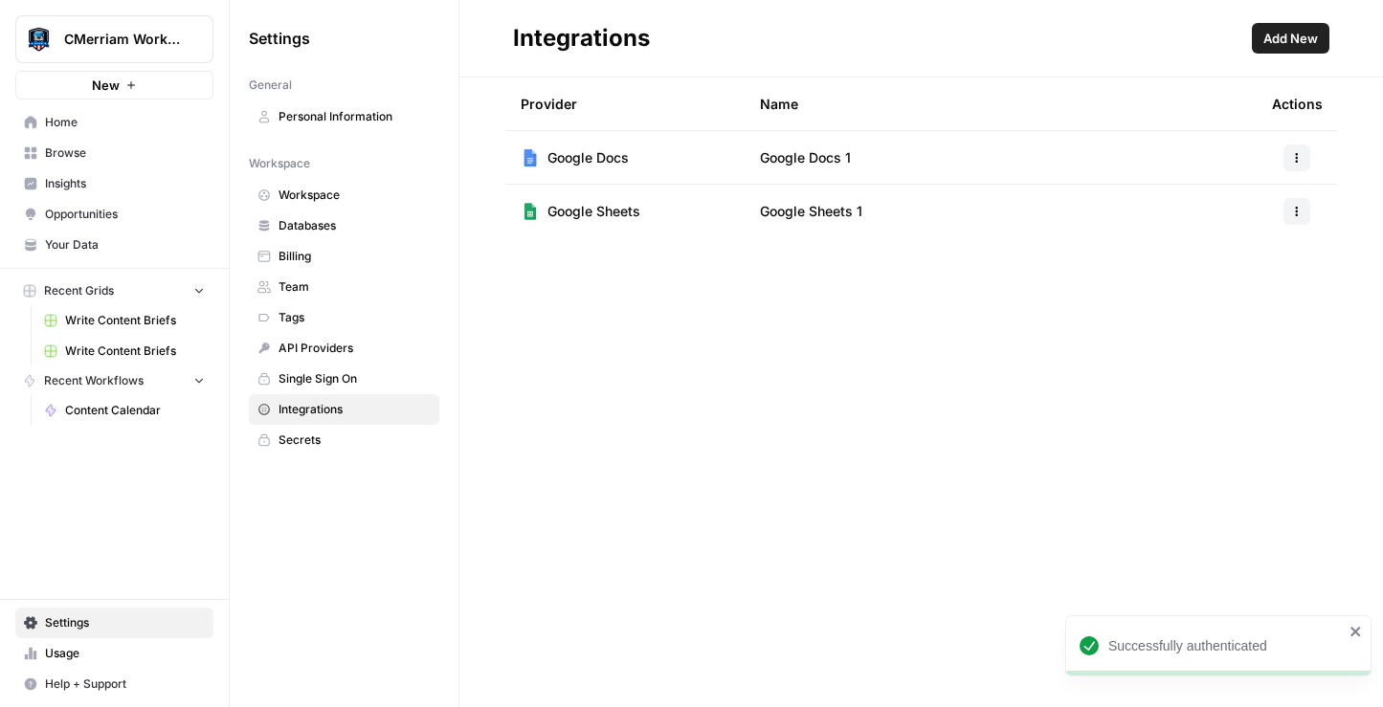
click at [68, 124] on span "Home" at bounding box center [125, 122] width 160 height 17
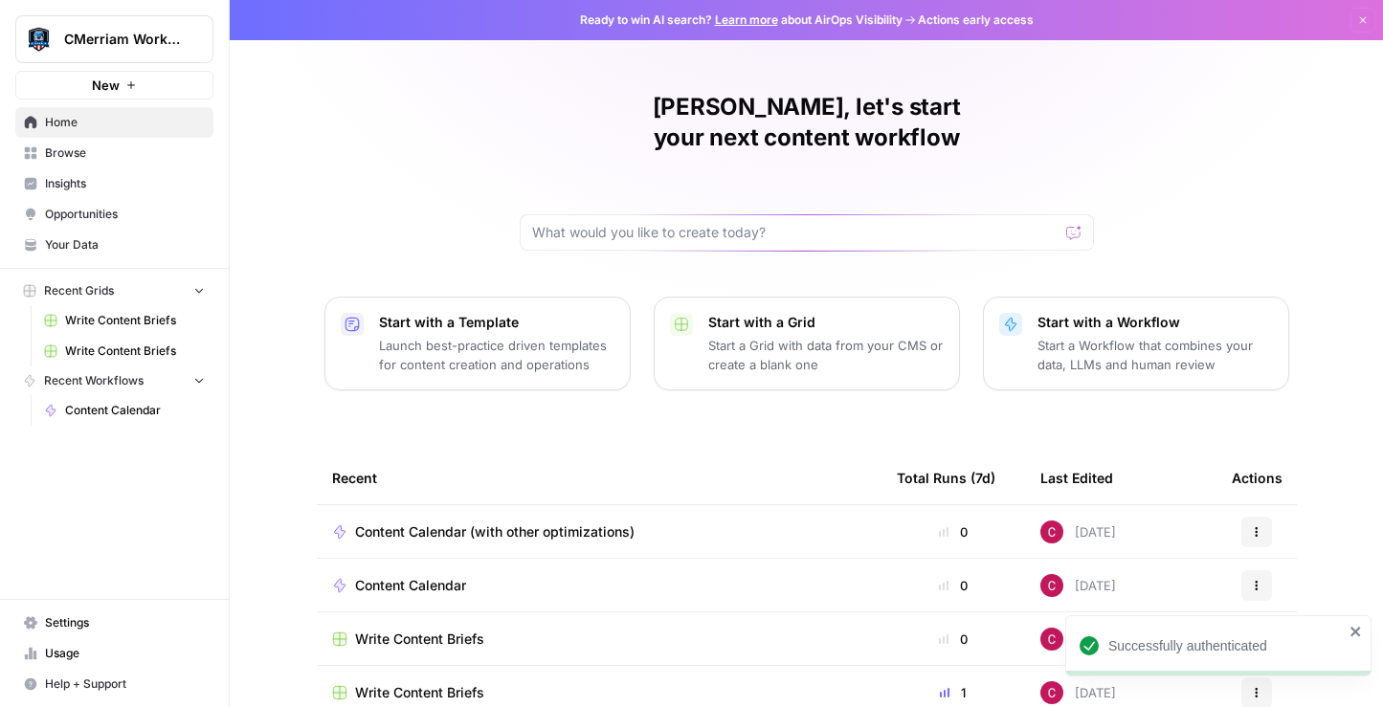
click at [118, 414] on span "Content Calendar" at bounding box center [135, 410] width 140 height 17
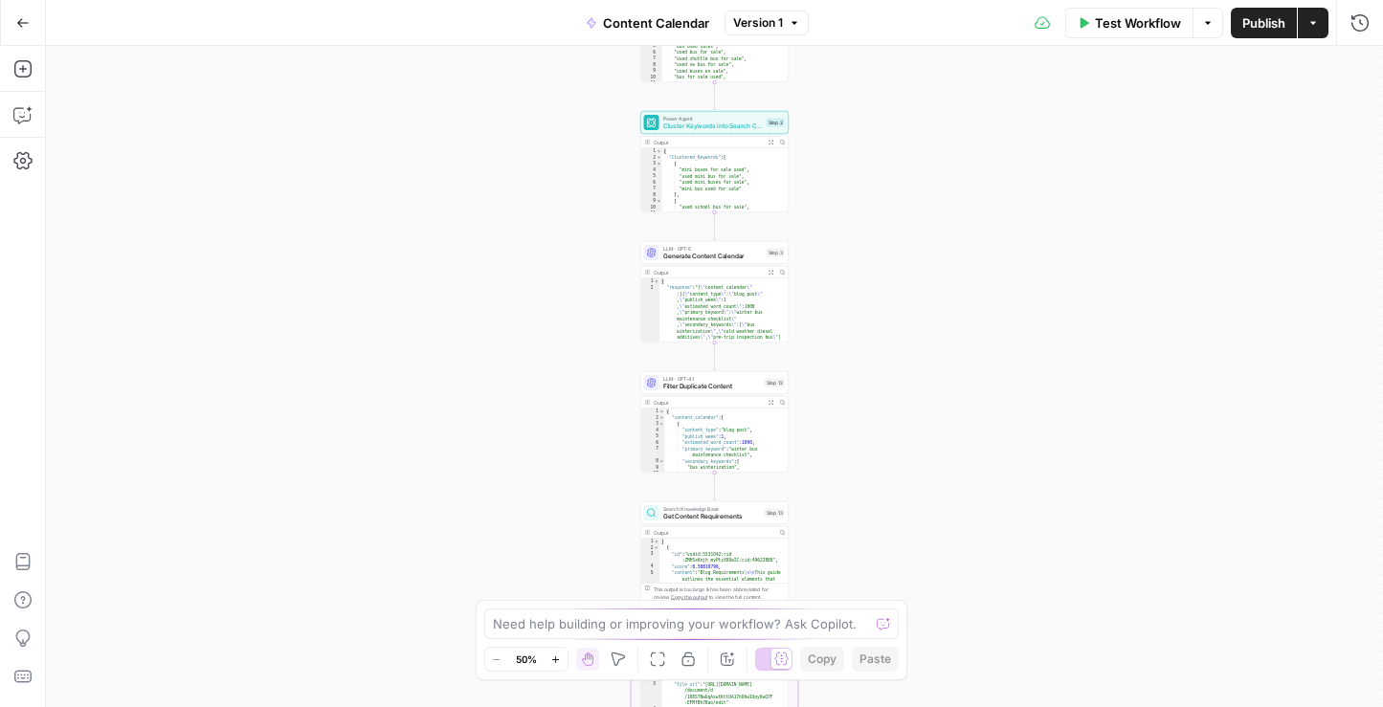
click at [20, 32] on button "Go Back" at bounding box center [23, 23] width 34 height 34
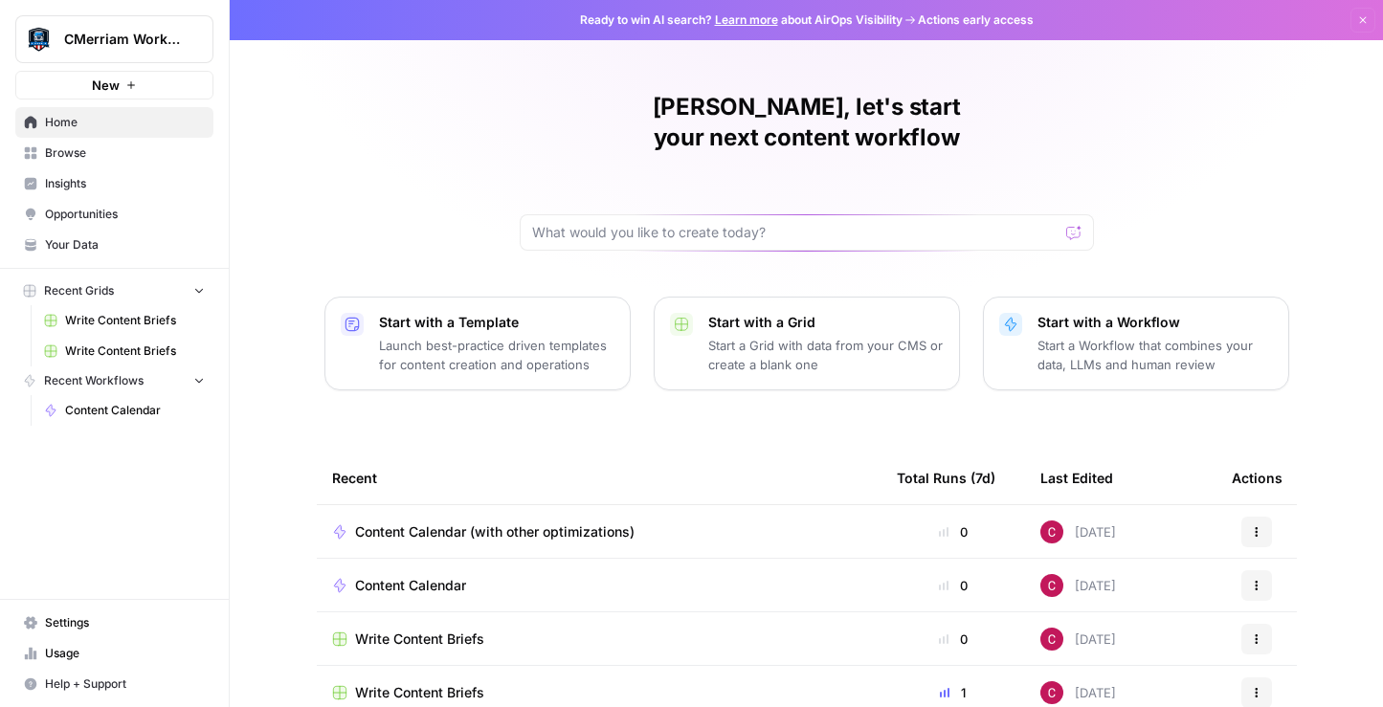
click at [97, 381] on span "Recent Workflows" at bounding box center [94, 380] width 100 height 17
click at [58, 122] on span "Home" at bounding box center [125, 122] width 160 height 17
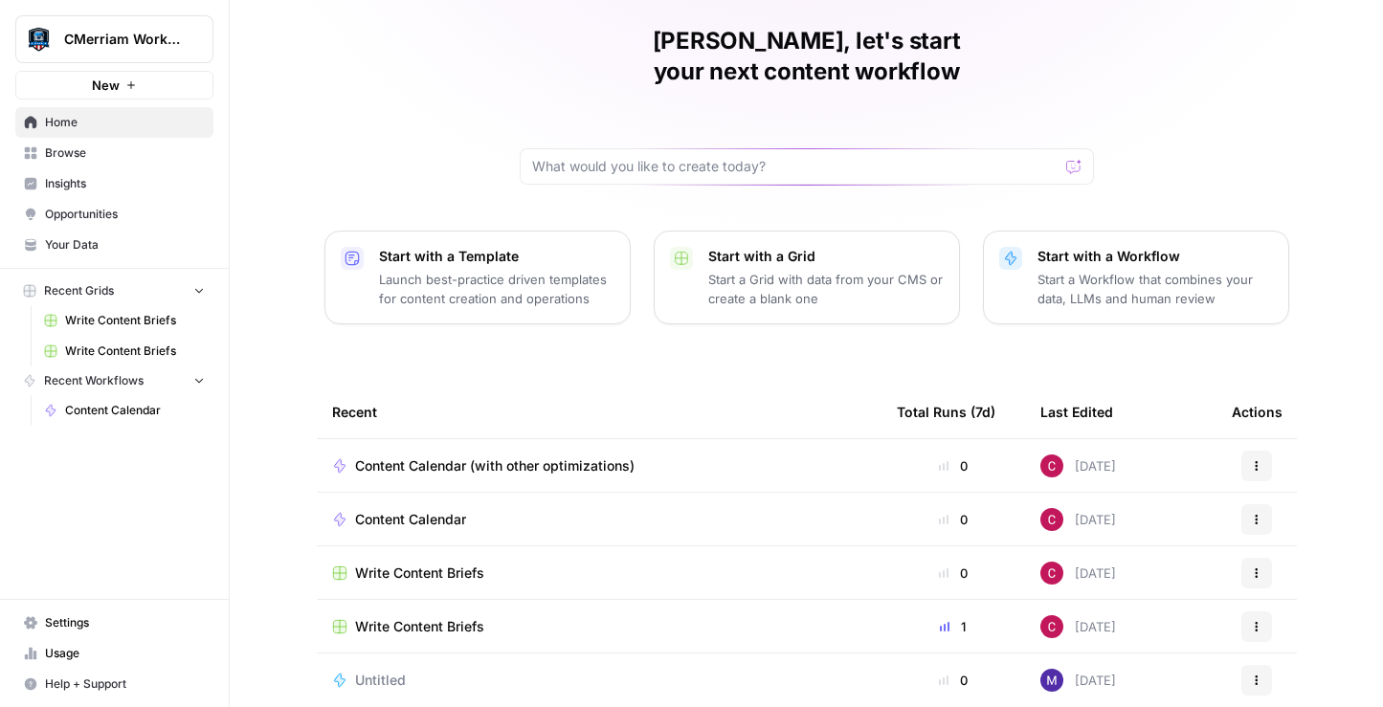
click at [475, 510] on div "Content Calendar" at bounding box center [418, 519] width 126 height 19
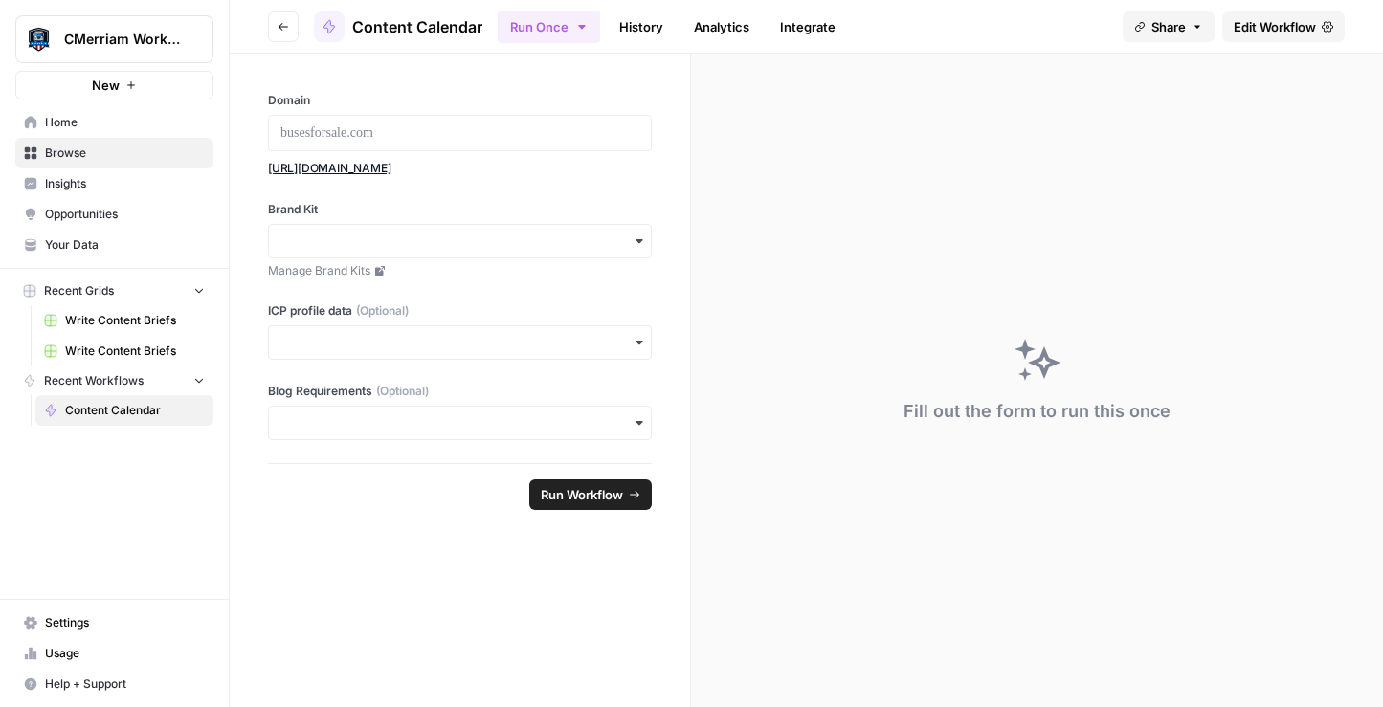
click at [637, 238] on icon "button" at bounding box center [639, 241] width 15 height 15
click at [582, 284] on div "BusesForSale" at bounding box center [460, 293] width 382 height 36
click at [631, 345] on input "ICP profile data (Optional)" at bounding box center [459, 342] width 359 height 19
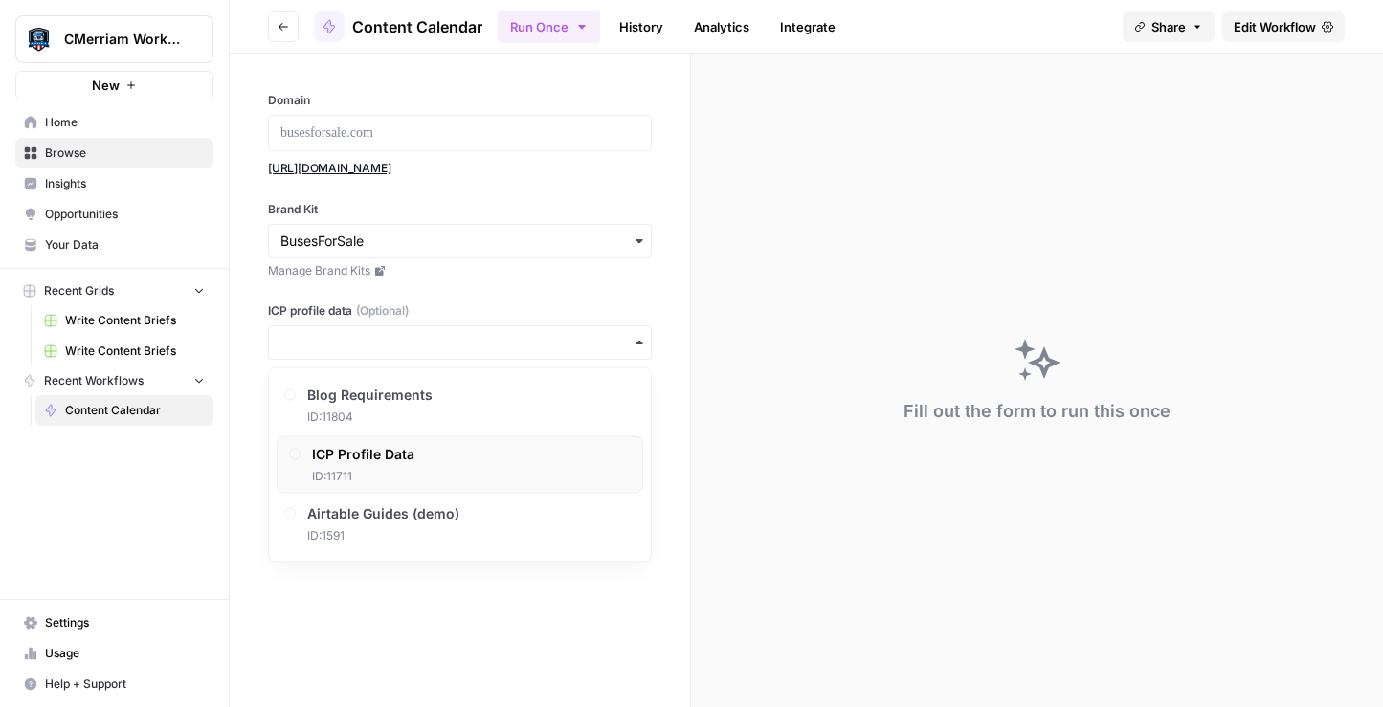
click at [526, 465] on div "ICP Profile Data ID: 11711" at bounding box center [460, 464] width 367 height 57
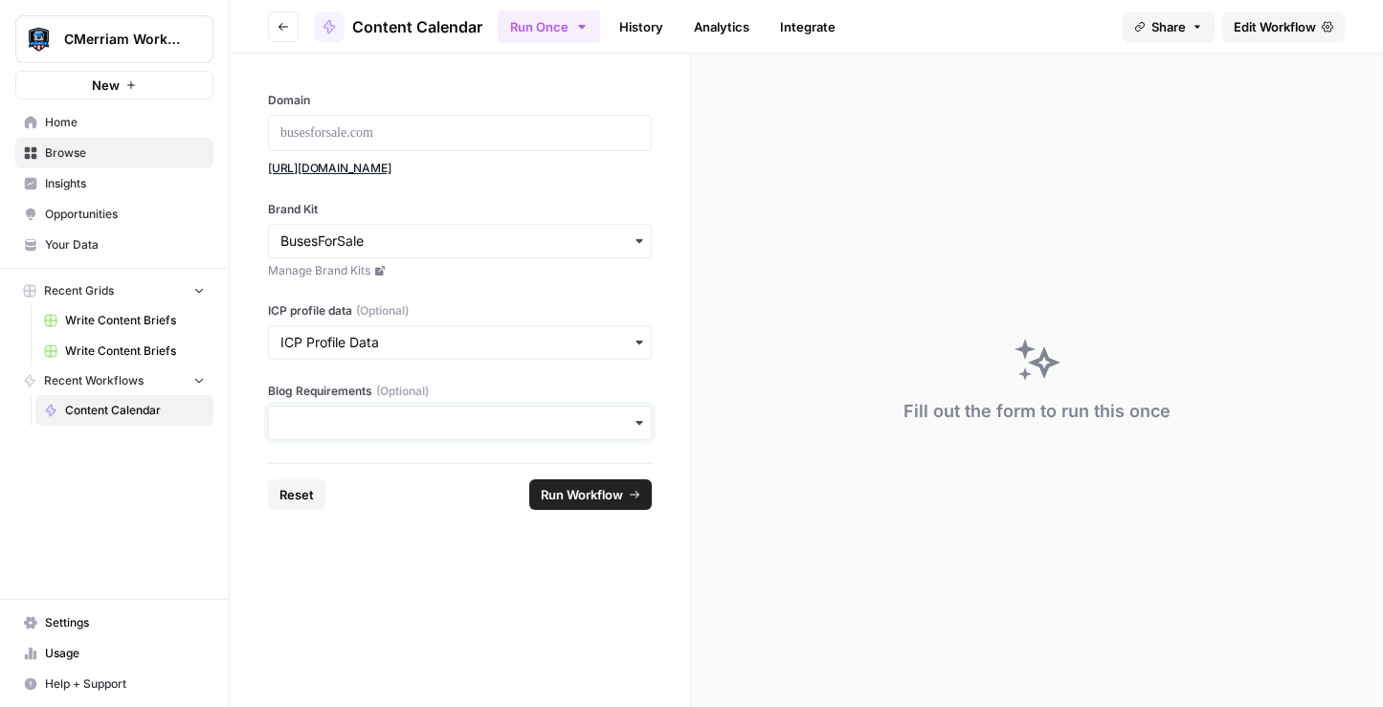
click at [613, 428] on input "Blog Requirements (Optional)" at bounding box center [459, 422] width 359 height 19
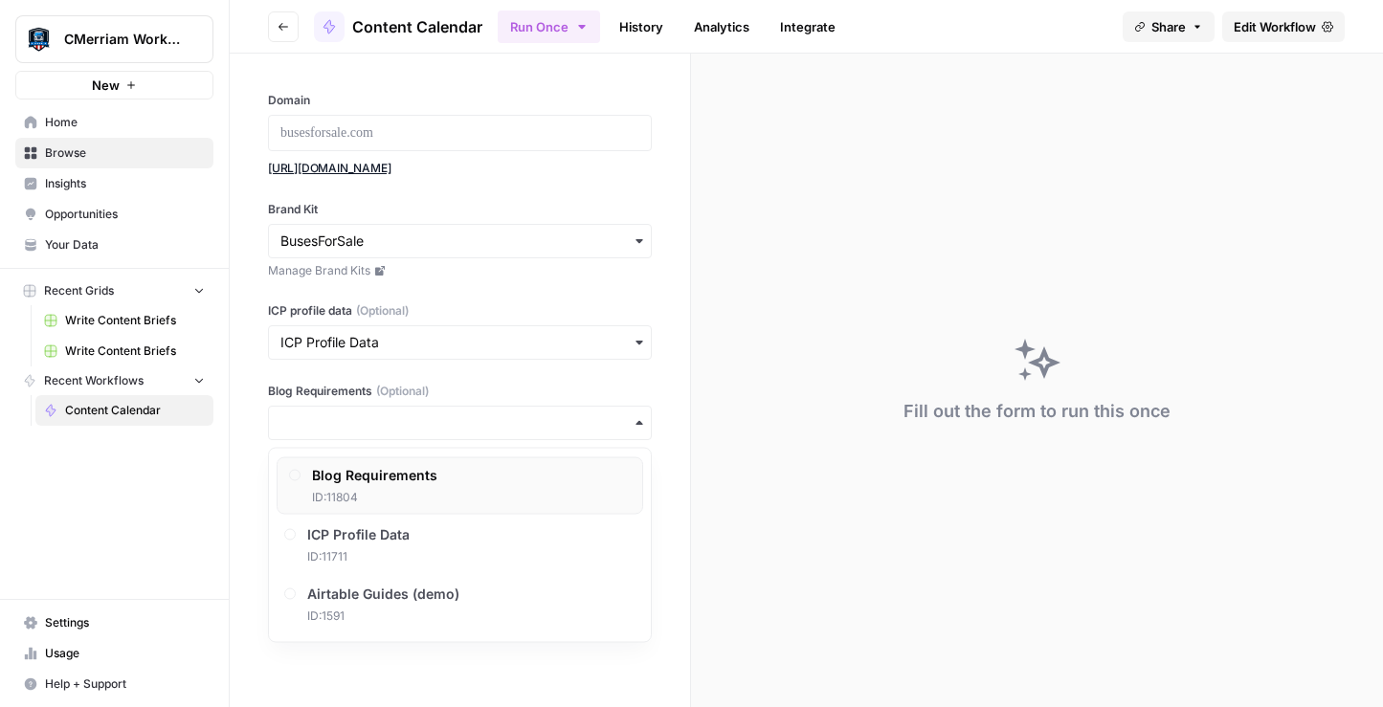
click at [463, 463] on div "Blog Requirements ID: 11804" at bounding box center [460, 485] width 367 height 57
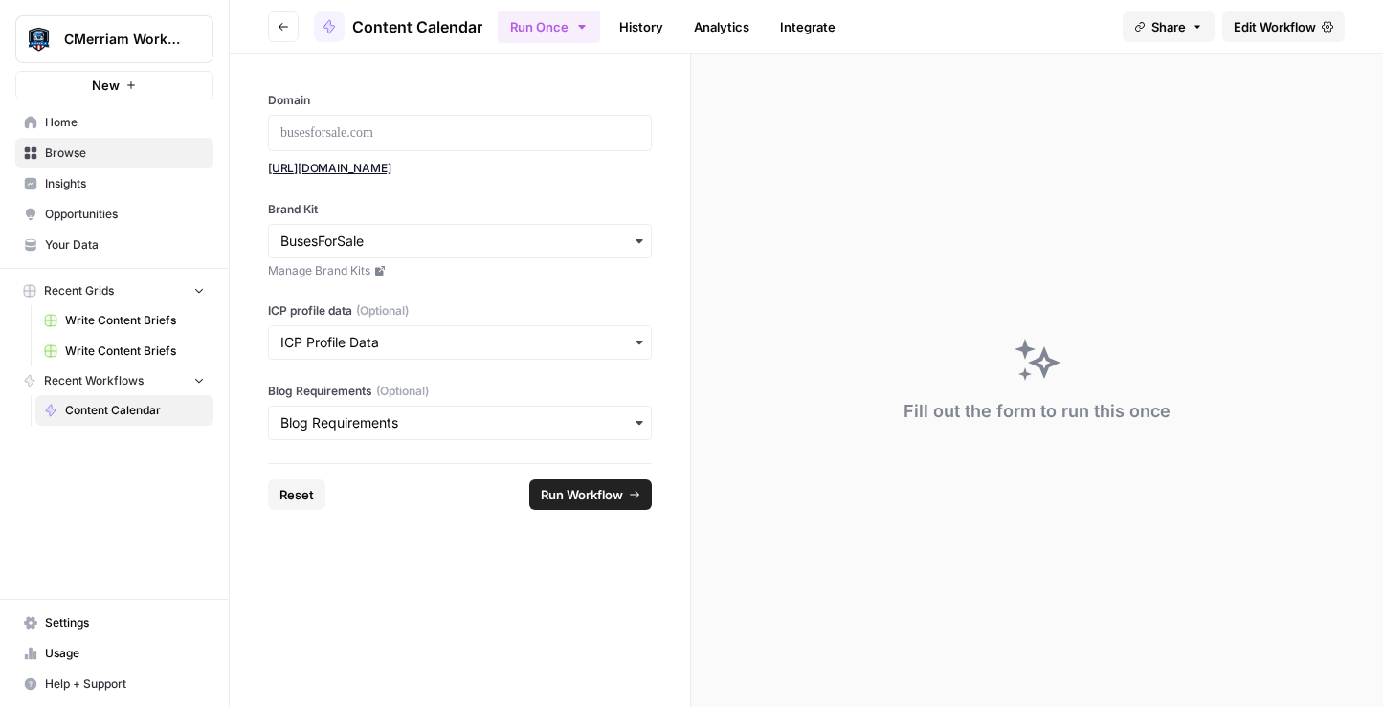
click at [575, 492] on span "Run Workflow" at bounding box center [582, 494] width 82 height 19
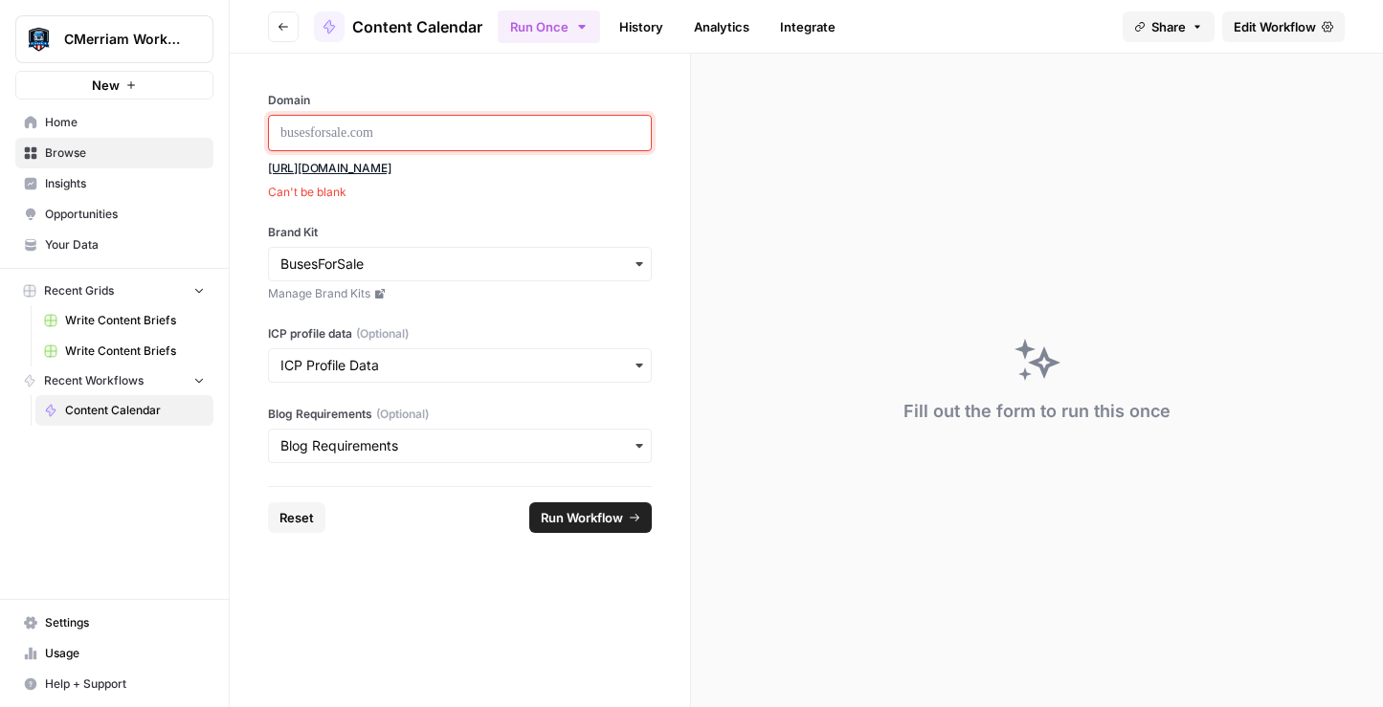
click at [369, 134] on p at bounding box center [459, 132] width 359 height 19
click at [327, 169] on link "https://www.busesforsale.com/" at bounding box center [329, 168] width 123 height 14
click at [428, 116] on div at bounding box center [460, 133] width 384 height 36
click at [412, 123] on div at bounding box center [460, 133] width 384 height 36
click at [398, 141] on p at bounding box center [459, 132] width 359 height 19
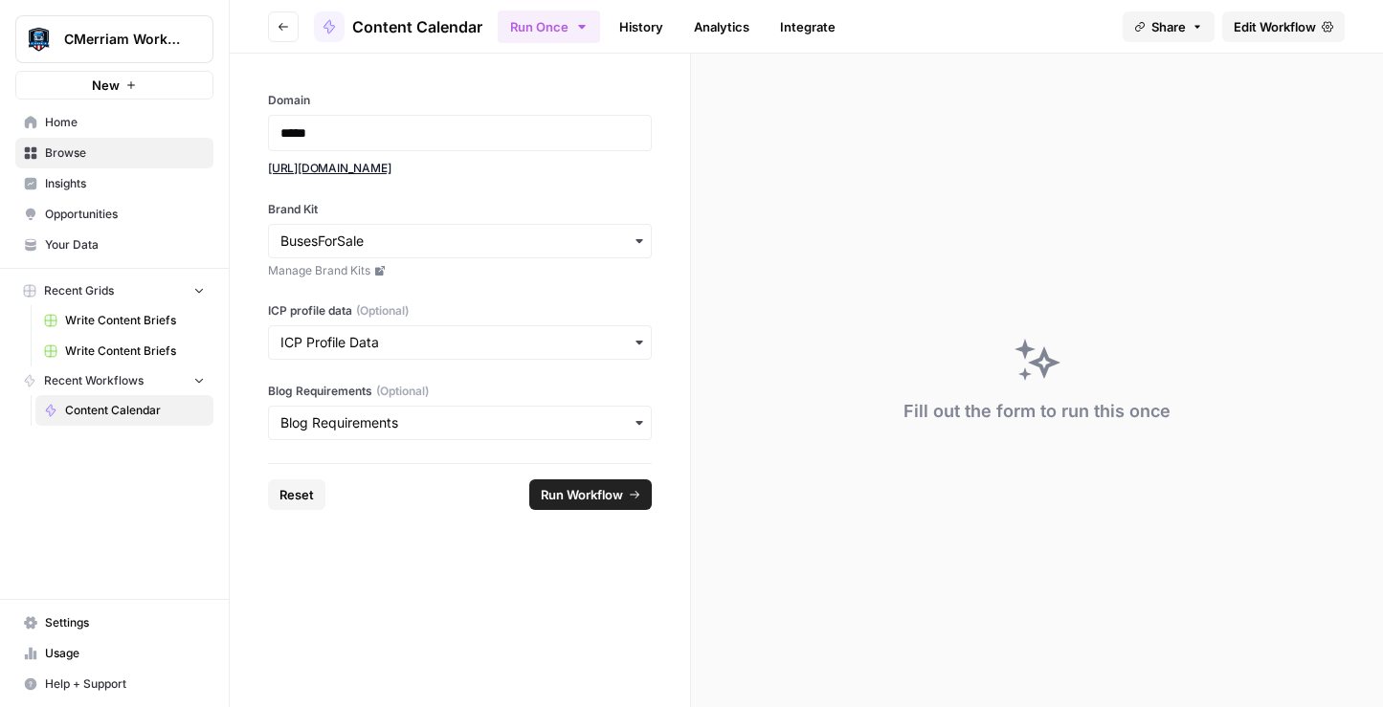
drag, startPoint x: 450, startPoint y: 166, endPoint x: 264, endPoint y: 166, distance: 185.7
click at [264, 166] on div "Domain ***** https://www.busesforsale.com/ Brand Kit Manage Brand Kits ICP prof…" at bounding box center [460, 259] width 460 height 410
copy link "https://www.busesforsale.com/"
drag, startPoint x: 334, startPoint y: 130, endPoint x: 255, endPoint y: 129, distance: 79.4
click at [255, 129] on div "Domain ***** https://www.busesforsale.com/ Brand Kit Manage Brand Kits ICP prof…" at bounding box center [460, 259] width 460 height 410
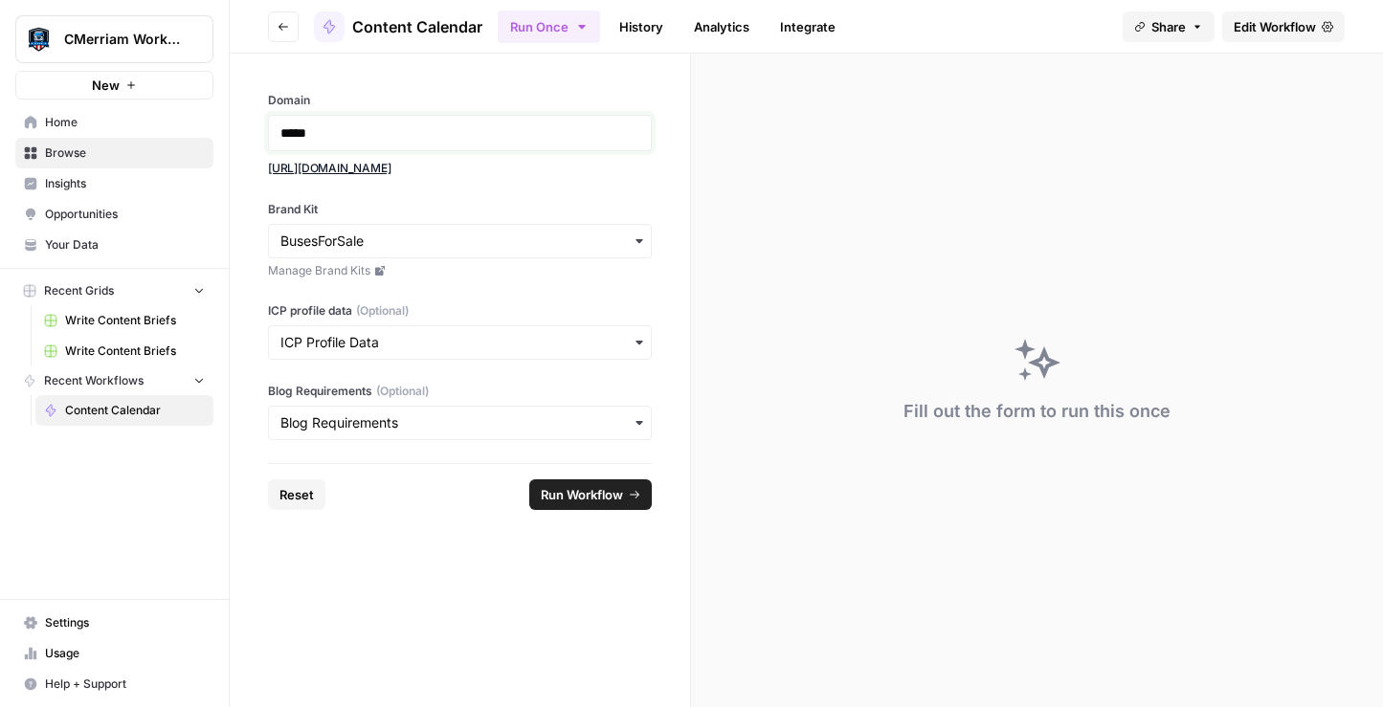
click at [331, 142] on p "*****" at bounding box center [459, 132] width 359 height 19
click at [598, 500] on span "Run Workflow" at bounding box center [582, 494] width 82 height 19
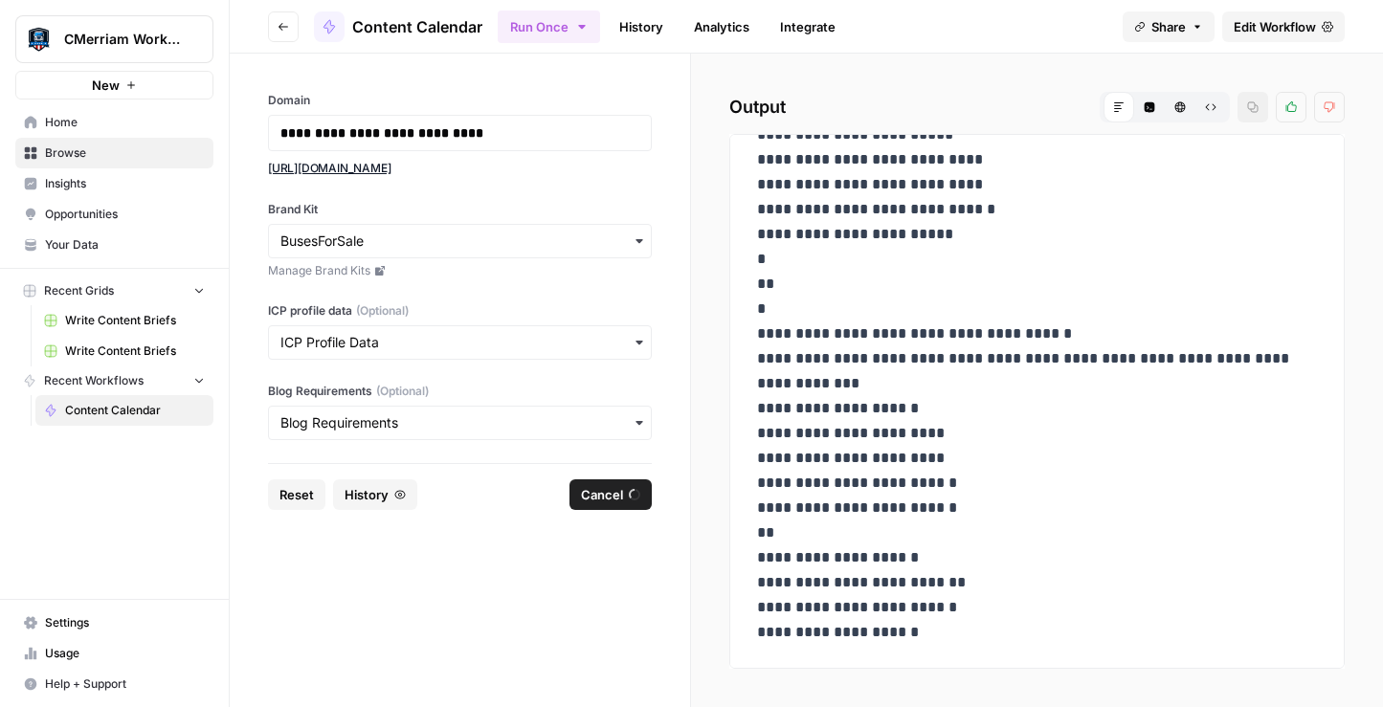
scroll to position [2026, 0]
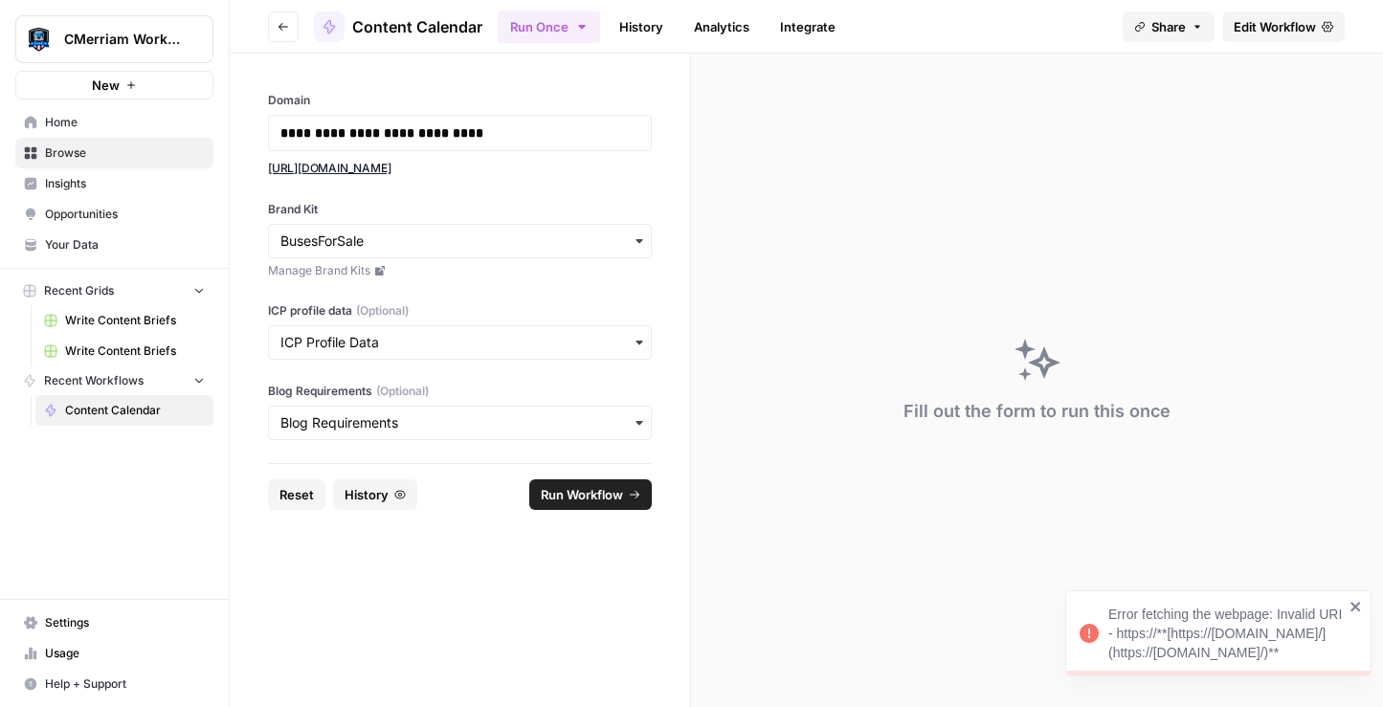
click at [1182, 641] on div "Error fetching the webpage: Invalid URI - https://**[https://www.busesforsale.c…" at bounding box center [1225, 633] width 235 height 57
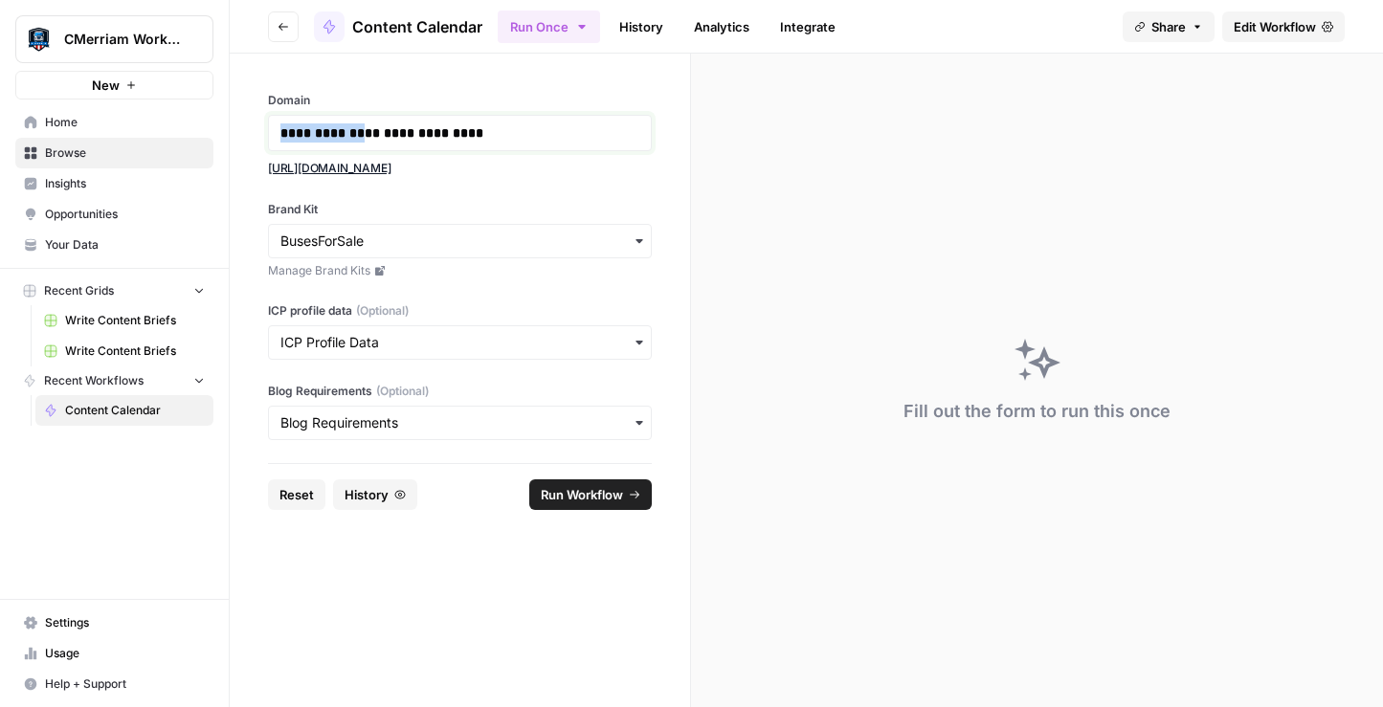
drag, startPoint x: 366, startPoint y: 130, endPoint x: 266, endPoint y: 129, distance: 99.5
click at [266, 129] on div "**********" at bounding box center [460, 259] width 460 height 410
click at [443, 131] on p "**********" at bounding box center [459, 132] width 359 height 19
click at [609, 498] on span "Run Workflow" at bounding box center [582, 494] width 82 height 19
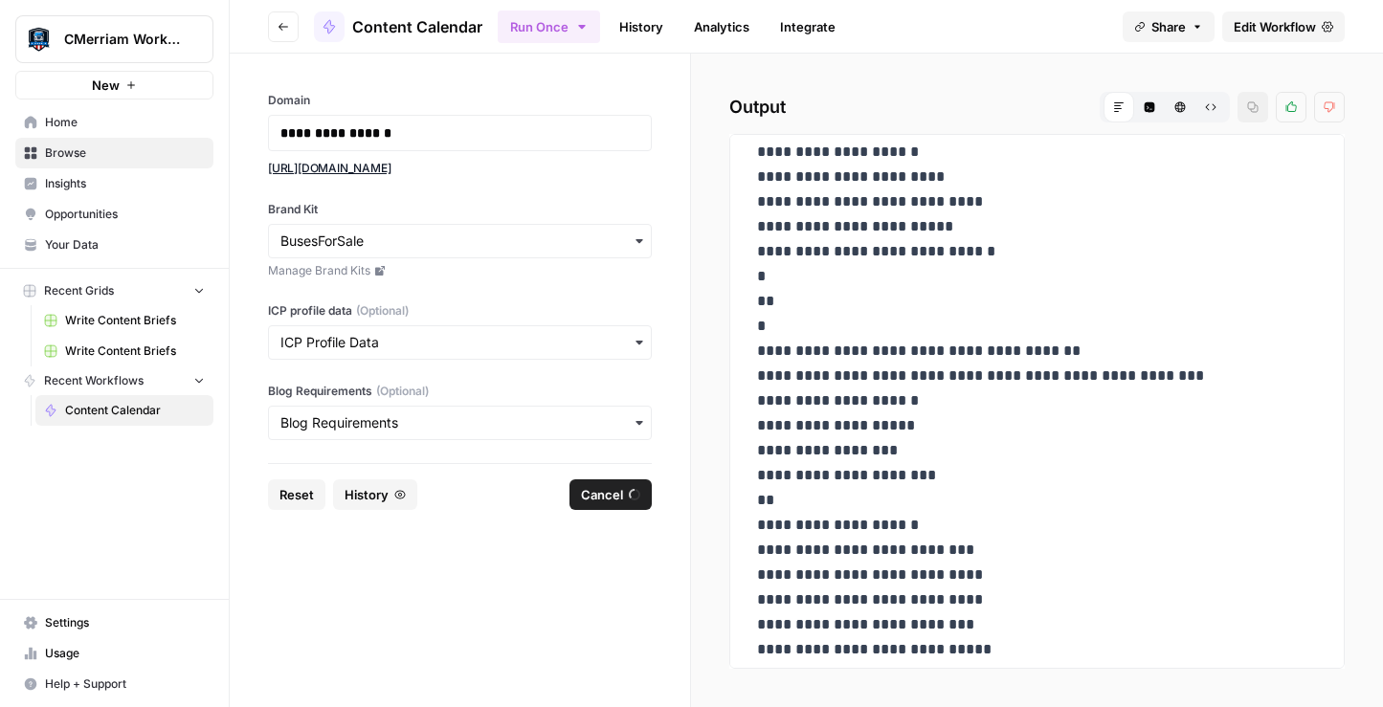
scroll to position [2449, 0]
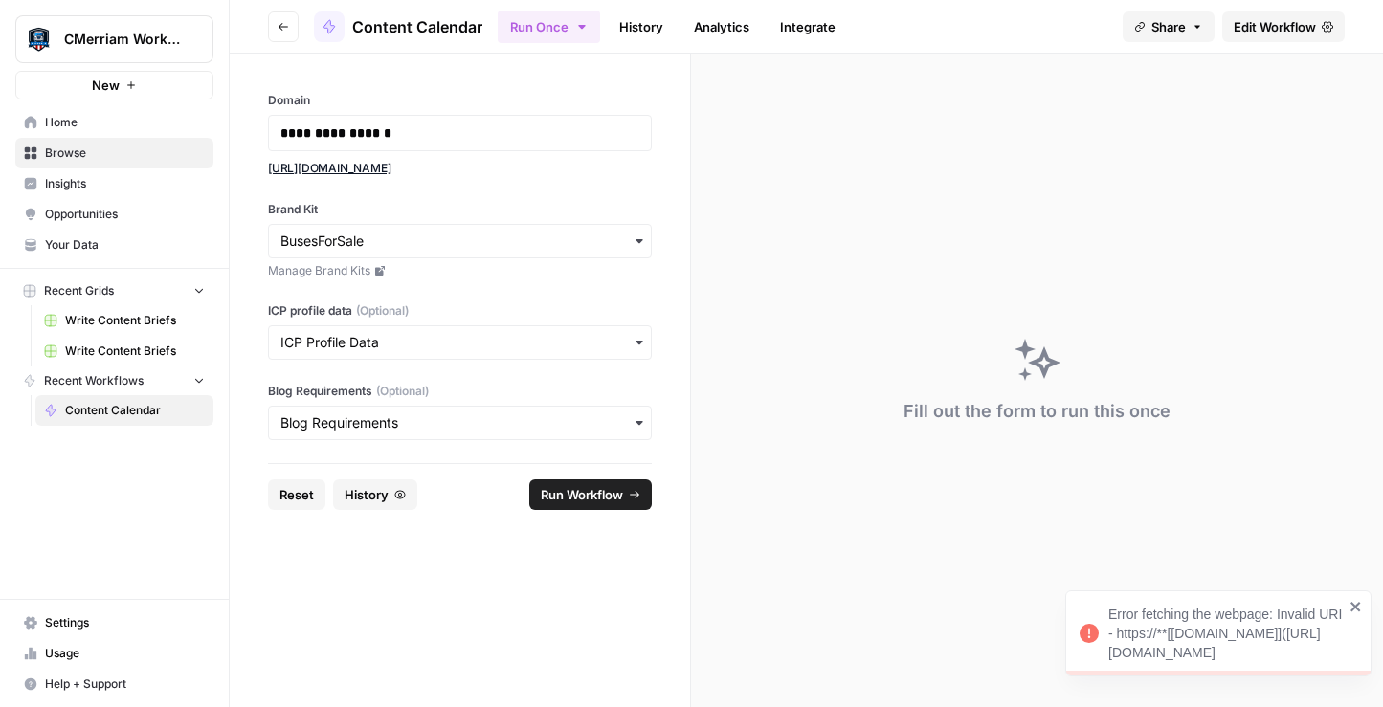
click at [1240, 650] on div "Error fetching the webpage: Invalid URI - https://**[busesforsale.com](https://…" at bounding box center [1225, 633] width 235 height 57
click at [1279, 26] on span "Edit Workflow" at bounding box center [1275, 26] width 82 height 19
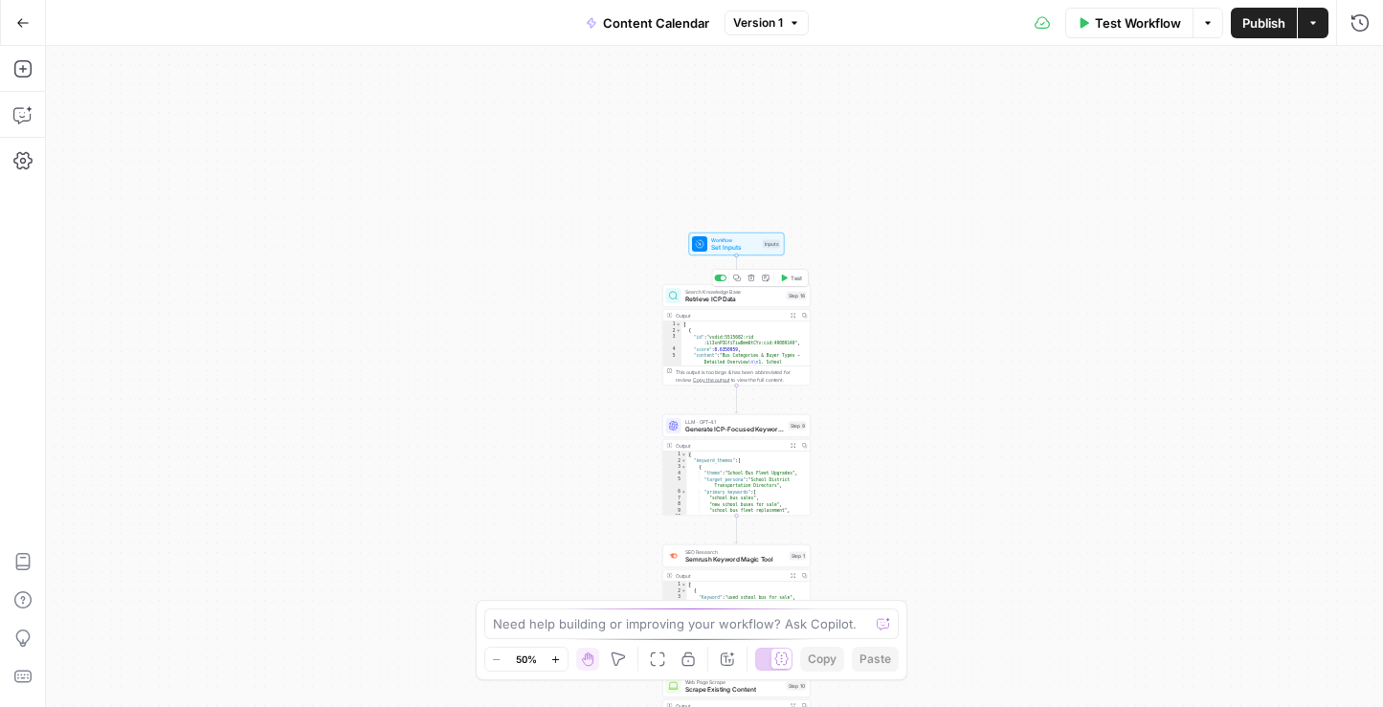
click at [739, 299] on span "Retrieve ICP Data" at bounding box center [734, 300] width 98 height 10
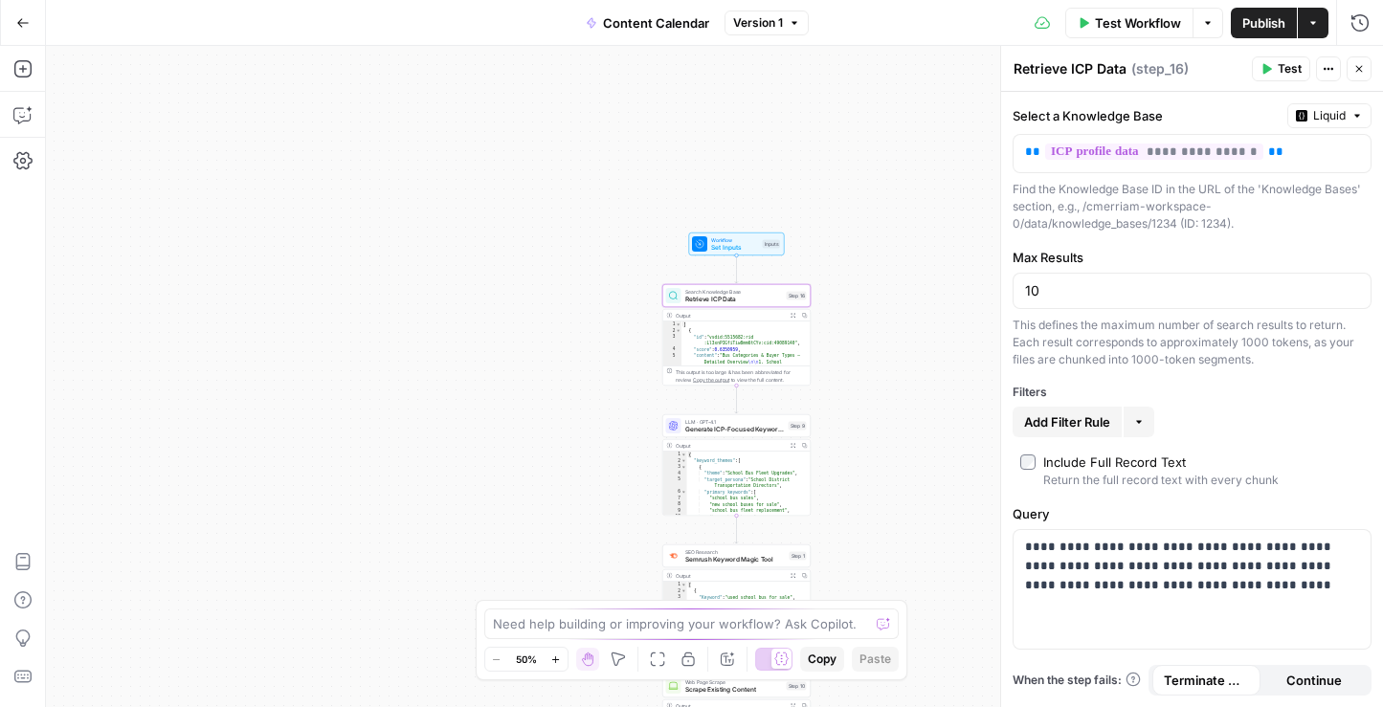
click at [1106, 23] on span "Test Workflow" at bounding box center [1138, 22] width 86 height 19
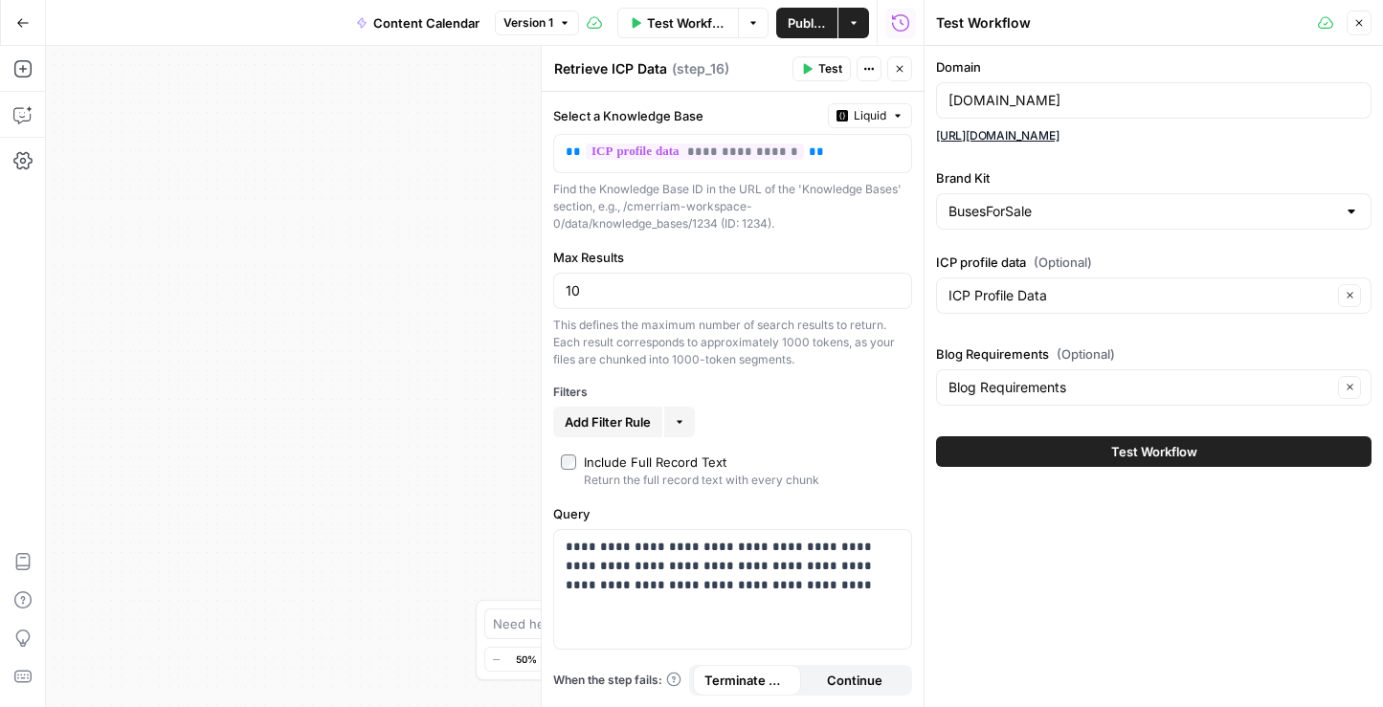
click at [1365, 19] on button "Close" at bounding box center [1359, 23] width 25 height 25
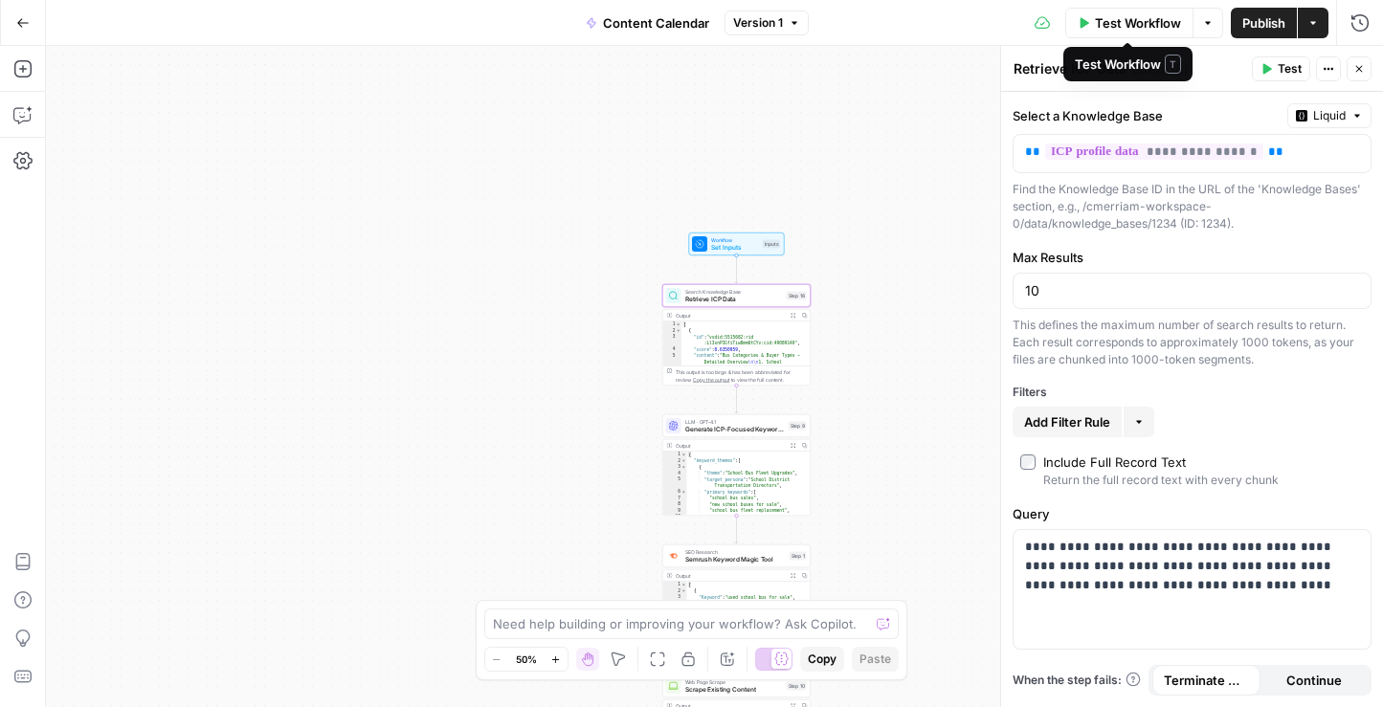
click at [1145, 25] on span "Test Workflow" at bounding box center [1138, 22] width 86 height 19
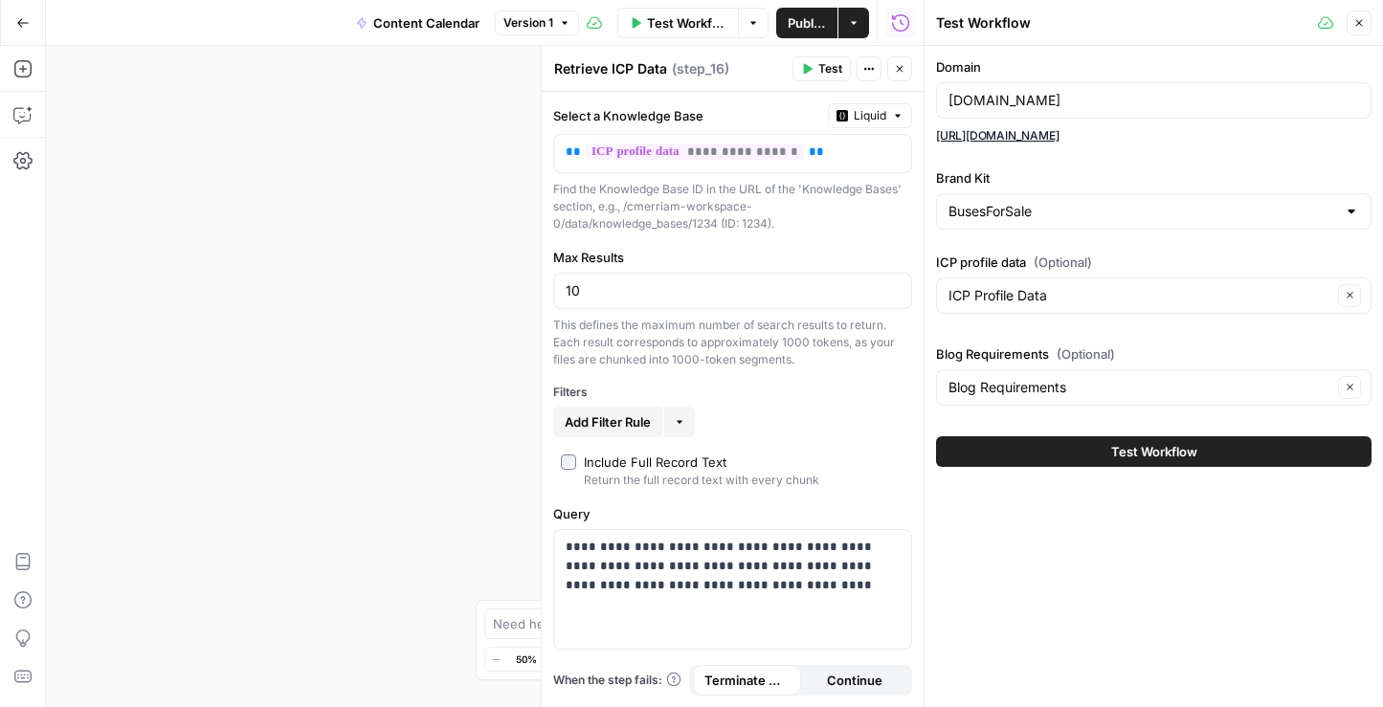
click at [1166, 444] on span "Test Workflow" at bounding box center [1154, 451] width 86 height 19
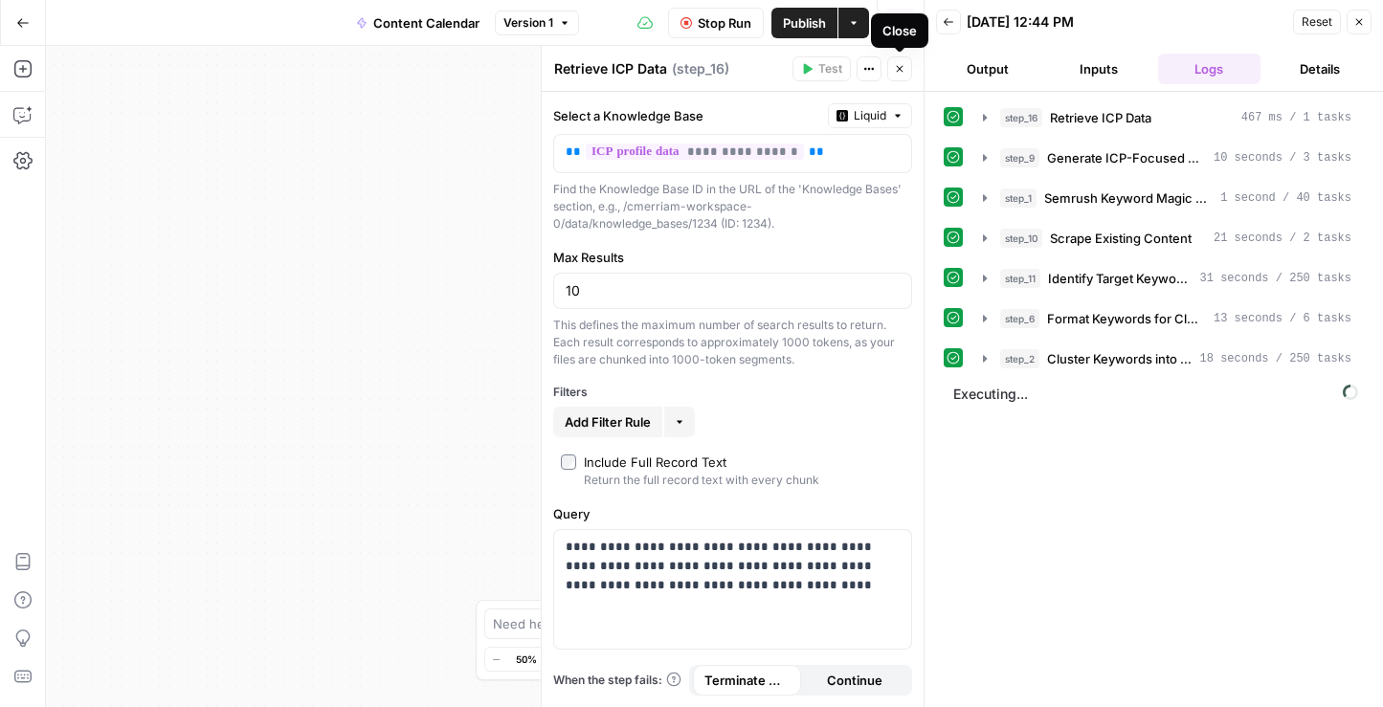
click at [903, 69] on icon "button" at bounding box center [899, 68] width 11 height 11
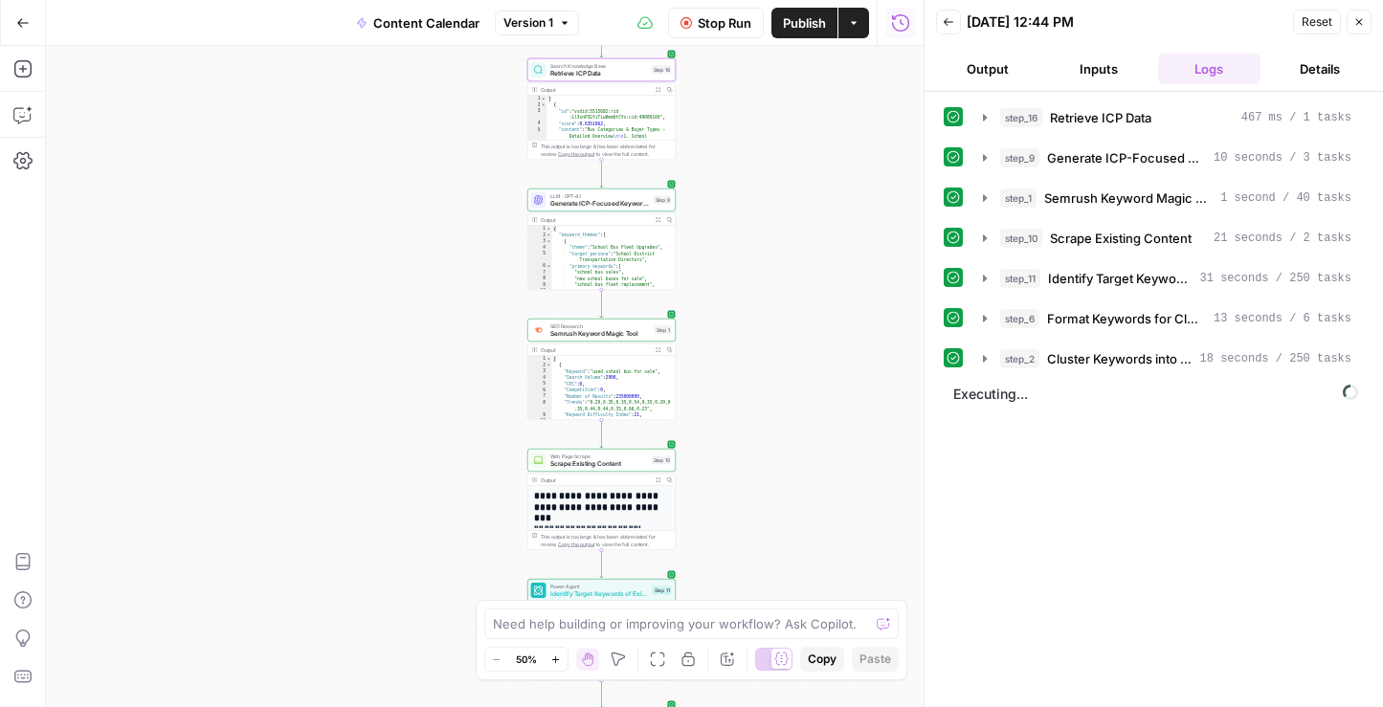
drag, startPoint x: 863, startPoint y: 431, endPoint x: 725, endPoint y: 204, distance: 265.4
click at [725, 204] on div "Workflow Set Inputs Inputs Search Knowledge Base Retrieve ICP Data Step 16 Outp…" at bounding box center [485, 376] width 878 height 661
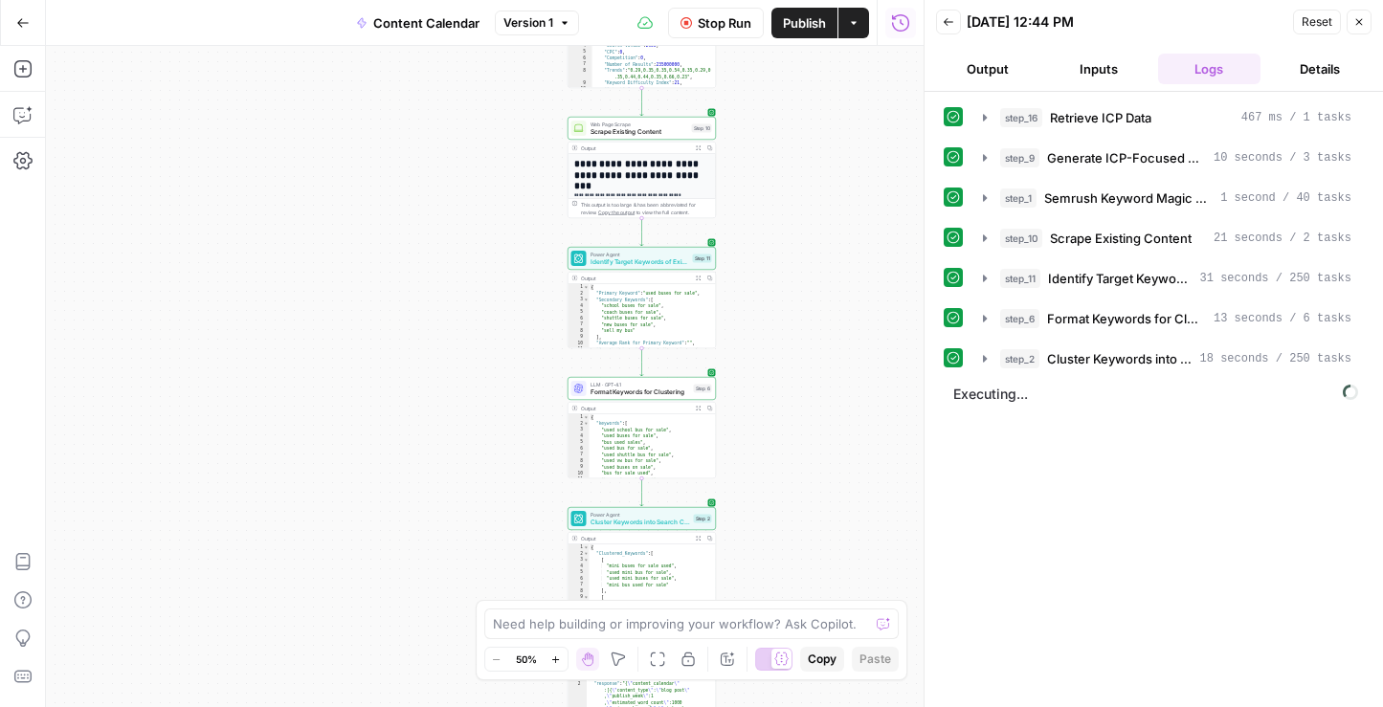
drag, startPoint x: 752, startPoint y: 466, endPoint x: 793, endPoint y: 135, distance: 333.7
click at [794, 135] on div "Workflow Set Inputs Inputs Search Knowledge Base Retrieve ICP Data Step 16 Outp…" at bounding box center [485, 376] width 878 height 661
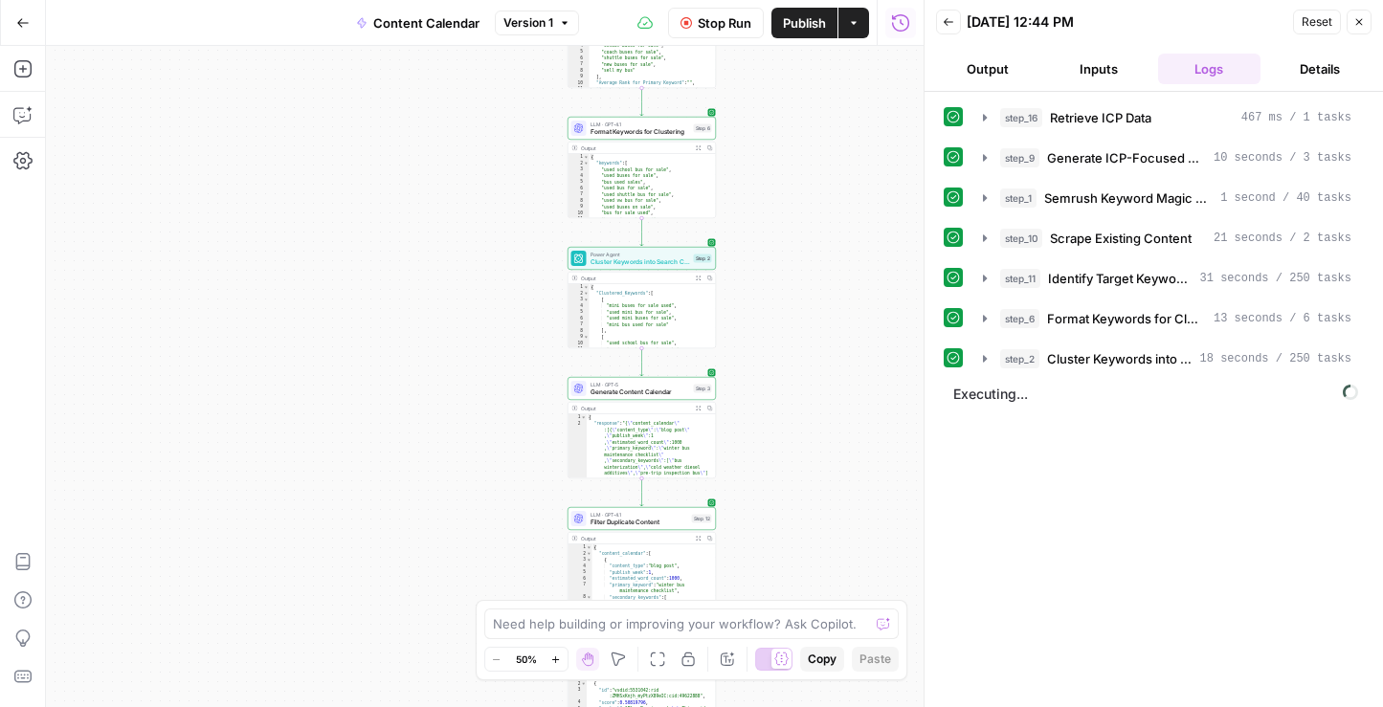
drag, startPoint x: 777, startPoint y: 438, endPoint x: 776, endPoint y: 177, distance: 261.3
click at [776, 177] on div "Workflow Set Inputs Inputs Search Knowledge Base Retrieve ICP Data Step 16 Outp…" at bounding box center [485, 376] width 878 height 661
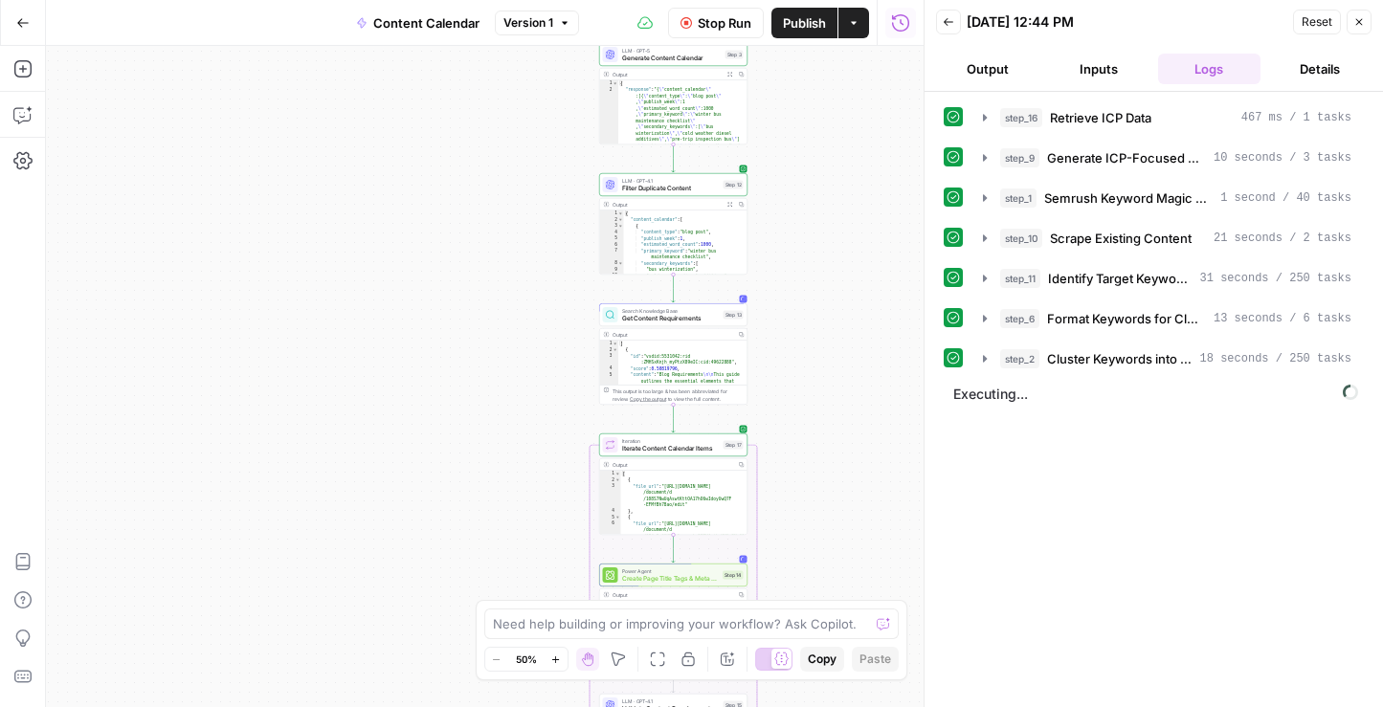
drag, startPoint x: 790, startPoint y: 487, endPoint x: 819, endPoint y: 154, distance: 334.4
click at [819, 154] on div "Workflow Set Inputs Inputs Search Knowledge Base Retrieve ICP Data Step 16 Outp…" at bounding box center [485, 376] width 878 height 661
click at [791, 215] on div "Workflow Set Inputs Inputs Search Knowledge Base Retrieve ICP Data Step 16 Outp…" at bounding box center [485, 376] width 878 height 661
click at [26, 120] on icon "button" at bounding box center [21, 115] width 16 height 15
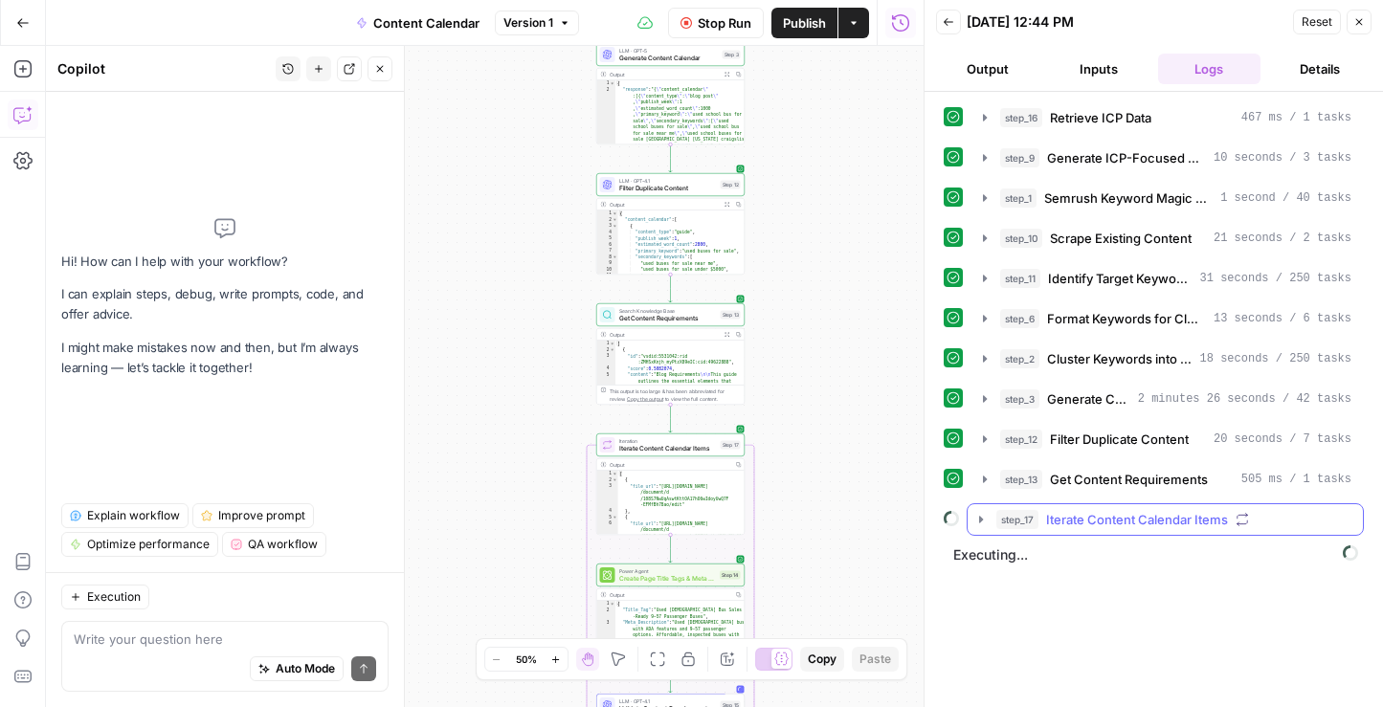
click at [981, 521] on icon "button" at bounding box center [981, 519] width 4 height 7
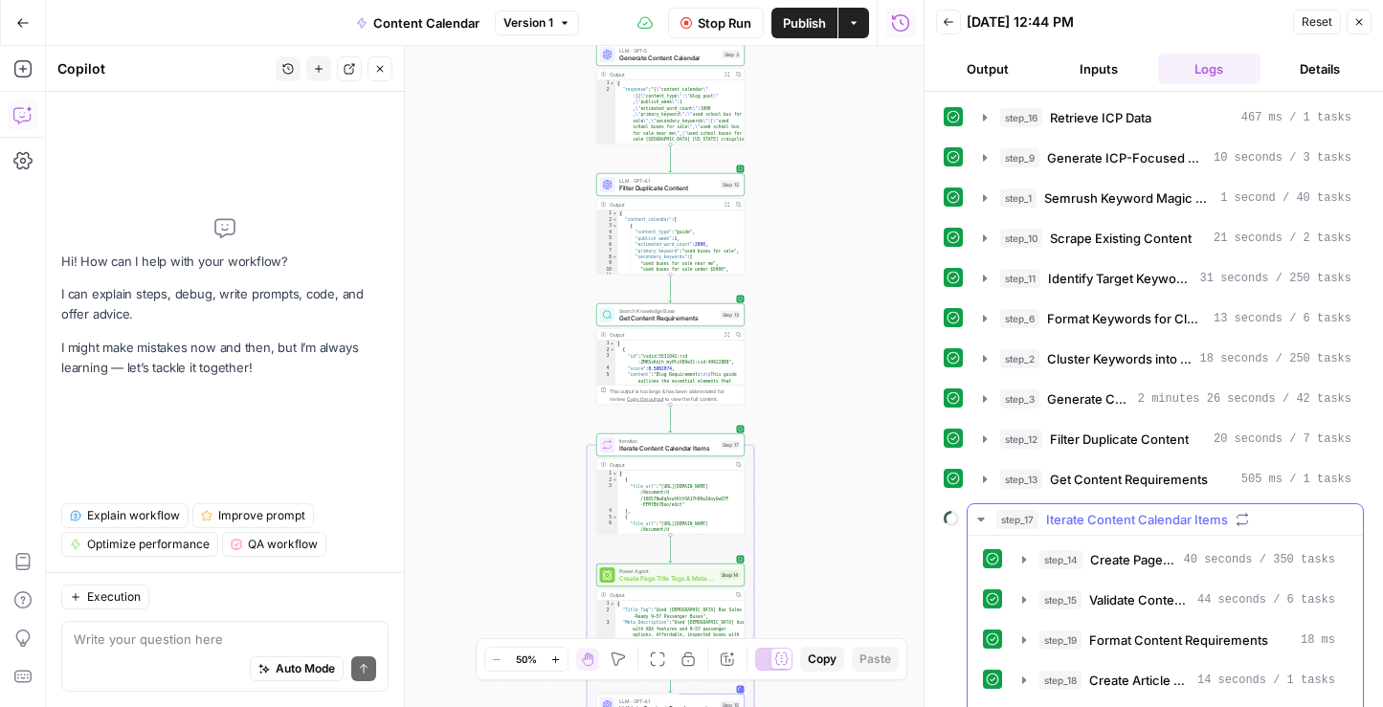
scroll to position [82, 0]
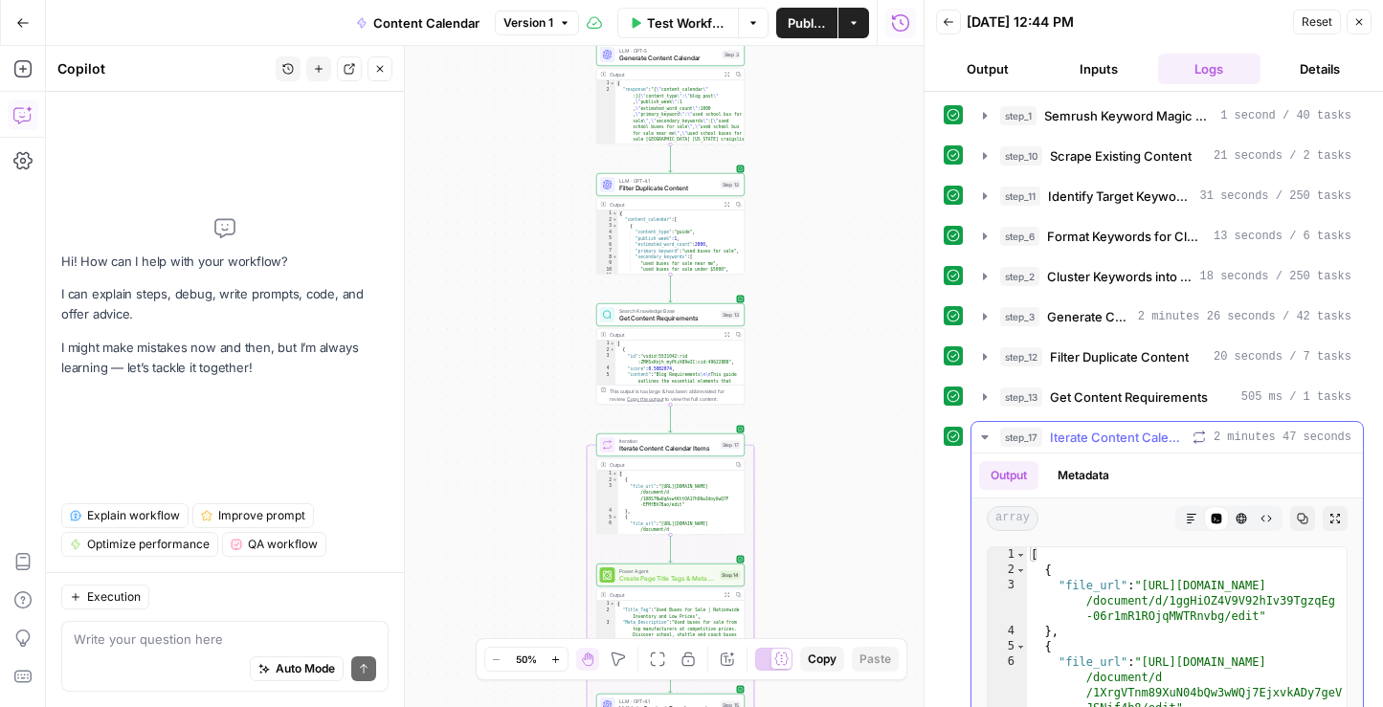
click at [988, 436] on icon "button" at bounding box center [984, 437] width 15 height 15
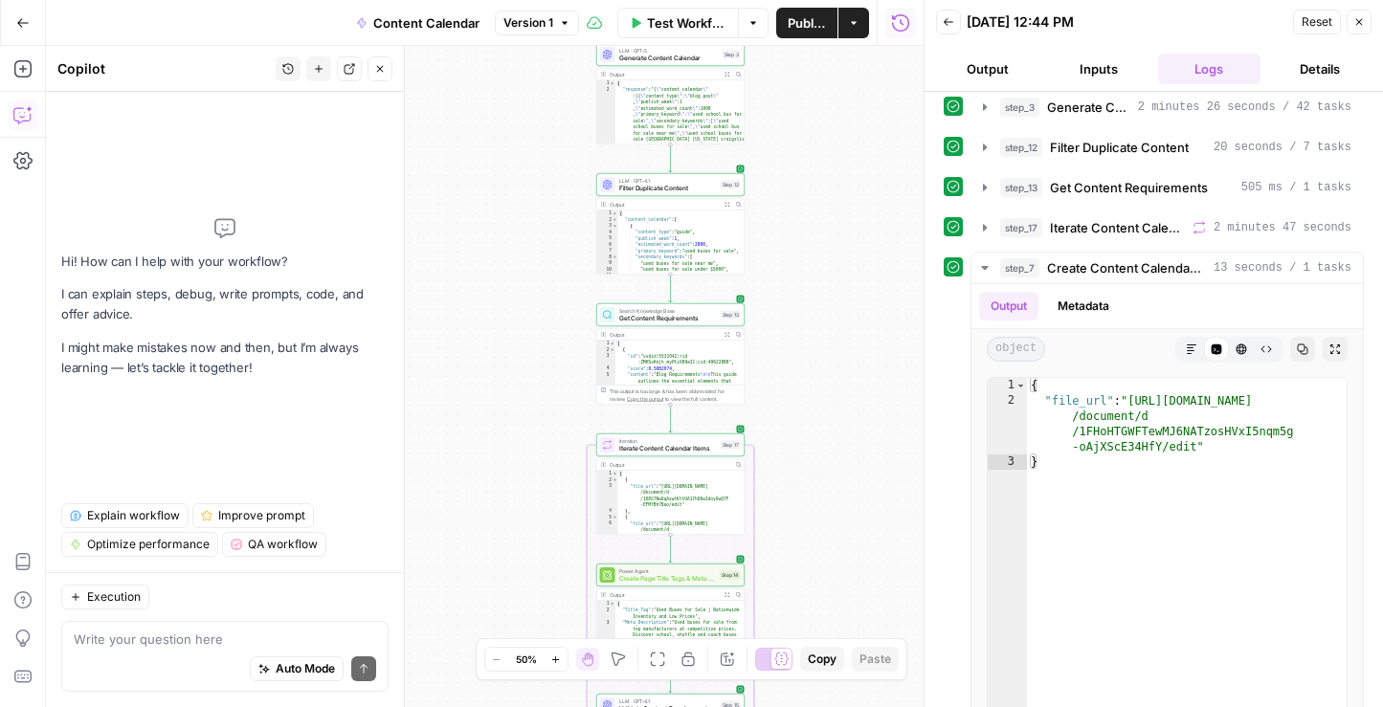
scroll to position [358, 0]
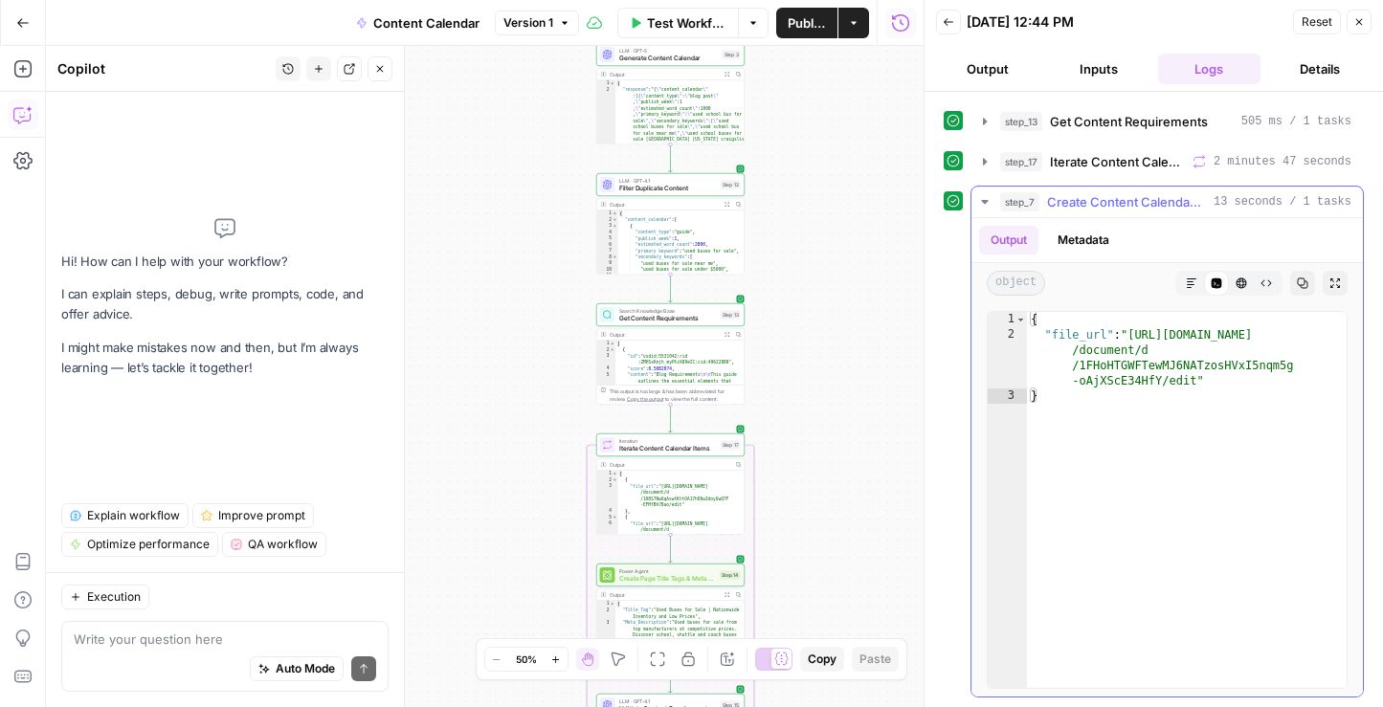
type textarea "**********"
click at [1147, 380] on div "{ "file_url" : "https://docs.google.com /document/d /1FHoHTGWFTewMJ6NATzosHVxI5…" at bounding box center [1187, 515] width 320 height 407
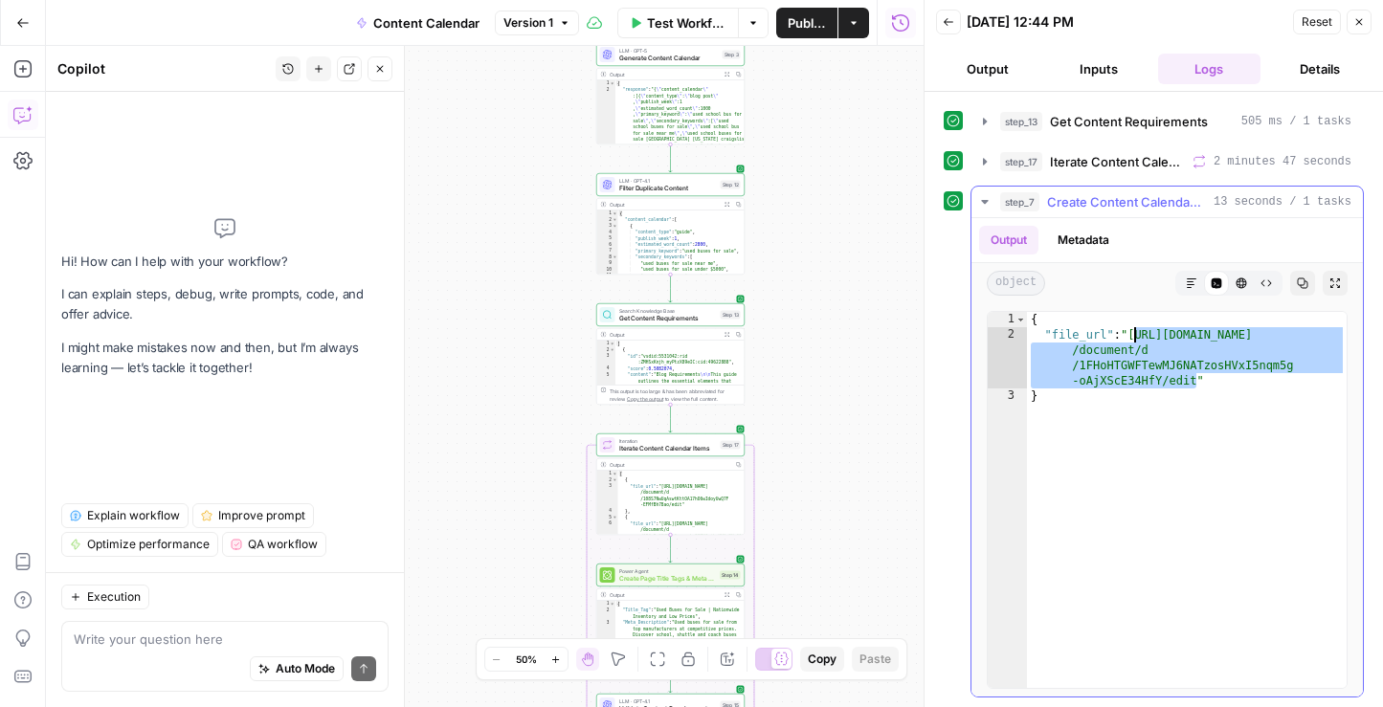
drag, startPoint x: 1197, startPoint y: 377, endPoint x: 1137, endPoint y: 335, distance: 73.5
click at [1137, 335] on div "{ "file_url" : "https://docs.google.com /document/d /1FHoHTGWFTewMJ6NATzosHVxI5…" at bounding box center [1187, 515] width 320 height 407
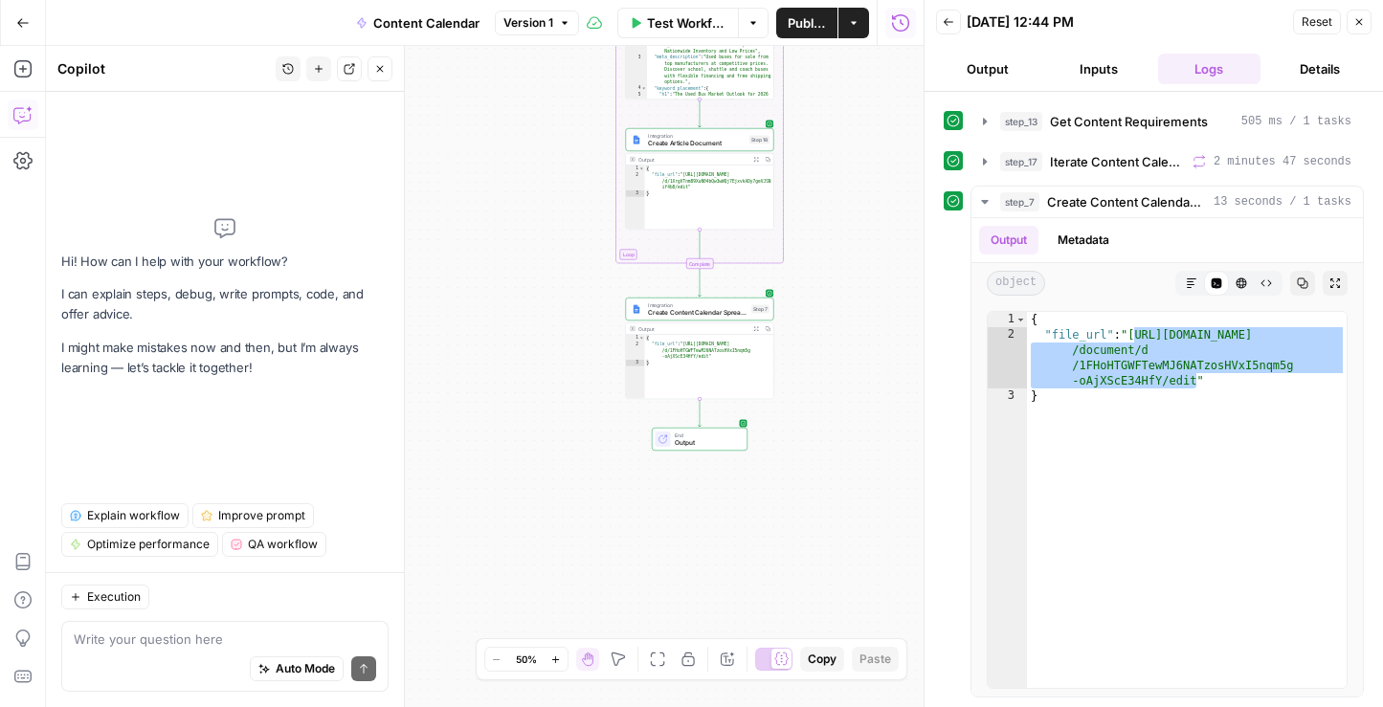
click at [147, 653] on div "Auto Mode Send" at bounding box center [225, 670] width 302 height 42
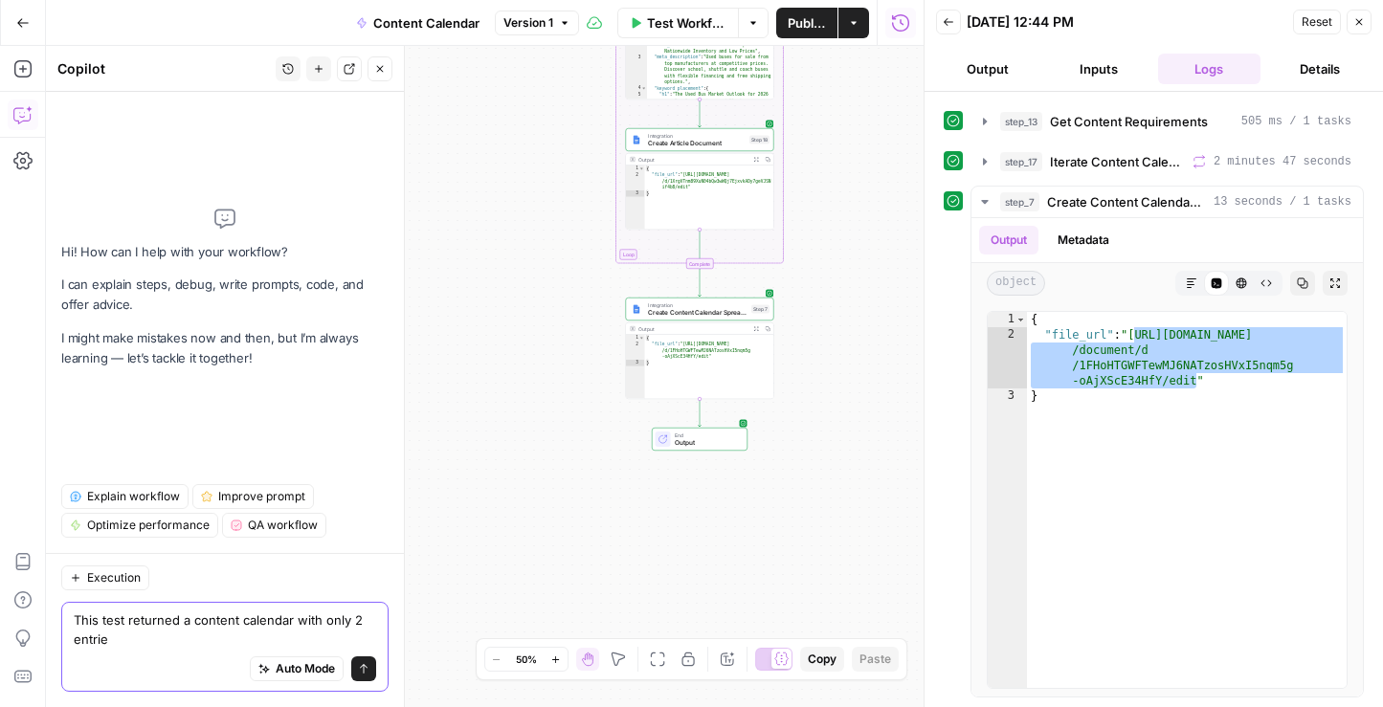
type textarea "This test returned a content calendar with only 2 entries"
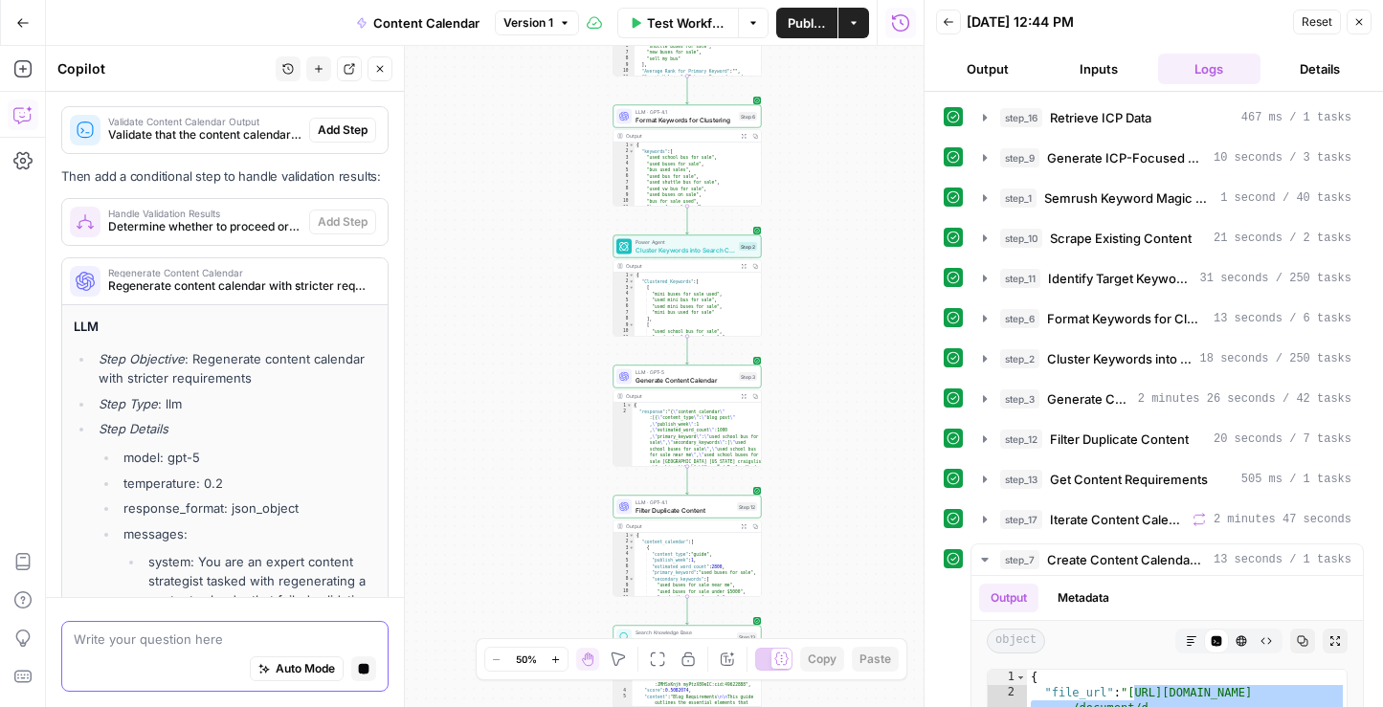
scroll to position [509, 0]
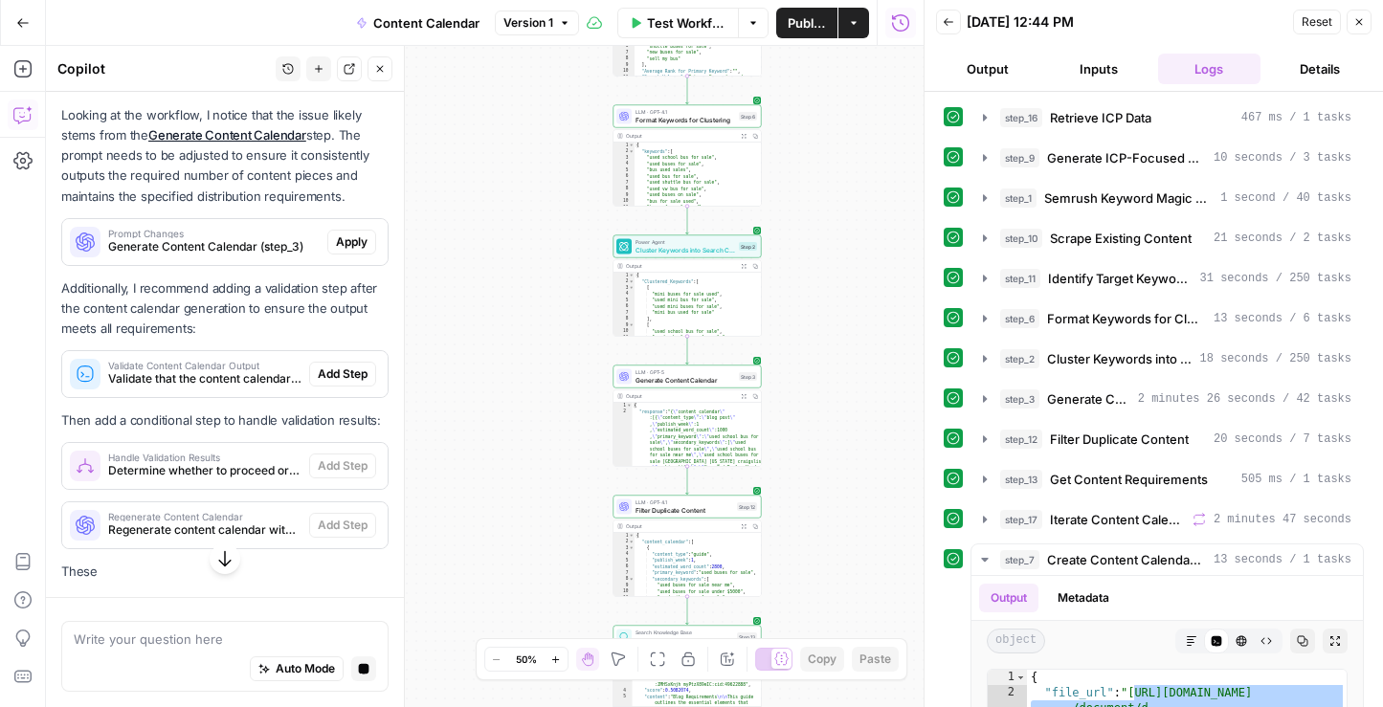
click at [947, 33] on button "Back" at bounding box center [948, 22] width 25 height 25
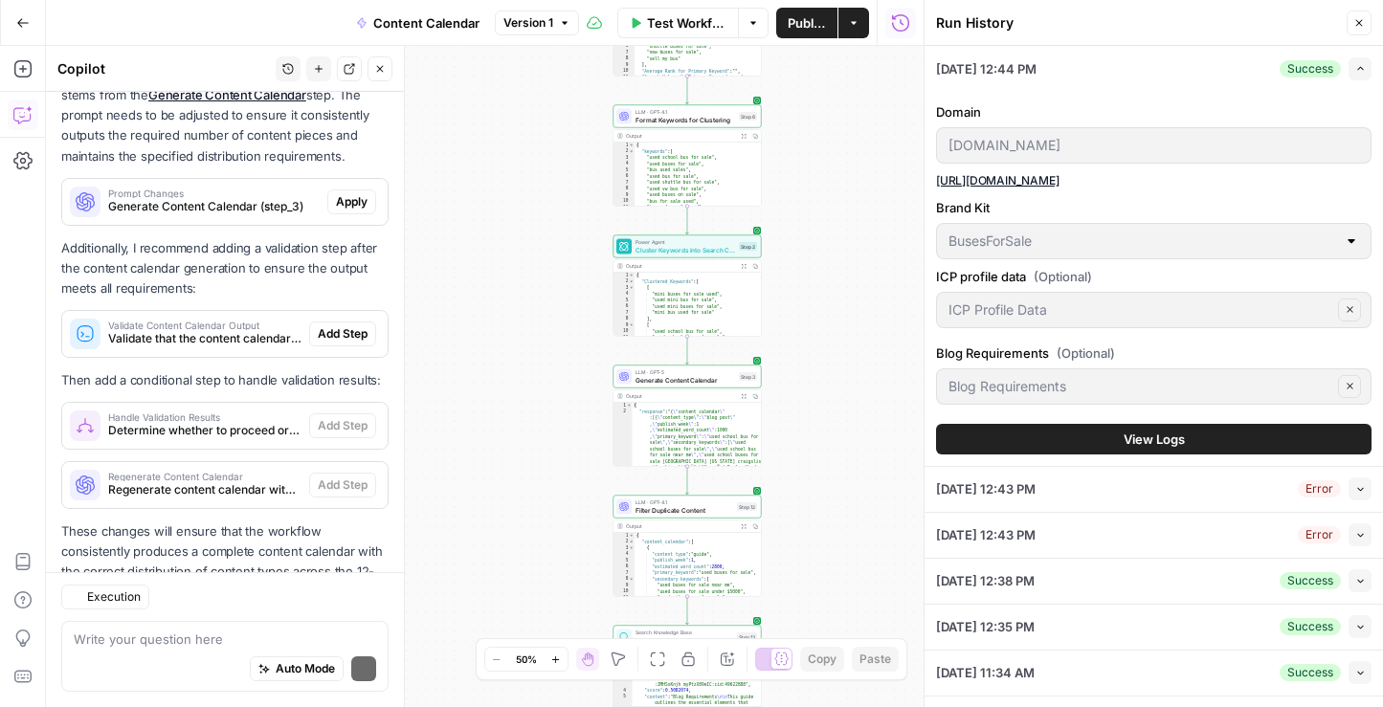
scroll to position [369, 0]
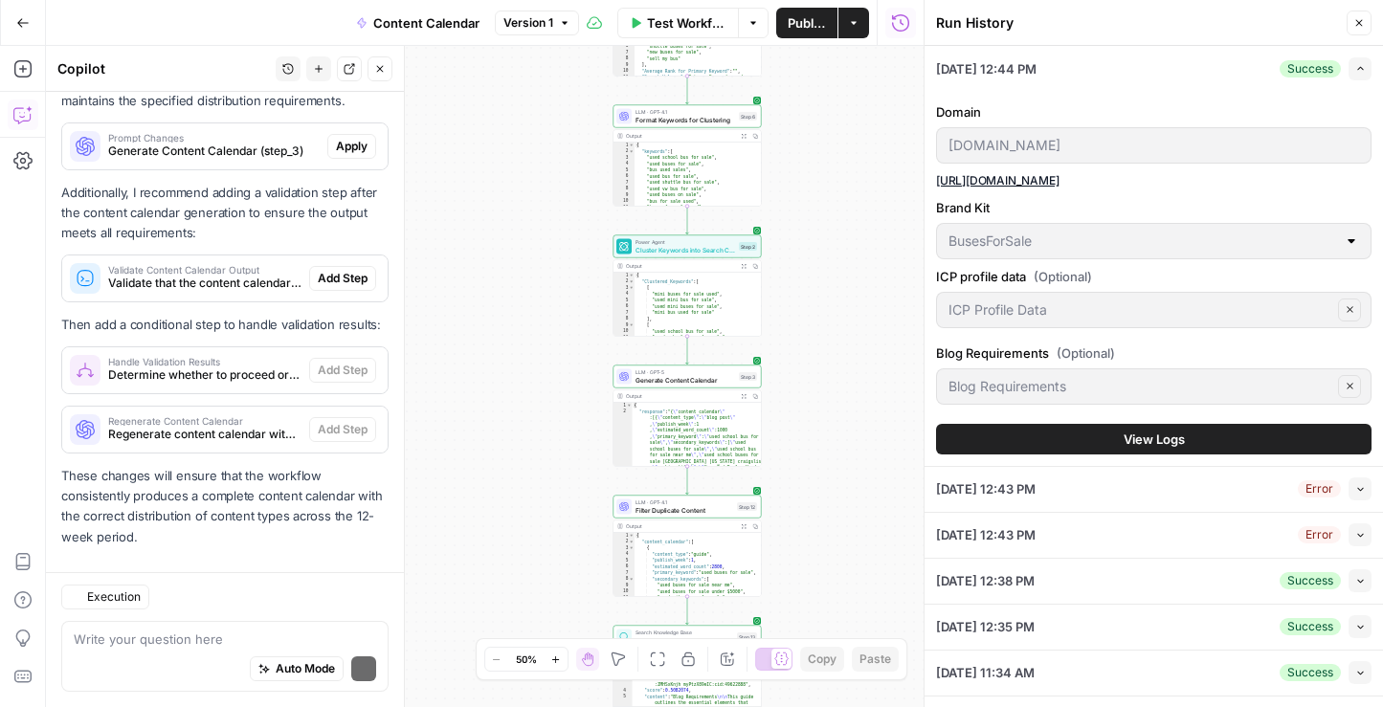
click at [1355, 34] on button "Close" at bounding box center [1359, 23] width 25 height 25
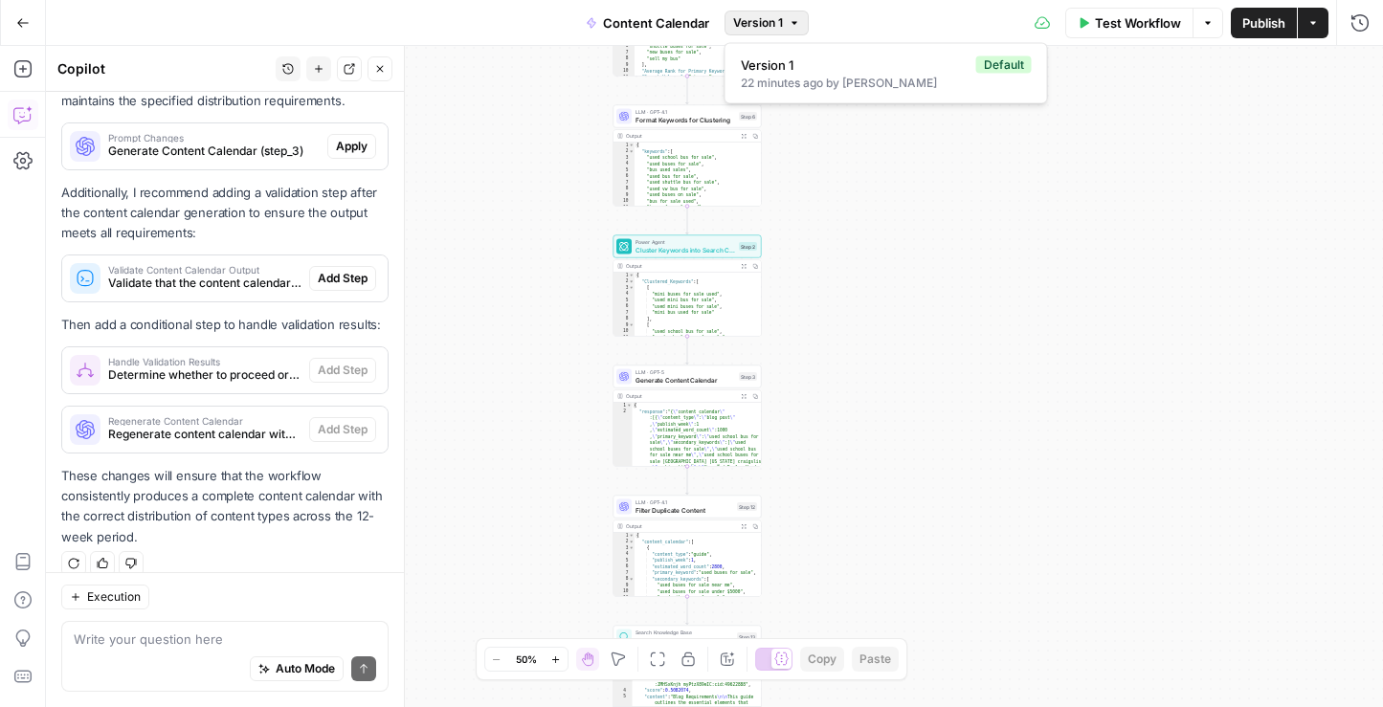
click at [787, 24] on button "Version 1" at bounding box center [766, 23] width 84 height 25
click at [16, 24] on icon "button" at bounding box center [22, 22] width 13 height 13
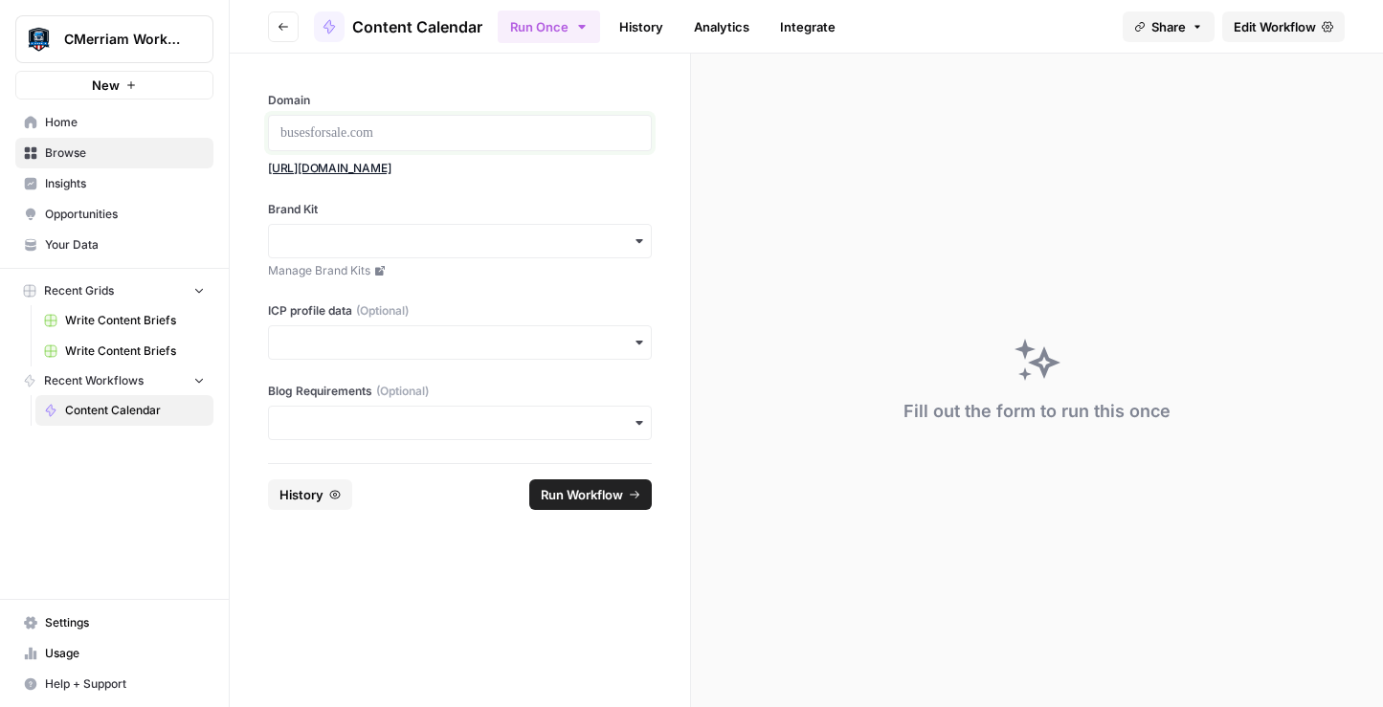
click at [452, 130] on p at bounding box center [459, 132] width 359 height 19
click at [374, 167] on link "https://www.busesforsale.com/" at bounding box center [329, 168] width 123 height 14
click at [309, 244] on input "Brand Kit" at bounding box center [459, 241] width 359 height 19
click at [350, 282] on div "BusesForSale" at bounding box center [460, 293] width 382 height 36
click at [351, 342] on input "ICP profile data (Optional)" at bounding box center [459, 342] width 359 height 19
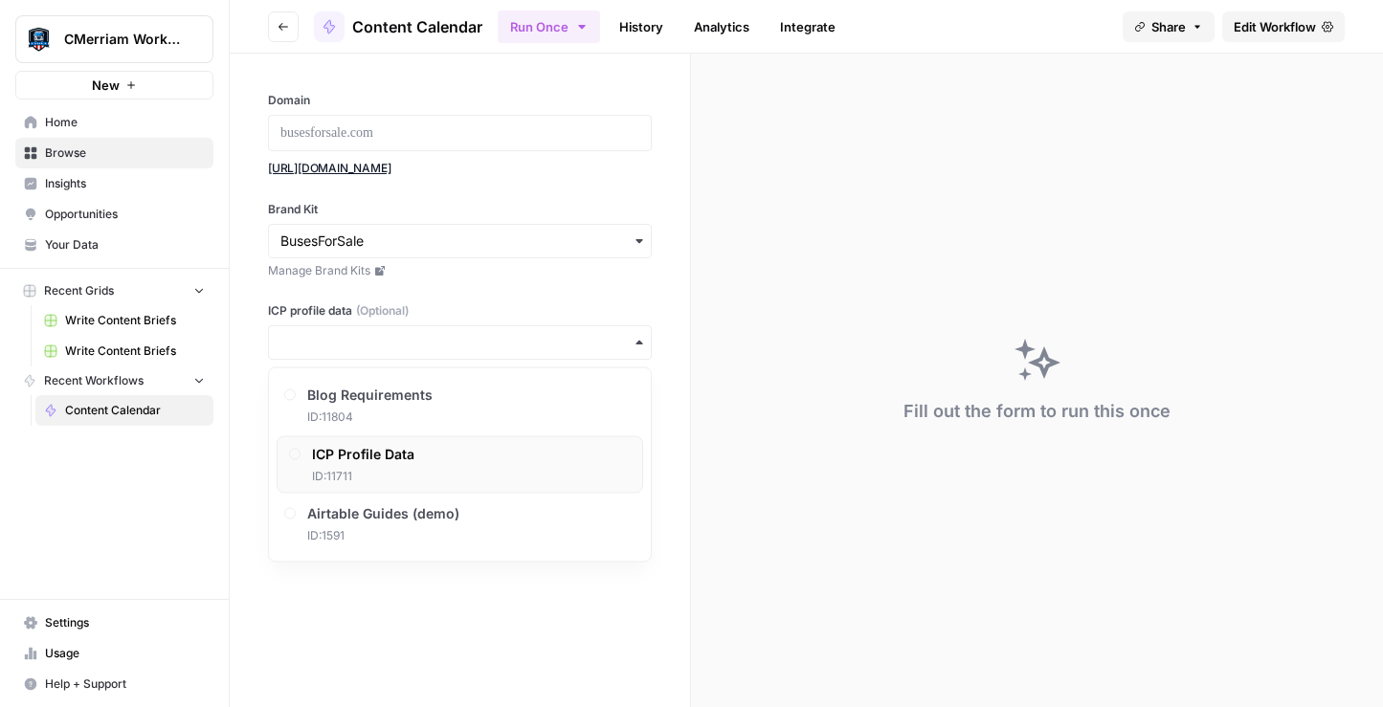
click at [384, 471] on span "ID: 11711" at bounding box center [363, 476] width 102 height 17
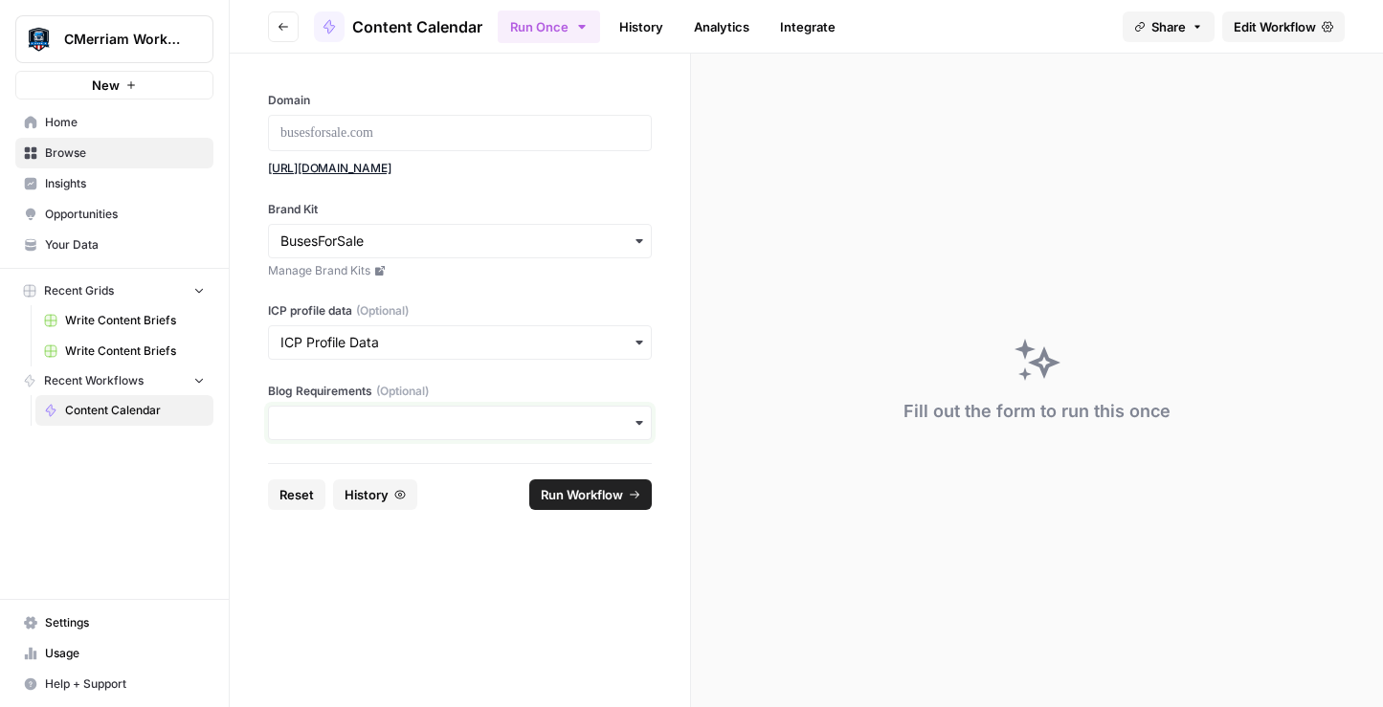
click at [348, 425] on input "Blog Requirements (Optional)" at bounding box center [459, 422] width 359 height 19
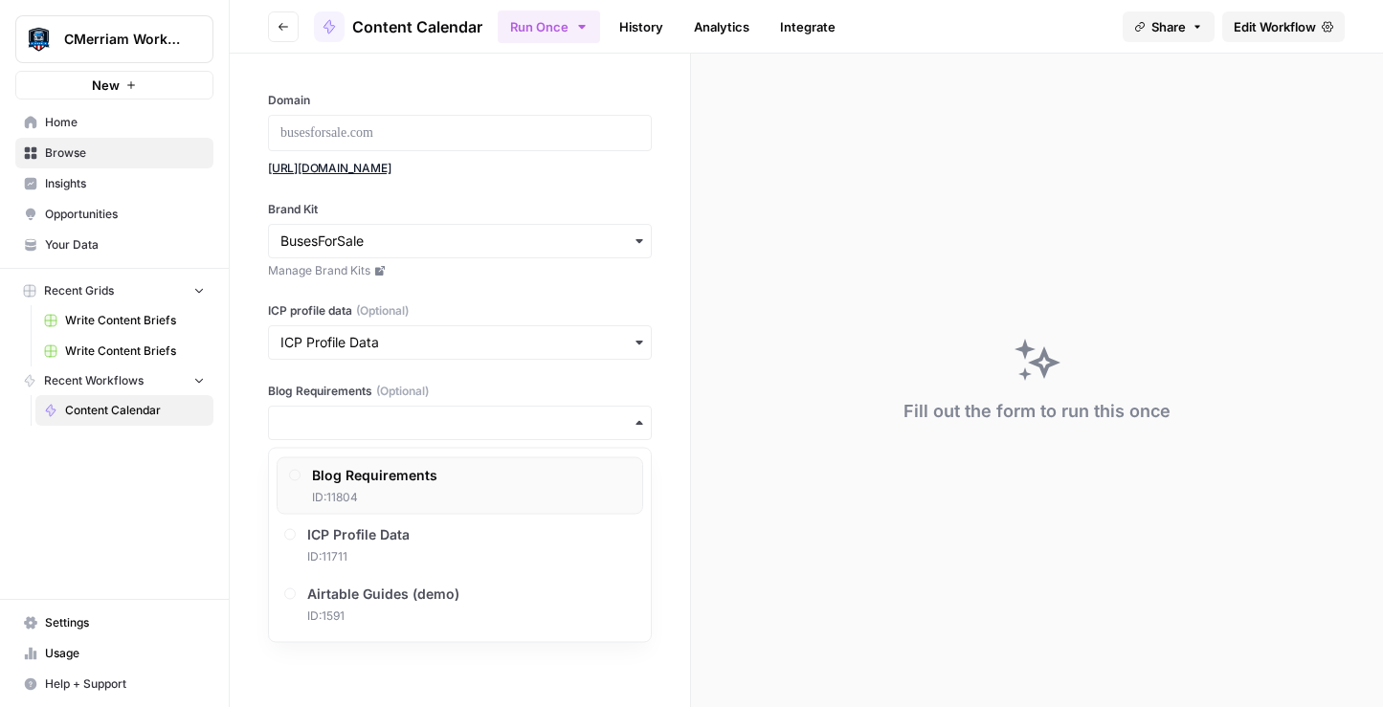
click at [385, 501] on span "ID: 11804" at bounding box center [374, 497] width 125 height 17
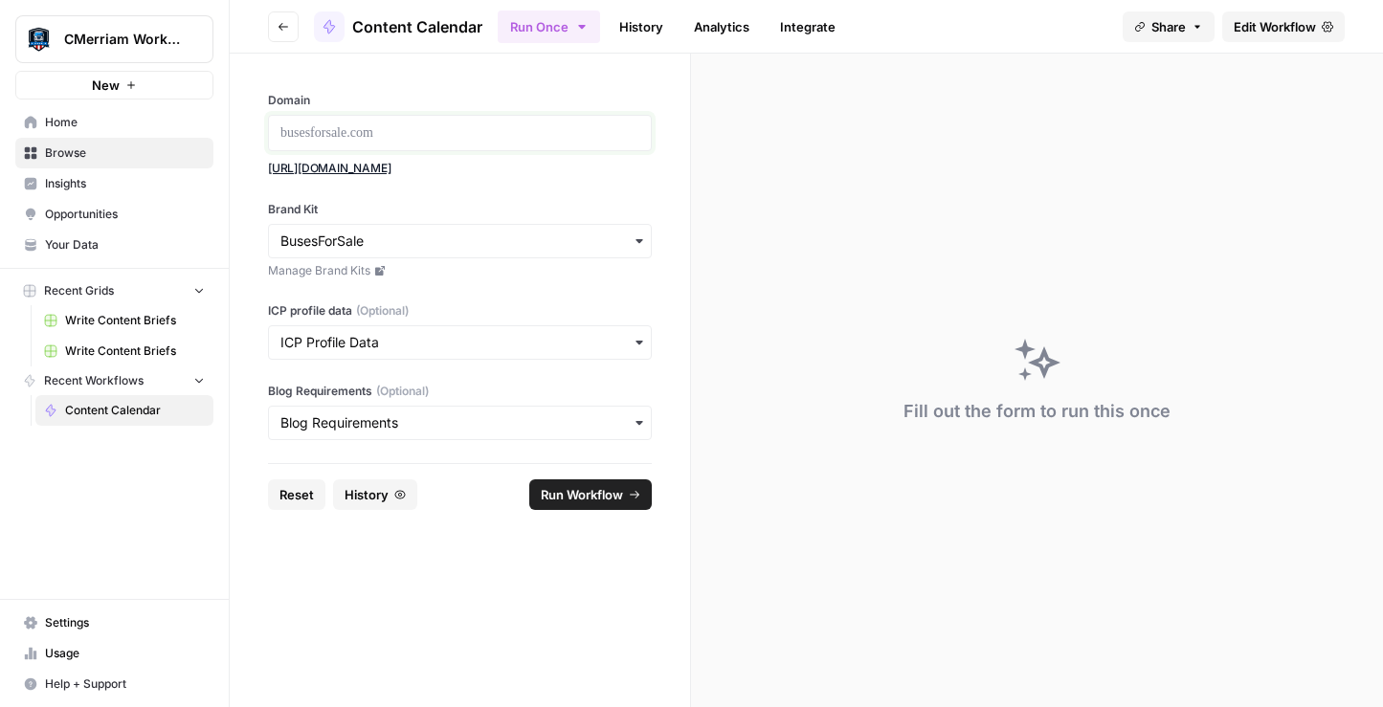
click at [387, 136] on p at bounding box center [459, 132] width 359 height 19
click at [545, 183] on div "**********" at bounding box center [460, 259] width 460 height 410
click at [582, 500] on span "Run Workflow" at bounding box center [582, 494] width 82 height 19
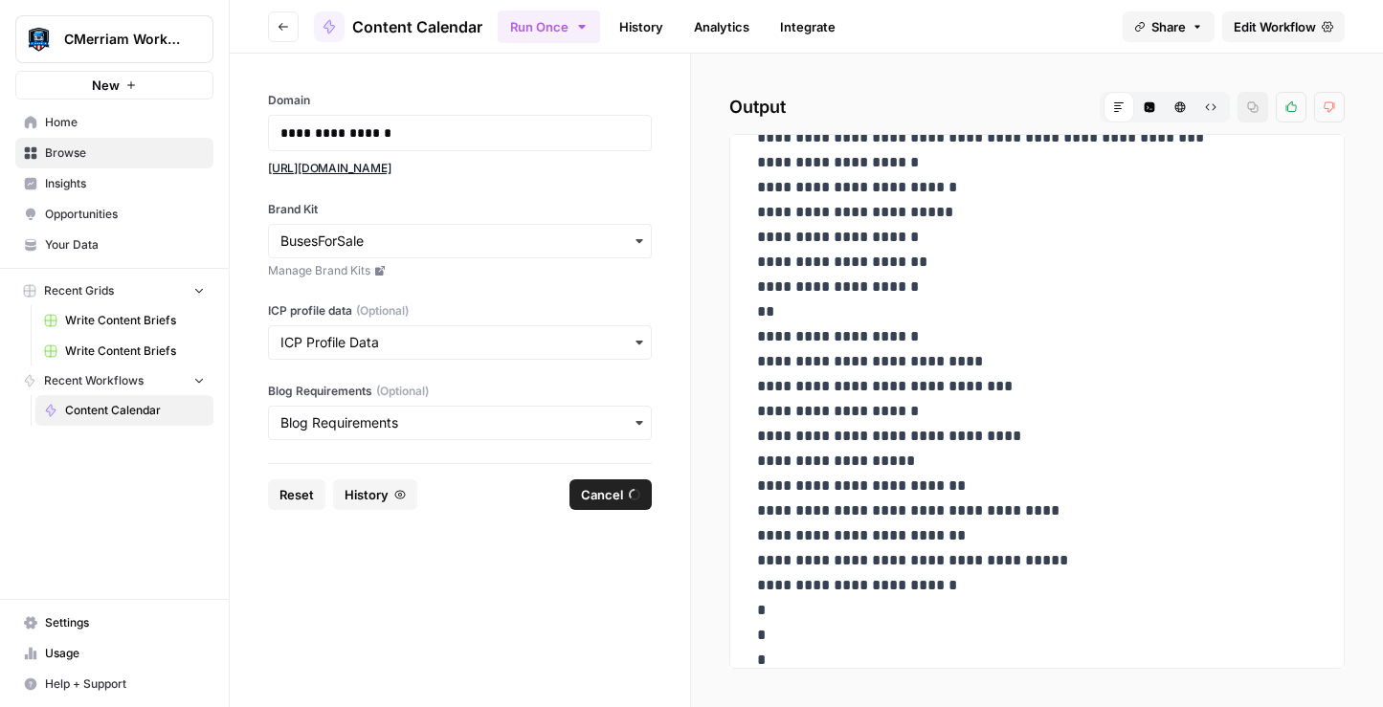
scroll to position [3046, 0]
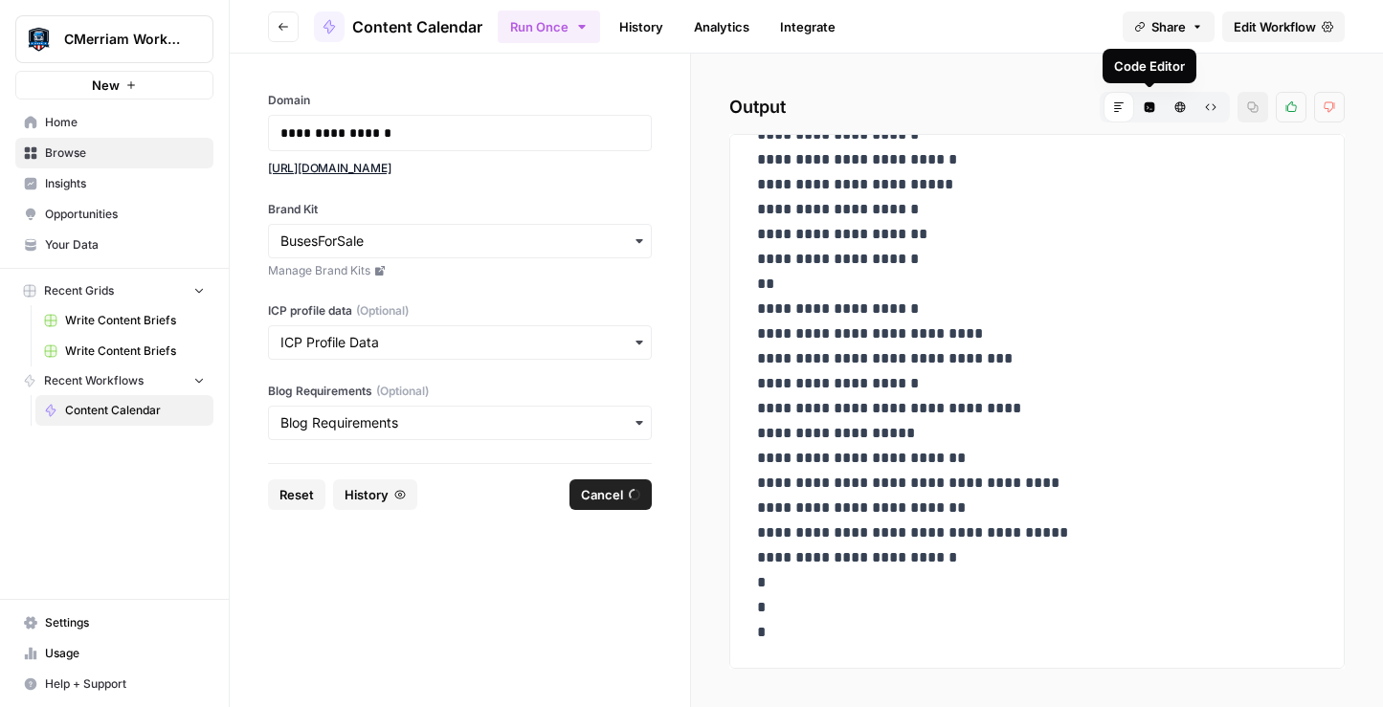
click at [1149, 107] on icon "button" at bounding box center [1150, 107] width 11 height 11
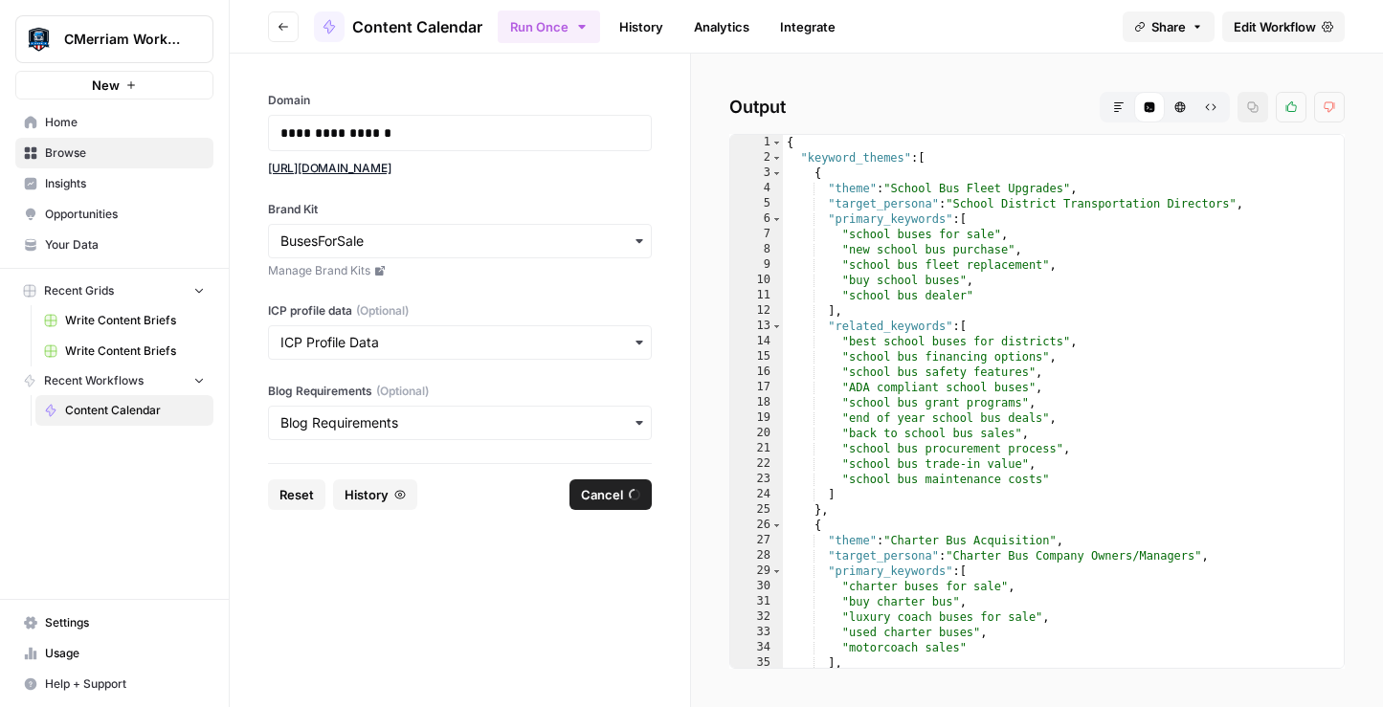
click at [1174, 110] on icon "button" at bounding box center [1179, 106] width 11 height 11
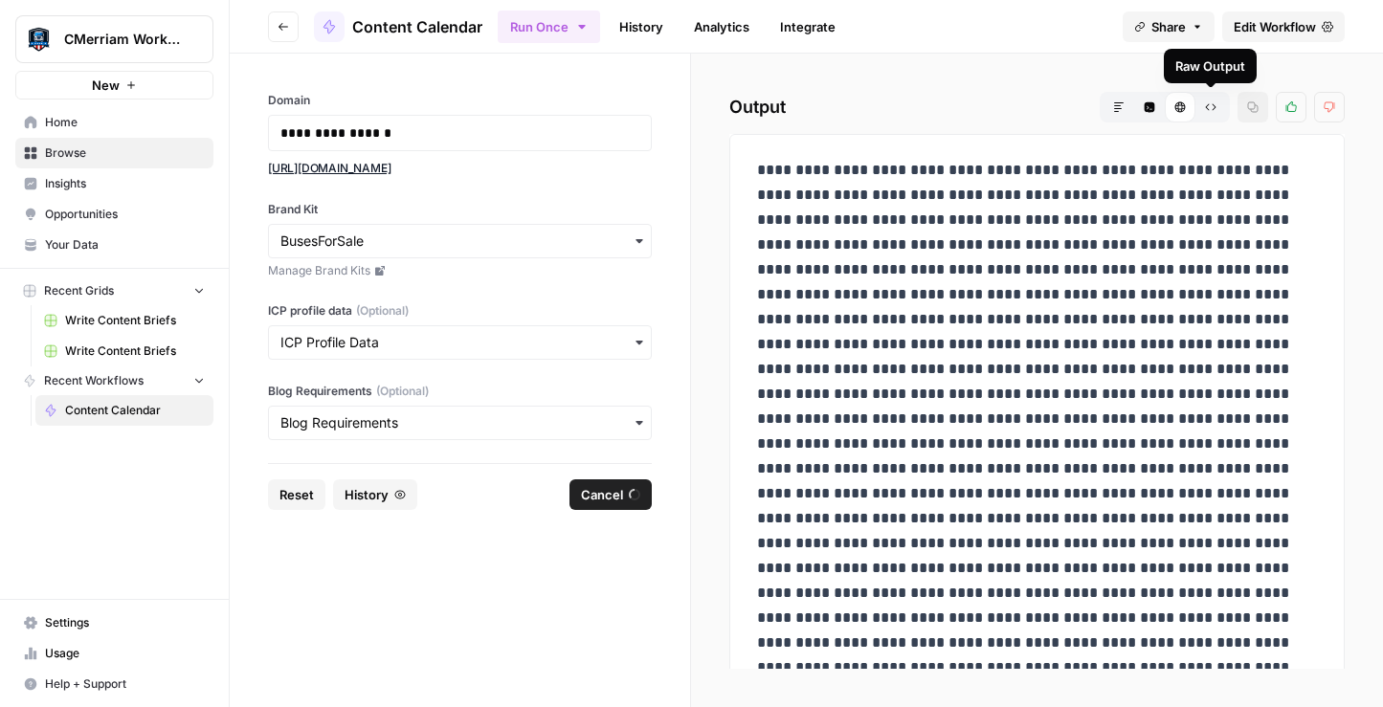
click at [1200, 109] on button "Raw Output" at bounding box center [1210, 107] width 31 height 31
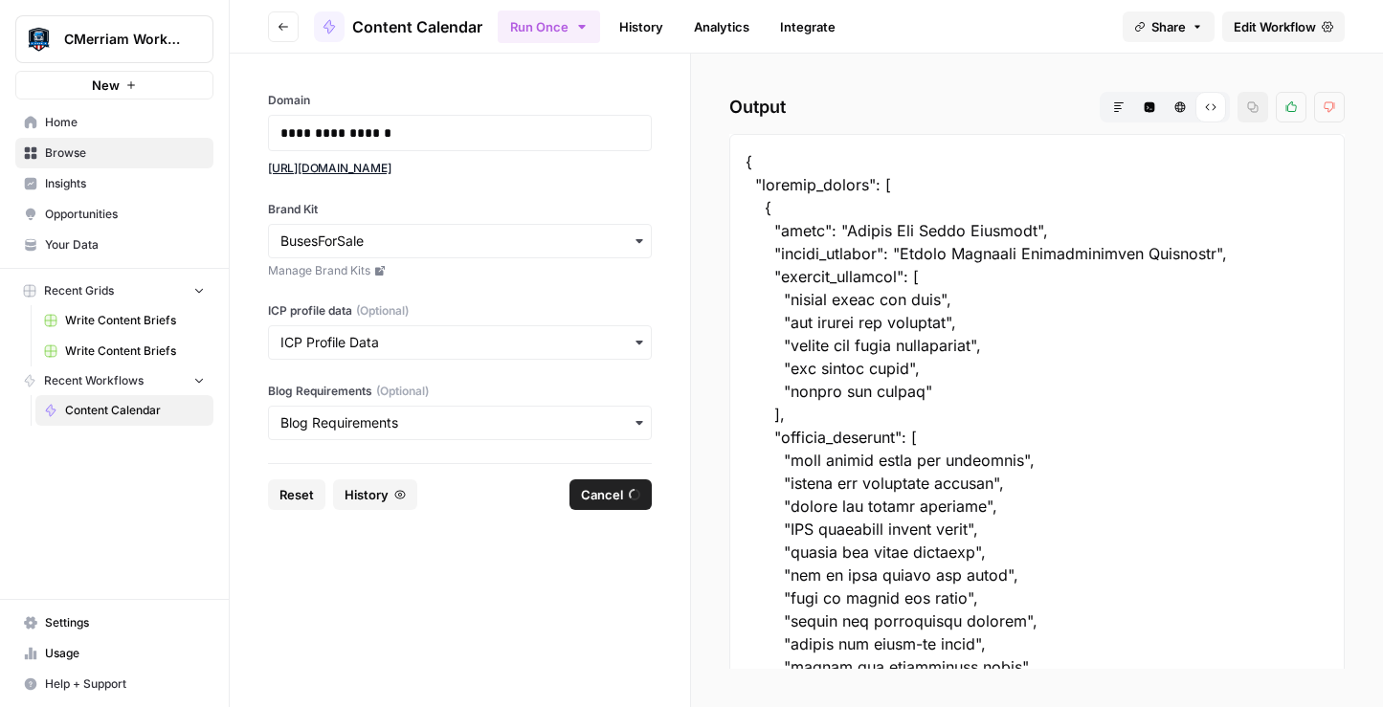
click at [1116, 108] on icon "button" at bounding box center [1119, 107] width 10 height 10
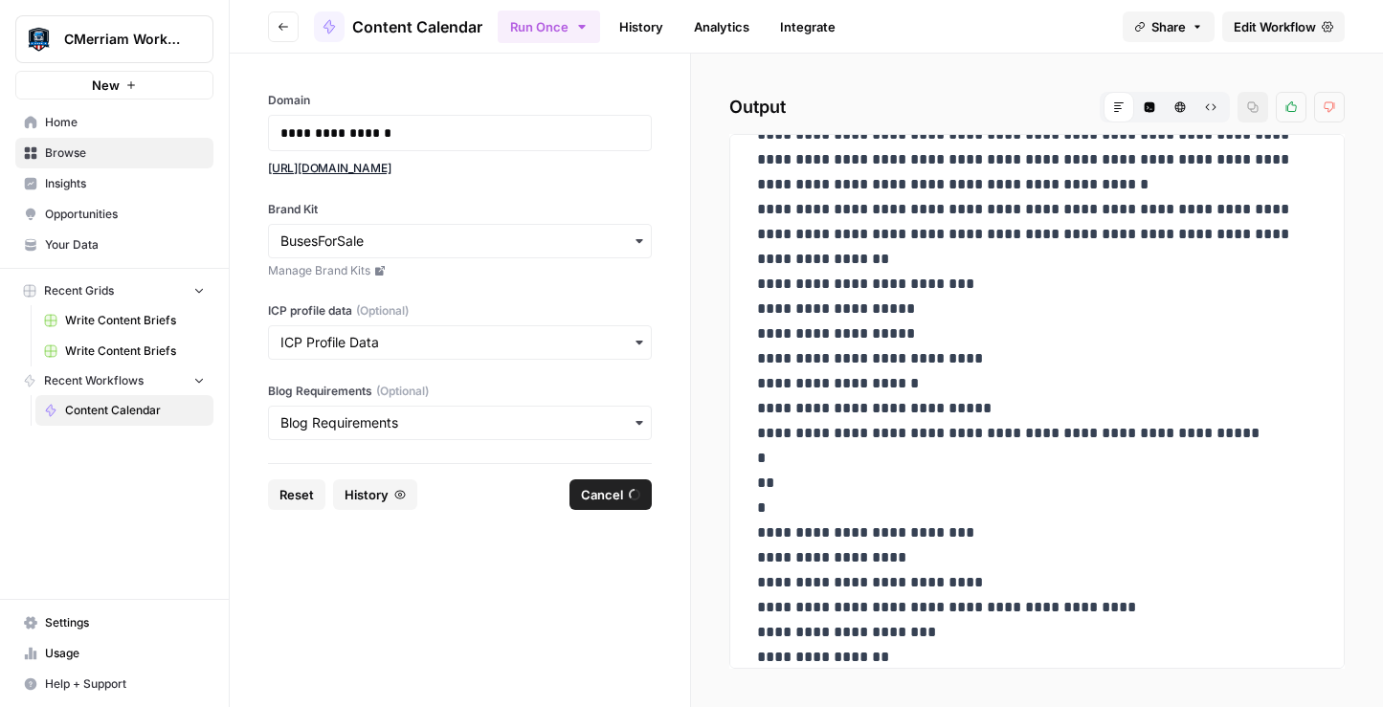
scroll to position [32036, 0]
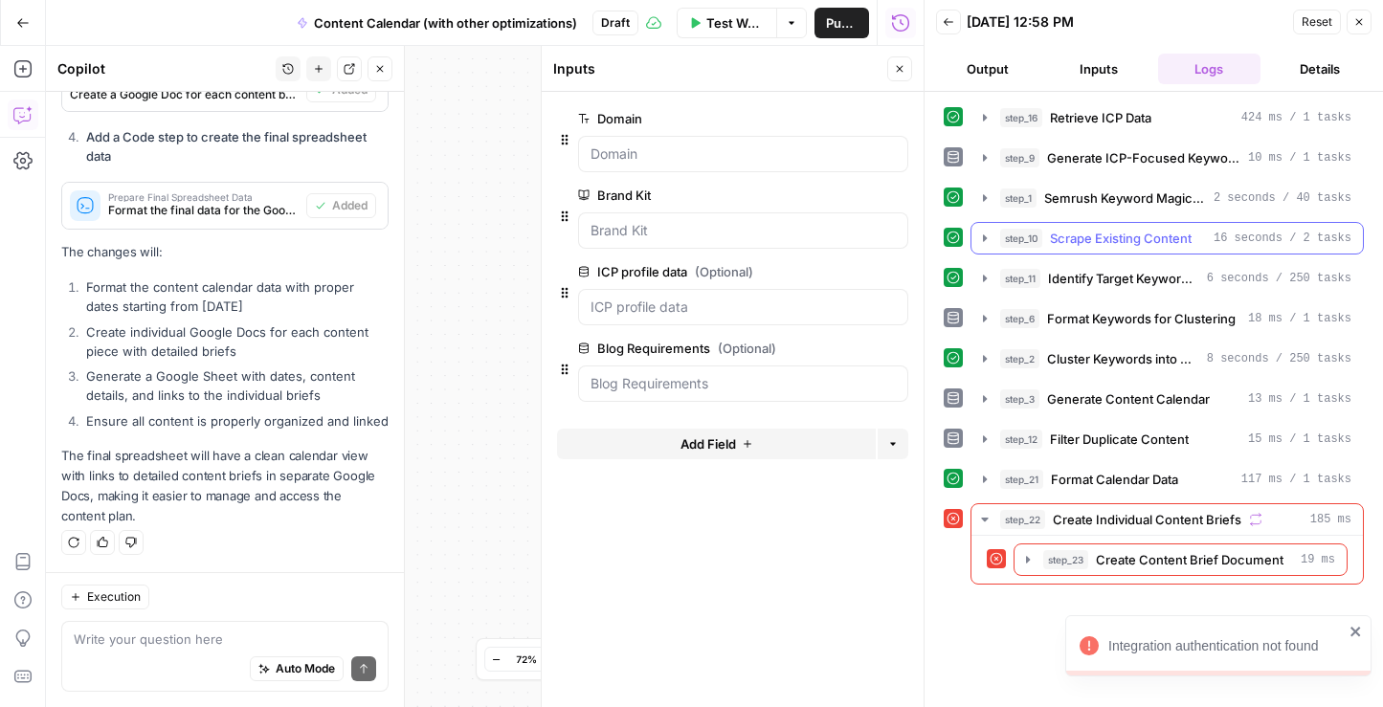
scroll to position [1892, 0]
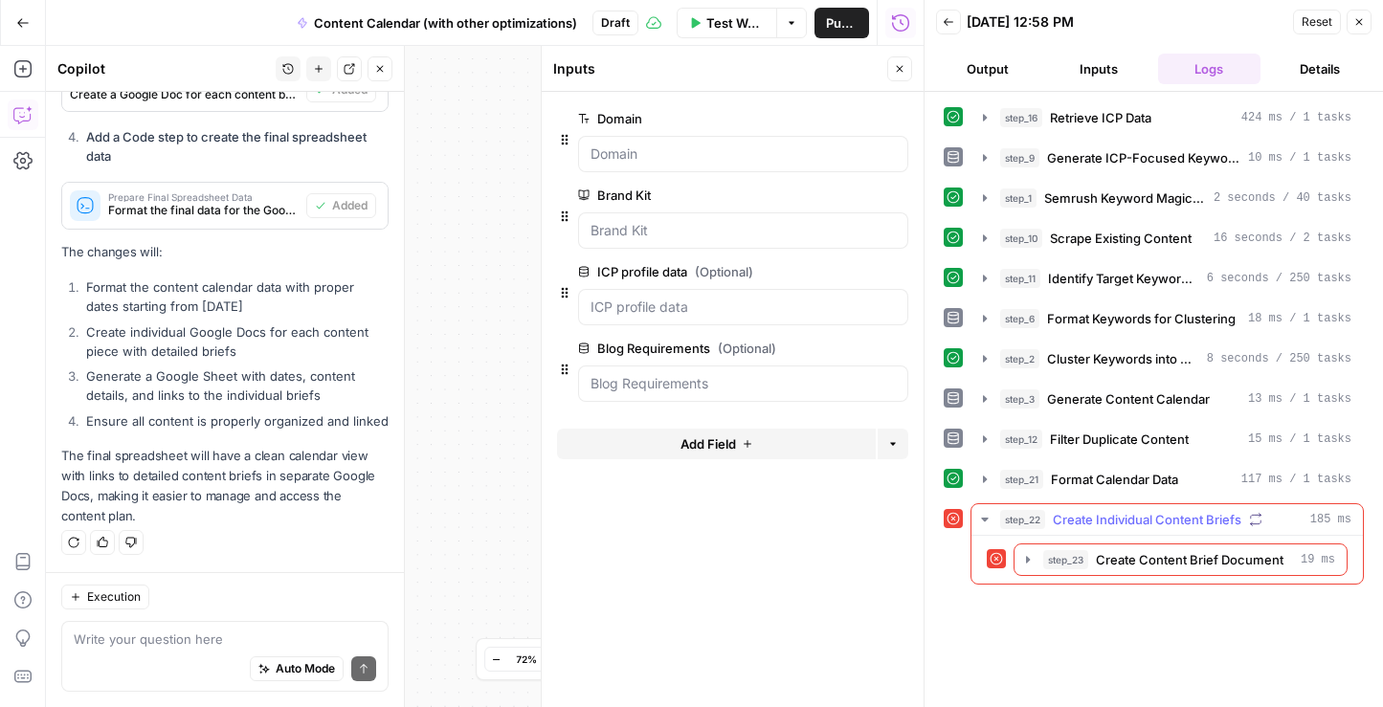
click at [1242, 526] on div "step_22 Create Individual Content Briefs 185 ms" at bounding box center [1175, 519] width 351 height 19
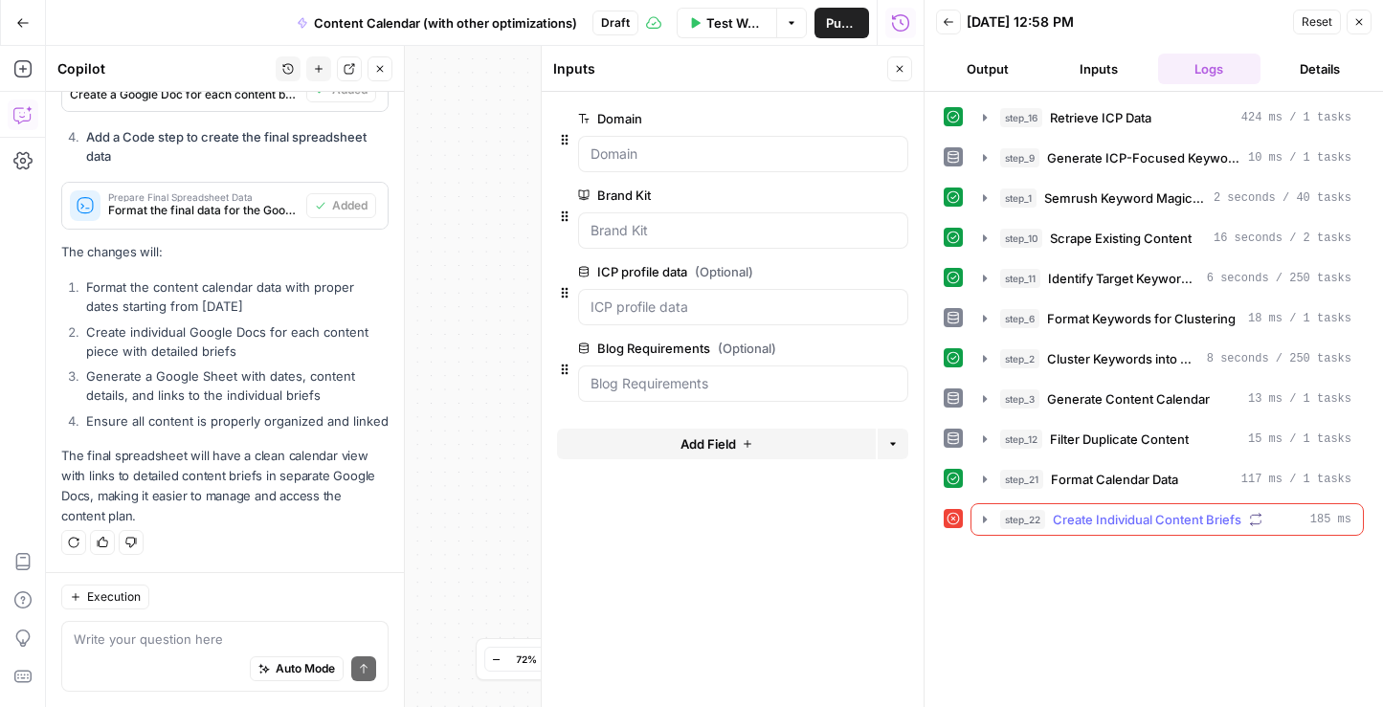
click at [1213, 524] on span "Create Individual Content Briefs" at bounding box center [1147, 519] width 189 height 19
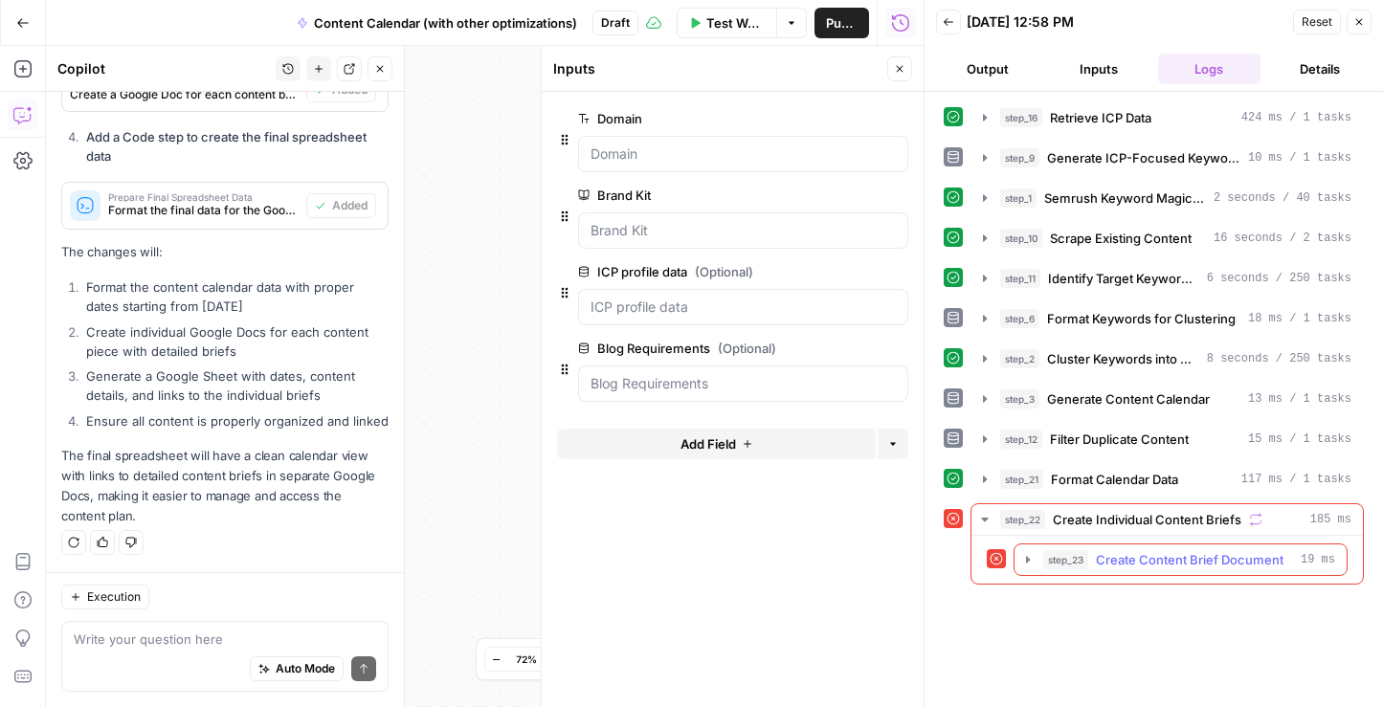
click at [1031, 554] on icon "button" at bounding box center [1027, 559] width 15 height 15
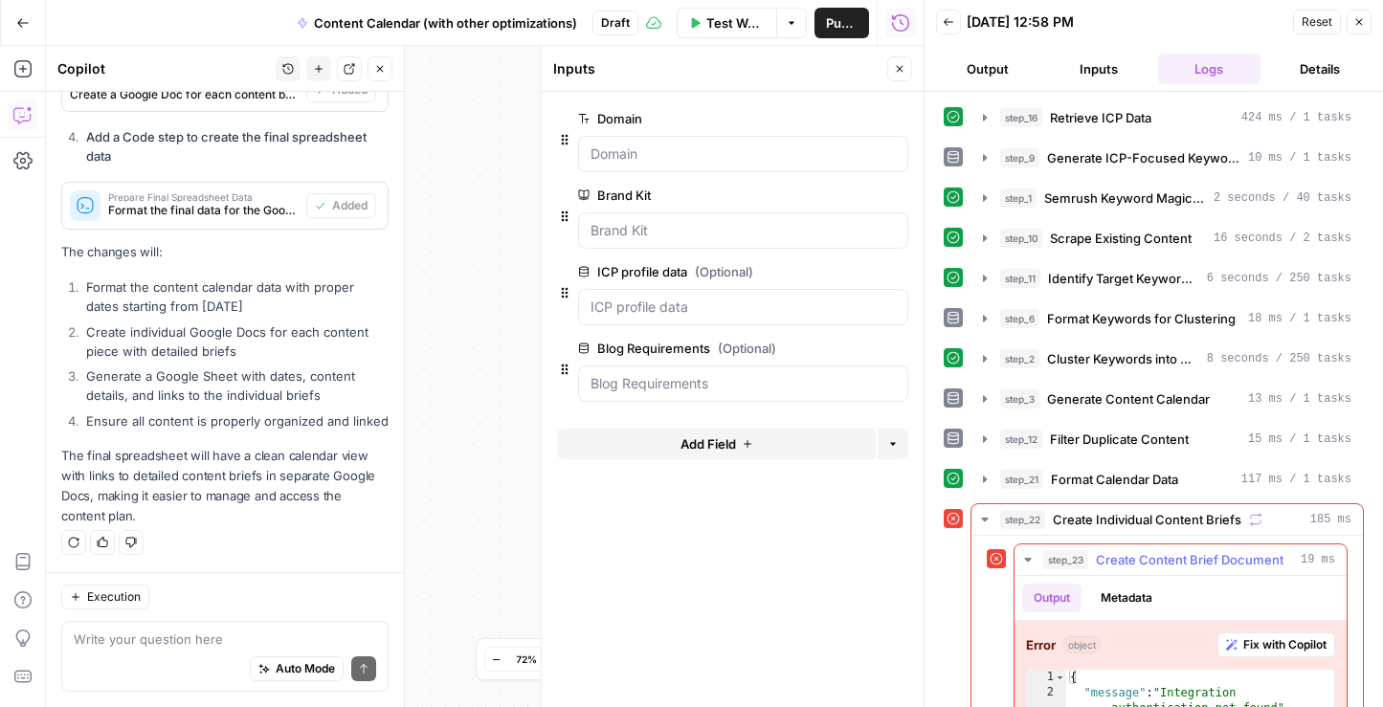
scroll to position [69, 0]
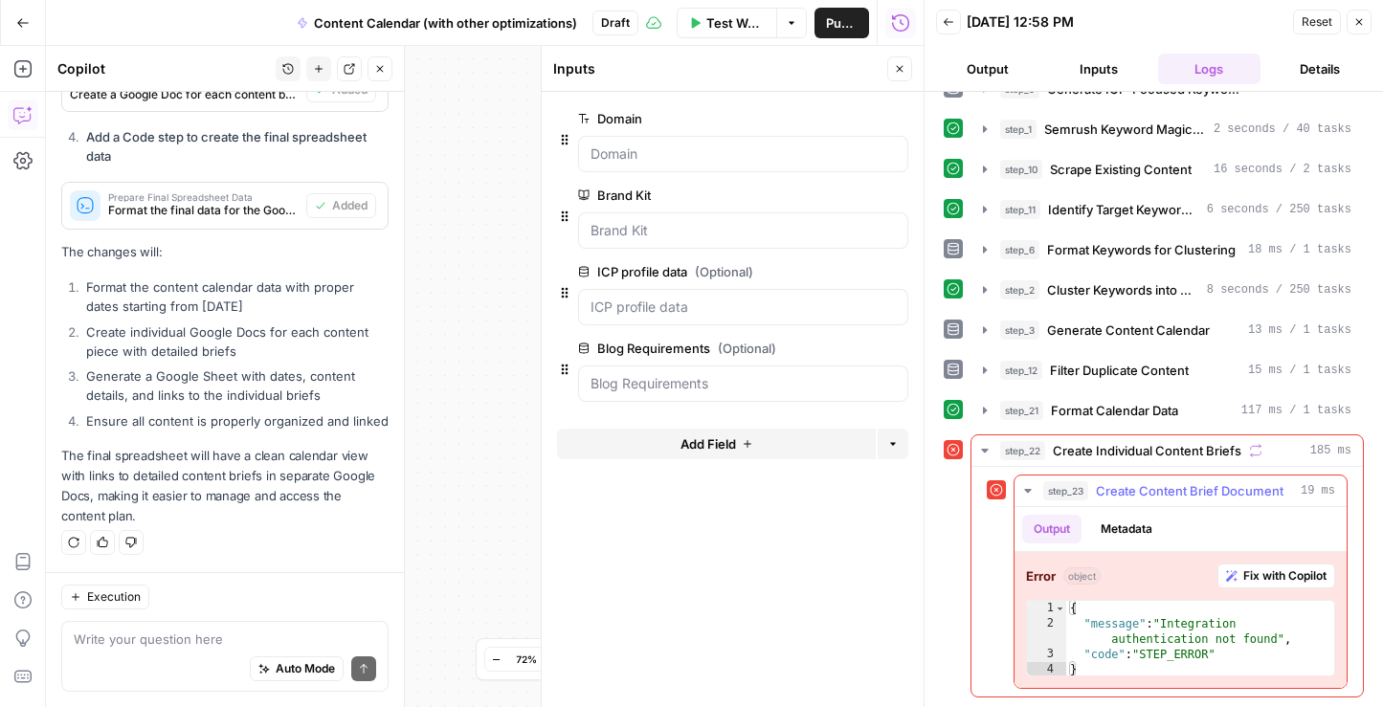
click at [1276, 579] on span "Fix with Copilot" at bounding box center [1284, 576] width 83 height 17
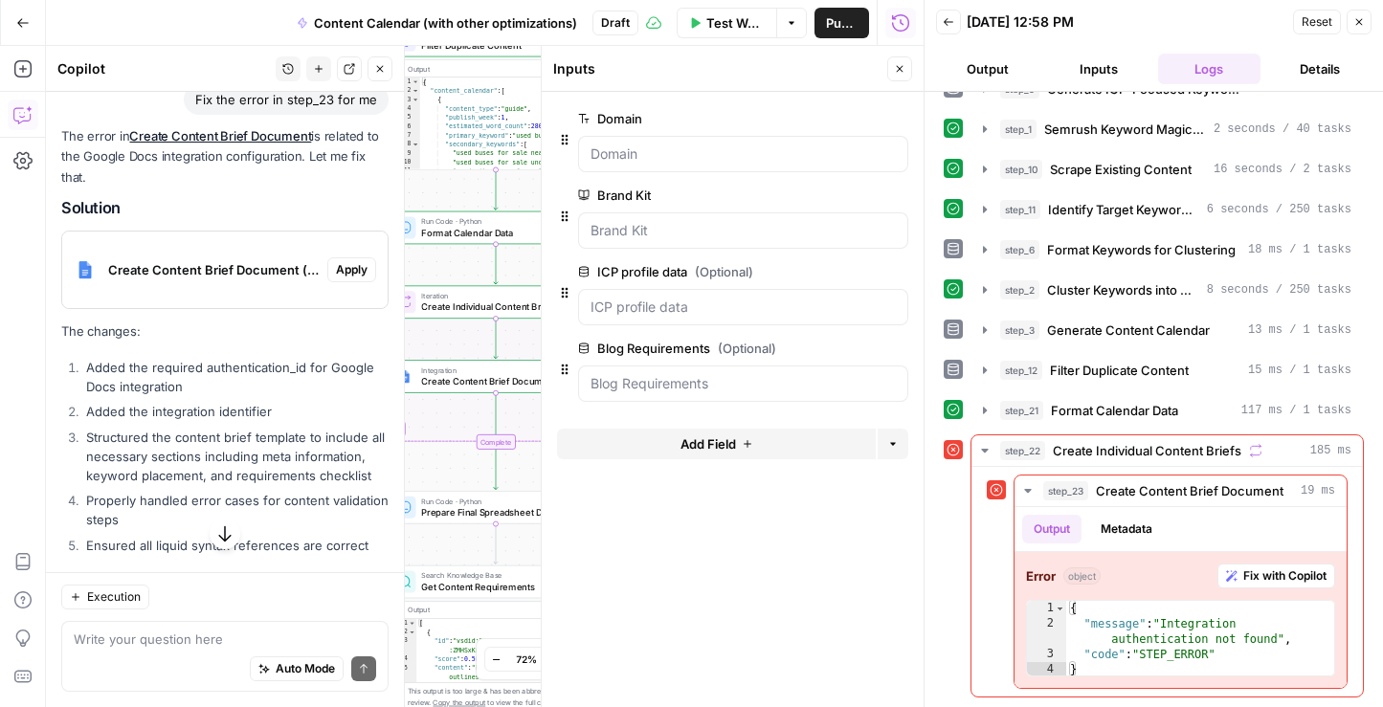
scroll to position [1408, 0]
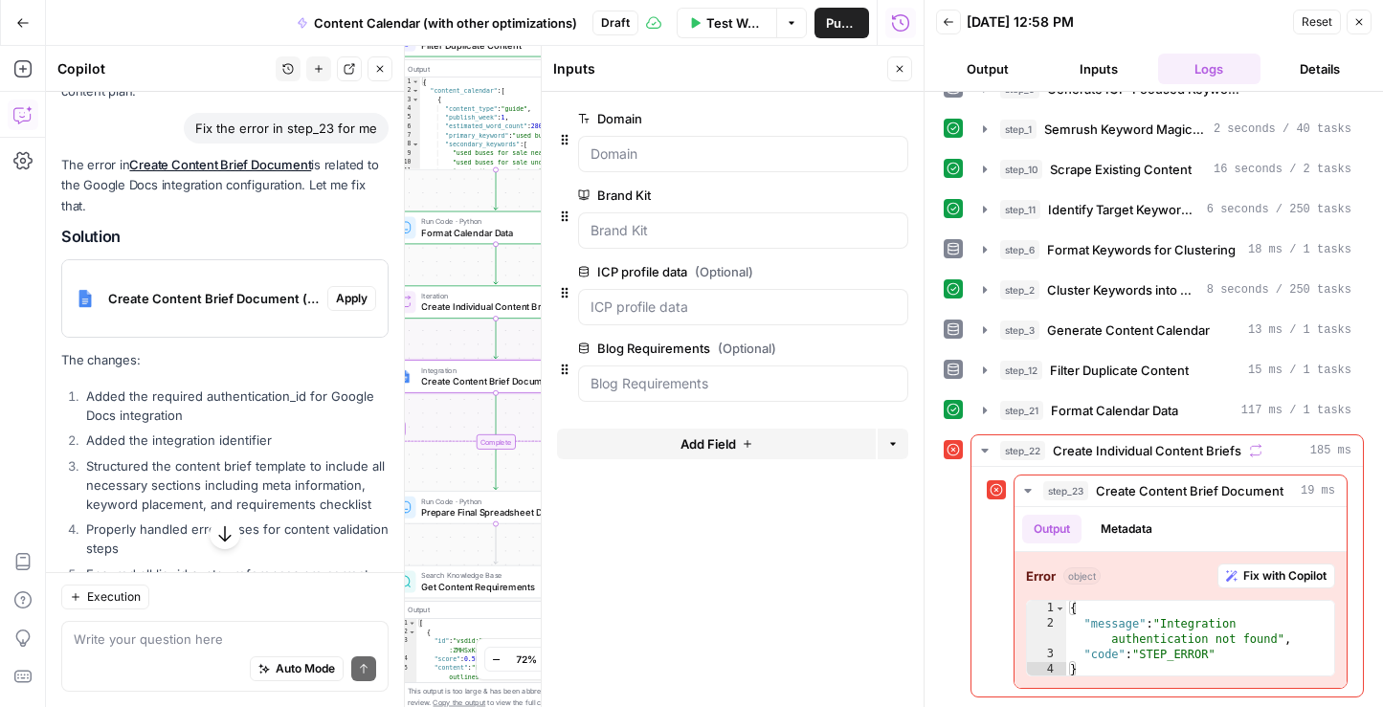
click at [353, 303] on span "Apply" at bounding box center [352, 298] width 32 height 17
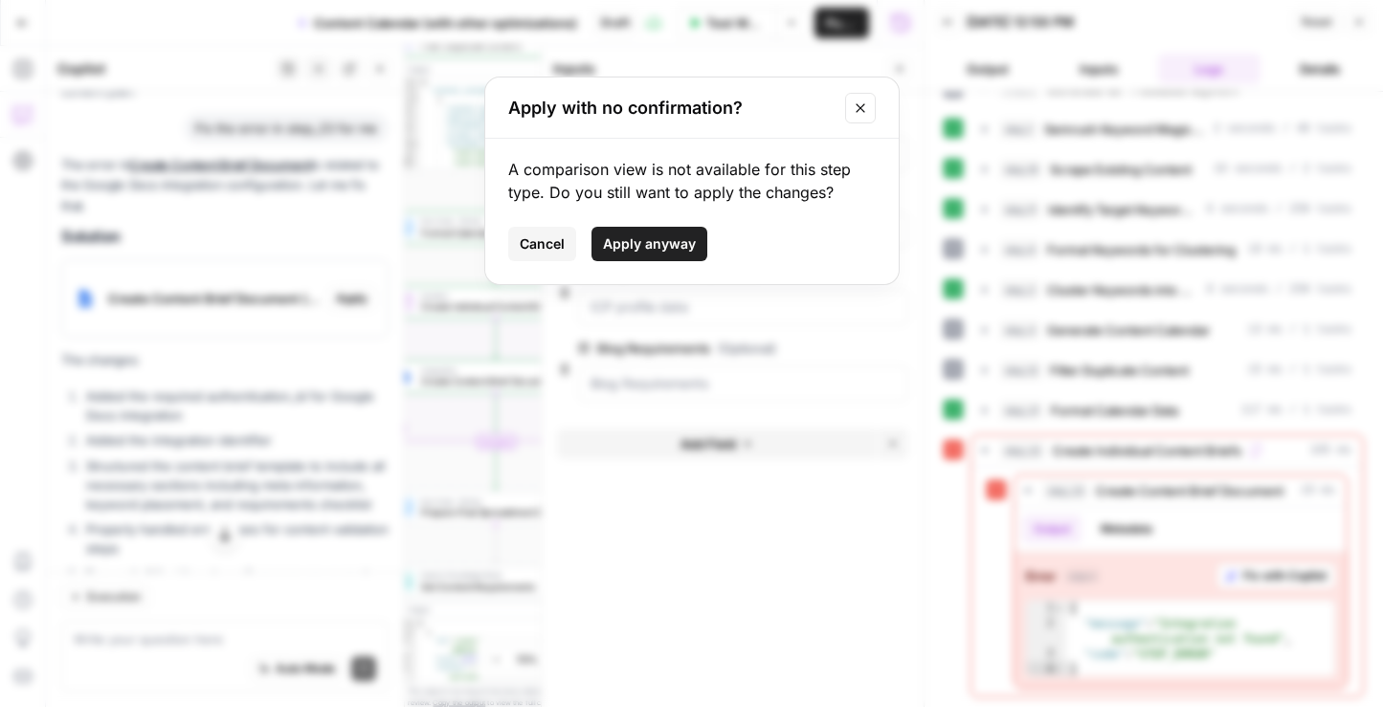
click at [643, 242] on span "Apply anyway" at bounding box center [649, 243] width 93 height 19
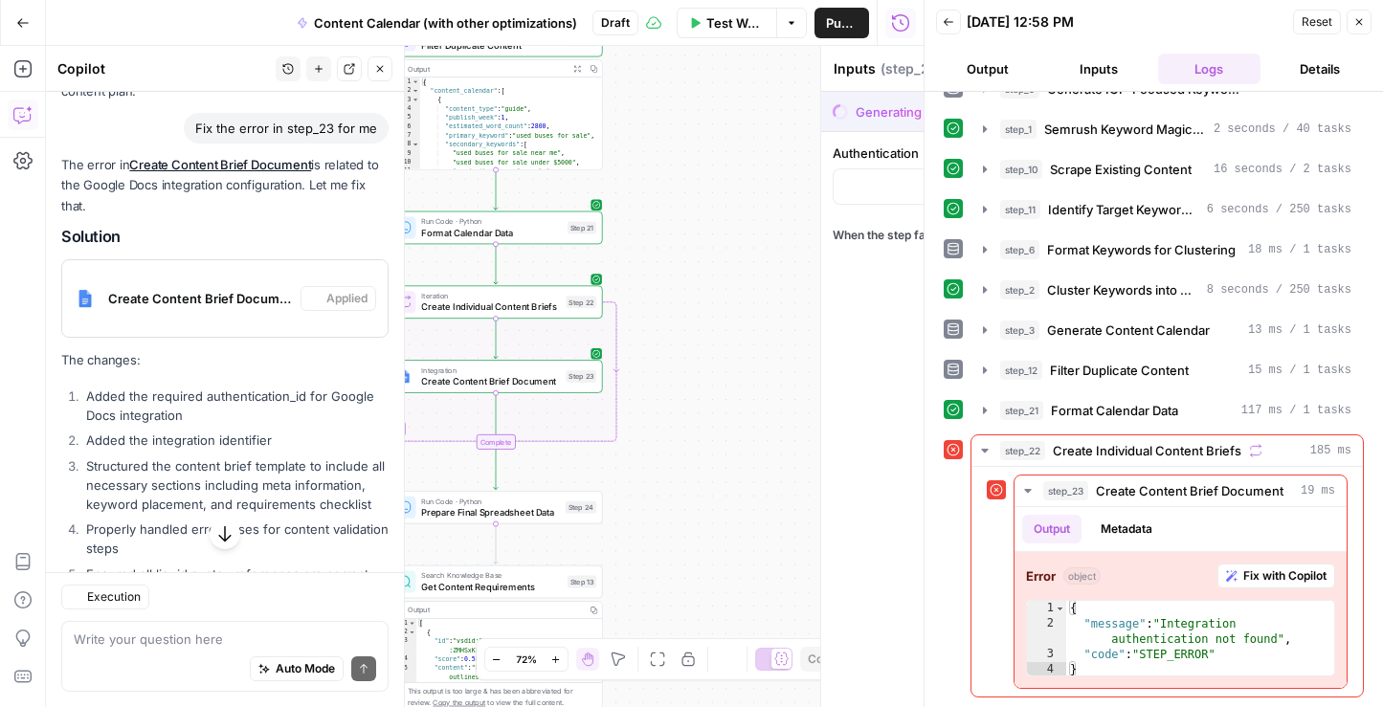
type textarea "Create Content Brief Document"
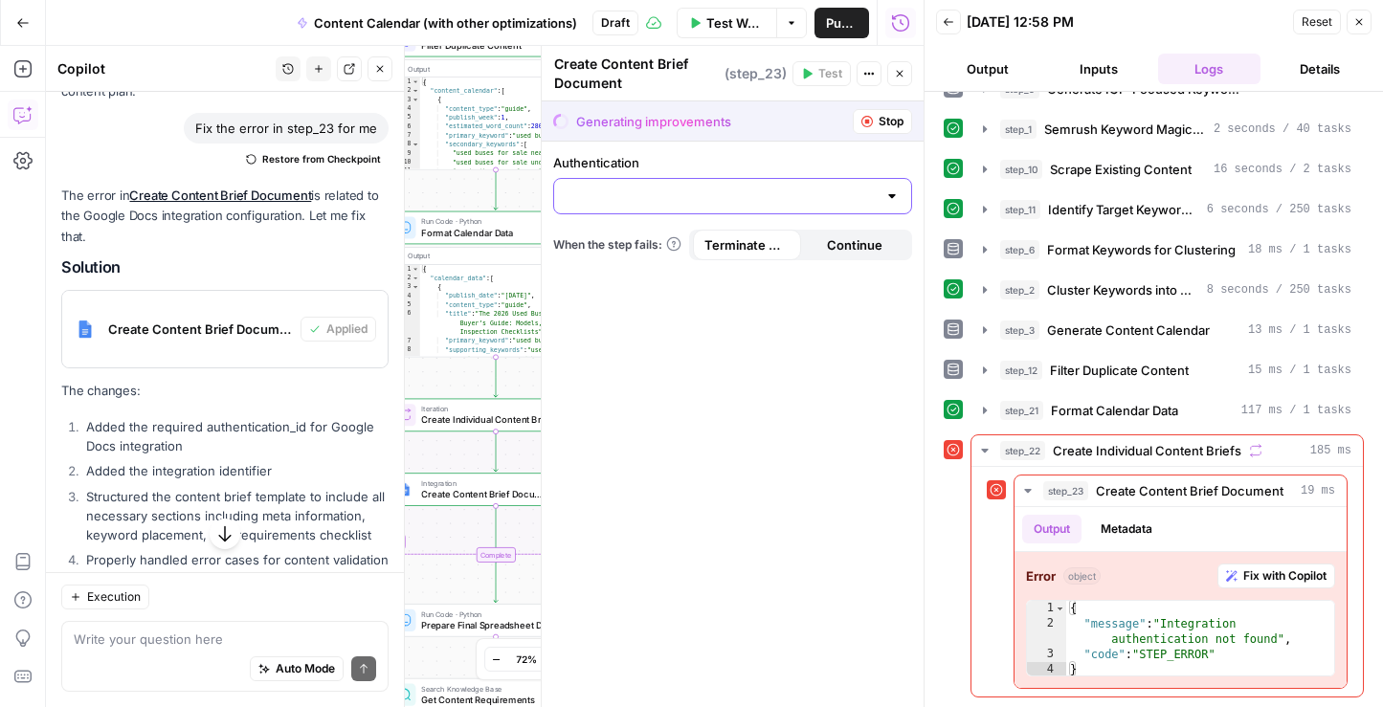
click at [729, 196] on input "Authentication" at bounding box center [721, 196] width 311 height 19
click at [680, 242] on span "Google Docs 1" at bounding box center [728, 243] width 319 height 19
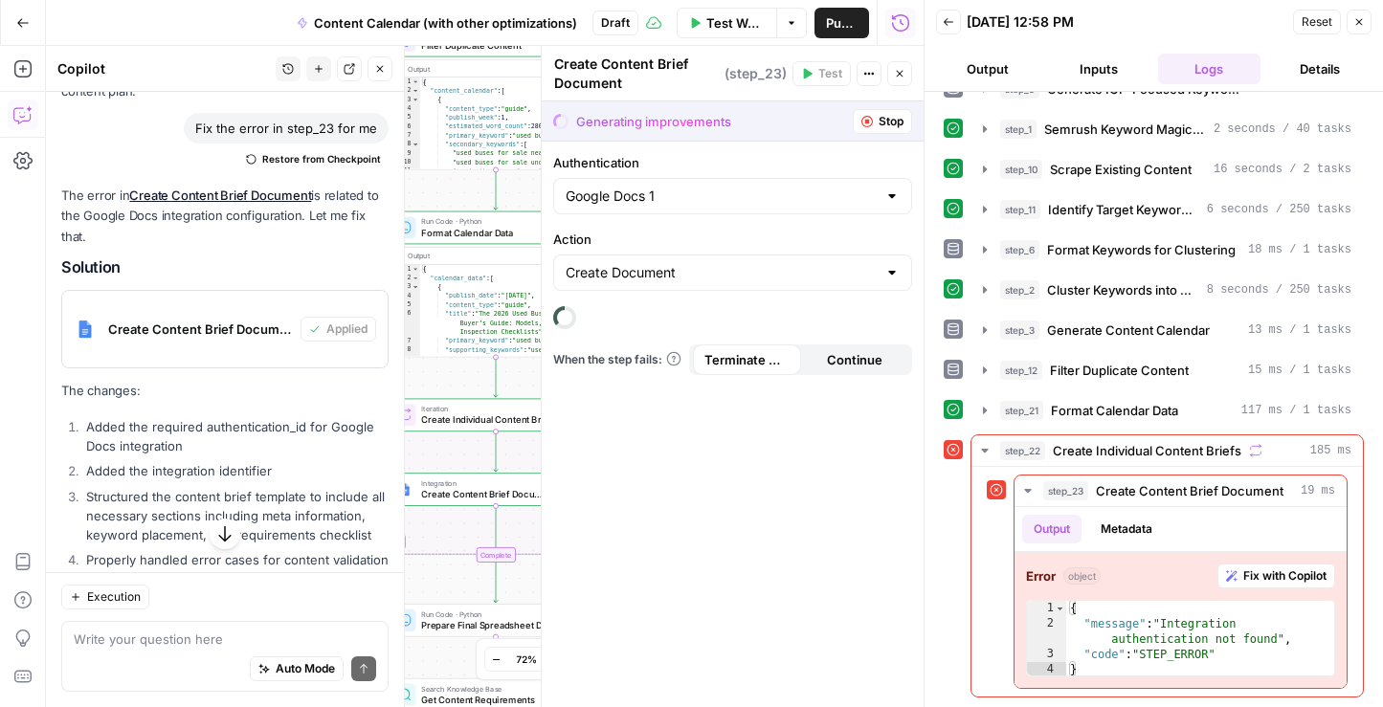
type input "Google Docs 1"
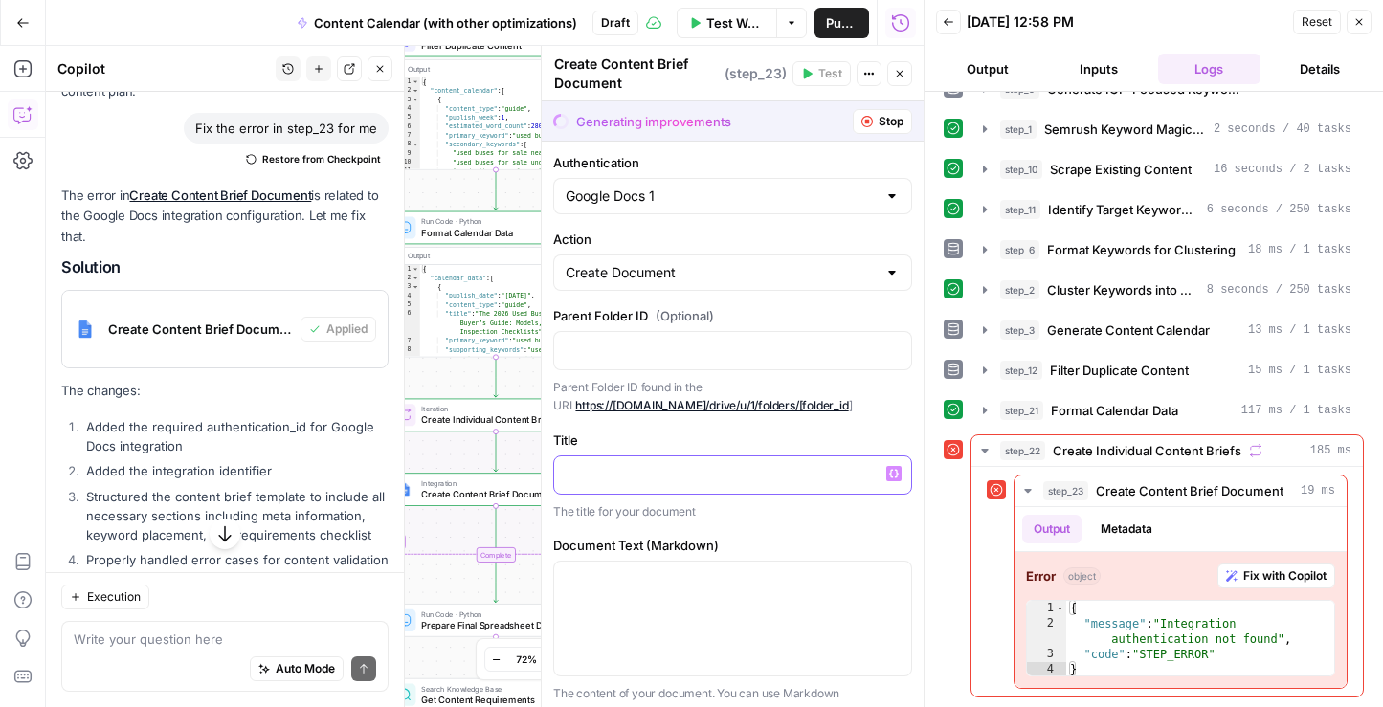
click at [657, 478] on p at bounding box center [733, 473] width 334 height 19
click at [897, 472] on icon "button" at bounding box center [894, 473] width 10 height 9
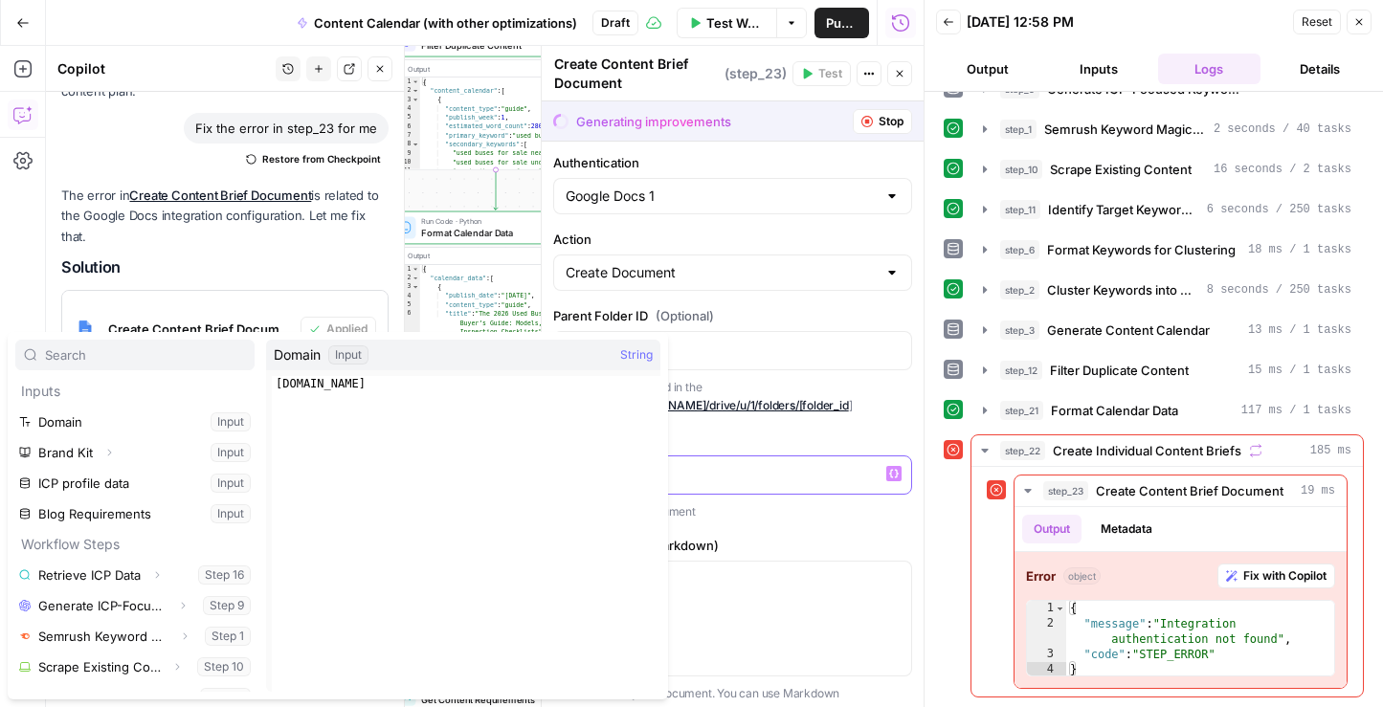
click at [893, 480] on button "Variables Menu" at bounding box center [893, 473] width 15 height 15
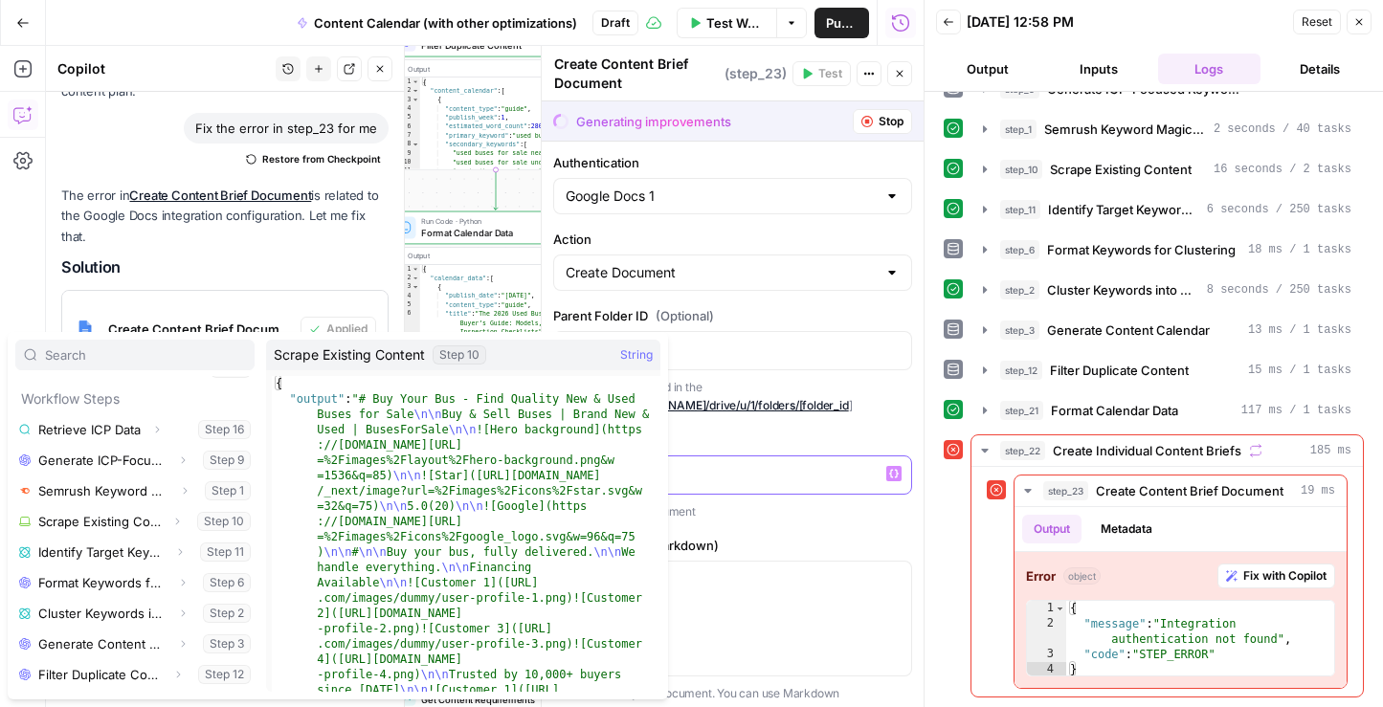
scroll to position [148, 0]
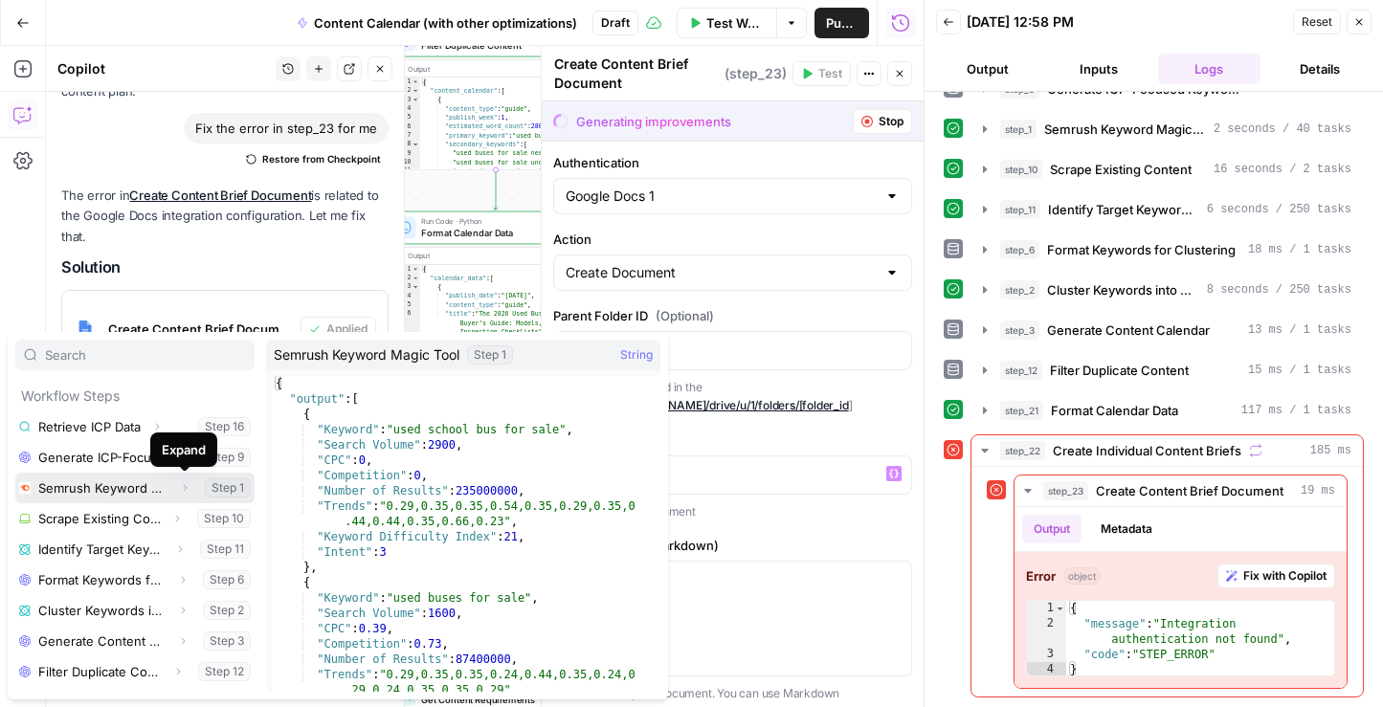
click at [186, 488] on icon "button" at bounding box center [186, 488] width 4 height 7
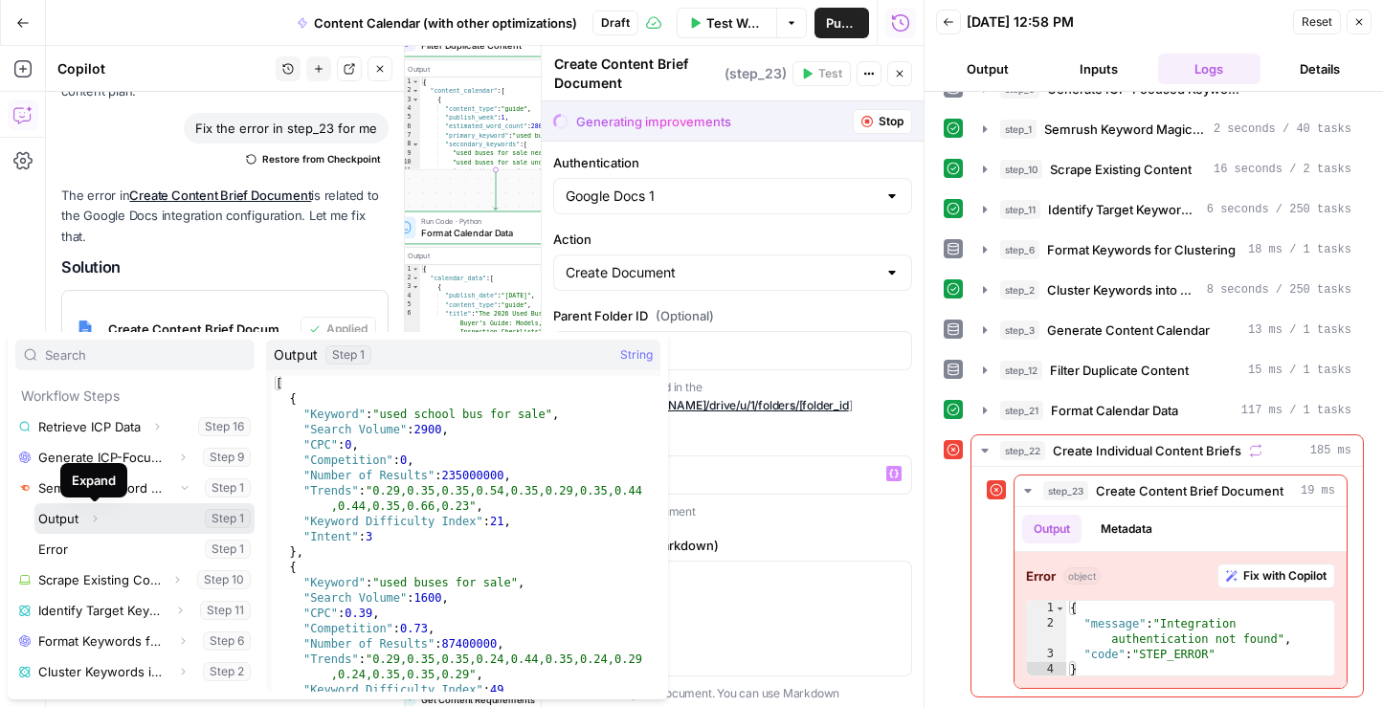
click at [95, 518] on icon "button" at bounding box center [94, 518] width 11 height 11
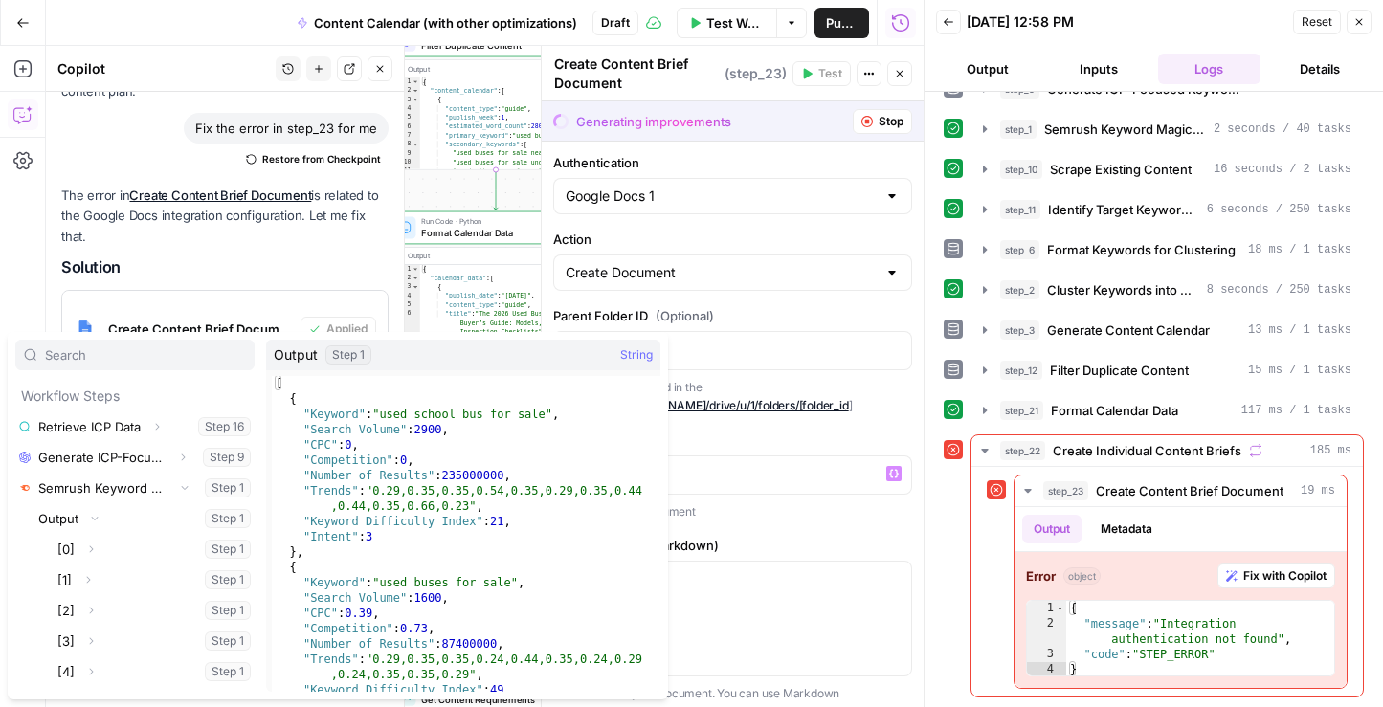
type textarea "**********"
click at [553, 410] on div "[ { "Keyword" : "used school bus for sale" , "Search Volume" : 2900 , "CPC" : 0…" at bounding box center [466, 549] width 389 height 346
drag, startPoint x: 310, startPoint y: 411, endPoint x: 358, endPoint y: 408, distance: 47.9
click at [359, 409] on div "[ { "Keyword" : "used school bus for sale" , "Search Volume" : 2900 , "CPC" : 0…" at bounding box center [466, 549] width 389 height 346
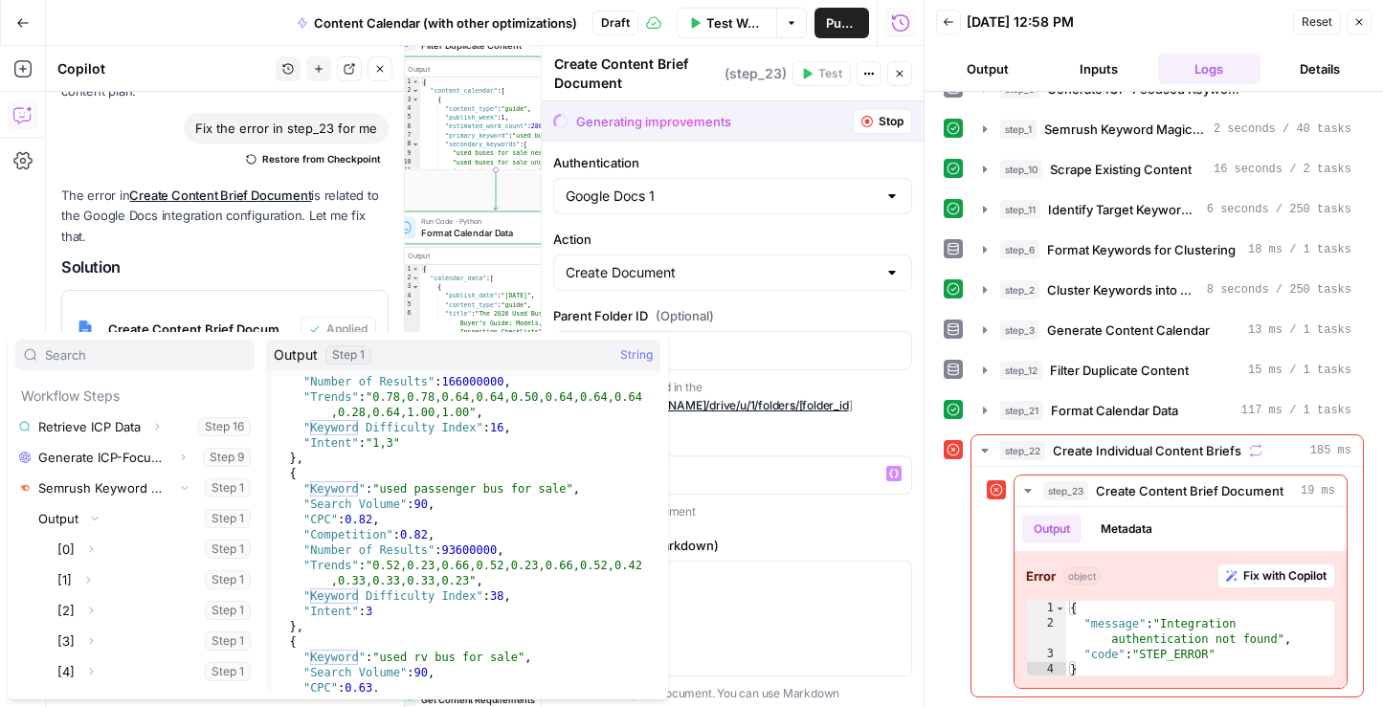
scroll to position [8166, 0]
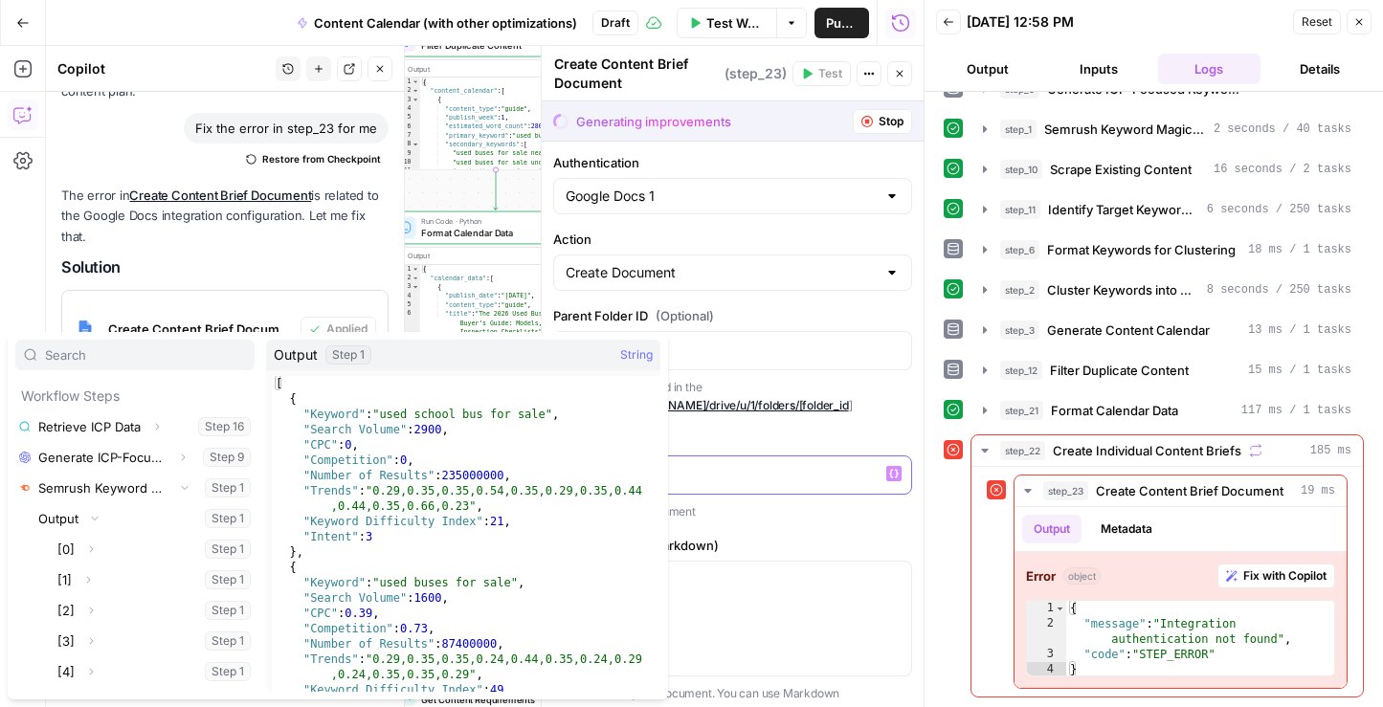
click at [754, 458] on div at bounding box center [732, 475] width 357 height 37
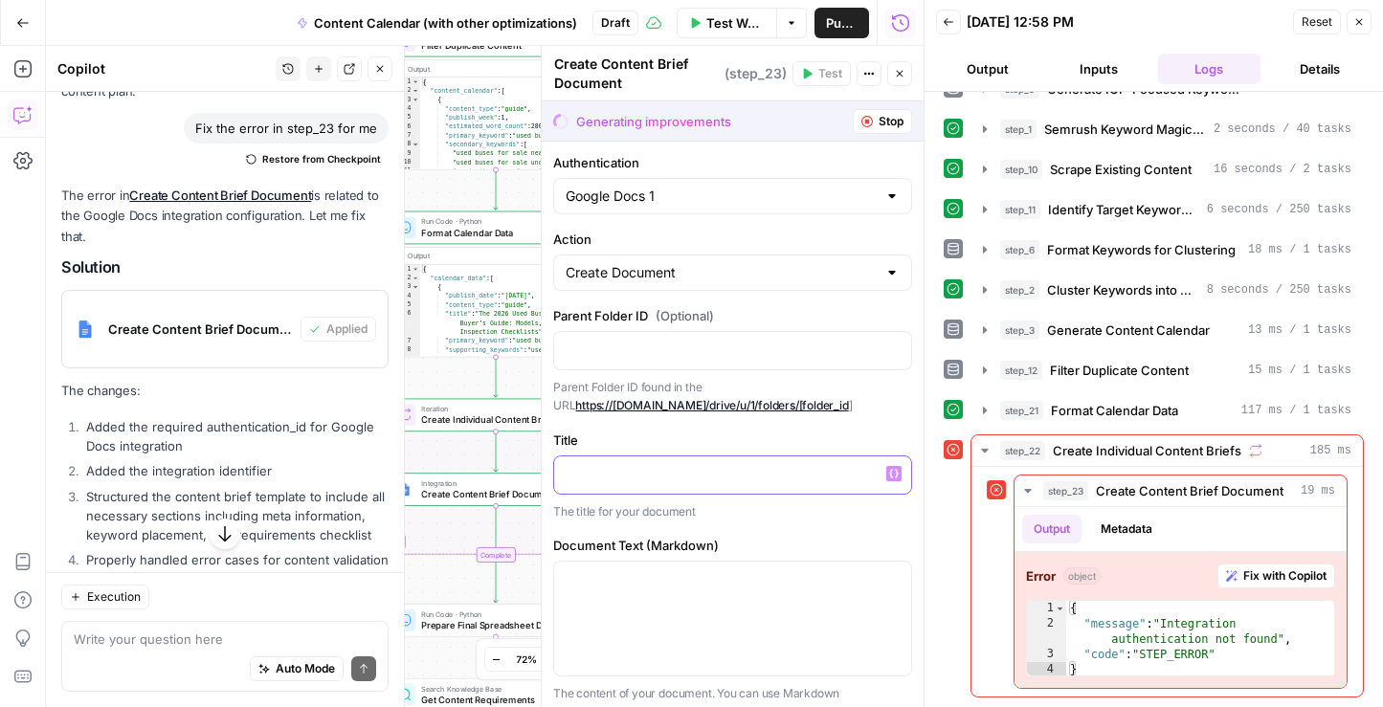
click at [896, 476] on icon "button" at bounding box center [894, 473] width 10 height 9
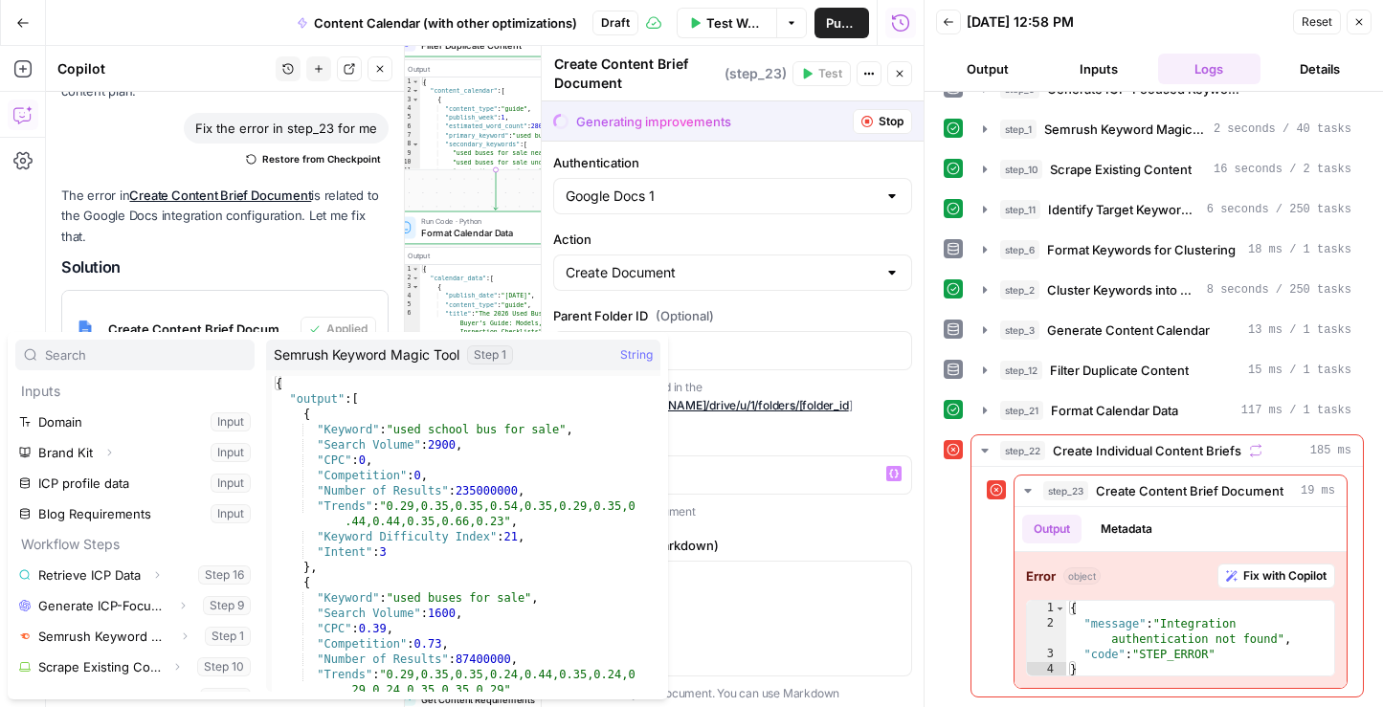
type textarea "**********"
click at [349, 435] on div "{ "output" : [ { "Keyword" : "used school bus for sale" , "Search Volume" : 290…" at bounding box center [466, 549] width 389 height 346
click at [353, 430] on div "{ "output" : [ { "Keyword" : "used school bus for sale" , "Search Volume" : 290…" at bounding box center [466, 549] width 389 height 346
click at [632, 355] on span "String" at bounding box center [636, 354] width 33 height 19
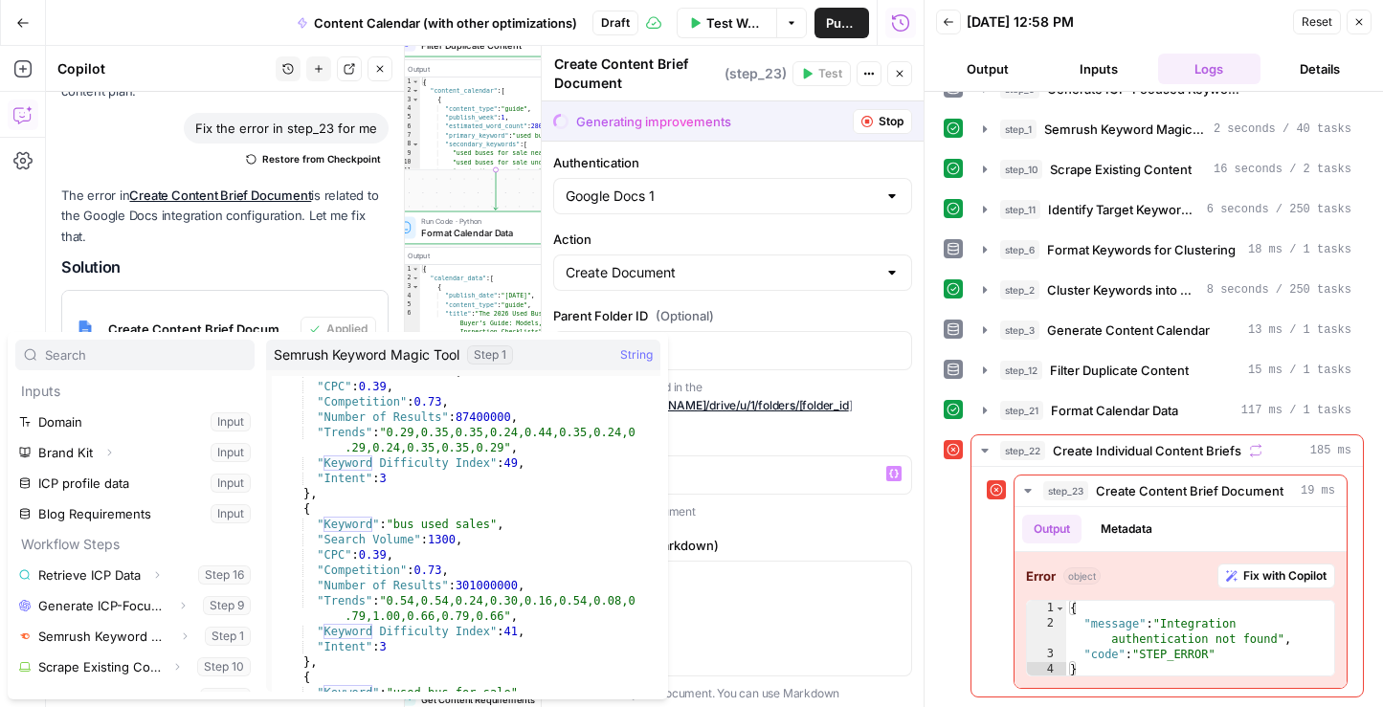
scroll to position [0, 0]
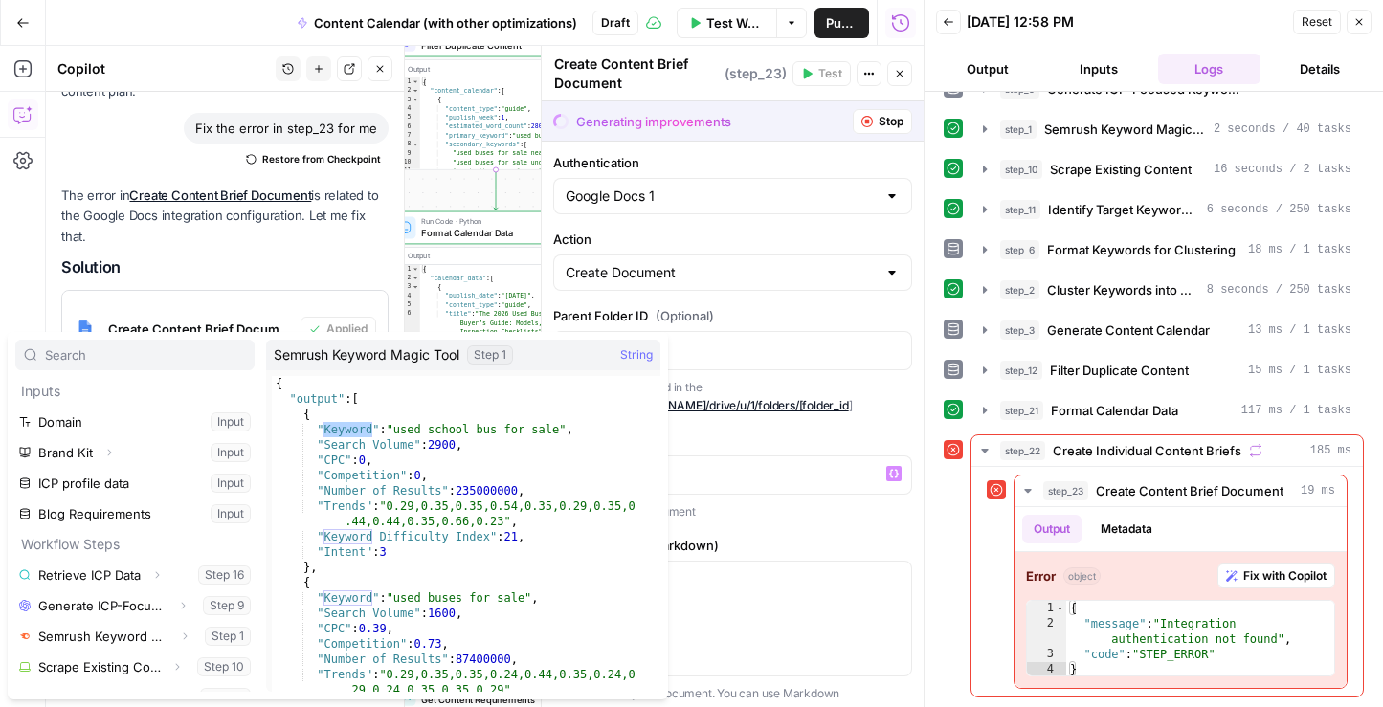
click at [765, 514] on p "The title for your document" at bounding box center [732, 511] width 359 height 19
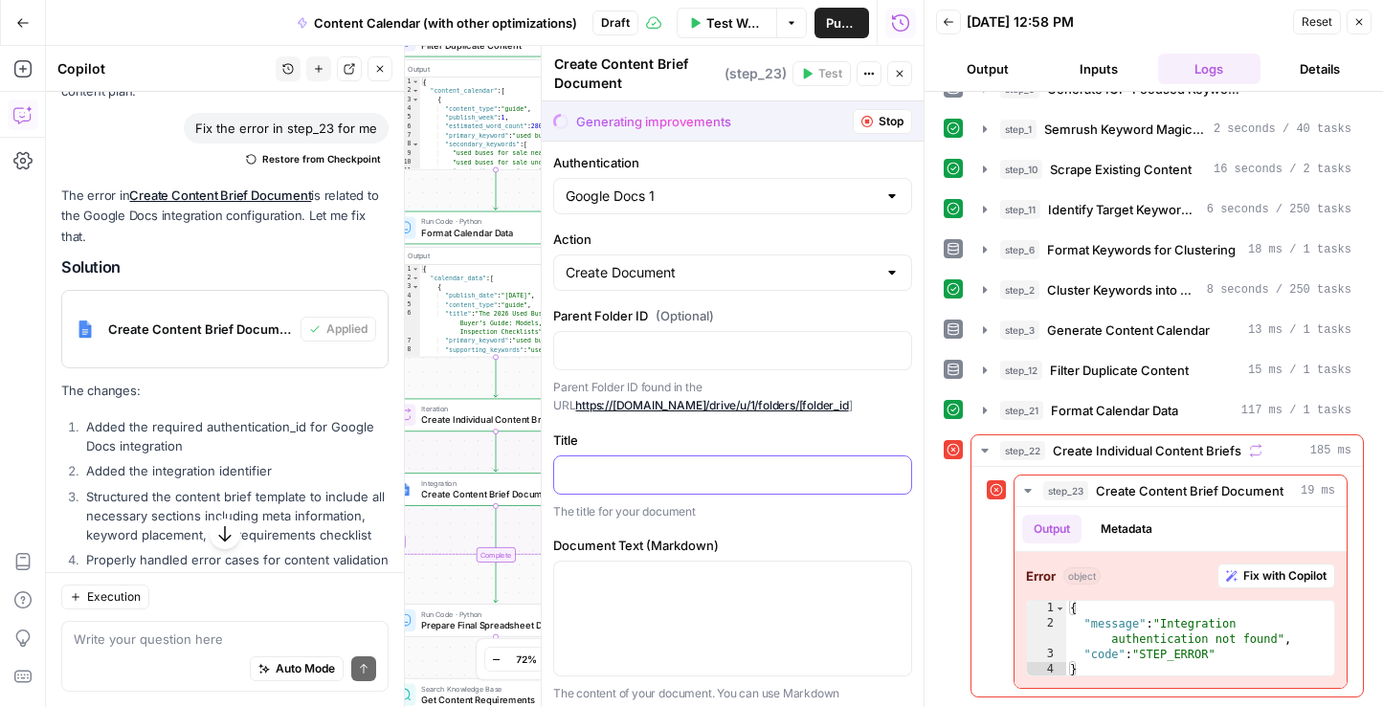
click at [696, 482] on p at bounding box center [733, 473] width 334 height 19
click at [893, 474] on icon "button" at bounding box center [894, 474] width 10 height 10
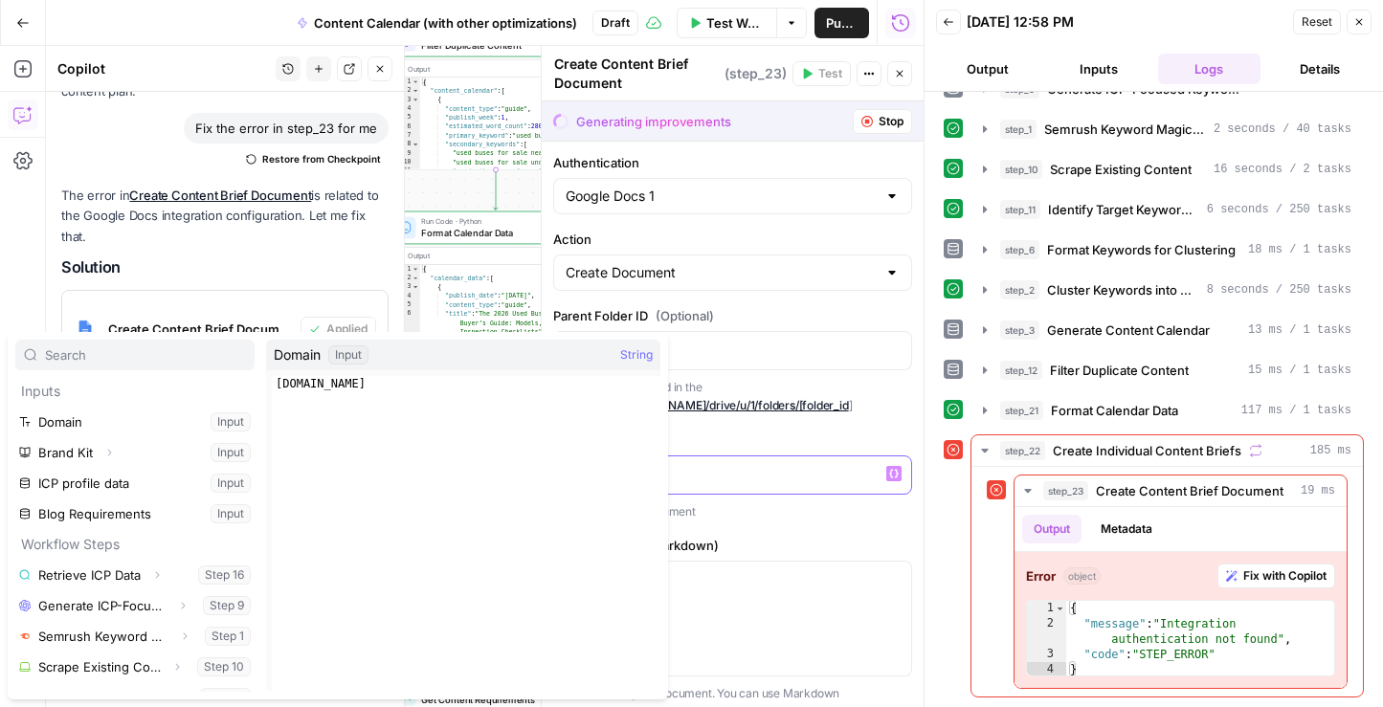
click at [769, 467] on p "*******" at bounding box center [733, 473] width 334 height 19
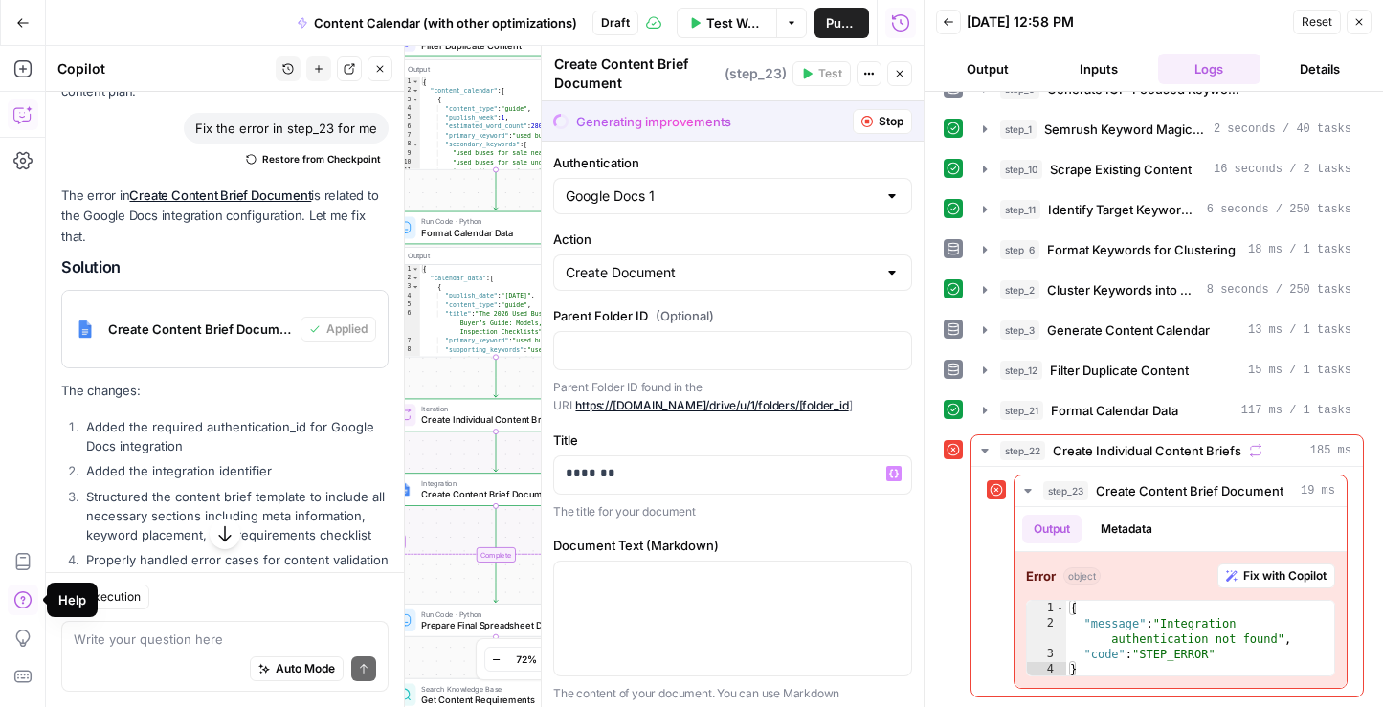
click at [29, 592] on icon "button" at bounding box center [22, 600] width 19 height 19
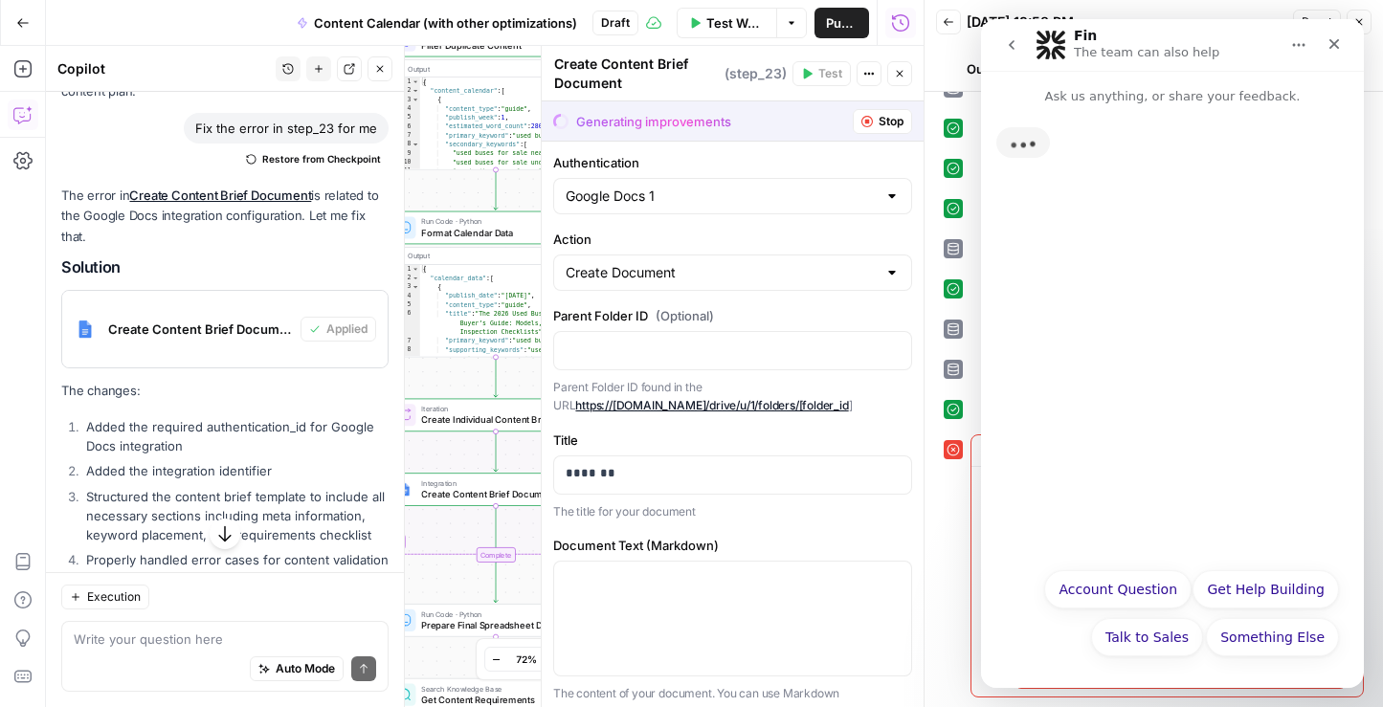
click at [1012, 44] on icon "go back" at bounding box center [1011, 44] width 15 height 15
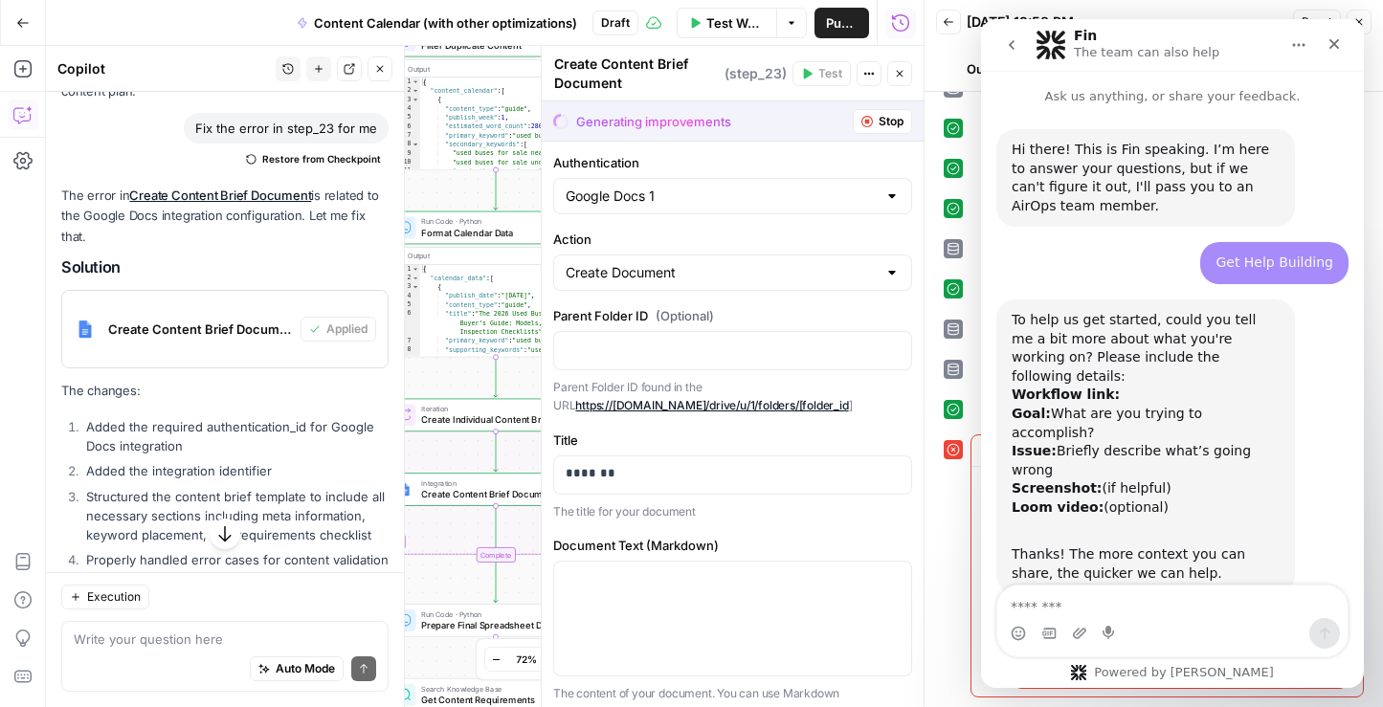
scroll to position [1892, 0]
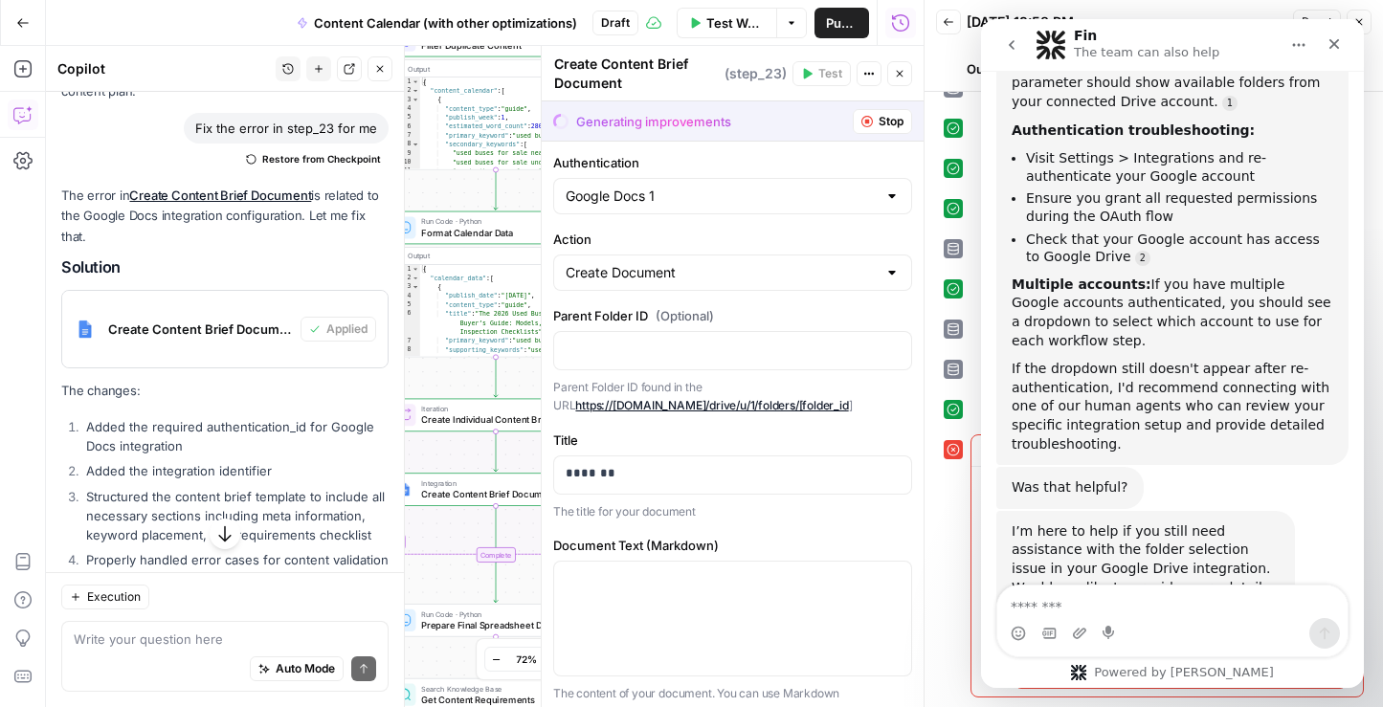
click at [1012, 47] on icon "go back" at bounding box center [1012, 45] width 6 height 10
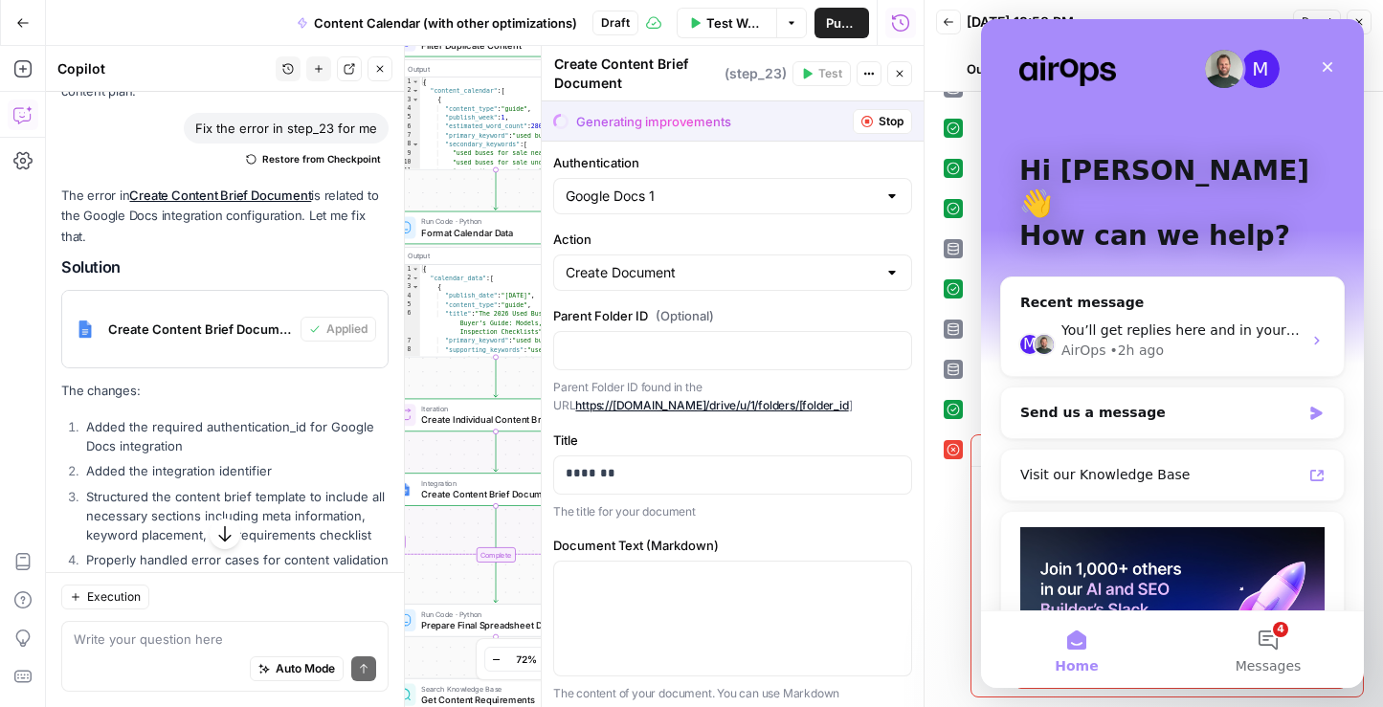
scroll to position [0, 0]
click at [1270, 647] on button "4 Messages" at bounding box center [1267, 650] width 191 height 77
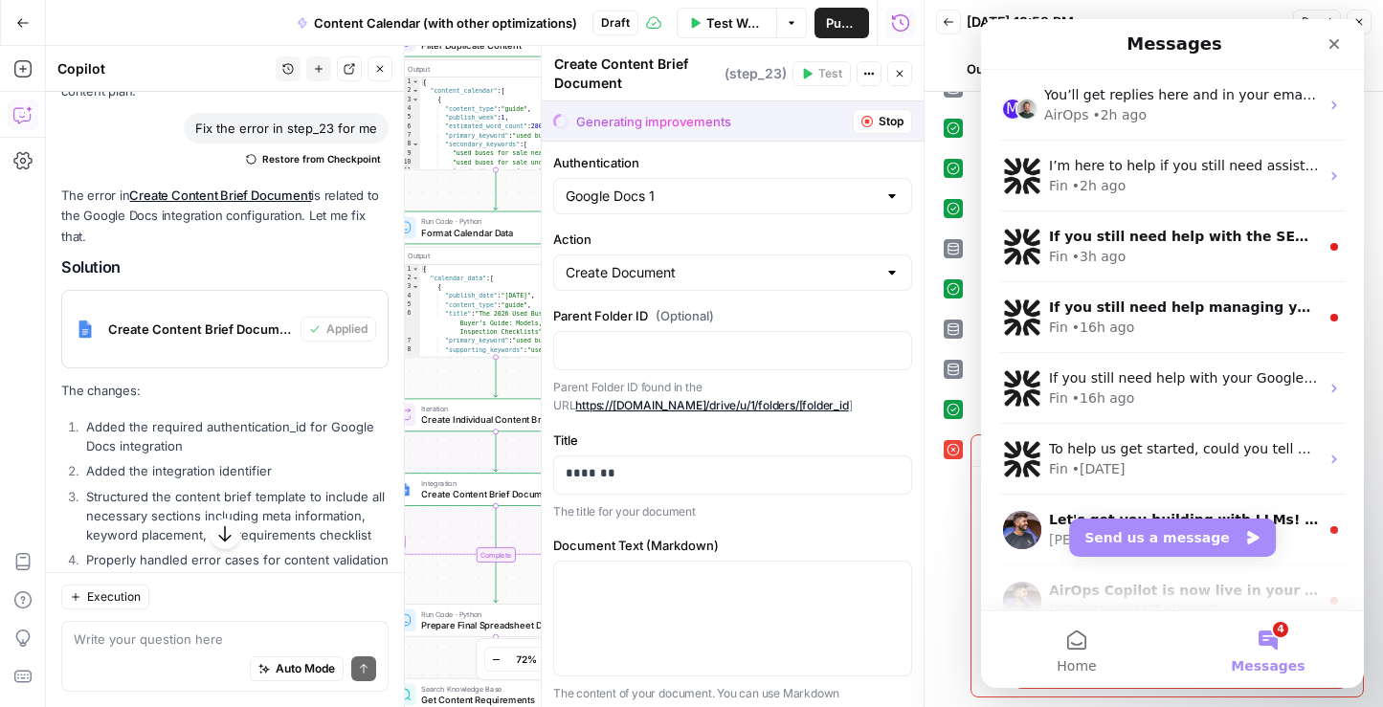
scroll to position [4, 0]
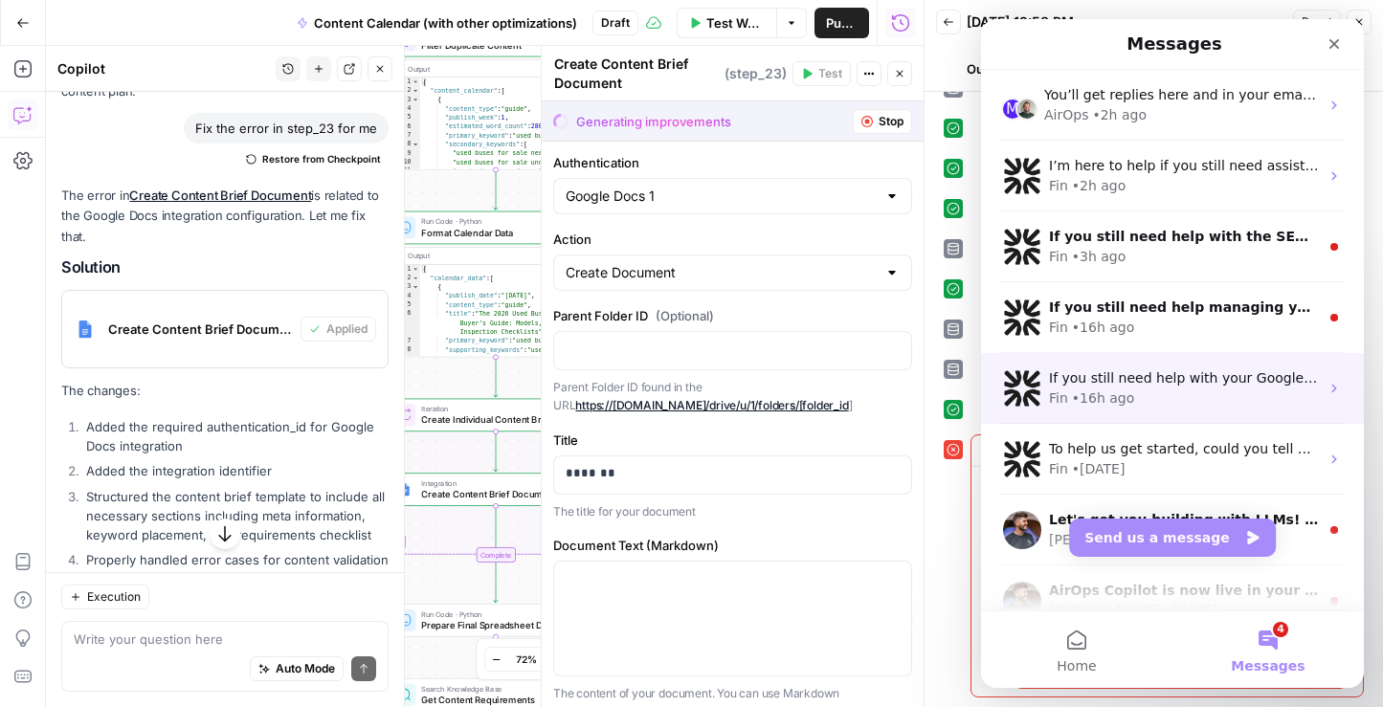
click at [1253, 368] on div "If you still need help with your Google Docs integration or markdown formatting…" at bounding box center [1184, 378] width 270 height 20
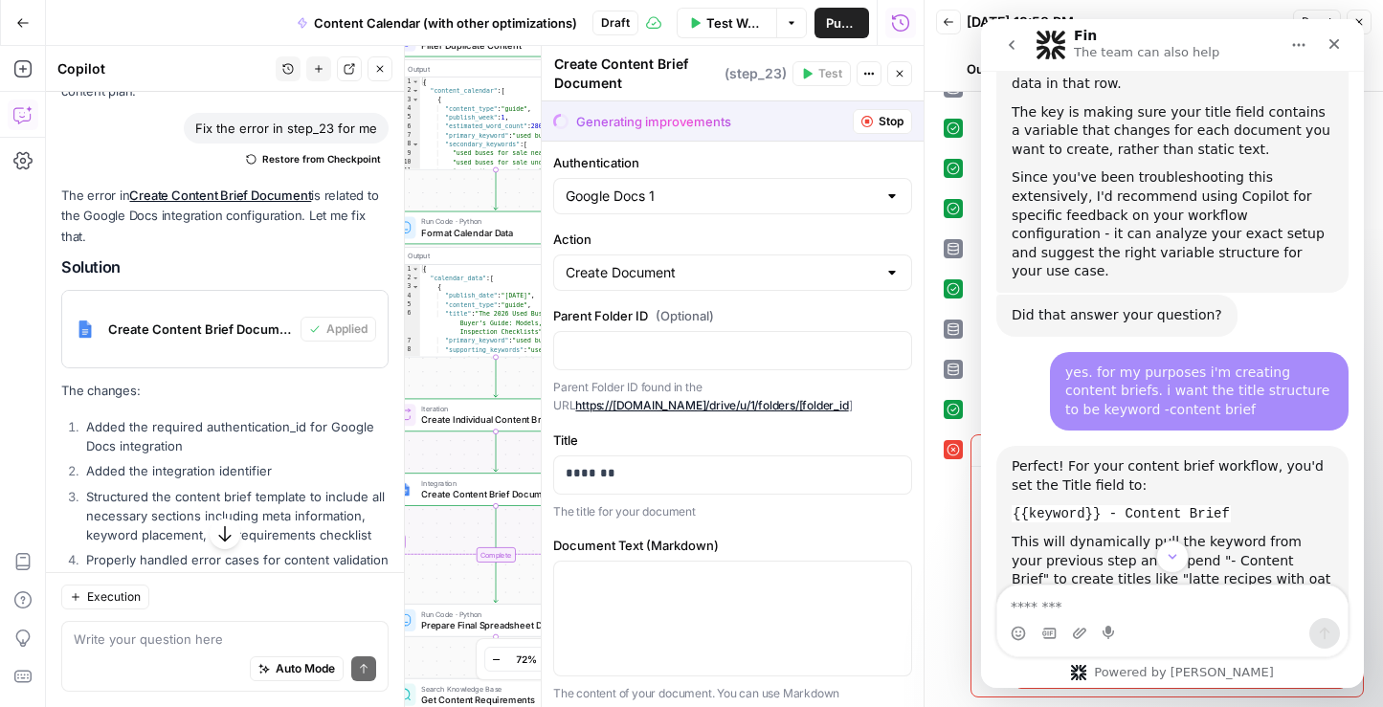
scroll to position [1797, 0]
drag, startPoint x: 1237, startPoint y: 365, endPoint x: 1014, endPoint y: 363, distance: 223.0
click at [1014, 503] on div "{{keyword}} - Content Brief" at bounding box center [1173, 512] width 322 height 19
copy code "{{keyword}} - Content Brief"
click at [612, 469] on p "*******" at bounding box center [733, 473] width 334 height 19
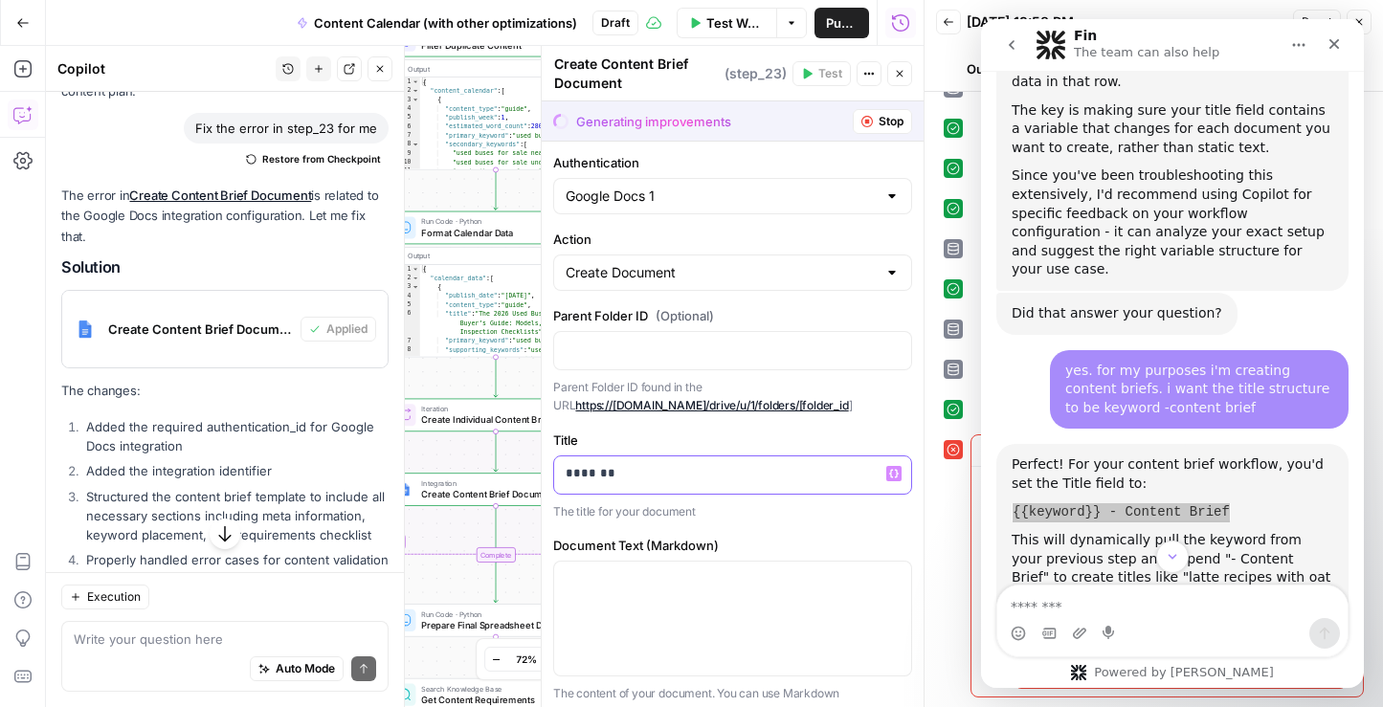
click at [612, 469] on p "*******" at bounding box center [733, 473] width 334 height 19
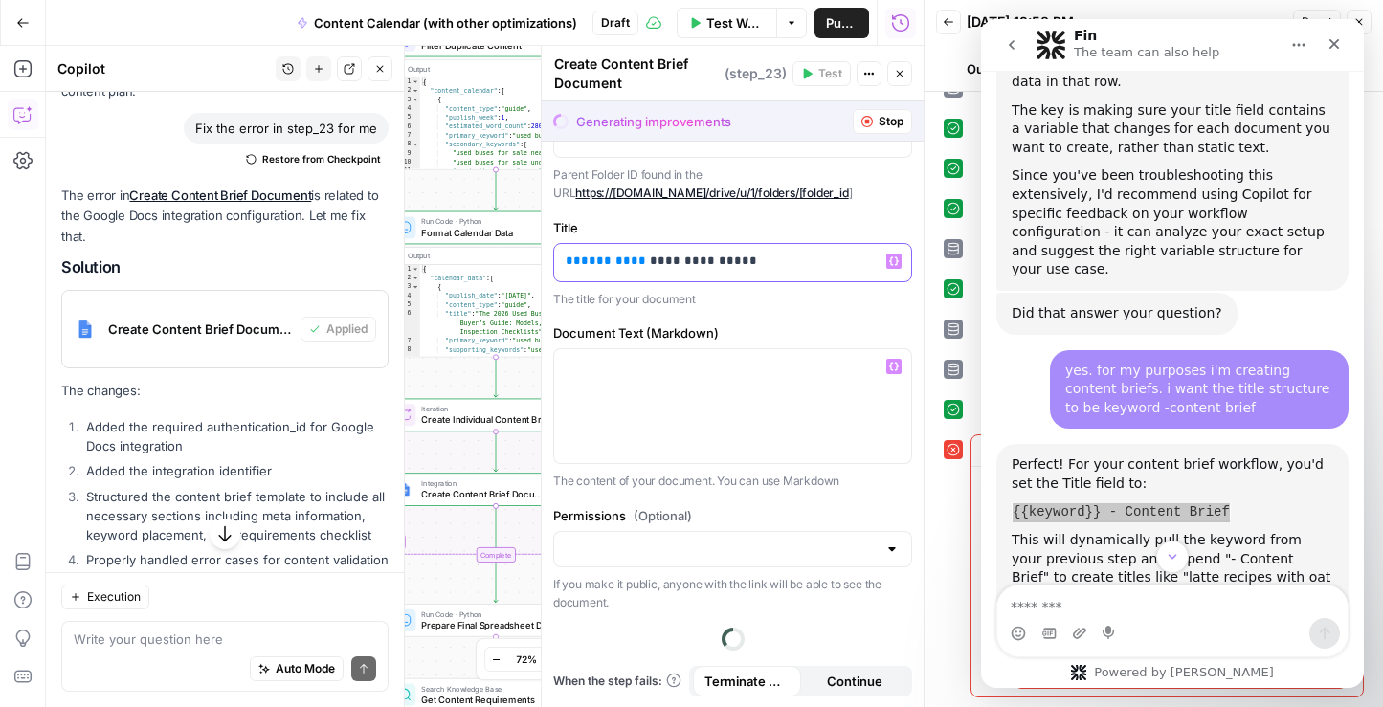
scroll to position [174, 0]
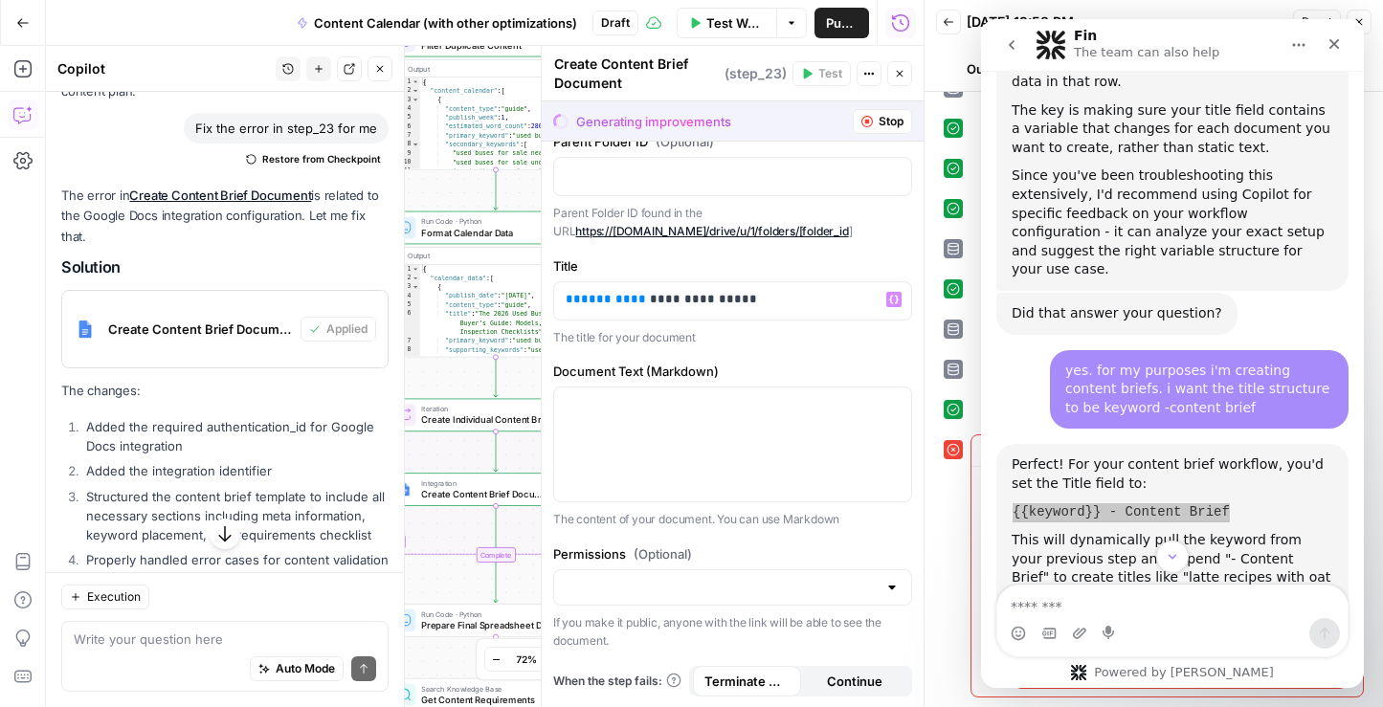
click at [891, 589] on div at bounding box center [891, 587] width 15 height 19
click at [911, 547] on label "Permissions (Optional)" at bounding box center [732, 554] width 359 height 19
click at [877, 578] on input "Permissions (Optional)" at bounding box center [721, 587] width 311 height 19
click at [919, 543] on div at bounding box center [924, 353] width 19 height 707
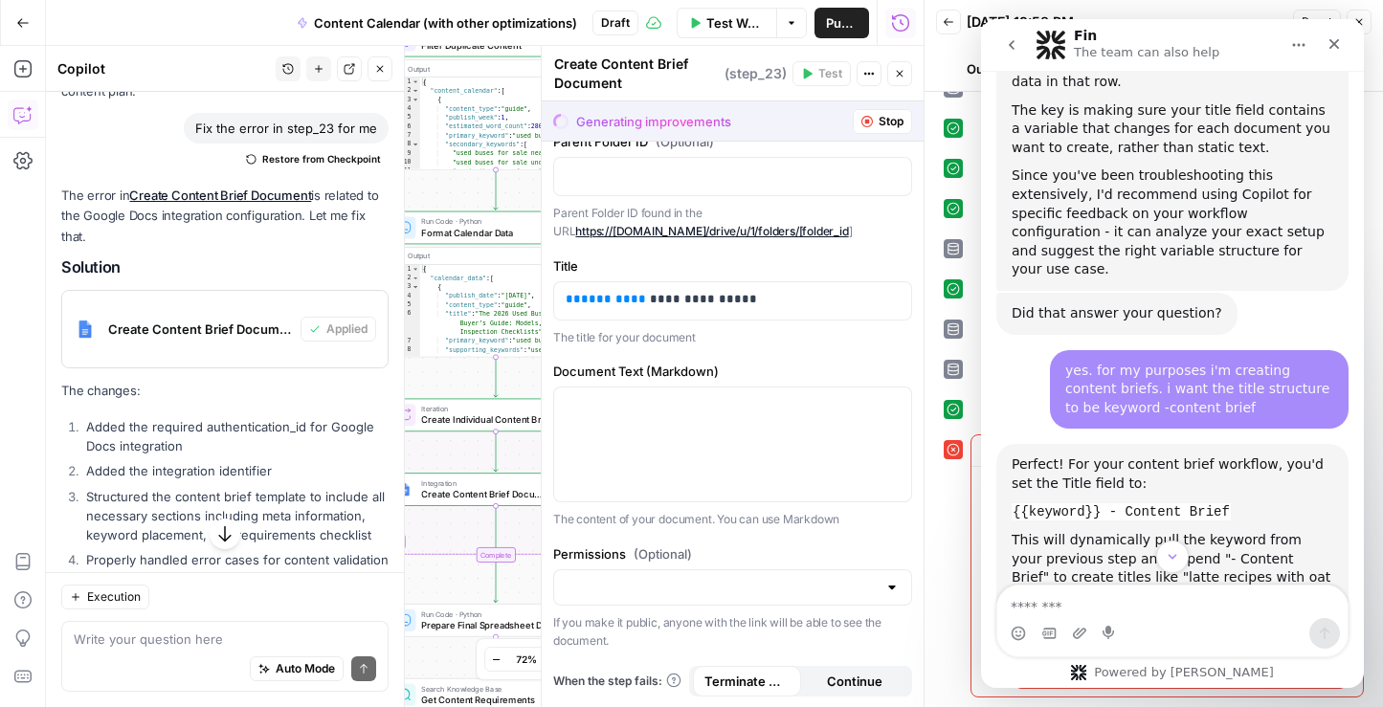
click at [1217, 29] on div "Fin The team can also help" at bounding box center [1157, 45] width 243 height 33
click at [720, 18] on span "Test Workflow" at bounding box center [735, 22] width 58 height 19
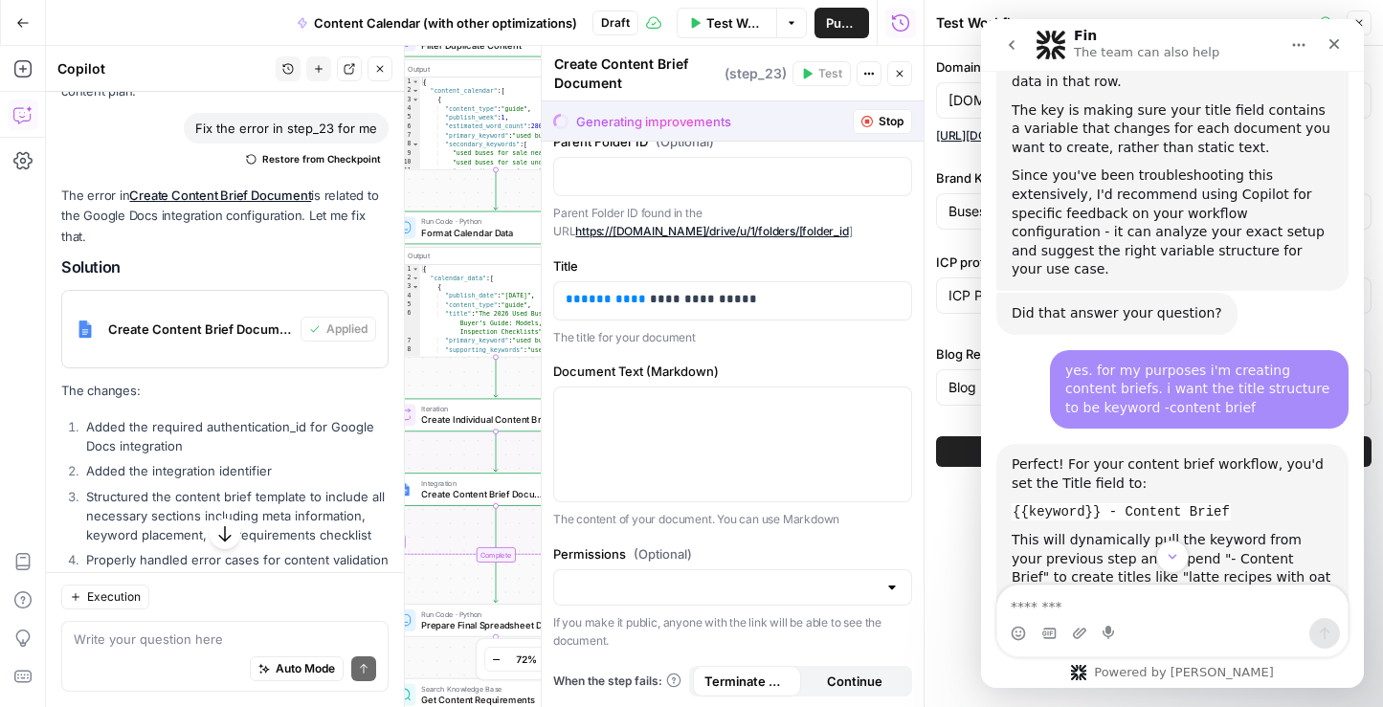
click at [1013, 44] on icon "go back" at bounding box center [1011, 44] width 15 height 15
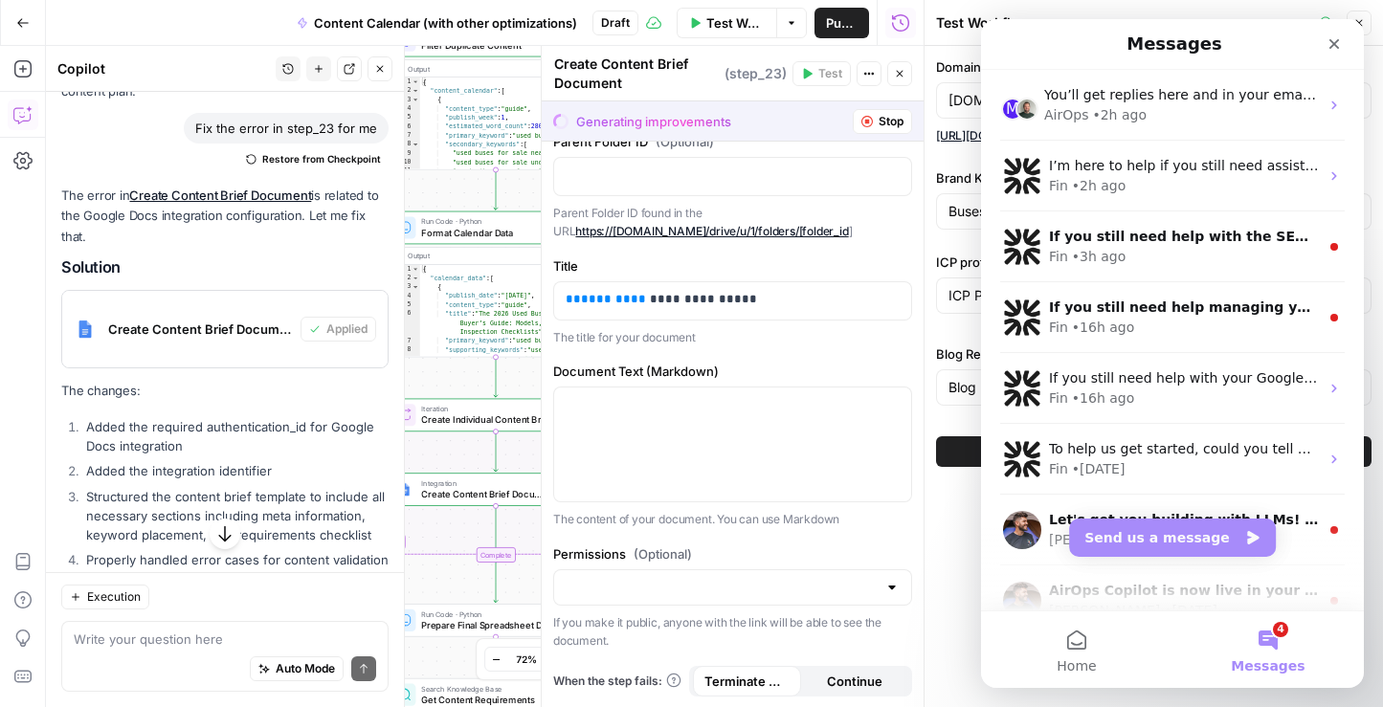
scroll to position [0, 0]
drag, startPoint x: 1337, startPoint y: 45, endPoint x: 2317, endPoint y: 64, distance: 980.2
click at [1337, 45] on icon "Close" at bounding box center [1333, 43] width 15 height 15
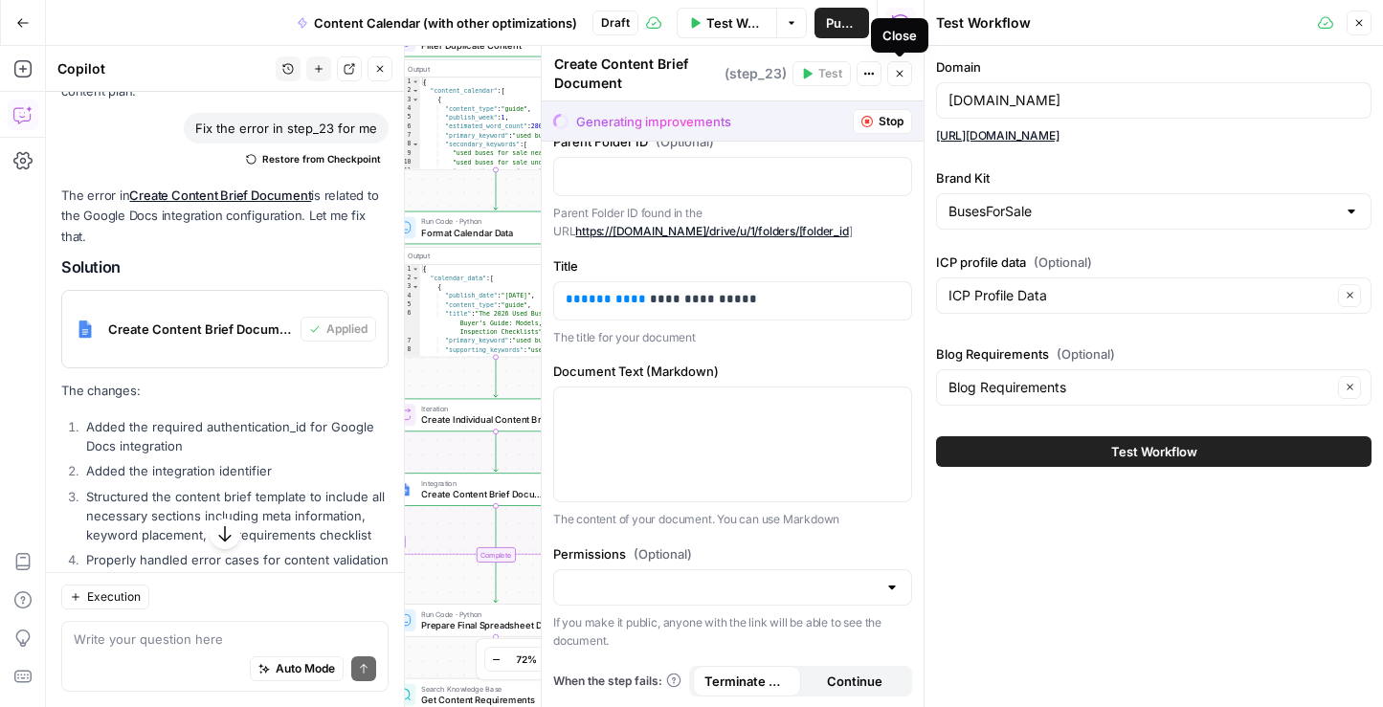
click at [902, 76] on icon "button" at bounding box center [900, 74] width 7 height 7
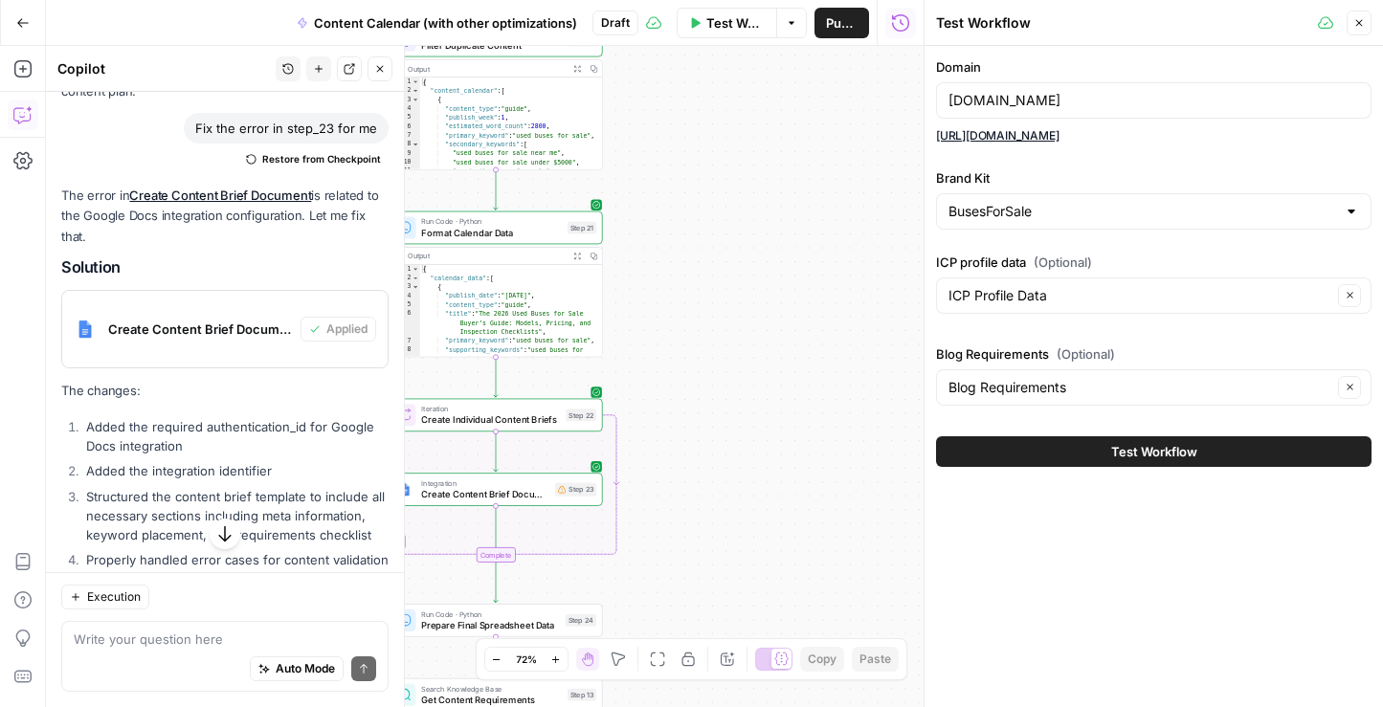
click at [1139, 457] on span "Test Workflow" at bounding box center [1154, 451] width 86 height 19
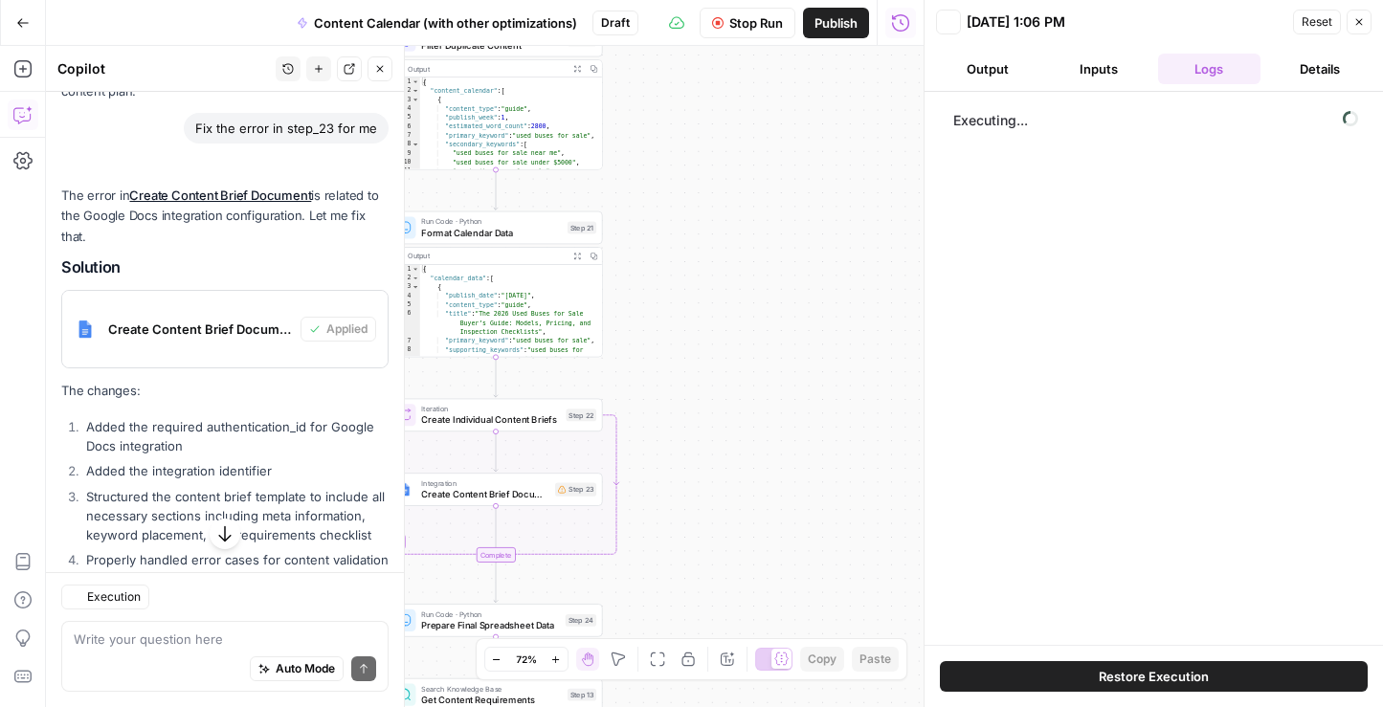
scroll to position [1408, 0]
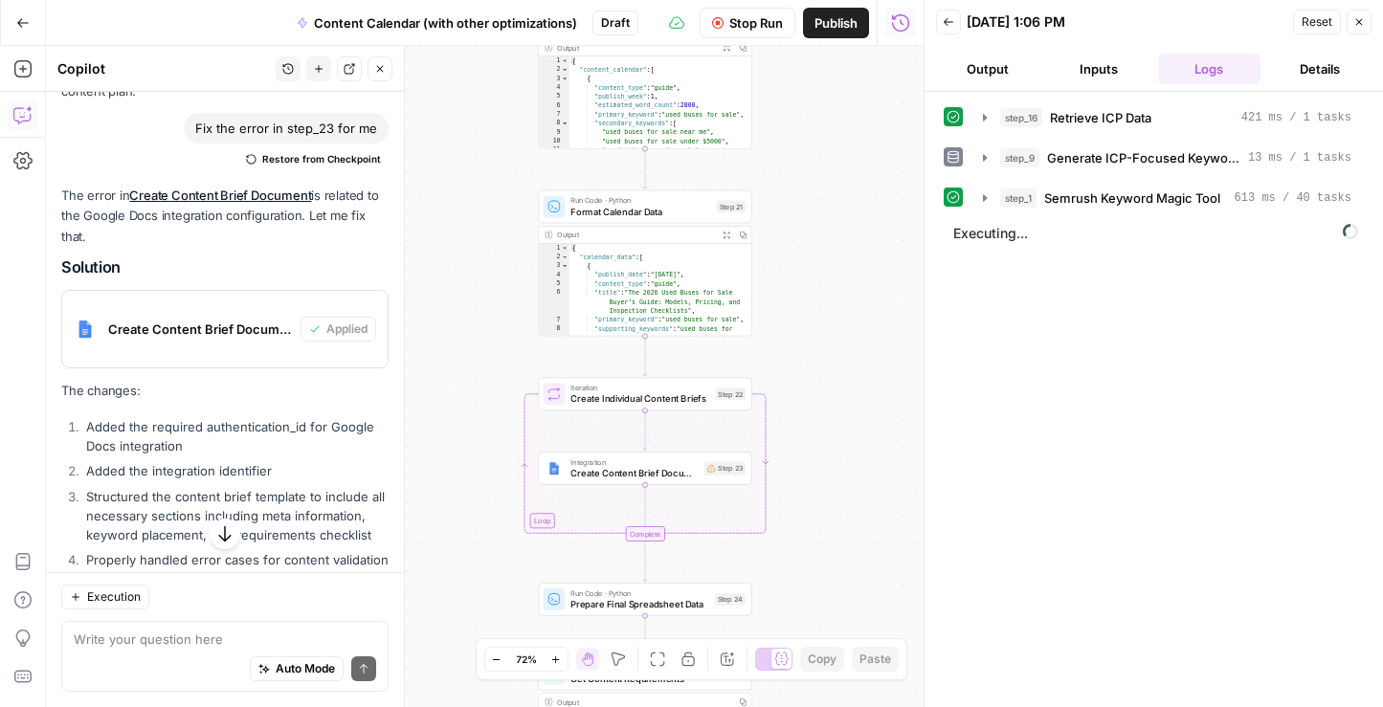
drag, startPoint x: 680, startPoint y: 299, endPoint x: 829, endPoint y: 278, distance: 150.8
click at [829, 278] on div "Workflow Set Inputs Inputs Search Knowledge Base Retrieve ICP Data Step 16 Outp…" at bounding box center [485, 376] width 878 height 661
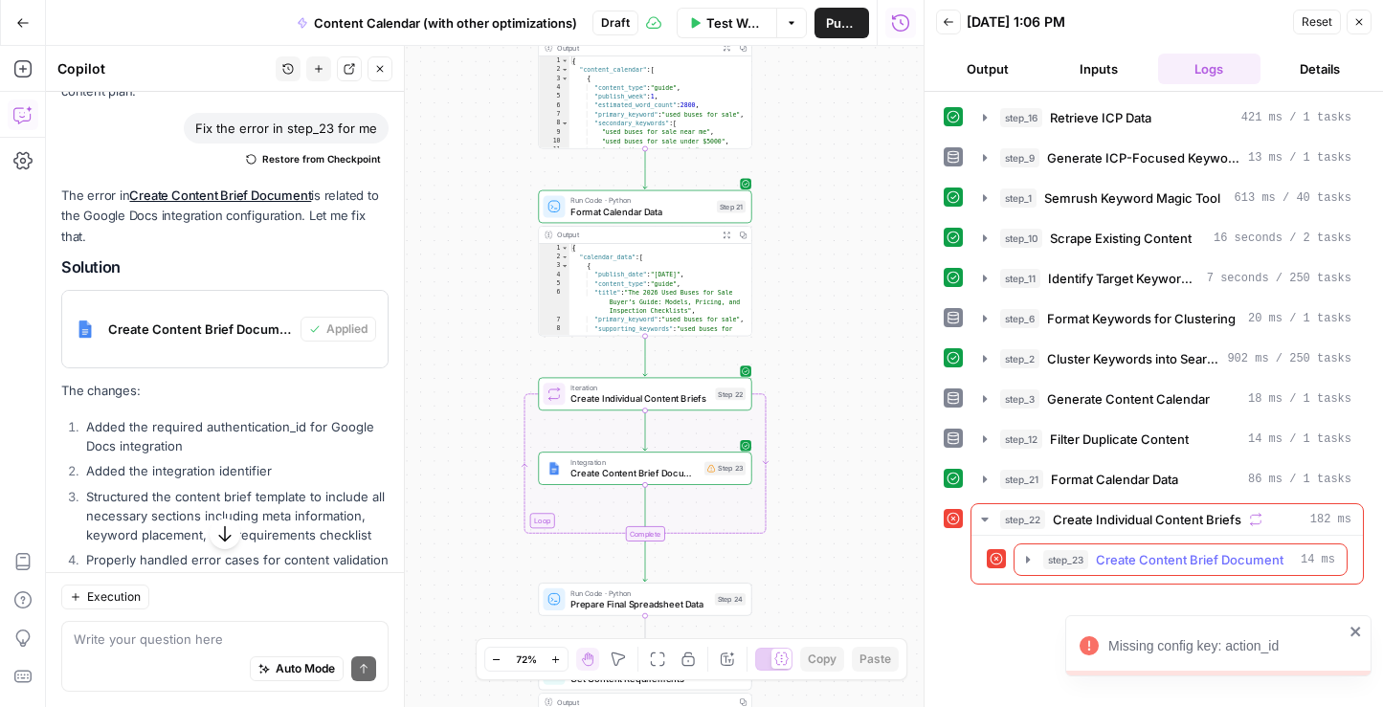
click at [1027, 560] on icon "button" at bounding box center [1028, 559] width 4 height 7
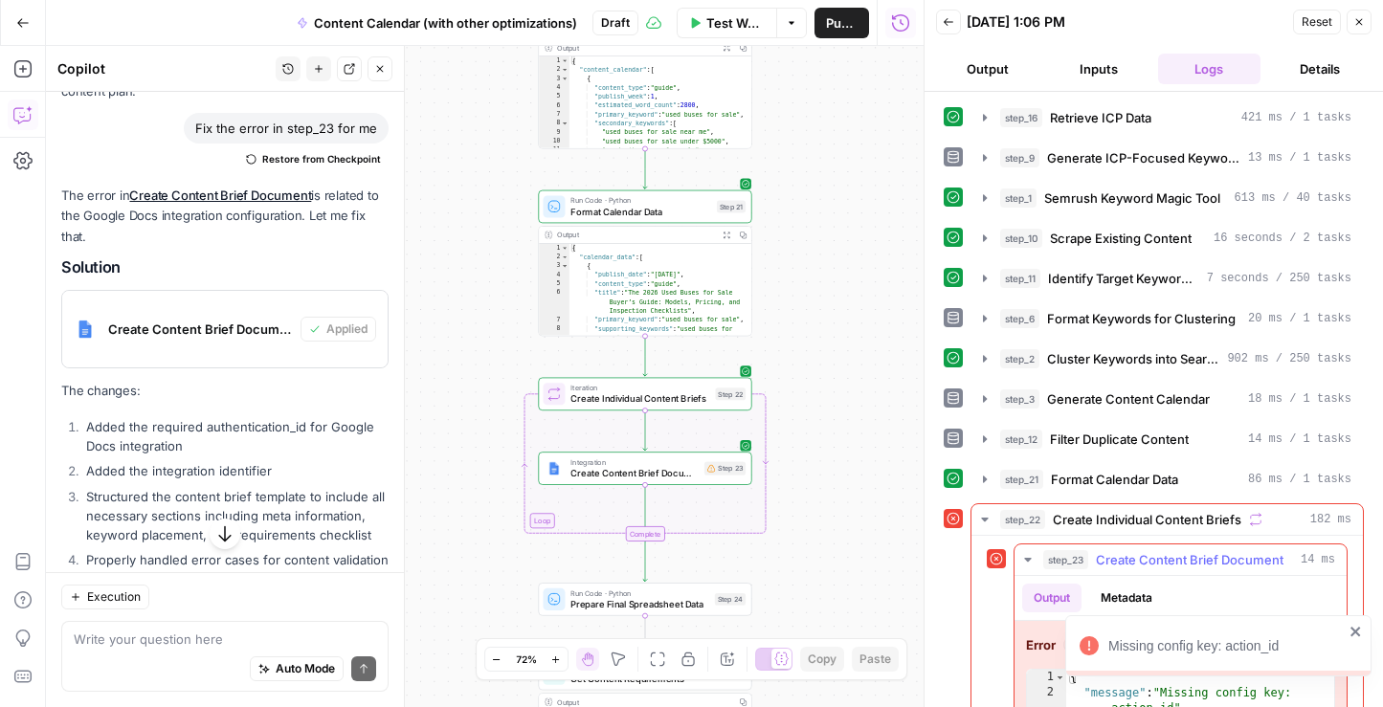
scroll to position [69, 0]
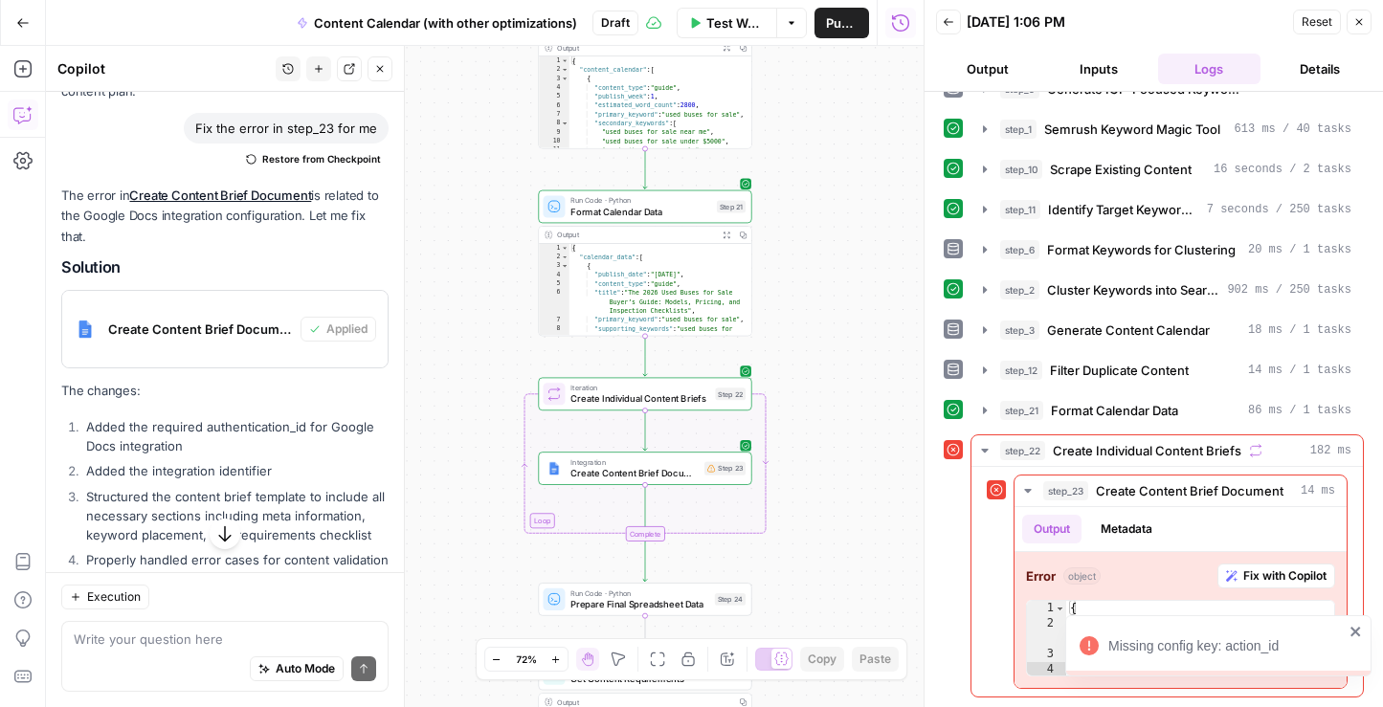
click at [1356, 633] on icon "close" at bounding box center [1355, 632] width 10 height 10
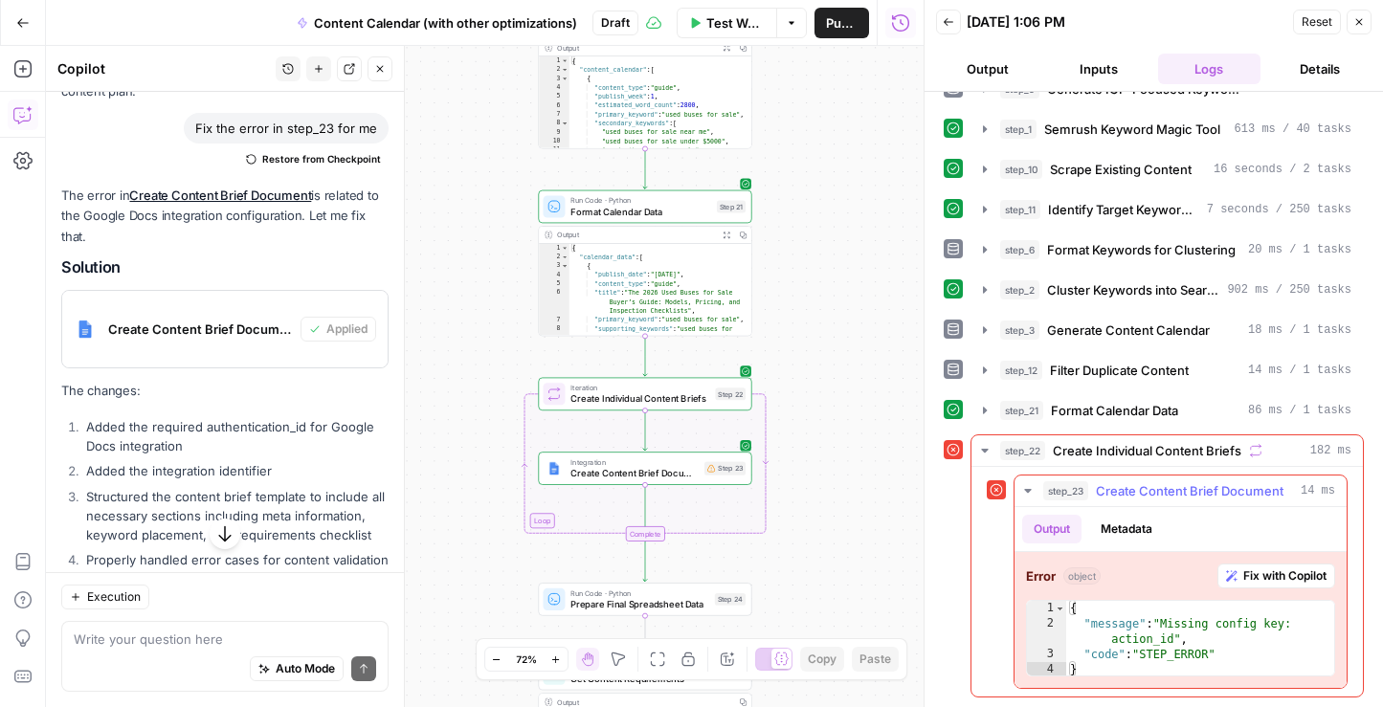
click at [1287, 580] on span "Fix with Copilot" at bounding box center [1284, 576] width 83 height 17
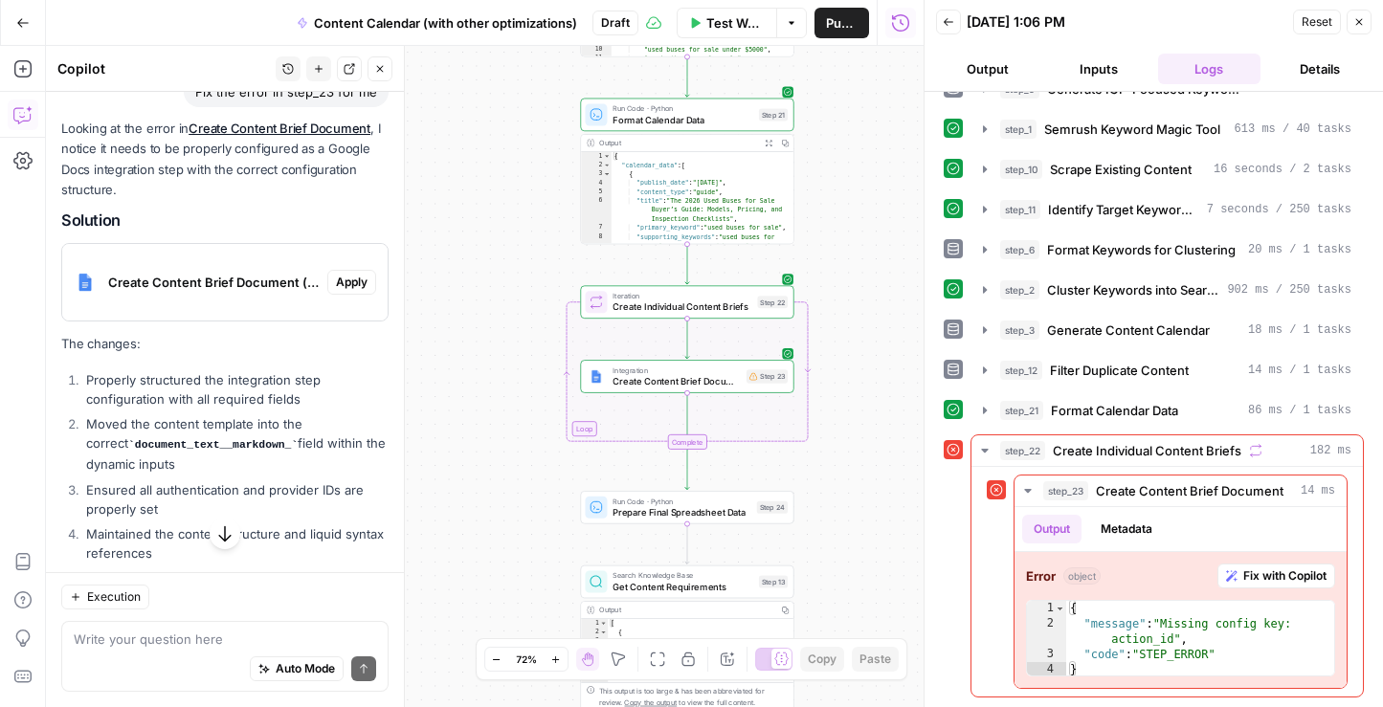
scroll to position [2032, 0]
click at [345, 280] on span "Apply" at bounding box center [352, 283] width 32 height 17
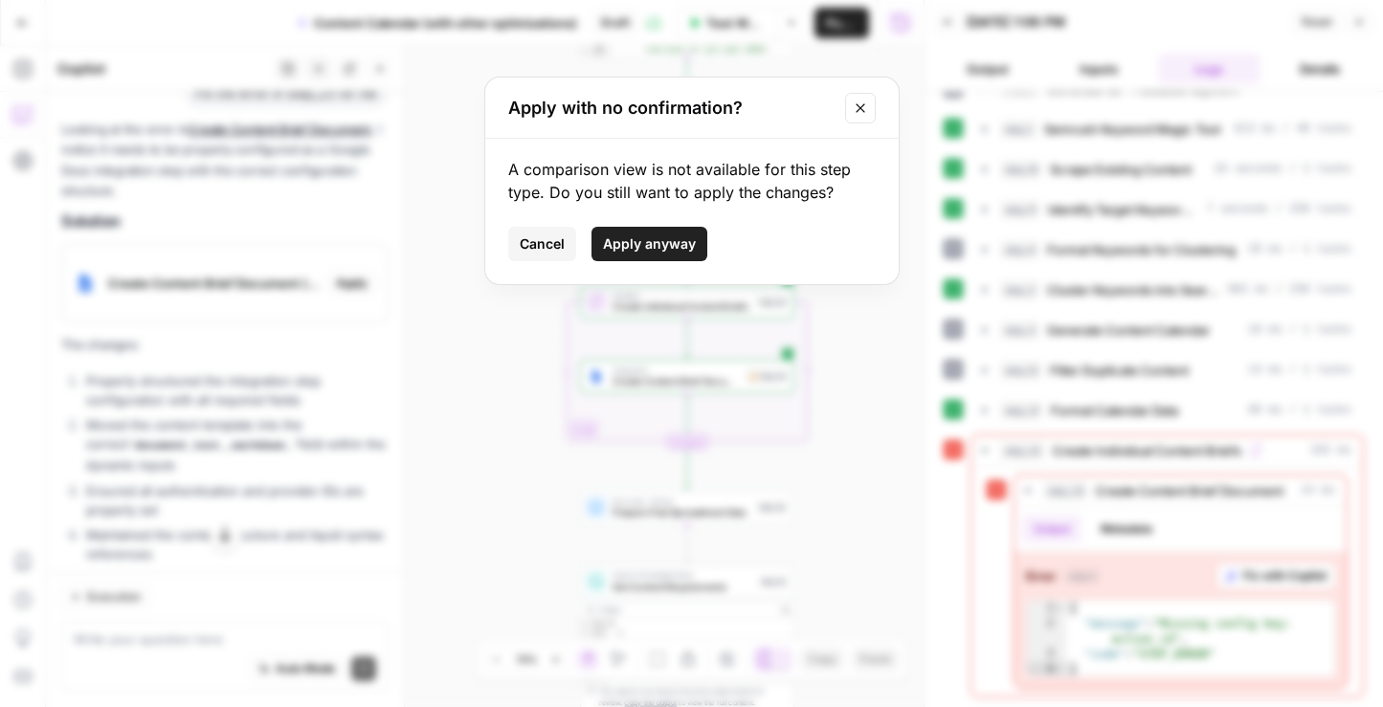
click at [680, 243] on span "Apply anyway" at bounding box center [649, 243] width 93 height 19
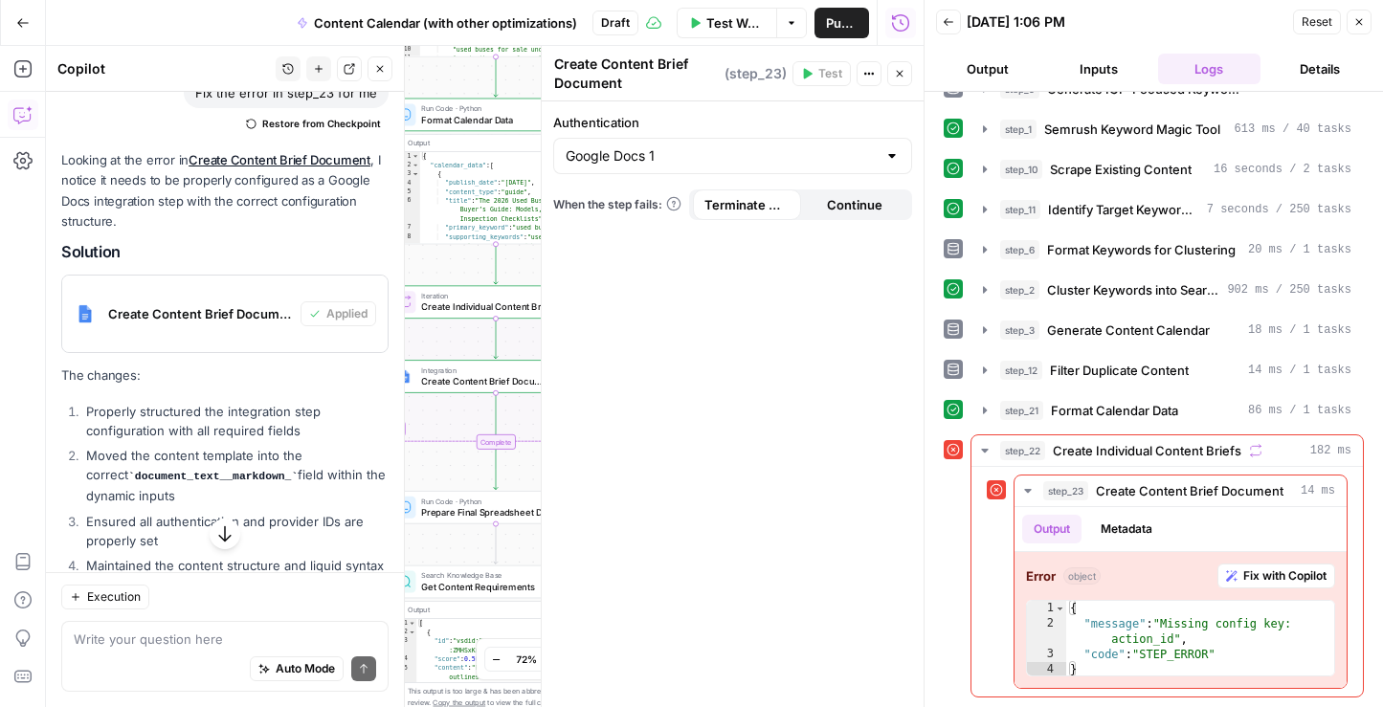
click at [898, 157] on div at bounding box center [891, 155] width 15 height 19
click at [743, 207] on span "Google Docs 1" at bounding box center [719, 203] width 301 height 19
type input "Google Docs 1"
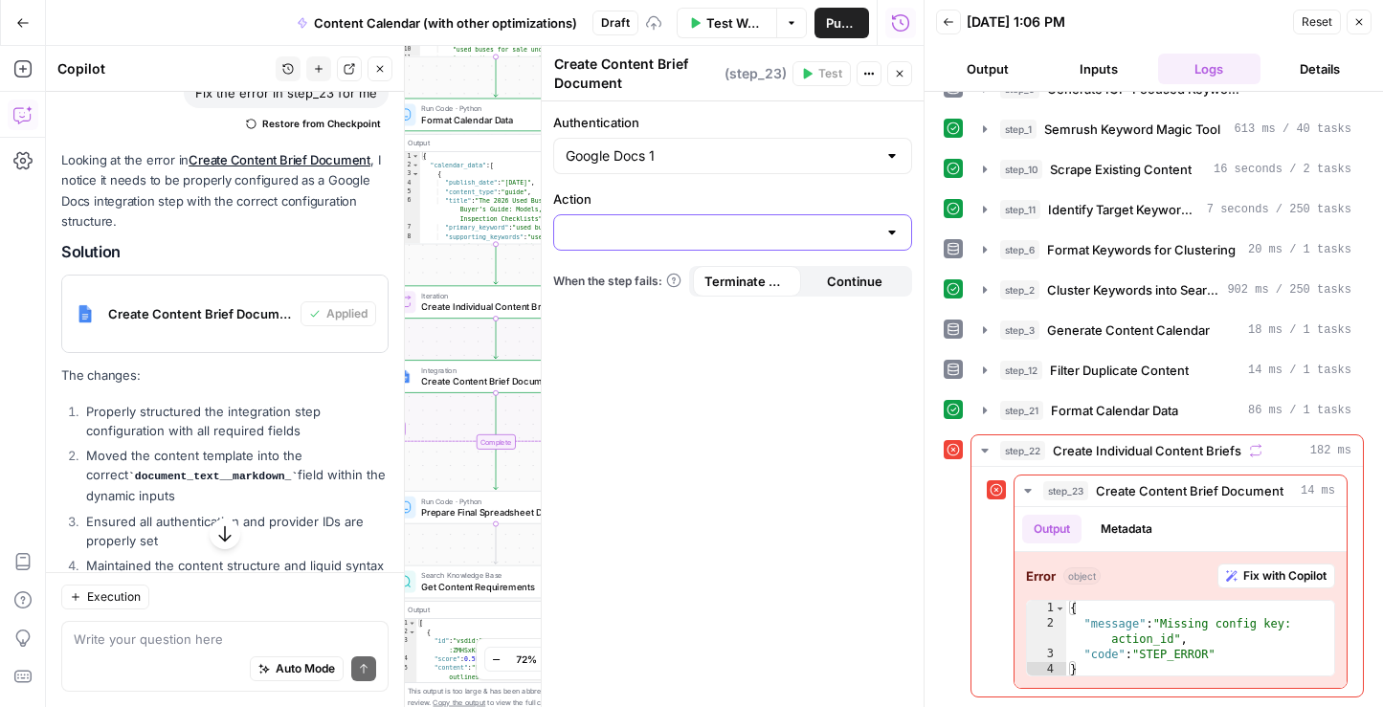
click at [830, 230] on input "Action" at bounding box center [721, 232] width 311 height 19
click at [671, 289] on span "Create Document" at bounding box center [728, 280] width 319 height 19
type input "Create Document"
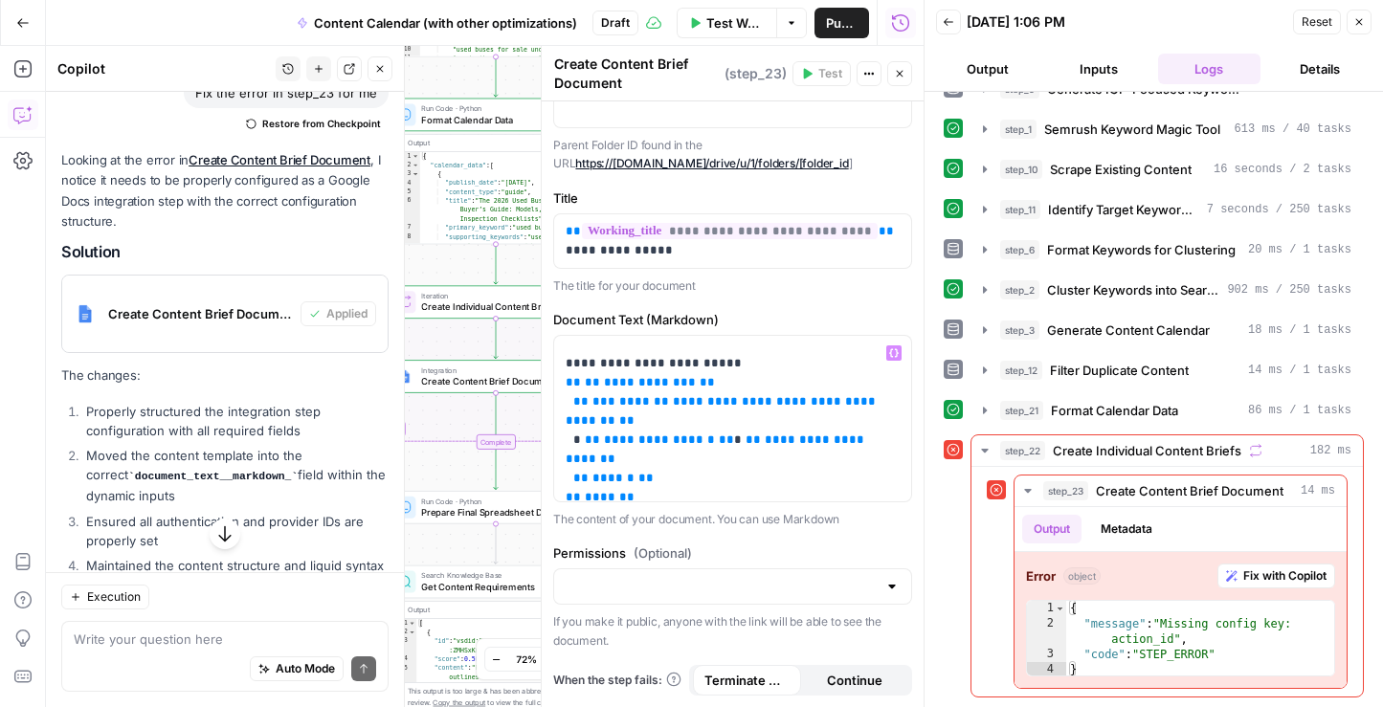
scroll to position [1170, 0]
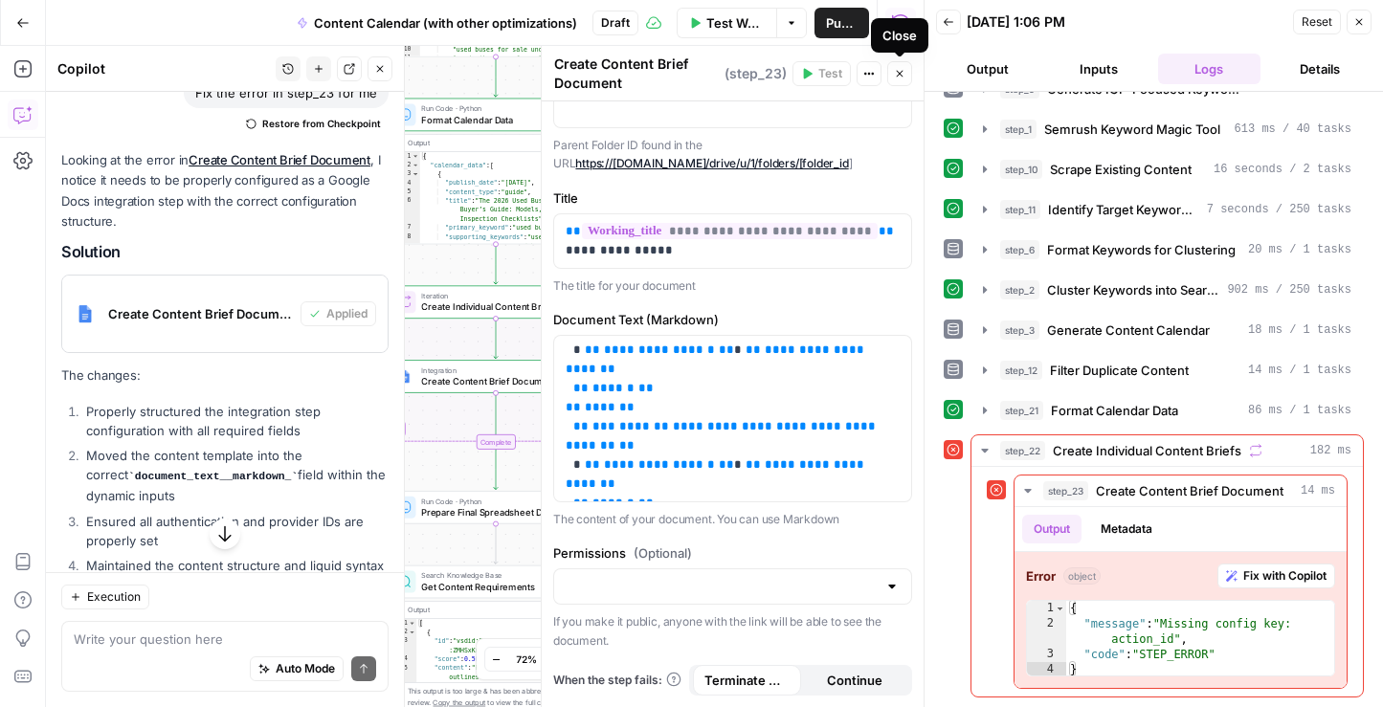
click at [901, 79] on button "Close" at bounding box center [899, 73] width 25 height 25
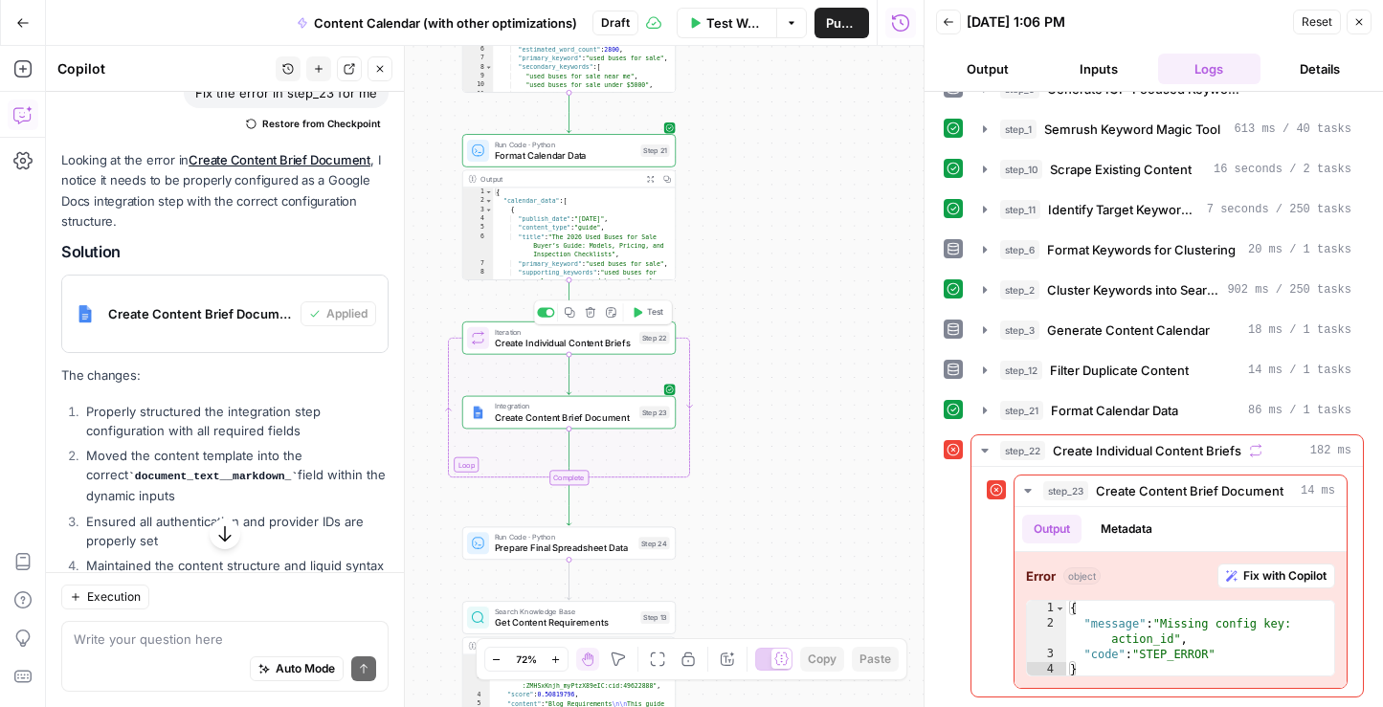
click at [648, 311] on span "Test" at bounding box center [655, 312] width 16 height 12
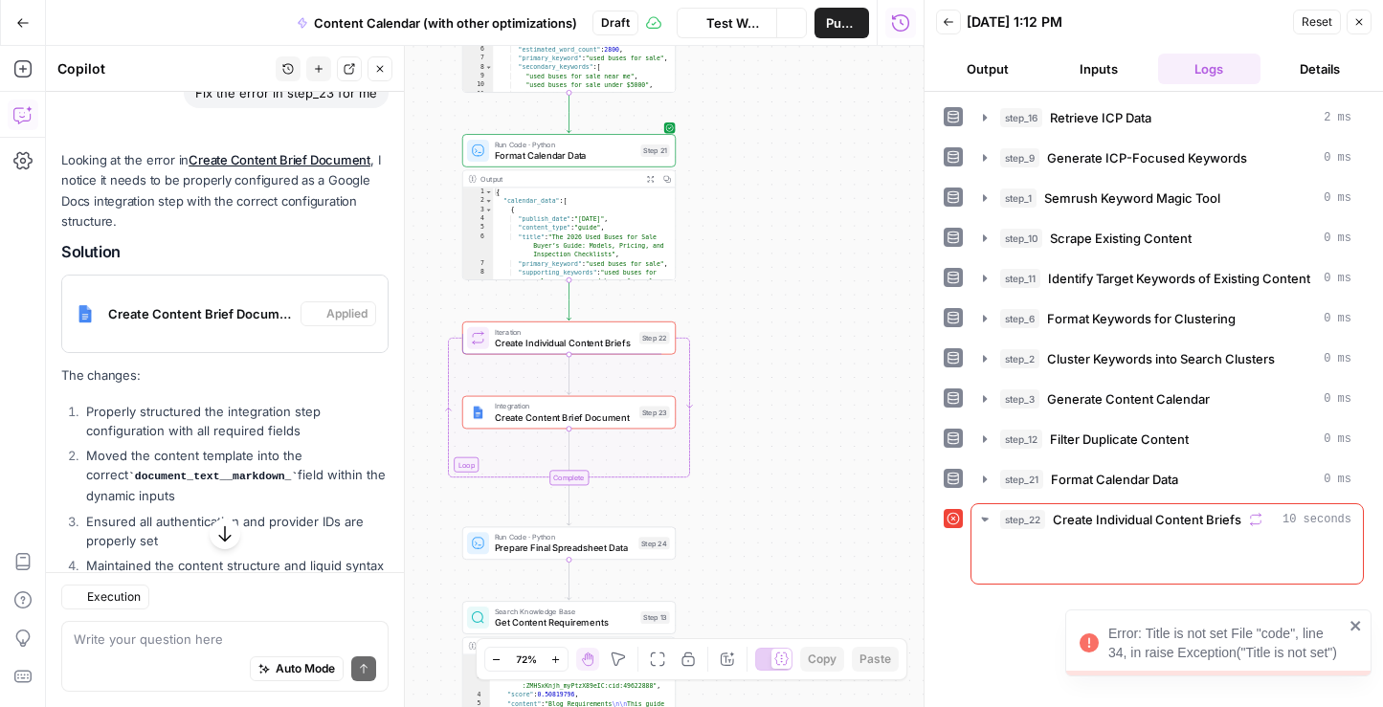
scroll to position [2032, 0]
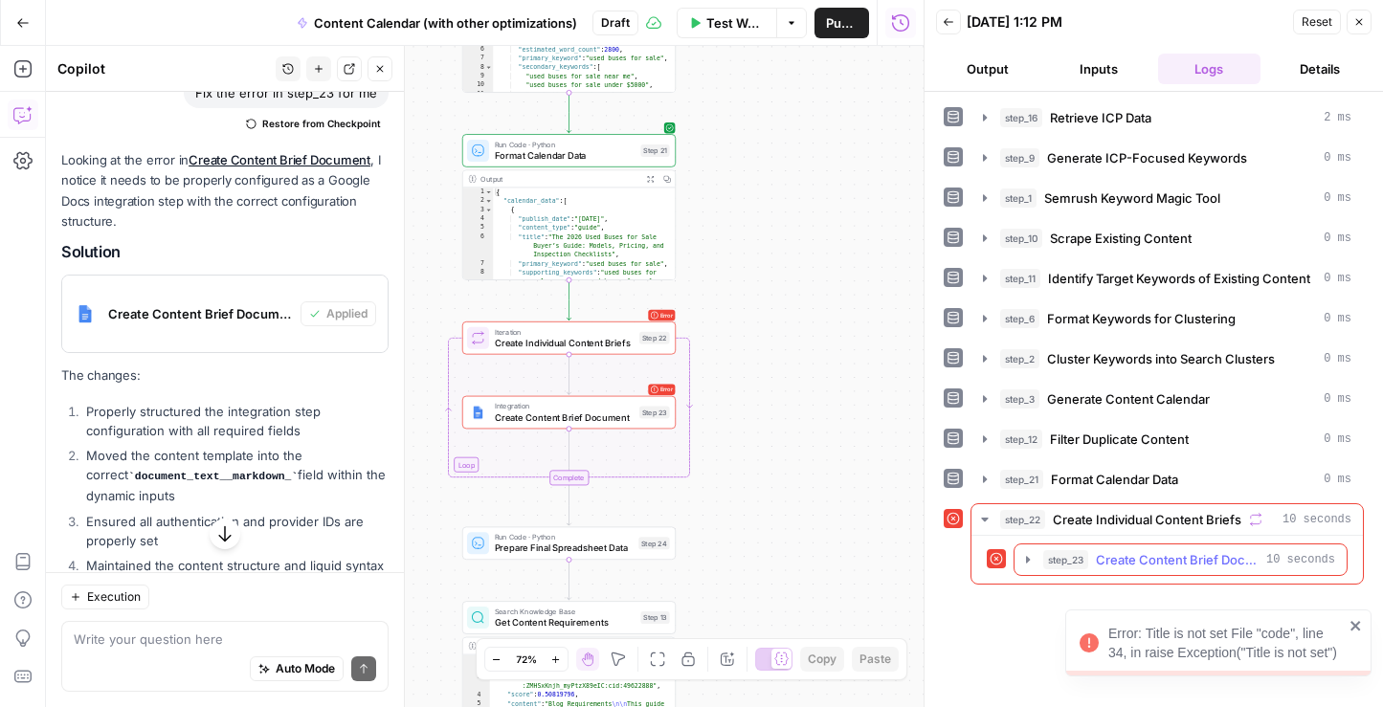
click at [1130, 563] on span "Create Content Brief Document" at bounding box center [1177, 559] width 163 height 19
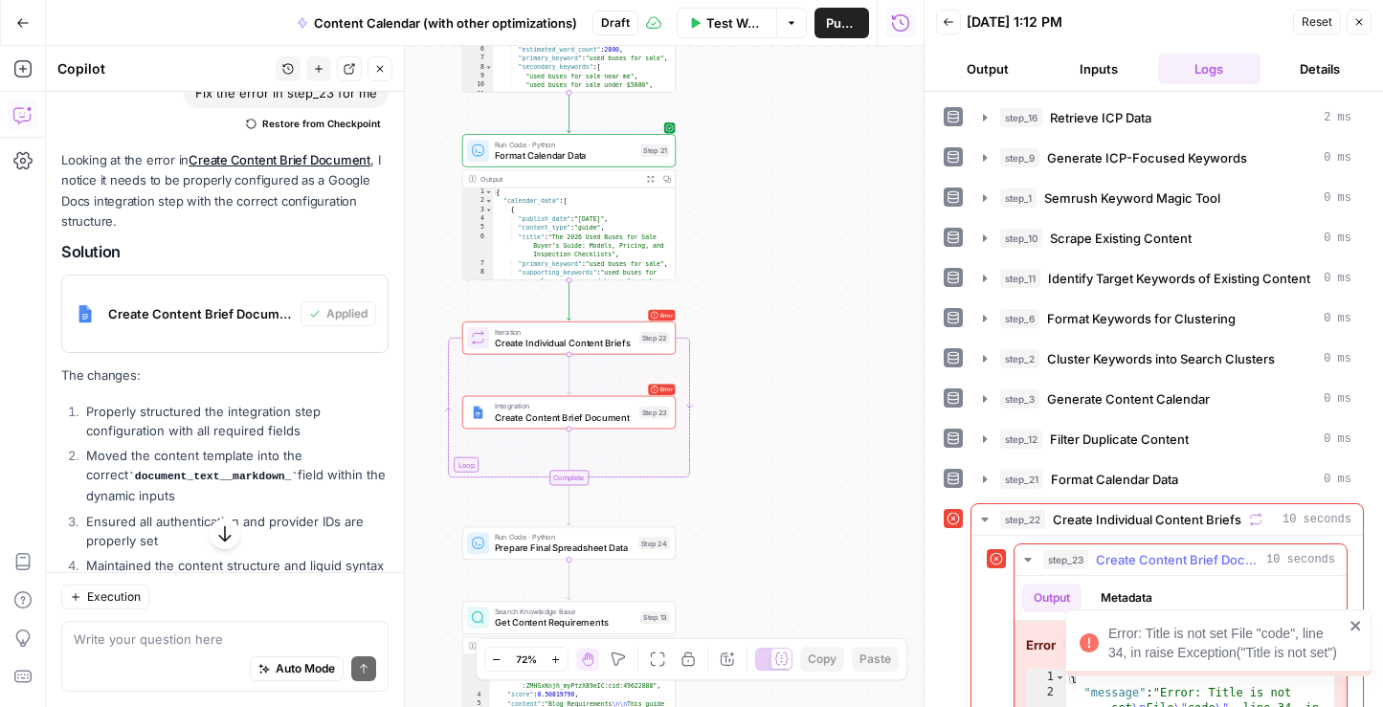
scroll to position [100, 0]
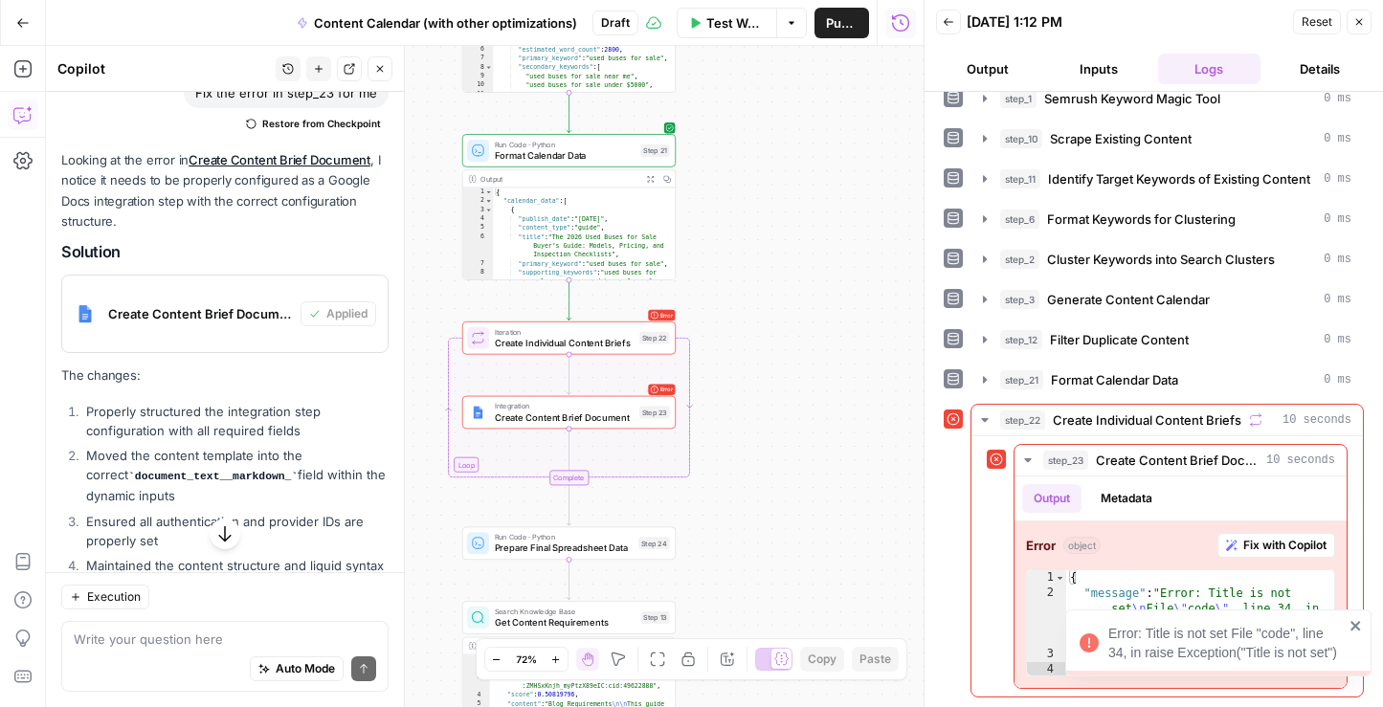
click at [1350, 623] on icon "close" at bounding box center [1355, 625] width 13 height 15
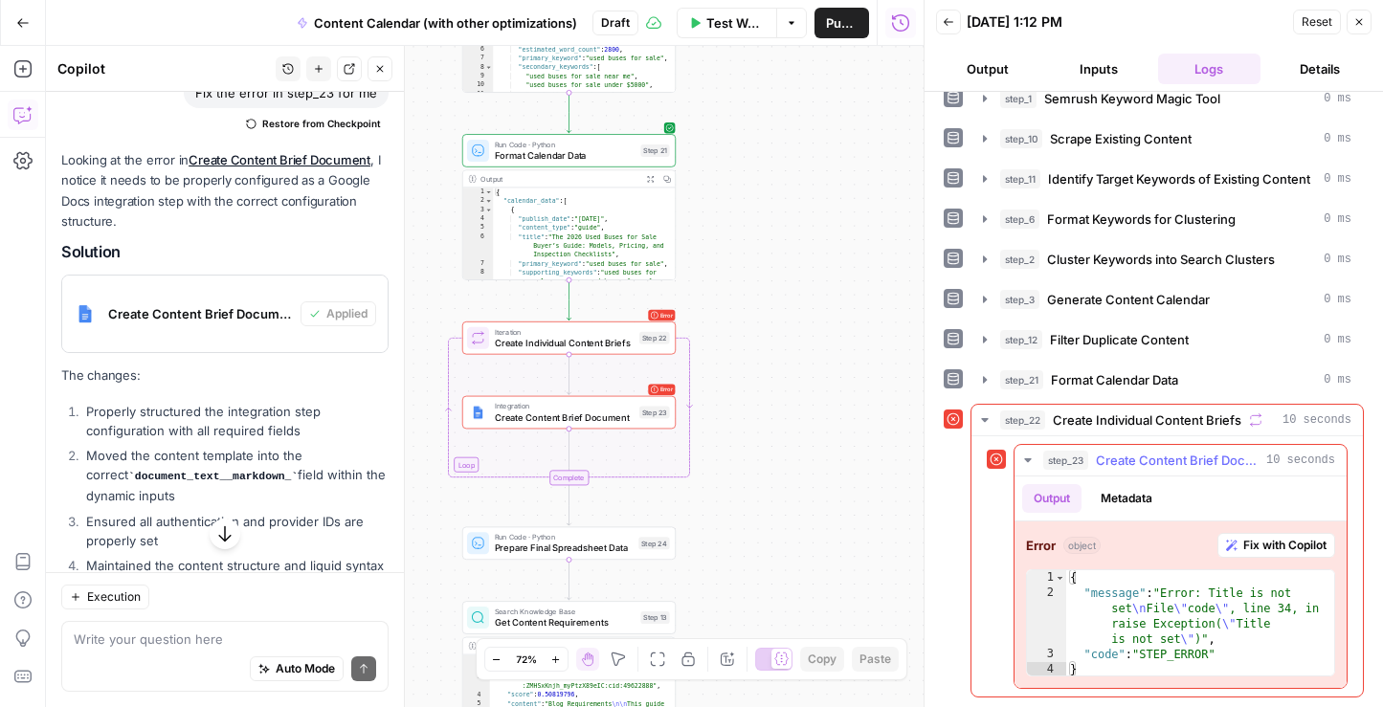
click at [1301, 546] on span "Fix with Copilot" at bounding box center [1284, 545] width 83 height 17
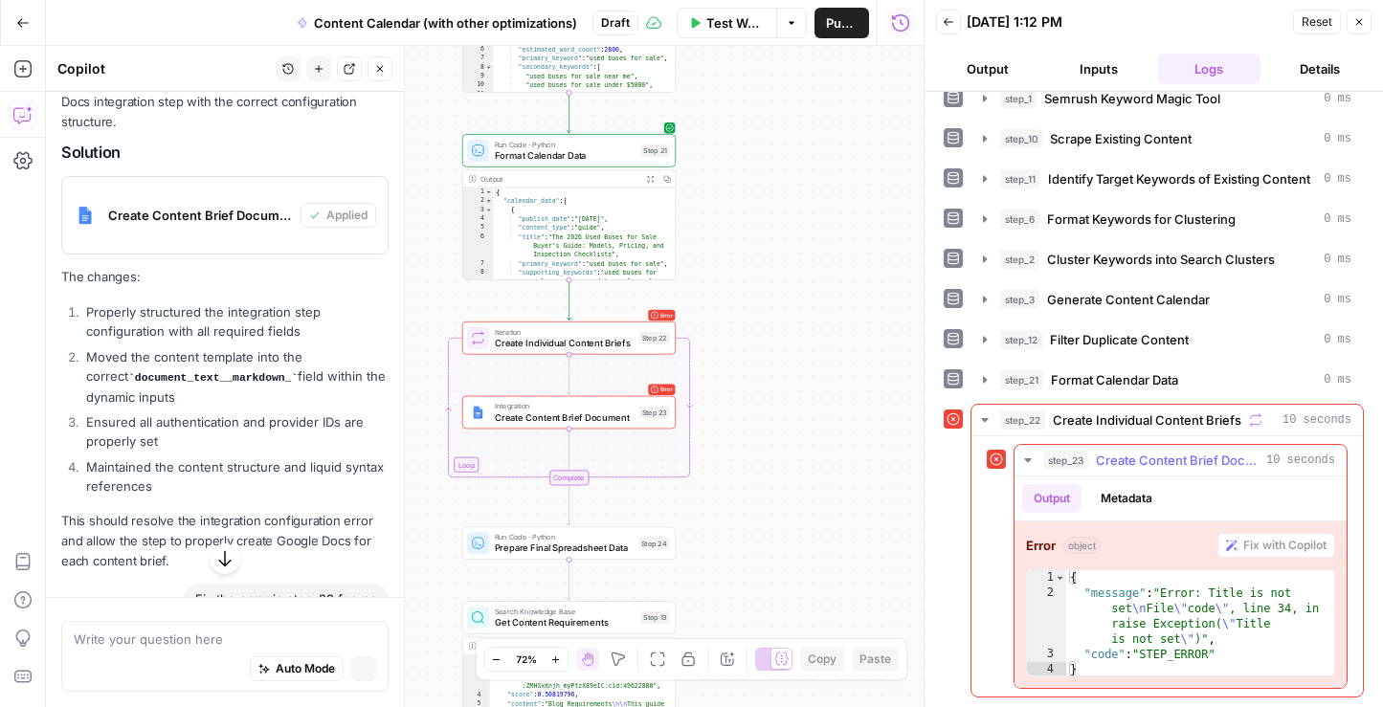
scroll to position [1964, 0]
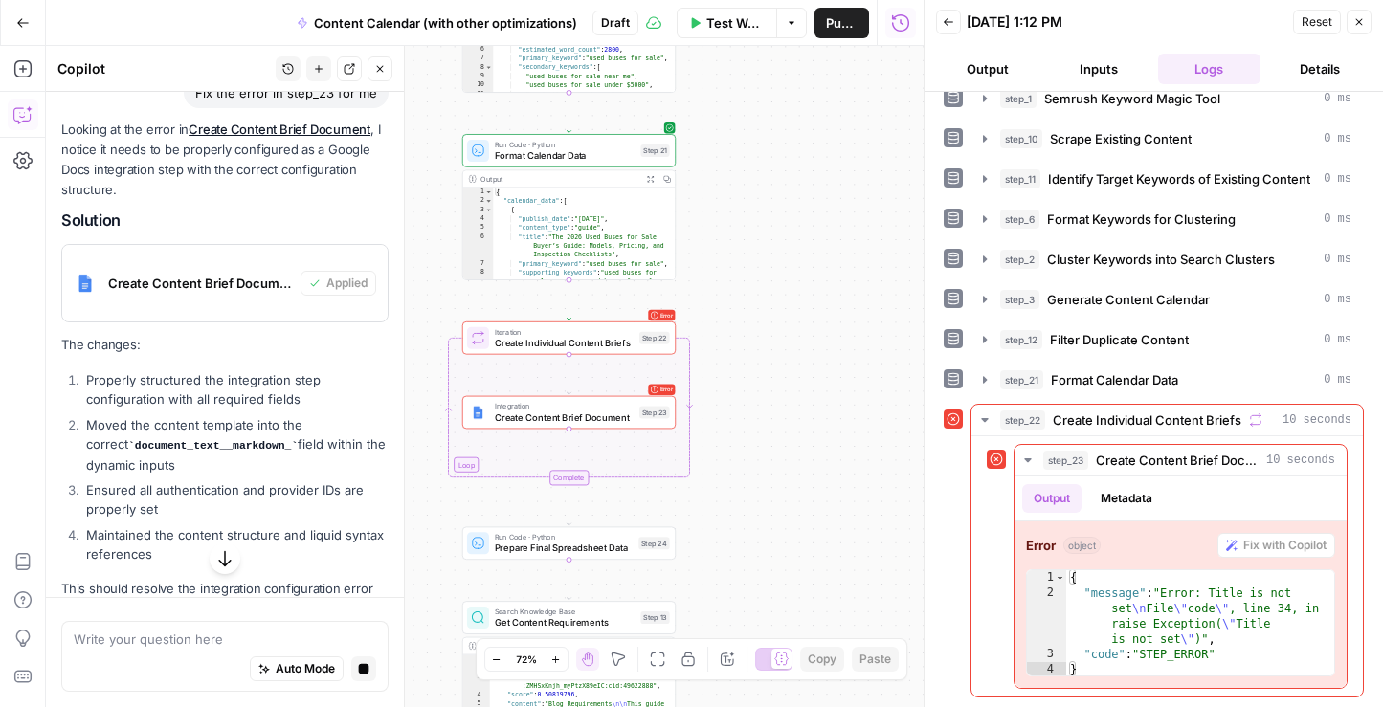
click at [224, 558] on icon "button" at bounding box center [224, 559] width 12 height 16
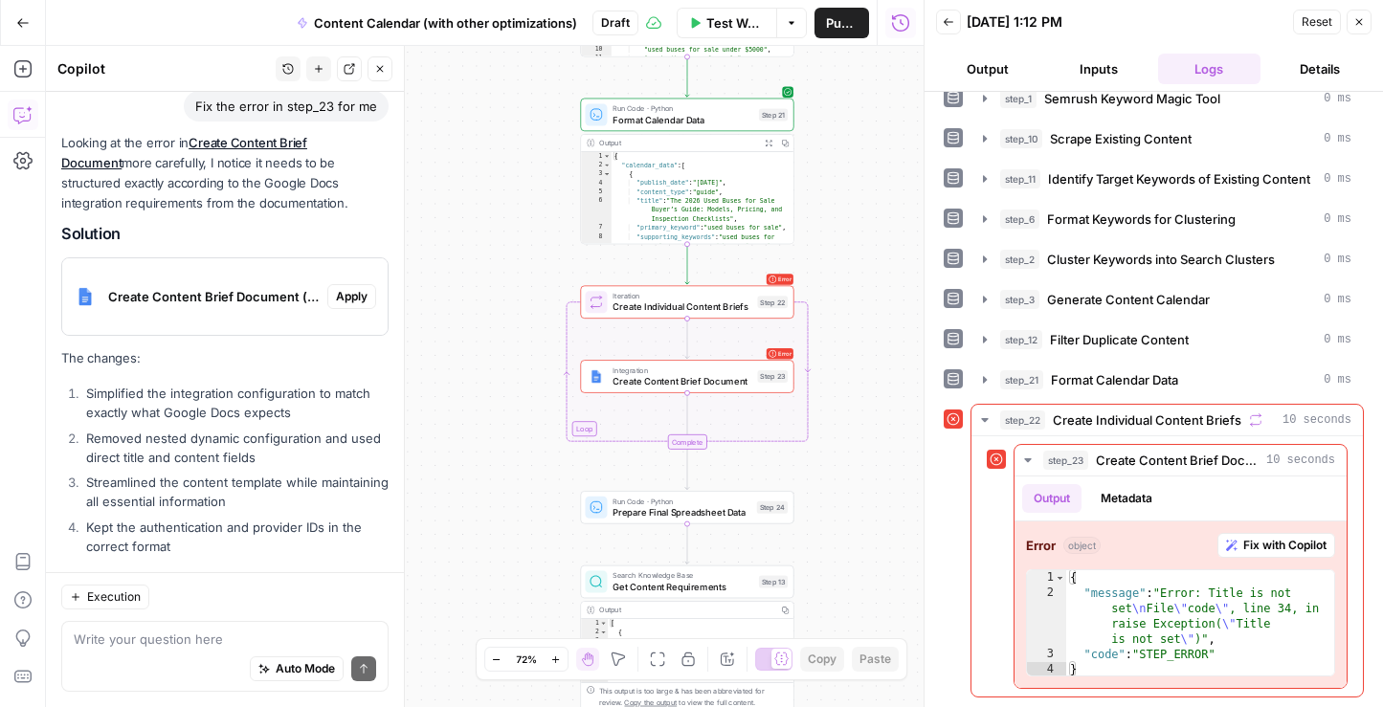
scroll to position [2618, 0]
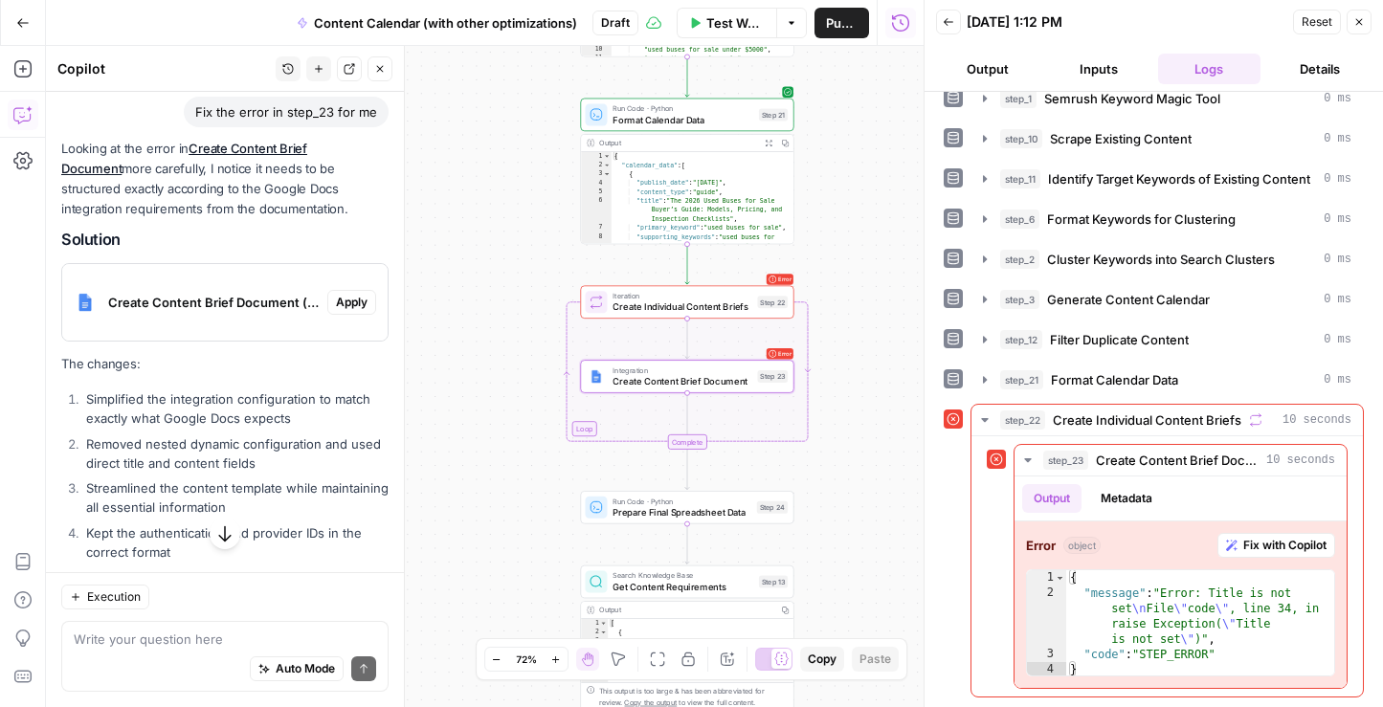
click at [359, 302] on span "Apply" at bounding box center [352, 302] width 32 height 17
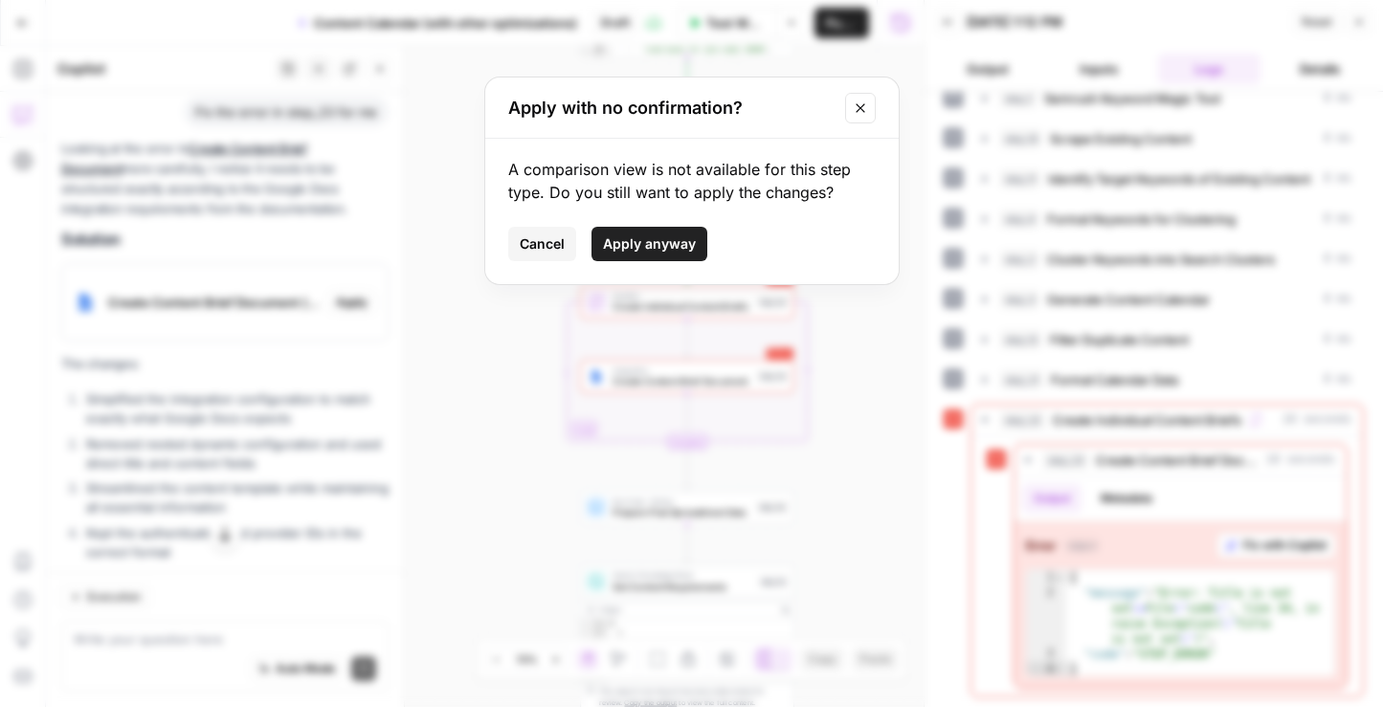
click at [649, 234] on span "Apply anyway" at bounding box center [649, 243] width 93 height 19
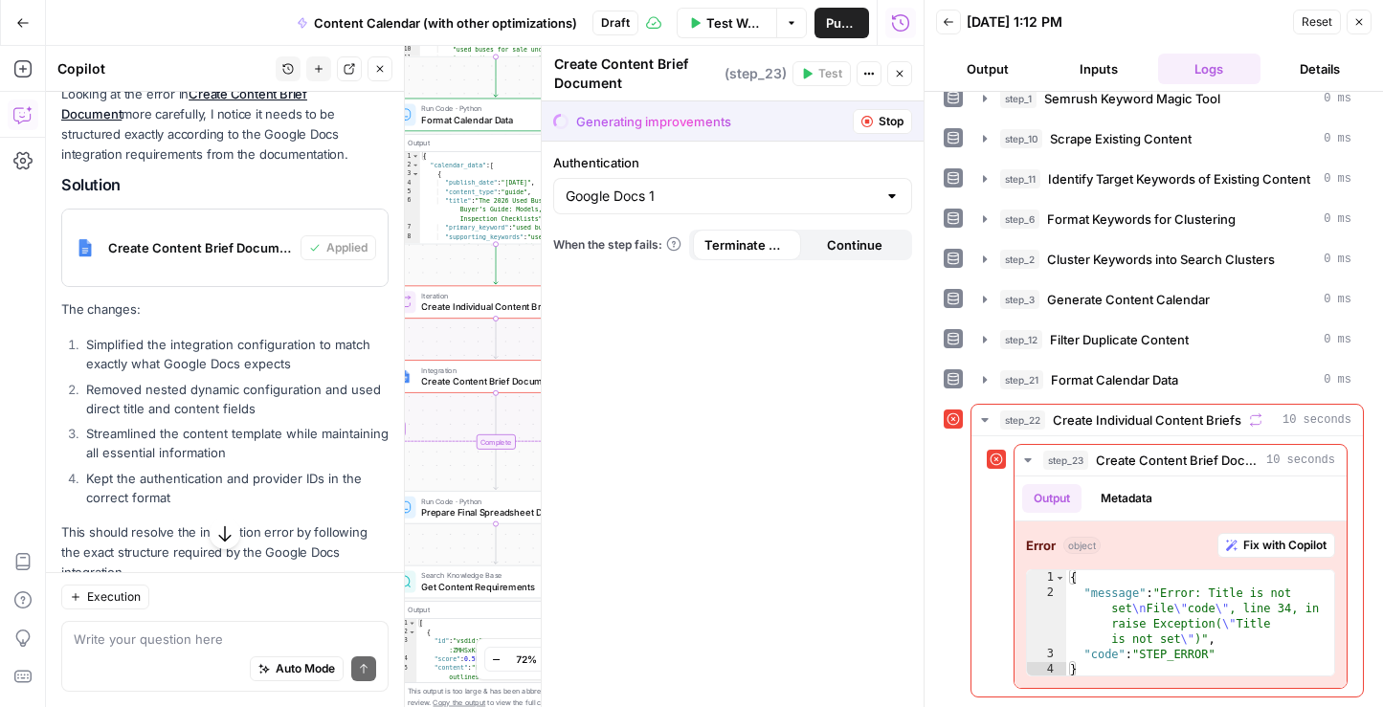
scroll to position [2738, 0]
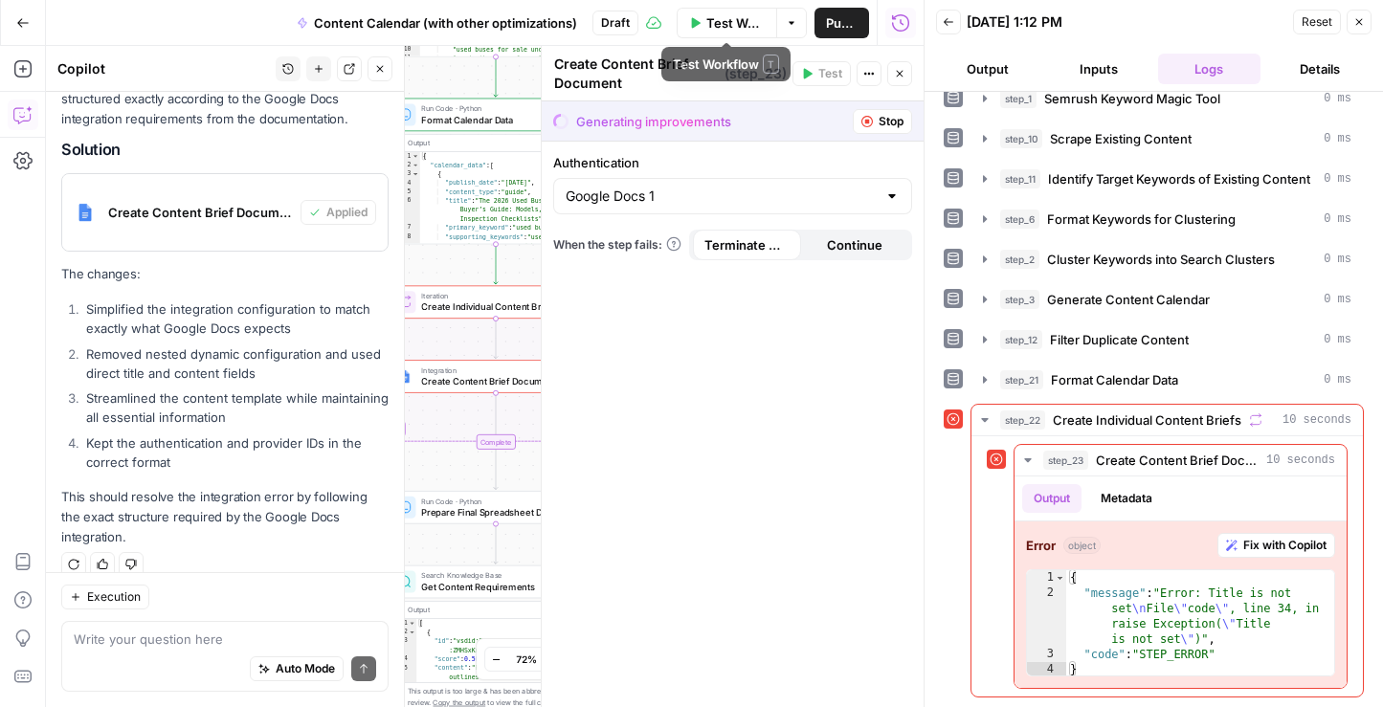
click at [904, 64] on button "Close" at bounding box center [899, 73] width 25 height 25
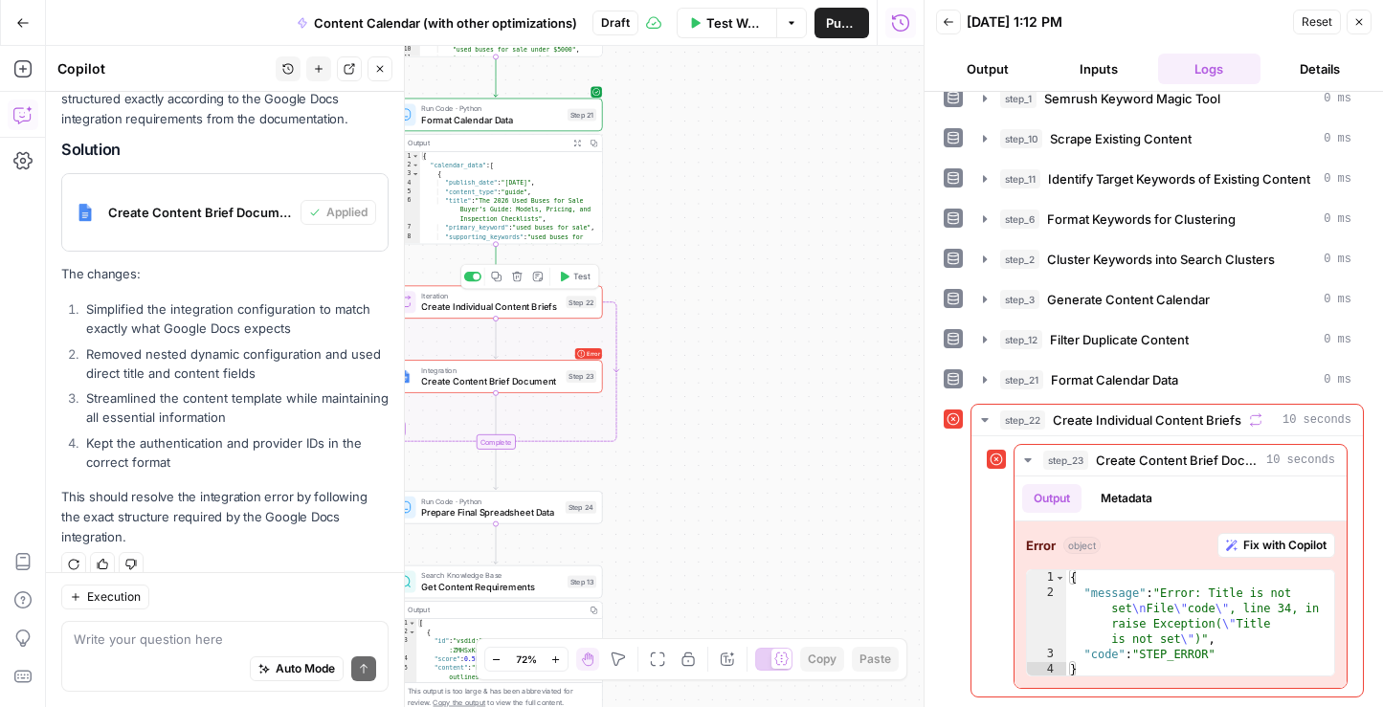
click at [573, 280] on span "Test" at bounding box center [581, 277] width 16 height 12
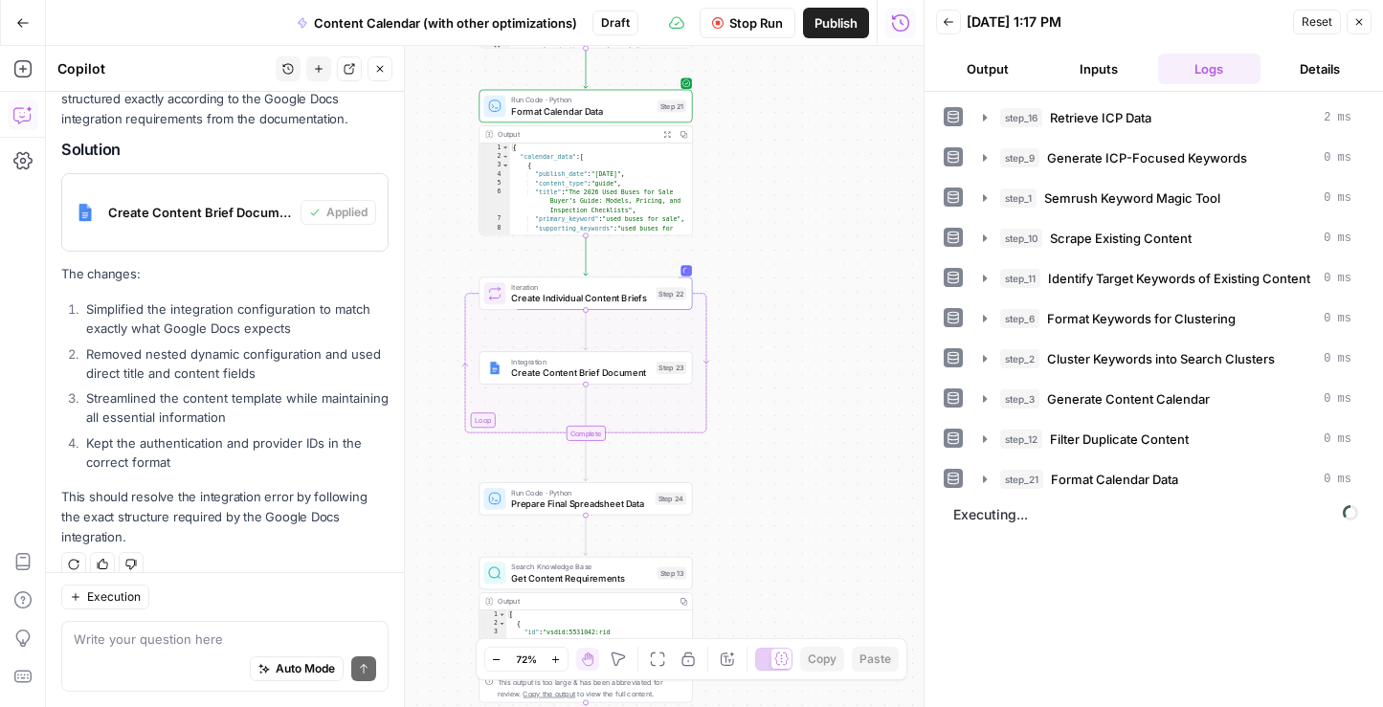
drag, startPoint x: 759, startPoint y: 435, endPoint x: 849, endPoint y: 426, distance: 90.4
click at [849, 426] on div "Workflow Set Inputs Inputs Search Knowledge Base Retrieve ICP Data Step 16 Outp…" at bounding box center [485, 376] width 878 height 661
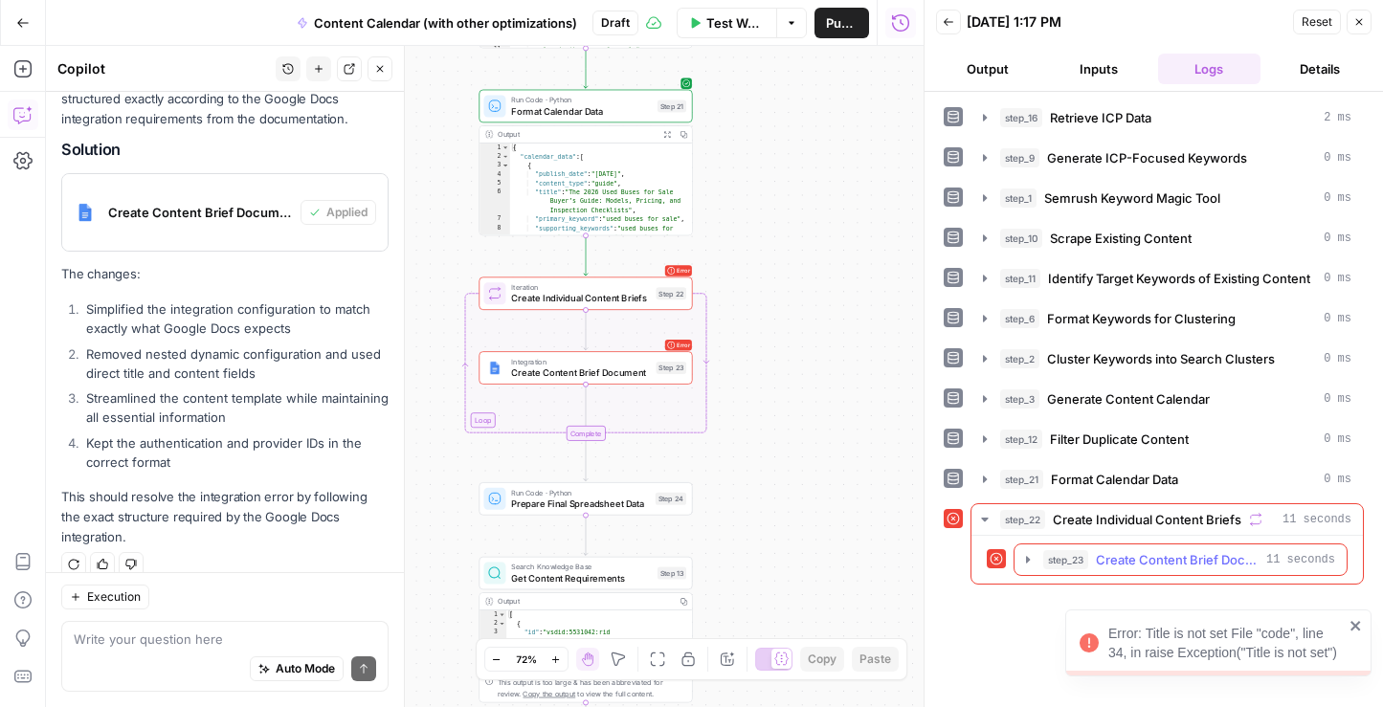
click at [1270, 561] on span "11 seconds" at bounding box center [1300, 559] width 69 height 17
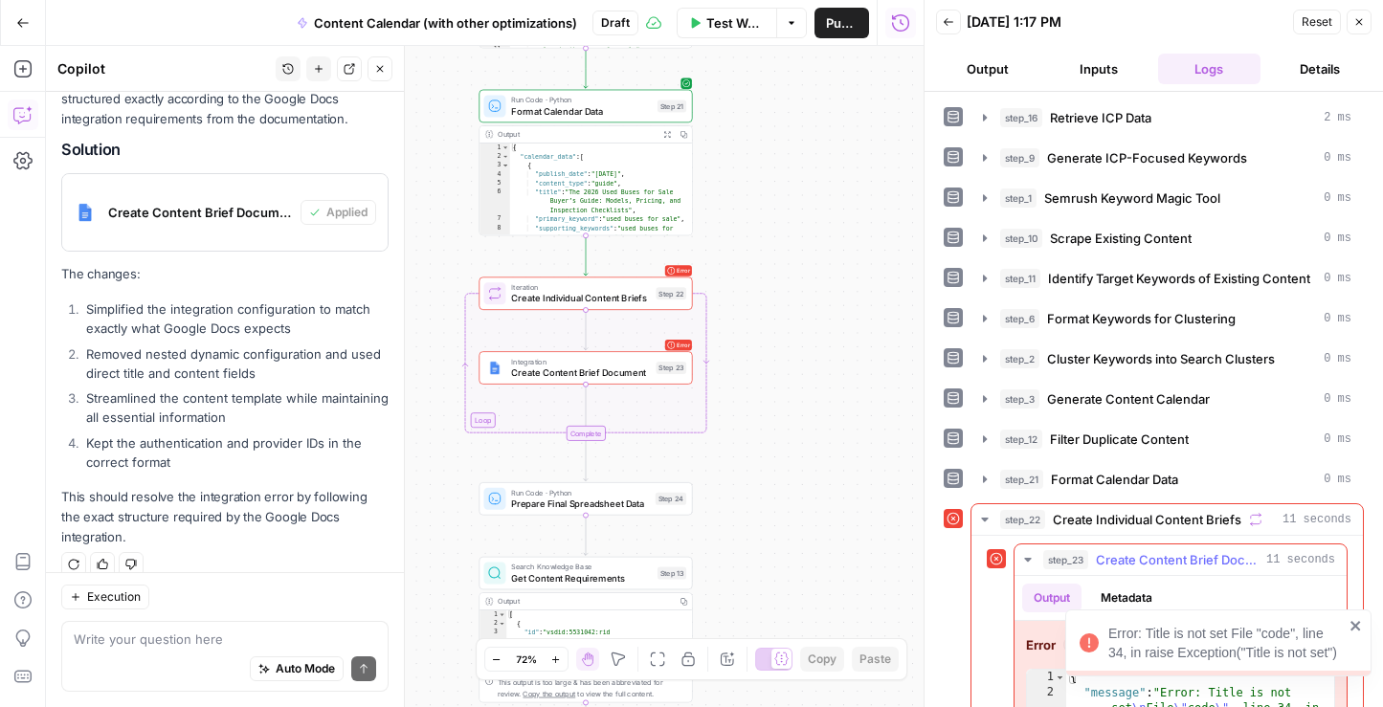
scroll to position [100, 0]
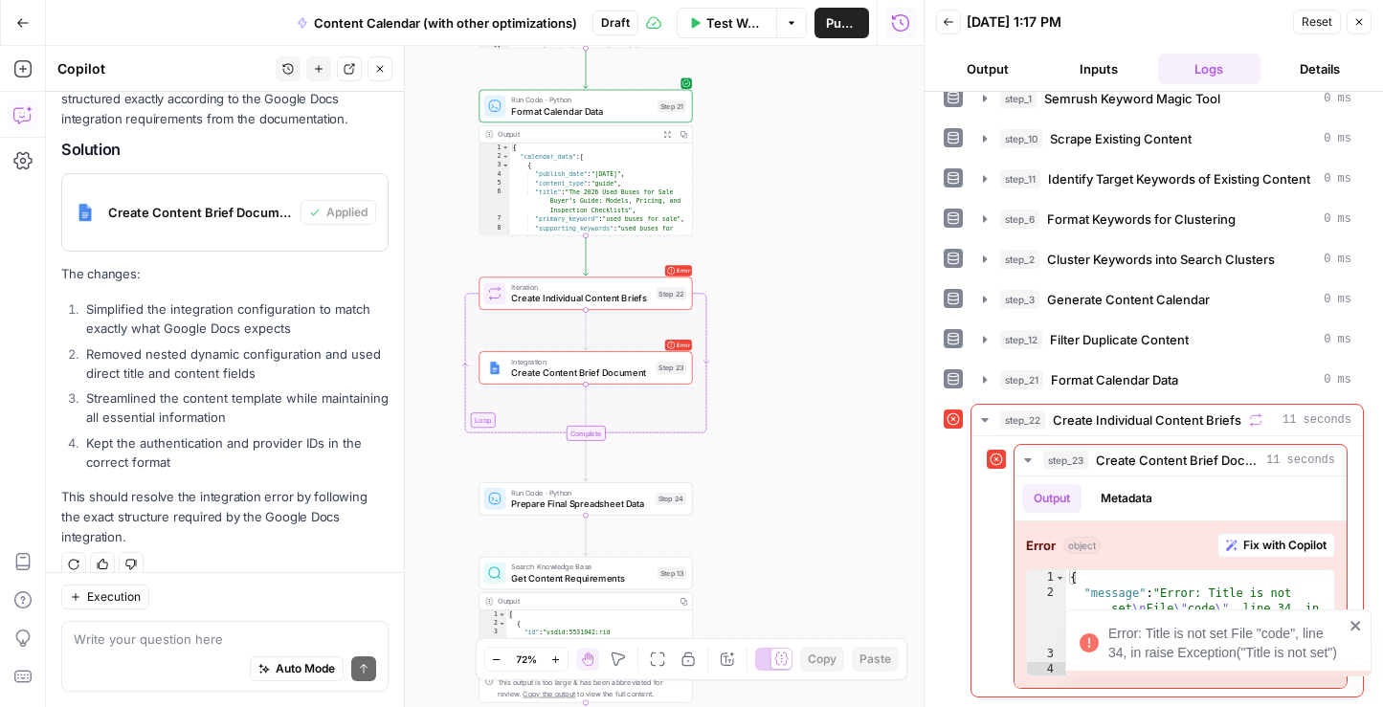
click at [1353, 626] on icon "close" at bounding box center [1355, 625] width 13 height 15
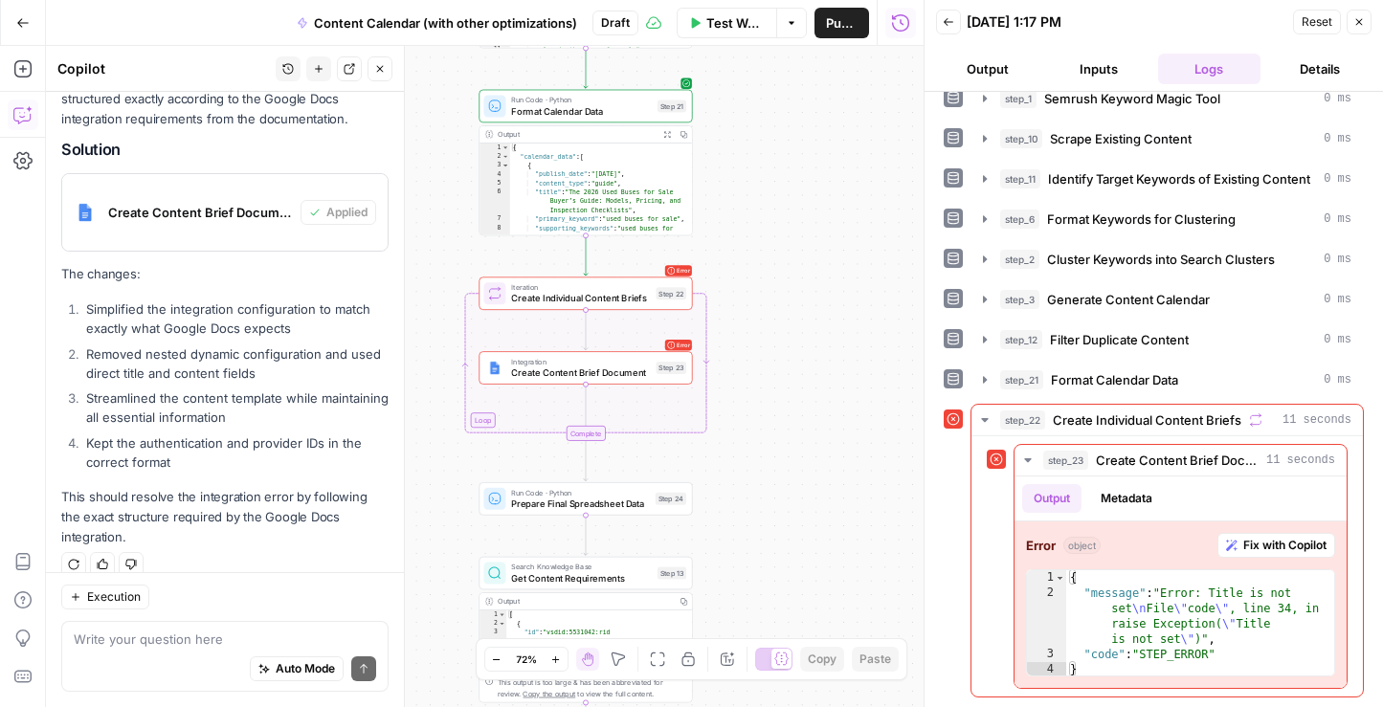
click at [231, 652] on div "Auto Mode Send" at bounding box center [225, 670] width 302 height 42
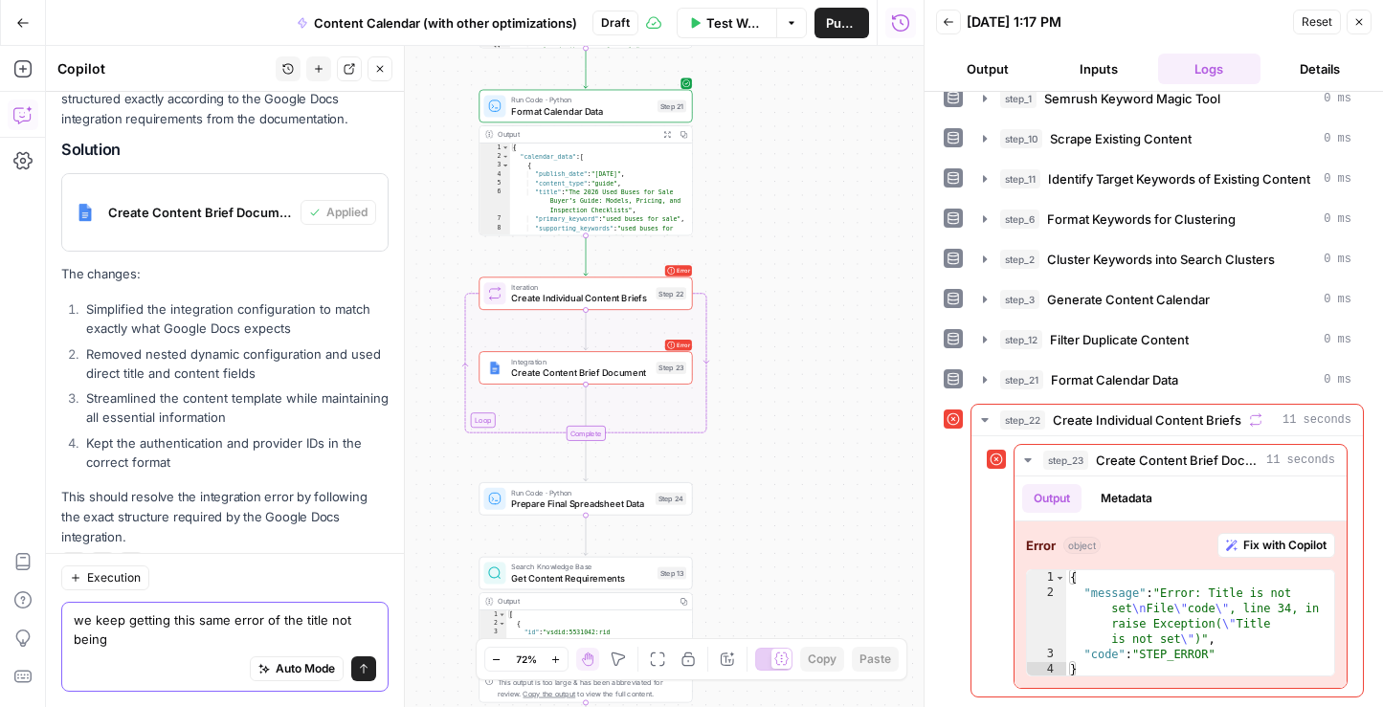
scroll to position [2757, 0]
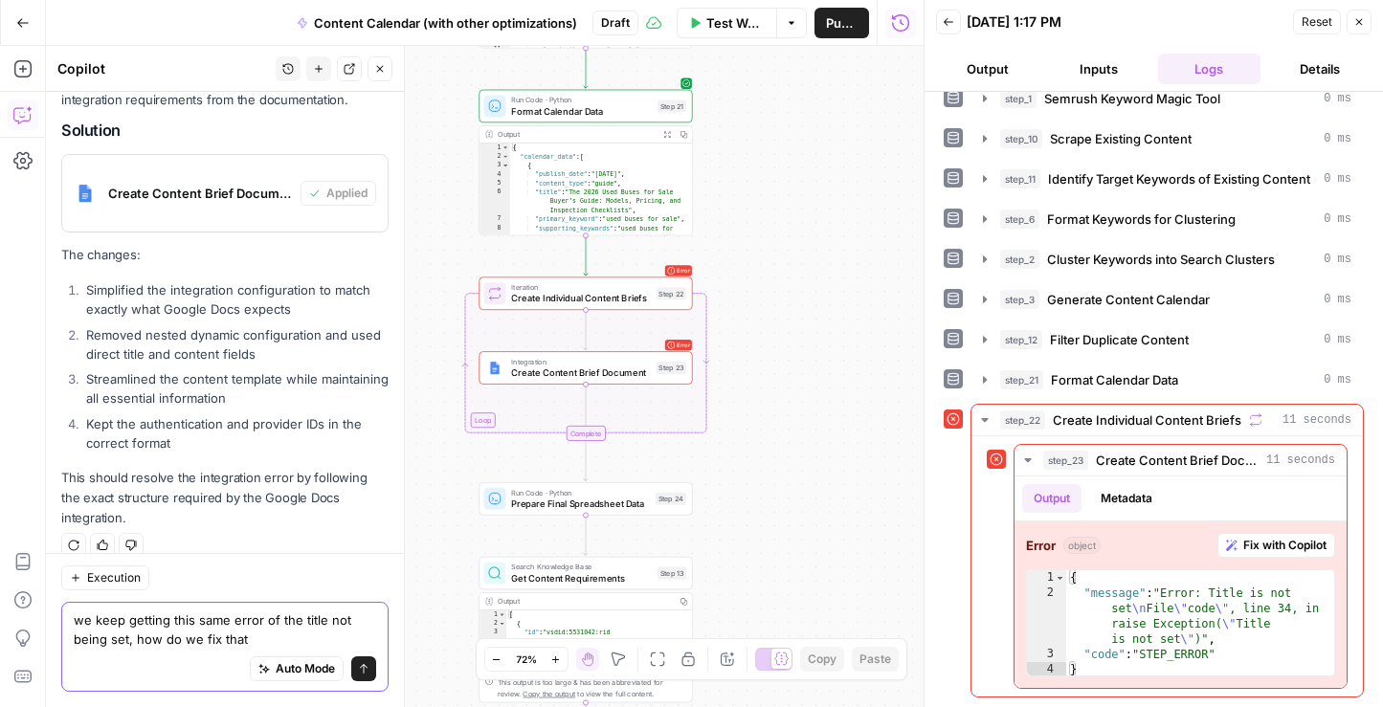
type textarea "we keep getting this same error of the title not being set, how do we fix that?"
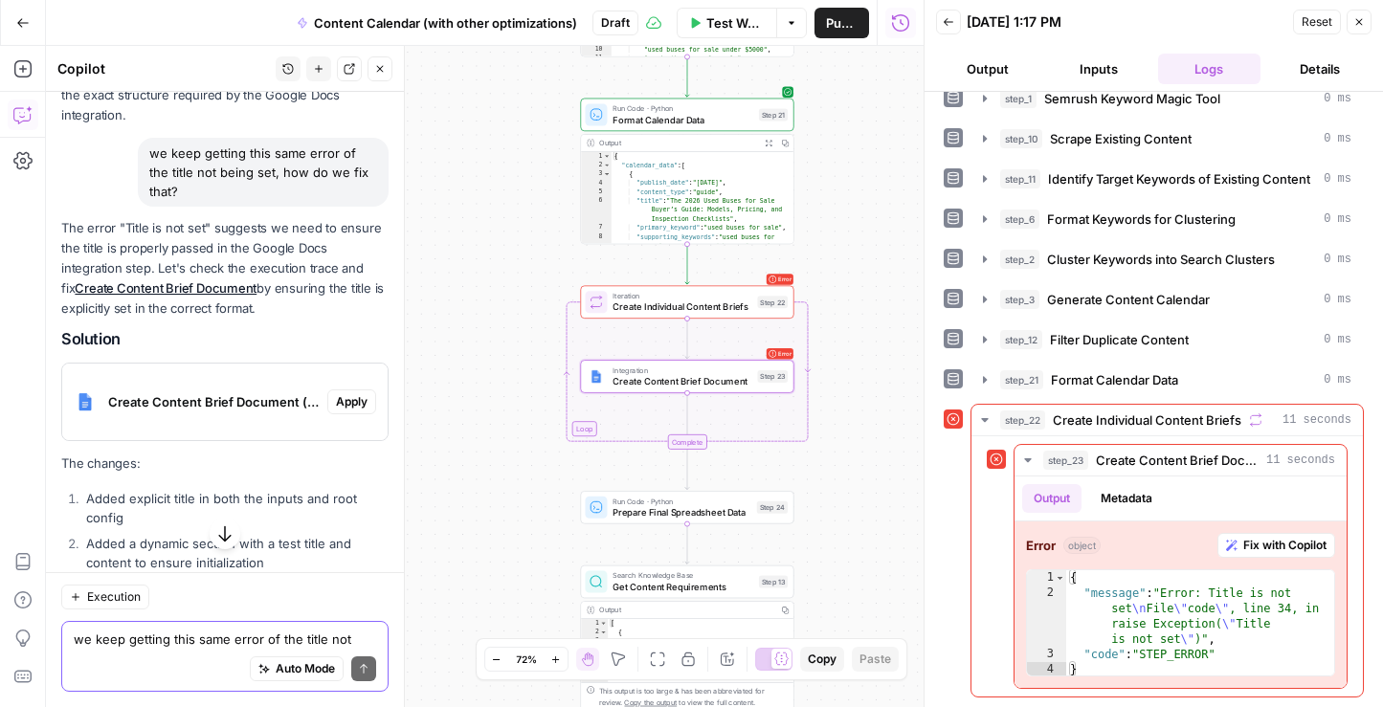
scroll to position [3129, 0]
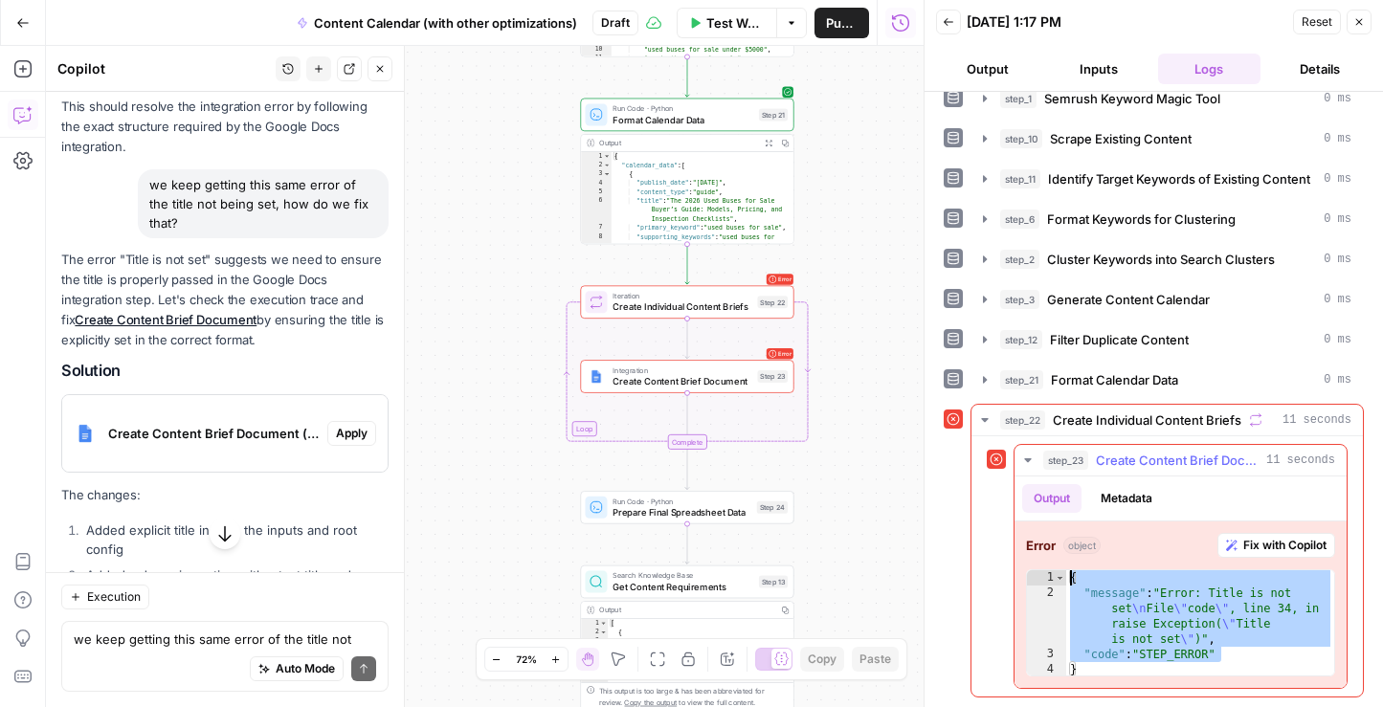
drag, startPoint x: 1228, startPoint y: 653, endPoint x: 1073, endPoint y: 583, distance: 170.1
click at [1073, 583] on div "{ "message" : "Error: Title is not set \n File \" code \" , line 34, in raise E…" at bounding box center [1200, 639] width 268 height 138
type textarea "**********"
click at [245, 644] on textarea "we keep getting this same error of the title not being set, how do we fix that?" at bounding box center [225, 639] width 302 height 19
paste textarea "{ "message": "Error: Title is not set\nFile \"code\", line 34, in raise Excepti…"
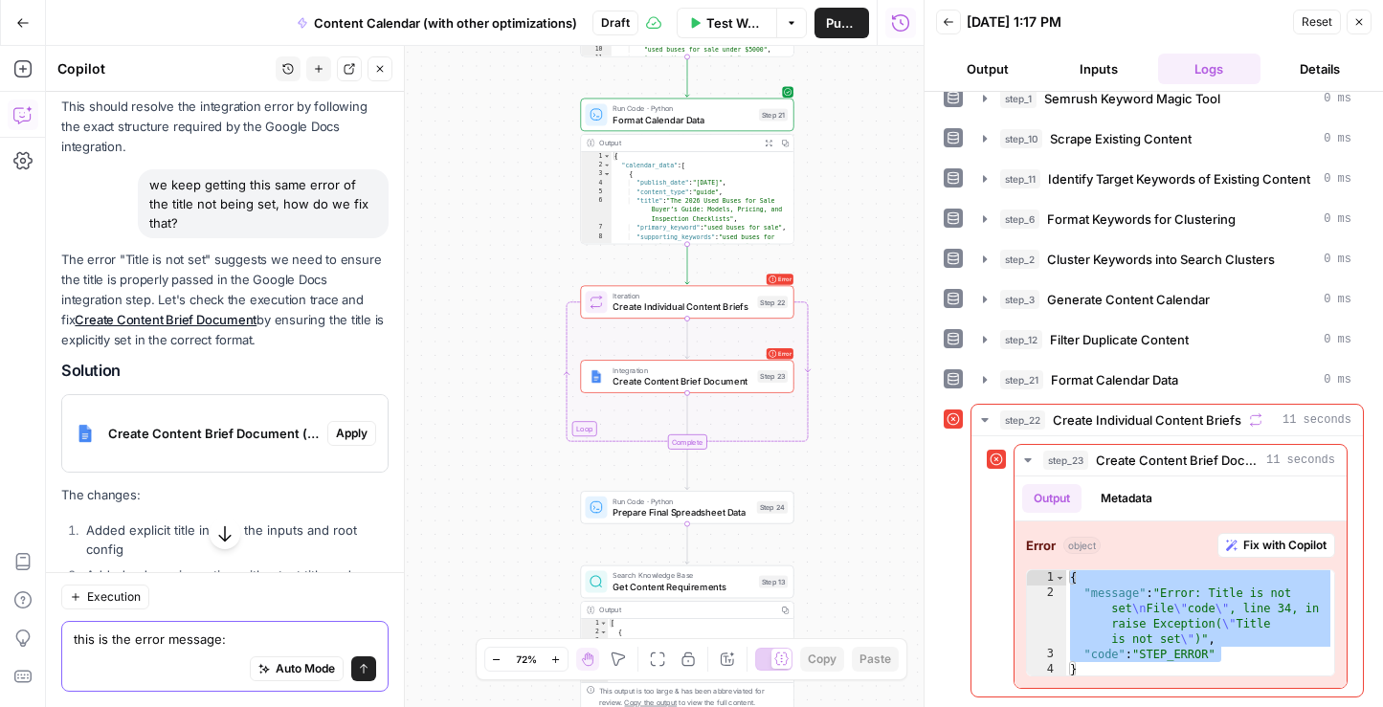
type textarea "this is the error message: { "message": "Error: Title is not set\nFile \"code\"…"
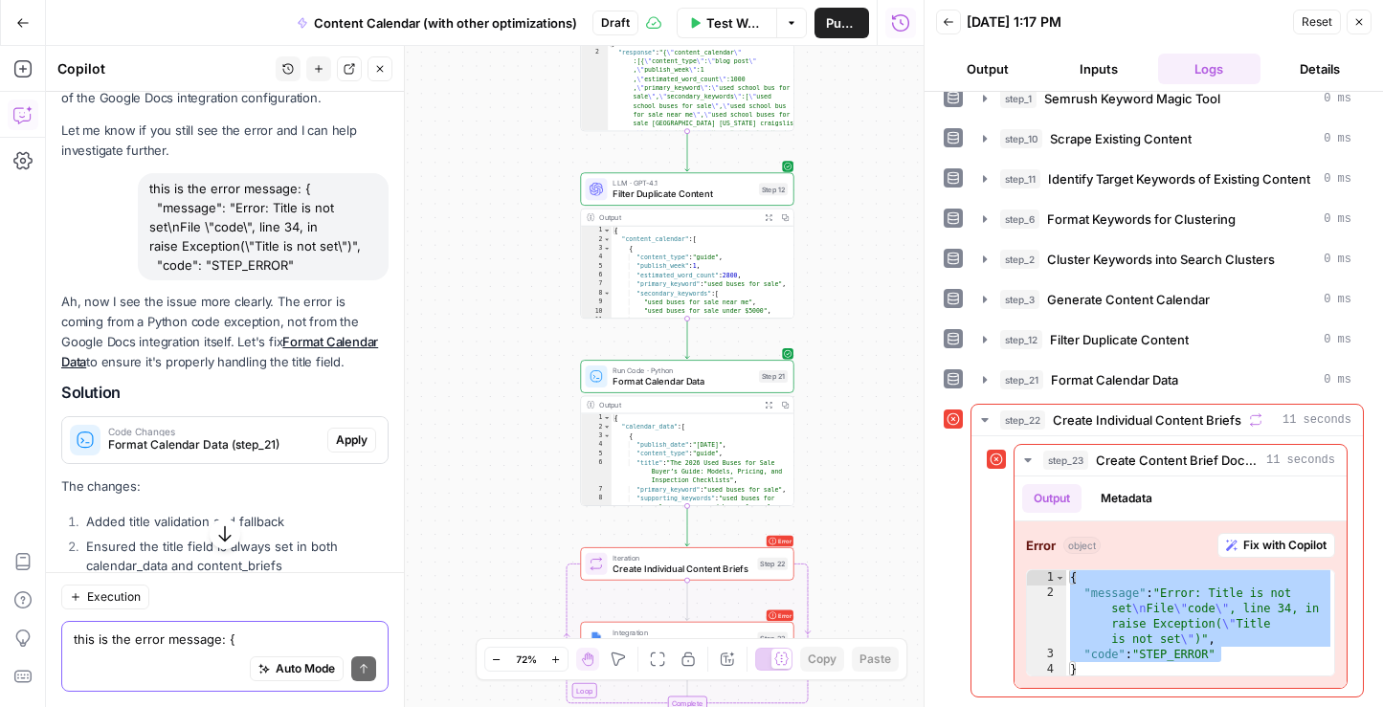
scroll to position [3806, 0]
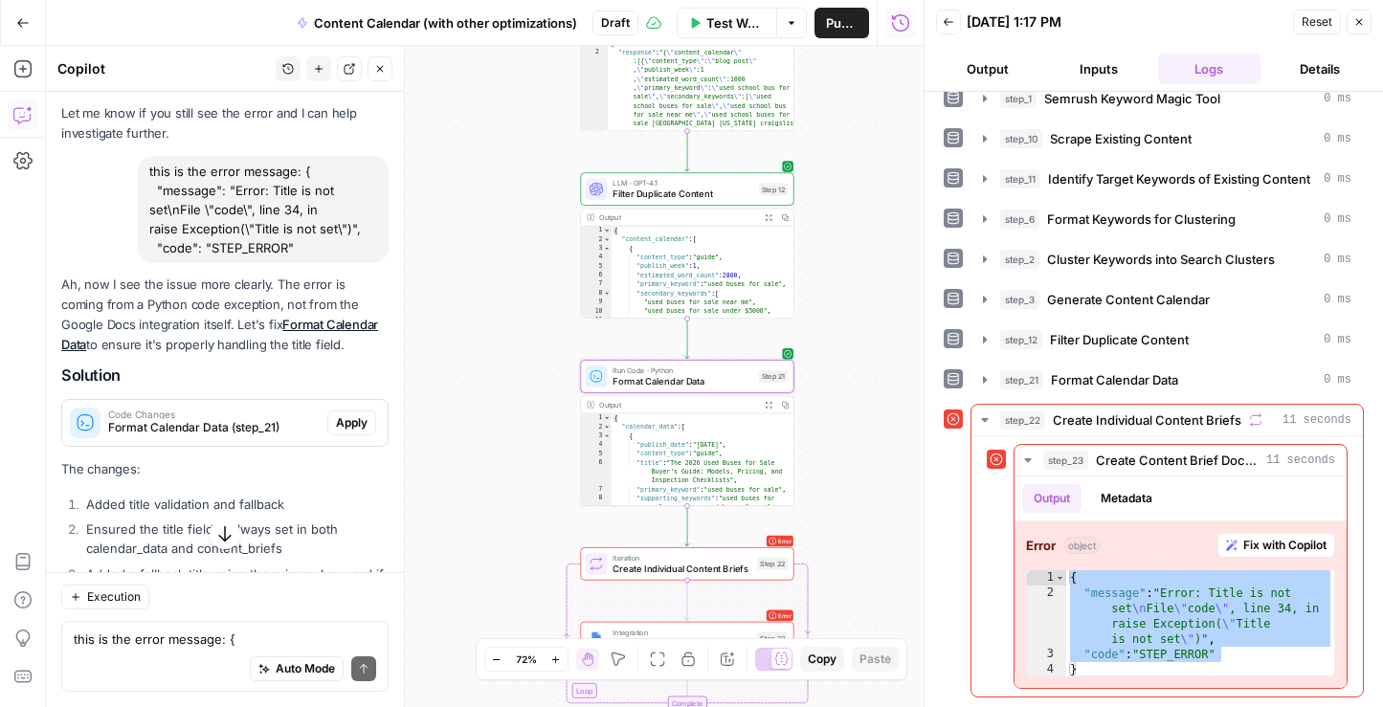
click at [342, 414] on span "Apply" at bounding box center [352, 422] width 32 height 17
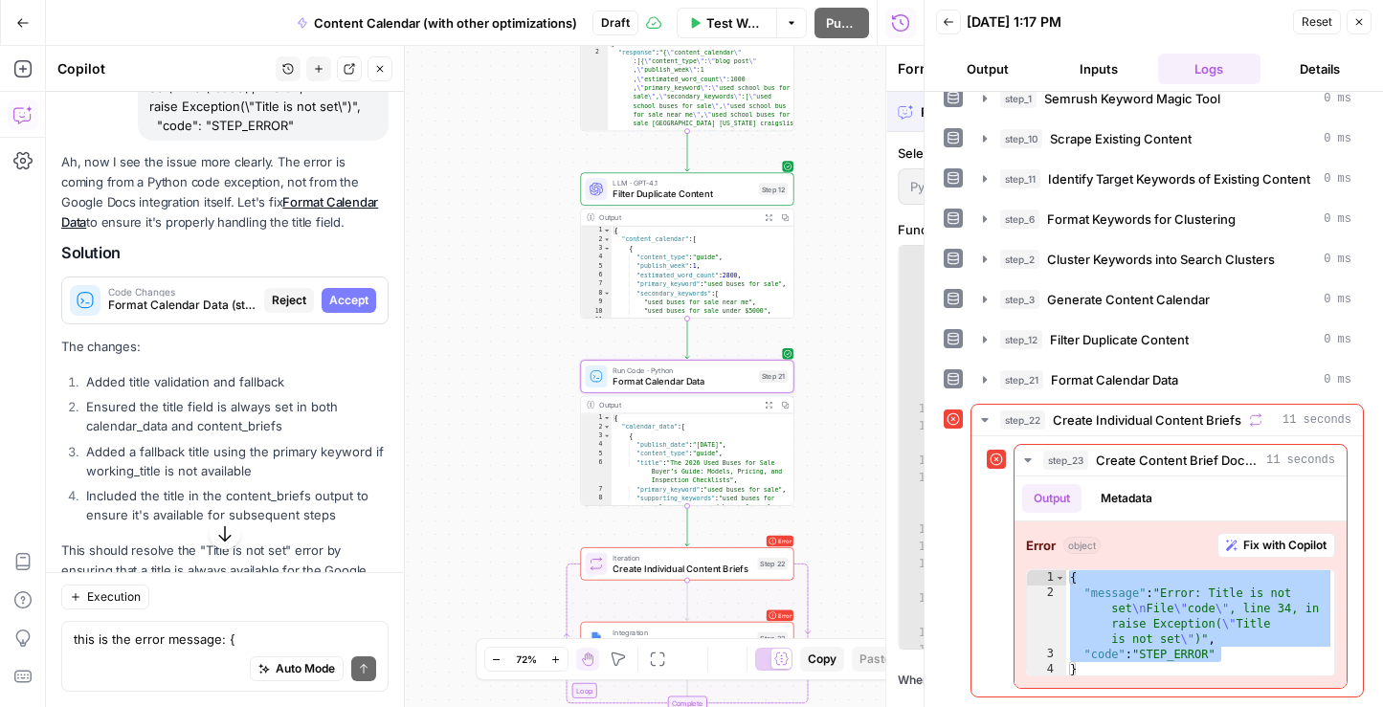
scroll to position [3684, 0]
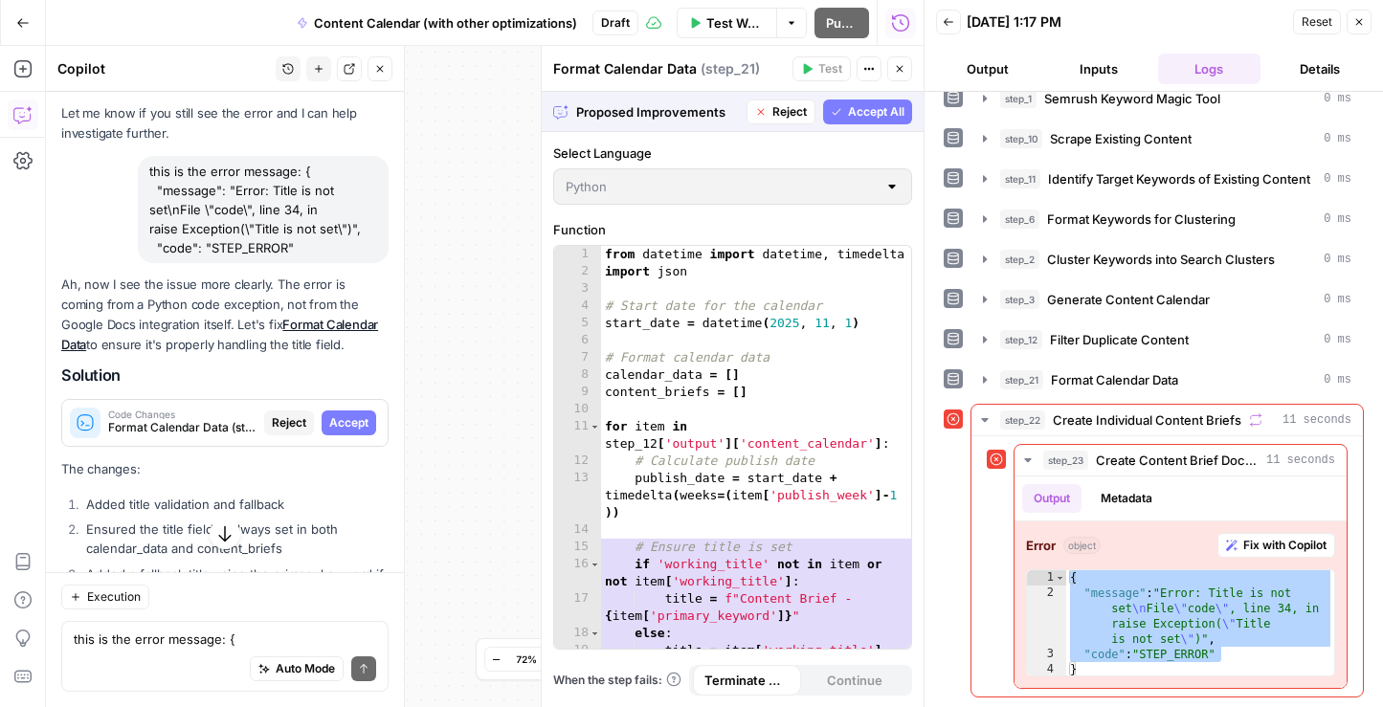
click at [879, 107] on span "Accept All" at bounding box center [876, 111] width 56 height 17
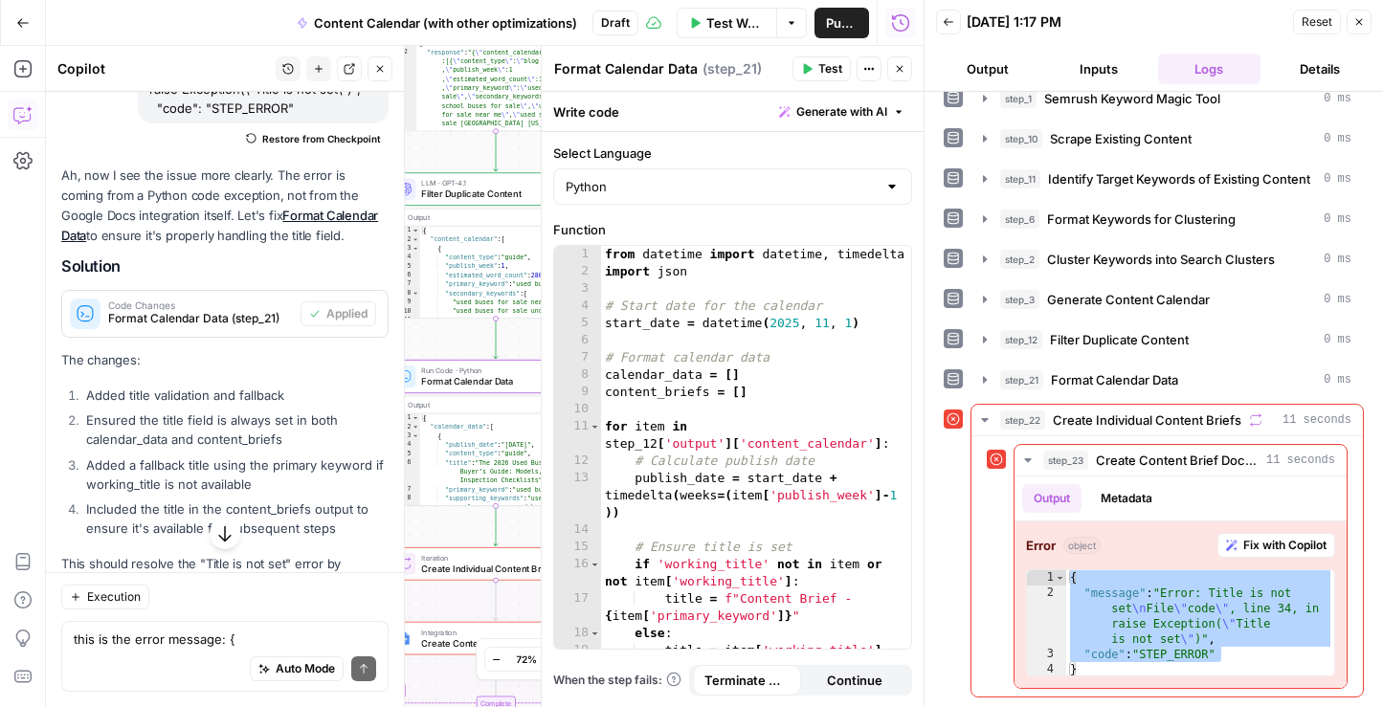
scroll to position [4023, 0]
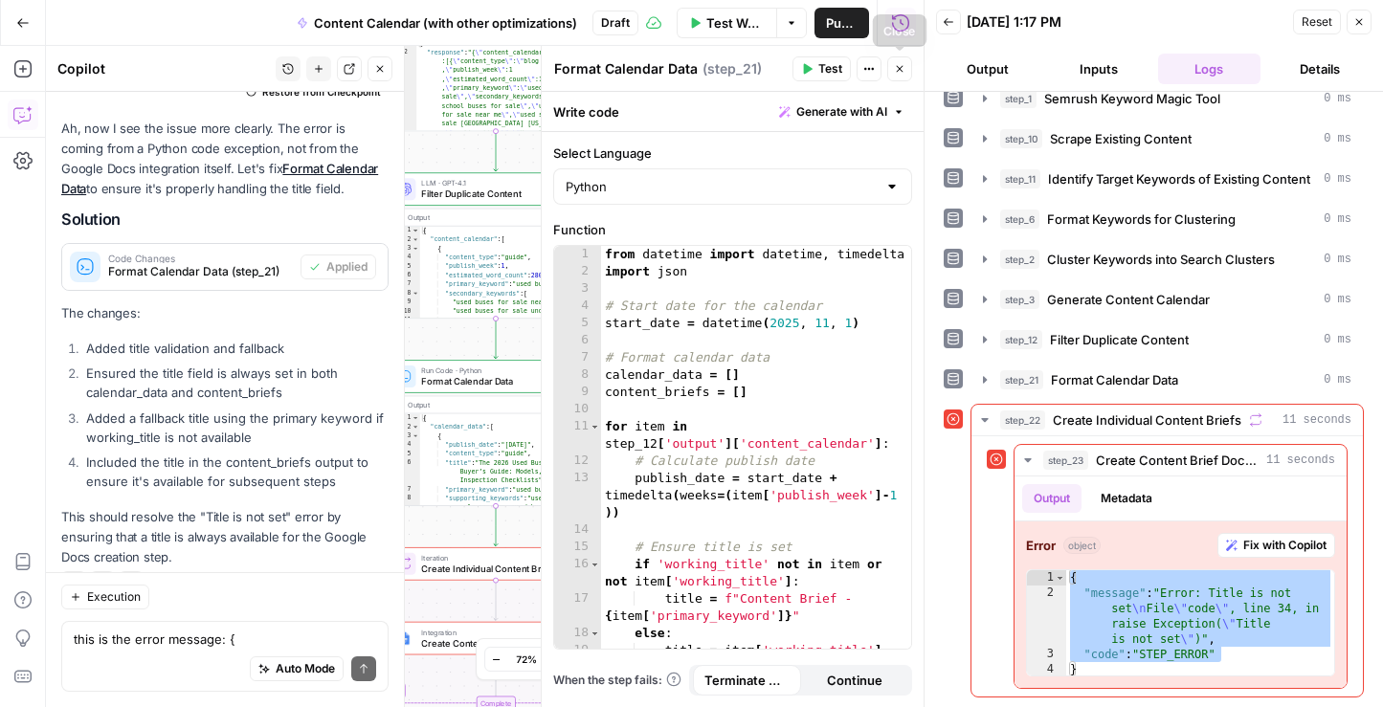
click at [898, 72] on icon "button" at bounding box center [899, 68] width 11 height 11
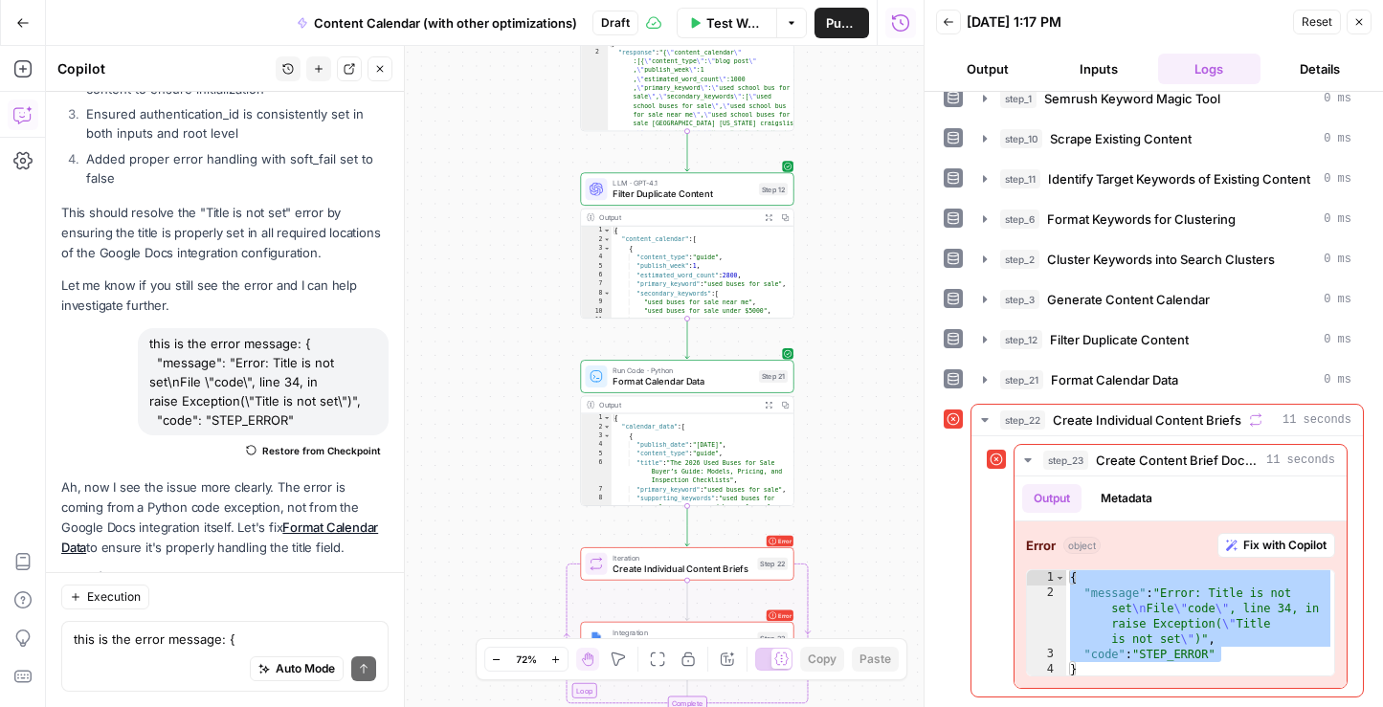
scroll to position [3264, 0]
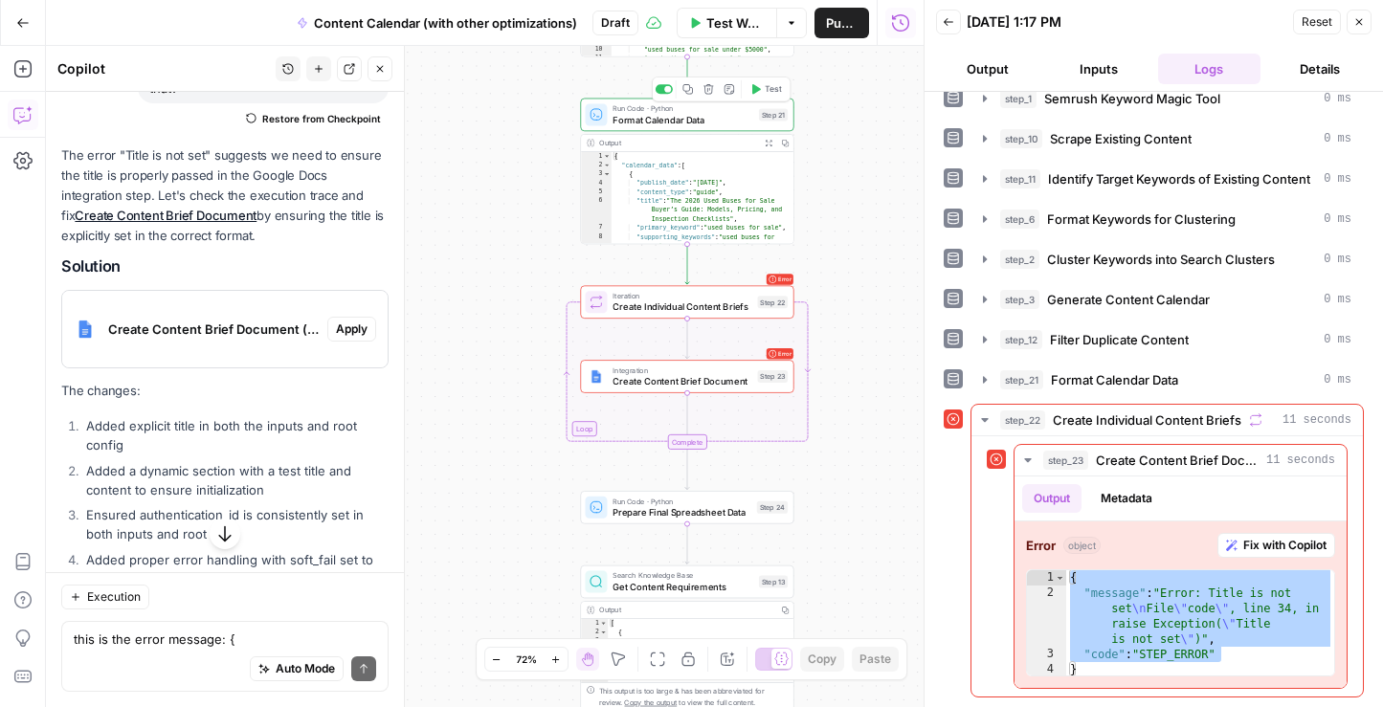
click at [763, 89] on button "Test" at bounding box center [766, 89] width 43 height 18
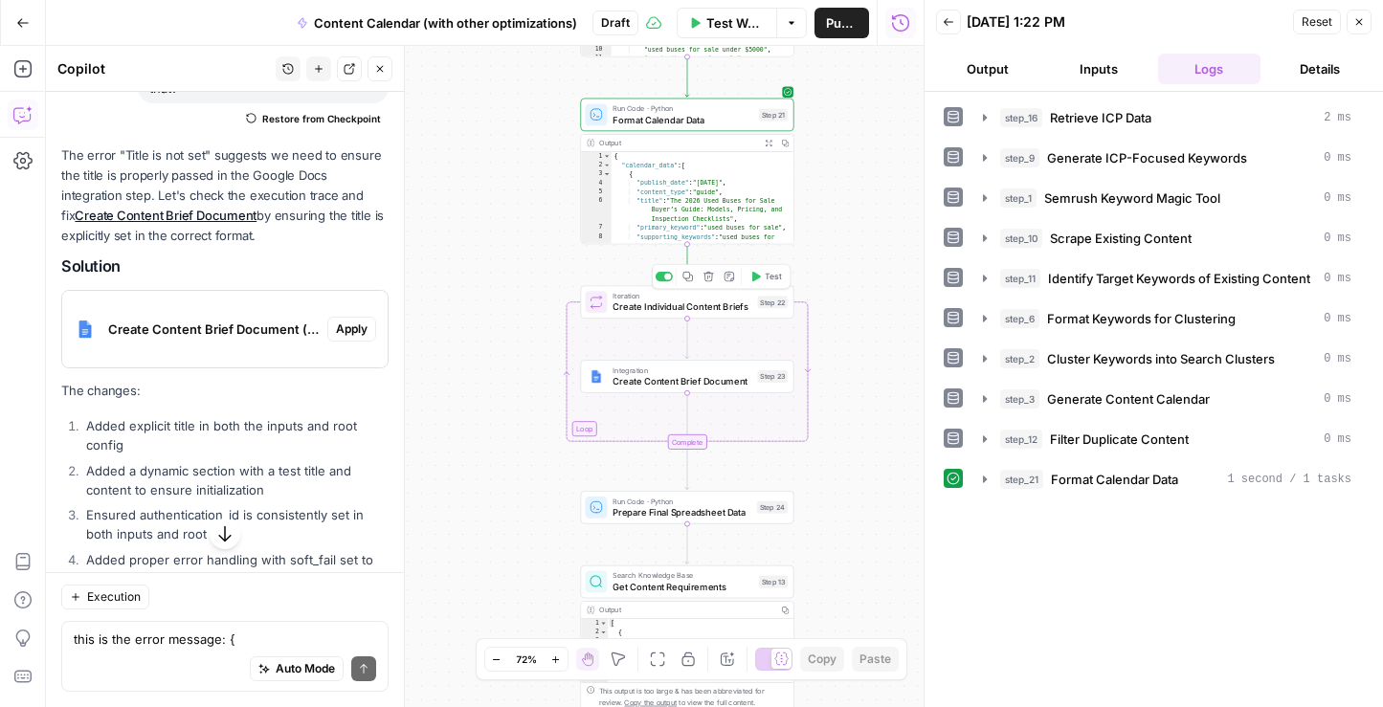
click at [698, 311] on span "Create Individual Content Briefs" at bounding box center [682, 307] width 139 height 13
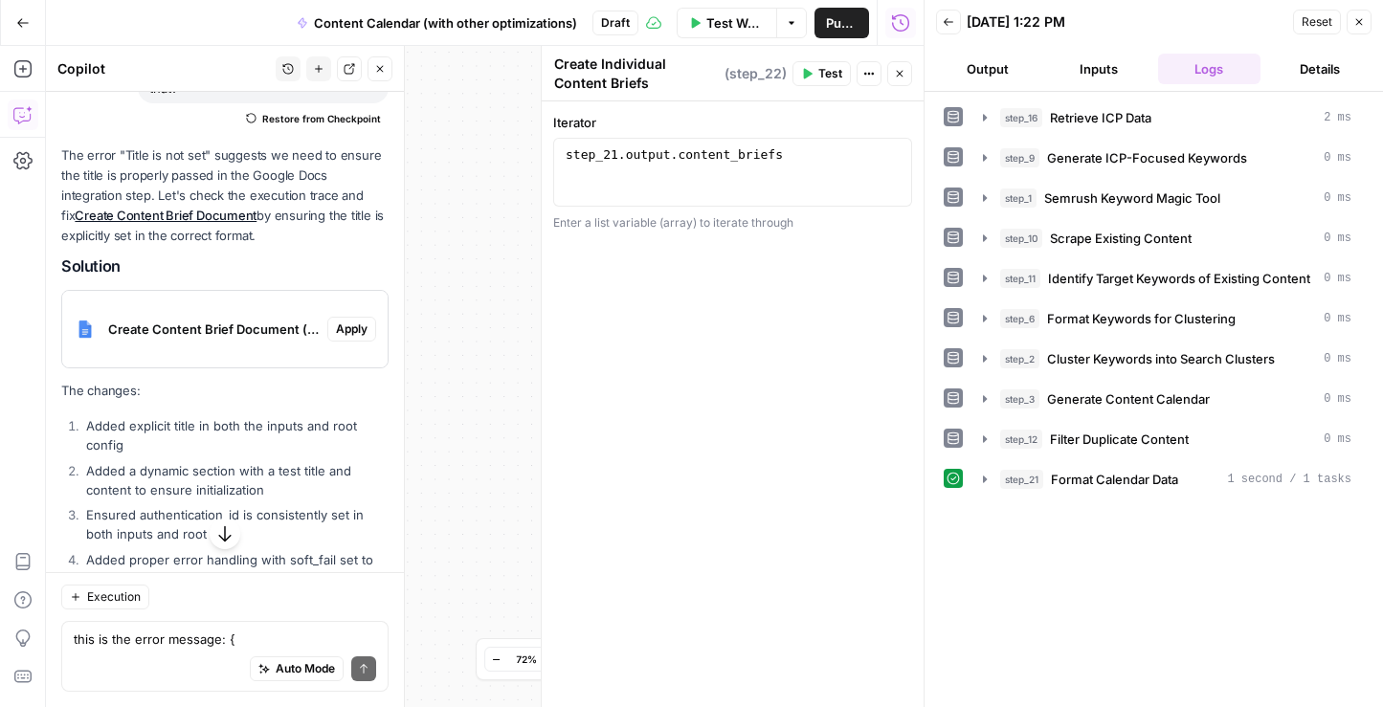
click at [902, 68] on icon "button" at bounding box center [899, 73] width 11 height 11
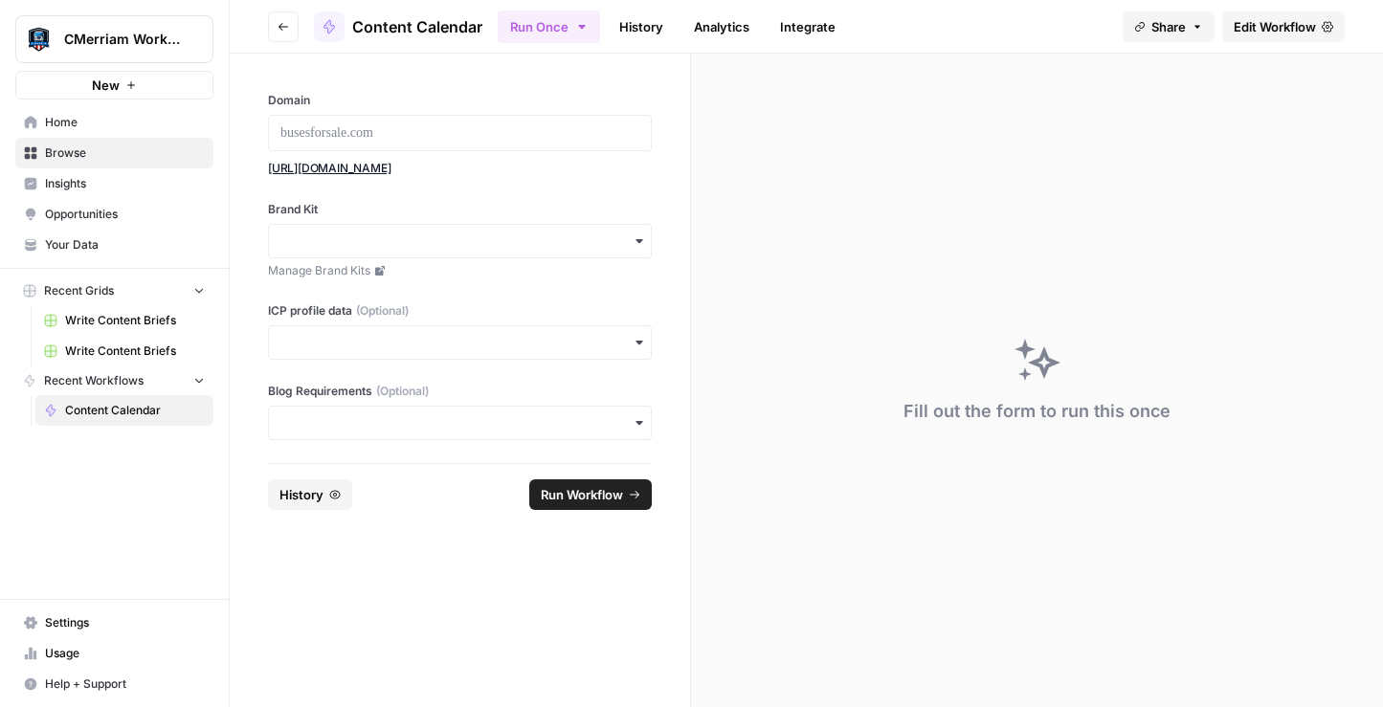
click at [645, 33] on link "History" at bounding box center [641, 26] width 67 height 31
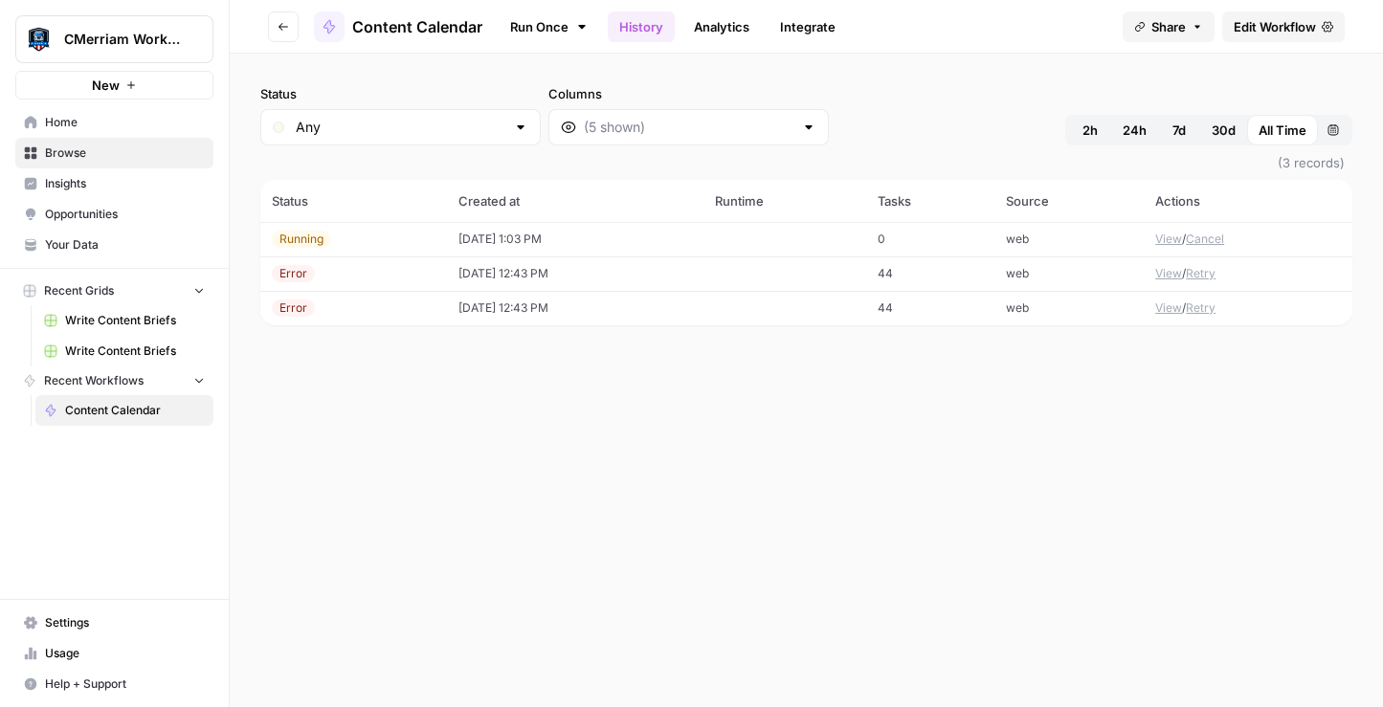
click at [569, 241] on td "[DATE] 1:03 PM" at bounding box center [575, 239] width 256 height 34
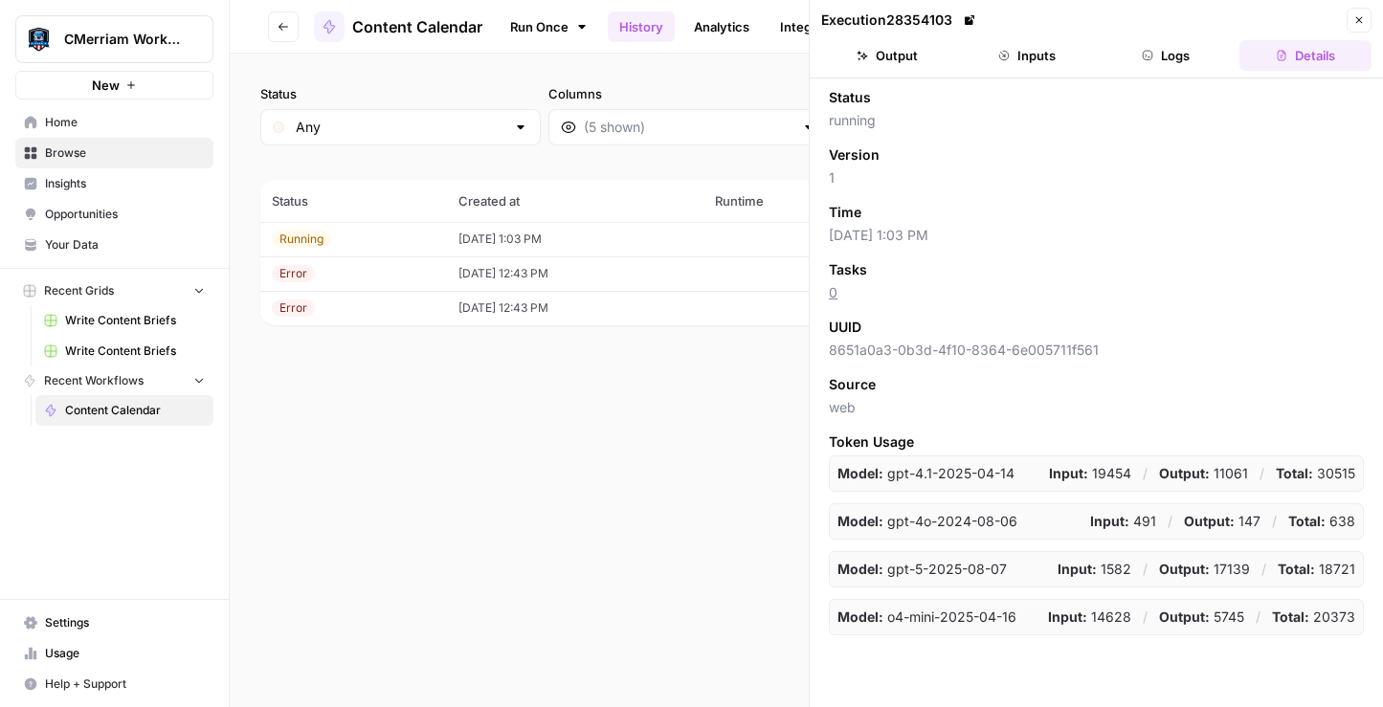
click at [1043, 55] on button "Inputs" at bounding box center [1027, 55] width 132 height 31
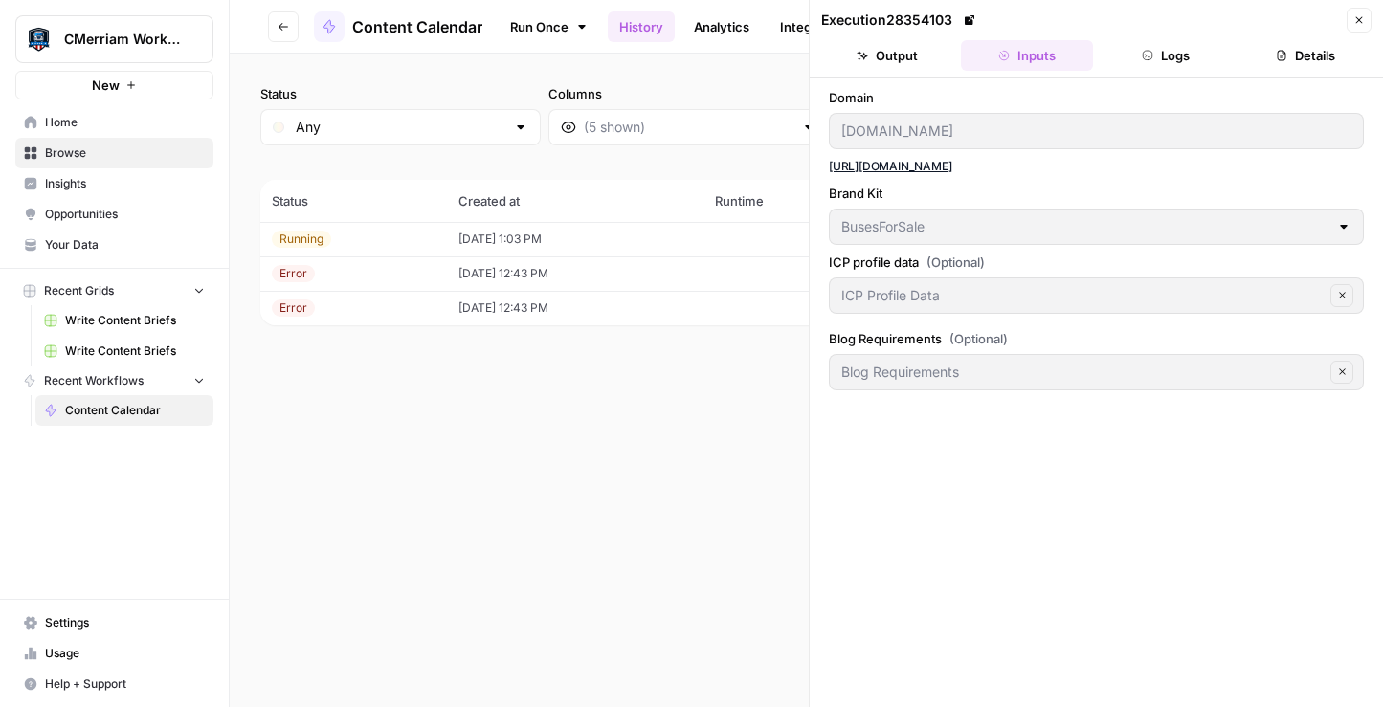
click at [926, 52] on button "Output" at bounding box center [887, 55] width 132 height 31
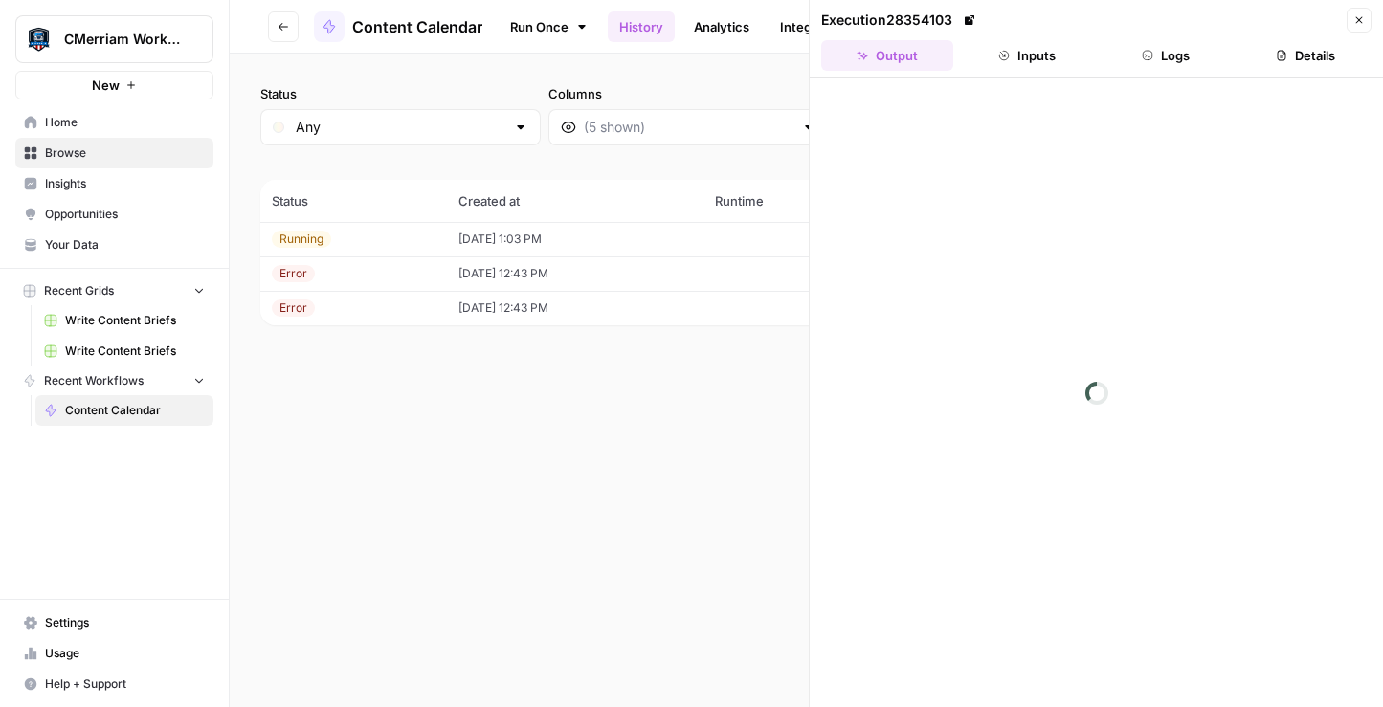
click at [1305, 54] on button "Details" at bounding box center [1305, 55] width 132 height 31
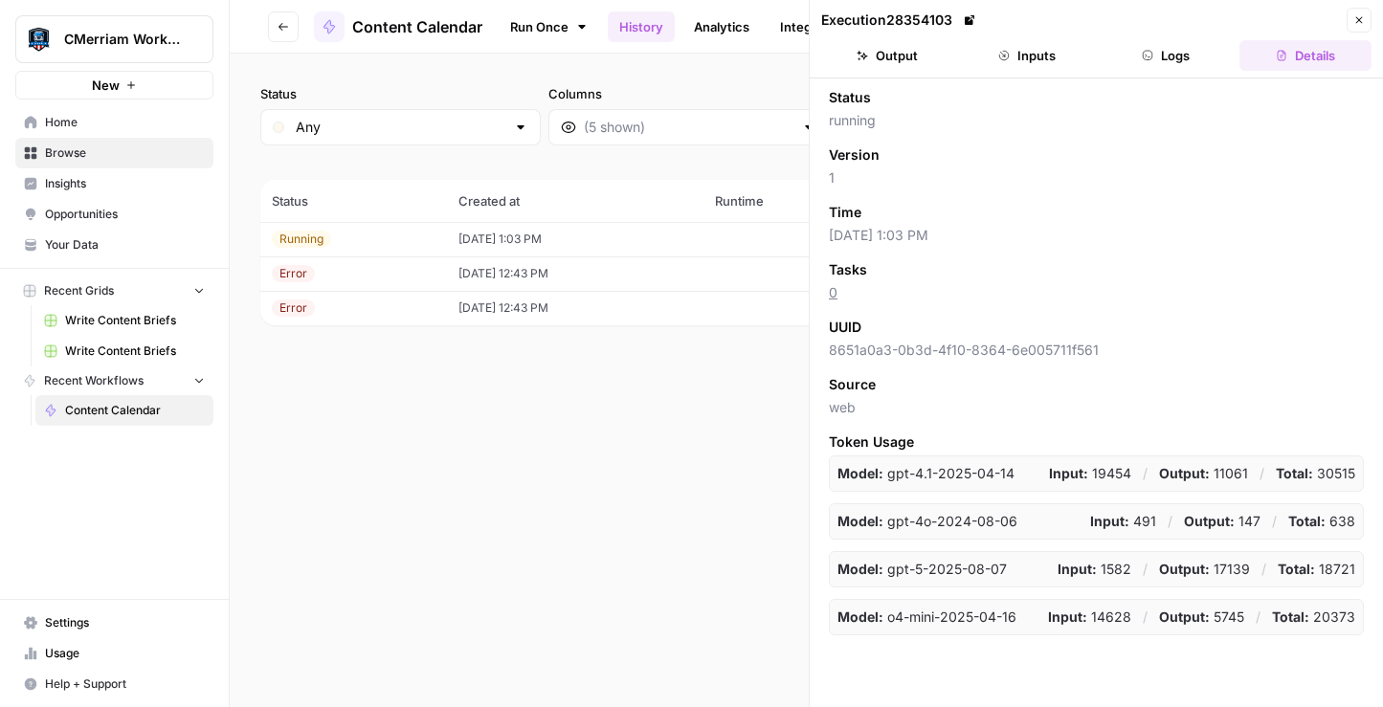
click at [908, 57] on button "Output" at bounding box center [887, 55] width 132 height 31
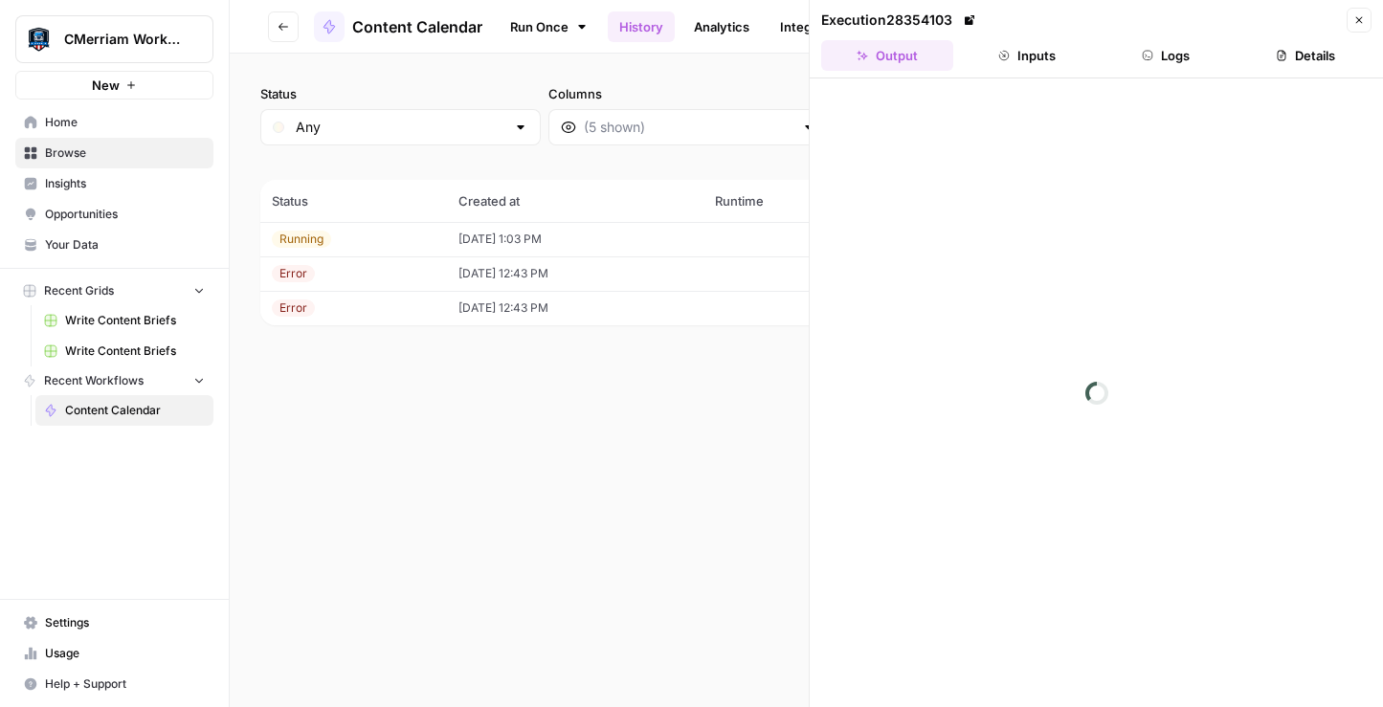
click at [735, 386] on div "Status Any Columns 2h 24h 7d 30d All Time Custom range (3 records) Status Creat…" at bounding box center [806, 381] width 1153 height 654
click at [591, 374] on div "Status Any Columns 2h 24h 7d 30d All Time Custom range (3 records) Status Creat…" at bounding box center [806, 381] width 1153 height 654
click at [1356, 27] on button "Close" at bounding box center [1359, 20] width 25 height 25
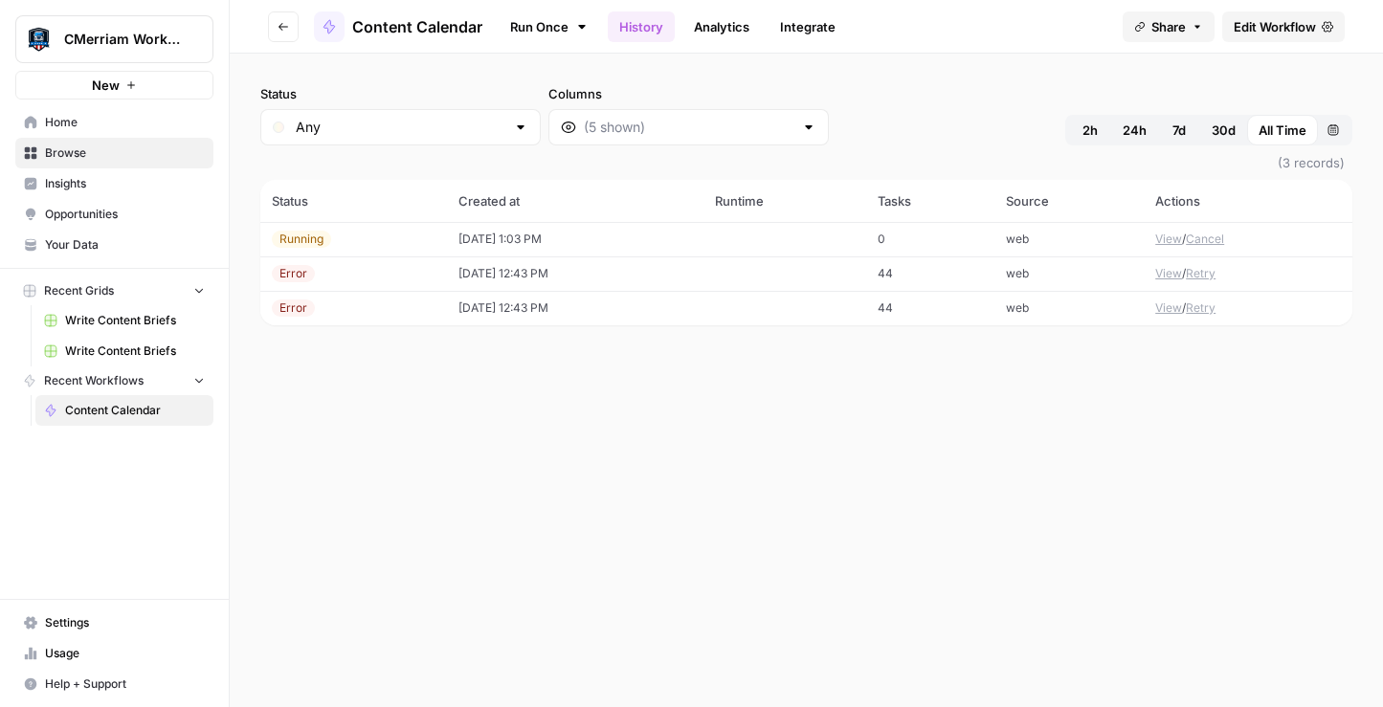
click at [1170, 237] on button "View" at bounding box center [1168, 239] width 27 height 17
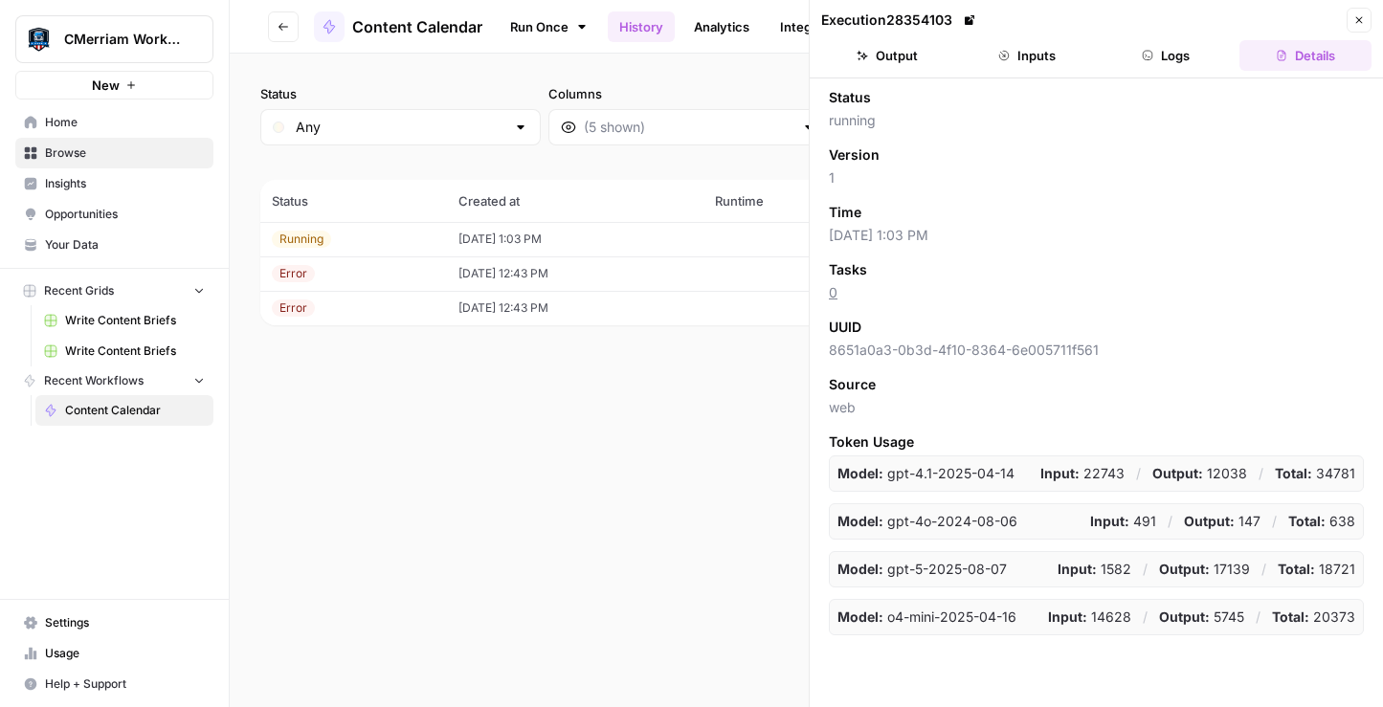
click at [911, 63] on button "Output" at bounding box center [887, 55] width 132 height 31
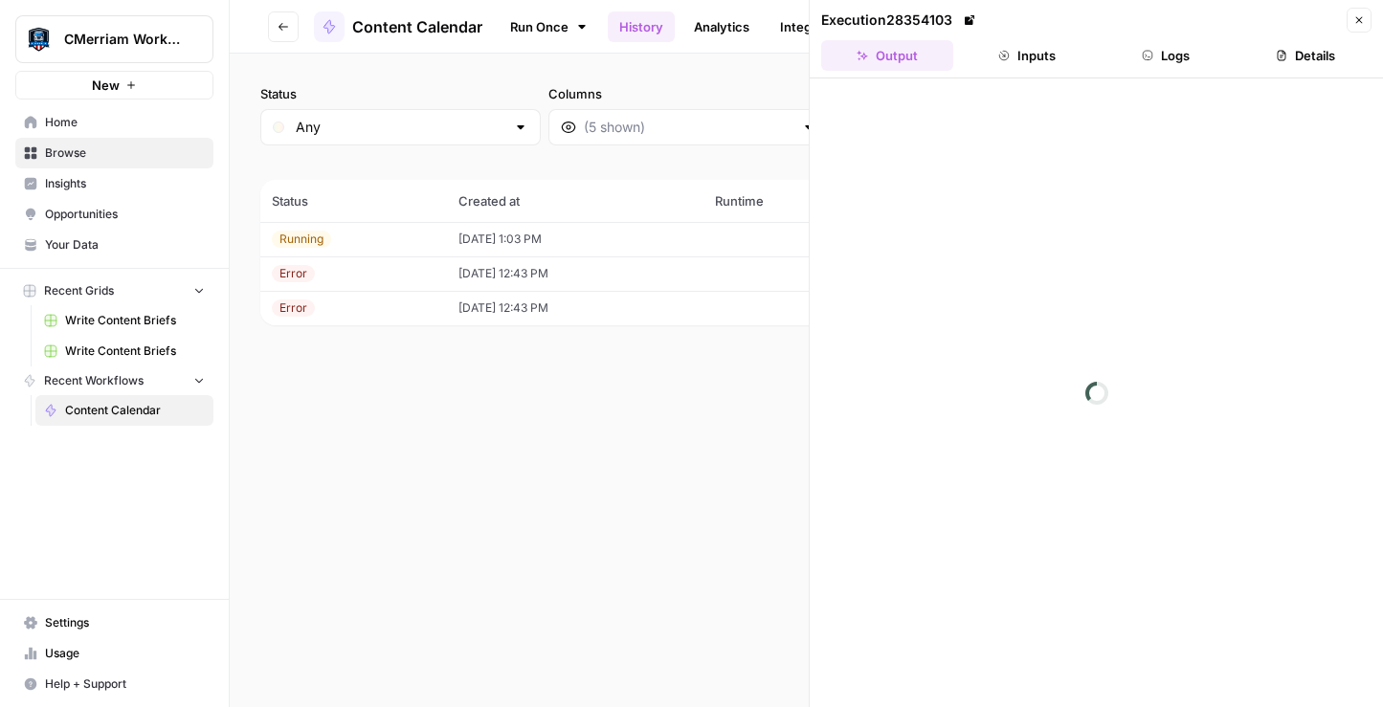
click at [969, 20] on icon at bounding box center [969, 19] width 11 height 11
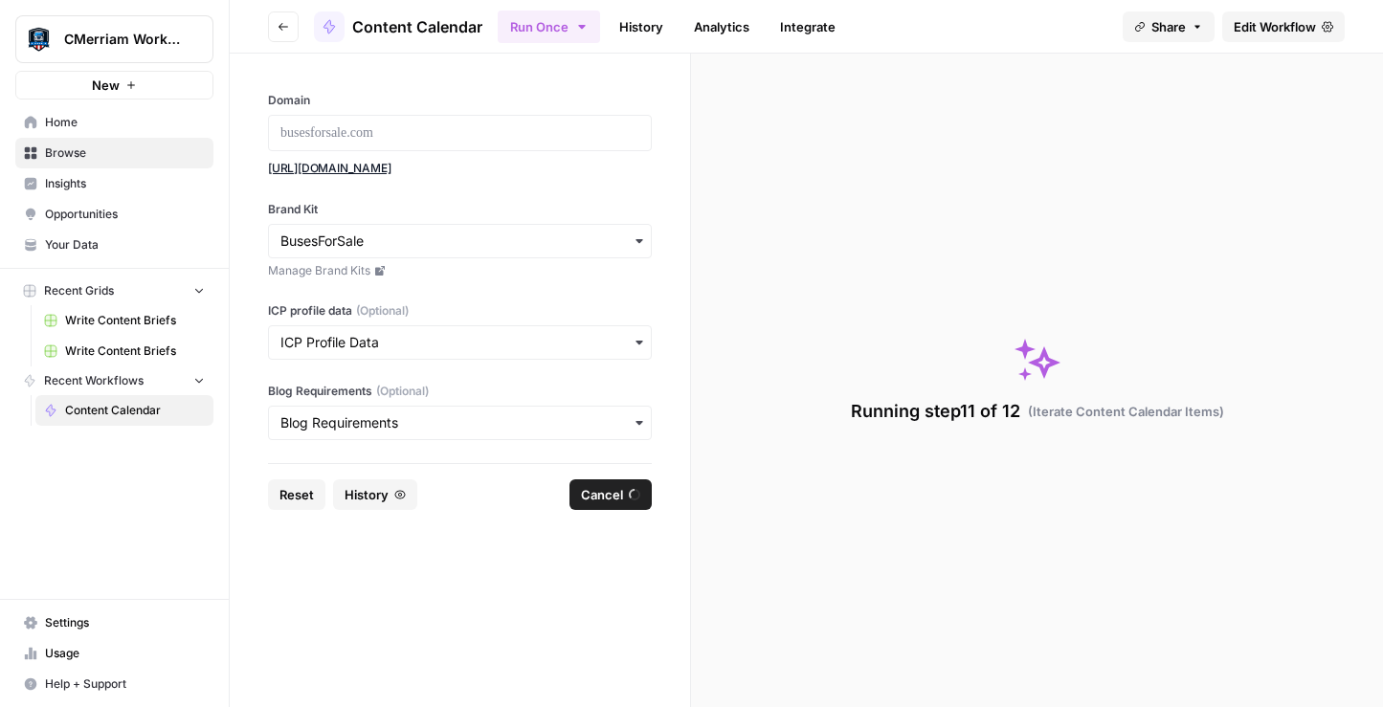
click at [1042, 374] on icon at bounding box center [1044, 362] width 32 height 32
click at [360, 493] on span "History" at bounding box center [367, 494] width 44 height 19
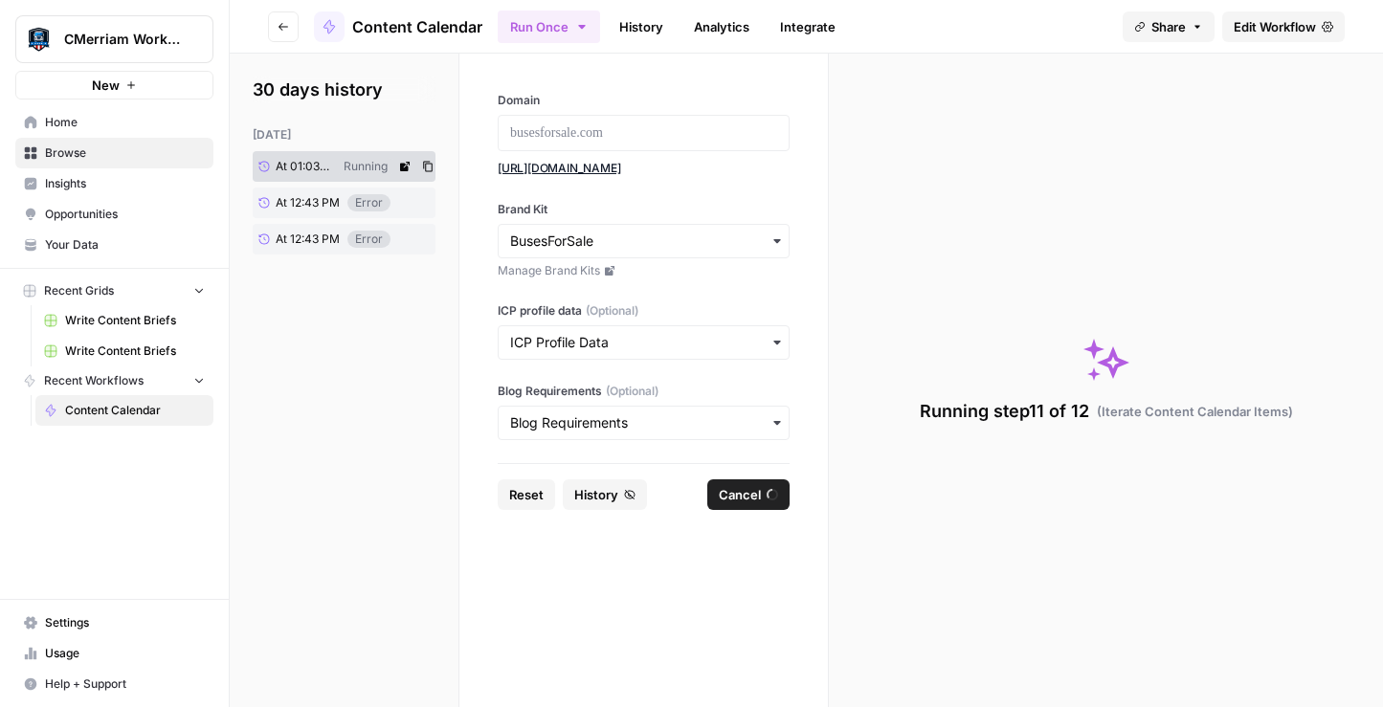
click at [363, 165] on div "Running" at bounding box center [365, 166] width 59 height 17
click at [597, 498] on span "History" at bounding box center [596, 494] width 44 height 19
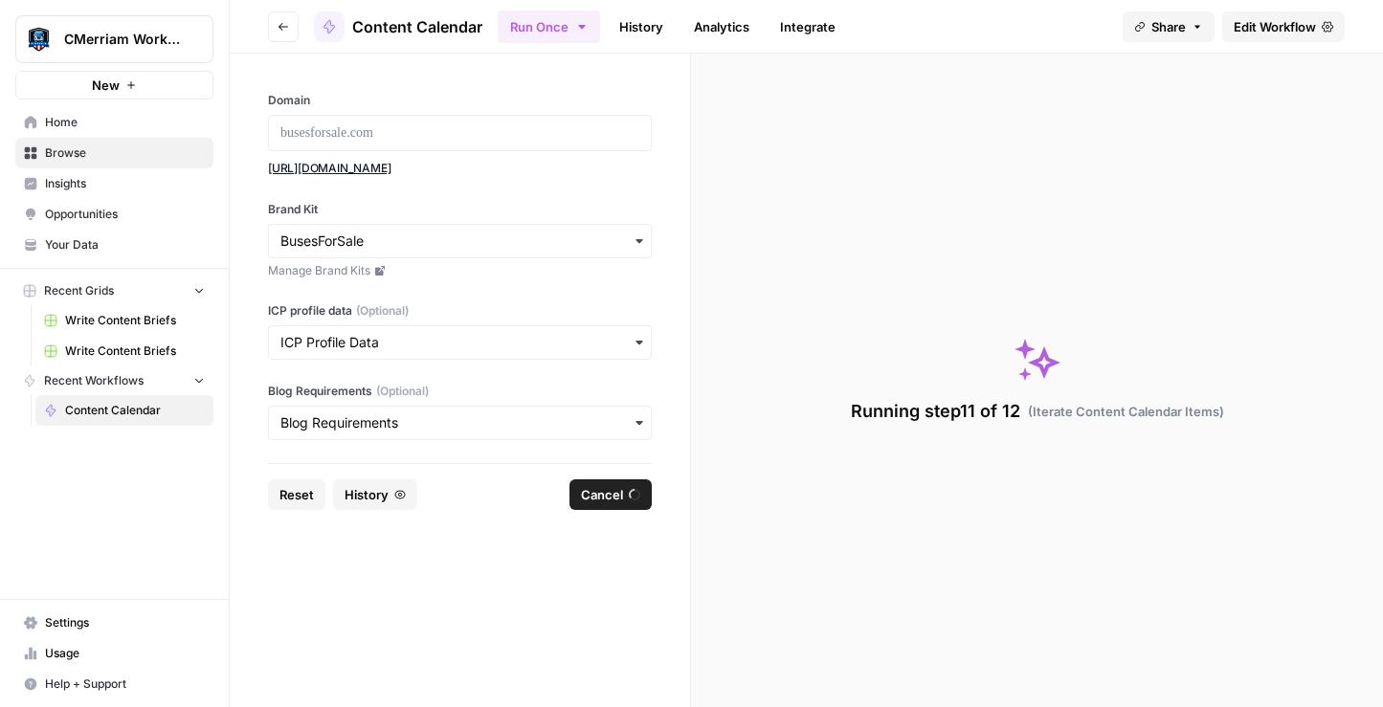
click at [596, 489] on span "Cancel" at bounding box center [602, 494] width 42 height 19
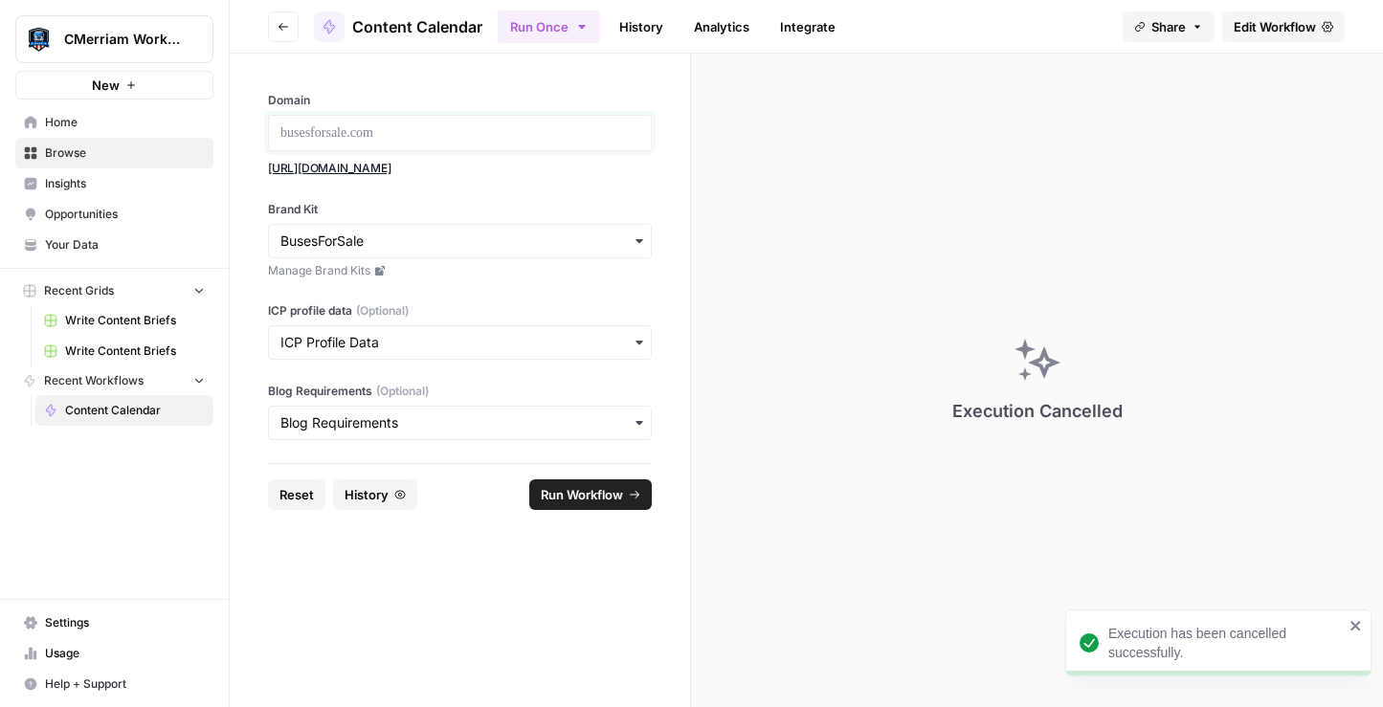
click at [395, 134] on p at bounding box center [459, 132] width 359 height 19
click at [598, 490] on span "Run Workflow" at bounding box center [582, 494] width 82 height 19
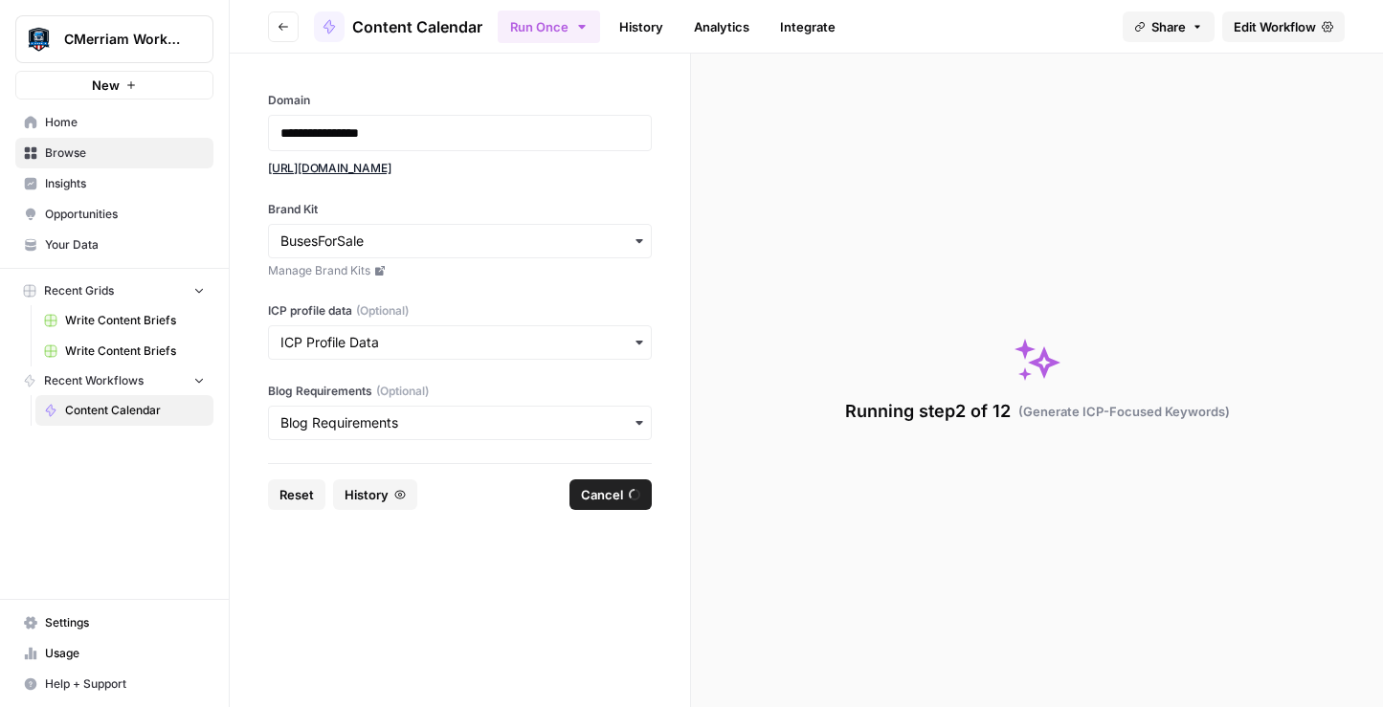
click at [372, 501] on span "History" at bounding box center [367, 494] width 44 height 19
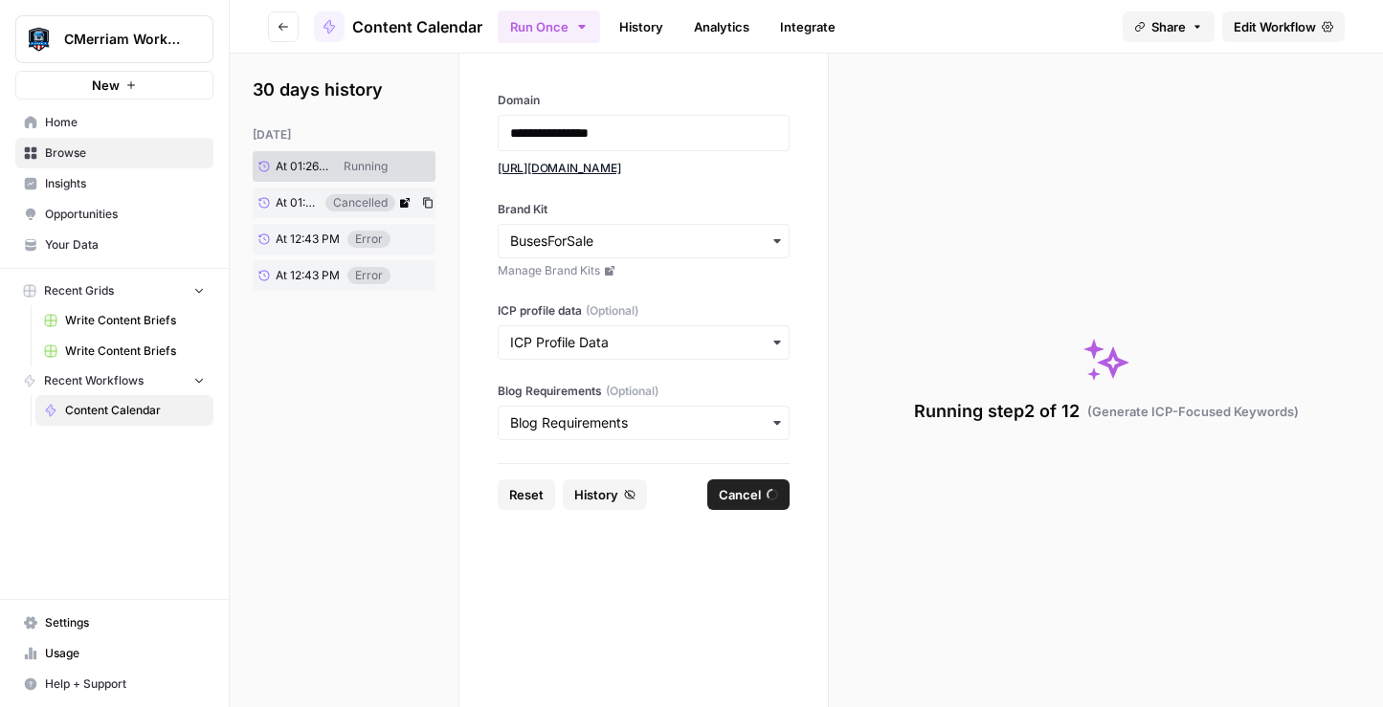
click at [404, 203] on icon at bounding box center [404, 202] width 11 height 11
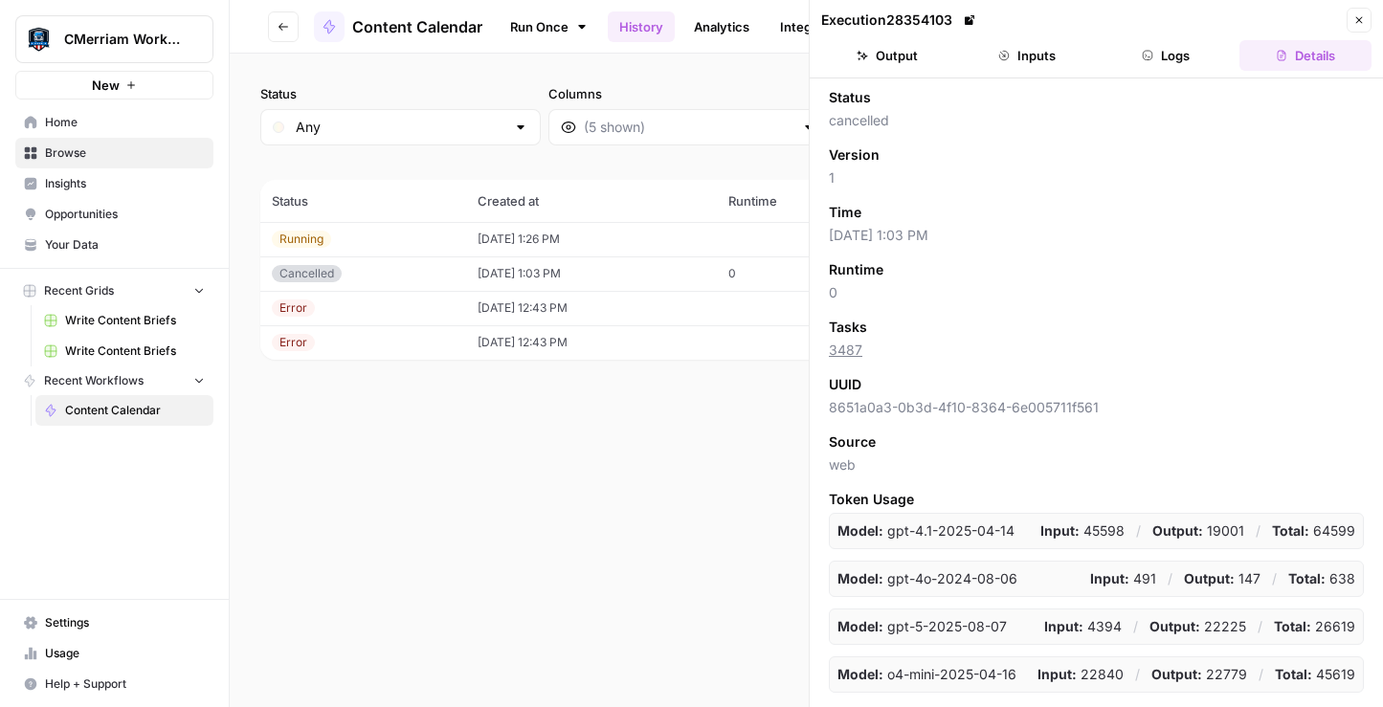
click at [888, 59] on button "Output" at bounding box center [887, 55] width 132 height 31
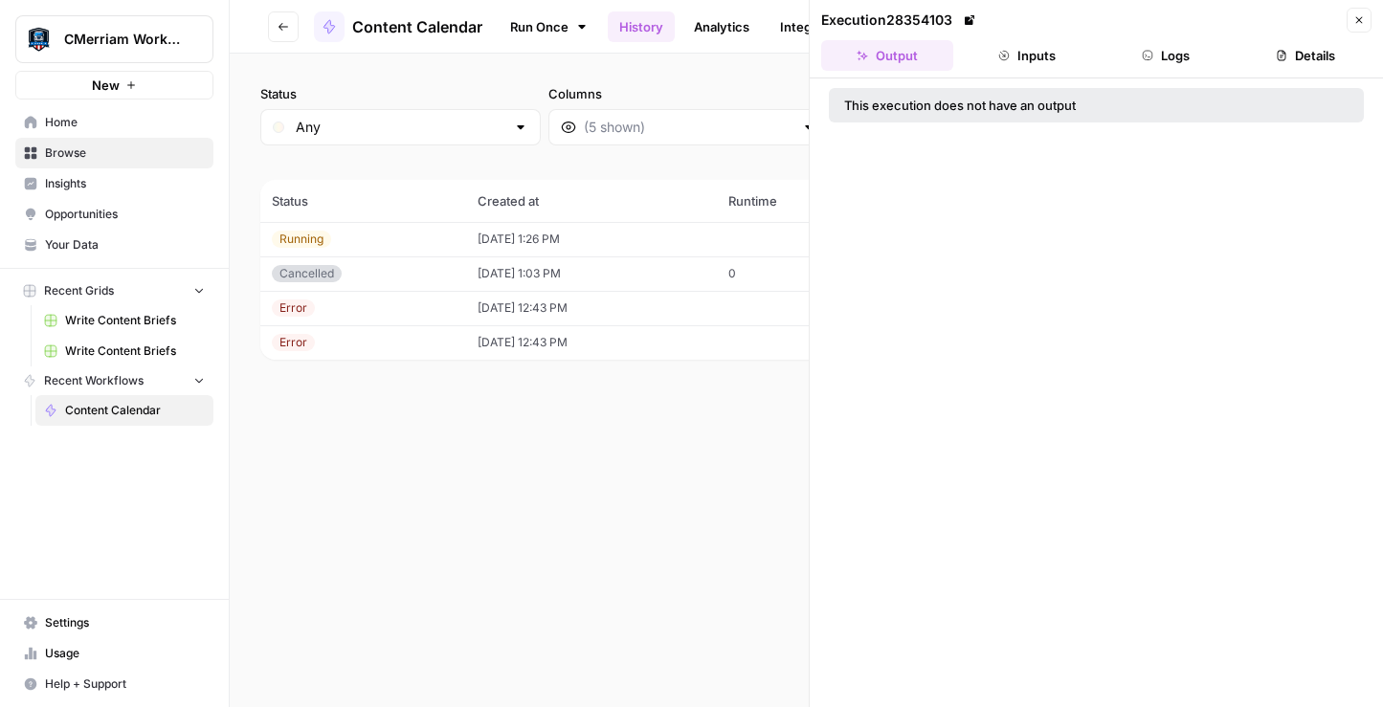
click at [1357, 23] on icon "button" at bounding box center [1358, 19] width 11 height 11
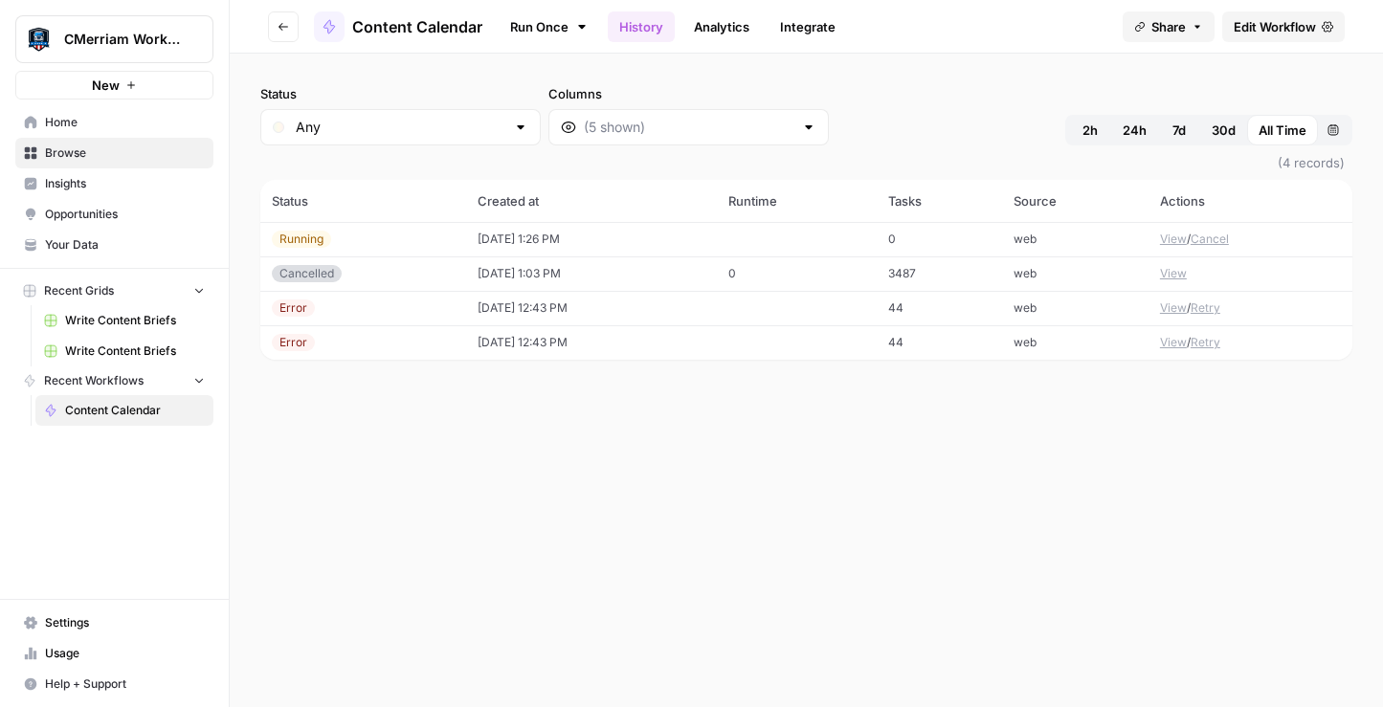
click at [860, 236] on td at bounding box center [796, 239] width 159 height 34
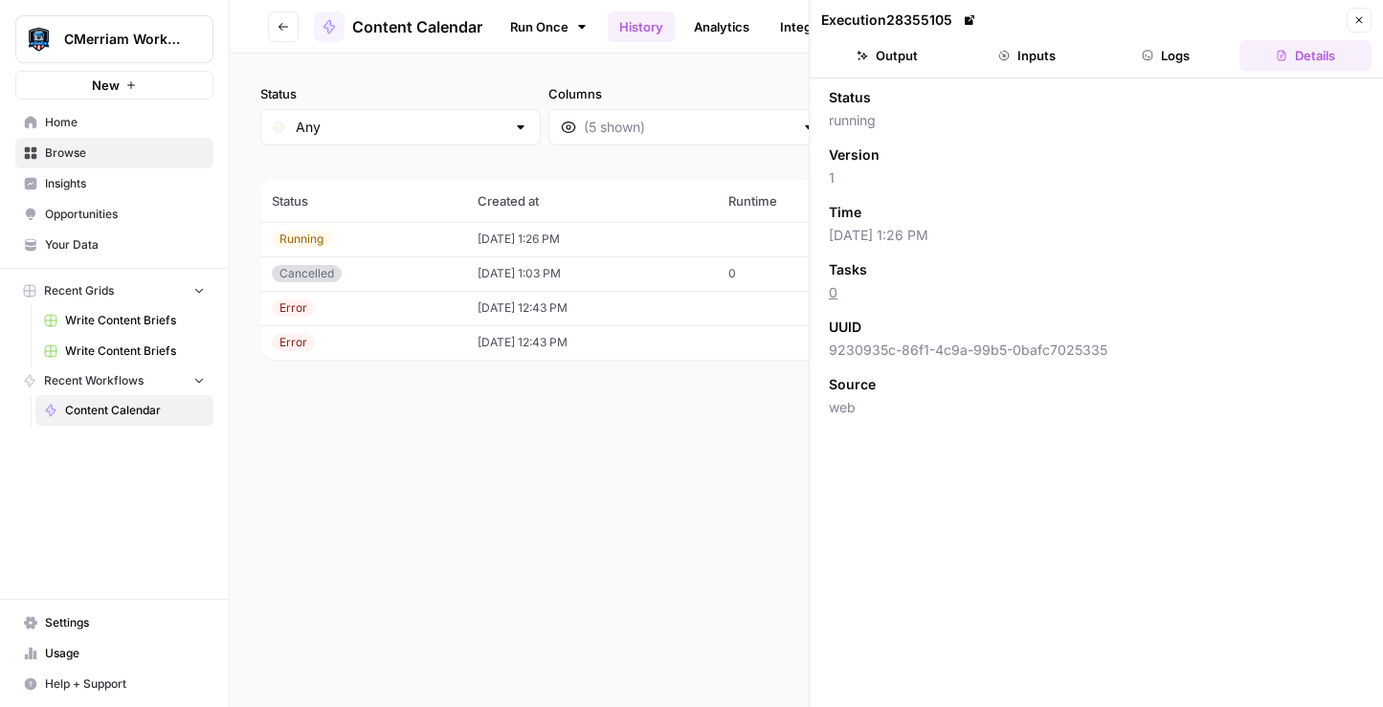
click at [1038, 40] on button "Inputs" at bounding box center [1027, 55] width 132 height 31
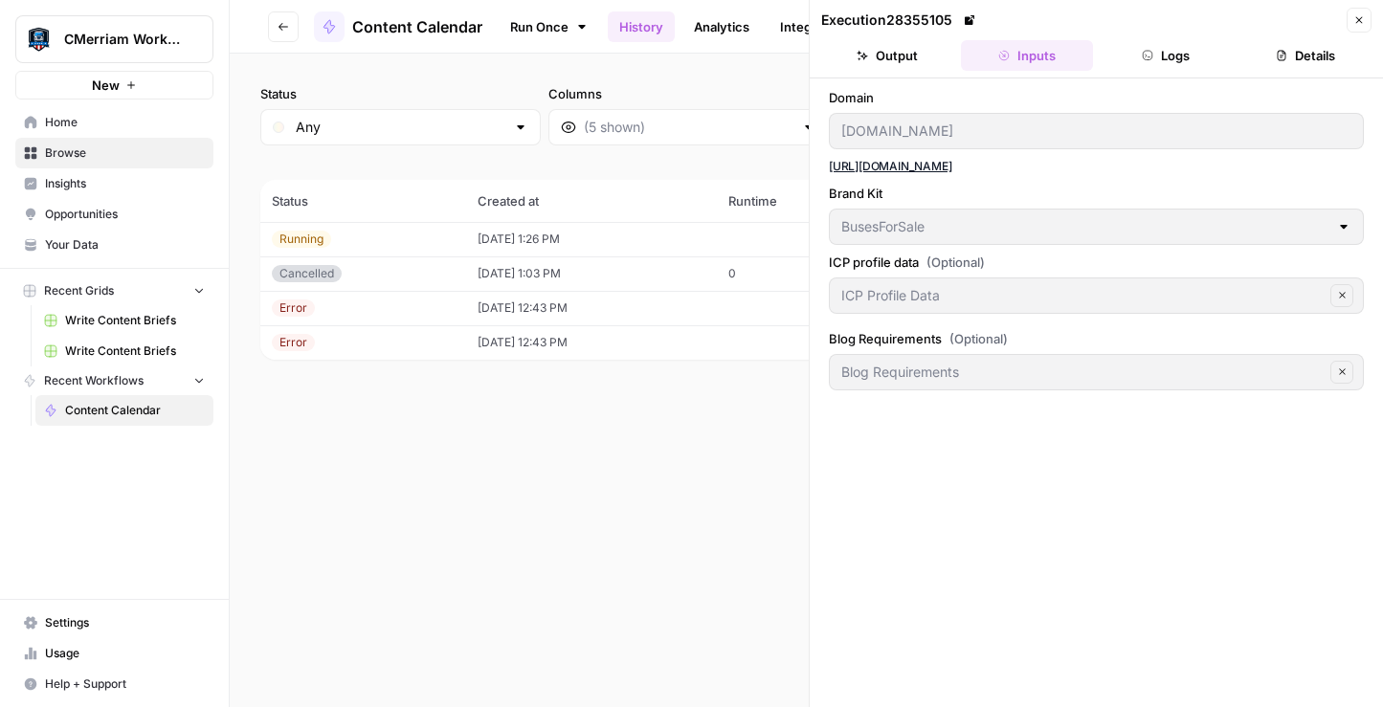
click at [918, 50] on button "Output" at bounding box center [887, 55] width 132 height 31
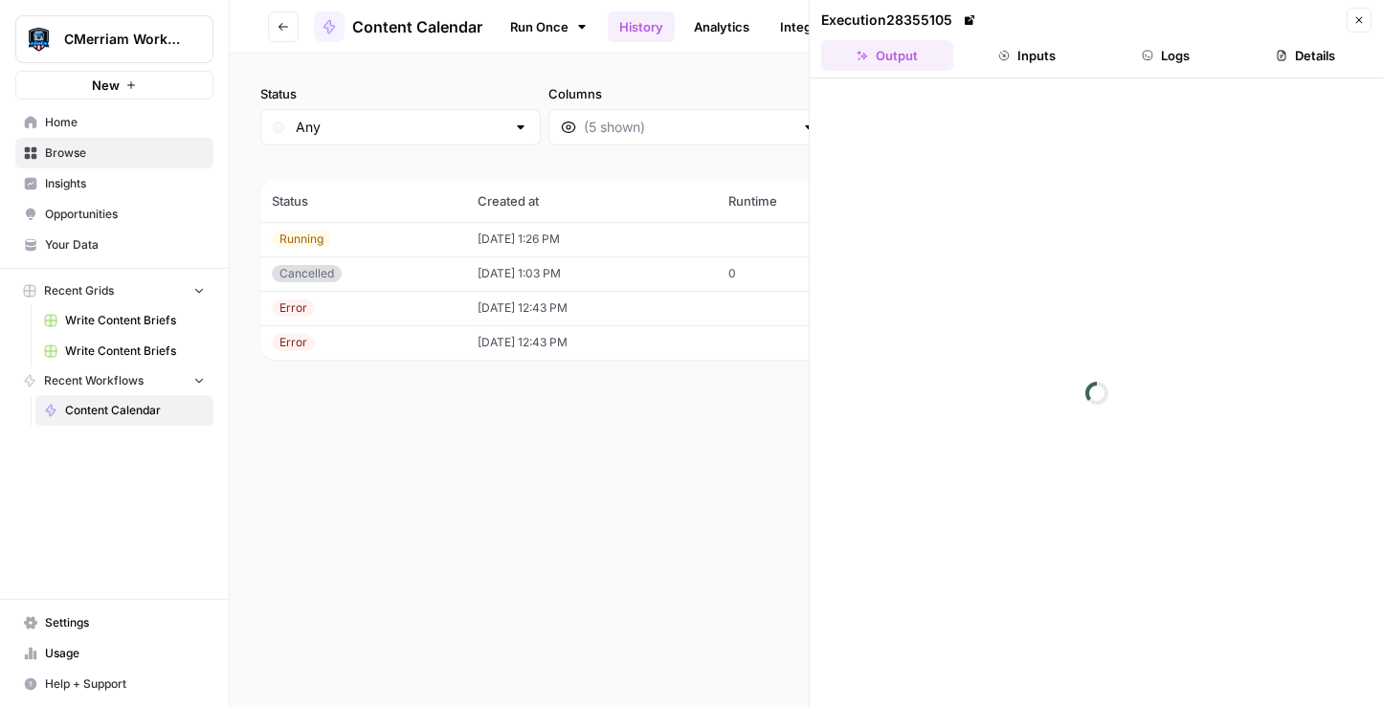
click at [1192, 64] on button "Logs" at bounding box center [1167, 55] width 132 height 31
